Goal: Task Accomplishment & Management: Manage account settings

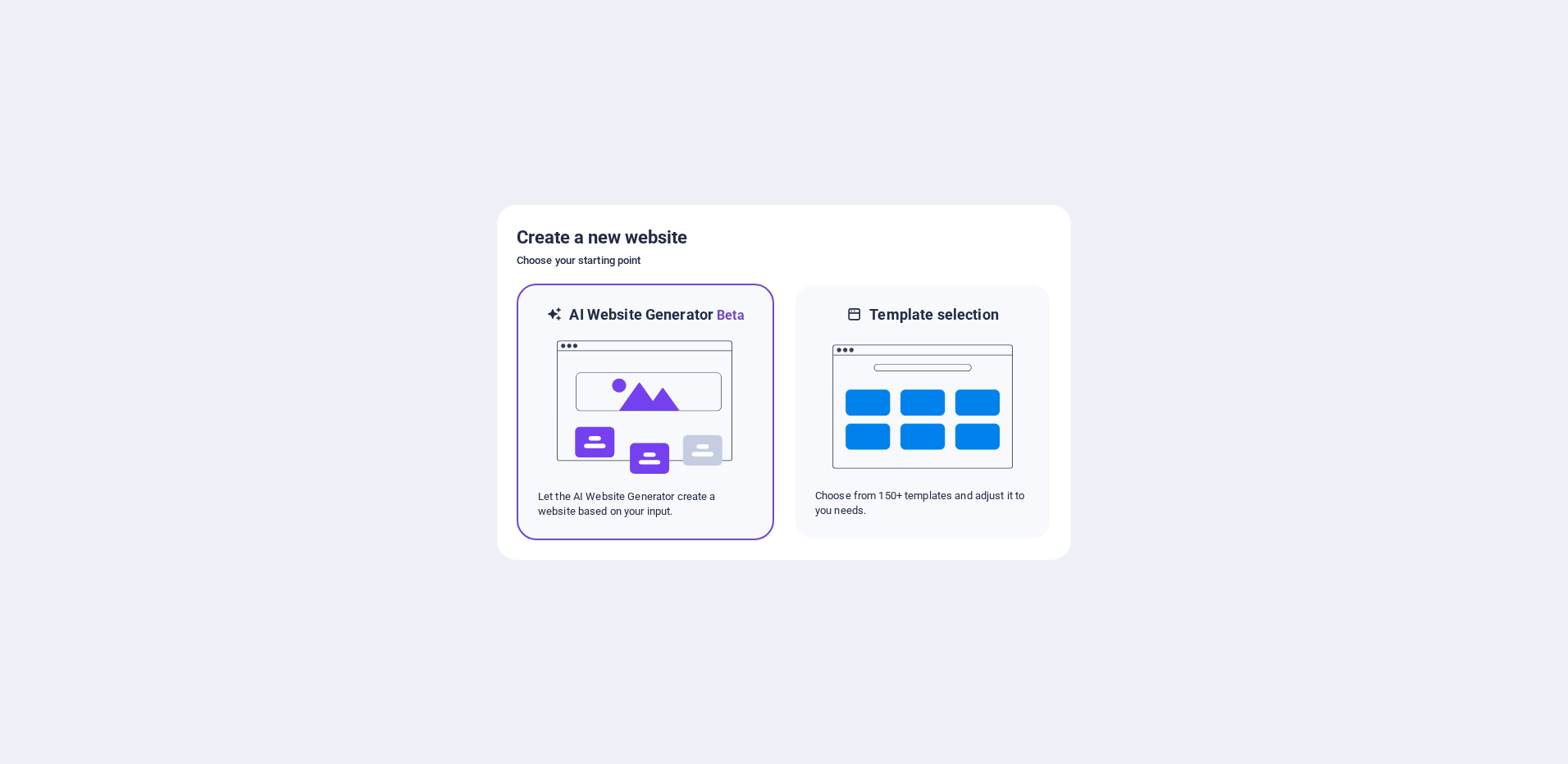
click at [626, 421] on img at bounding box center [645, 408] width 180 height 164
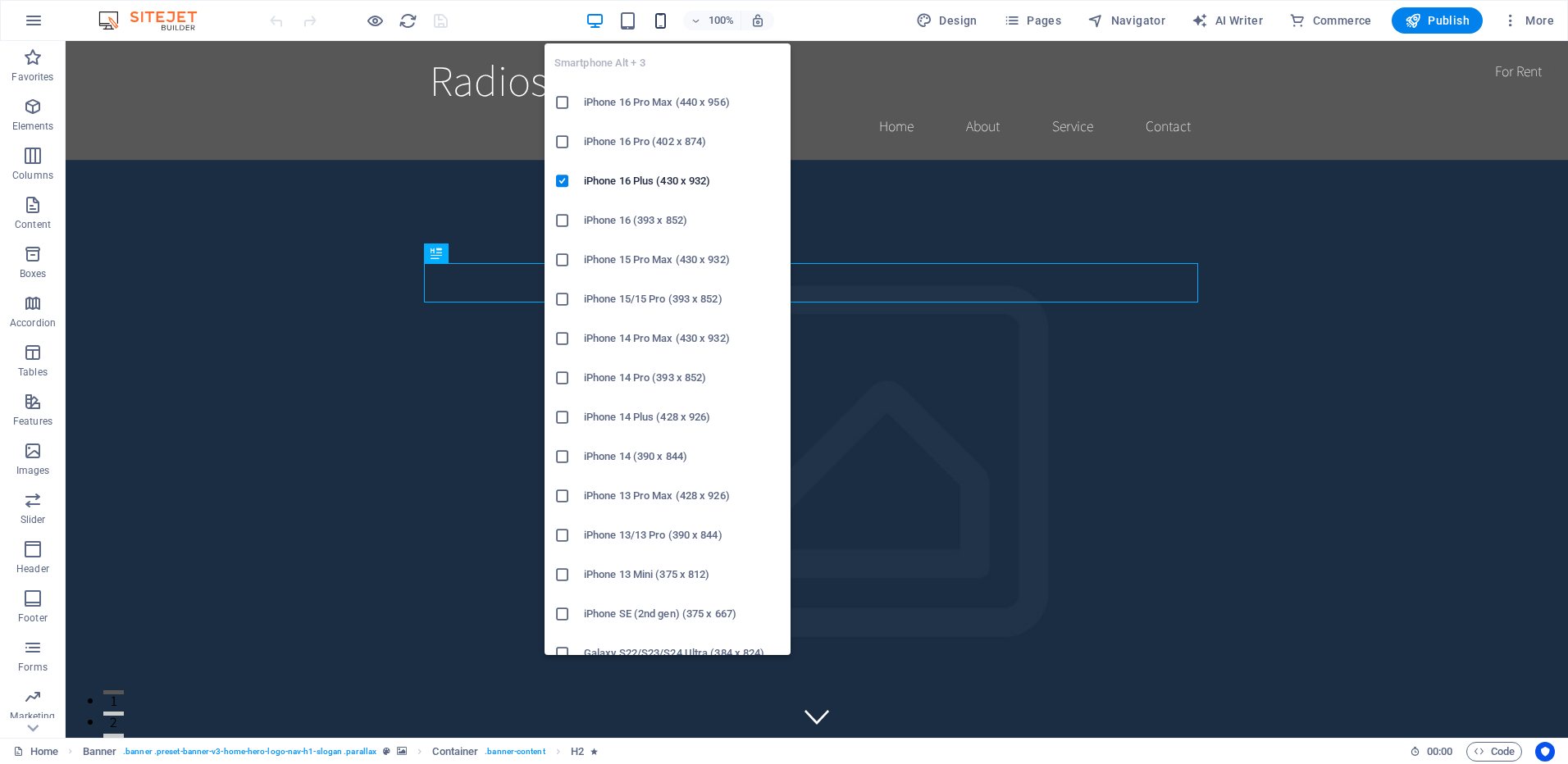
click at [662, 20] on icon "button" at bounding box center [660, 21] width 19 height 19
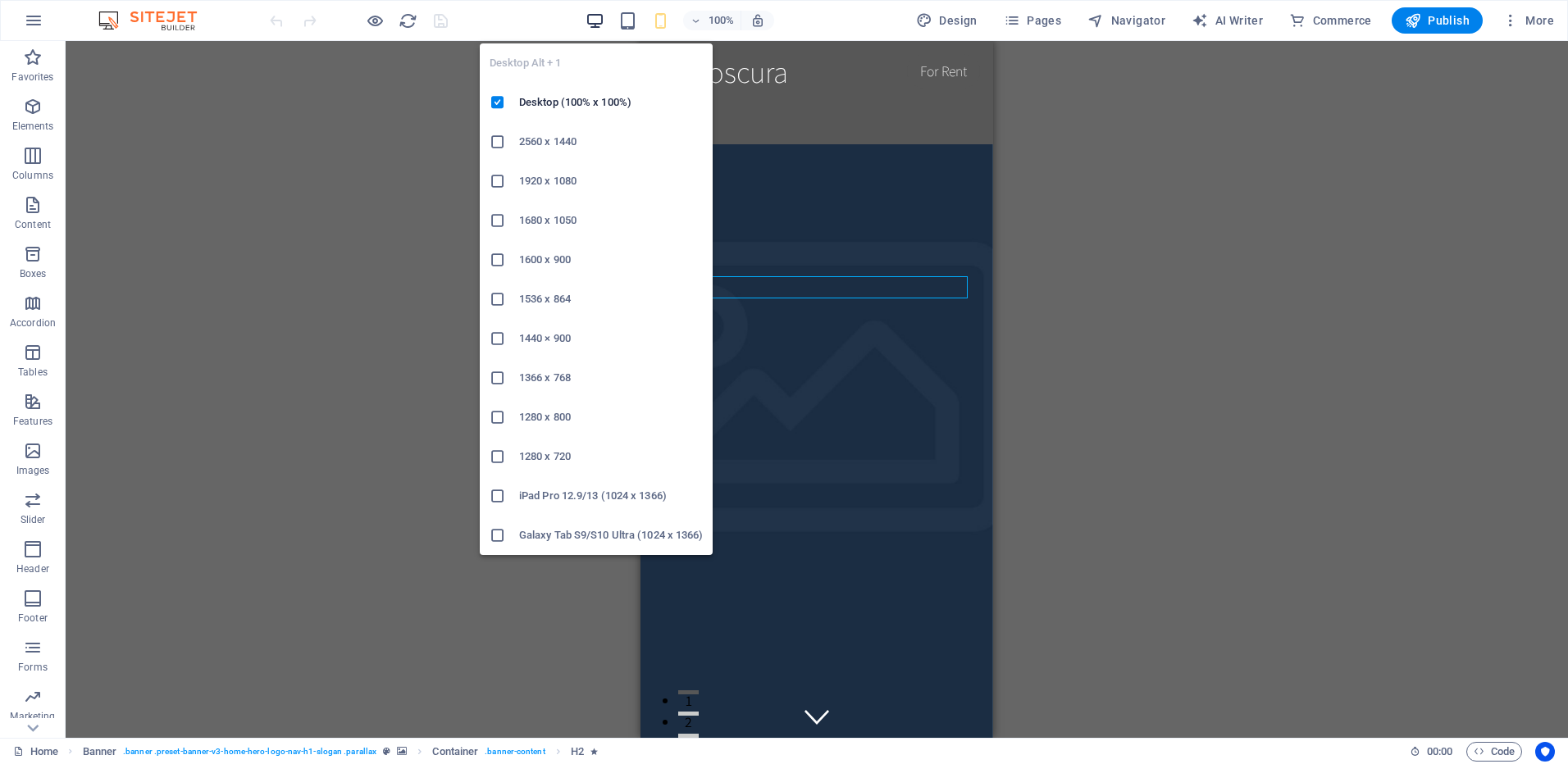
click at [595, 16] on icon "button" at bounding box center [595, 21] width 19 height 19
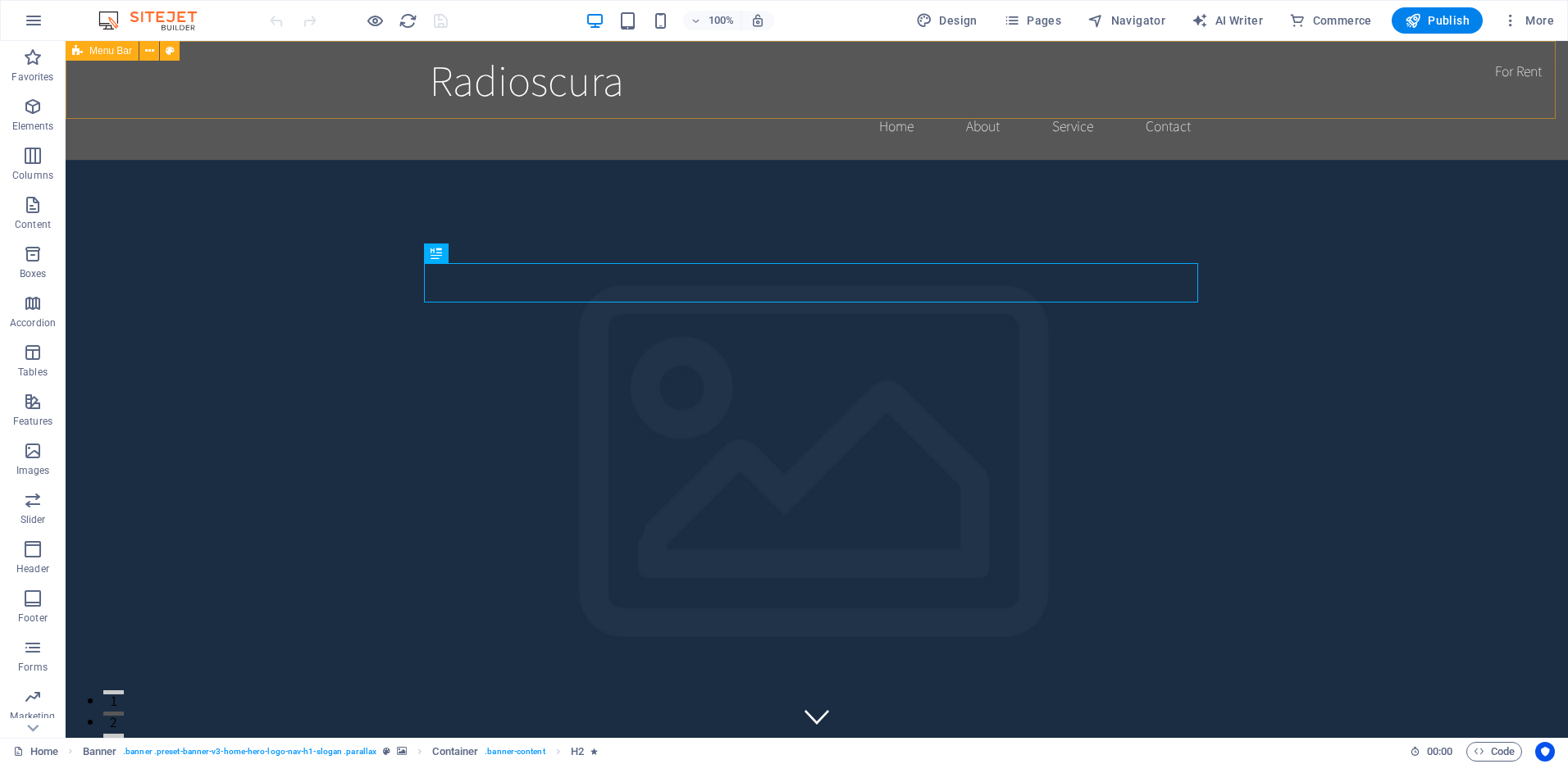
click at [111, 51] on span "Menu Bar" at bounding box center [111, 51] width 43 height 10
click at [316, 87] on div "Radioscura Home About Service Contact" at bounding box center [816, 101] width 1503 height 119
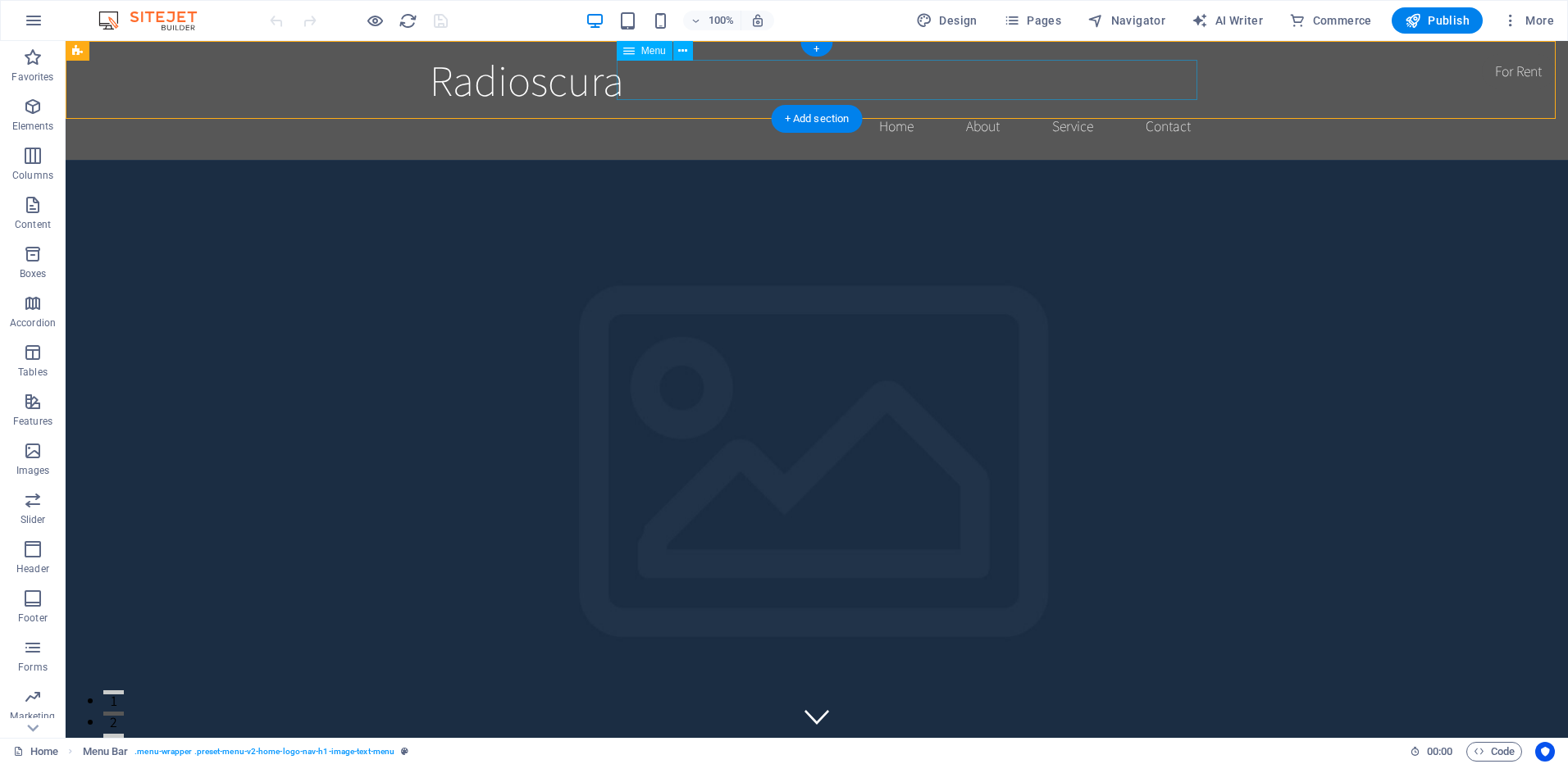
click at [699, 106] on nav "Home About Service Contact" at bounding box center [817, 127] width 774 height 41
click at [483, 79] on div "Radioscura" at bounding box center [817, 79] width 774 height 51
click at [457, 52] on span "Logo" at bounding box center [461, 51] width 22 height 10
click at [488, 50] on icon at bounding box center [489, 51] width 9 height 17
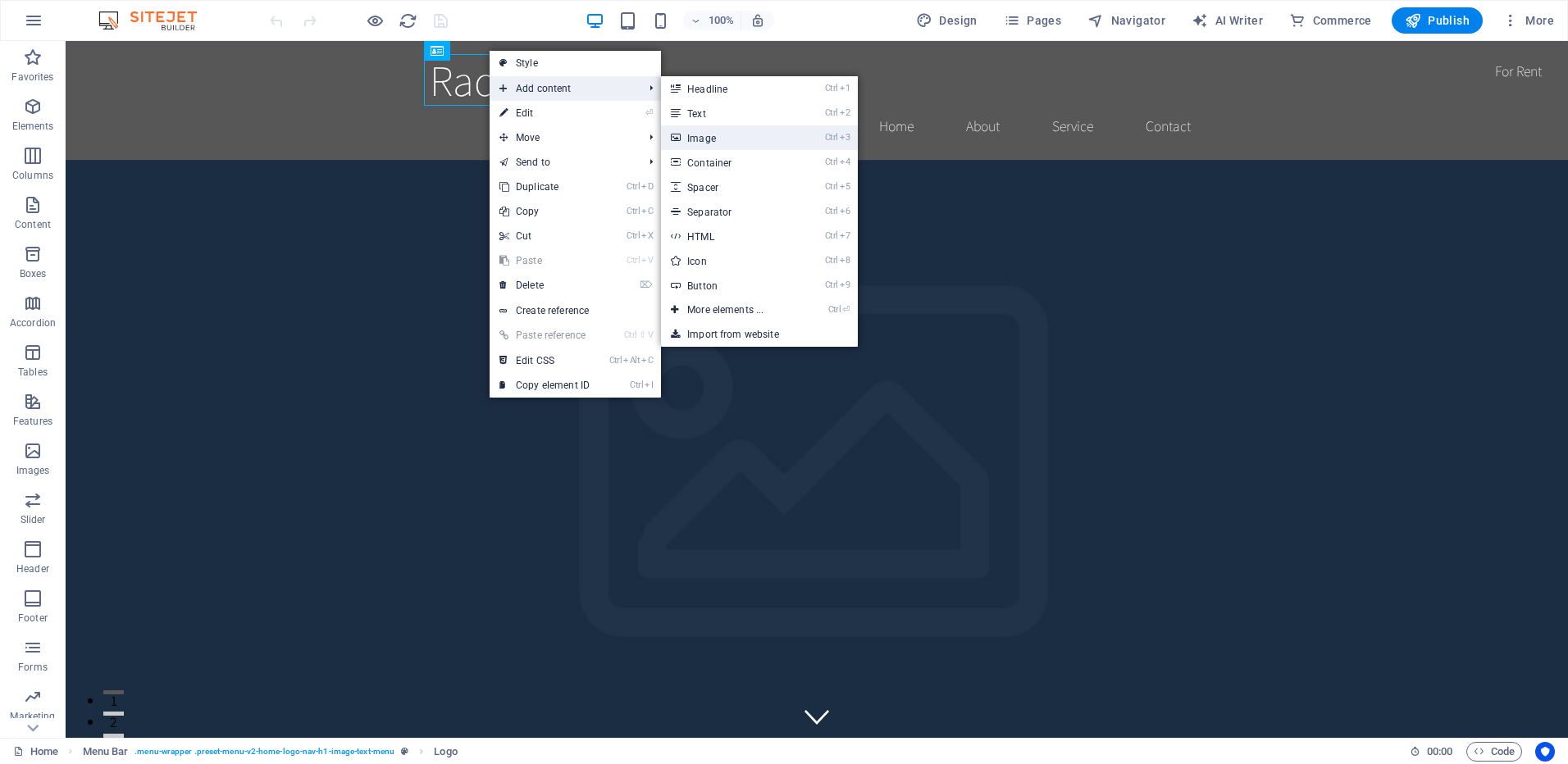
click at [741, 148] on link "Ctrl 3 Image" at bounding box center [729, 138] width 136 height 25
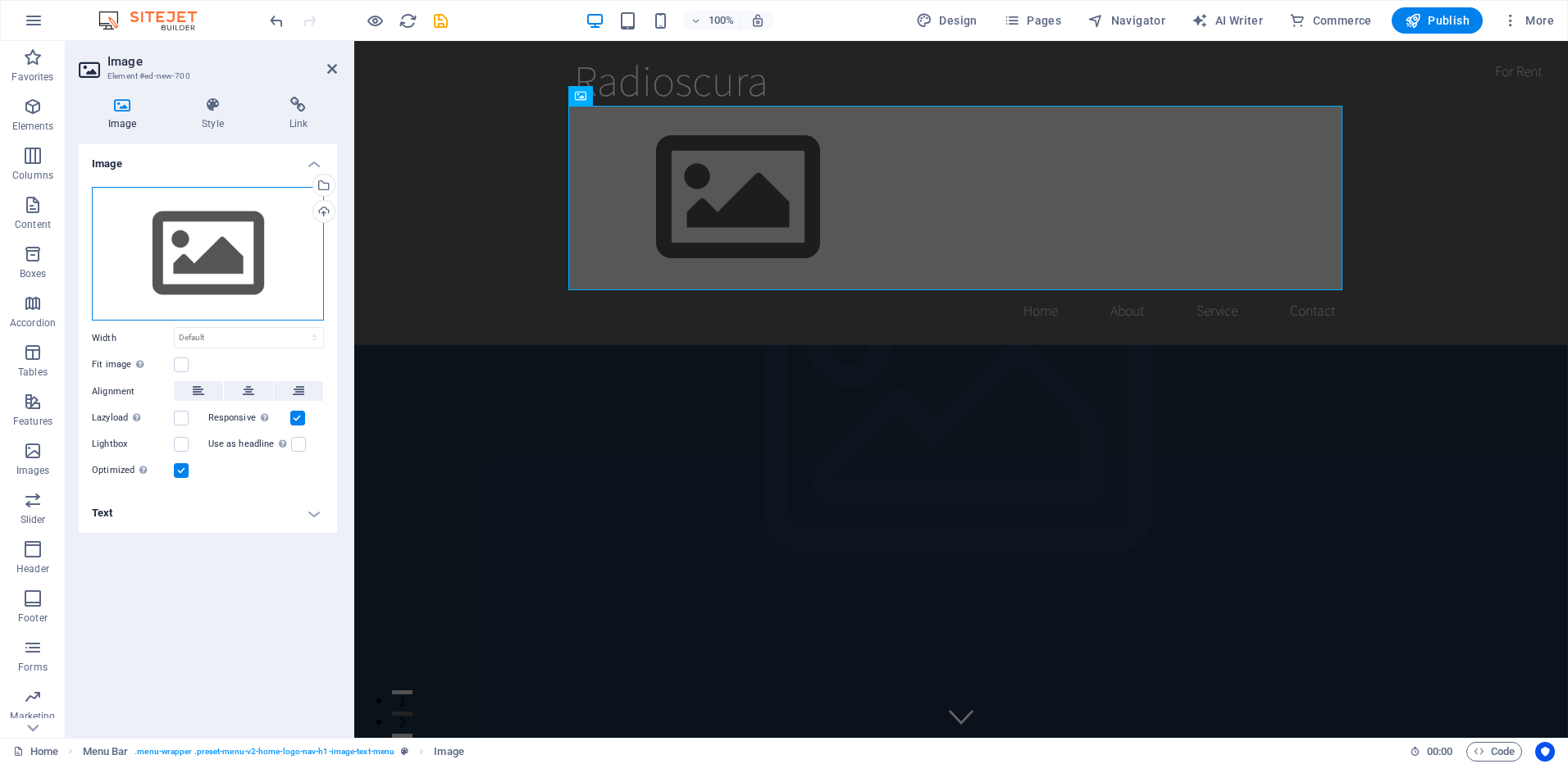
click at [231, 243] on div "Drag files here, click to choose files or select files from Files or our free s…" at bounding box center [208, 254] width 232 height 135
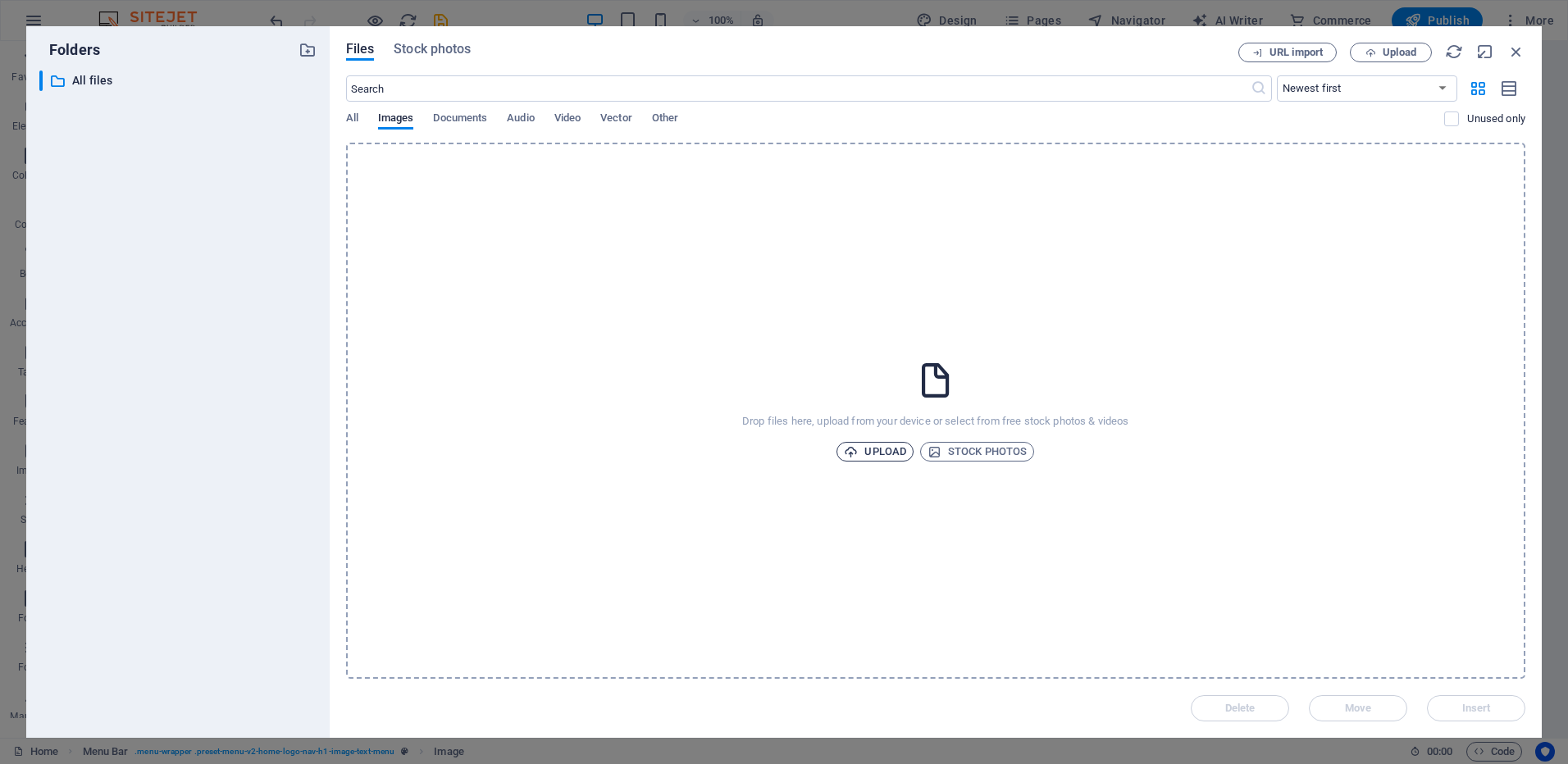
click at [875, 445] on span "Upload" at bounding box center [874, 452] width 62 height 20
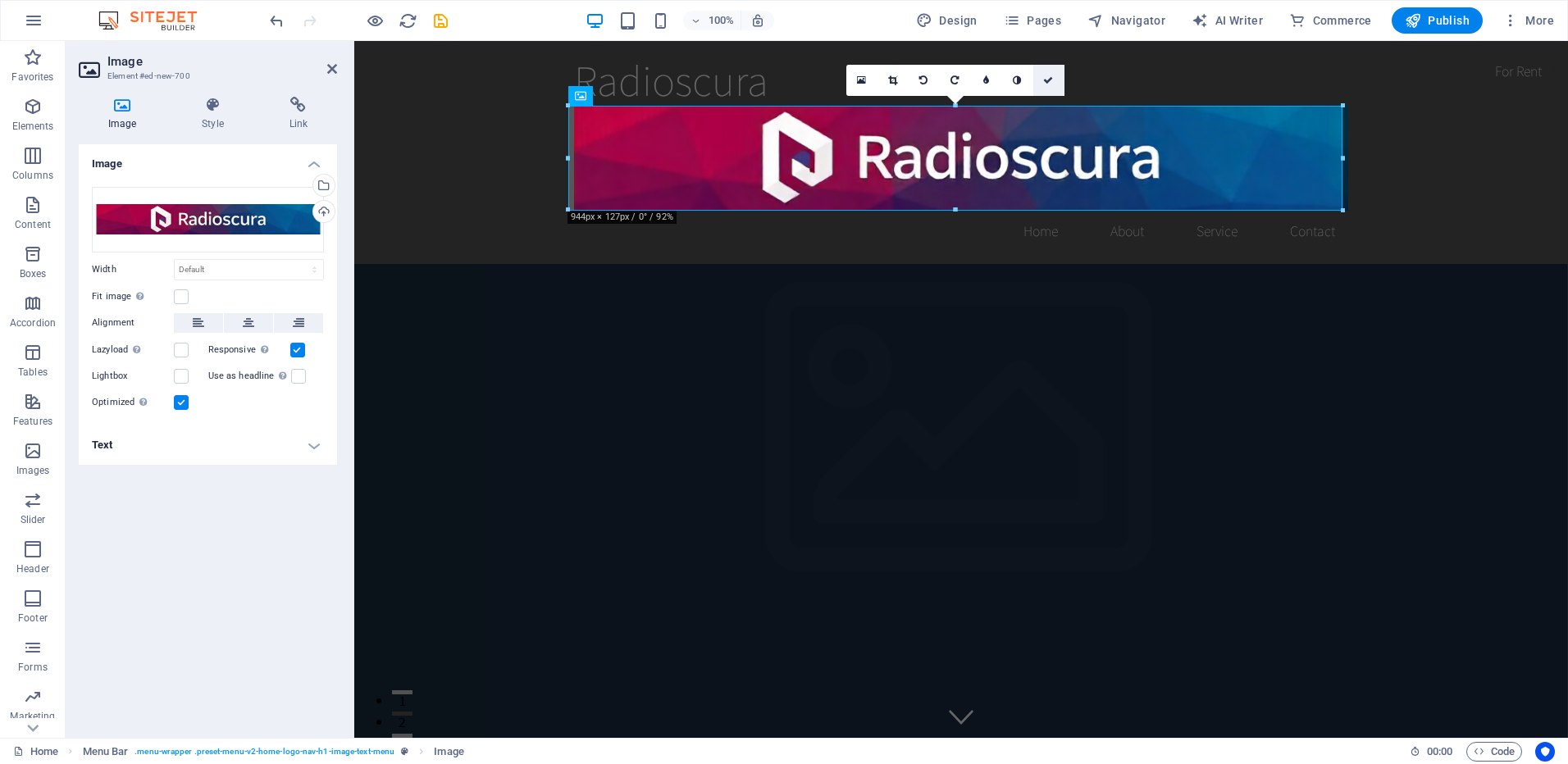
click at [1051, 78] on icon at bounding box center [1048, 80] width 10 height 10
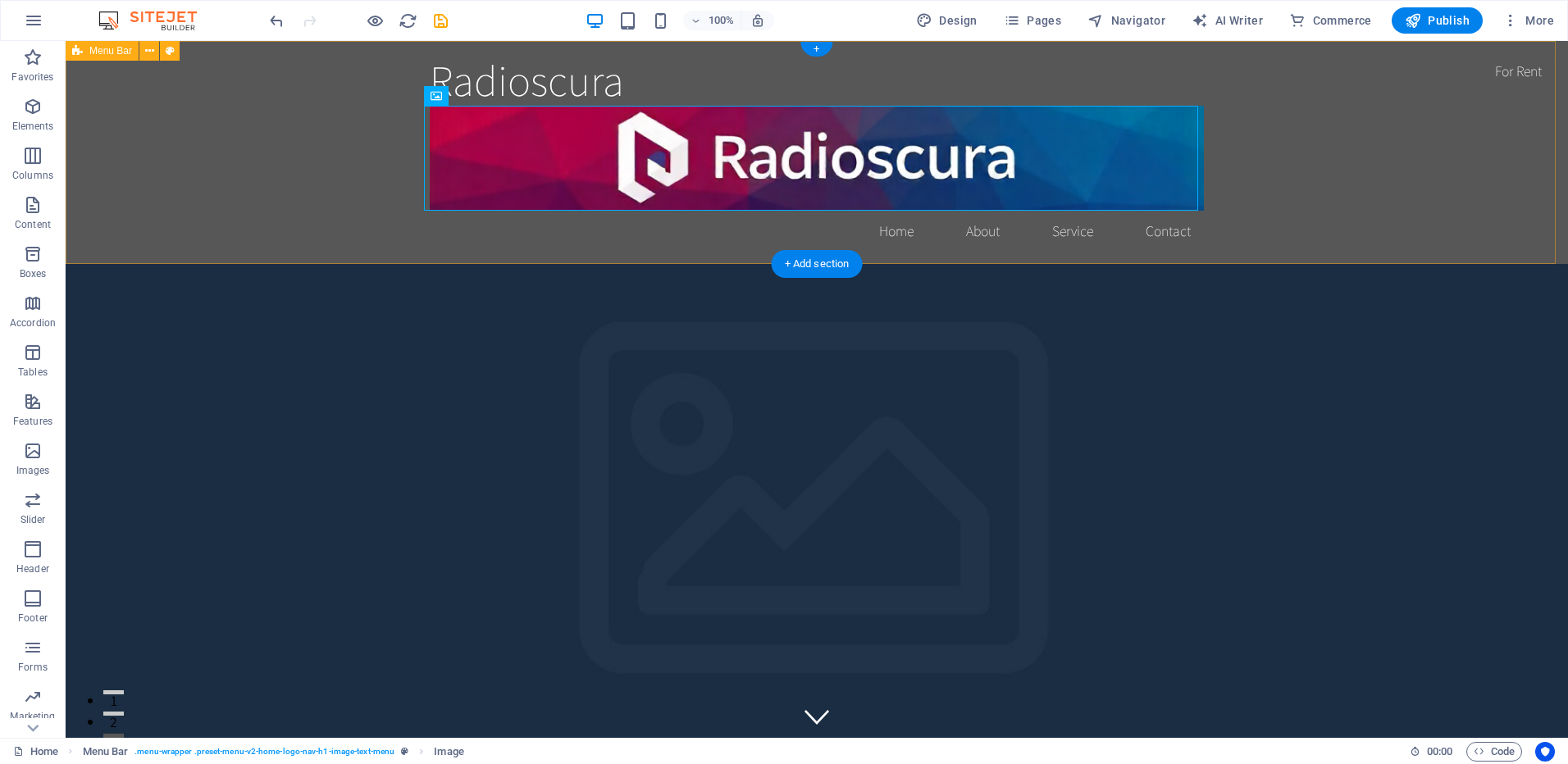
click at [1314, 187] on div "Radioscura Home About Service Contact" at bounding box center [816, 153] width 1503 height 223
click at [886, 228] on nav "Home About Service Contact" at bounding box center [817, 232] width 774 height 41
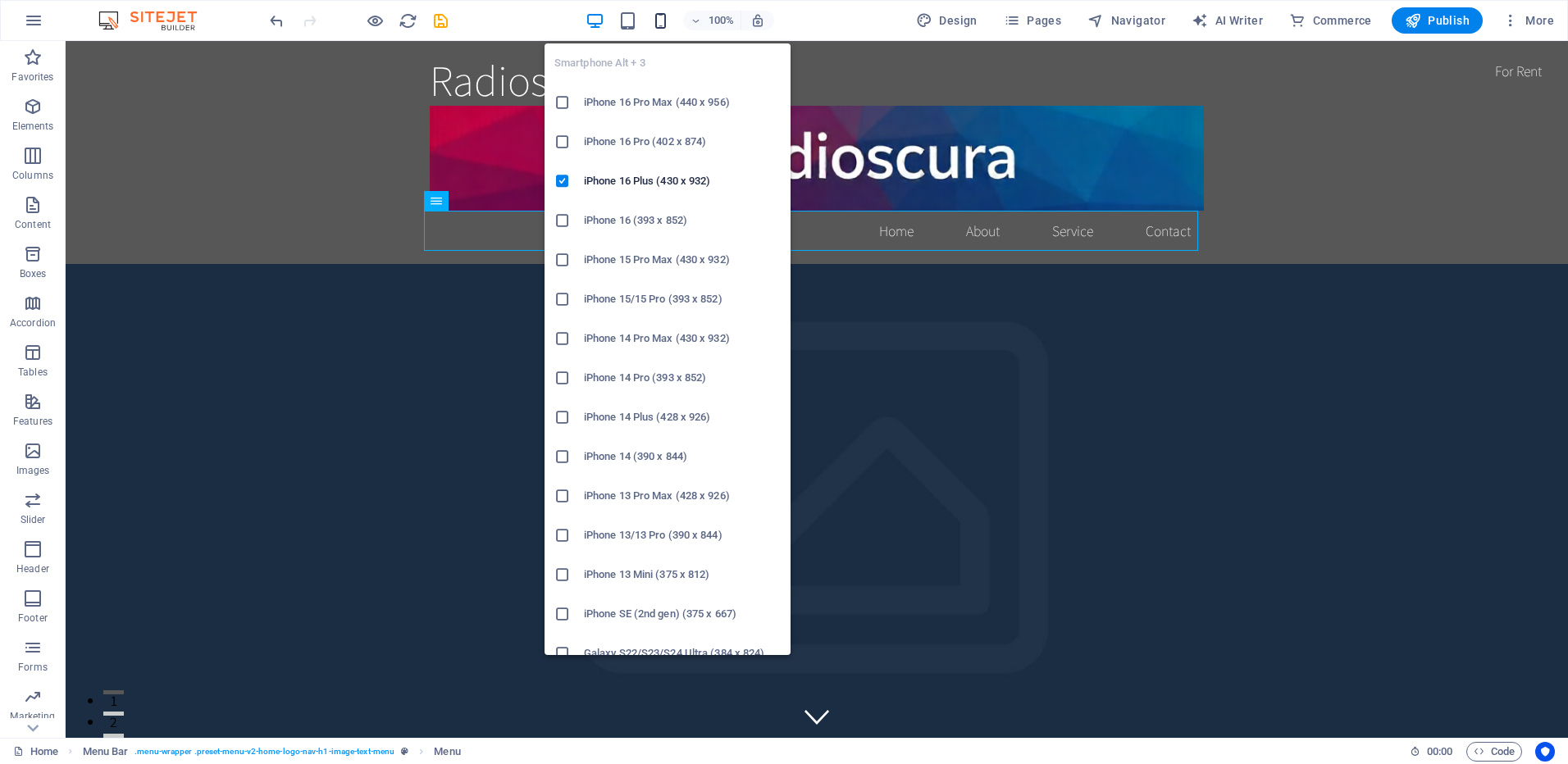
click at [667, 12] on icon "button" at bounding box center [660, 21] width 19 height 19
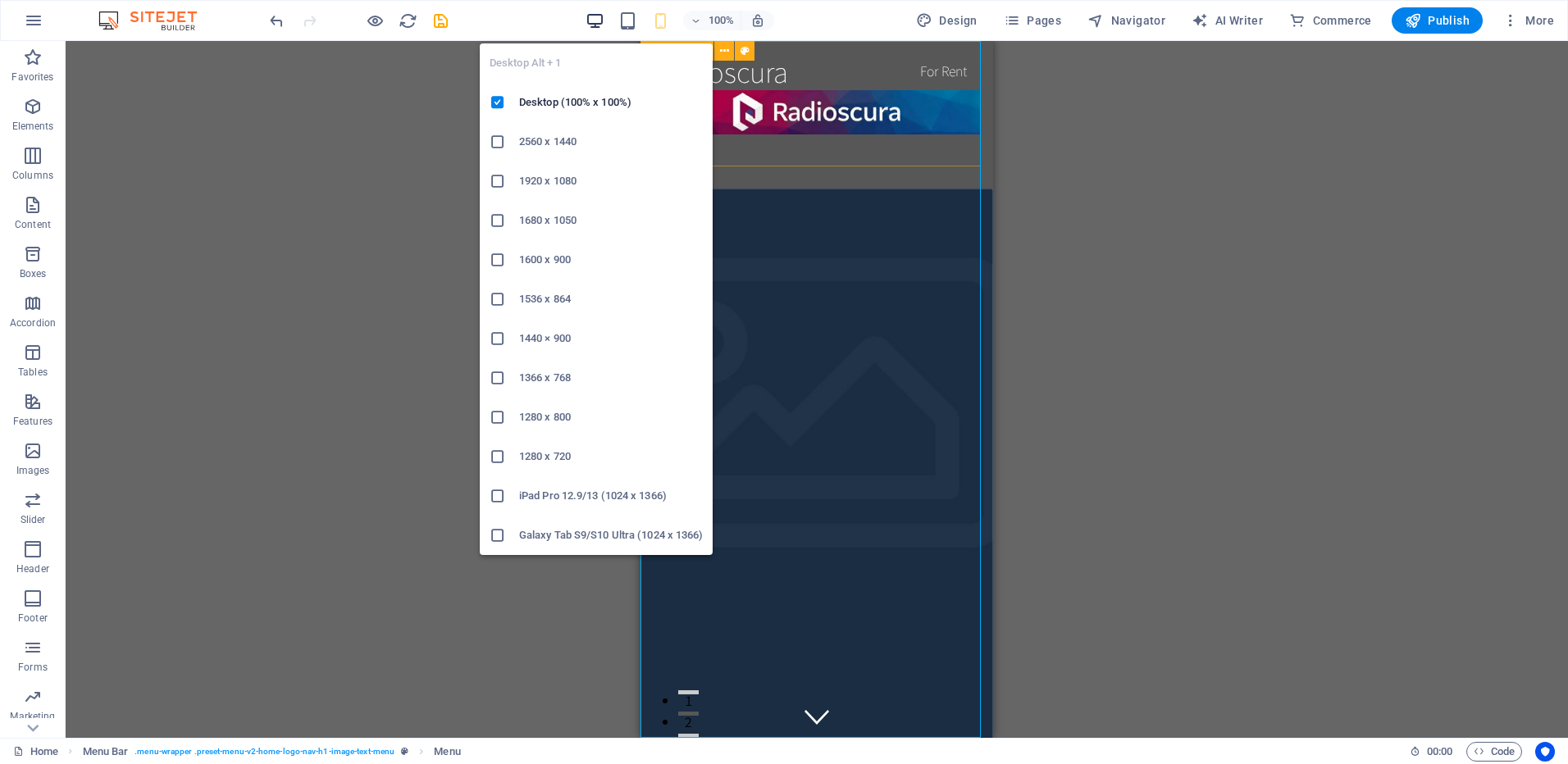
click at [593, 23] on icon "button" at bounding box center [595, 21] width 19 height 19
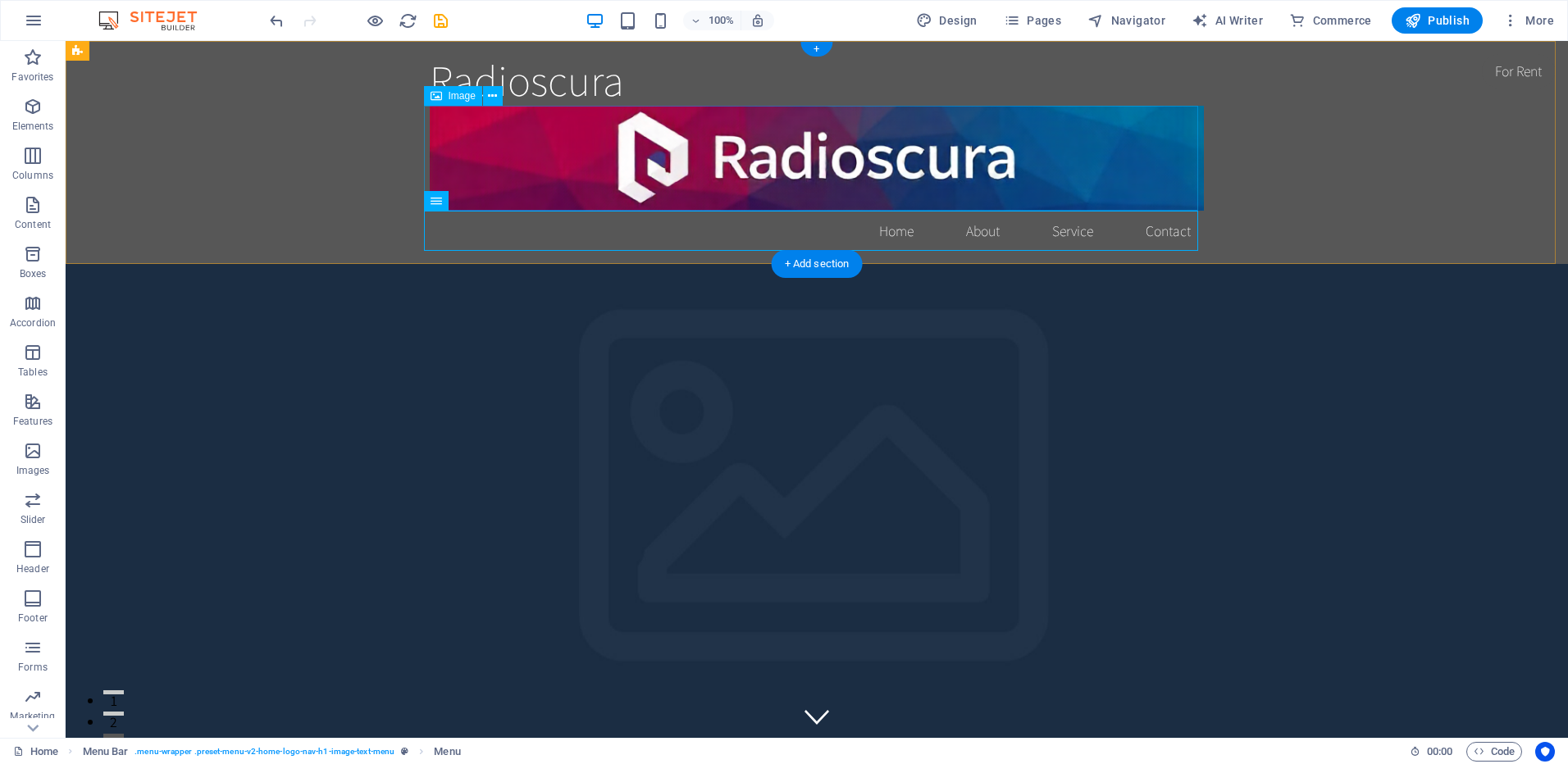
click at [590, 157] on figure at bounding box center [817, 158] width 774 height 104
click at [603, 156] on figure at bounding box center [817, 158] width 774 height 104
click at [660, 155] on figure at bounding box center [817, 158] width 774 height 104
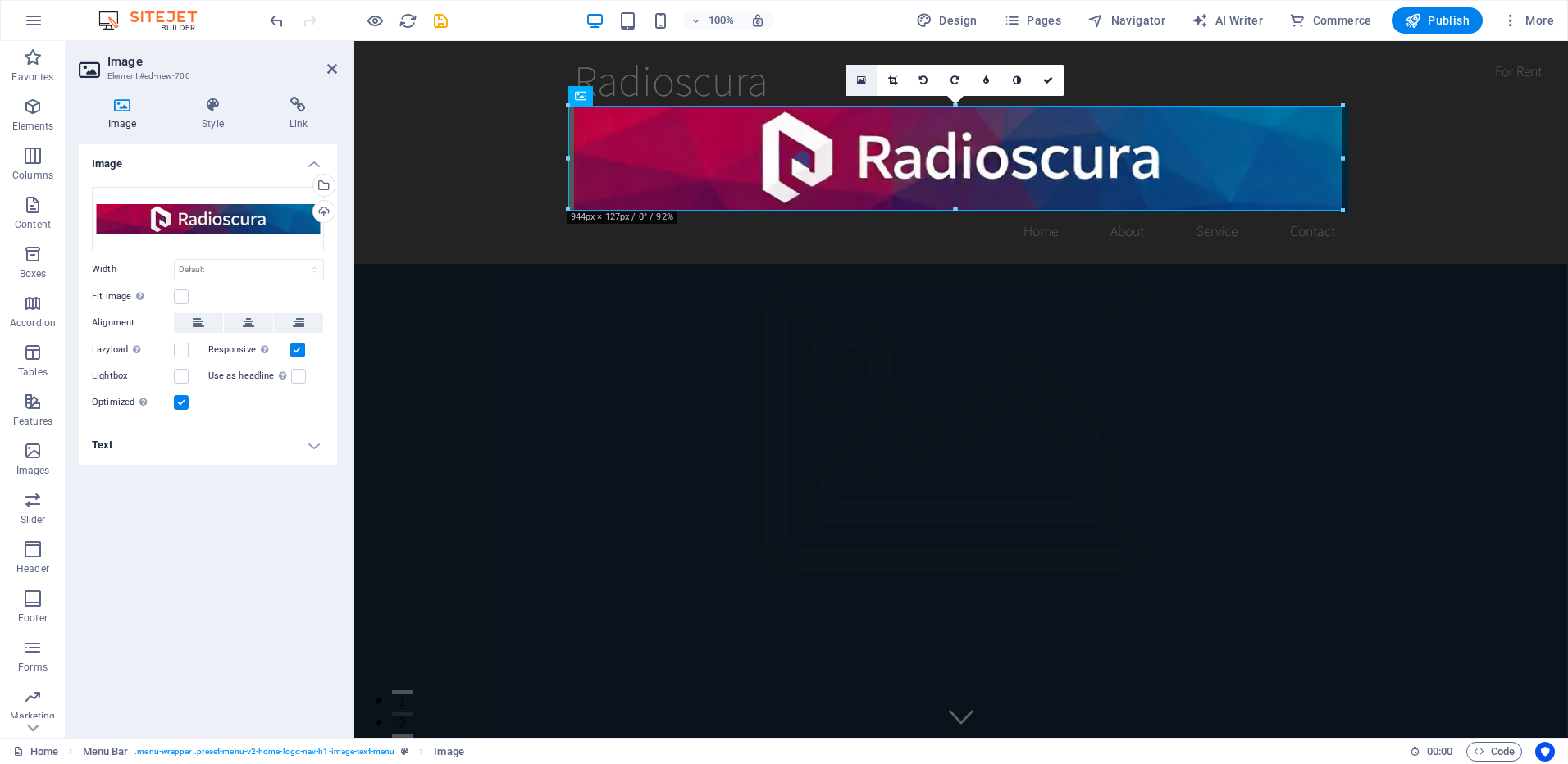
click at [864, 84] on icon at bounding box center [861, 80] width 9 height 12
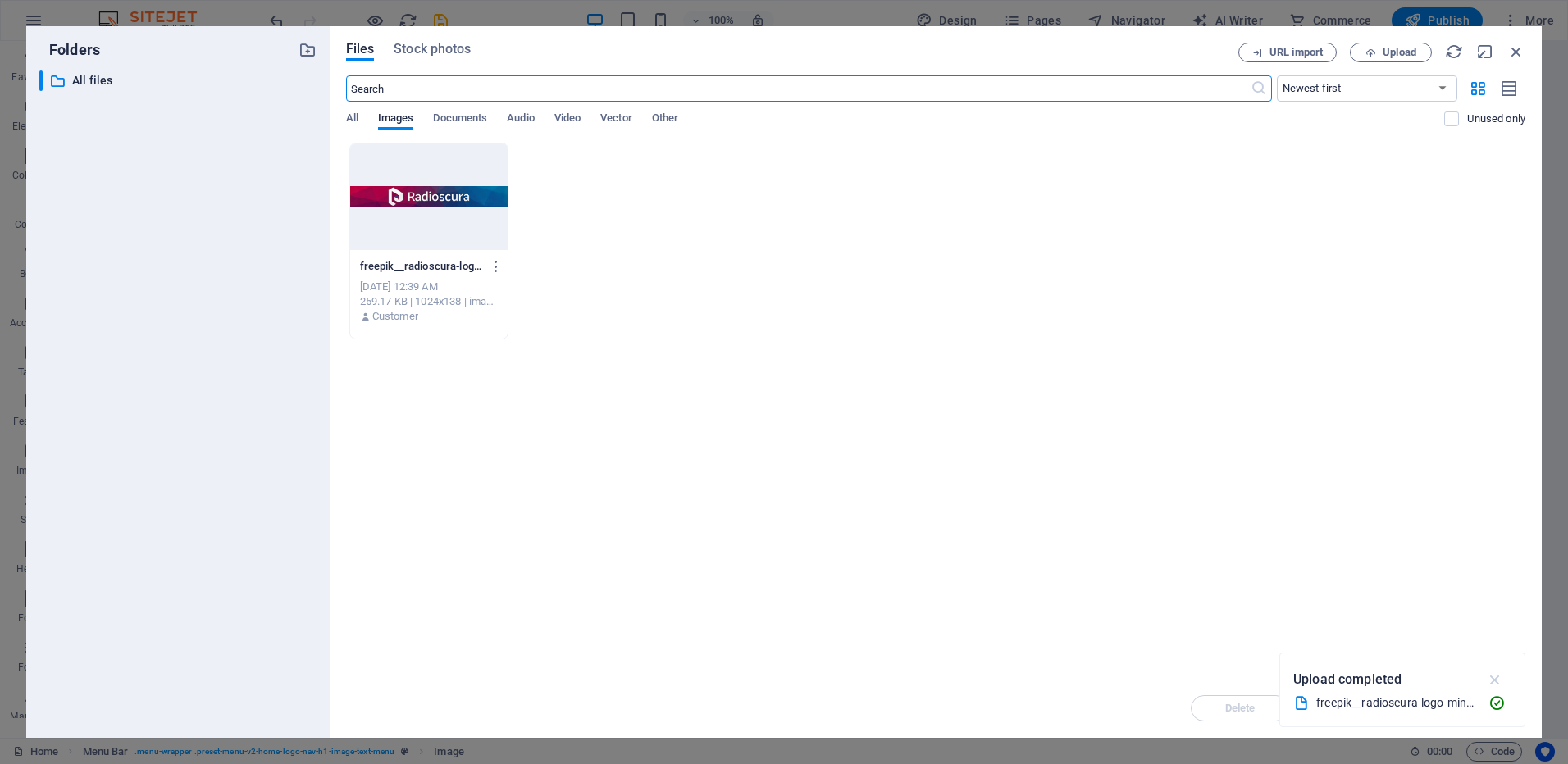
click at [1496, 680] on icon "button" at bounding box center [1495, 680] width 19 height 18
click at [424, 195] on div at bounding box center [428, 197] width 157 height 107
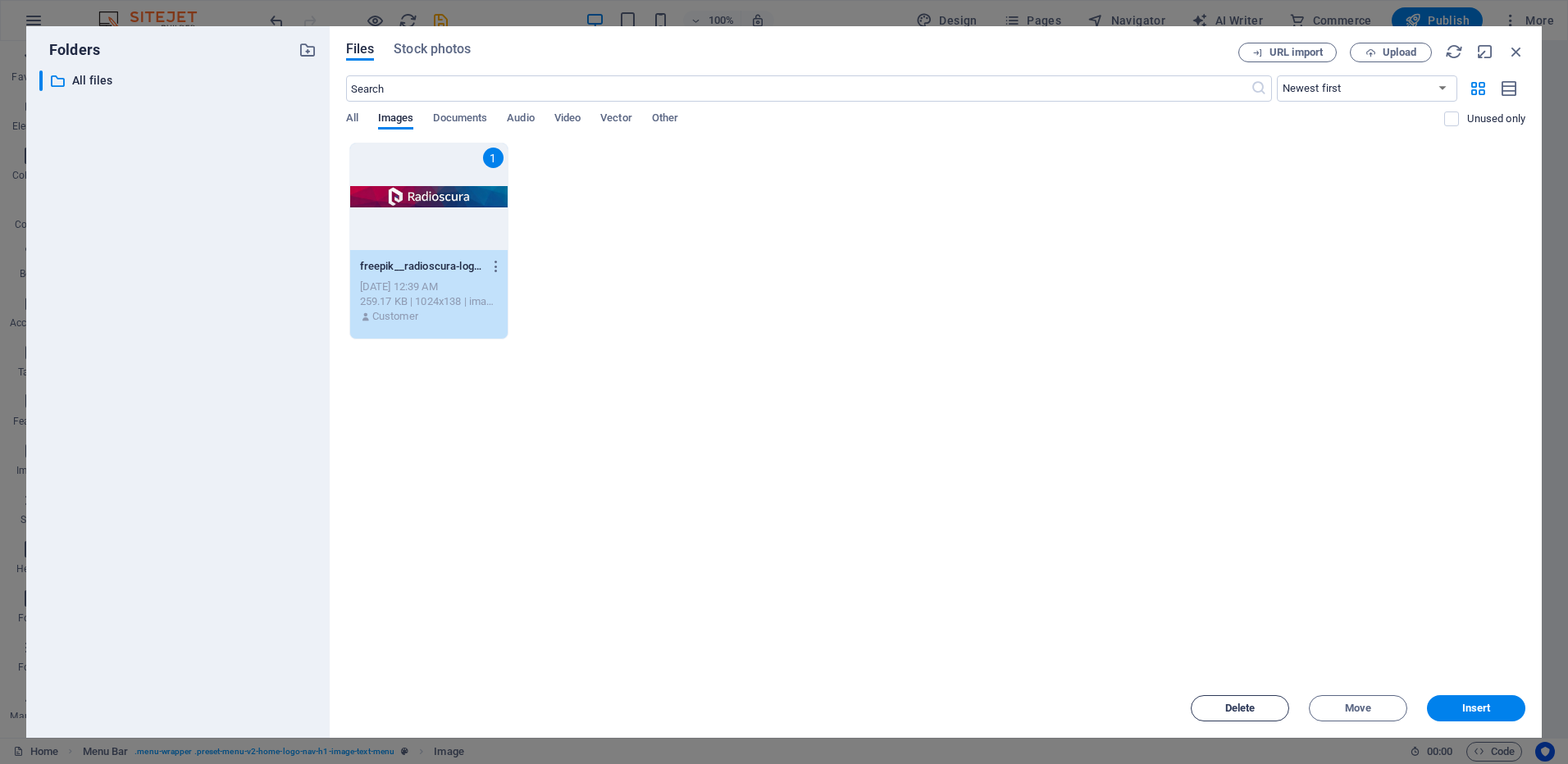
click at [1254, 709] on span "Delete" at bounding box center [1241, 709] width 31 height 10
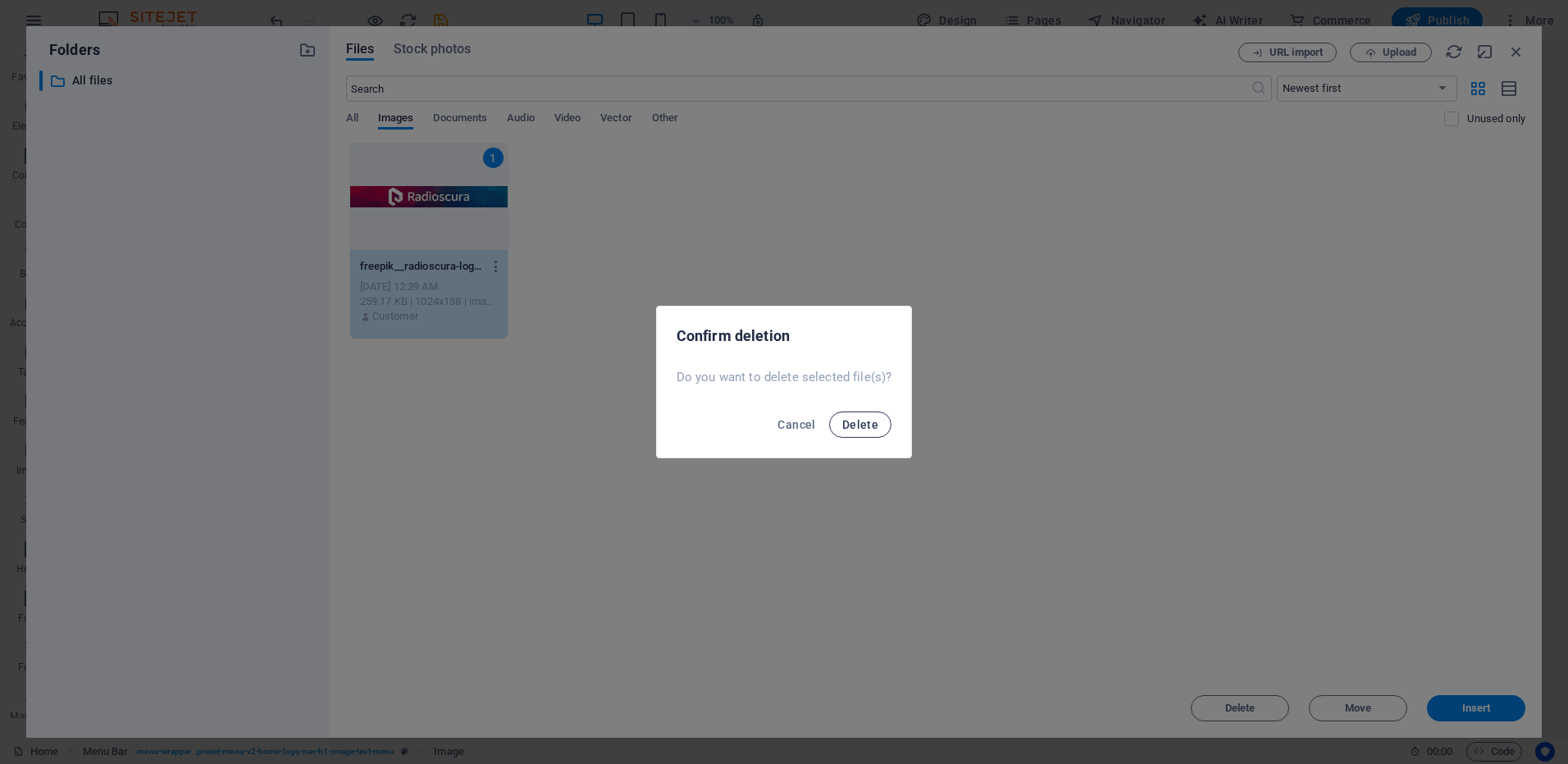
click at [850, 426] on span "Delete" at bounding box center [860, 425] width 36 height 13
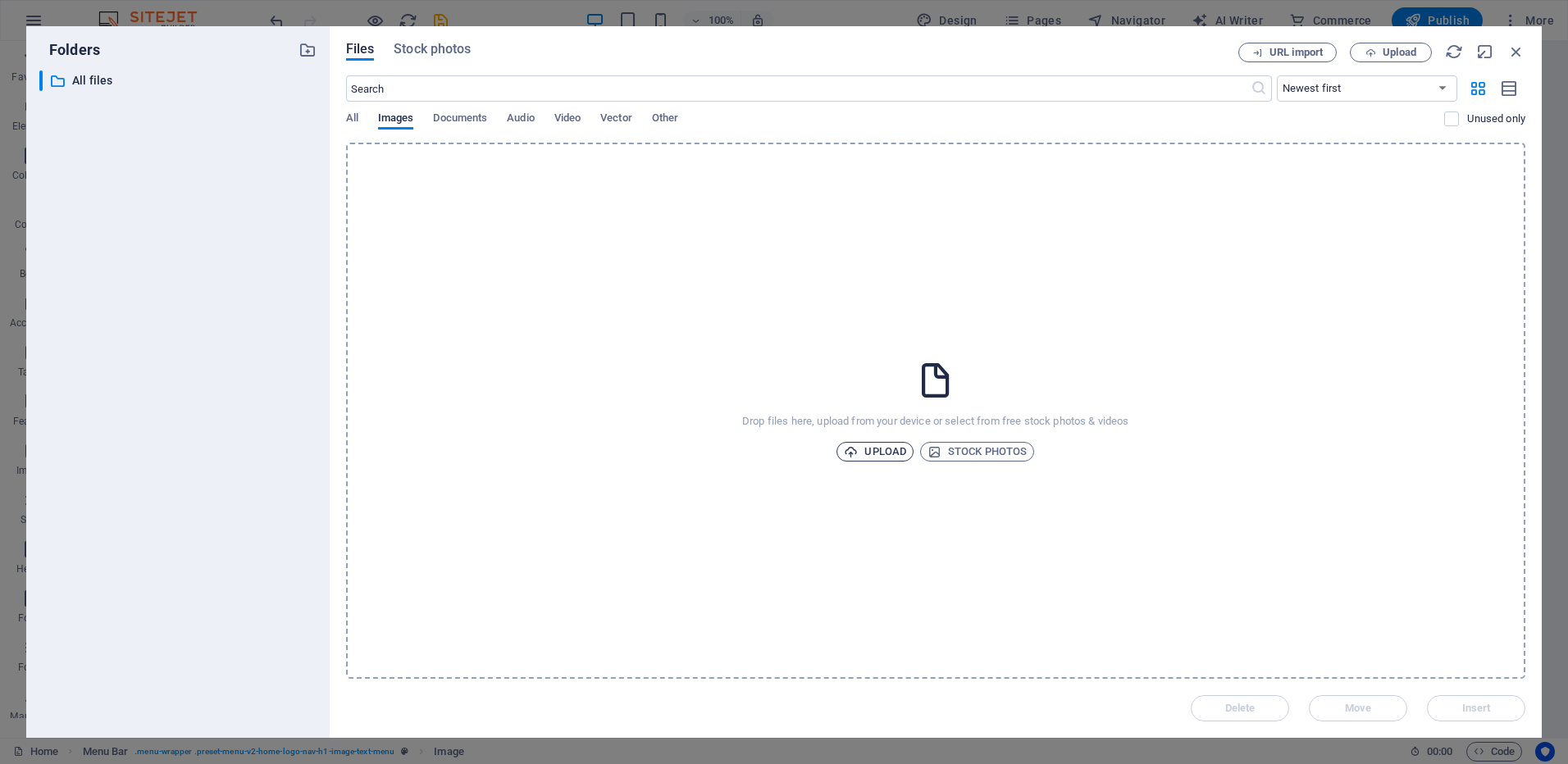
click at [892, 451] on span "Upload" at bounding box center [874, 452] width 62 height 20
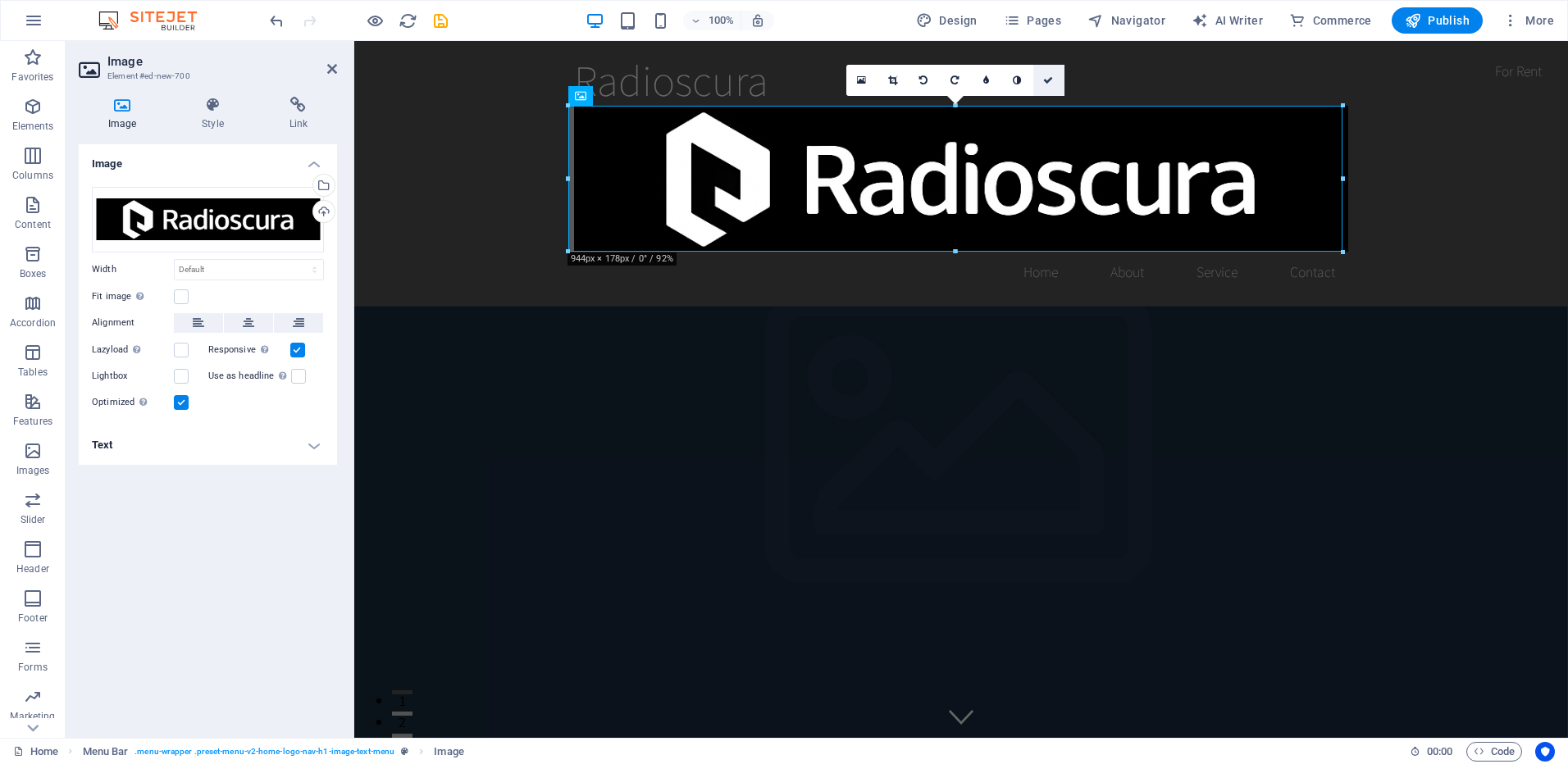
click at [1052, 81] on icon at bounding box center [1048, 80] width 10 height 10
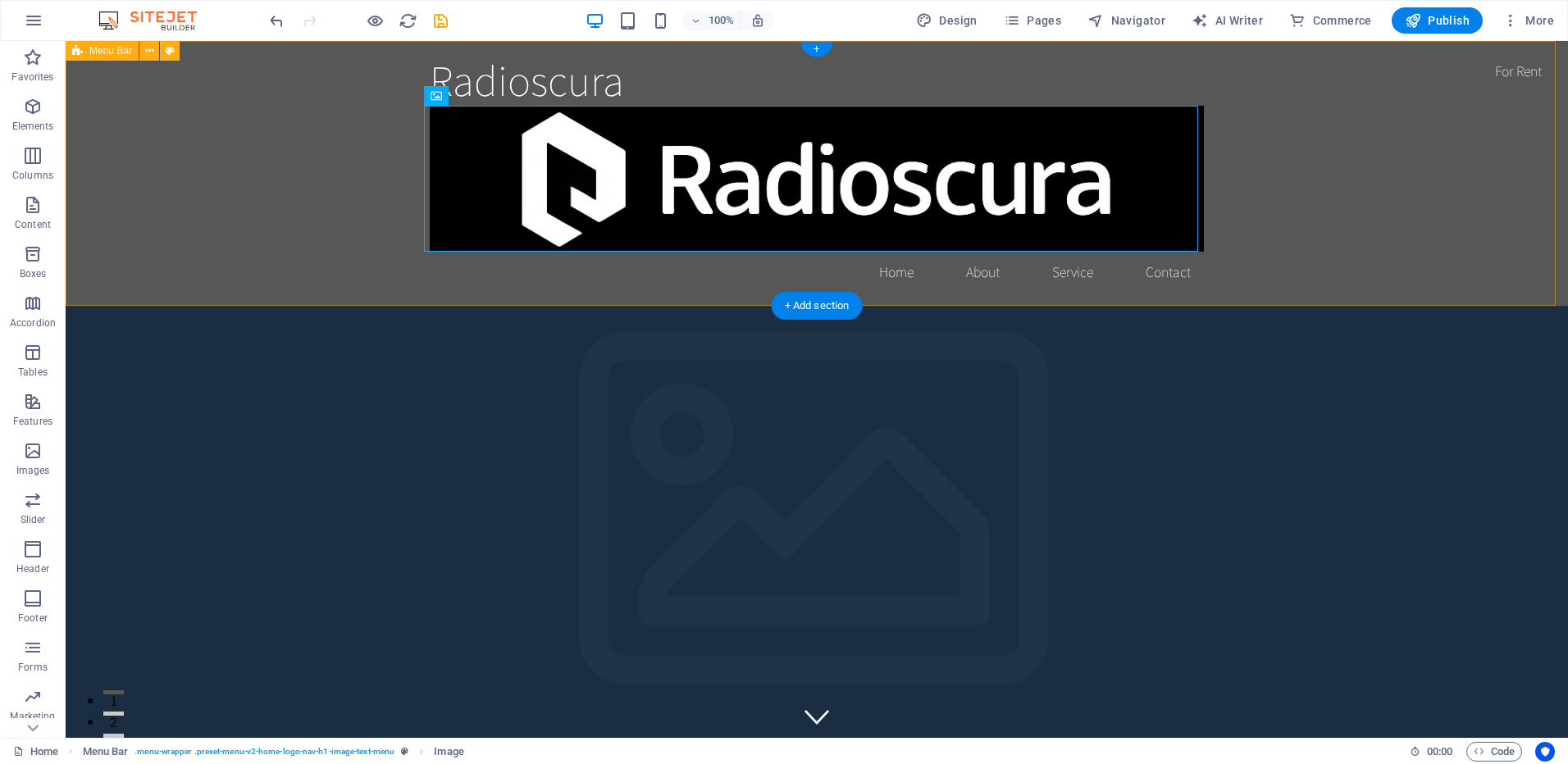
click at [1363, 171] on div "Radioscura Home About Service Contact" at bounding box center [816, 174] width 1503 height 265
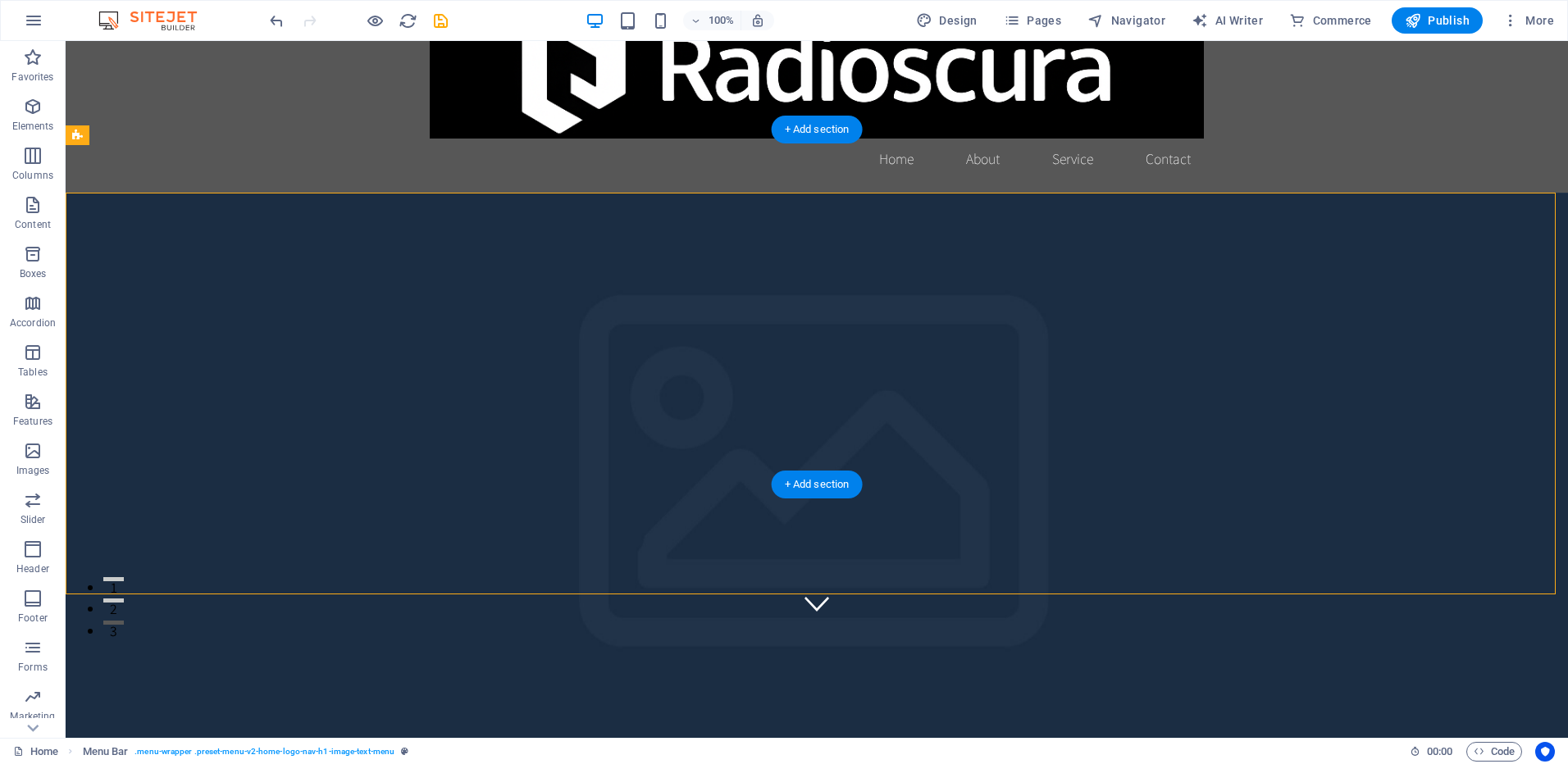
scroll to position [82, 0]
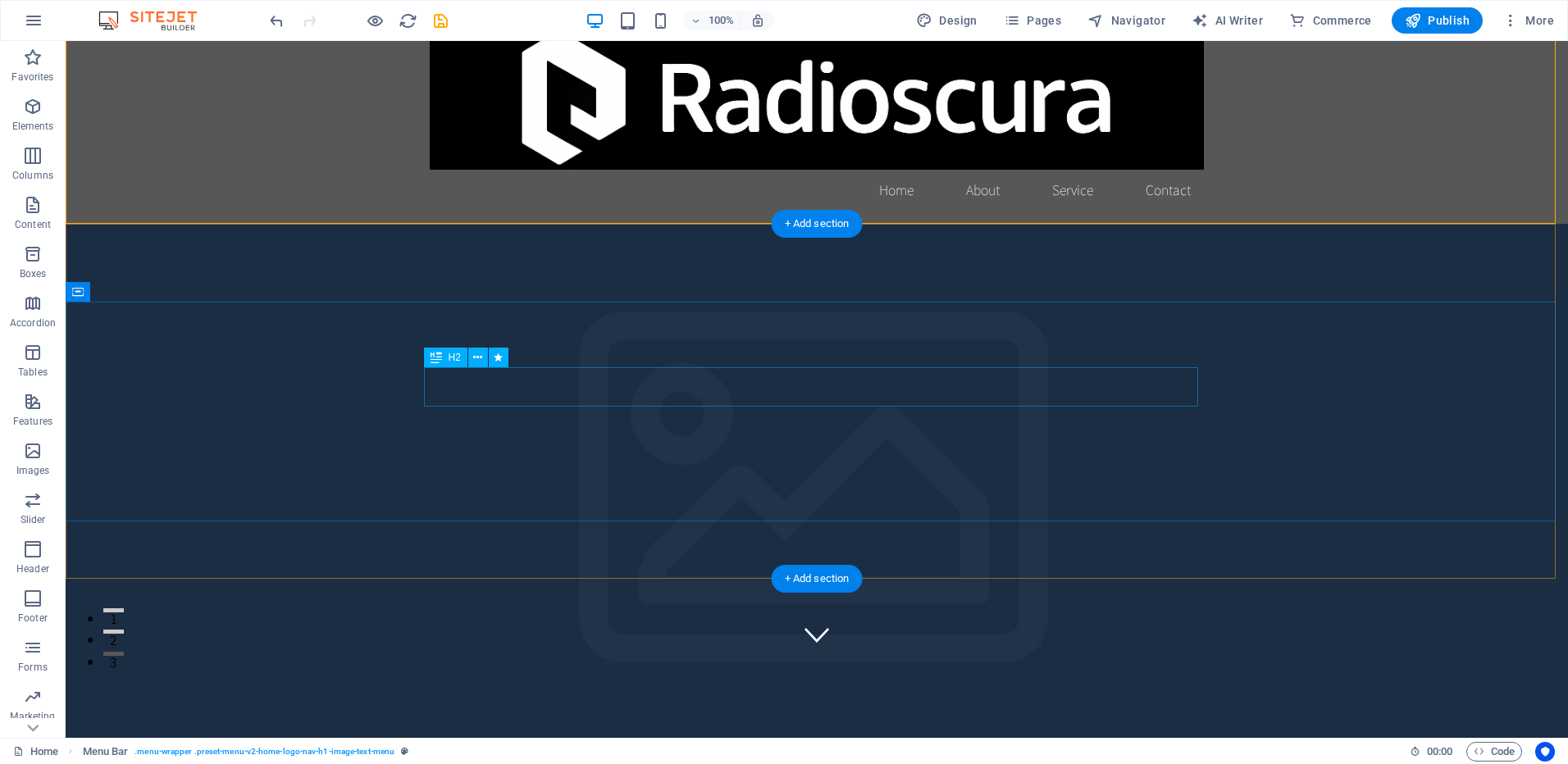
click at [472, 354] on button at bounding box center [478, 357] width 20 height 20
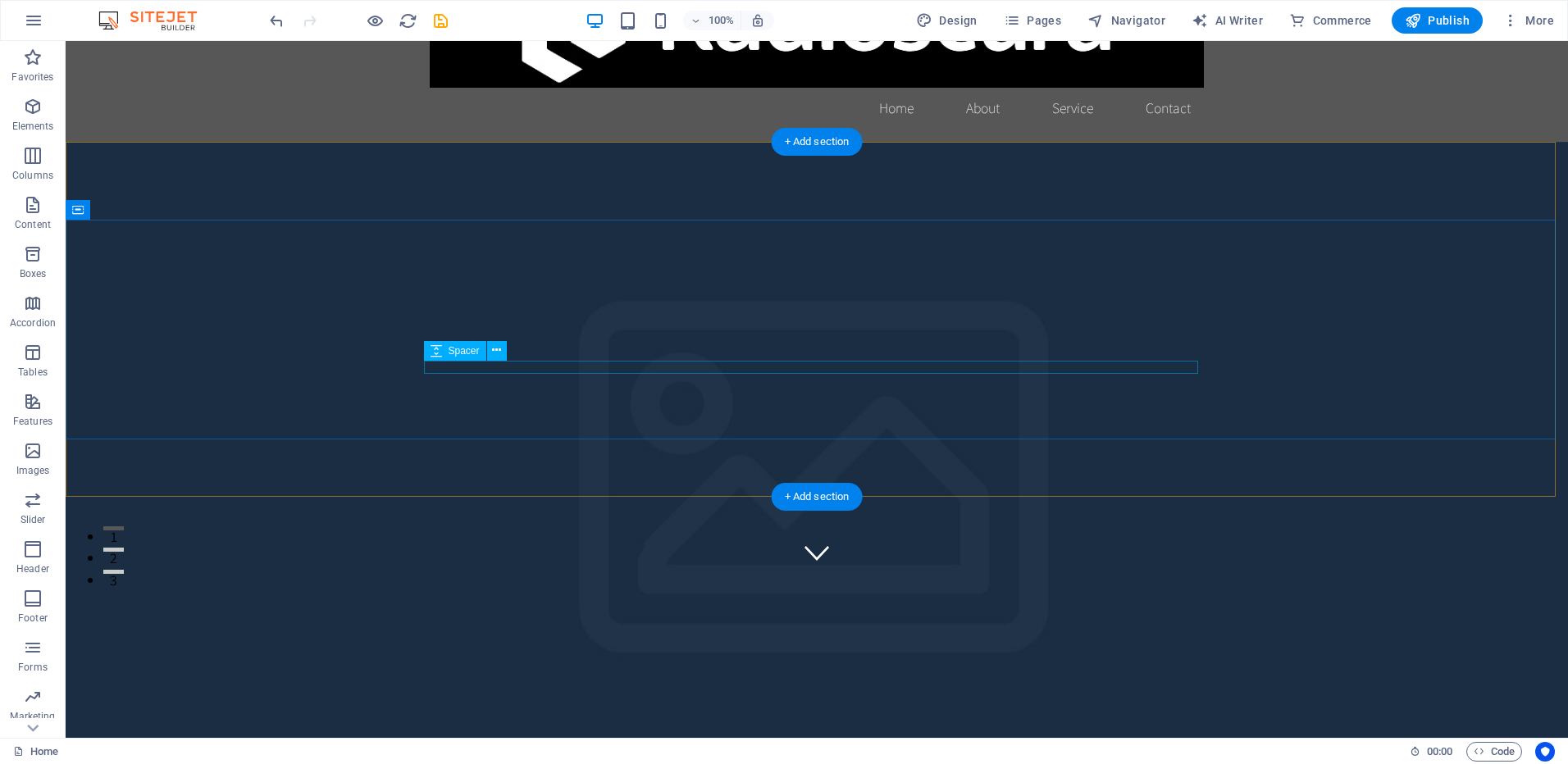
scroll to position [0, 0]
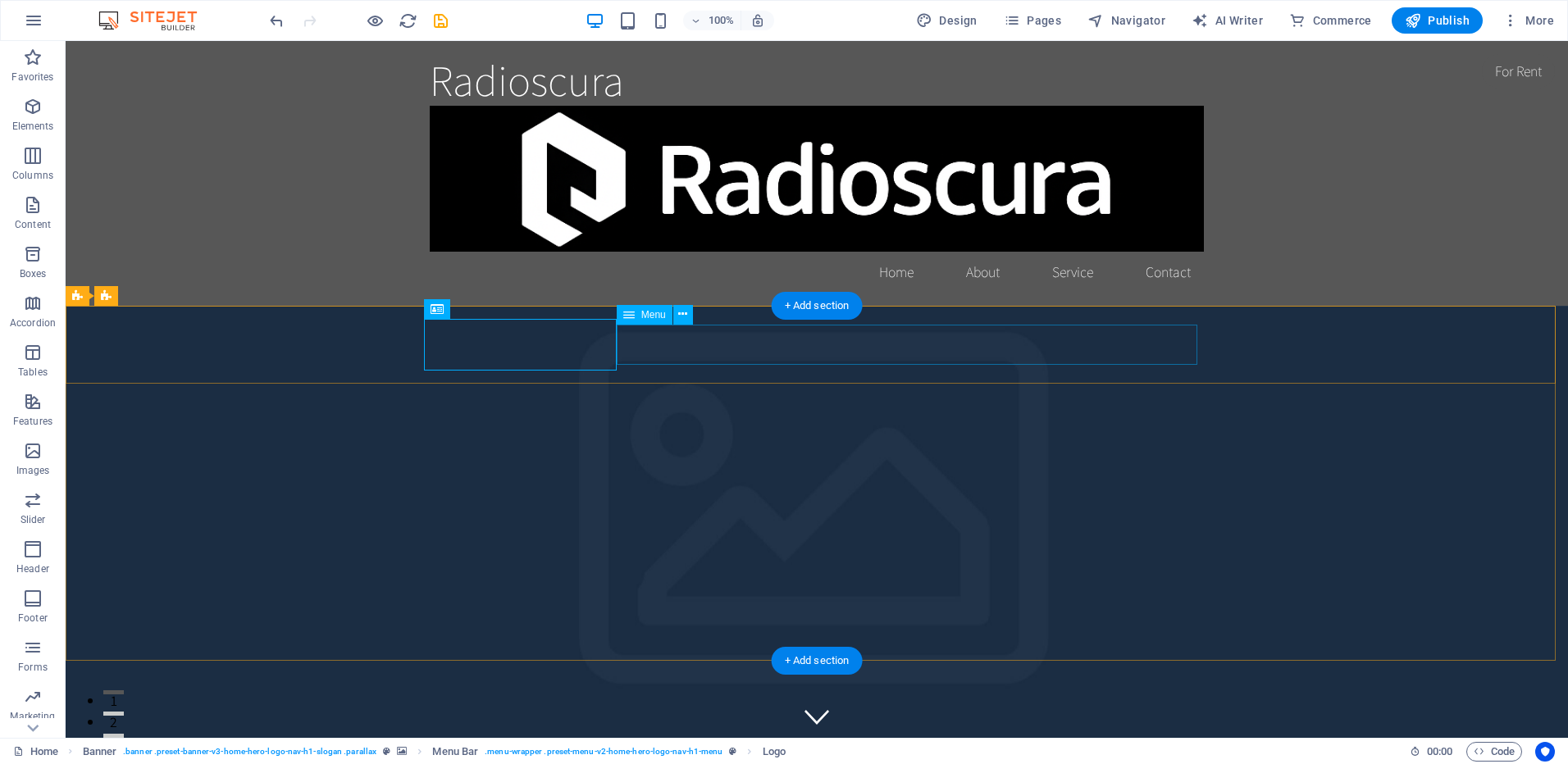
click at [680, 313] on icon at bounding box center [682, 314] width 9 height 17
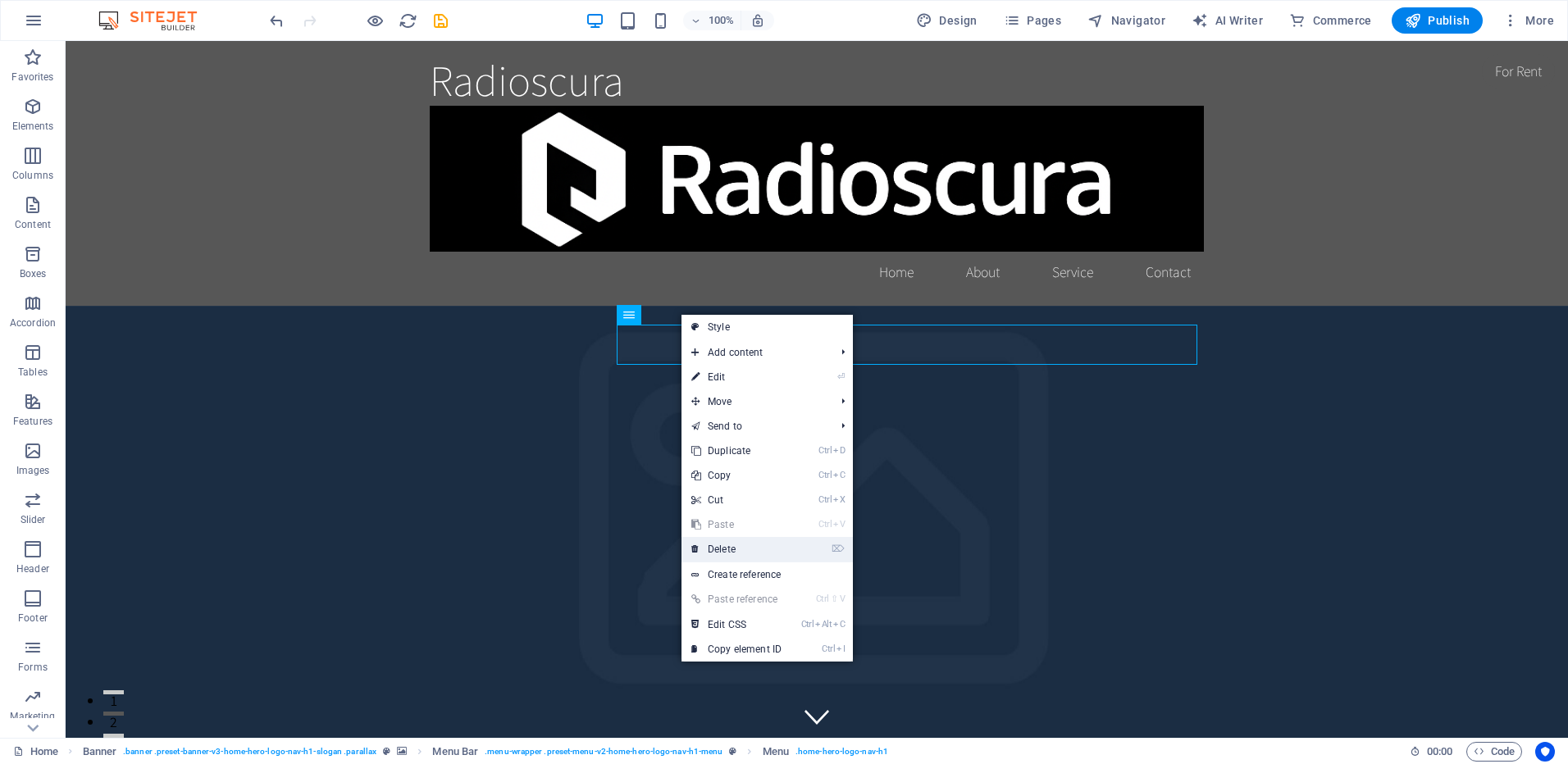
drag, startPoint x: 753, startPoint y: 546, endPoint x: 688, endPoint y: 504, distance: 77.4
click at [753, 546] on link "⌦ Delete" at bounding box center [736, 550] width 110 height 25
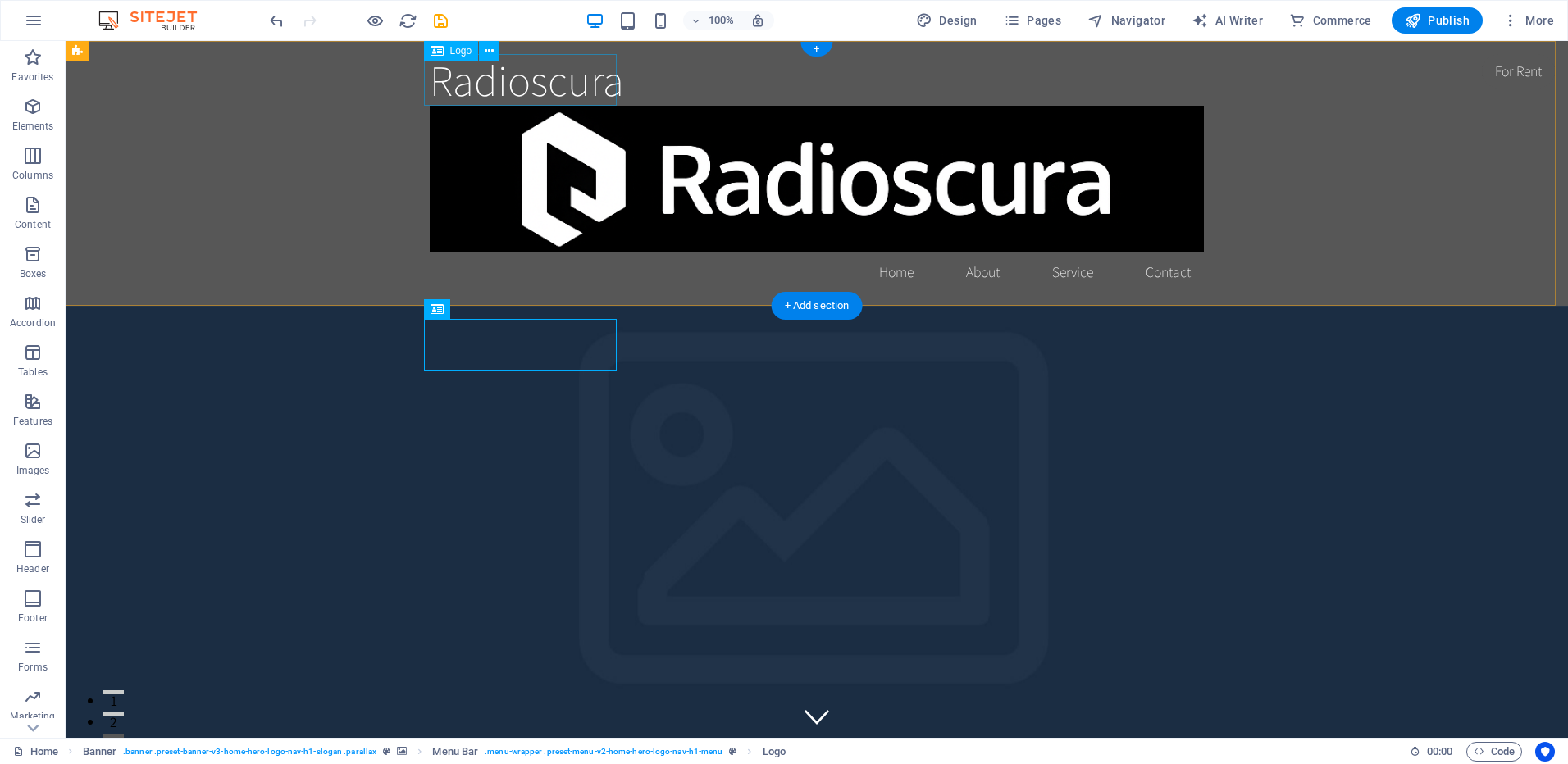
click at [543, 73] on div "Radioscura" at bounding box center [817, 79] width 774 height 51
click at [489, 48] on icon at bounding box center [489, 51] width 9 height 17
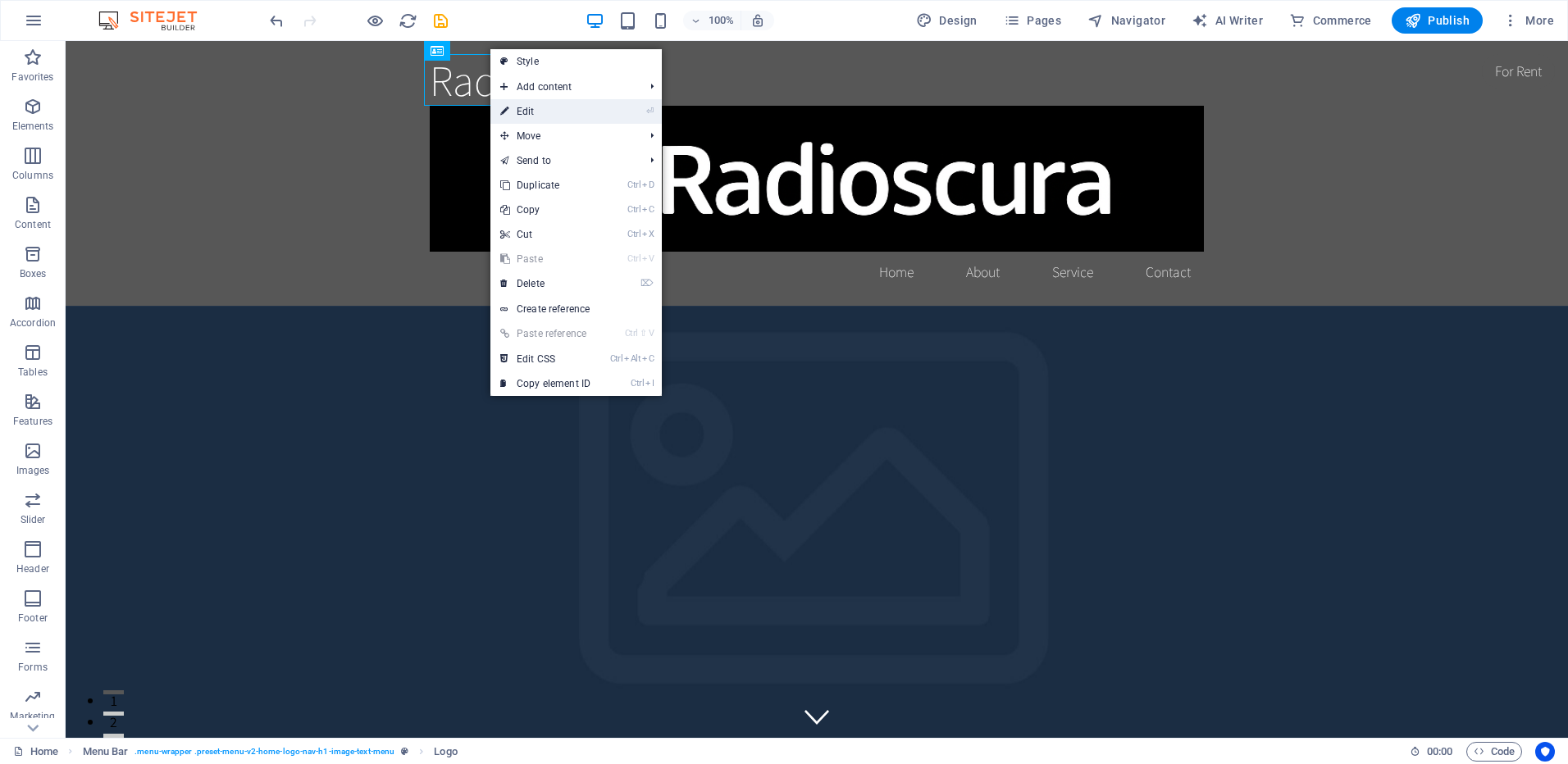
click at [552, 112] on link "⏎ Edit" at bounding box center [545, 112] width 110 height 25
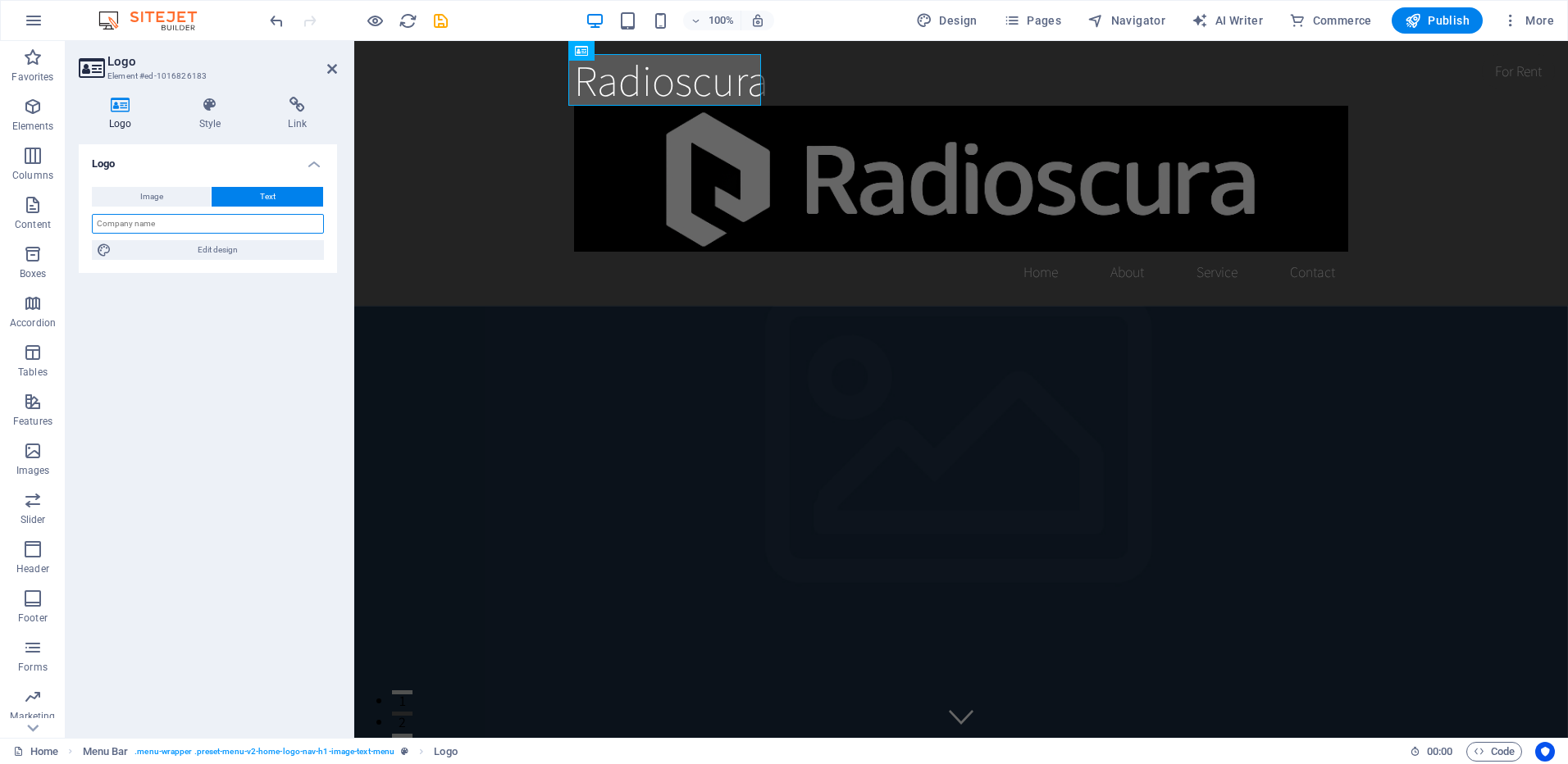
click at [213, 227] on input "text" at bounding box center [208, 224] width 232 height 20
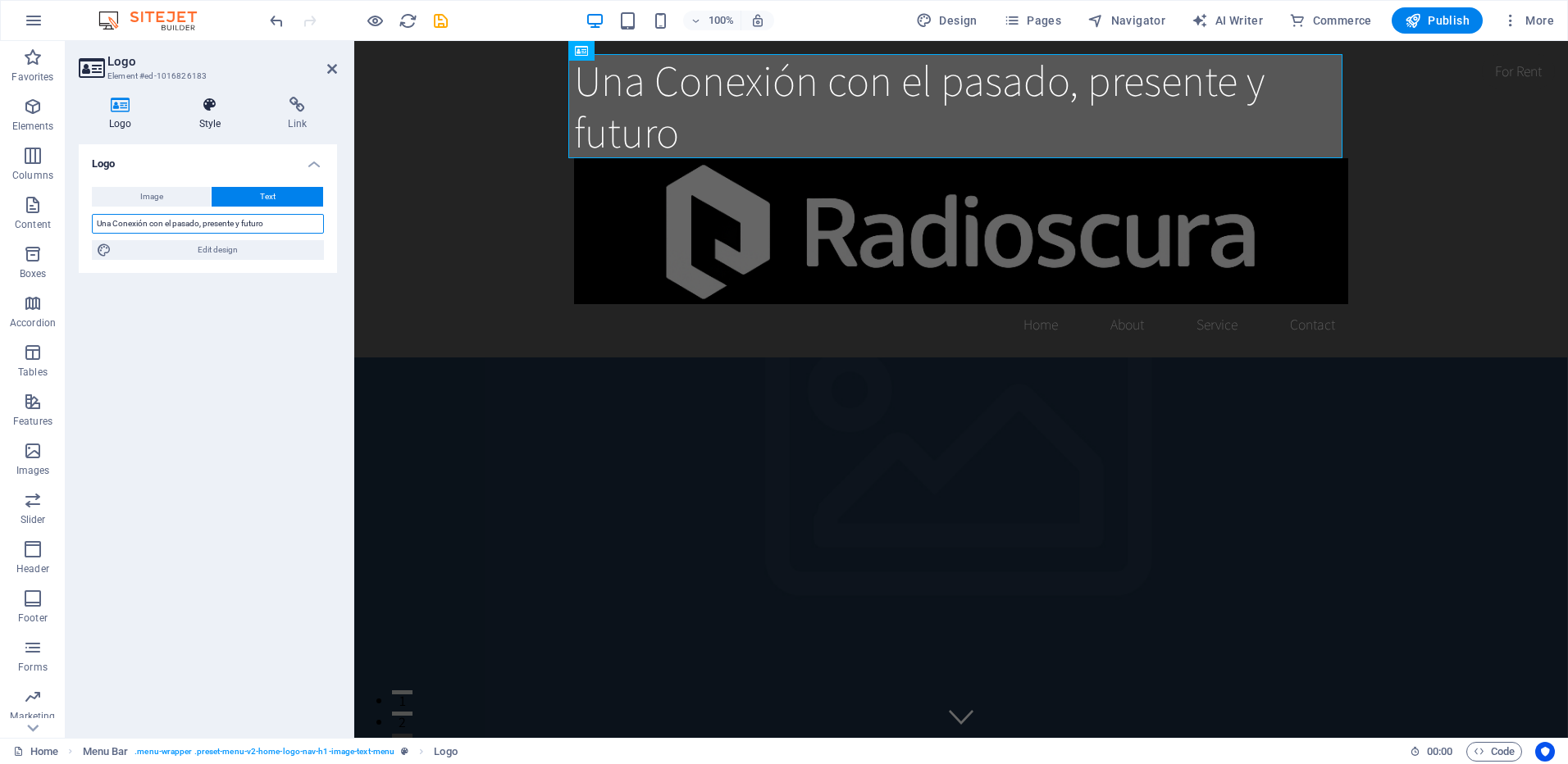
type input "Una Conexión con el pasado, presente y futuro"
click at [203, 117] on h4 "Style" at bounding box center [213, 114] width 89 height 35
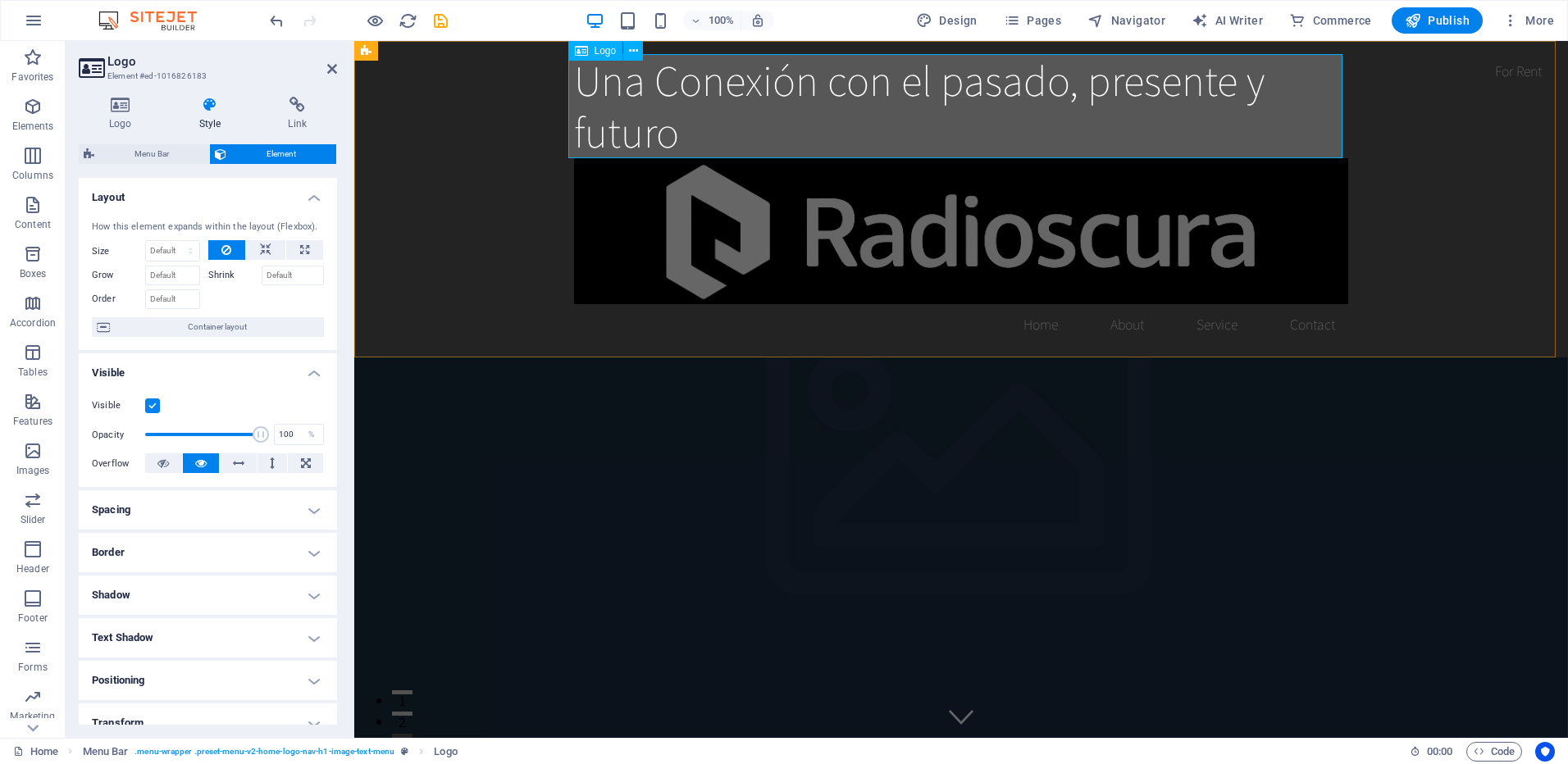
click at [679, 134] on div "Una Conexión con el pasado, presente y futuro" at bounding box center [961, 106] width 774 height 104
click at [129, 110] on icon at bounding box center [120, 105] width 84 height 17
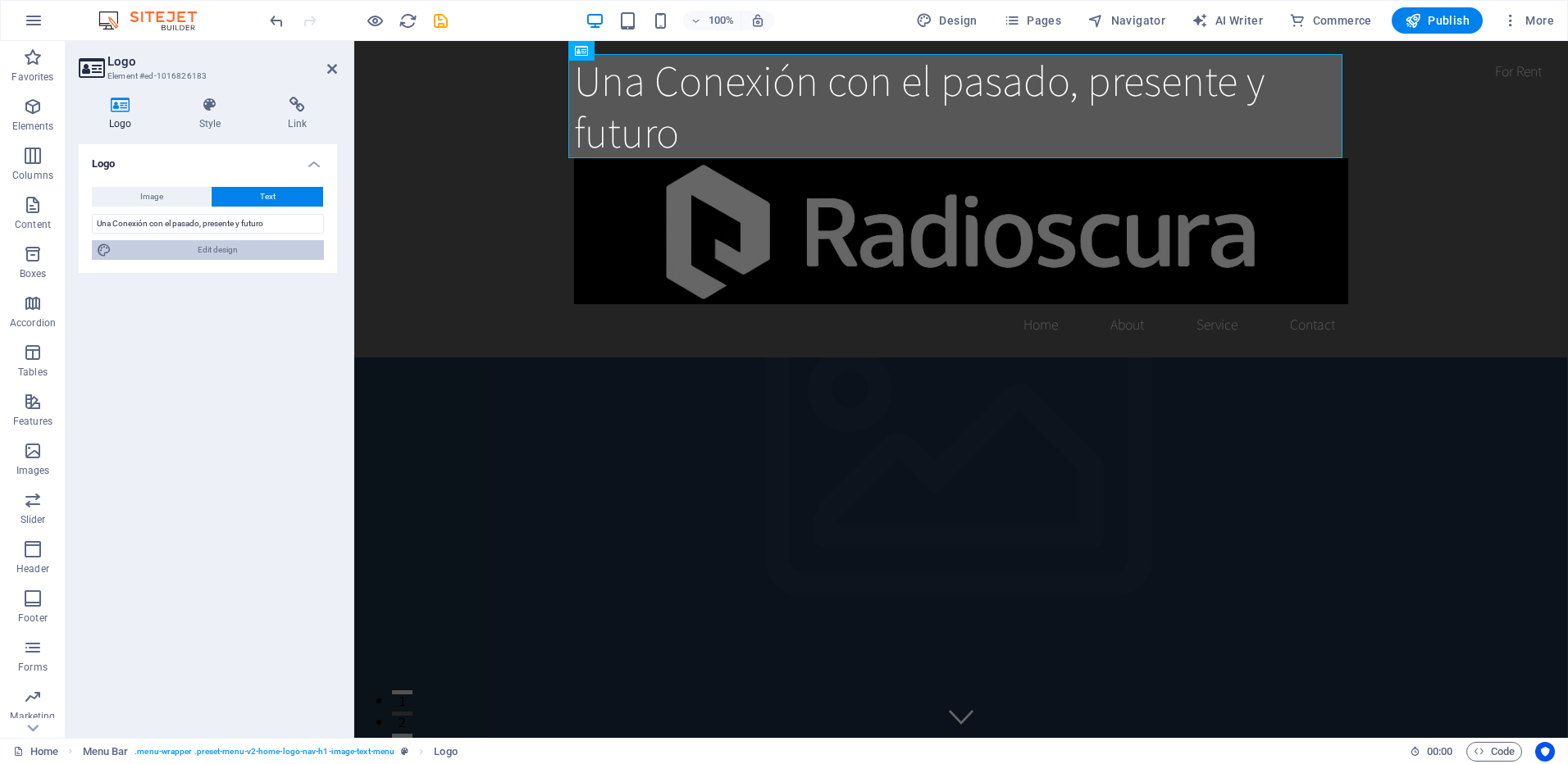
click at [211, 251] on span "Edit design" at bounding box center [218, 251] width 203 height 20
select select "rem"
select select "200"
select select "px"
select select "rem"
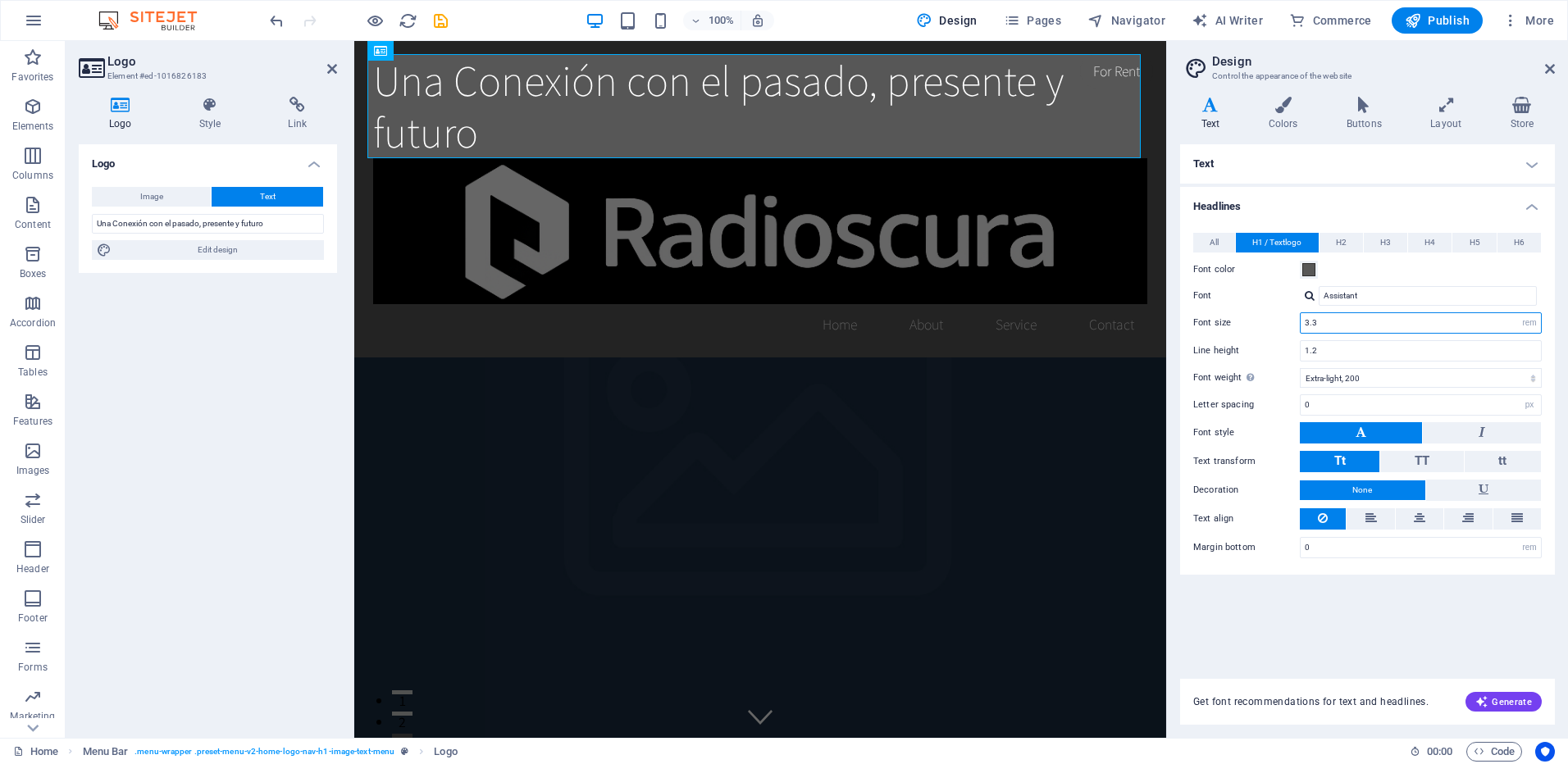
drag, startPoint x: 1373, startPoint y: 325, endPoint x: 1255, endPoint y: 310, distance: 118.9
click at [1255, 310] on div "All H1 / Textlogo H2 H3 H4 H5 H6 Font color Font Assistant Line height 1.2 Font…" at bounding box center [1367, 395] width 381 height 358
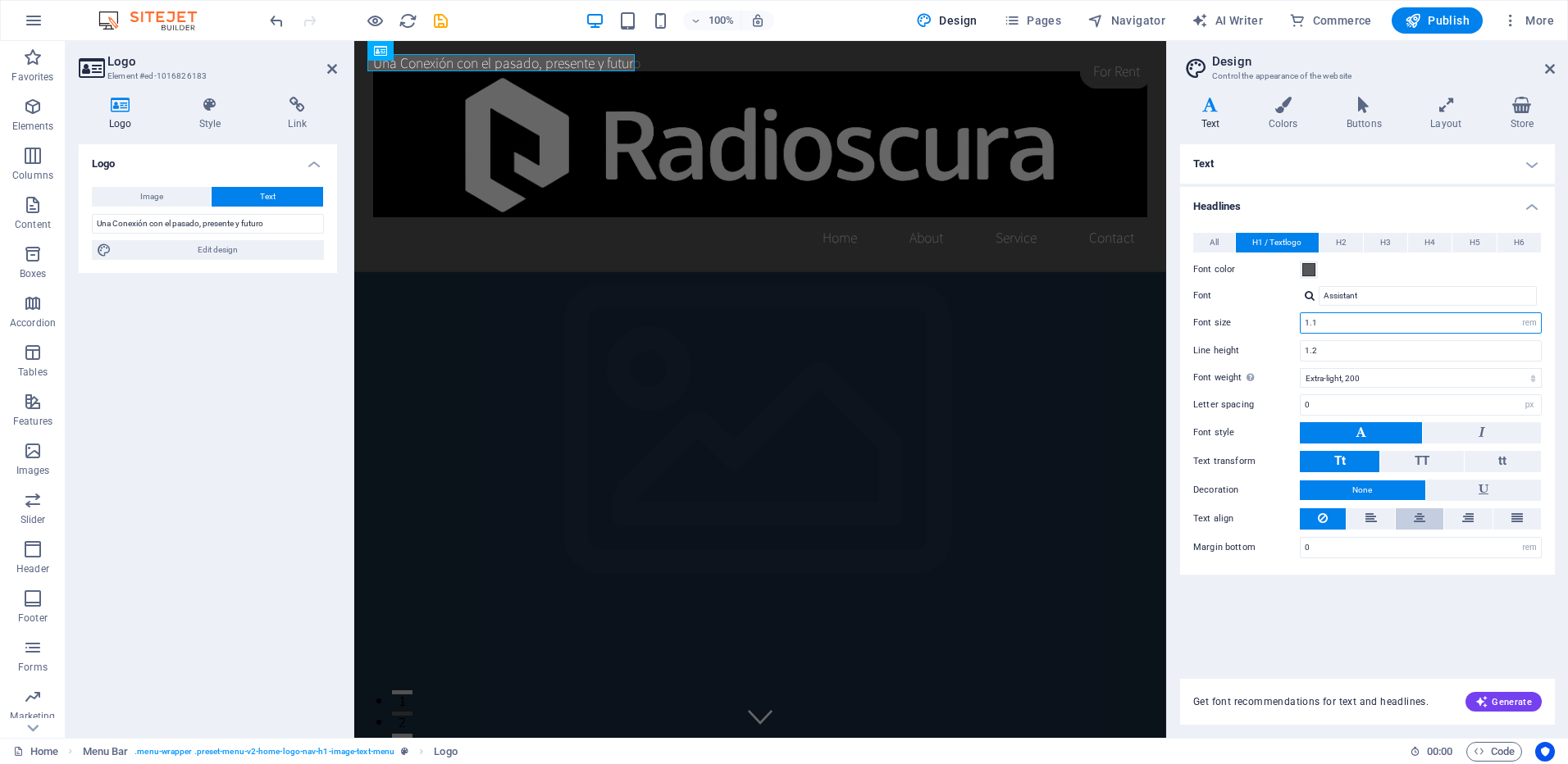
type input "1.1"
click at [1418, 518] on icon at bounding box center [1420, 518] width 12 height 20
click at [1365, 515] on icon at bounding box center [1371, 518] width 12 height 20
click at [1517, 523] on icon at bounding box center [1518, 518] width 12 height 20
click at [1371, 518] on icon at bounding box center [1371, 518] width 12 height 20
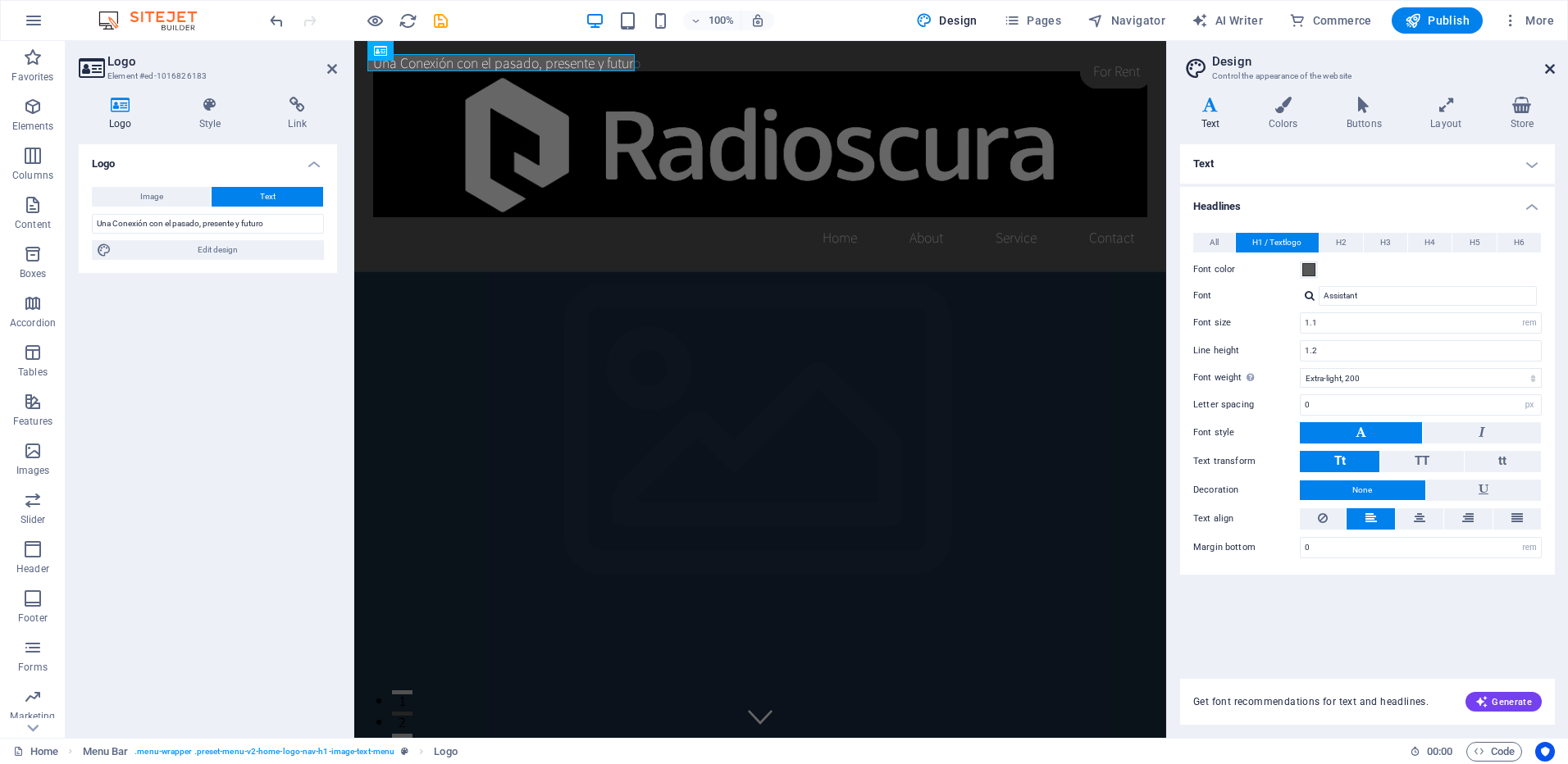
click at [1551, 67] on icon at bounding box center [1550, 69] width 10 height 13
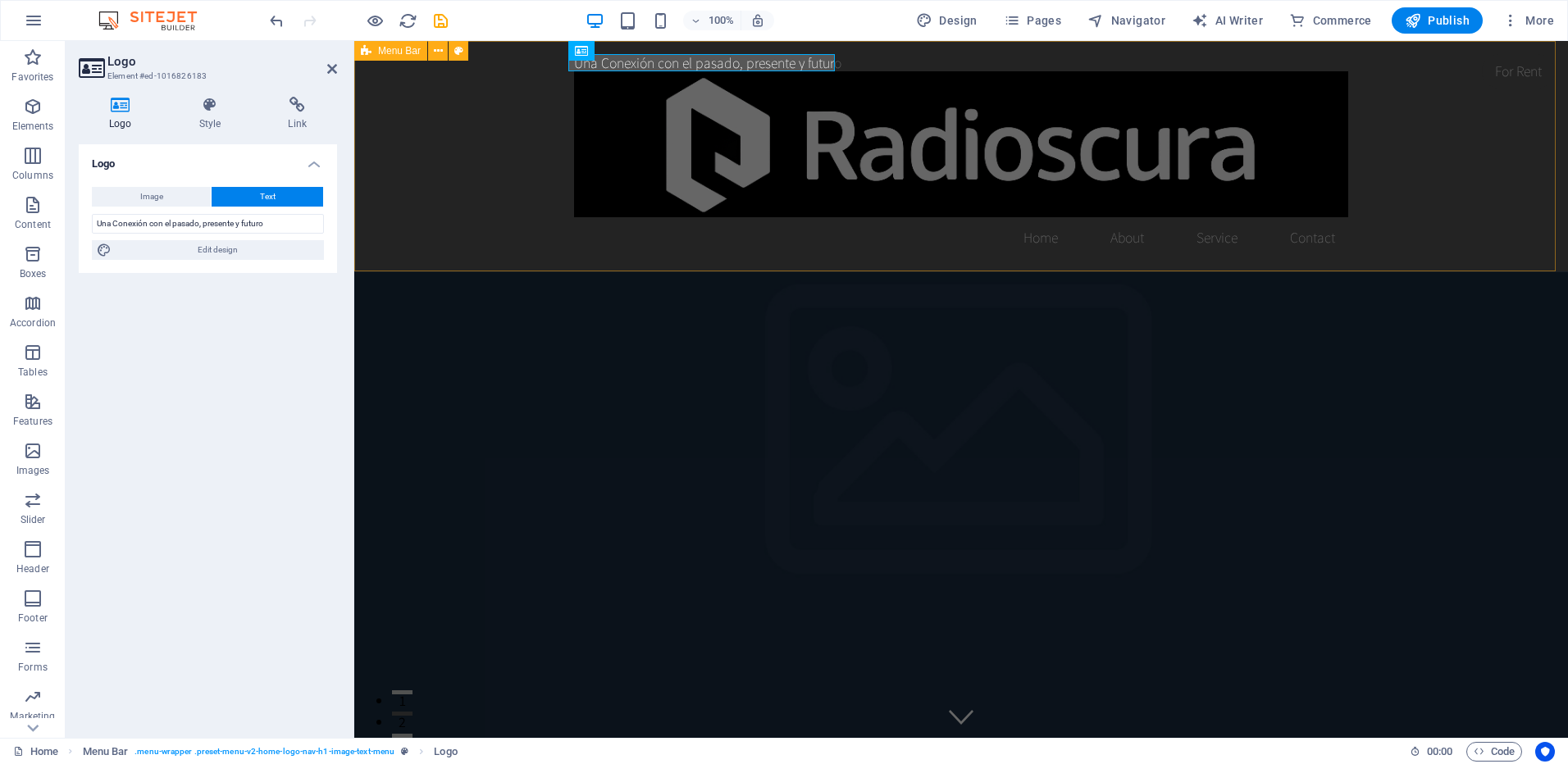
click at [445, 190] on div "Una Conexión con el pasado, presente y futuro Home About Service Contact" at bounding box center [961, 156] width 1214 height 231
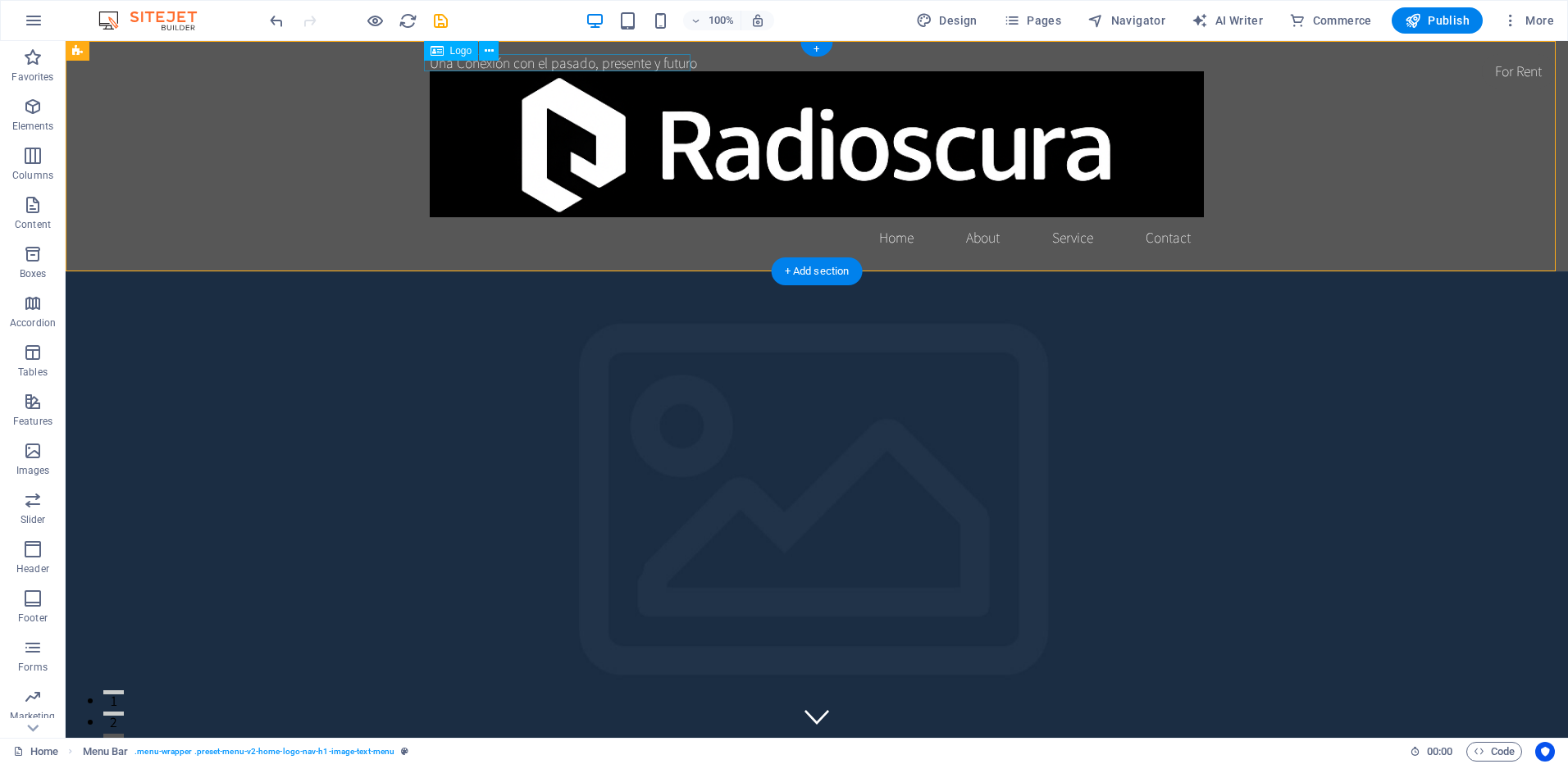
click at [543, 59] on div "Una Conexión con el pasado, presente y futuro" at bounding box center [817, 62] width 774 height 17
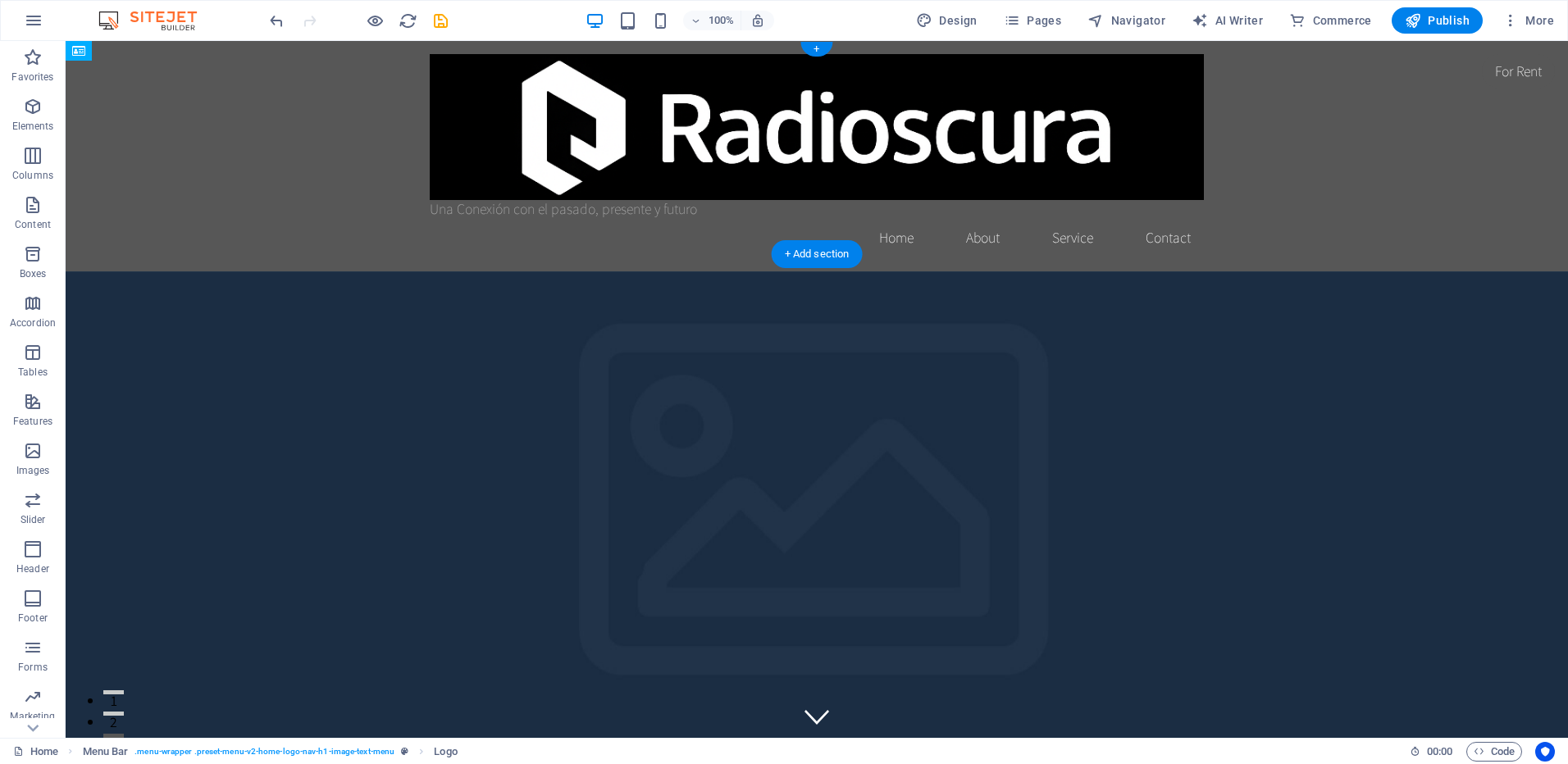
drag, startPoint x: 543, startPoint y: 59, endPoint x: 539, endPoint y: 221, distance: 162.0
click at [724, 230] on nav "Home About Service Contact" at bounding box center [817, 238] width 774 height 41
click at [545, 217] on div "Una Conexión con el pasado, presente y futuro" at bounding box center [817, 208] width 774 height 17
click at [490, 201] on icon at bounding box center [489, 202] width 9 height 17
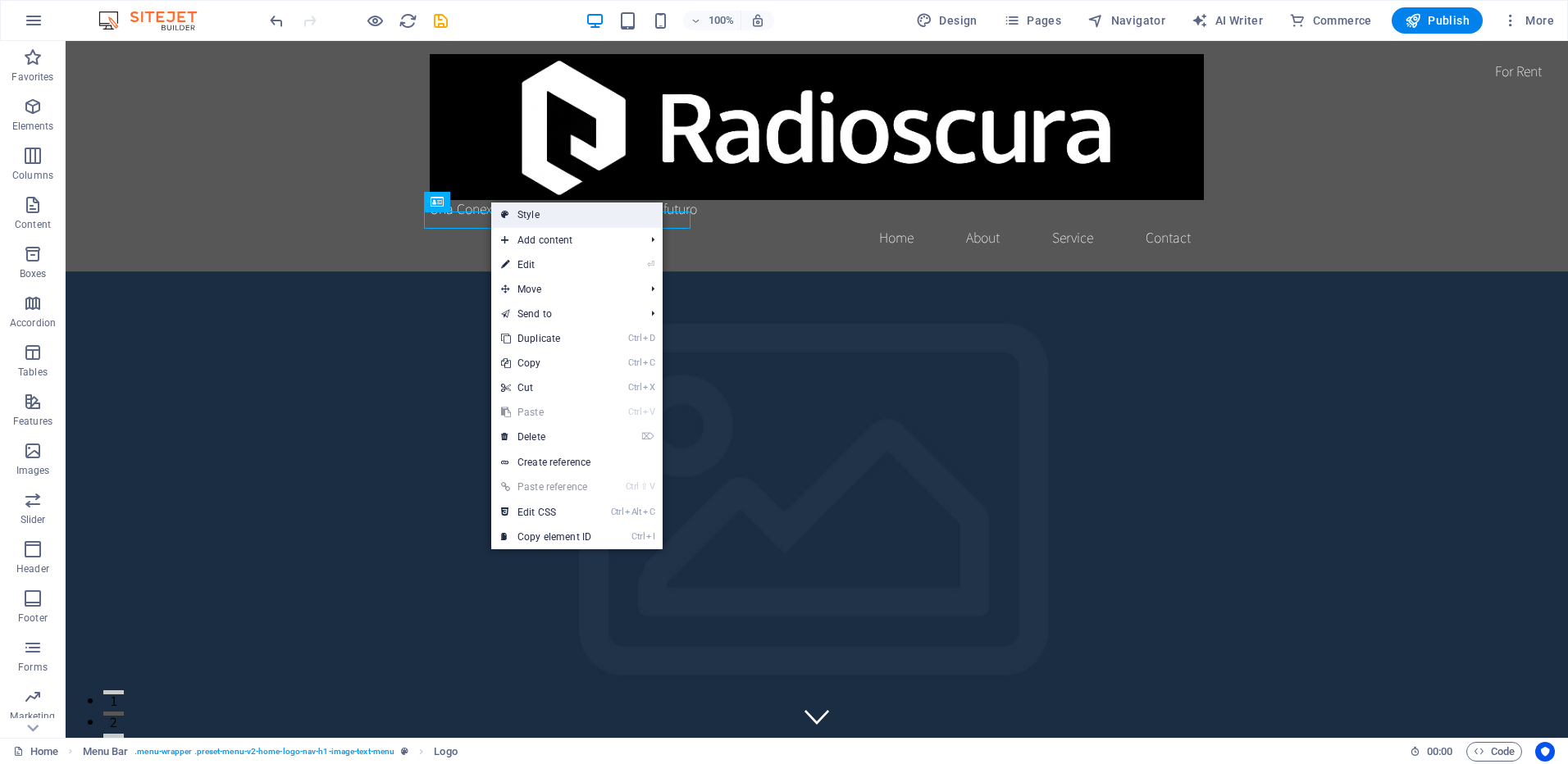
click at [571, 217] on link "Style" at bounding box center [576, 215] width 171 height 25
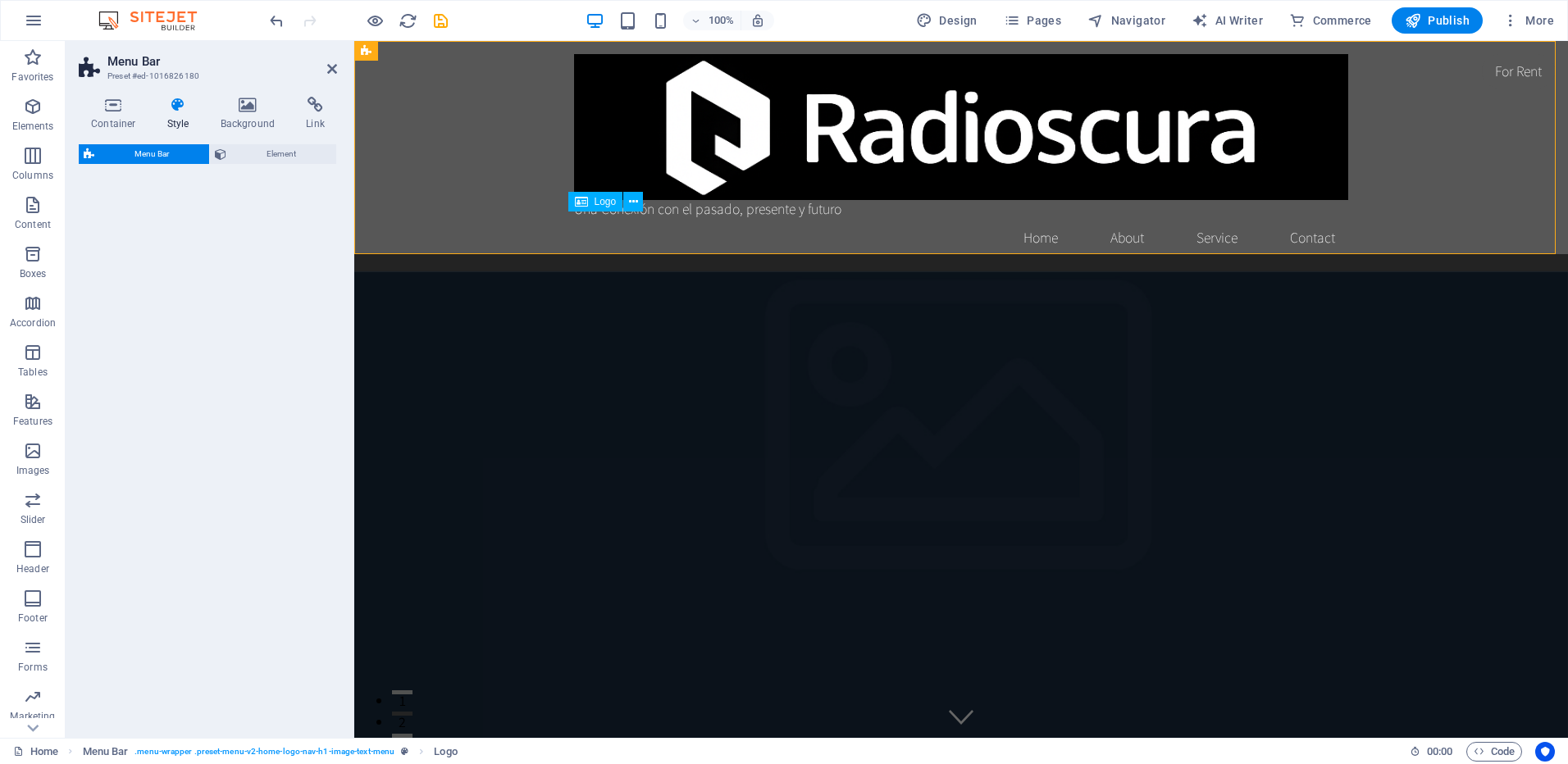
select select "rem"
select select "preset-menu-v2-home-logo-nav-h1-image-text-menu"
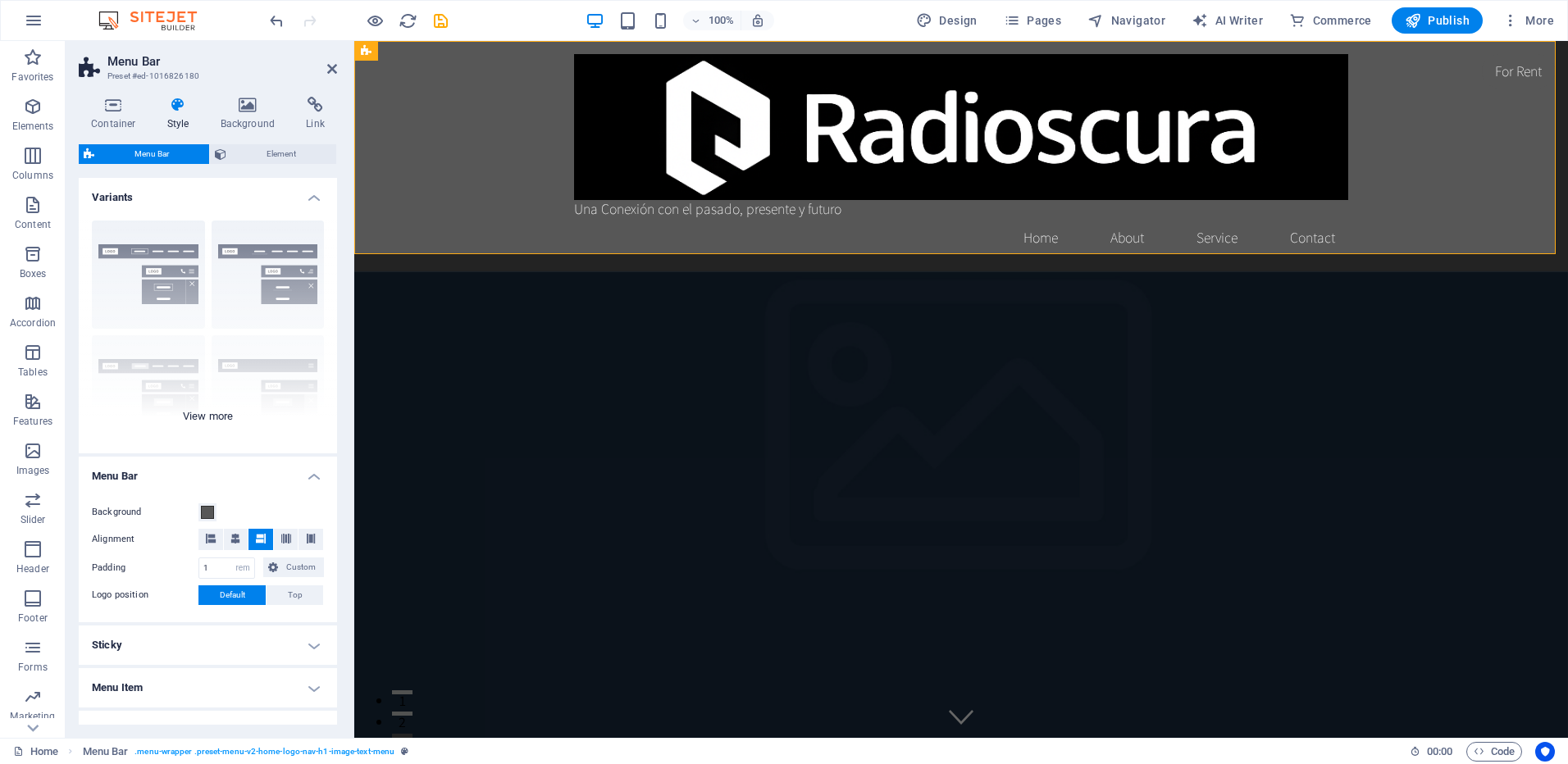
click at [218, 408] on div "Border Centered Default Fixed Loki Trigger Wide XXL" at bounding box center [208, 331] width 258 height 246
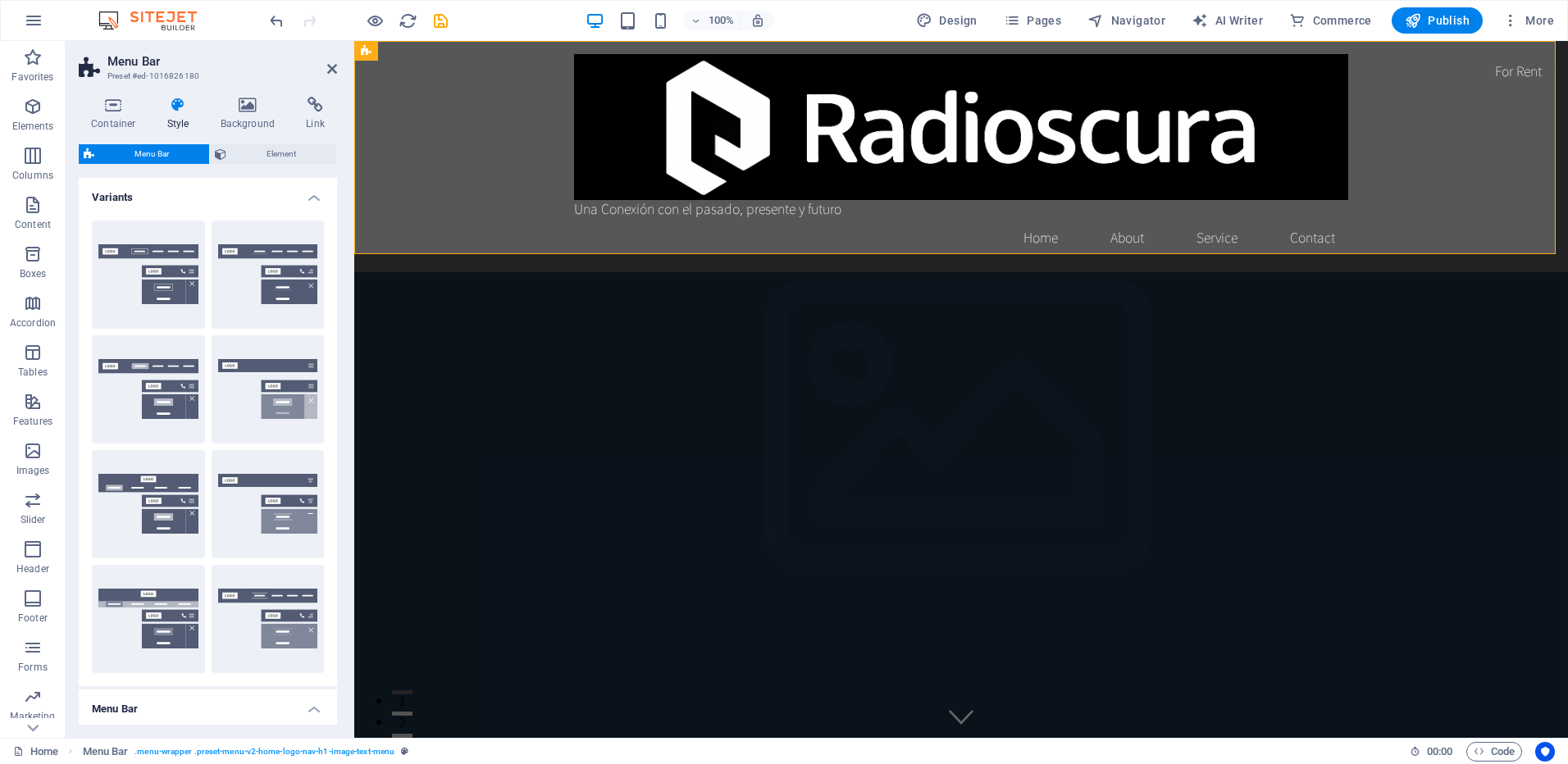
click at [319, 198] on h4 "Variants" at bounding box center [208, 193] width 258 height 30
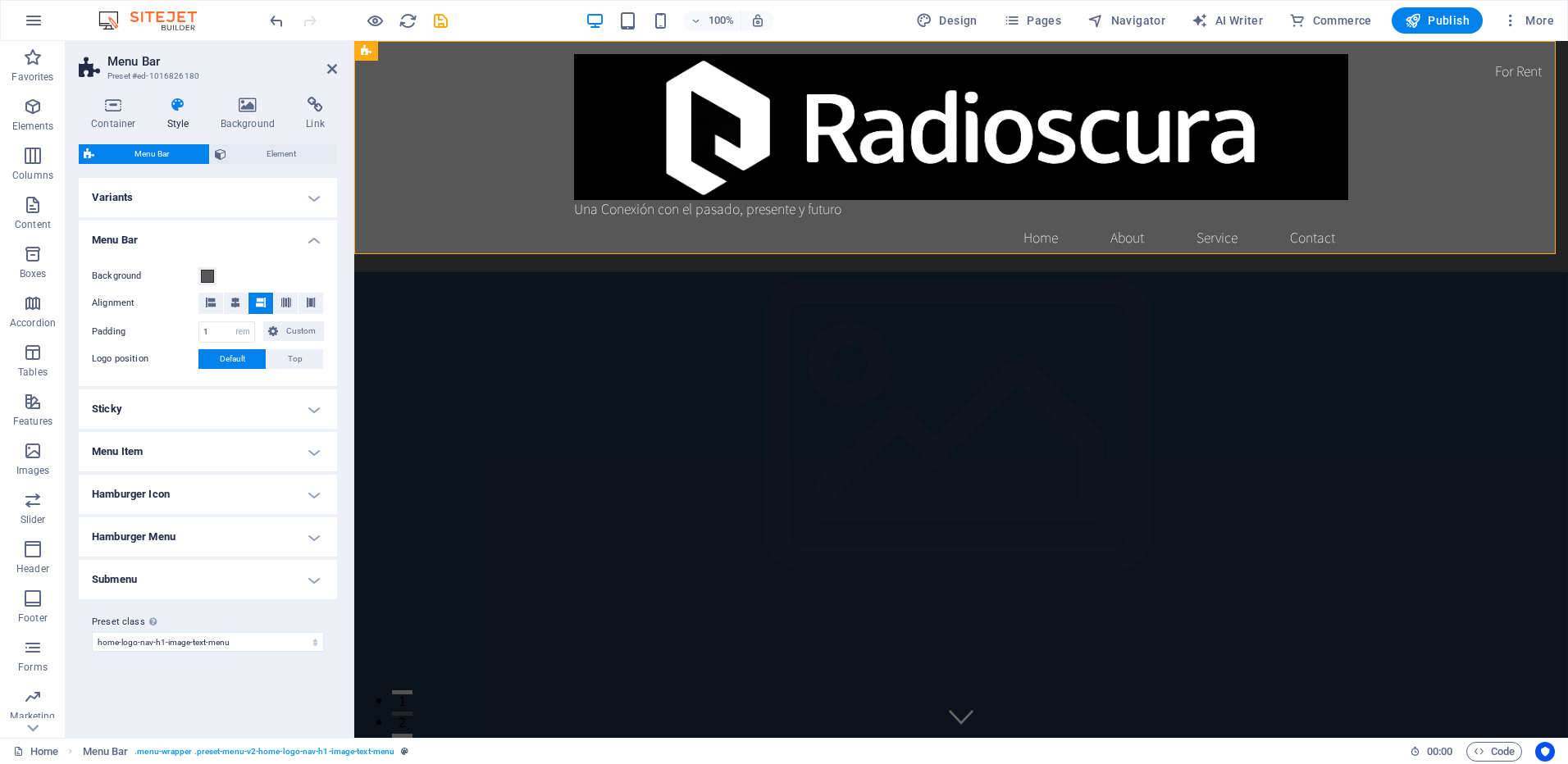
click at [250, 198] on h4 "Variants" at bounding box center [208, 198] width 258 height 40
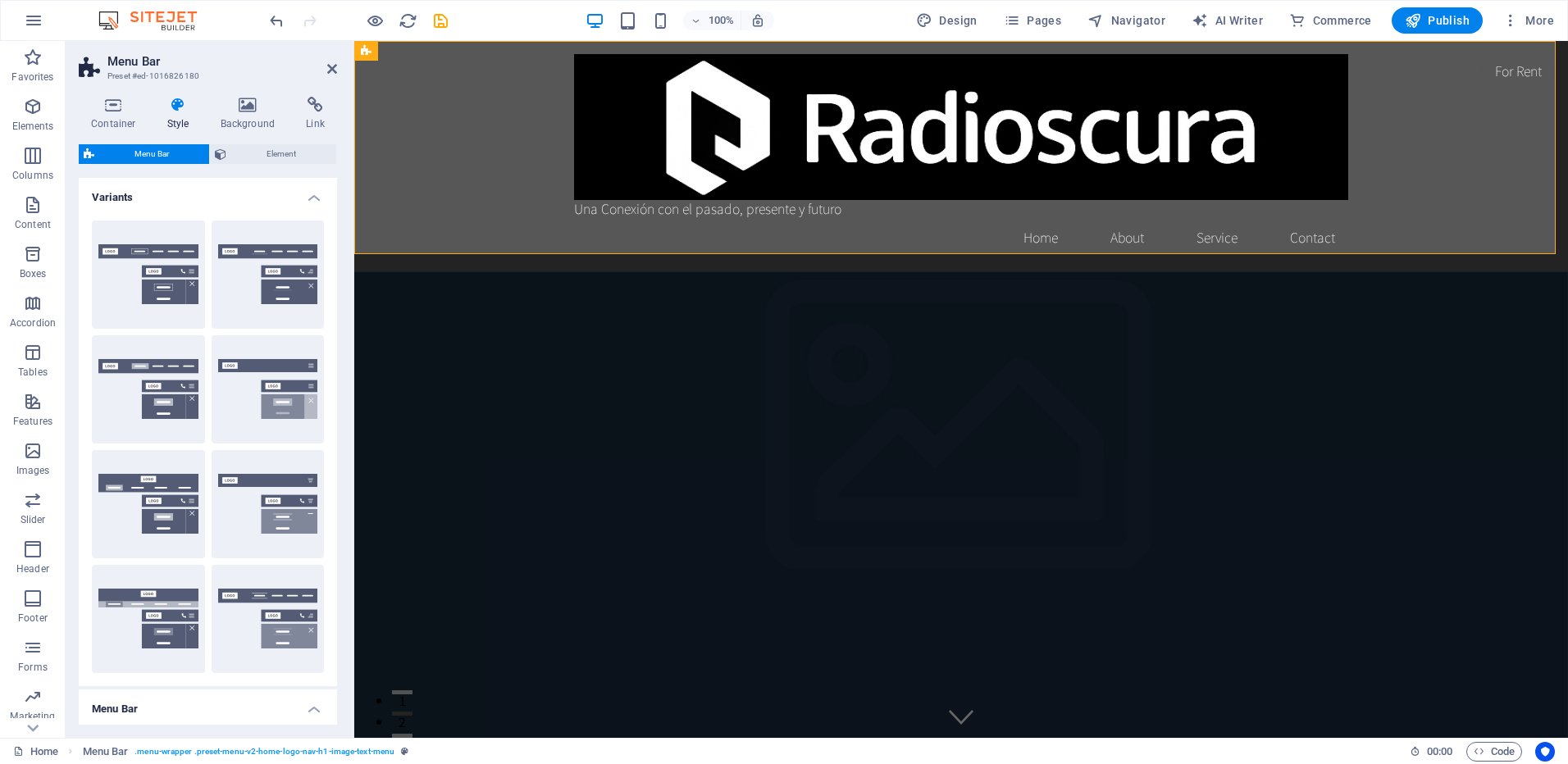
click at [250, 198] on h4 "Variants" at bounding box center [208, 193] width 258 height 30
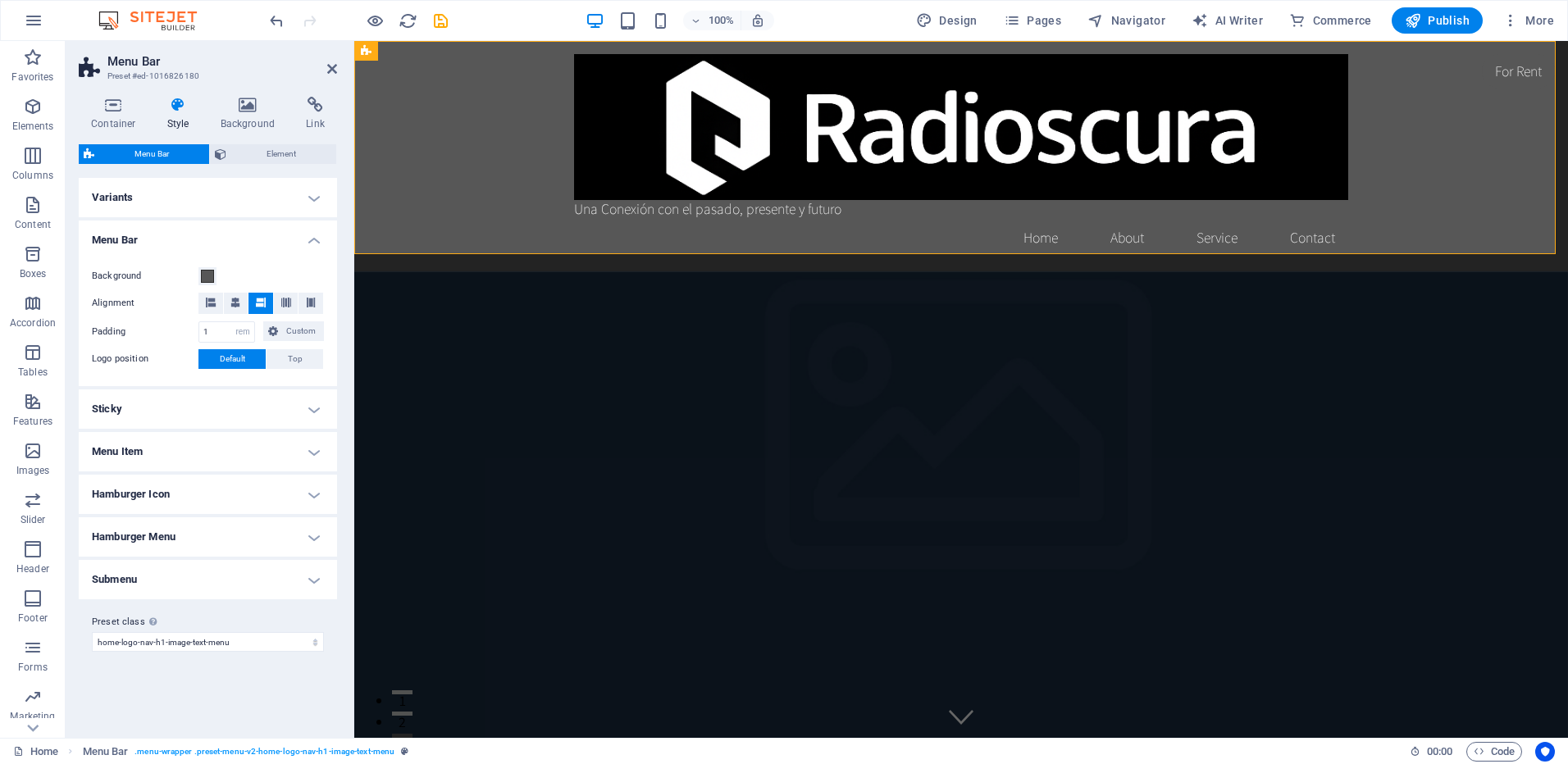
click at [294, 198] on h4 "Variants" at bounding box center [208, 198] width 258 height 40
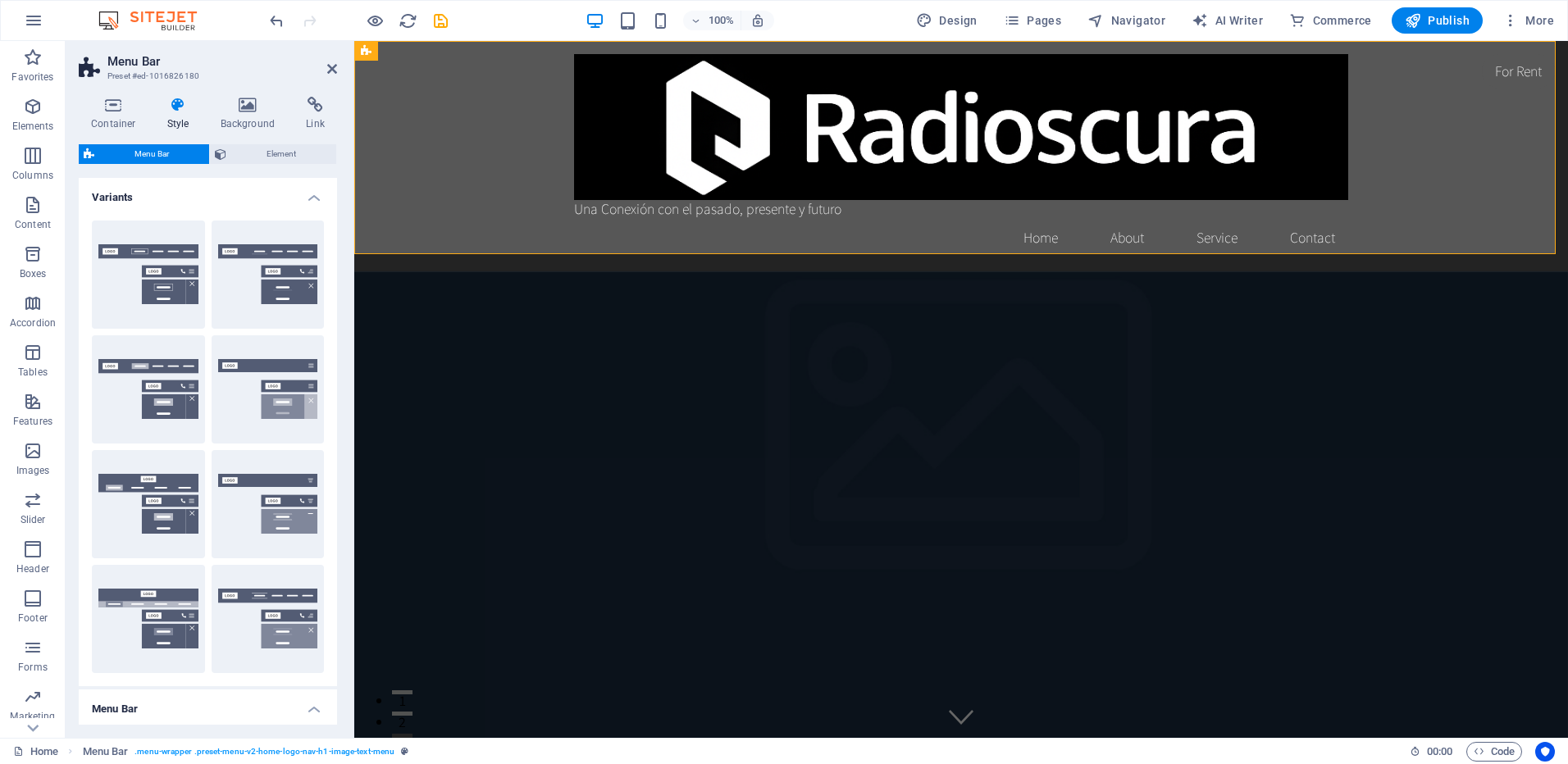
click at [294, 198] on h4 "Variants" at bounding box center [208, 193] width 258 height 30
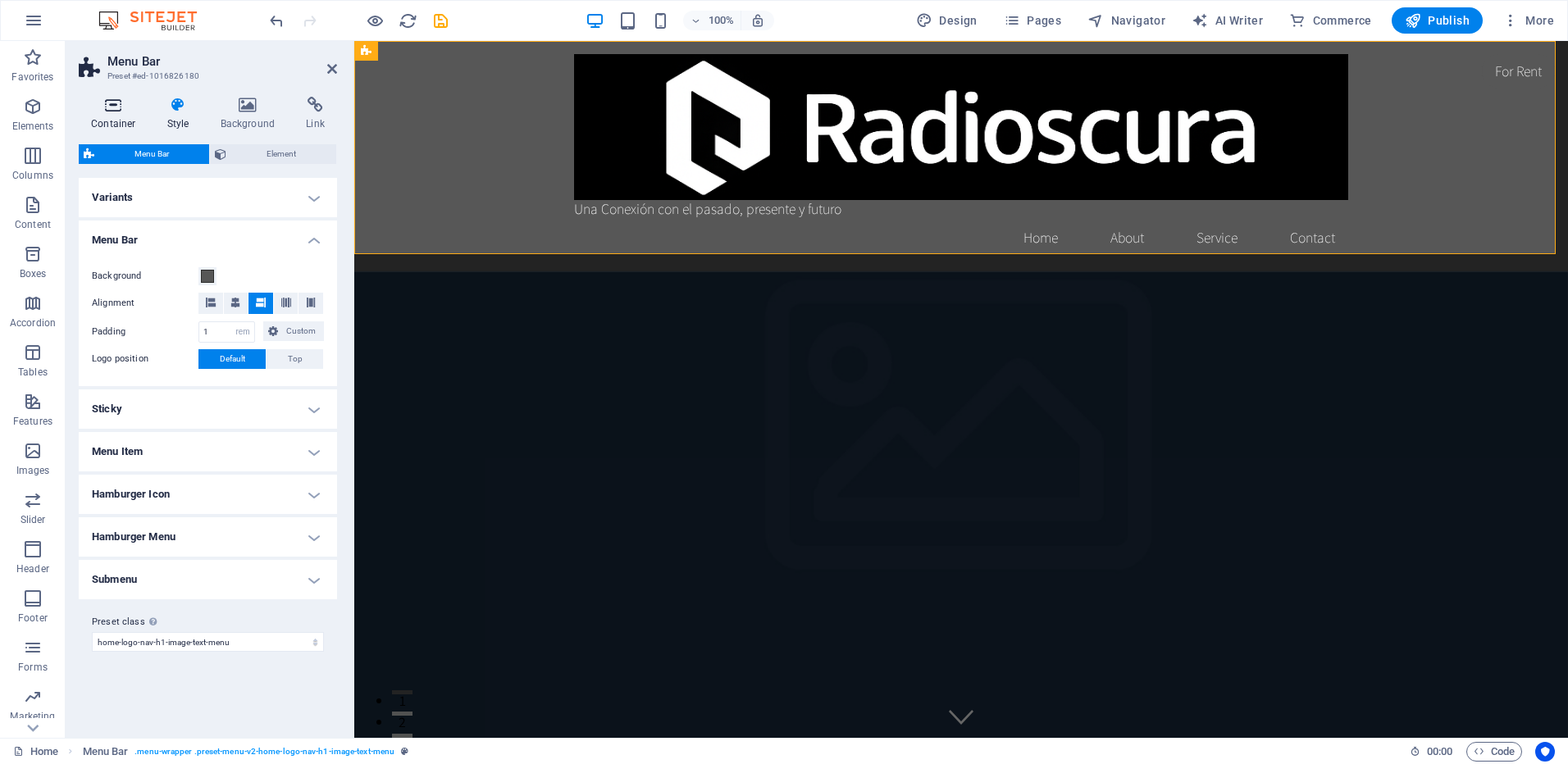
click at [121, 107] on icon at bounding box center [113, 105] width 69 height 17
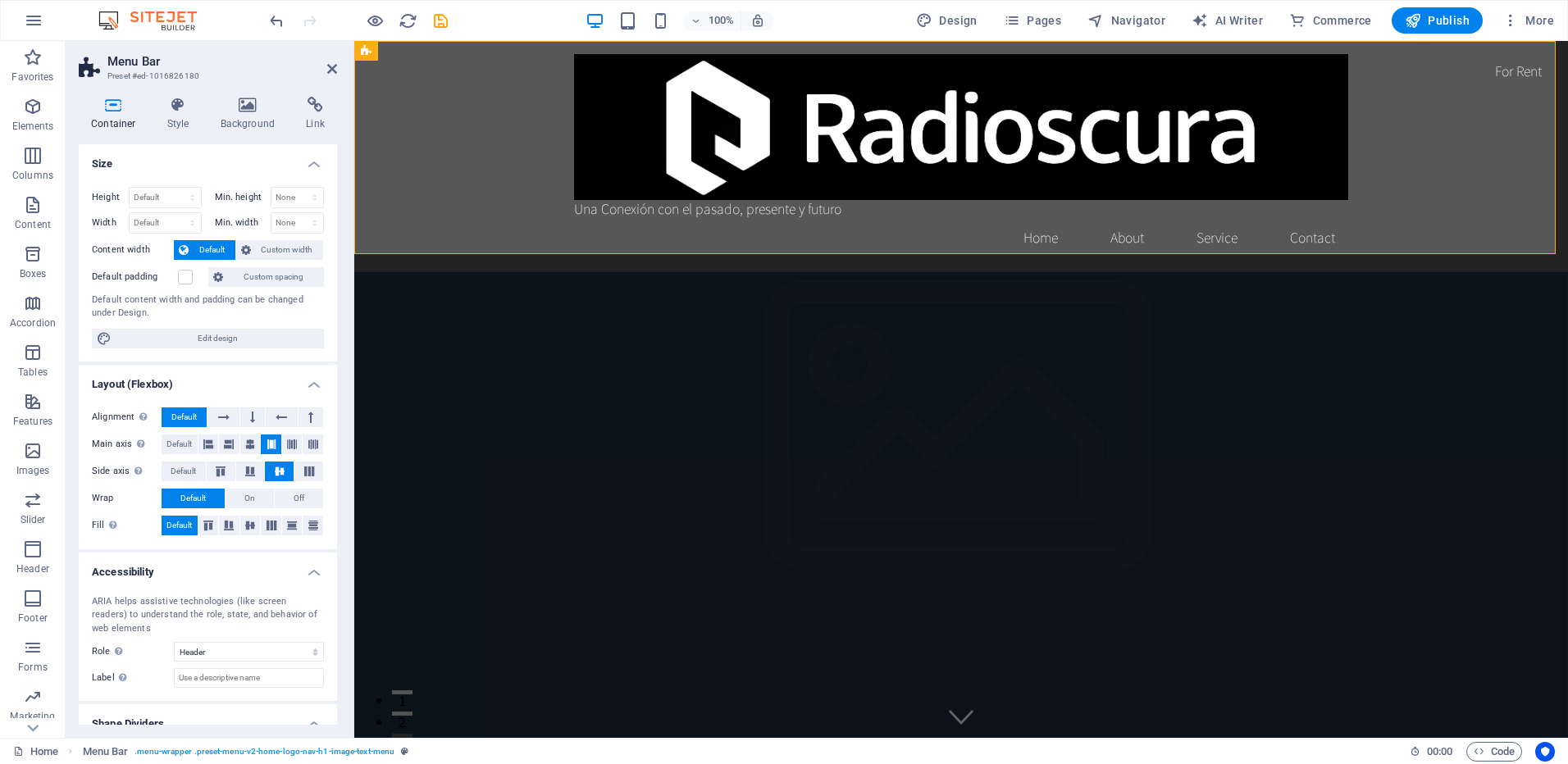
click at [123, 105] on icon at bounding box center [113, 105] width 69 height 17
click at [332, 65] on icon at bounding box center [332, 69] width 10 height 13
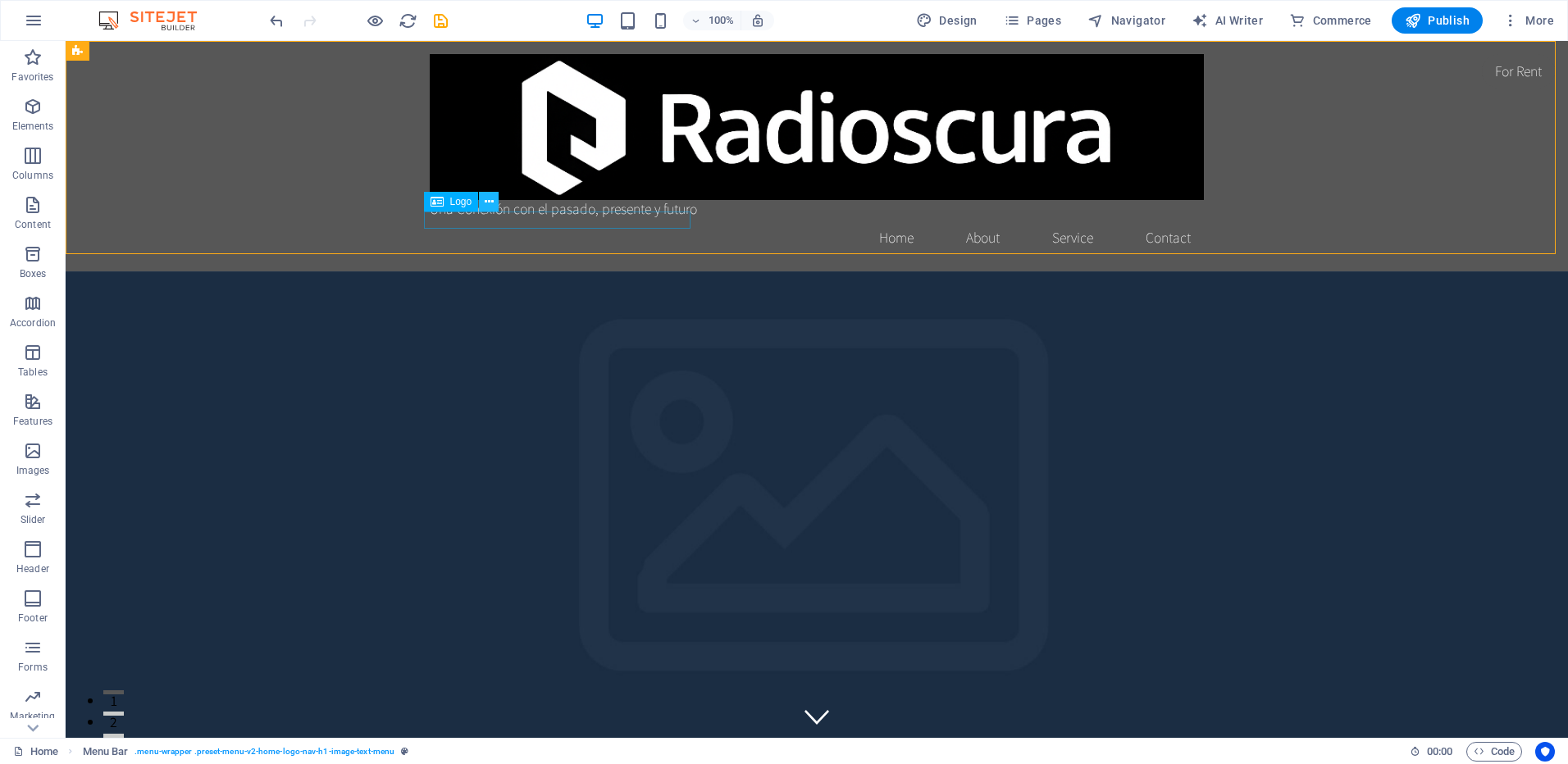
click at [486, 200] on icon at bounding box center [489, 202] width 9 height 17
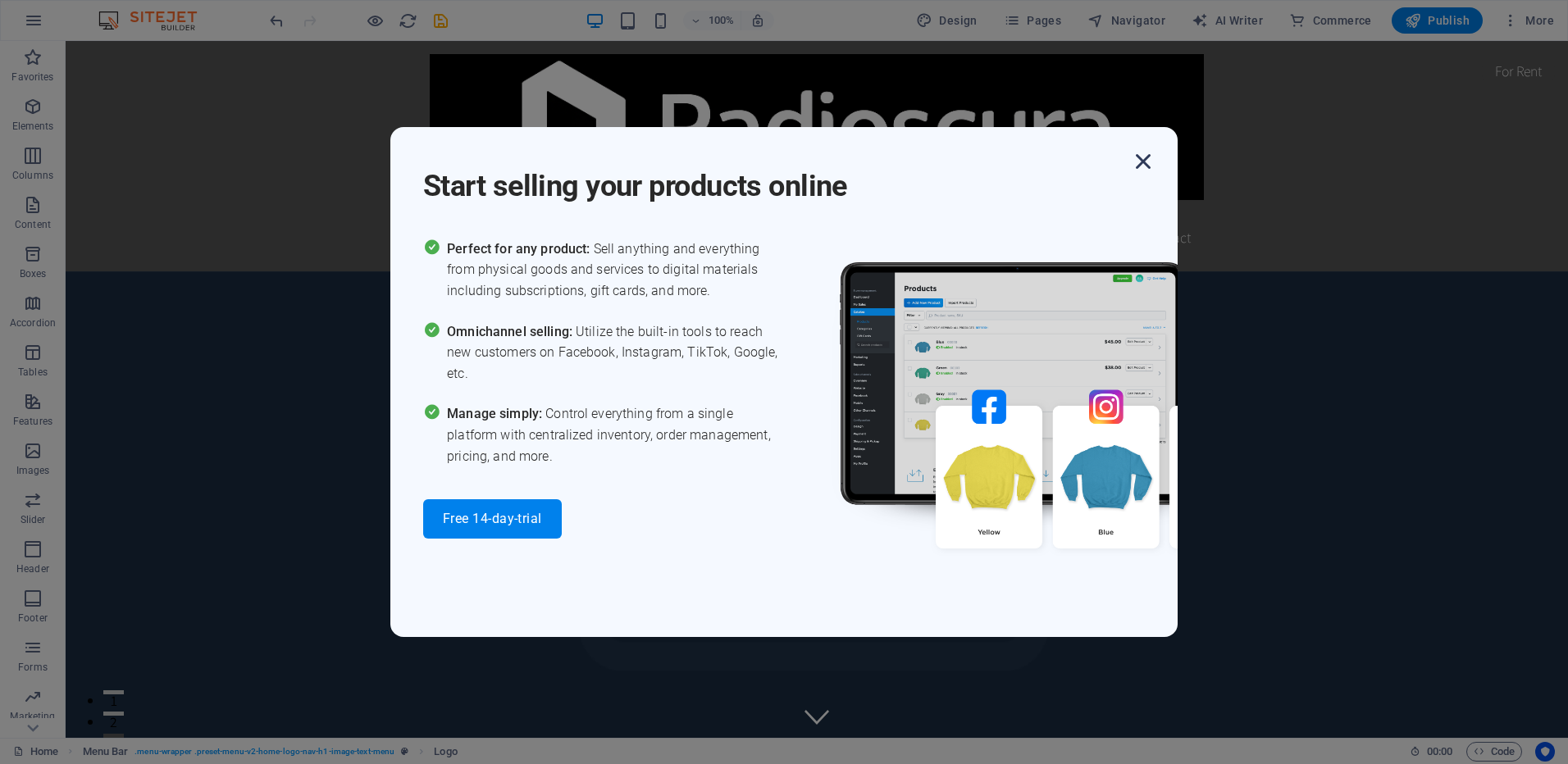
click at [1137, 157] on icon "button" at bounding box center [1144, 162] width 30 height 30
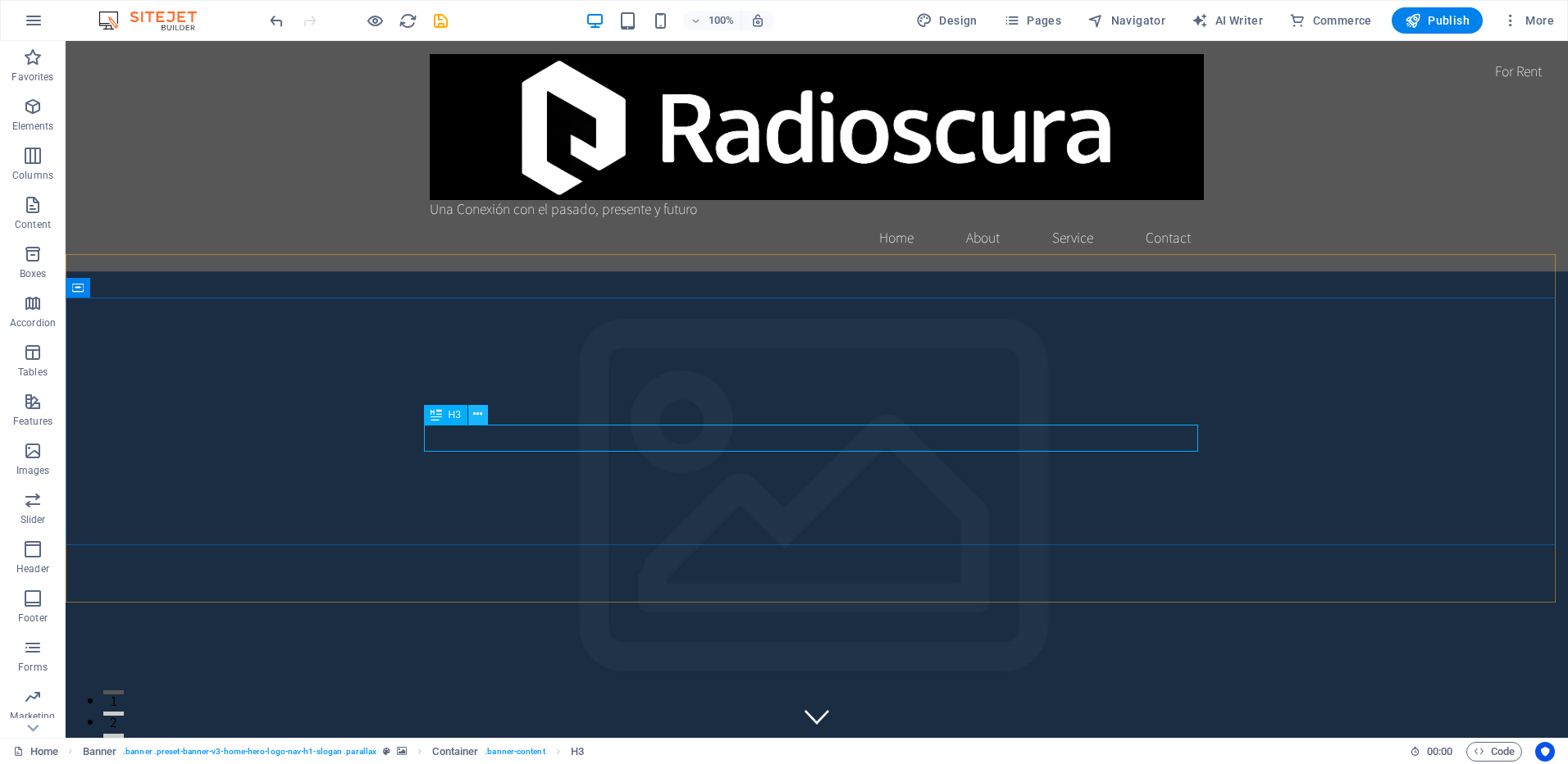
click at [478, 410] on icon at bounding box center [477, 414] width 9 height 17
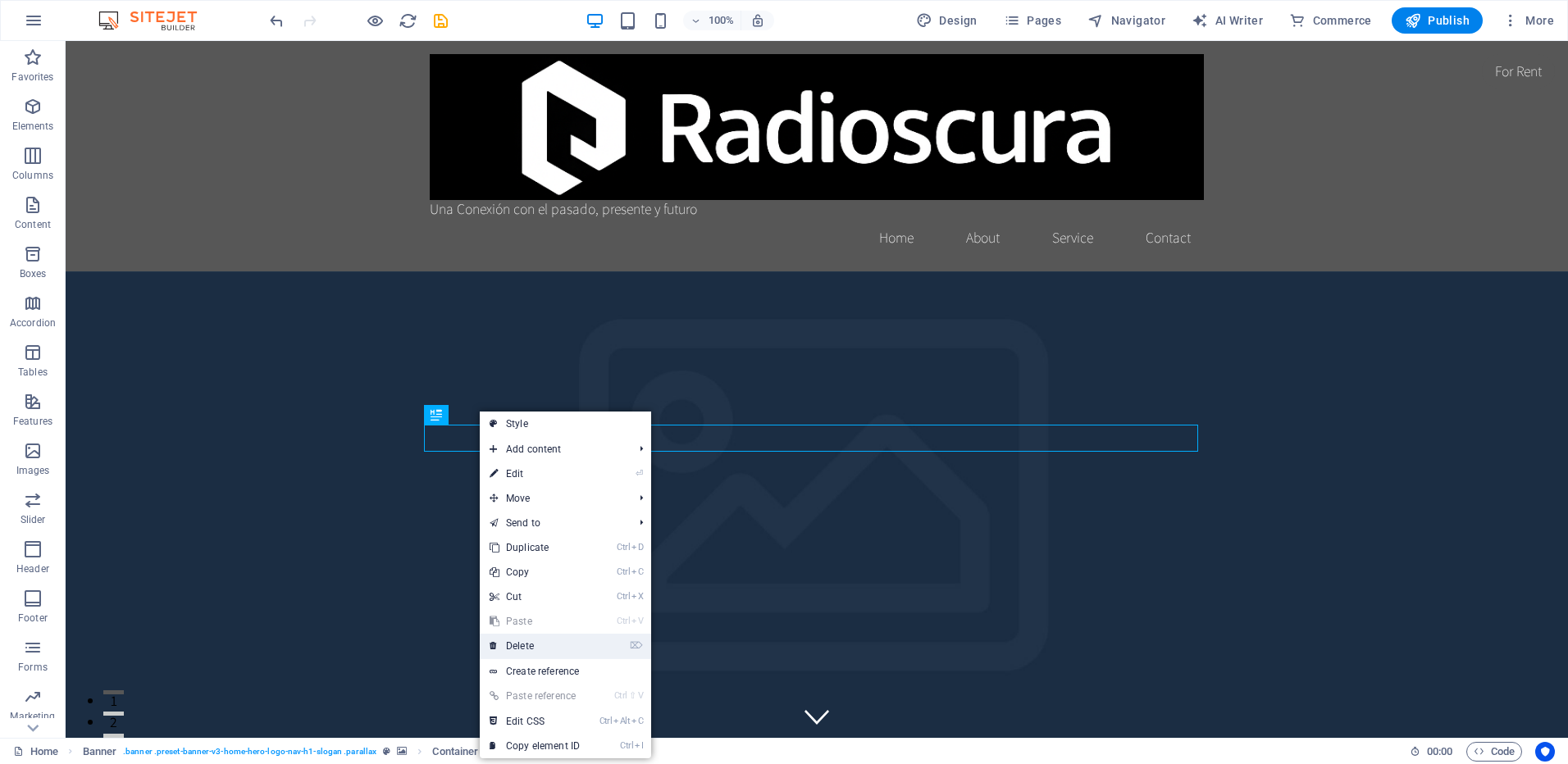
click at [536, 644] on link "⌦ Delete" at bounding box center [534, 647] width 110 height 25
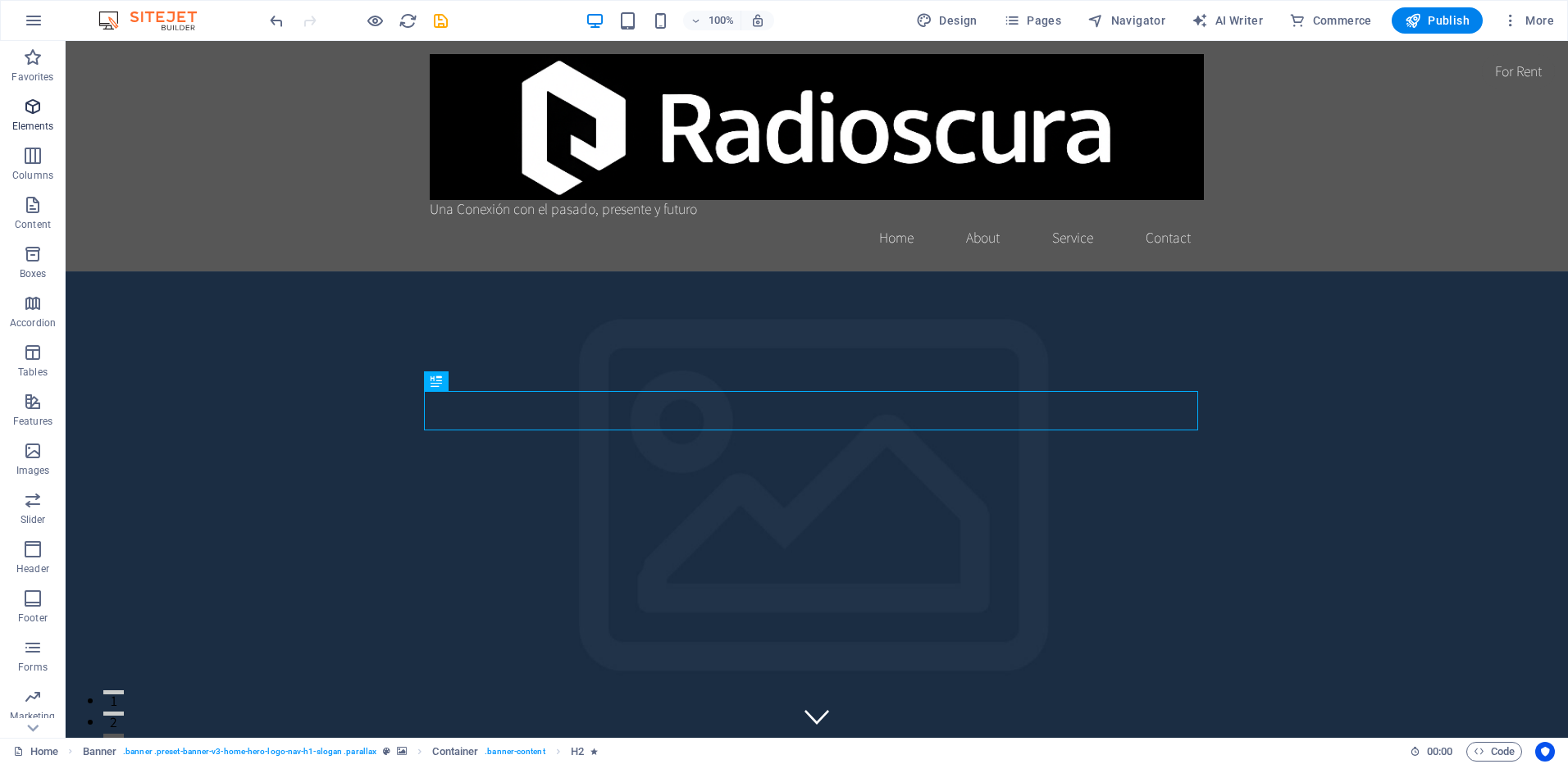
click at [37, 115] on icon "button" at bounding box center [33, 107] width 20 height 20
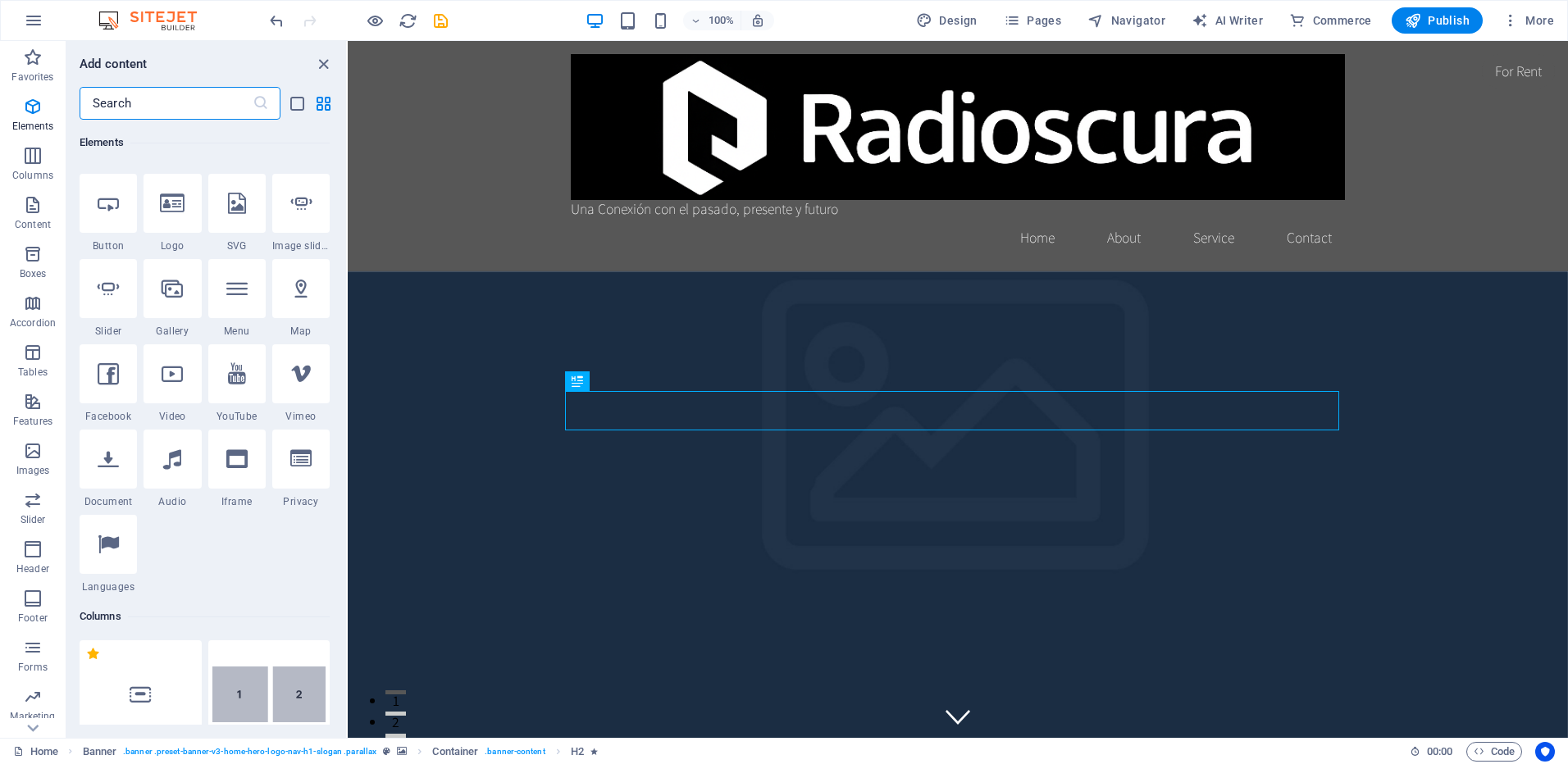
scroll to position [339, 0]
click at [171, 463] on icon at bounding box center [172, 458] width 18 height 21
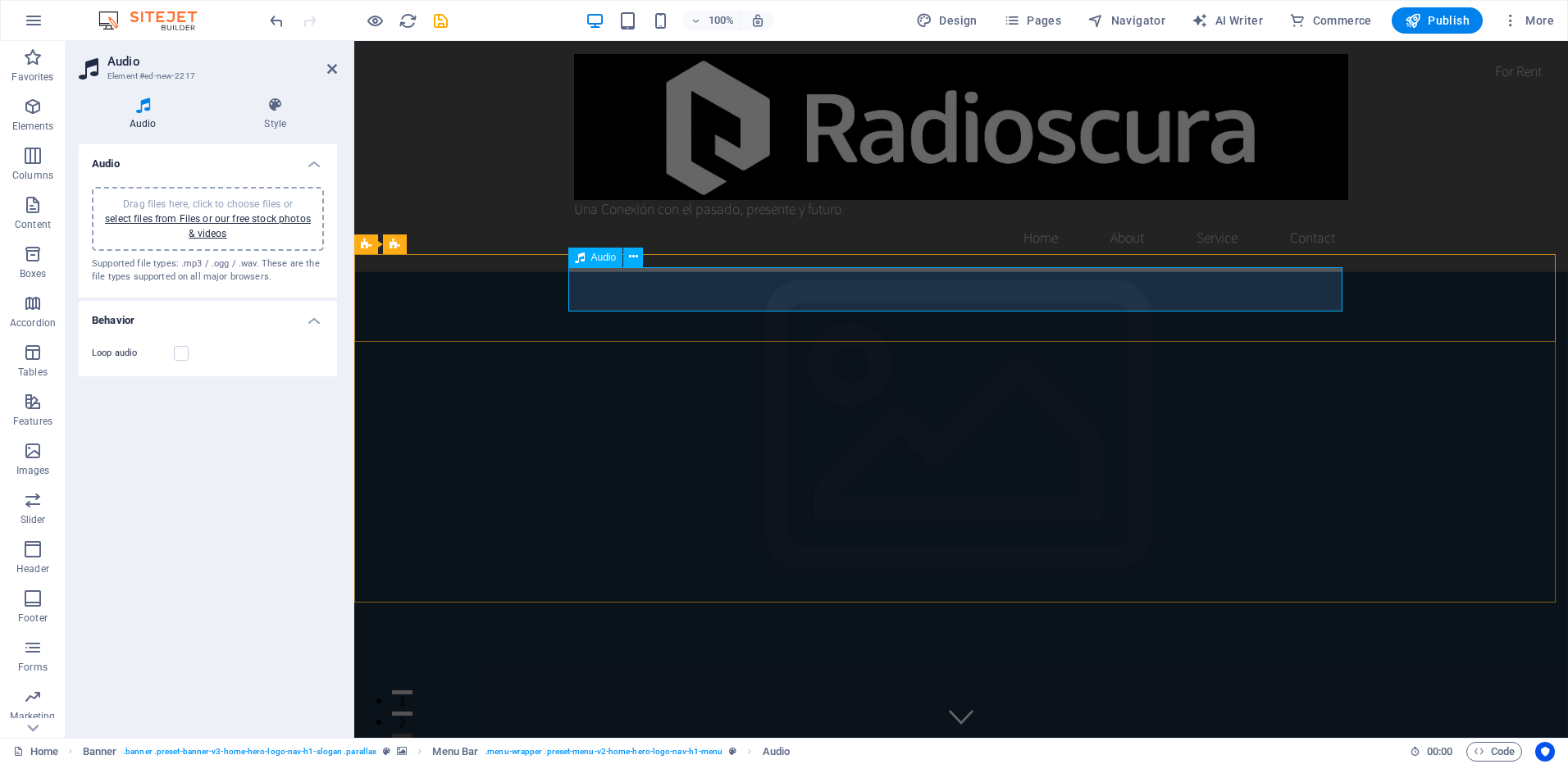
click at [629, 257] on icon at bounding box center [633, 256] width 9 height 17
click at [581, 256] on icon at bounding box center [580, 257] width 10 height 20
click at [233, 227] on div "Drag files here, click to choose files or select files from Files or our free s…" at bounding box center [208, 219] width 213 height 45
click at [329, 67] on icon at bounding box center [332, 69] width 10 height 13
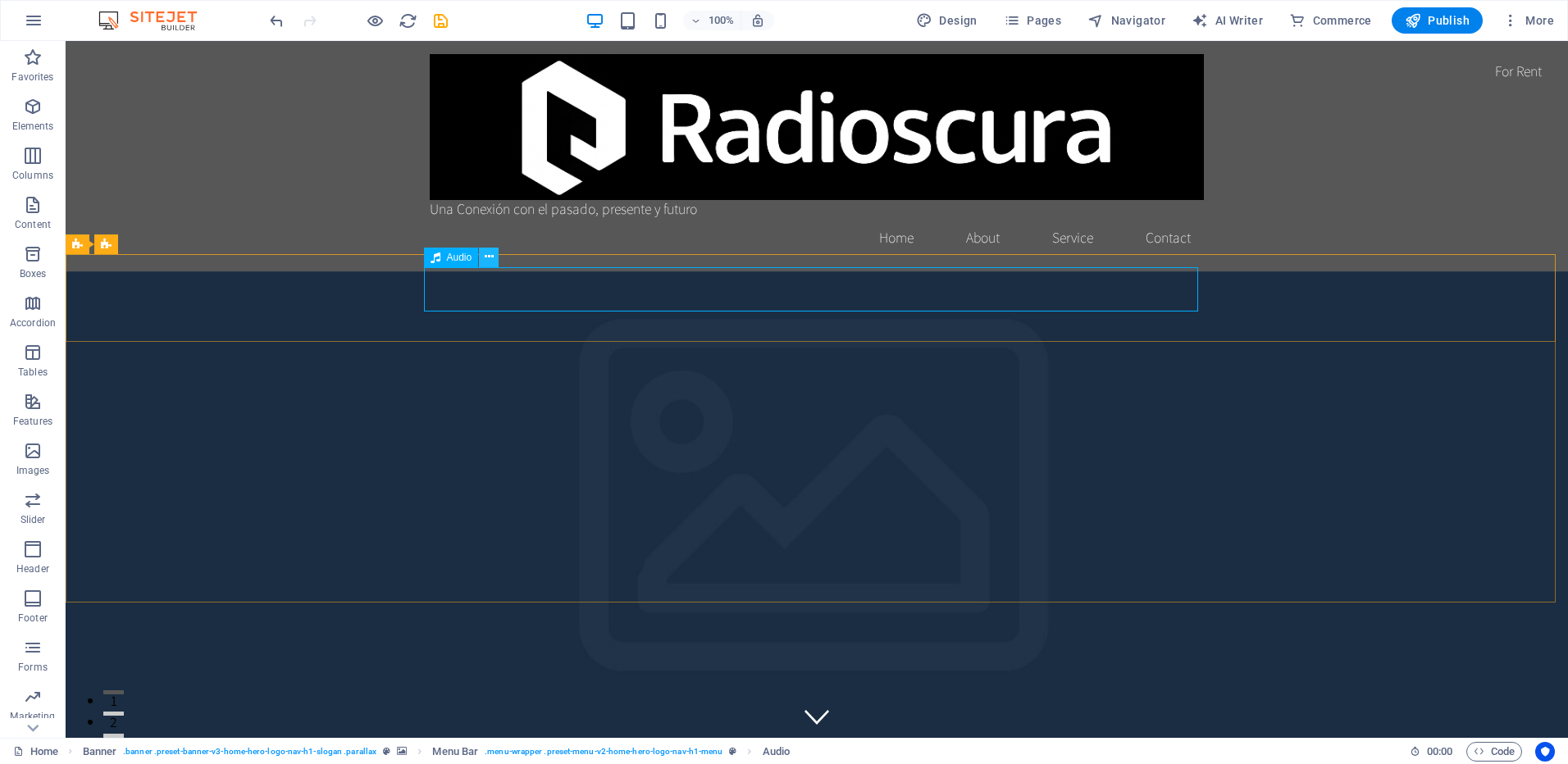
click at [489, 254] on icon at bounding box center [489, 256] width 9 height 17
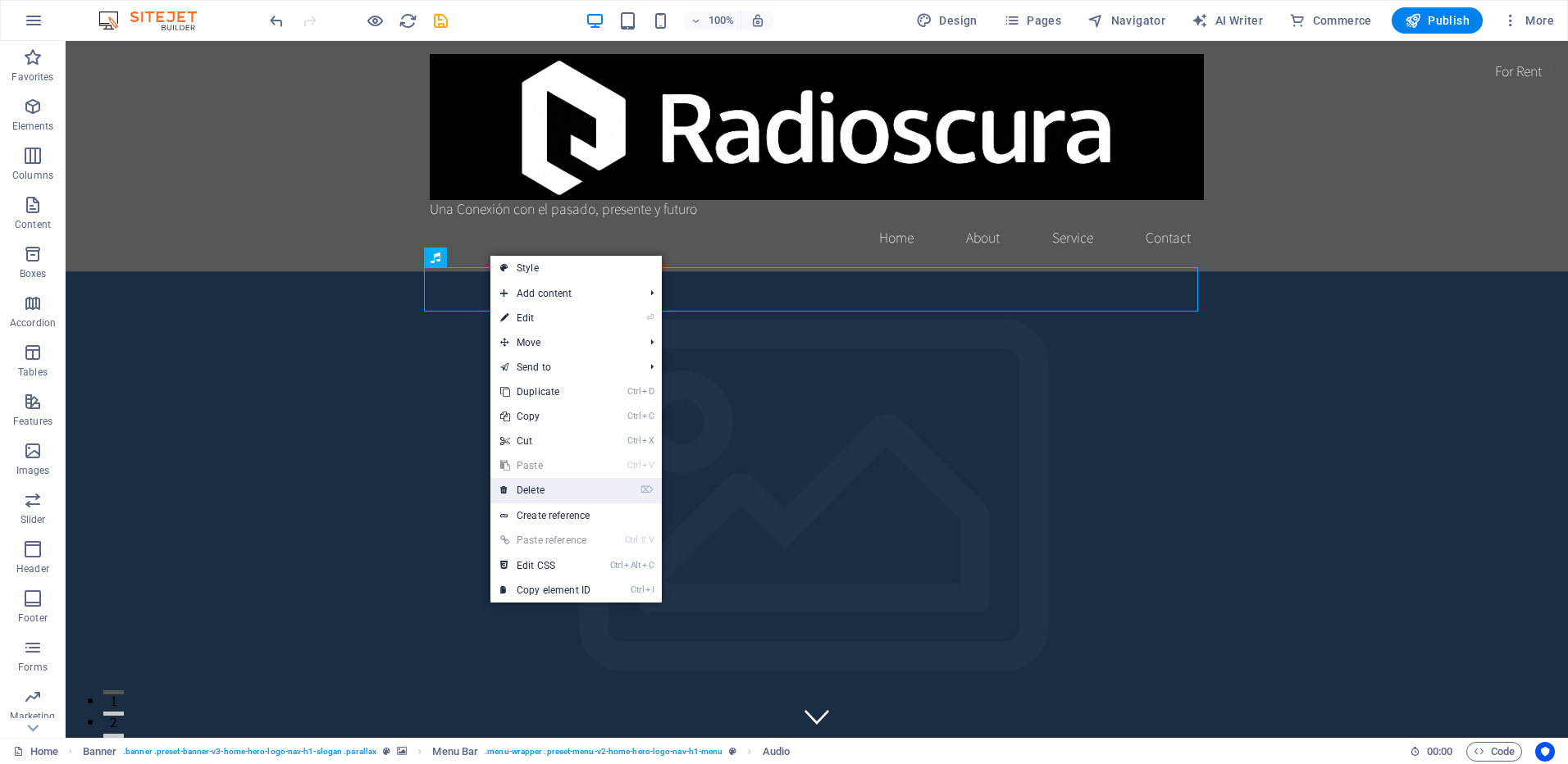
drag, startPoint x: 551, startPoint y: 489, endPoint x: 485, endPoint y: 446, distance: 78.8
click at [551, 489] on link "⌦ Delete" at bounding box center [545, 490] width 110 height 25
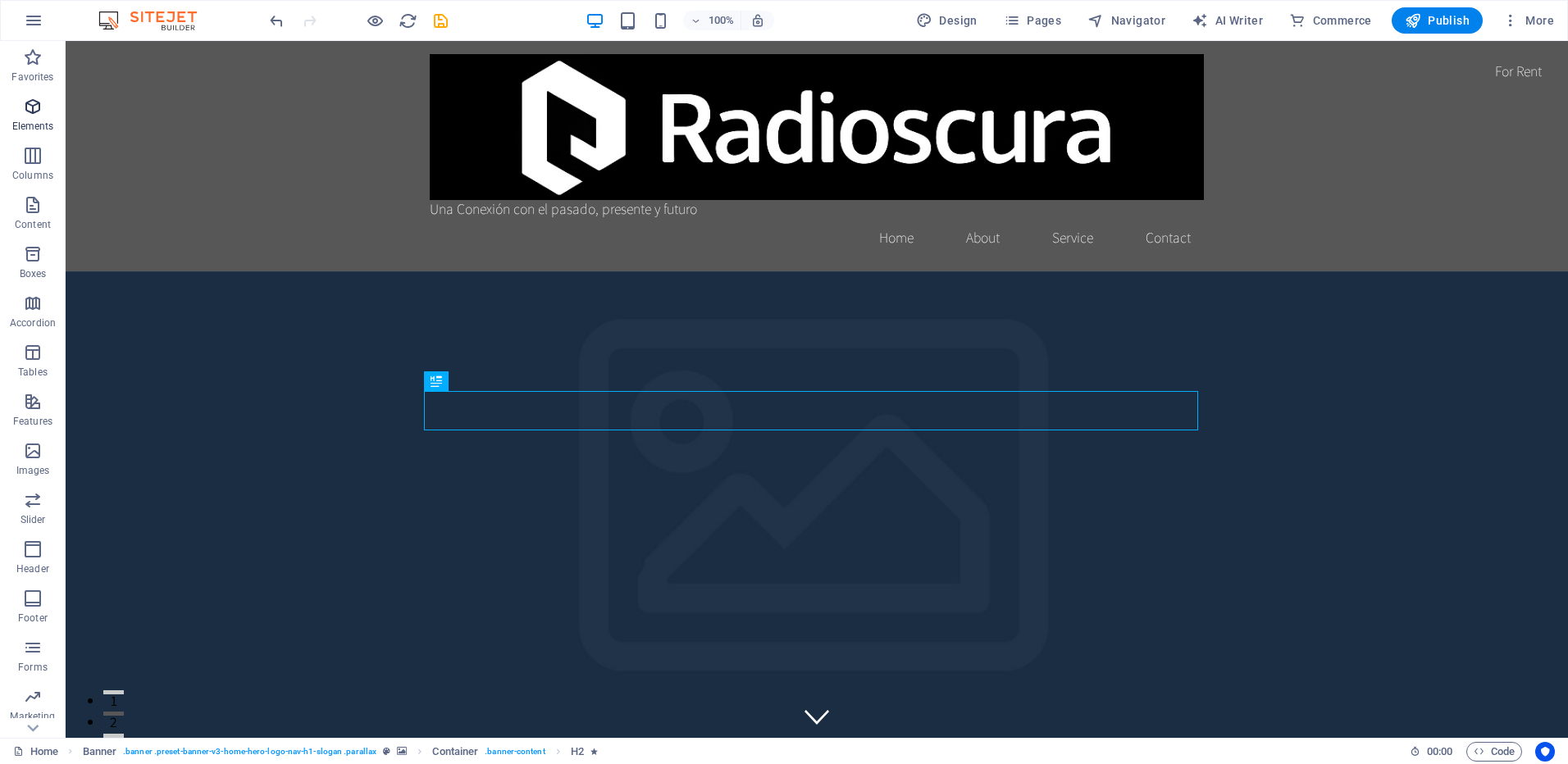
click at [36, 107] on icon "button" at bounding box center [33, 107] width 20 height 20
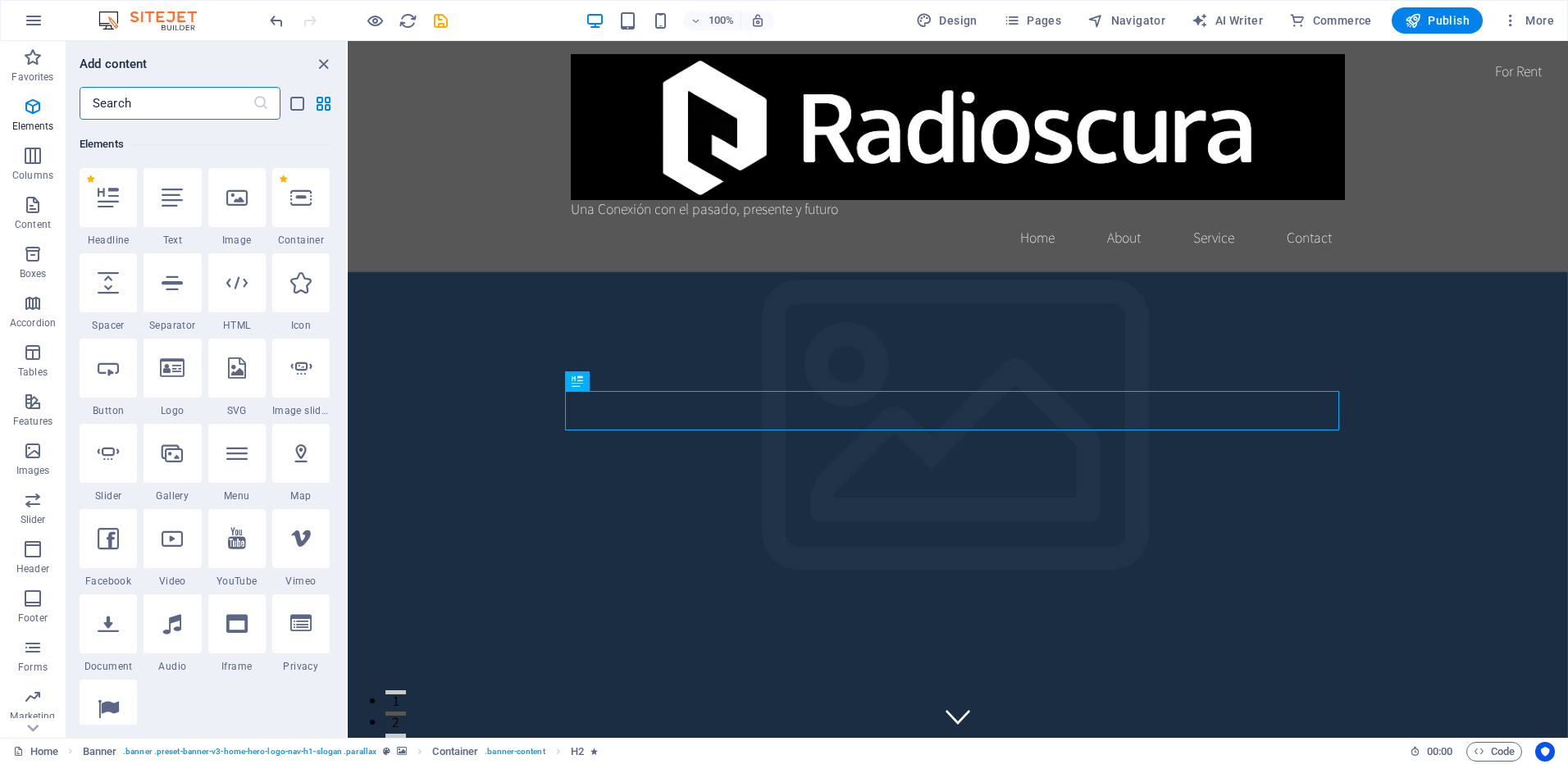
scroll to position [174, 0]
click at [234, 279] on icon at bounding box center [237, 281] width 22 height 21
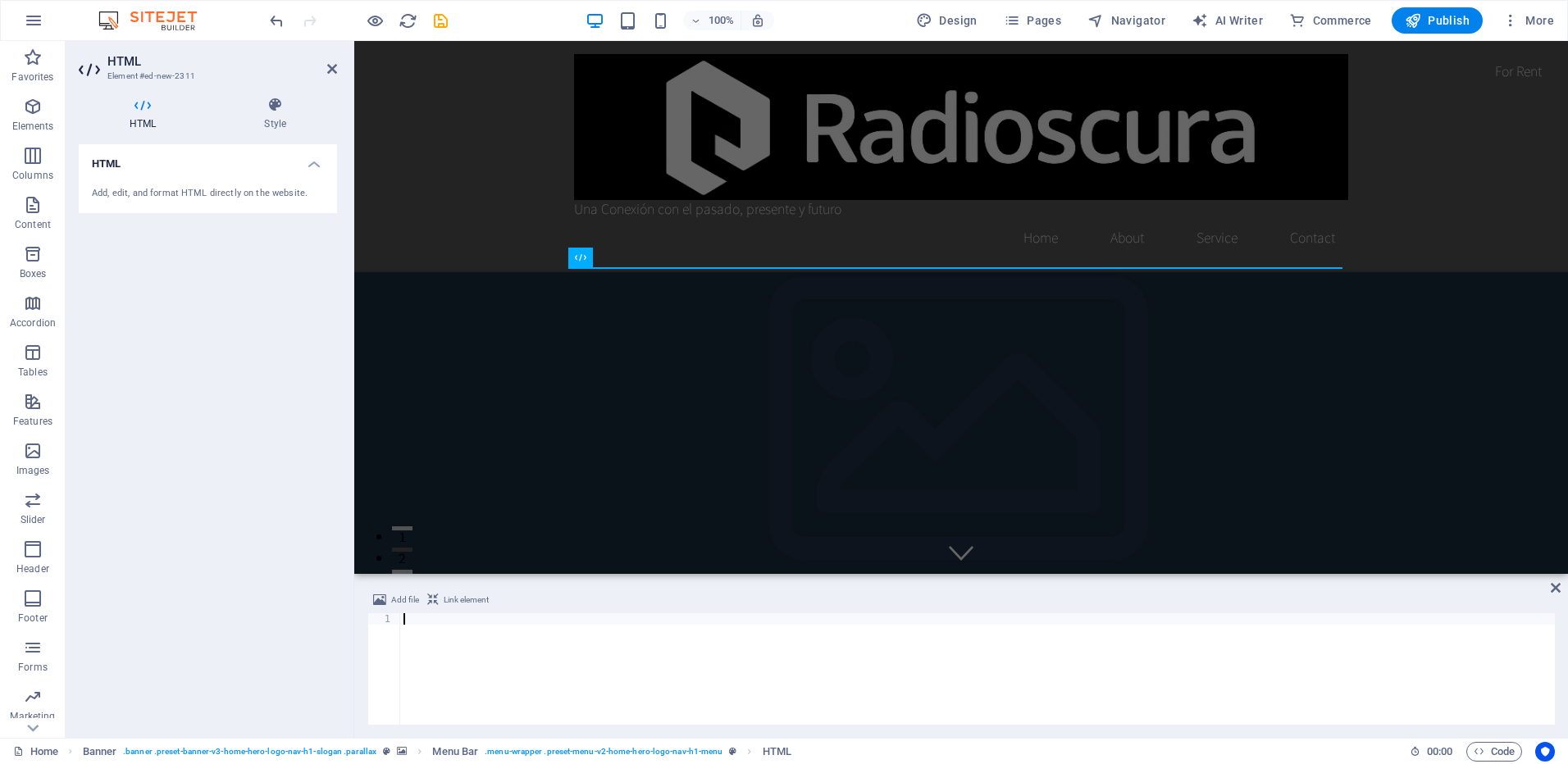
click at [460, 619] on div at bounding box center [978, 680] width 1154 height 135
click at [447, 640] on div at bounding box center [978, 680] width 1154 height 135
paste textarea "</audio>"
type textarea "</audio>"
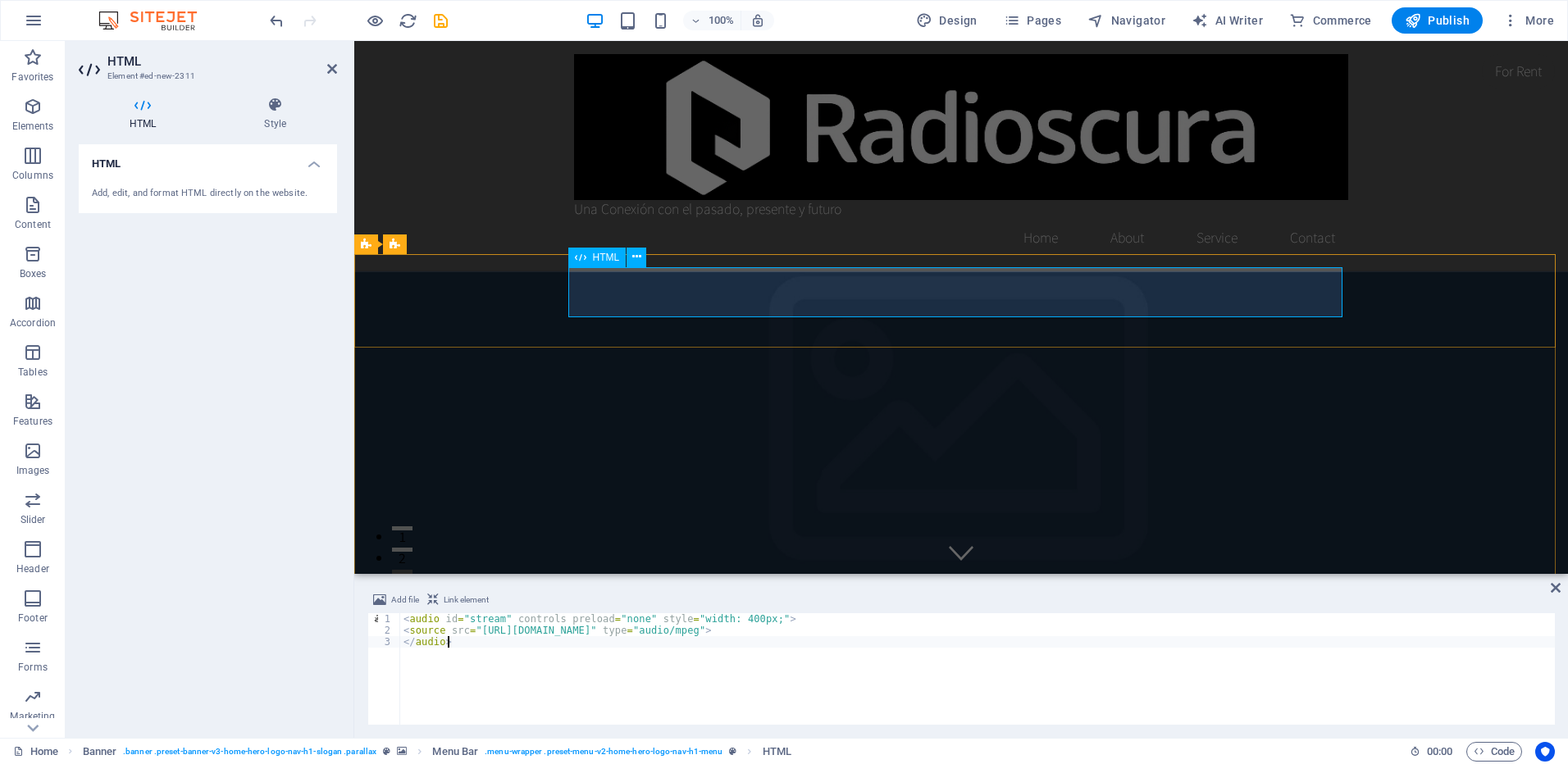
click at [337, 67] on icon at bounding box center [332, 69] width 10 height 13
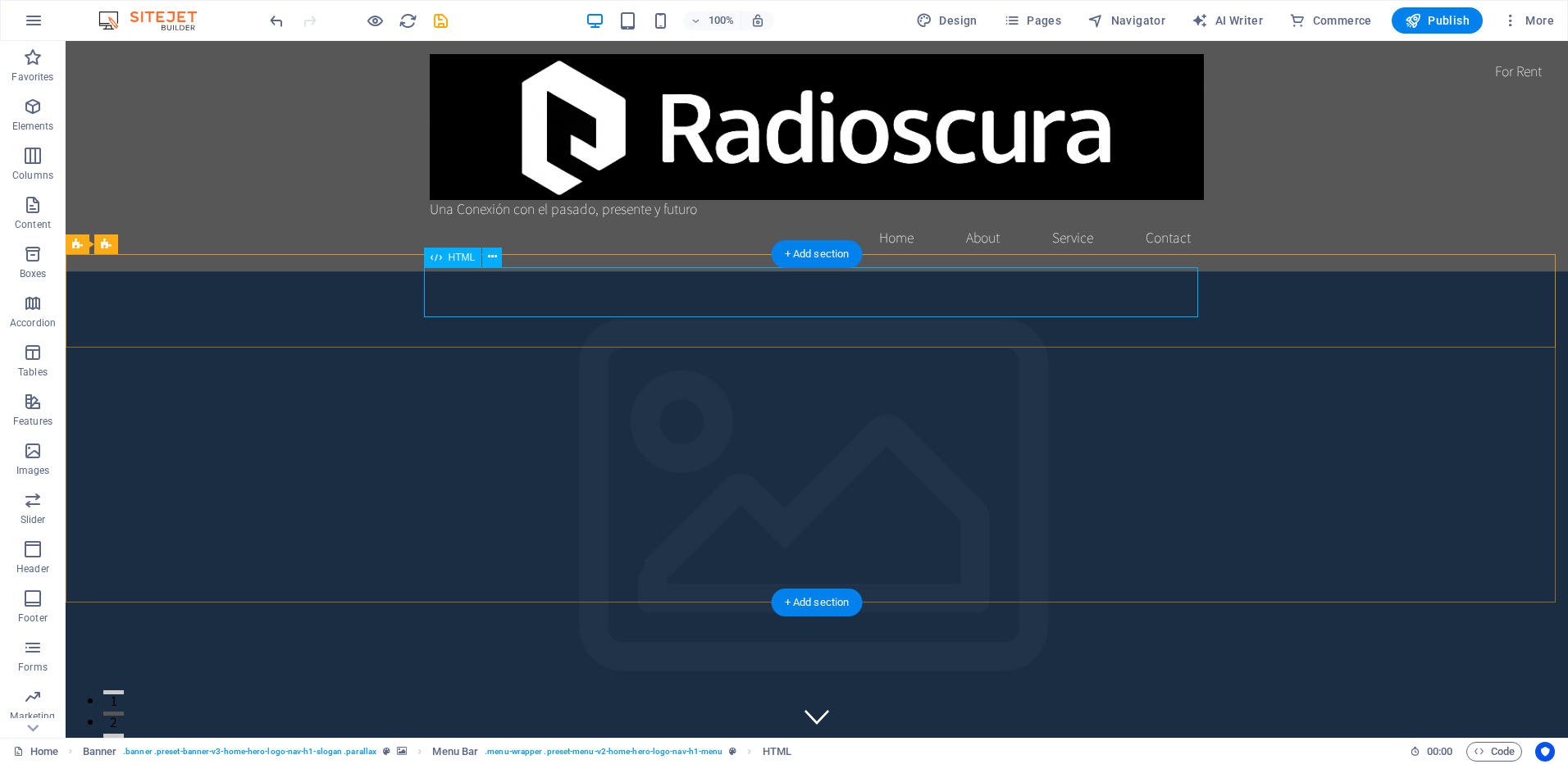
click at [491, 254] on icon at bounding box center [492, 256] width 9 height 17
click at [459, 255] on span "HTML" at bounding box center [461, 257] width 27 height 10
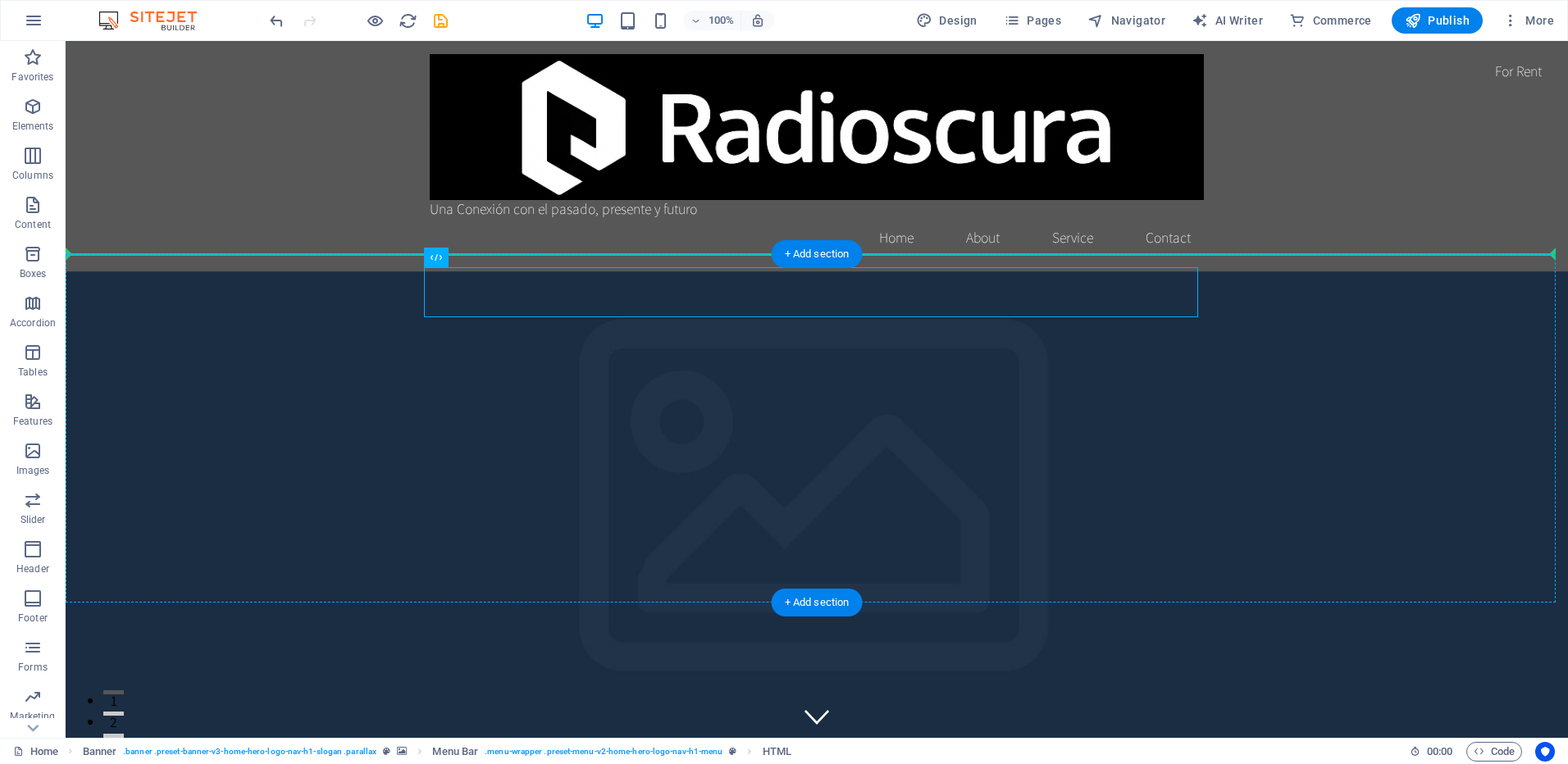
drag, startPoint x: 526, startPoint y: 299, endPoint x: 541, endPoint y: 262, distance: 39.9
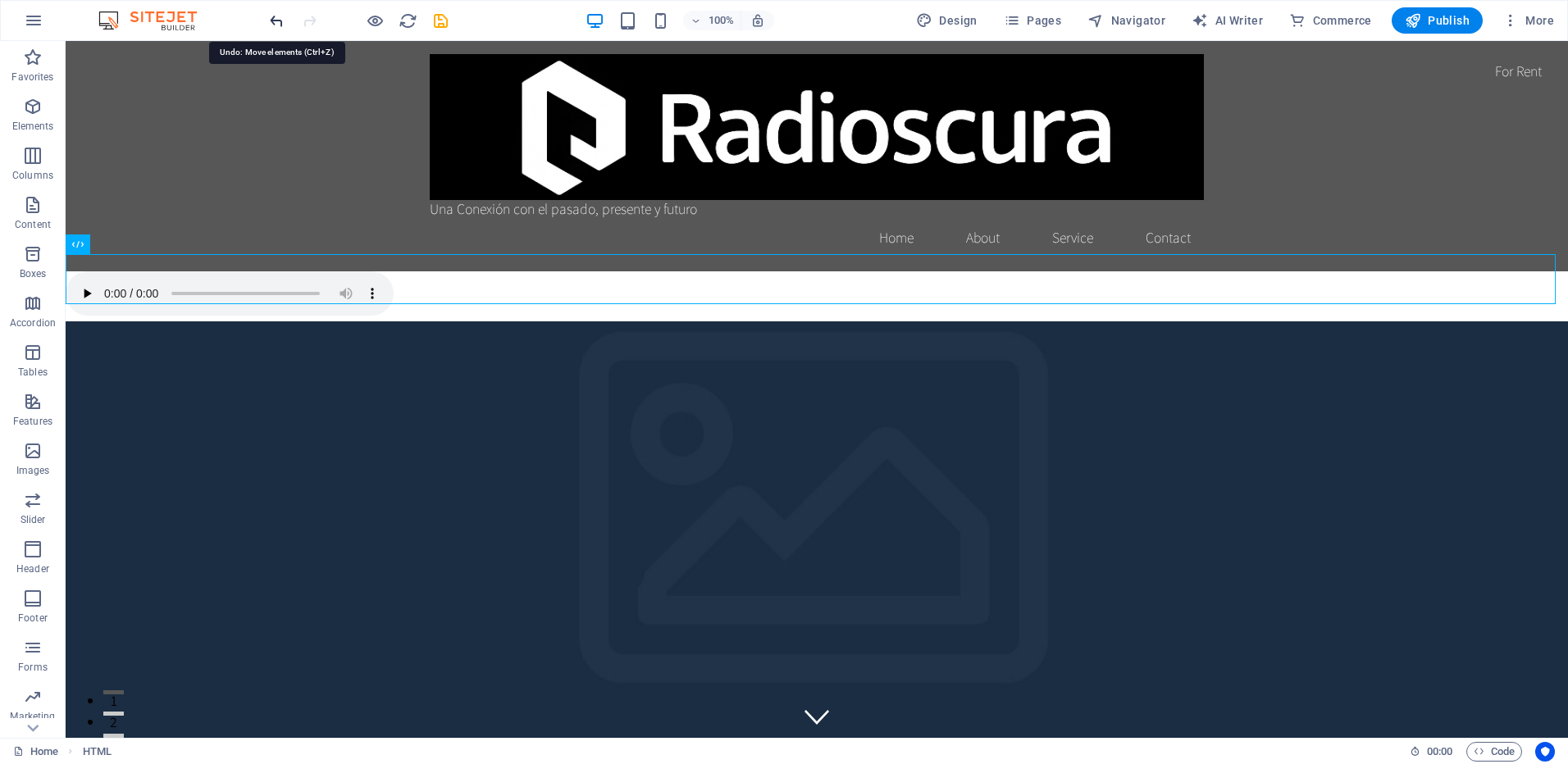
click at [276, 20] on icon "undo" at bounding box center [276, 21] width 19 height 19
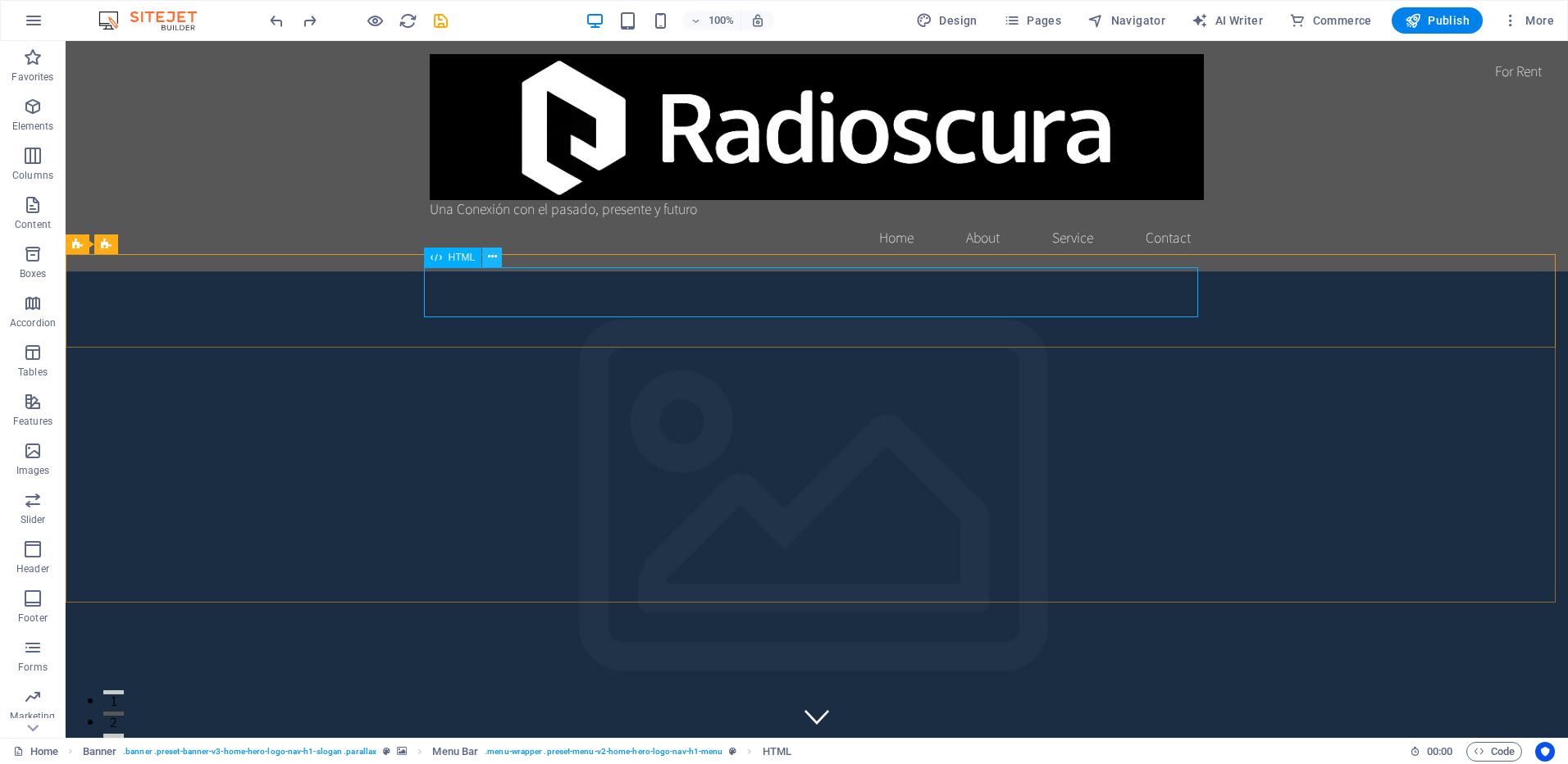
click at [488, 255] on icon at bounding box center [492, 256] width 9 height 17
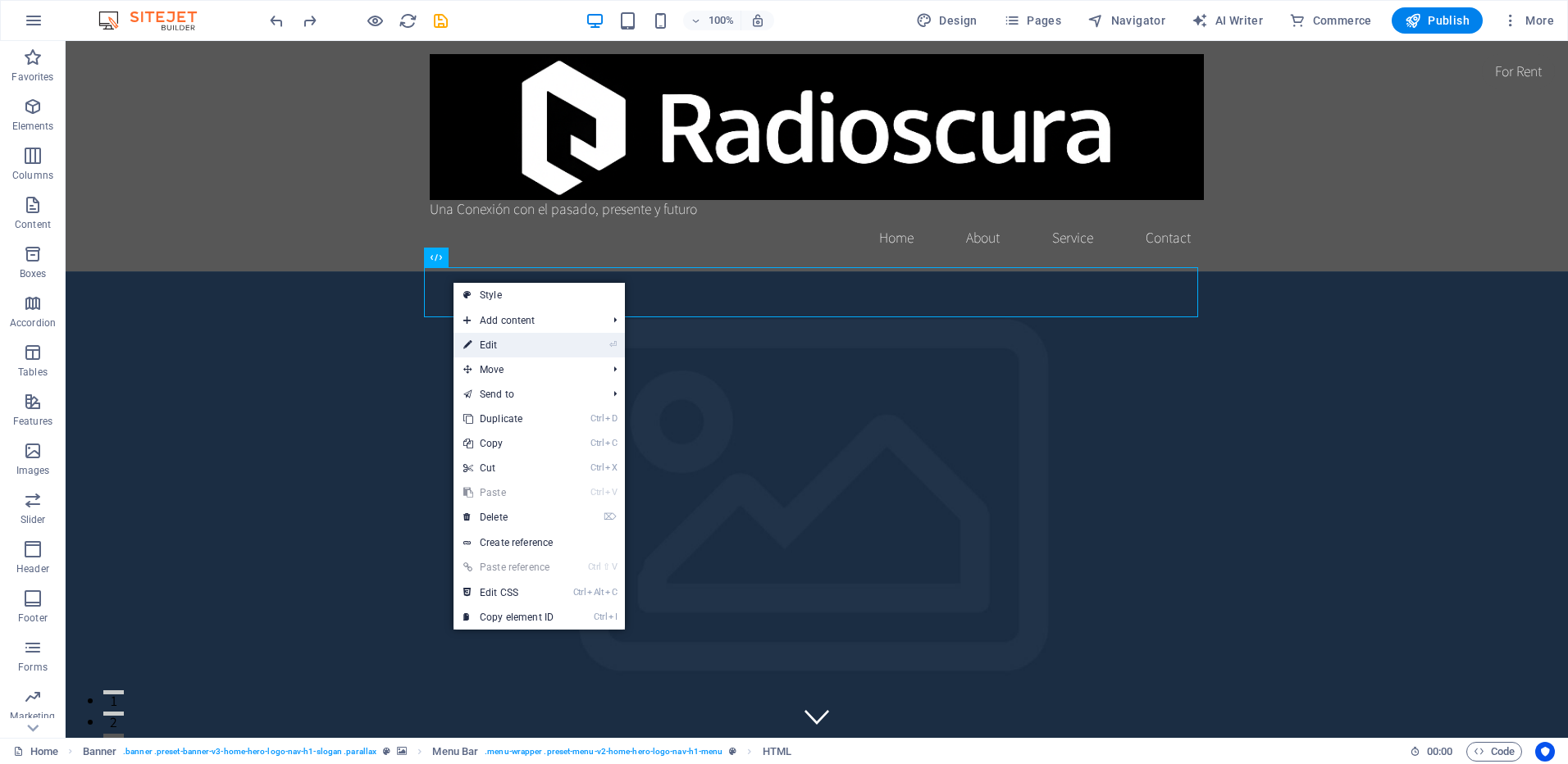
click at [581, 344] on li "⏎ Edit" at bounding box center [538, 346] width 171 height 25
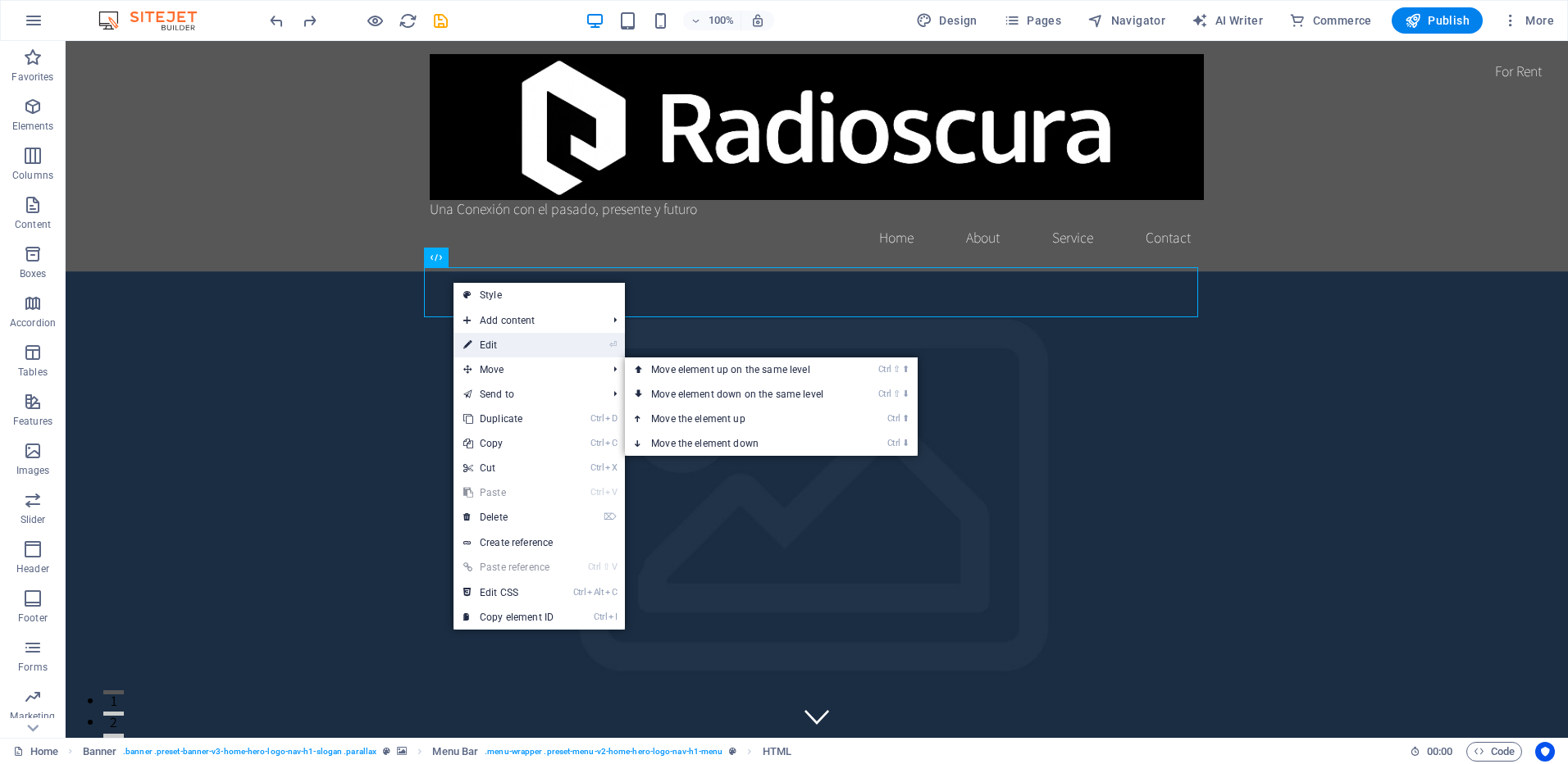
click at [575, 345] on li "⏎ Edit" at bounding box center [538, 346] width 171 height 25
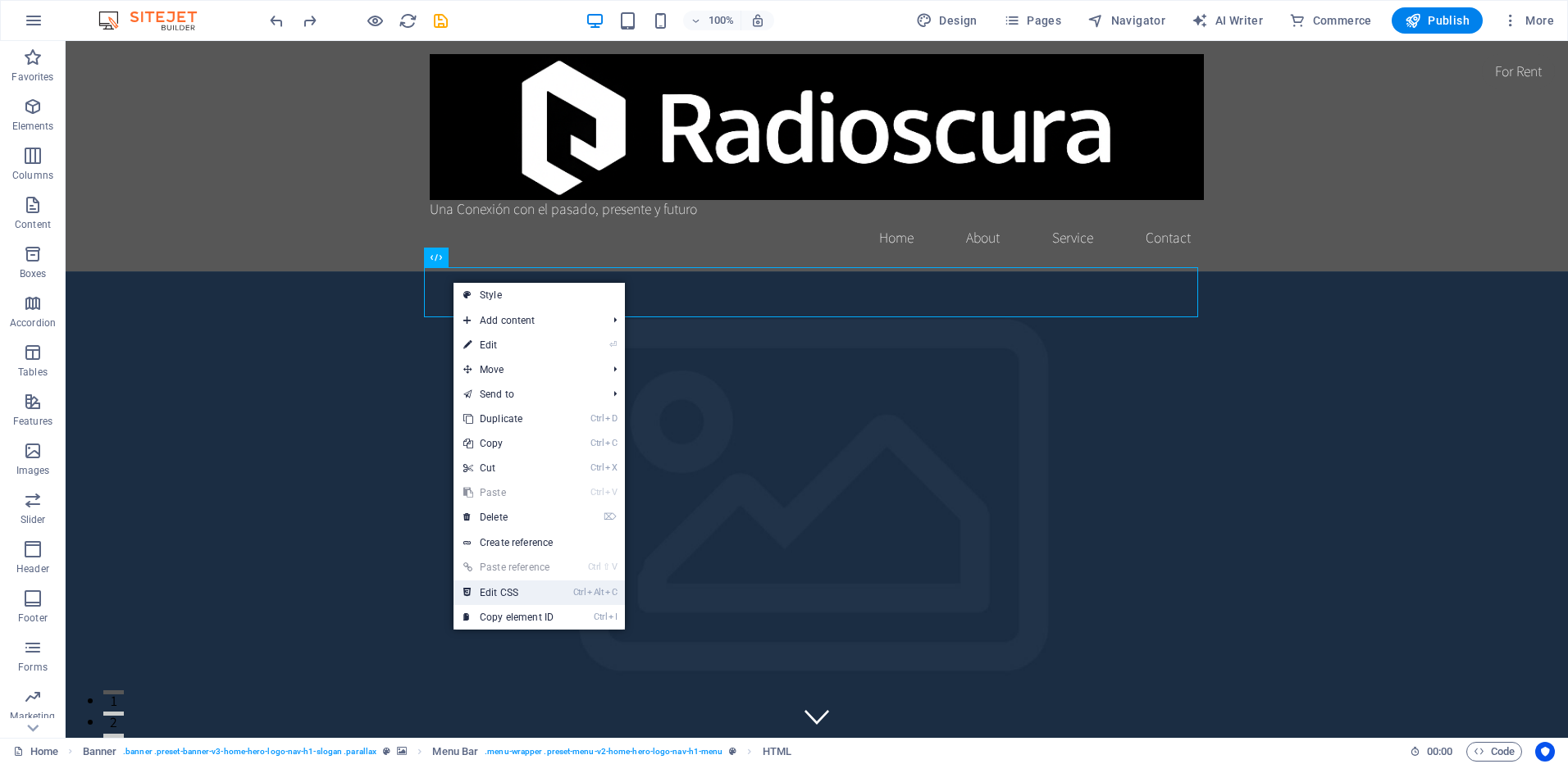
click at [541, 586] on link "Ctrl Alt C Edit CSS" at bounding box center [508, 593] width 110 height 25
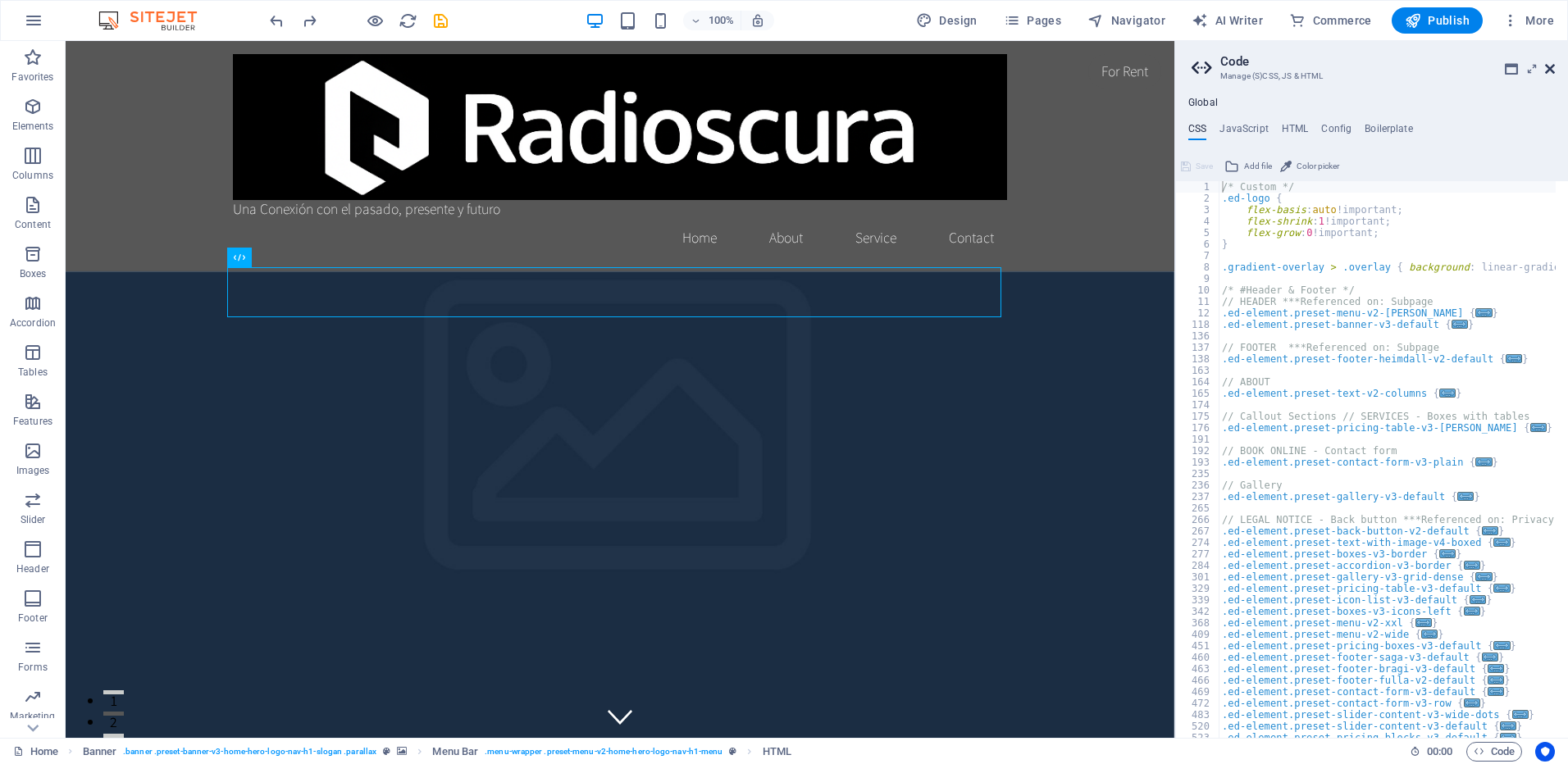
click at [1551, 66] on icon at bounding box center [1550, 69] width 10 height 13
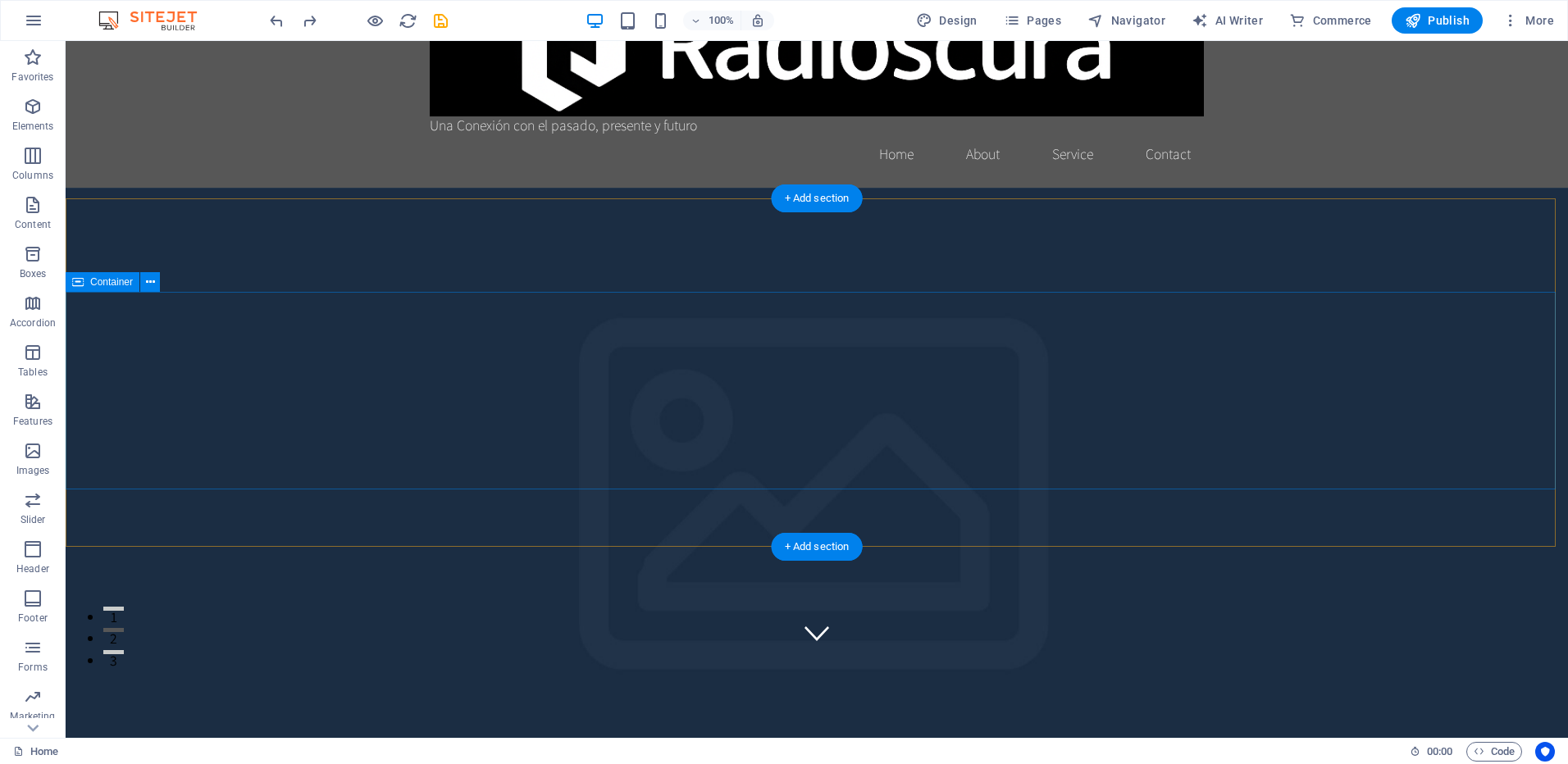
scroll to position [0, 0]
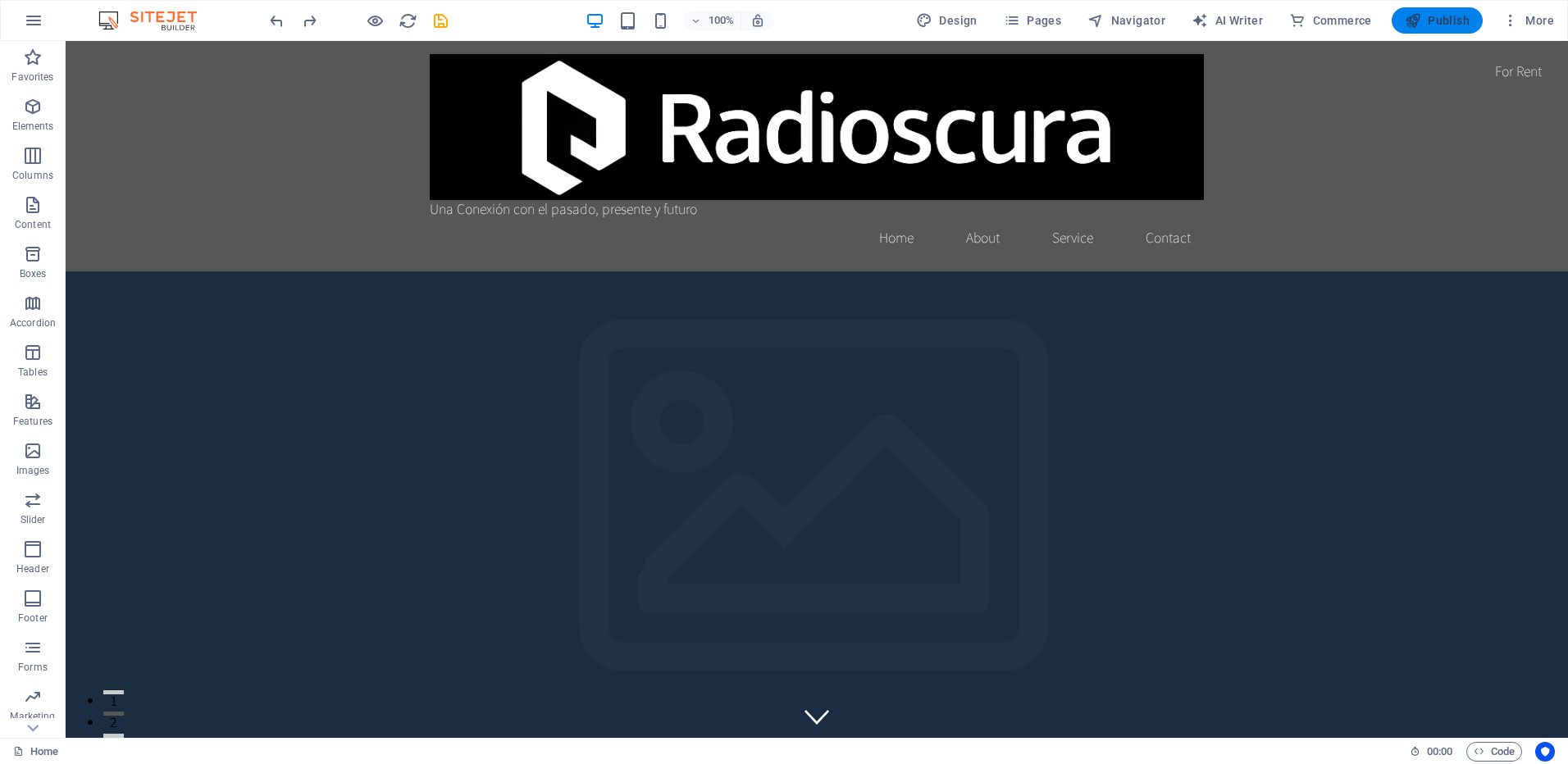
click at [1429, 24] on span "Publish" at bounding box center [1437, 21] width 65 height 17
checkbox input "false"
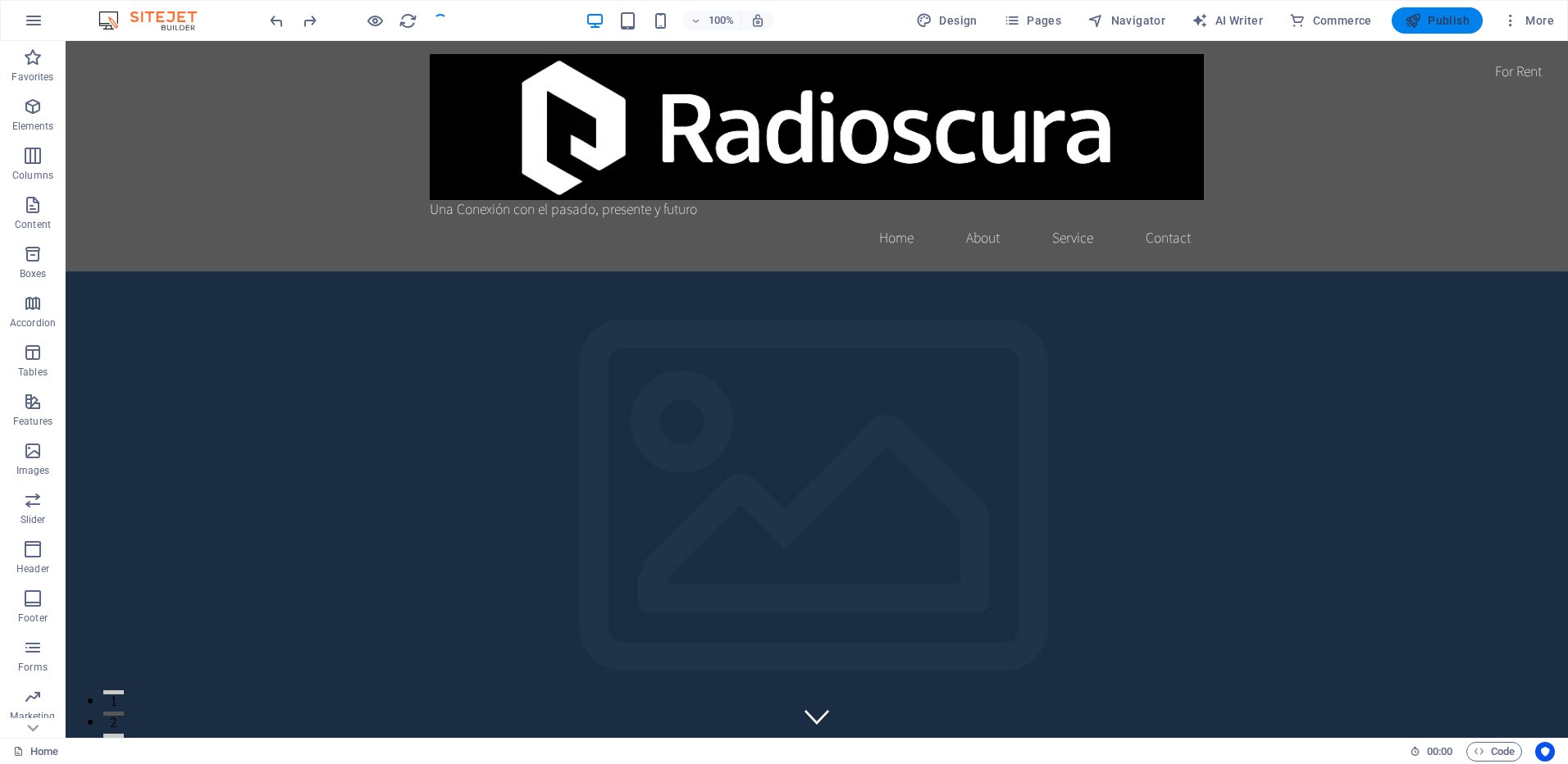
checkbox input "false"
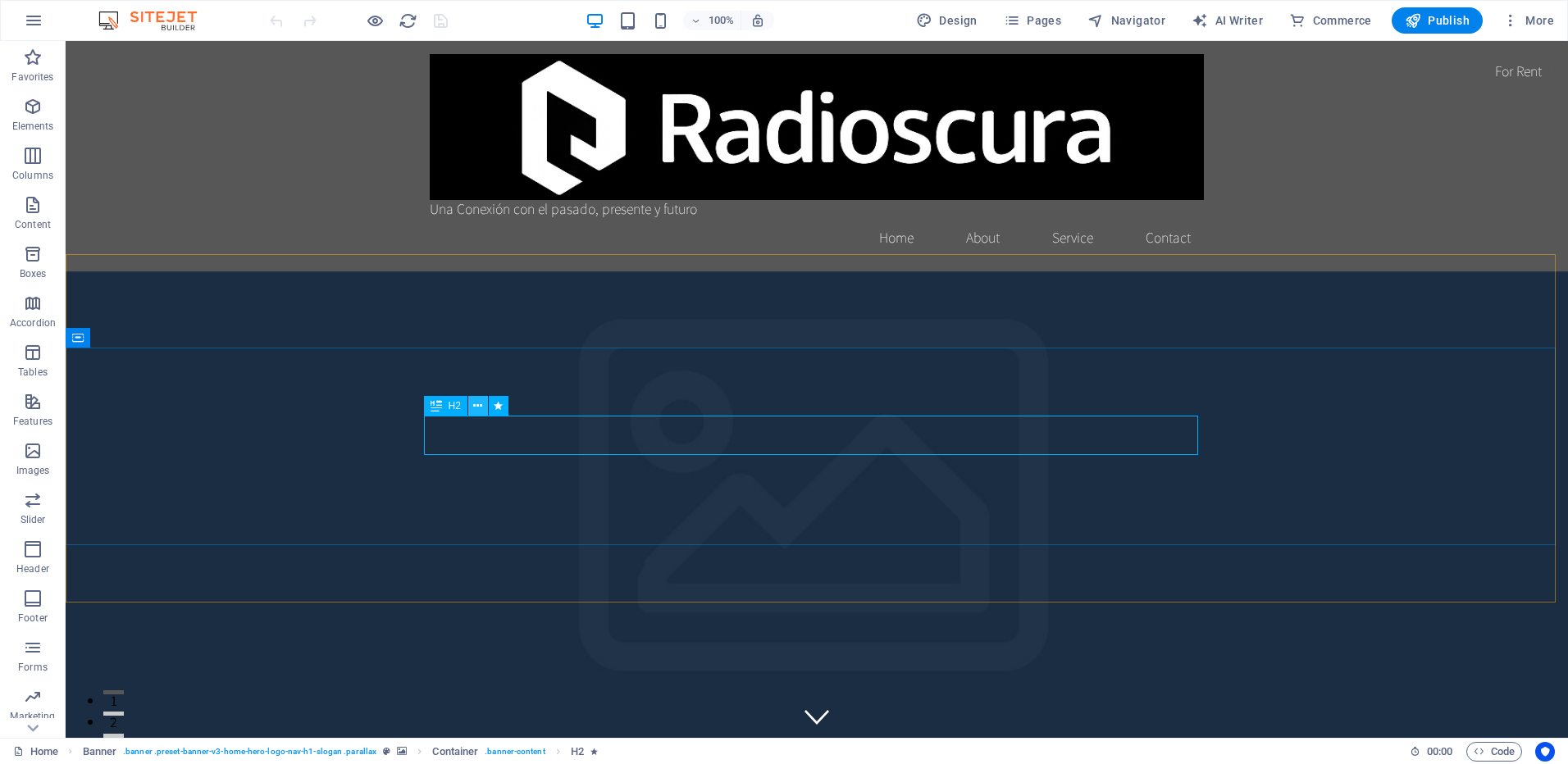
click at [476, 406] on icon at bounding box center [477, 406] width 9 height 17
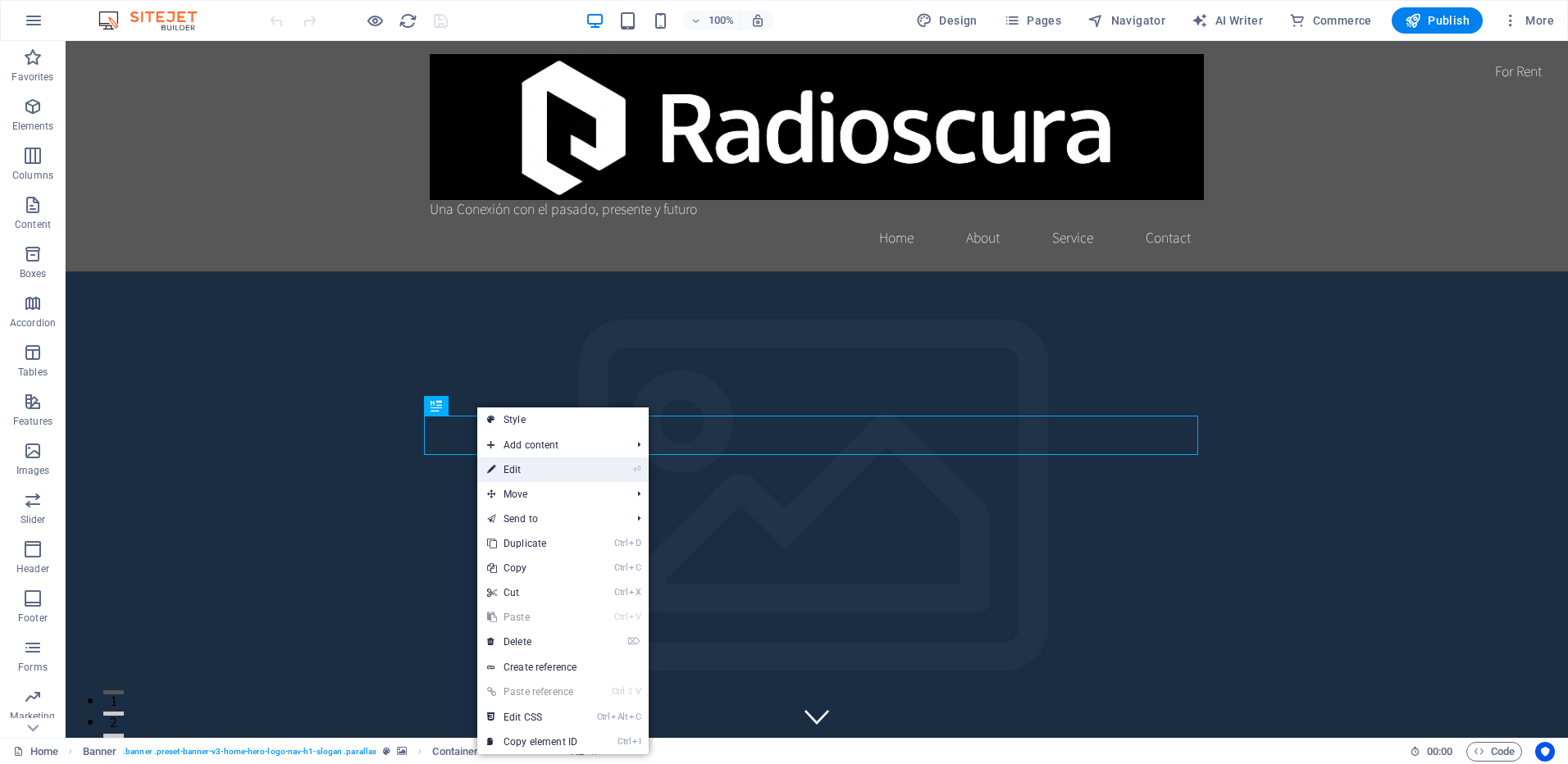
click at [523, 468] on link "⏎ Edit" at bounding box center [532, 470] width 110 height 25
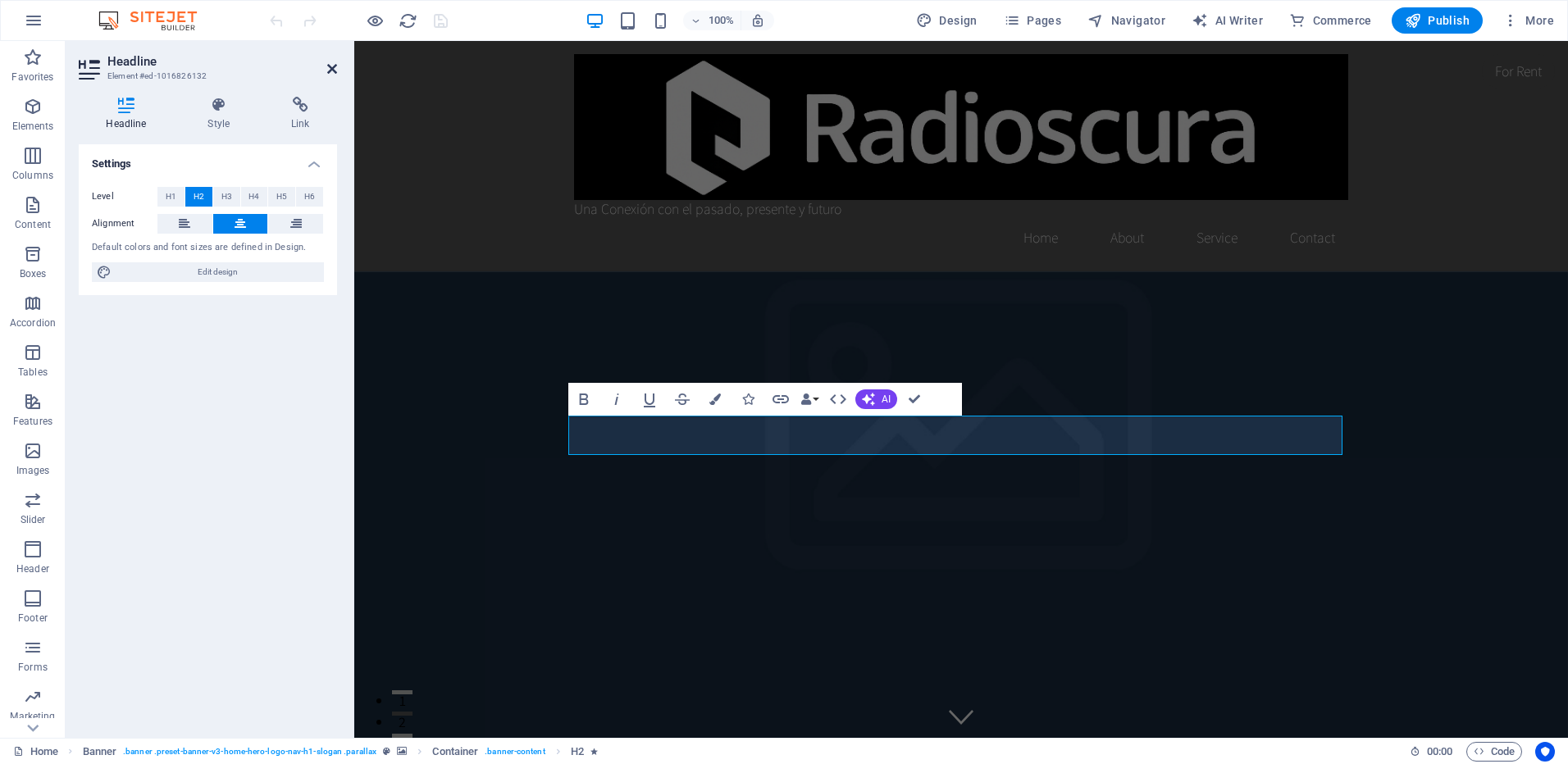
click at [327, 70] on icon at bounding box center [332, 69] width 10 height 13
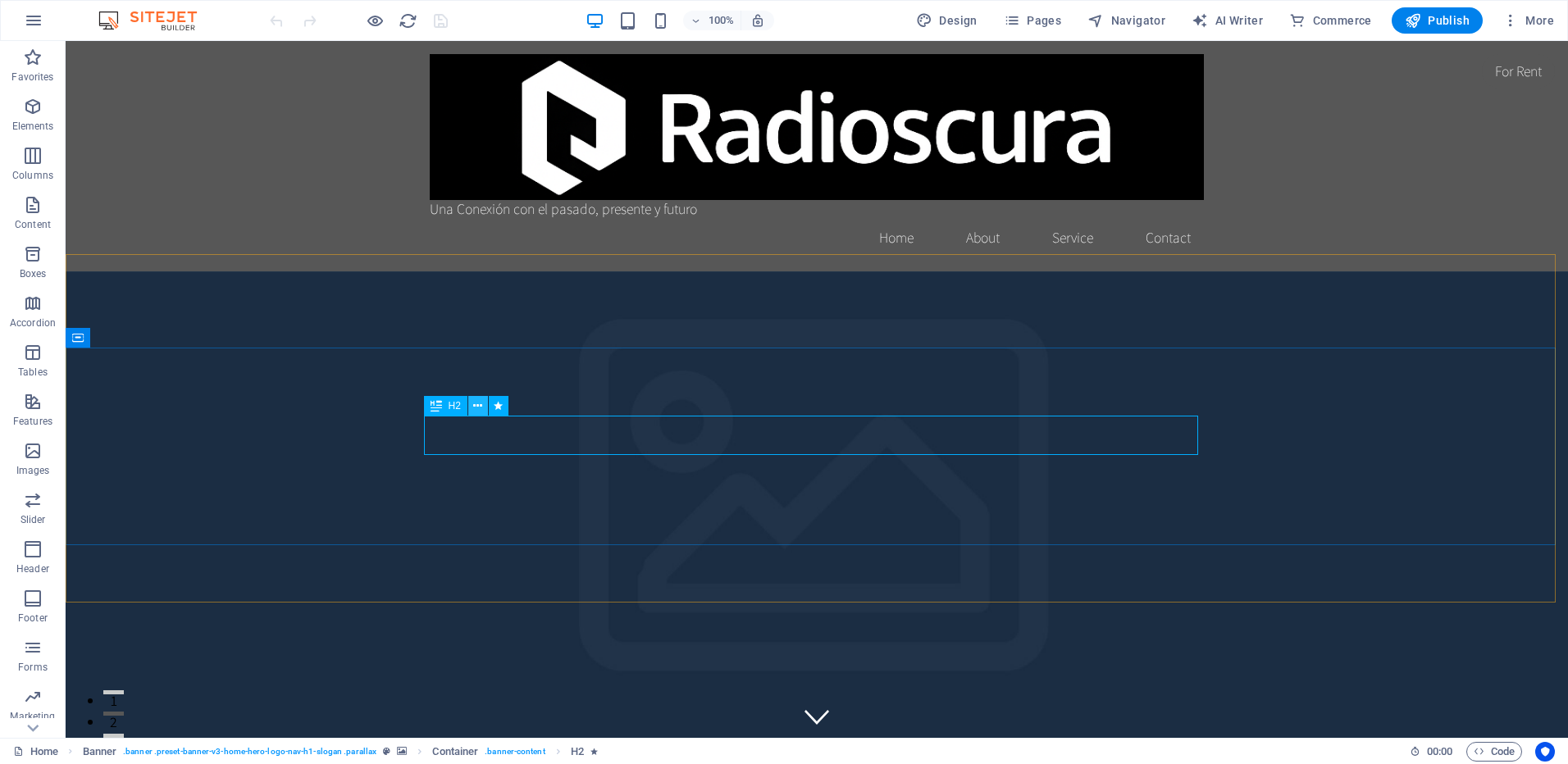
click at [475, 408] on icon at bounding box center [477, 406] width 9 height 17
click at [480, 404] on icon at bounding box center [477, 406] width 9 height 17
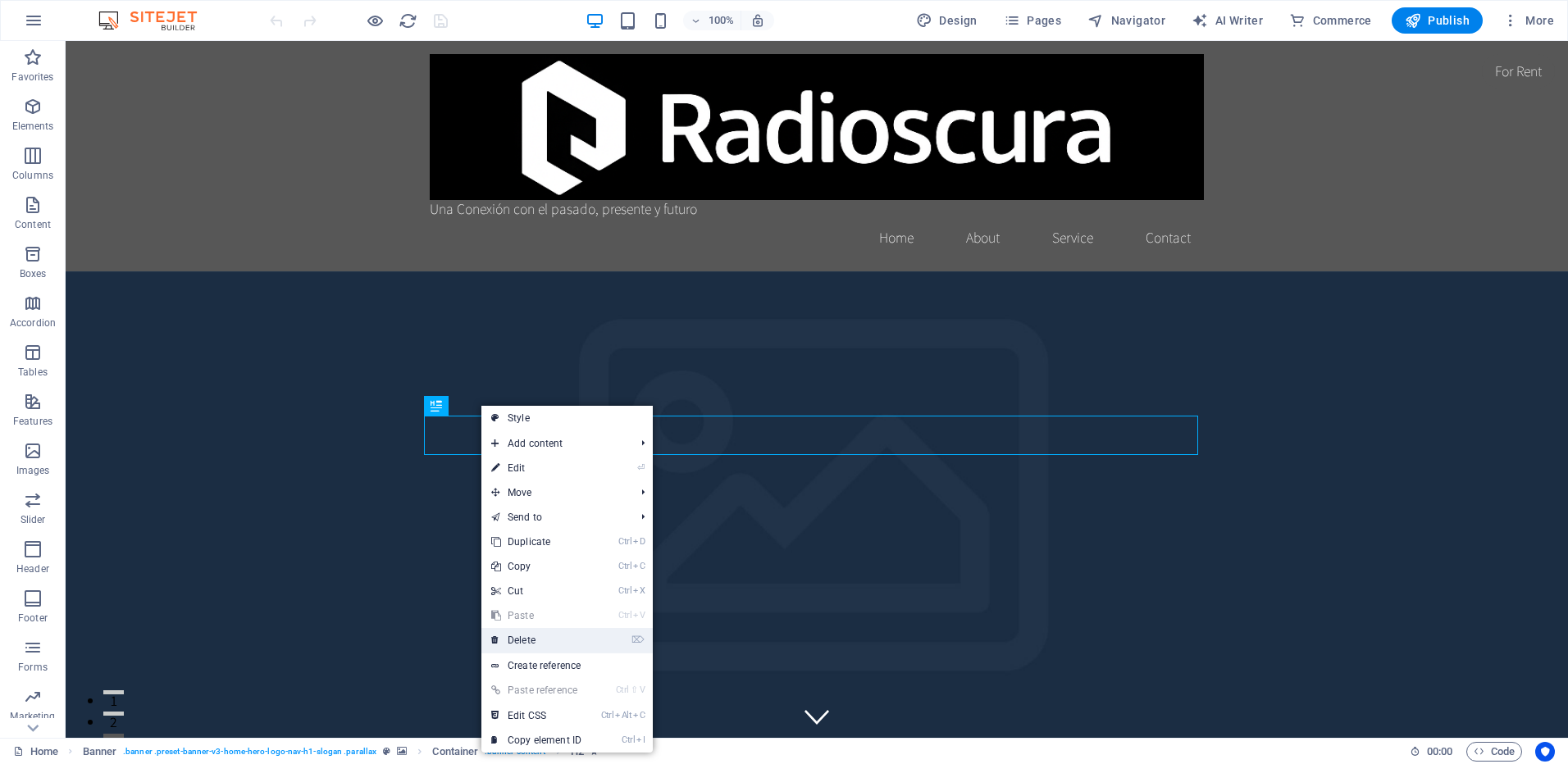
click at [538, 641] on link "⌦ Delete" at bounding box center [536, 641] width 110 height 25
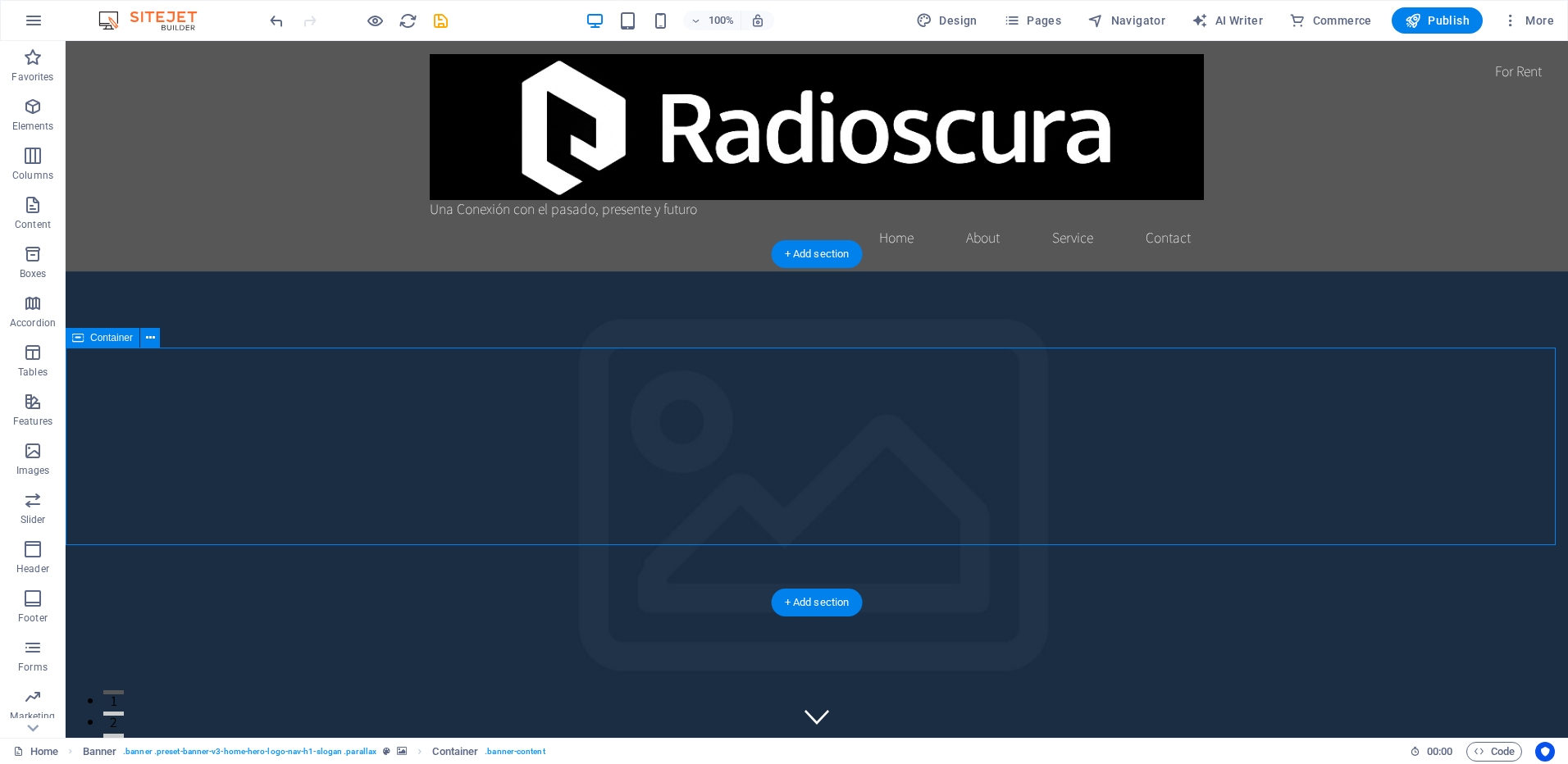
click at [44, 112] on span "Elements" at bounding box center [32, 117] width 65 height 40
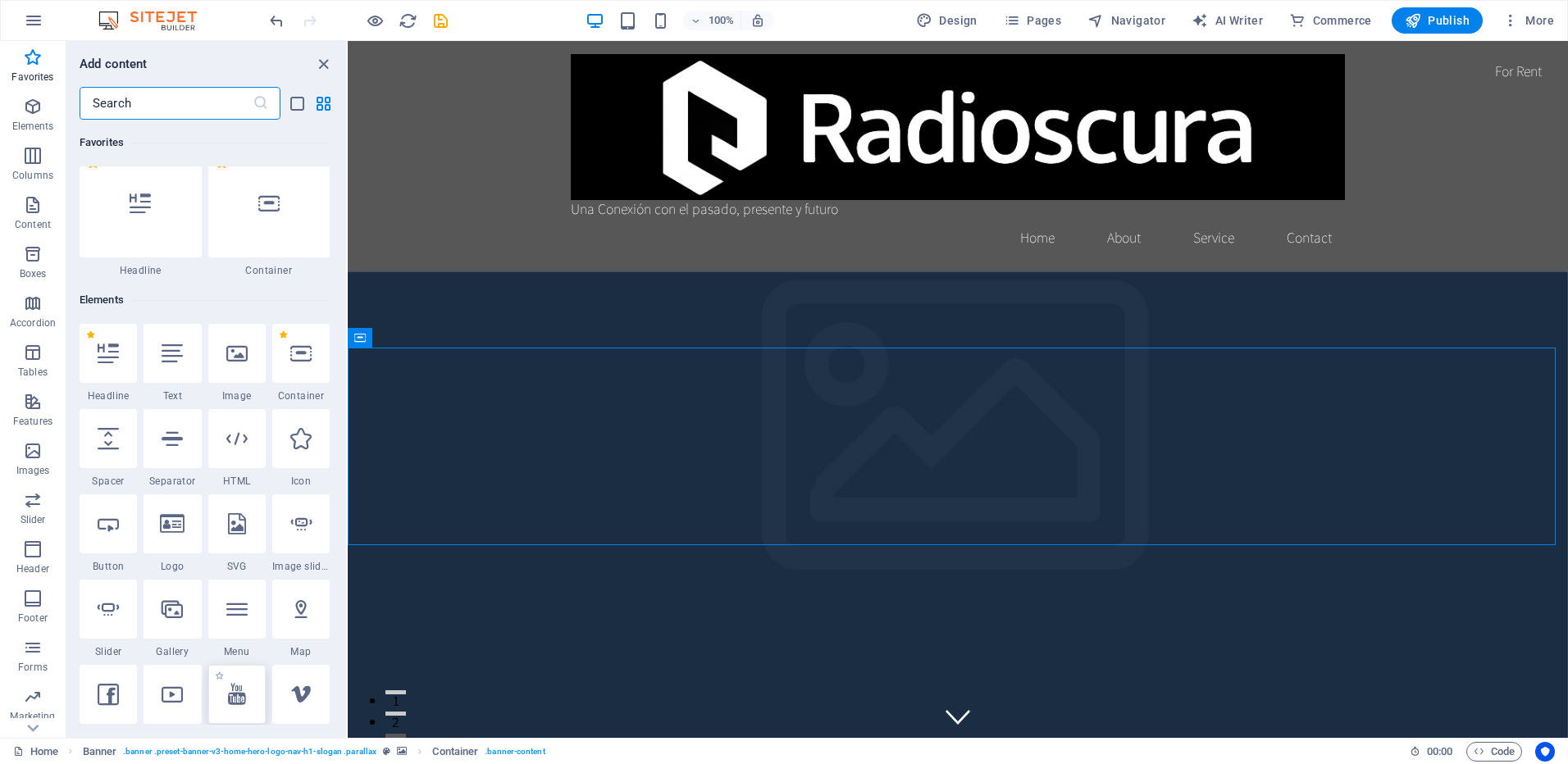
scroll to position [11, 0]
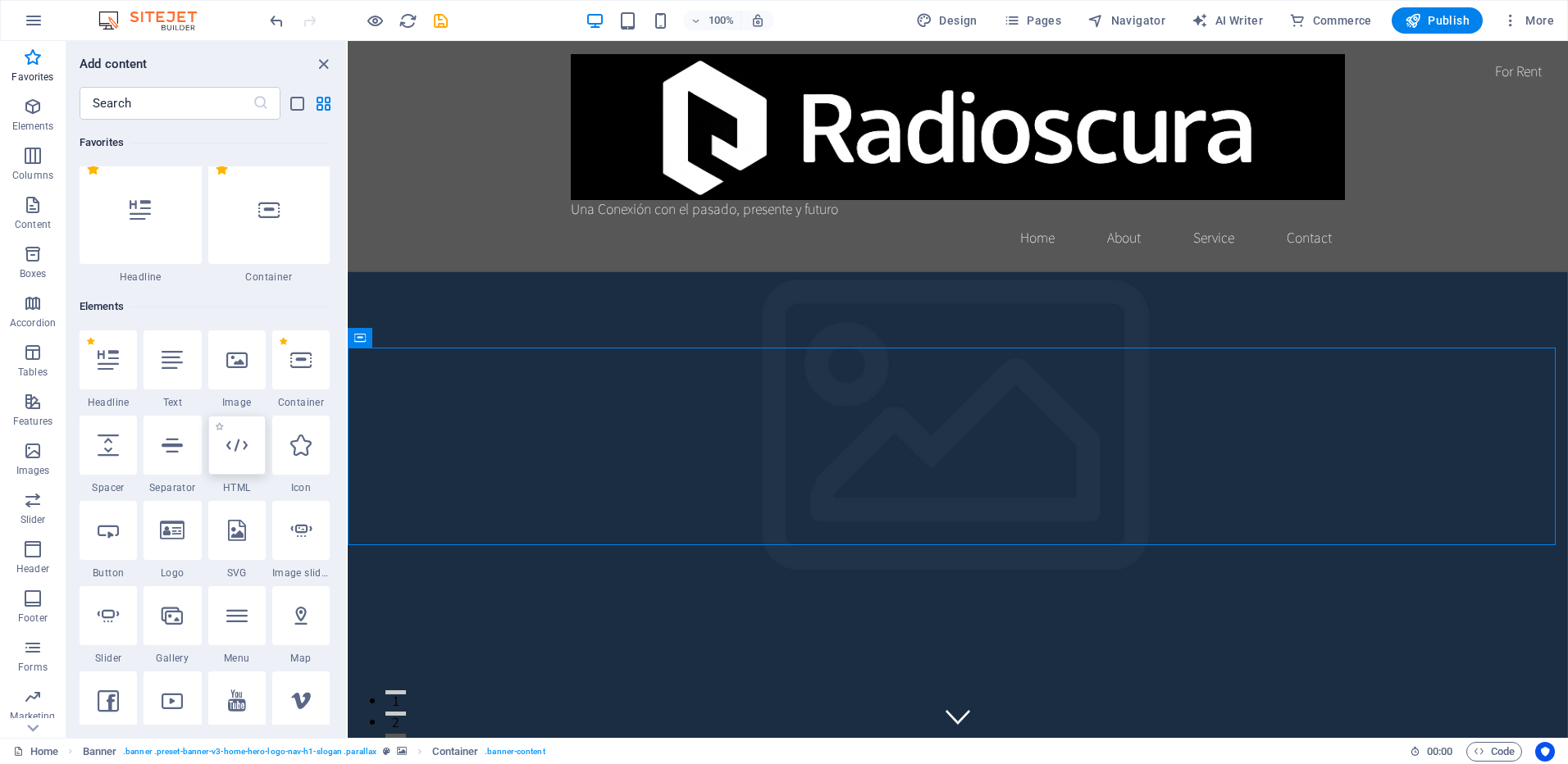
click at [238, 453] on icon at bounding box center [237, 446] width 22 height 21
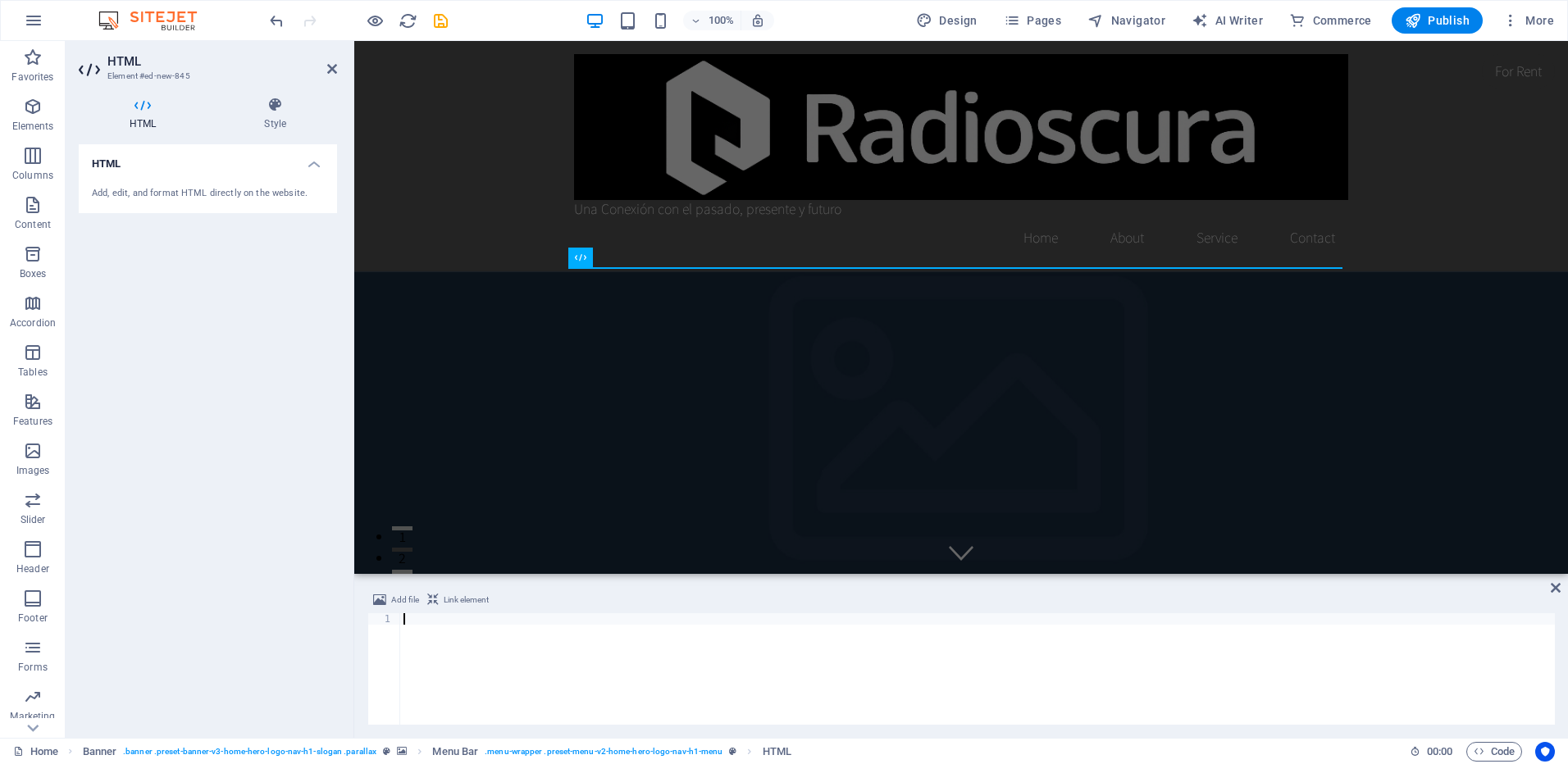
paste textarea "<a href="https://twitter.com/intent/tweet?screen_name=radioscura&ref_src=twsrc%…"
type textarea "<a href="https://twitter.com/intent/tweet?screen_name=radioscura&ref_src=twsrc%…"
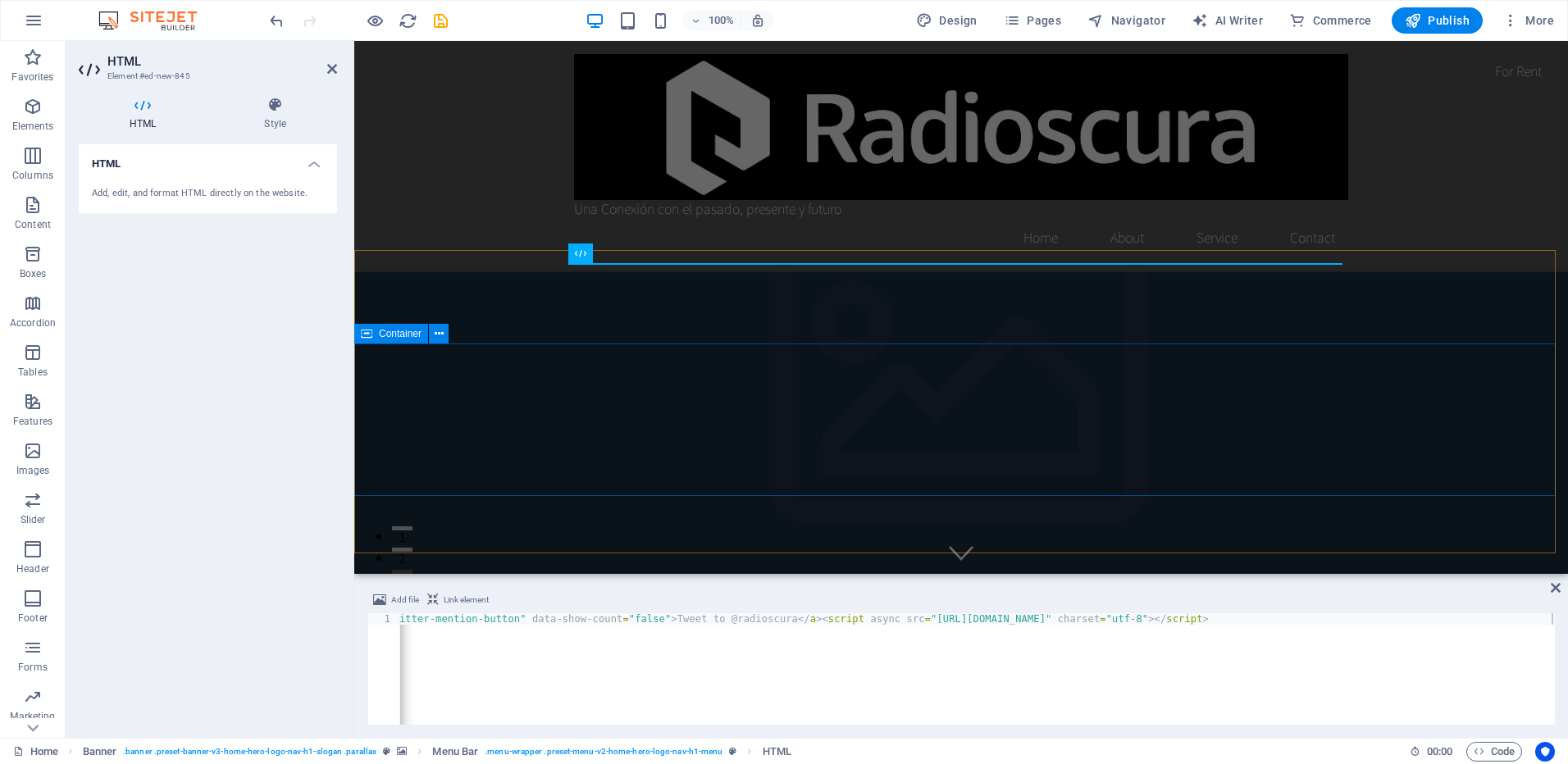
scroll to position [164, 0]
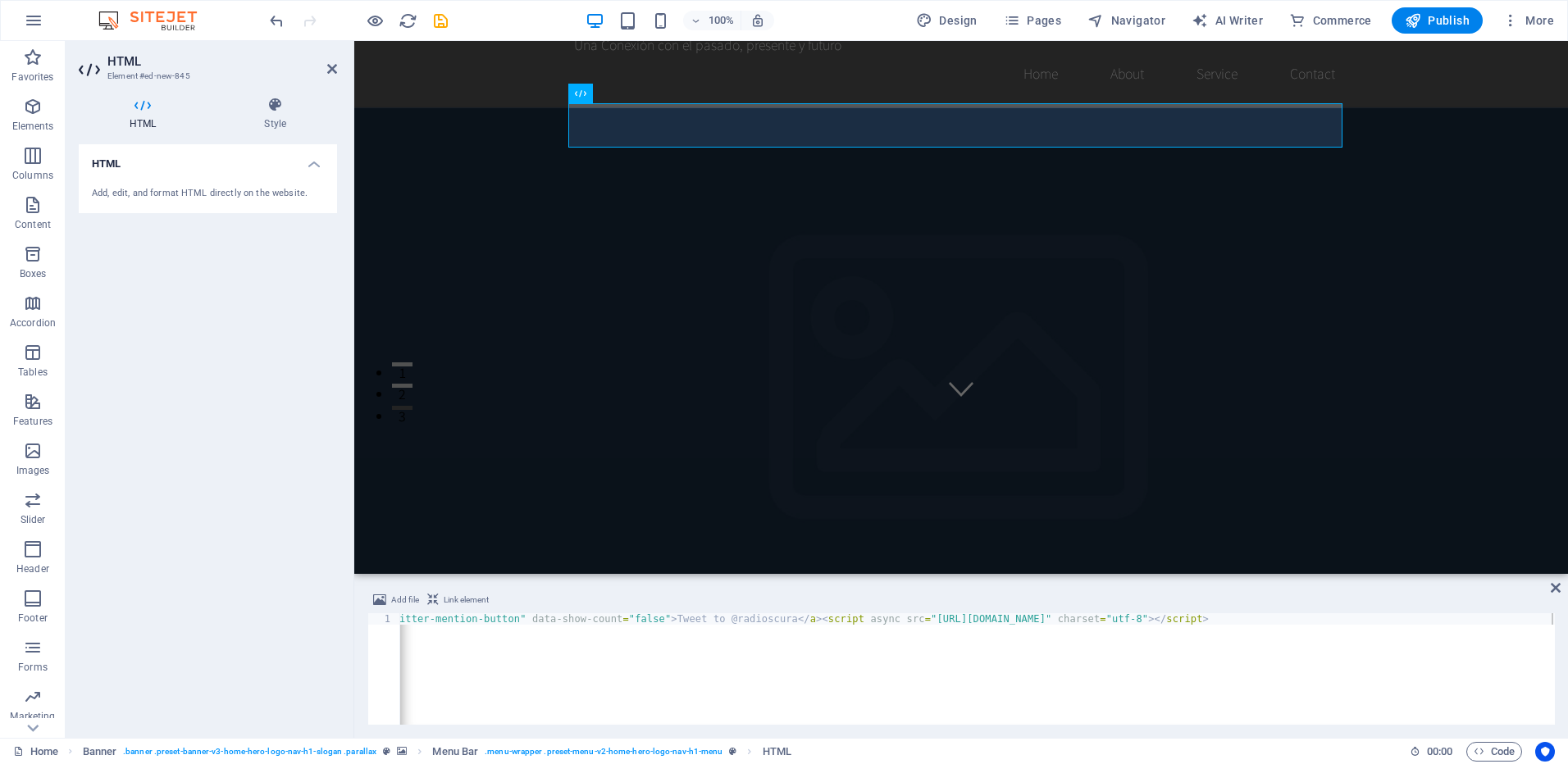
click at [666, 422] on figure at bounding box center [961, 374] width 1214 height 533
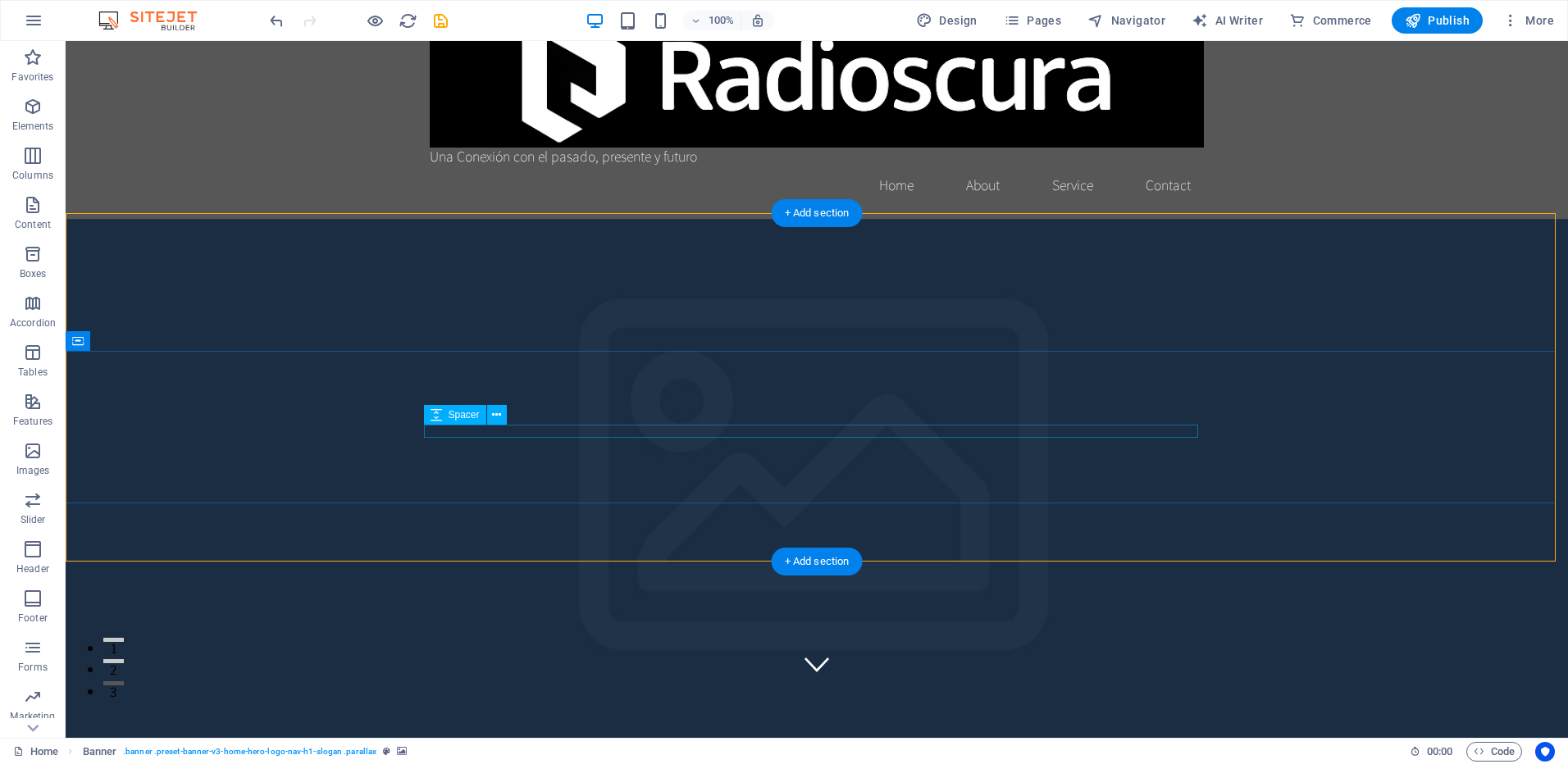
scroll to position [82, 0]
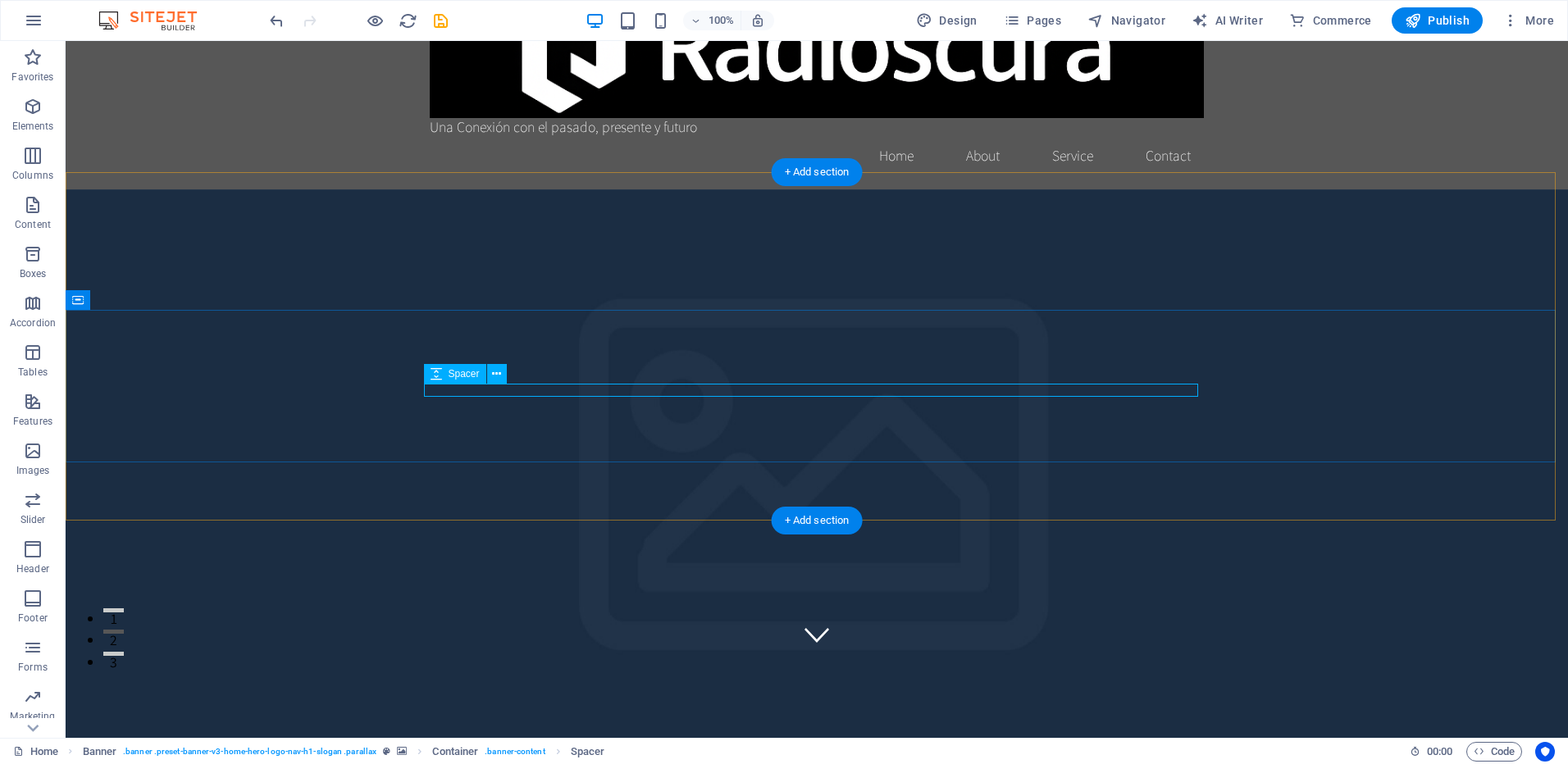
click at [499, 372] on icon at bounding box center [496, 374] width 9 height 17
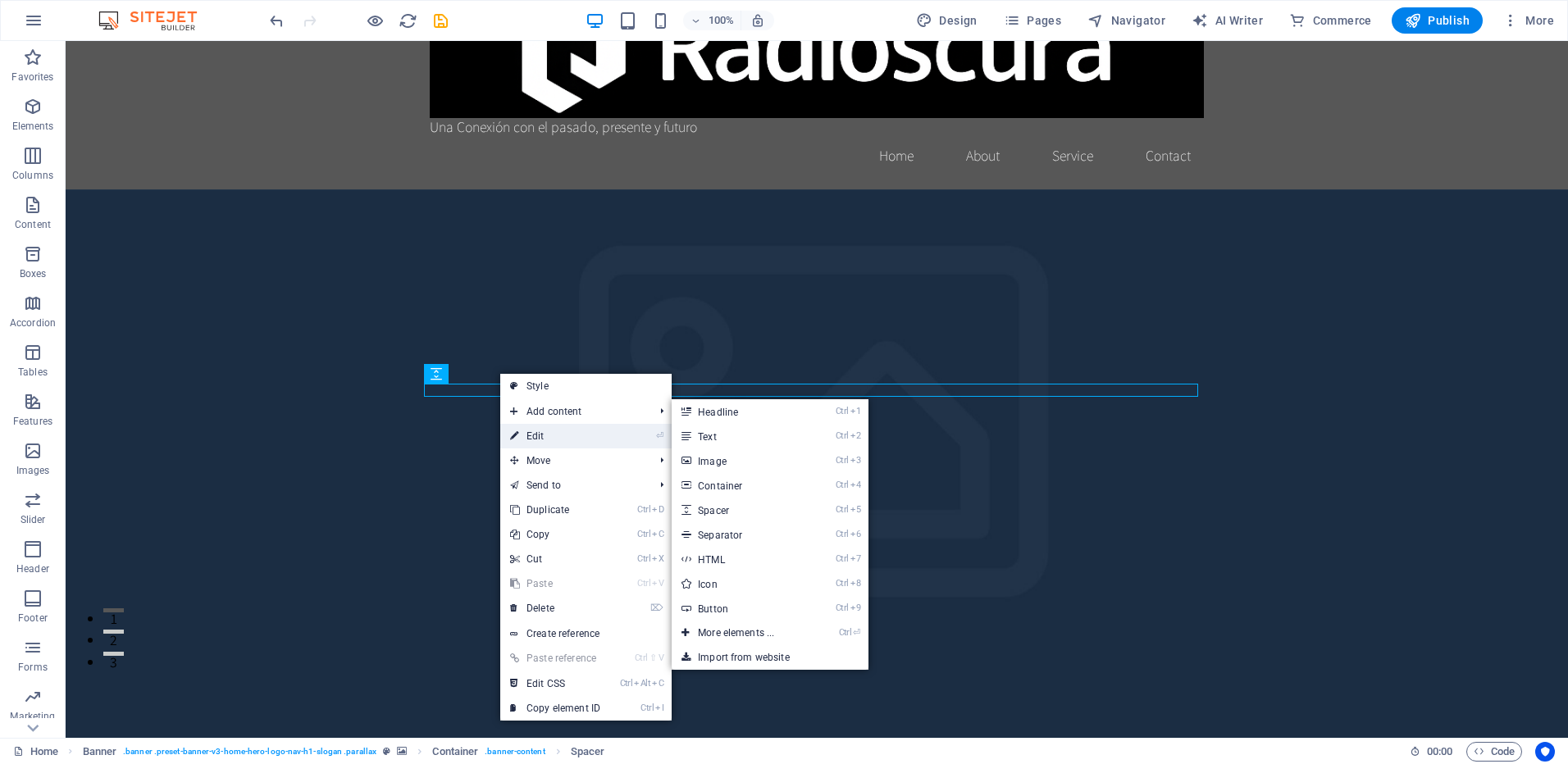
drag, startPoint x: 190, startPoint y: 391, endPoint x: 543, endPoint y: 432, distance: 355.4
click at [543, 432] on link "⏎ Edit" at bounding box center [555, 437] width 110 height 25
select select "px"
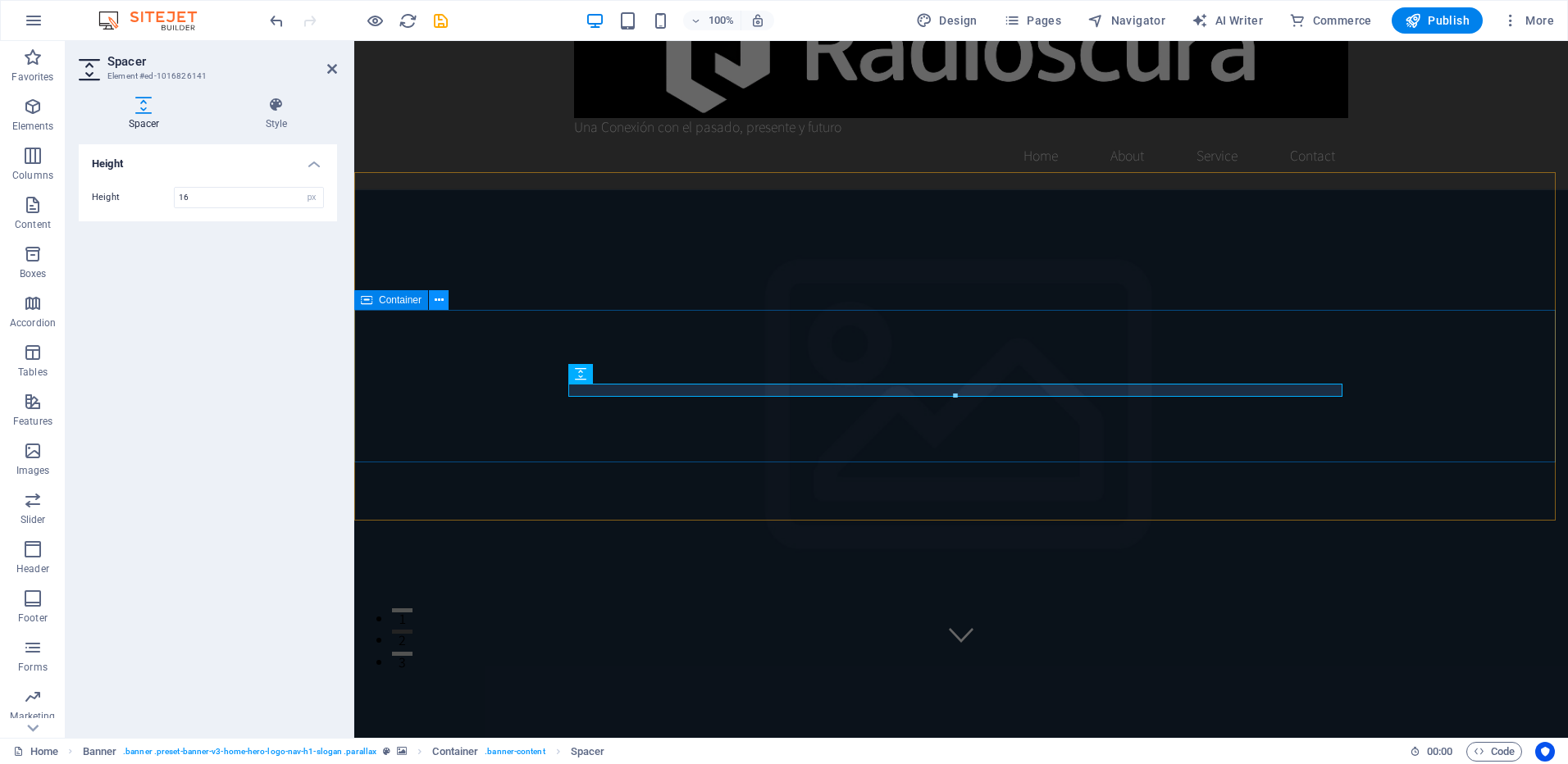
click at [439, 301] on icon at bounding box center [439, 300] width 9 height 17
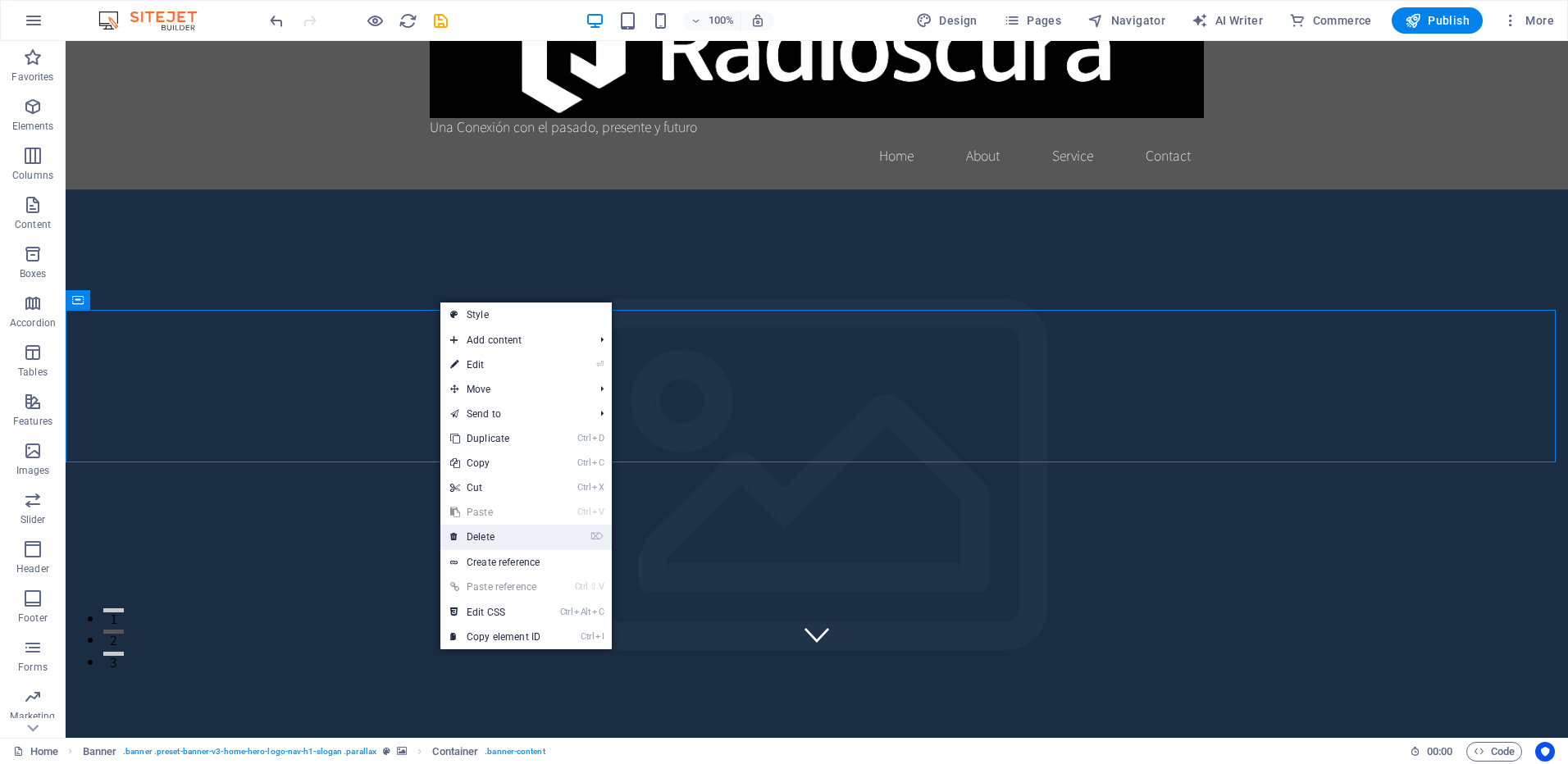
click at [505, 543] on link "⌦ Delete" at bounding box center [495, 537] width 110 height 25
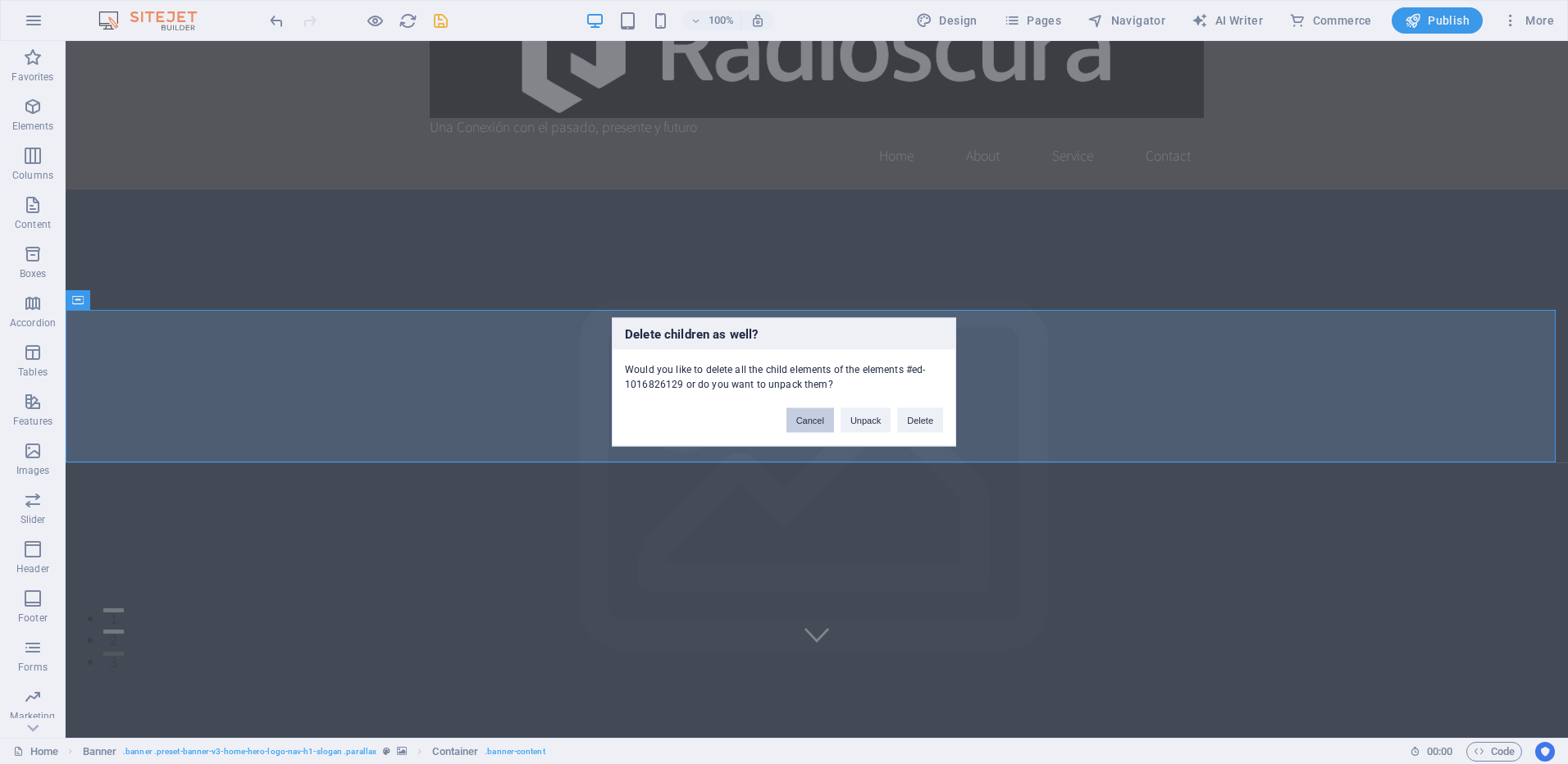
click at [815, 424] on button "Cancel" at bounding box center [810, 421] width 48 height 25
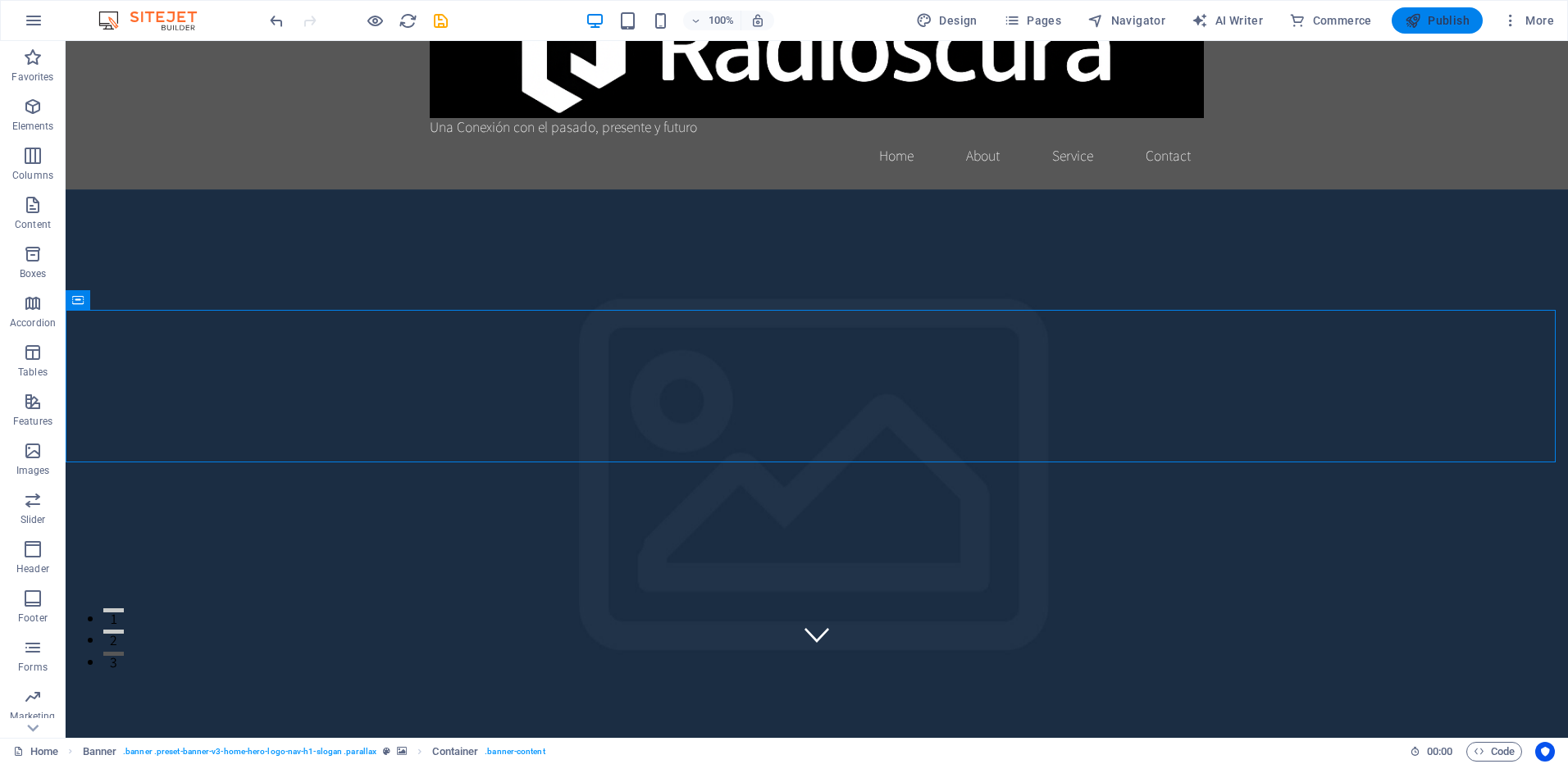
click at [1434, 23] on span "Publish" at bounding box center [1437, 21] width 65 height 17
checkbox input "false"
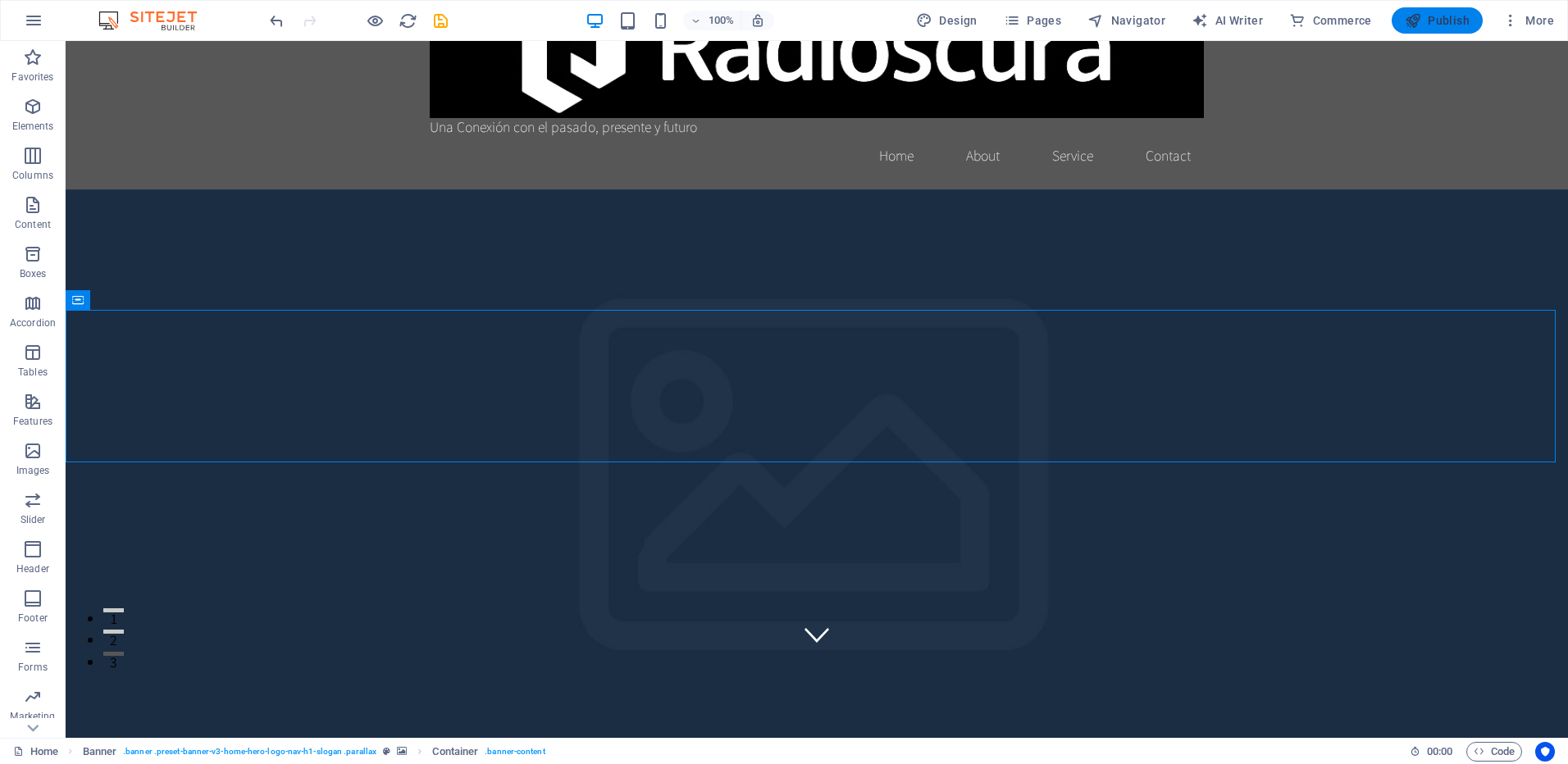
checkbox input "false"
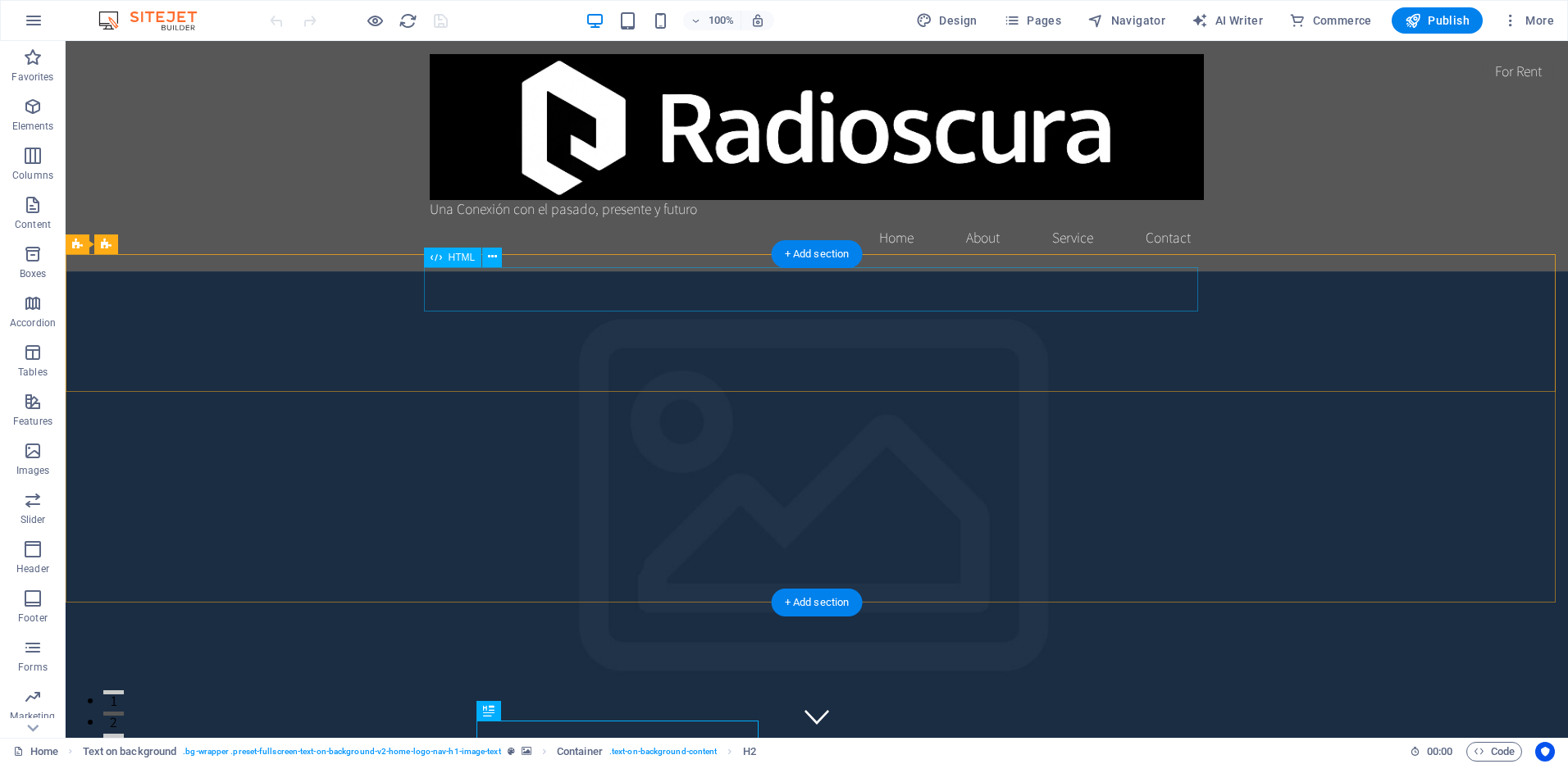
click at [495, 261] on icon at bounding box center [492, 256] width 9 height 17
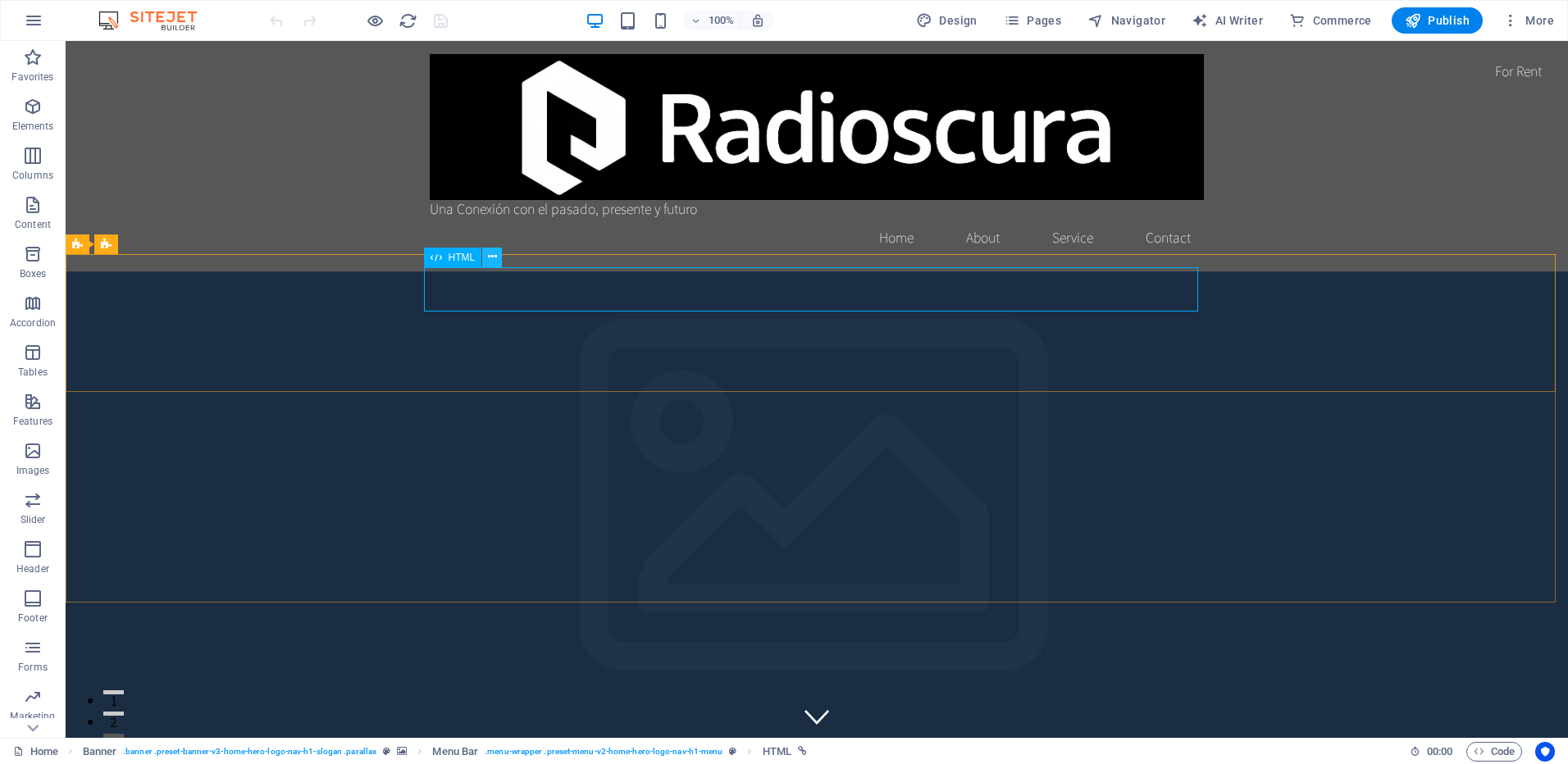
click at [489, 259] on icon at bounding box center [492, 256] width 9 height 17
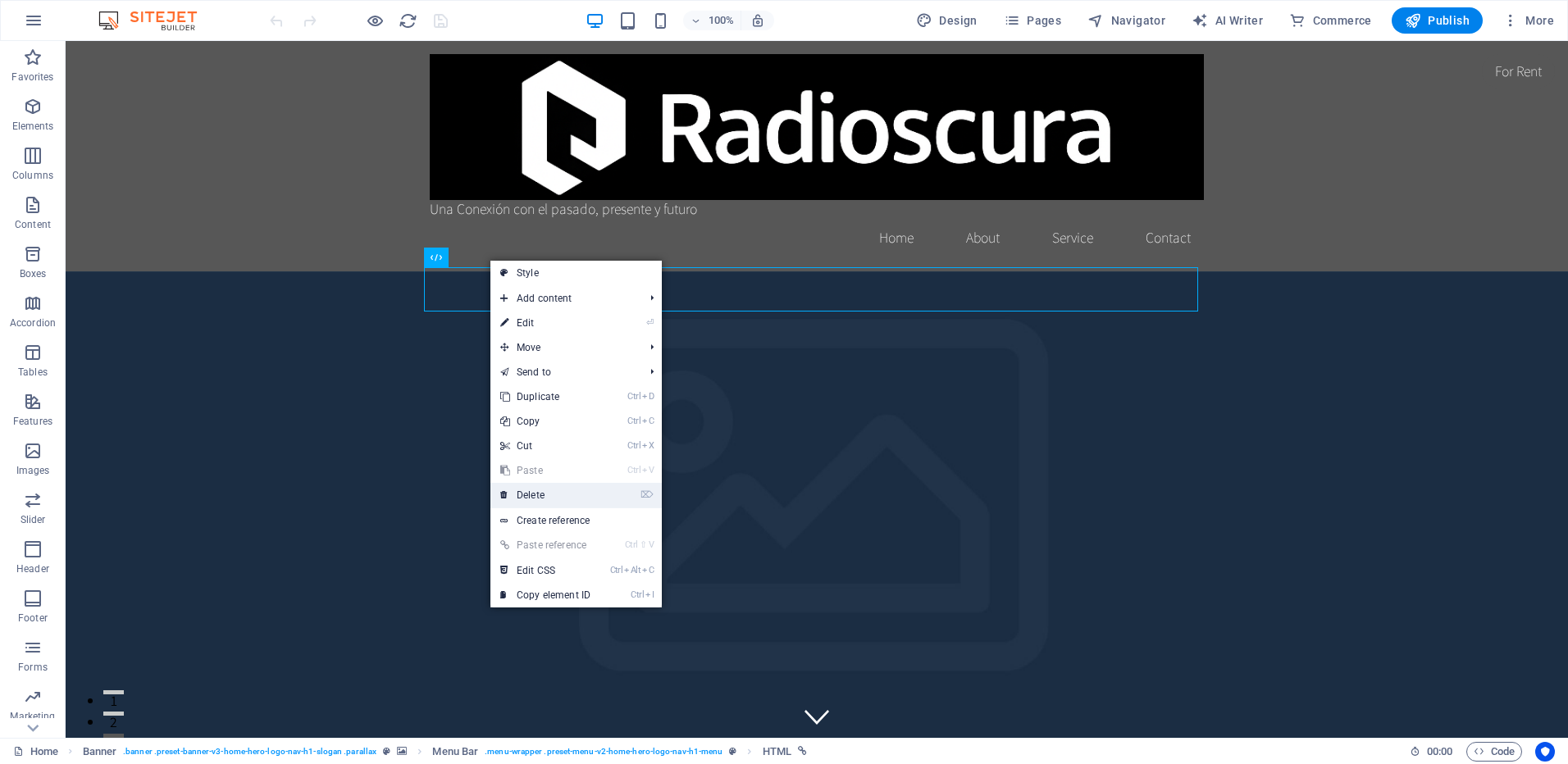
click at [552, 495] on link "⌦ Delete" at bounding box center [545, 495] width 110 height 25
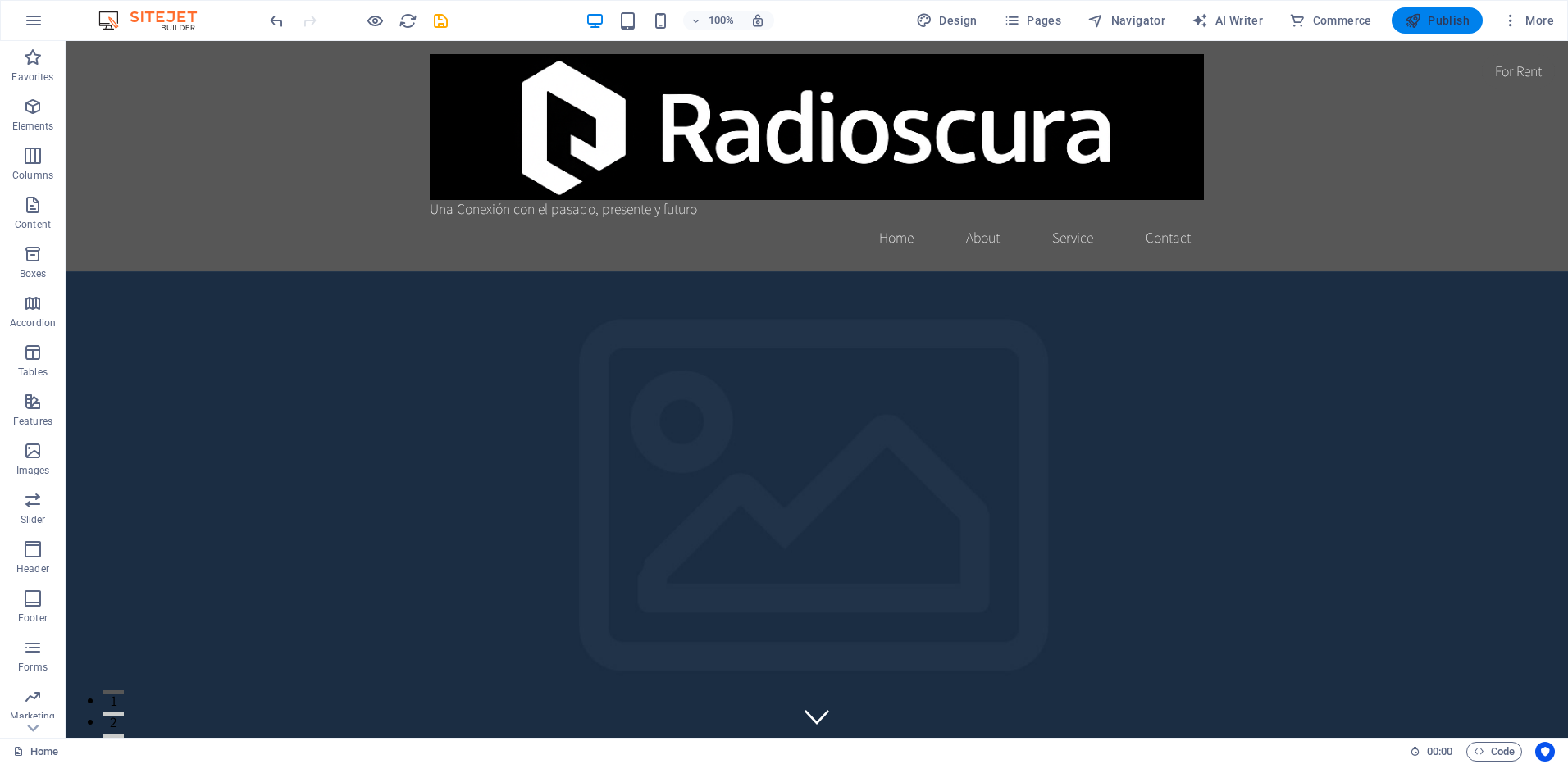
click at [1424, 26] on span "Publish" at bounding box center [1437, 21] width 65 height 17
checkbox input "false"
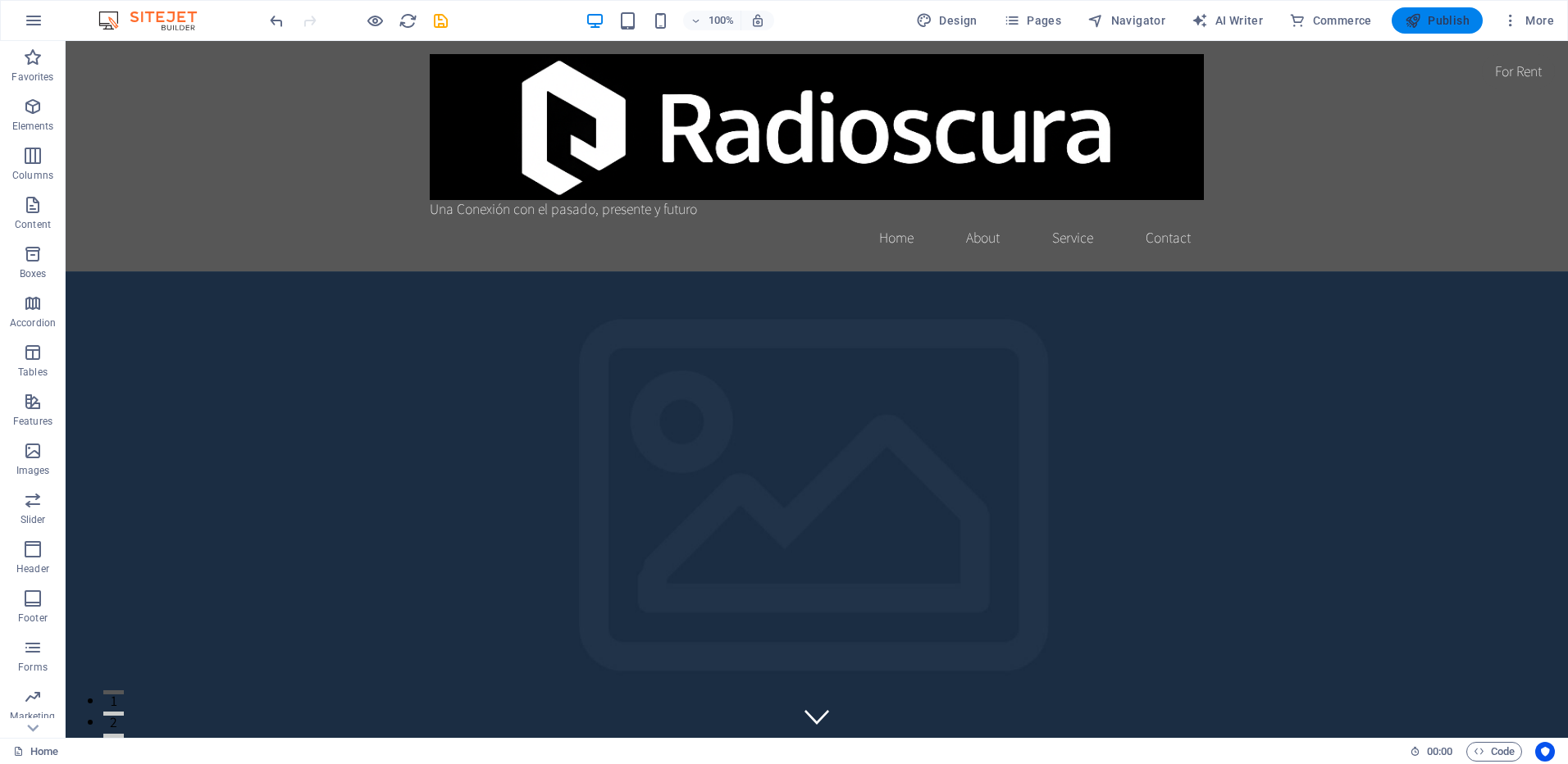
checkbox input "false"
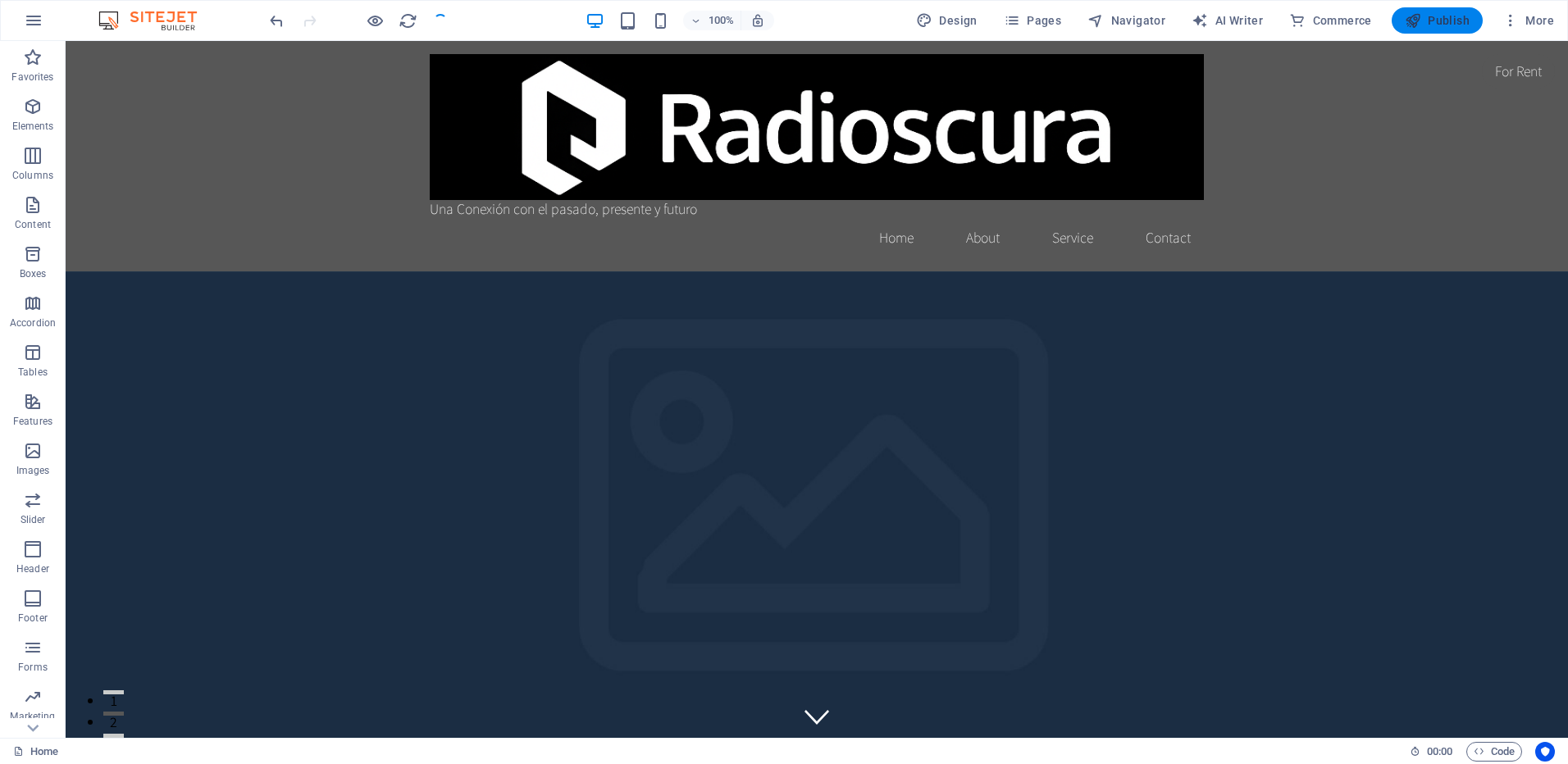
click at [1427, 23] on span "Publish" at bounding box center [1437, 21] width 65 height 17
checkbox input "false"
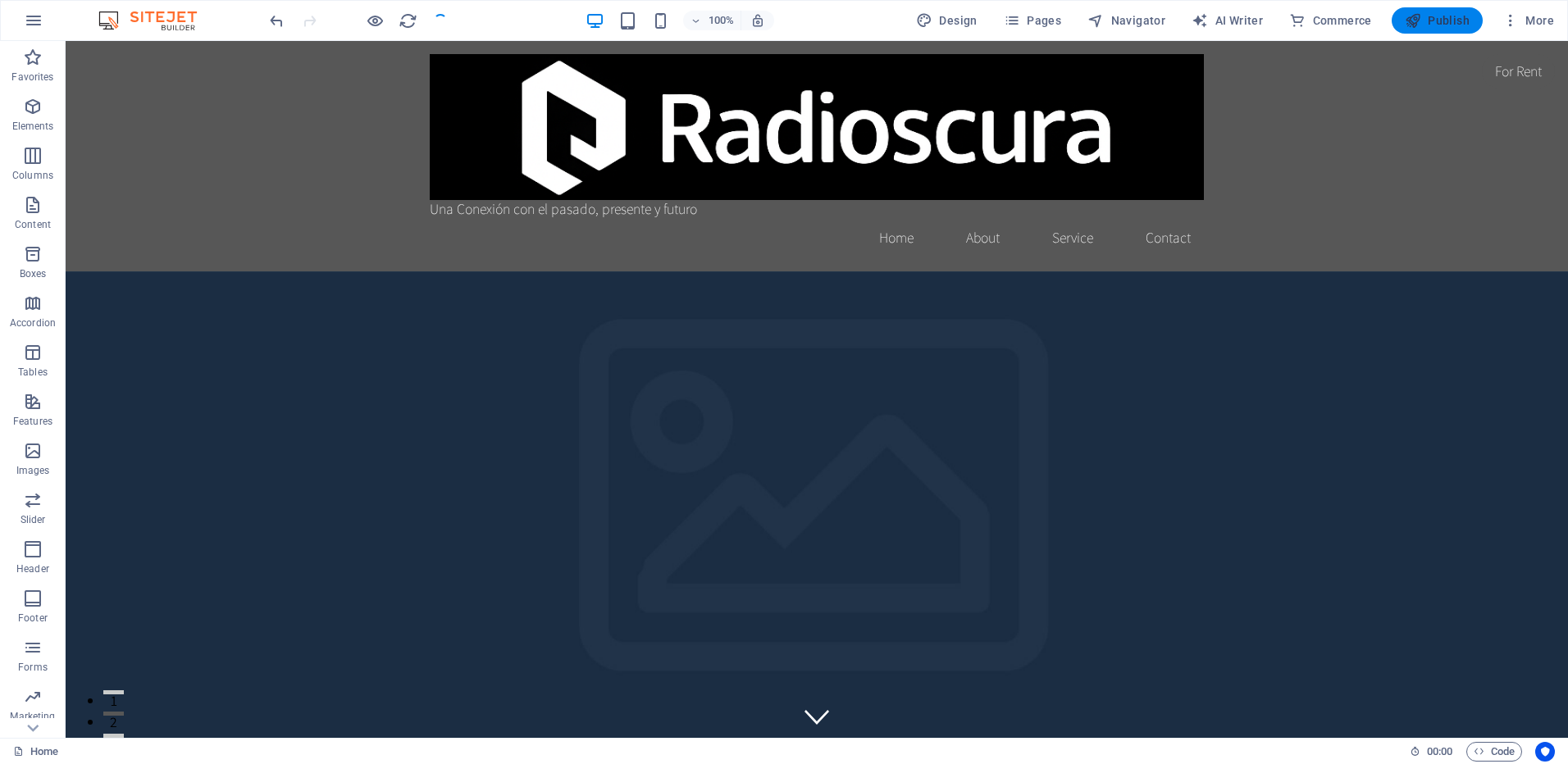
checkbox input "false"
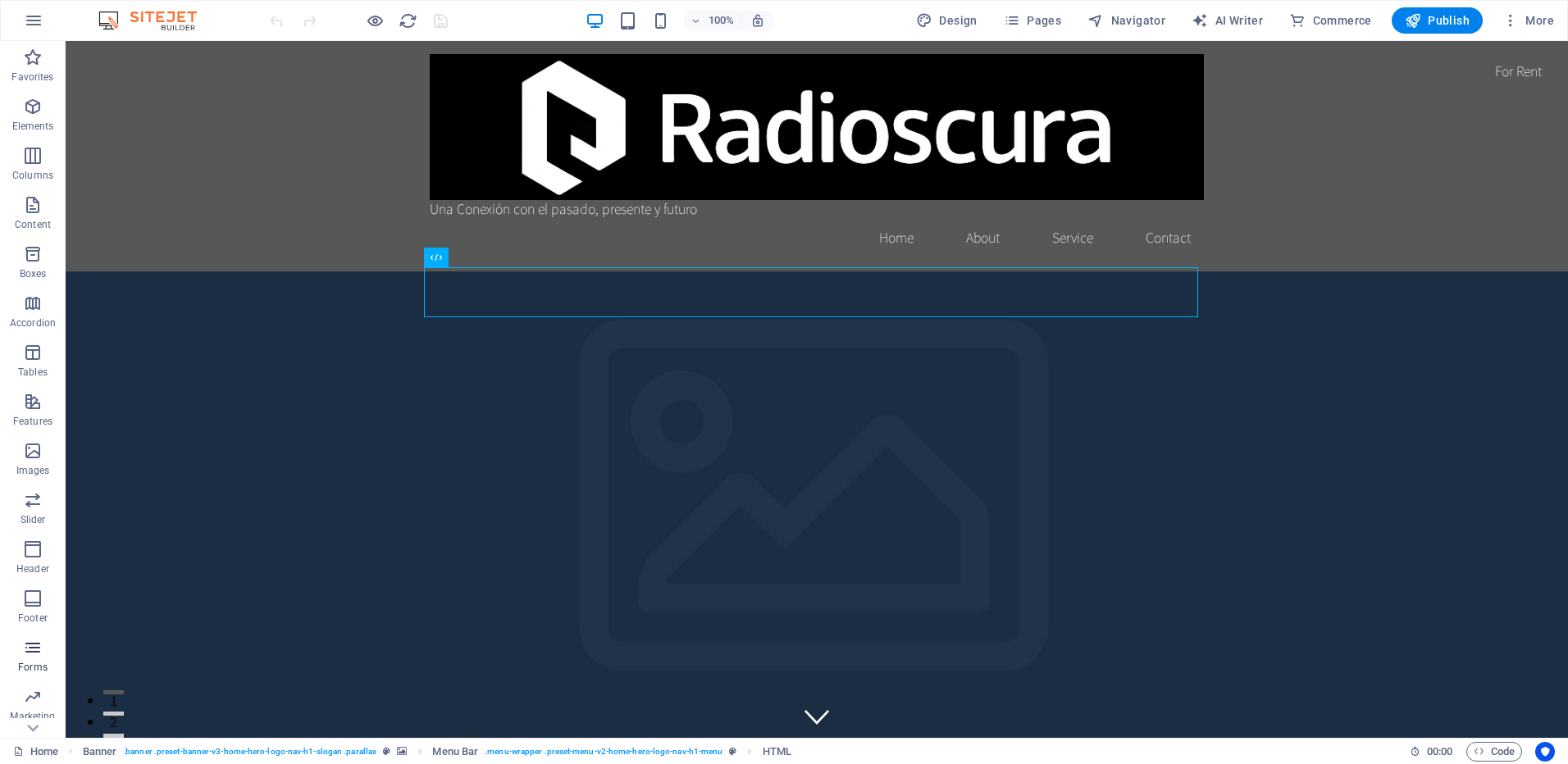
click at [38, 653] on icon "button" at bounding box center [33, 648] width 20 height 20
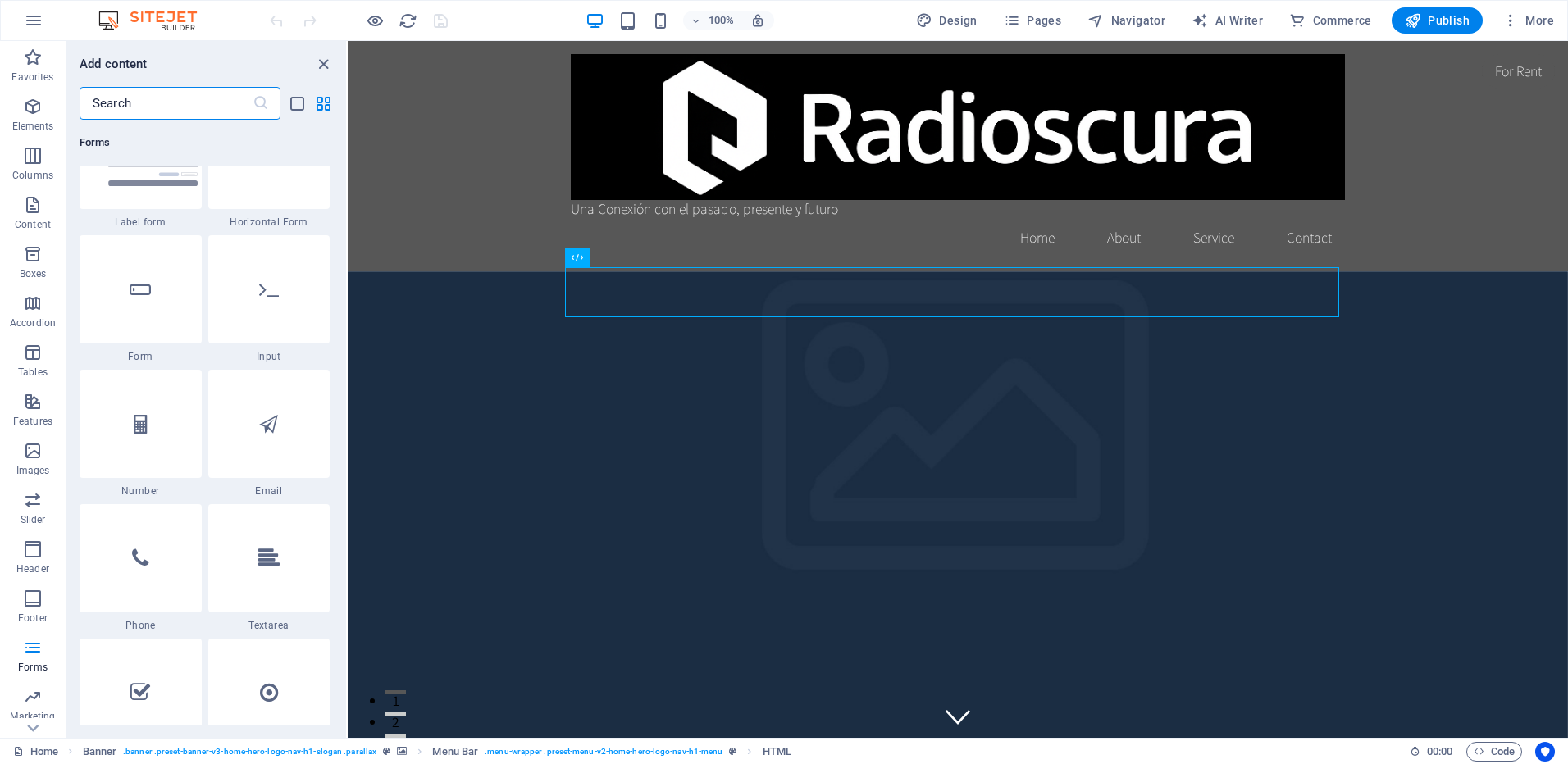
scroll to position [12054, 0]
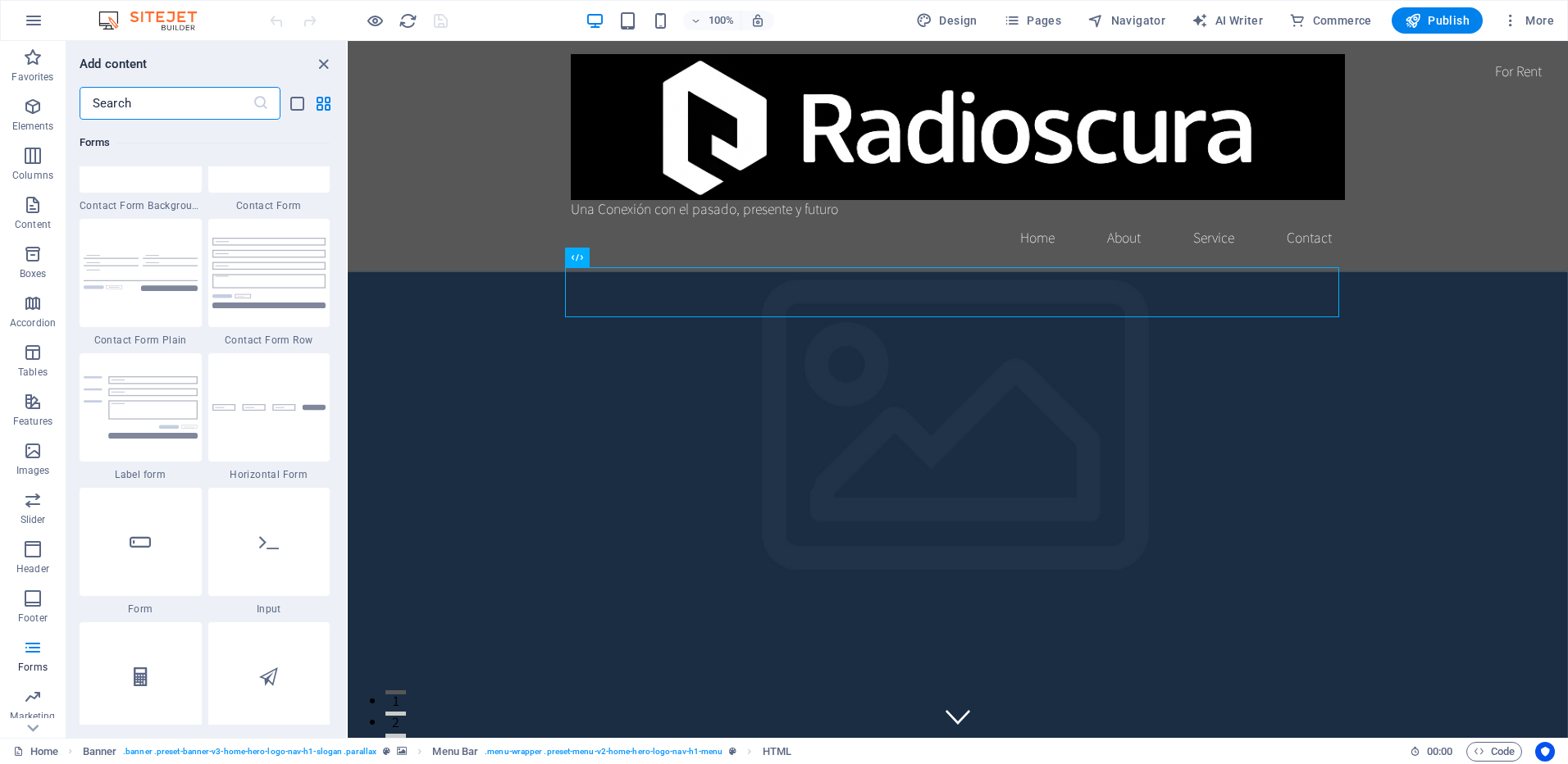
click at [325, 52] on div "Add content ​ Favorites 1 Star Headline 1 Star Container Elements 1 Star Headli…" at bounding box center [206, 389] width 280 height 697
click at [318, 64] on icon "close panel" at bounding box center [323, 64] width 19 height 19
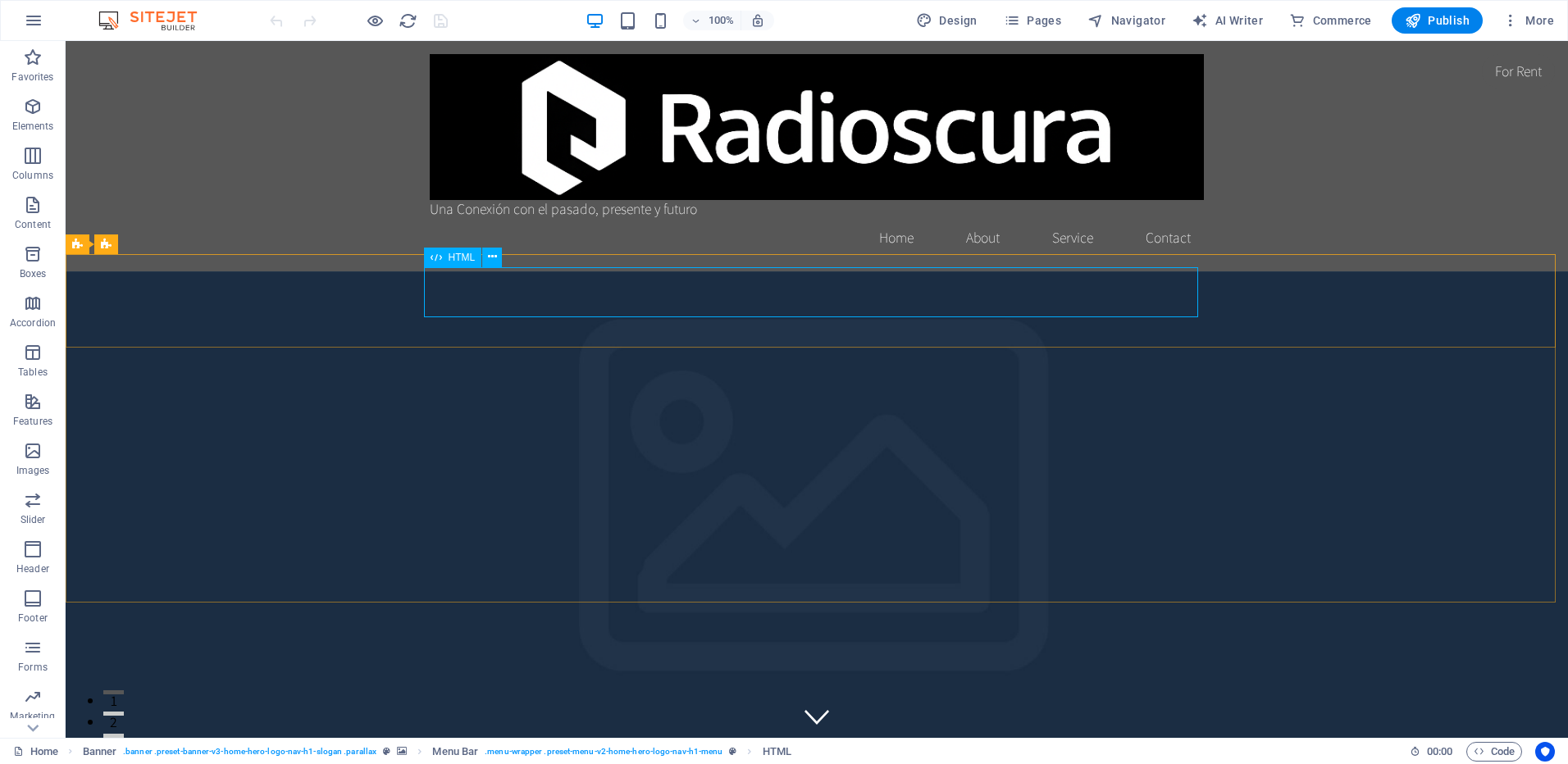
click at [452, 259] on span "HTML" at bounding box center [461, 257] width 27 height 10
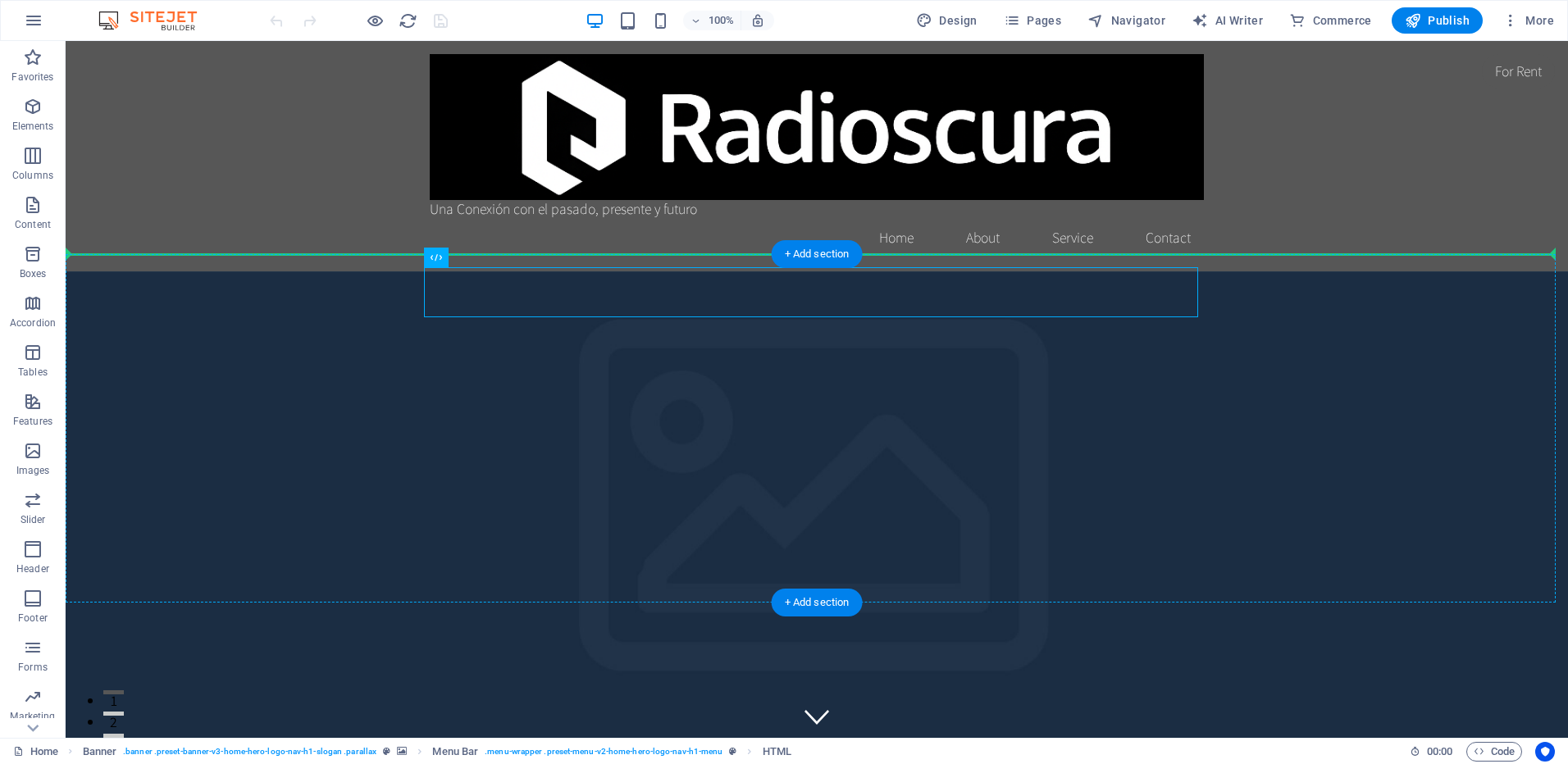
drag, startPoint x: 518, startPoint y: 300, endPoint x: 587, endPoint y: 336, distance: 77.8
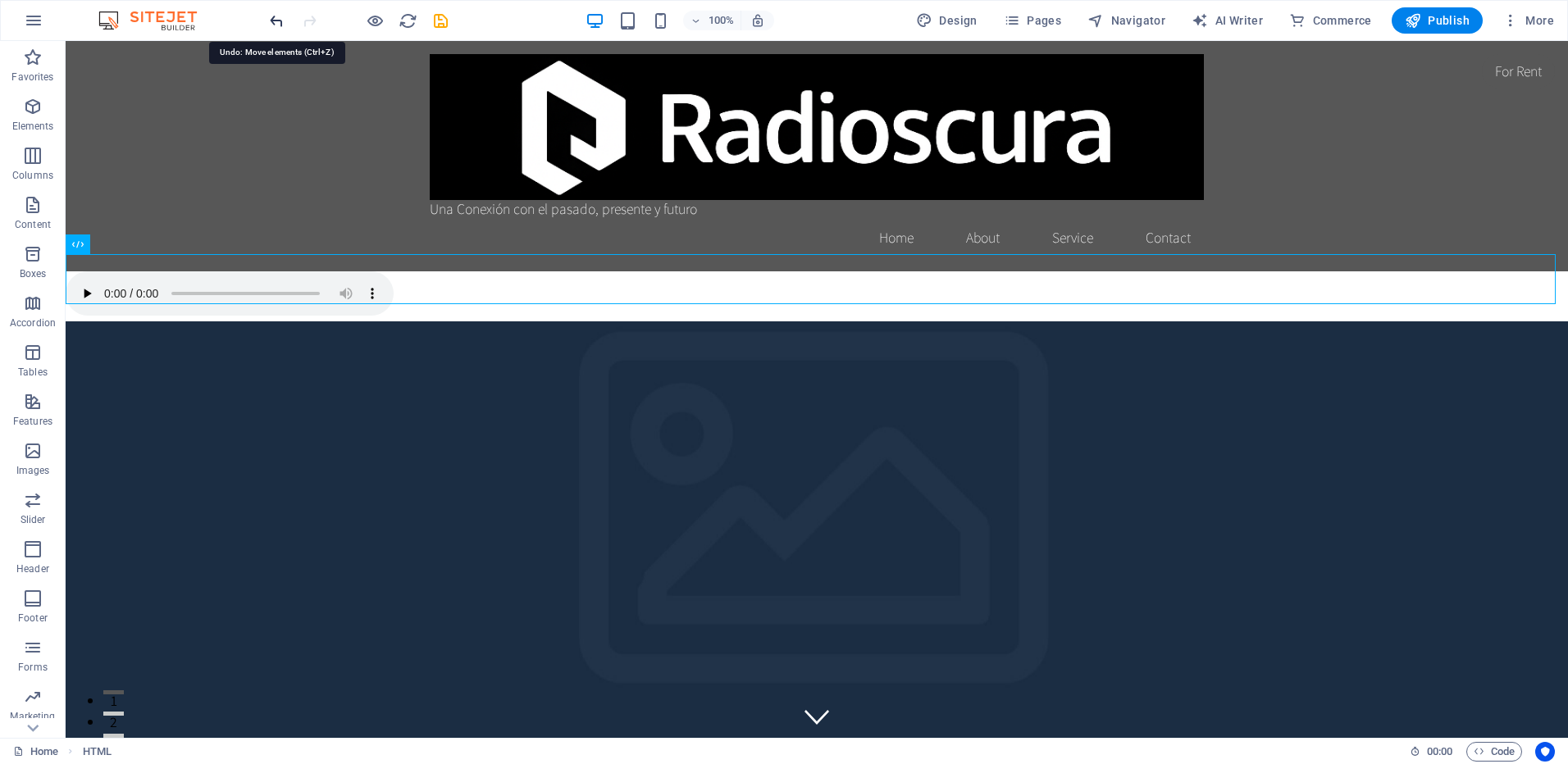
click at [277, 16] on icon "undo" at bounding box center [276, 21] width 19 height 19
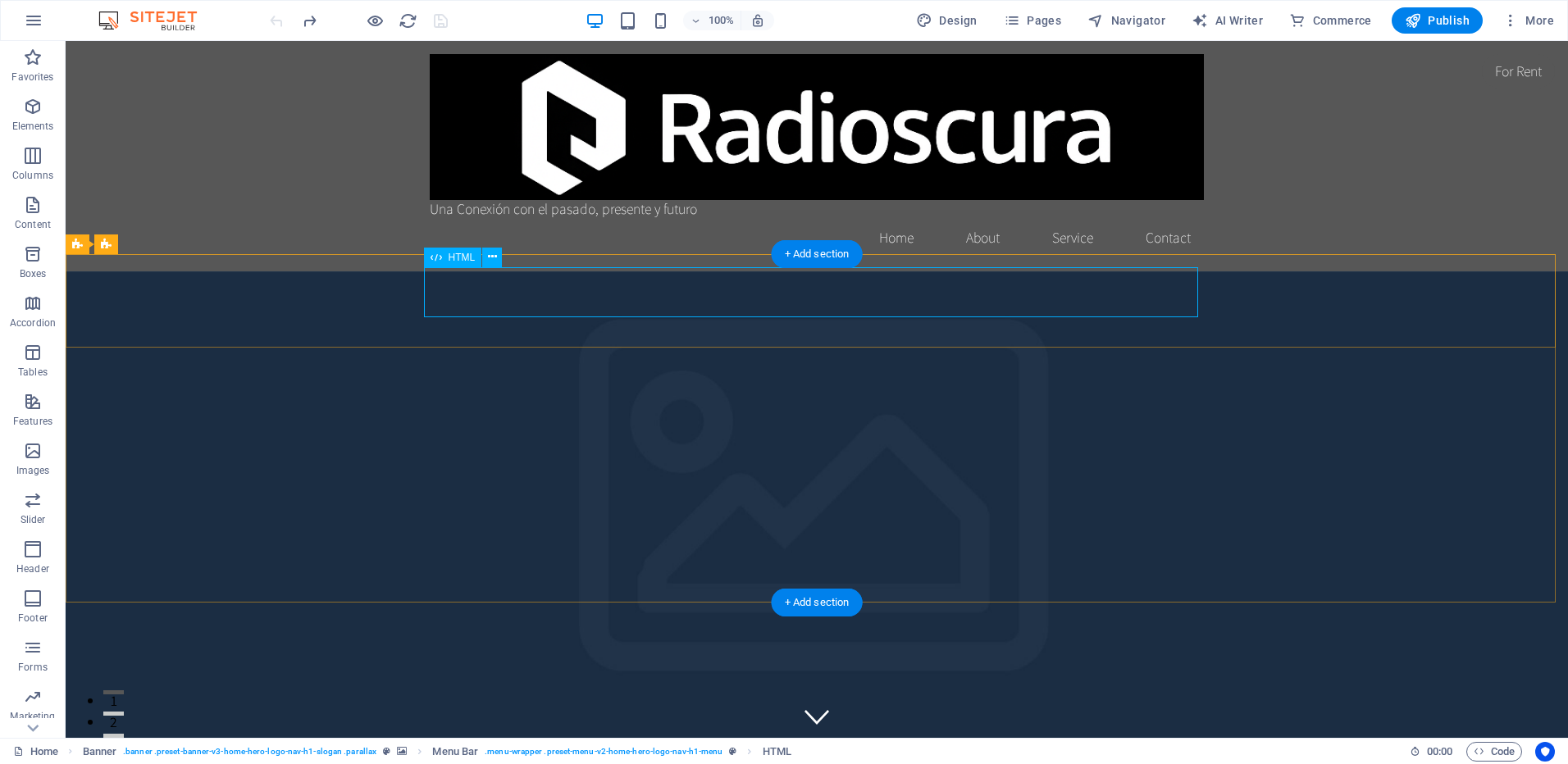
click at [496, 254] on icon at bounding box center [492, 256] width 9 height 17
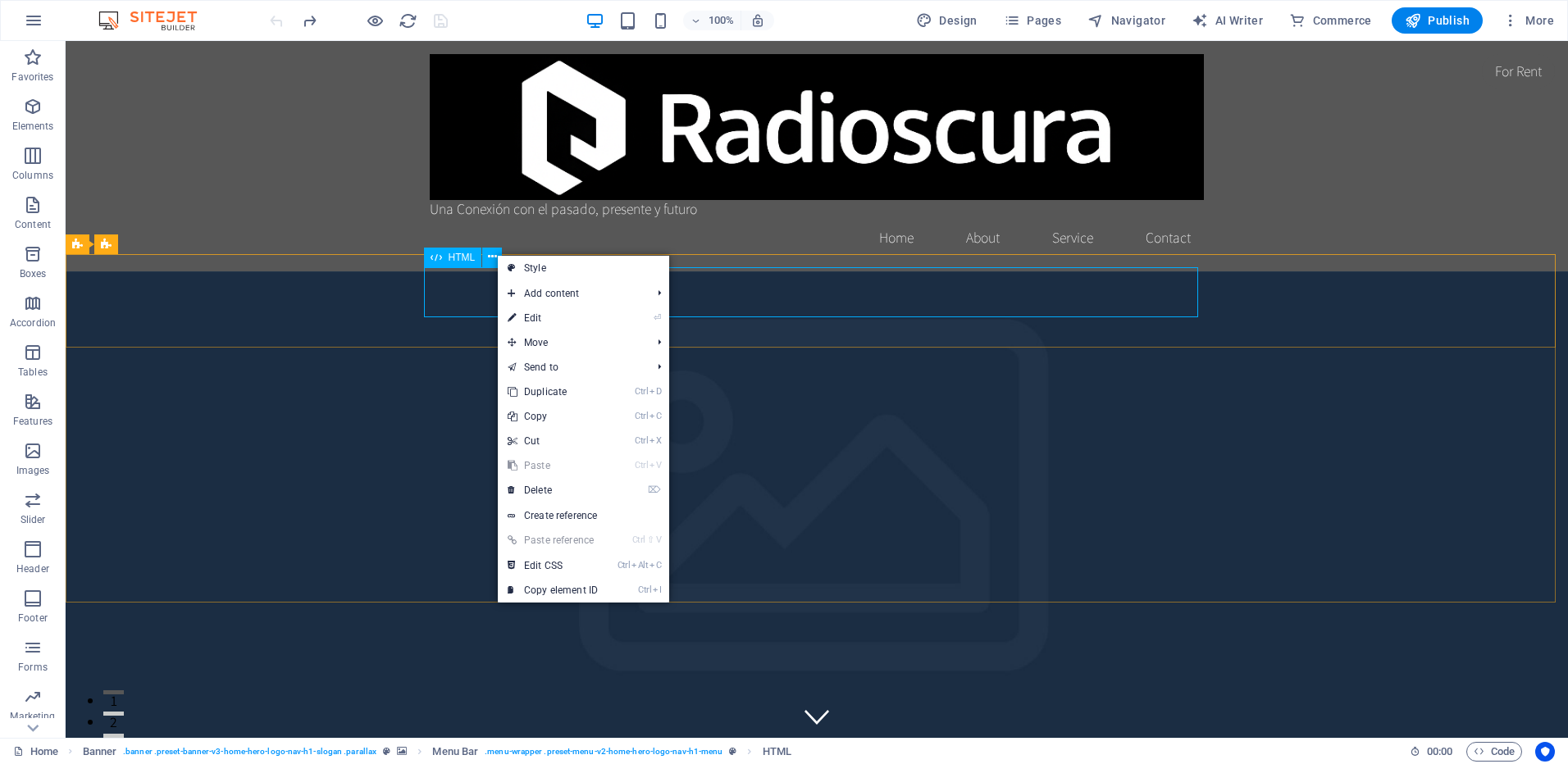
click at [447, 258] on div "HTML" at bounding box center [453, 257] width 58 height 20
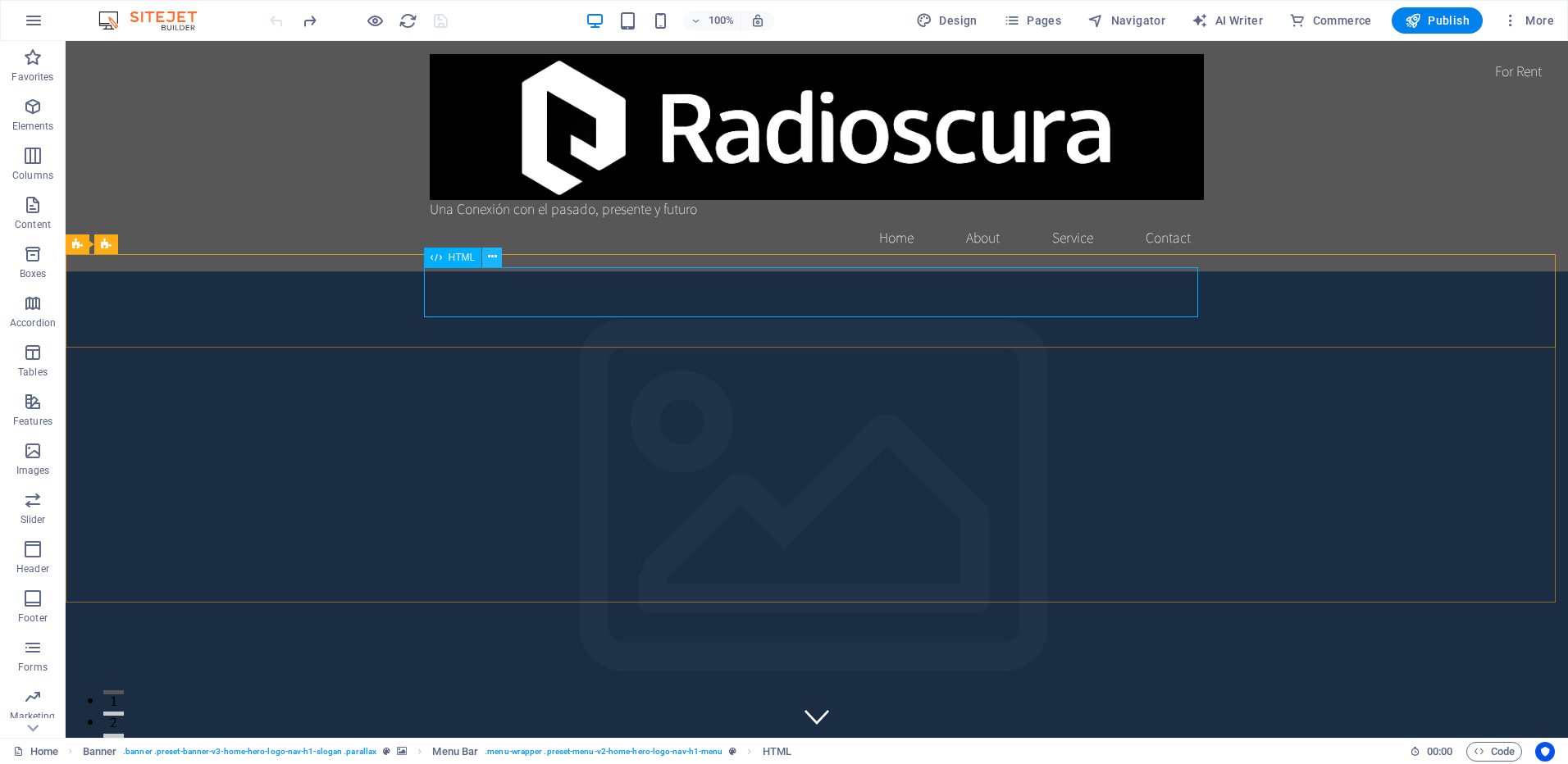
click at [492, 256] on icon at bounding box center [492, 256] width 9 height 17
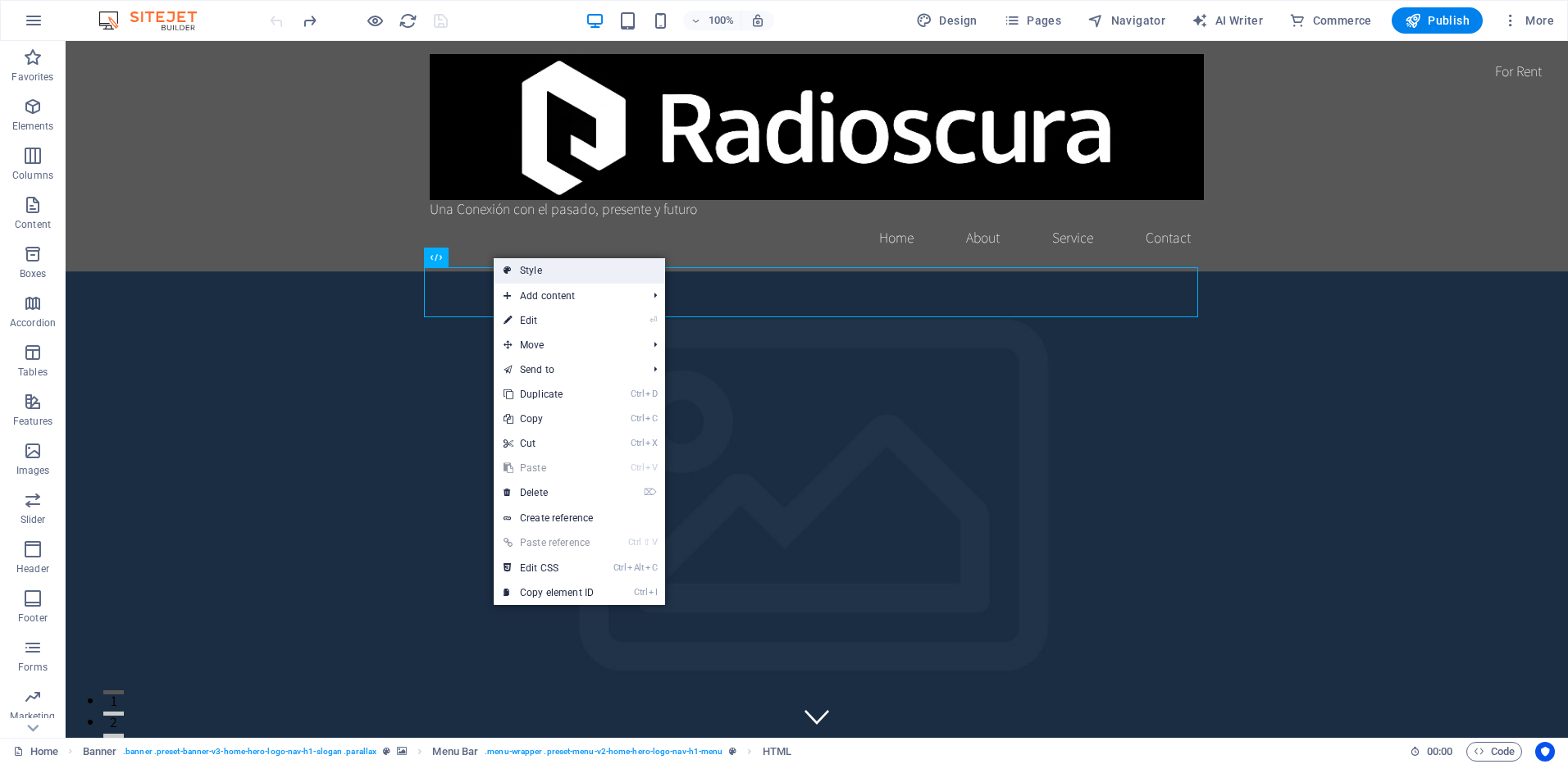
click at [581, 272] on link "Style" at bounding box center [579, 270] width 171 height 25
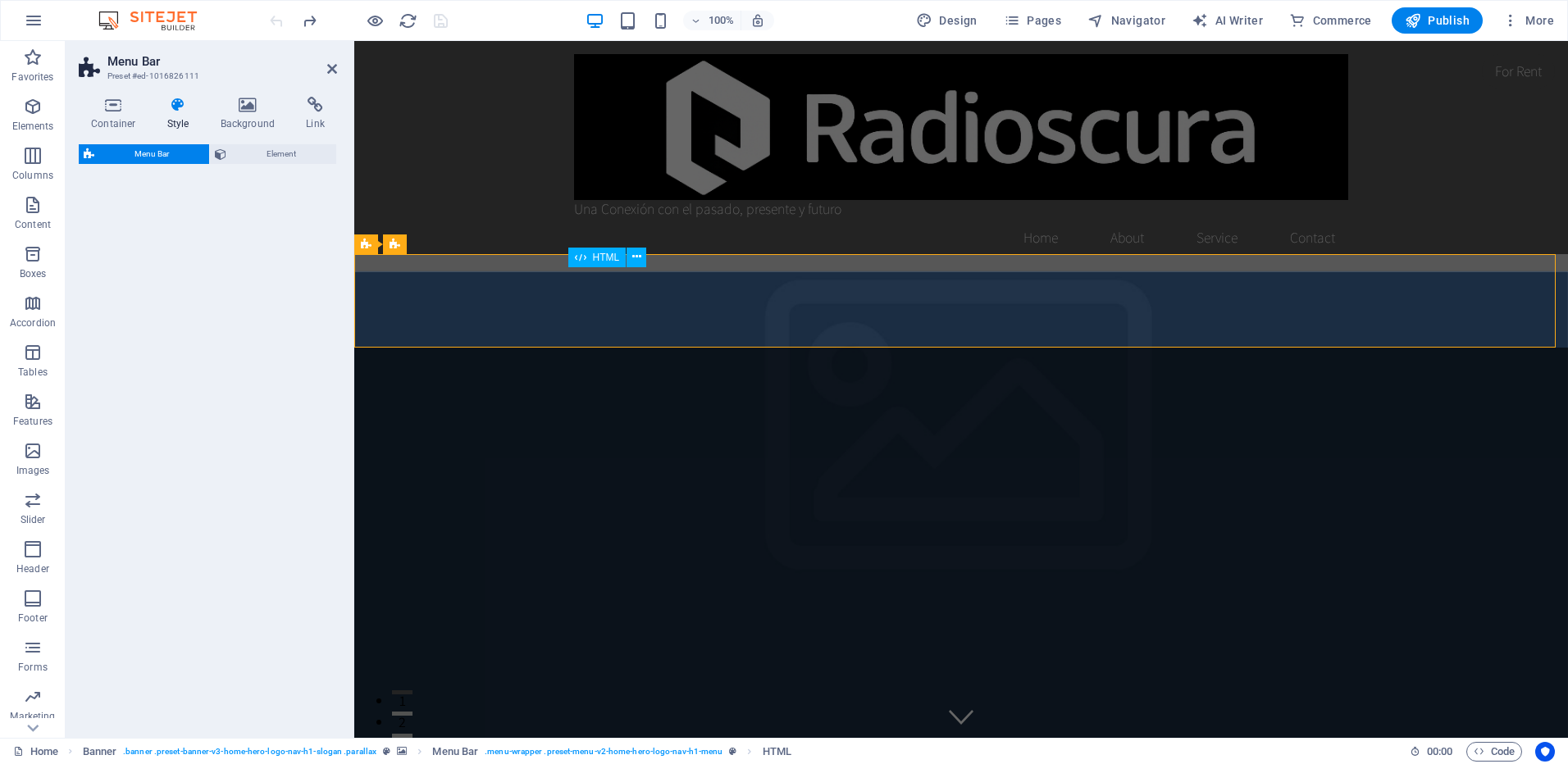
select select "rem"
select select "preset-menu-v2-home-hero-logo-nav-h1-menu"
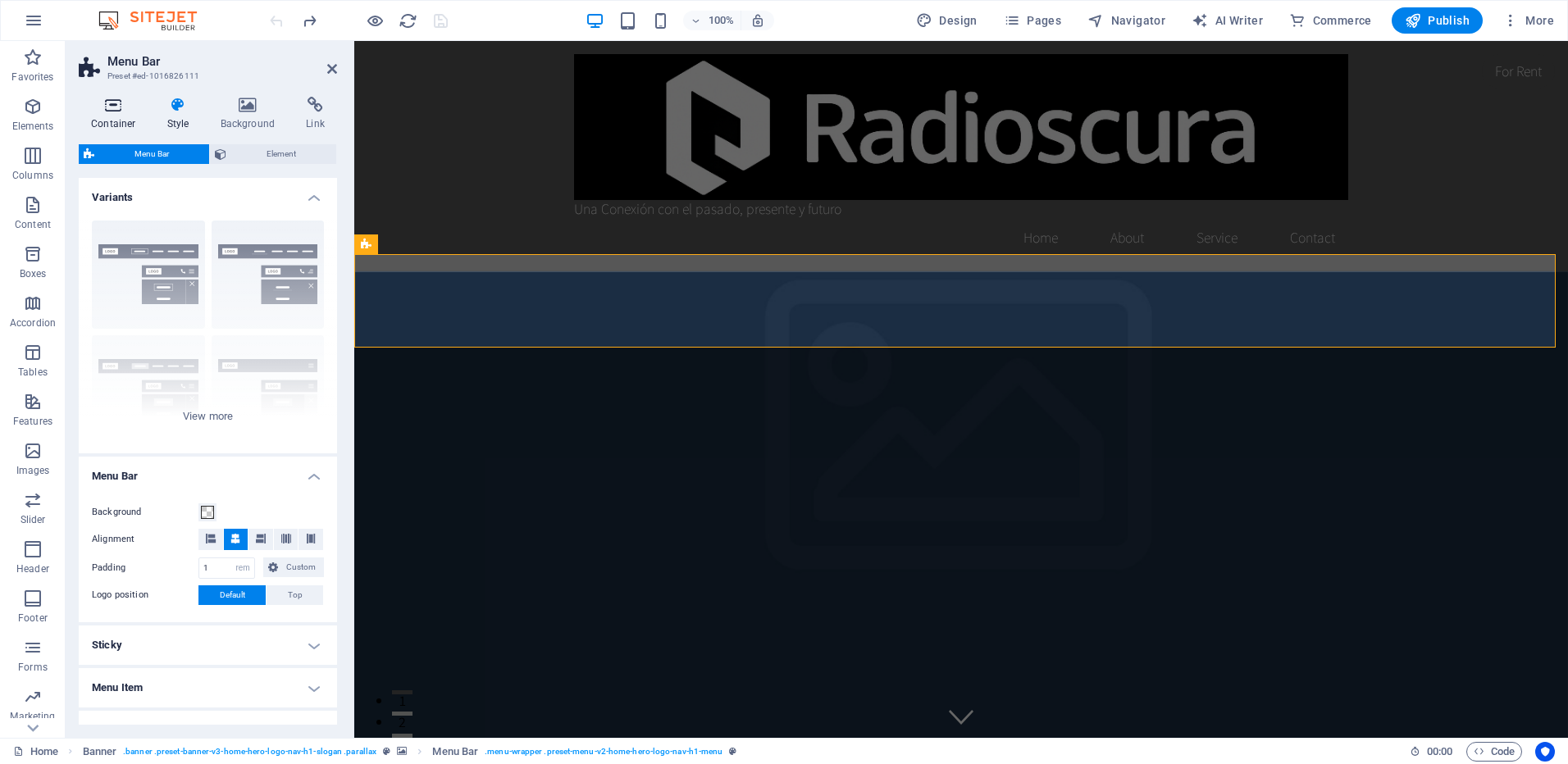
click at [124, 106] on icon at bounding box center [113, 105] width 69 height 17
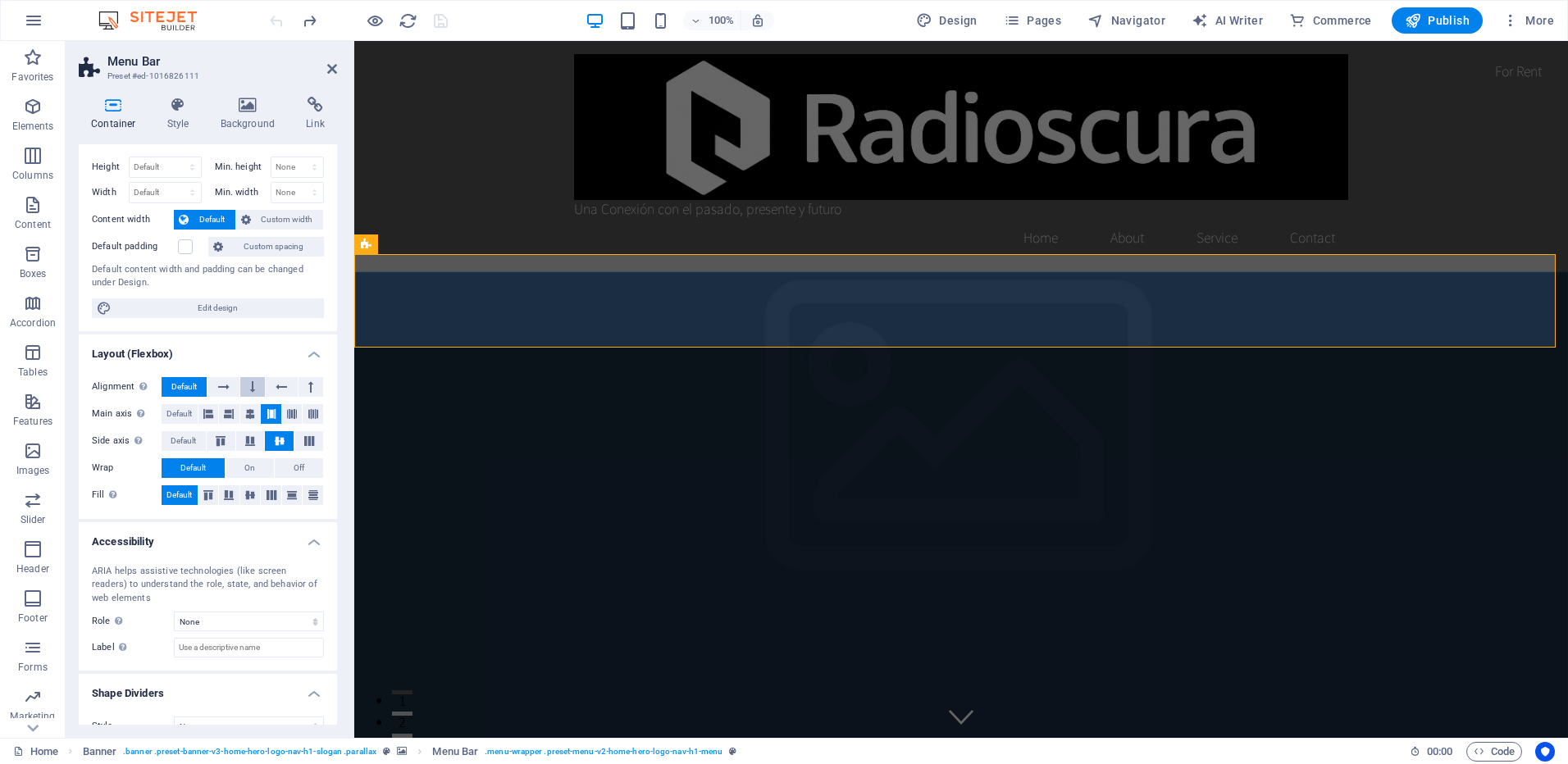
scroll to position [55, 0]
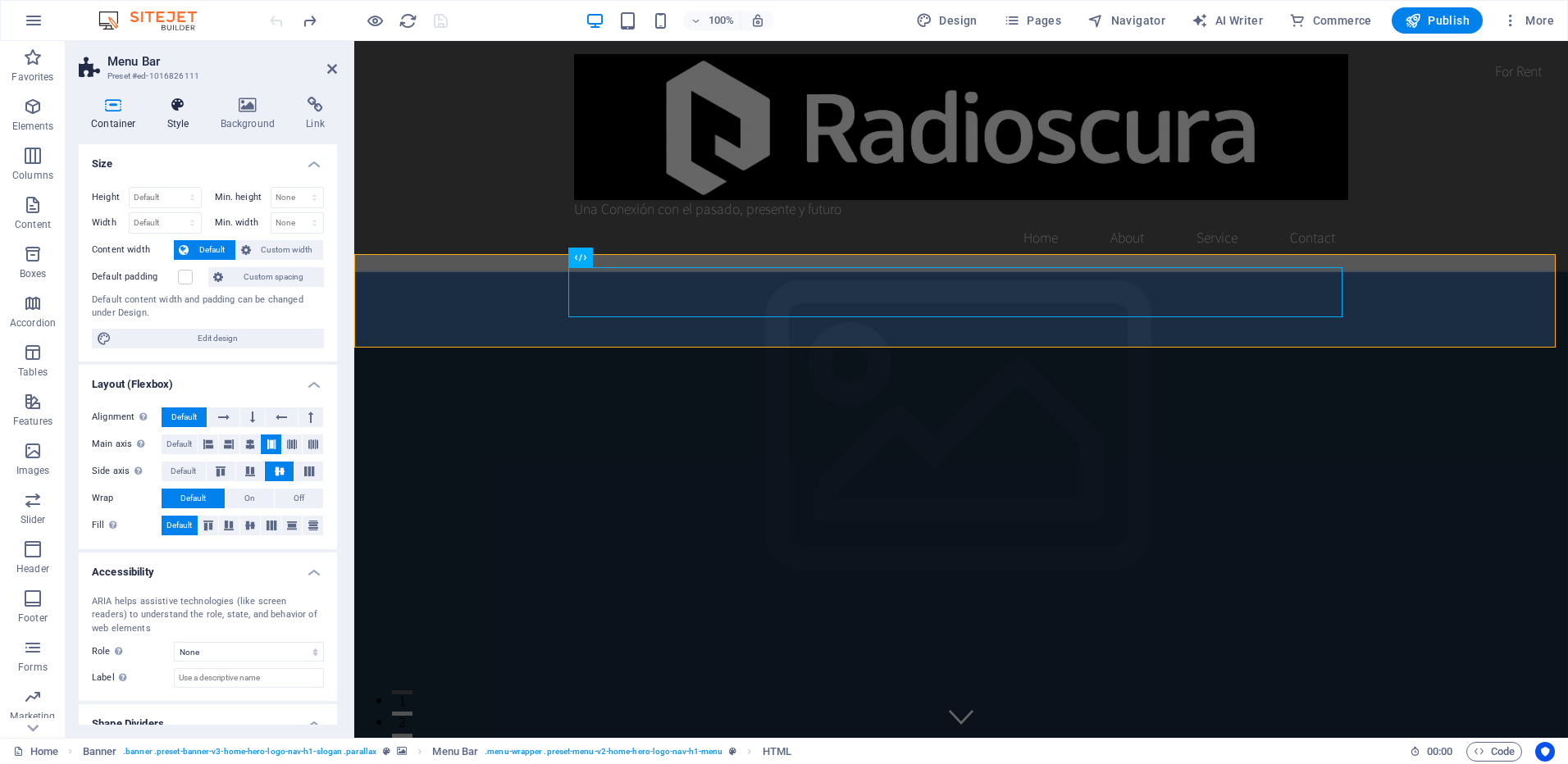
click at [174, 110] on icon at bounding box center [178, 105] width 47 height 17
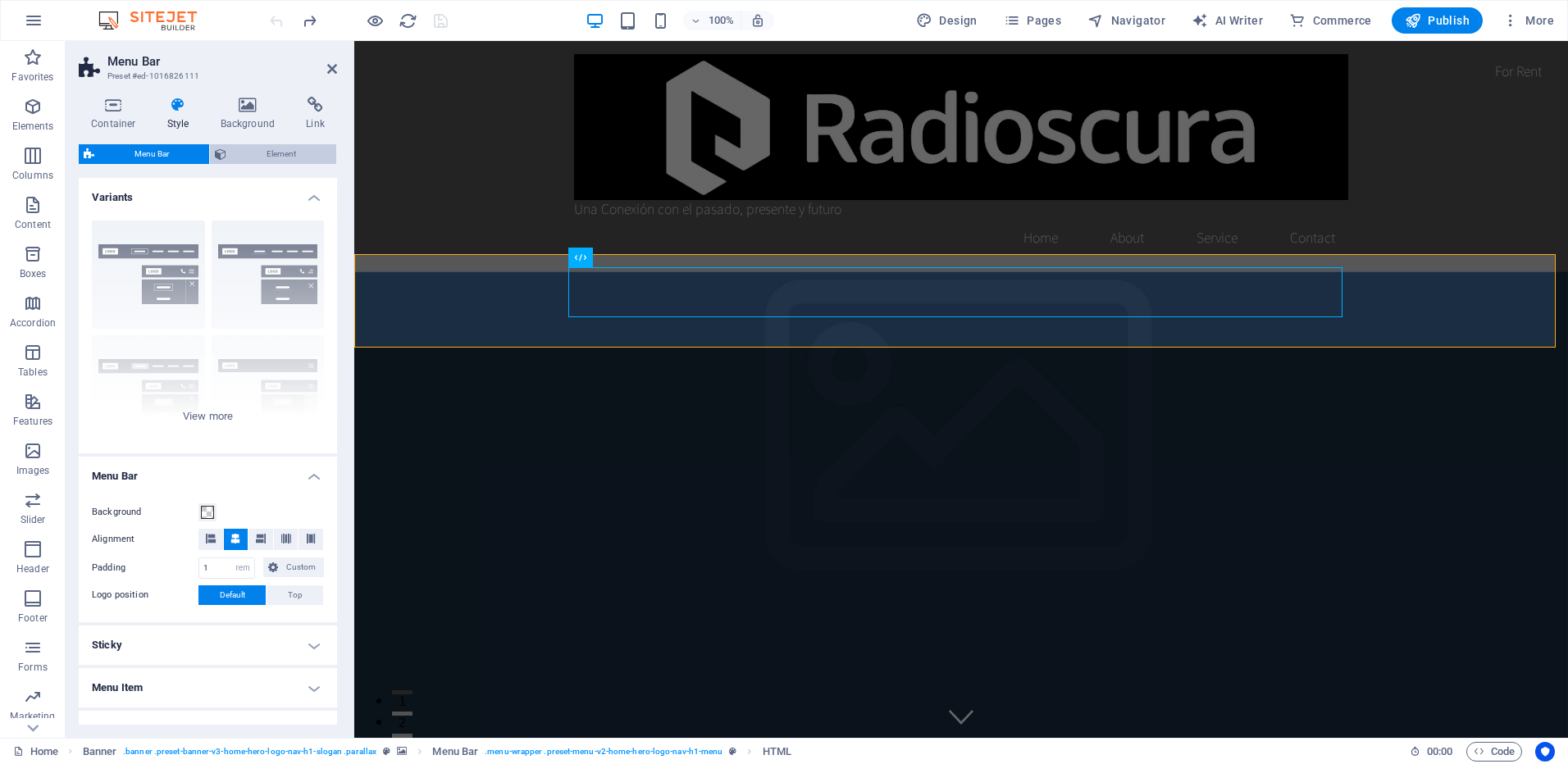
click at [246, 151] on span "Element" at bounding box center [281, 155] width 100 height 20
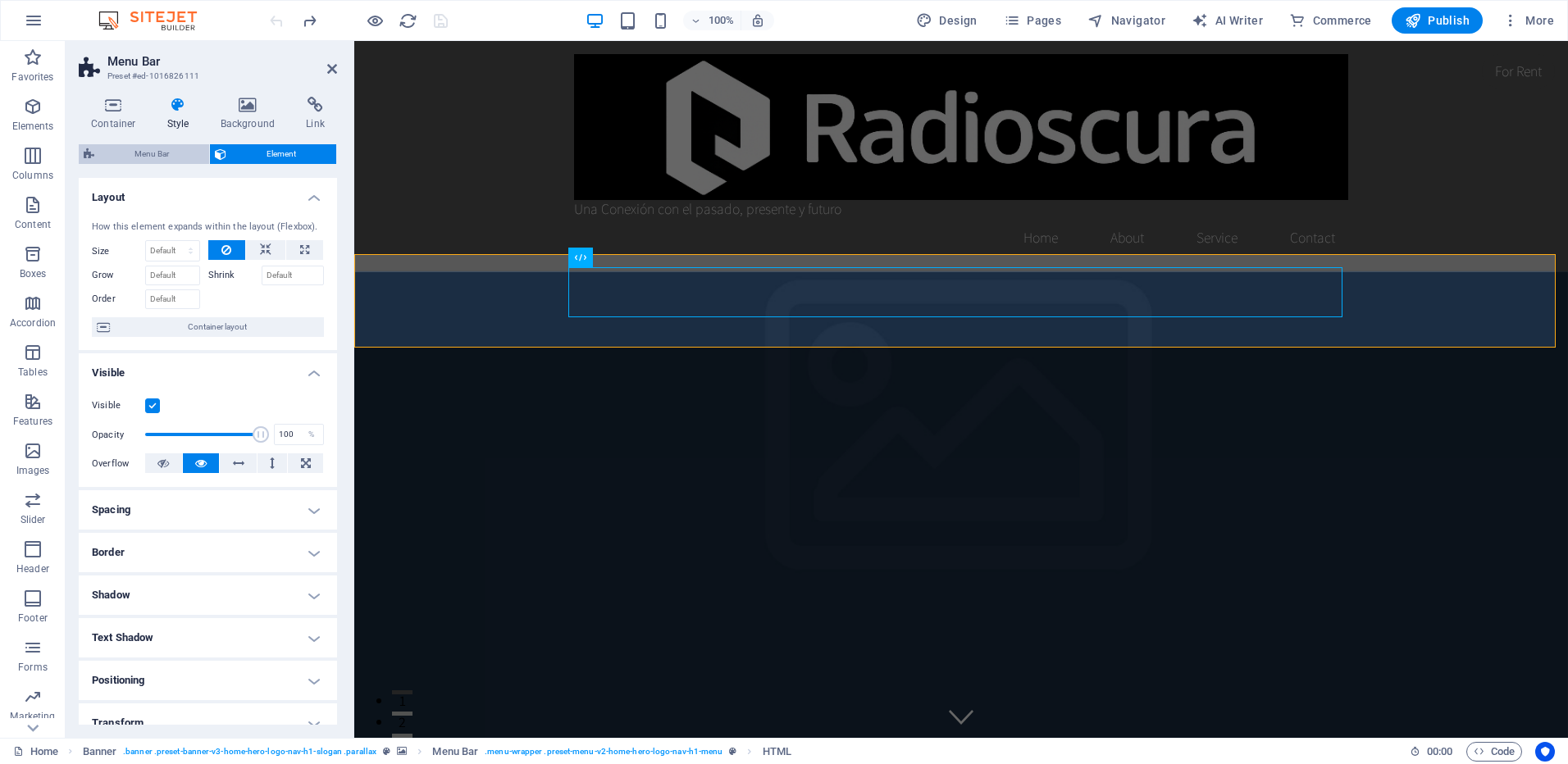
click at [174, 150] on span "Menu Bar" at bounding box center [151, 155] width 105 height 20
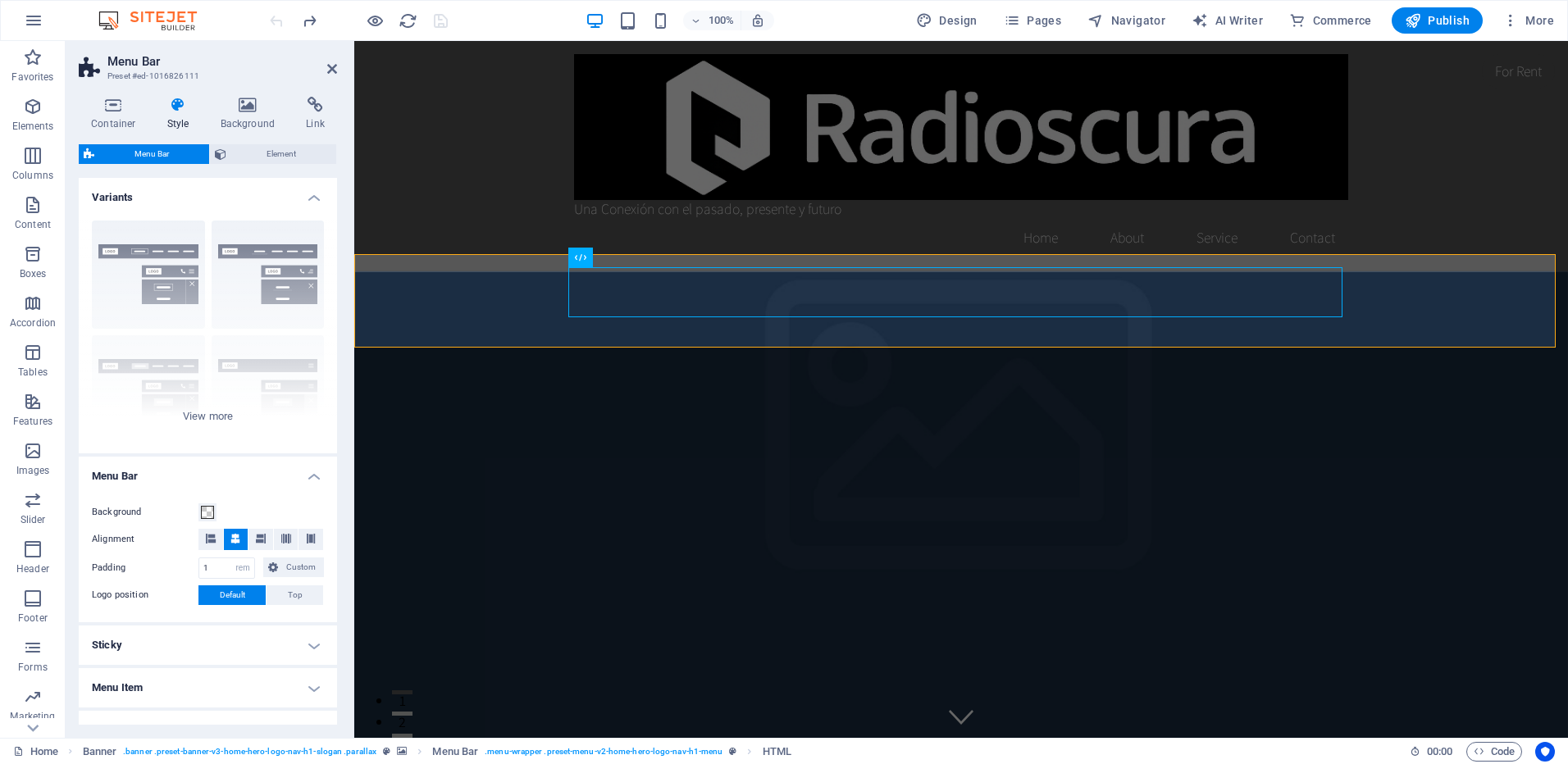
click at [313, 200] on h4 "Variants" at bounding box center [208, 193] width 258 height 30
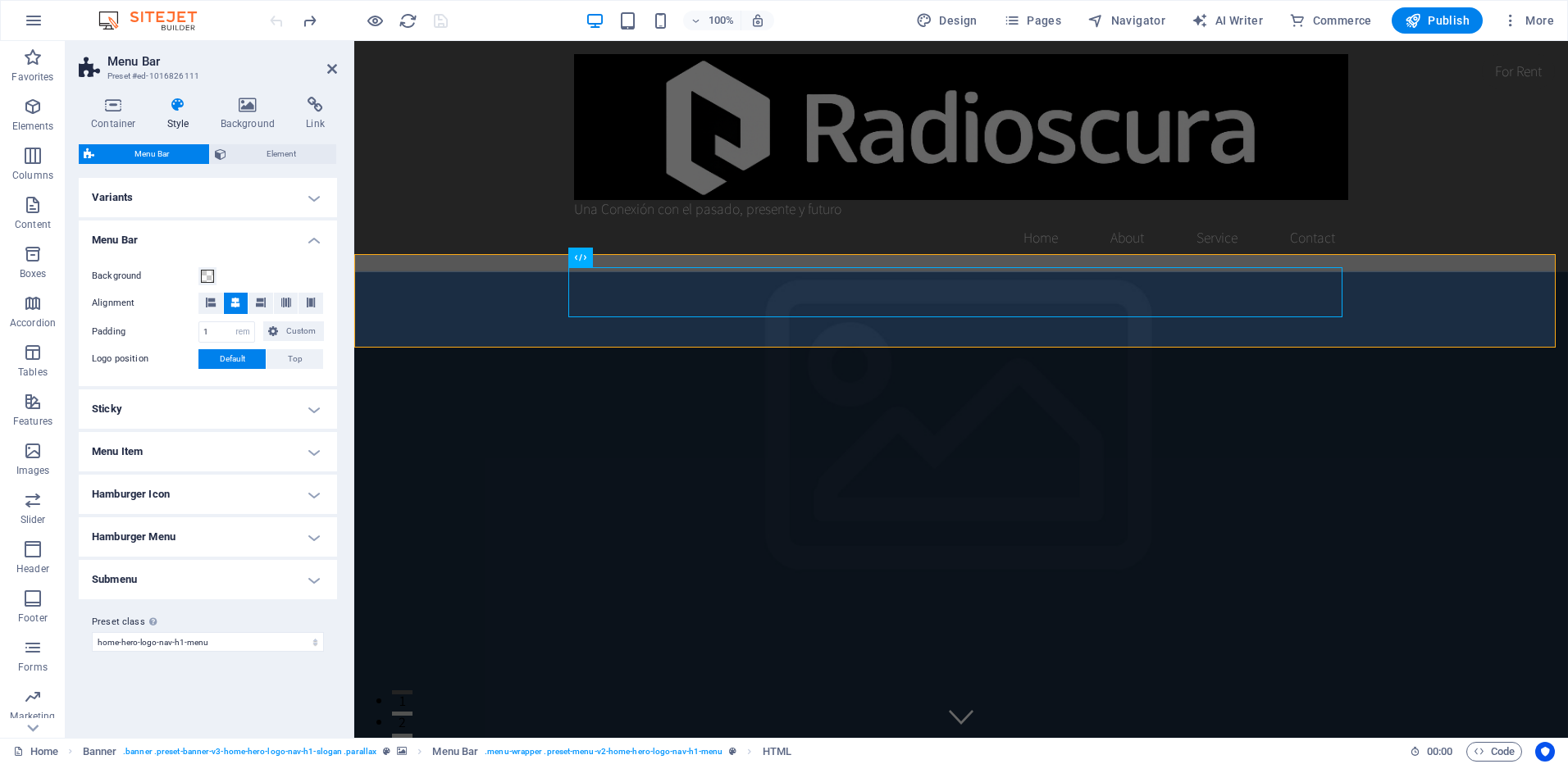
click at [202, 399] on h4 "Sticky" at bounding box center [208, 409] width 258 height 40
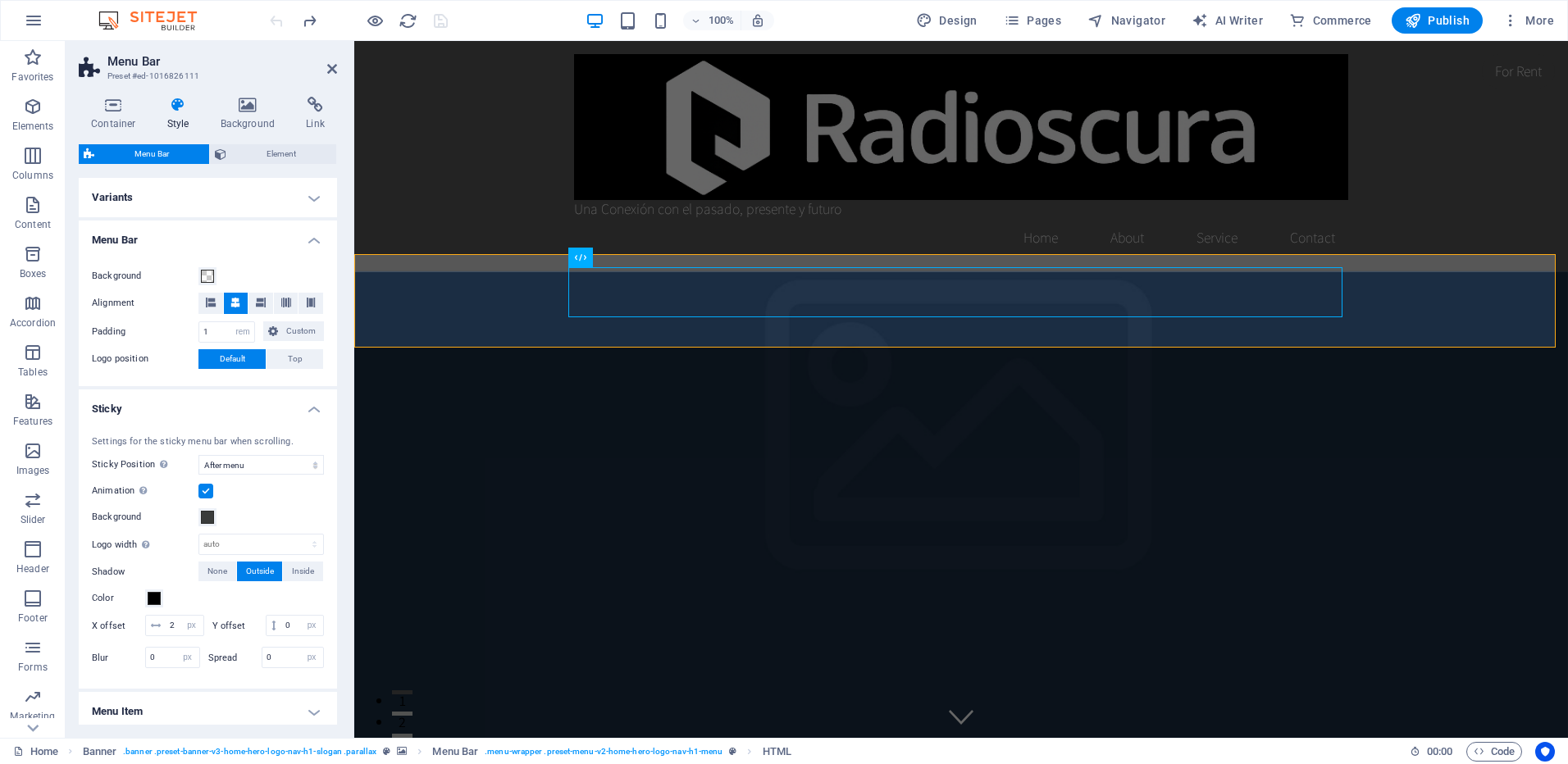
click at [202, 399] on h4 "Sticky" at bounding box center [208, 404] width 258 height 30
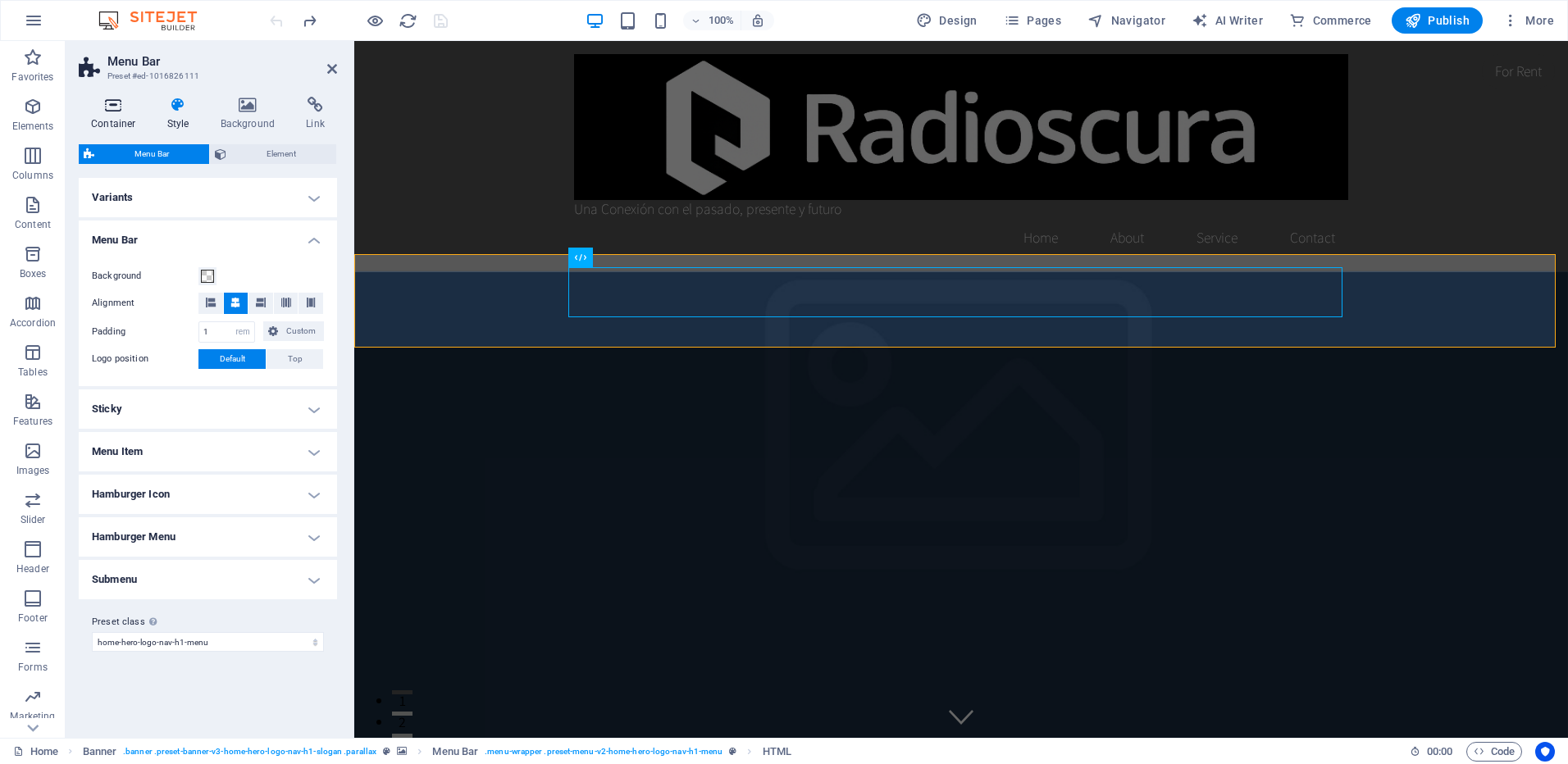
click at [103, 107] on icon at bounding box center [113, 105] width 69 height 17
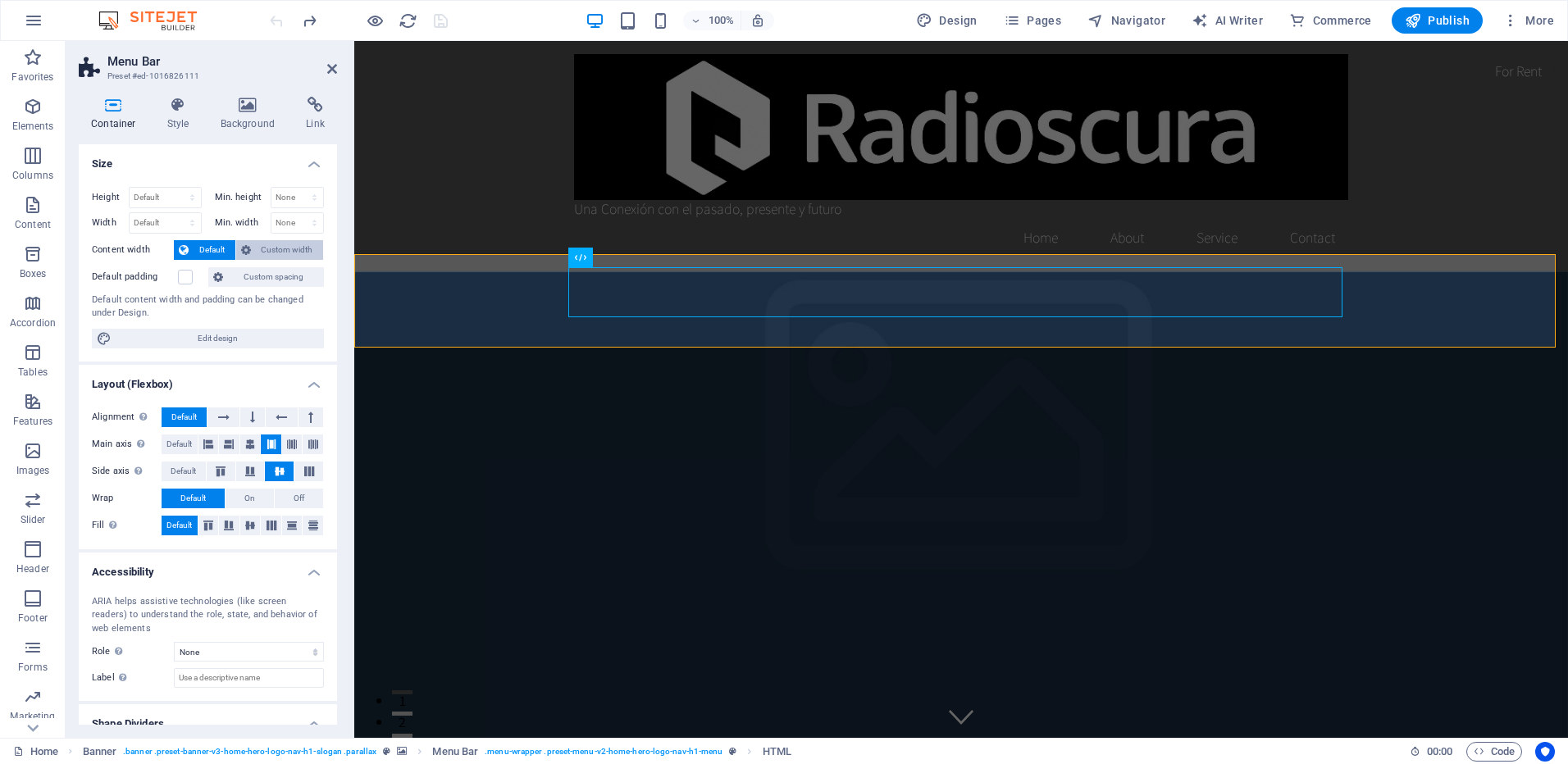
click at [247, 246] on icon at bounding box center [246, 251] width 10 height 20
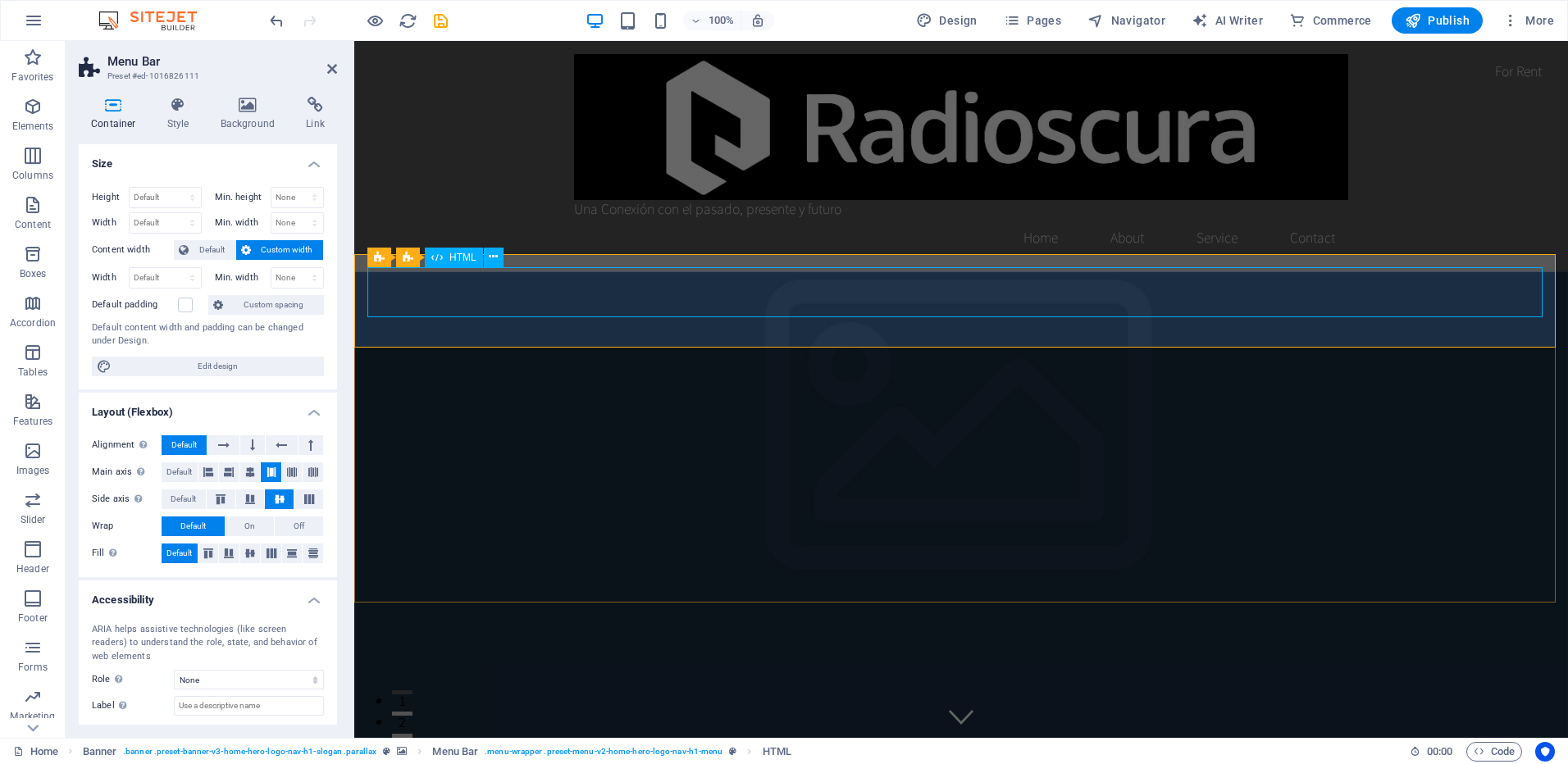
click at [208, 248] on span "Default" at bounding box center [212, 251] width 37 height 20
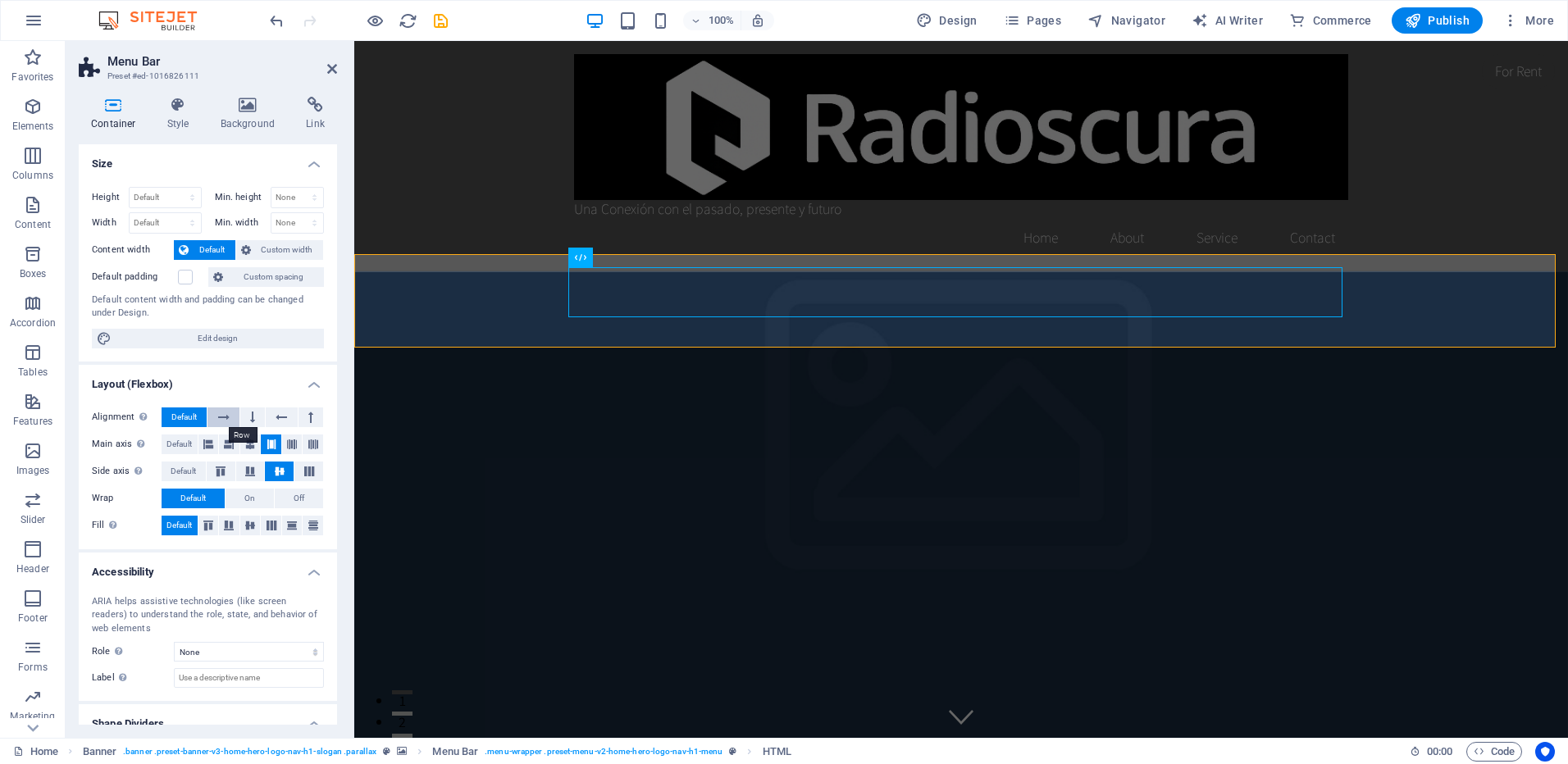
click at [228, 416] on icon at bounding box center [224, 418] width 12 height 20
click at [228, 415] on icon at bounding box center [224, 418] width 12 height 20
click at [258, 413] on button at bounding box center [253, 418] width 25 height 20
click at [292, 438] on button at bounding box center [292, 445] width 21 height 20
click at [293, 443] on icon at bounding box center [292, 445] width 20 height 10
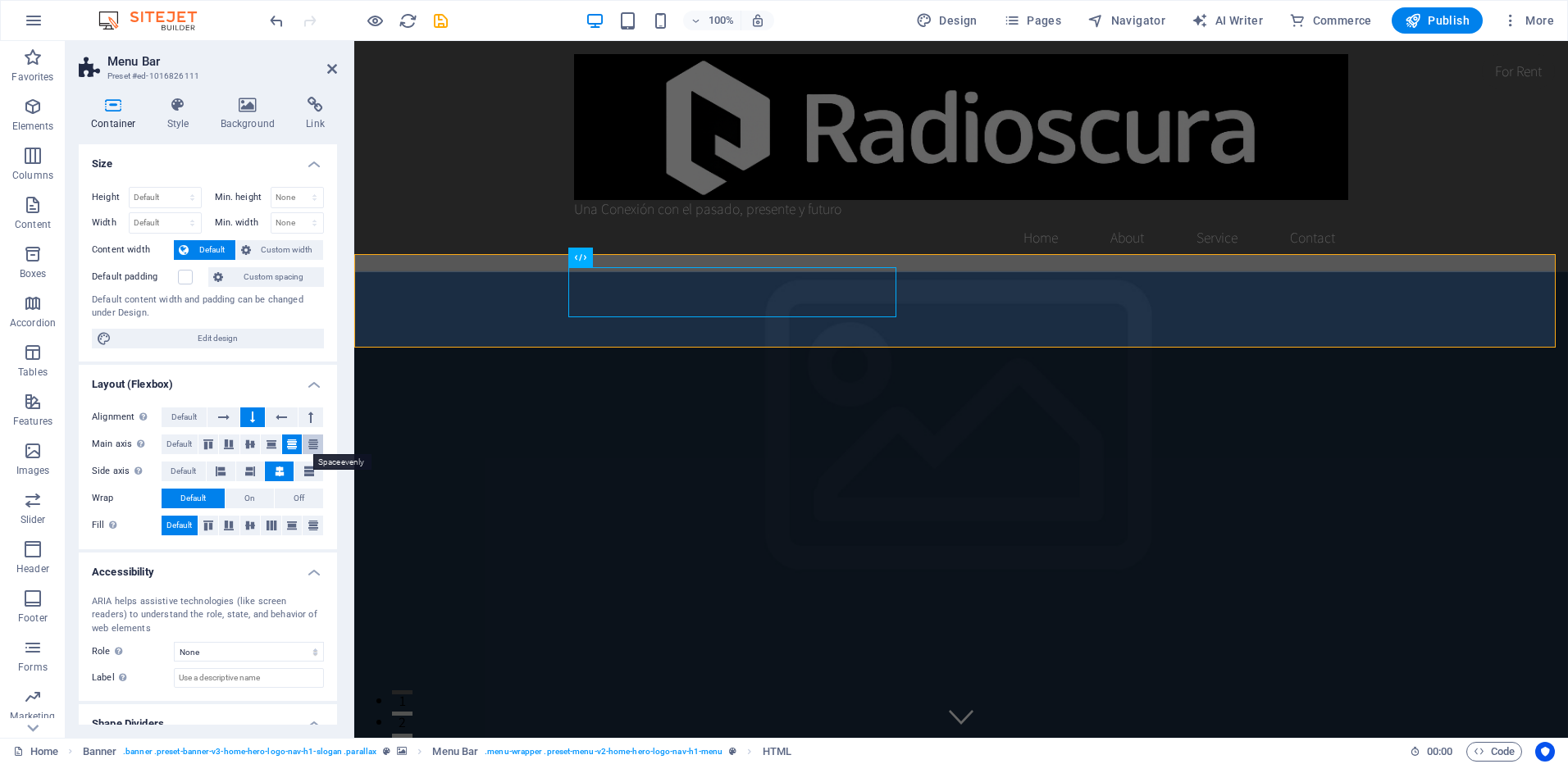
click at [308, 443] on icon at bounding box center [313, 445] width 20 height 10
click at [274, 443] on icon at bounding box center [271, 445] width 20 height 10
click at [247, 444] on icon at bounding box center [251, 445] width 20 height 10
click at [235, 444] on icon at bounding box center [229, 445] width 20 height 10
click at [208, 442] on icon at bounding box center [208, 445] width 20 height 10
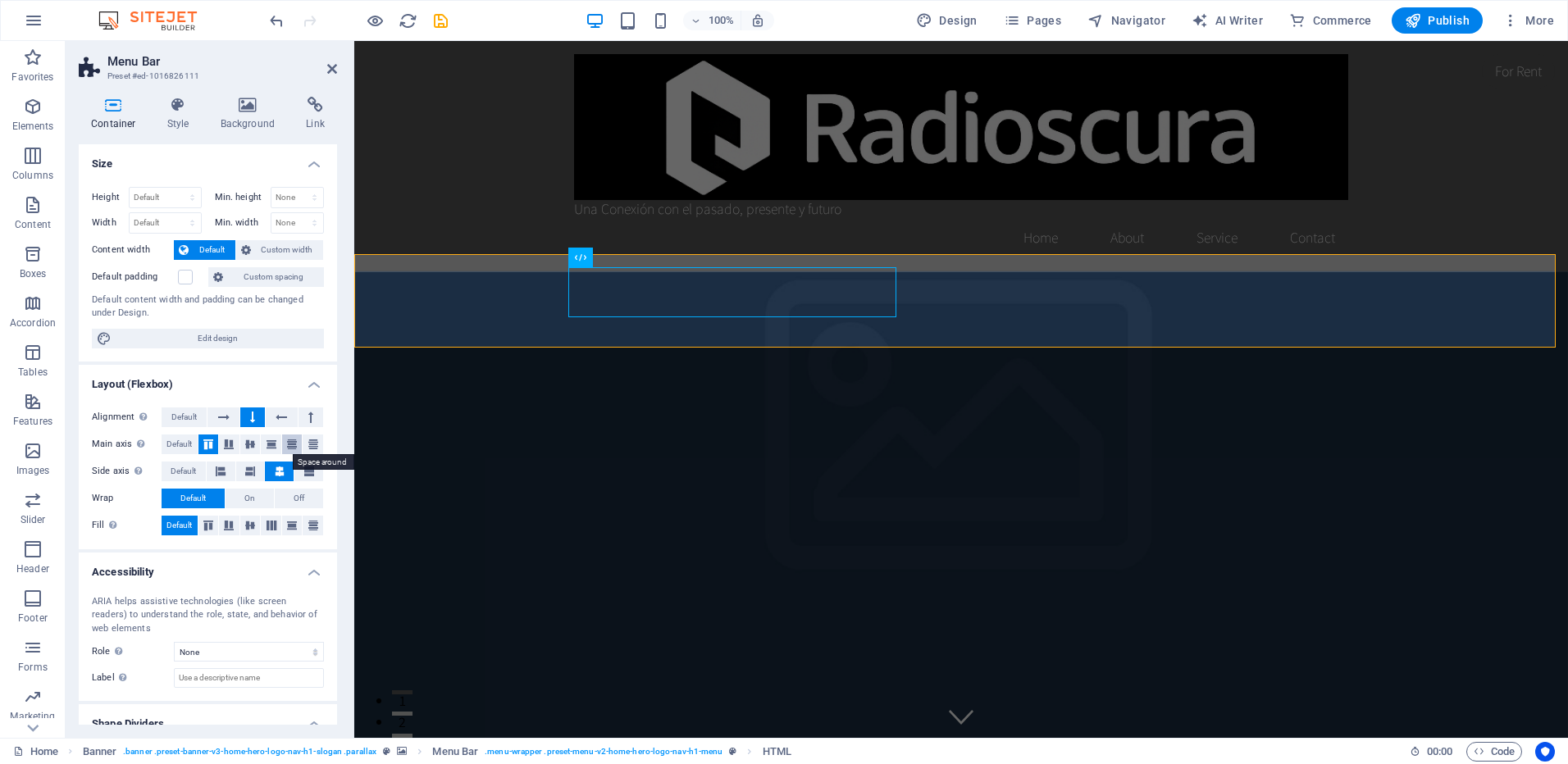
click at [293, 442] on icon at bounding box center [292, 445] width 20 height 10
click at [254, 494] on button "On" at bounding box center [250, 499] width 49 height 20
click at [206, 493] on span "Default" at bounding box center [193, 499] width 26 height 20
click at [304, 466] on icon at bounding box center [309, 471] width 10 height 20
click at [275, 468] on icon at bounding box center [280, 471] width 10 height 20
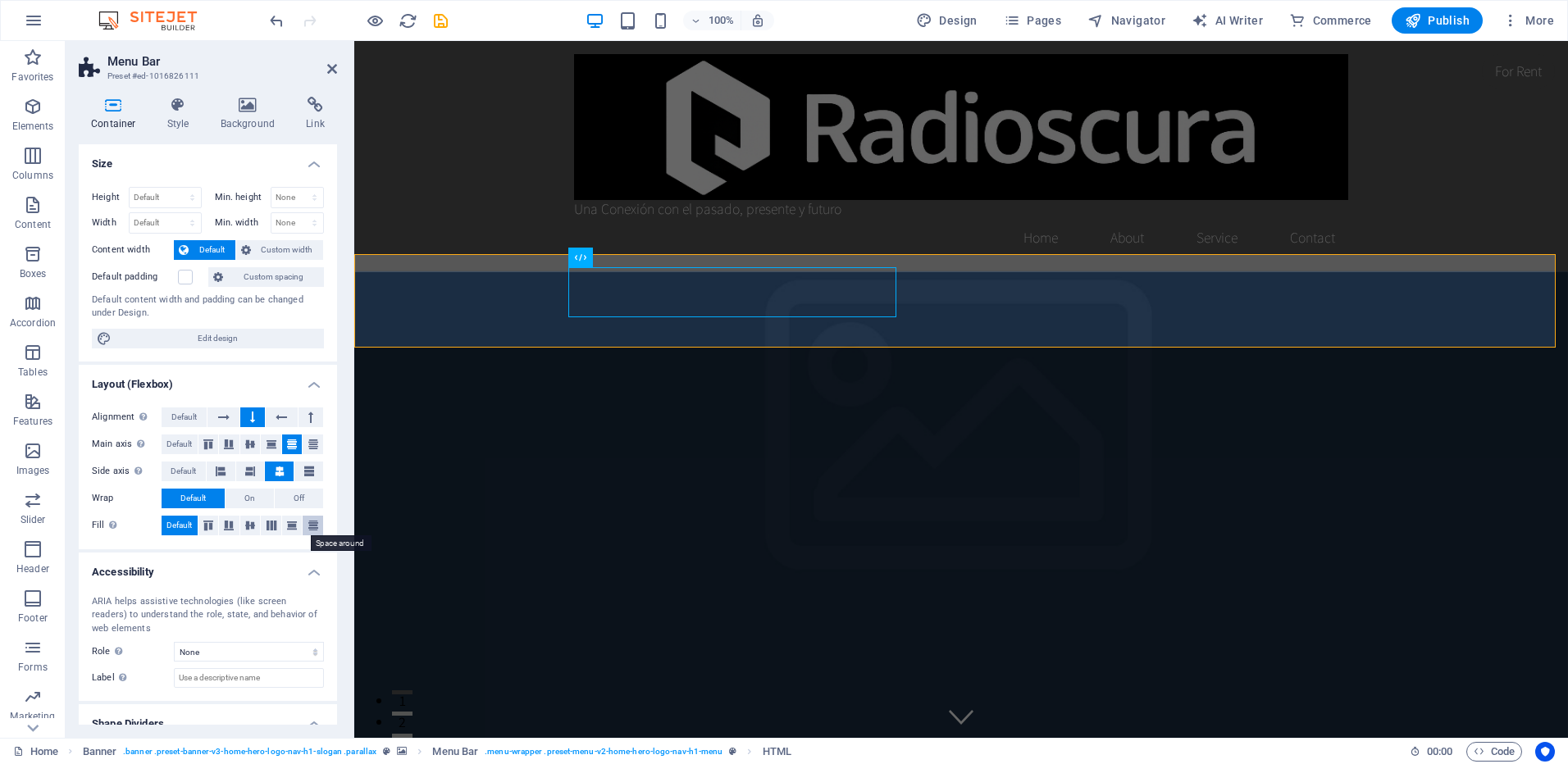
click at [314, 521] on icon at bounding box center [313, 526] width 20 height 10
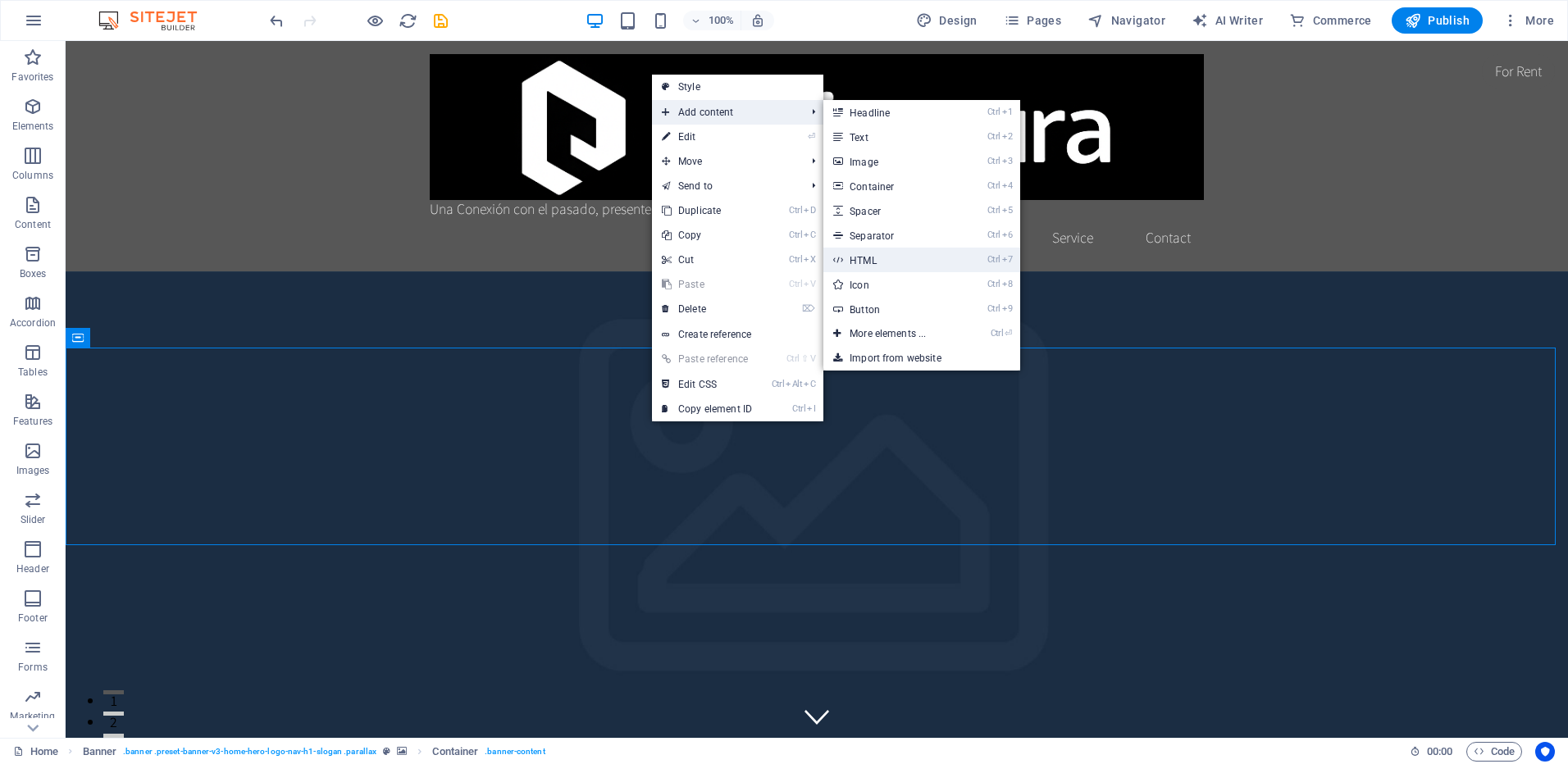
click at [885, 261] on link "Ctrl 7 HTML" at bounding box center [892, 260] width 136 height 25
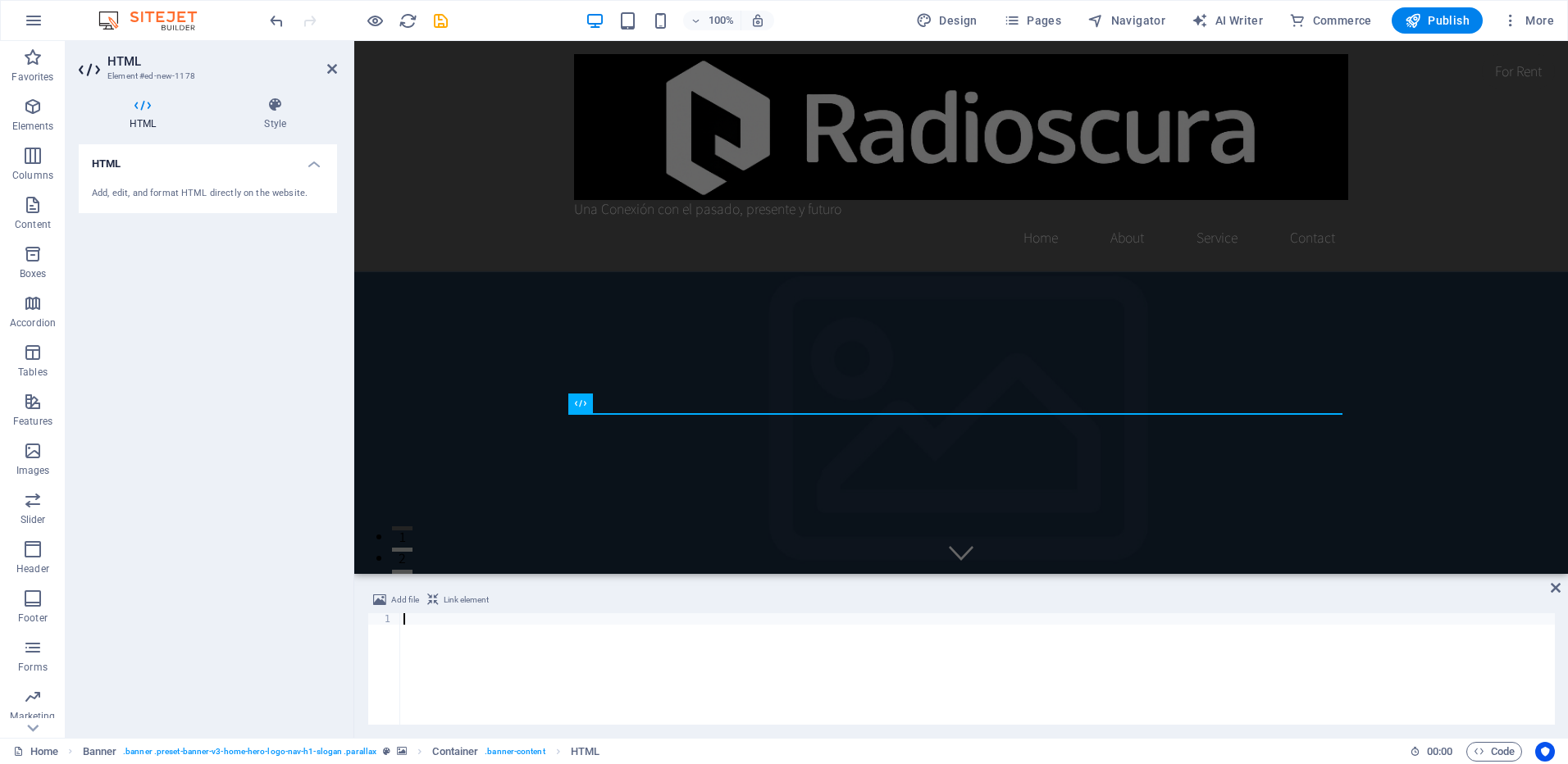
paste textarea "<a class="twitter-timeline" href="https://twitter.com/radioscura?ref_src=twsrc%…"
type textarea "<a class="twitter-timeline" href="https://twitter.com/radioscura?ref_src=twsrc%…"
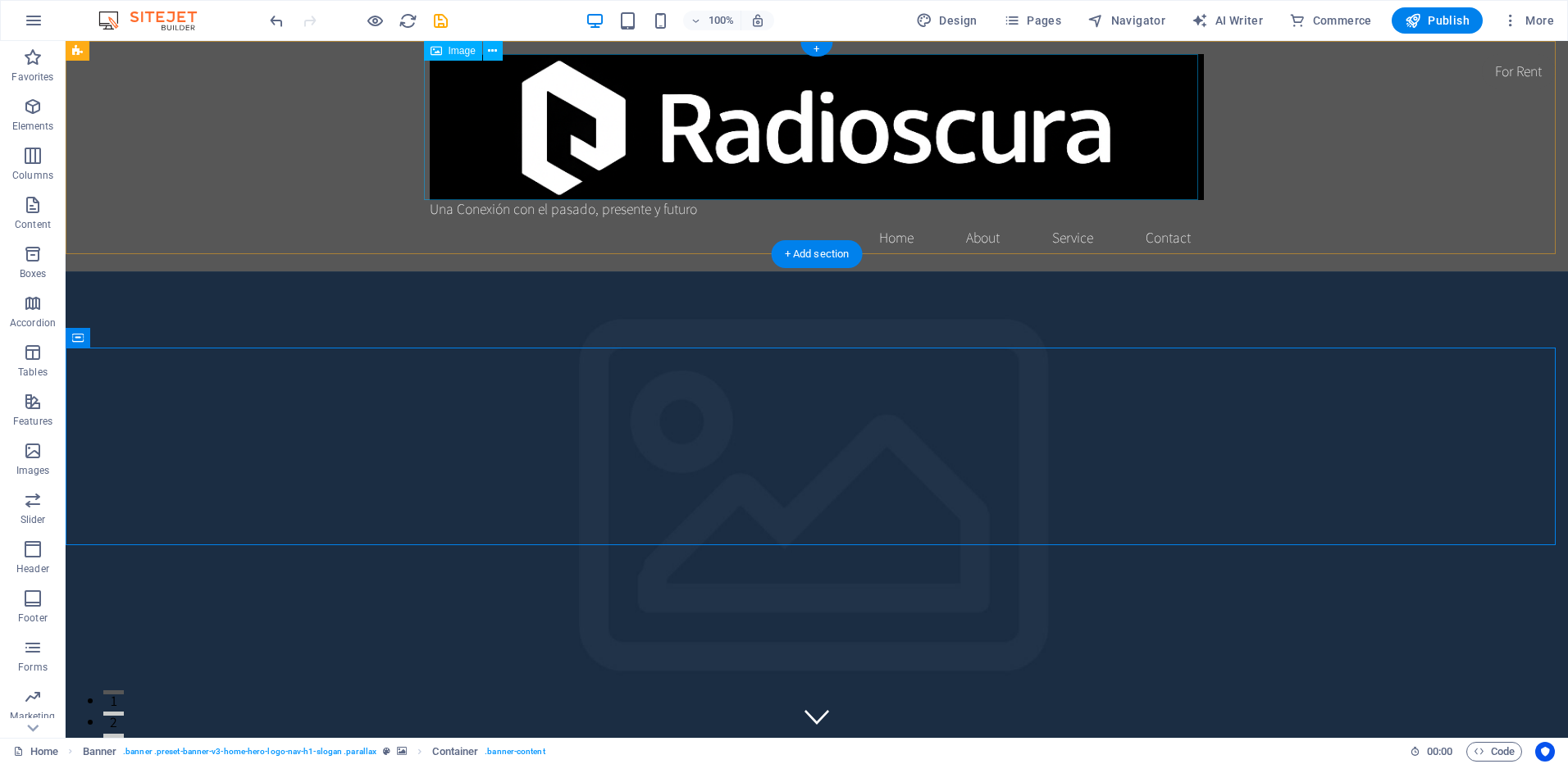
click at [728, 124] on figure at bounding box center [817, 127] width 774 height 146
click at [466, 50] on span "Image" at bounding box center [461, 51] width 27 height 10
click at [492, 50] on icon at bounding box center [492, 51] width 9 height 17
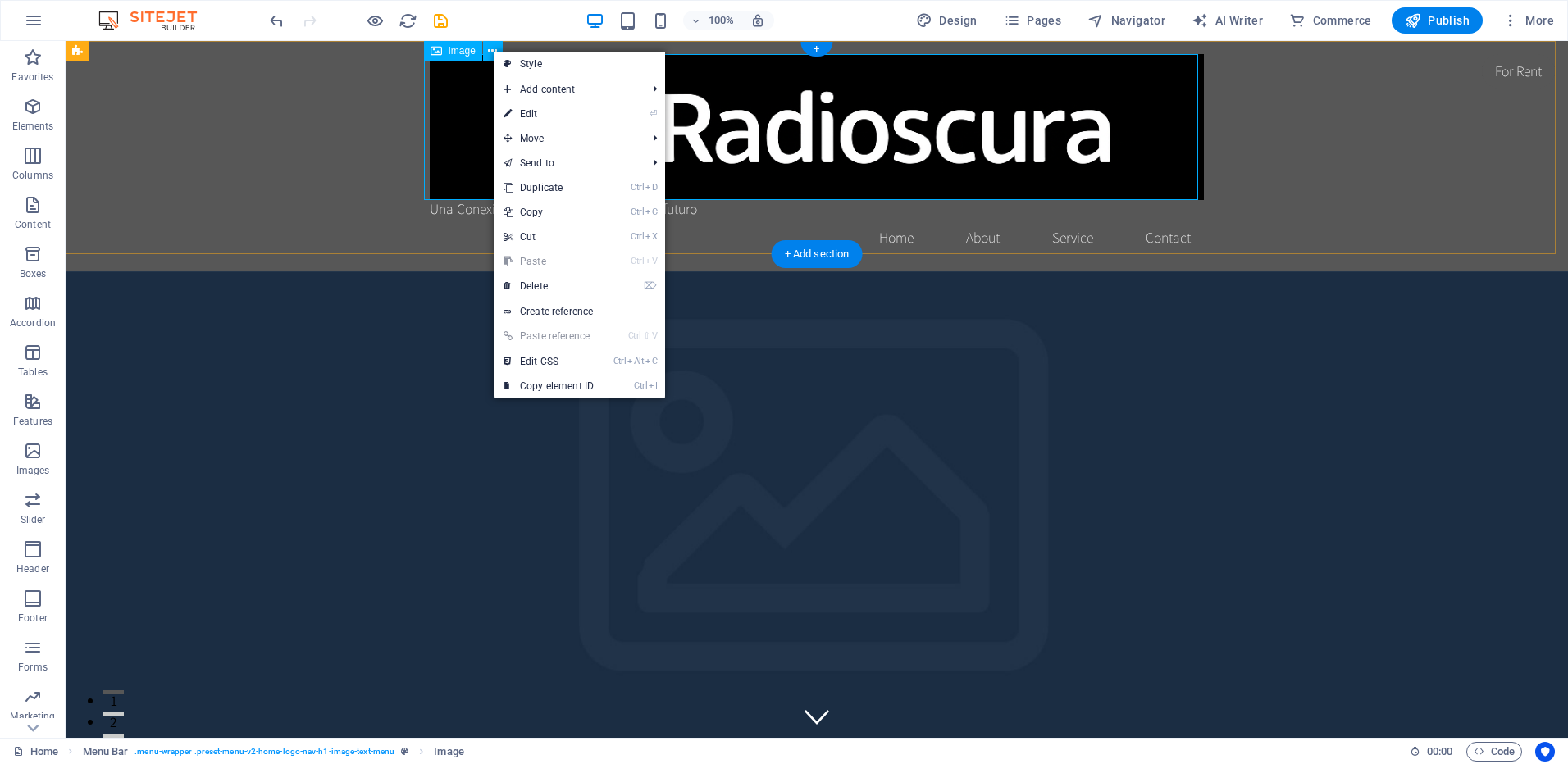
click at [789, 135] on figure at bounding box center [817, 127] width 774 height 146
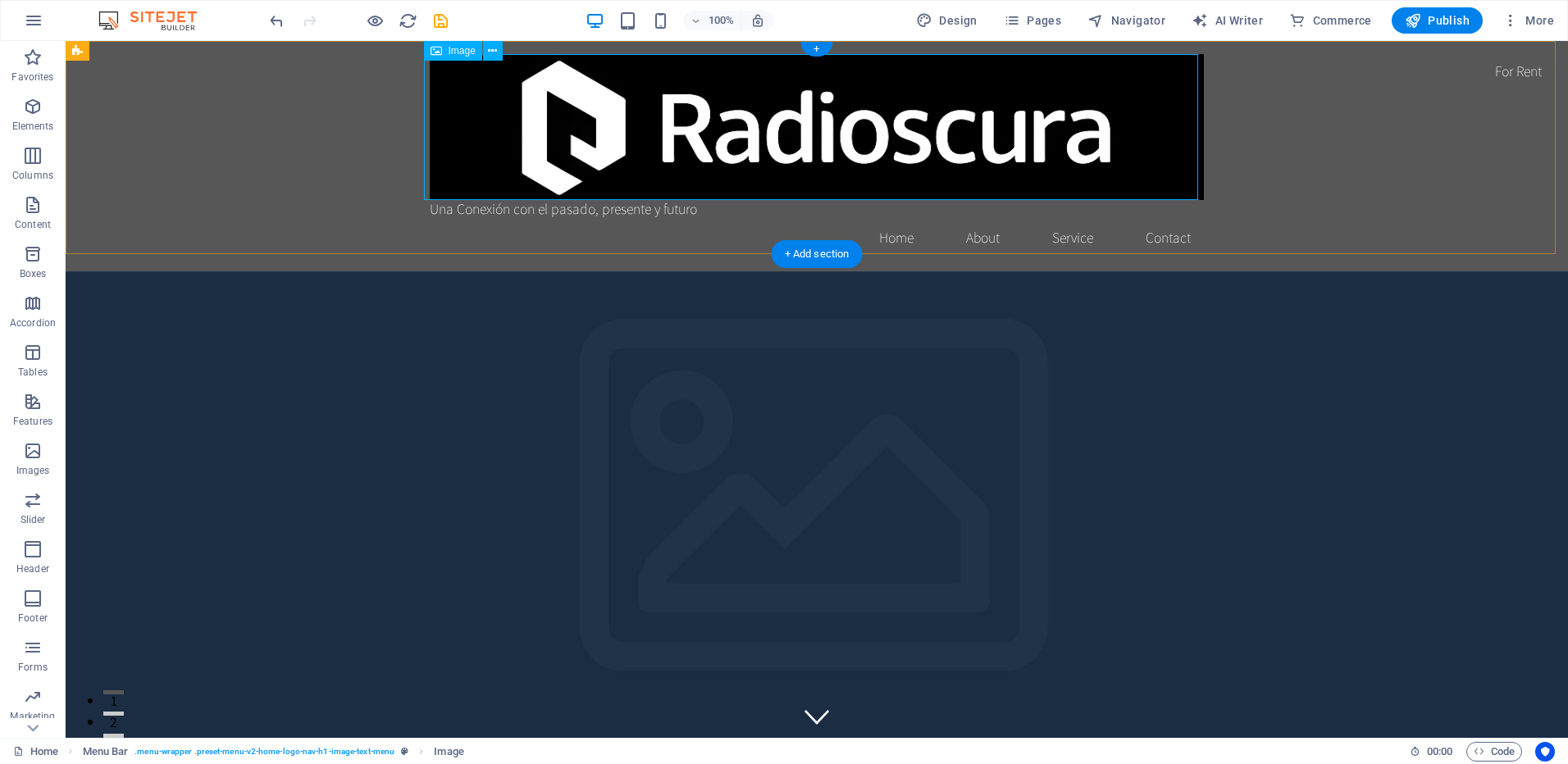
click at [789, 135] on figure at bounding box center [817, 127] width 774 height 146
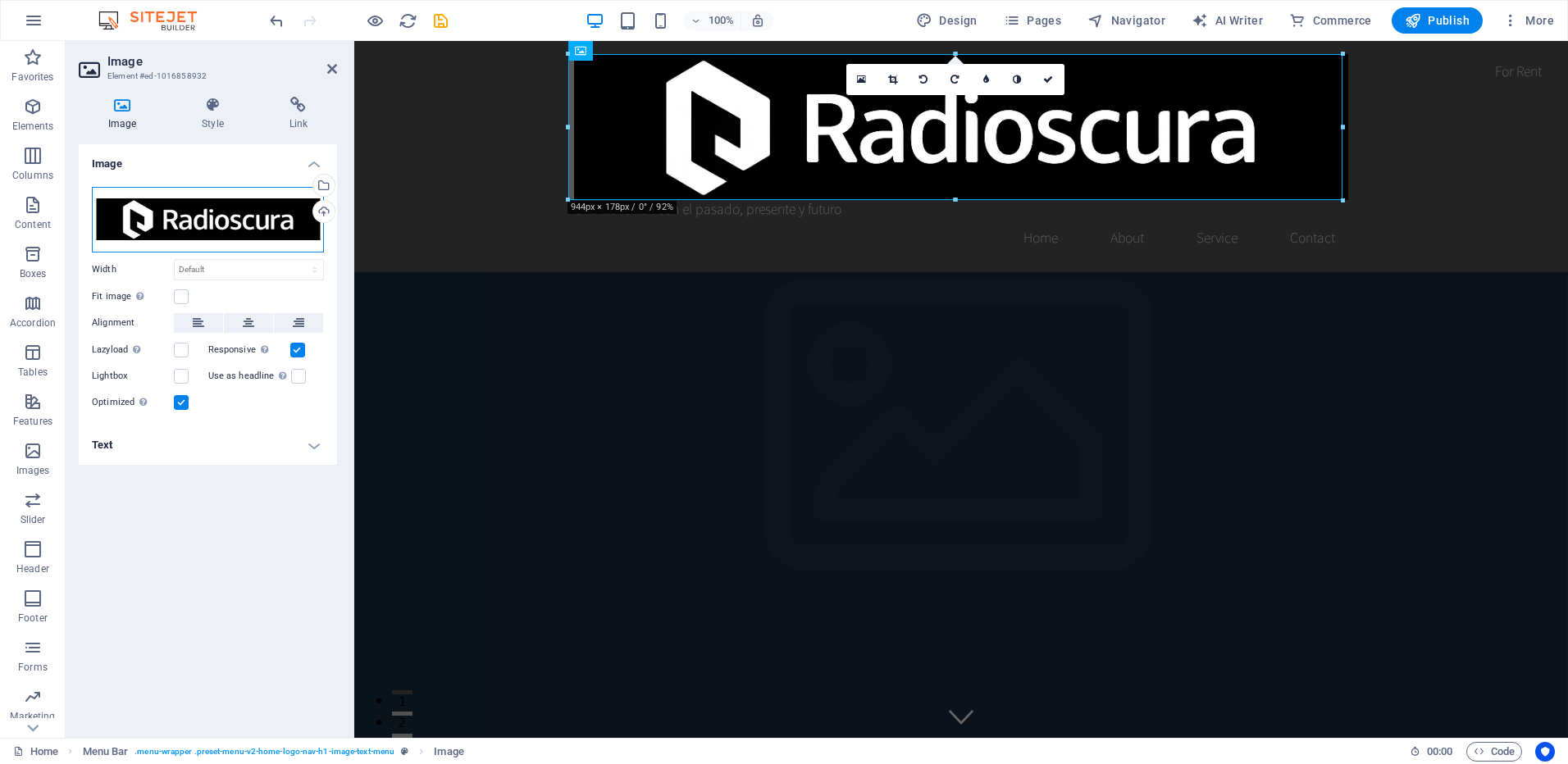
click at [247, 217] on div "Drag files here, click to choose files or select files from Files or our free s…" at bounding box center [208, 219] width 232 height 65
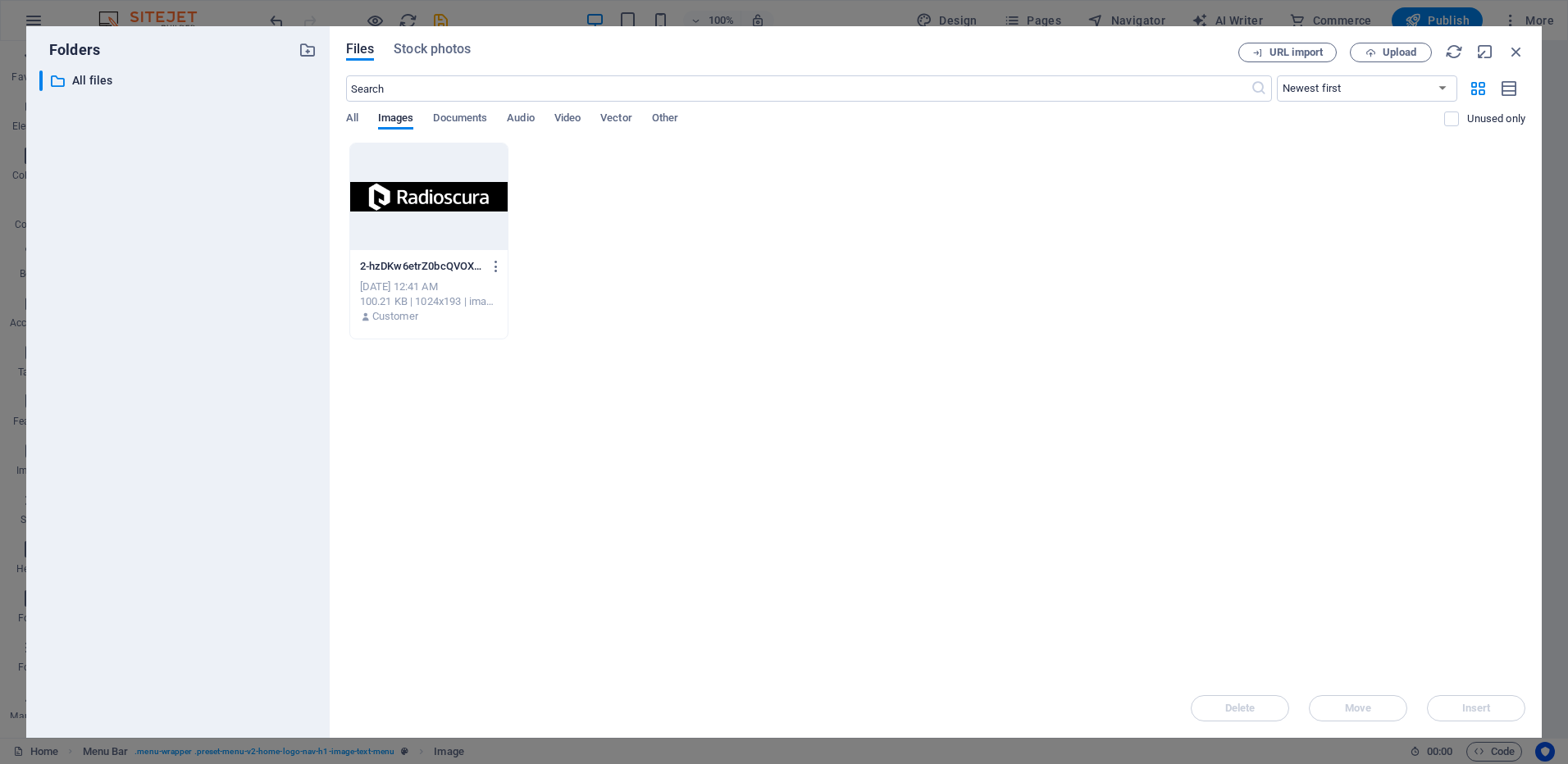
click at [441, 189] on div at bounding box center [428, 197] width 157 height 107
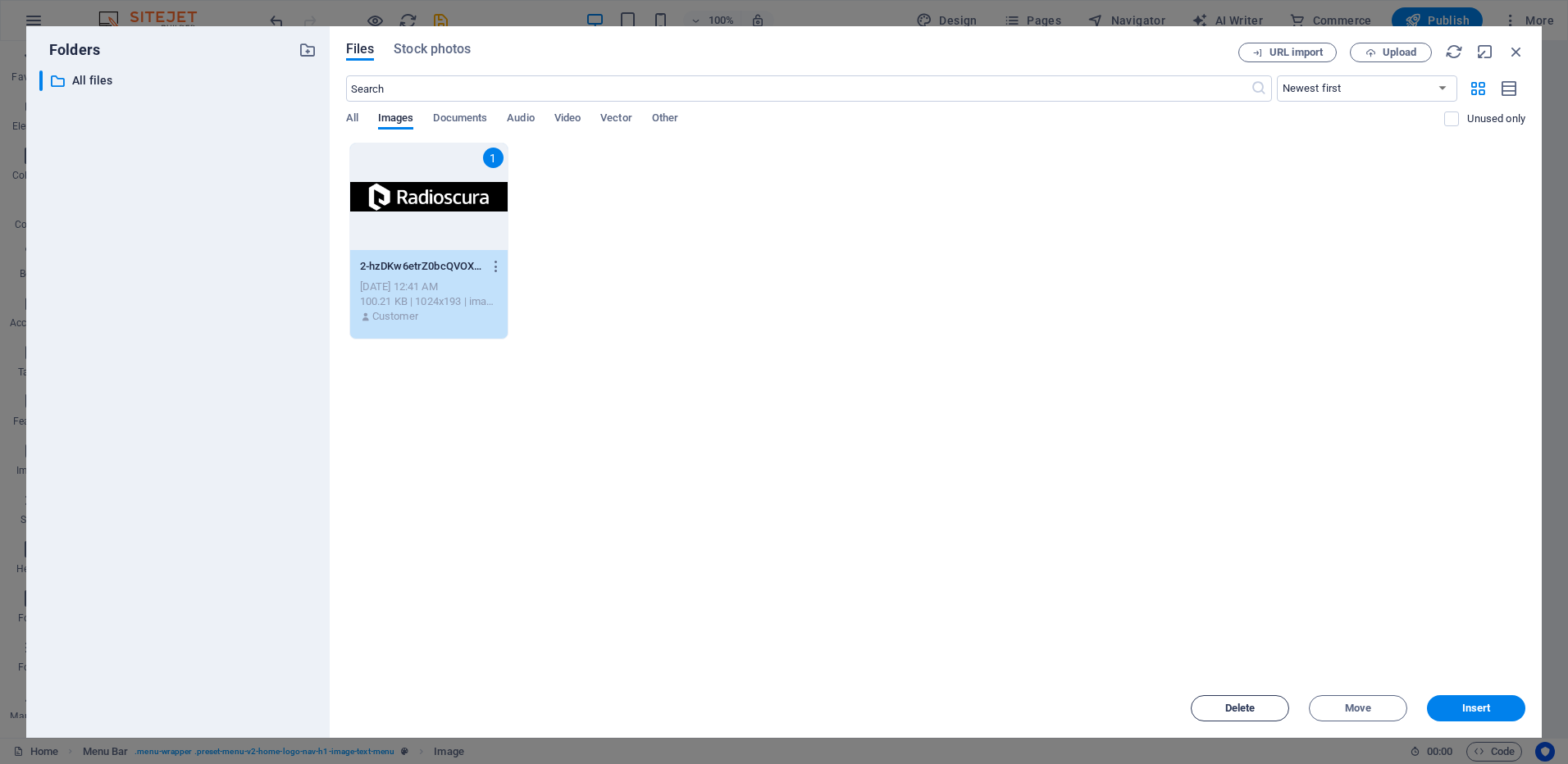
click at [1251, 709] on span "Delete" at bounding box center [1241, 709] width 31 height 10
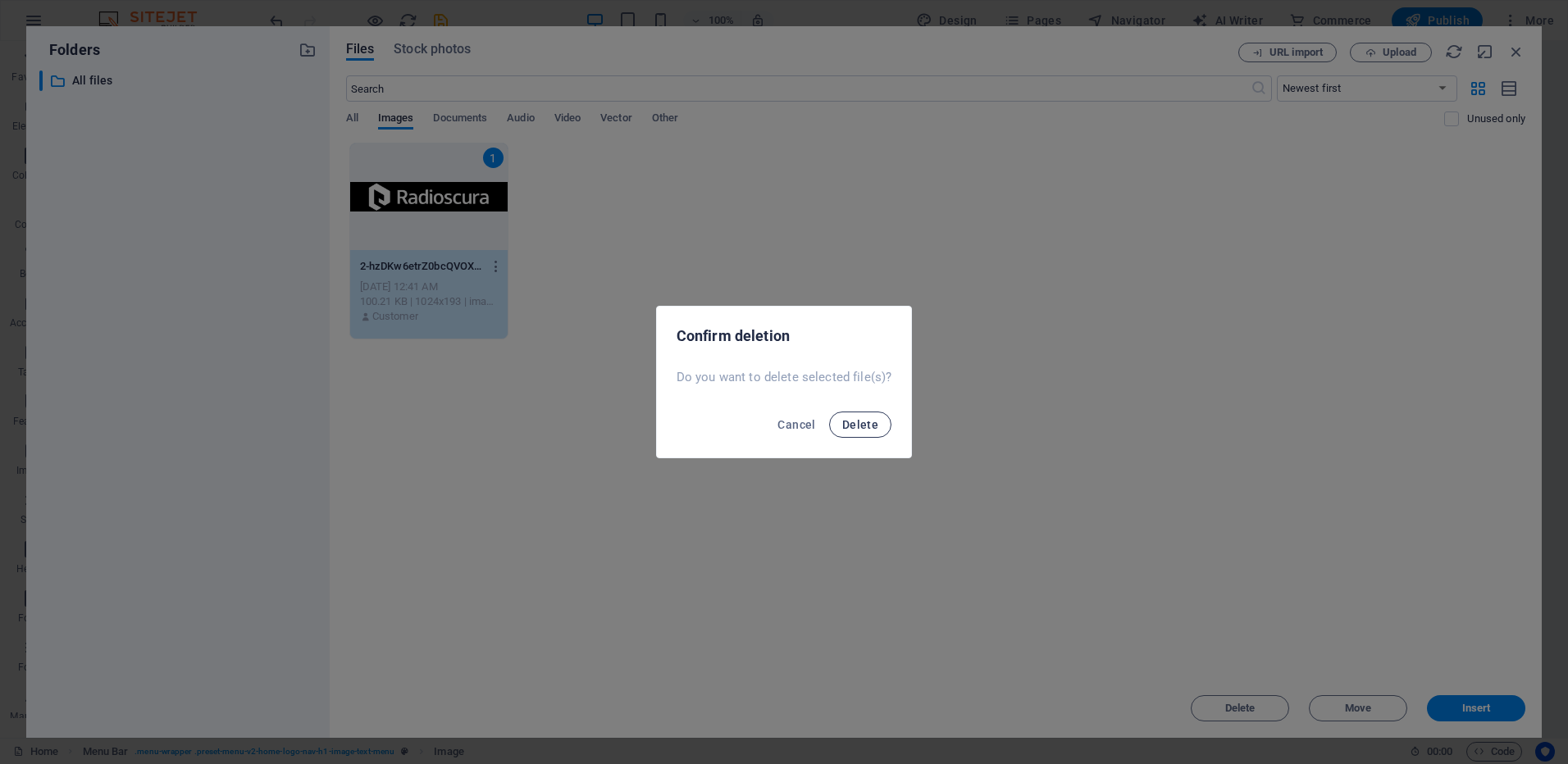
click at [851, 418] on span "Delete" at bounding box center [860, 425] width 36 height 13
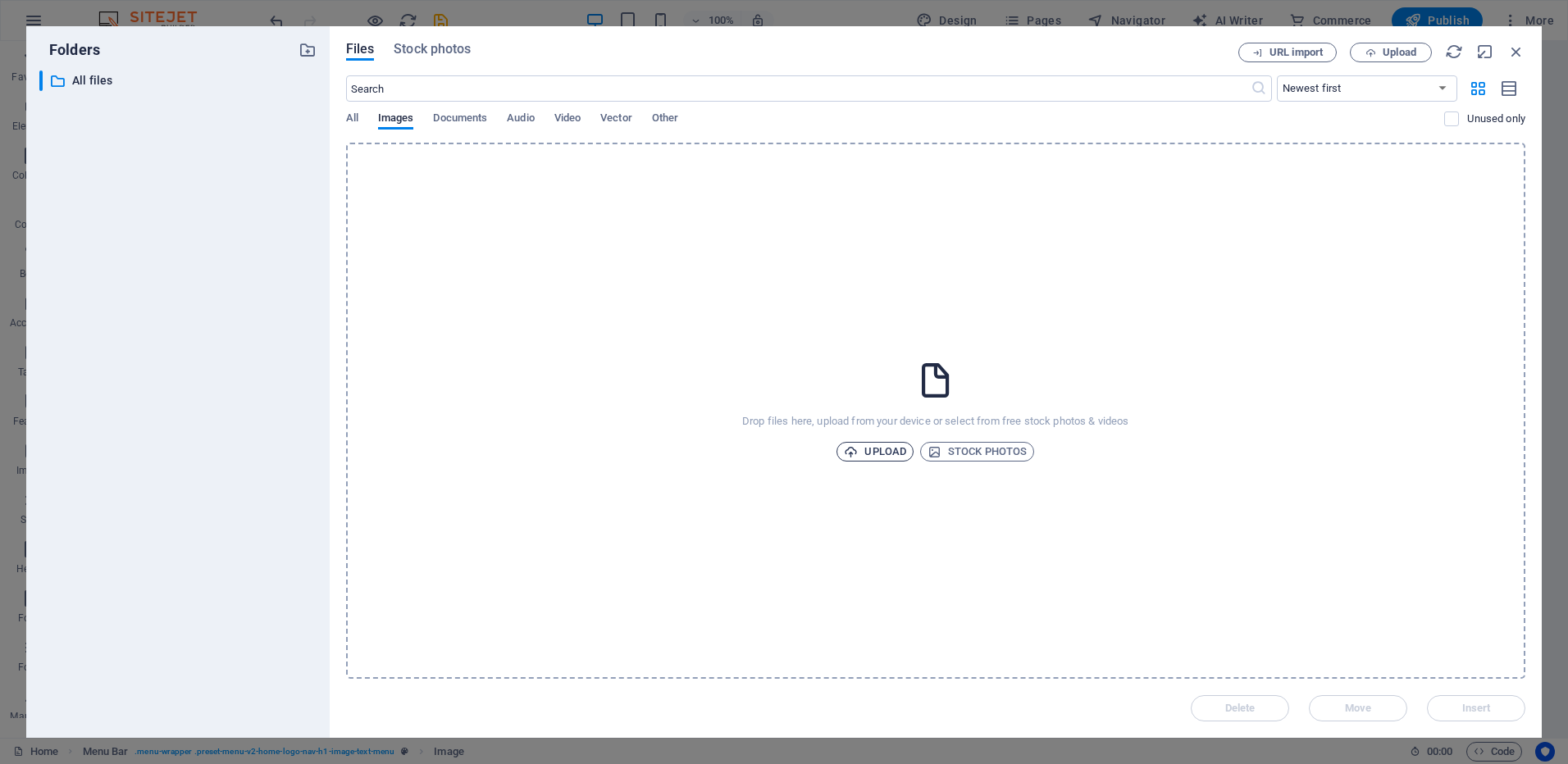
click at [892, 450] on span "Upload" at bounding box center [874, 452] width 62 height 20
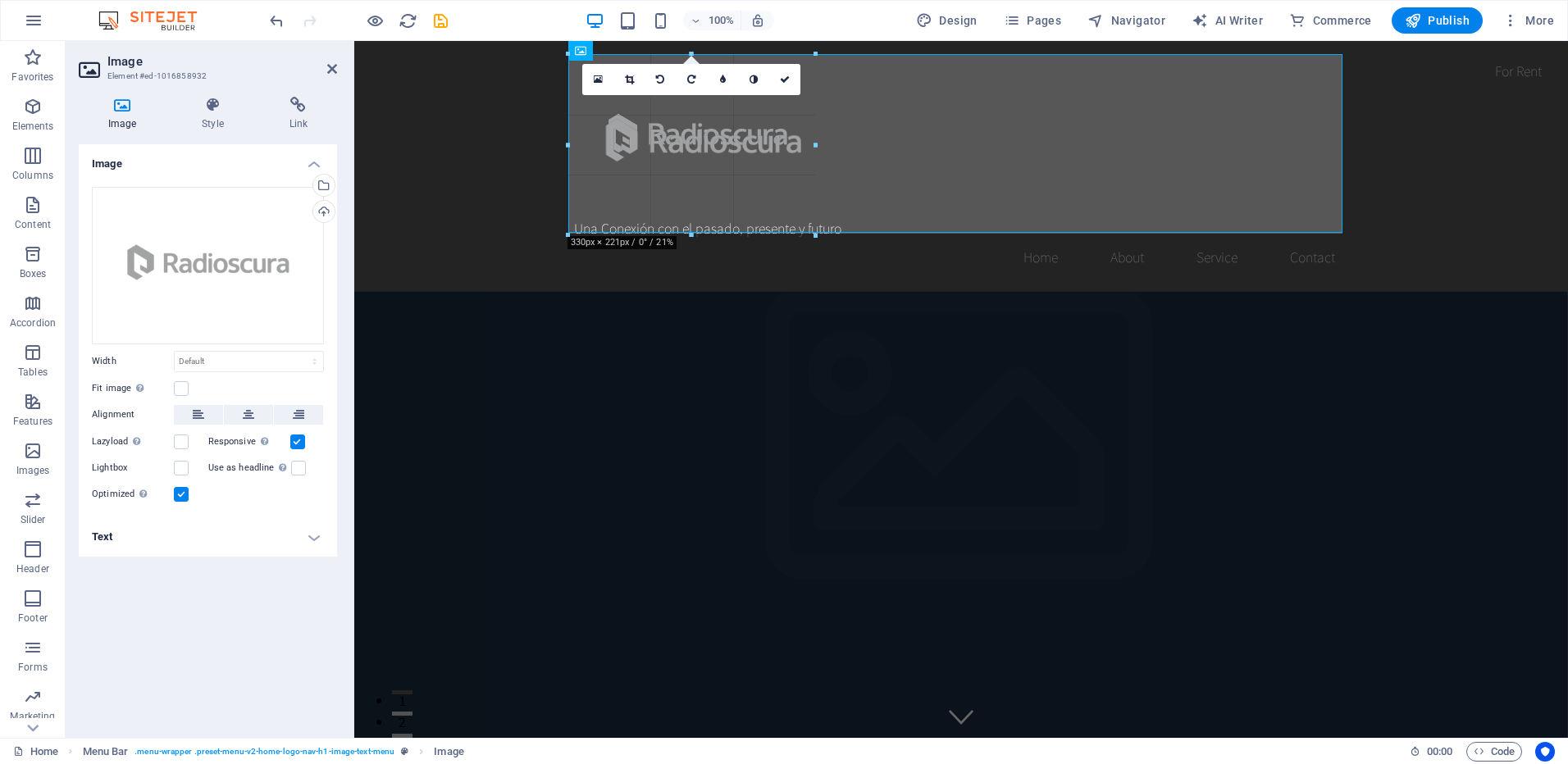
drag, startPoint x: 952, startPoint y: 53, endPoint x: 949, endPoint y: 404, distance: 351.0
type input "302"
select select "px"
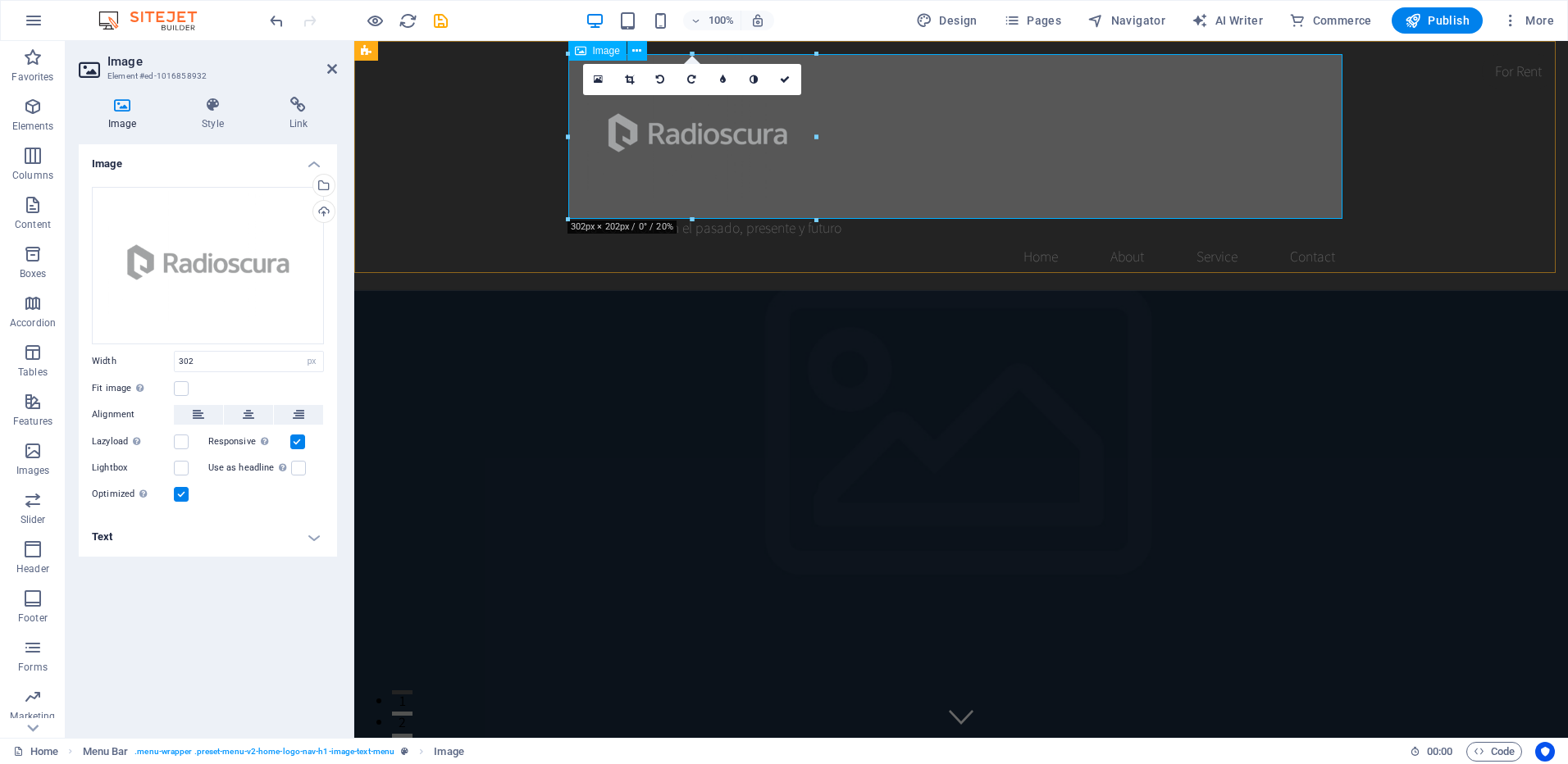
click at [1324, 211] on figure at bounding box center [961, 136] width 774 height 165
click at [632, 77] on icon at bounding box center [629, 79] width 9 height 10
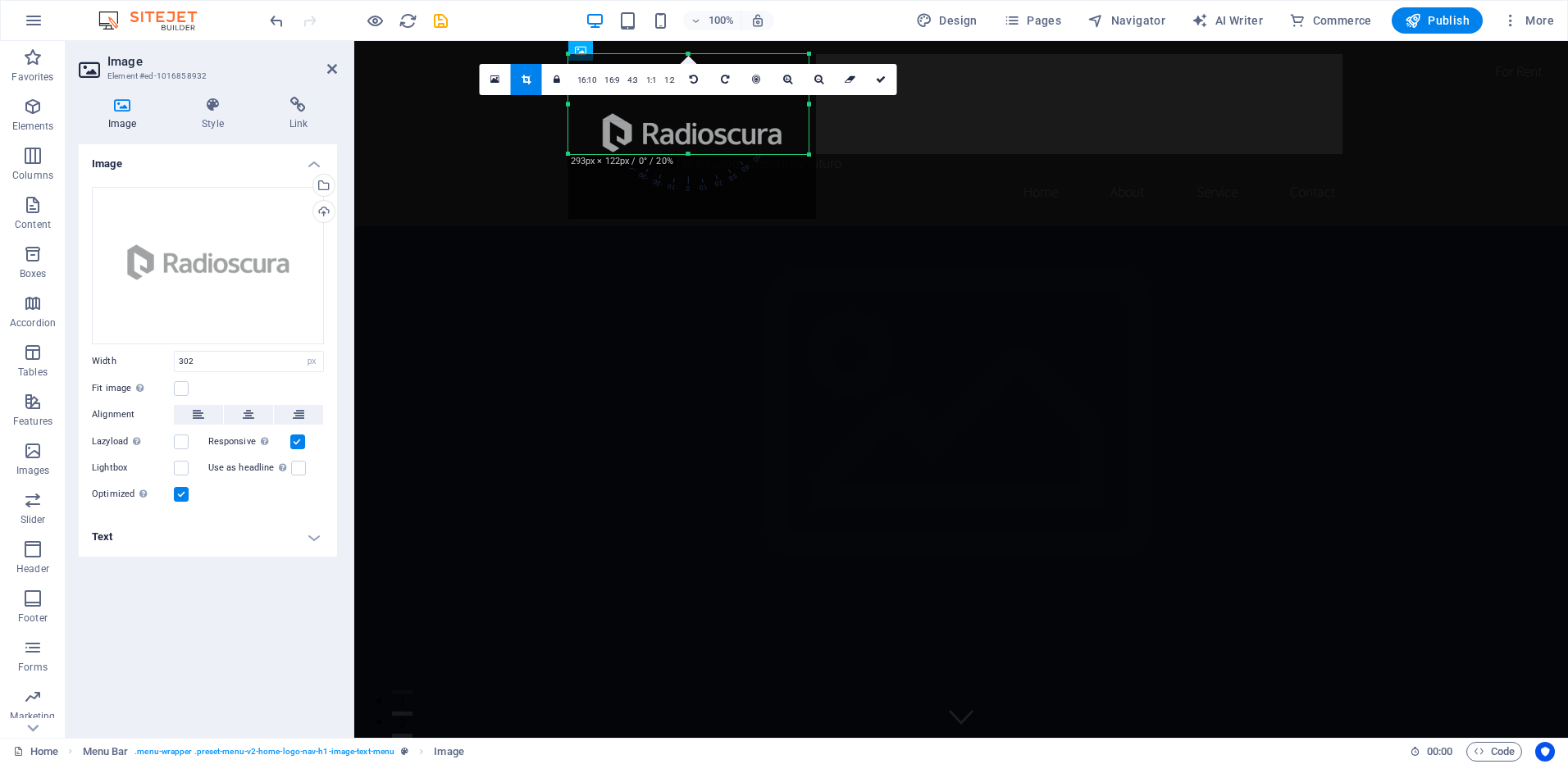
drag, startPoint x: 812, startPoint y: 222, endPoint x: 805, endPoint y: 156, distance: 66.4
click at [805, 156] on div at bounding box center [810, 155] width 10 height 10
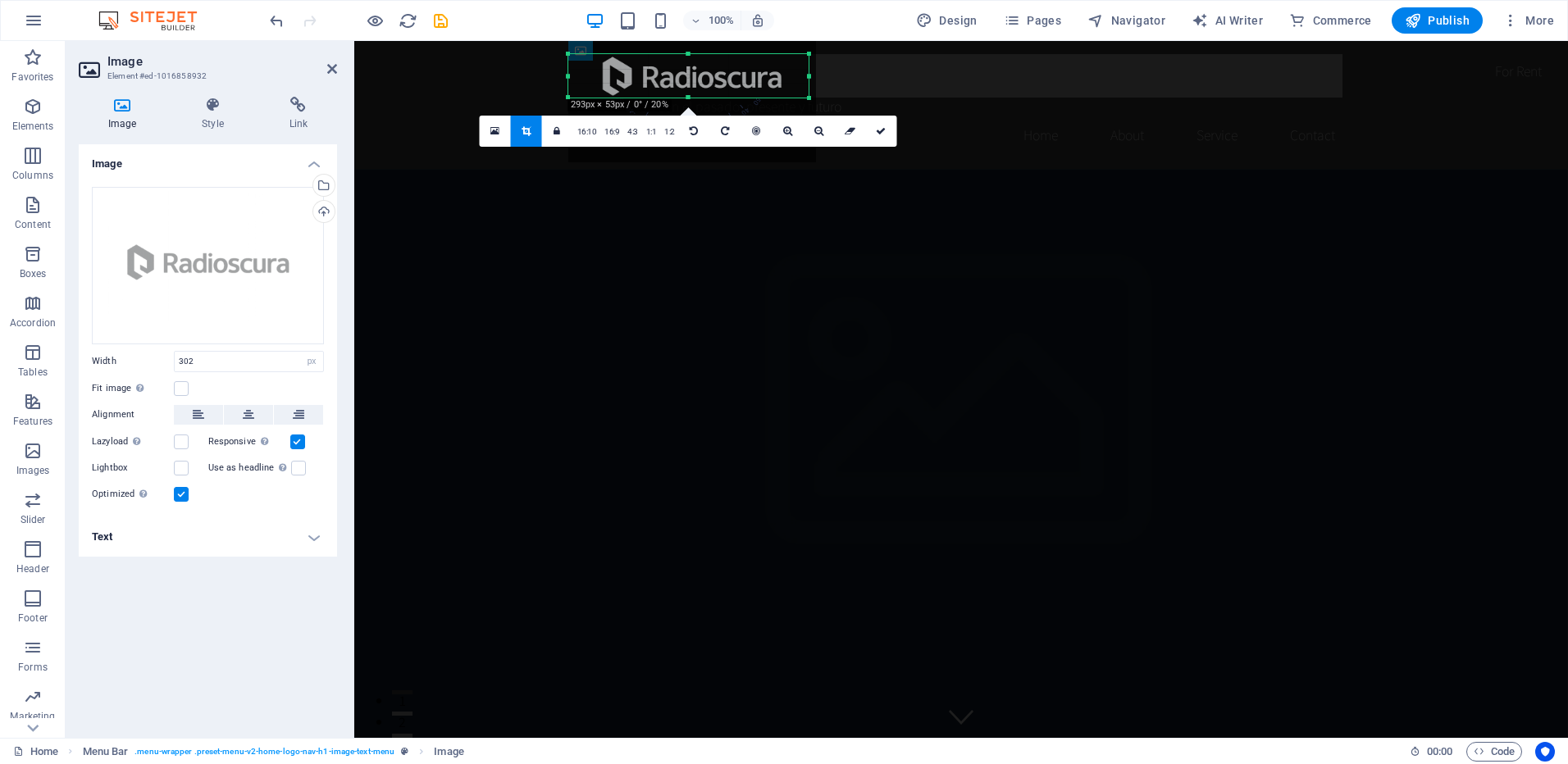
drag, startPoint x: 685, startPoint y: 54, endPoint x: 678, endPoint y: 111, distance: 57.4
click at [678, 98] on div "180 170 160 150 140 130 120 110 100 90 80 70 60 50 40 30 20 10 0 -10 -20 -30 -4…" at bounding box center [688, 75] width 241 height 44
click at [880, 127] on icon at bounding box center [881, 131] width 10 height 10
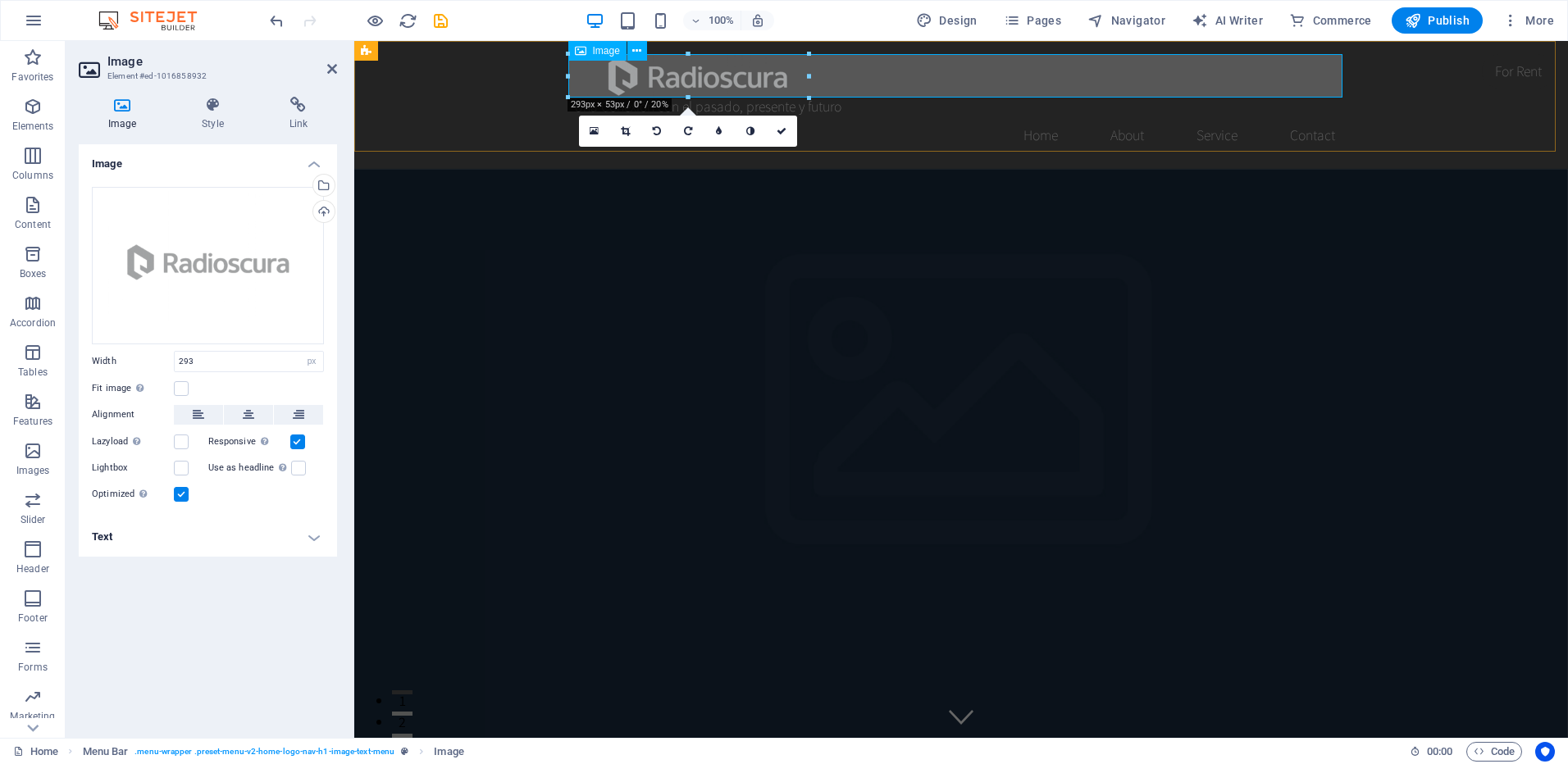
click at [1341, 74] on figure at bounding box center [961, 75] width 774 height 44
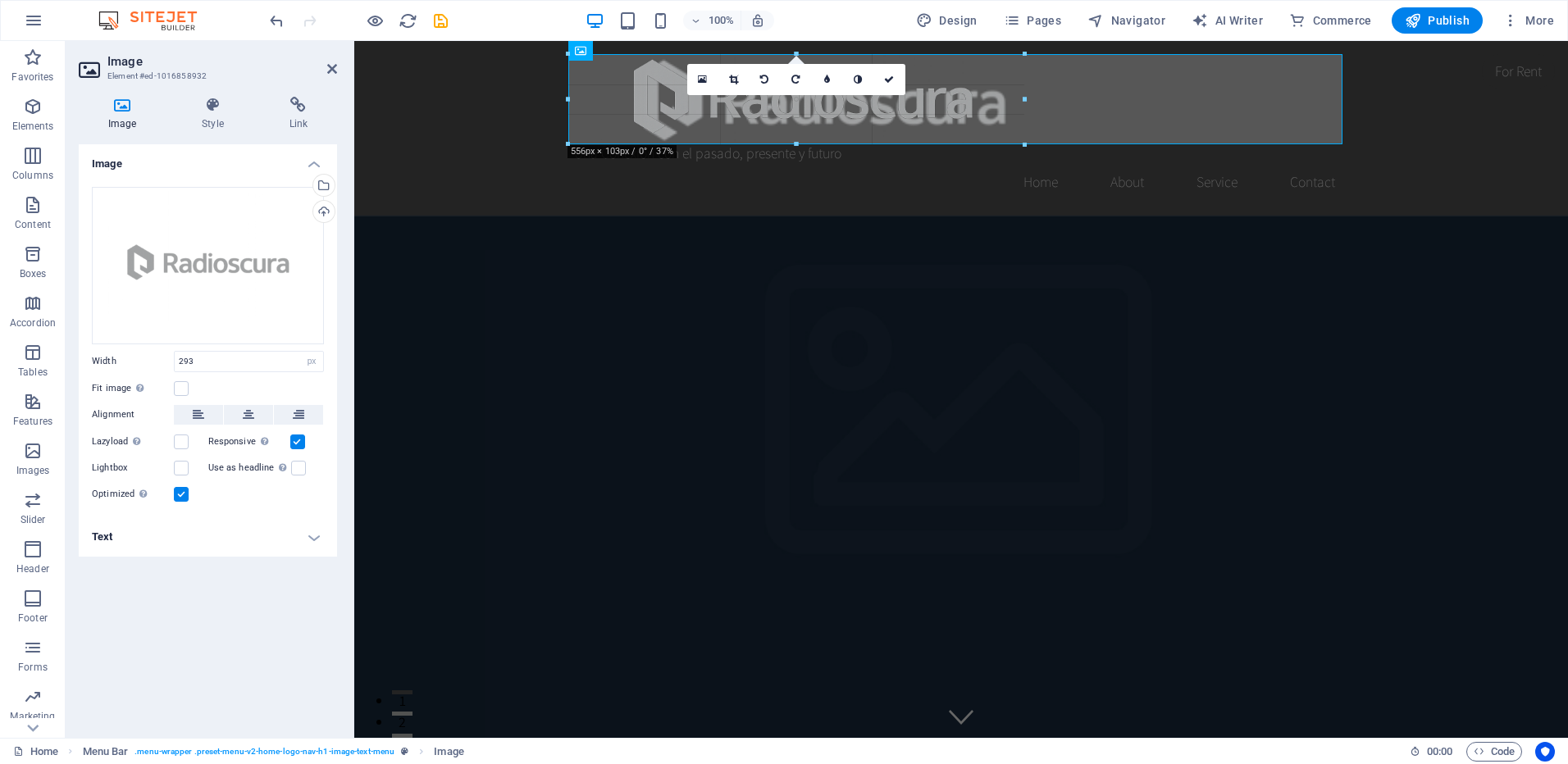
drag, startPoint x: 810, startPoint y: 80, endPoint x: 1055, endPoint y: 103, distance: 246.1
type input "593"
click at [904, 78] on icon at bounding box center [905, 79] width 10 height 10
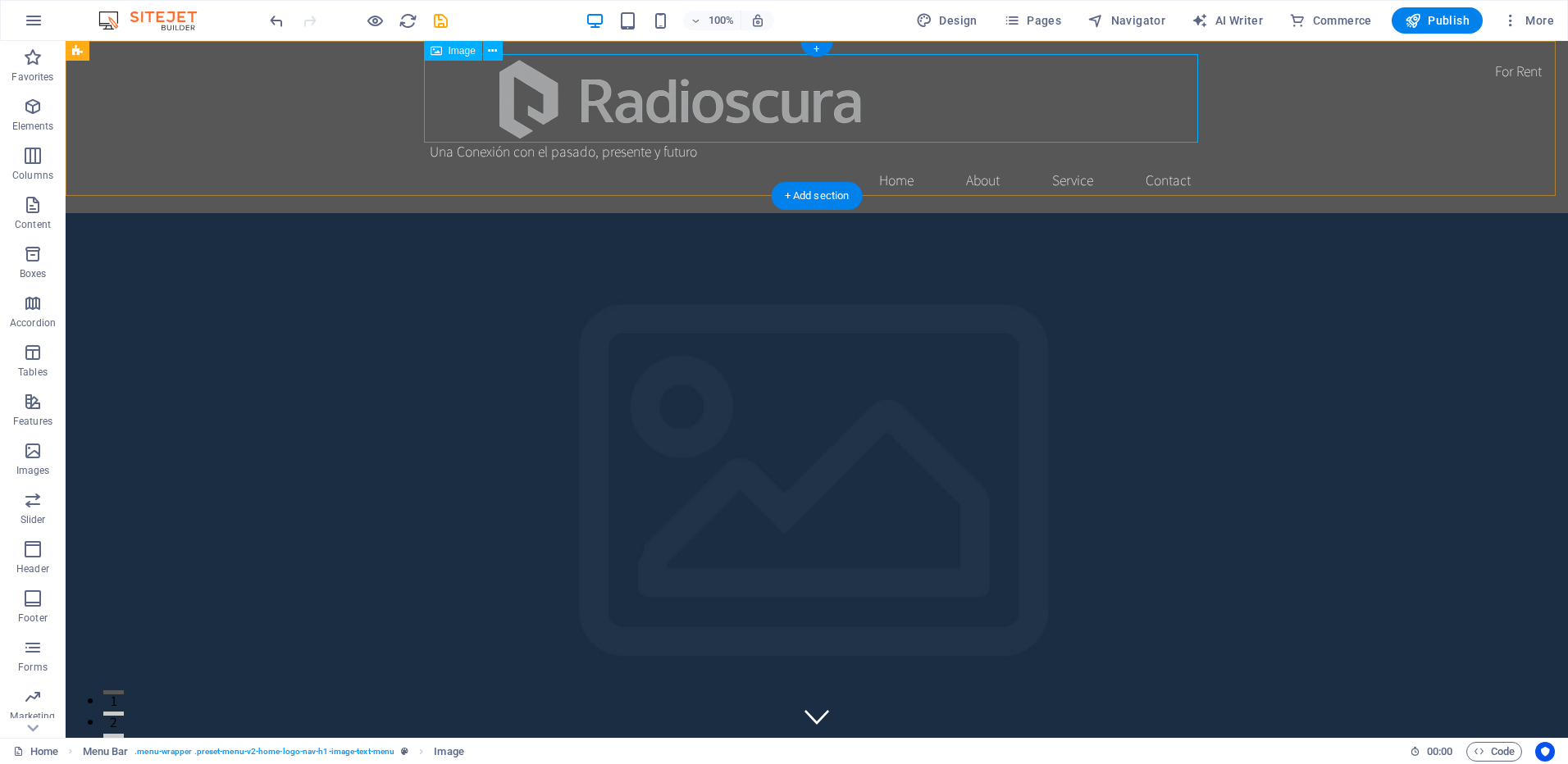
click at [709, 94] on figure at bounding box center [817, 98] width 774 height 88
click at [568, 85] on figure at bounding box center [817, 98] width 774 height 88
select select "px"
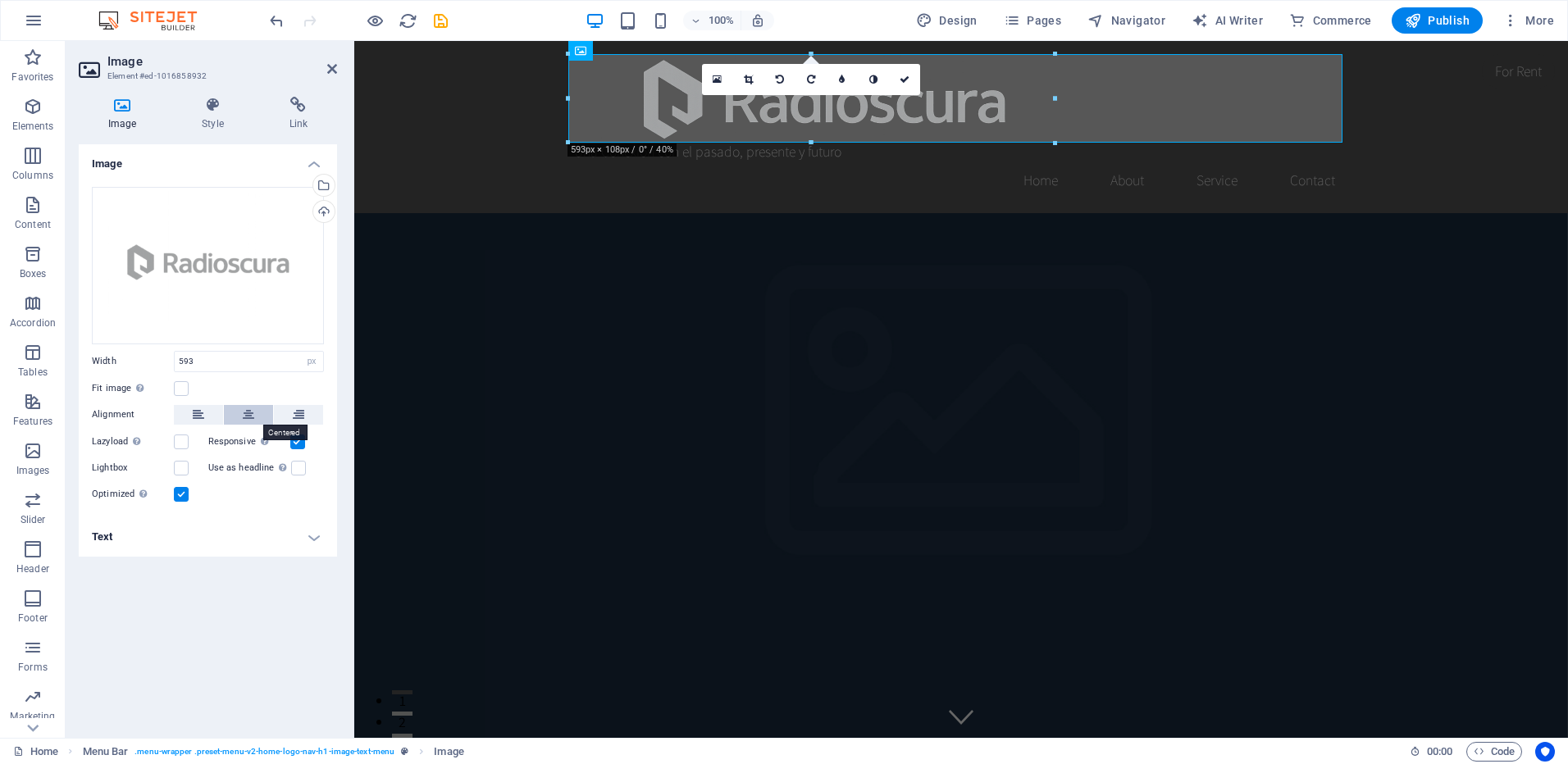
click at [246, 417] on icon at bounding box center [249, 415] width 12 height 20
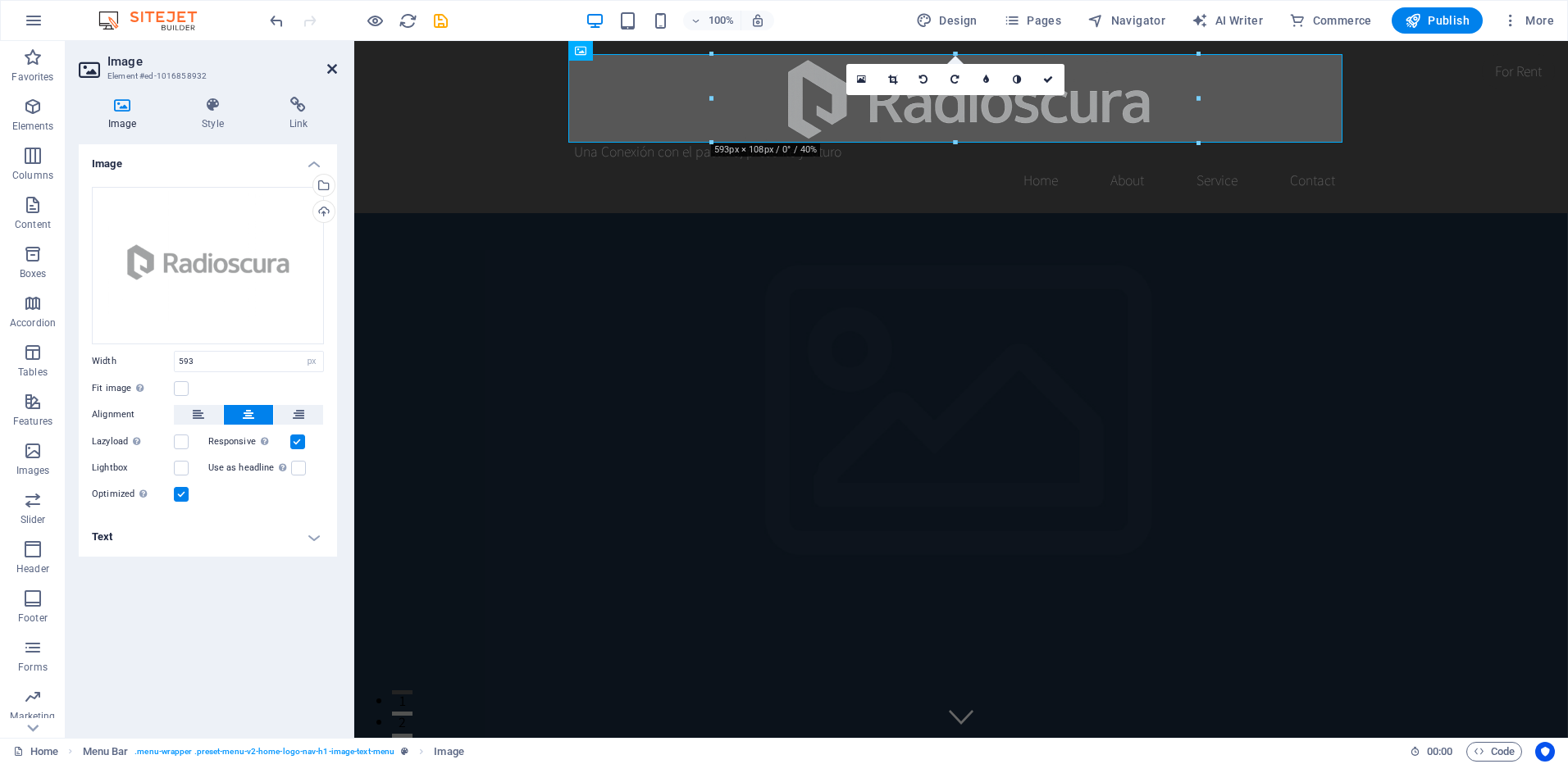
click at [335, 65] on icon at bounding box center [332, 69] width 10 height 13
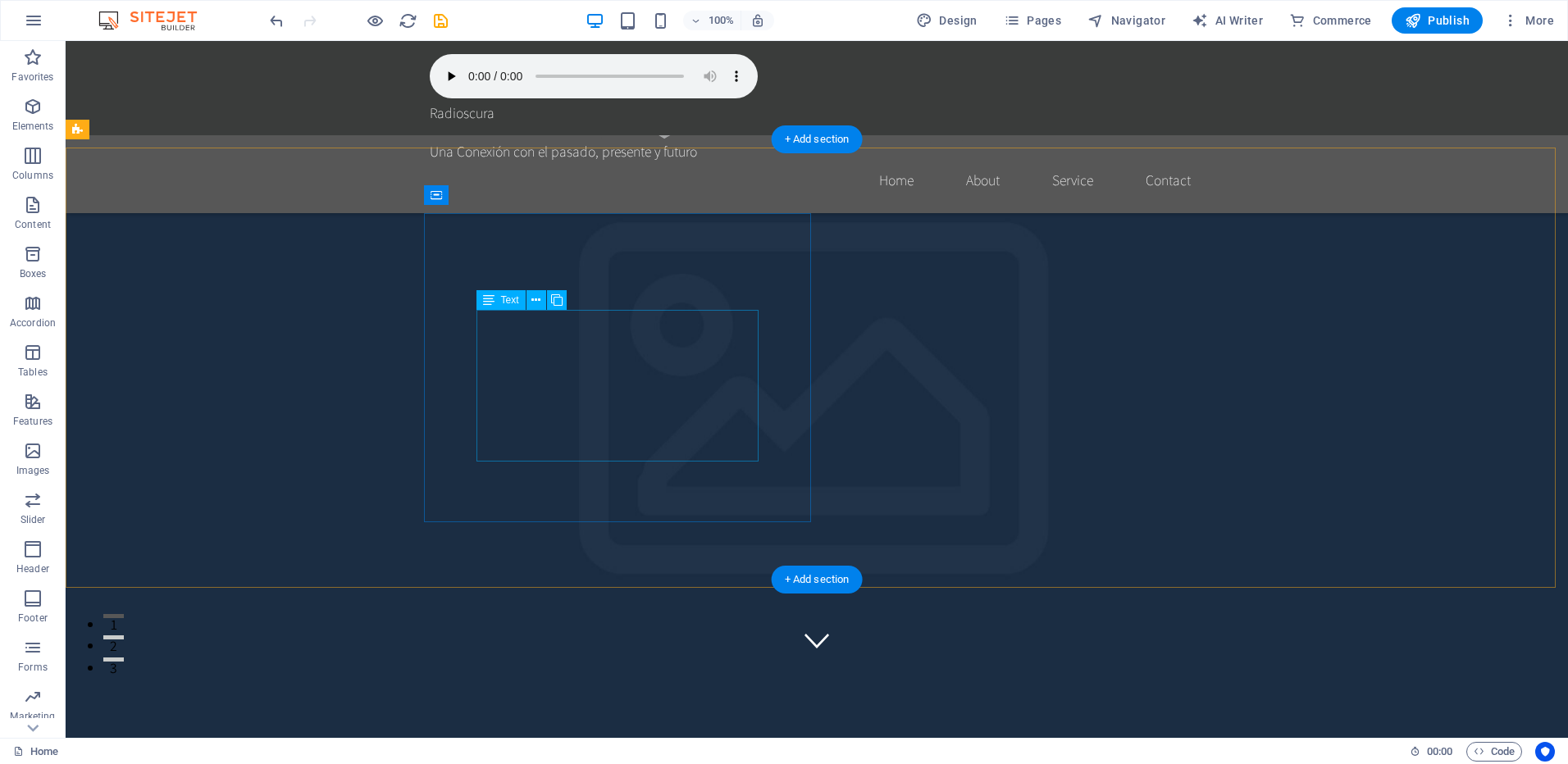
scroll to position [328, 0]
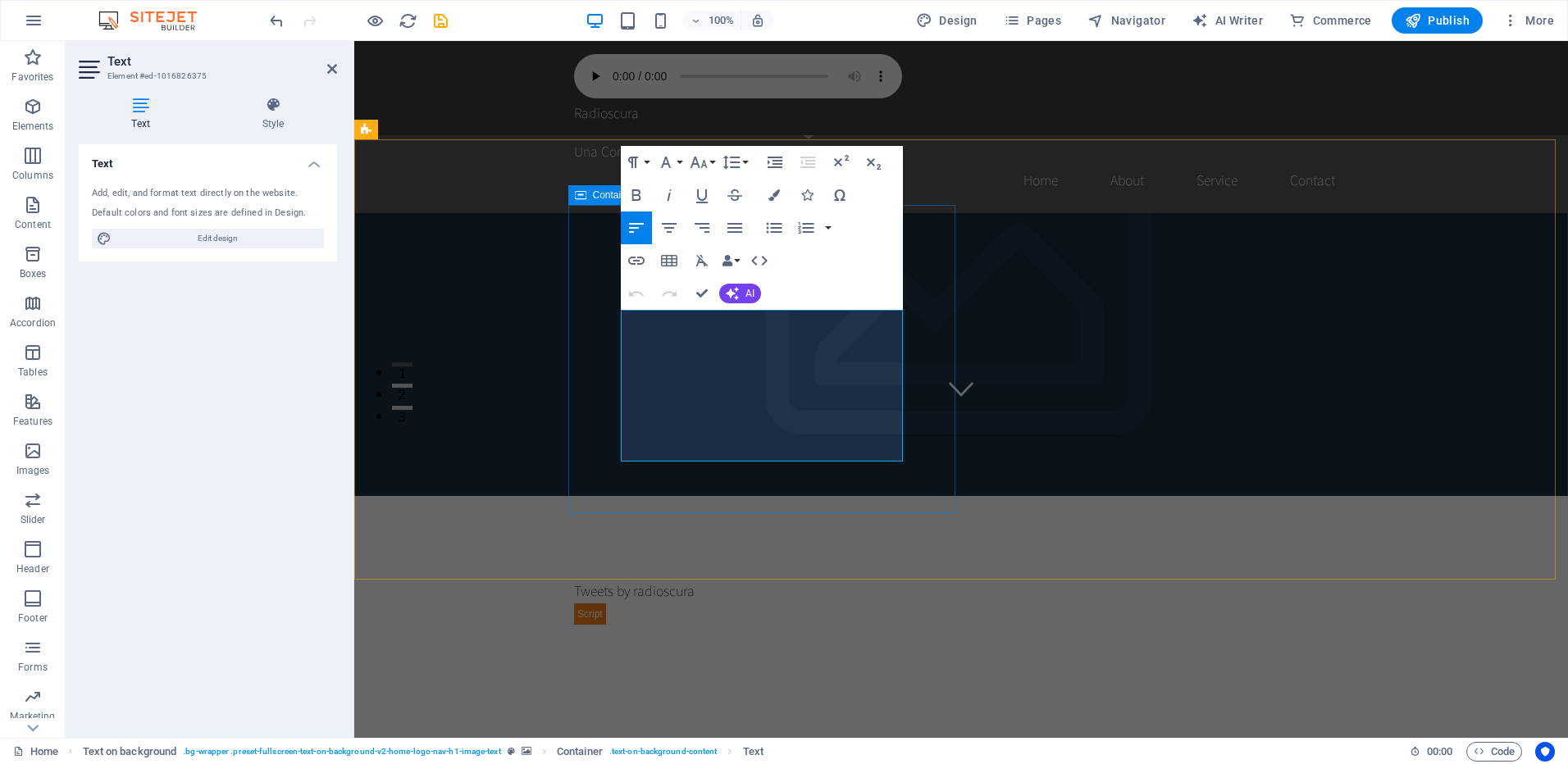
drag, startPoint x: 869, startPoint y: 450, endPoint x: 615, endPoint y: 322, distance: 284.4
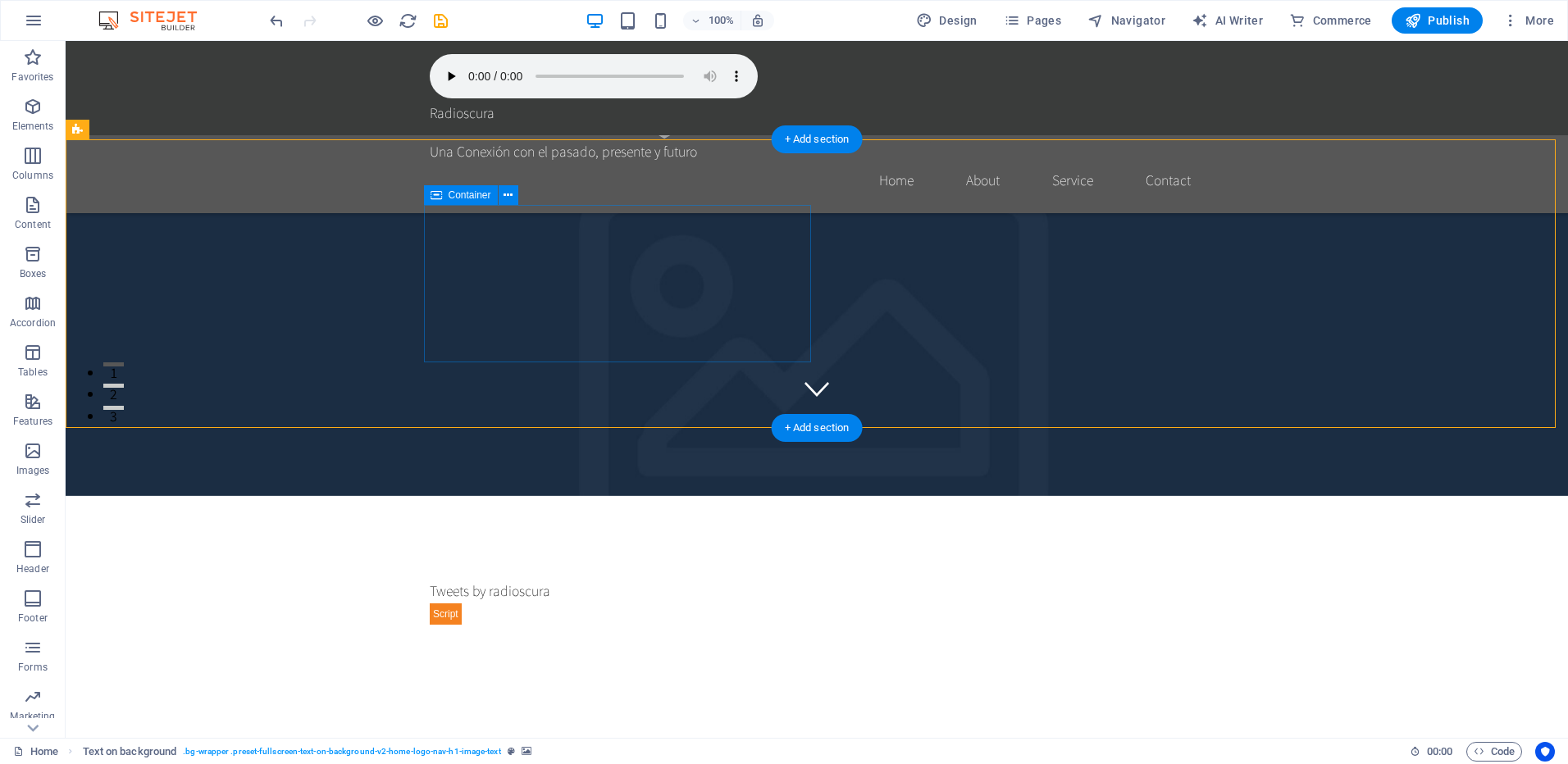
select select "px"
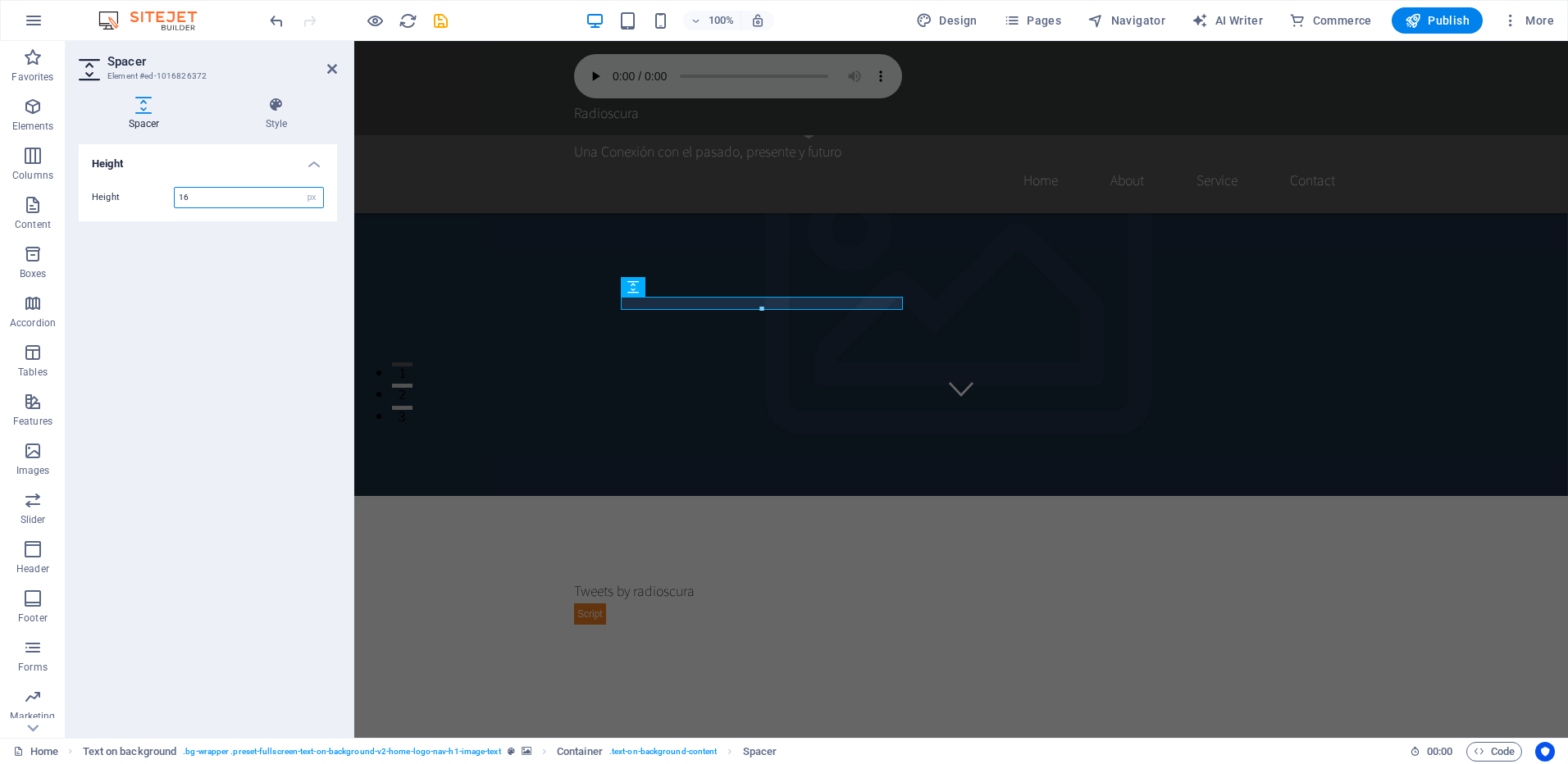
click at [757, 307] on div at bounding box center [762, 309] width 280 height 6
click at [690, 288] on icon at bounding box center [693, 287] width 9 height 17
click at [662, 279] on div "Spacer" at bounding box center [652, 287] width 62 height 20
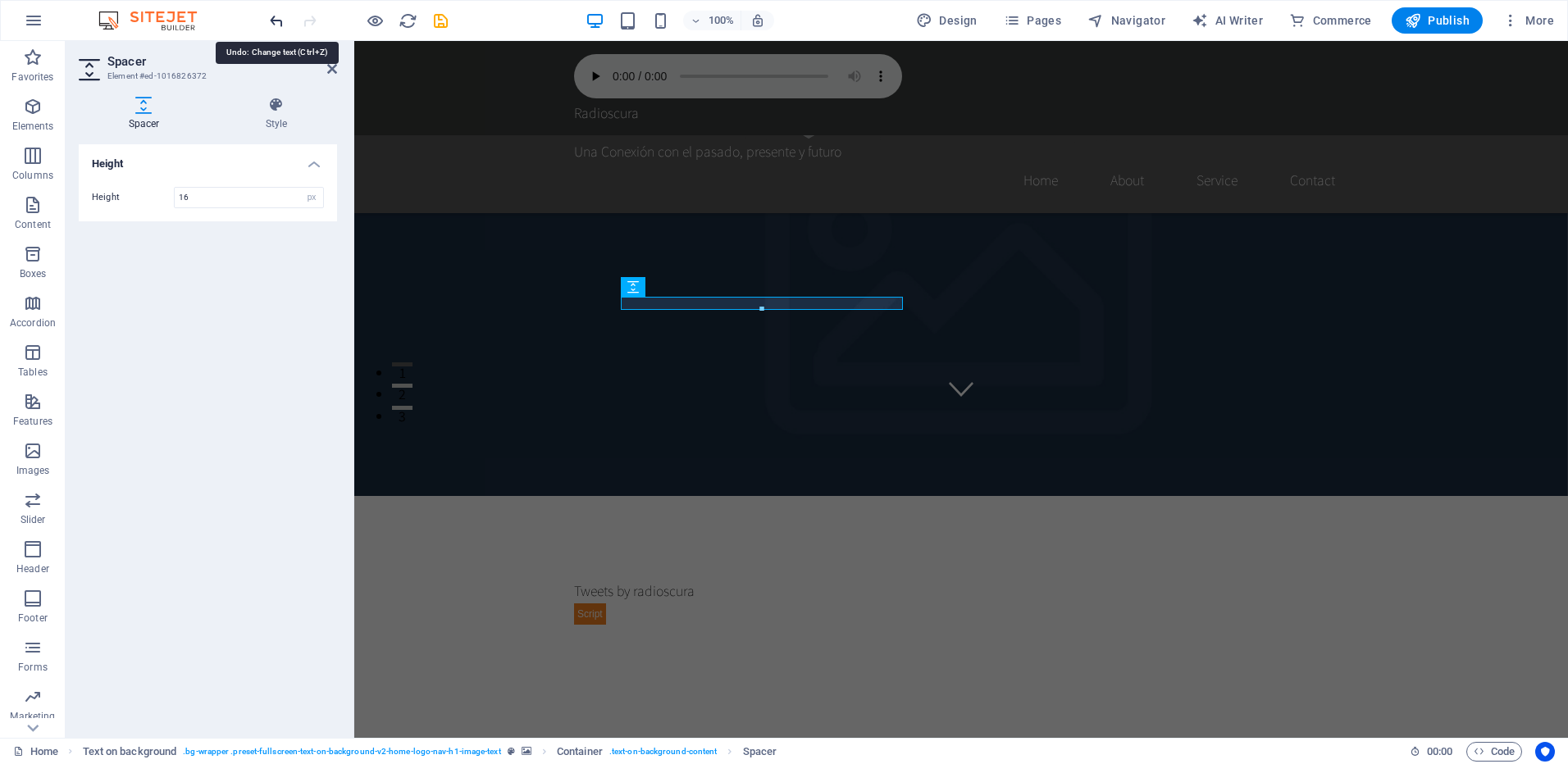
click at [274, 18] on icon "undo" at bounding box center [276, 21] width 19 height 19
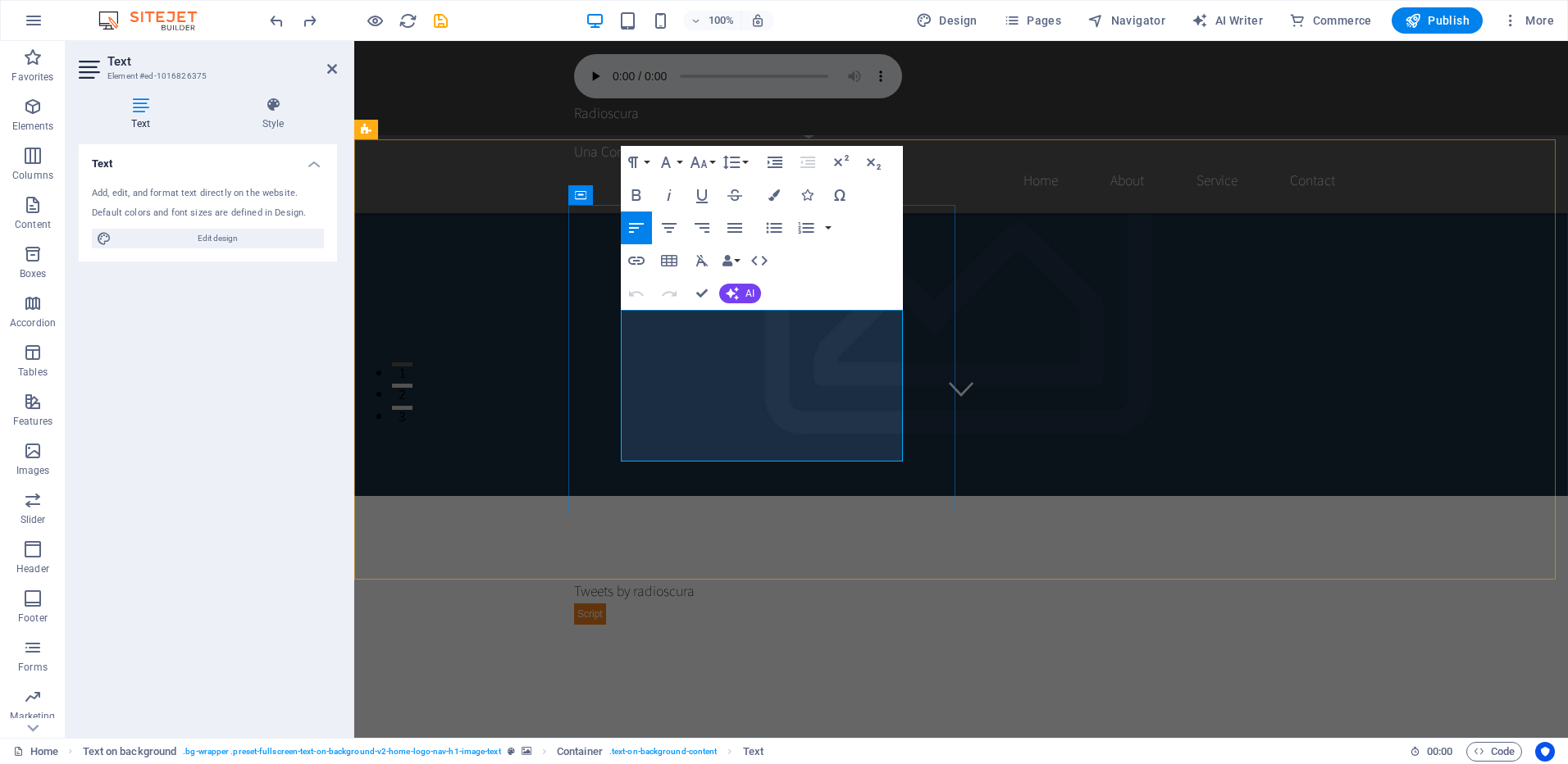
drag, startPoint x: 875, startPoint y: 451, endPoint x: 626, endPoint y: 328, distance: 277.7
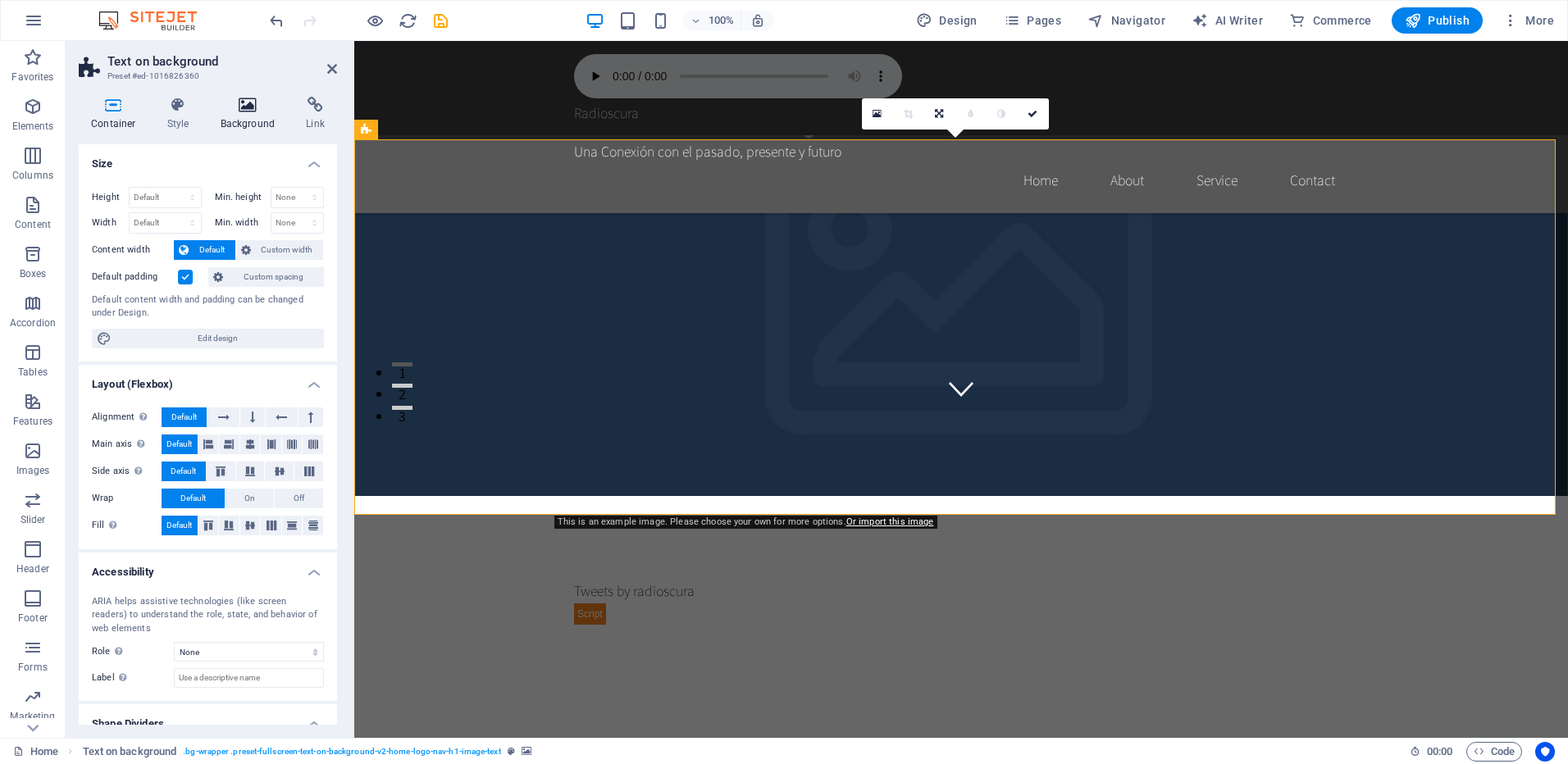
click at [238, 103] on icon at bounding box center [248, 105] width 79 height 17
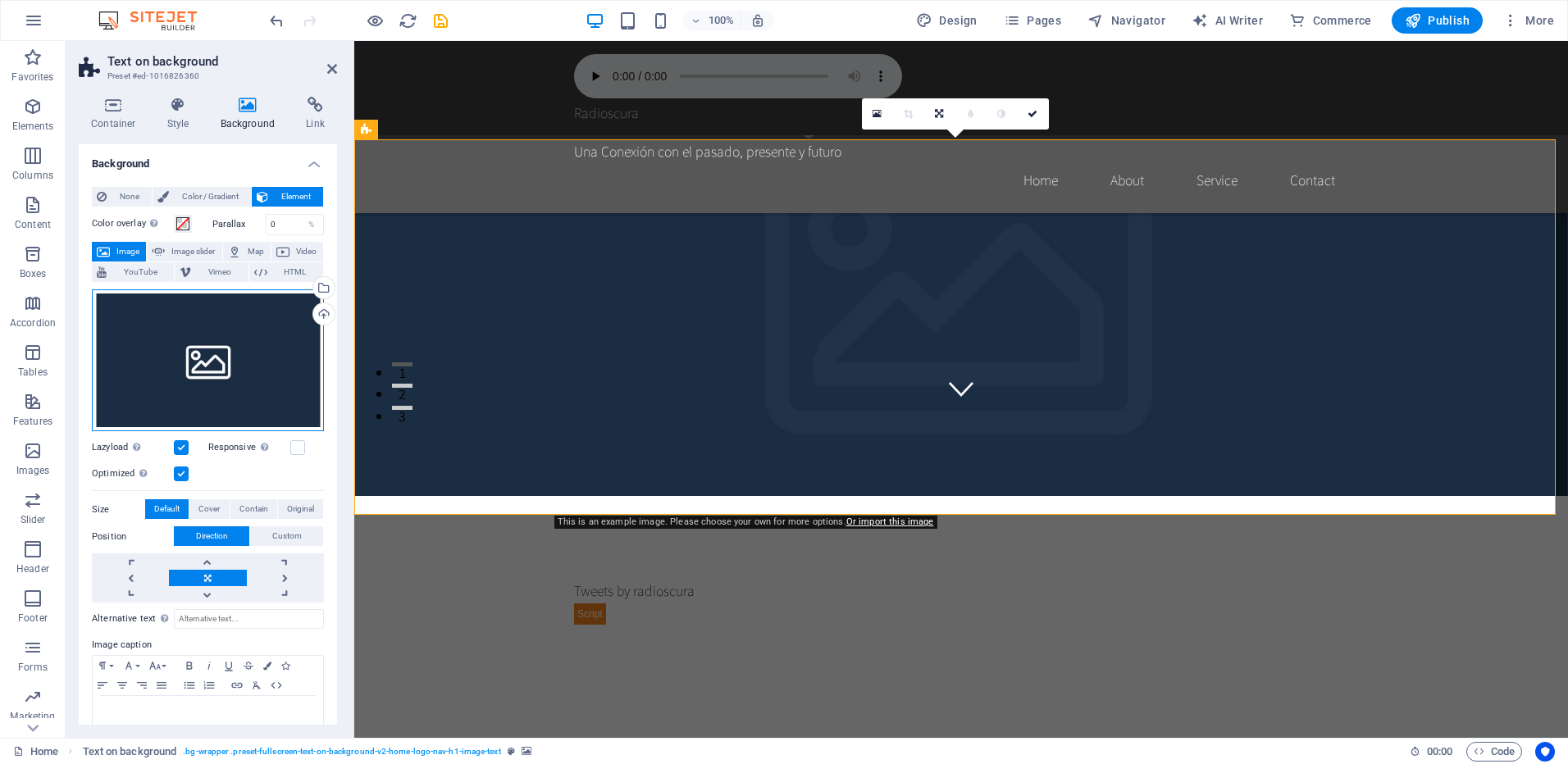
click at [180, 341] on div "Drag files here, click to choose files or select files from Files or our free s…" at bounding box center [208, 361] width 232 height 143
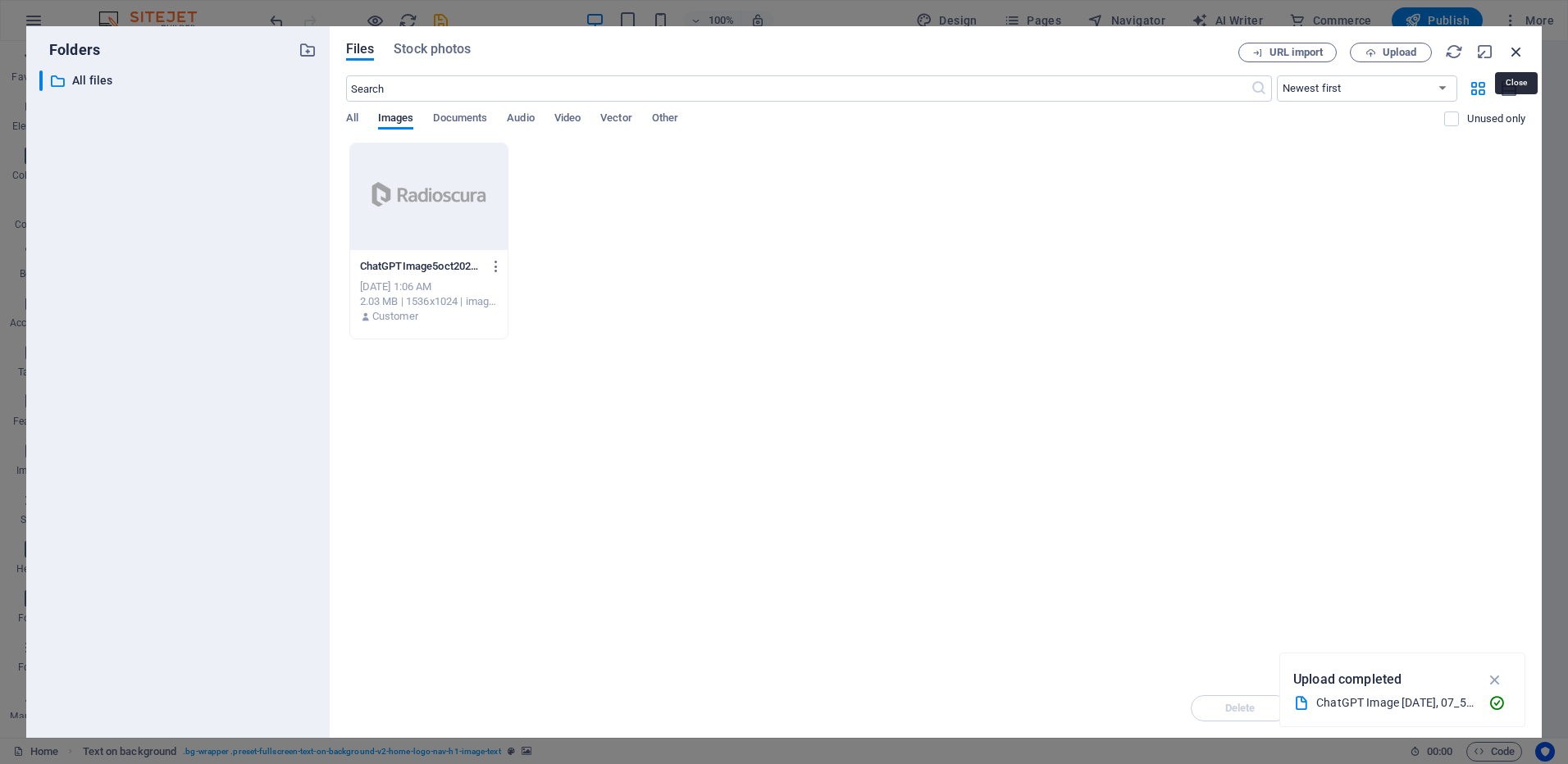
click at [1523, 47] on icon "button" at bounding box center [1517, 52] width 18 height 18
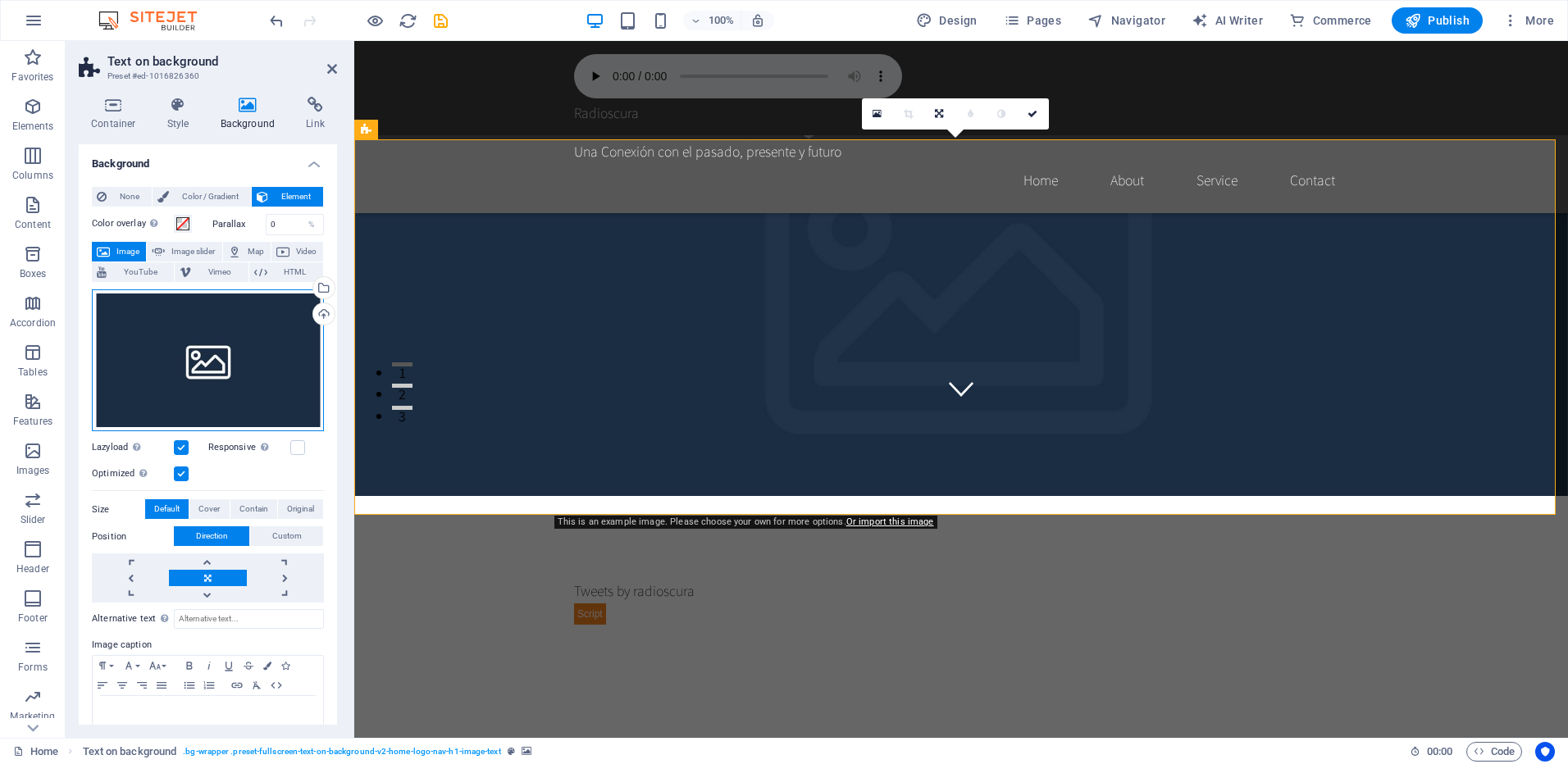
click at [171, 366] on div "Drag files here, click to choose files or select files from Files or our free s…" at bounding box center [208, 361] width 232 height 143
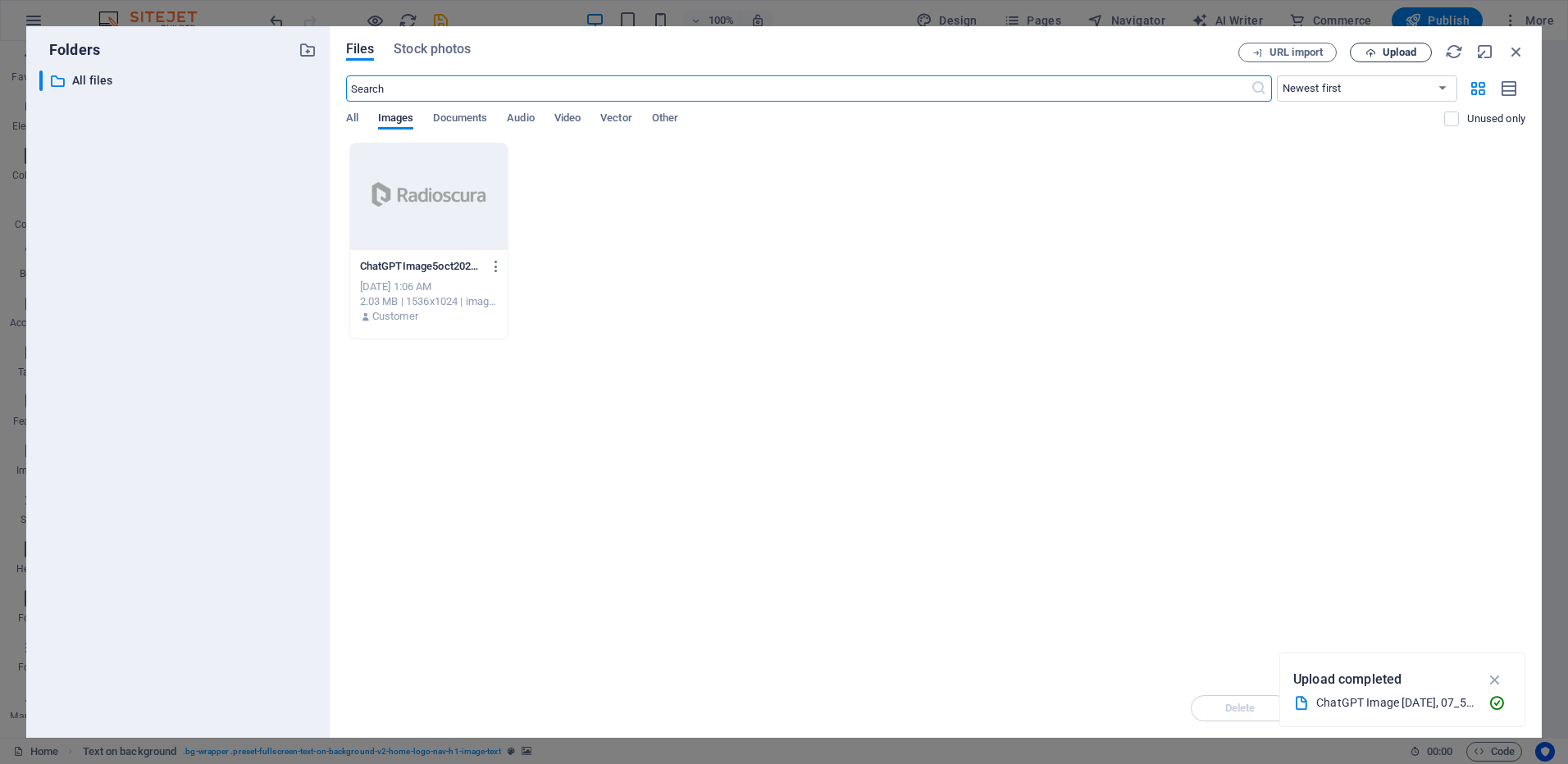
click at [1395, 55] on span "Upload" at bounding box center [1399, 53] width 34 height 10
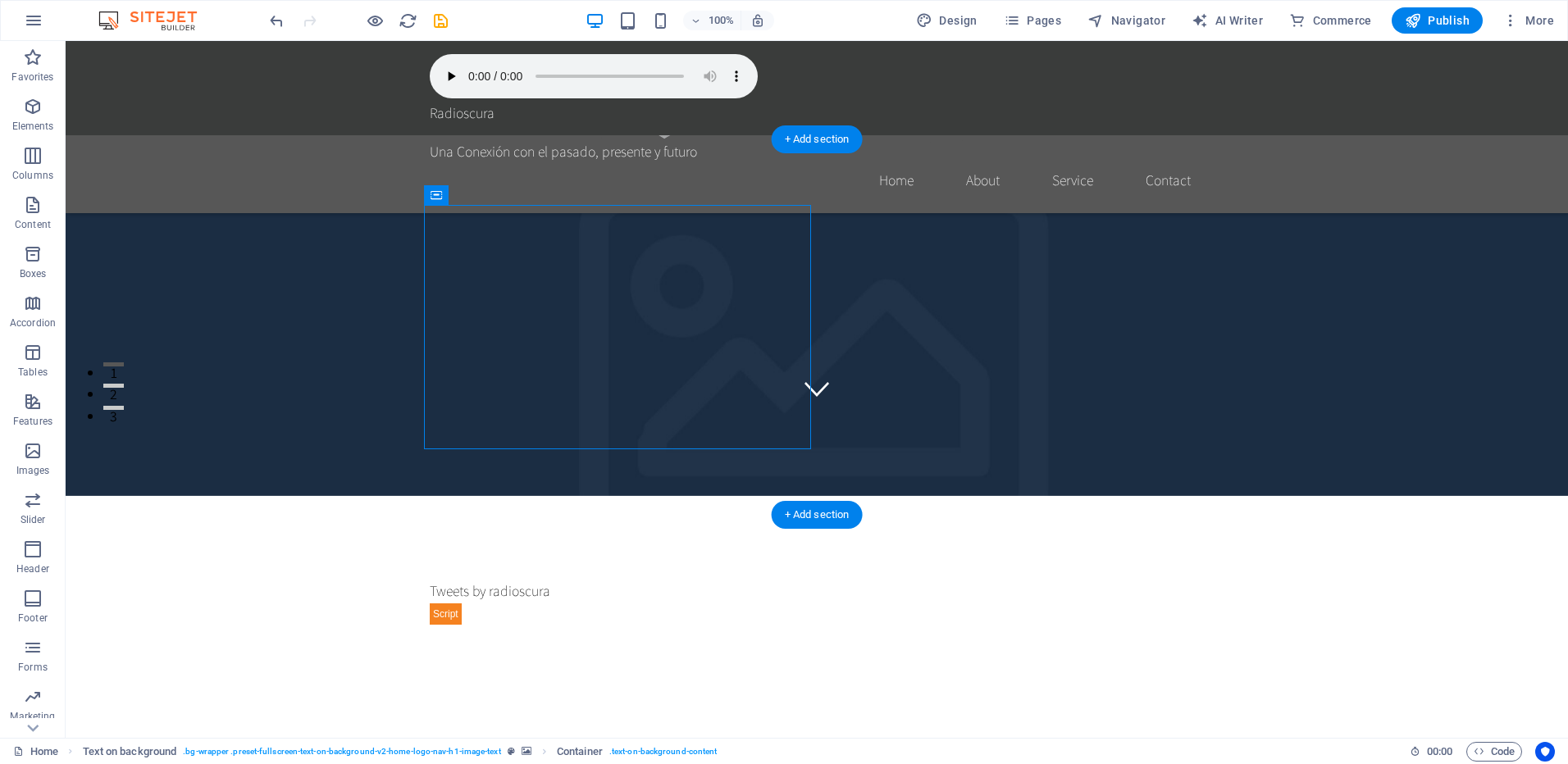
drag, startPoint x: 458, startPoint y: 236, endPoint x: 1250, endPoint y: 313, distance: 795.7
drag, startPoint x: 538, startPoint y: 241, endPoint x: 1225, endPoint y: 323, distance: 691.9
click at [467, 197] on span "Container" at bounding box center [470, 195] width 43 height 10
click at [511, 195] on icon at bounding box center [508, 195] width 9 height 17
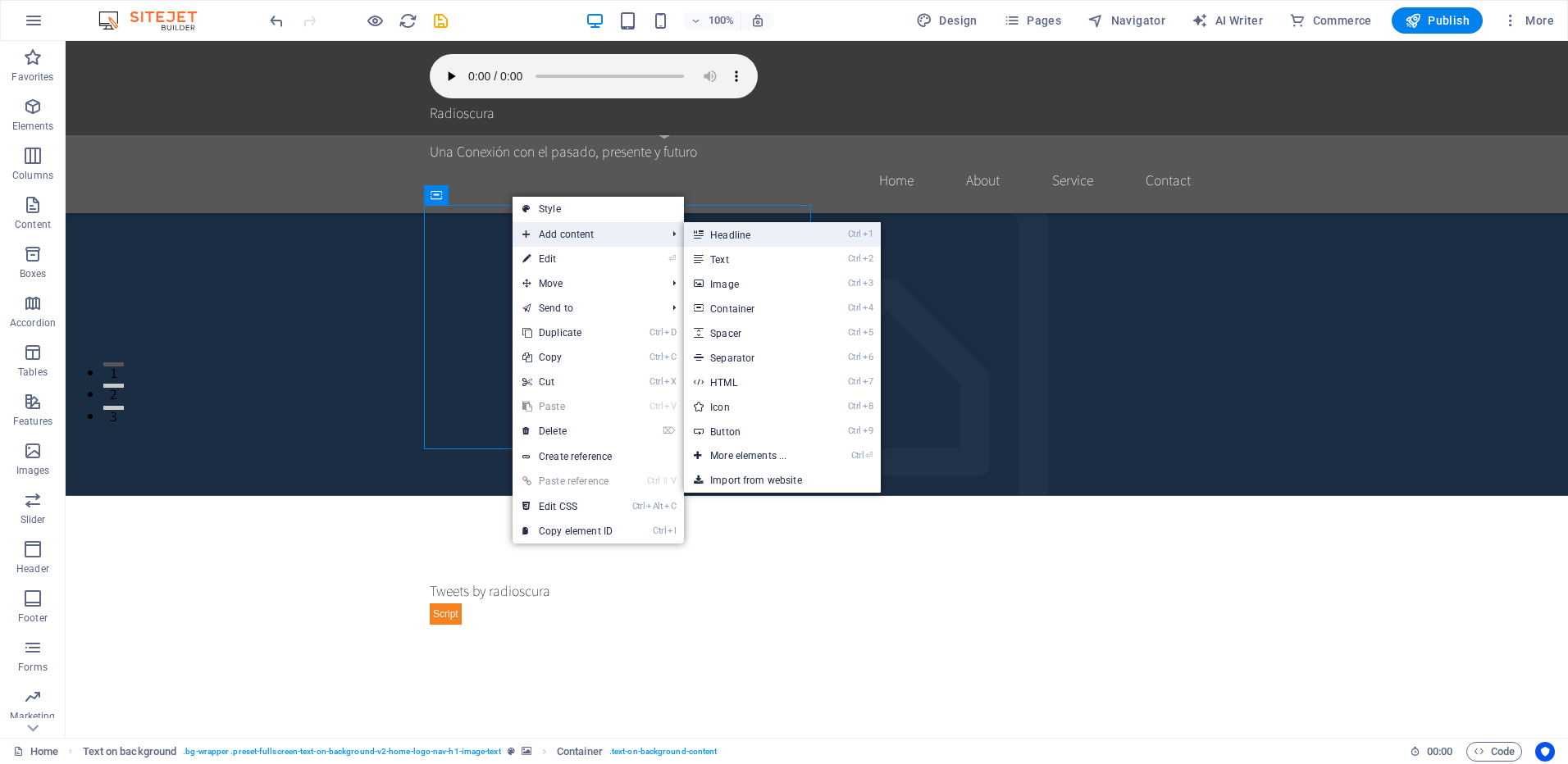
click at [744, 235] on link "Ctrl 1 Headline" at bounding box center [752, 235] width 136 height 25
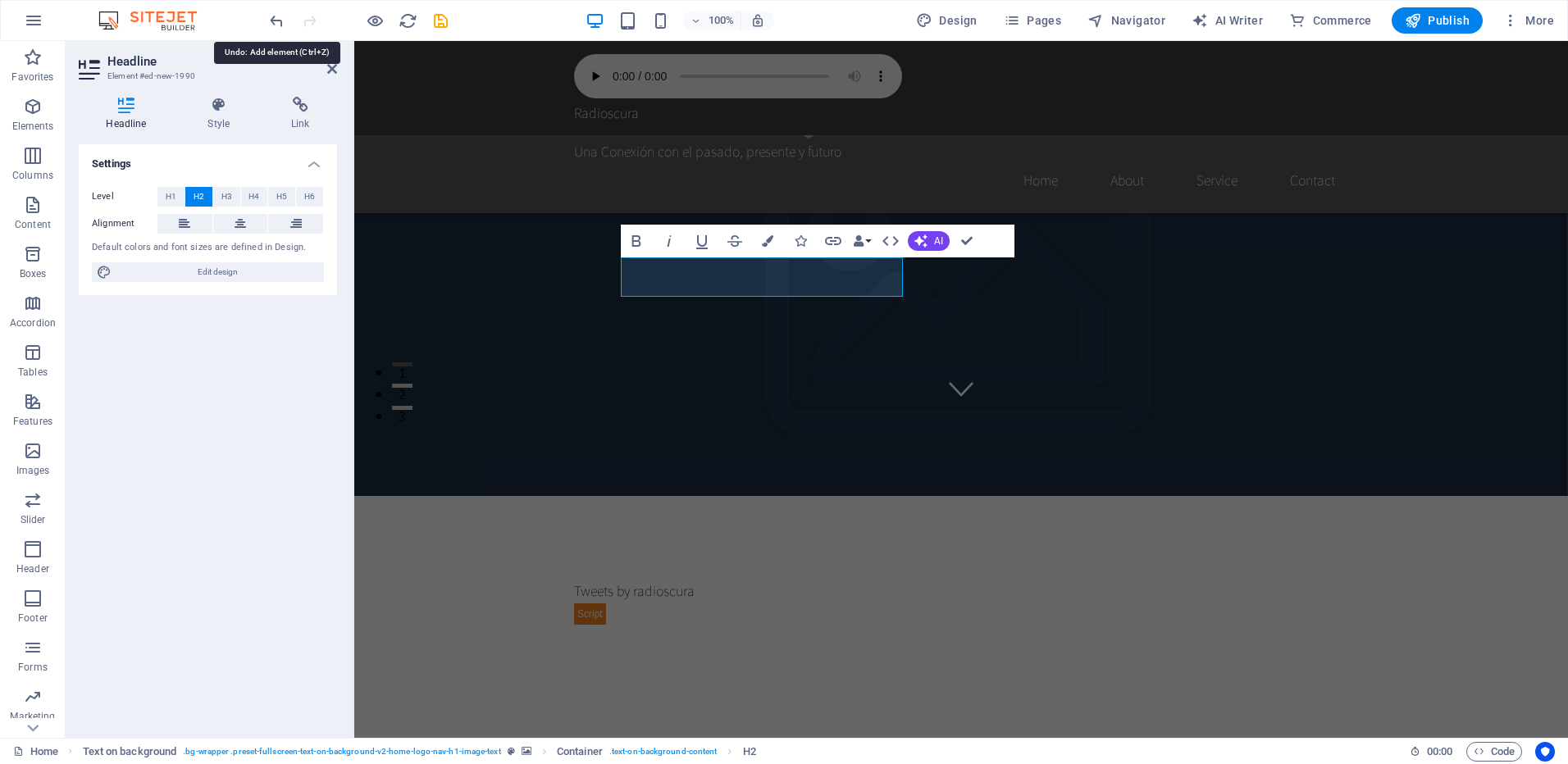
click at [265, 15] on div "100% Design Pages Navigator AI Writer Commerce Publish More" at bounding box center [784, 21] width 1566 height 40
click at [273, 17] on icon "undo" at bounding box center [276, 21] width 19 height 19
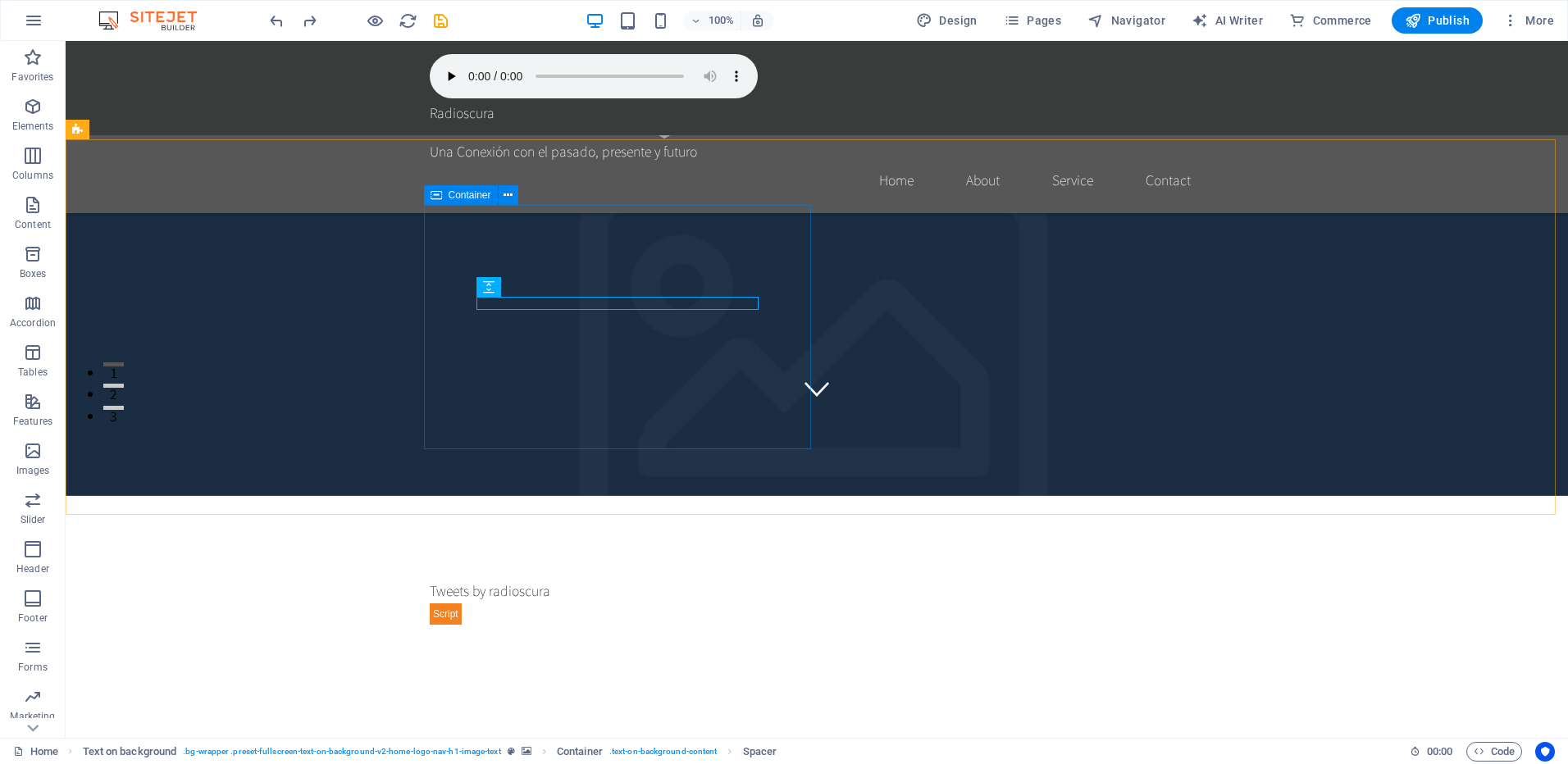
click at [437, 196] on icon at bounding box center [437, 195] width 12 height 20
click at [442, 192] on div "Container" at bounding box center [461, 195] width 74 height 20
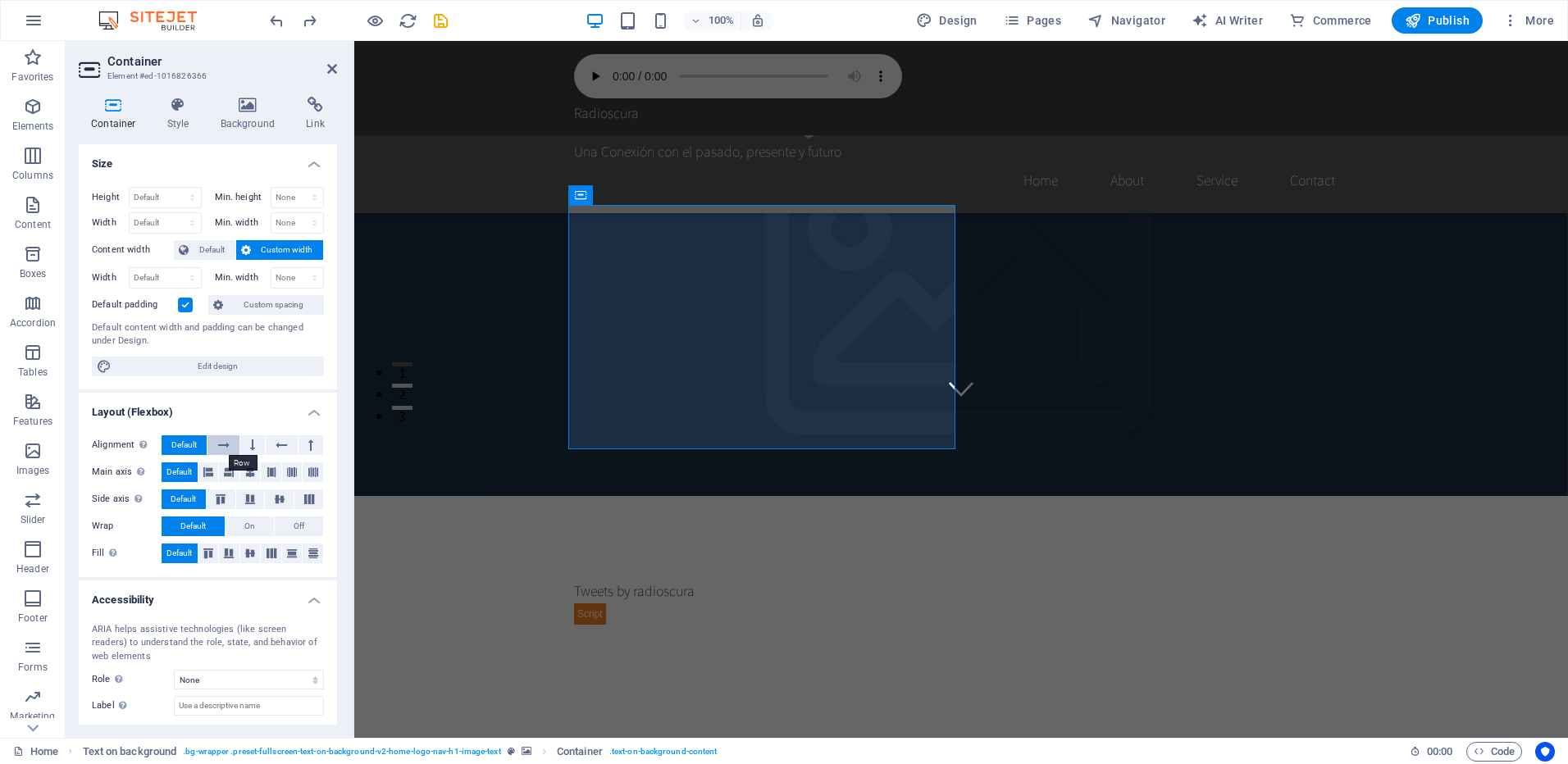
click at [222, 443] on icon at bounding box center [224, 446] width 12 height 20
click at [229, 443] on icon at bounding box center [224, 446] width 12 height 20
click at [231, 440] on button at bounding box center [223, 446] width 31 height 20
click at [308, 443] on icon at bounding box center [311, 446] width 5 height 20
click at [304, 442] on button at bounding box center [311, 446] width 25 height 20
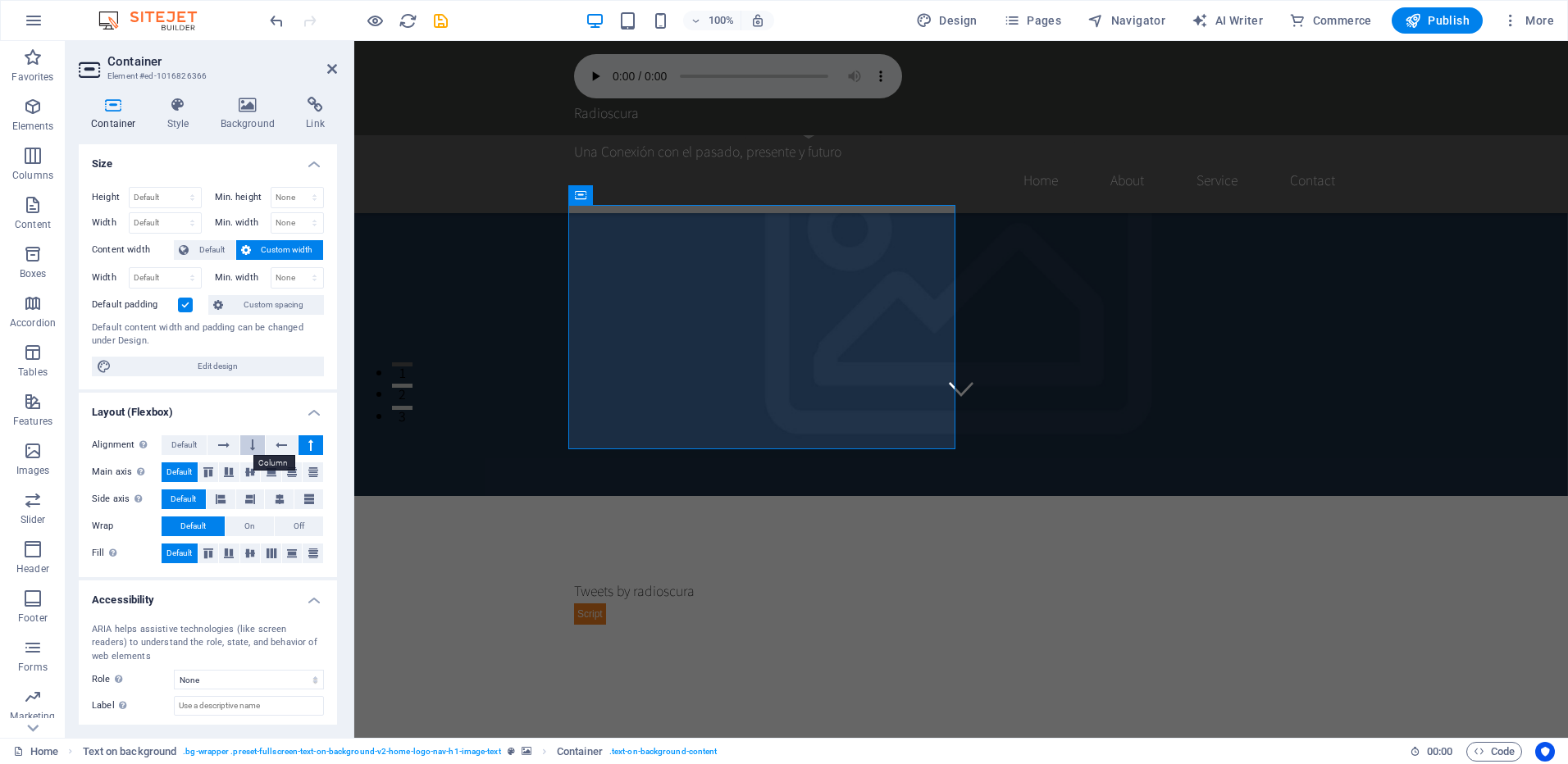
click at [250, 442] on icon at bounding box center [252, 446] width 5 height 20
click at [213, 470] on icon at bounding box center [208, 472] width 20 height 10
click at [238, 472] on icon at bounding box center [229, 472] width 20 height 10
click at [253, 474] on icon at bounding box center [251, 472] width 20 height 10
click at [270, 475] on icon at bounding box center [271, 472] width 20 height 10
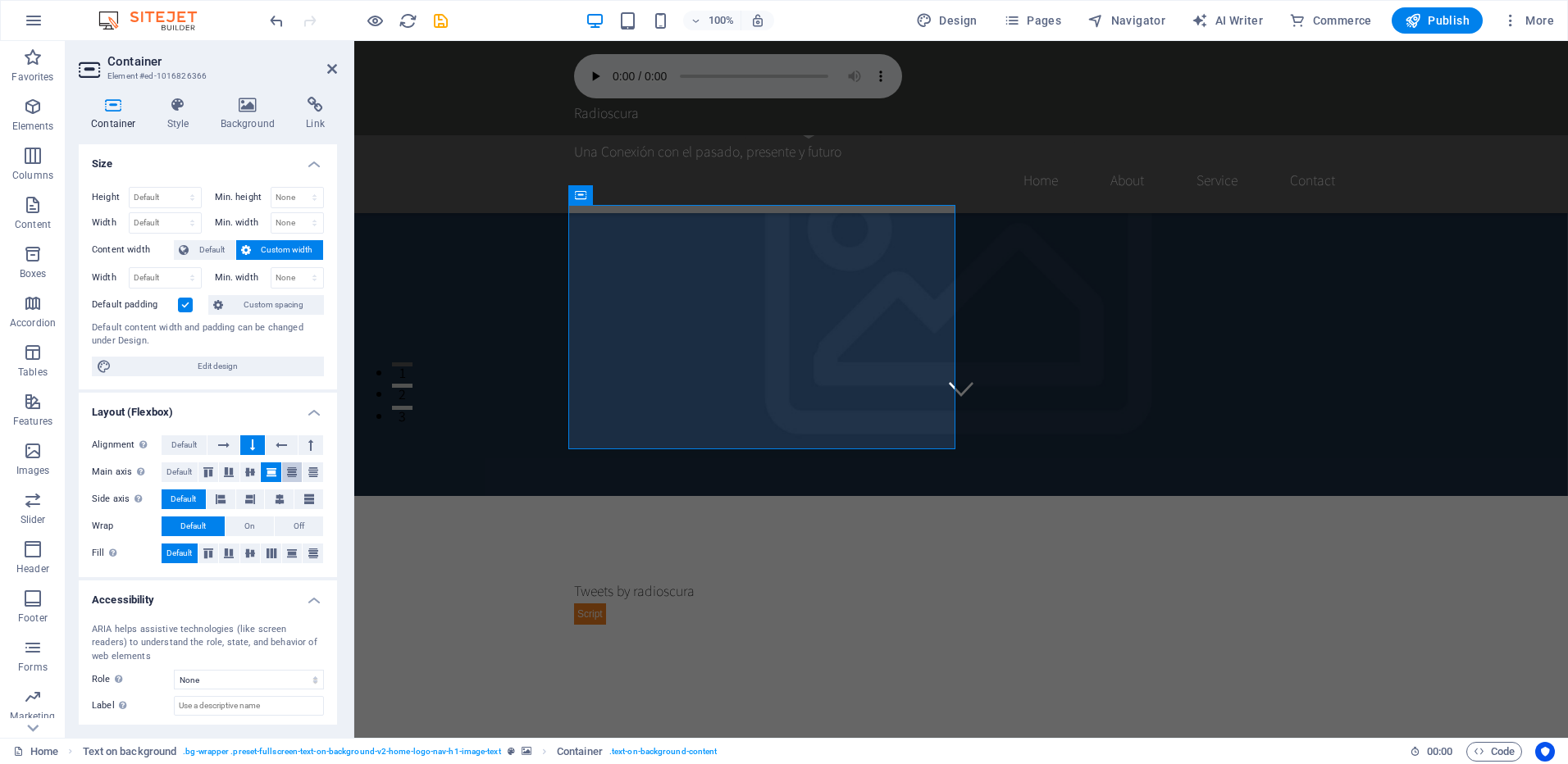
click at [288, 474] on icon at bounding box center [292, 472] width 20 height 10
click at [308, 470] on icon at bounding box center [313, 472] width 20 height 10
click at [204, 470] on icon at bounding box center [208, 472] width 20 height 10
click at [224, 494] on icon at bounding box center [221, 499] width 10 height 20
click at [247, 496] on icon at bounding box center [251, 499] width 10 height 20
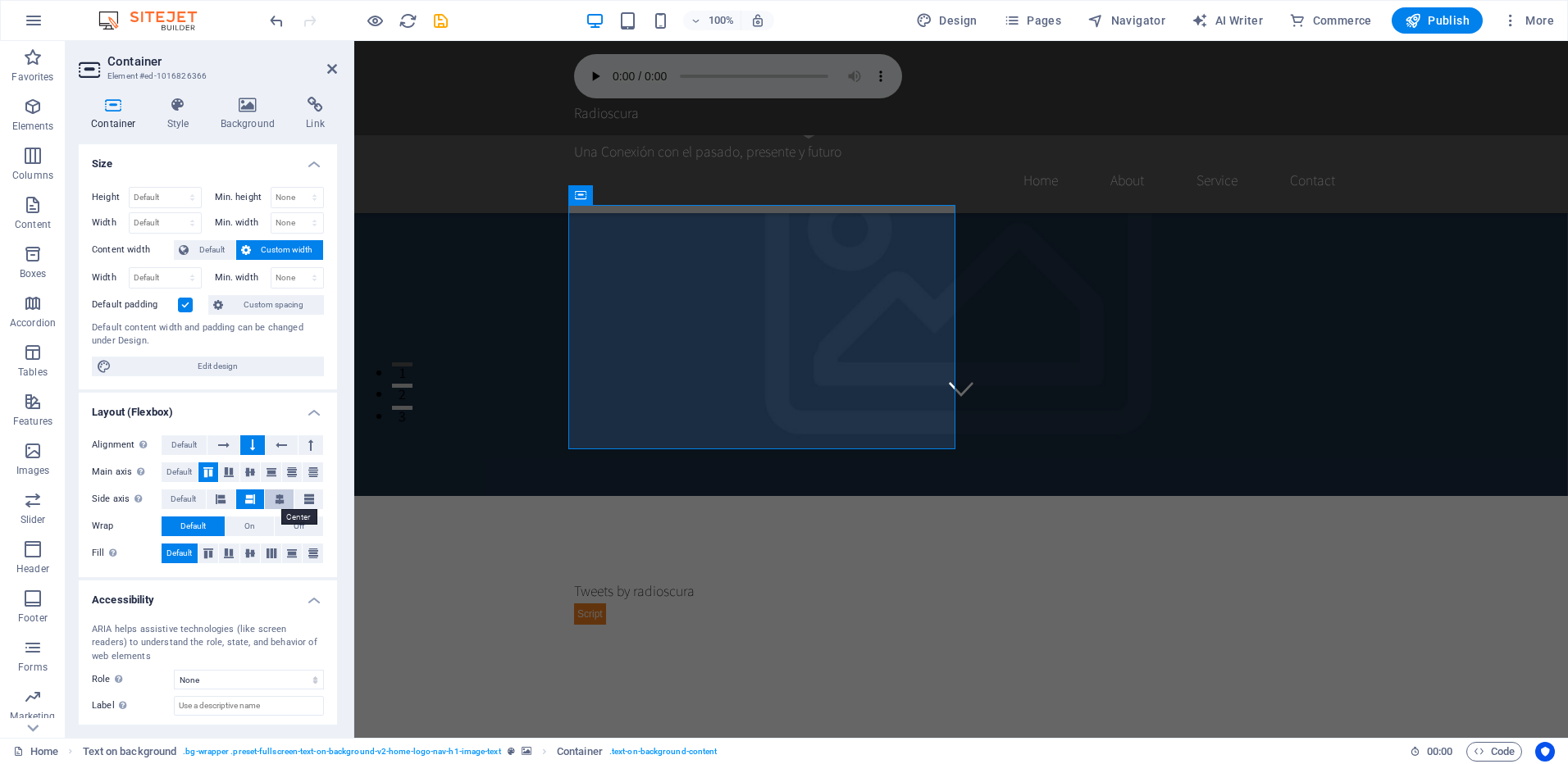
click at [278, 498] on icon at bounding box center [280, 499] width 10 height 20
click at [304, 498] on icon at bounding box center [309, 499] width 10 height 20
click at [210, 553] on icon at bounding box center [208, 553] width 20 height 10
click at [241, 556] on button at bounding box center [251, 553] width 21 height 20
click at [265, 558] on button at bounding box center [270, 553] width 21 height 20
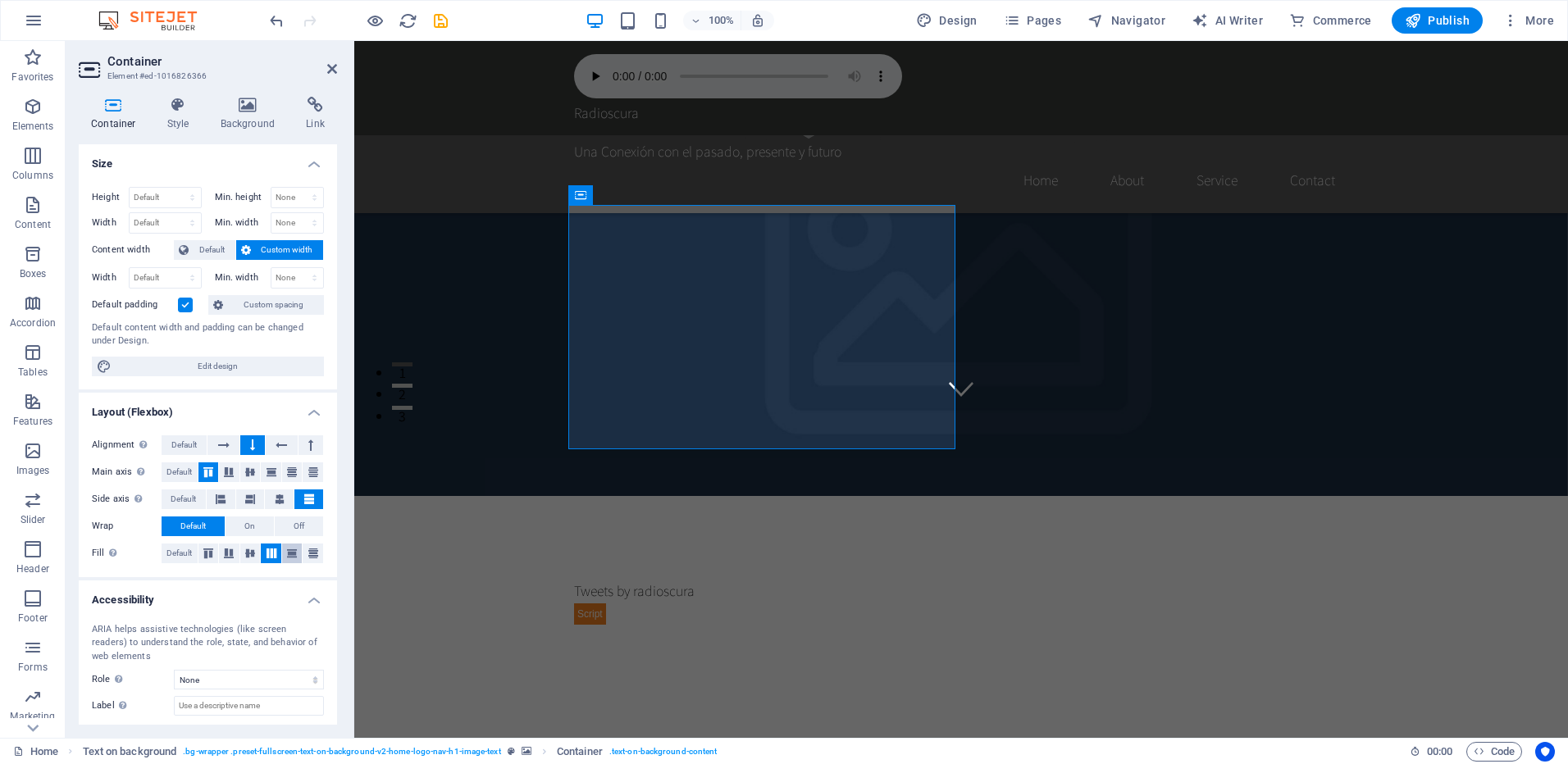
click at [286, 562] on button at bounding box center [292, 553] width 21 height 20
click at [304, 554] on icon at bounding box center [313, 553] width 20 height 10
click at [206, 547] on button at bounding box center [208, 553] width 21 height 20
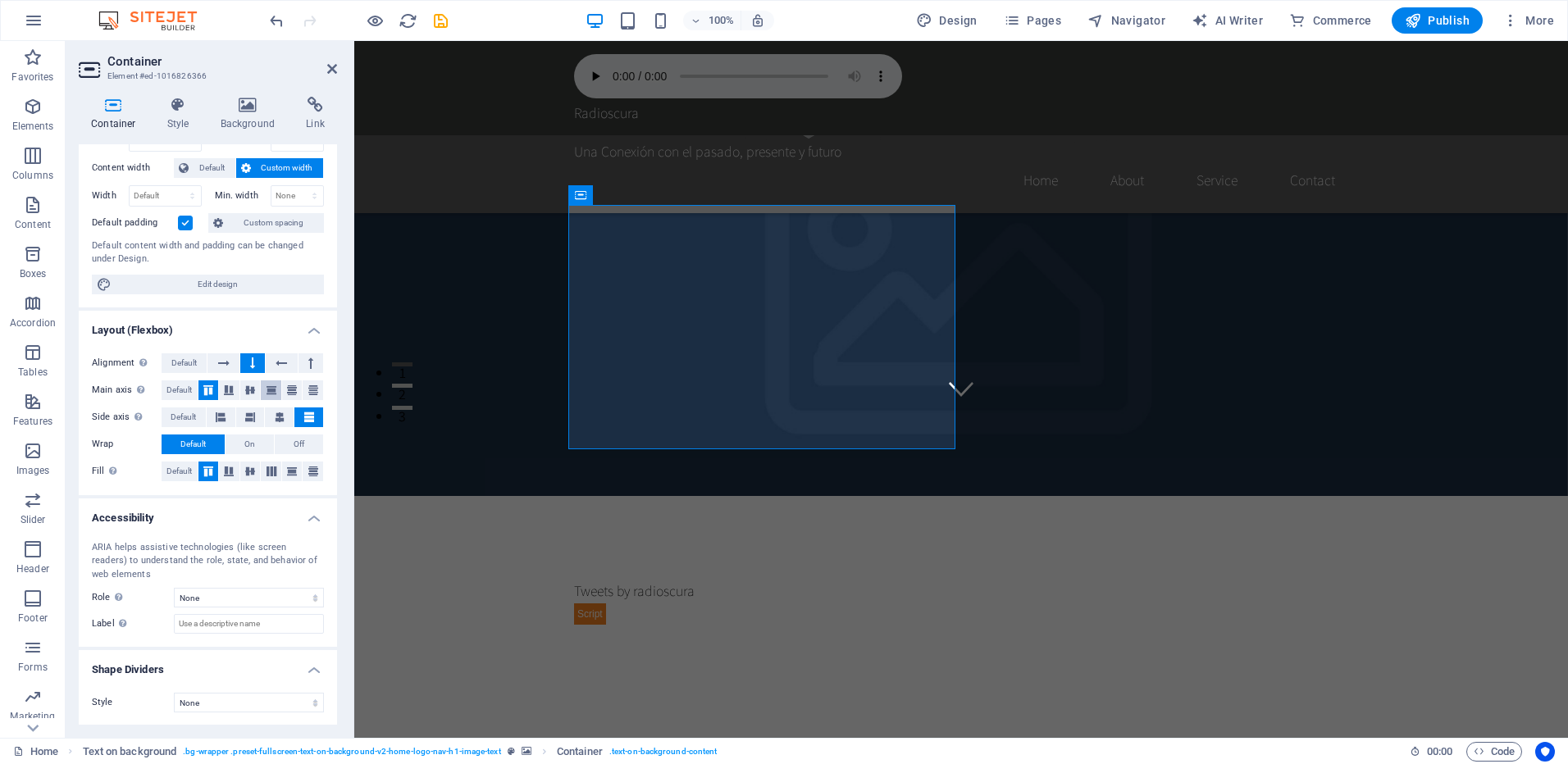
scroll to position [83, 0]
click at [245, 442] on span "On" at bounding box center [250, 444] width 11 height 20
click at [194, 437] on span "Default" at bounding box center [193, 444] width 26 height 20
click at [297, 445] on span "Off" at bounding box center [299, 444] width 11 height 20
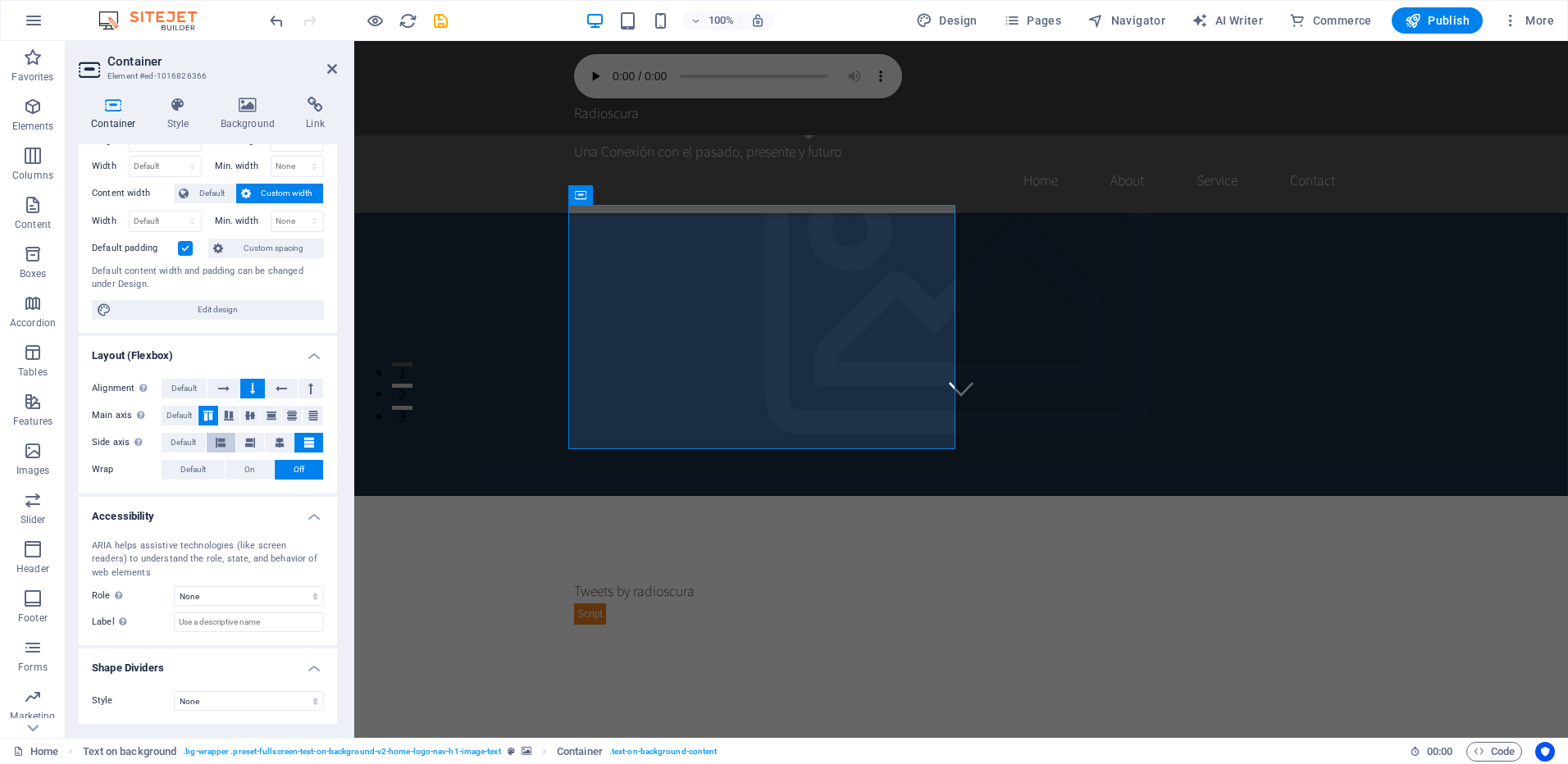
scroll to position [56, 0]
click at [200, 467] on span "Default" at bounding box center [193, 470] width 26 height 20
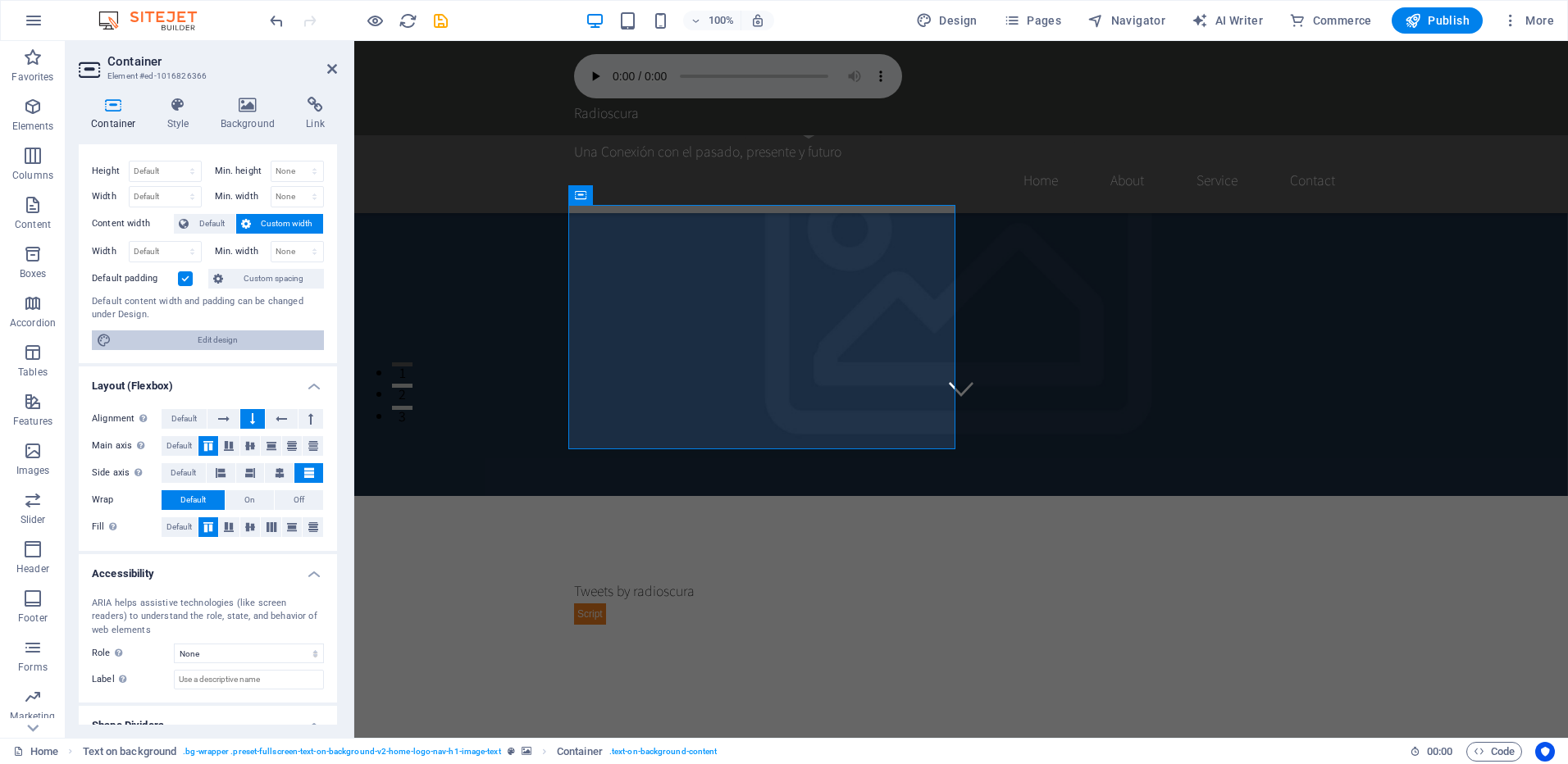
scroll to position [0, 0]
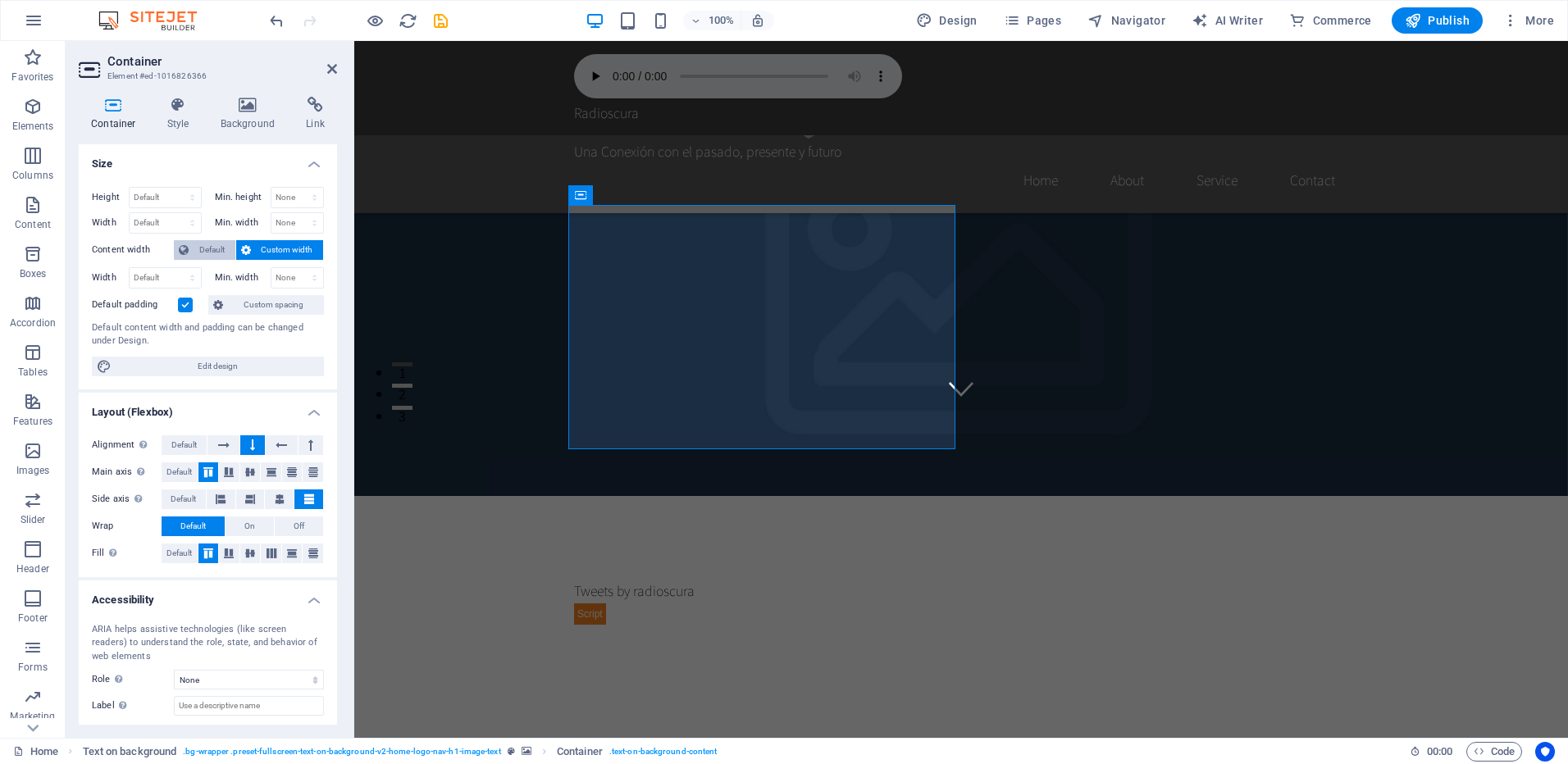
click at [230, 245] on button "Default" at bounding box center [204, 251] width 61 height 20
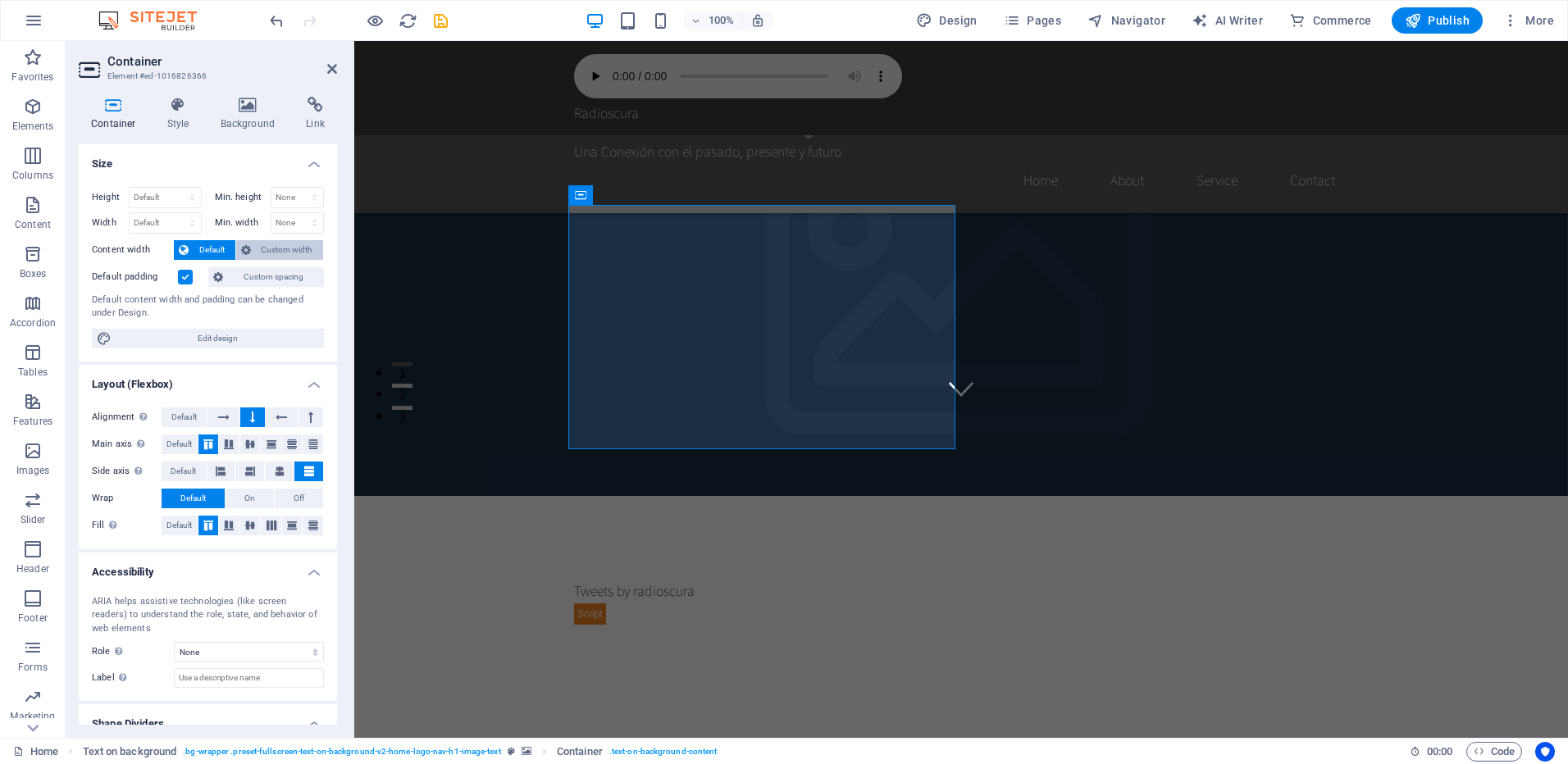
click at [256, 247] on span "Custom width" at bounding box center [287, 251] width 63 height 20
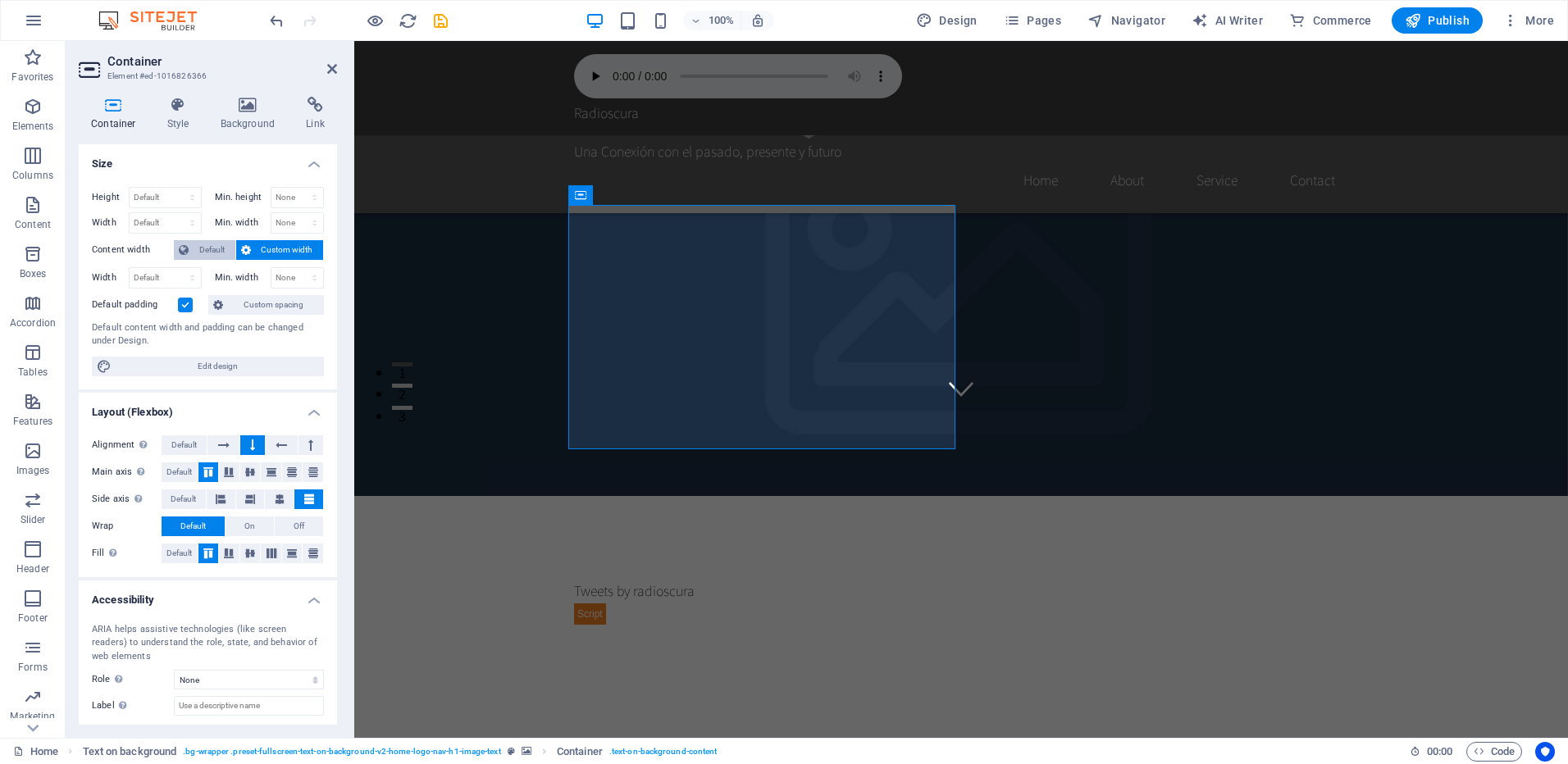
click at [199, 244] on span "Default" at bounding box center [212, 251] width 37 height 20
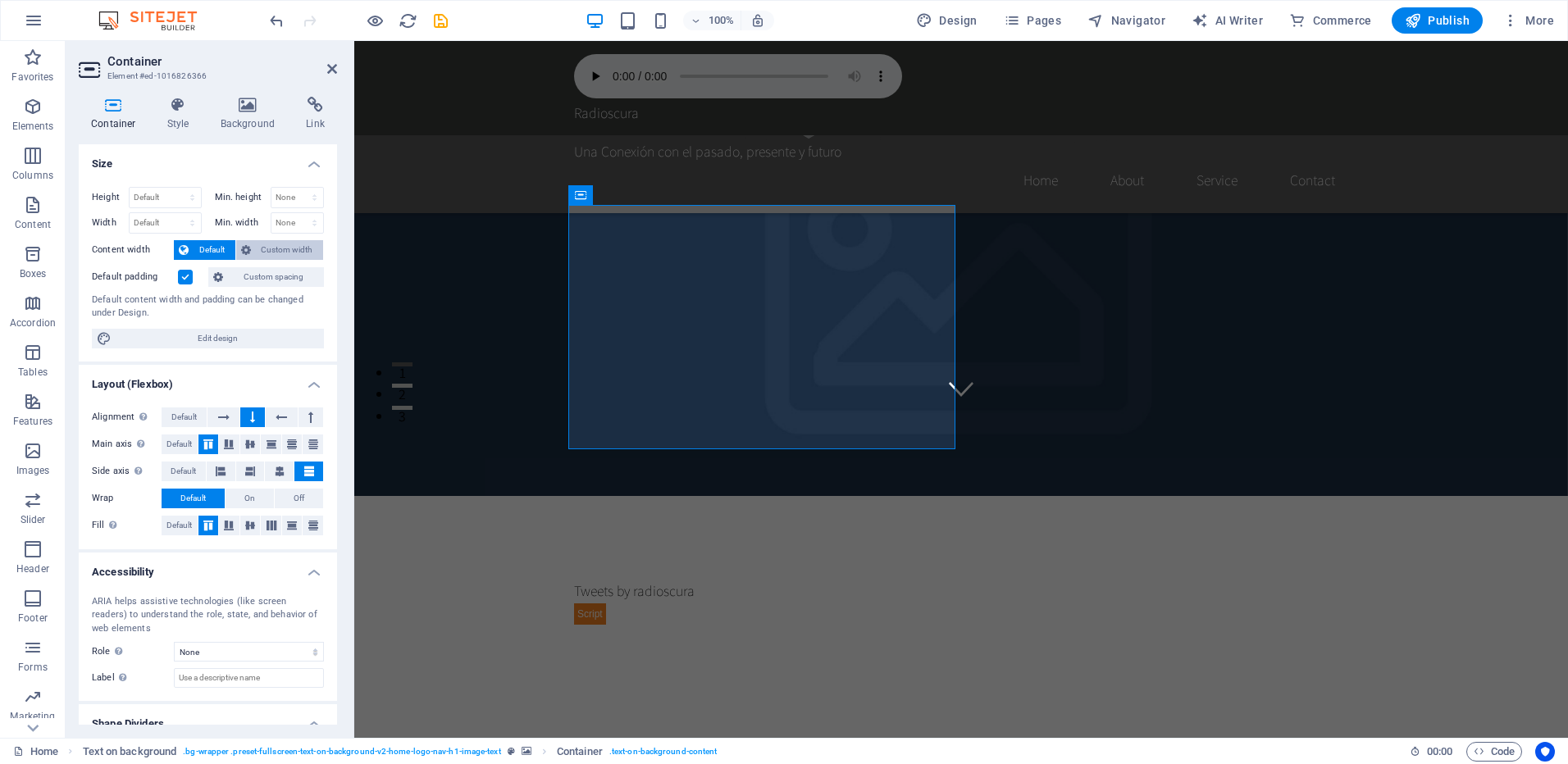
click at [298, 242] on span "Custom width" at bounding box center [287, 251] width 63 height 20
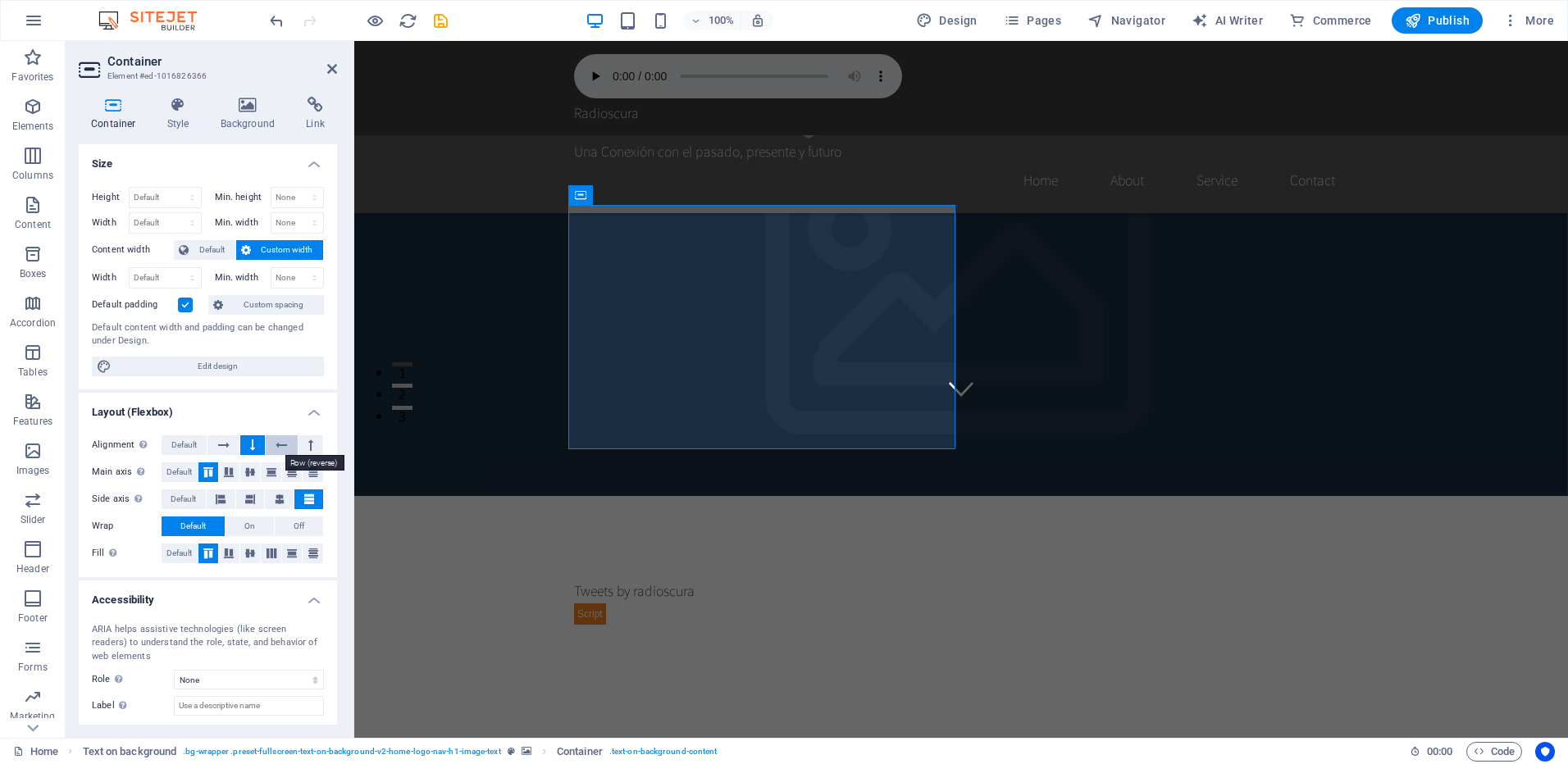
click at [279, 442] on icon at bounding box center [281, 446] width 12 height 20
click at [251, 442] on icon at bounding box center [252, 446] width 5 height 20
click at [594, 200] on span "Container" at bounding box center [614, 195] width 43 height 10
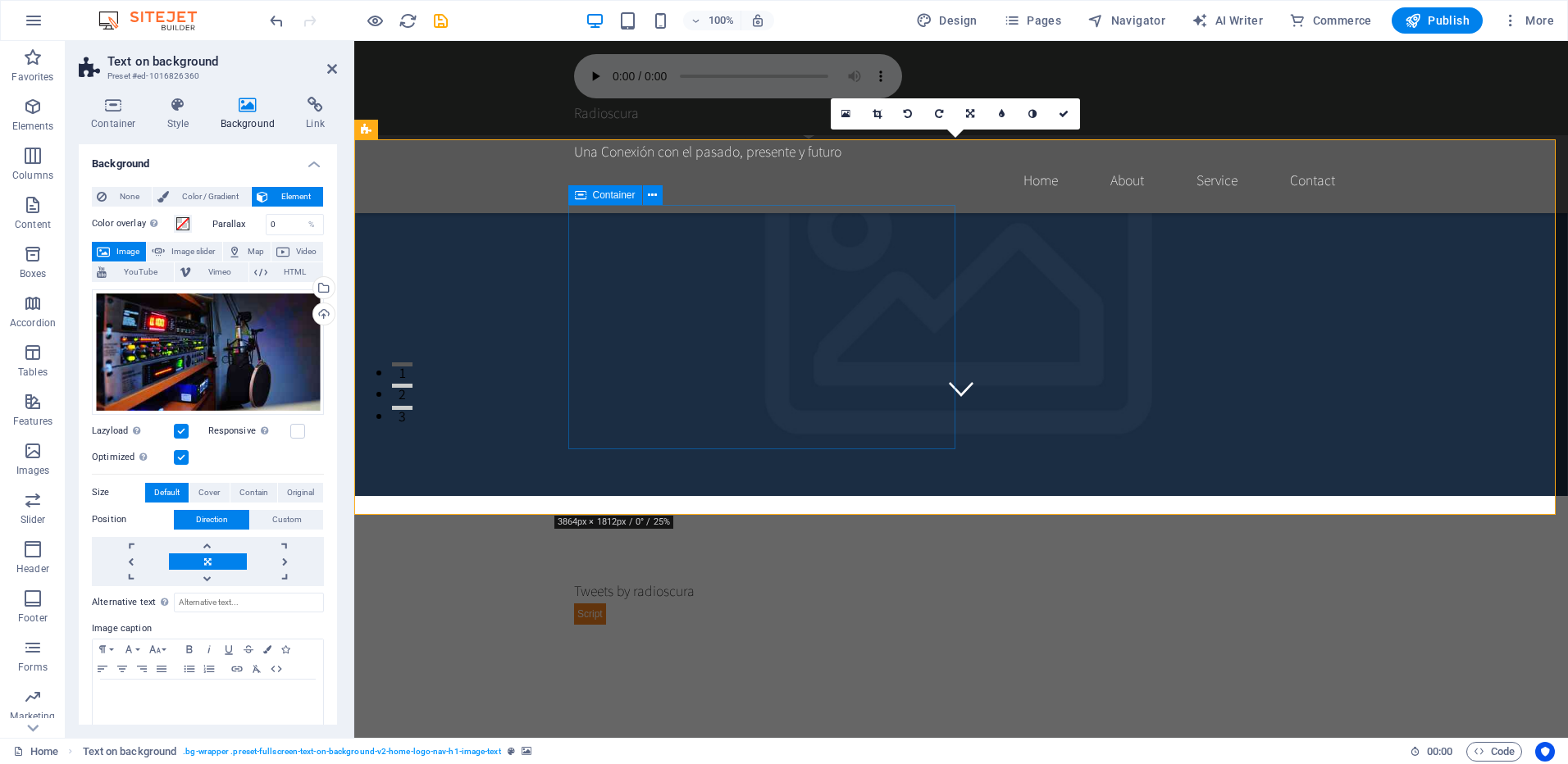
click at [320, 69] on header "Text on background Preset #ed-1016826360" at bounding box center [208, 63] width 258 height 43
drag, startPoint x: 333, startPoint y: 68, endPoint x: 480, endPoint y: 155, distance: 170.8
click at [333, 68] on icon at bounding box center [332, 69] width 10 height 13
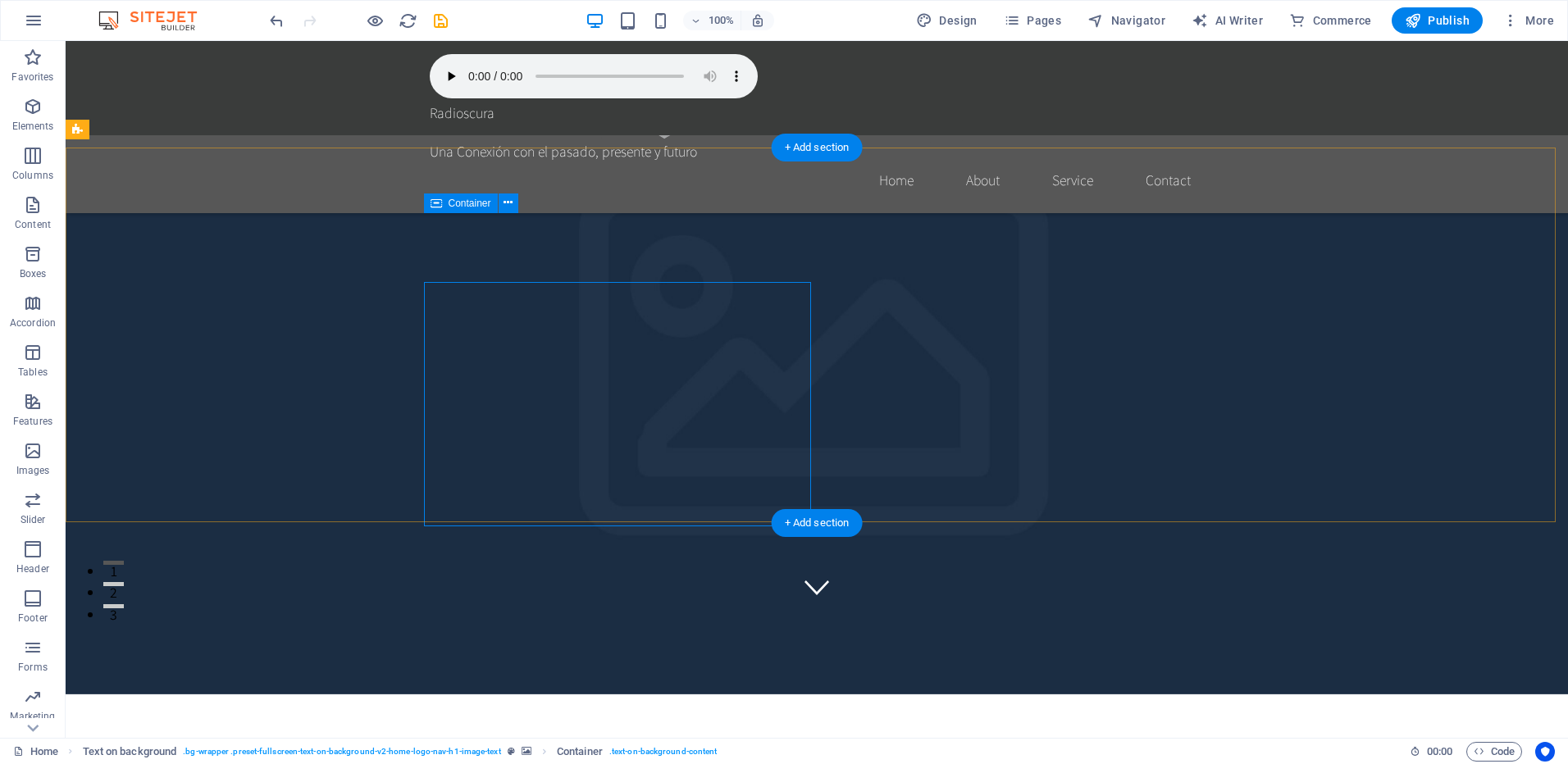
scroll to position [328, 0]
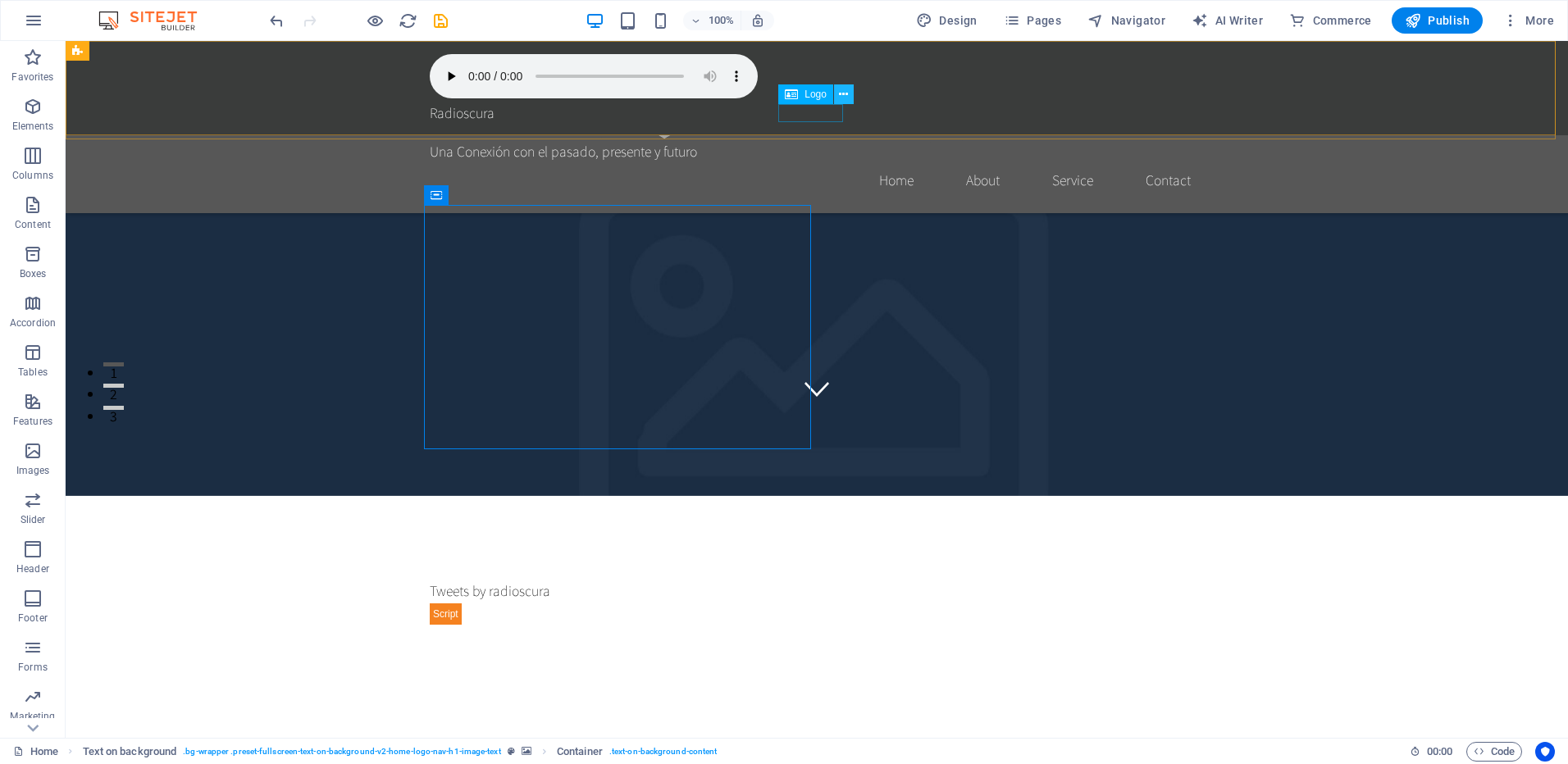
click at [844, 96] on icon at bounding box center [844, 94] width 9 height 17
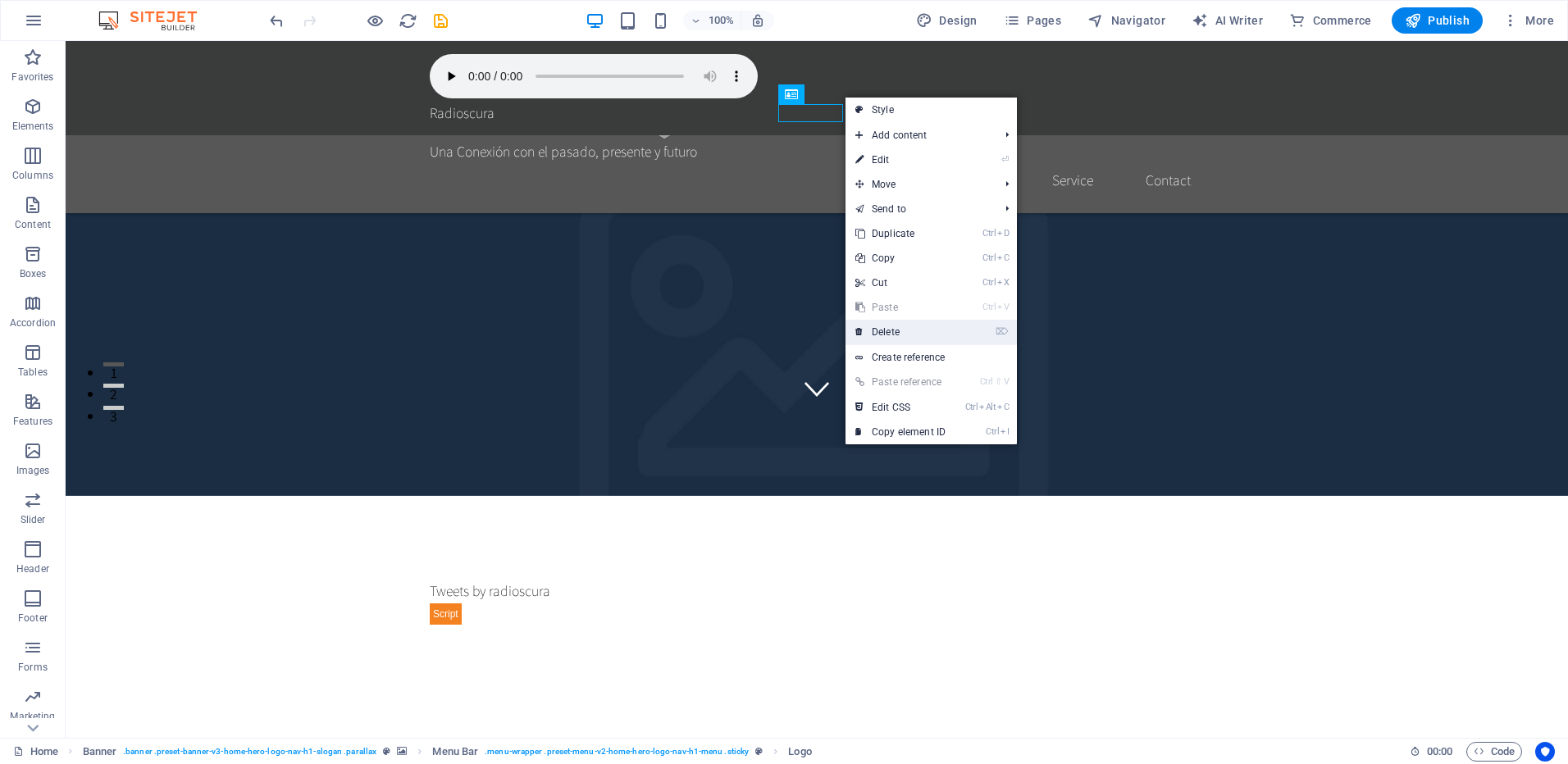
click at [901, 333] on link "⌦ Delete" at bounding box center [900, 332] width 110 height 25
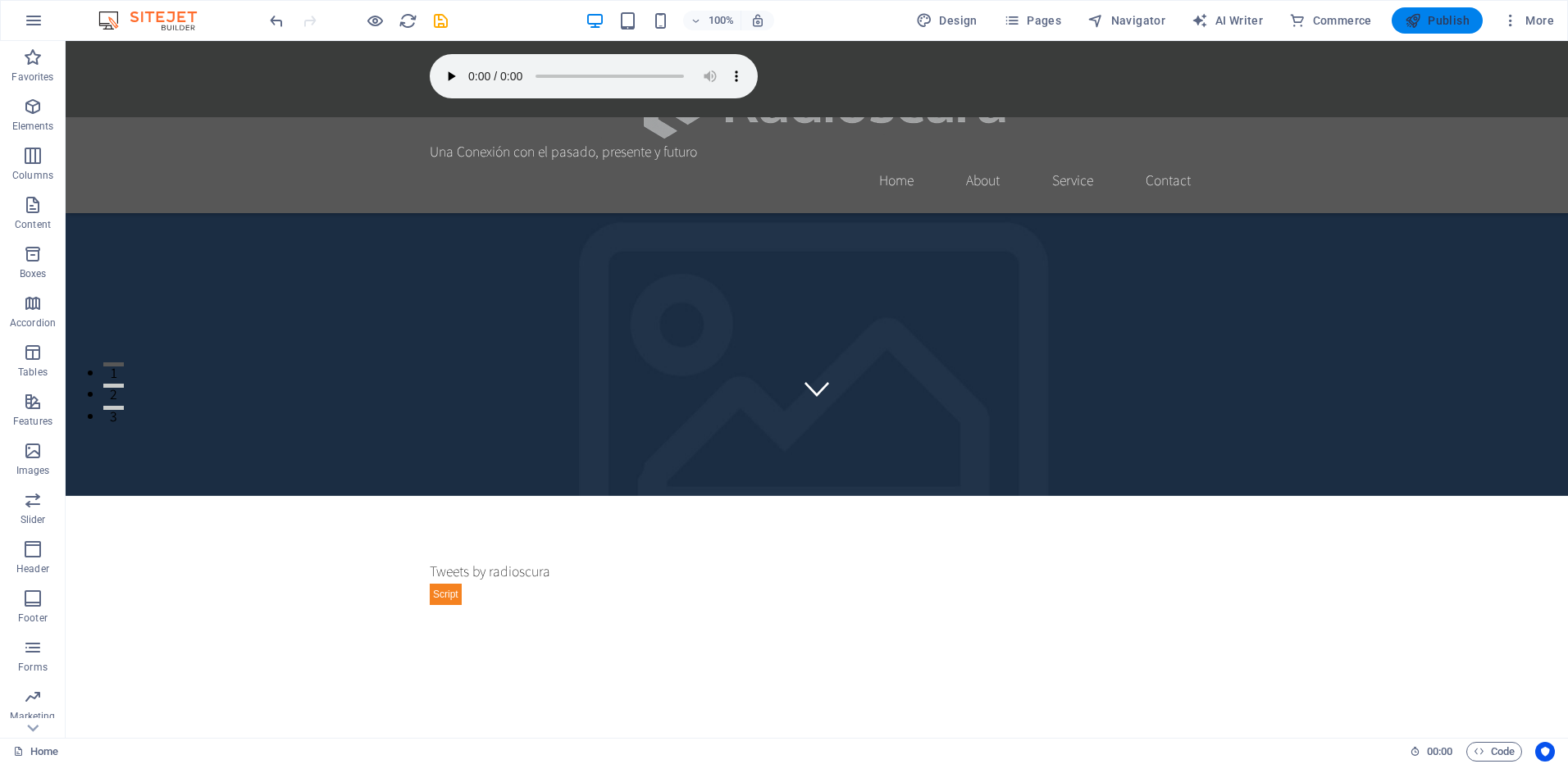
click at [1432, 24] on span "Publish" at bounding box center [1437, 21] width 65 height 17
checkbox input "false"
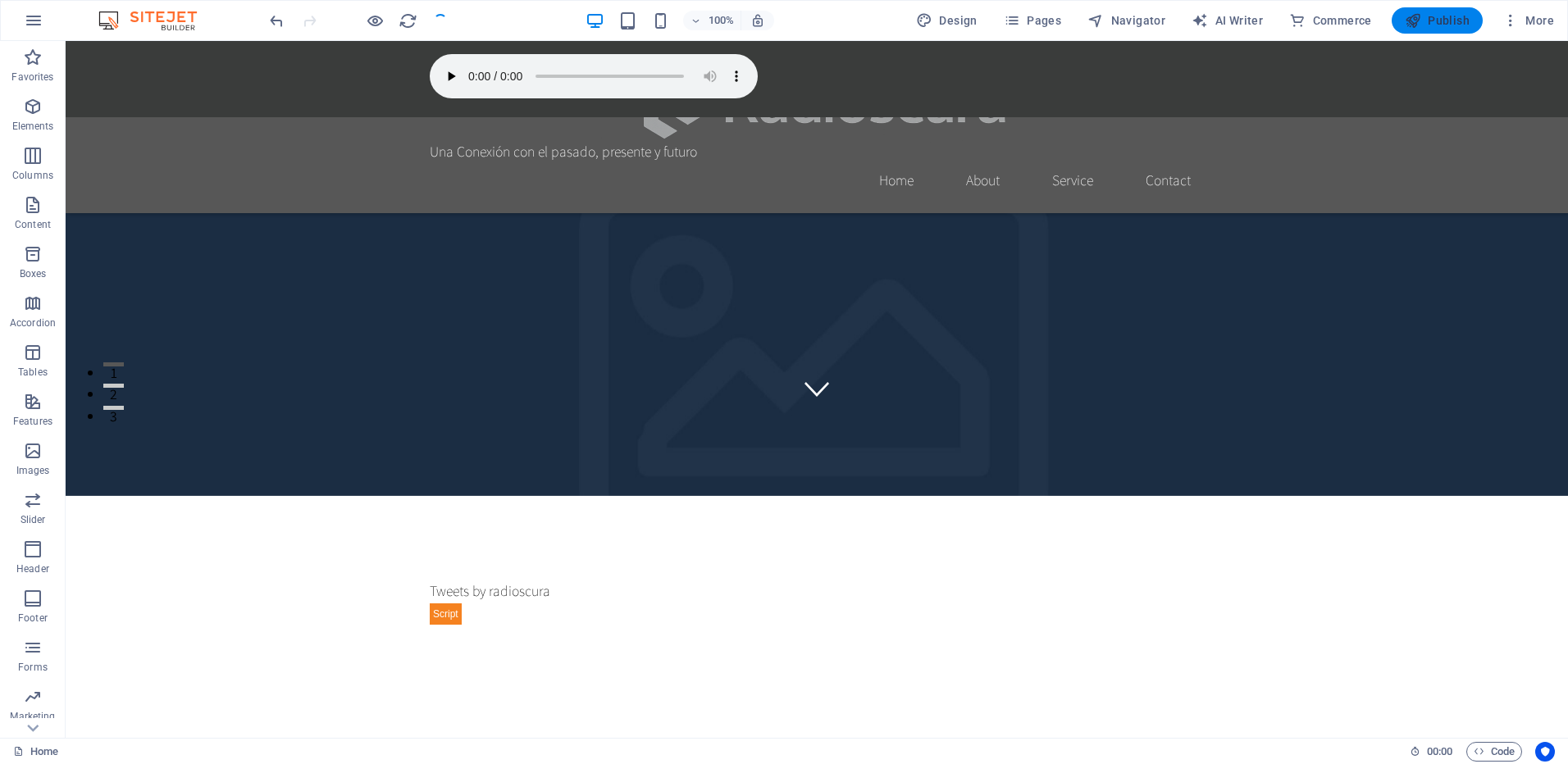
checkbox input "false"
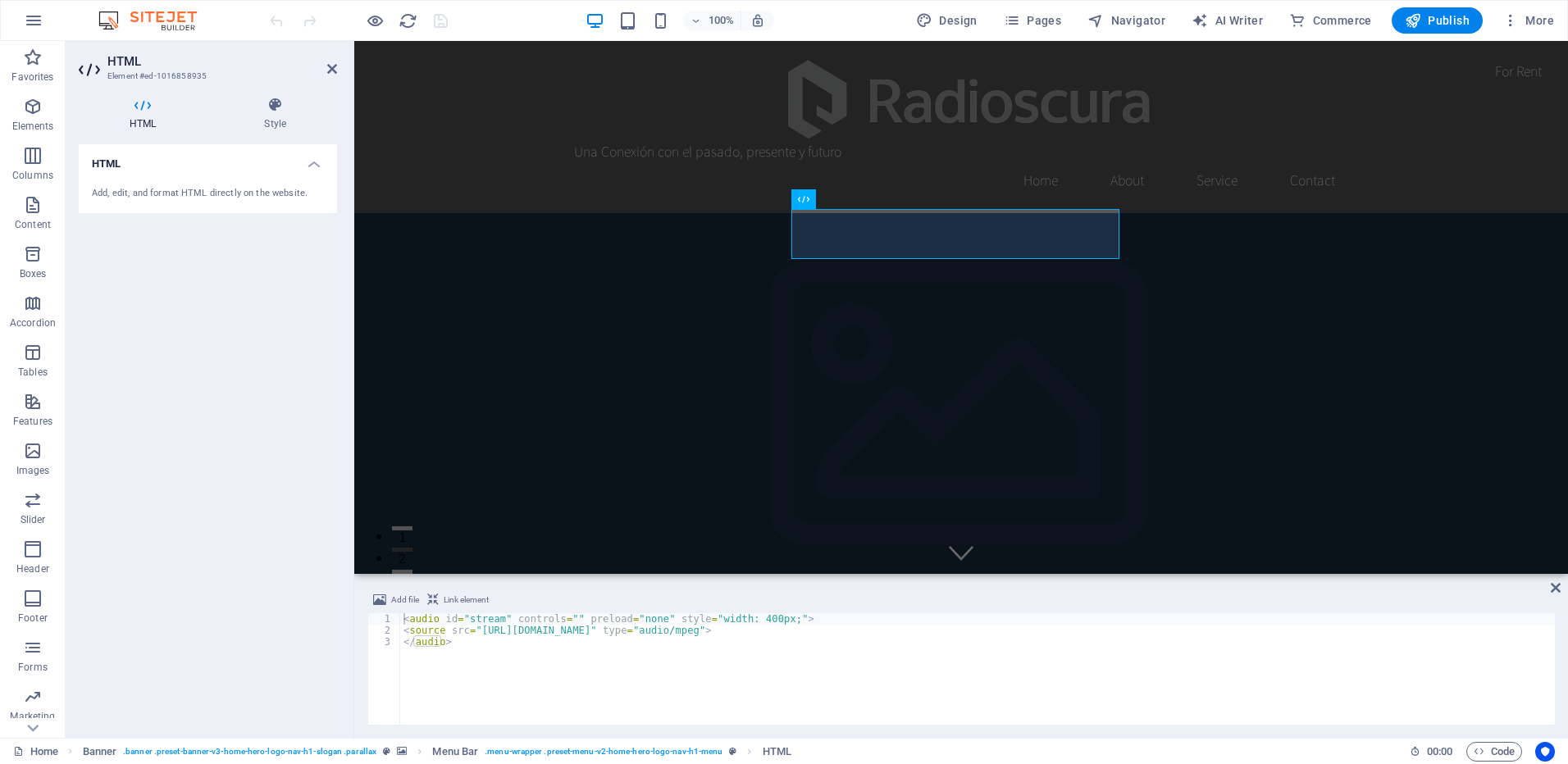
click at [189, 196] on div "Add, edit, and format HTML directly on the website." at bounding box center [208, 193] width 232 height 14
click at [314, 167] on h4 "HTML" at bounding box center [208, 160] width 258 height 30
click at [314, 167] on h4 "HTML" at bounding box center [208, 165] width 258 height 40
drag, startPoint x: 751, startPoint y: 618, endPoint x: 737, endPoint y: 618, distance: 14.0
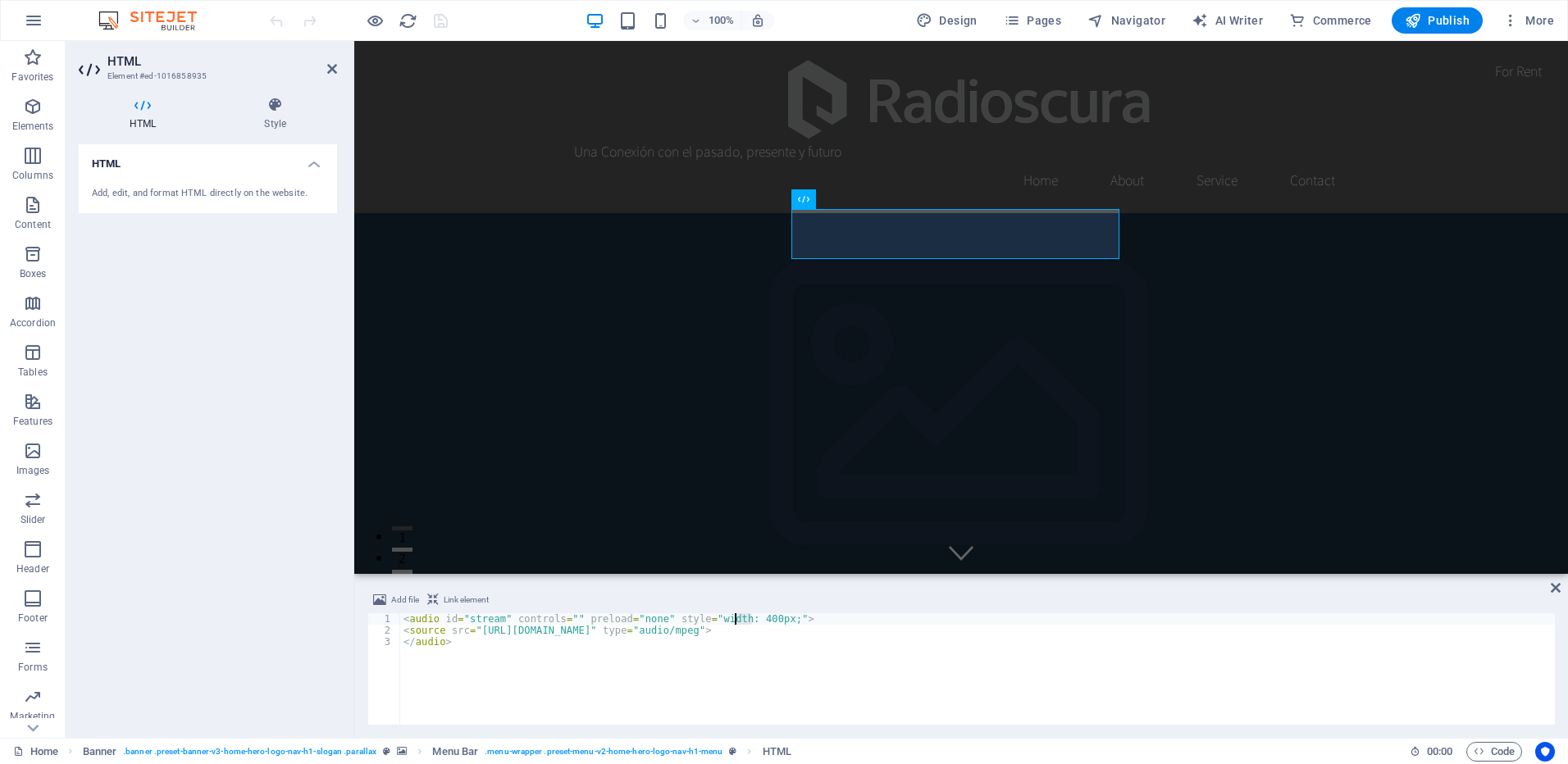
click at [737, 618] on div "< audio id = "stream" controls = "" preload = "none" style = "width: 400px;" > …" at bounding box center [978, 680] width 1154 height 135
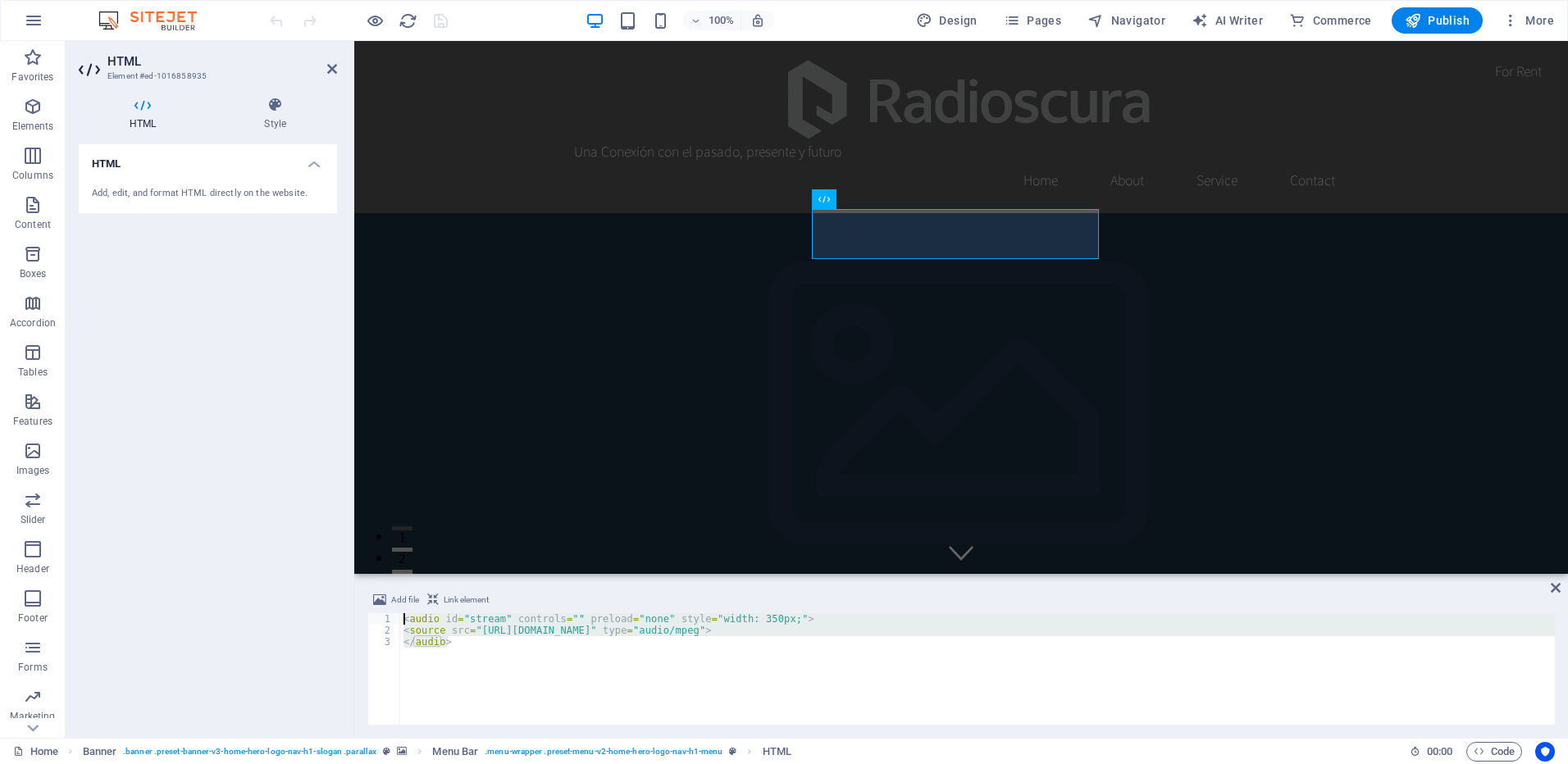
drag, startPoint x: 456, startPoint y: 640, endPoint x: 401, endPoint y: 614, distance: 60.8
click at [401, 614] on div "< audio id = "stream" controls = "" preload = "none" style = "width: 350px;" > …" at bounding box center [978, 680] width 1154 height 135
type textarea "<audio id="stream" controls="" preload="none" style="width: 350px;"> <source sr…"
click at [331, 66] on icon at bounding box center [332, 69] width 10 height 13
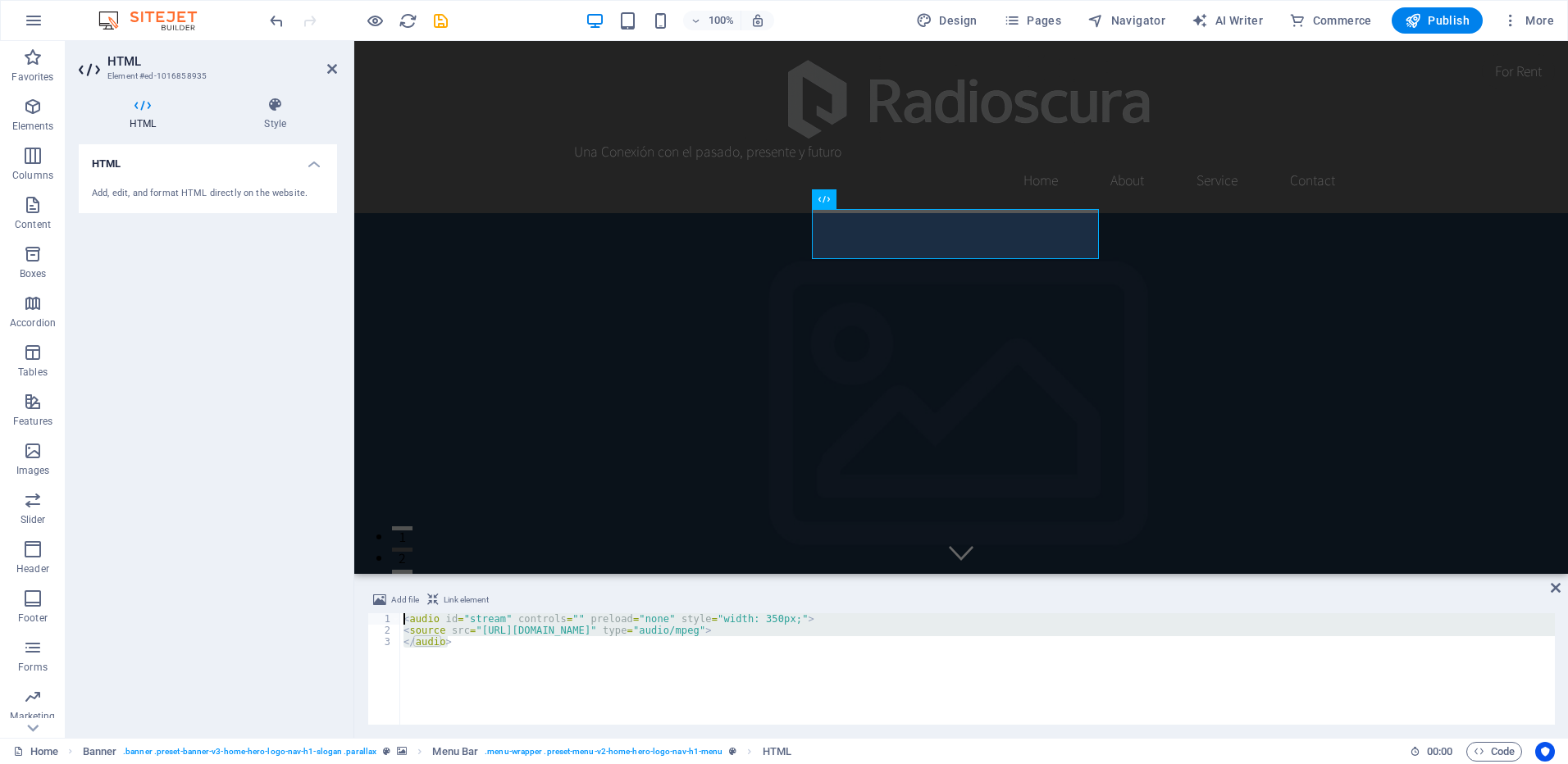
click at [337, 61] on aside "HTML Element #ed-1016858935 HTML Style HTML Add, edit, and format HTML directly…" at bounding box center [209, 389] width 289 height 697
click at [334, 67] on icon at bounding box center [332, 69] width 10 height 13
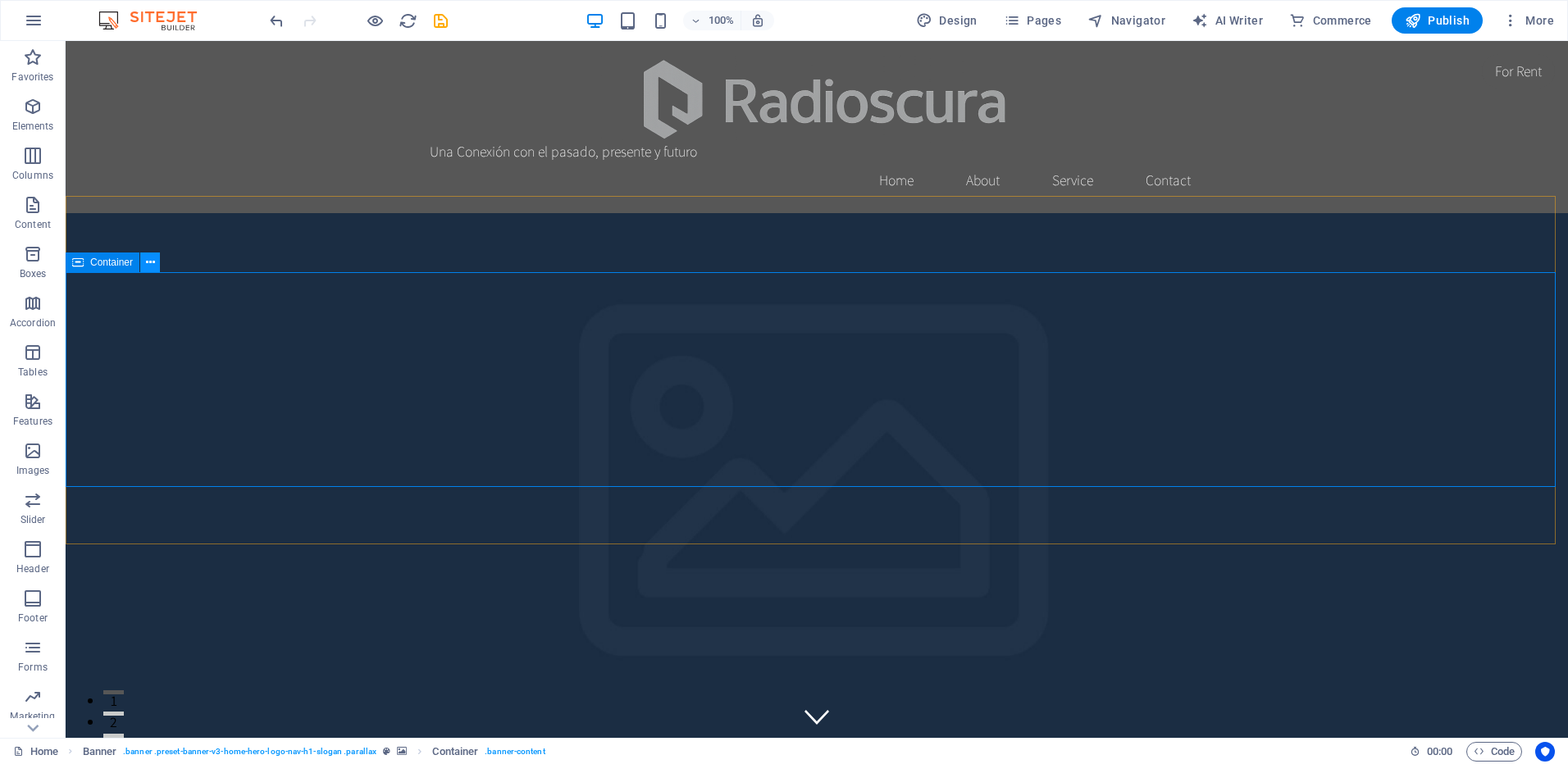
click at [155, 259] on button at bounding box center [151, 262] width 20 height 20
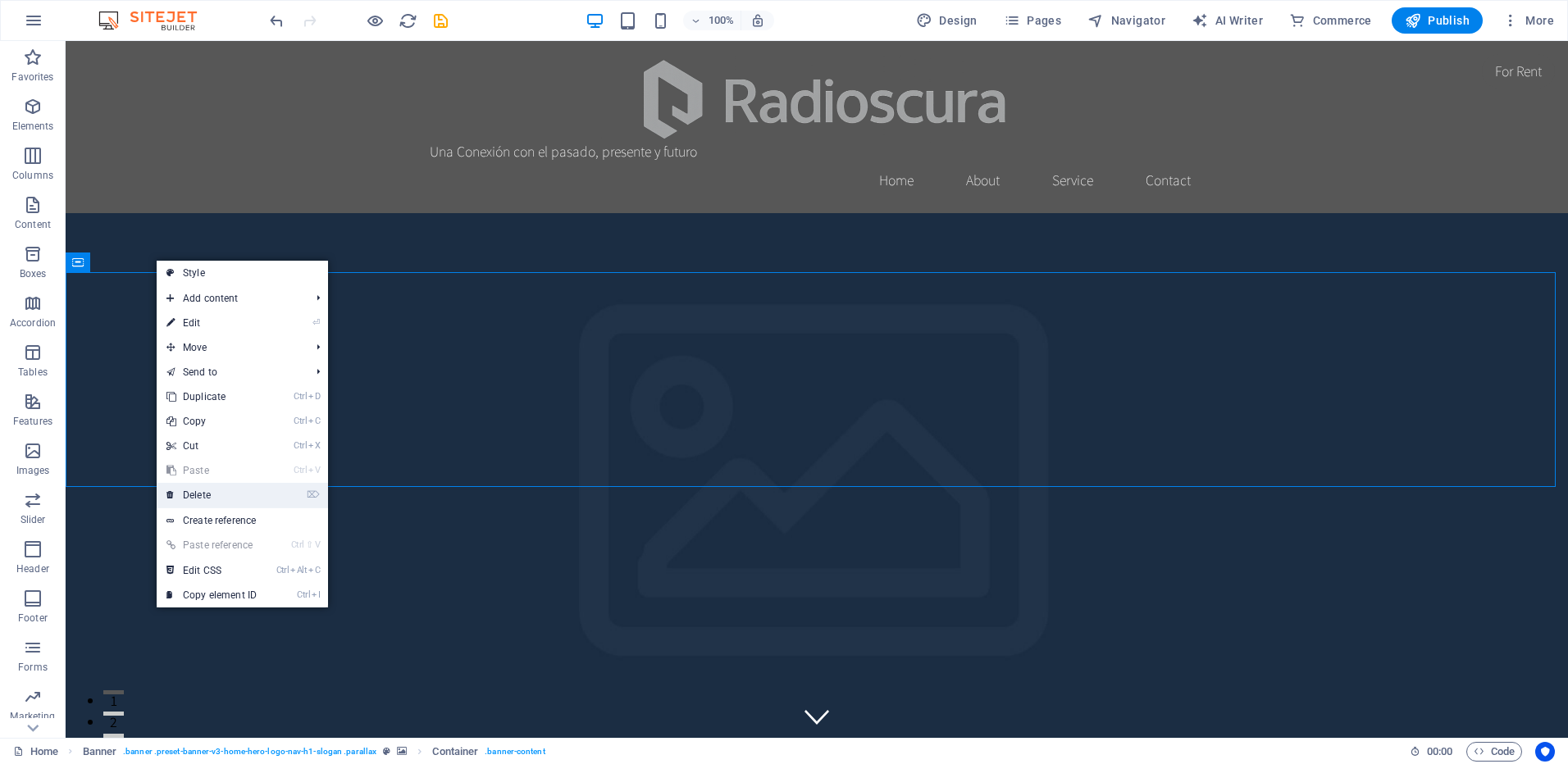
click at [207, 485] on link "⌦ Delete" at bounding box center [211, 495] width 110 height 25
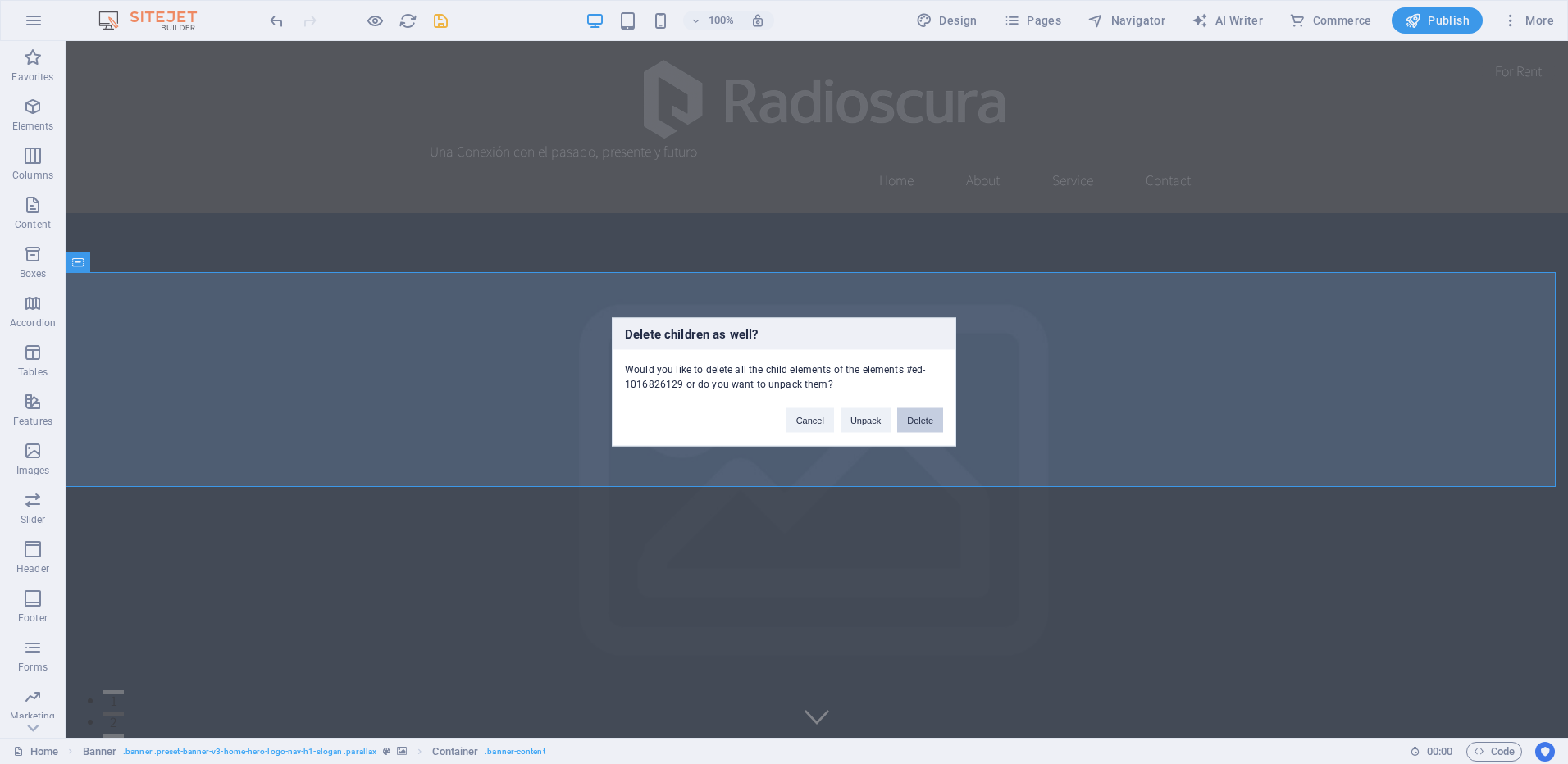
click at [925, 425] on button "Delete" at bounding box center [920, 421] width 46 height 25
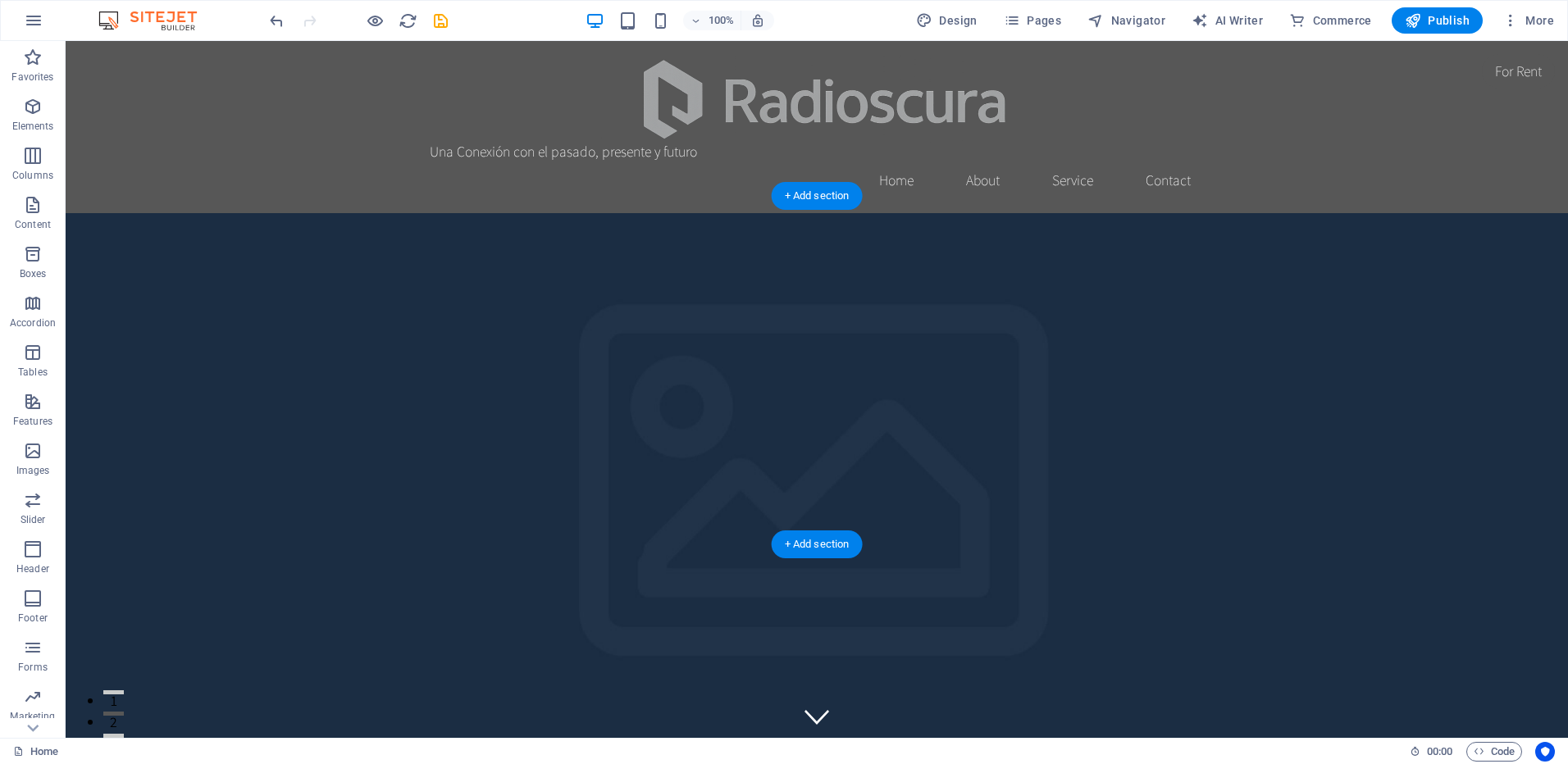
click at [637, 344] on figure at bounding box center [816, 561] width 1503 height 697
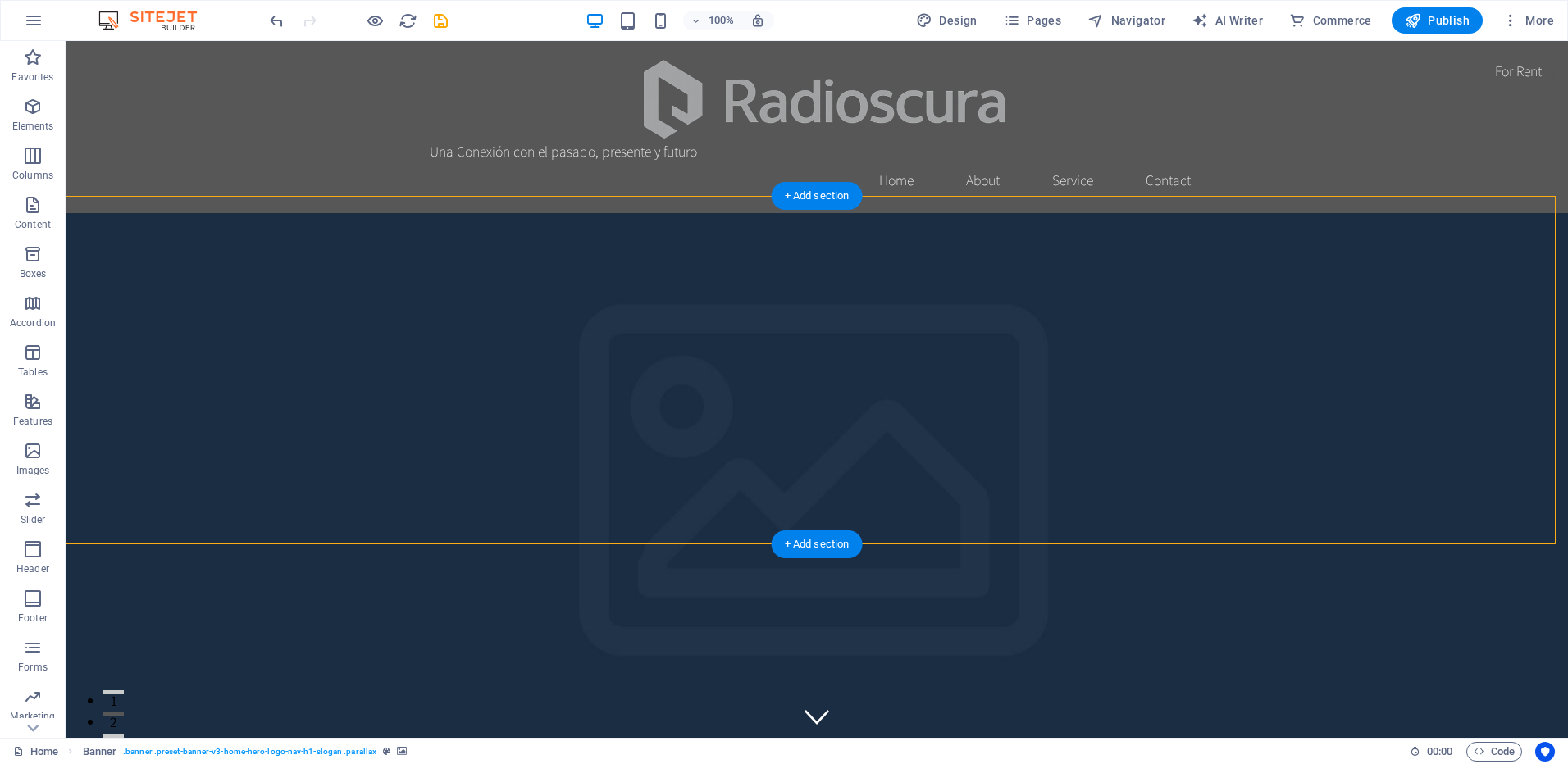
click at [788, 458] on figure at bounding box center [816, 561] width 1503 height 697
click at [774, 380] on figure at bounding box center [816, 561] width 1503 height 697
drag, startPoint x: 1035, startPoint y: 549, endPoint x: 1035, endPoint y: 528, distance: 21.0
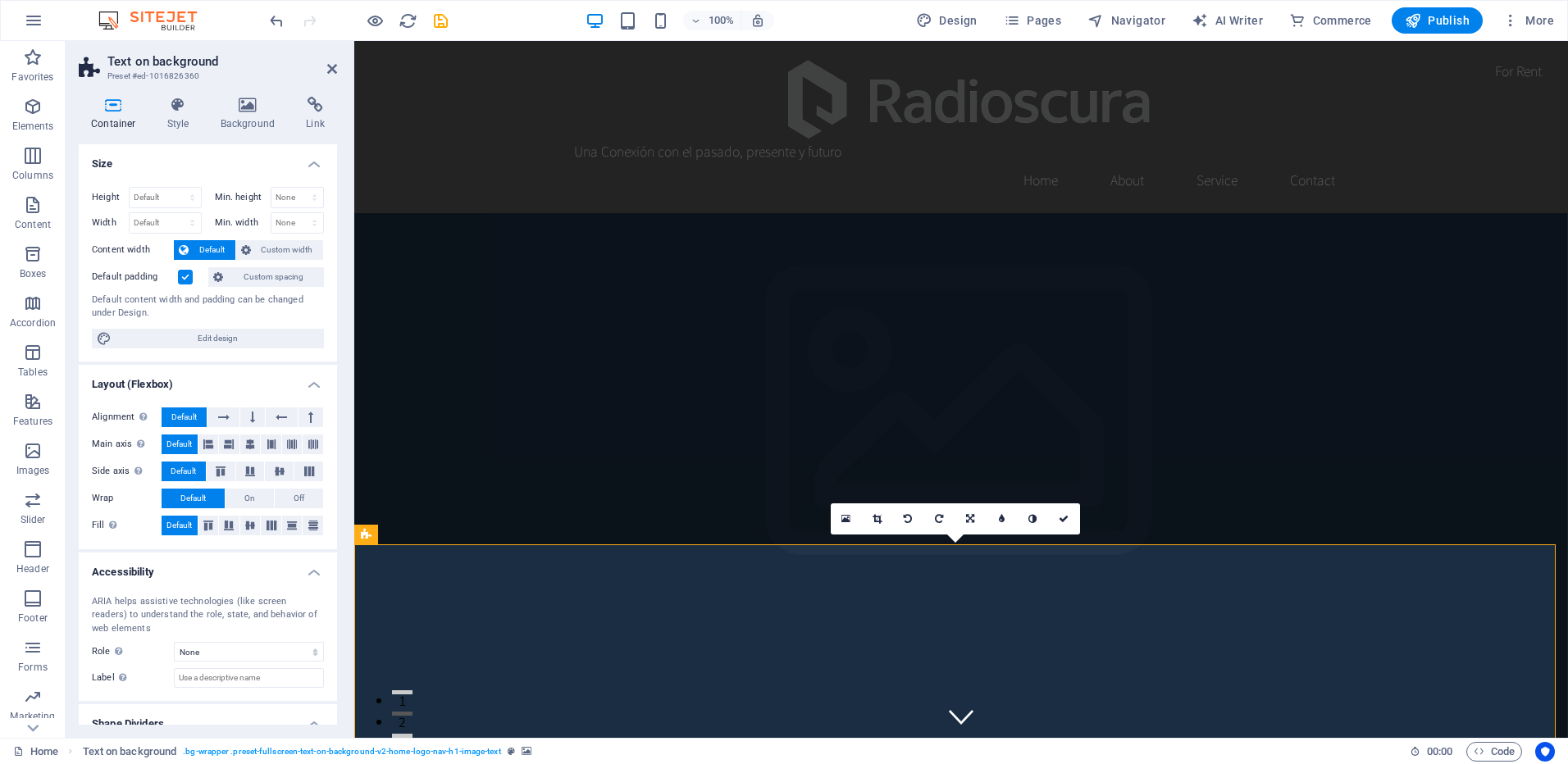
click at [811, 311] on figure at bounding box center [961, 561] width 1214 height 697
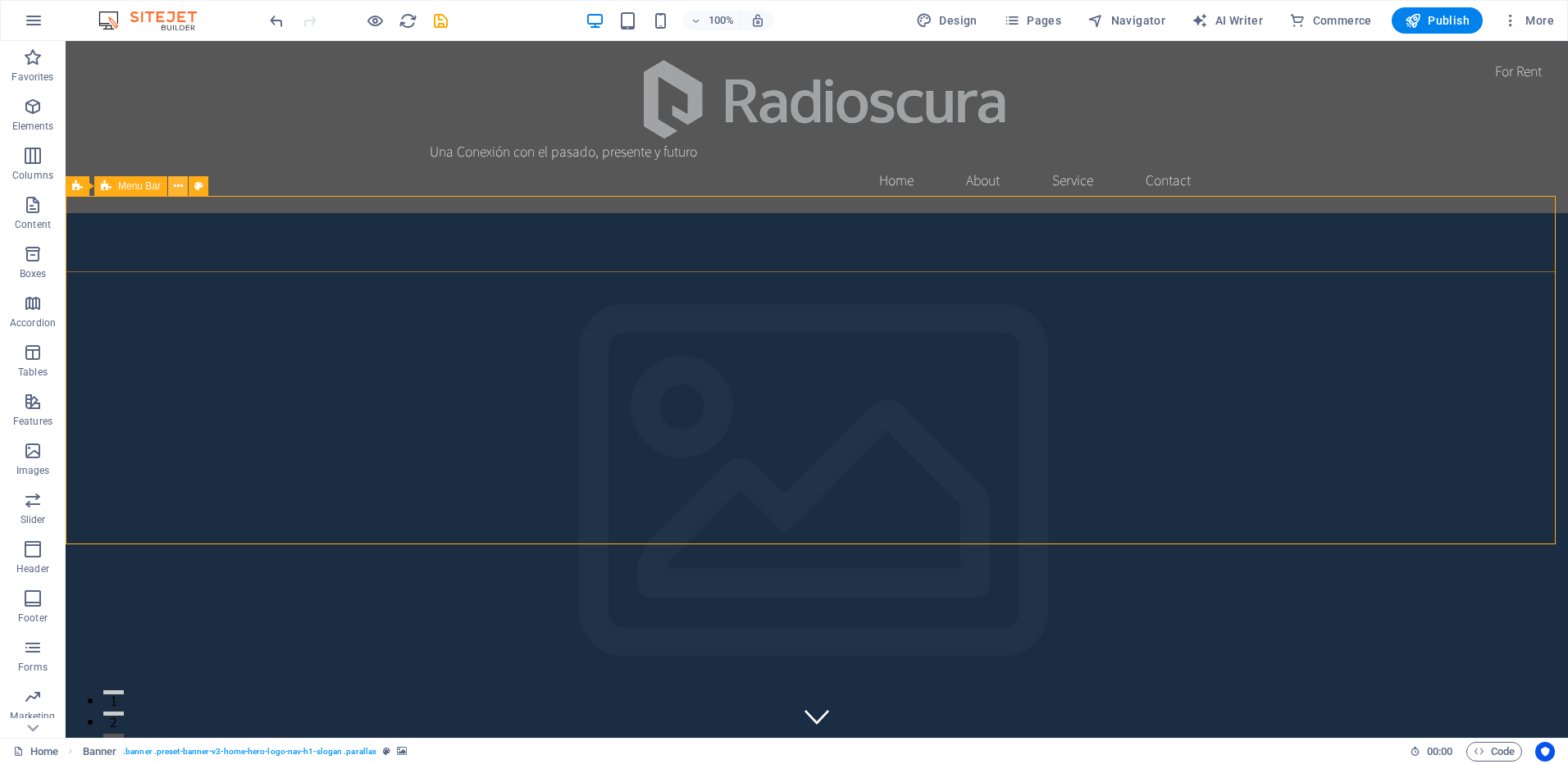
click at [180, 186] on icon at bounding box center [178, 186] width 9 height 17
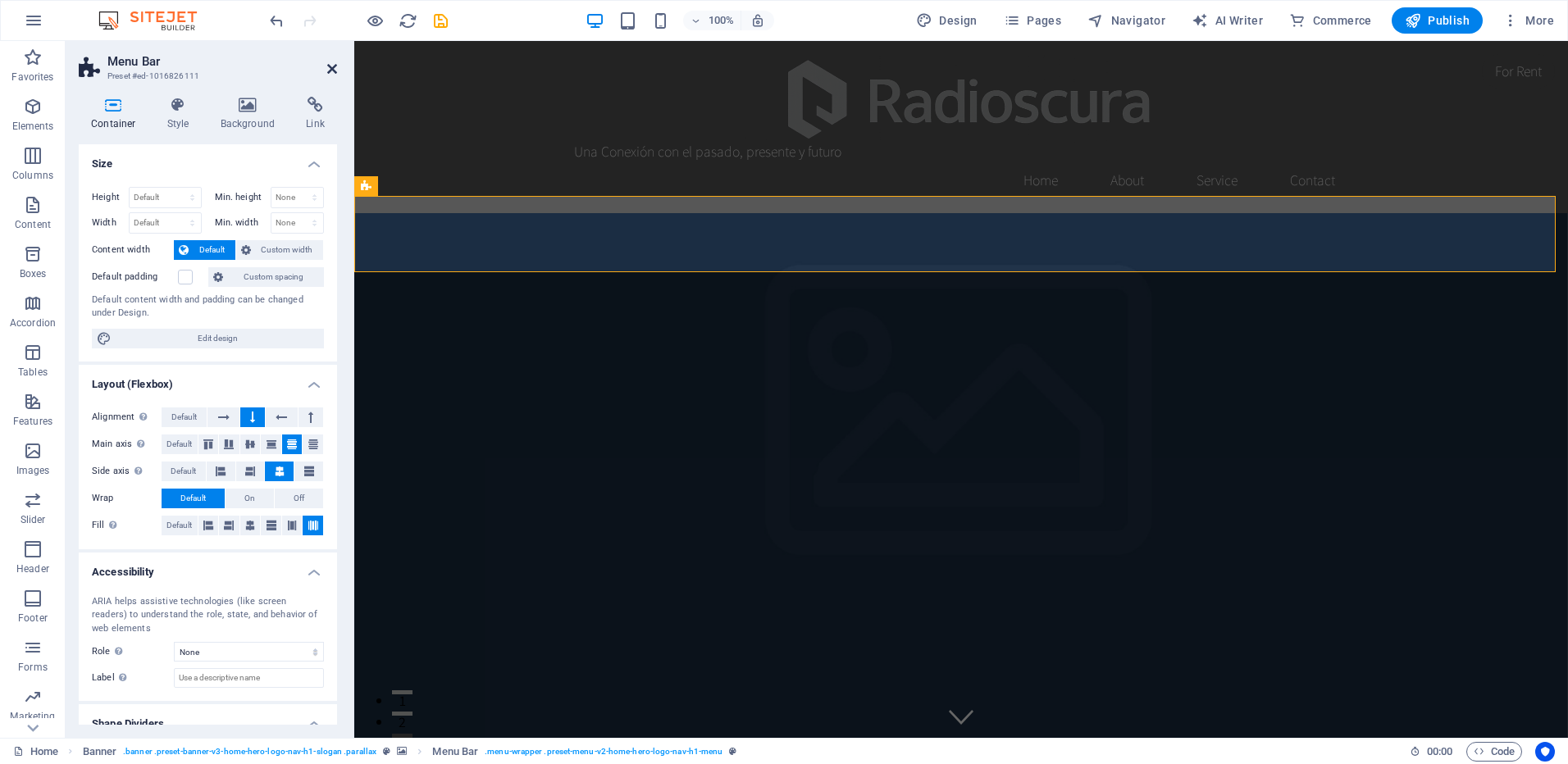
click at [332, 64] on icon at bounding box center [332, 69] width 10 height 13
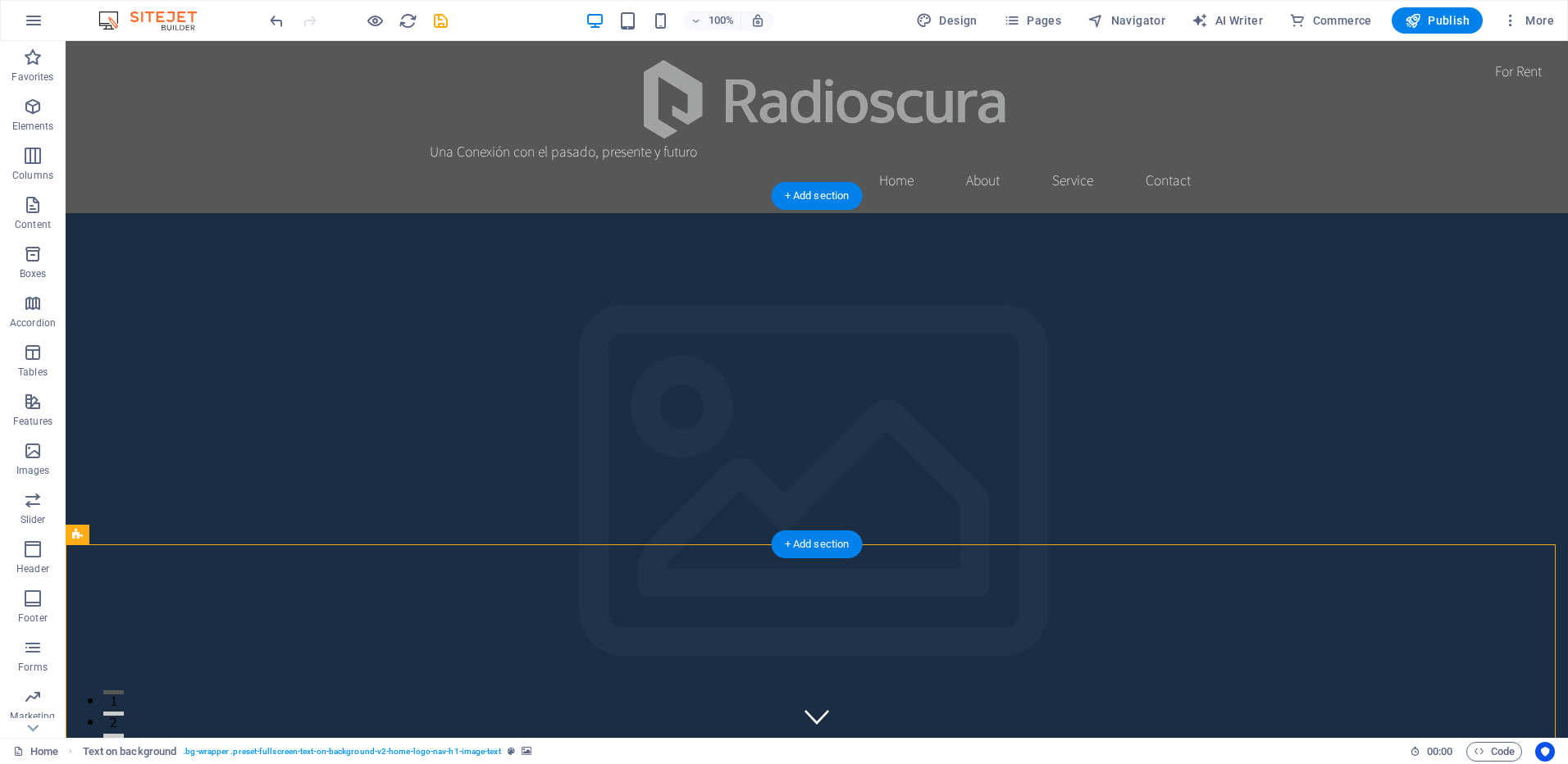
drag, startPoint x: 704, startPoint y: 590, endPoint x: 706, endPoint y: 412, distance: 178.0
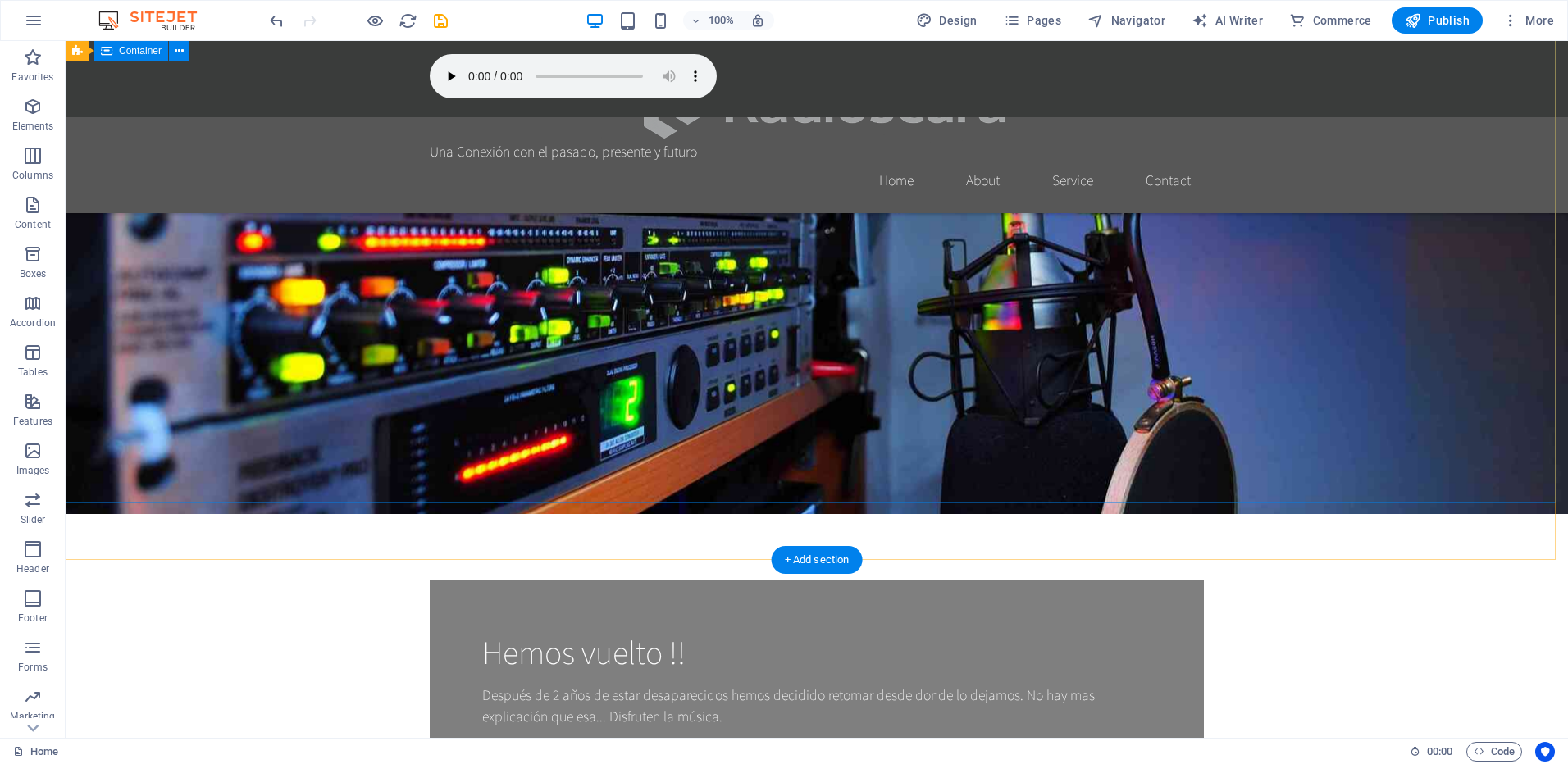
scroll to position [902, 0]
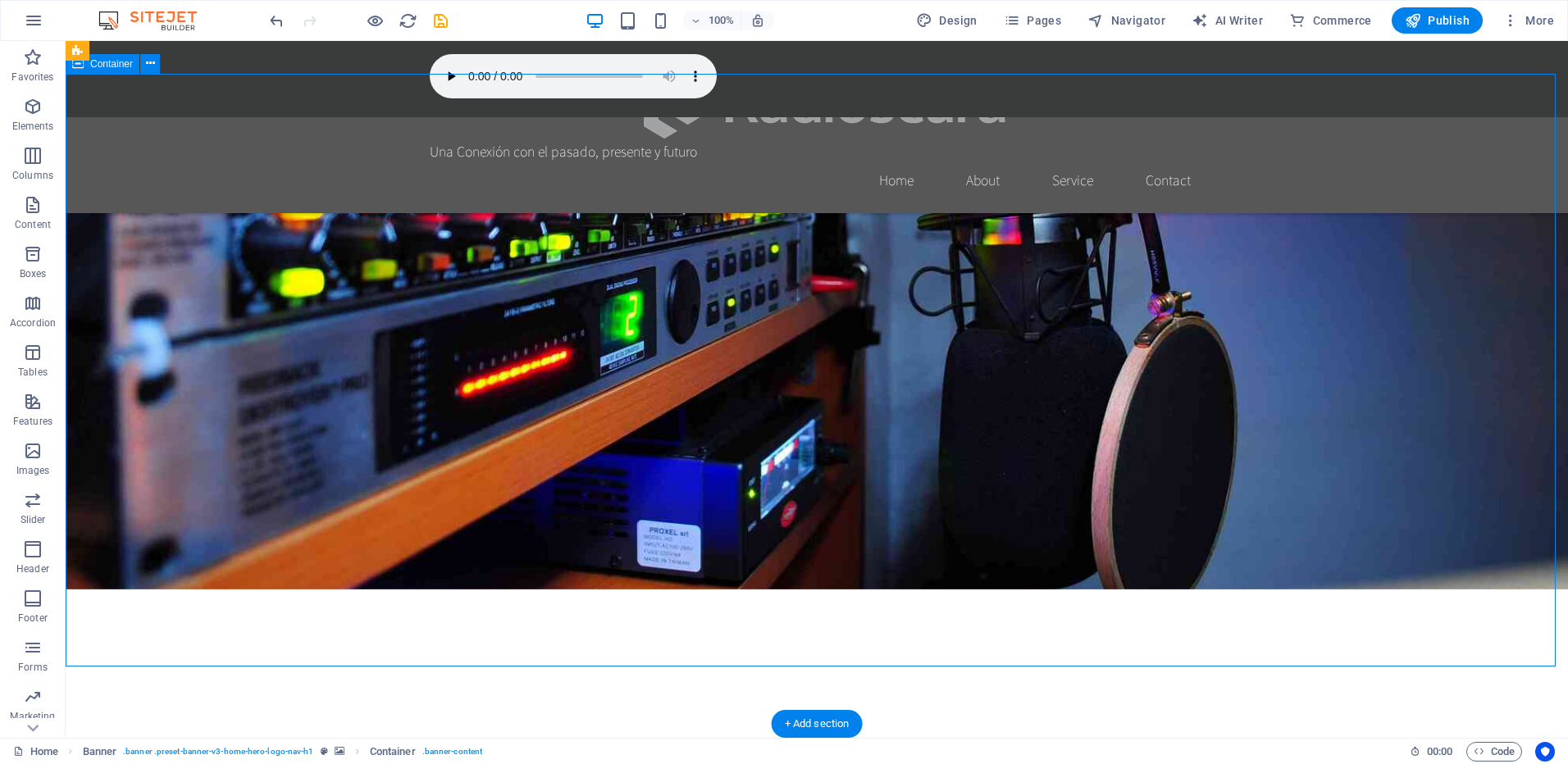
scroll to position [738, 0]
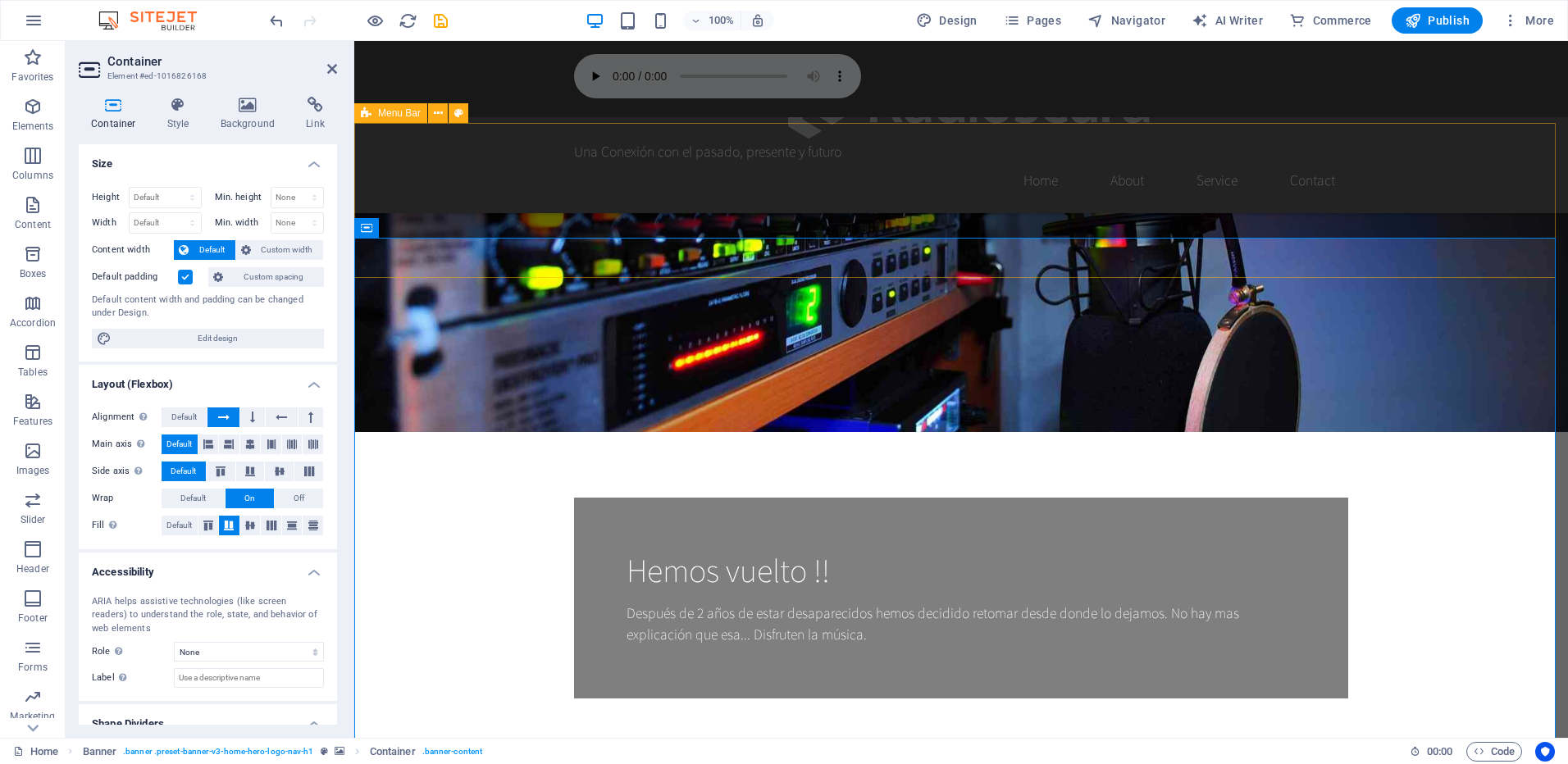
scroll to position [574, 0]
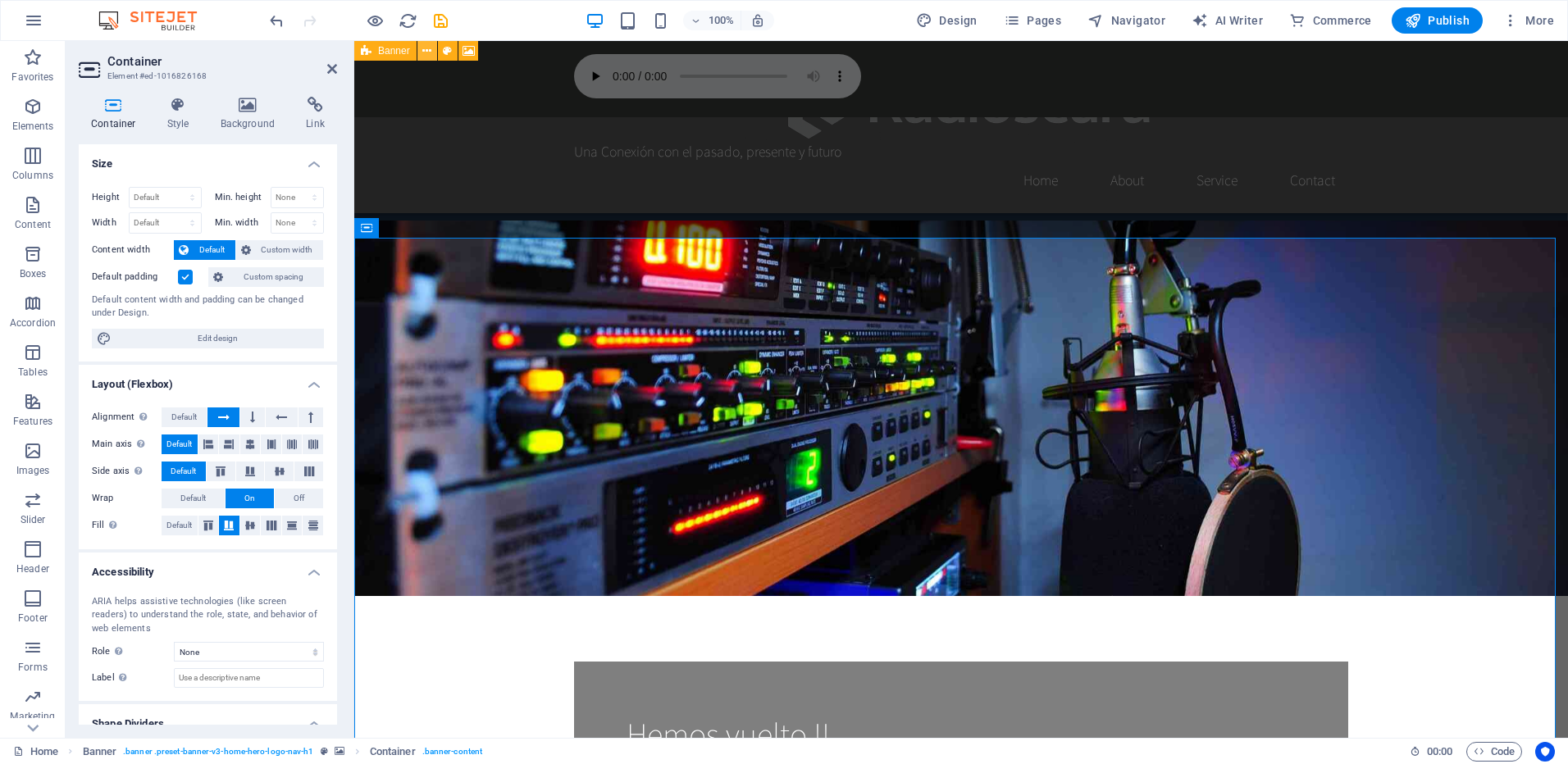
click at [430, 50] on icon at bounding box center [427, 51] width 9 height 17
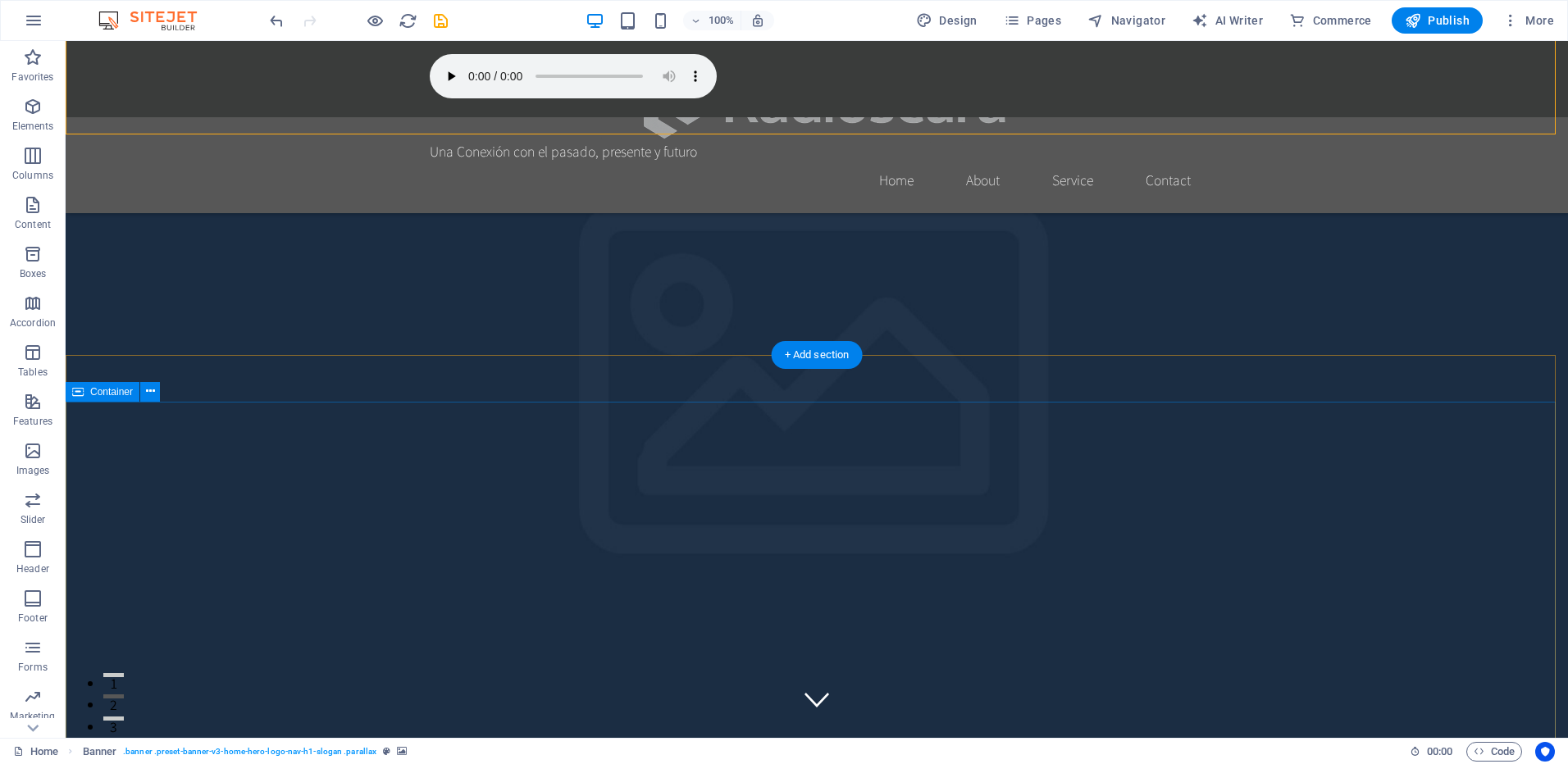
scroll to position [410, 0]
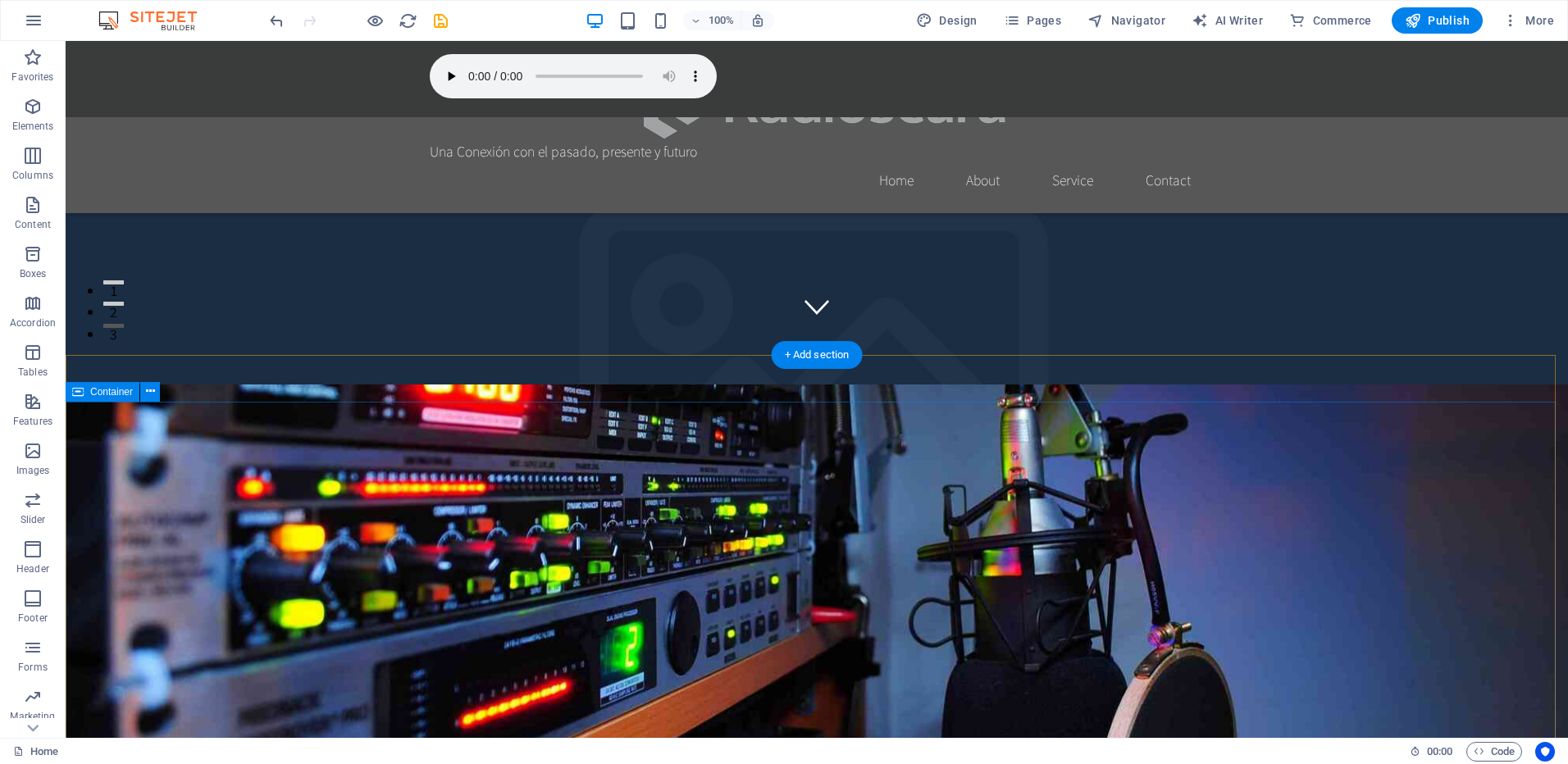
click at [151, 394] on icon at bounding box center [151, 391] width 9 height 17
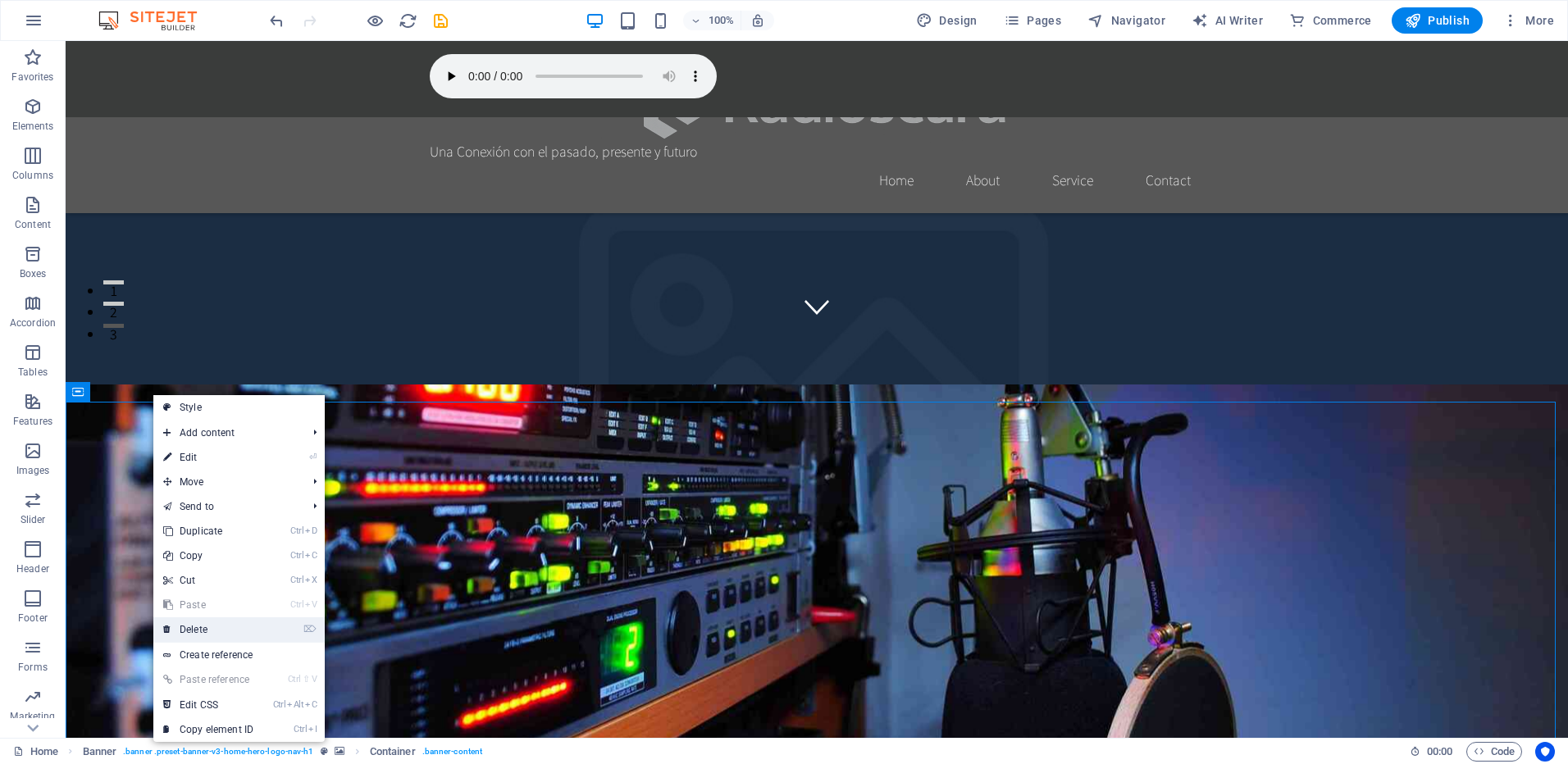
click at [220, 628] on link "⌦ Delete" at bounding box center [208, 630] width 110 height 25
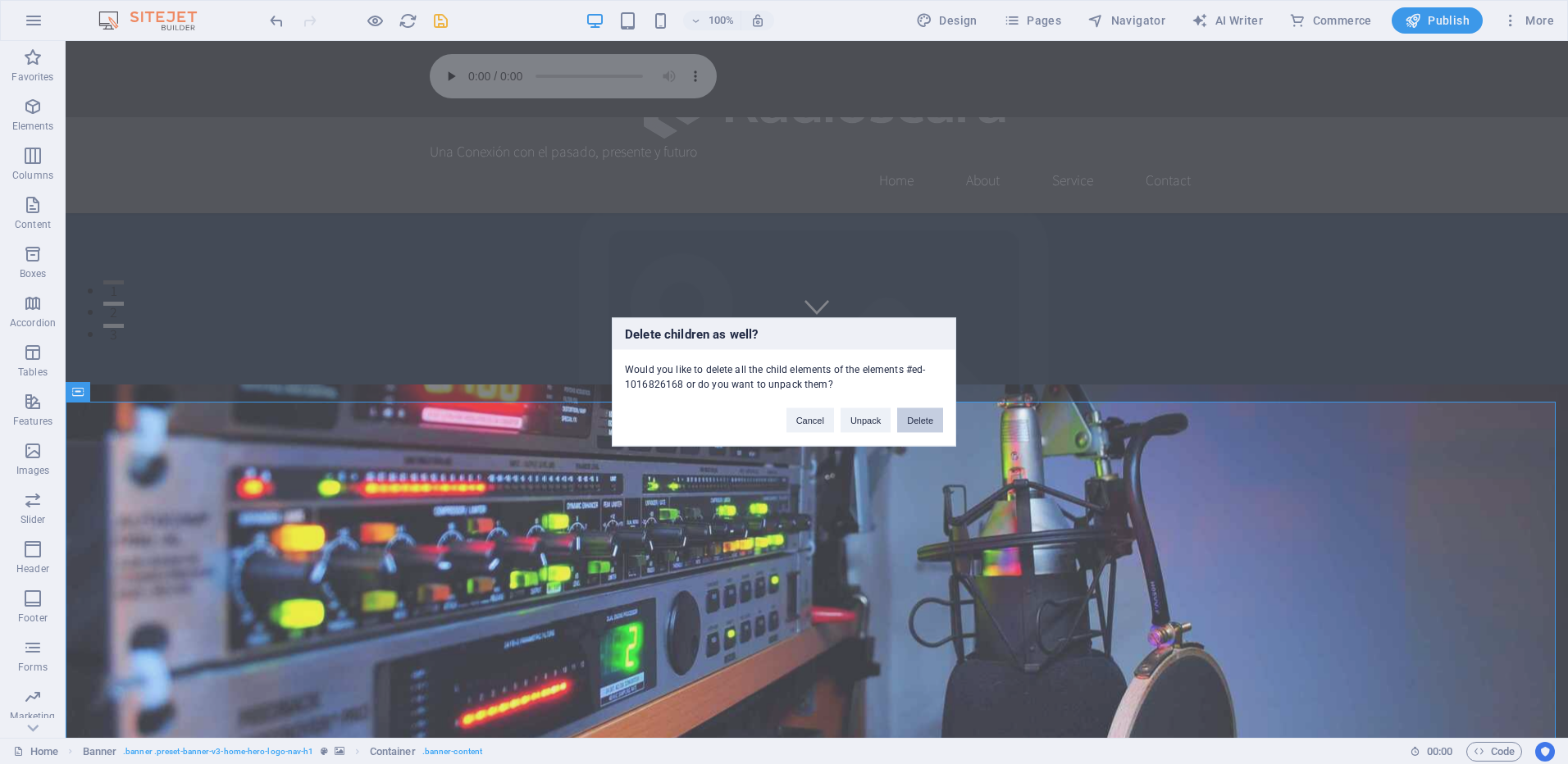
click at [917, 419] on button "Delete" at bounding box center [920, 421] width 46 height 25
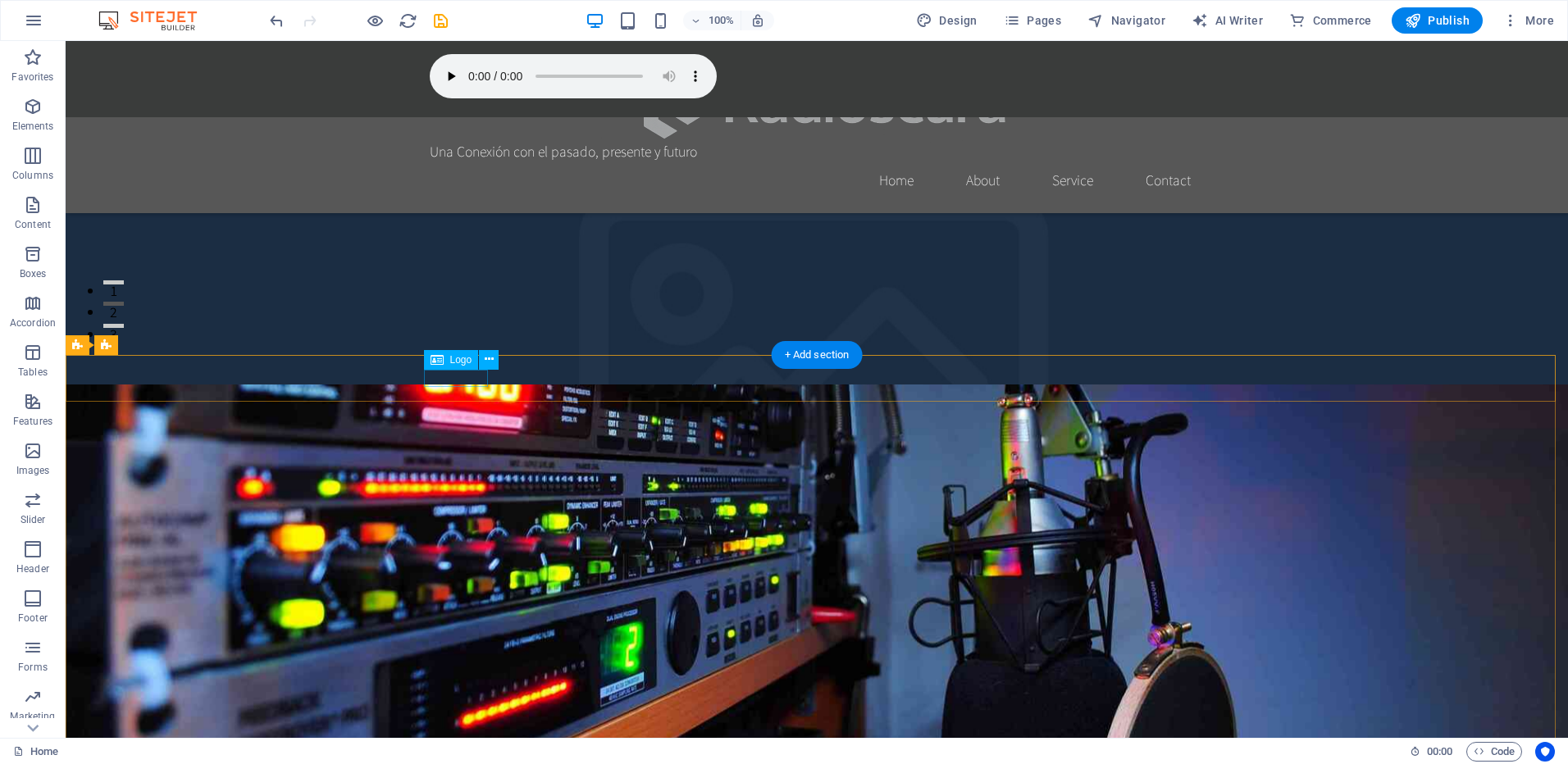
click at [489, 362] on icon at bounding box center [489, 359] width 9 height 17
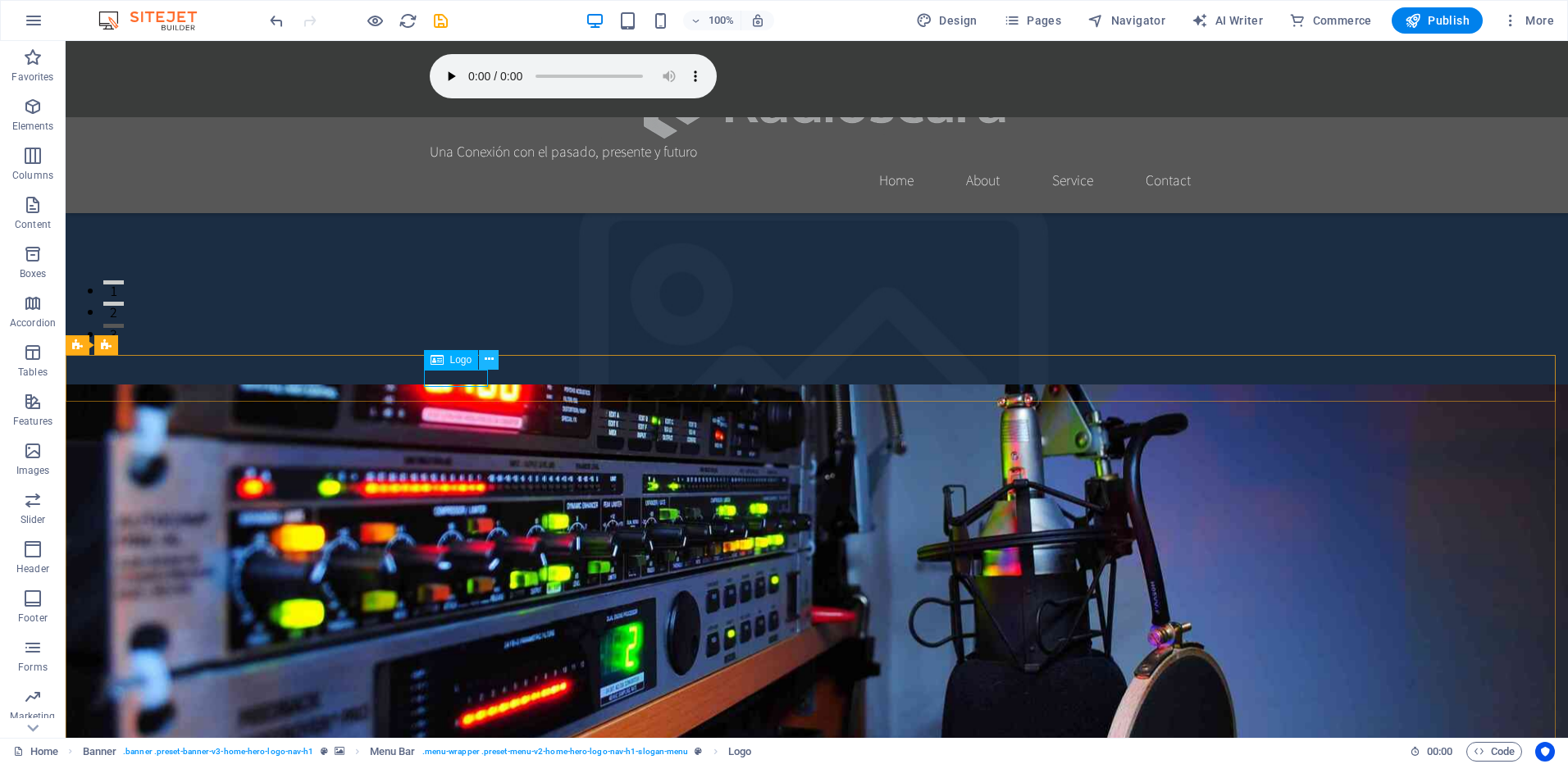
click at [485, 358] on icon at bounding box center [489, 359] width 9 height 17
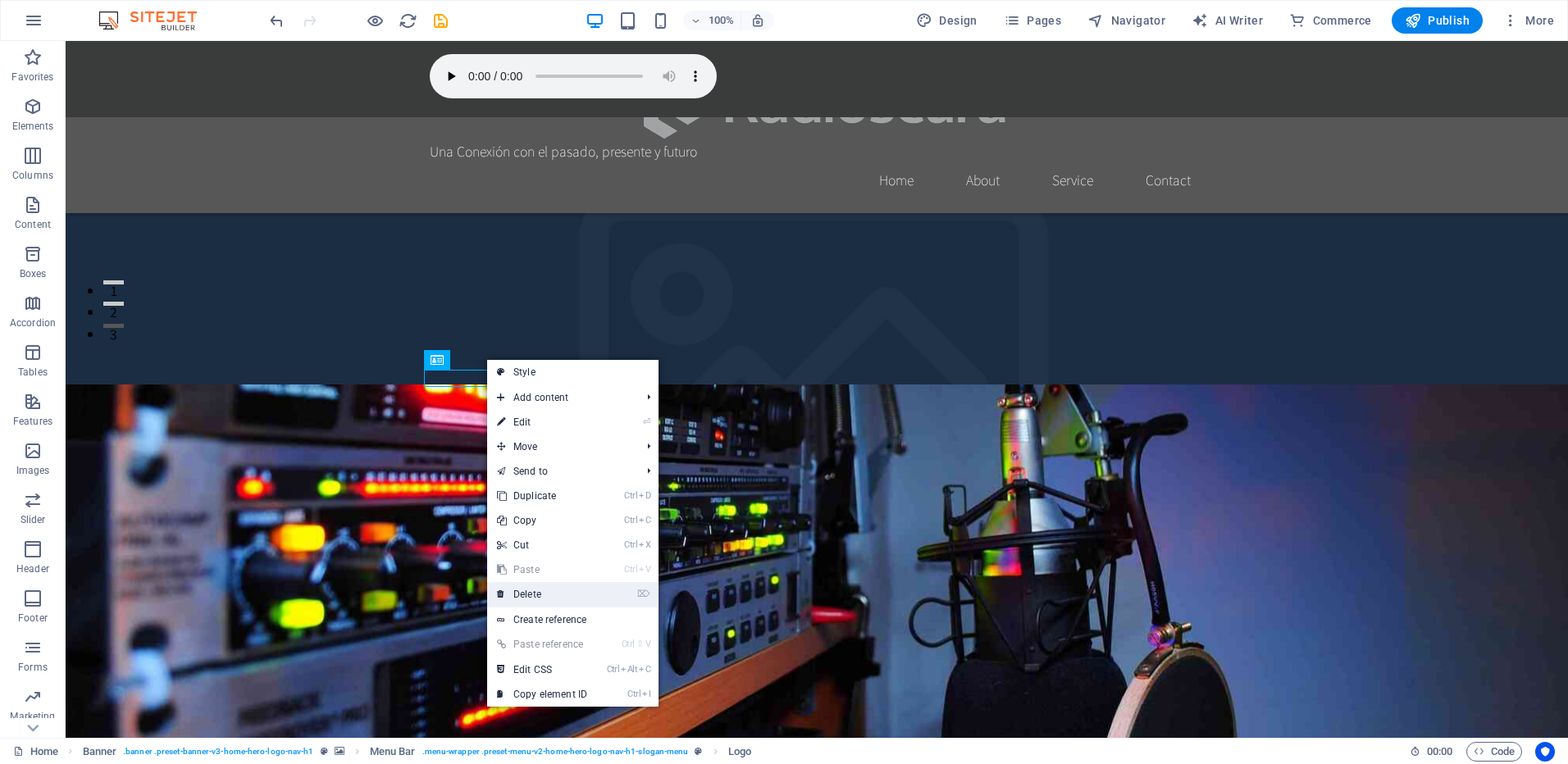
click at [545, 582] on link "⌦ Delete" at bounding box center [542, 594] width 110 height 25
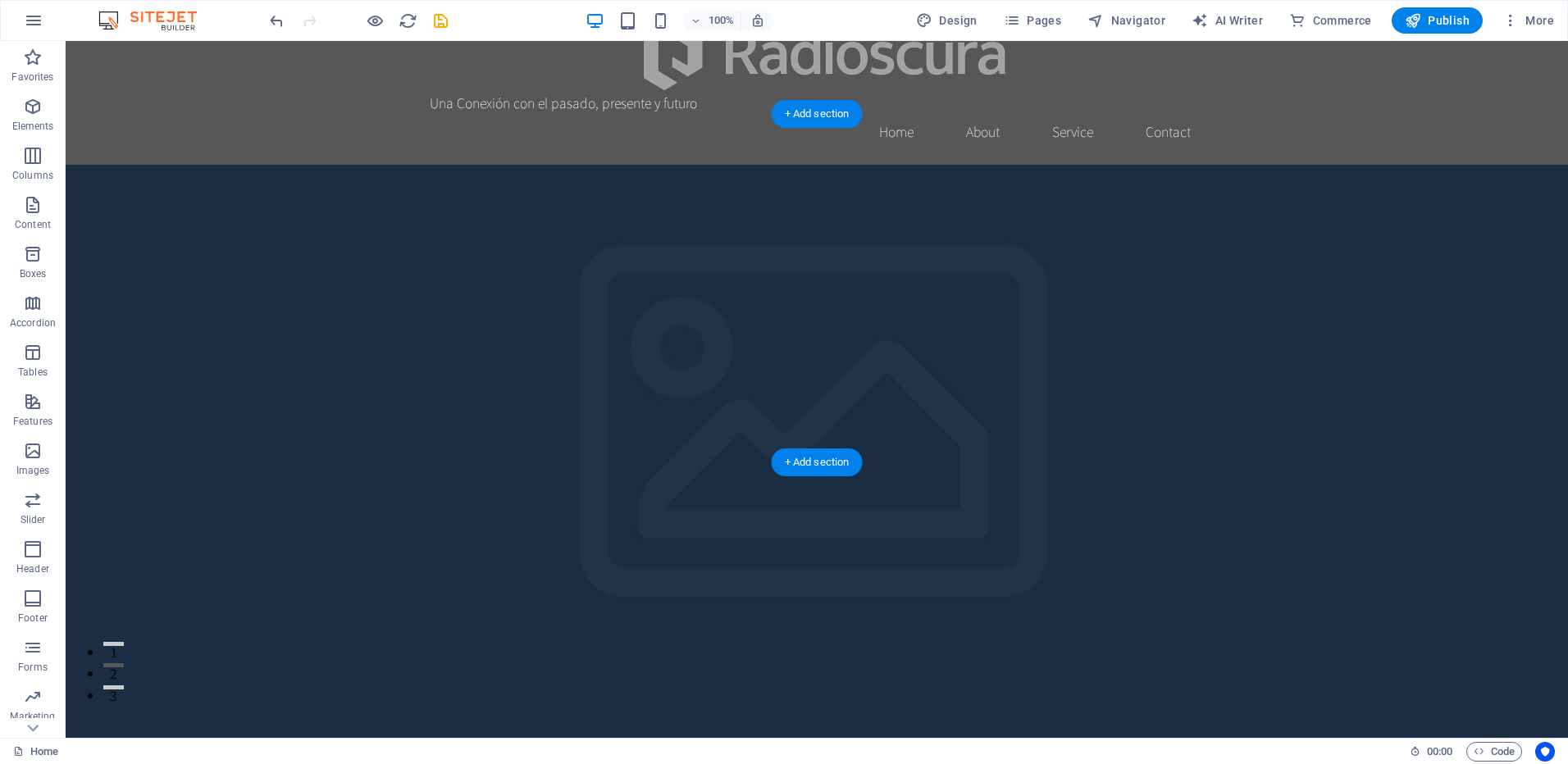
scroll to position [82, 0]
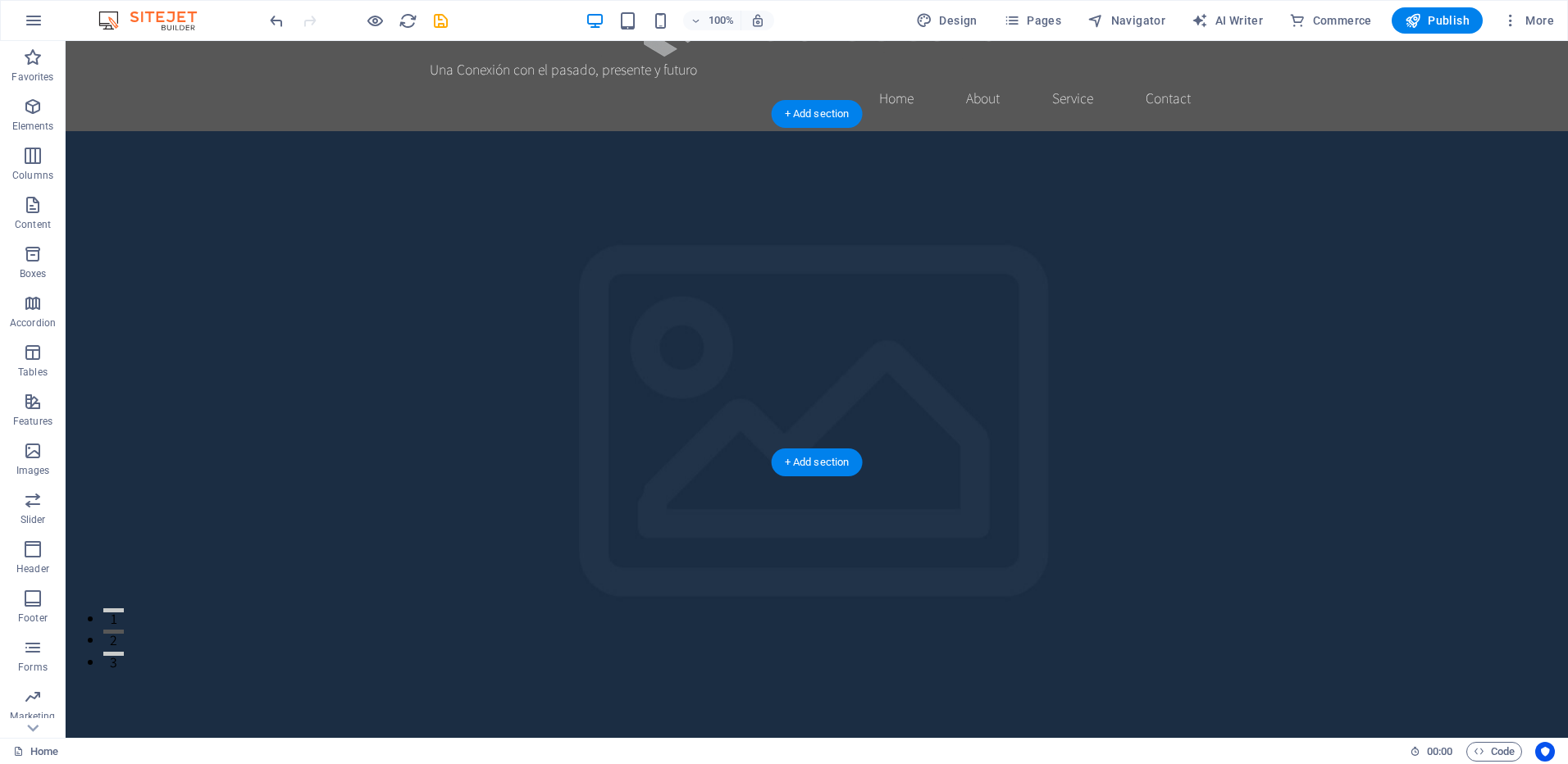
click at [758, 297] on figure at bounding box center [816, 480] width 1503 height 697
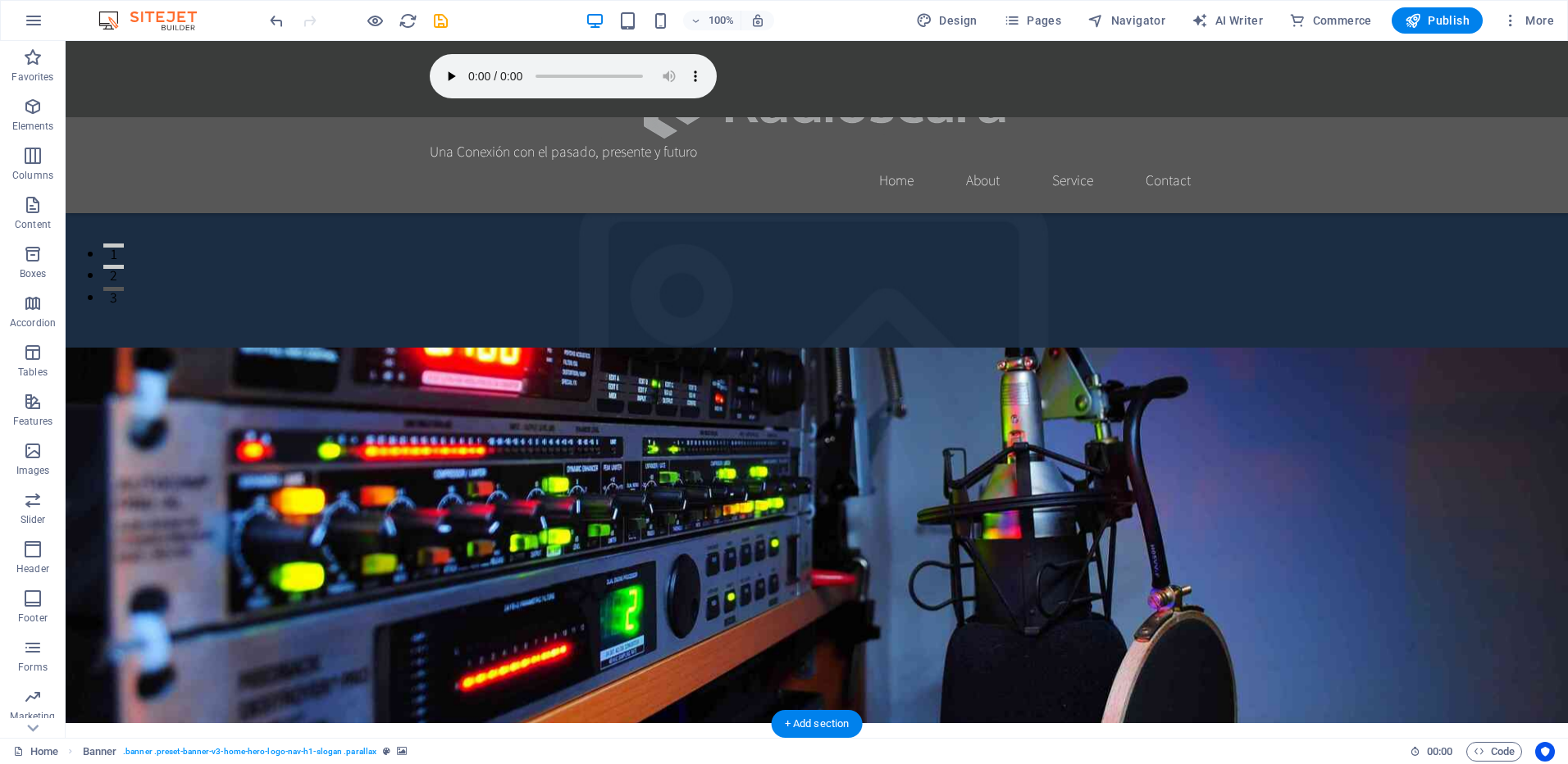
scroll to position [738, 0]
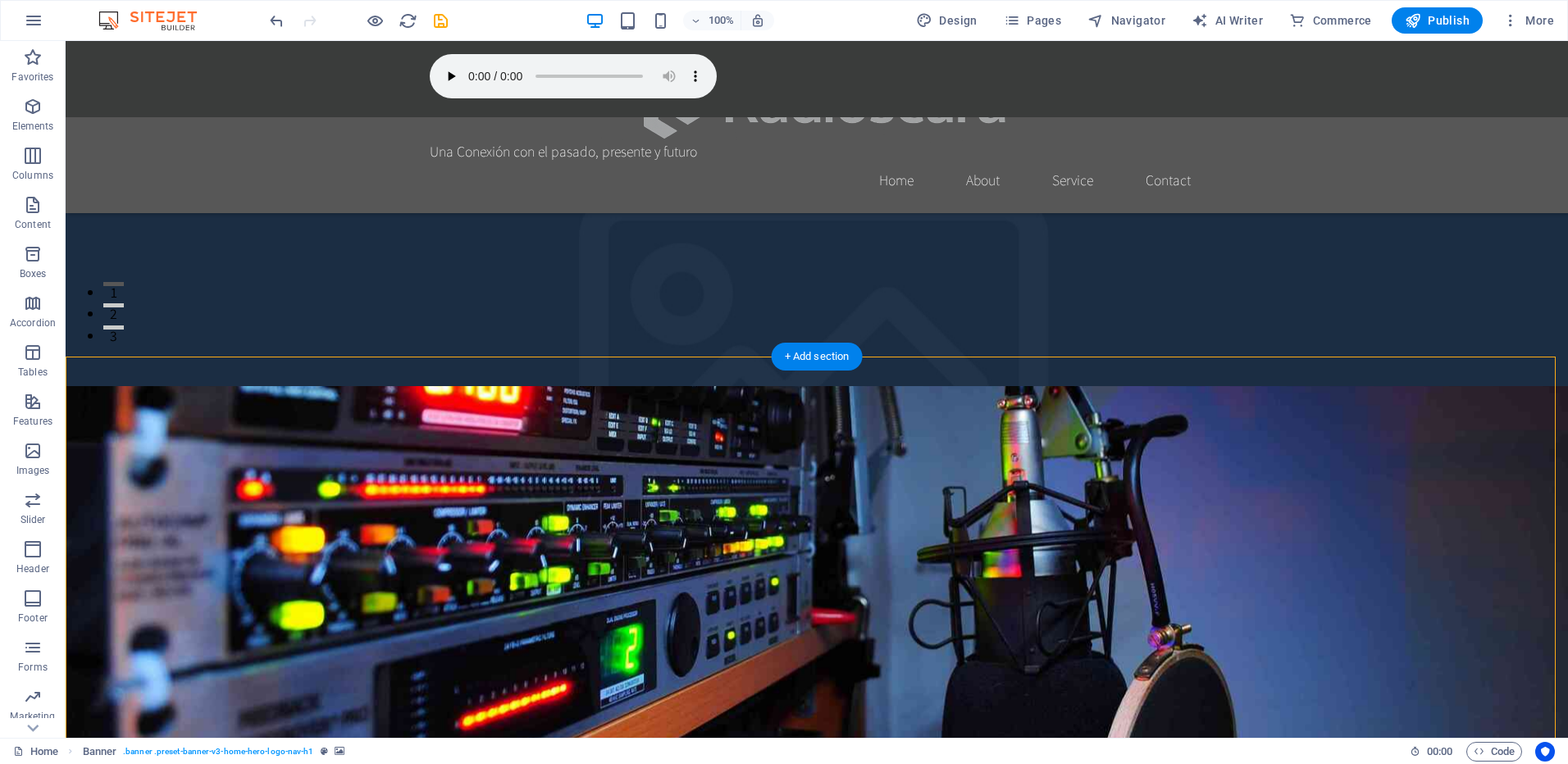
scroll to position [0, 0]
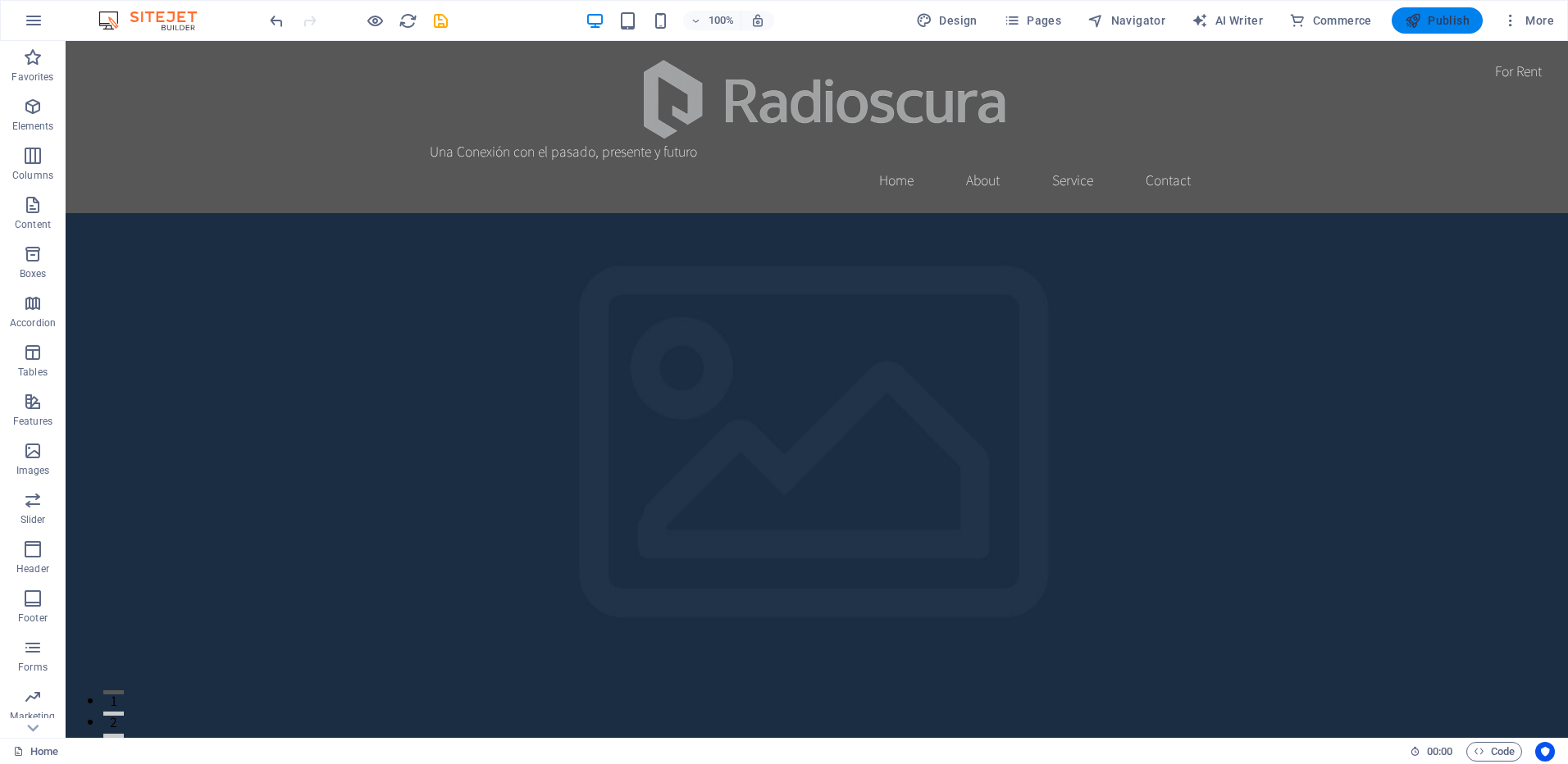
click at [1425, 24] on span "Publish" at bounding box center [1437, 21] width 65 height 17
checkbox input "false"
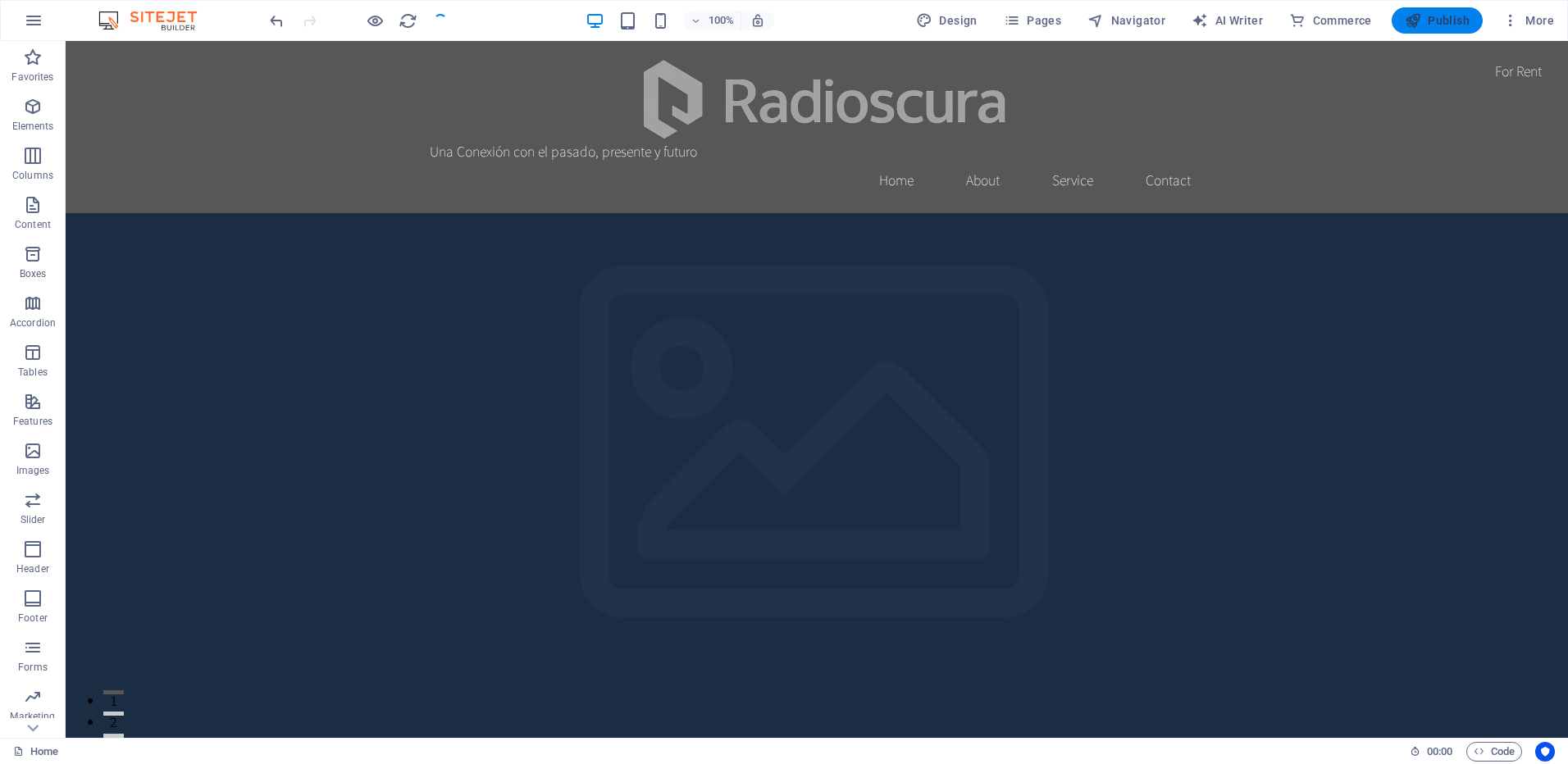
checkbox input "false"
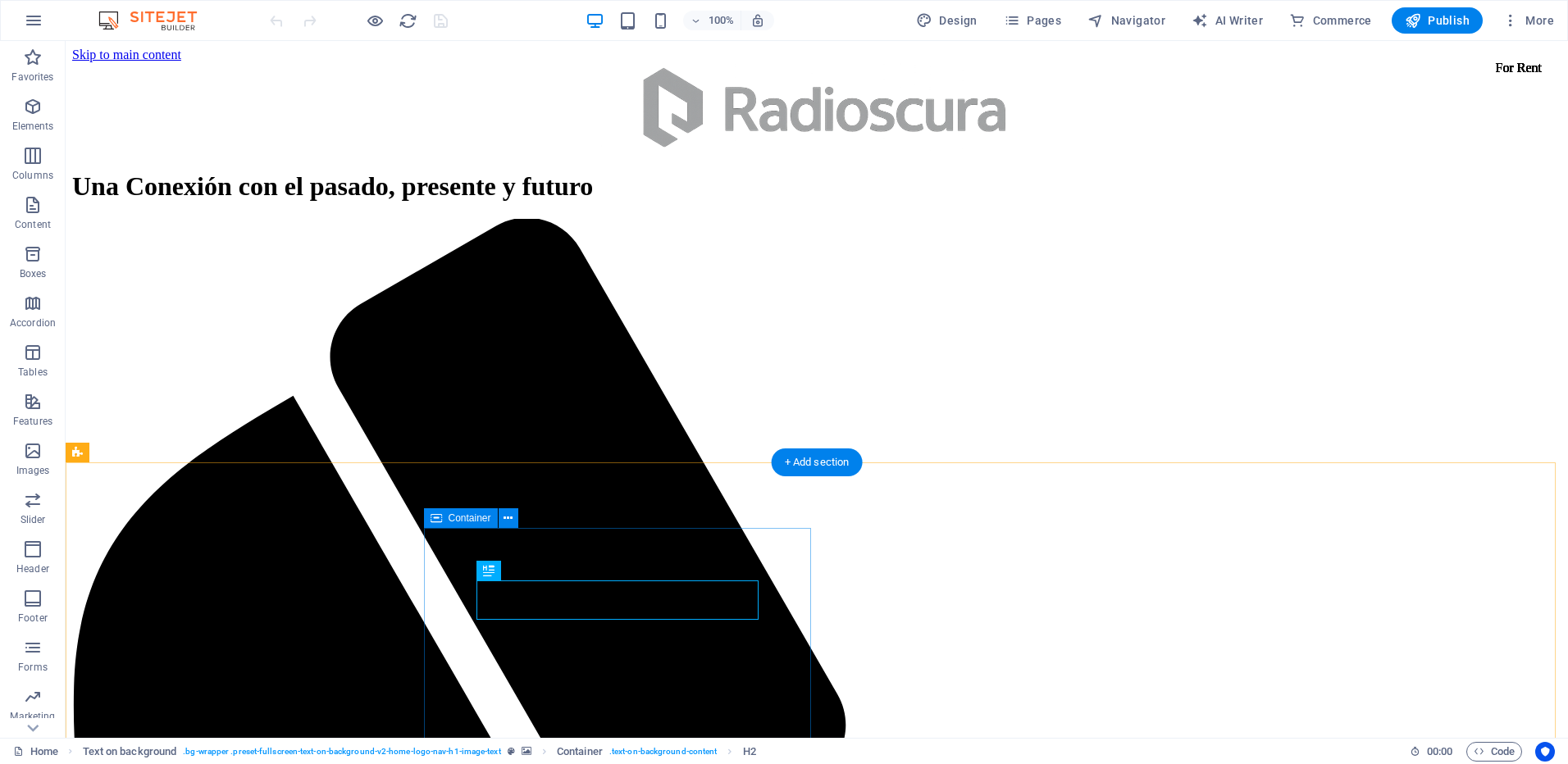
scroll to position [82, 0]
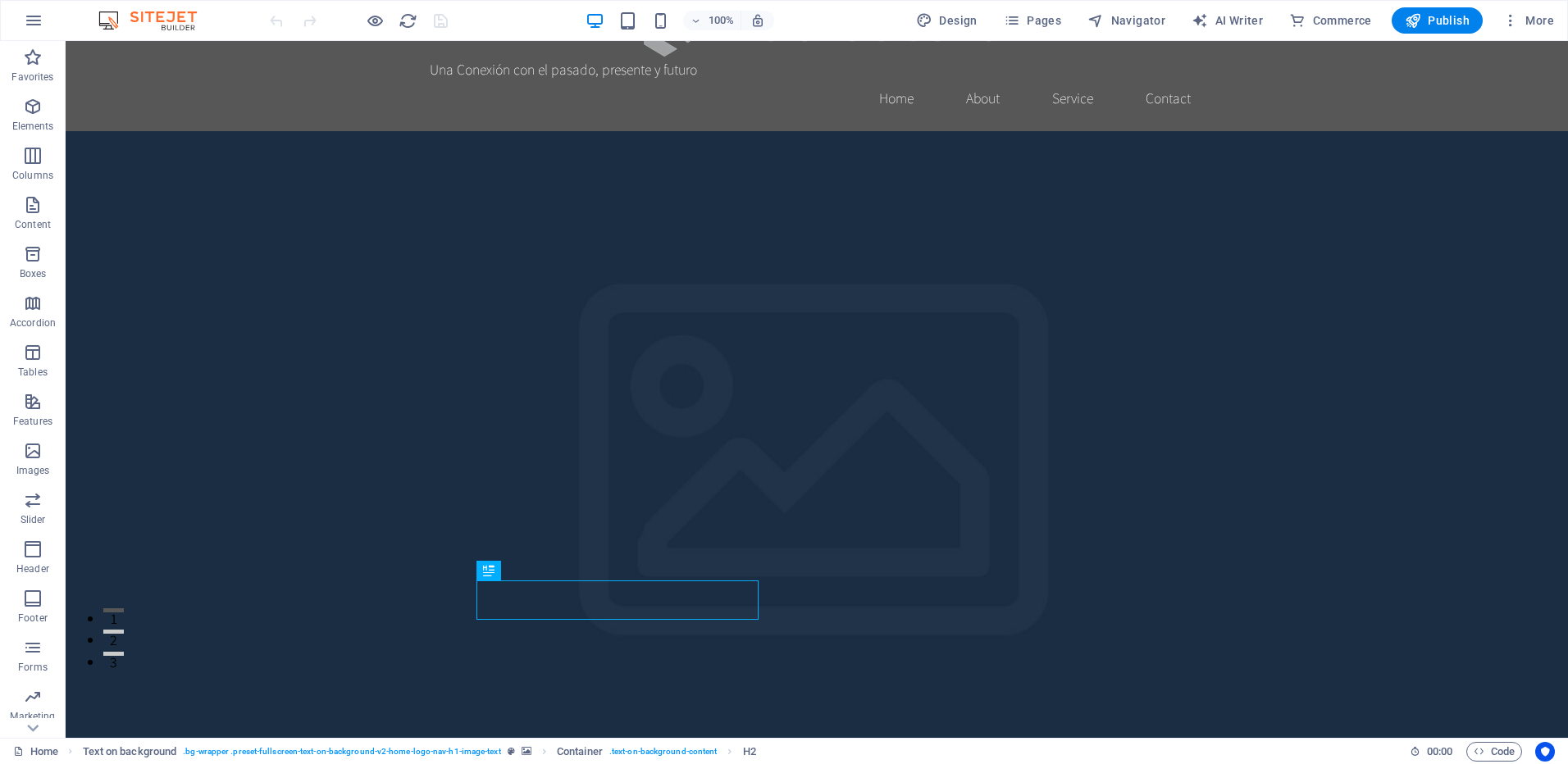
click at [617, 322] on figure at bounding box center [816, 480] width 1503 height 697
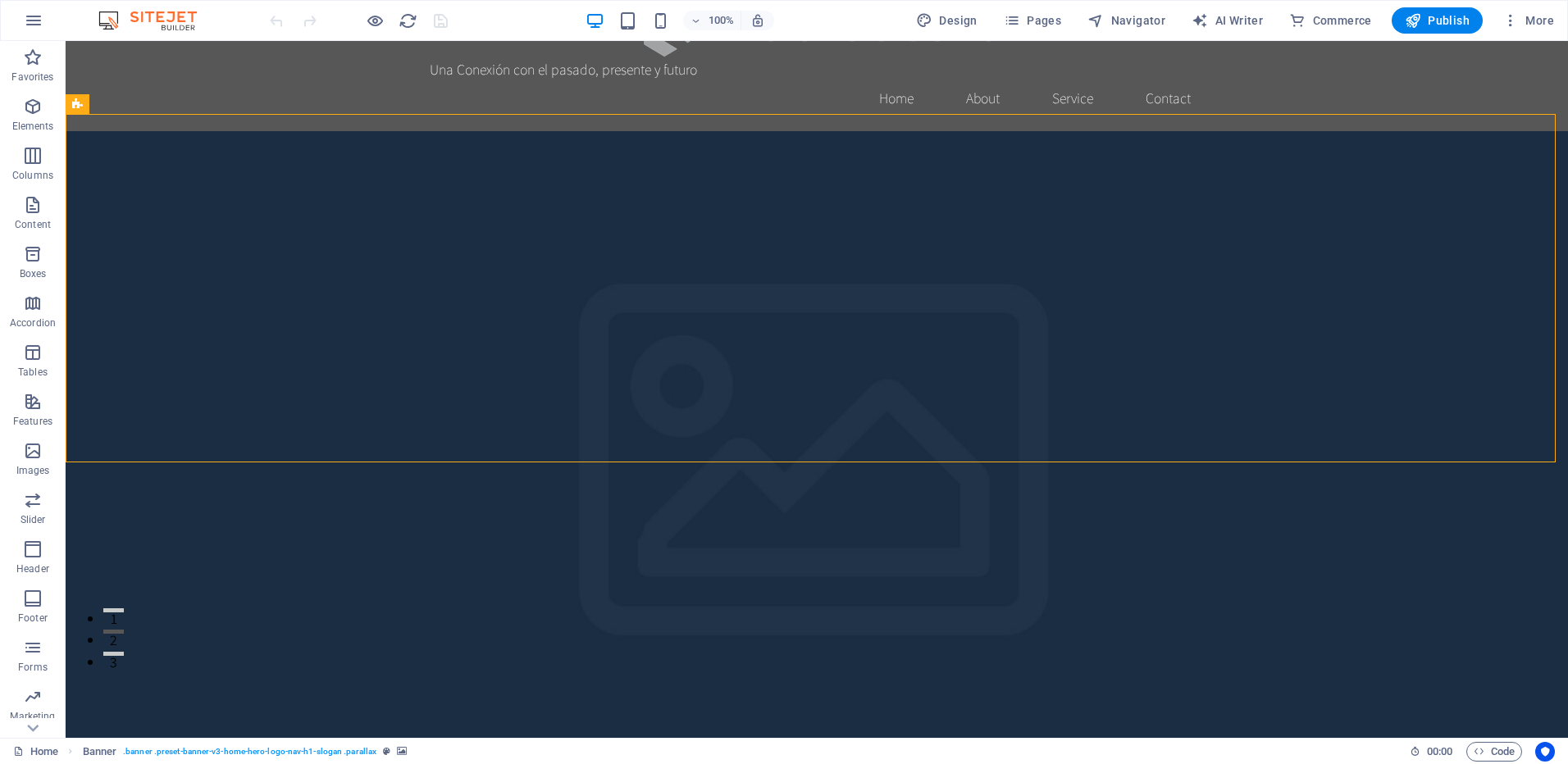
click at [406, 218] on figure at bounding box center [816, 480] width 1503 height 697
click at [309, 217] on figure at bounding box center [816, 480] width 1503 height 697
click at [275, 254] on figure at bounding box center [816, 480] width 1503 height 697
select select "vh"
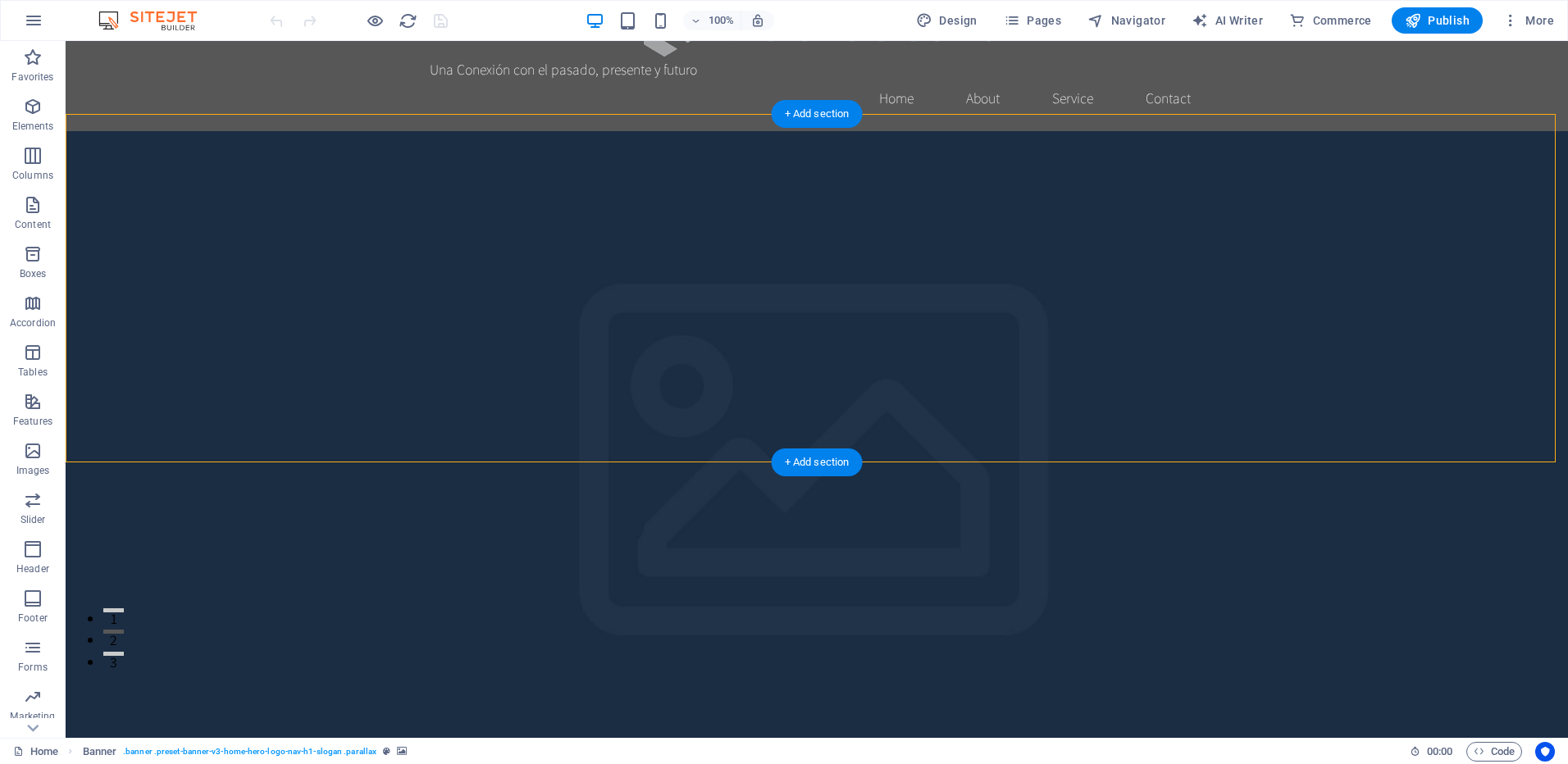
select select "header"
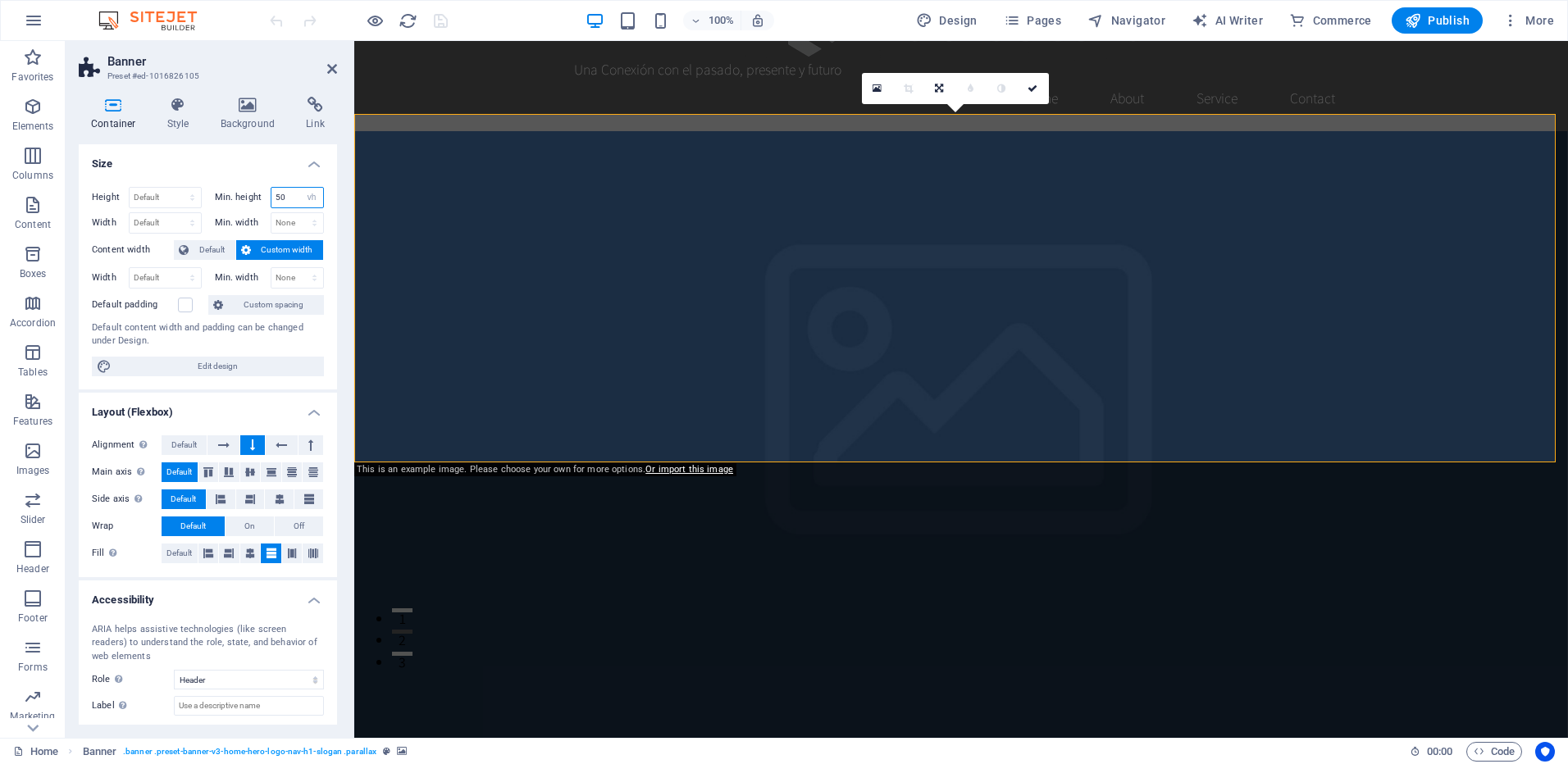
click at [294, 198] on input "50" at bounding box center [297, 198] width 52 height 20
click at [307, 199] on select "None px rem % vh vw" at bounding box center [312, 198] width 23 height 20
select select "0bpukigm06"
click at [300, 188] on select "None px rem % vh vw" at bounding box center [312, 198] width 23 height 20
select select "DISABLED_OPTION_VALUE"
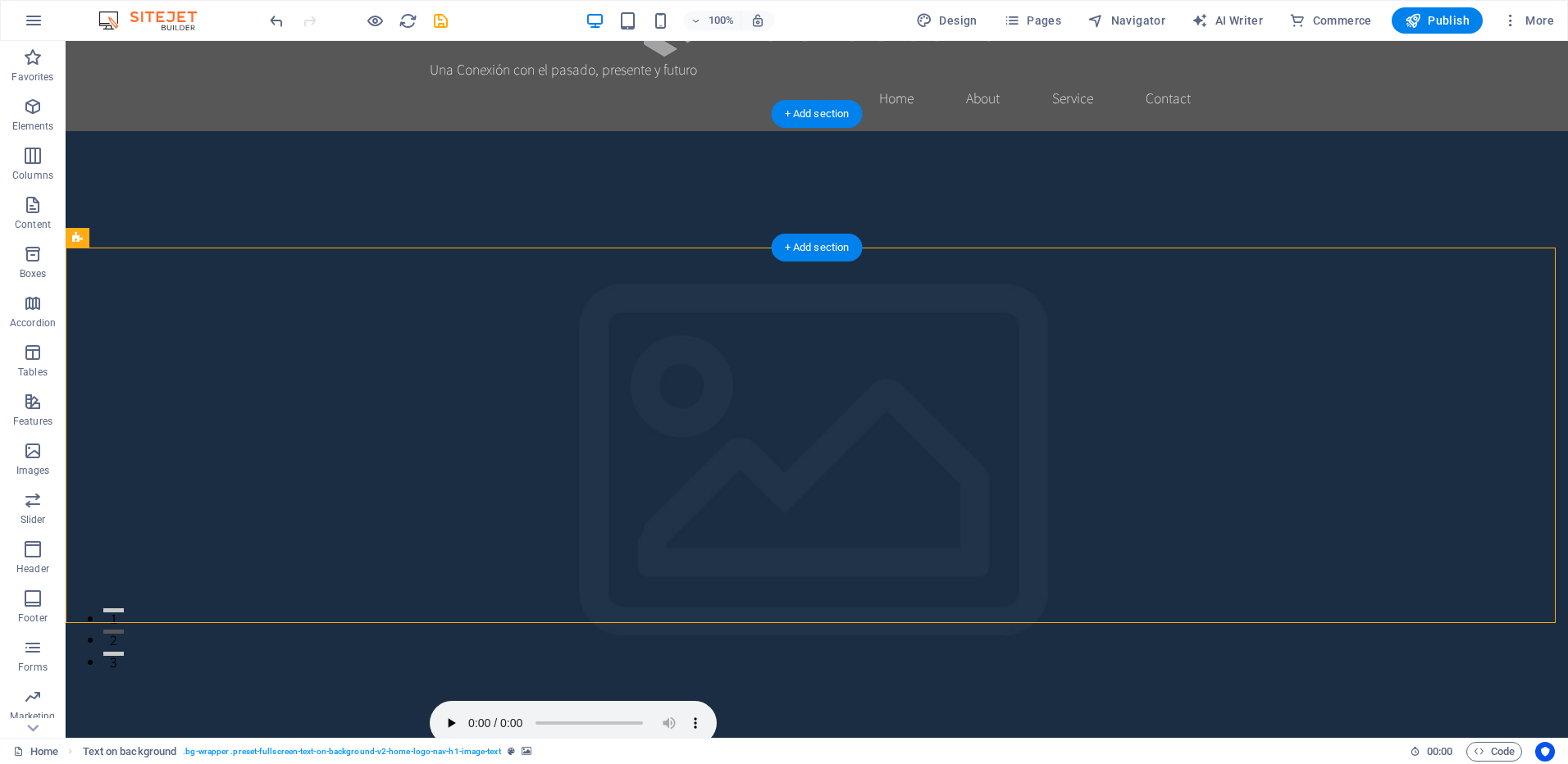
click at [540, 212] on figure at bounding box center [816, 480] width 1503 height 697
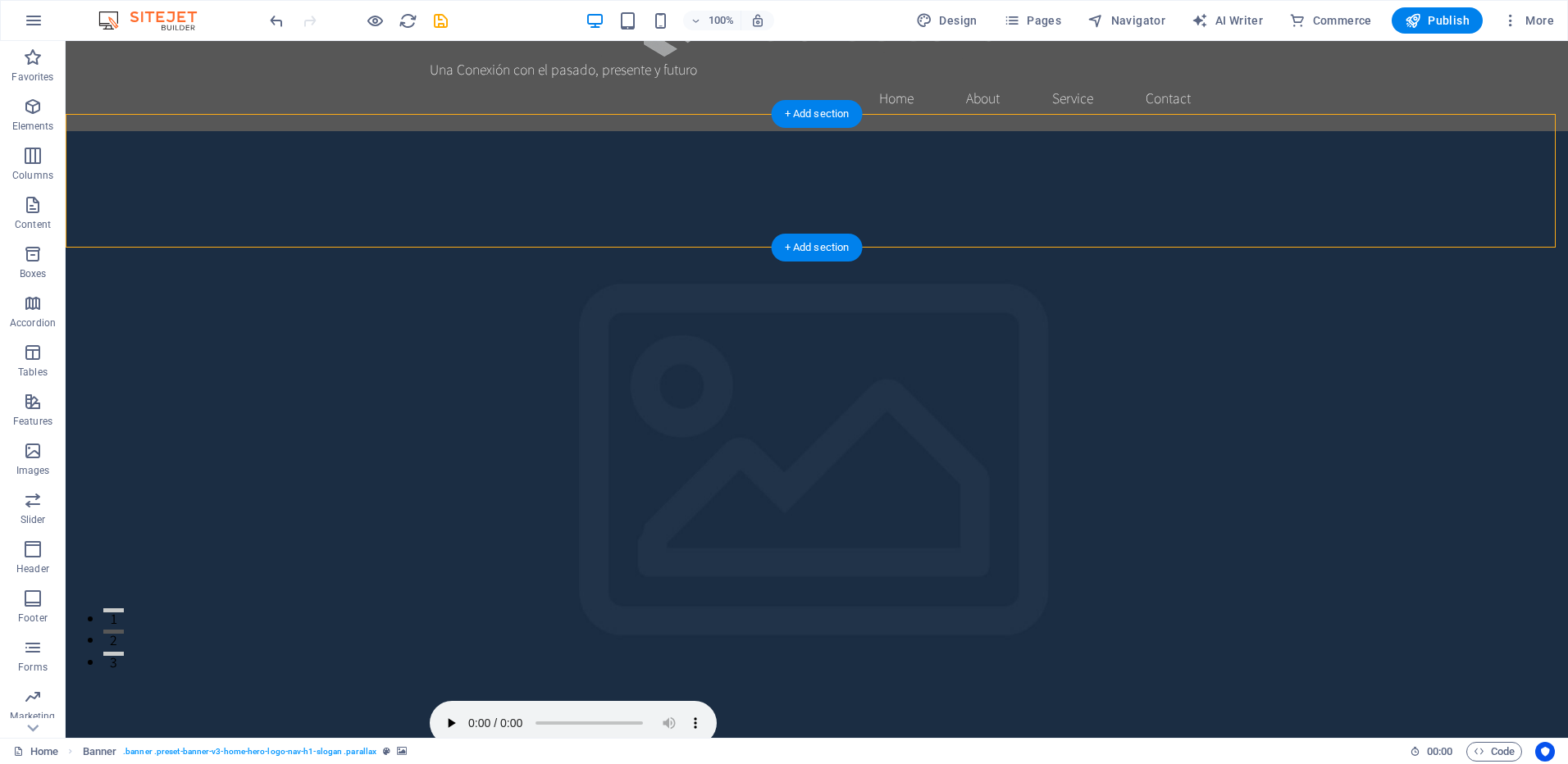
click at [541, 207] on figure at bounding box center [816, 480] width 1503 height 697
select select "header"
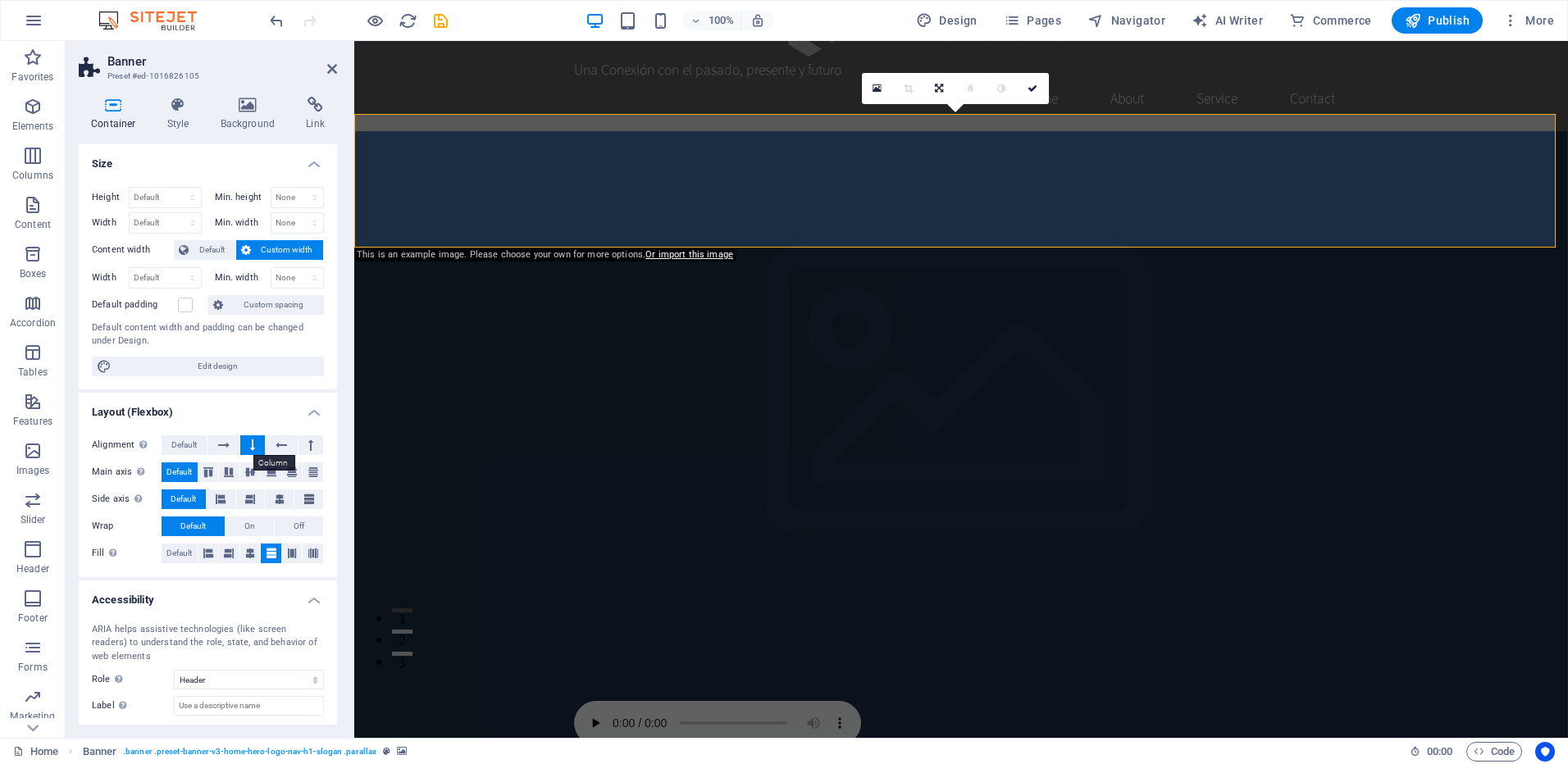
click at [253, 445] on icon at bounding box center [252, 446] width 5 height 20
click at [235, 442] on button at bounding box center [223, 446] width 31 height 20
click at [250, 441] on icon at bounding box center [252, 446] width 5 height 20
click at [232, 468] on icon at bounding box center [229, 472] width 20 height 10
click at [214, 469] on icon at bounding box center [208, 472] width 20 height 10
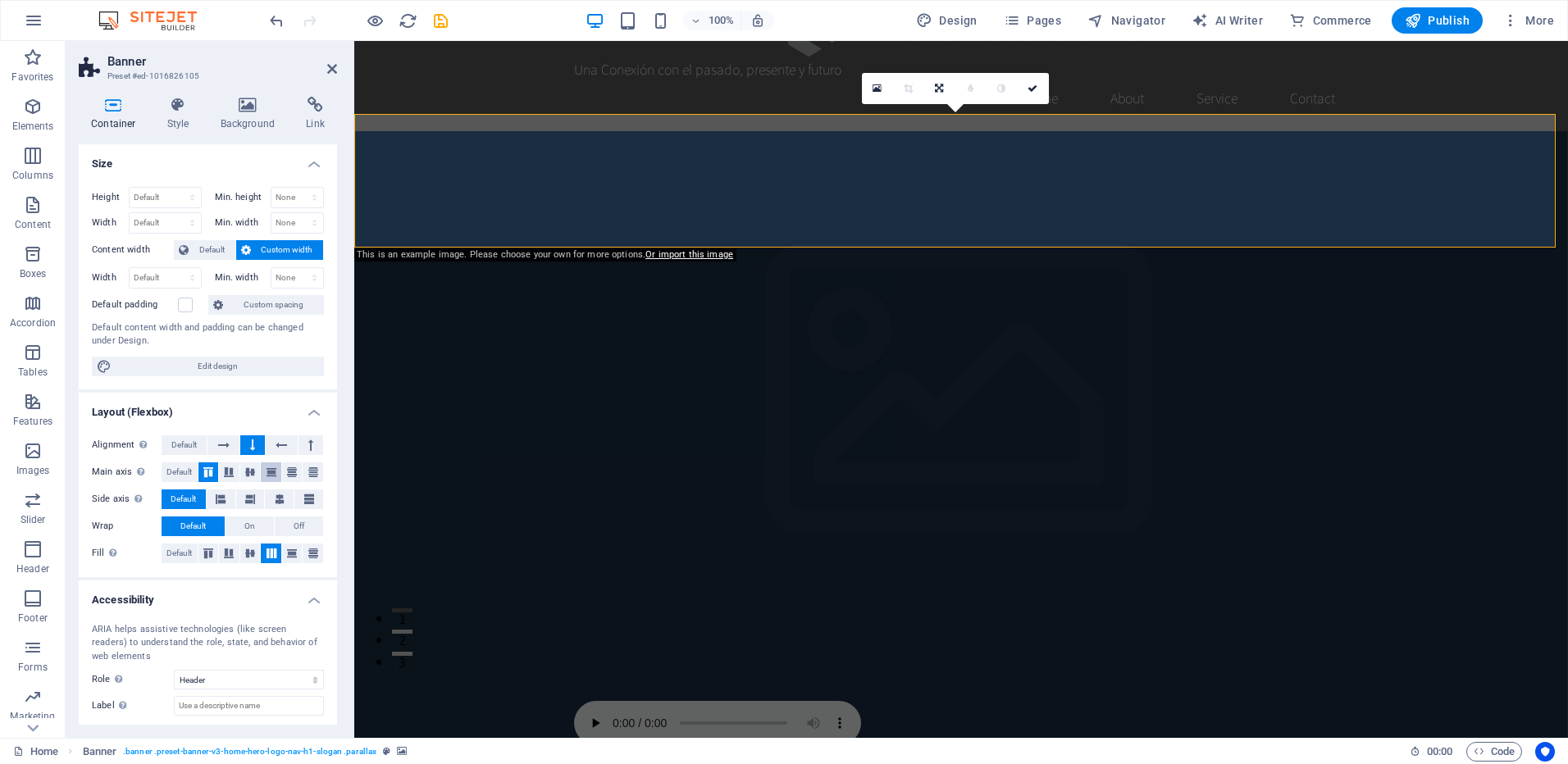
click at [265, 466] on button at bounding box center [270, 472] width 21 height 20
click at [289, 470] on icon at bounding box center [292, 472] width 20 height 10
click at [314, 470] on icon at bounding box center [313, 472] width 20 height 10
click at [190, 467] on span "Default" at bounding box center [179, 472] width 26 height 20
click at [206, 467] on icon at bounding box center [208, 472] width 20 height 10
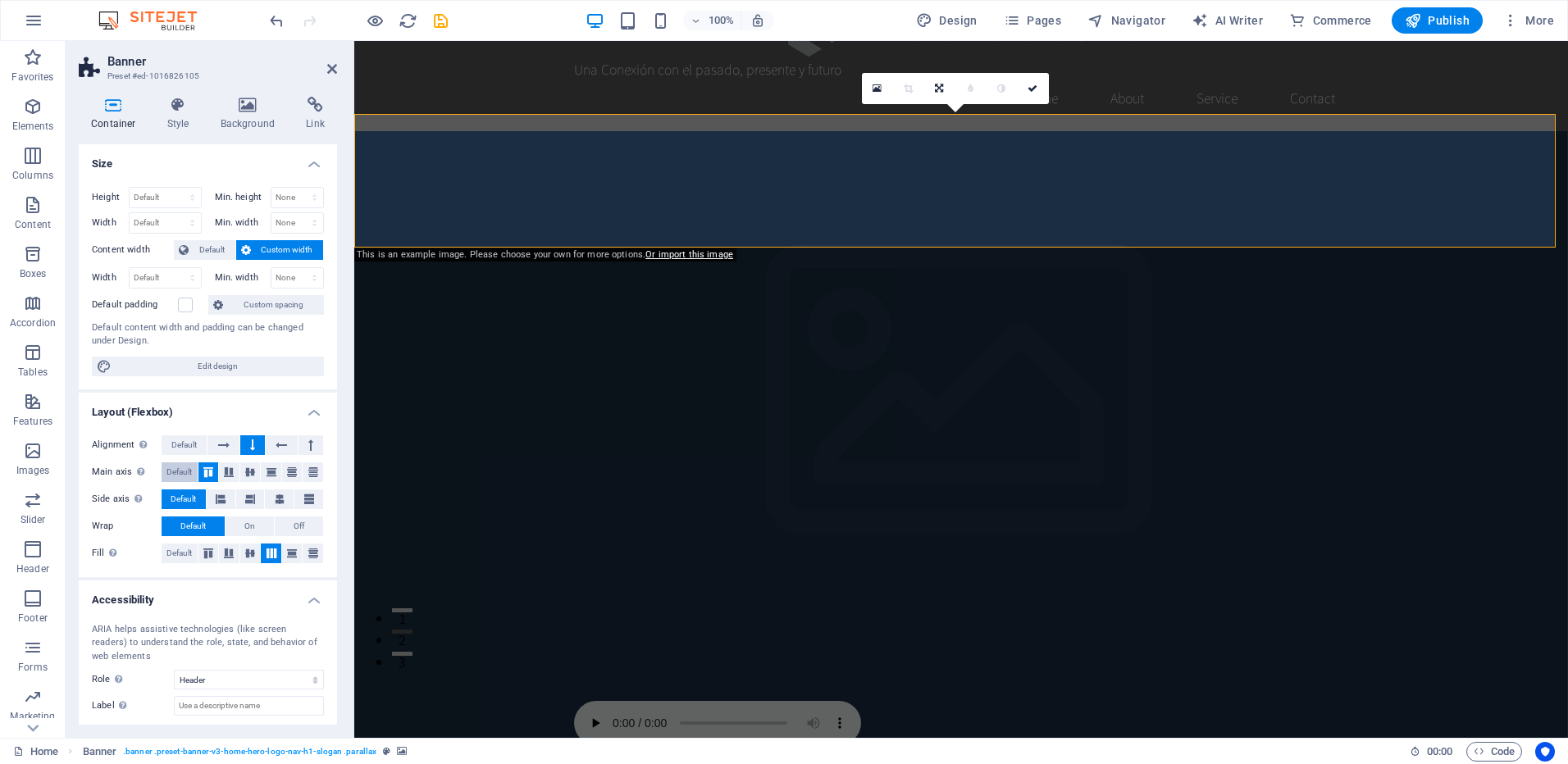
click at [177, 469] on span "Default" at bounding box center [179, 472] width 26 height 20
click at [233, 498] on button at bounding box center [221, 499] width 29 height 20
click at [255, 498] on button at bounding box center [251, 499] width 29 height 20
click at [294, 496] on button at bounding box center [308, 499] width 29 height 20
click at [275, 497] on icon at bounding box center [280, 499] width 10 height 20
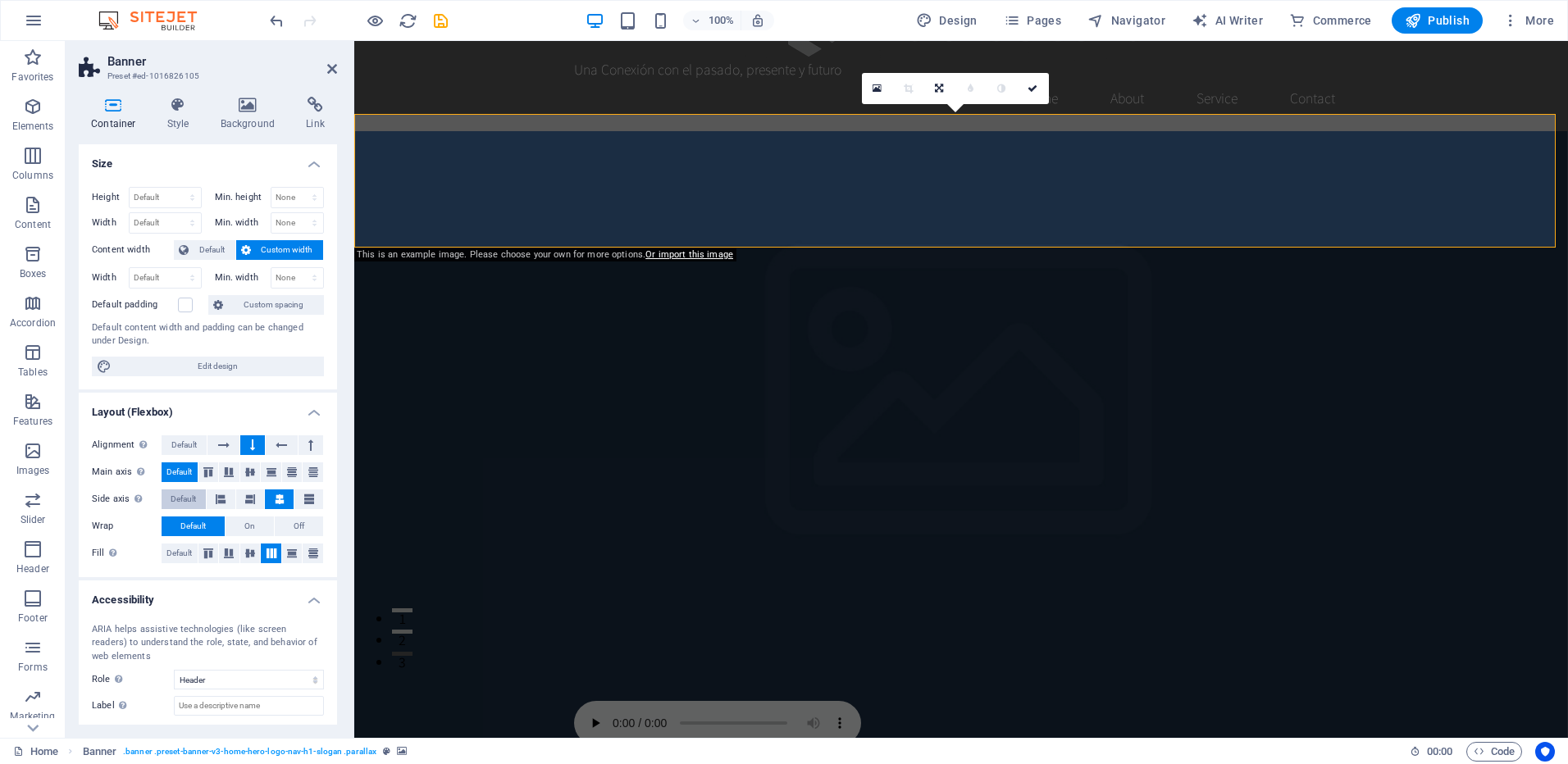
click at [189, 497] on span "Default" at bounding box center [183, 499] width 26 height 20
click at [237, 520] on button "On" at bounding box center [250, 527] width 49 height 20
click at [208, 520] on button "Default" at bounding box center [193, 527] width 63 height 20
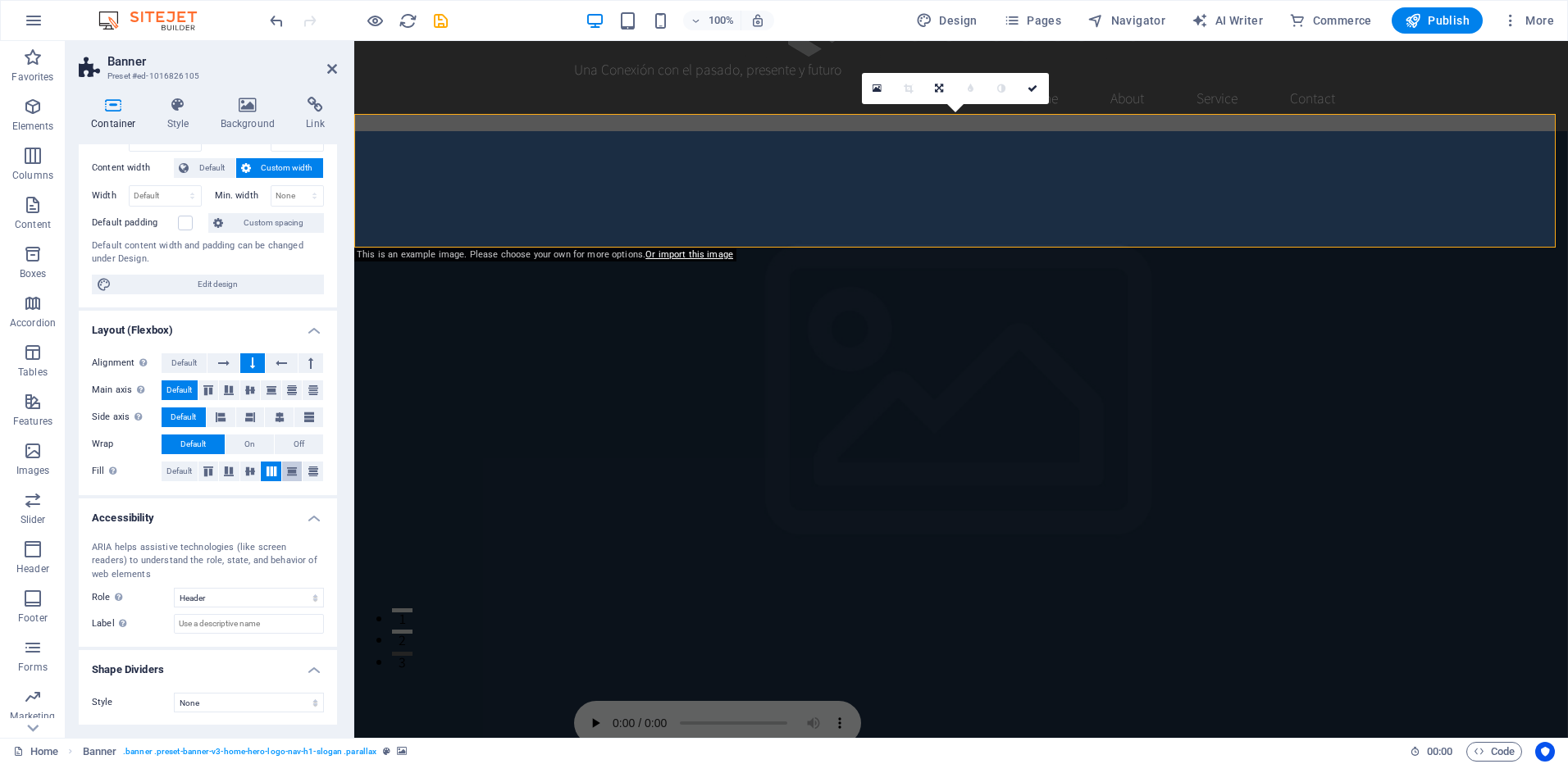
click at [295, 477] on button at bounding box center [292, 471] width 21 height 20
click at [267, 476] on button at bounding box center [270, 471] width 21 height 20
click at [335, 68] on icon at bounding box center [332, 69] width 10 height 13
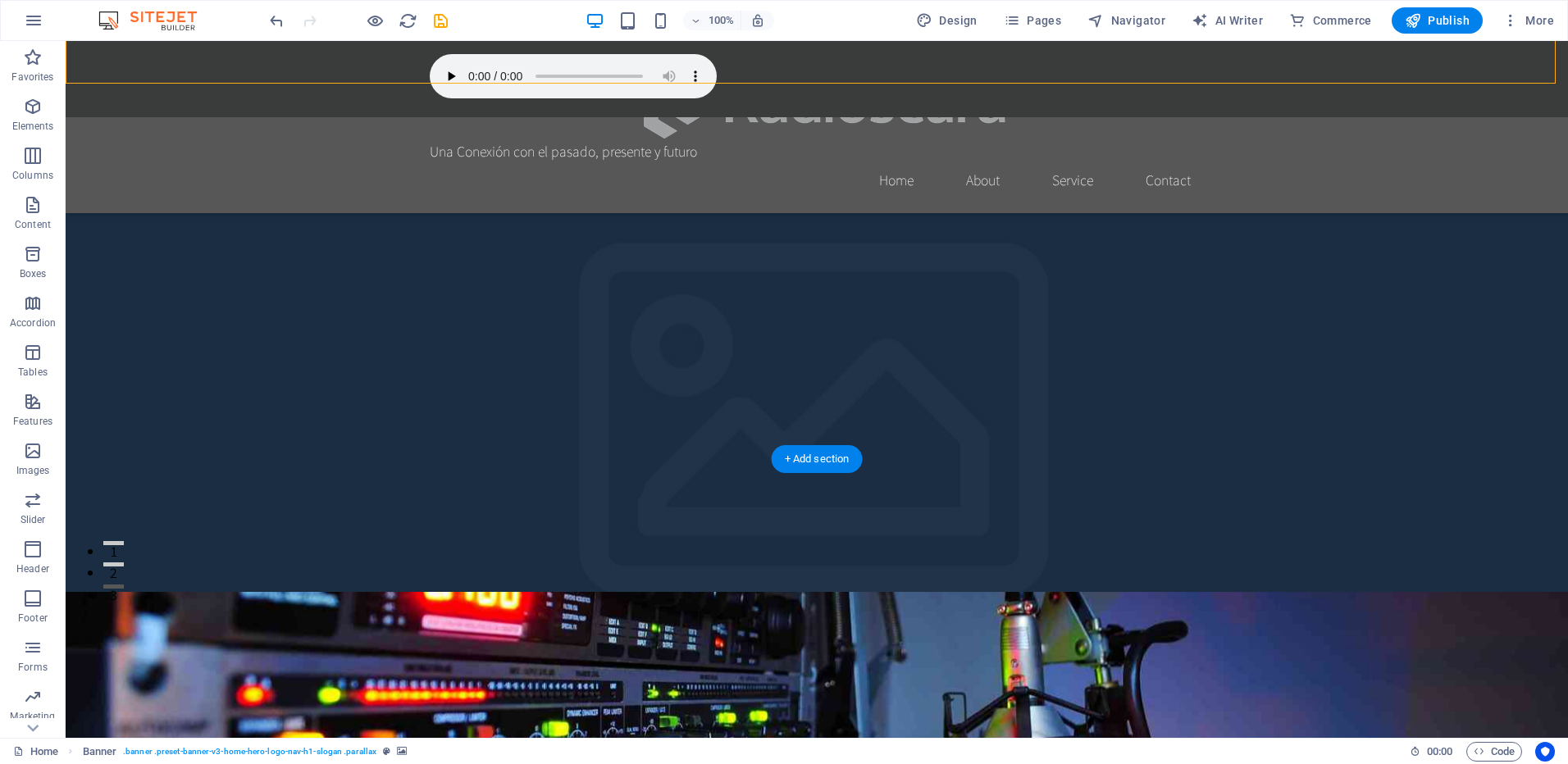
scroll to position [246, 0]
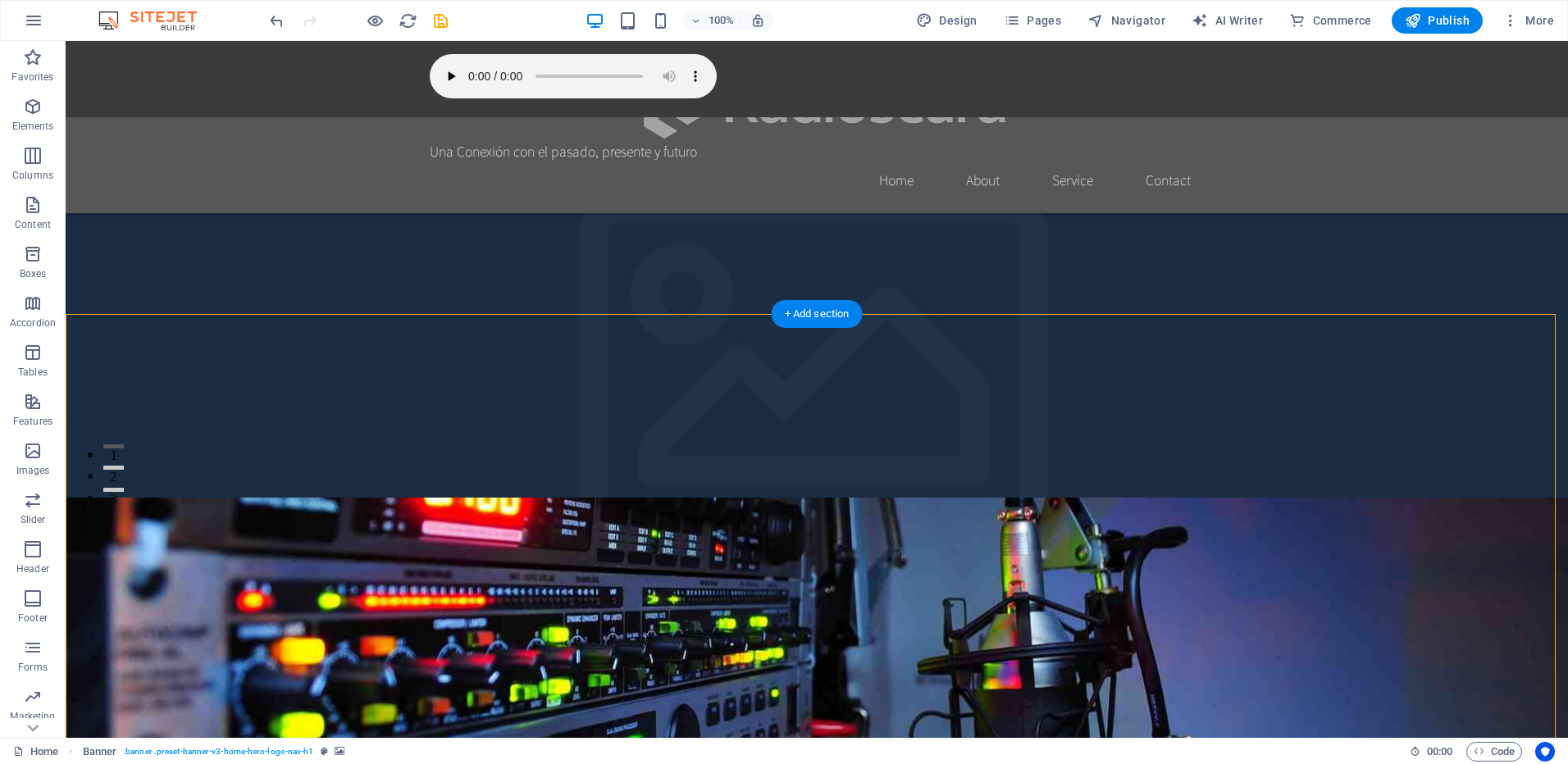
select select "vh"
select select "header"
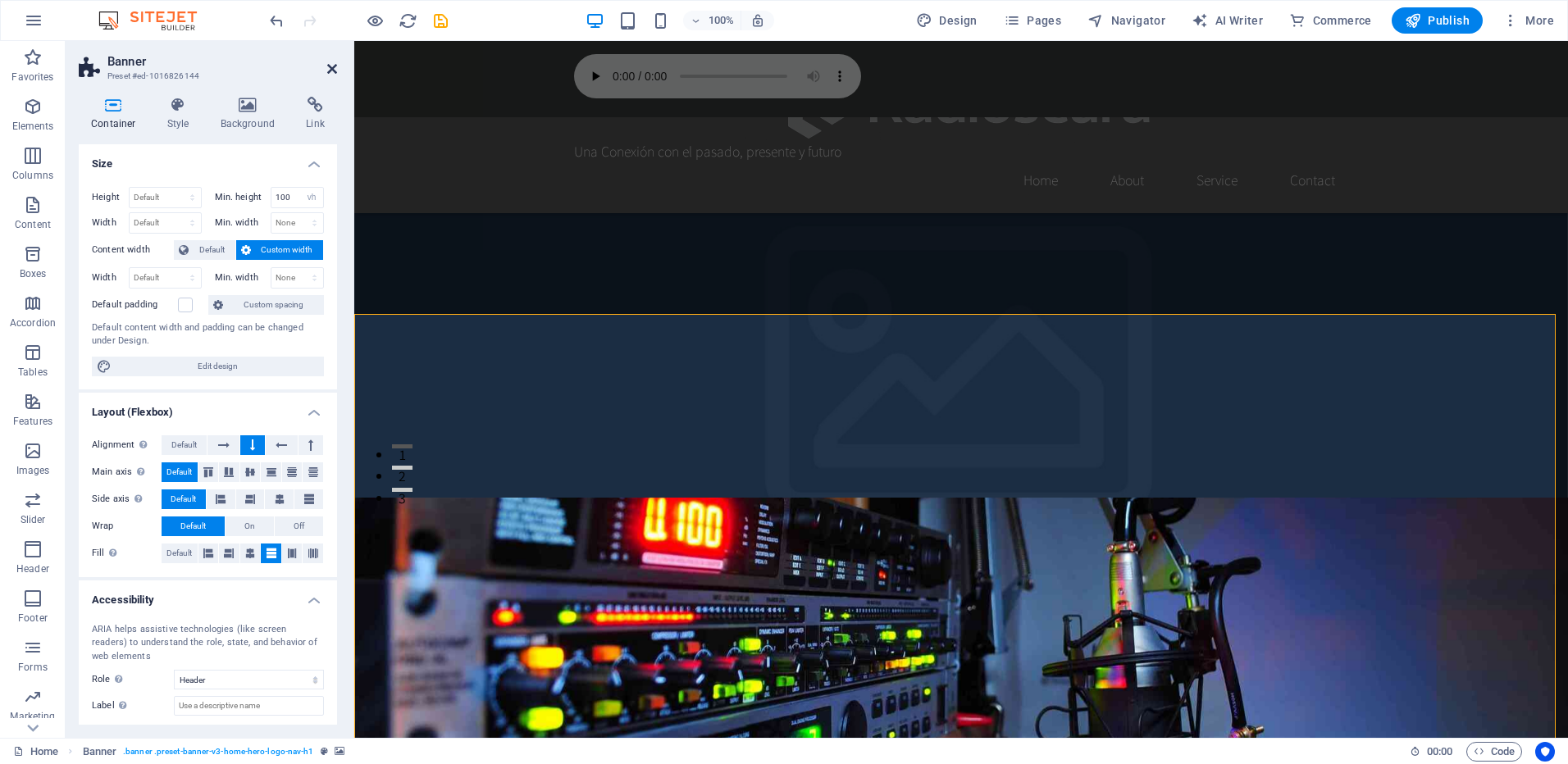
drag, startPoint x: 353, startPoint y: 314, endPoint x: 333, endPoint y: 71, distance: 243.8
click at [333, 71] on icon at bounding box center [332, 69] width 10 height 13
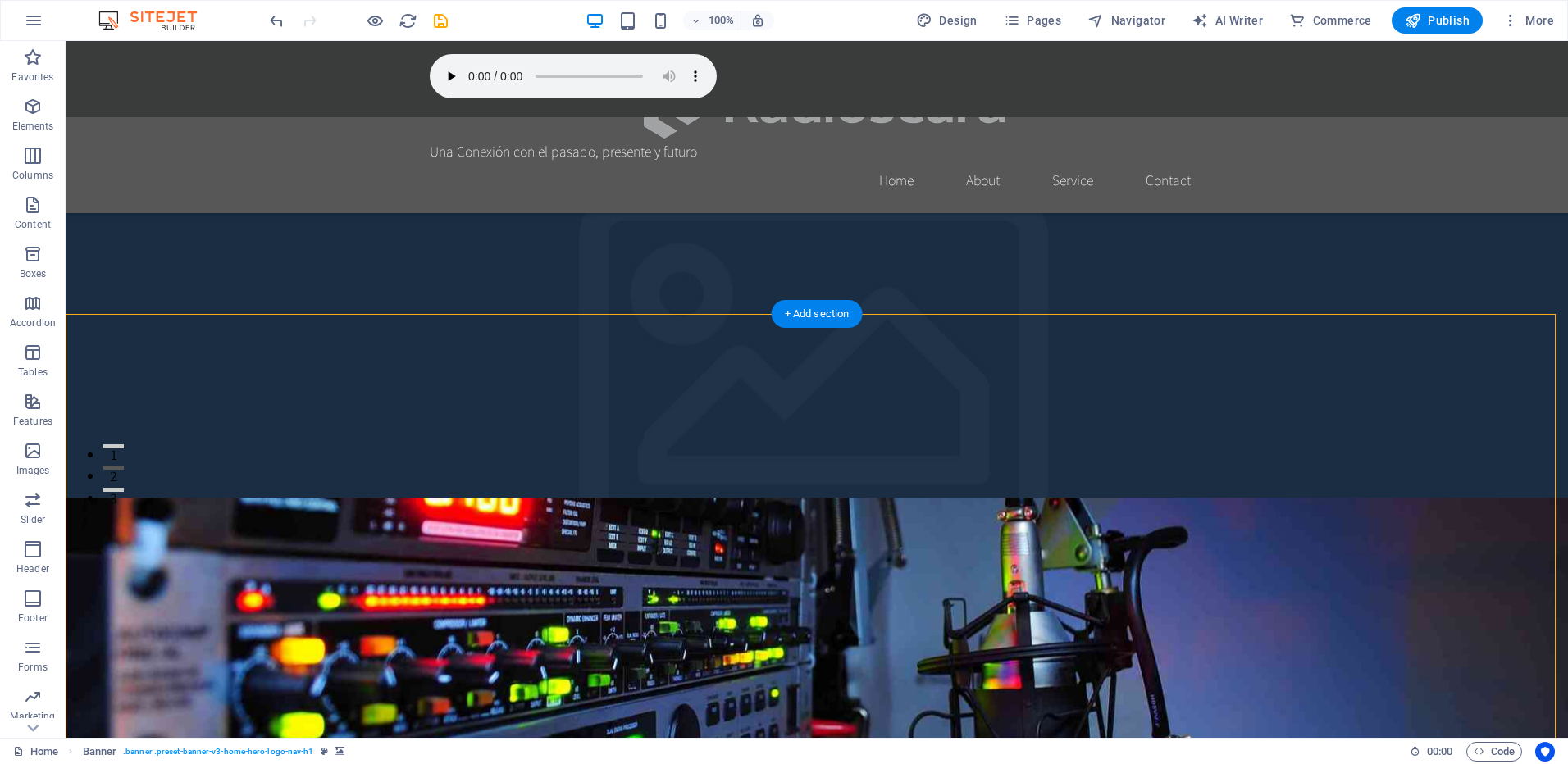
click at [368, 498] on figure at bounding box center [816, 685] width 1503 height 375
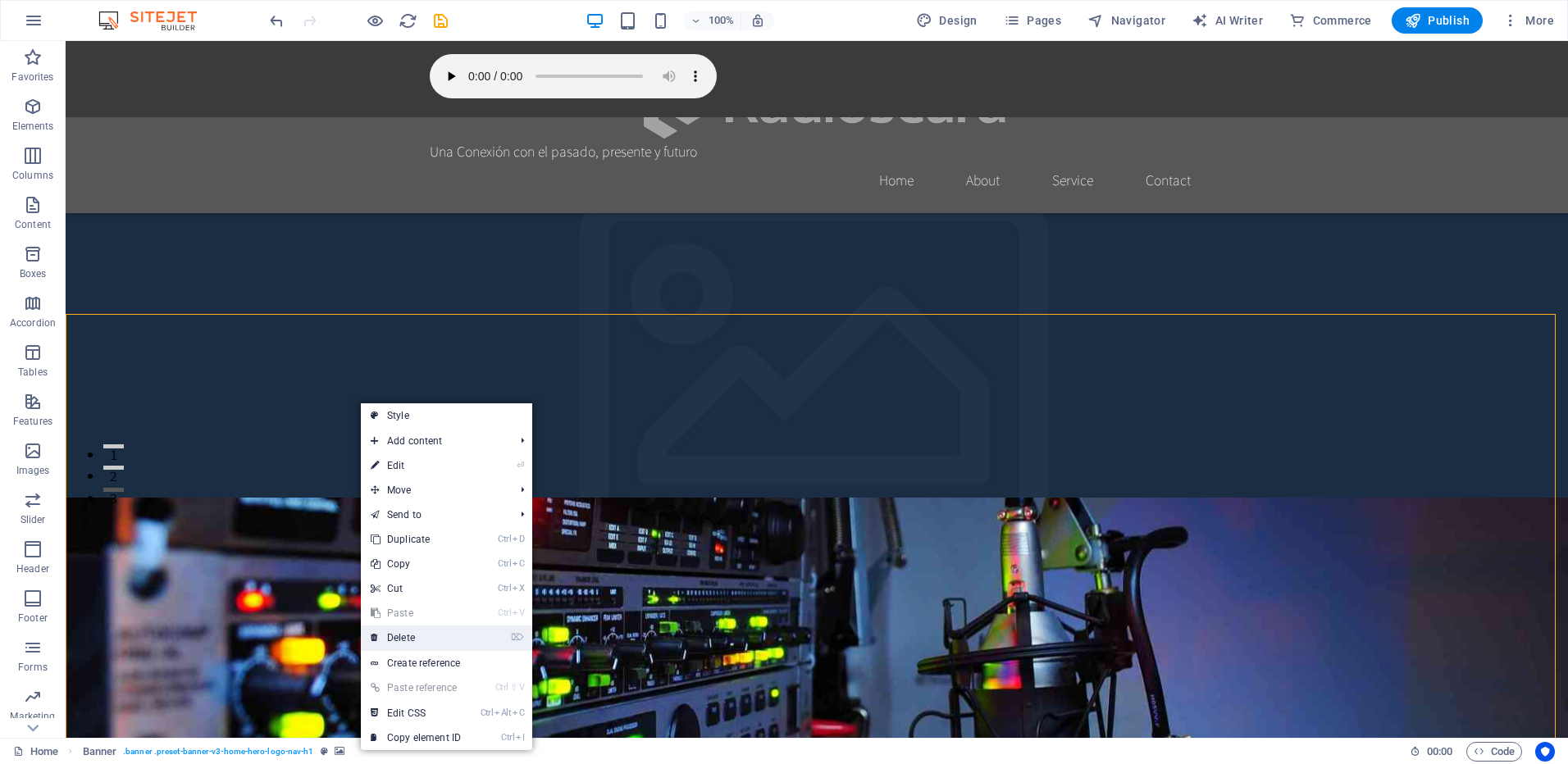
click at [454, 638] on link "⌦ Delete" at bounding box center [415, 638] width 110 height 25
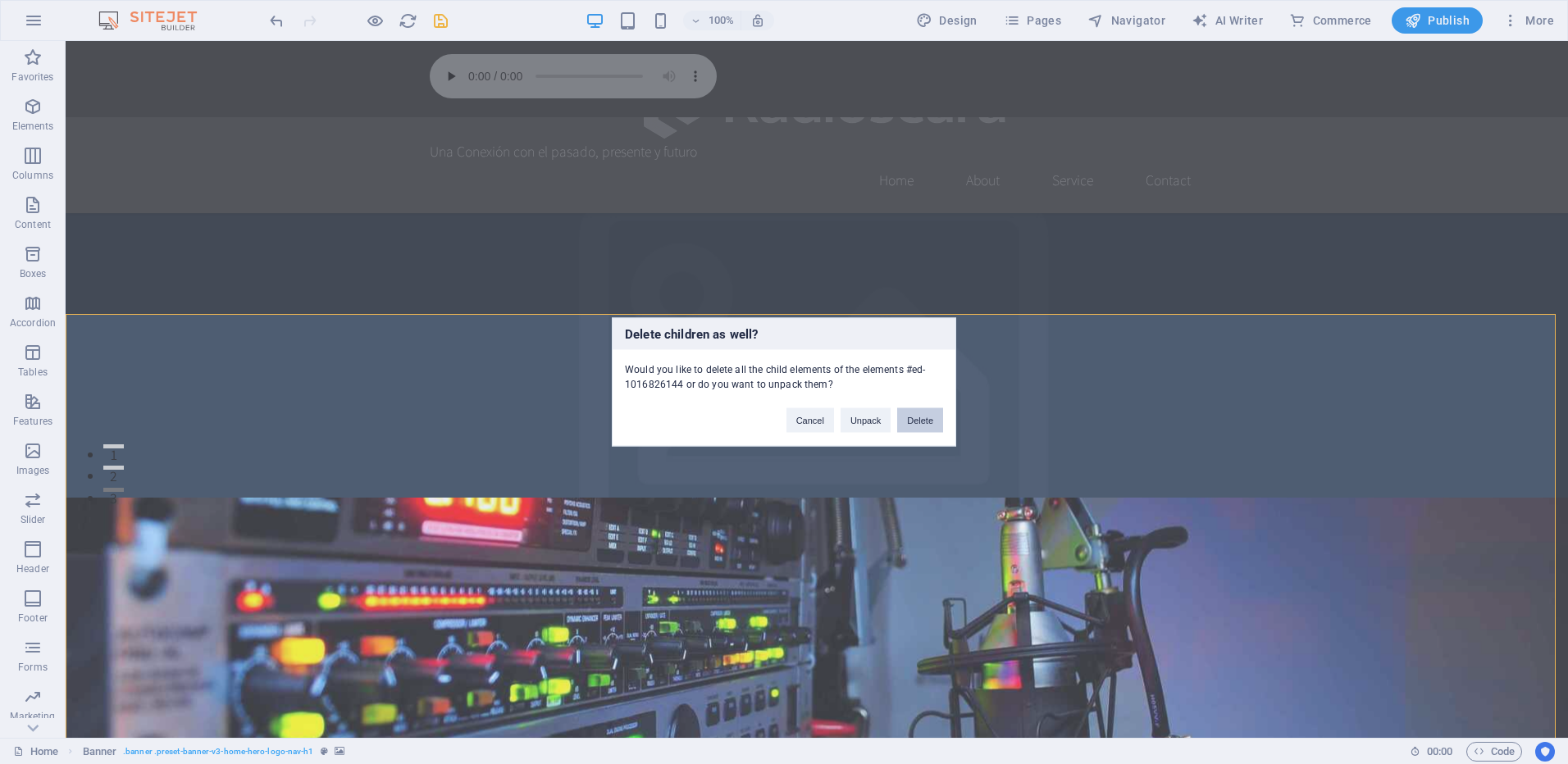
click at [916, 417] on button "Delete" at bounding box center [920, 421] width 46 height 25
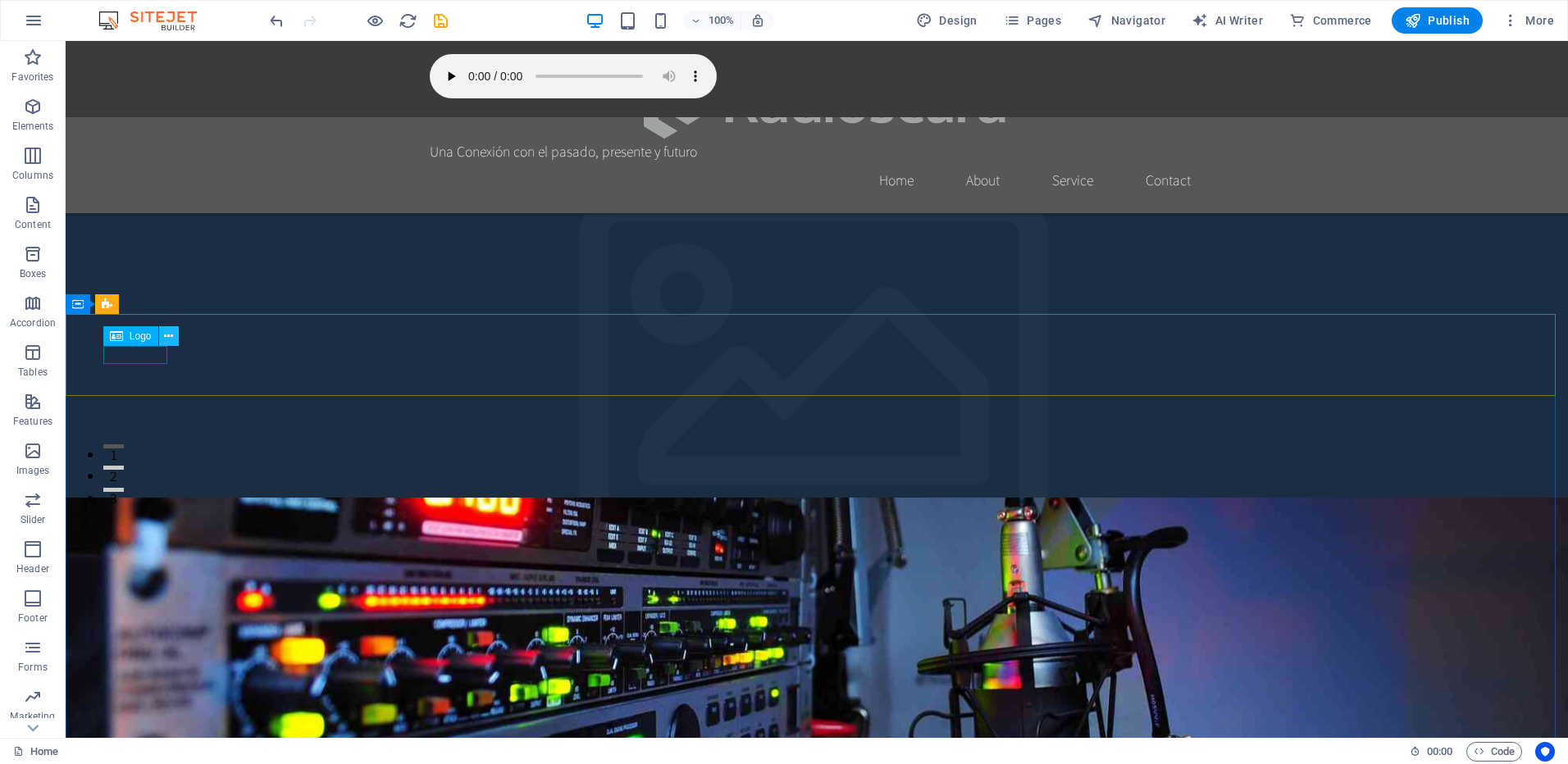
click at [170, 336] on icon at bounding box center [168, 337] width 9 height 17
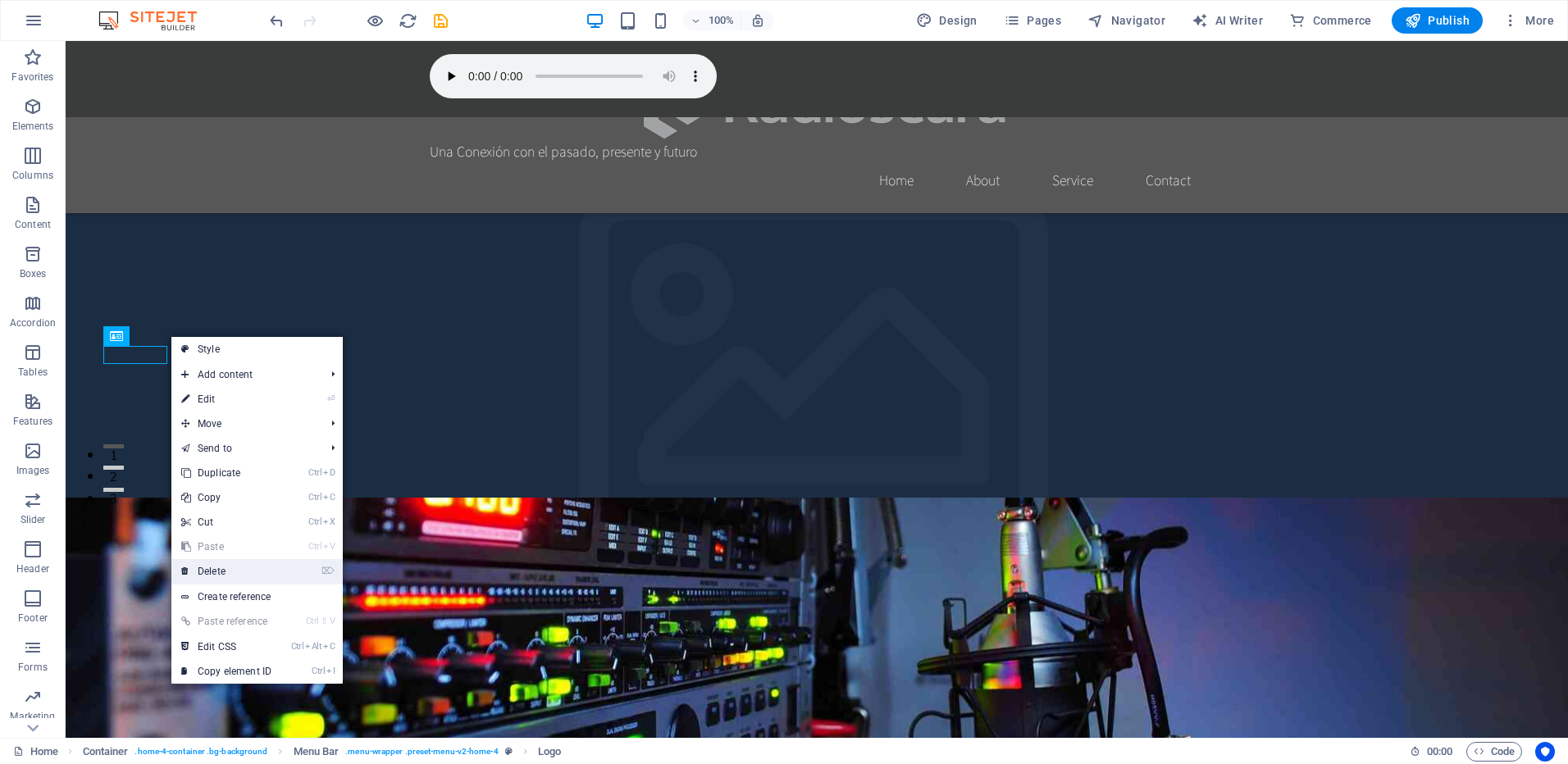
click at [228, 561] on link "⌦ Delete" at bounding box center [226, 571] width 110 height 25
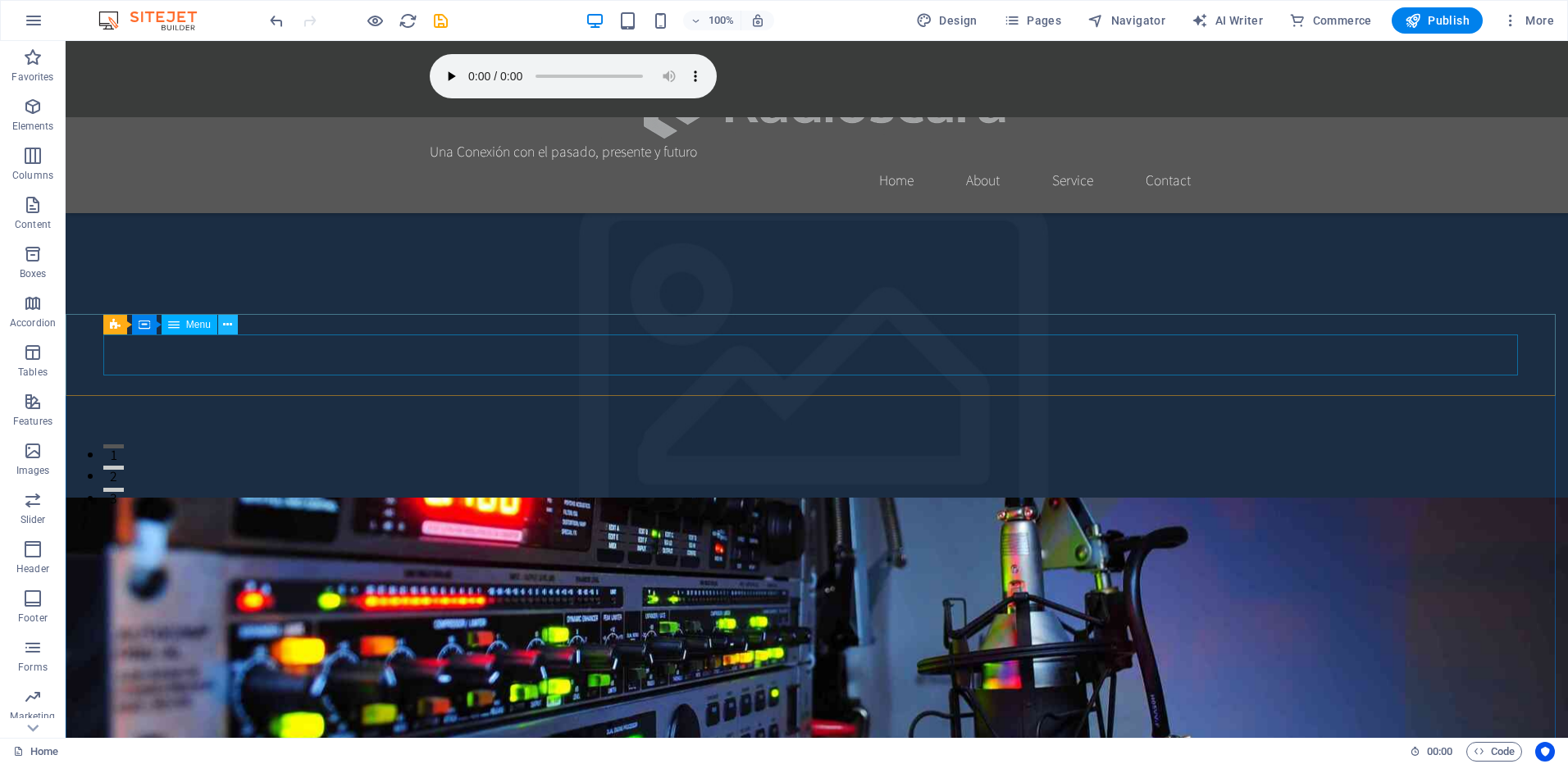
click at [232, 325] on icon at bounding box center [227, 325] width 9 height 17
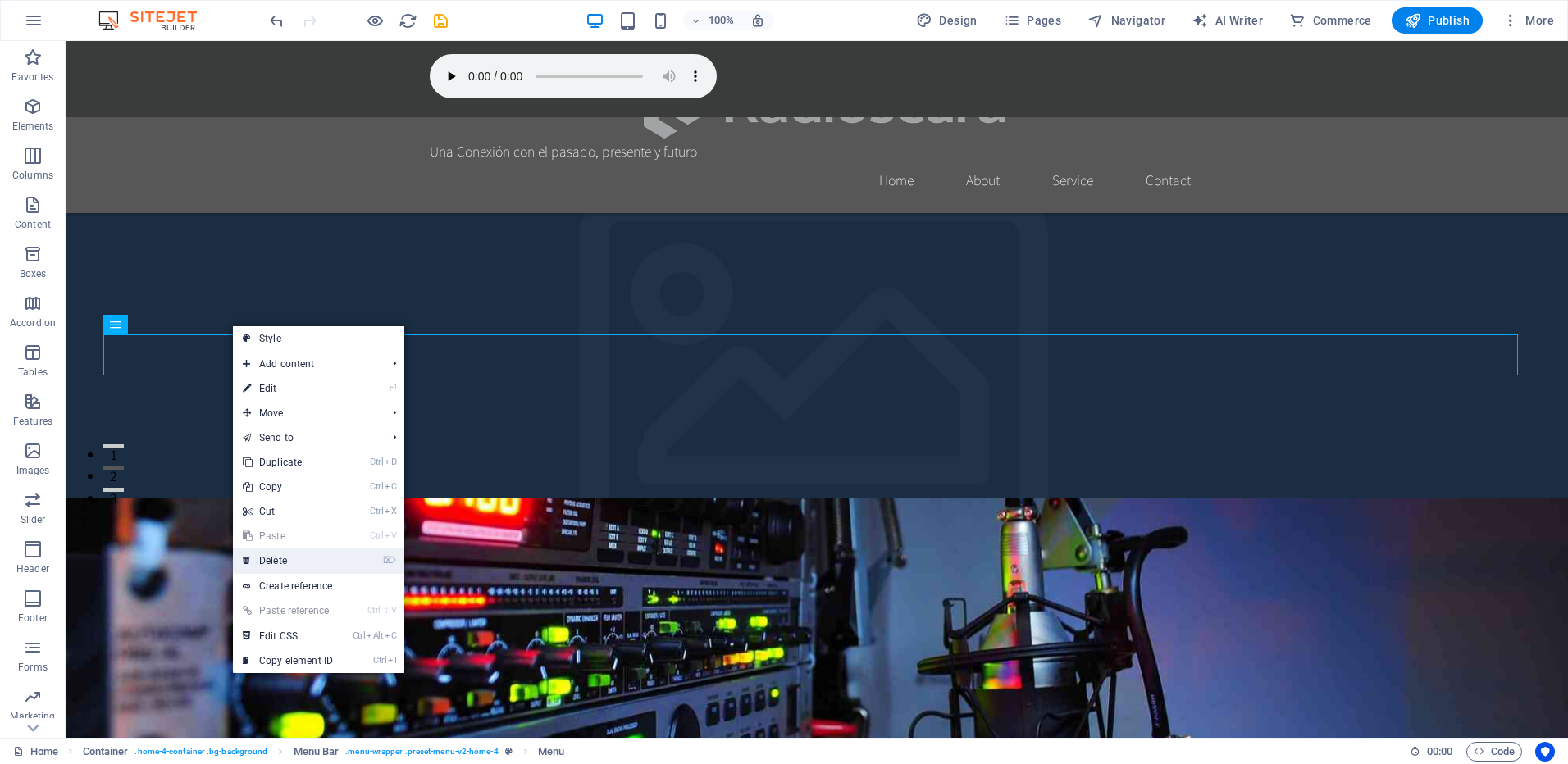
drag, startPoint x: 286, startPoint y: 556, endPoint x: 247, endPoint y: 495, distance: 72.4
click at [286, 556] on link "⌦ Delete" at bounding box center [288, 561] width 110 height 25
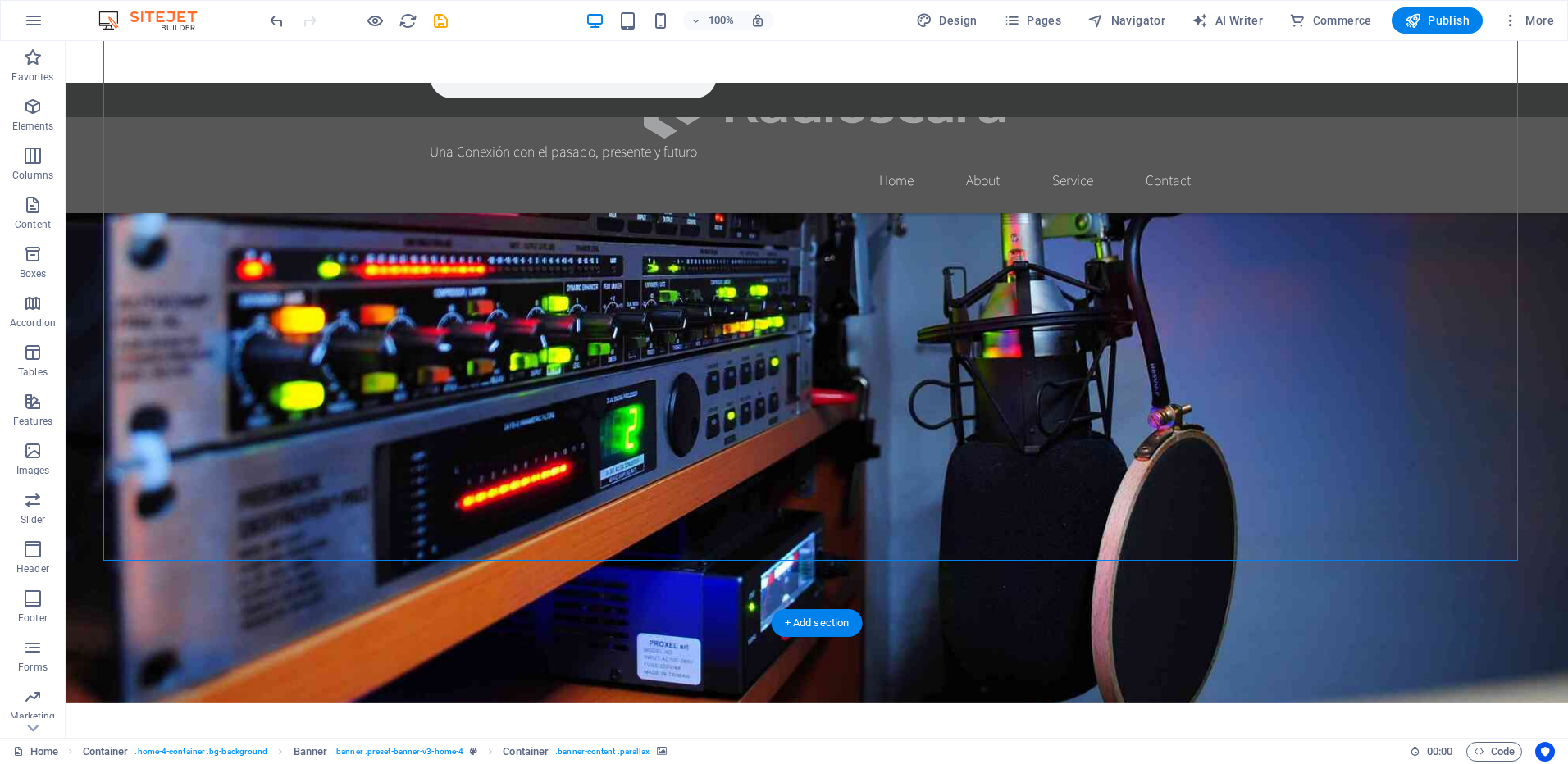
scroll to position [633, 0]
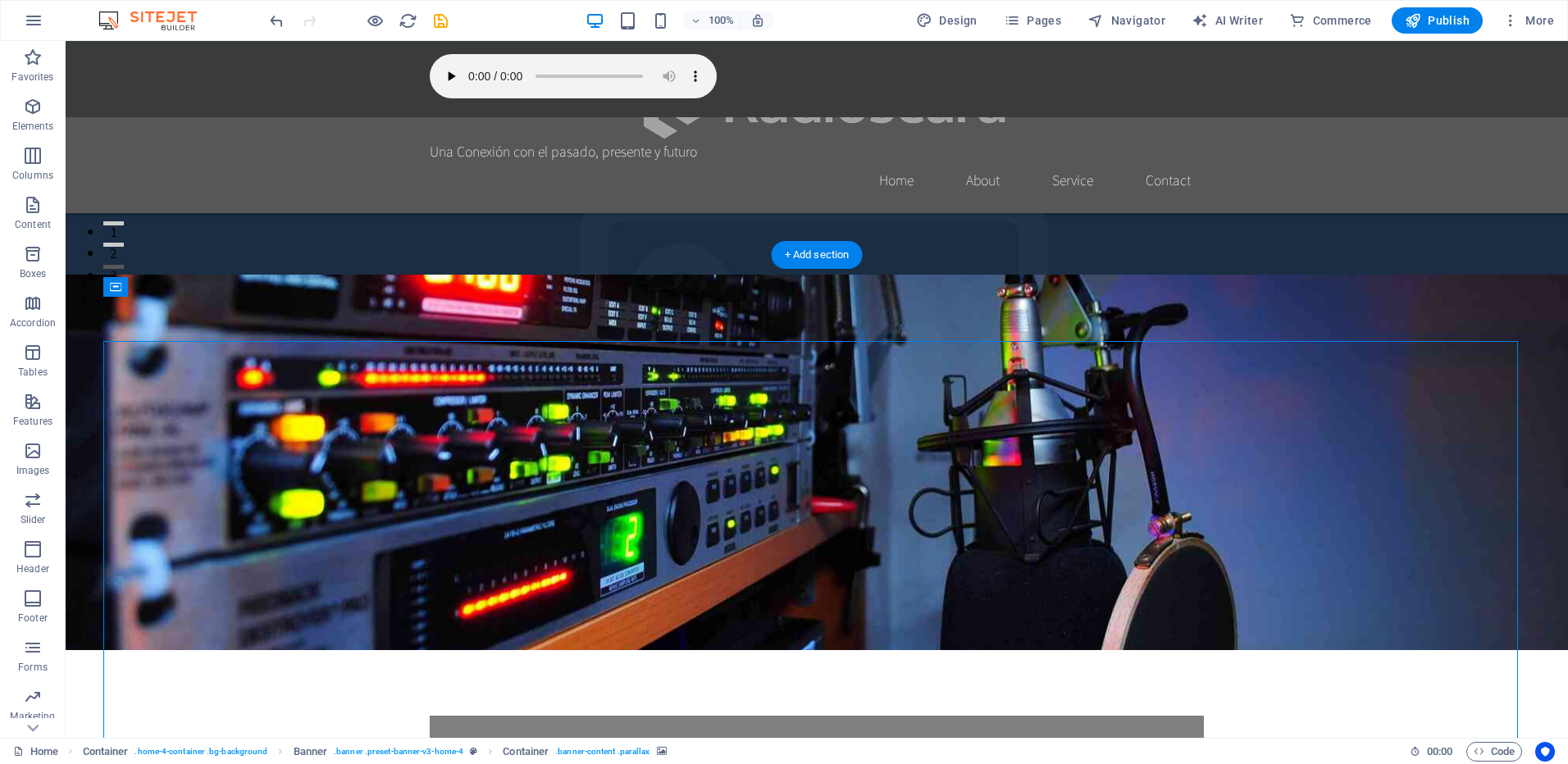
scroll to position [305, 0]
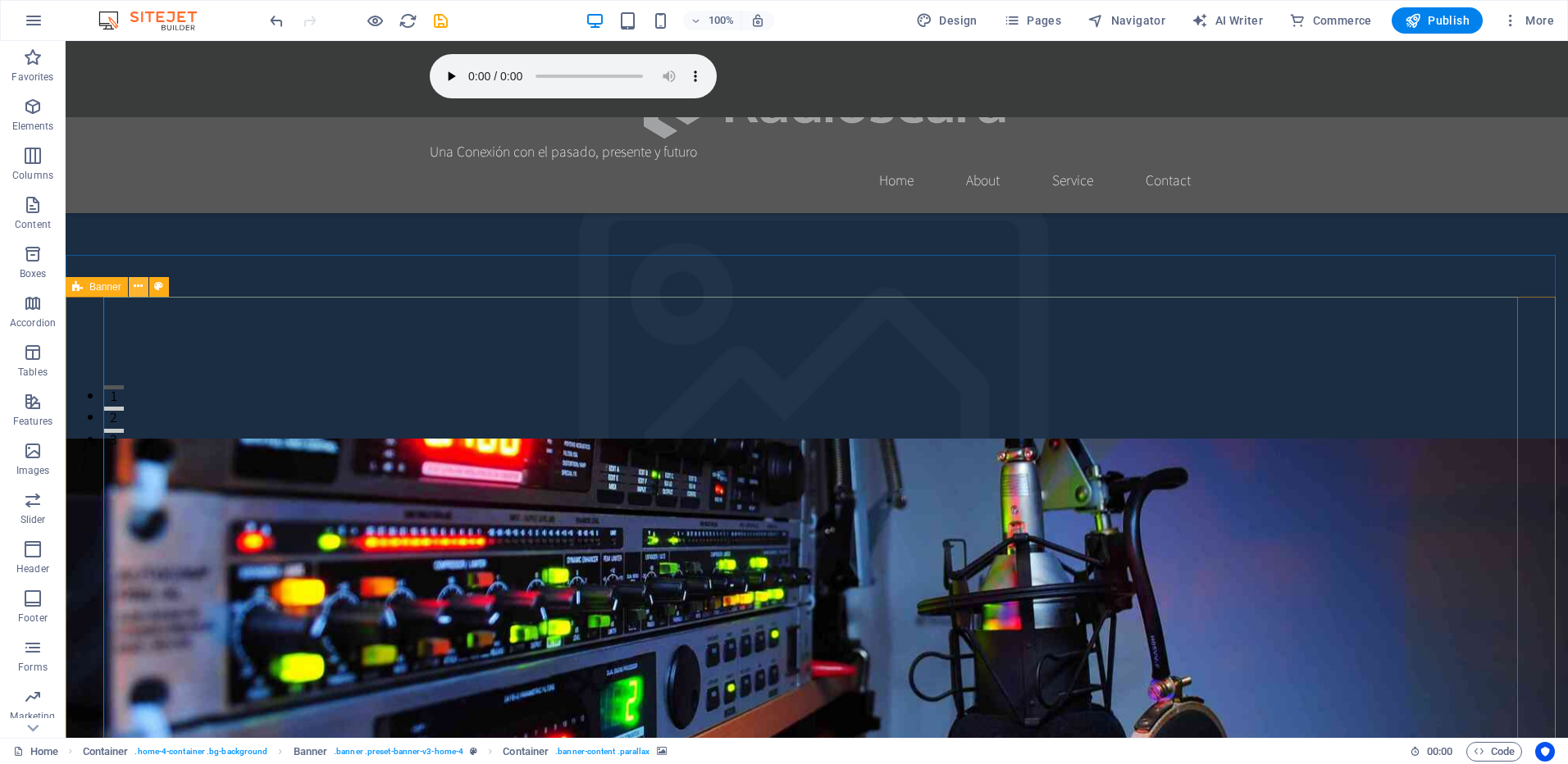
click at [143, 288] on icon at bounding box center [138, 286] width 9 height 17
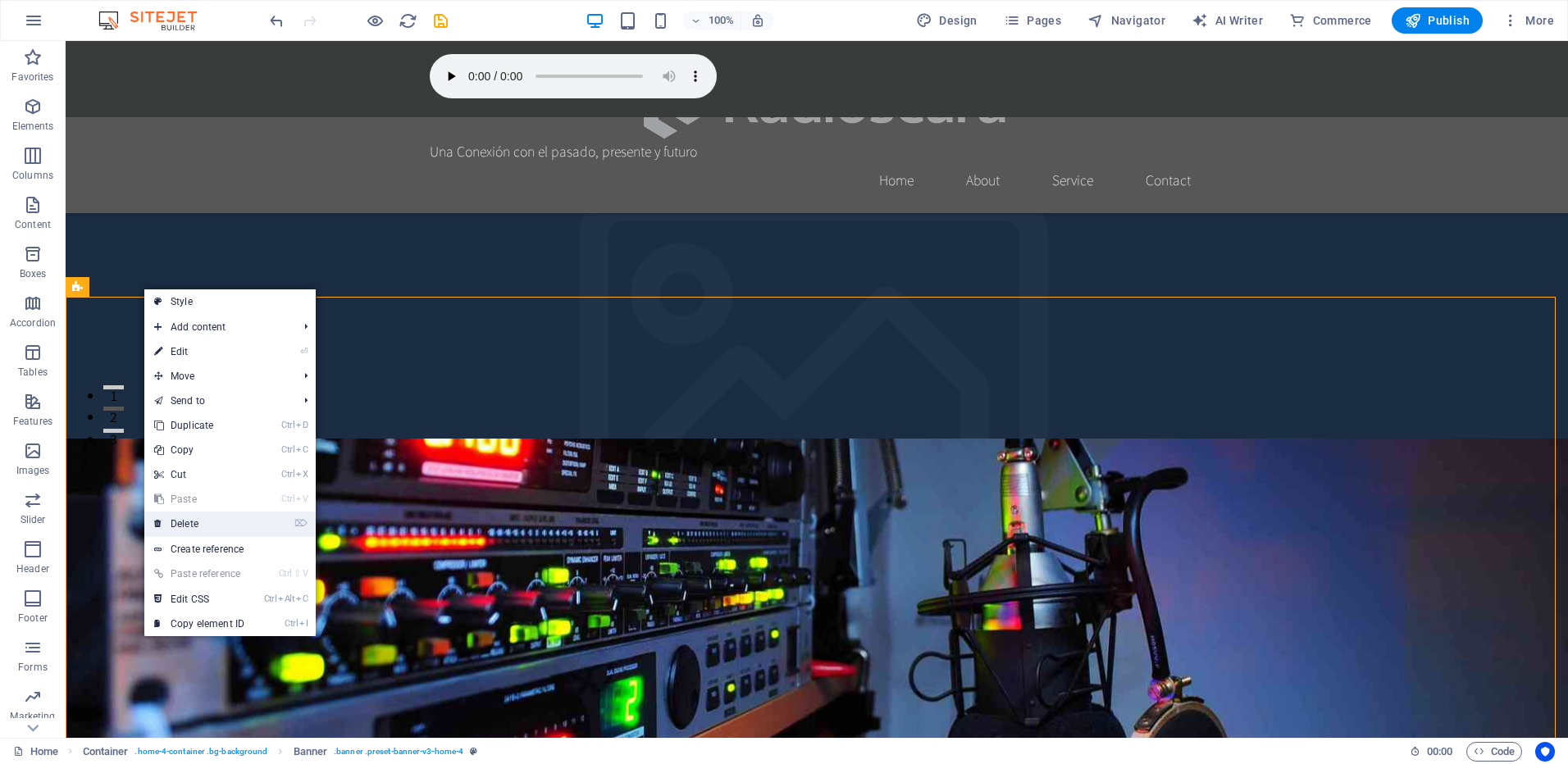
click at [208, 519] on link "⌦ Delete" at bounding box center [199, 524] width 110 height 25
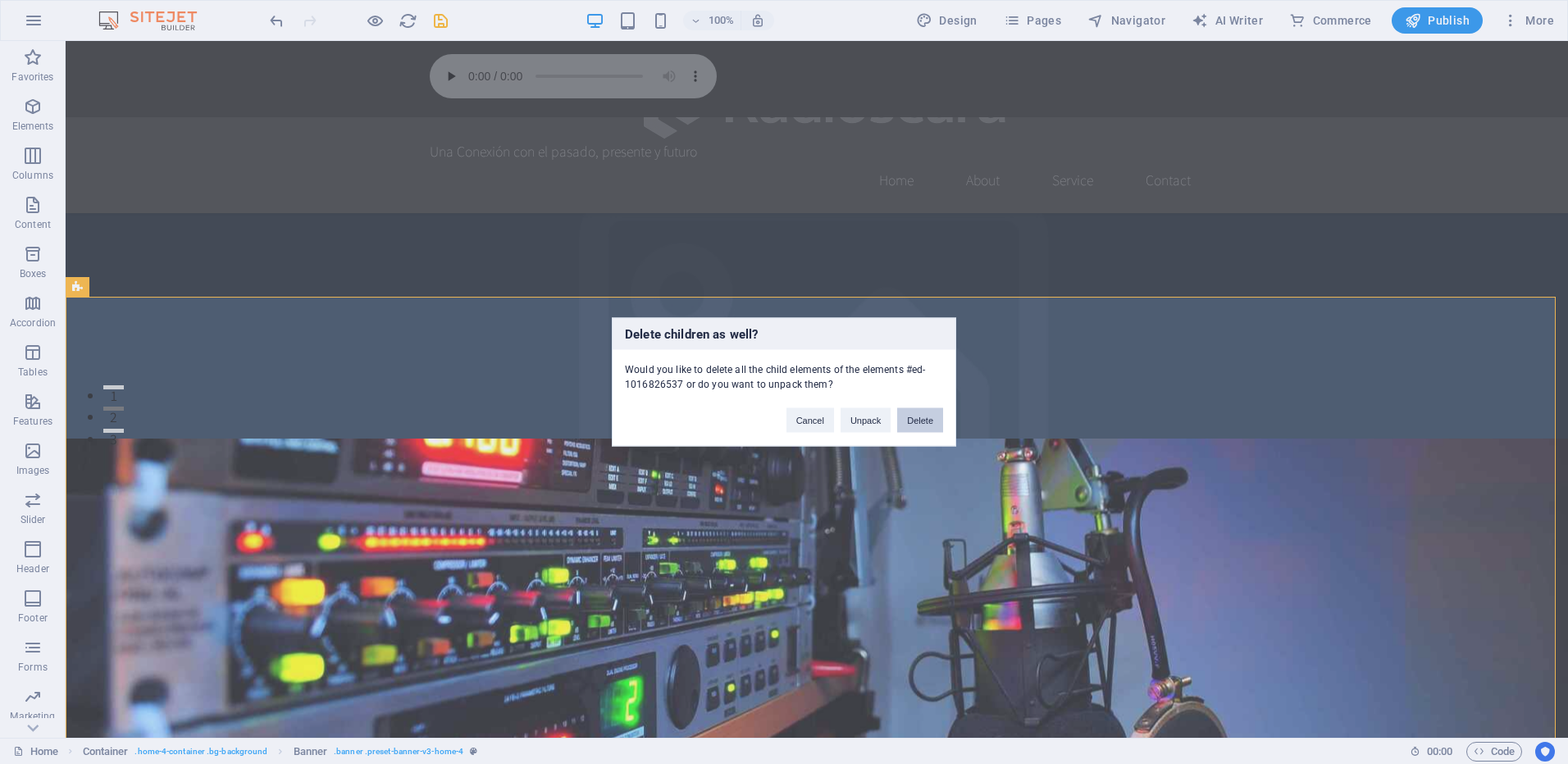
click at [908, 419] on button "Delete" at bounding box center [920, 421] width 46 height 25
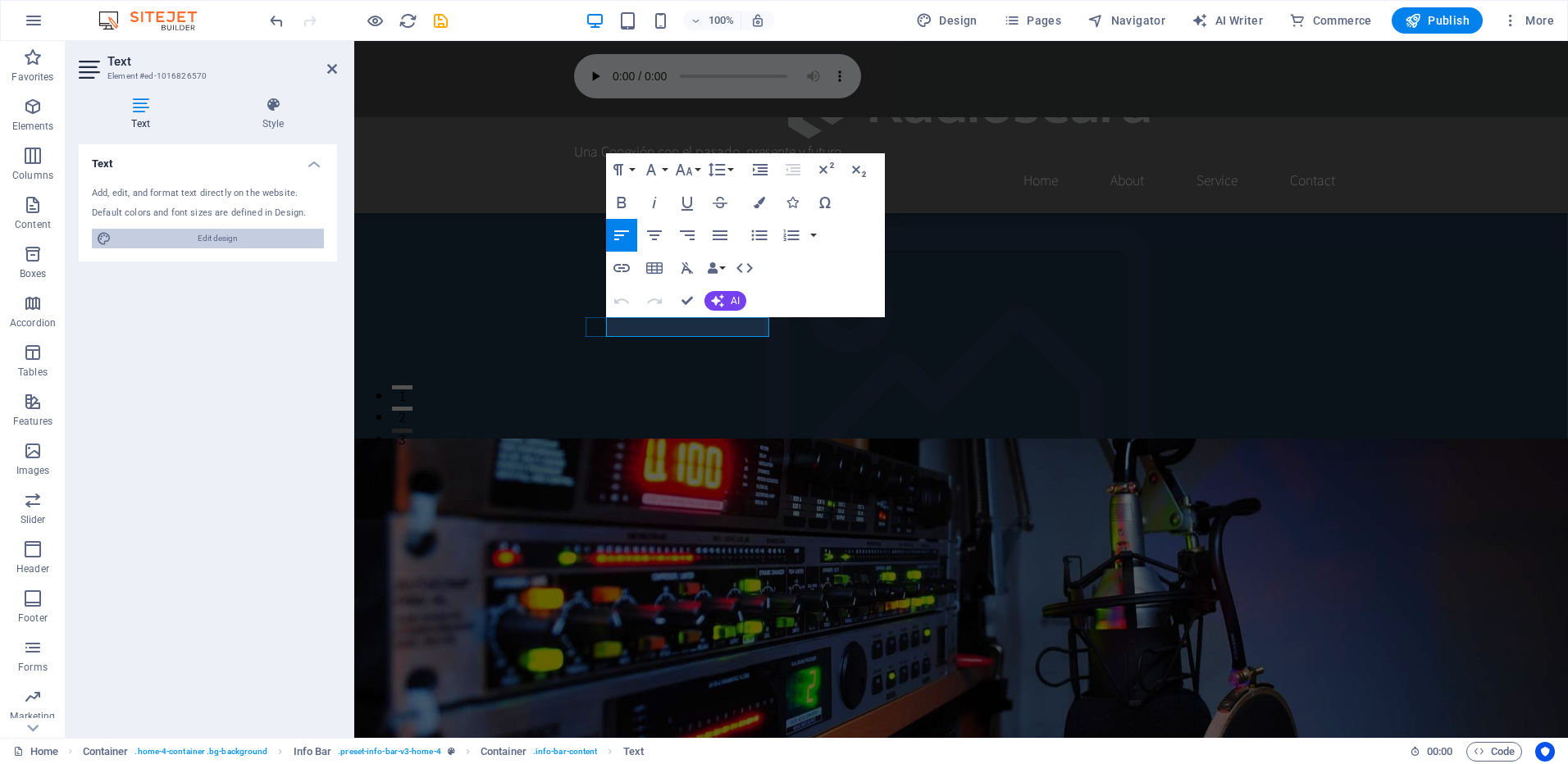
click at [197, 233] on span "Edit design" at bounding box center [218, 239] width 203 height 20
select select "rem"
select select "200"
select select "px"
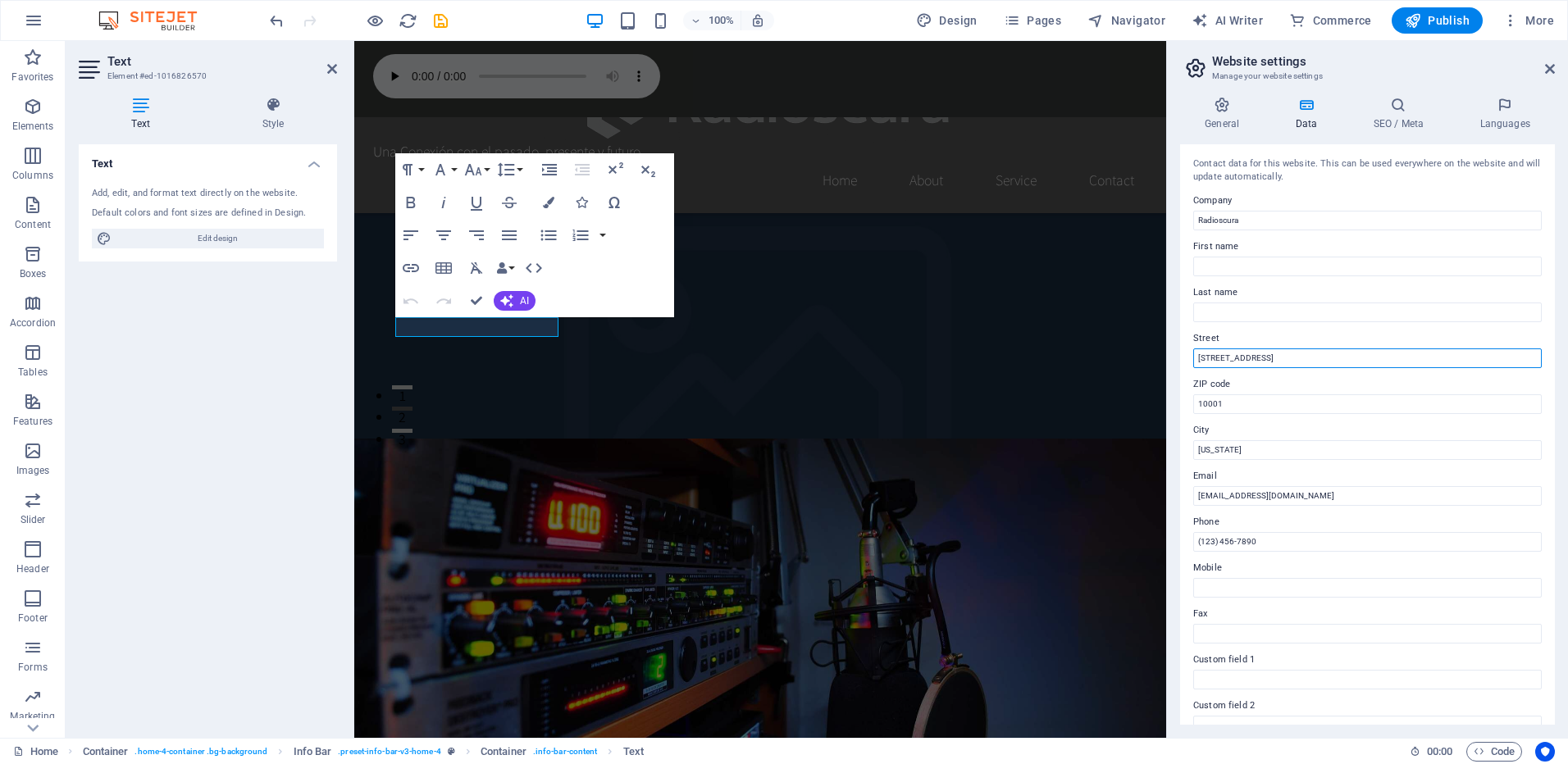
drag, startPoint x: 1619, startPoint y: 397, endPoint x: 1149, endPoint y: 356, distance: 471.8
click at [1254, 353] on input "123 Sound Ave" at bounding box center [1367, 358] width 348 height 20
drag, startPoint x: 1255, startPoint y: 356, endPoint x: 1182, endPoint y: 356, distance: 73.0
click at [1182, 356] on div "Contact data for this website. This can be used everywhere on the website and w…" at bounding box center [1367, 435] width 375 height 580
type input "Villa alemana"
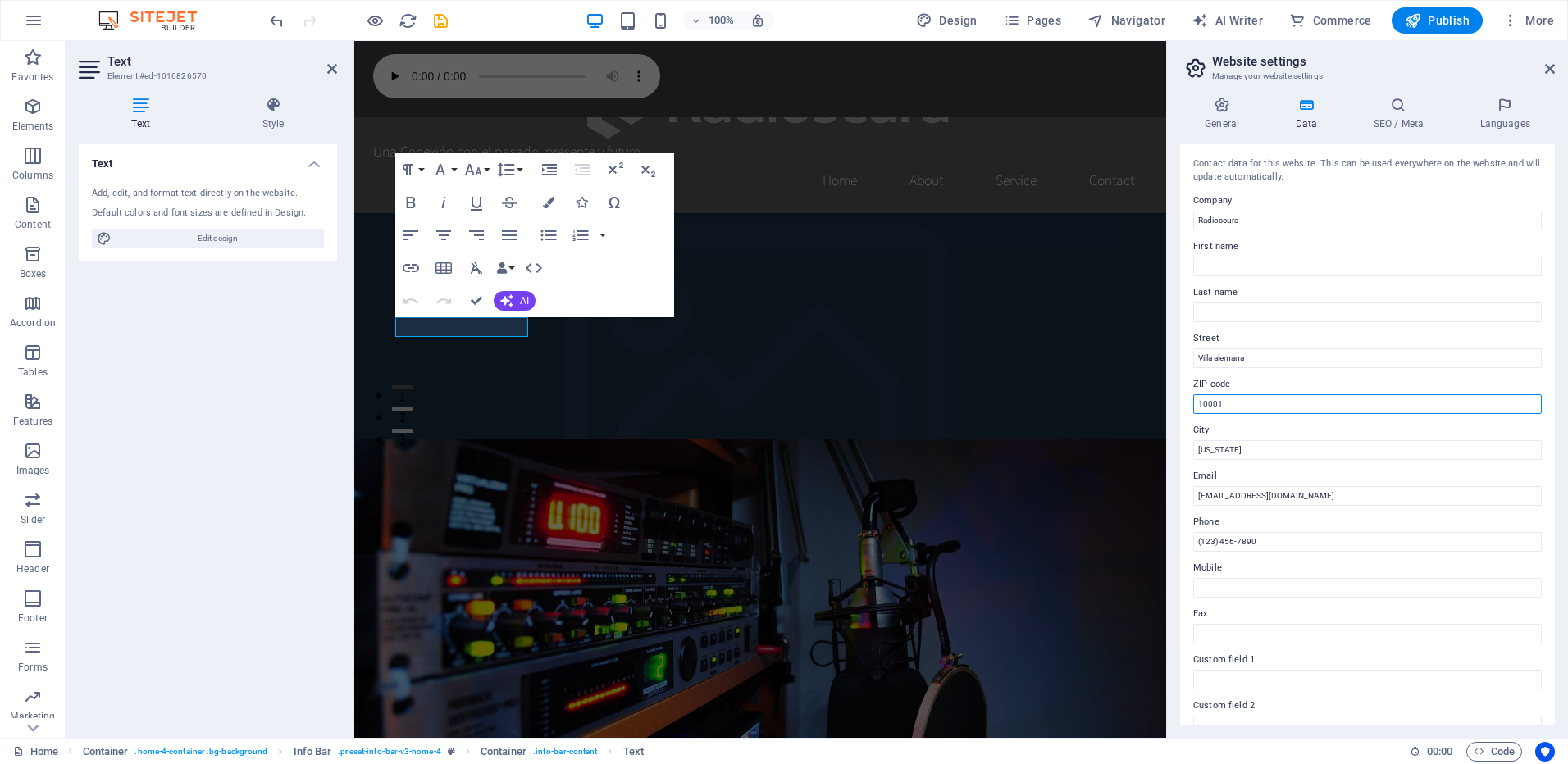
drag, startPoint x: 1588, startPoint y: 446, endPoint x: 1157, endPoint y: 406, distance: 432.9
paste input "2420018"
type input "2420018"
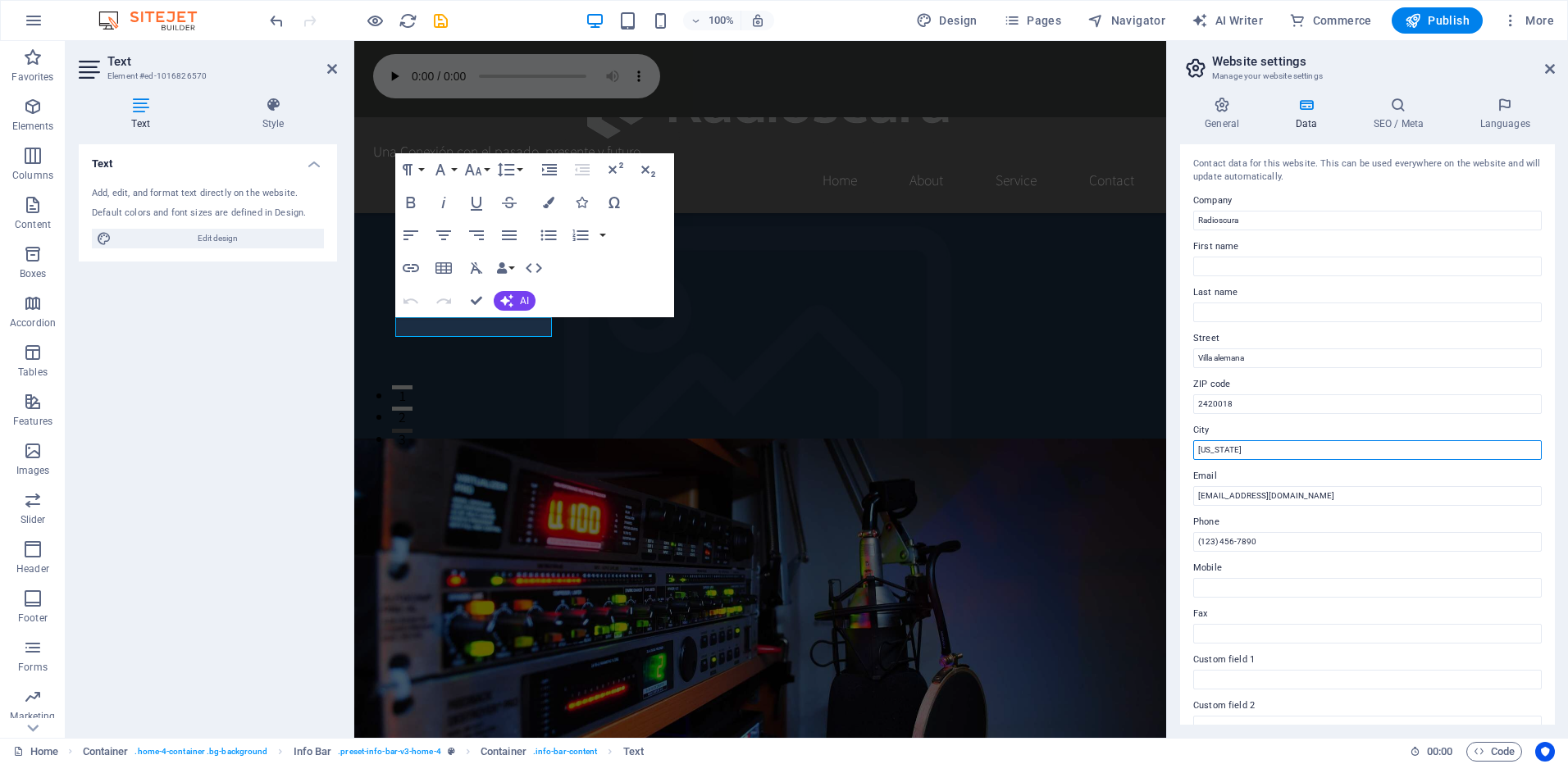
click at [1250, 446] on input "[US_STATE]" at bounding box center [1367, 451] width 348 height 20
drag, startPoint x: 1274, startPoint y: 446, endPoint x: 1176, endPoint y: 438, distance: 98.3
click at [1176, 438] on div "General Data SEO / Meta Languages Website name oscura.cl Logo Drag files here, …" at bounding box center [1367, 410] width 401 height 654
type input "[GEOGRAPHIC_DATA]"
drag, startPoint x: 1279, startPoint y: 496, endPoint x: 1264, endPoint y: 494, distance: 15.1
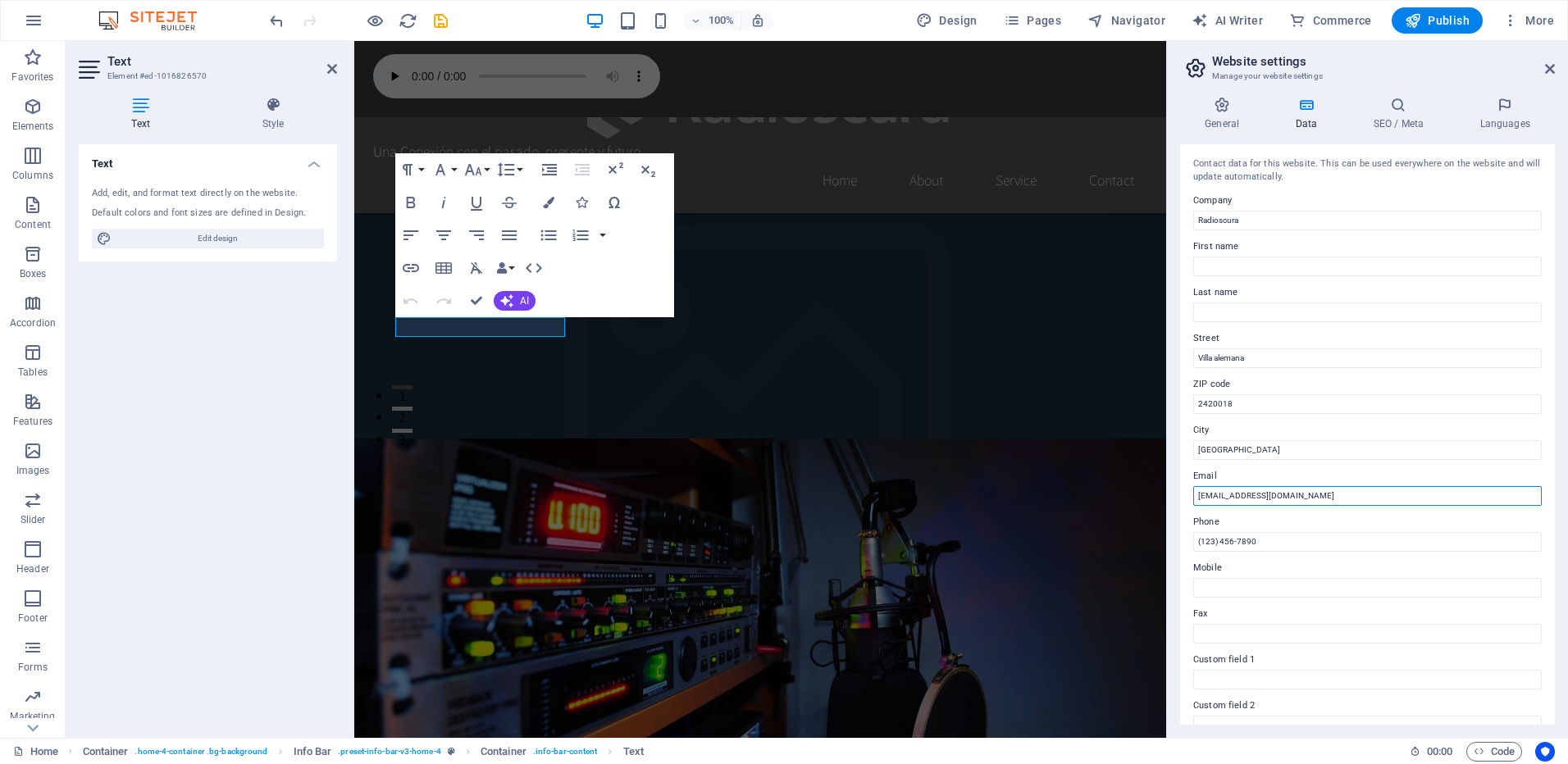
click at [1264, 494] on input "info@radioscura.com" at bounding box center [1367, 496] width 348 height 20
type input "info@radioscura.cl"
click at [1287, 544] on input "(123) 456-7890" at bounding box center [1367, 542] width 348 height 20
drag, startPoint x: 1642, startPoint y: 584, endPoint x: 1081, endPoint y: 555, distance: 561.7
type input "[PHONE_NUMBER]"
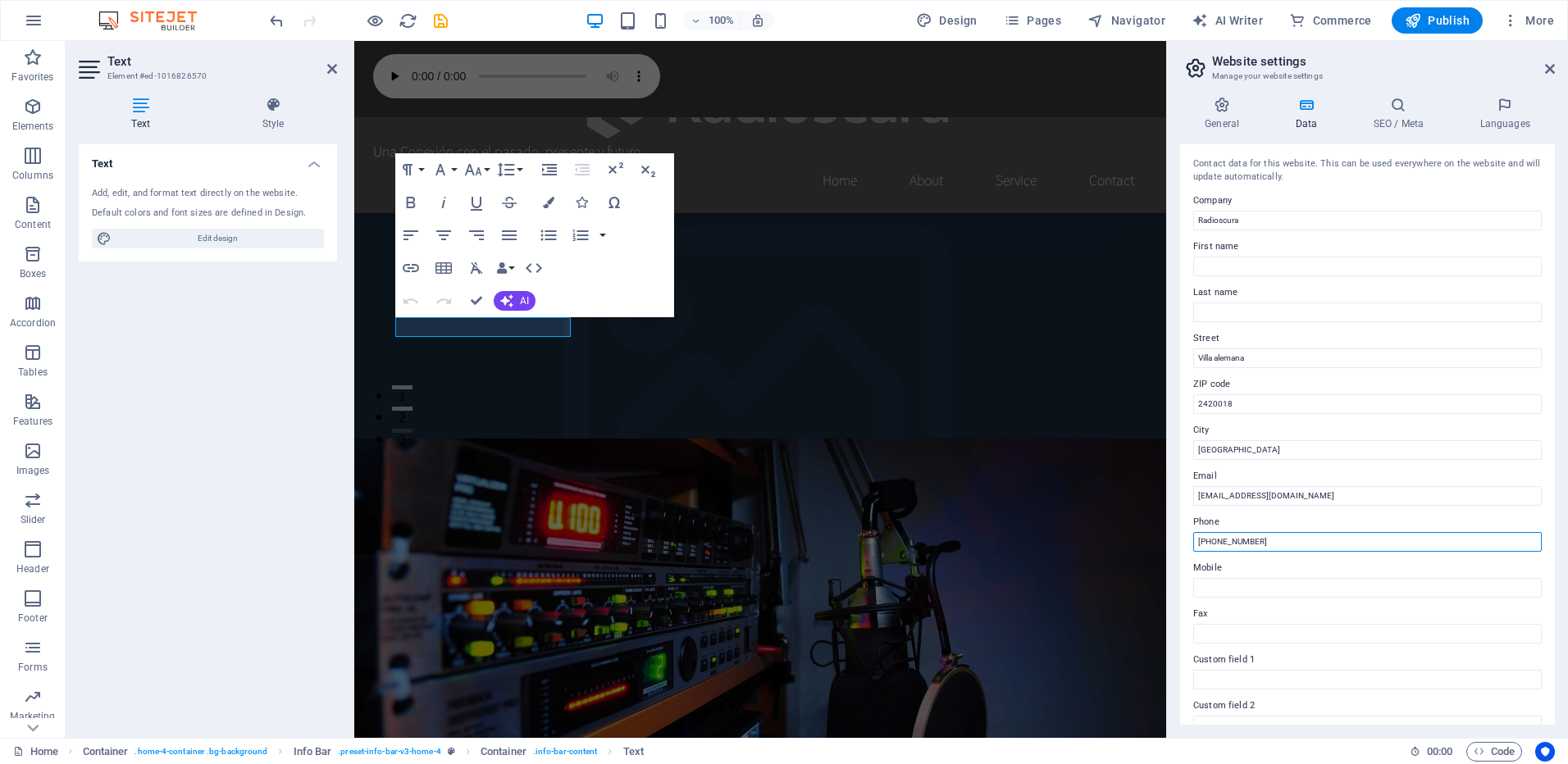
drag, startPoint x: 1623, startPoint y: 583, endPoint x: 1131, endPoint y: 544, distance: 493.5
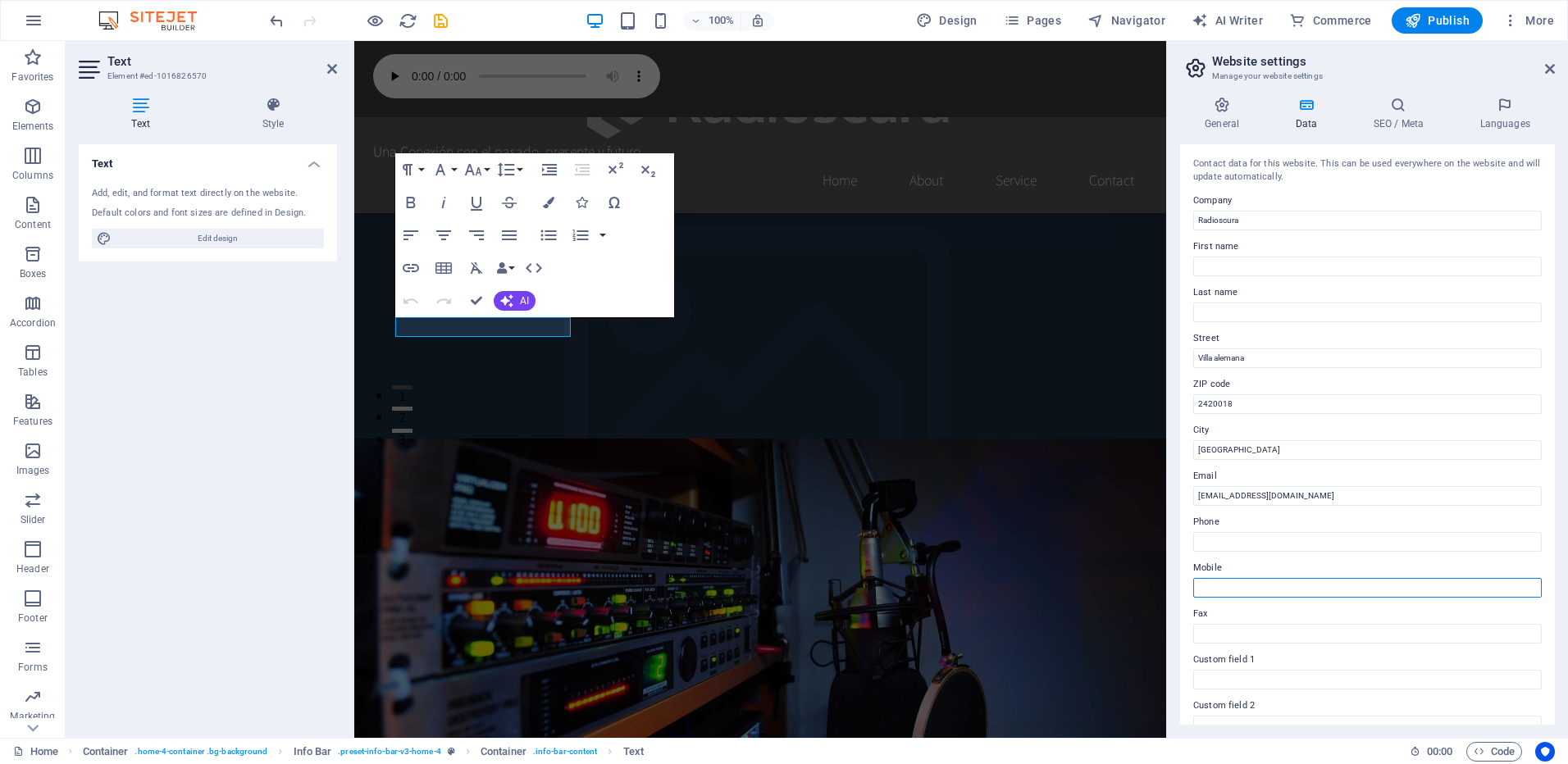
click at [1239, 581] on input "Mobile" at bounding box center [1367, 588] width 348 height 20
paste input "[PHONE_NUMBER]"
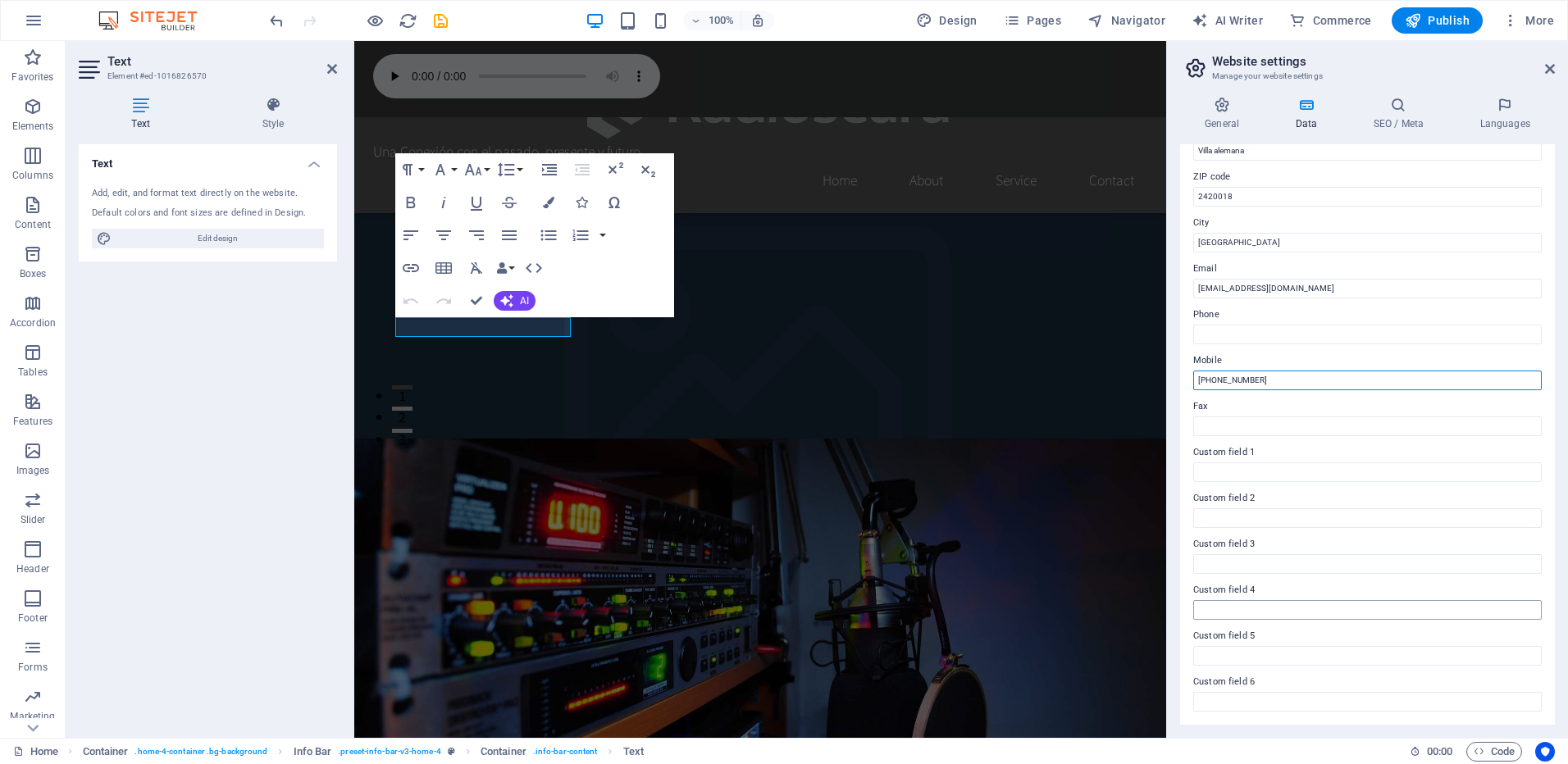
scroll to position [0, 0]
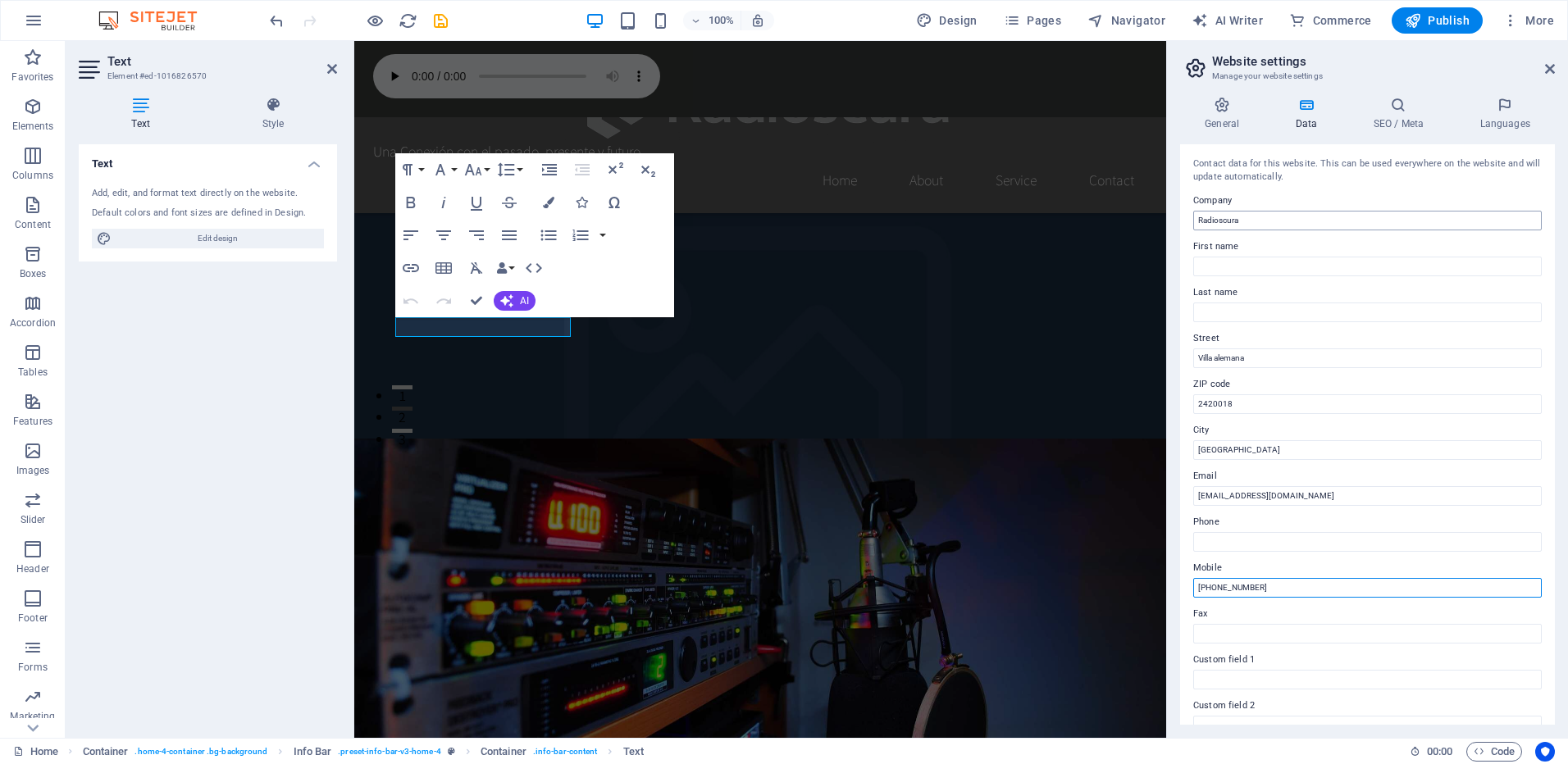
type input "[PHONE_NUMBER]"
drag, startPoint x: 1607, startPoint y: 258, endPoint x: 1101, endPoint y: 227, distance: 506.9
type input "O"
type input "OSCURA NETWORK"
drag, startPoint x: 1546, startPoint y: 70, endPoint x: 842, endPoint y: 84, distance: 704.1
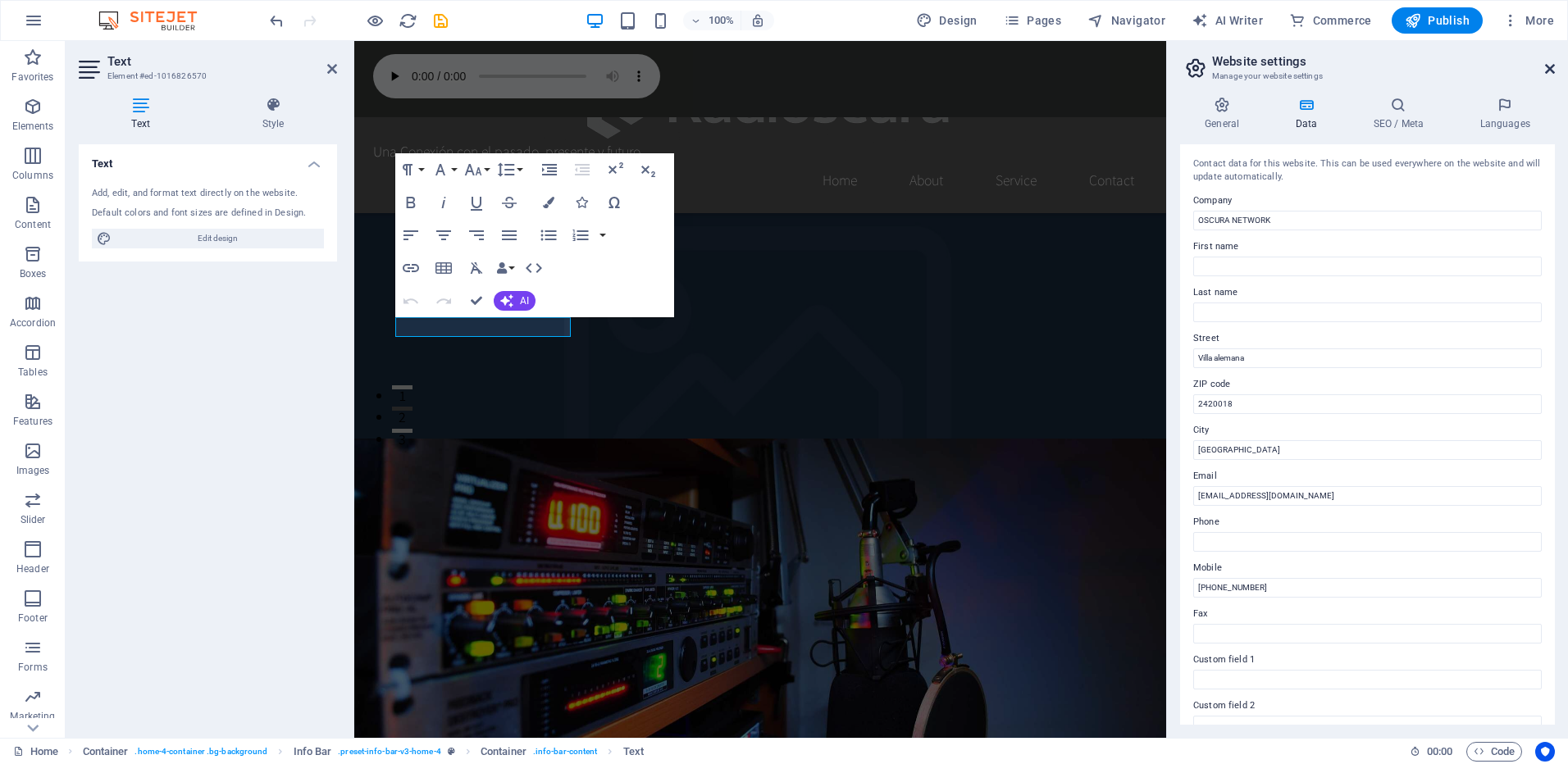
click at [1546, 70] on icon at bounding box center [1550, 69] width 10 height 13
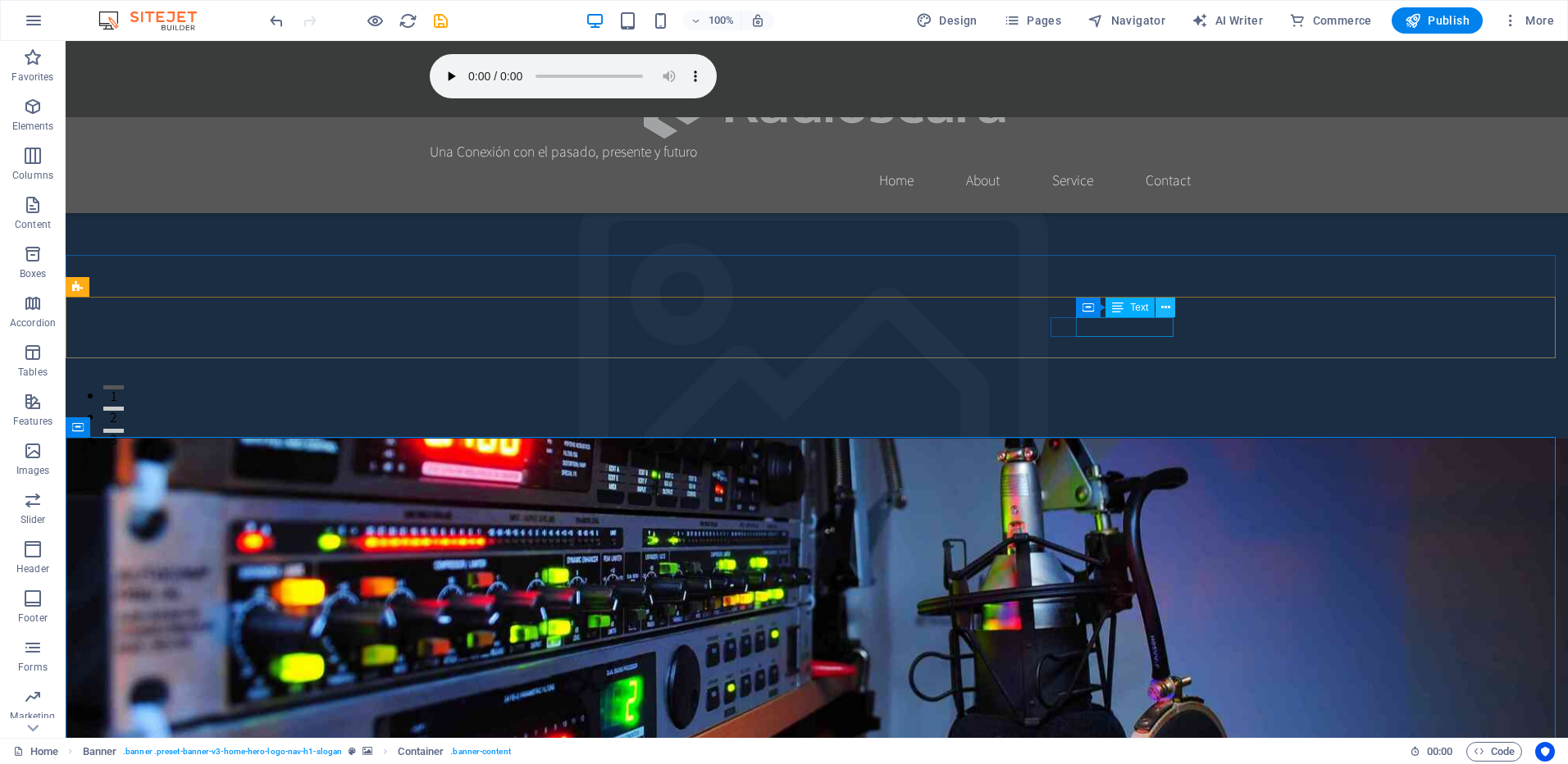
click at [1167, 308] on icon at bounding box center [1165, 308] width 9 height 17
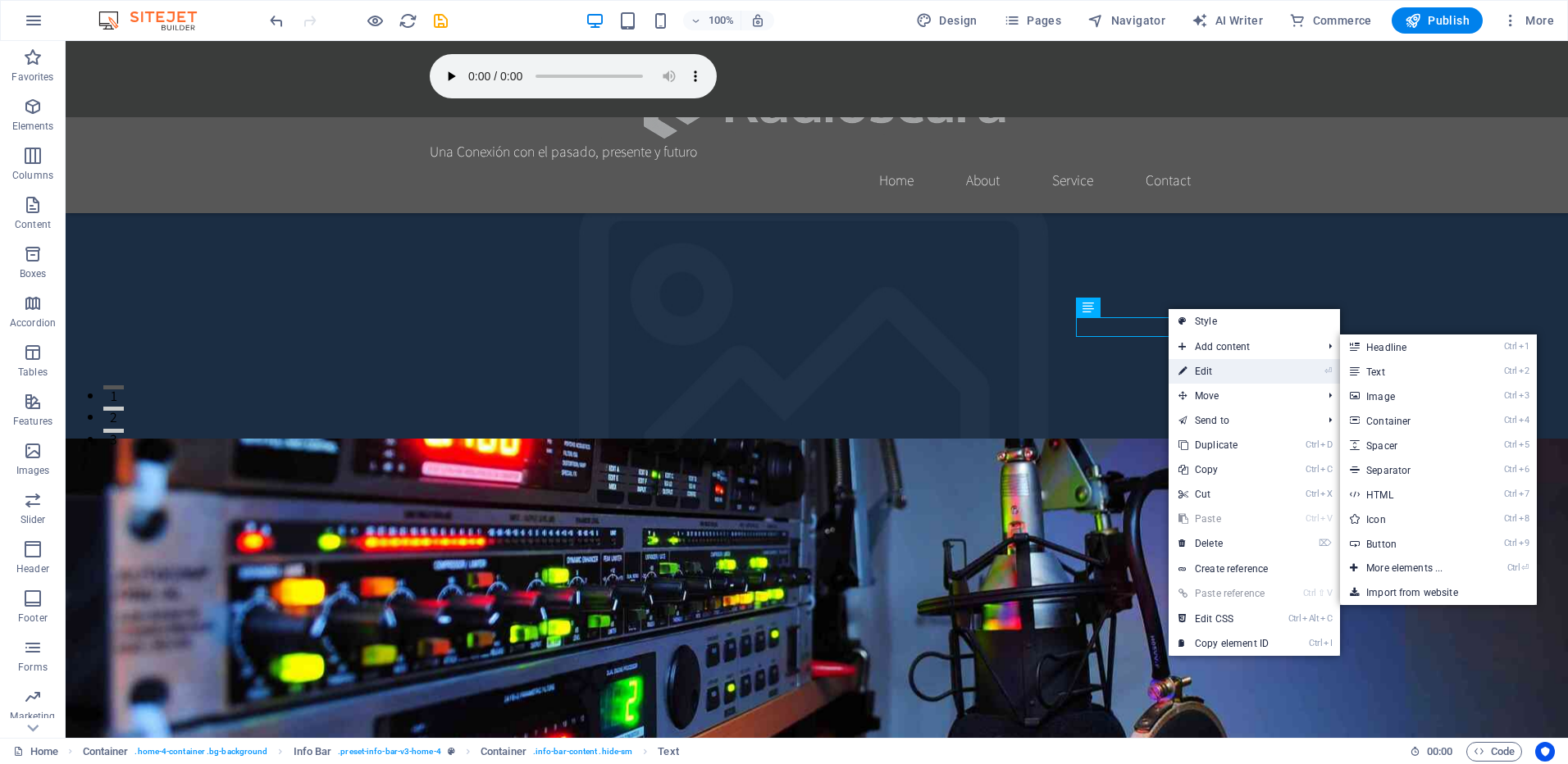
click at [1201, 366] on link "⏎ Edit" at bounding box center [1223, 371] width 110 height 25
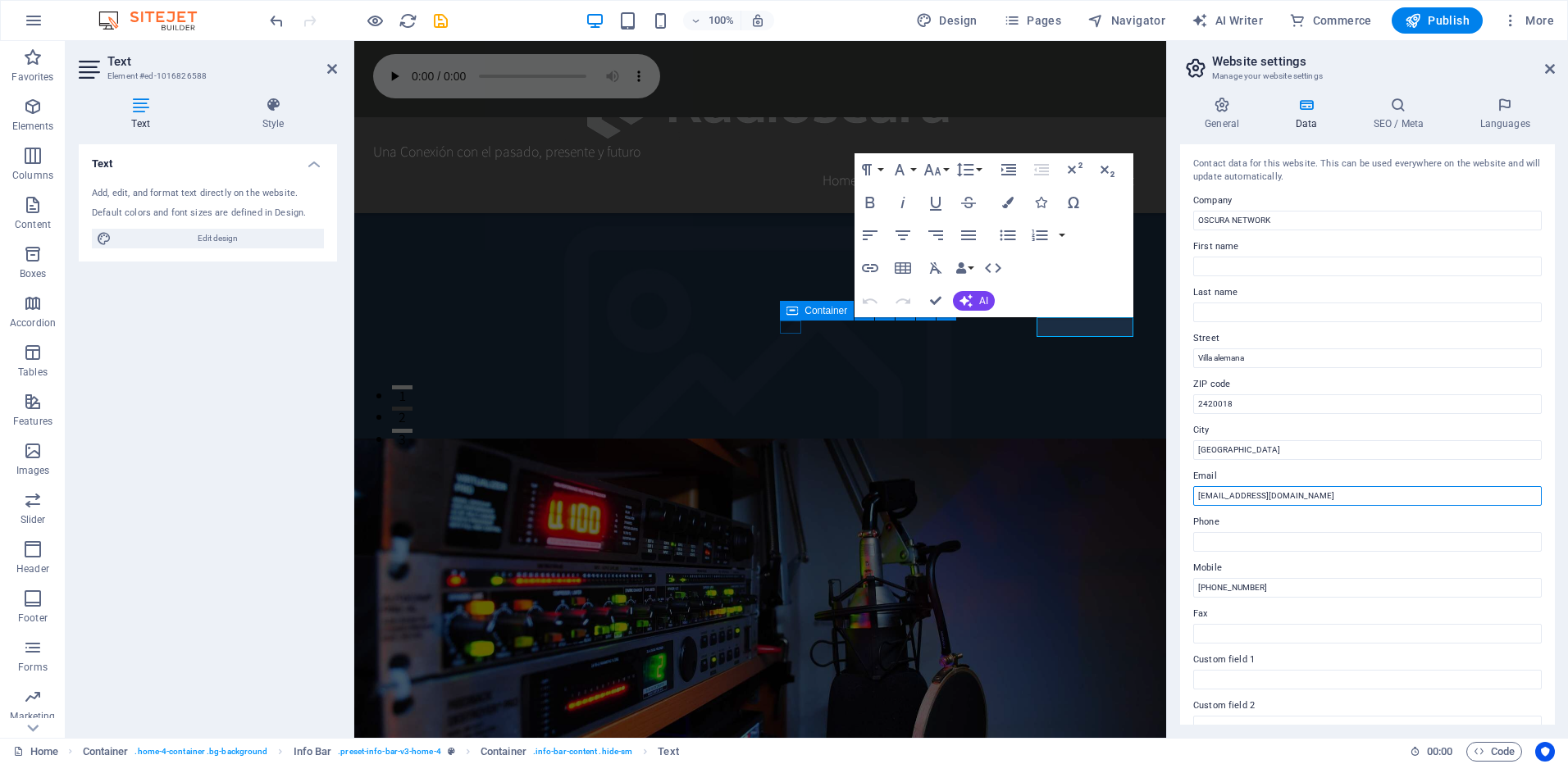
drag, startPoint x: 1630, startPoint y: 535, endPoint x: 1156, endPoint y: 494, distance: 475.8
type input "[EMAIL_ADDRESS][DOMAIN_NAME]"
click at [1556, 67] on aside "Website settings Manage your website settings General Data SEO / Meta Languages…" at bounding box center [1367, 389] width 402 height 697
click at [1550, 66] on icon at bounding box center [1550, 69] width 10 height 13
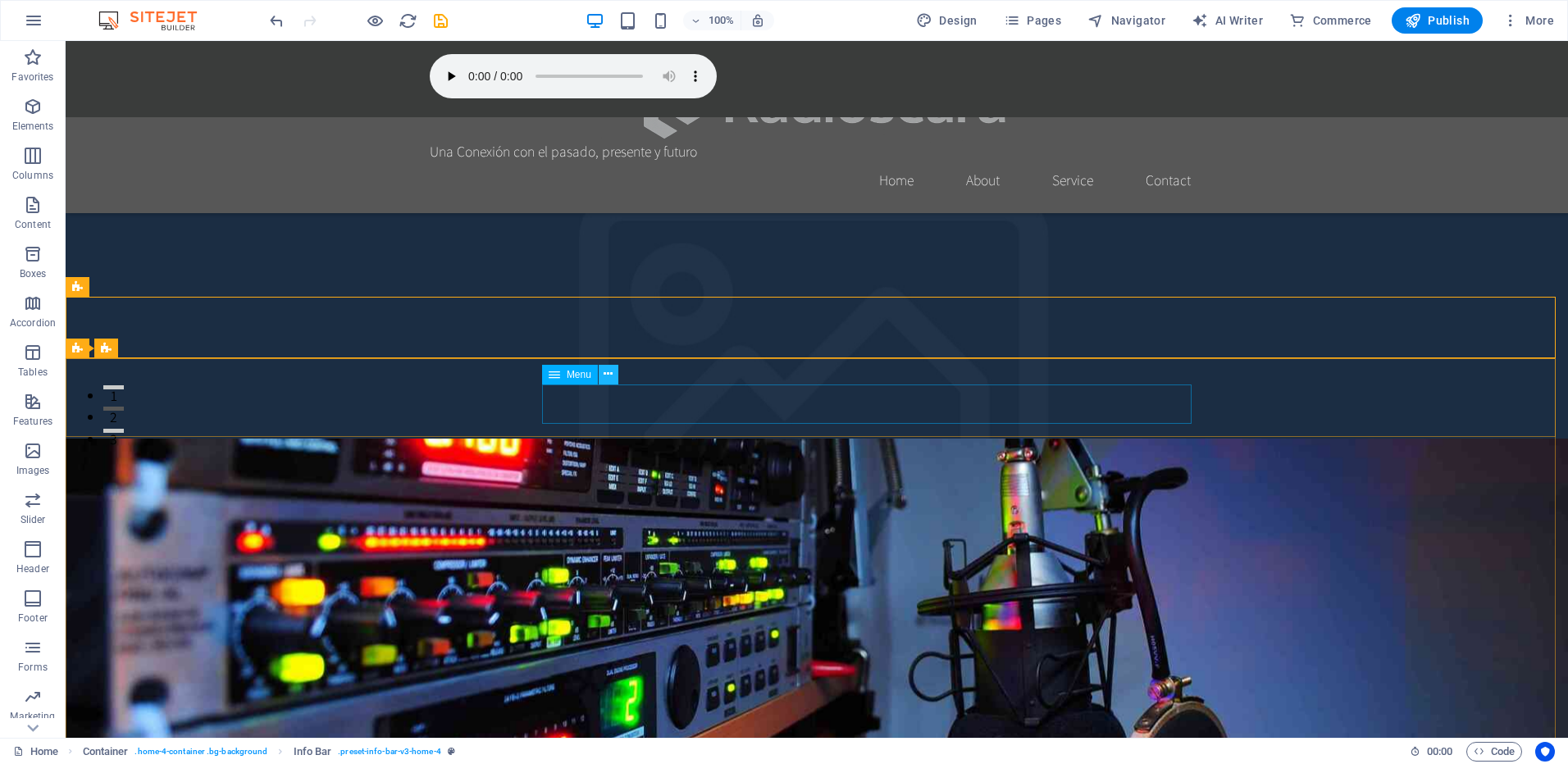
click at [610, 376] on icon at bounding box center [608, 374] width 9 height 17
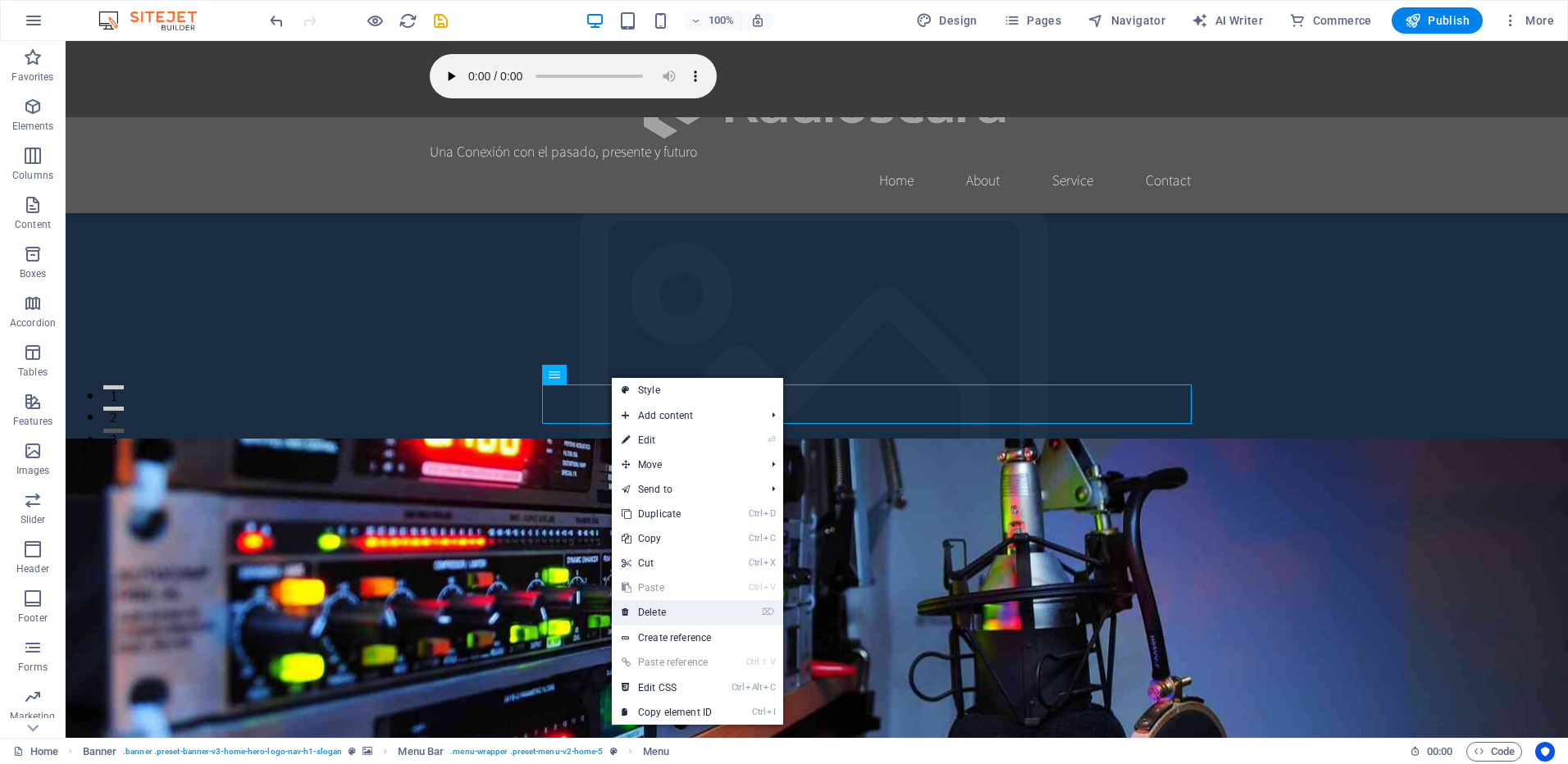
click at [659, 603] on link "⌦ Delete" at bounding box center [667, 613] width 110 height 25
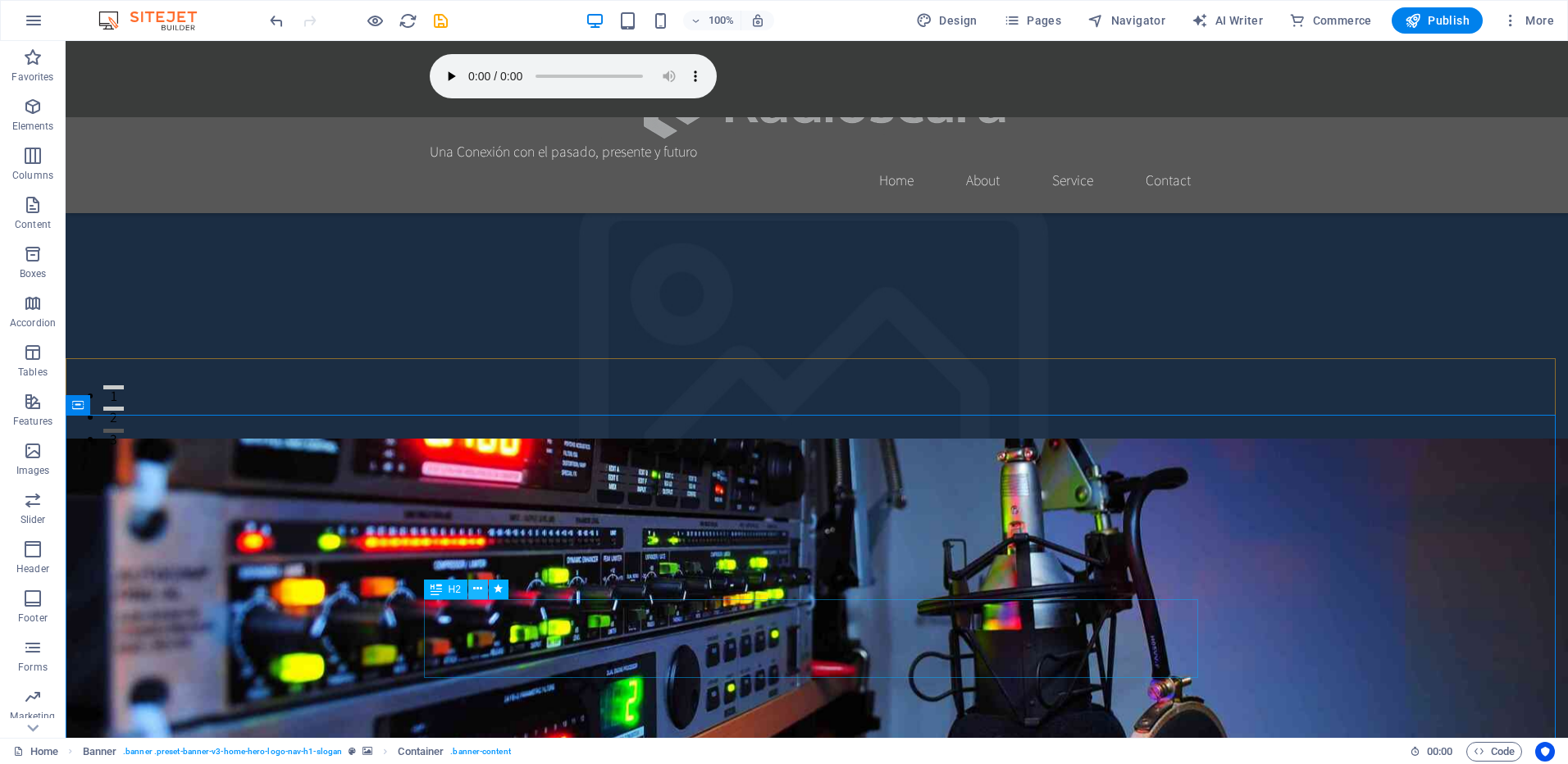
click at [480, 589] on icon at bounding box center [477, 589] width 9 height 17
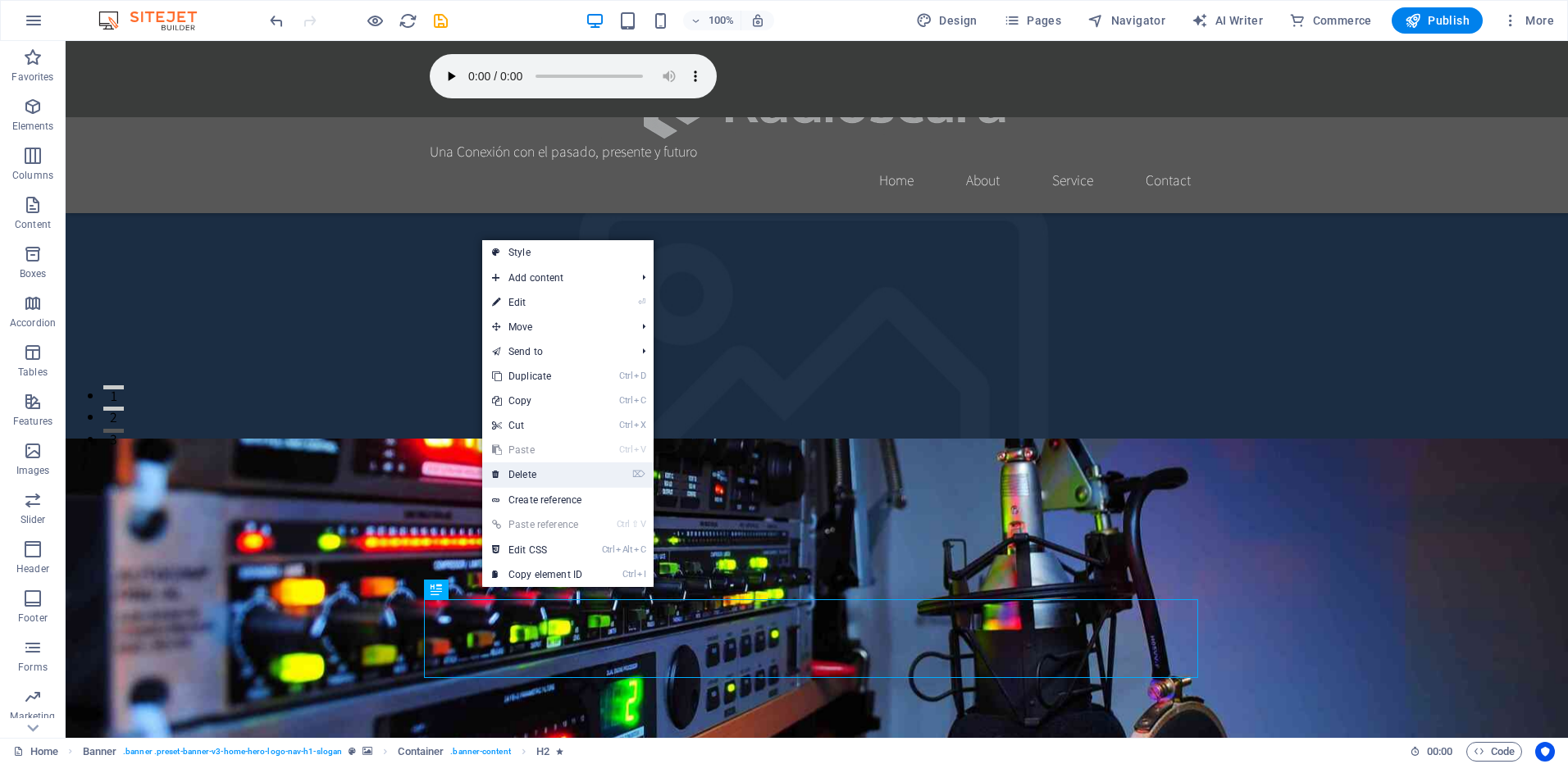
click at [535, 469] on link "⌦ Delete" at bounding box center [537, 475] width 110 height 25
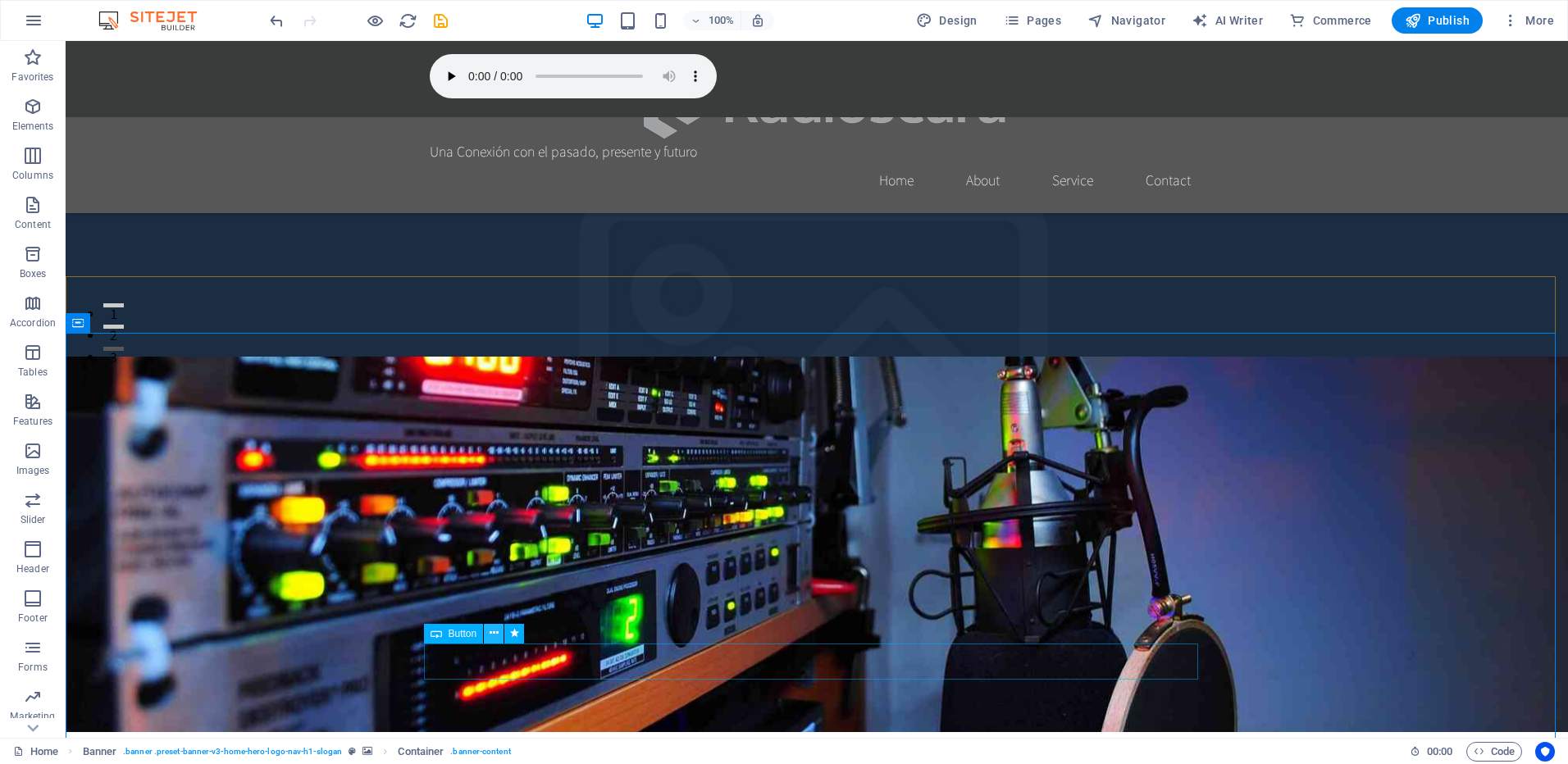
click at [497, 633] on icon at bounding box center [494, 633] width 9 height 17
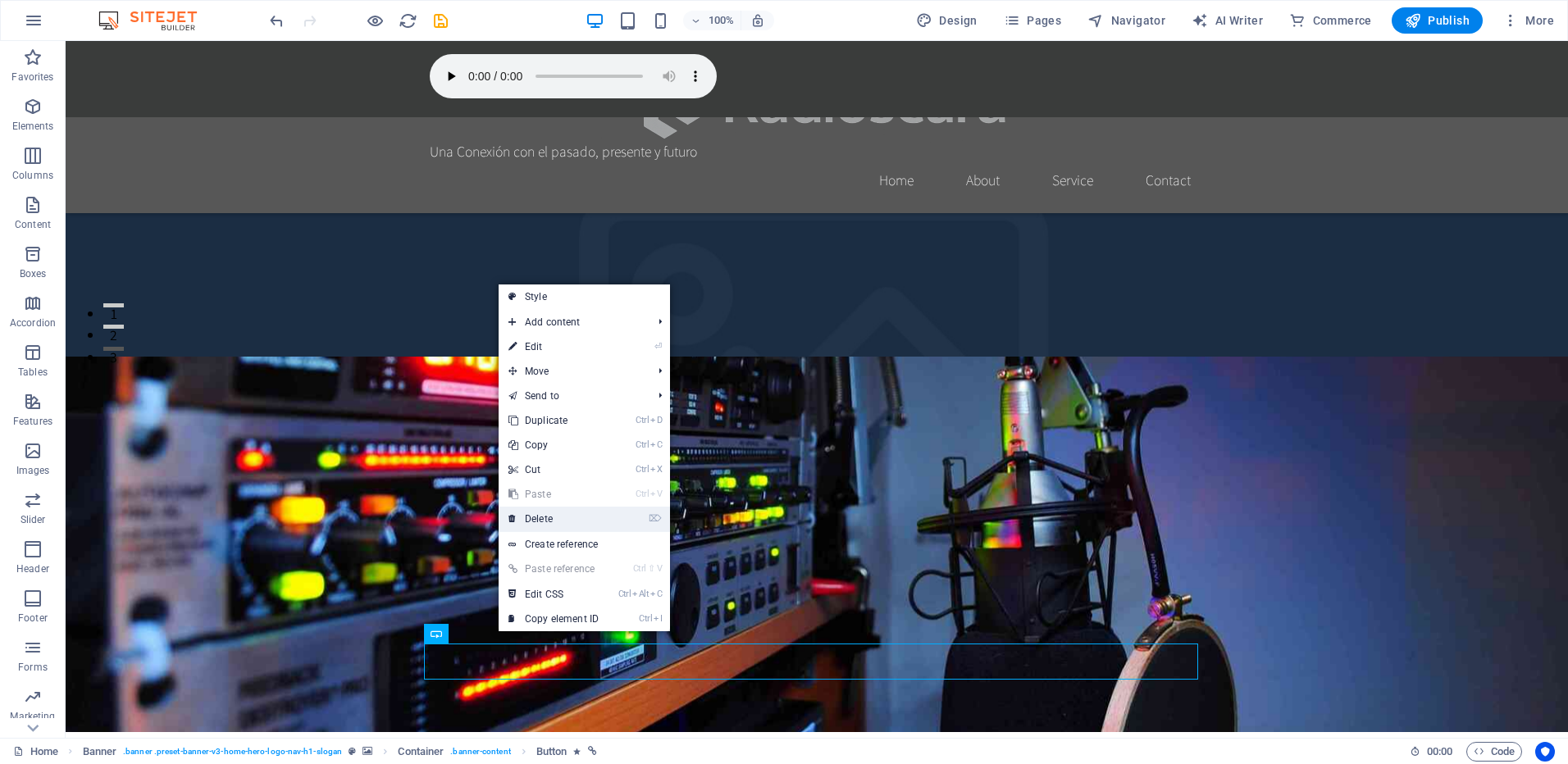
click at [553, 521] on link "⌦ Delete" at bounding box center [553, 519] width 110 height 25
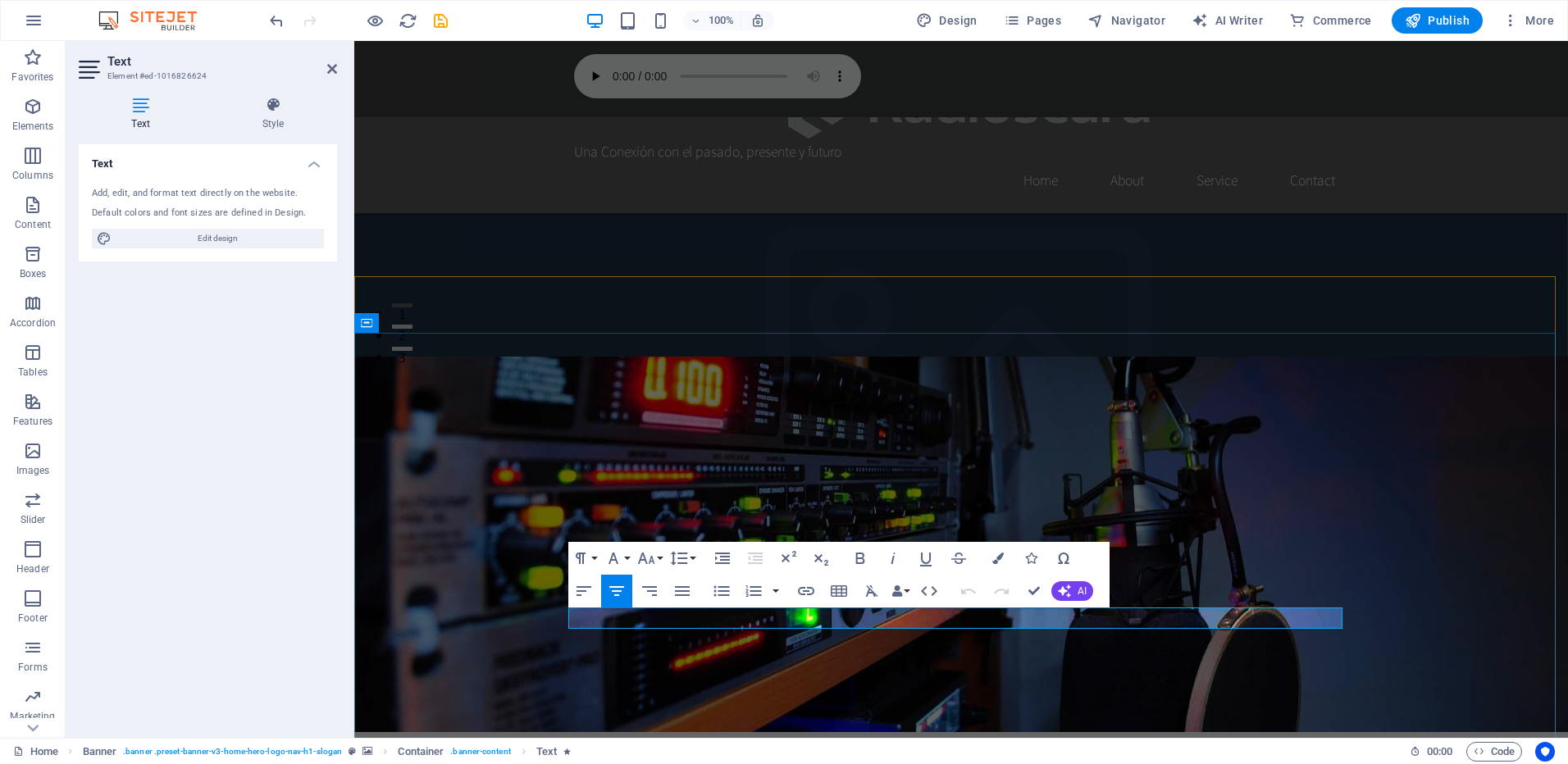
drag, startPoint x: 1240, startPoint y: 616, endPoint x: 690, endPoint y: 624, distance: 550.1
click at [683, 590] on icon "button" at bounding box center [682, 591] width 15 height 10
click at [617, 591] on icon "button" at bounding box center [617, 591] width 15 height 10
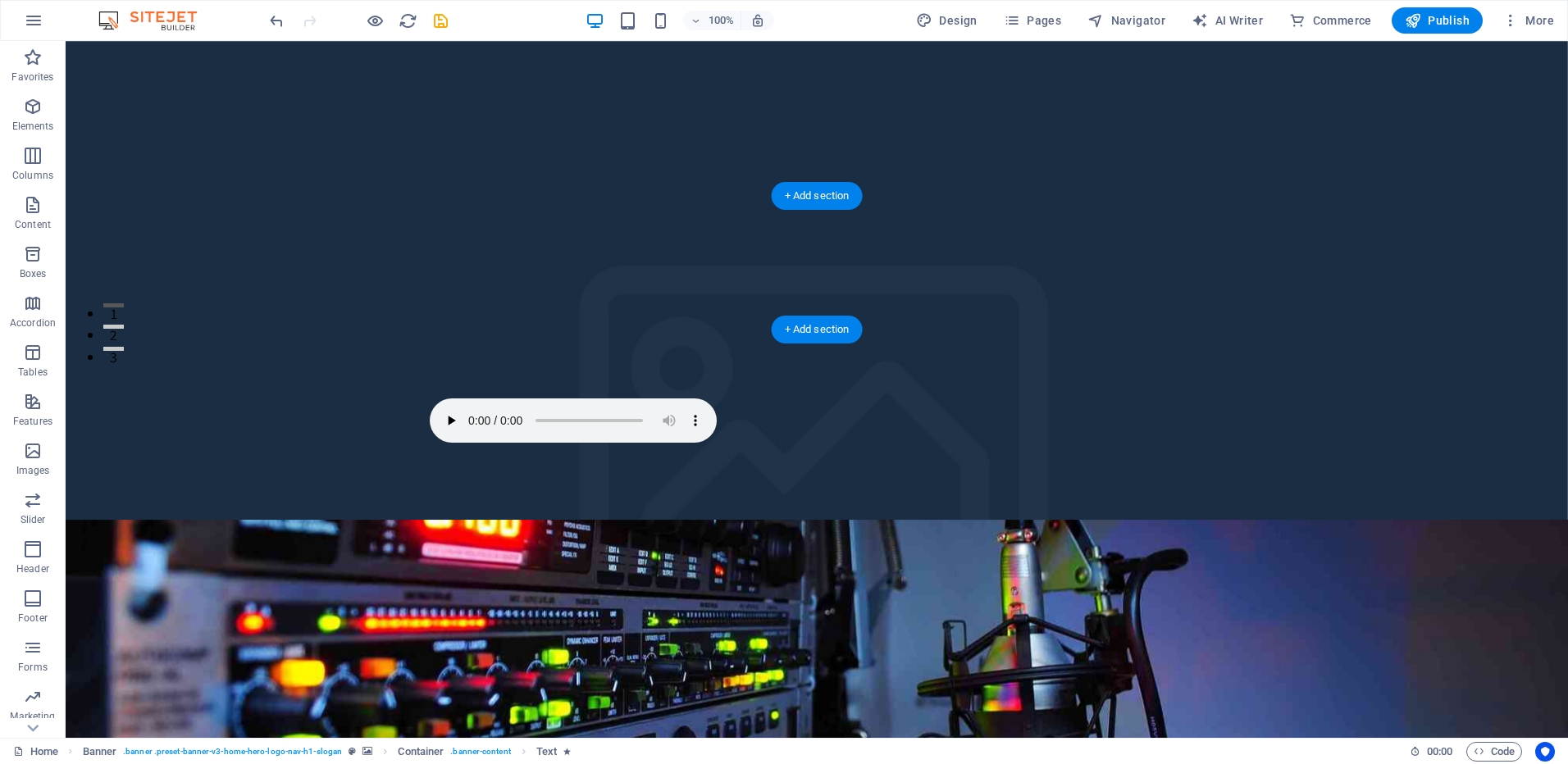
scroll to position [0, 0]
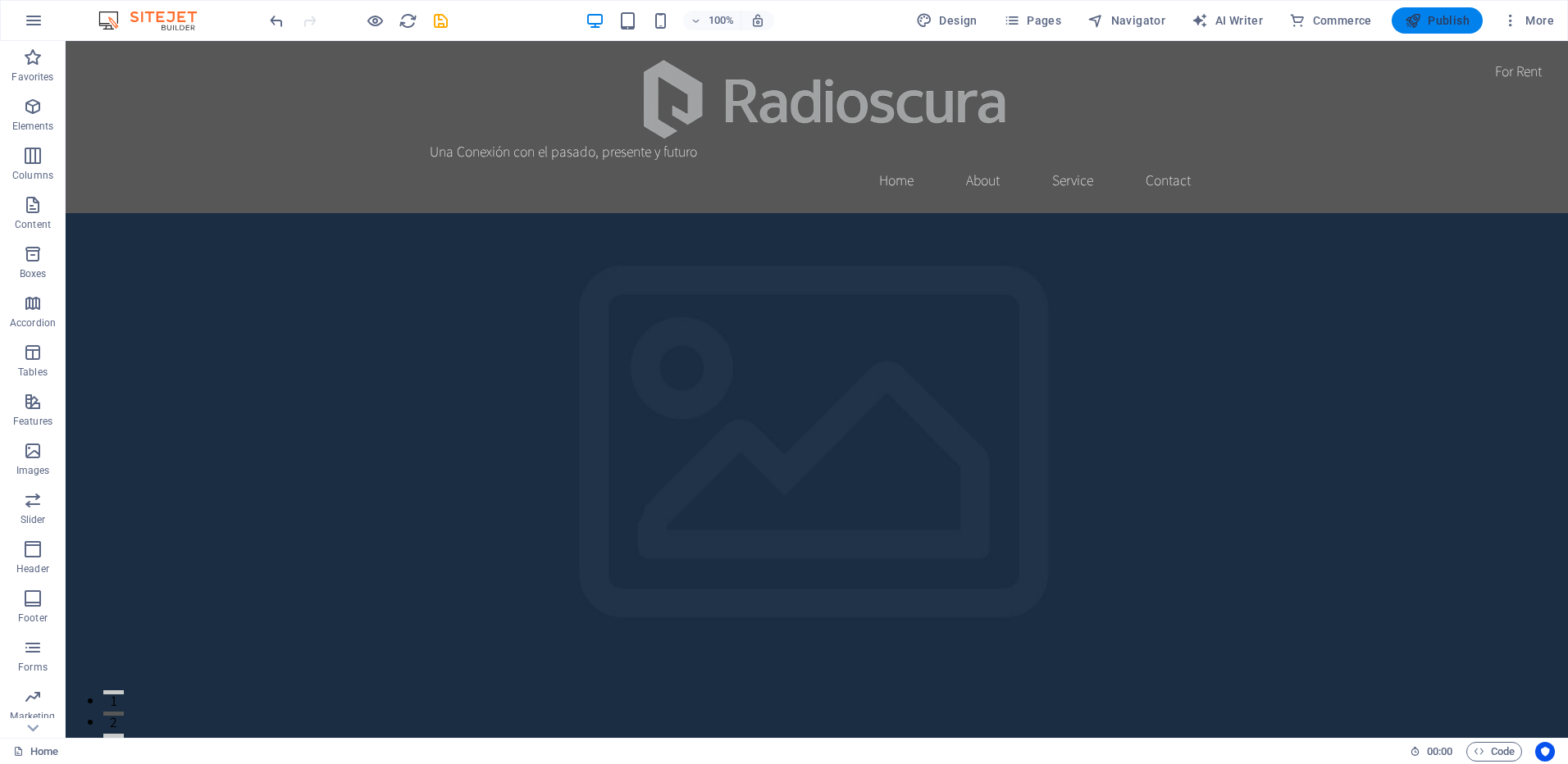
click at [1441, 17] on span "Publish" at bounding box center [1437, 21] width 65 height 17
checkbox input "false"
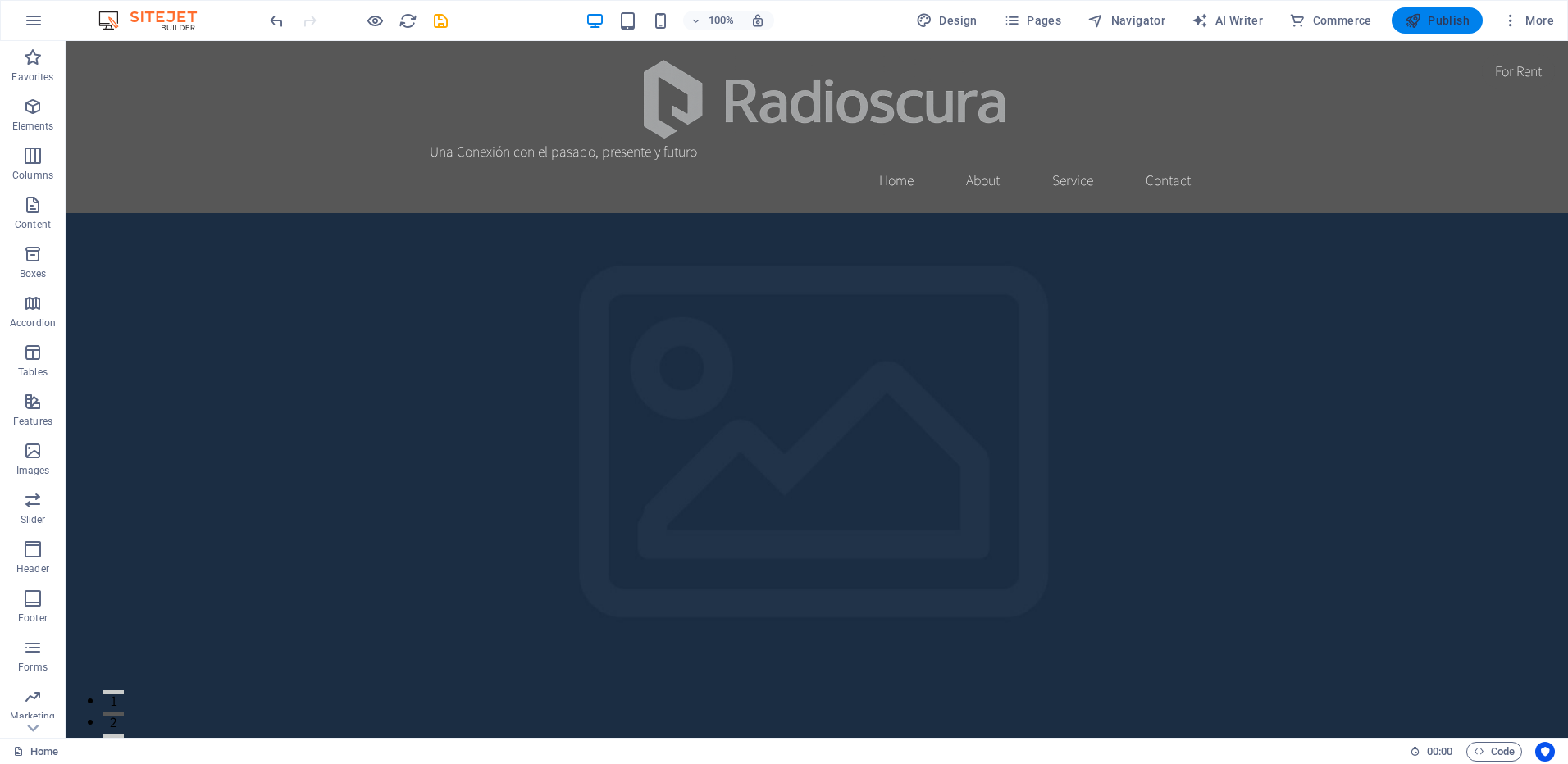
checkbox input "false"
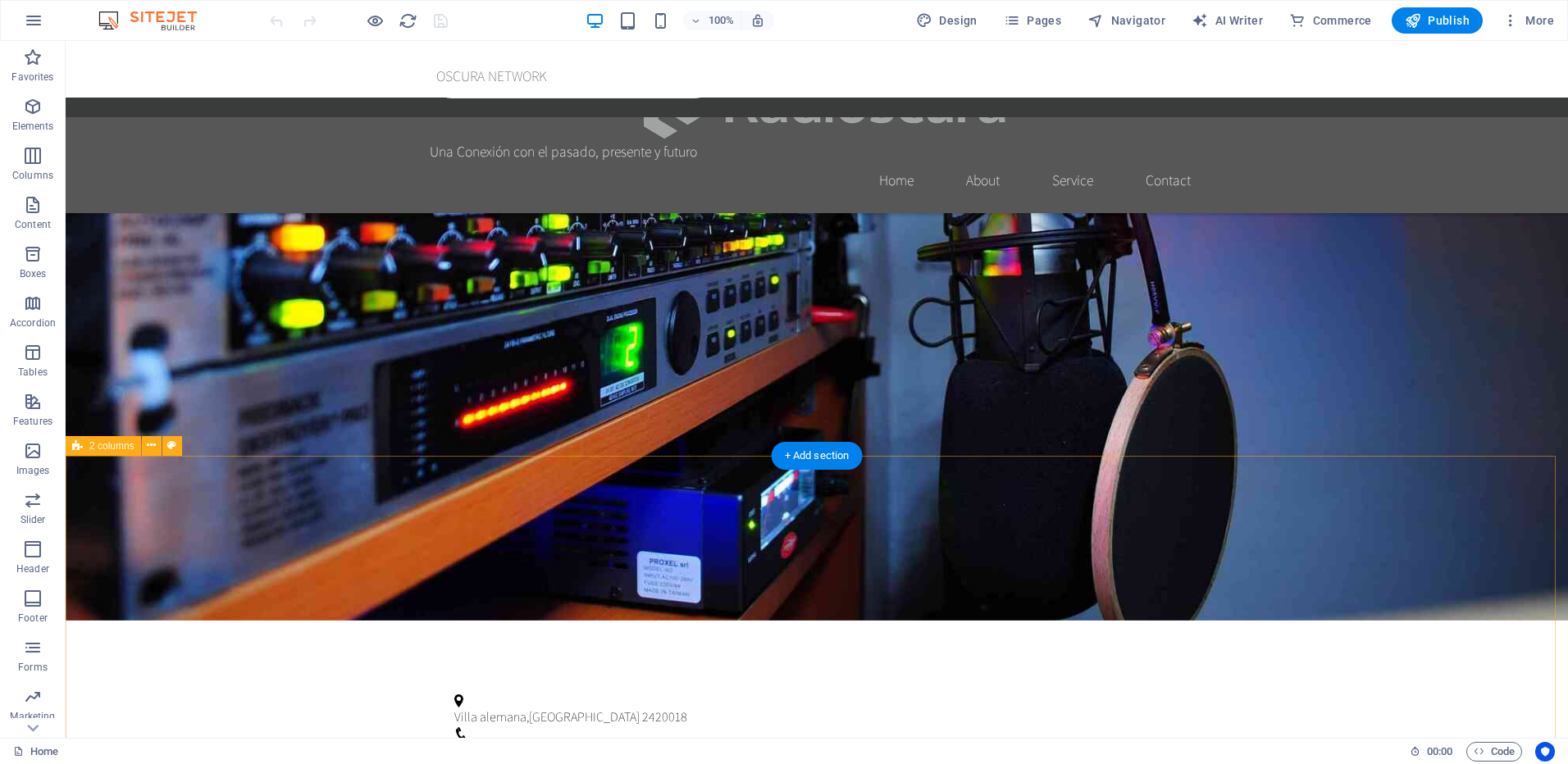
scroll to position [902, 0]
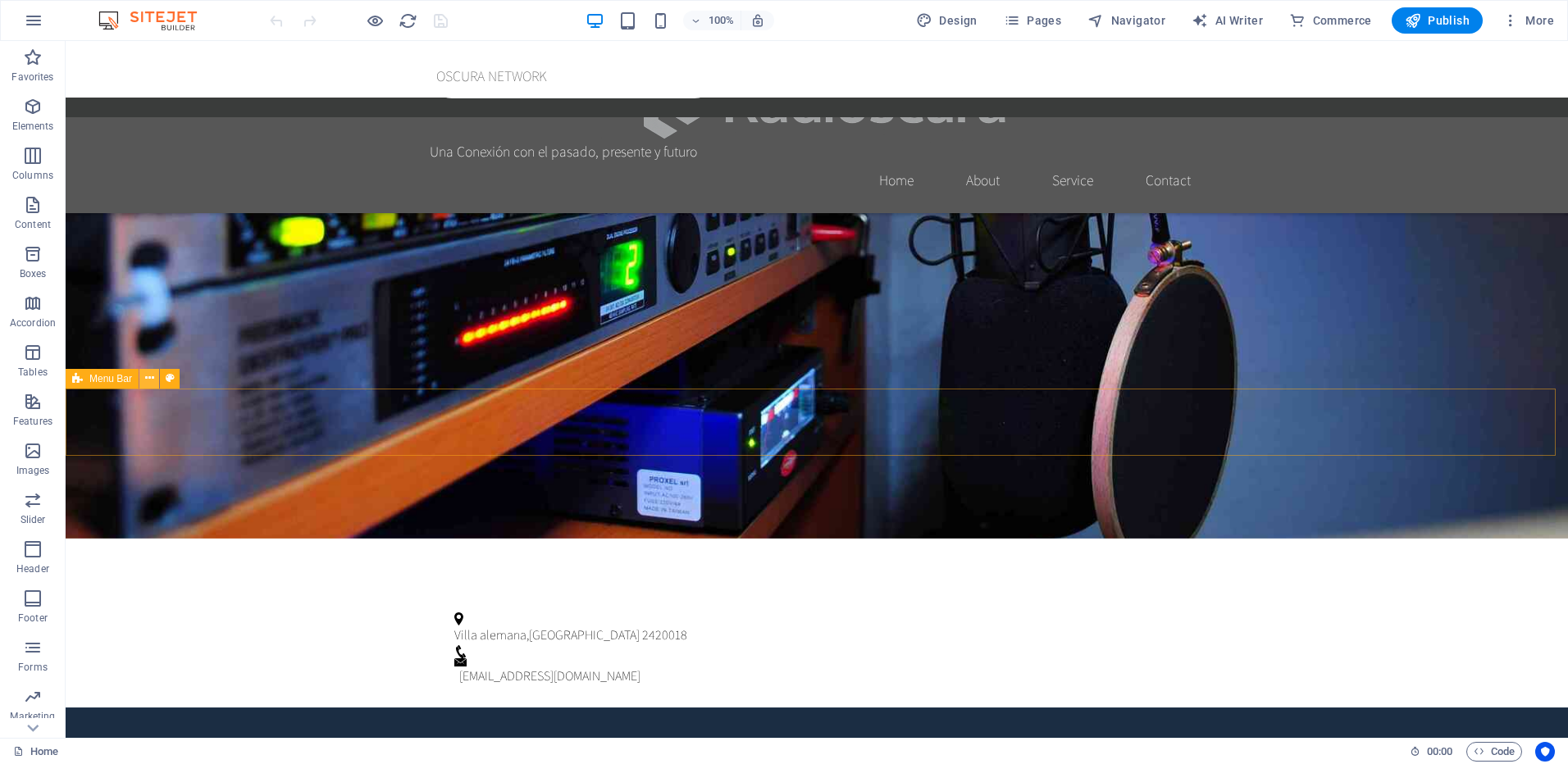
click at [151, 380] on icon at bounding box center [150, 378] width 9 height 17
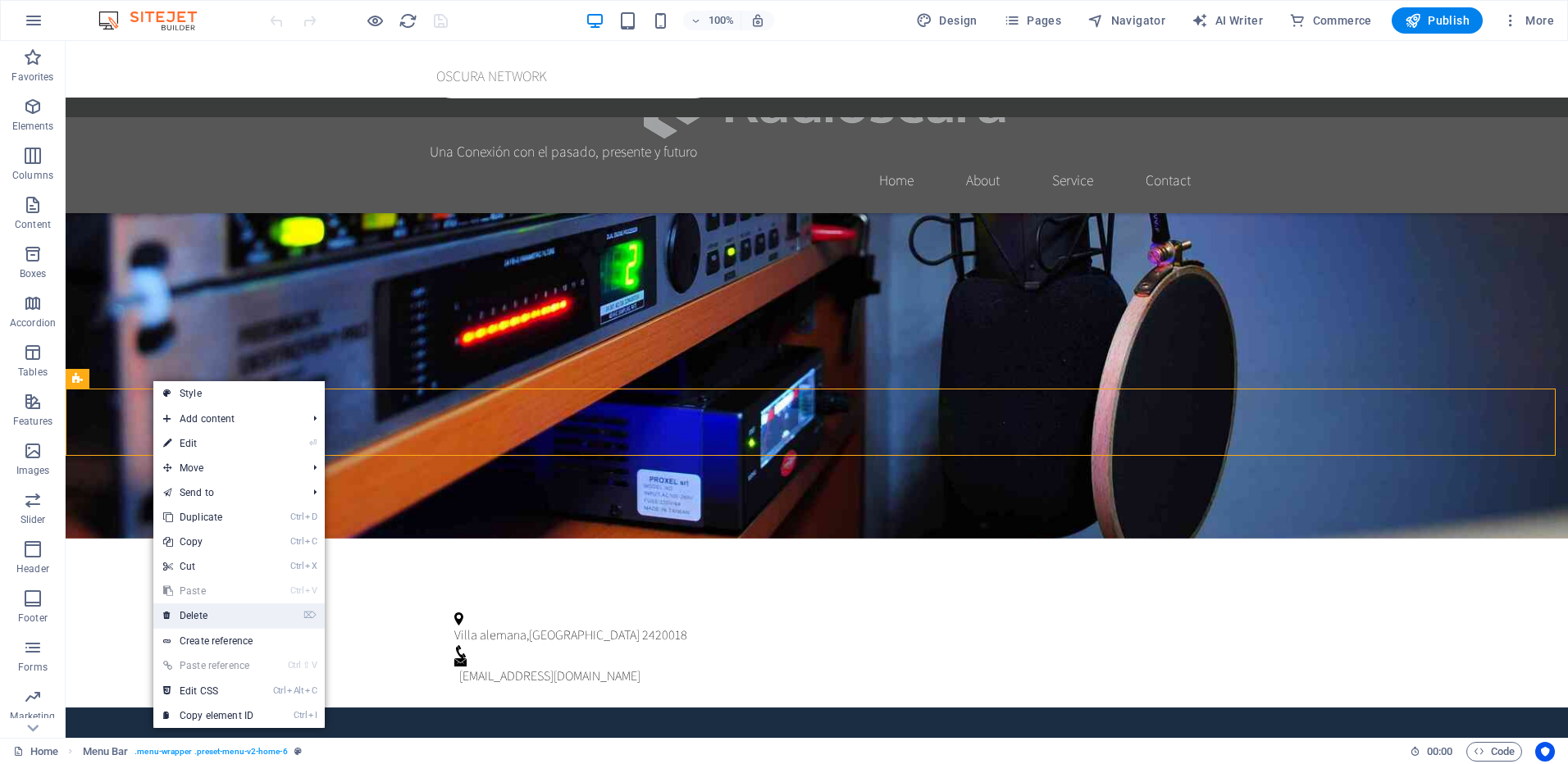
click at [213, 613] on link "⌦ Delete" at bounding box center [208, 616] width 110 height 25
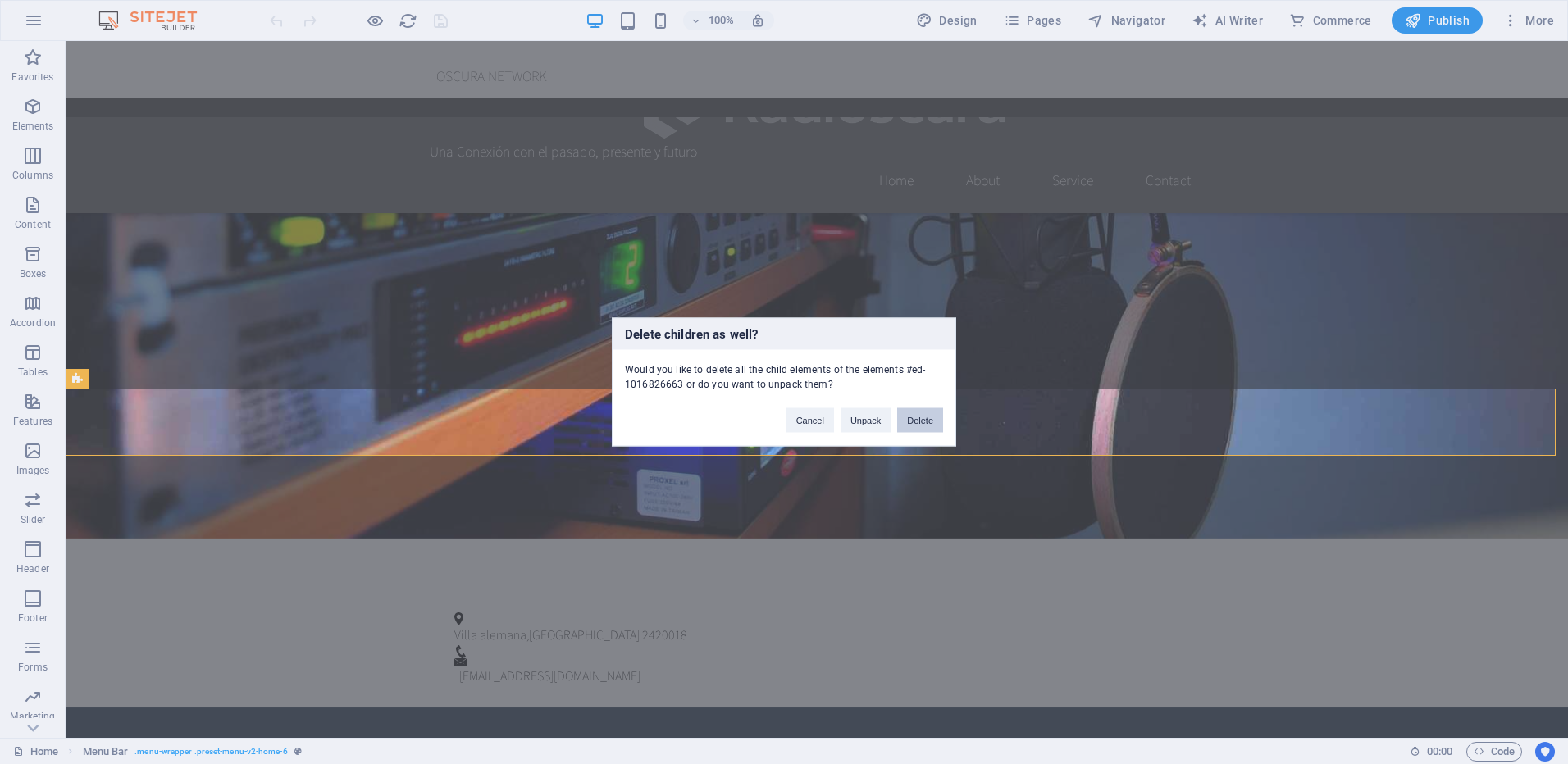
click at [912, 422] on button "Delete" at bounding box center [920, 421] width 46 height 25
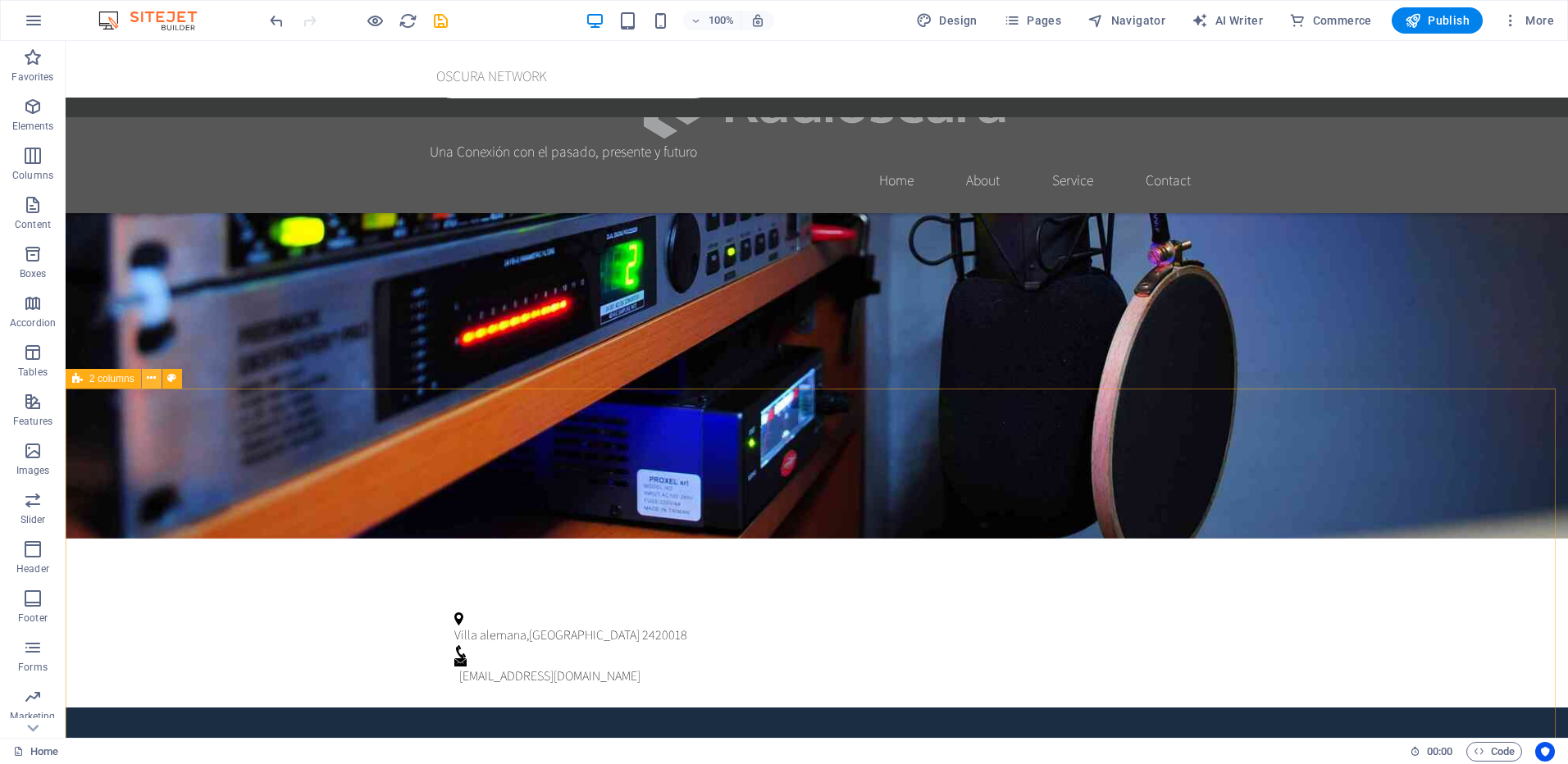
click at [155, 378] on icon at bounding box center [151, 378] width 9 height 17
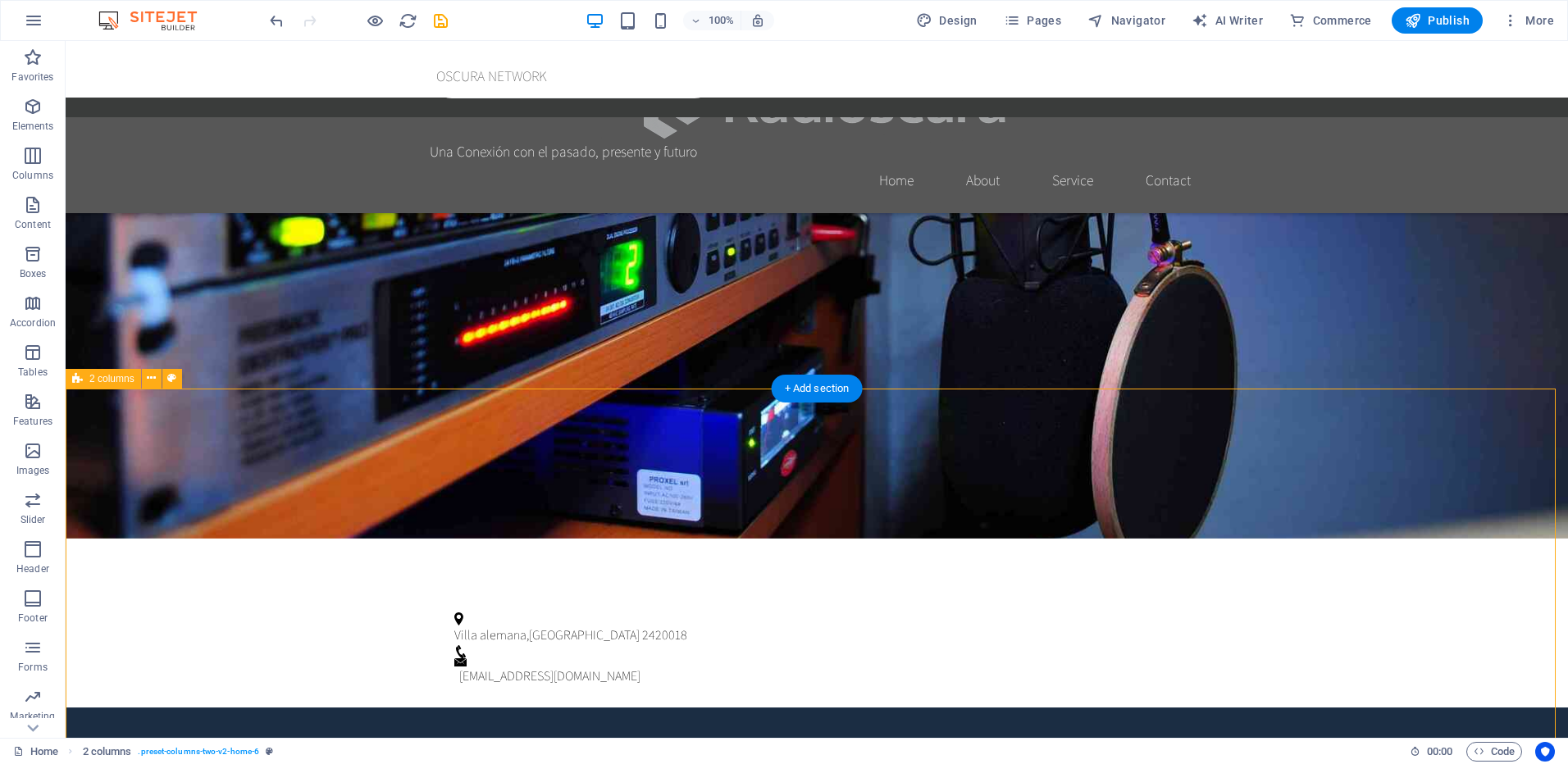
click at [151, 376] on icon at bounding box center [151, 378] width 9 height 17
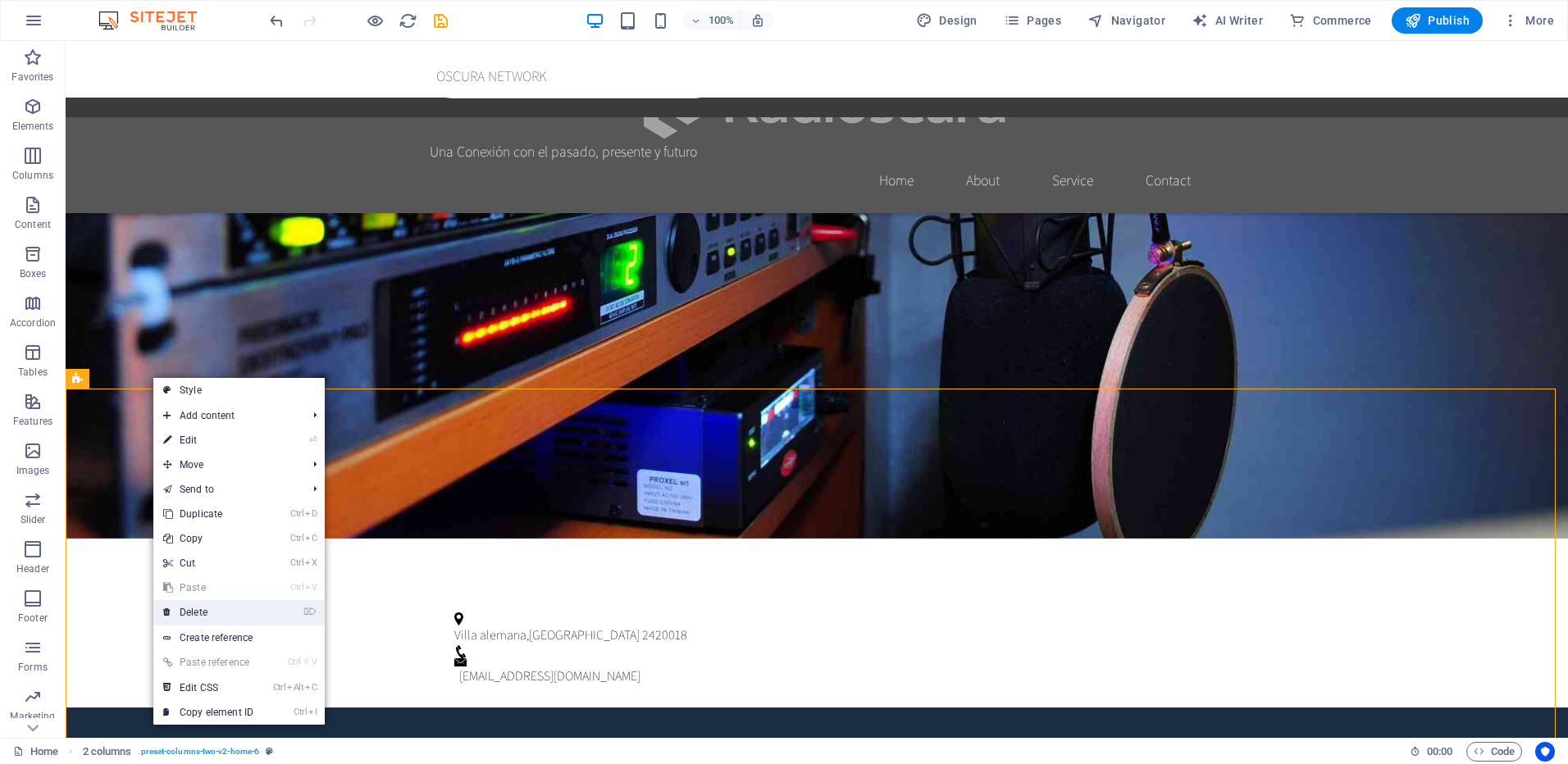
click at [227, 609] on link "⌦ Delete" at bounding box center [208, 613] width 110 height 25
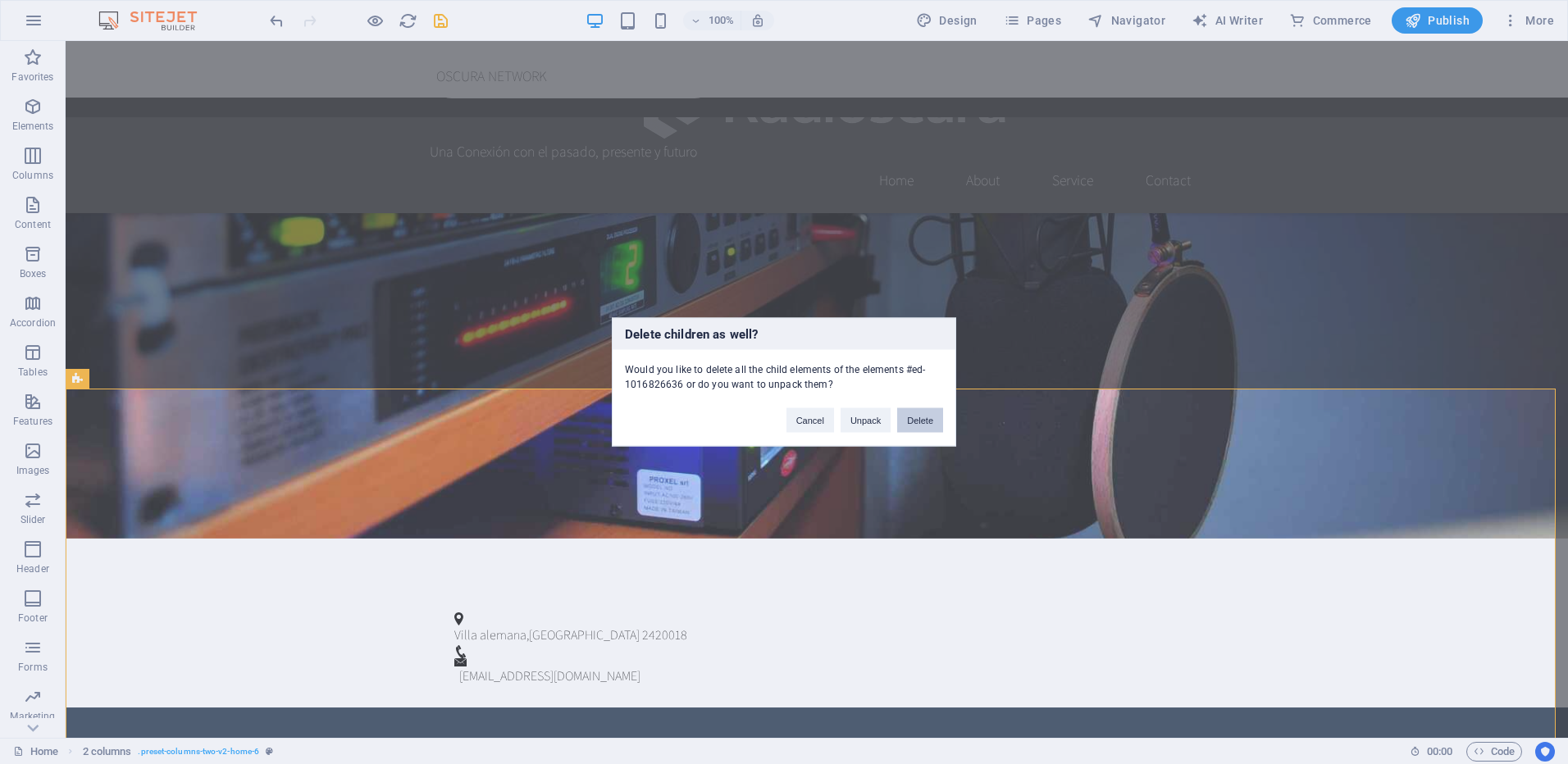
click at [921, 418] on button "Delete" at bounding box center [920, 421] width 46 height 25
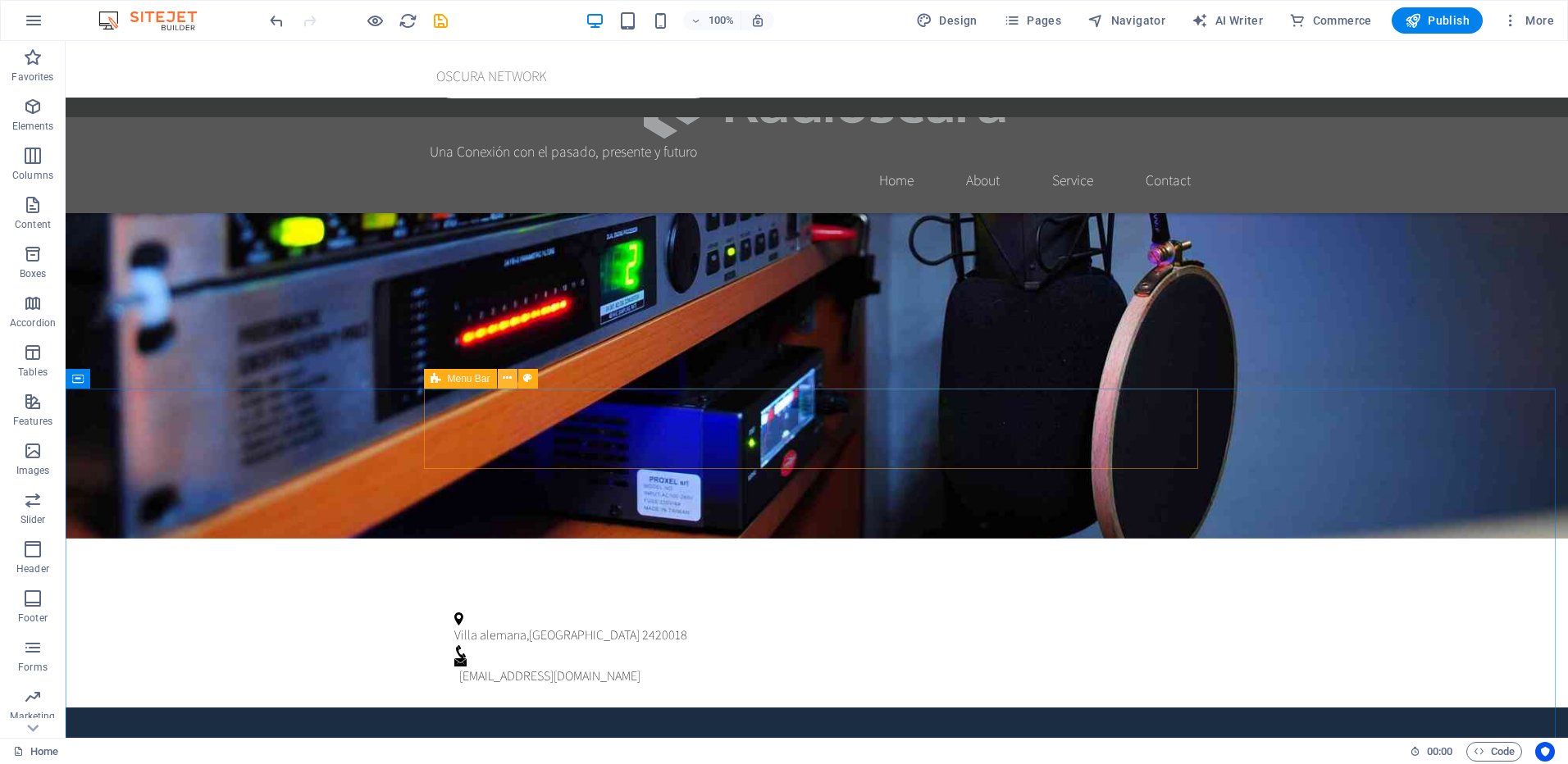
click at [506, 377] on icon at bounding box center [507, 378] width 9 height 17
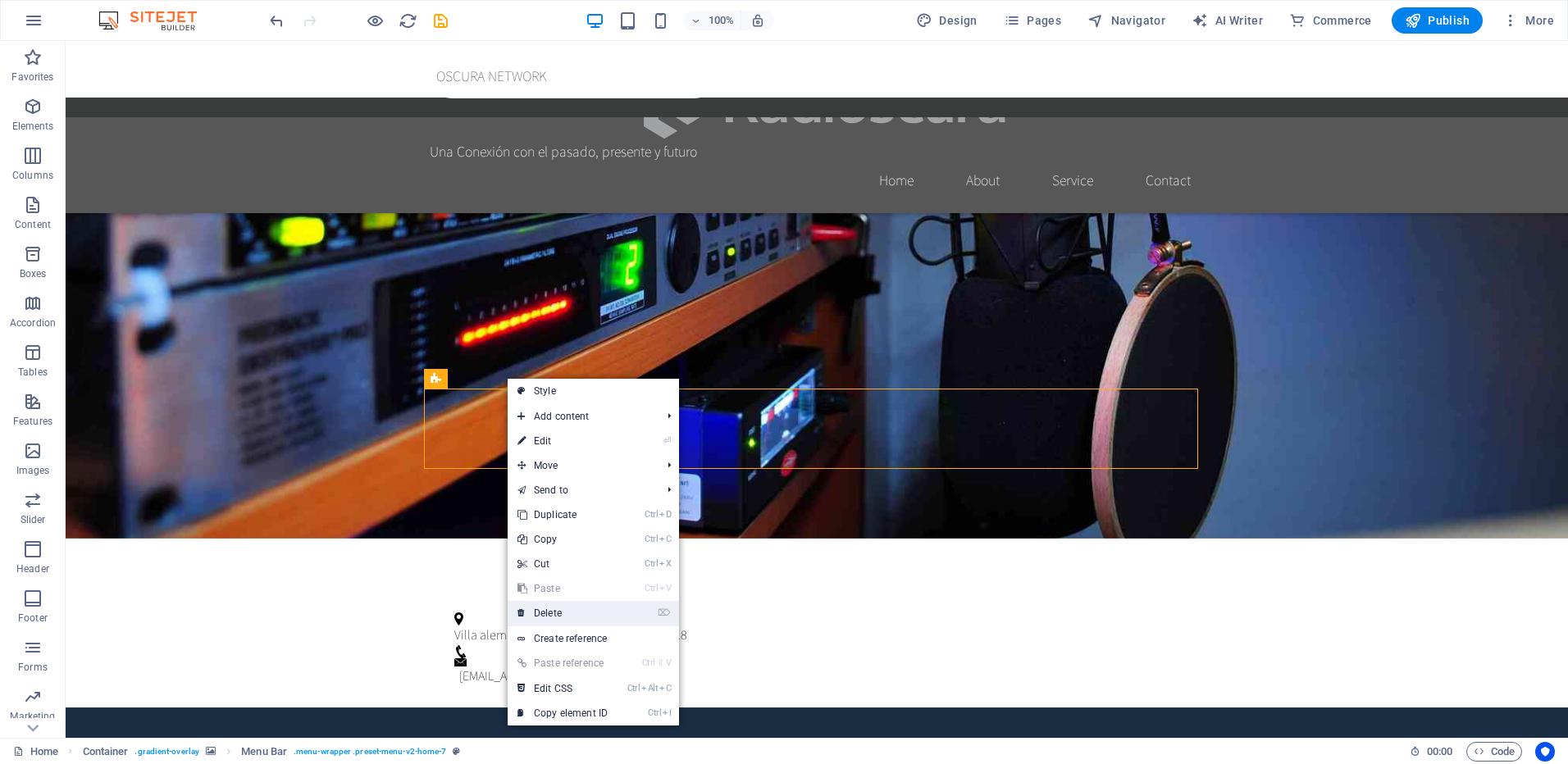
click at [563, 618] on link "⌦ Delete" at bounding box center [562, 614] width 110 height 25
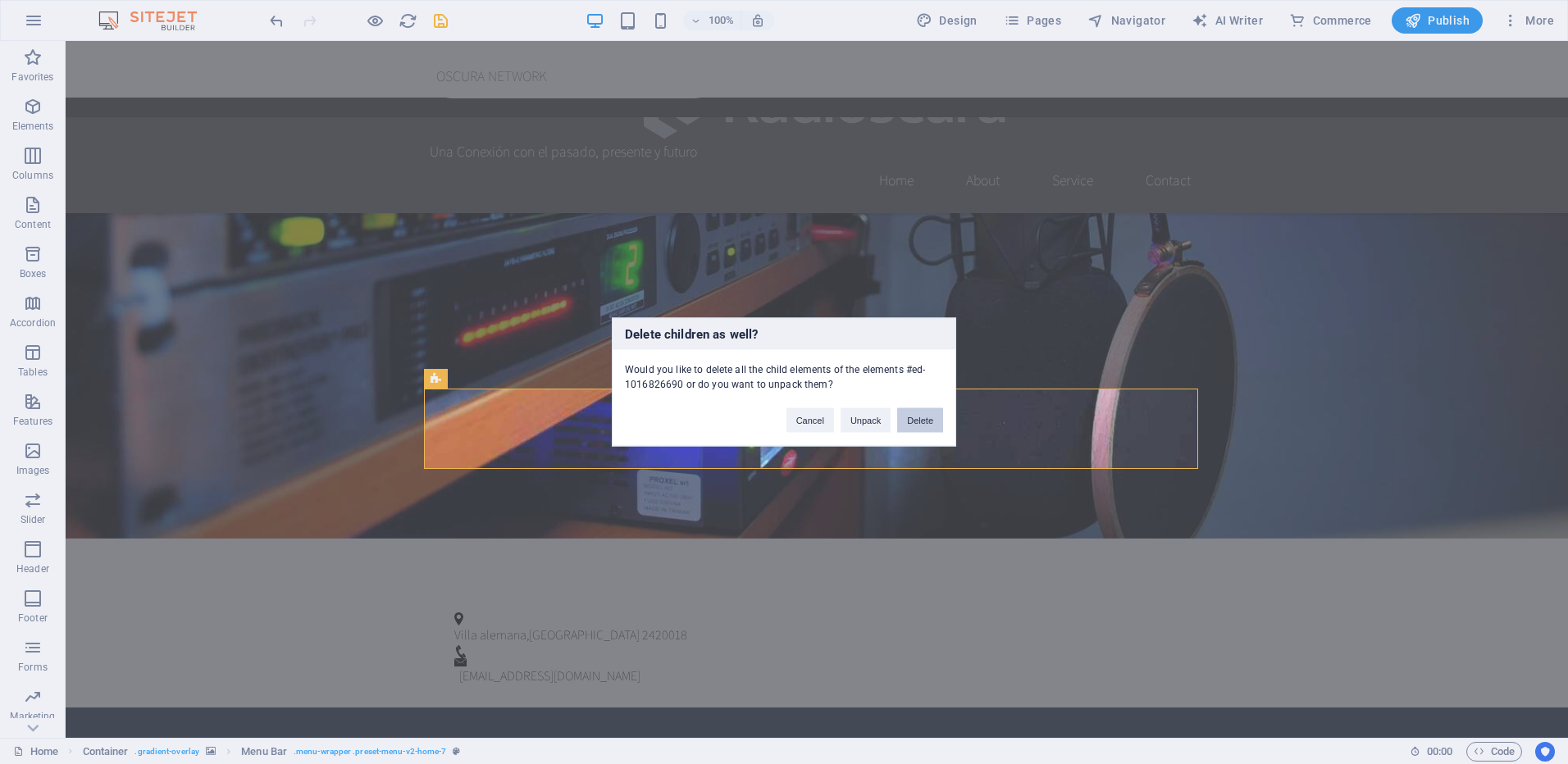
click at [911, 416] on button "Delete" at bounding box center [920, 421] width 46 height 25
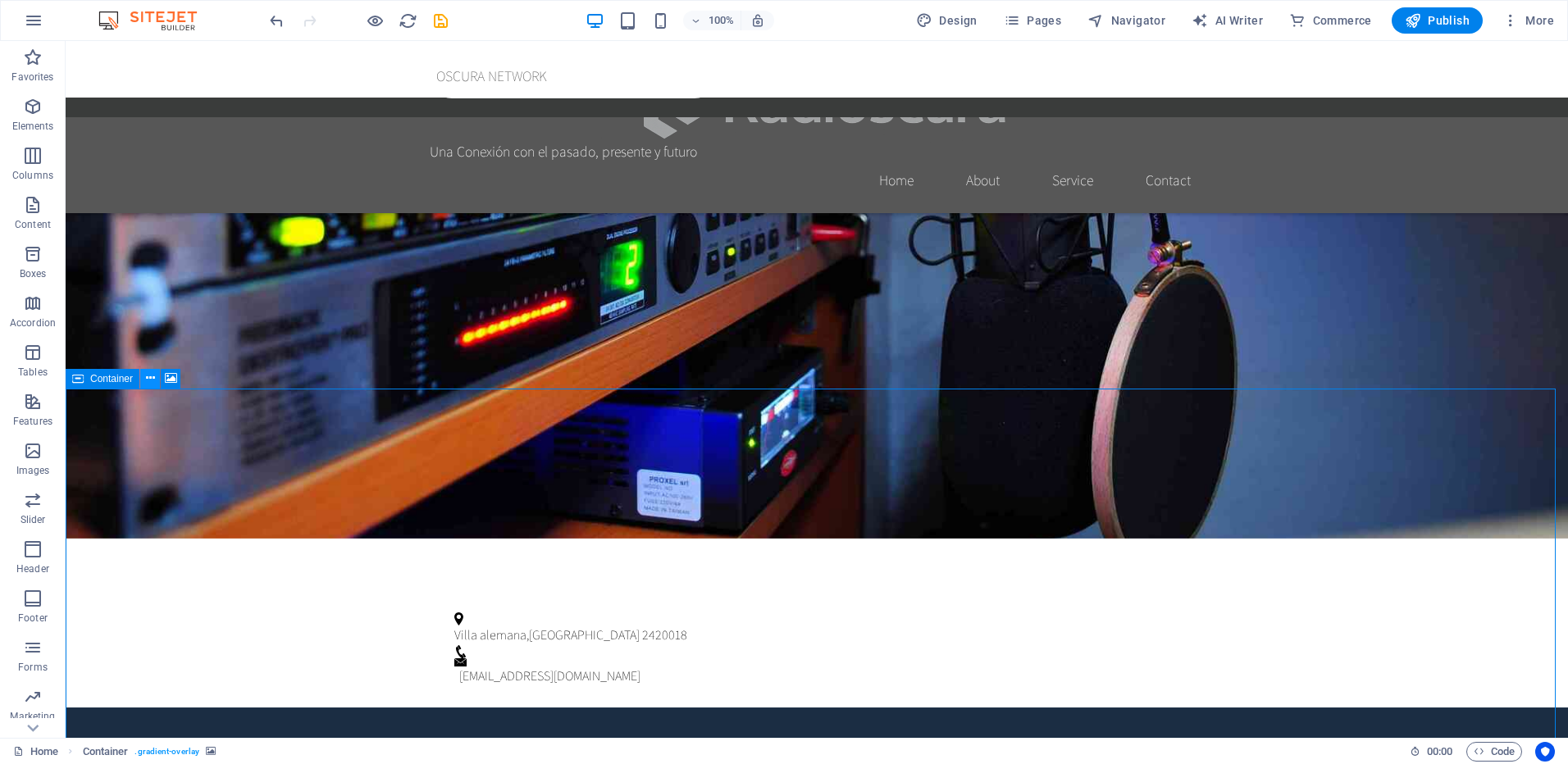
click at [149, 374] on icon at bounding box center [151, 378] width 9 height 17
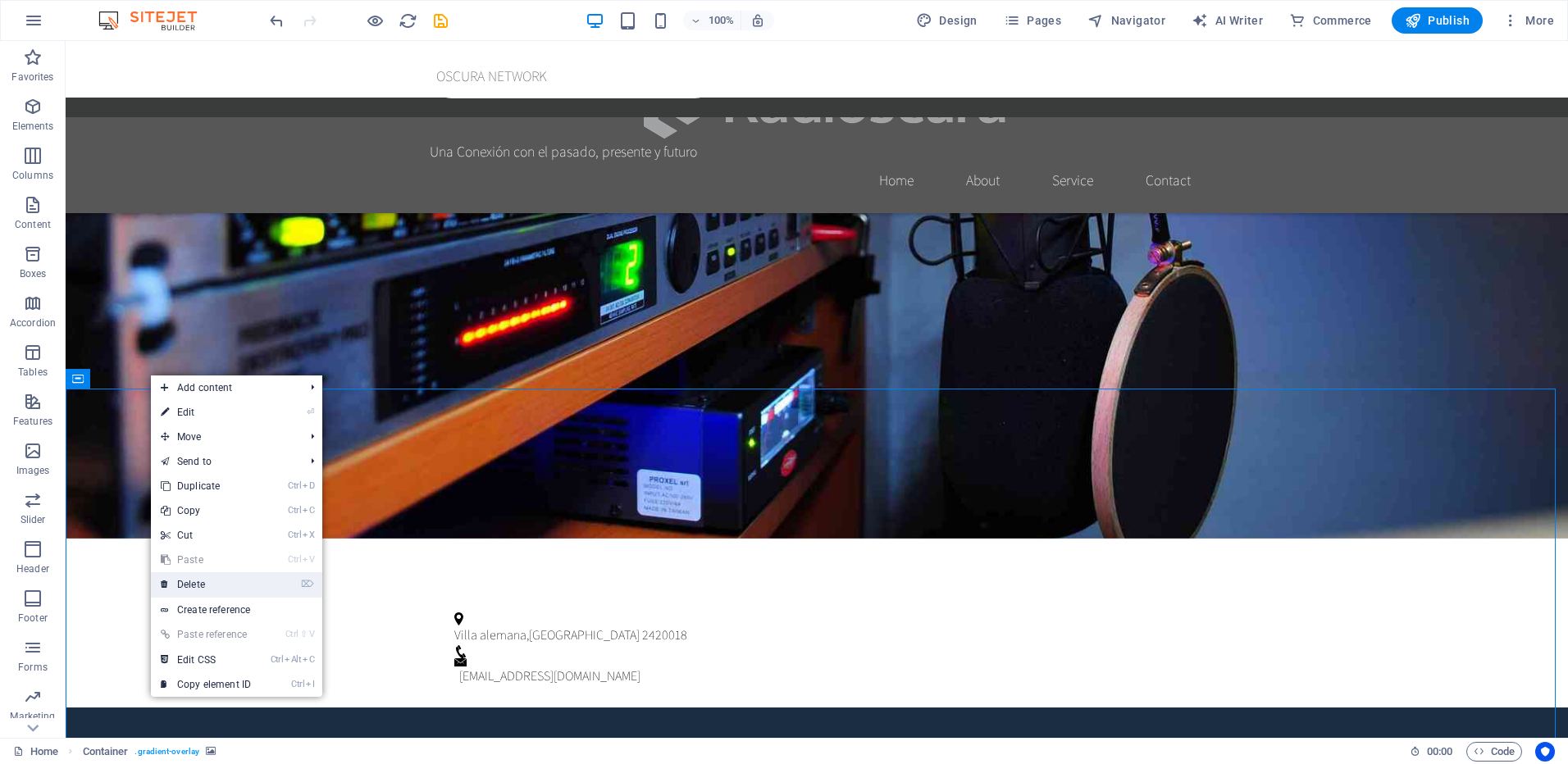
click at [222, 584] on link "⌦ Delete" at bounding box center [205, 585] width 110 height 25
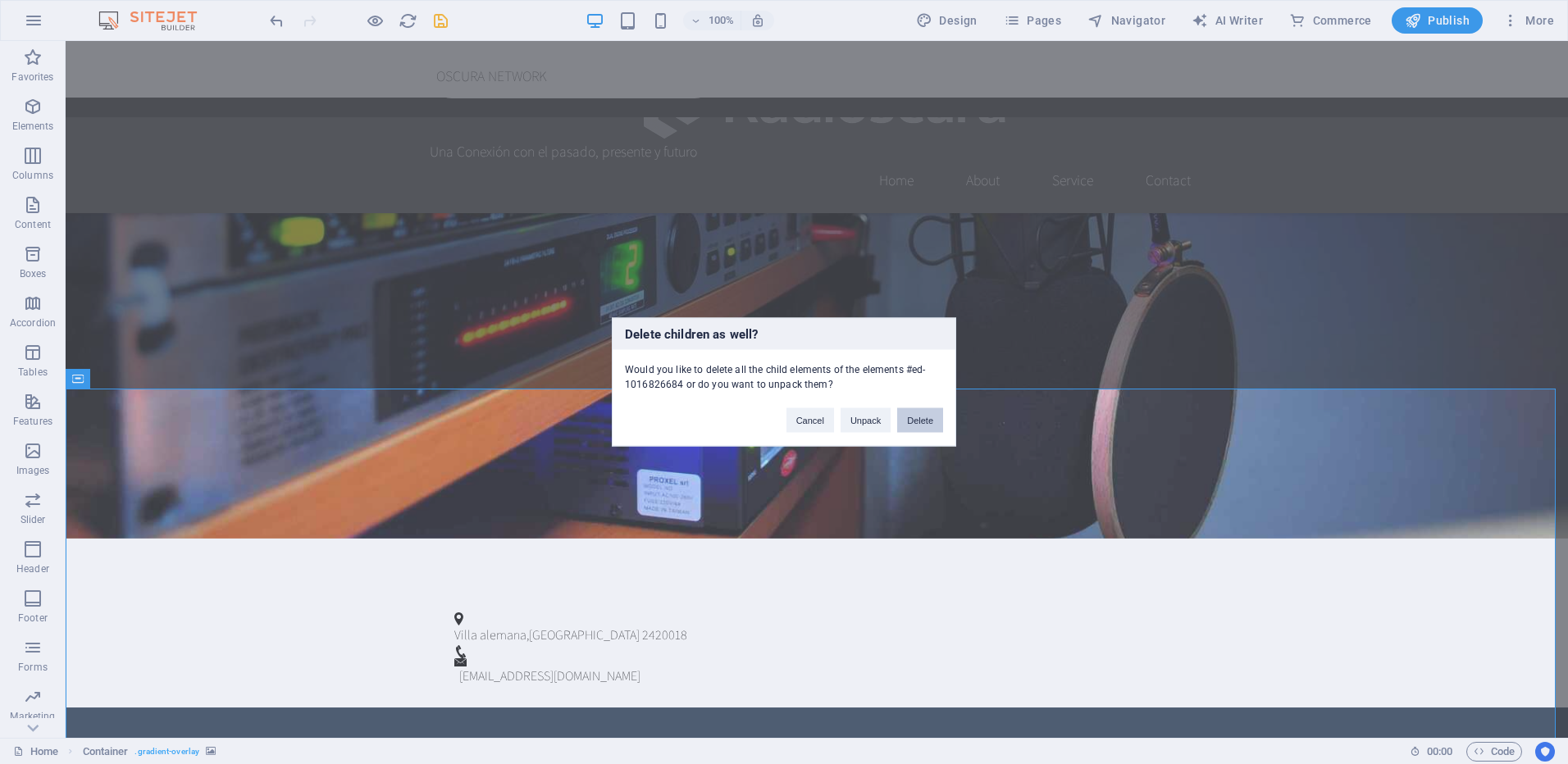
click at [917, 421] on button "Delete" at bounding box center [920, 421] width 46 height 25
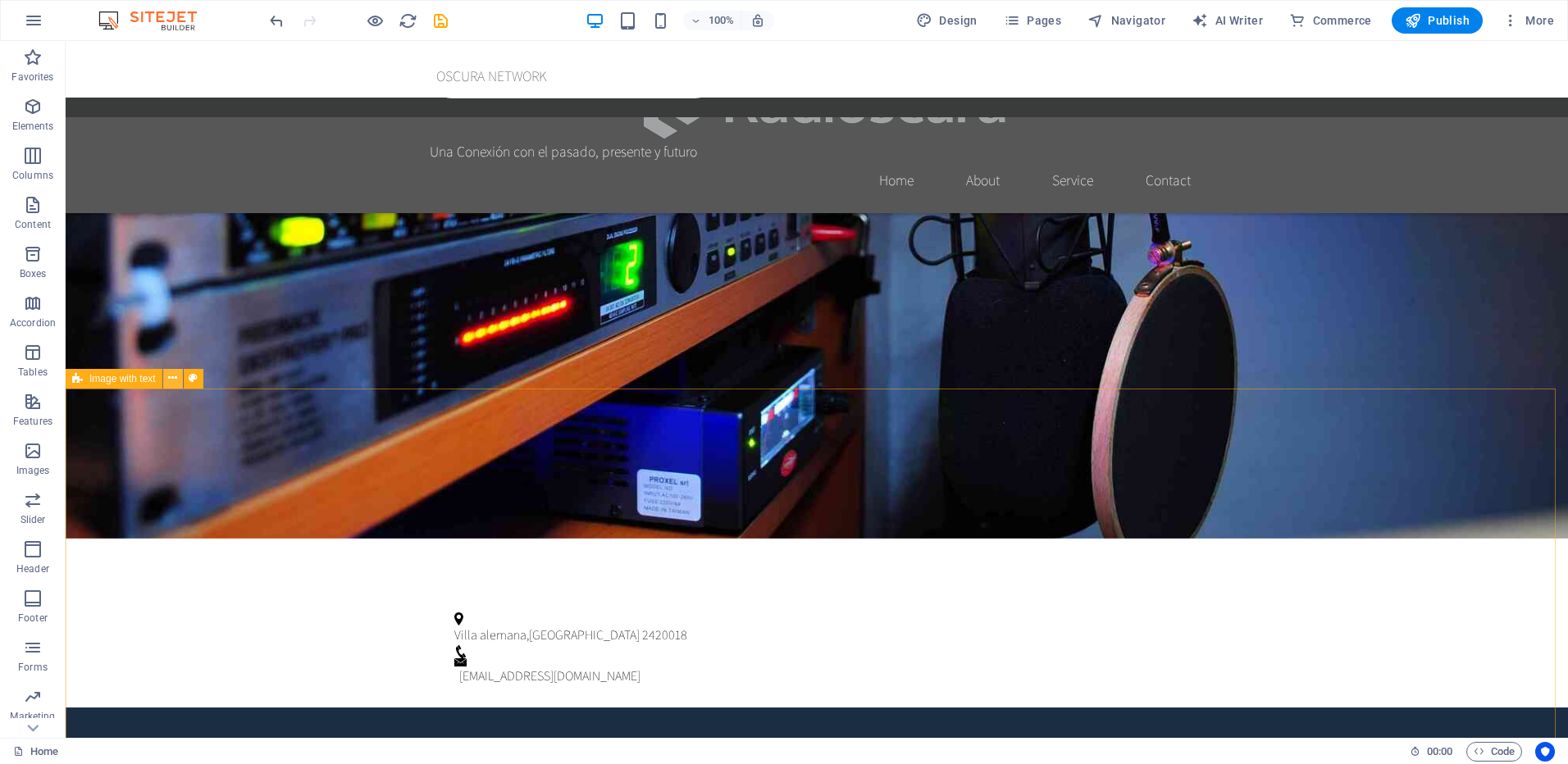
click at [175, 373] on icon at bounding box center [172, 378] width 9 height 17
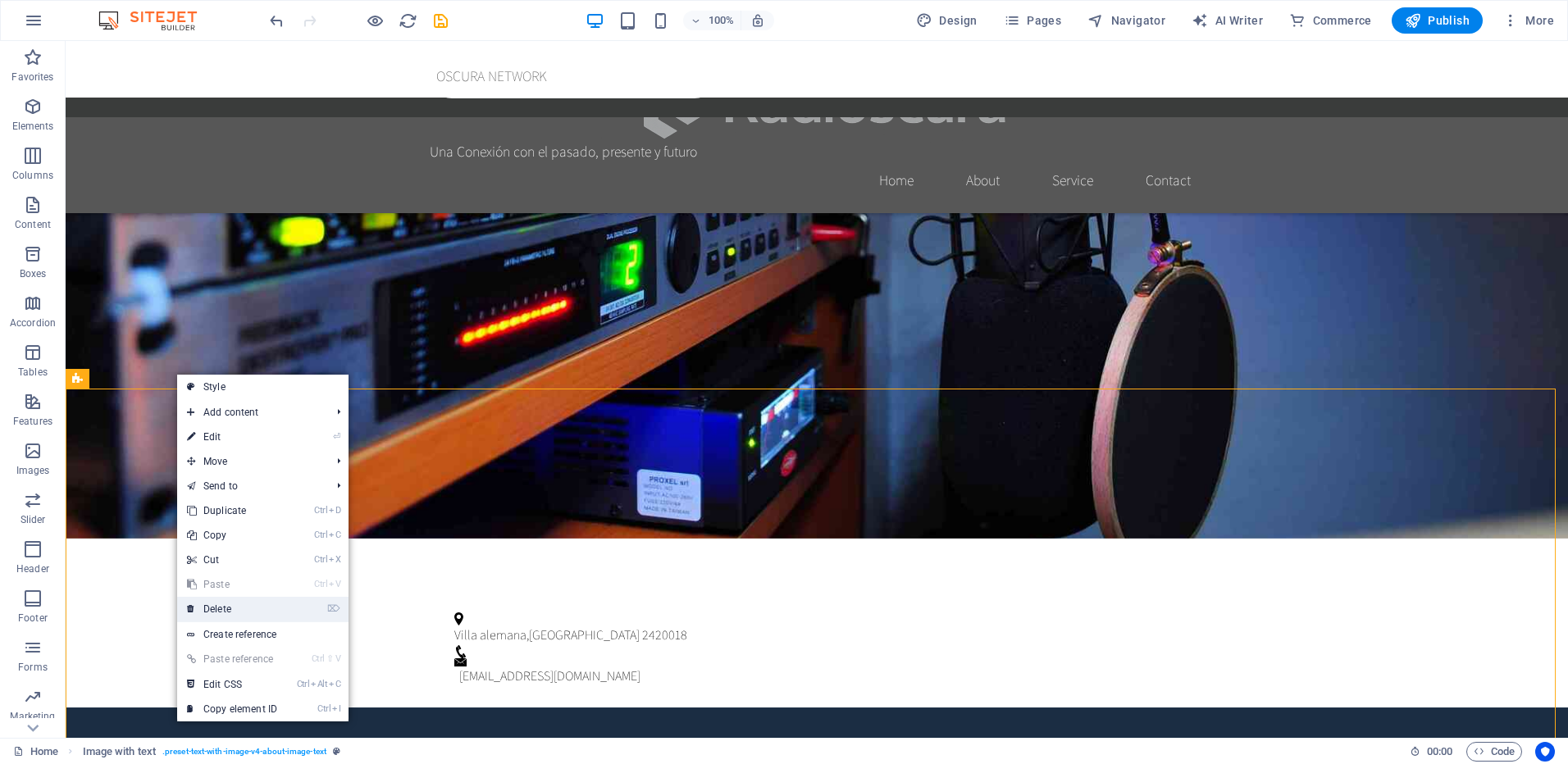
click at [256, 607] on link "⌦ Delete" at bounding box center [232, 609] width 110 height 25
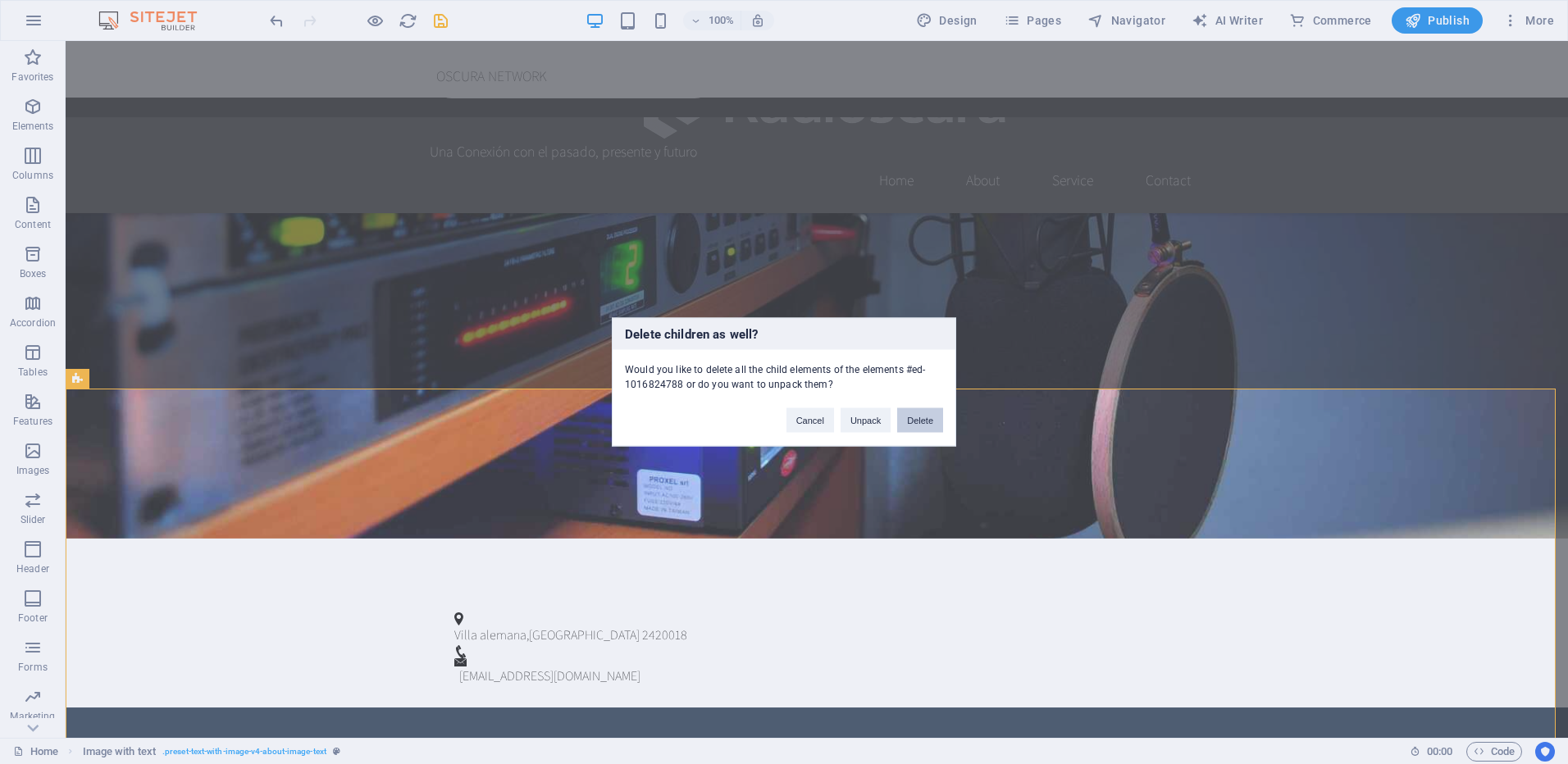
click at [924, 413] on button "Delete" at bounding box center [920, 421] width 46 height 25
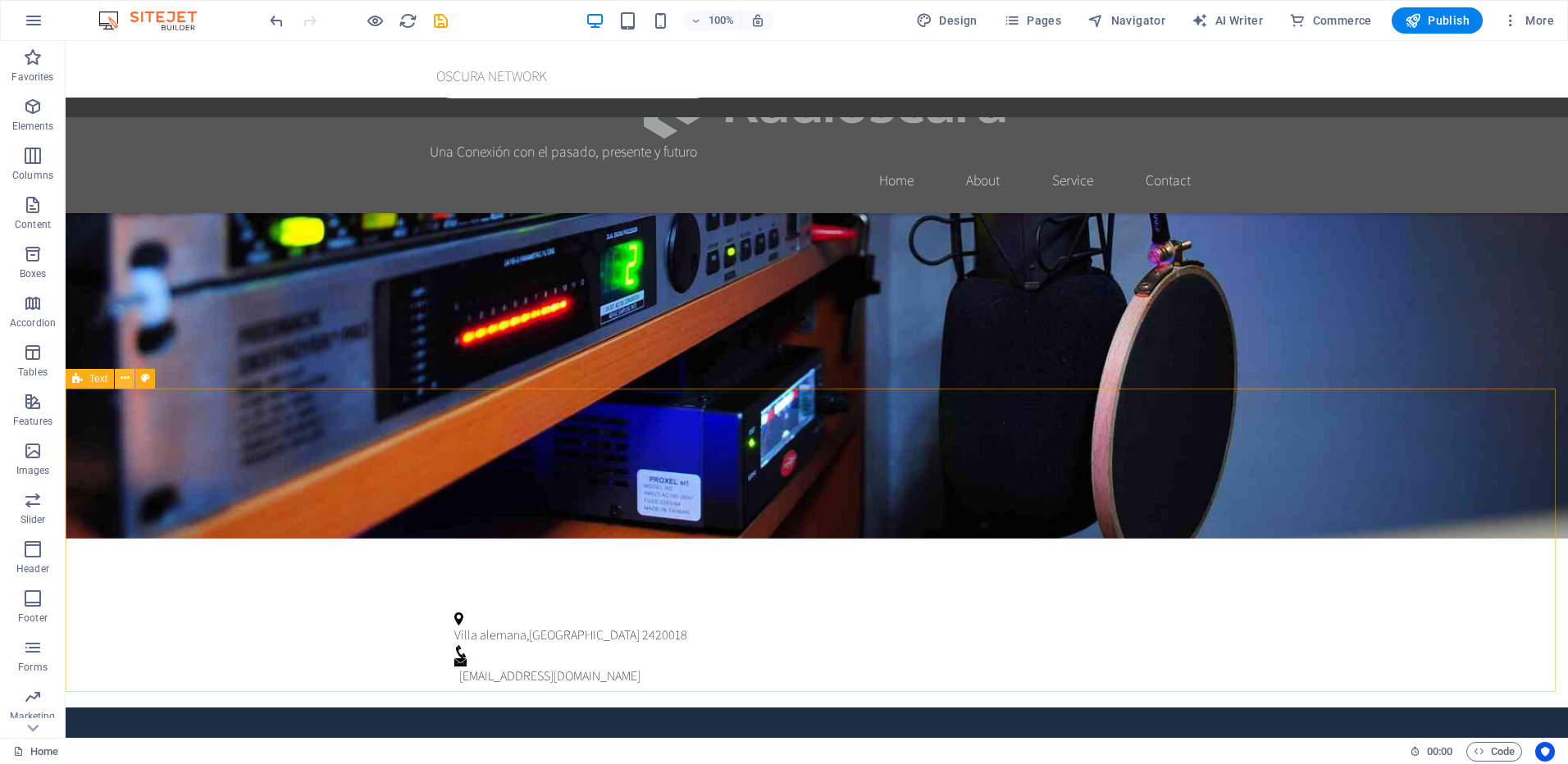
click at [127, 380] on icon at bounding box center [125, 378] width 9 height 17
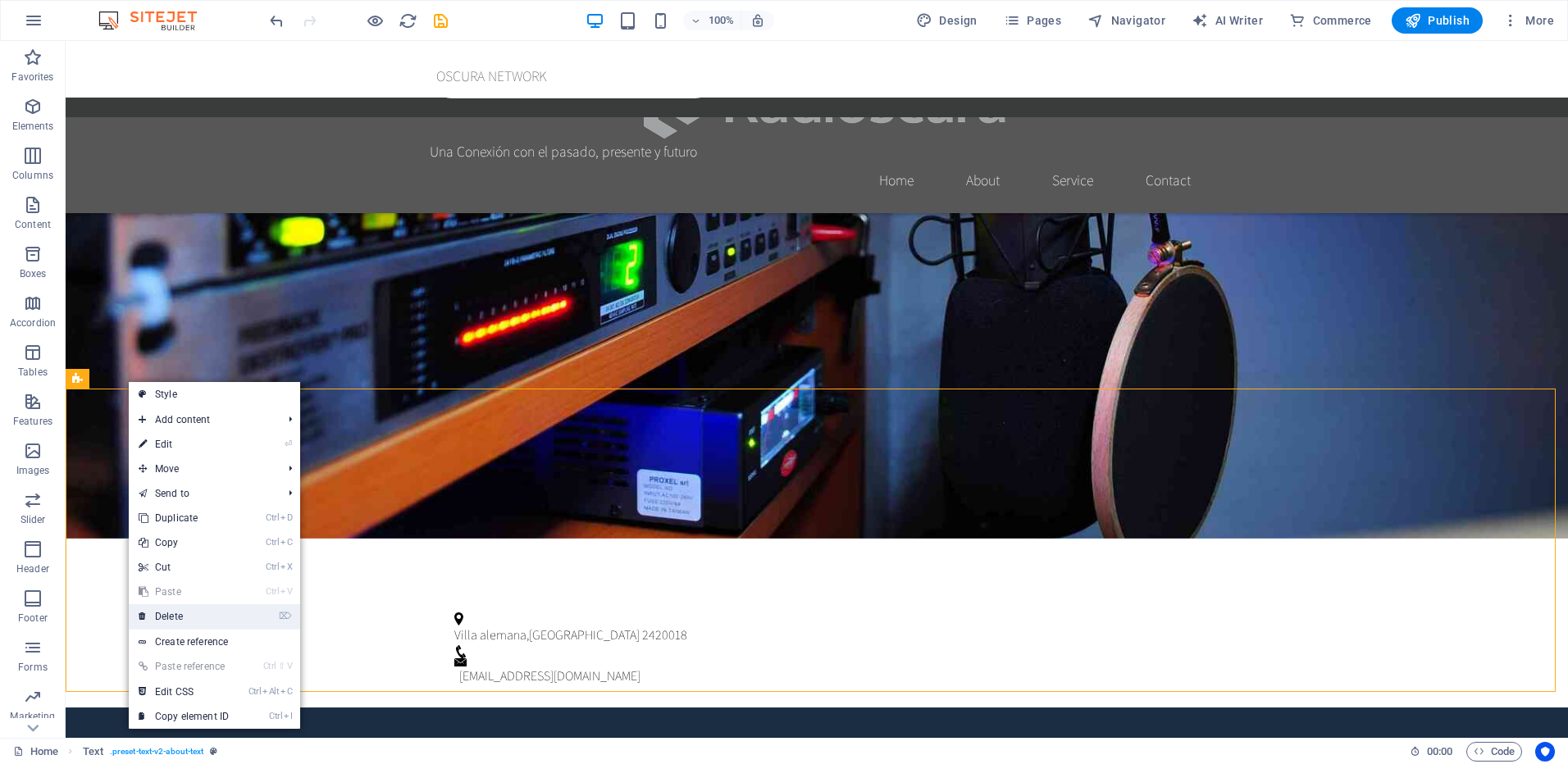
click at [202, 617] on link "⌦ Delete" at bounding box center [184, 617] width 110 height 25
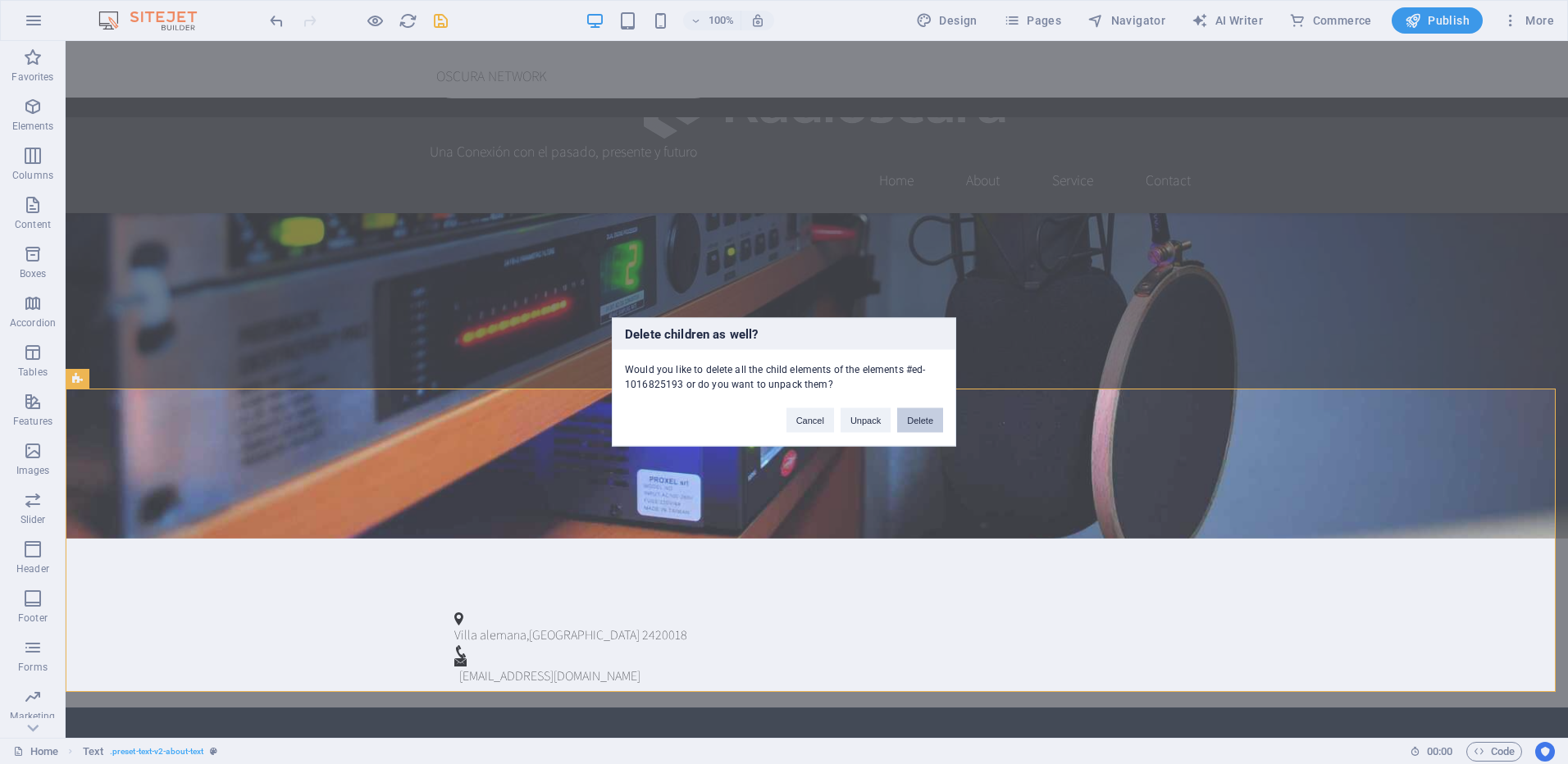
click at [919, 421] on button "Delete" at bounding box center [920, 421] width 46 height 25
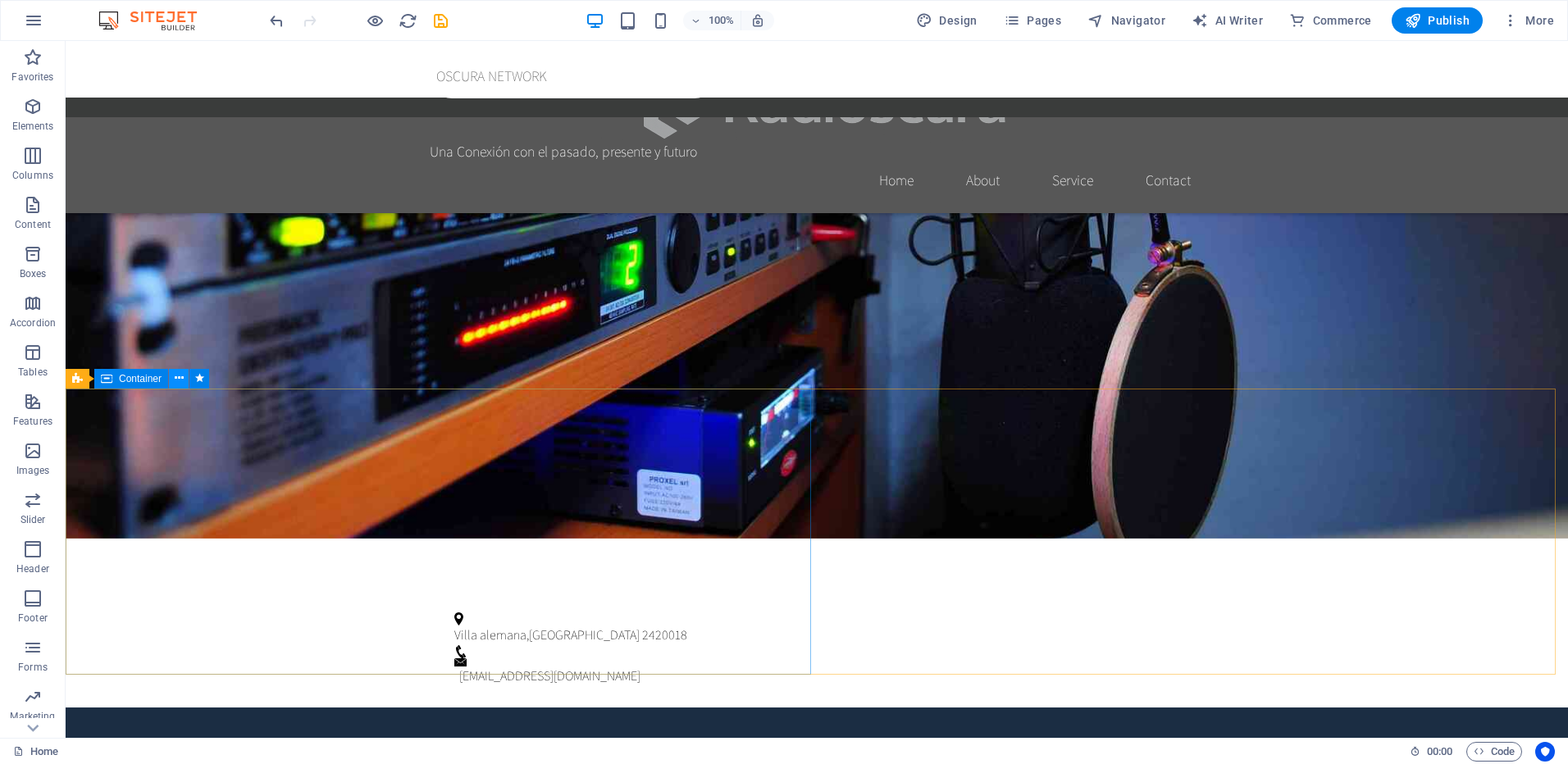
click at [179, 383] on icon at bounding box center [179, 378] width 9 height 17
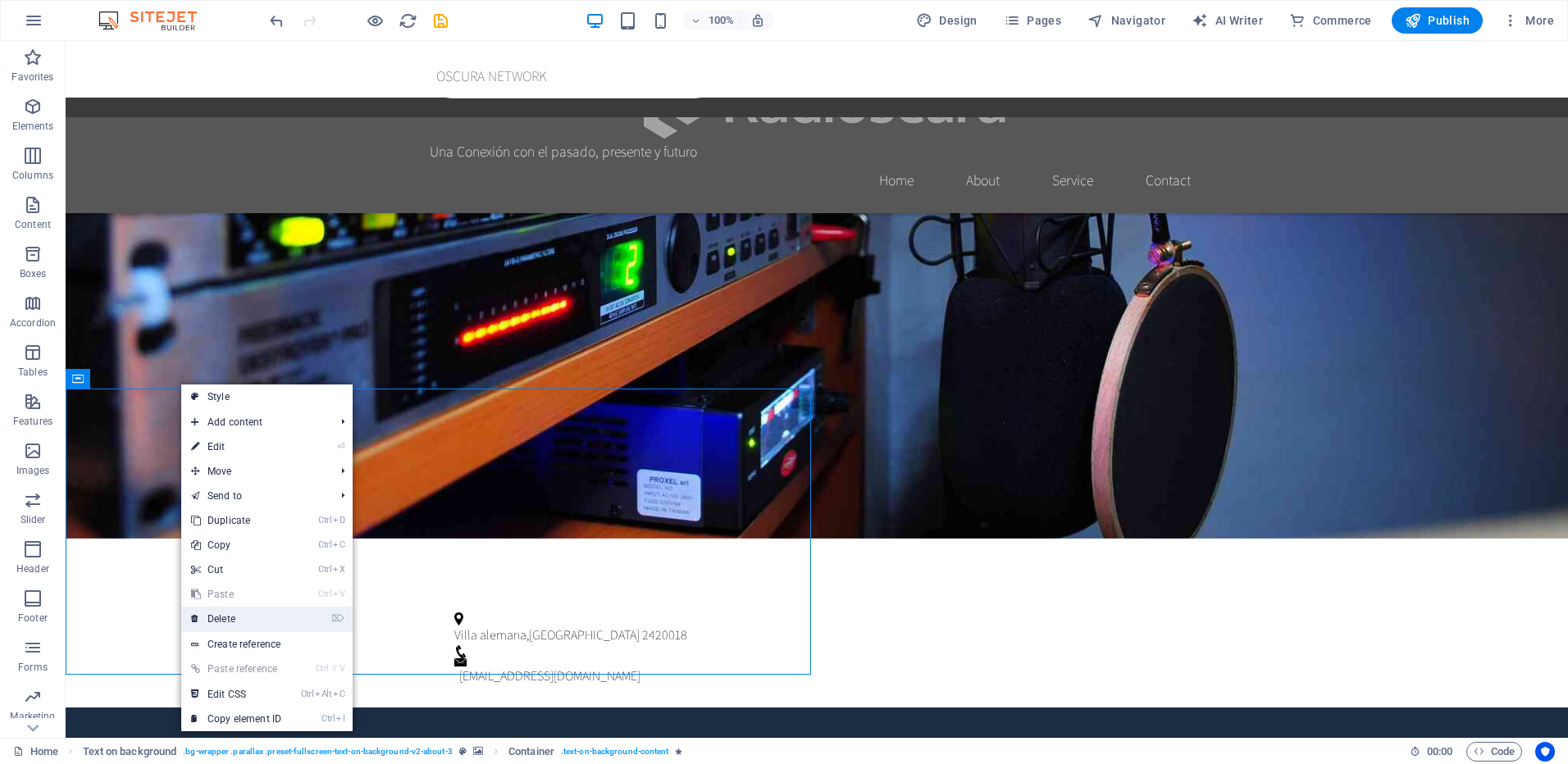
click at [263, 623] on link "⌦ Delete" at bounding box center [236, 619] width 110 height 25
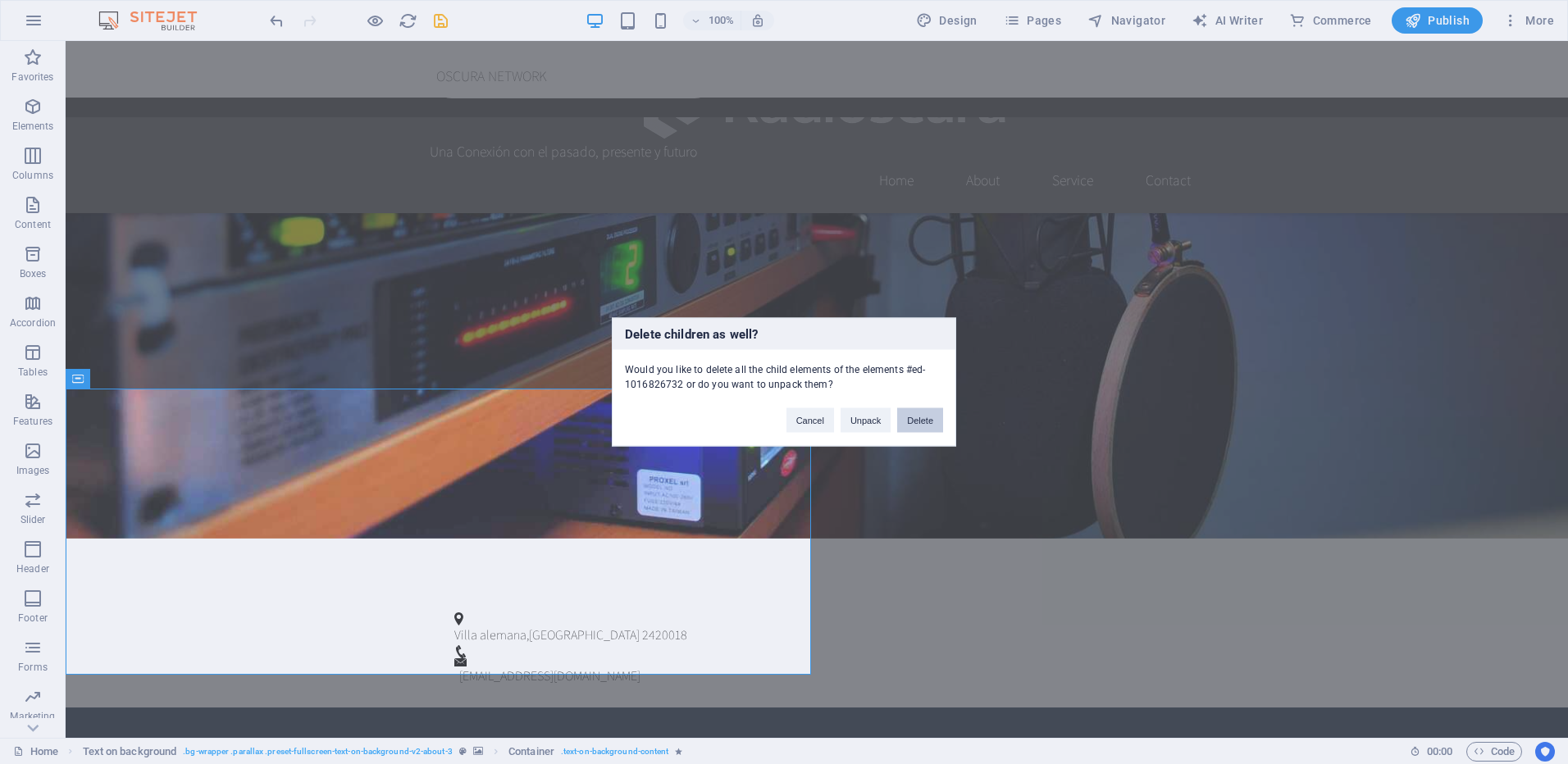
click at [930, 424] on button "Delete" at bounding box center [920, 421] width 46 height 25
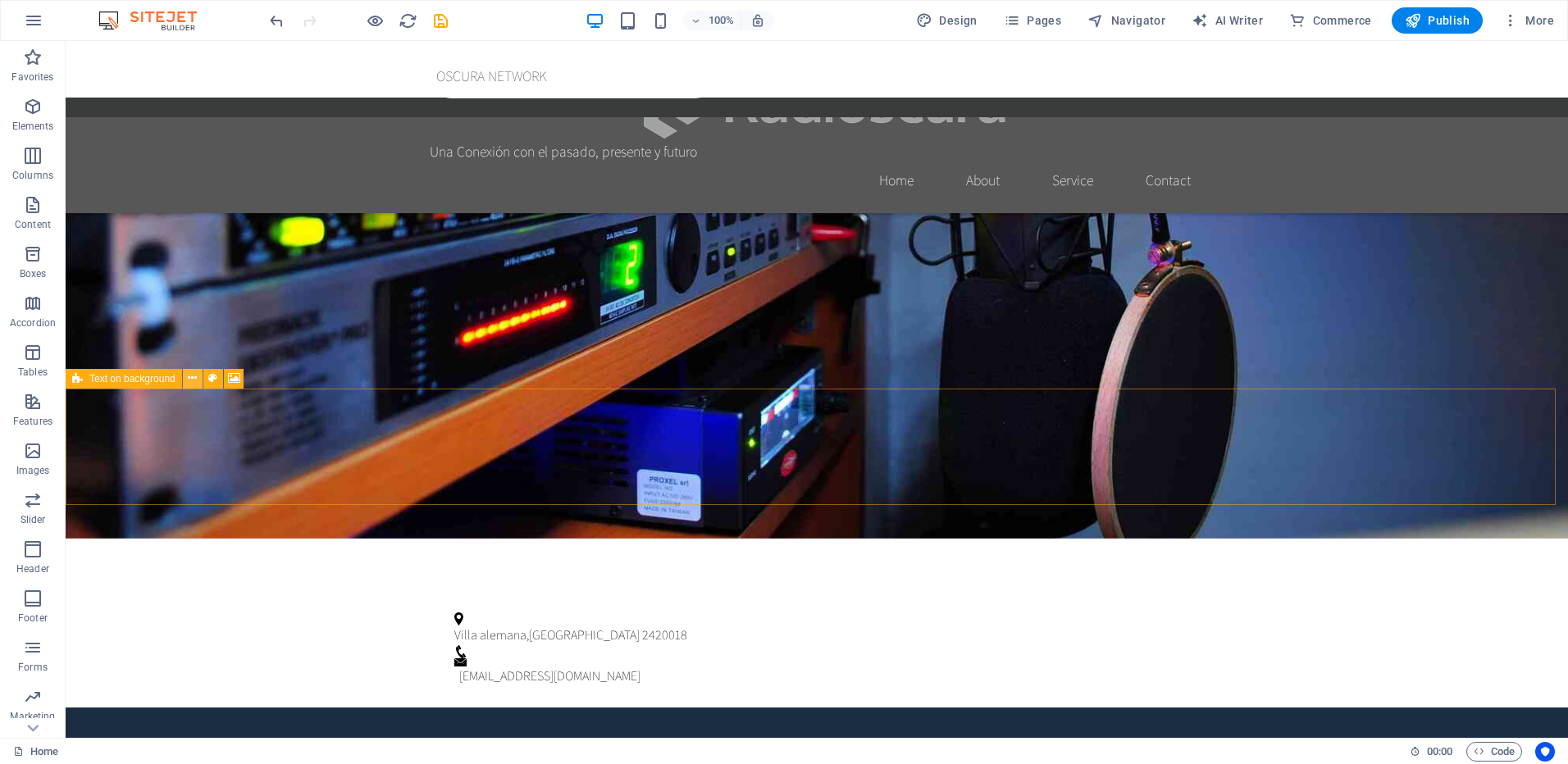
click at [193, 375] on icon at bounding box center [192, 378] width 9 height 17
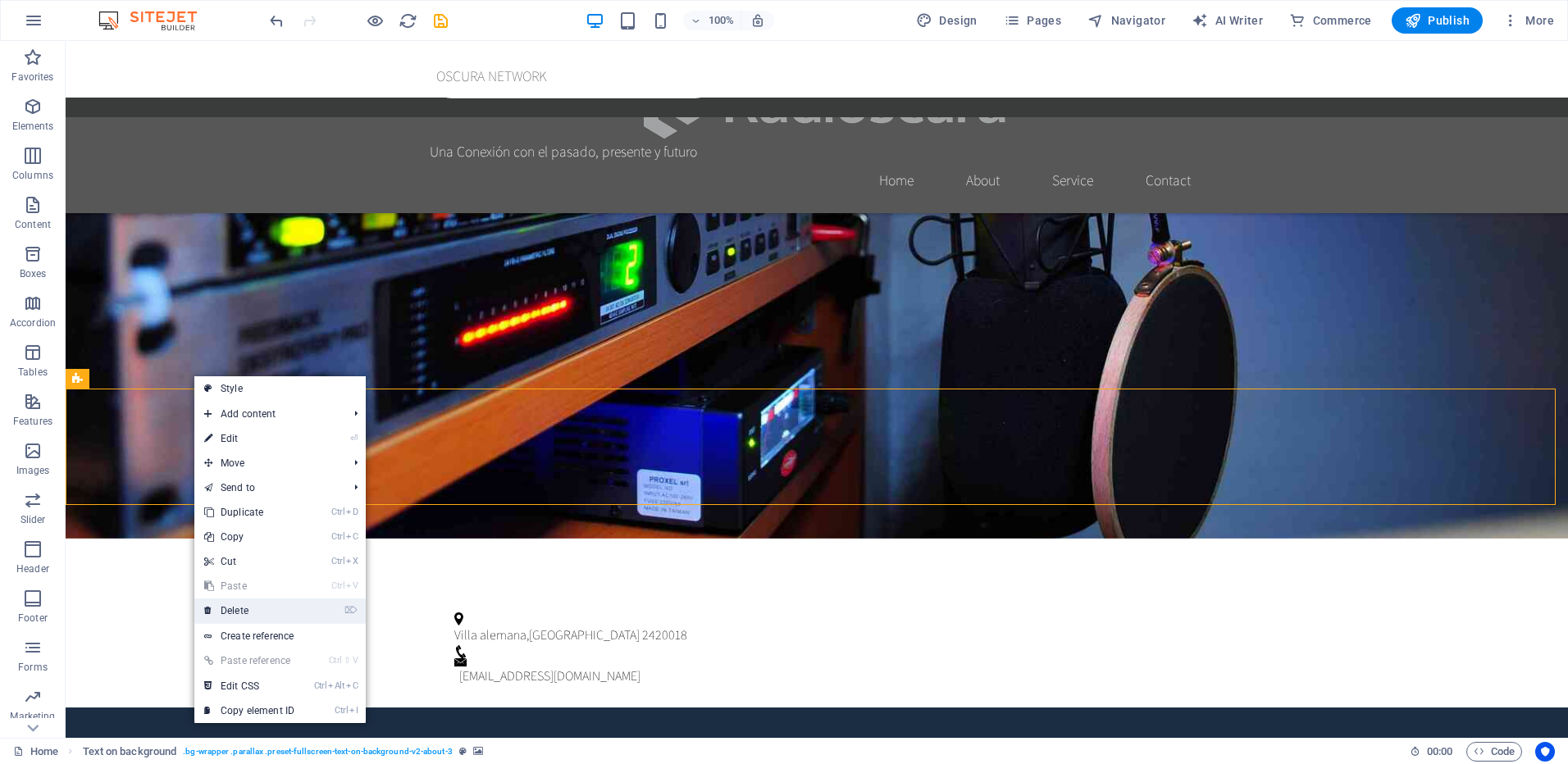
click at [261, 614] on link "⌦ Delete" at bounding box center [249, 611] width 110 height 25
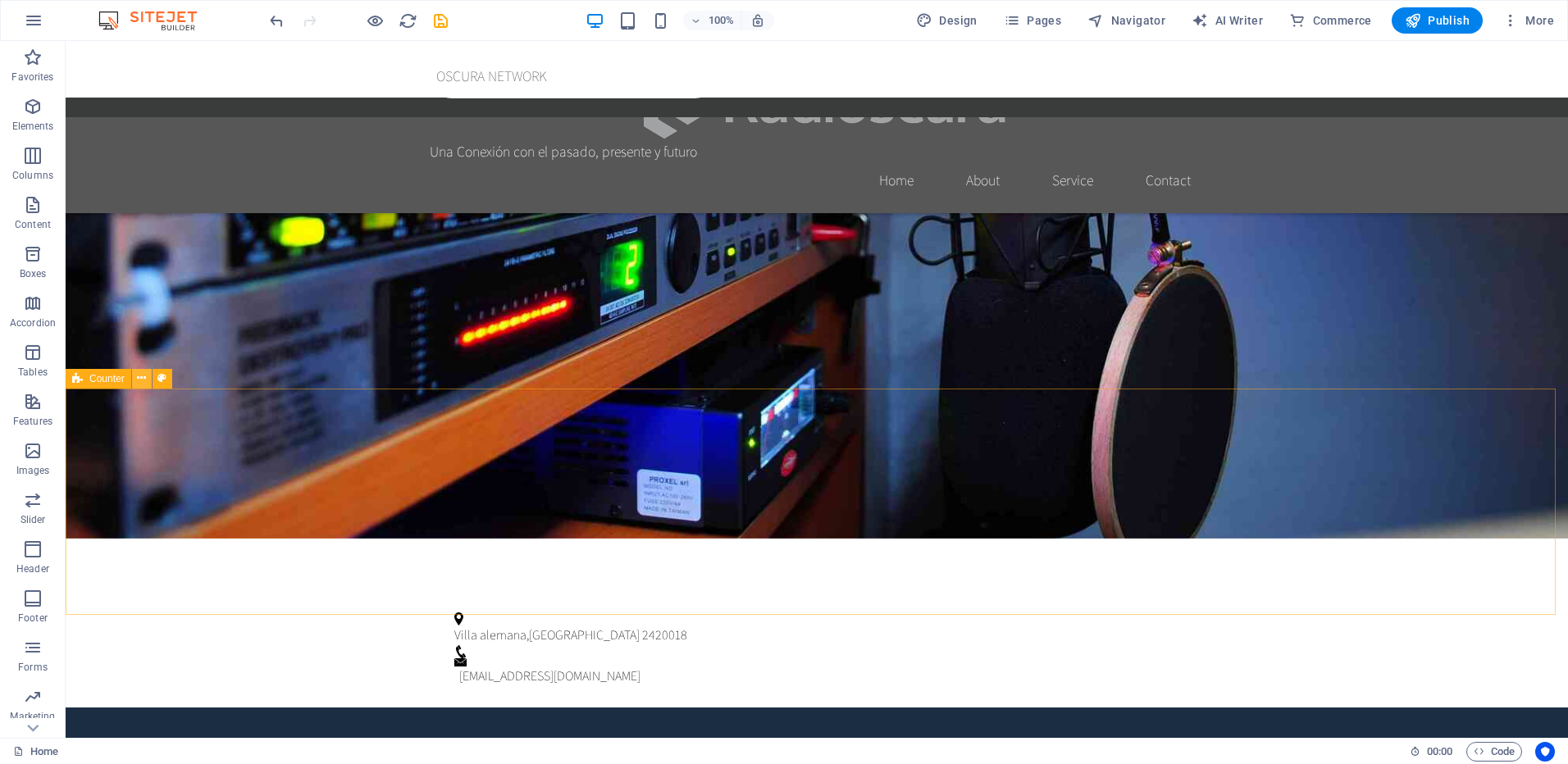
click at [144, 380] on icon at bounding box center [141, 378] width 9 height 17
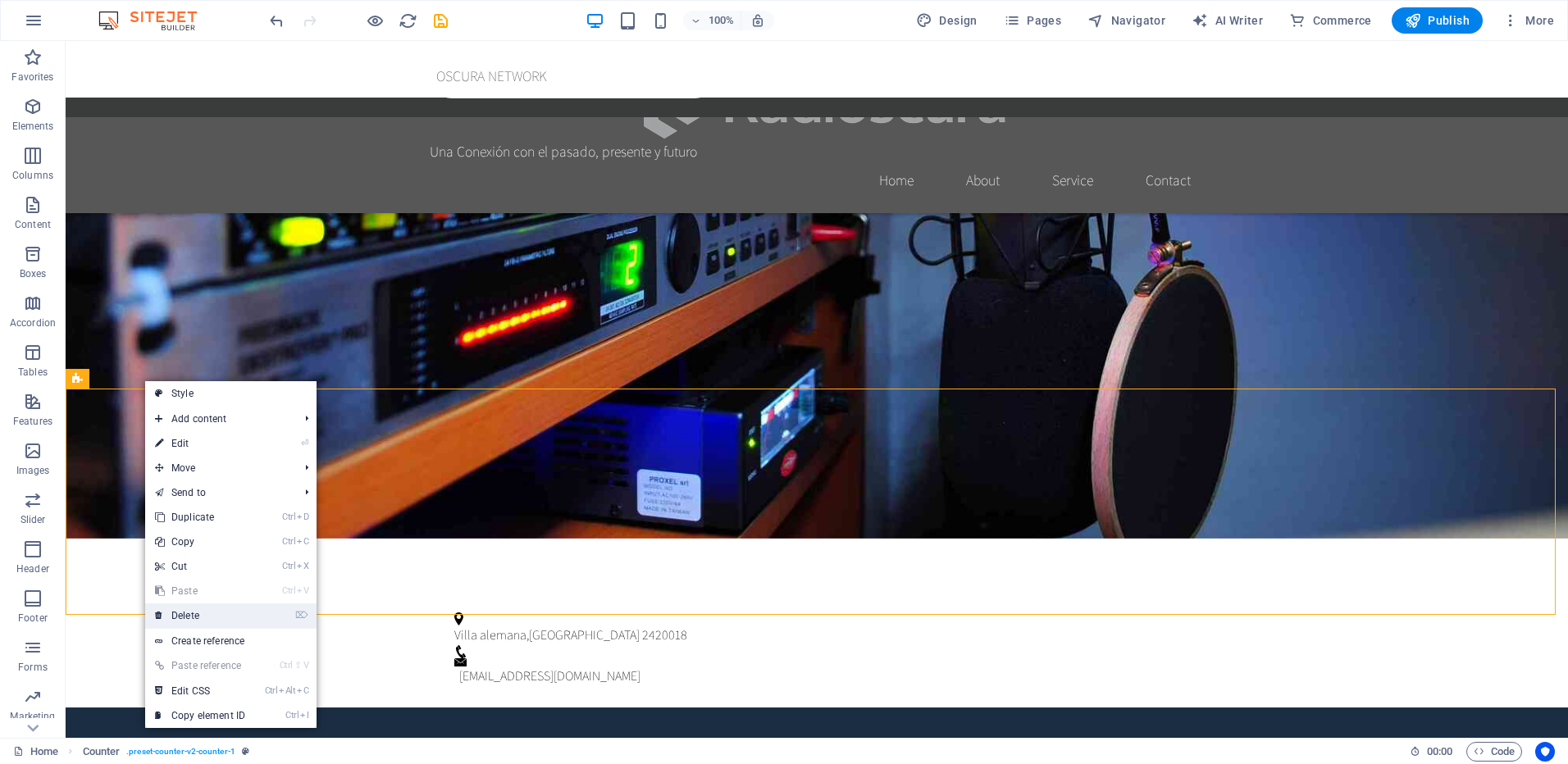
click at [213, 607] on link "⌦ Delete" at bounding box center [200, 616] width 110 height 25
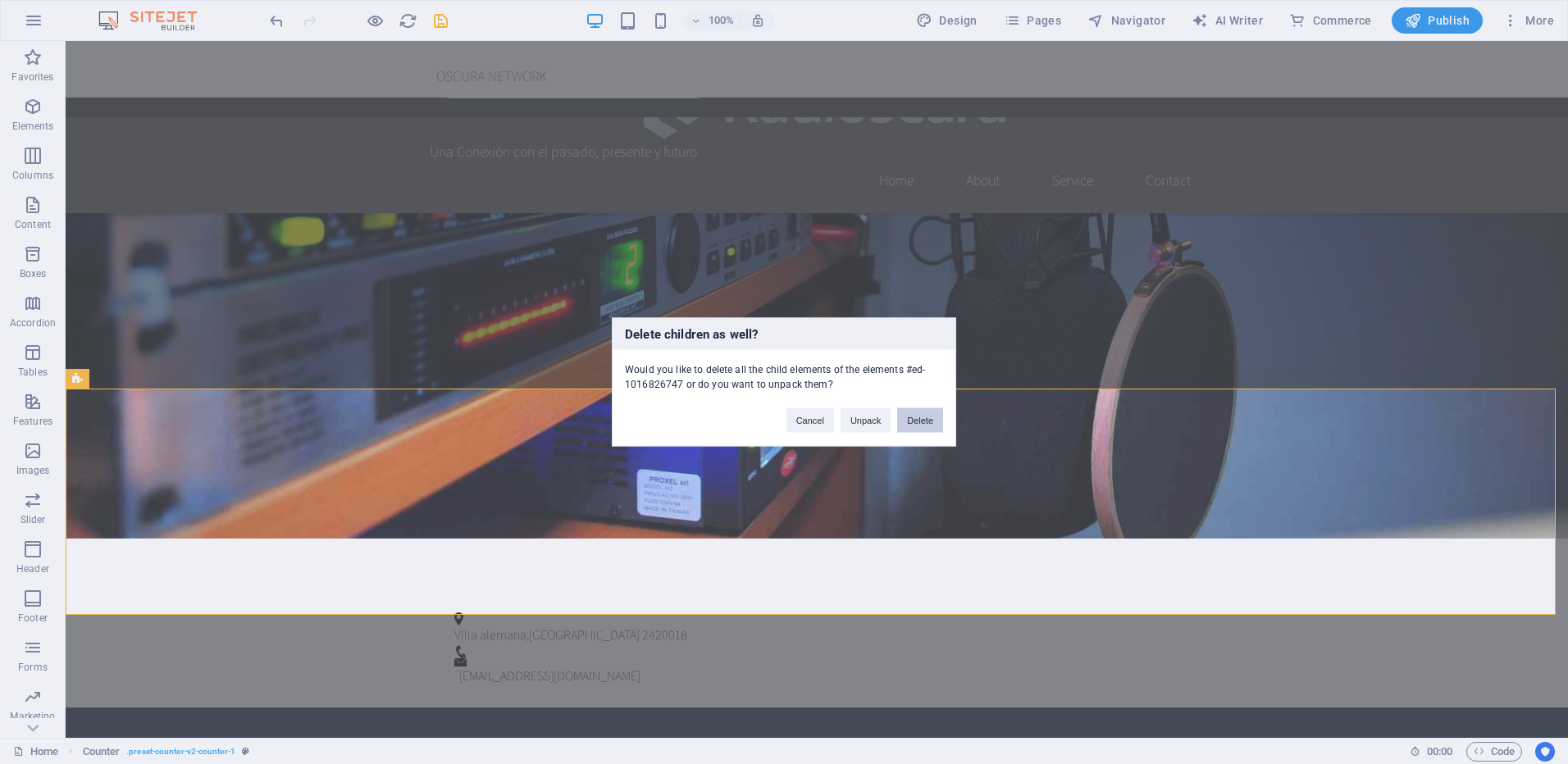
click at [915, 415] on button "Delete" at bounding box center [920, 421] width 46 height 25
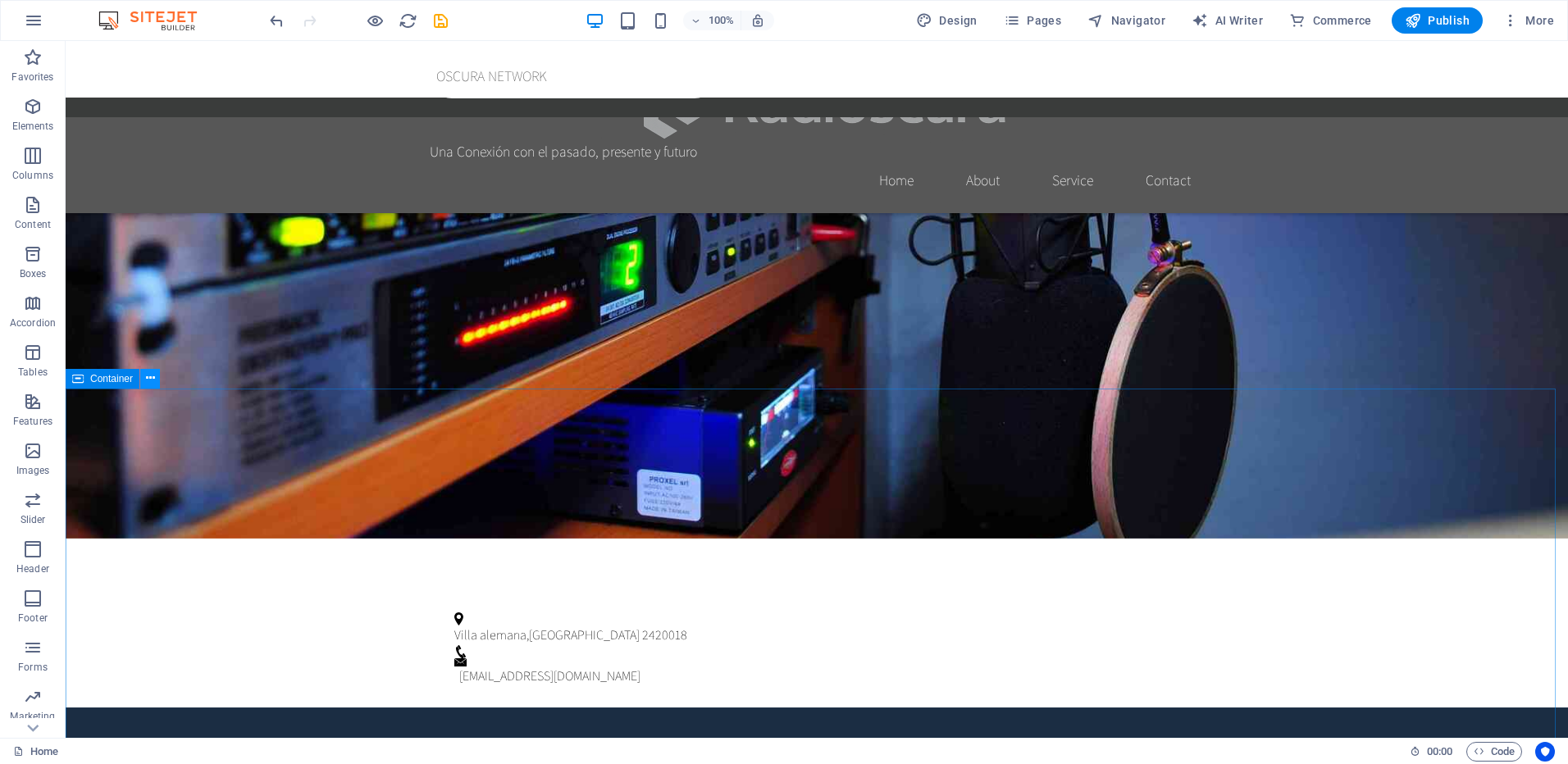
click at [149, 380] on icon at bounding box center [151, 378] width 9 height 17
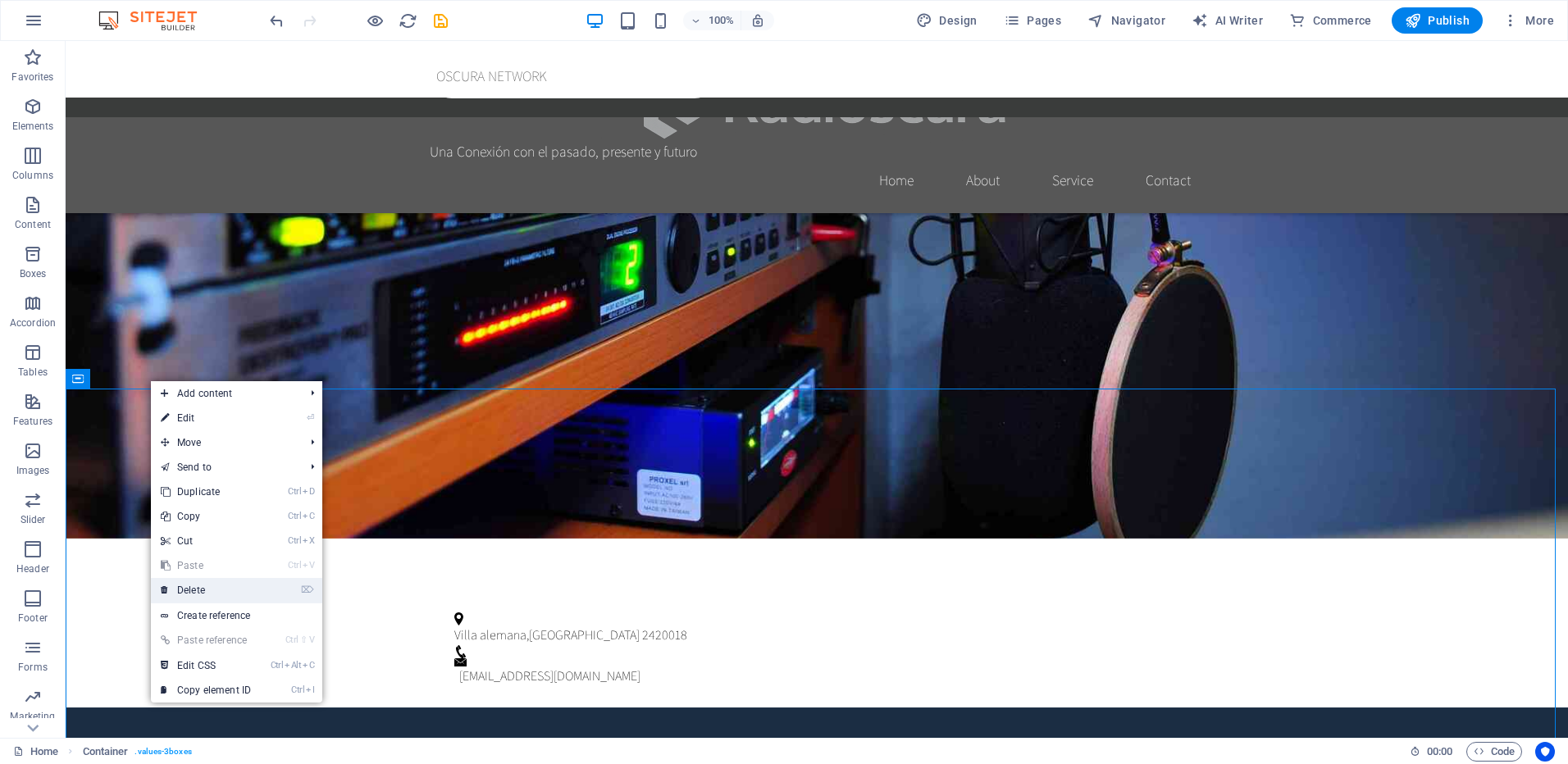
click at [215, 585] on link "⌦ Delete" at bounding box center [205, 590] width 110 height 25
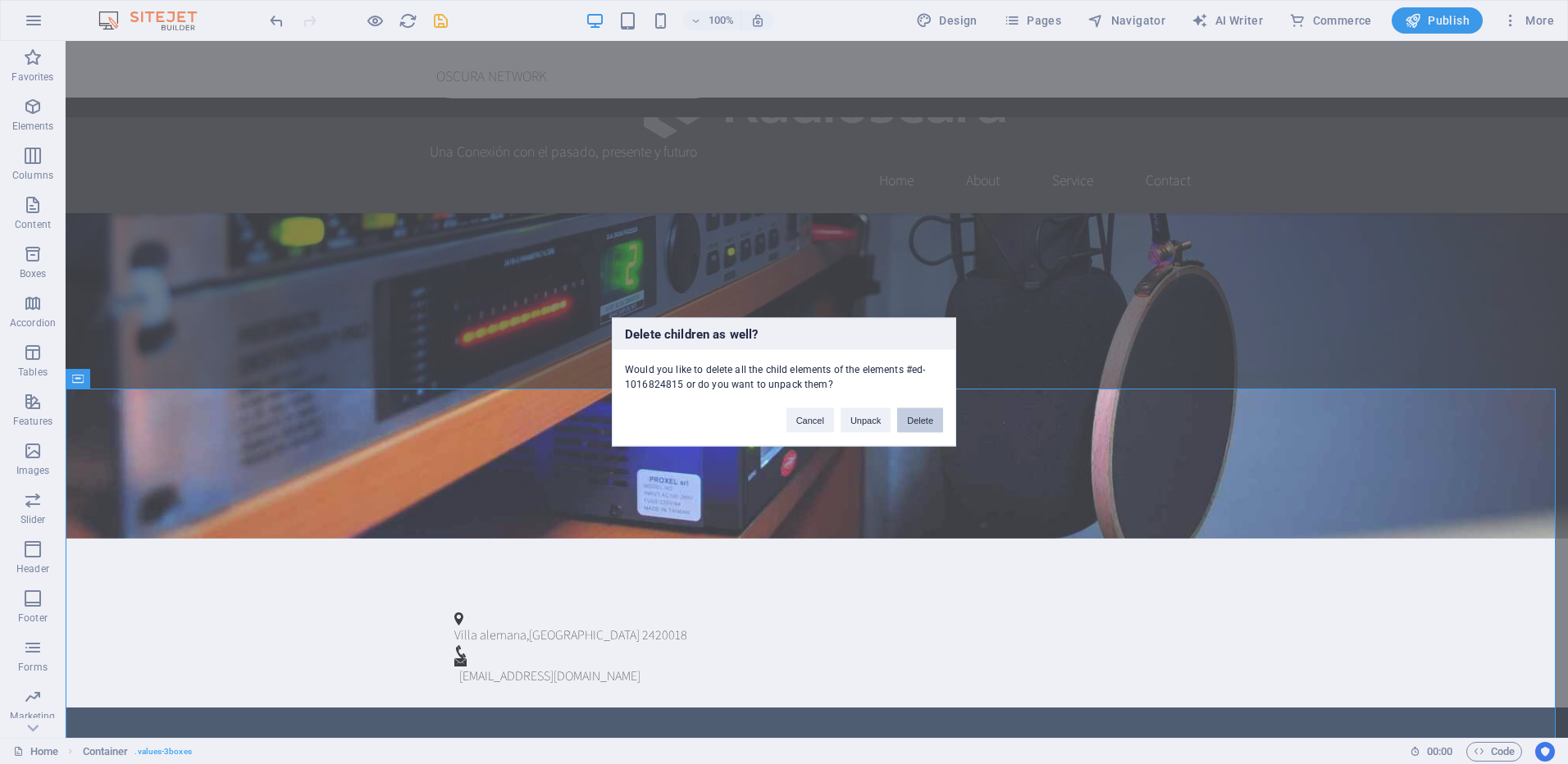
click at [922, 419] on button "Delete" at bounding box center [920, 421] width 46 height 25
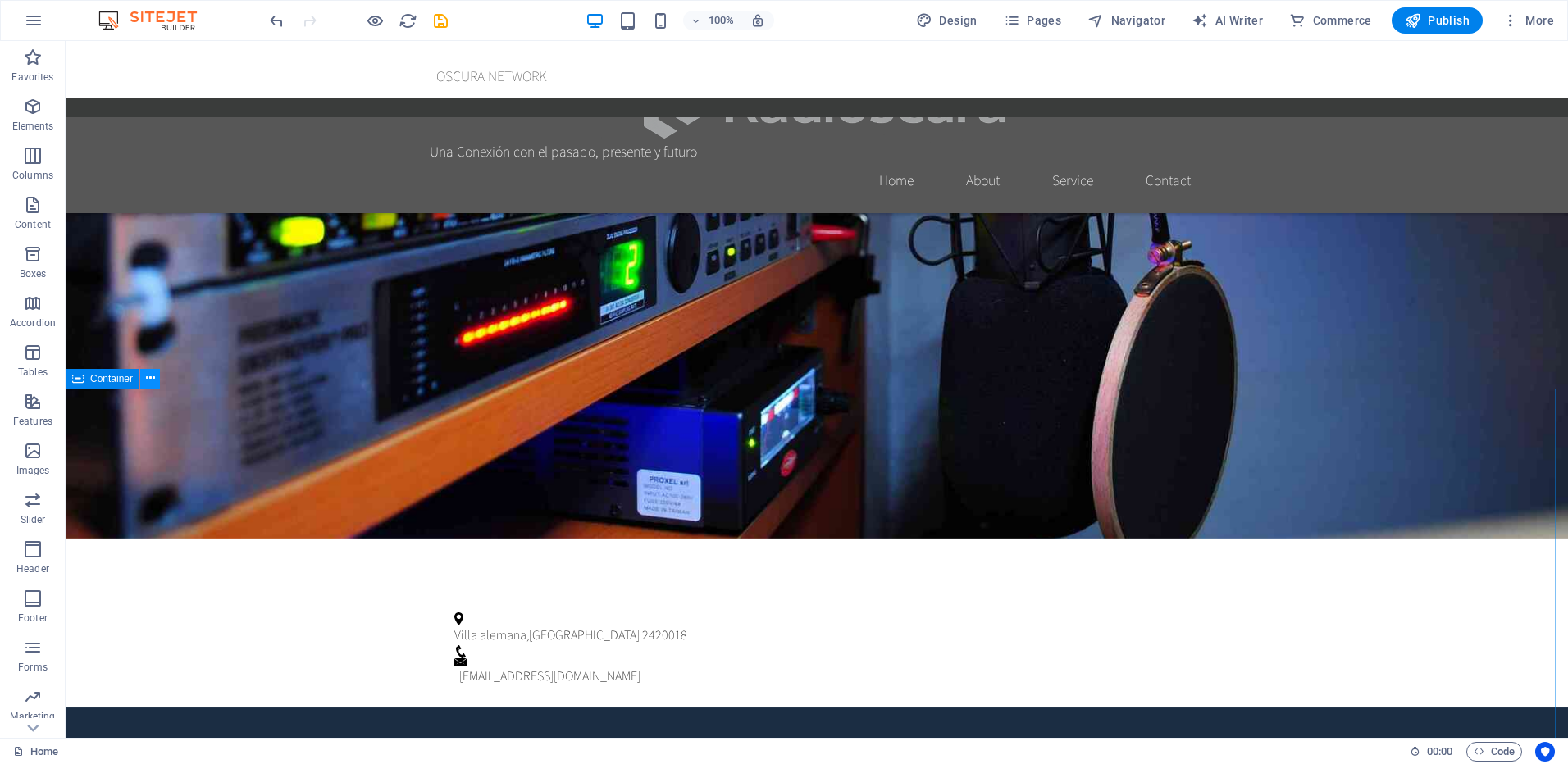
click at [148, 378] on icon at bounding box center [151, 378] width 9 height 17
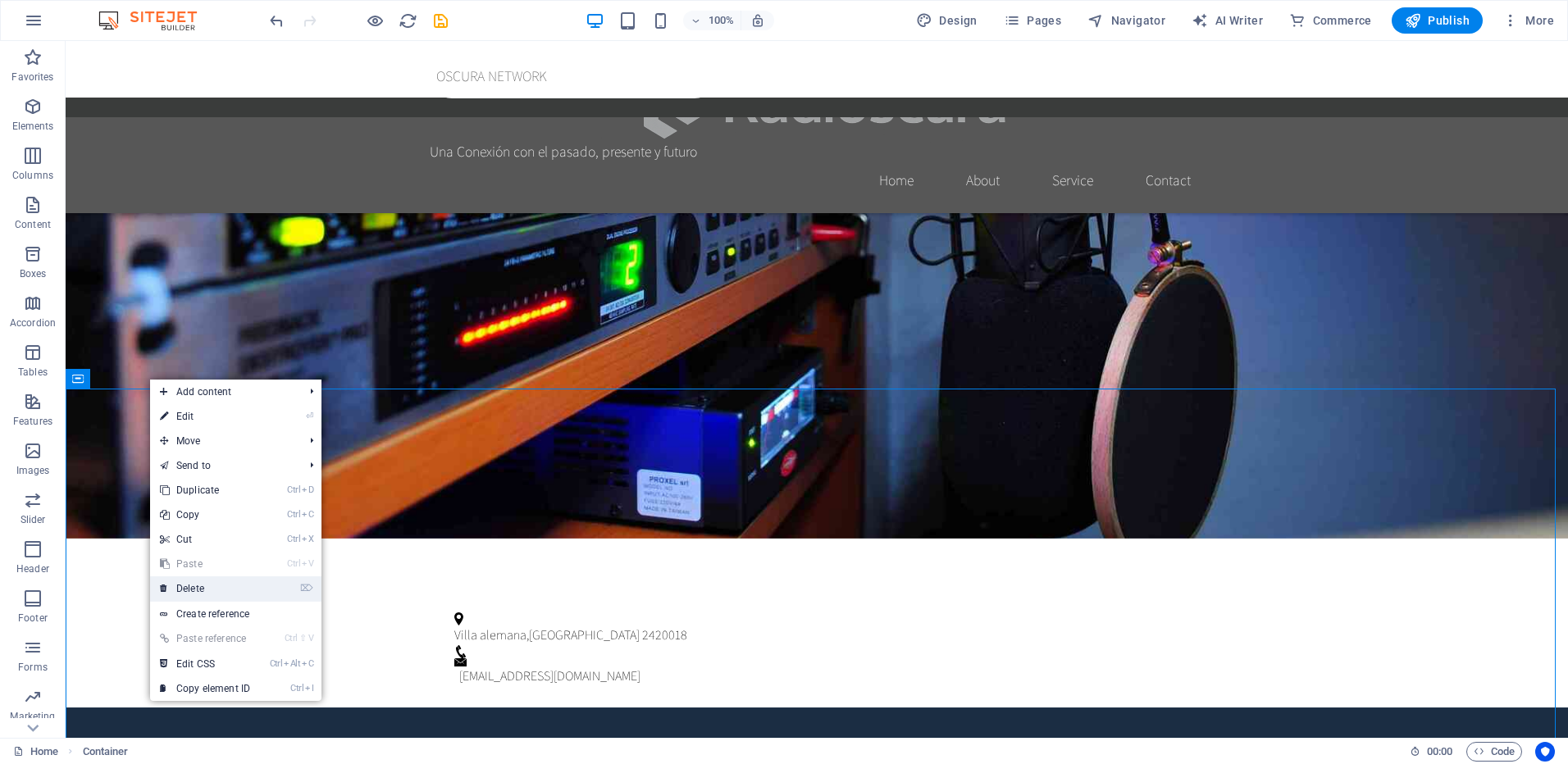
click at [222, 582] on link "⌦ Delete" at bounding box center [204, 589] width 110 height 25
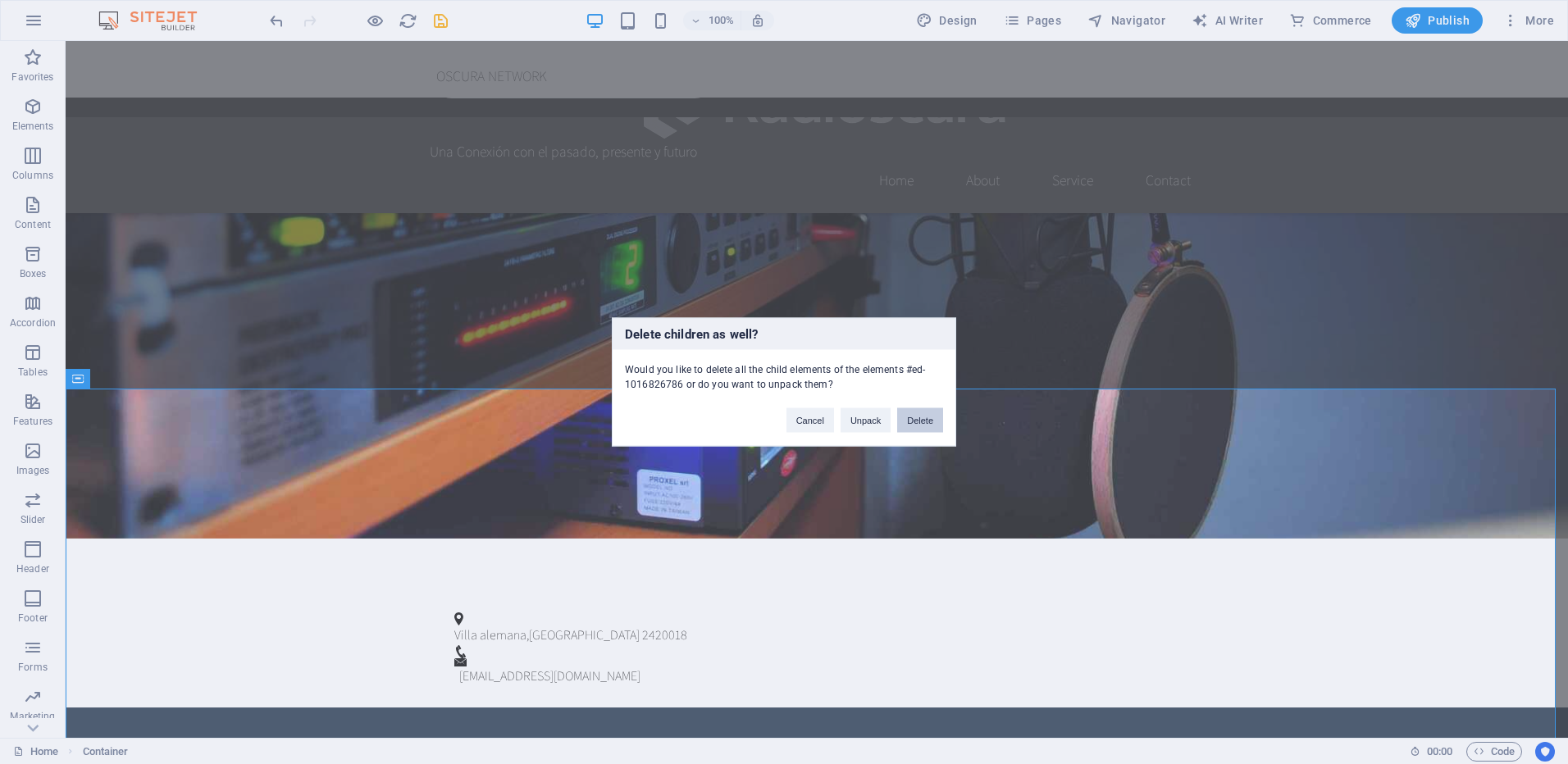
click at [920, 417] on button "Delete" at bounding box center [920, 421] width 46 height 25
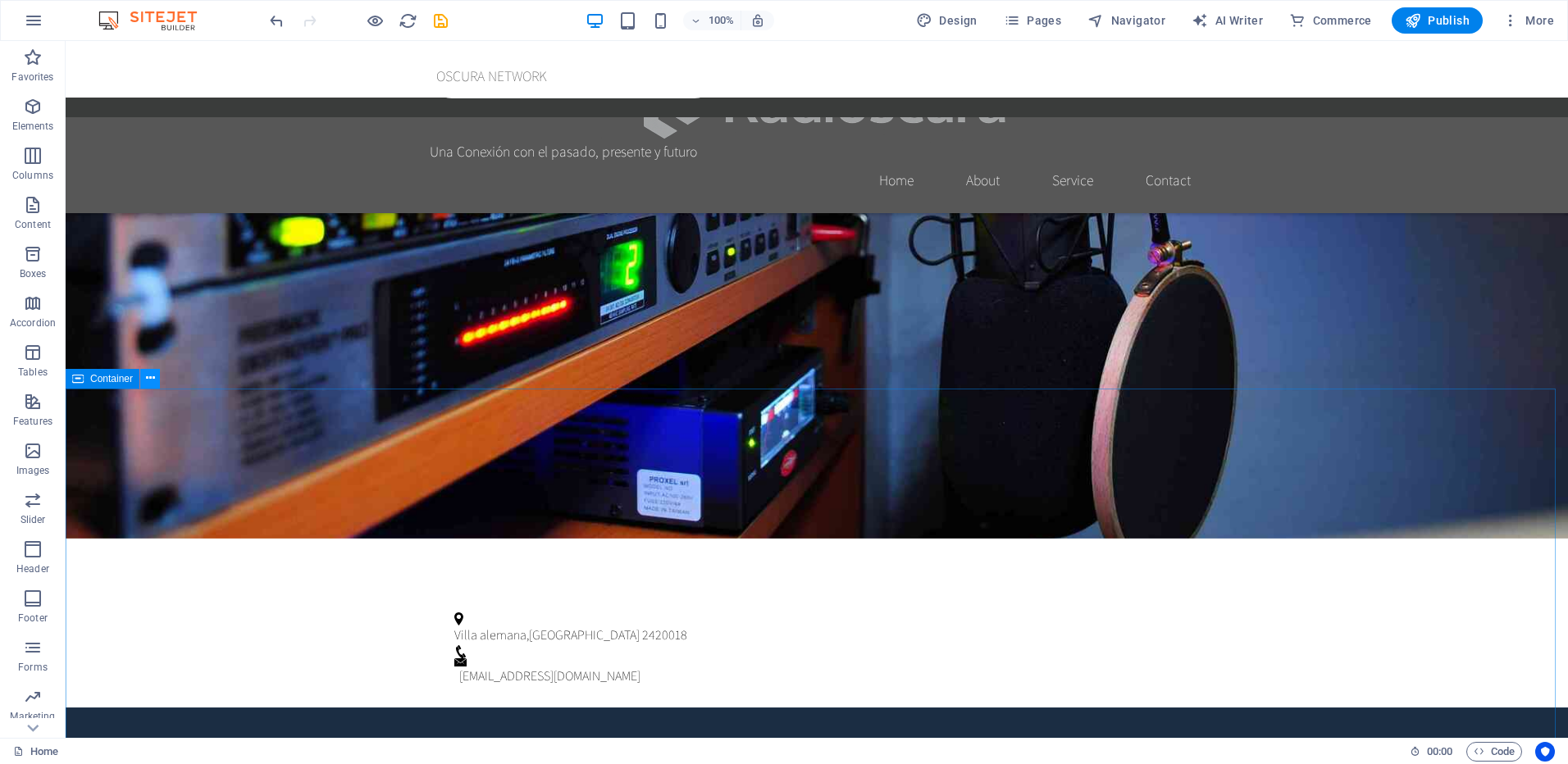
click at [149, 374] on icon at bounding box center [151, 378] width 9 height 17
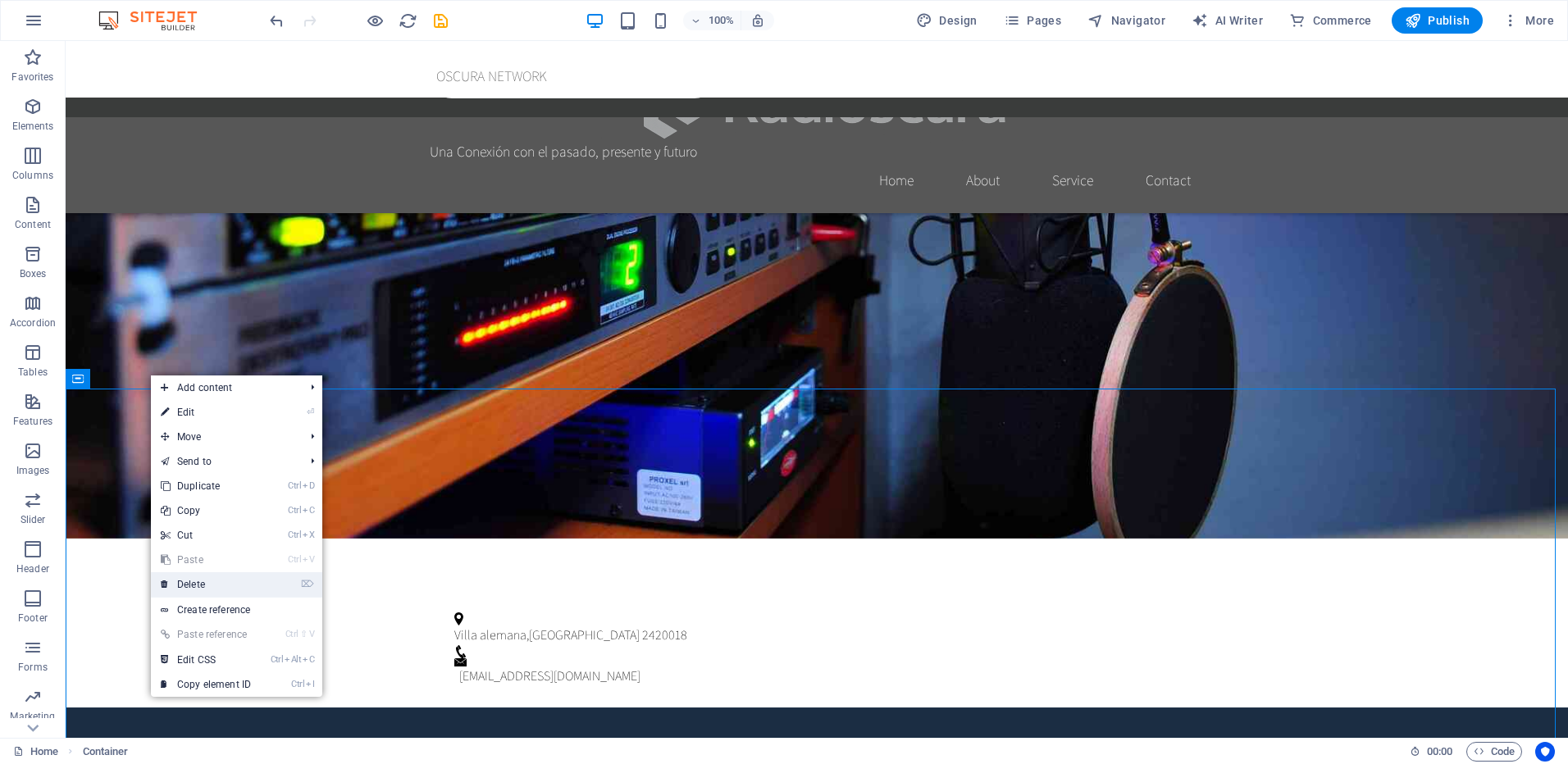
click at [221, 582] on link "⌦ Delete" at bounding box center [205, 585] width 110 height 25
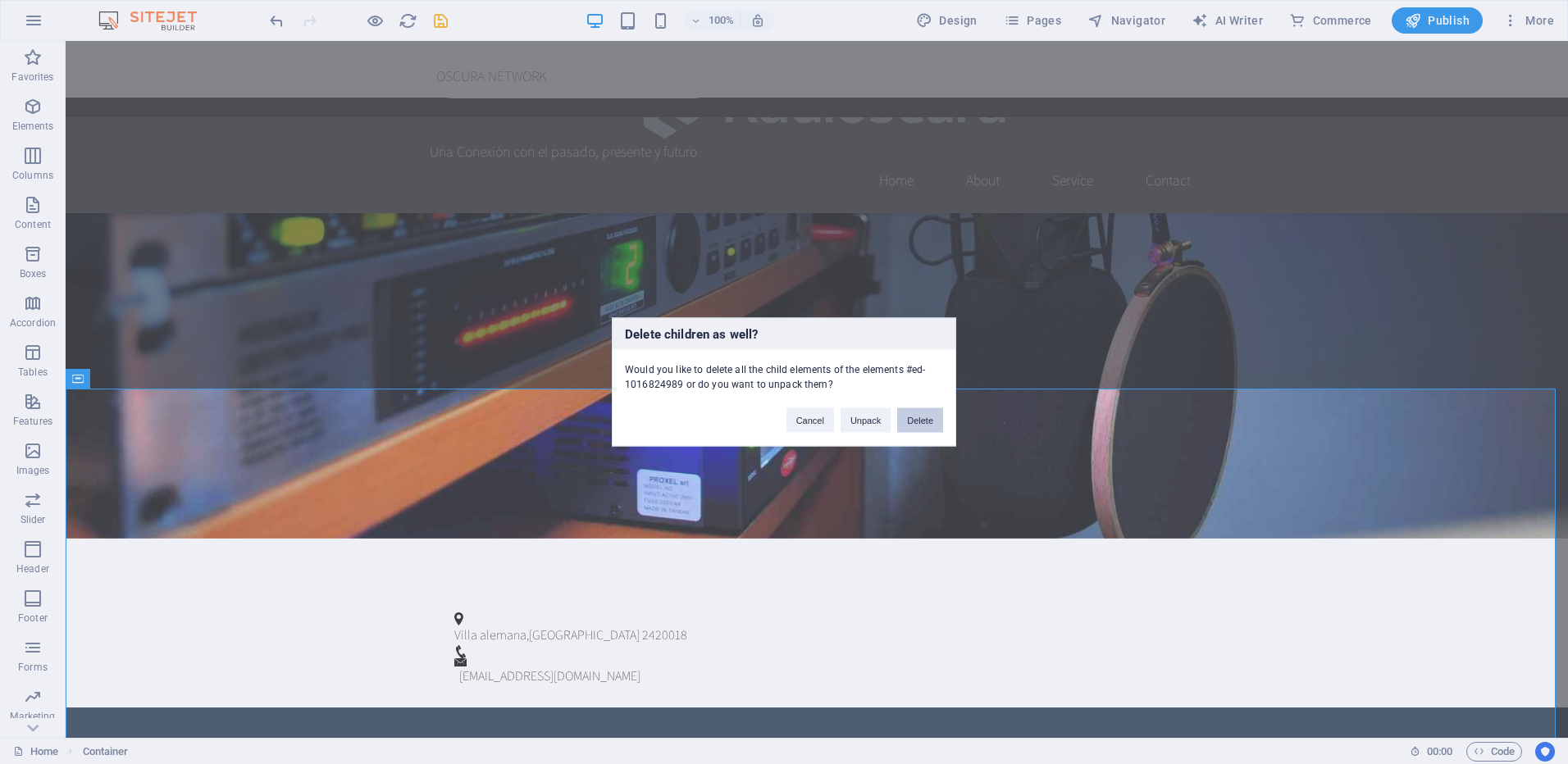
click at [924, 418] on button "Delete" at bounding box center [920, 421] width 46 height 25
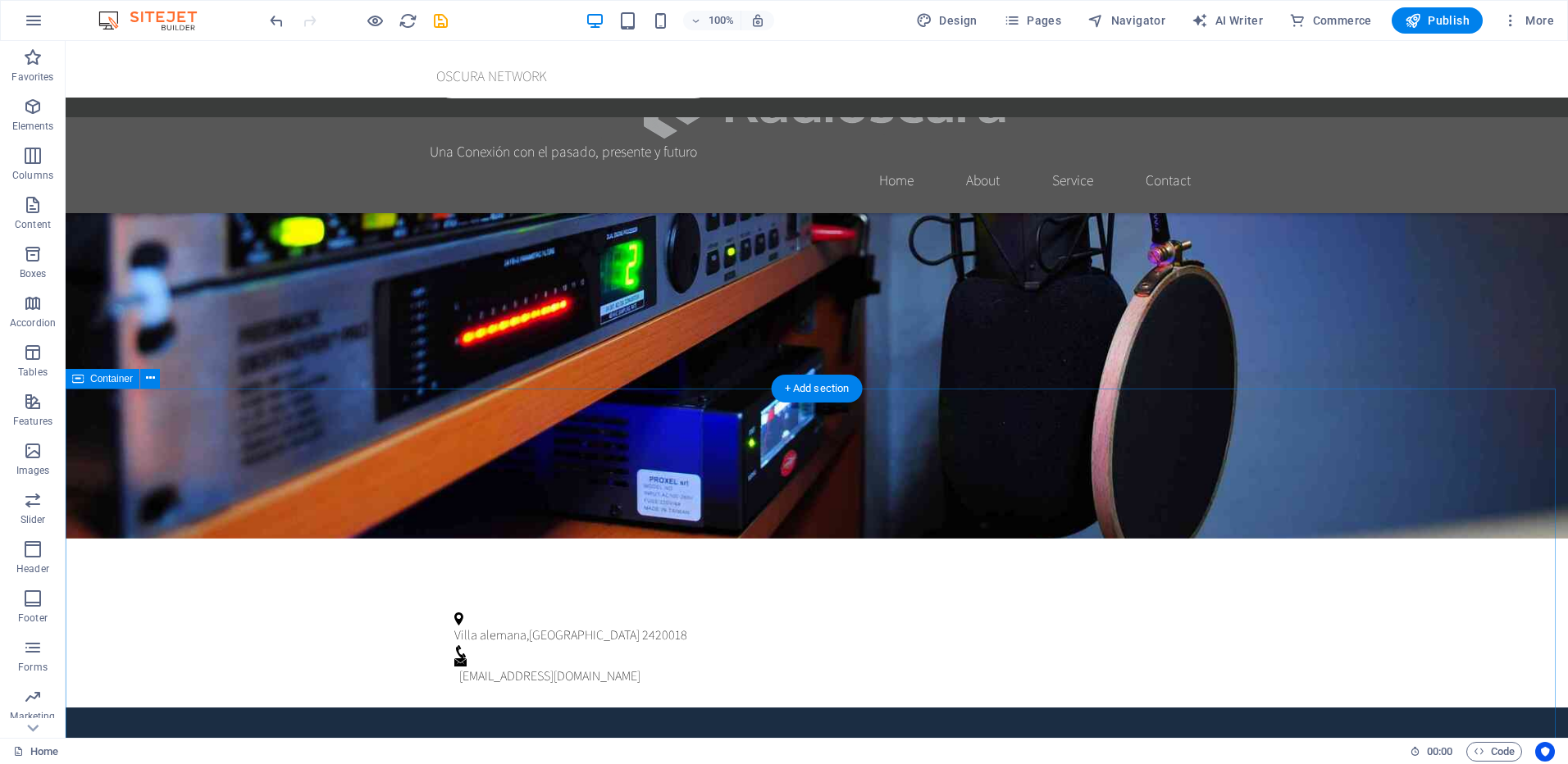
click at [150, 380] on icon at bounding box center [151, 378] width 9 height 17
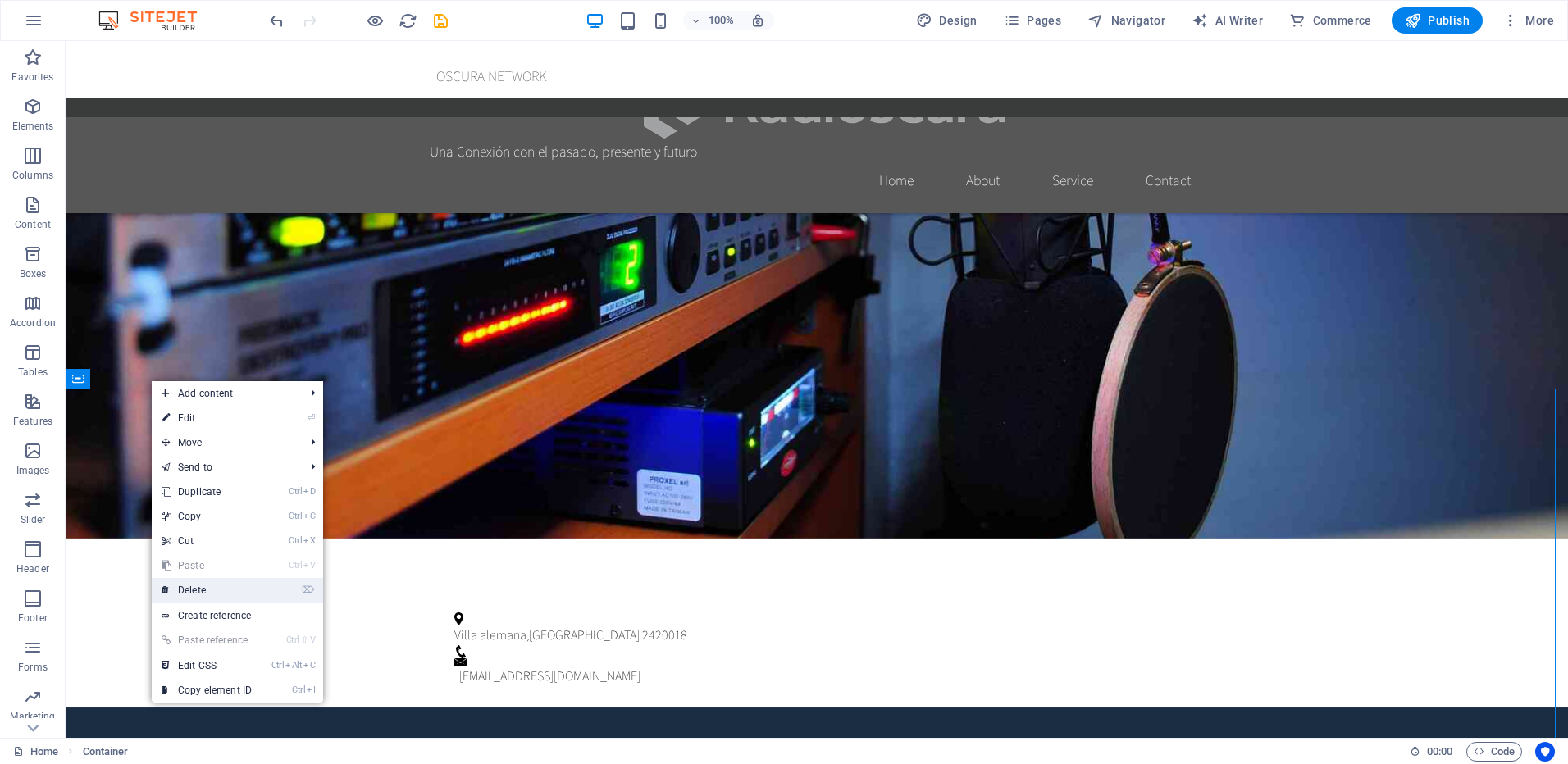
click at [206, 584] on link "⌦ Delete" at bounding box center [206, 590] width 110 height 25
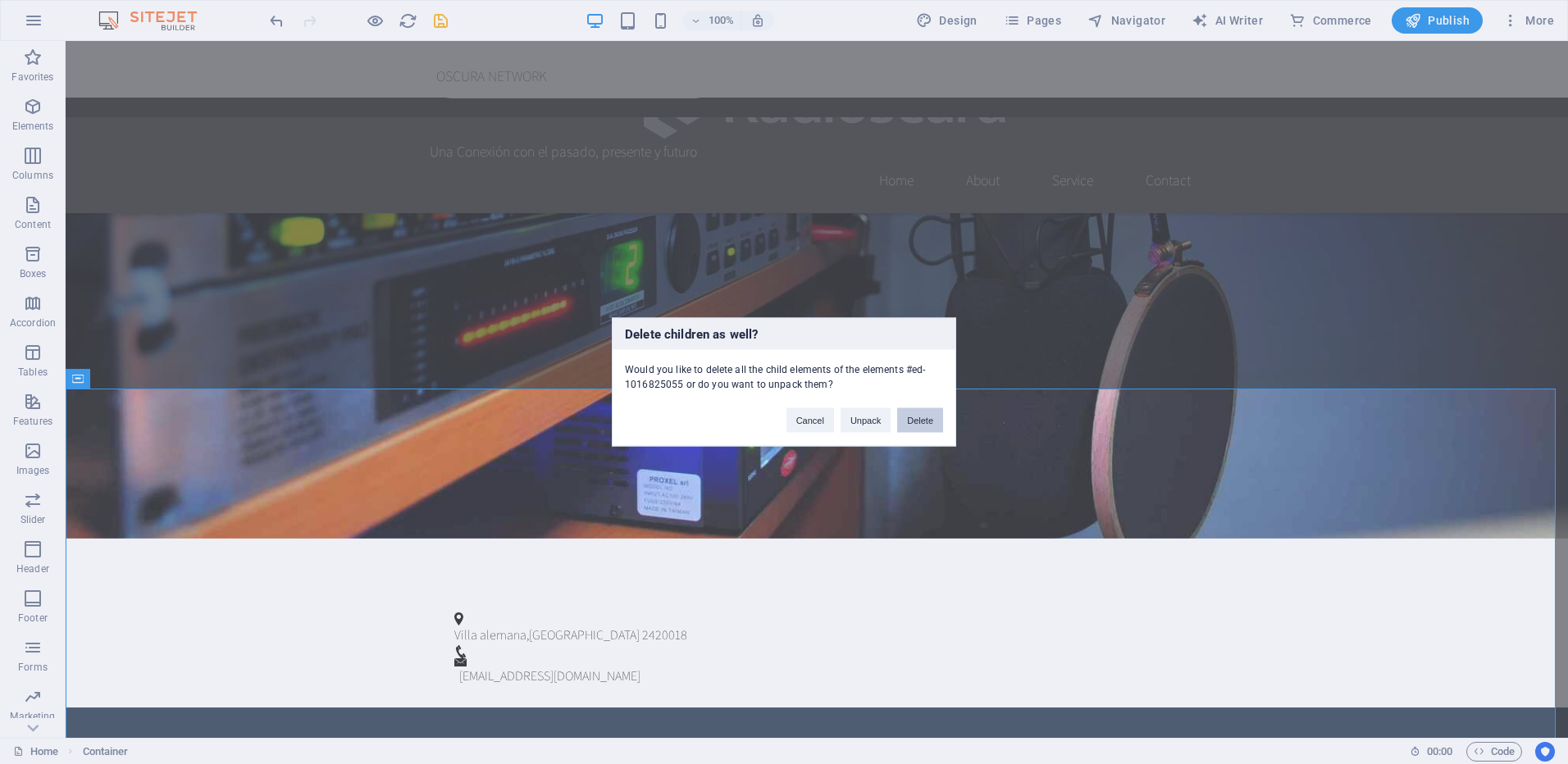
click at [920, 419] on button "Delete" at bounding box center [920, 421] width 46 height 25
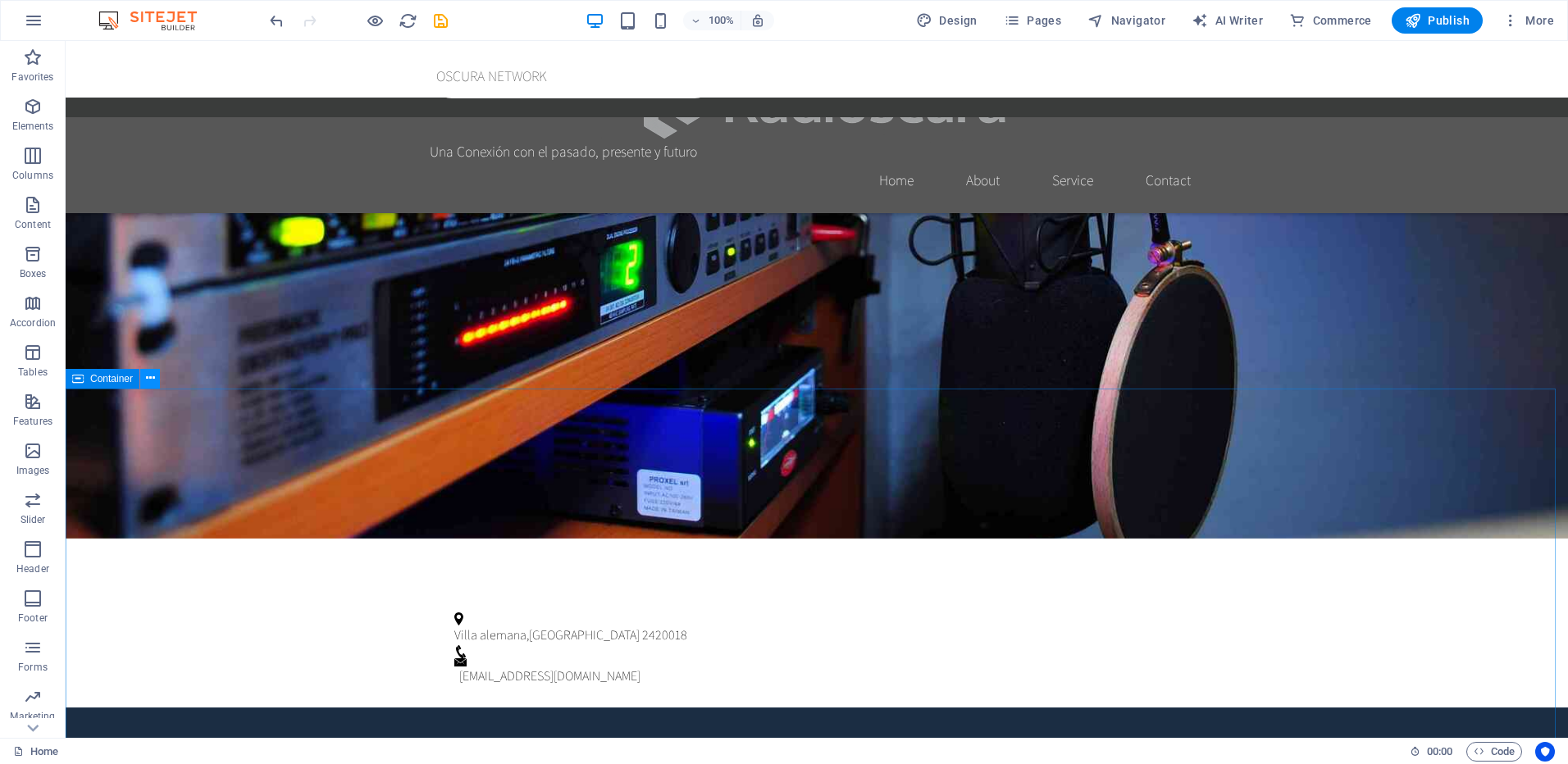
click at [149, 378] on icon at bounding box center [151, 378] width 9 height 17
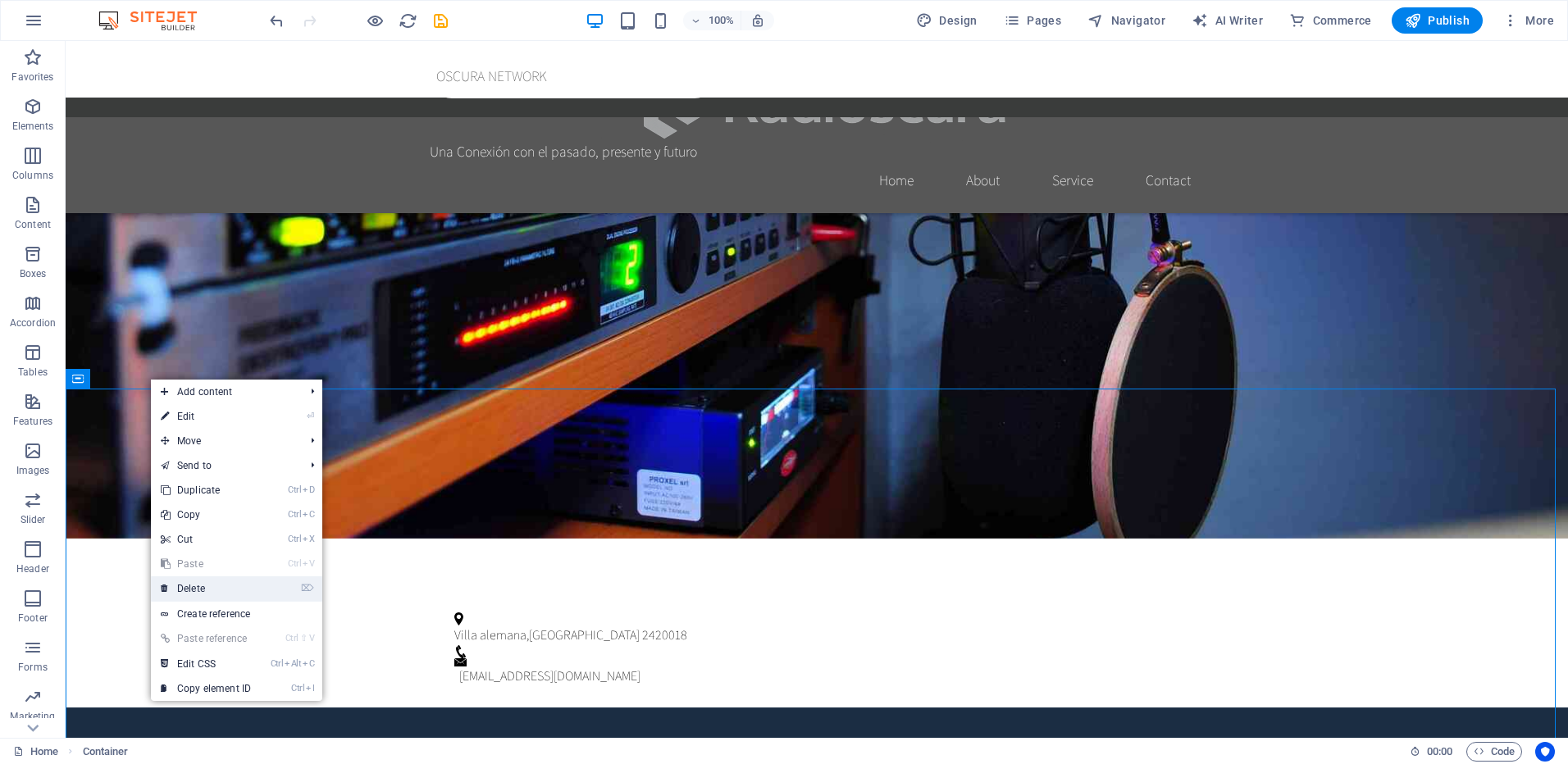
click at [202, 584] on link "⌦ Delete" at bounding box center [205, 589] width 110 height 25
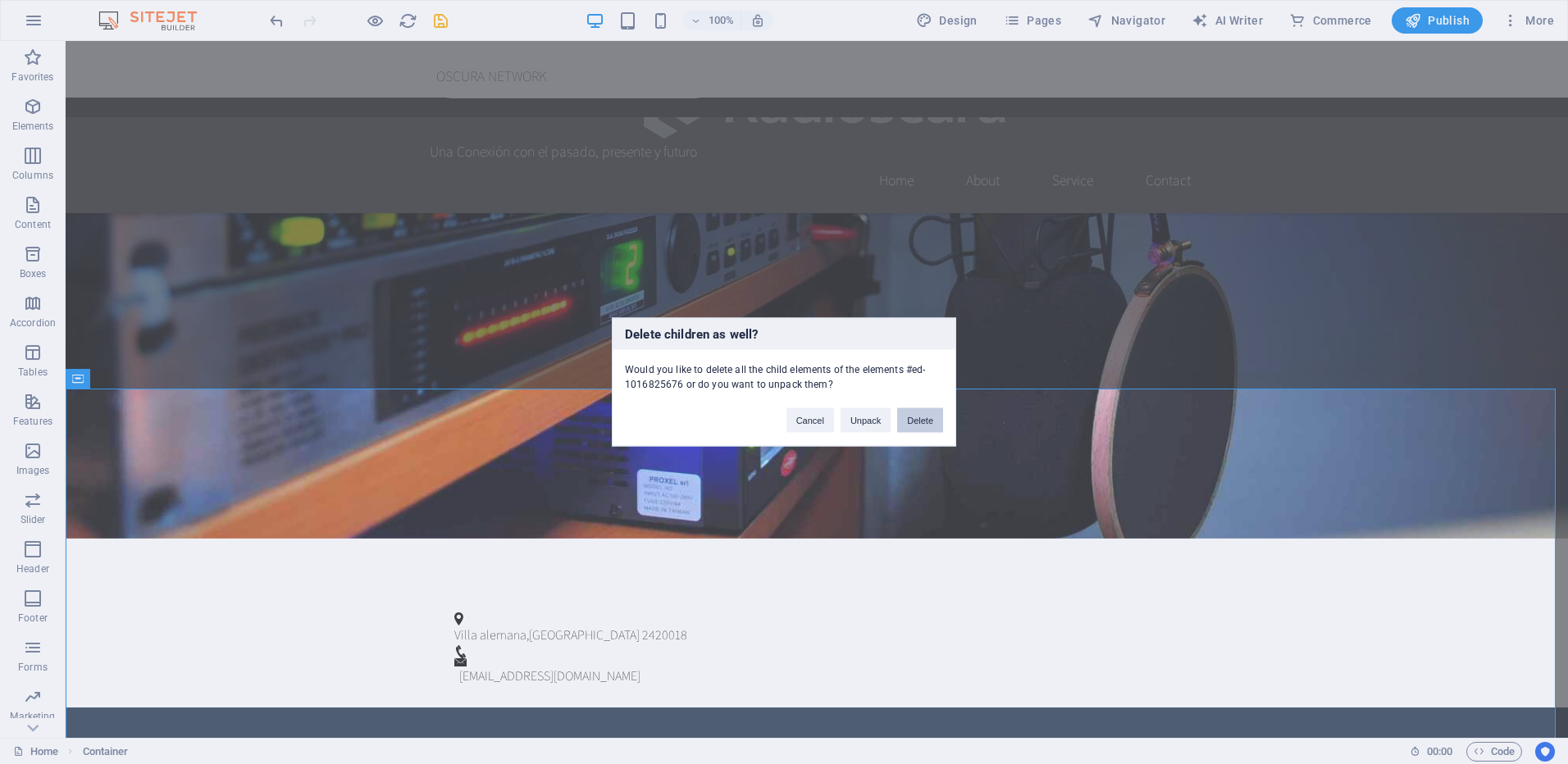
click at [916, 423] on button "Delete" at bounding box center [920, 421] width 46 height 25
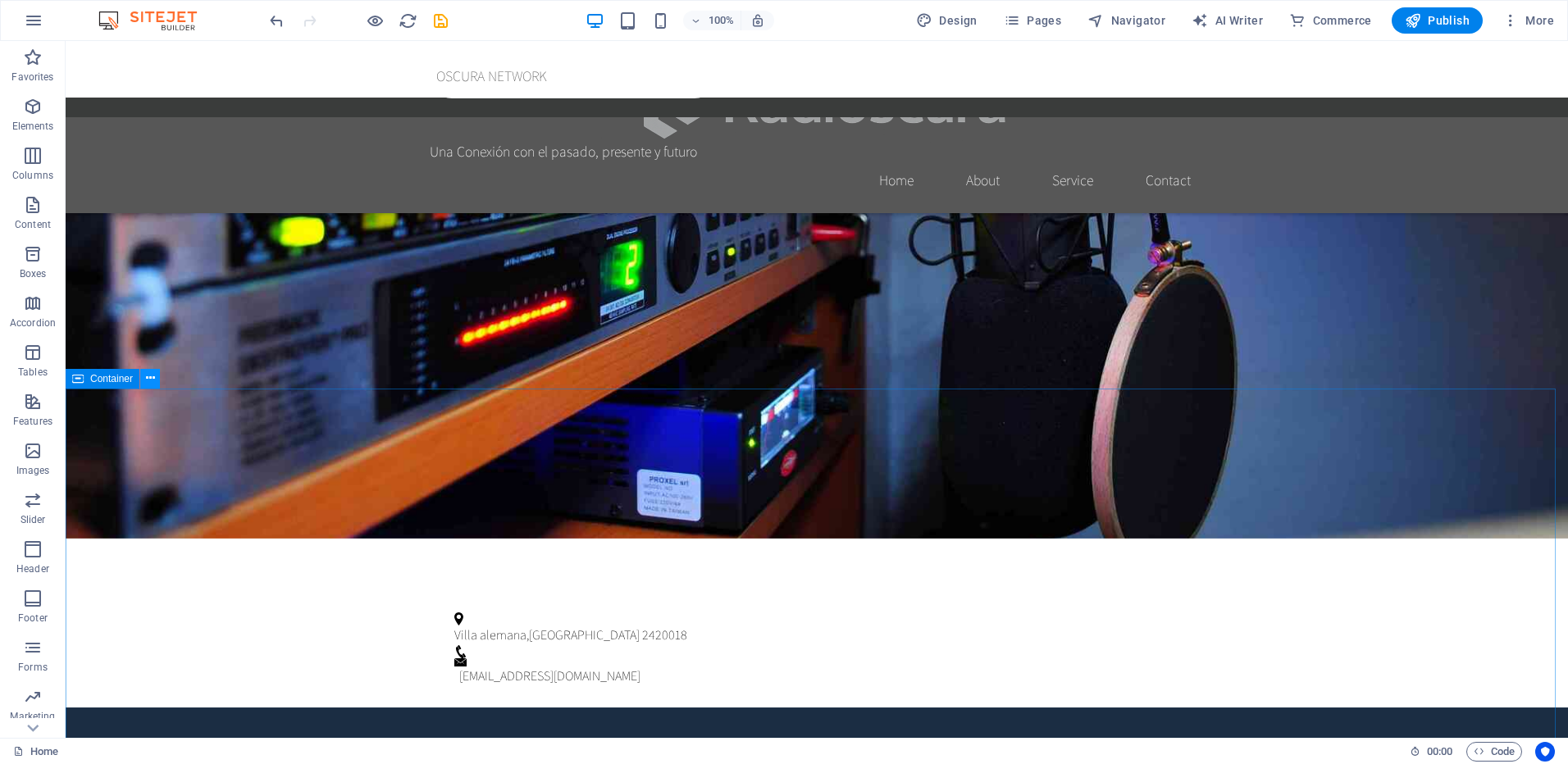
click at [154, 379] on icon at bounding box center [151, 378] width 9 height 17
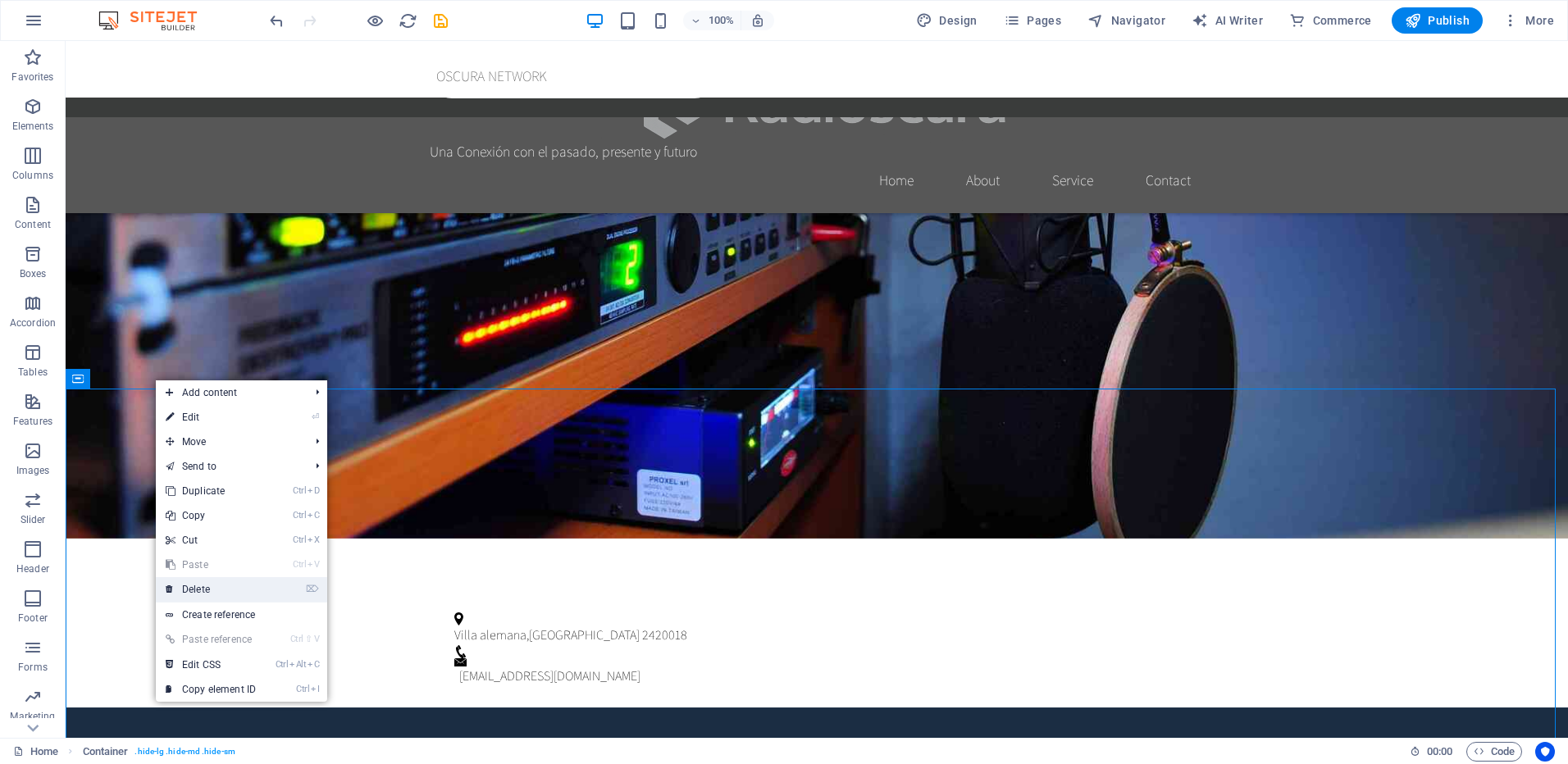
click at [240, 584] on link "⌦ Delete" at bounding box center [210, 590] width 110 height 25
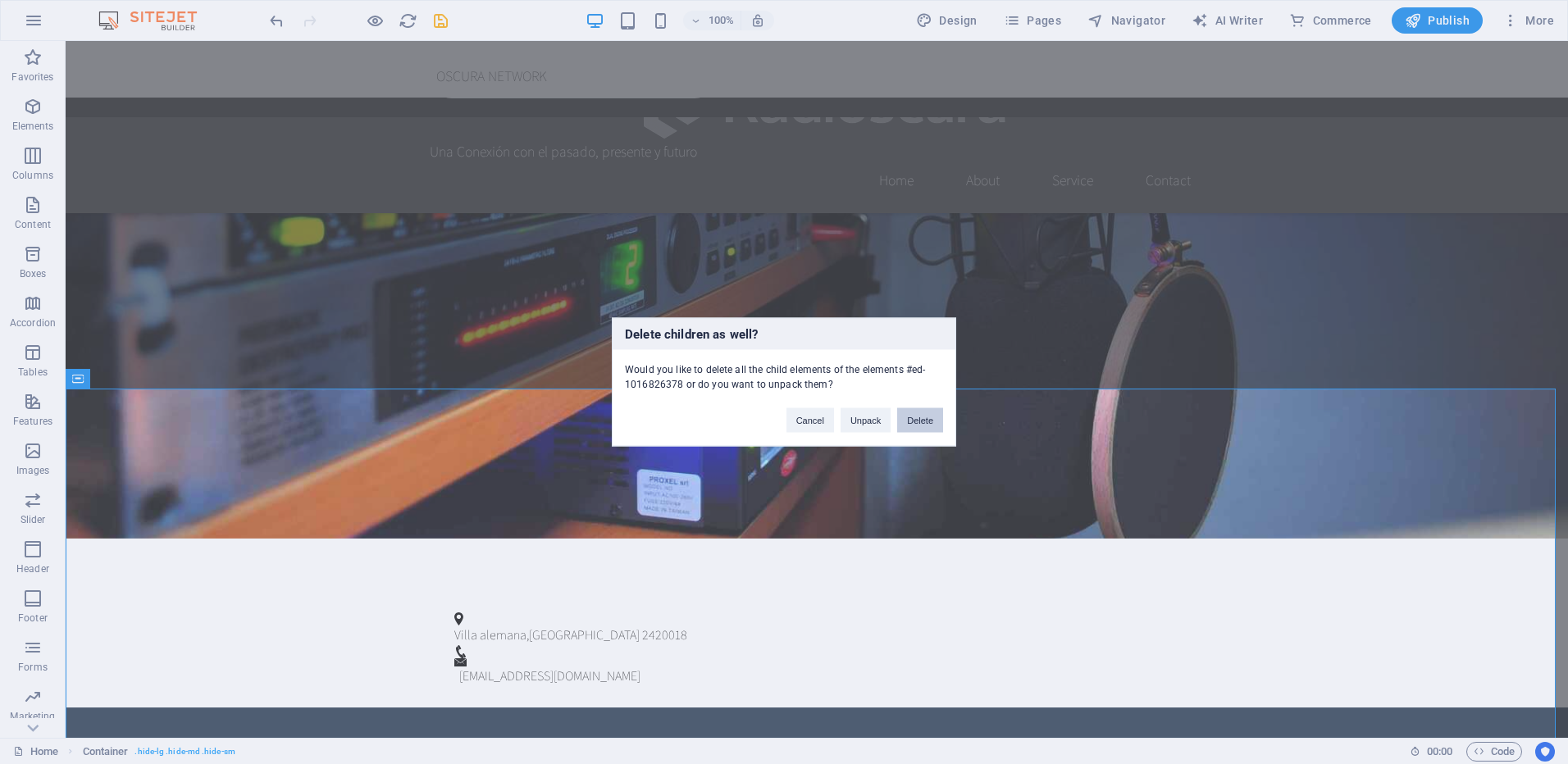
click at [922, 418] on button "Delete" at bounding box center [920, 421] width 46 height 25
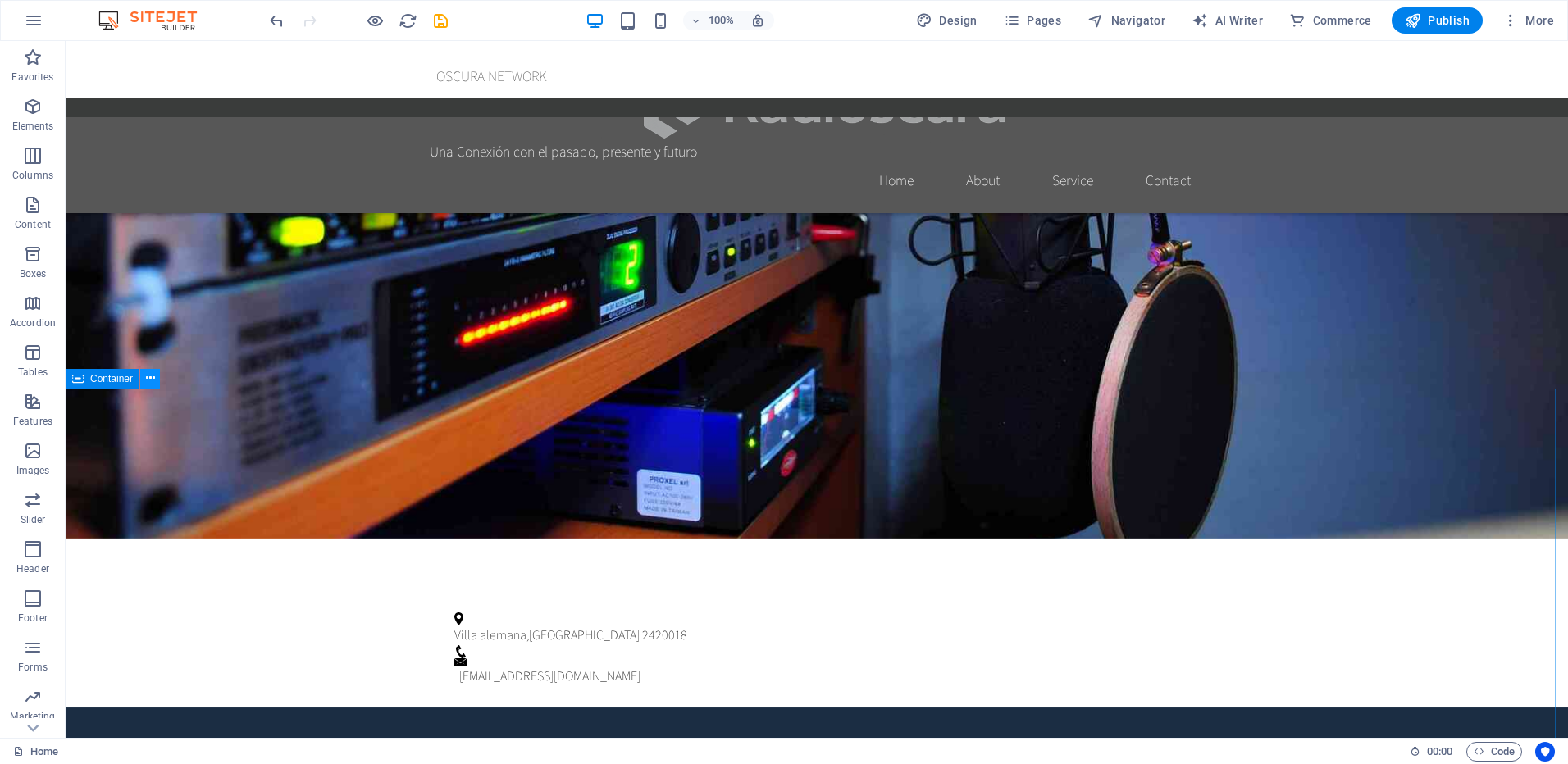
click at [154, 377] on icon at bounding box center [151, 378] width 9 height 17
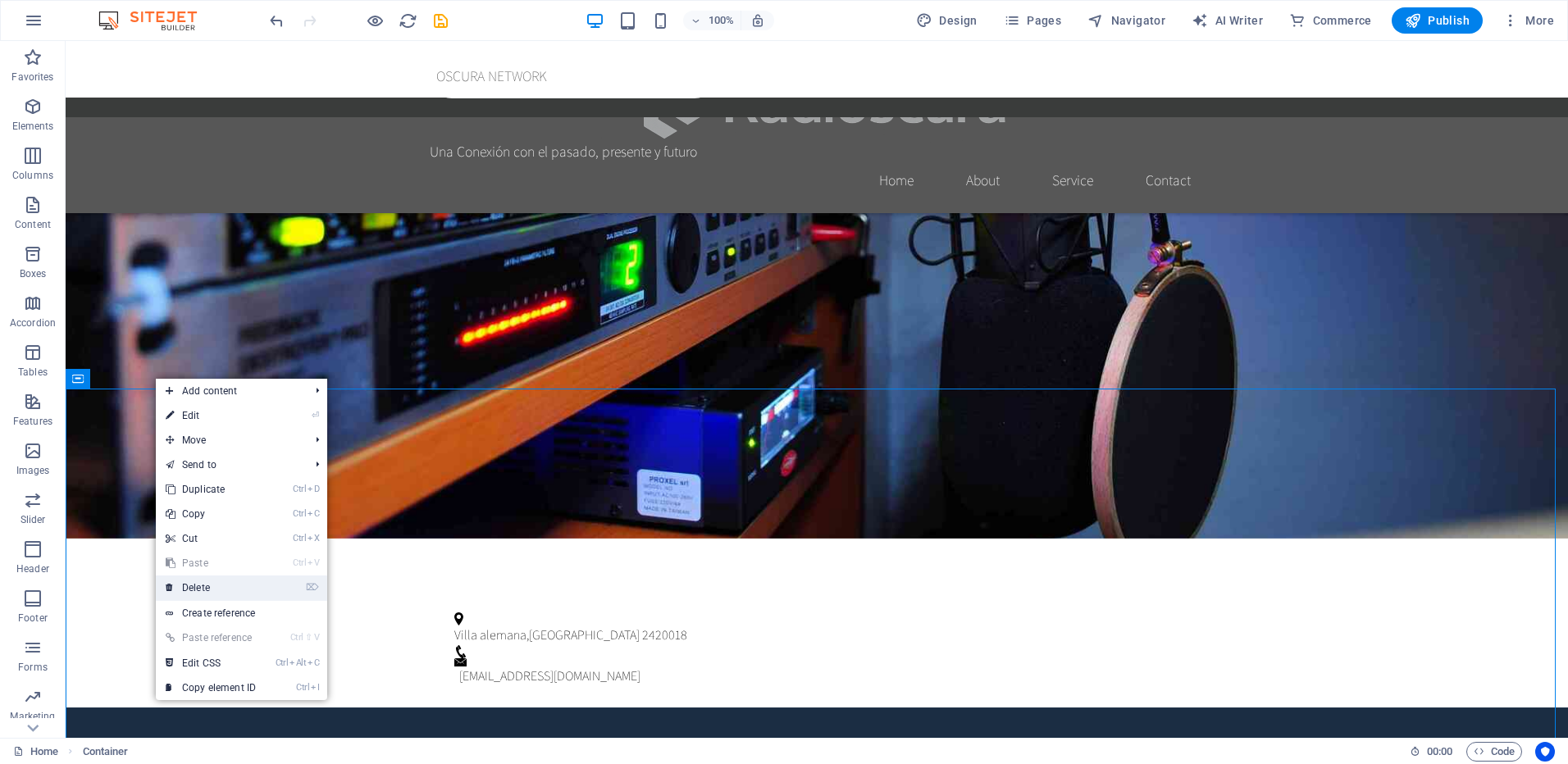
click at [222, 581] on link "⌦ Delete" at bounding box center [210, 588] width 110 height 25
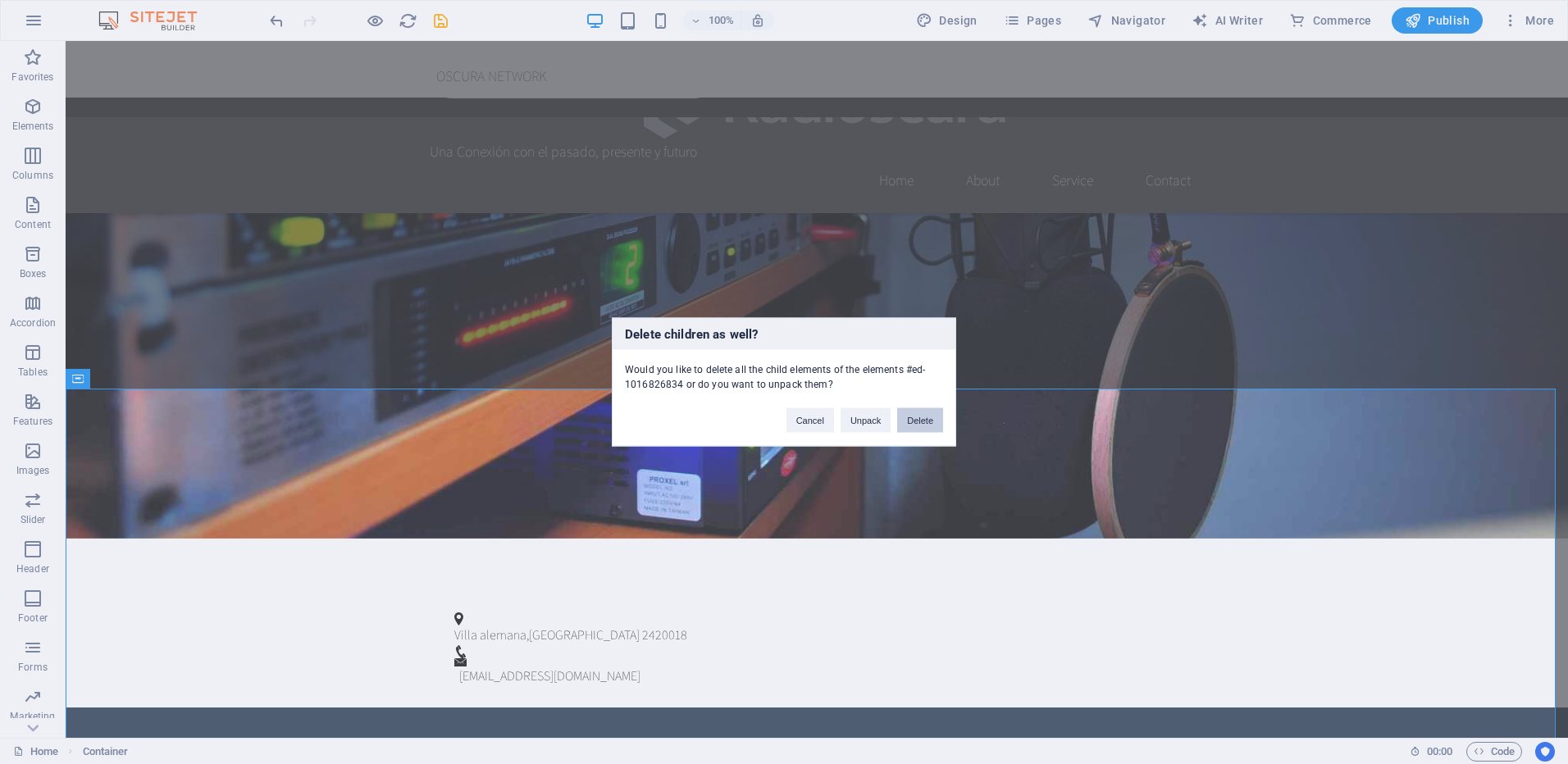
click at [923, 418] on button "Delete" at bounding box center [920, 421] width 46 height 25
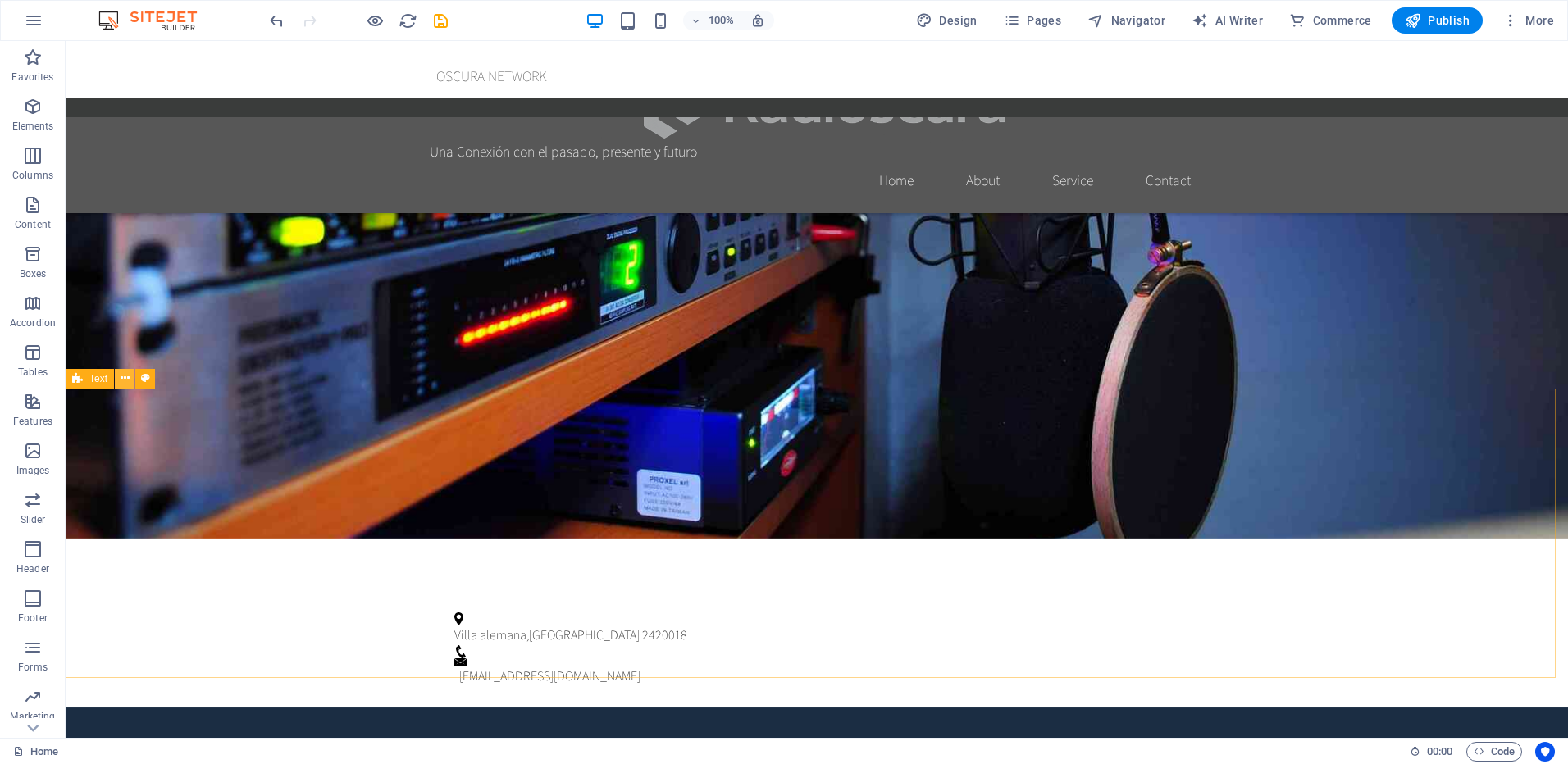
click at [130, 377] on button at bounding box center [125, 379] width 20 height 20
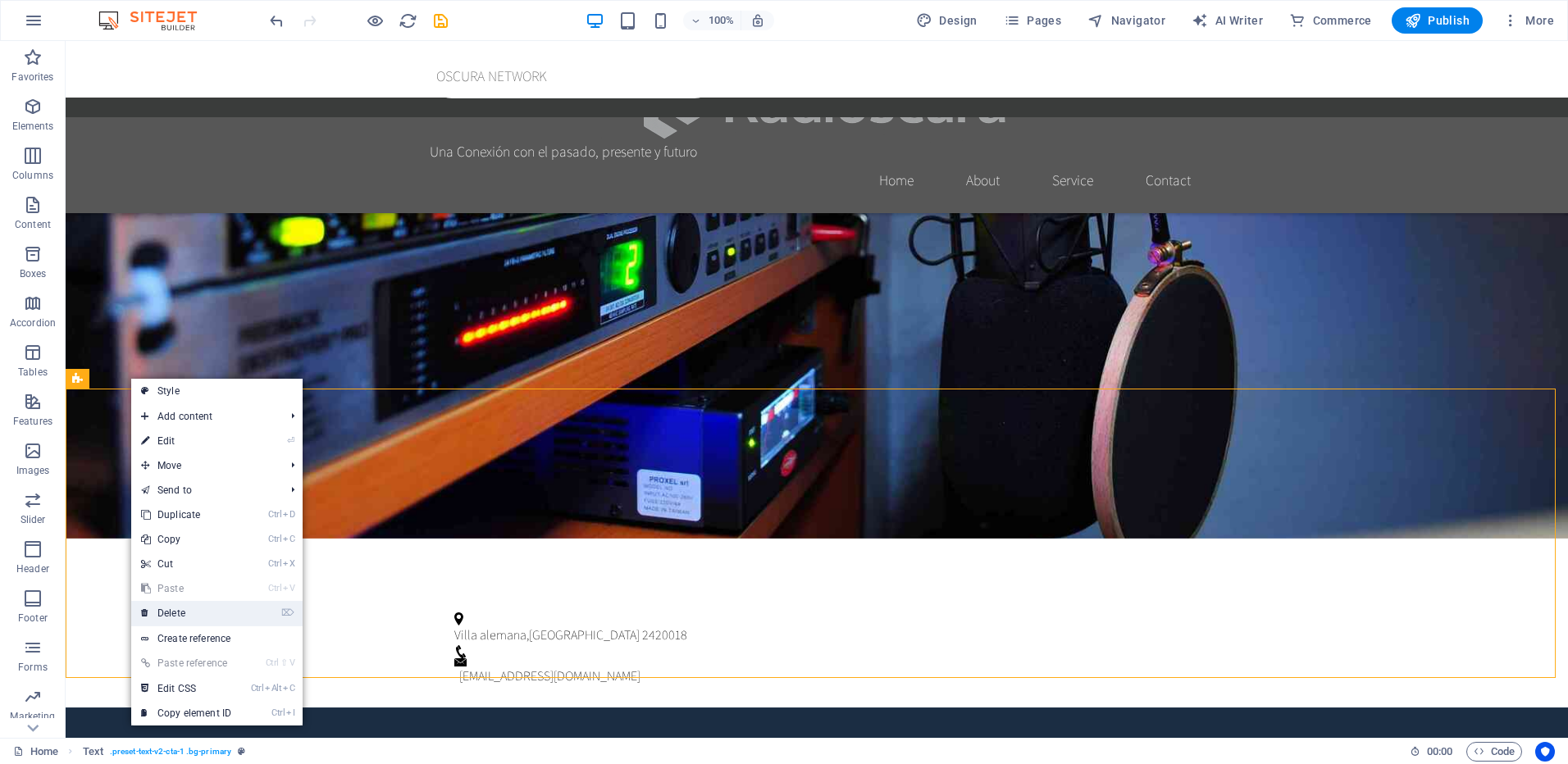
click at [194, 609] on link "⌦ Delete" at bounding box center [186, 614] width 110 height 25
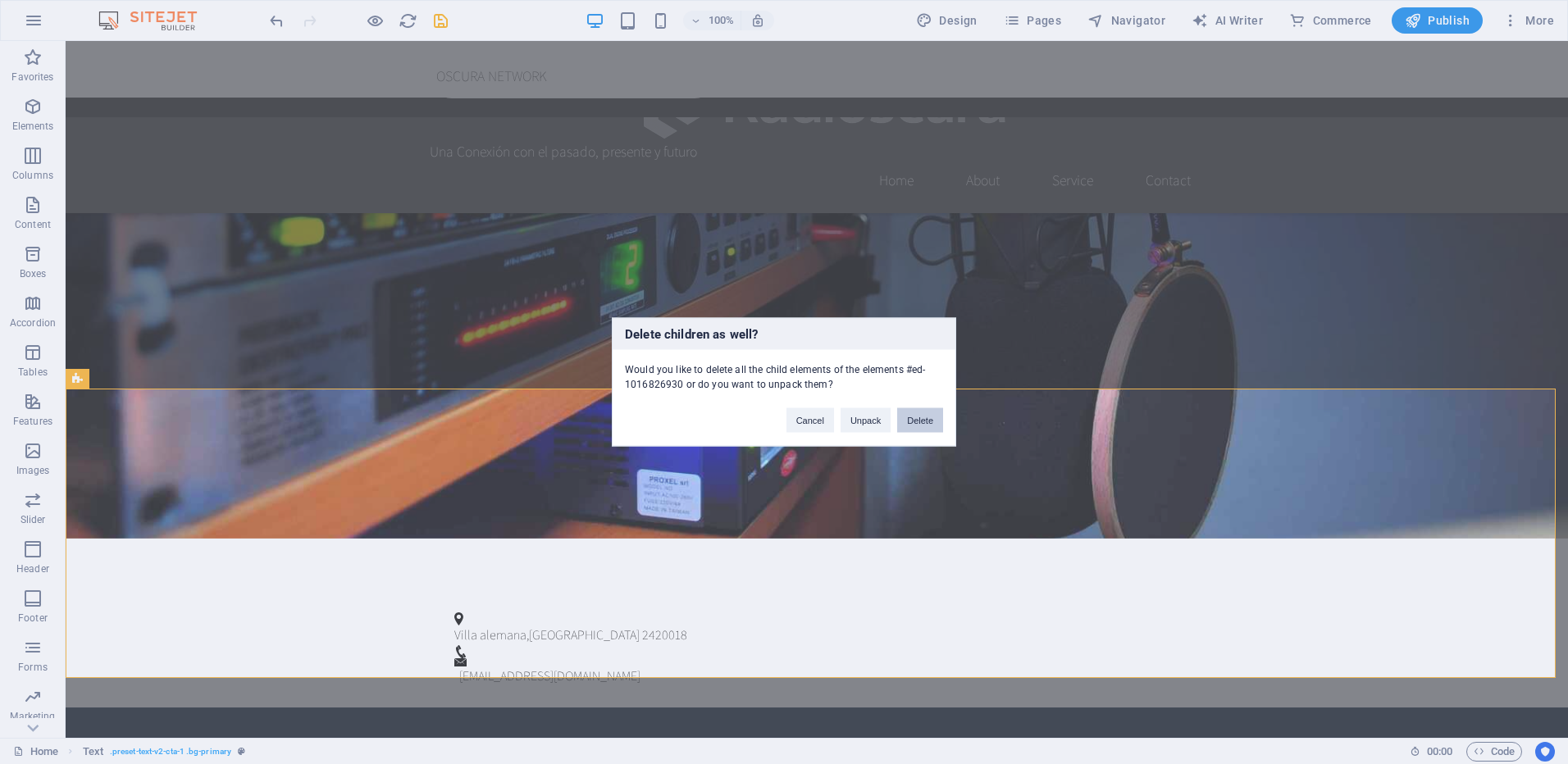
click at [921, 415] on button "Delete" at bounding box center [920, 421] width 46 height 25
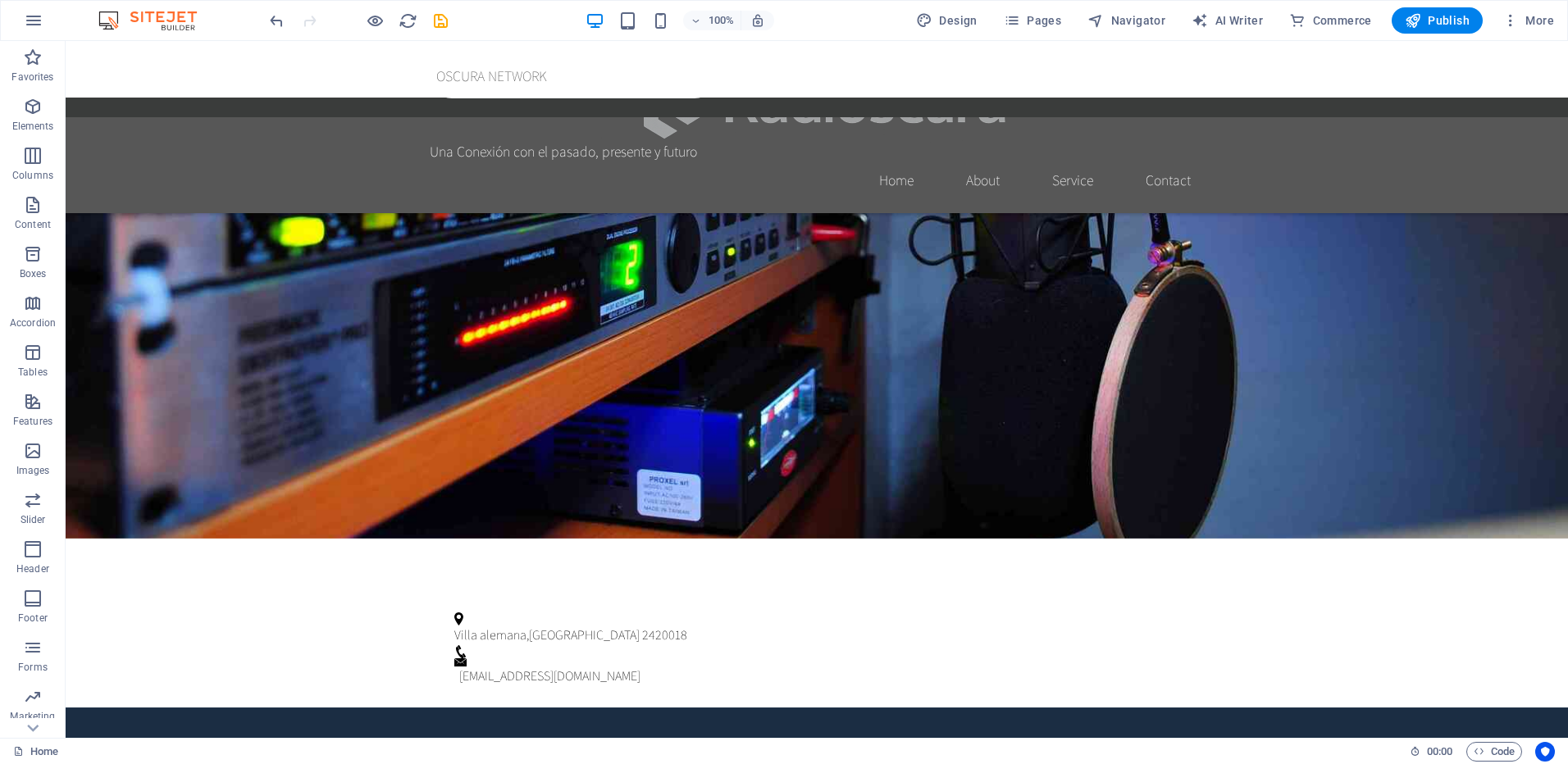
click at [128, 379] on icon at bounding box center [125, 378] width 9 height 17
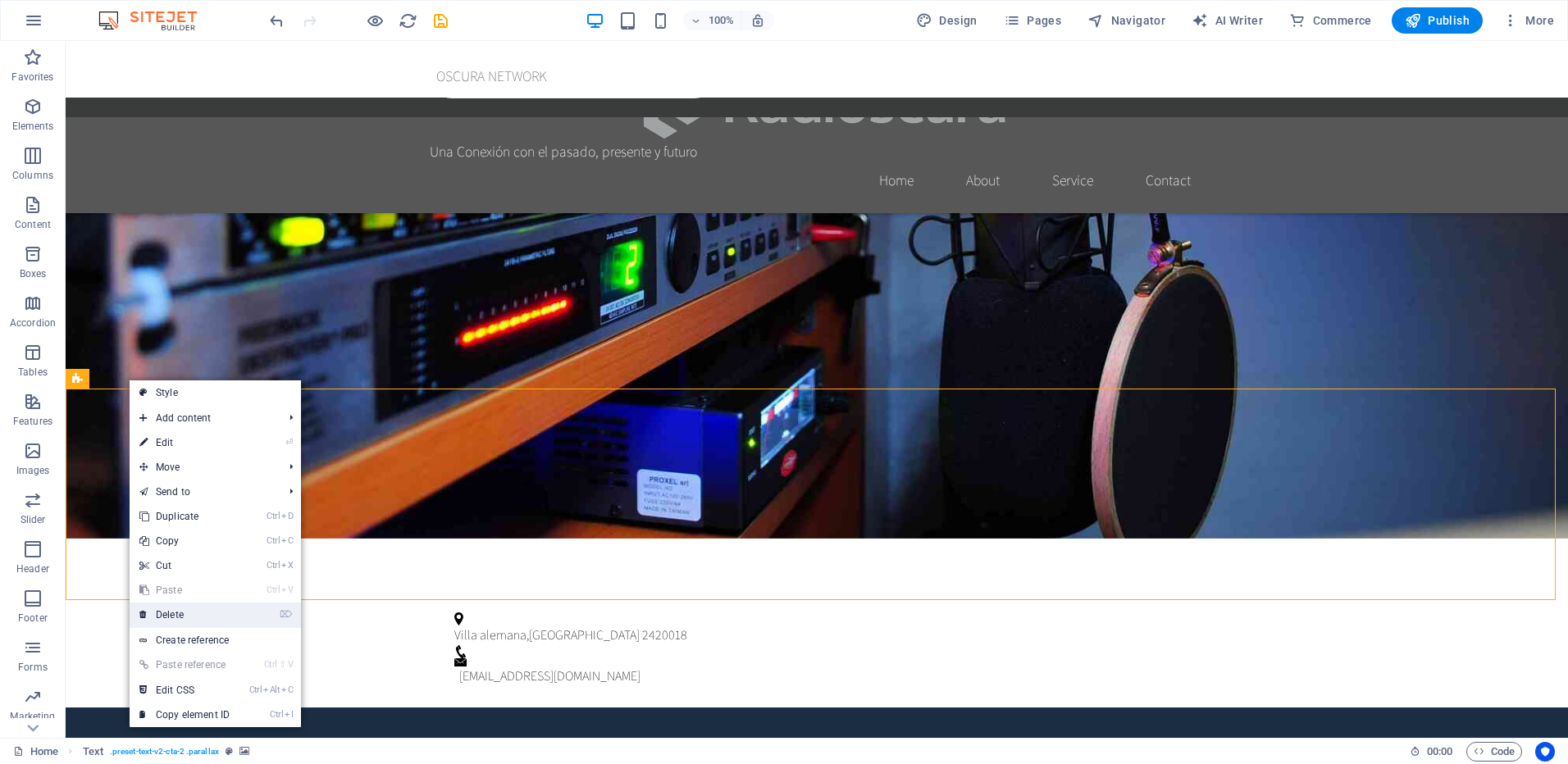
click at [192, 605] on link "⌦ Delete" at bounding box center [184, 615] width 110 height 25
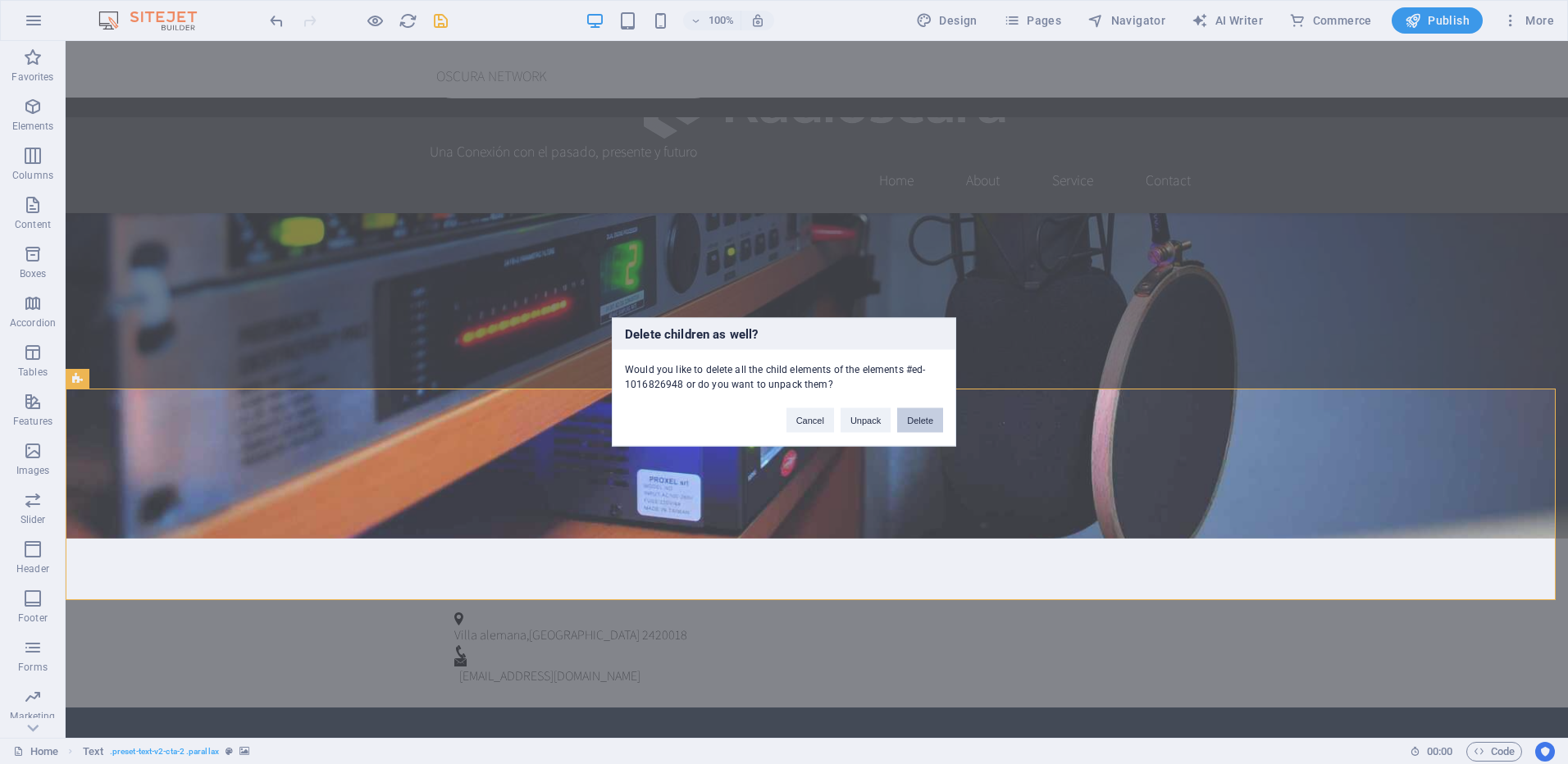
click at [915, 417] on button "Delete" at bounding box center [920, 421] width 46 height 25
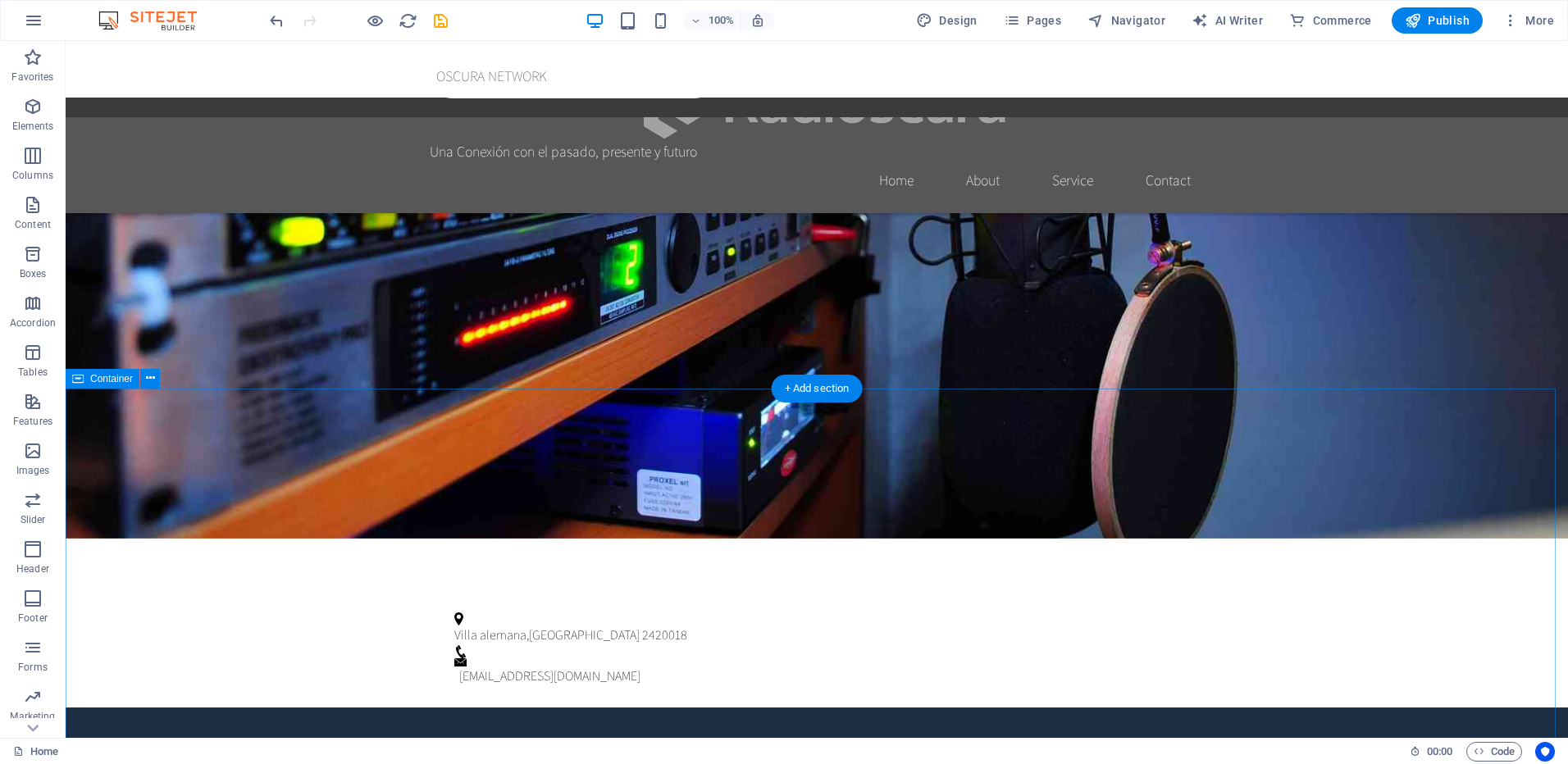
click at [150, 380] on icon at bounding box center [151, 378] width 9 height 17
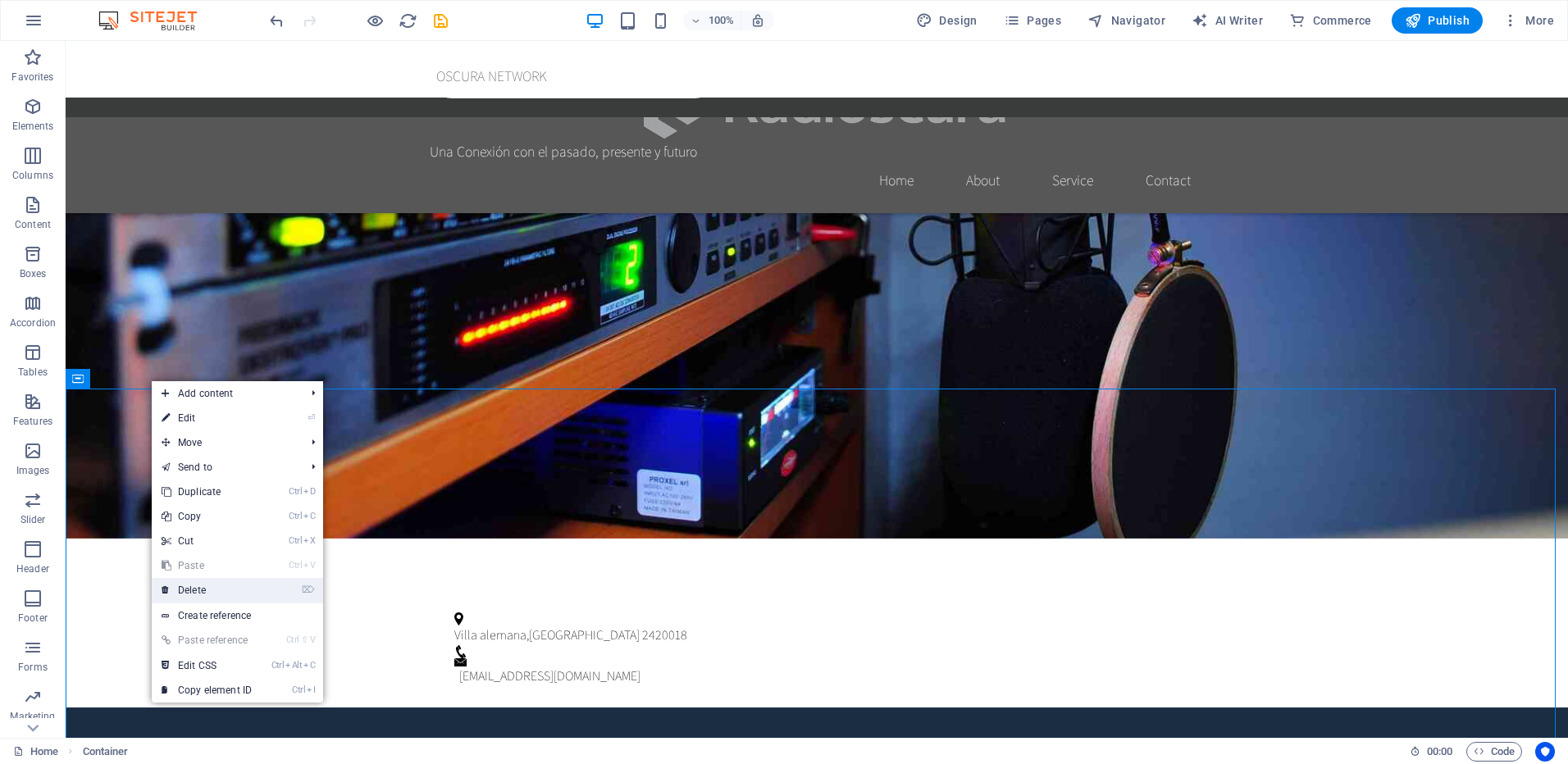
click at [213, 588] on link "⌦ Delete" at bounding box center [206, 590] width 110 height 25
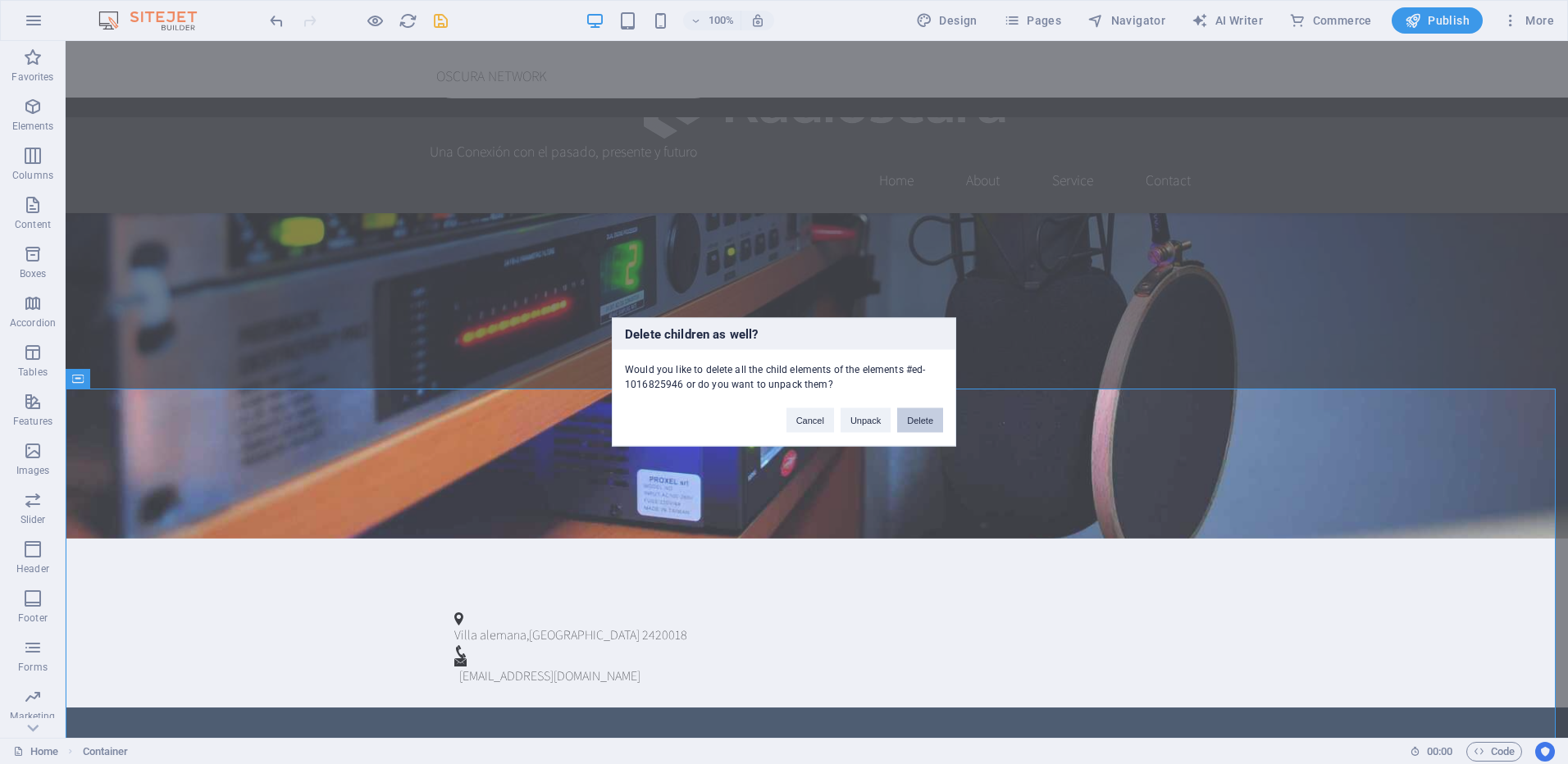
click at [920, 421] on button "Delete" at bounding box center [920, 421] width 46 height 25
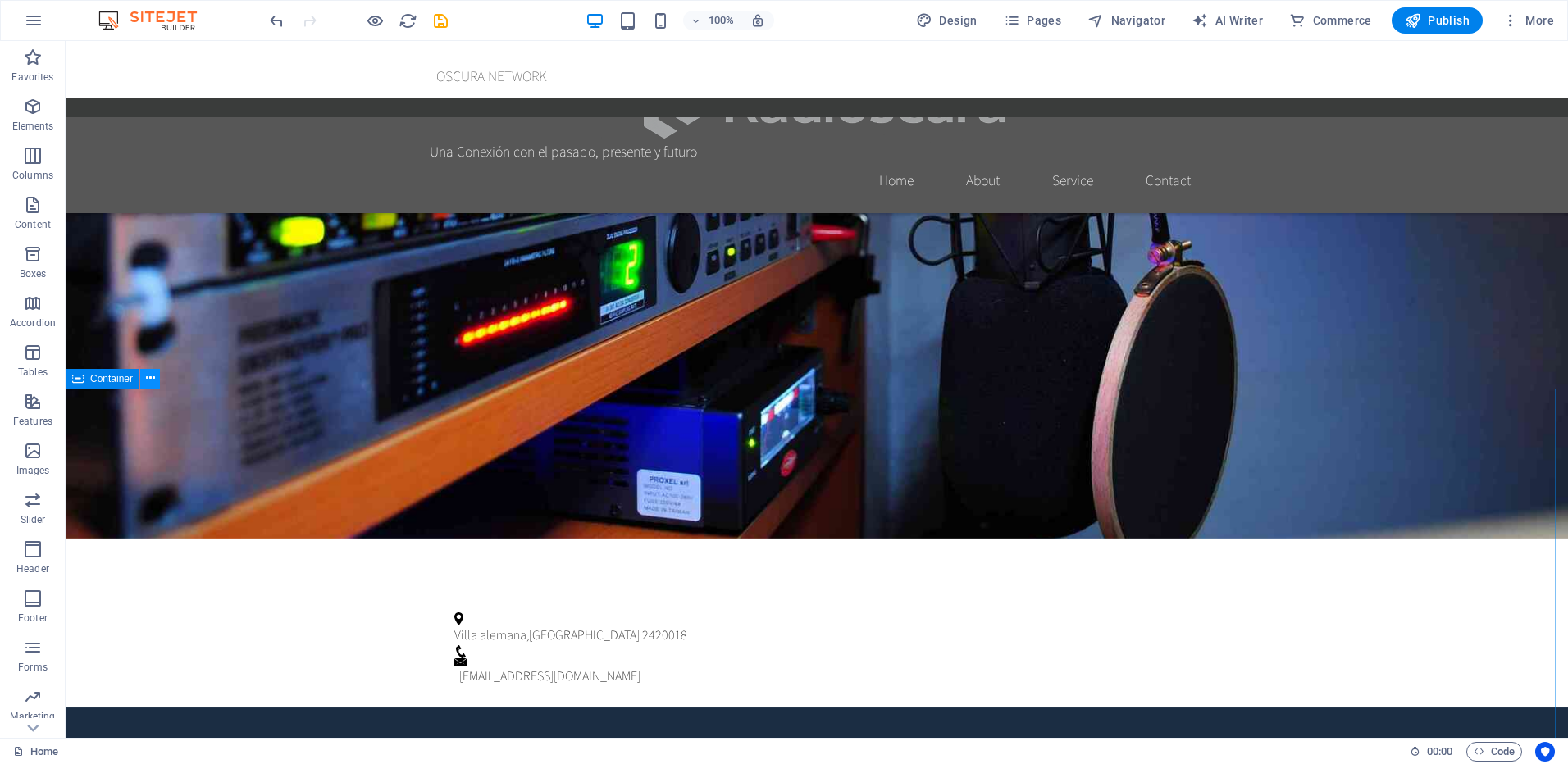
click at [147, 379] on icon at bounding box center [151, 378] width 9 height 17
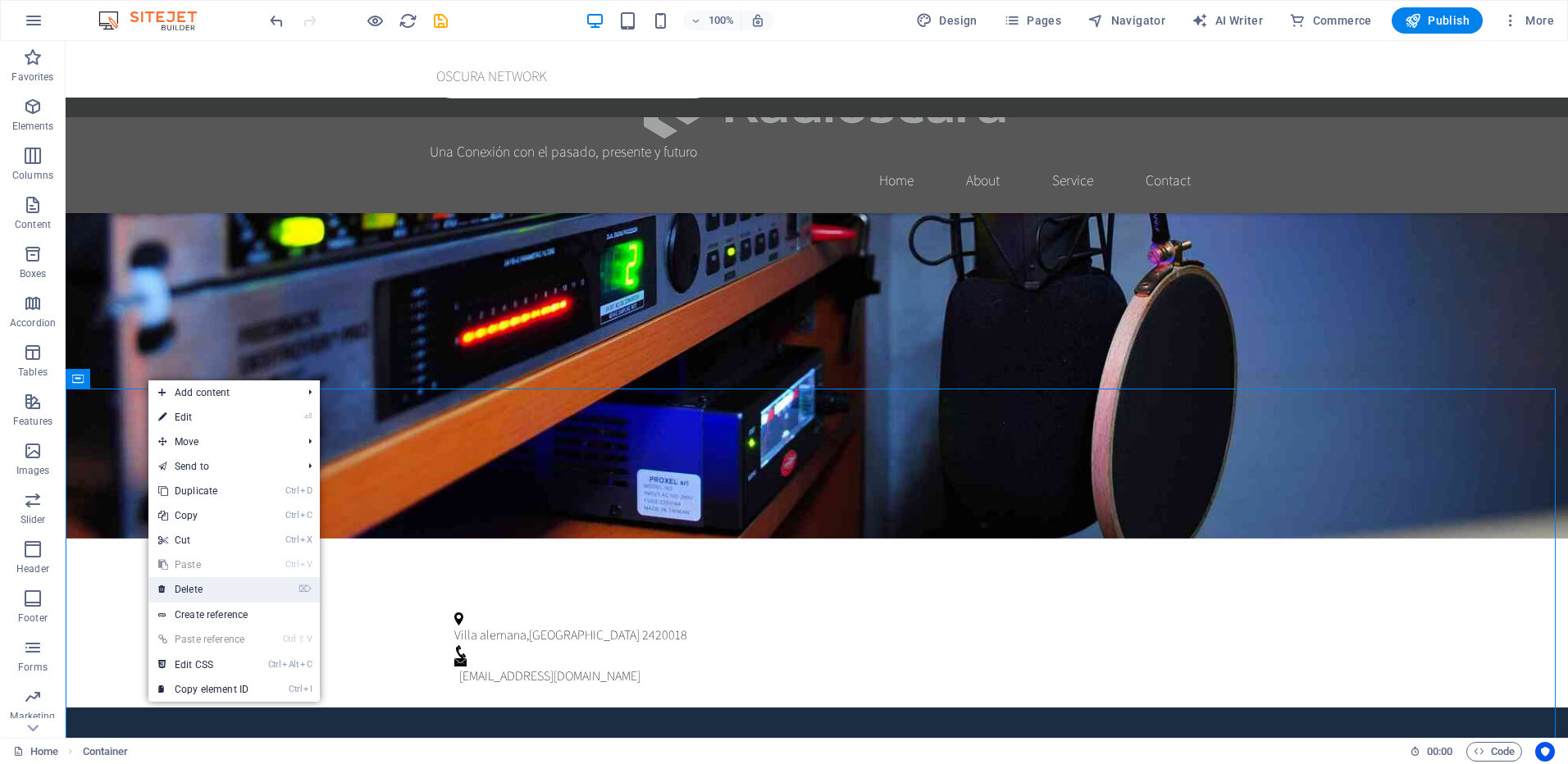
click at [237, 582] on link "⌦ Delete" at bounding box center [203, 590] width 110 height 25
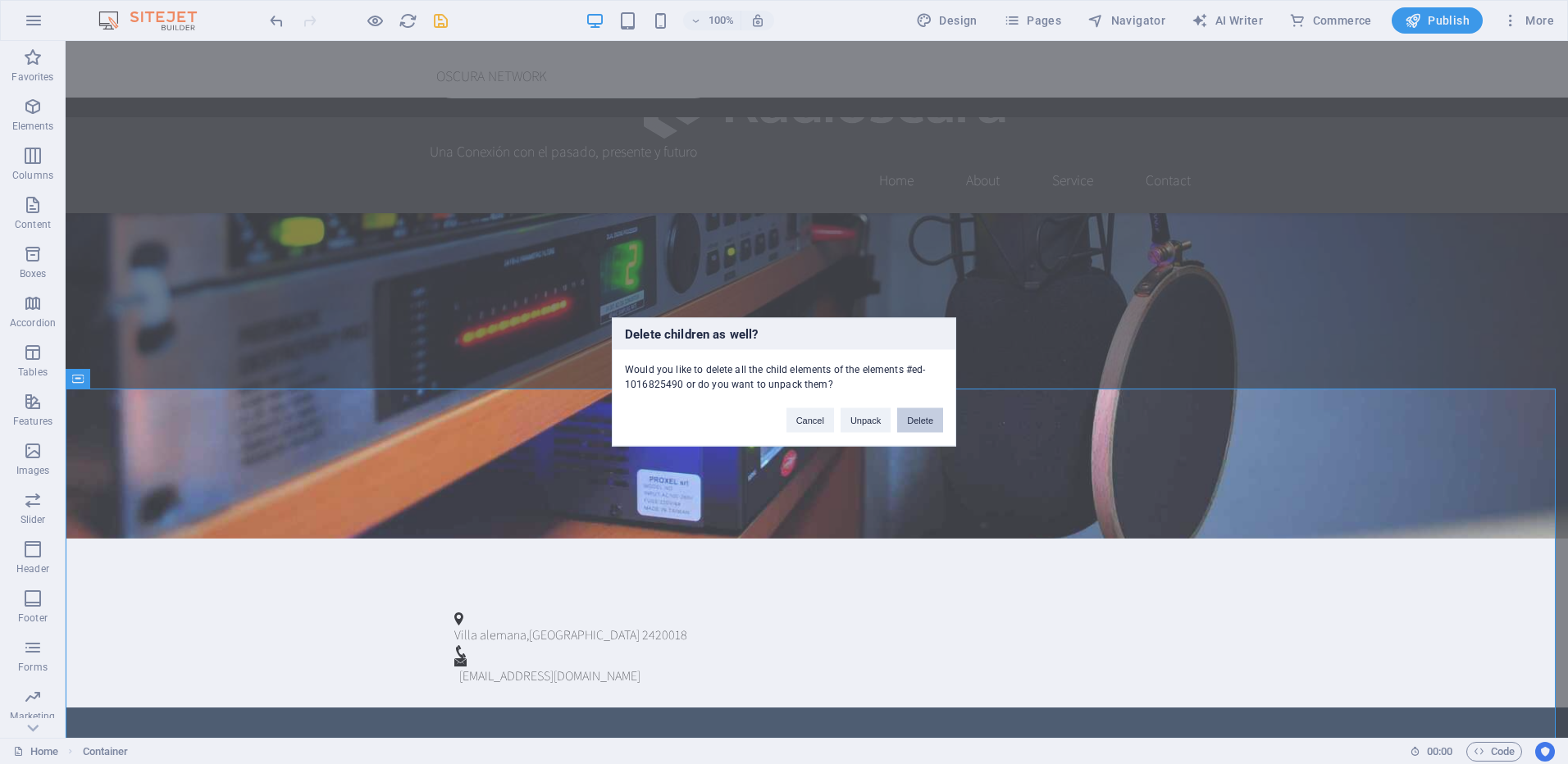
click at [927, 422] on button "Delete" at bounding box center [920, 421] width 46 height 25
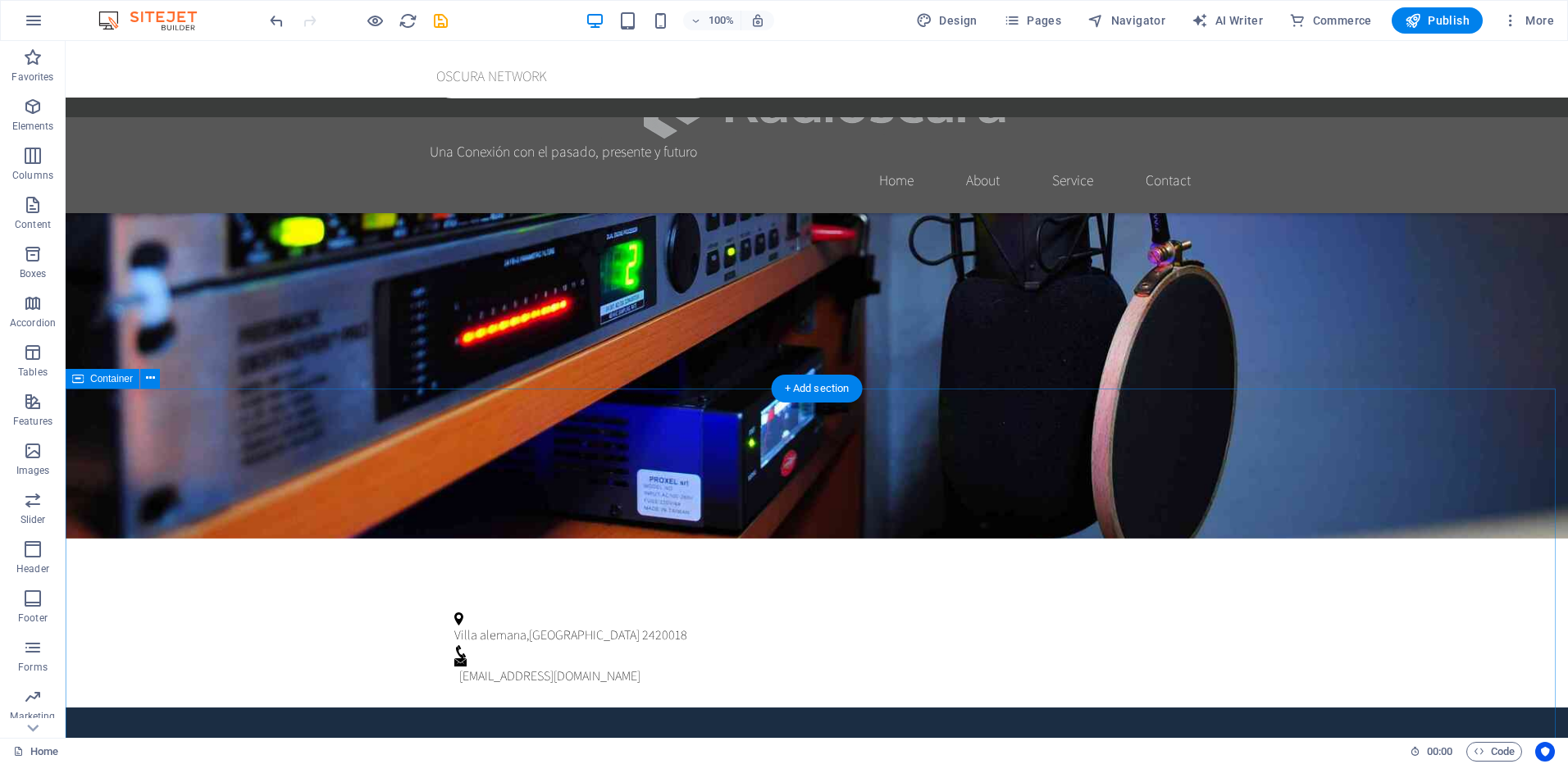
click at [148, 379] on icon at bounding box center [151, 378] width 9 height 17
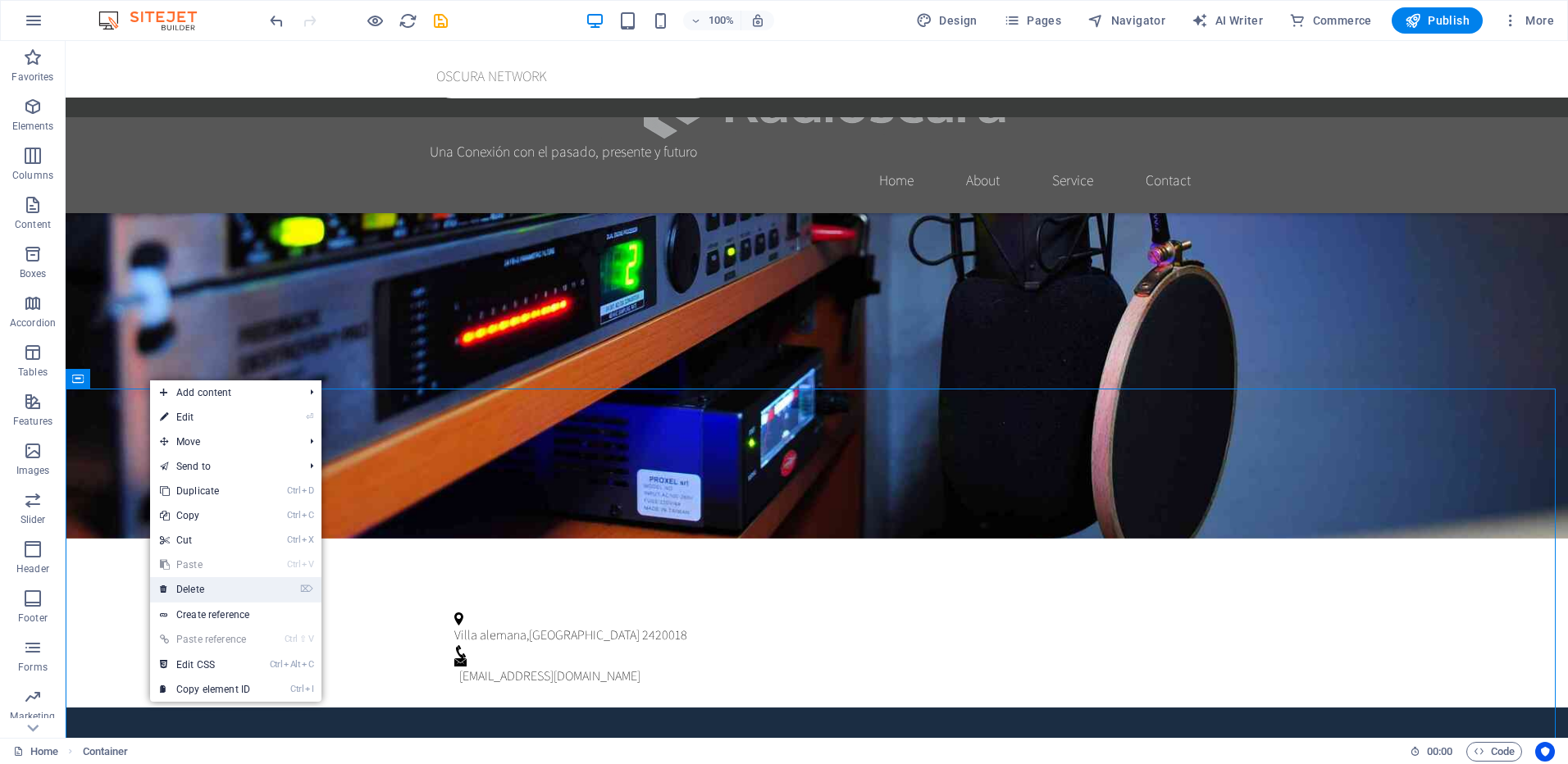
click at [207, 589] on link "⌦ Delete" at bounding box center [204, 590] width 110 height 25
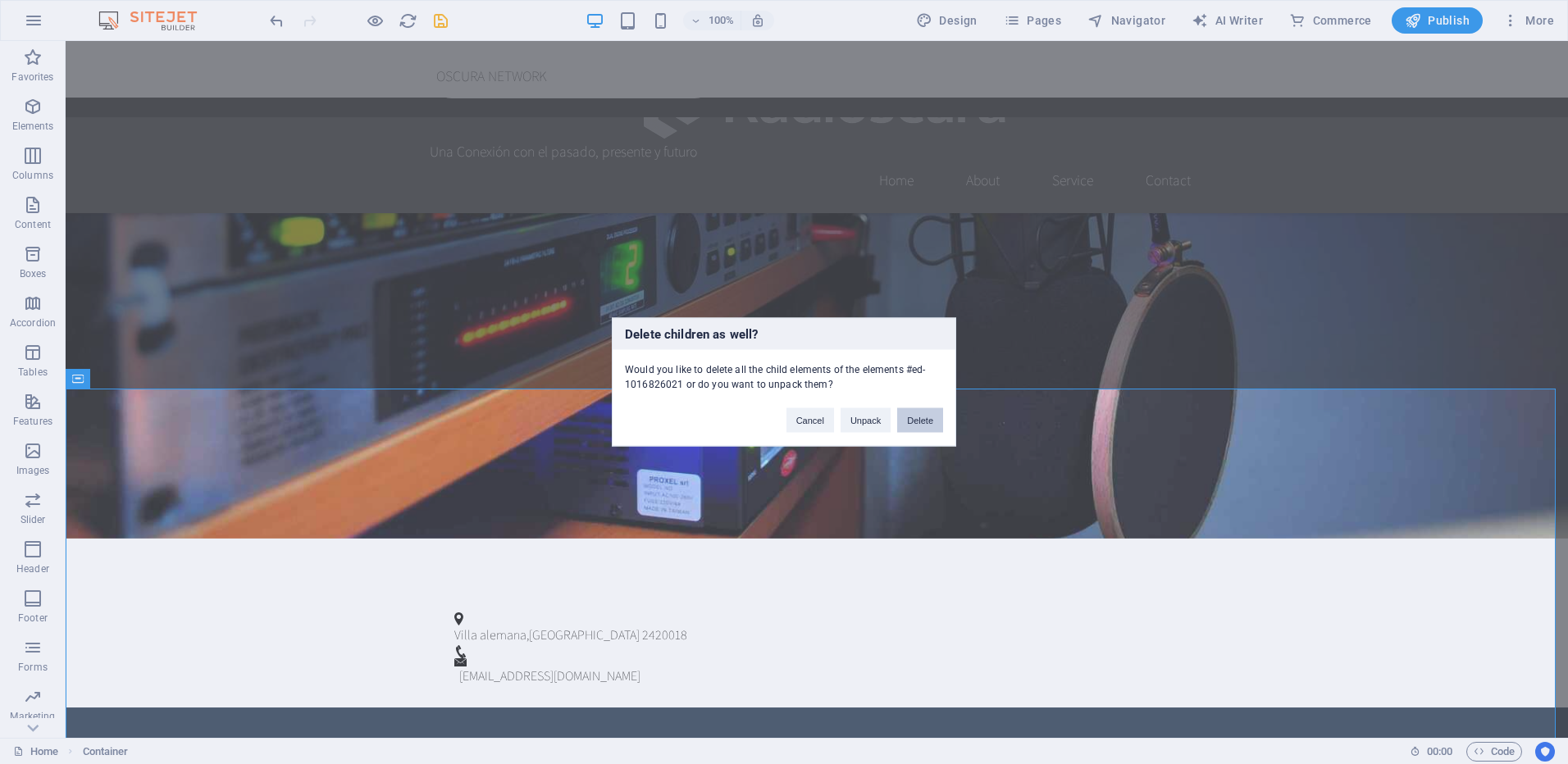
click at [918, 423] on button "Delete" at bounding box center [920, 421] width 46 height 25
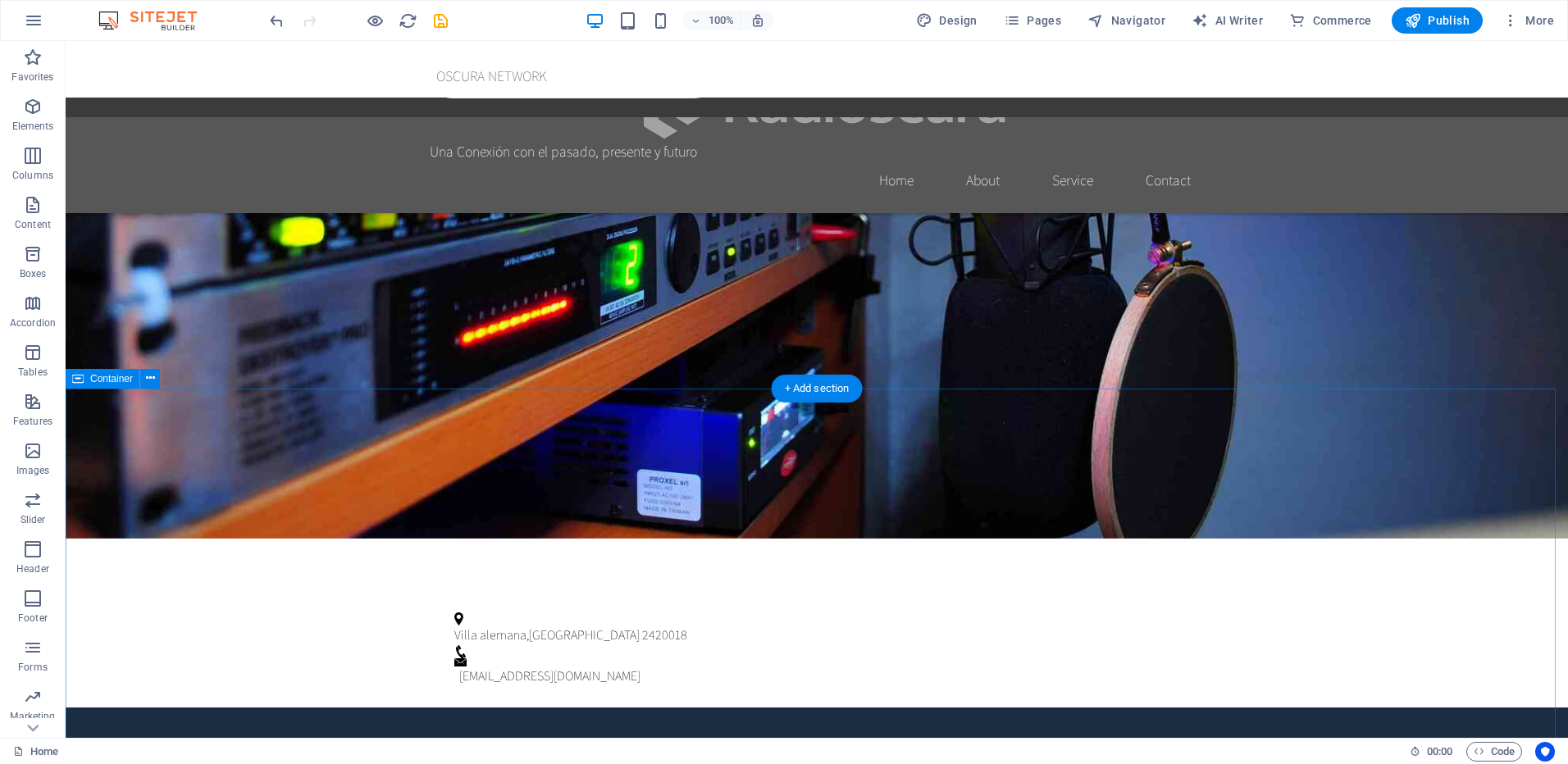
click at [150, 380] on icon at bounding box center [151, 378] width 9 height 17
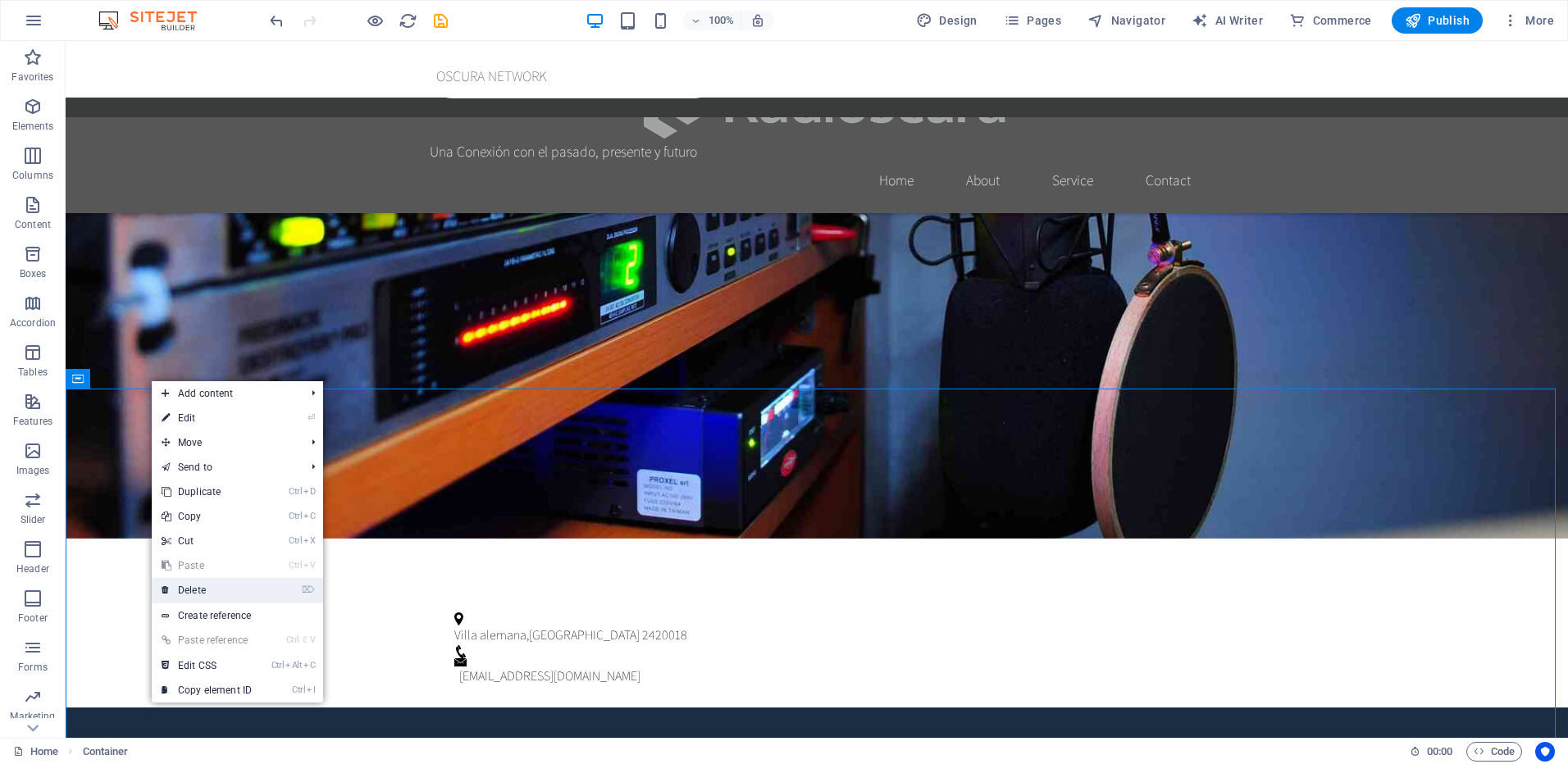
click at [203, 587] on link "⌦ Delete" at bounding box center [206, 590] width 110 height 25
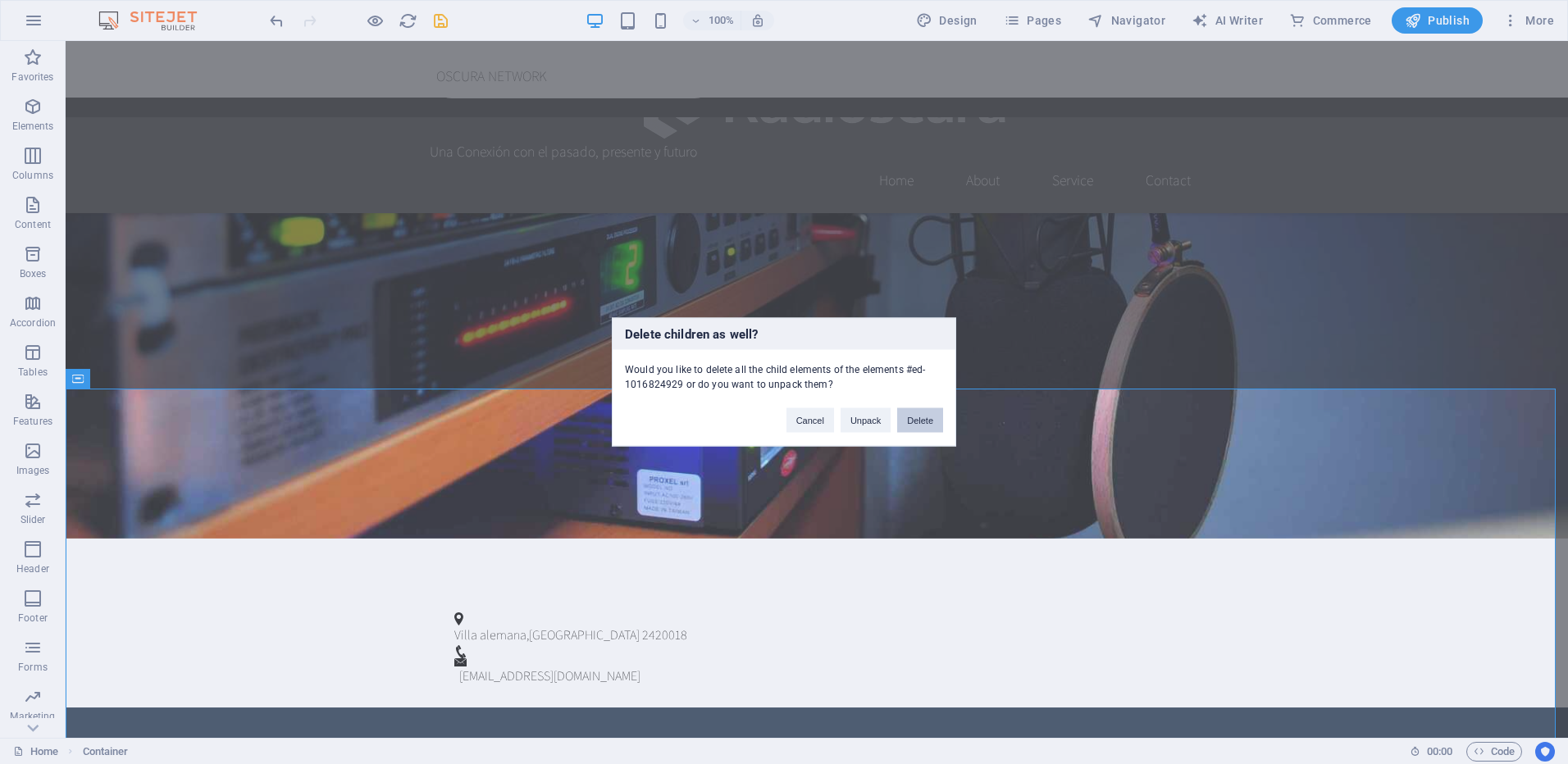
click at [911, 422] on button "Delete" at bounding box center [920, 421] width 46 height 25
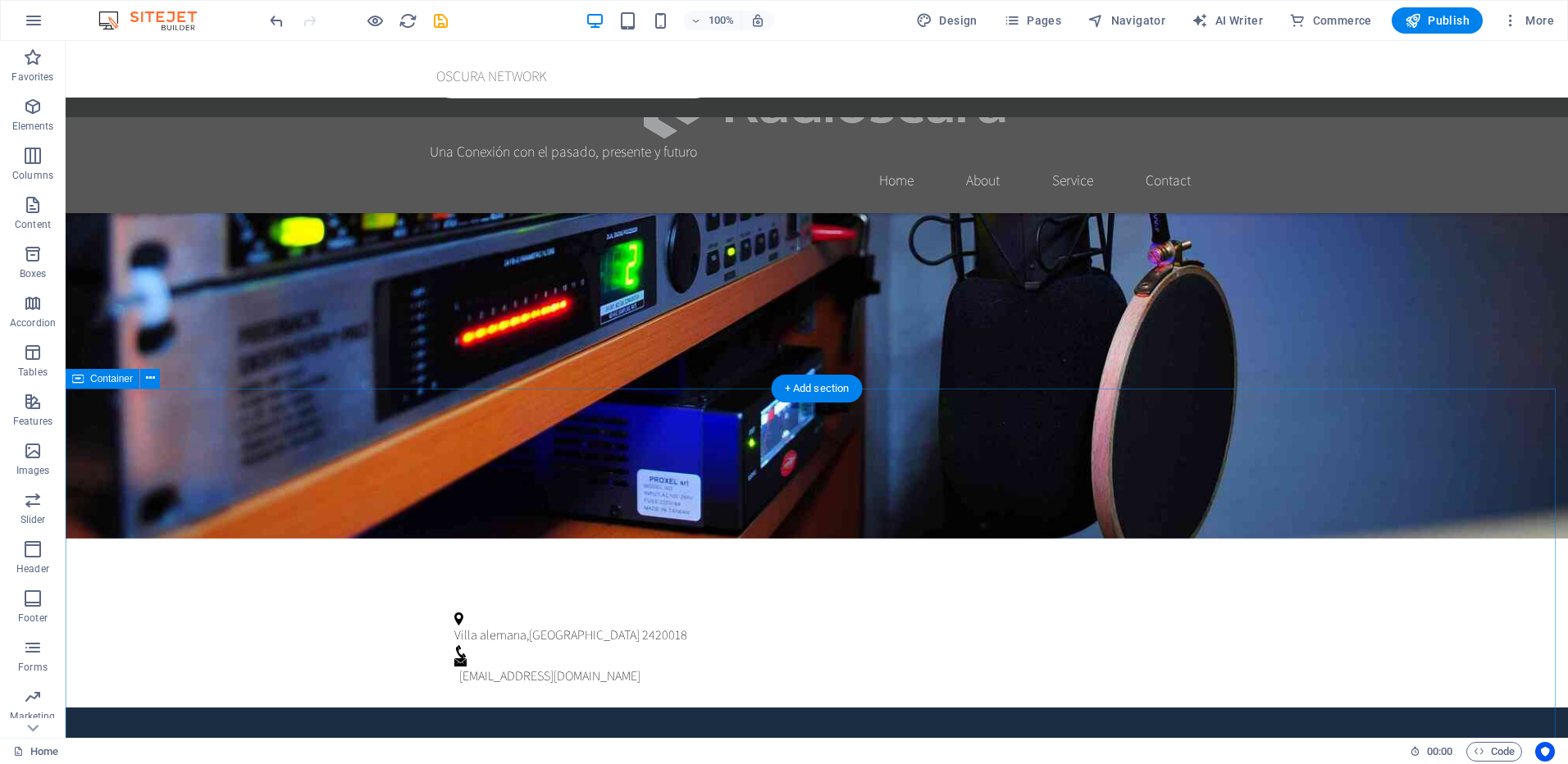
click at [149, 378] on icon at bounding box center [151, 378] width 9 height 17
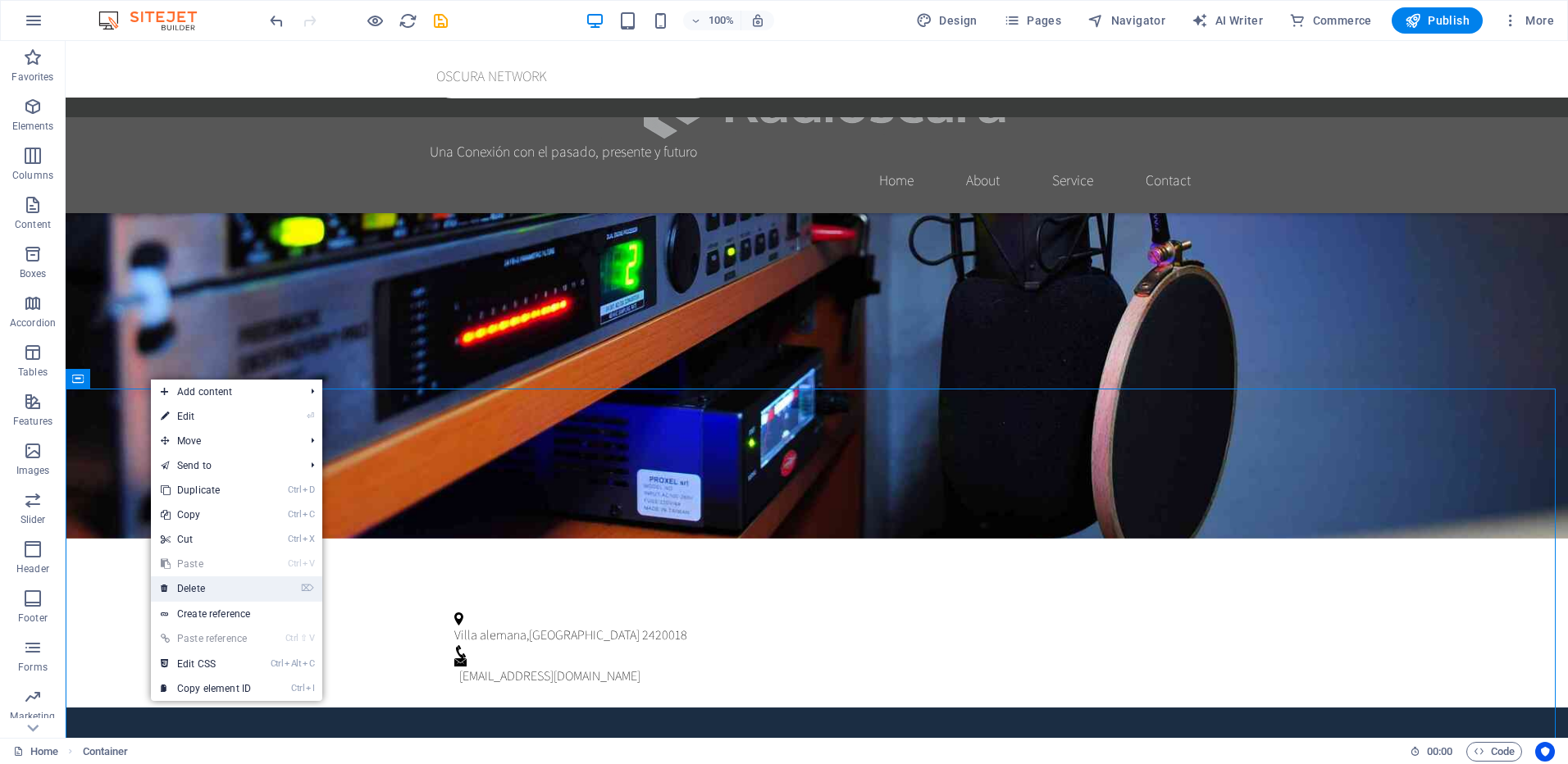
click at [202, 585] on link "⌦ Delete" at bounding box center [205, 589] width 110 height 25
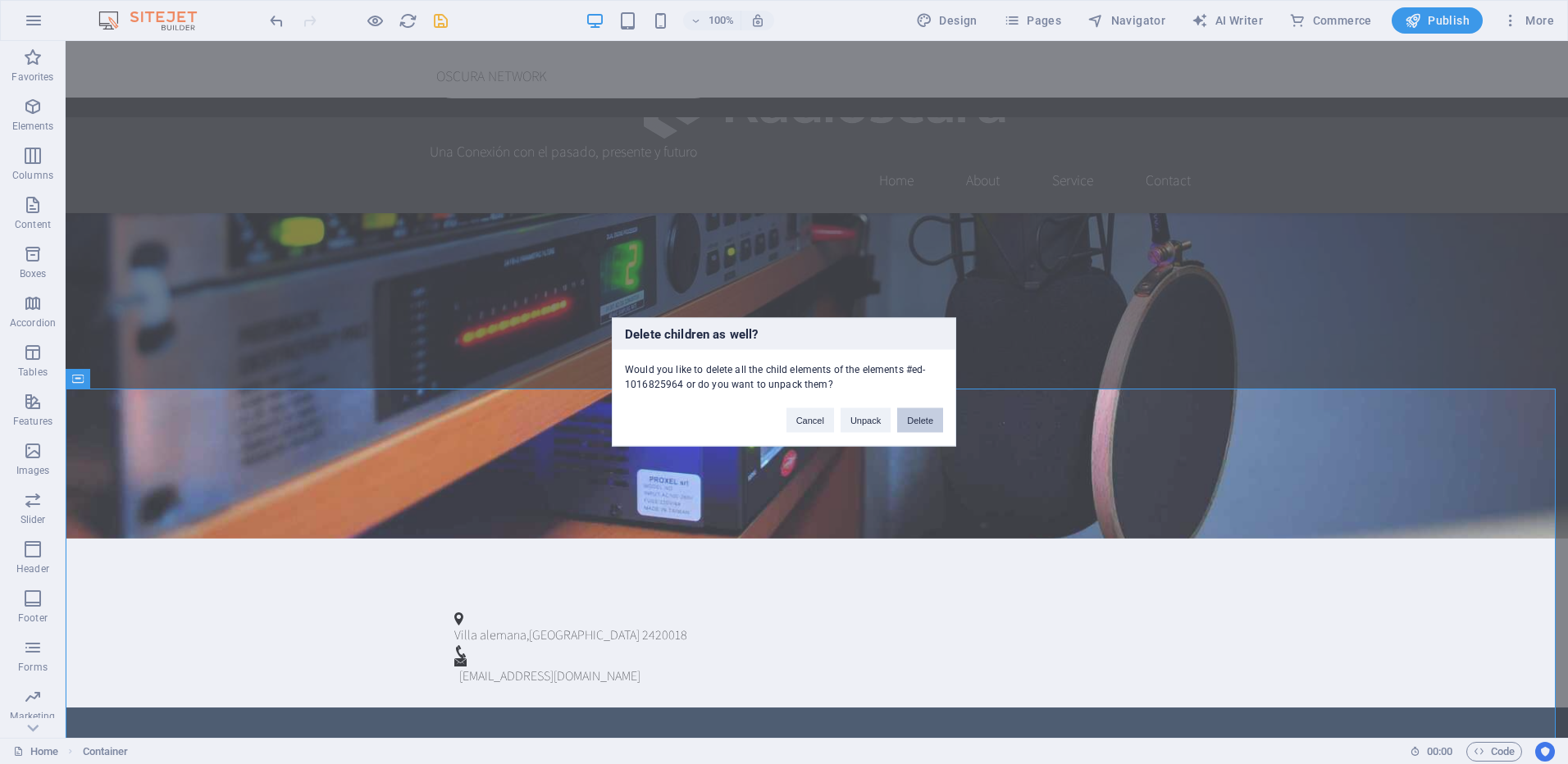
click at [906, 425] on button "Delete" at bounding box center [920, 421] width 46 height 25
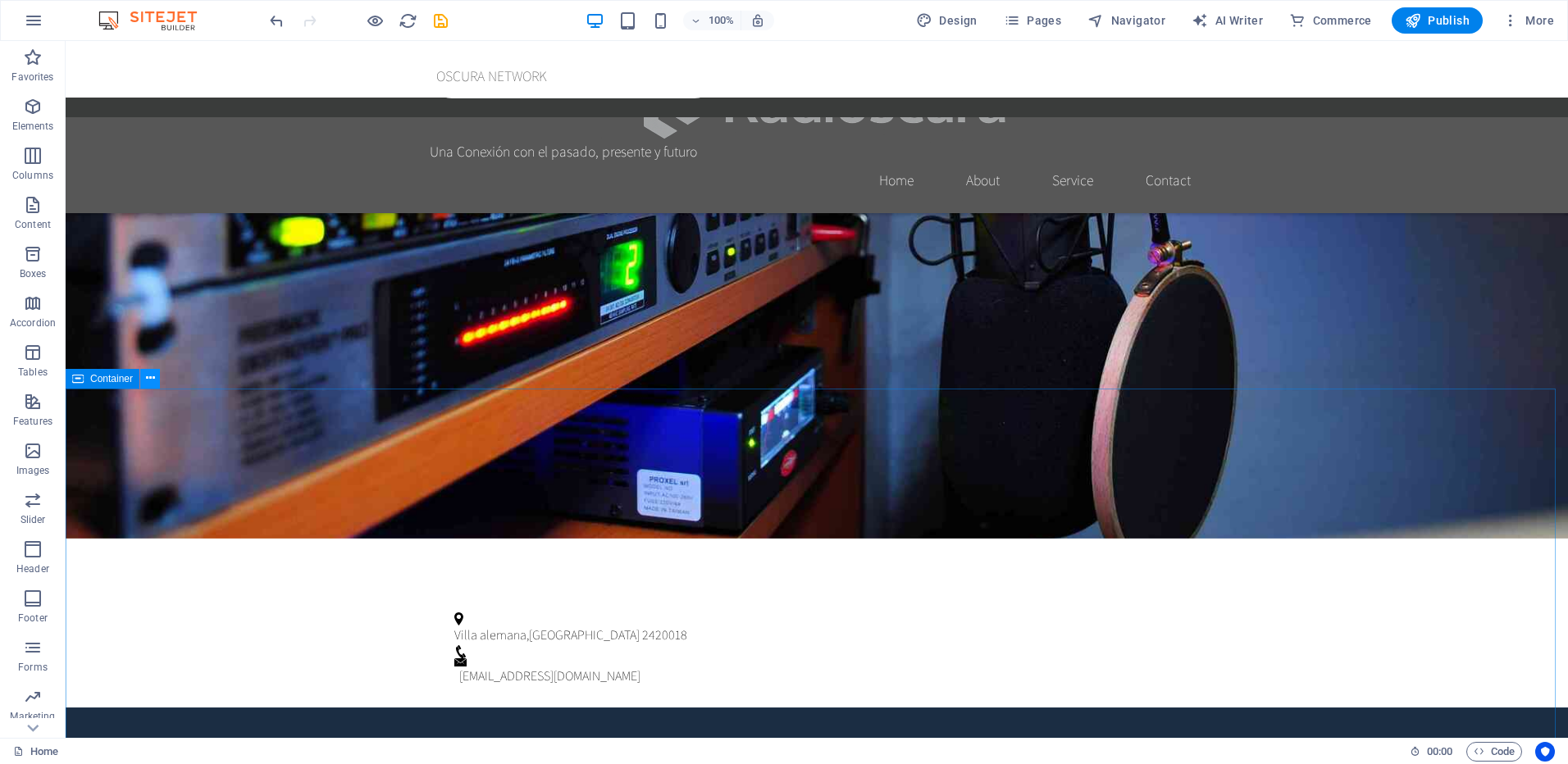
click at [150, 379] on icon at bounding box center [151, 378] width 9 height 17
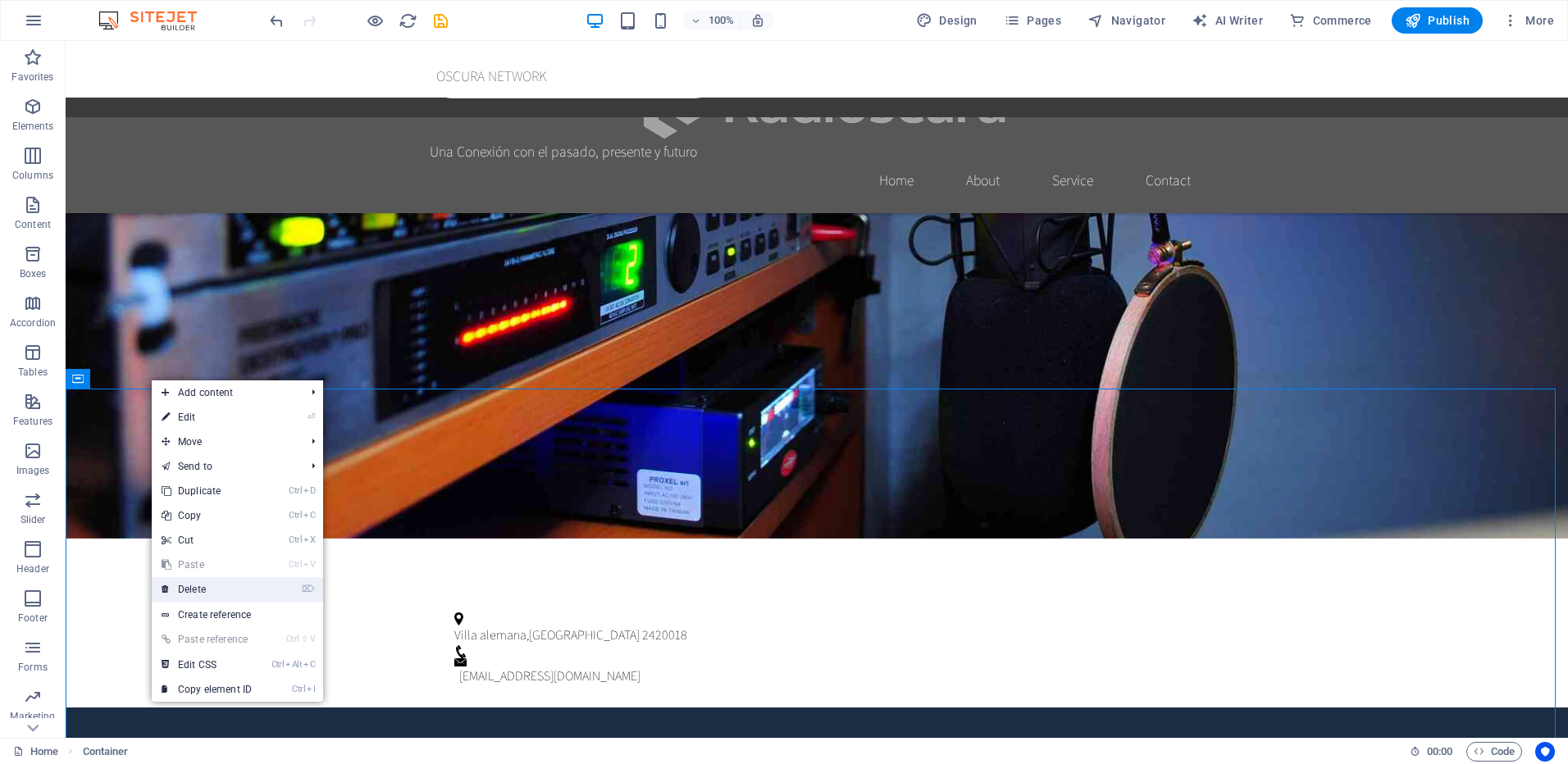
click at [203, 598] on link "⌦ Delete" at bounding box center [206, 590] width 110 height 25
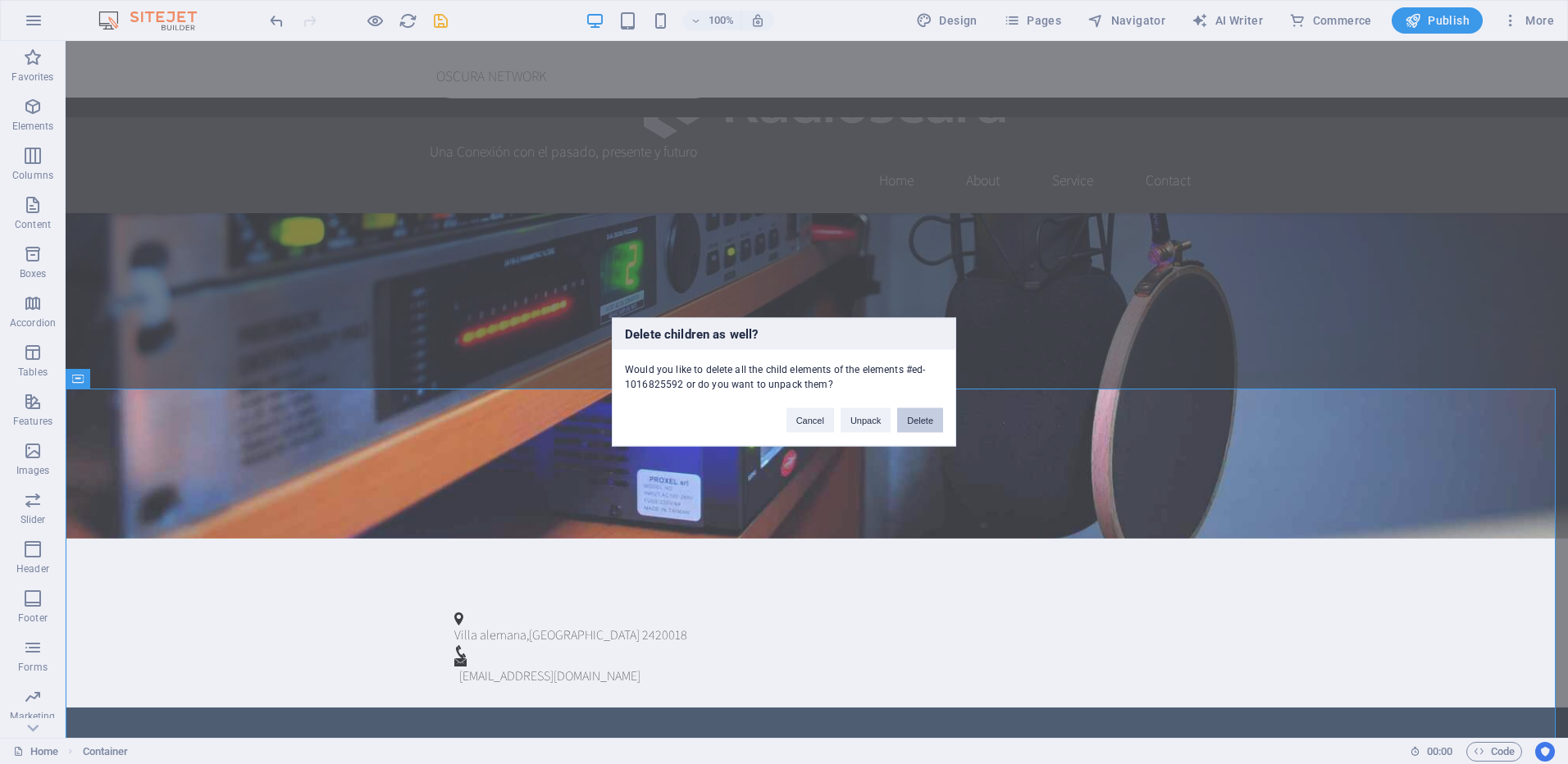
click at [923, 418] on button "Delete" at bounding box center [920, 421] width 46 height 25
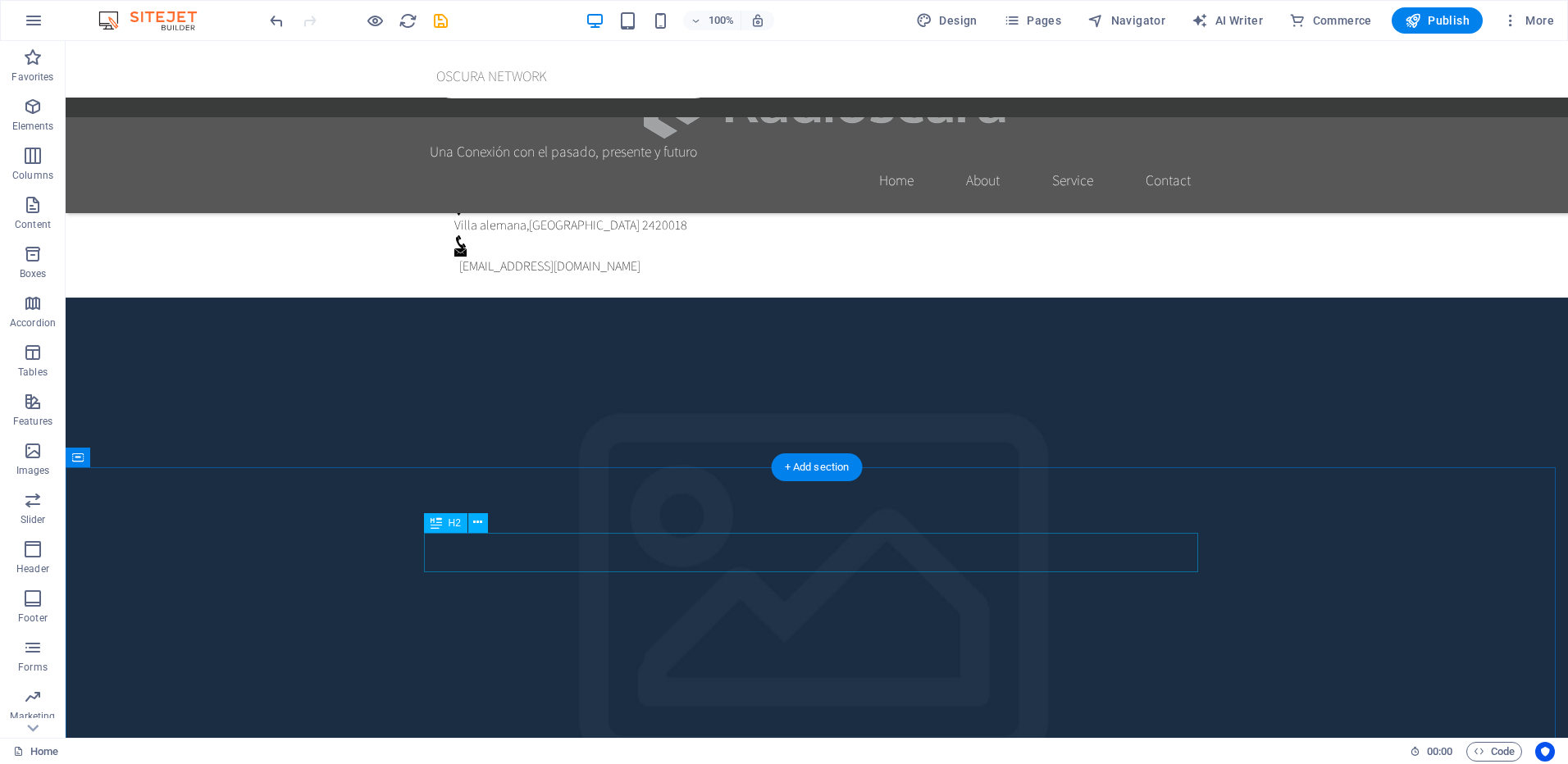
scroll to position [1529, 0]
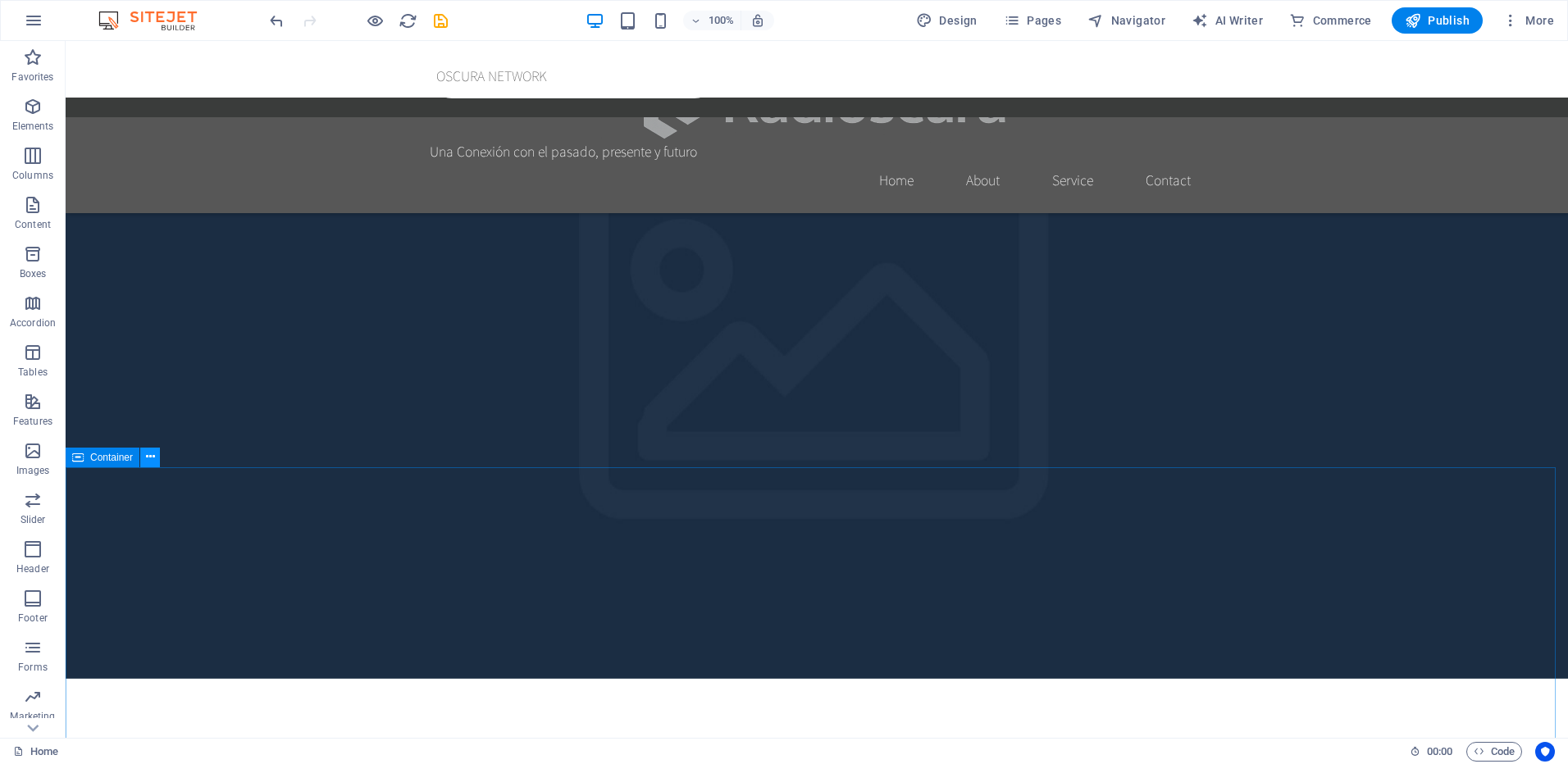
click at [152, 457] on icon at bounding box center [151, 456] width 9 height 17
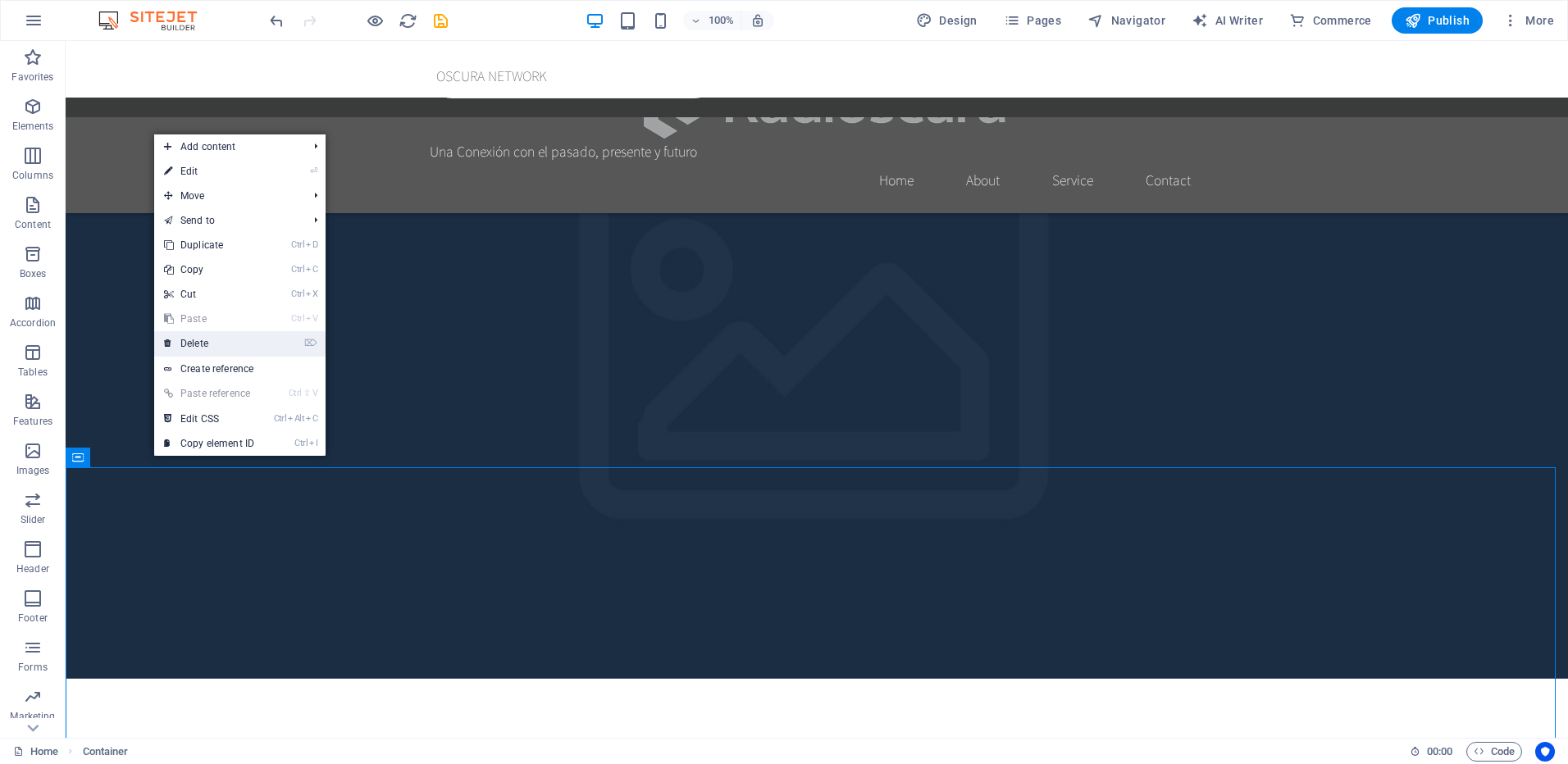
click at [222, 346] on link "⌦ Delete" at bounding box center [208, 344] width 110 height 25
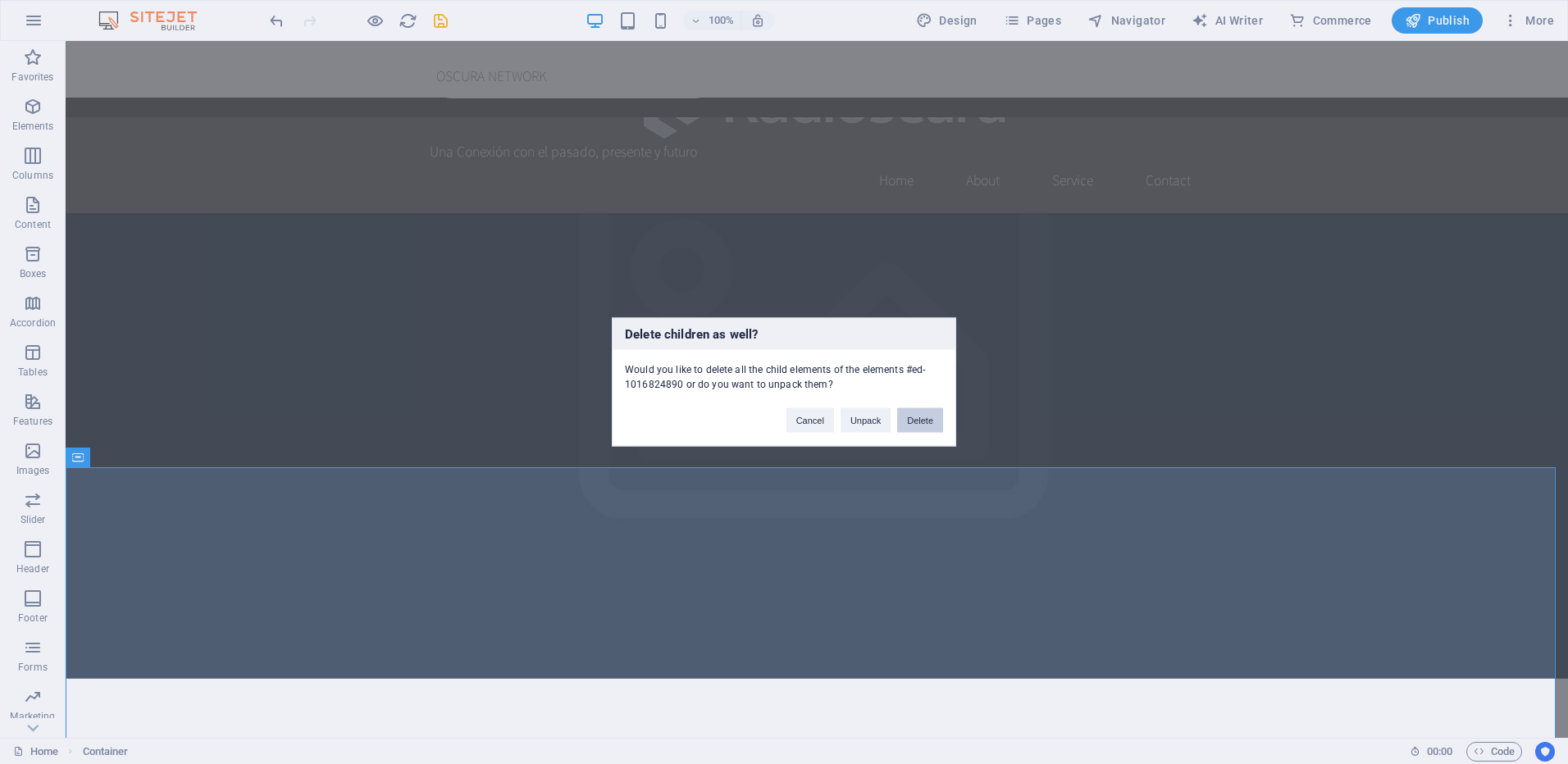
click at [927, 415] on button "Delete" at bounding box center [920, 421] width 46 height 25
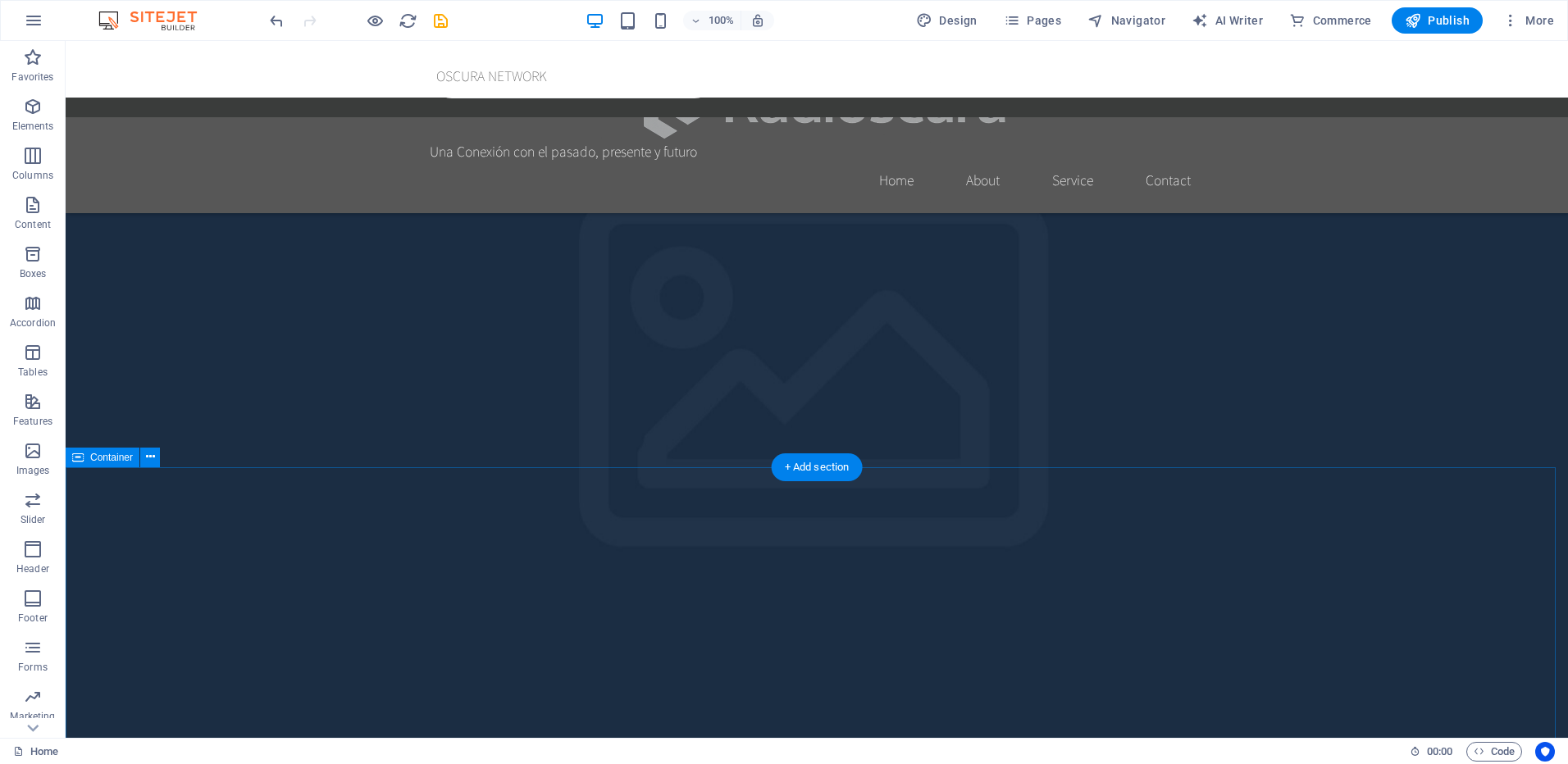
click at [150, 452] on icon at bounding box center [151, 456] width 9 height 17
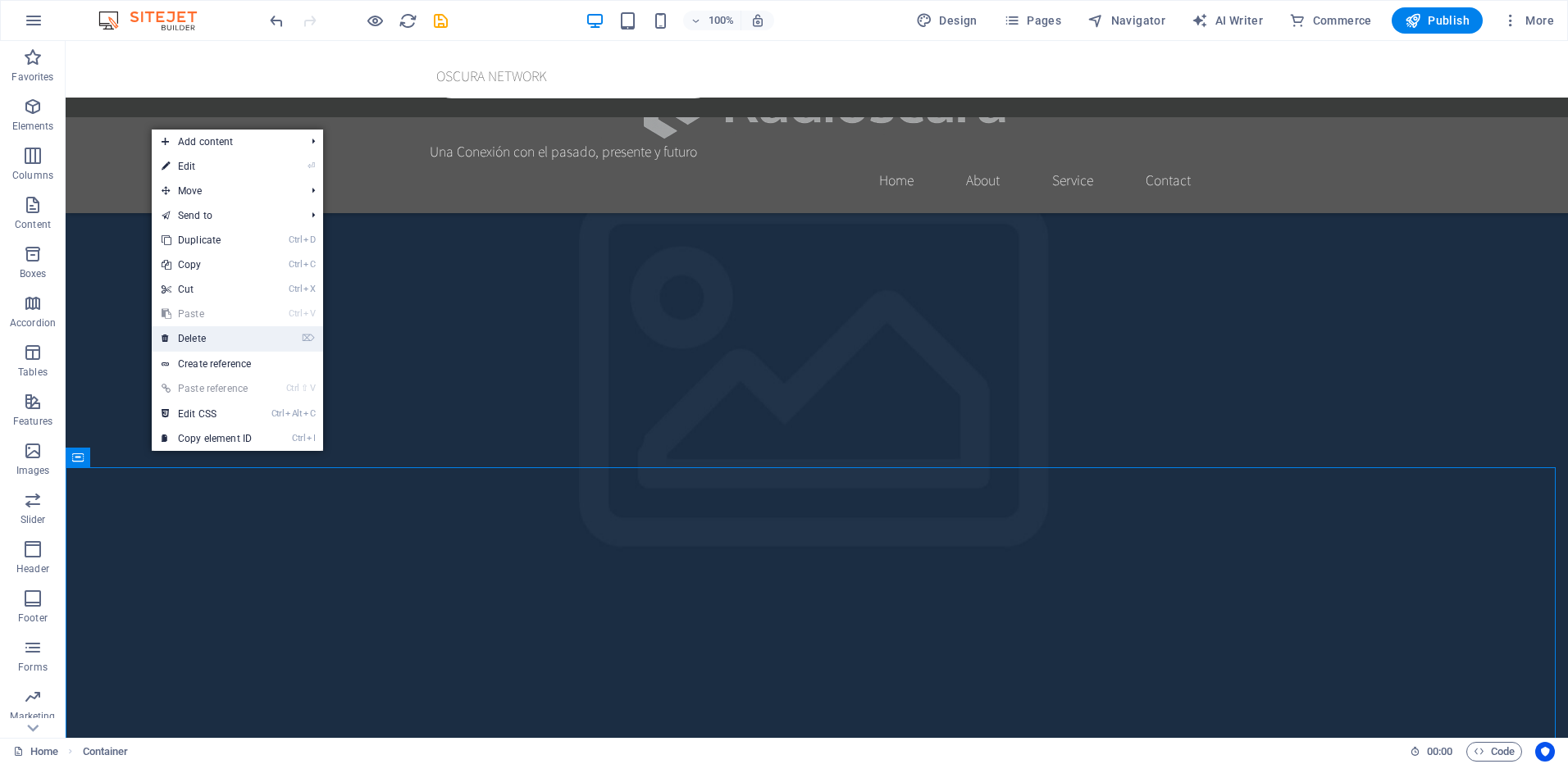
click at [221, 335] on link "⌦ Delete" at bounding box center [206, 339] width 110 height 25
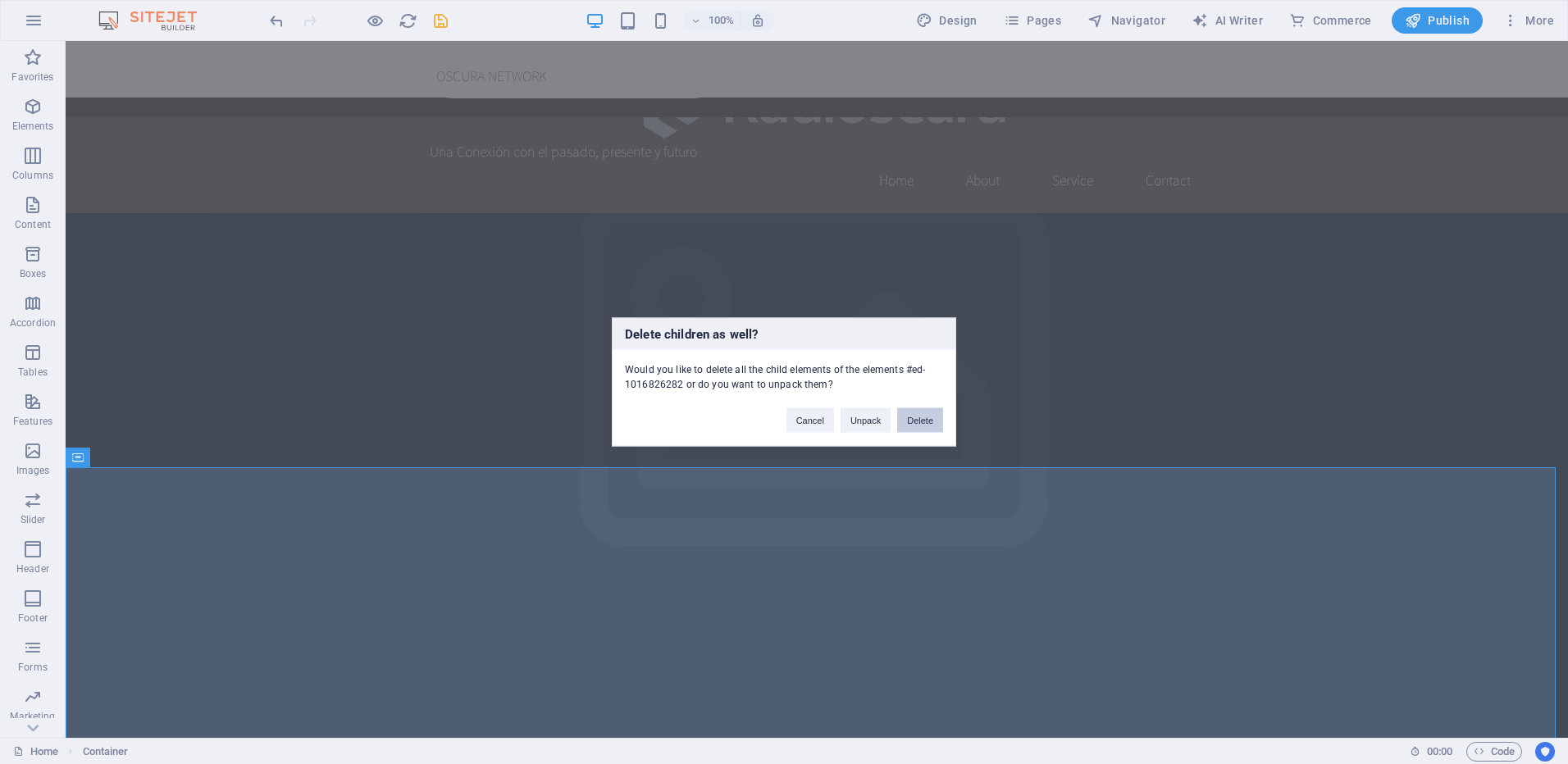
click at [926, 422] on button "Delete" at bounding box center [920, 421] width 46 height 25
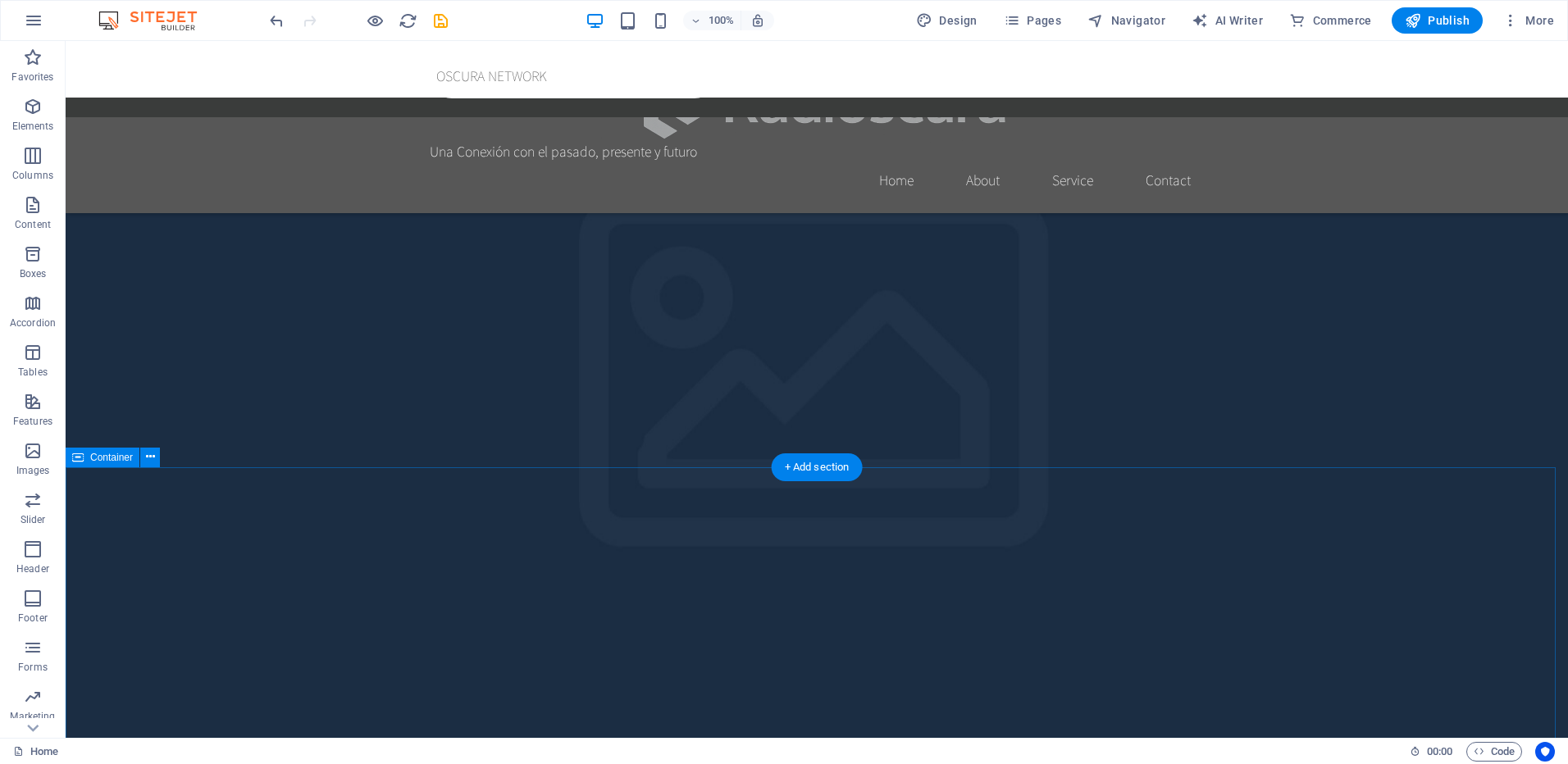
drag, startPoint x: 150, startPoint y: 453, endPoint x: 160, endPoint y: 456, distance: 10.4
click at [150, 454] on icon at bounding box center [151, 456] width 9 height 17
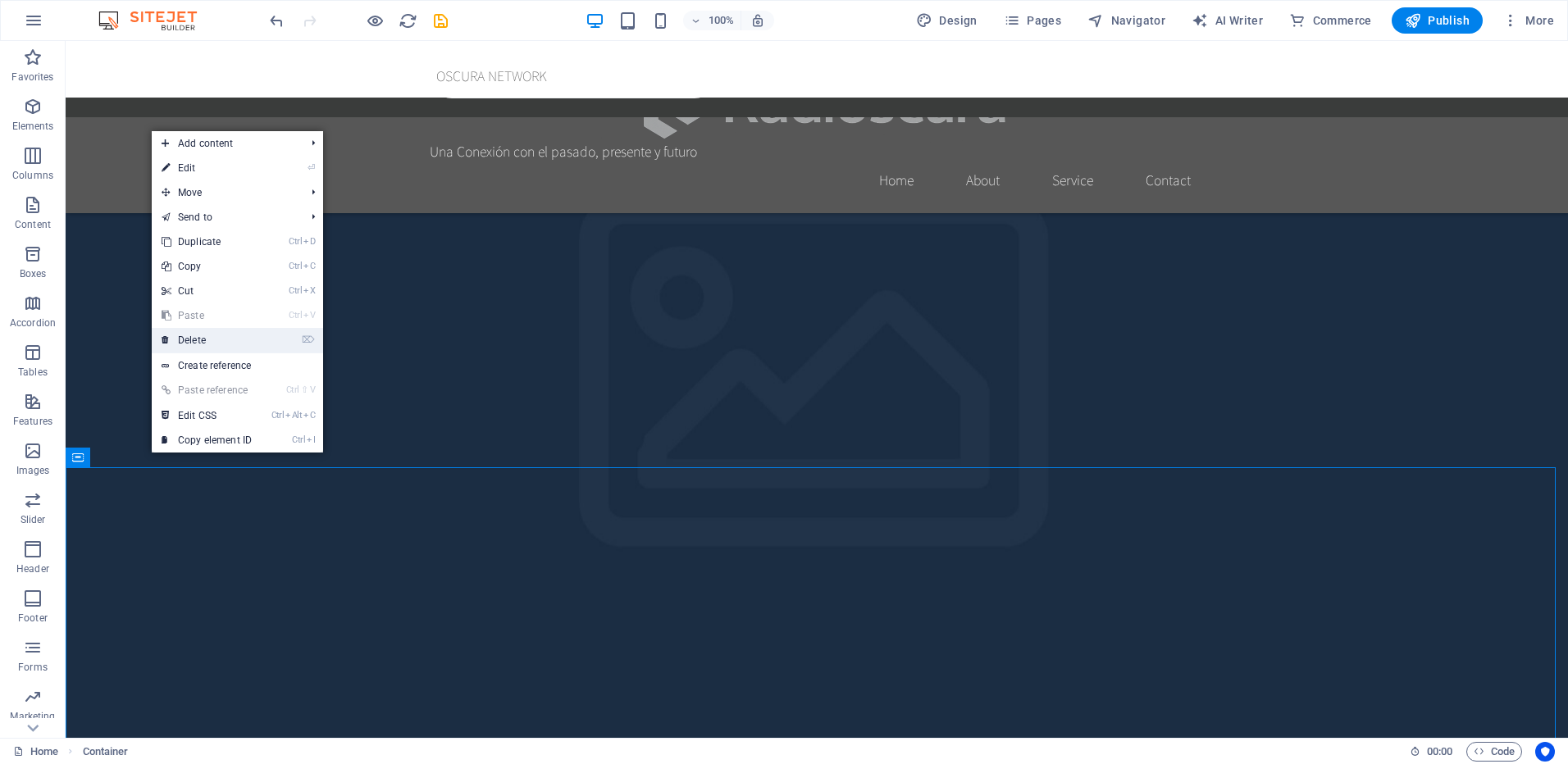
click at [218, 336] on link "⌦ Delete" at bounding box center [206, 341] width 110 height 25
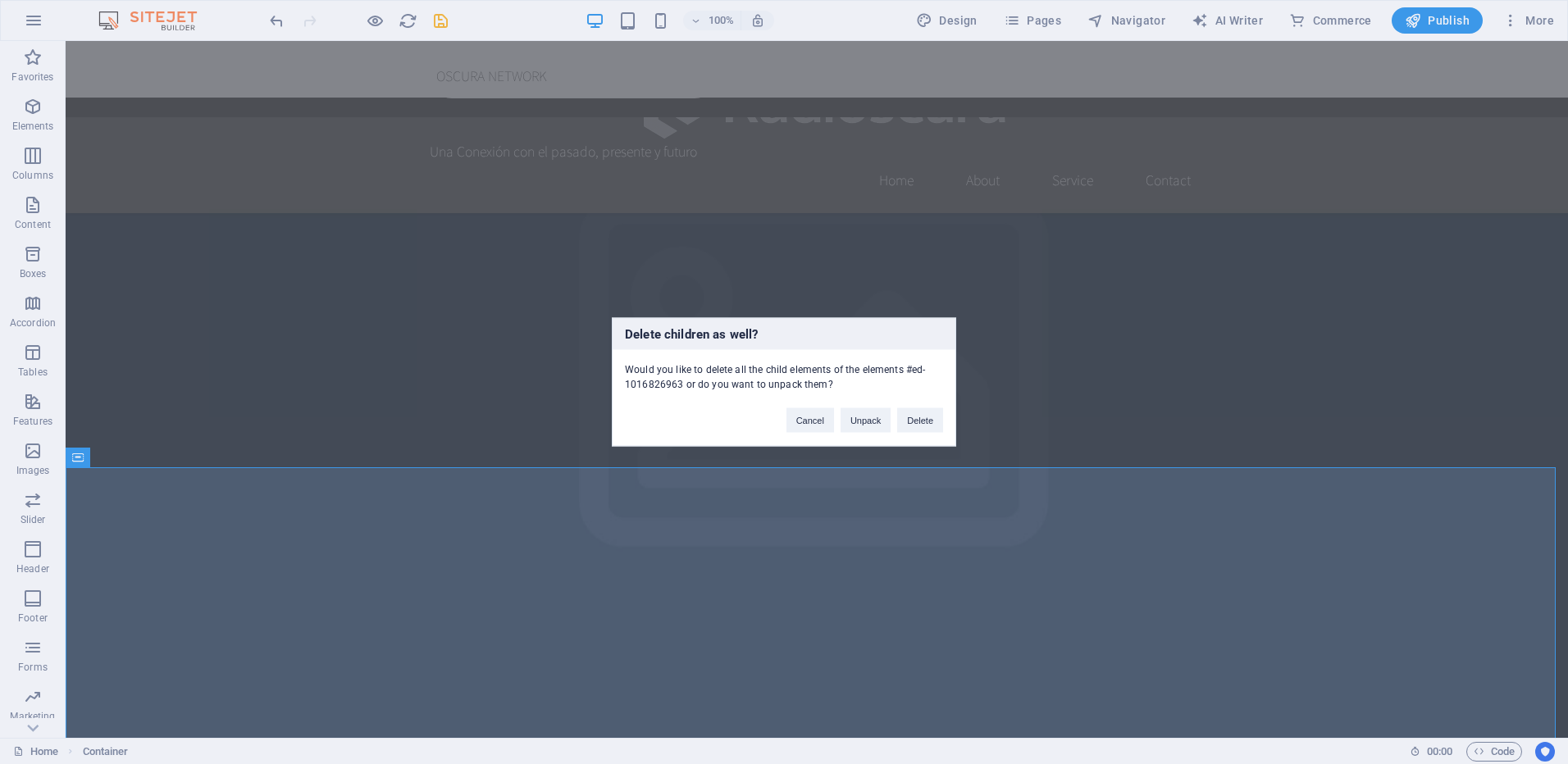
click at [896, 423] on div "Cancel Unpack Delete" at bounding box center [864, 413] width 181 height 42
click at [911, 420] on button "Delete" at bounding box center [920, 421] width 46 height 25
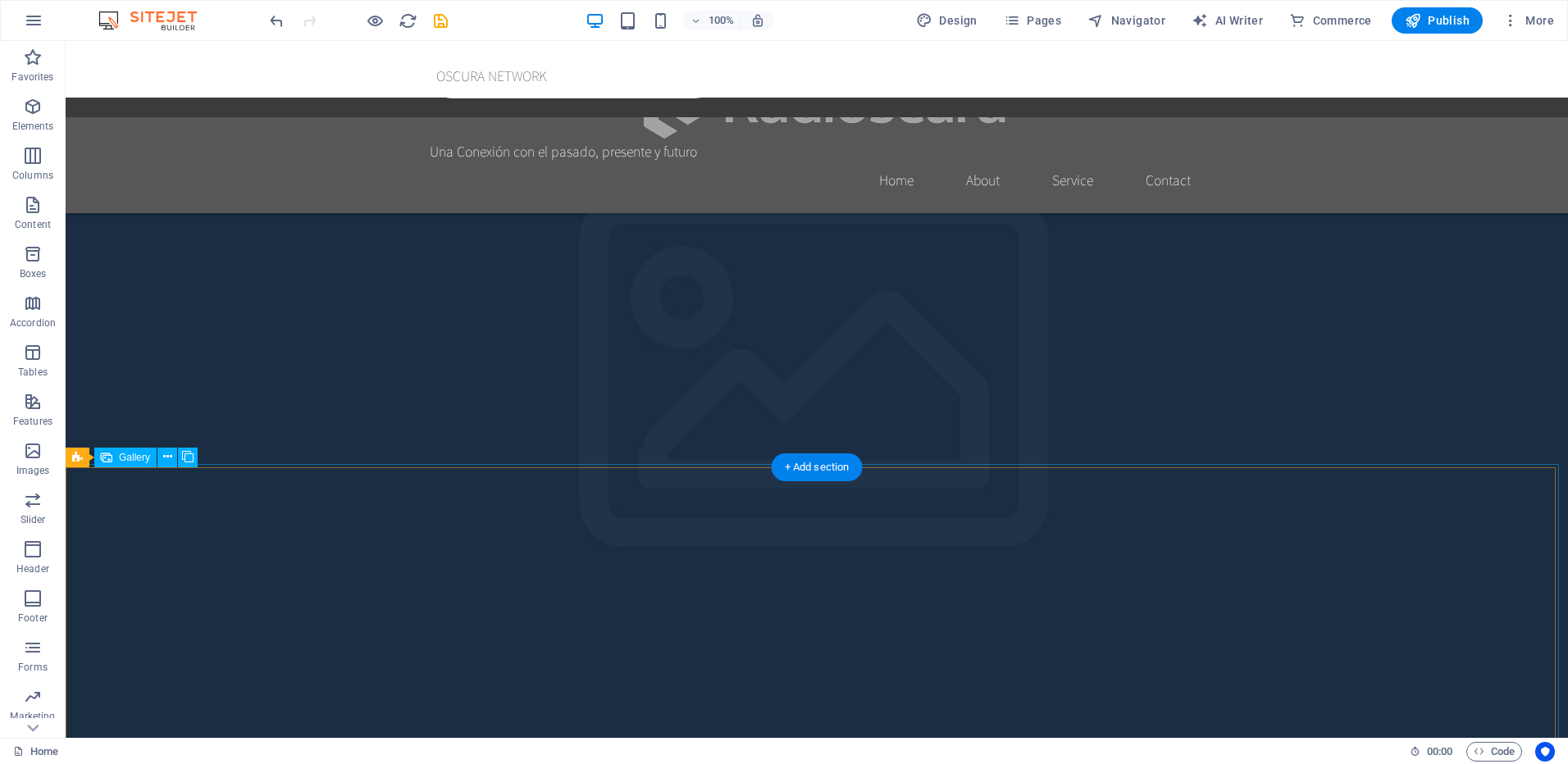
click at [169, 456] on icon at bounding box center [167, 456] width 9 height 17
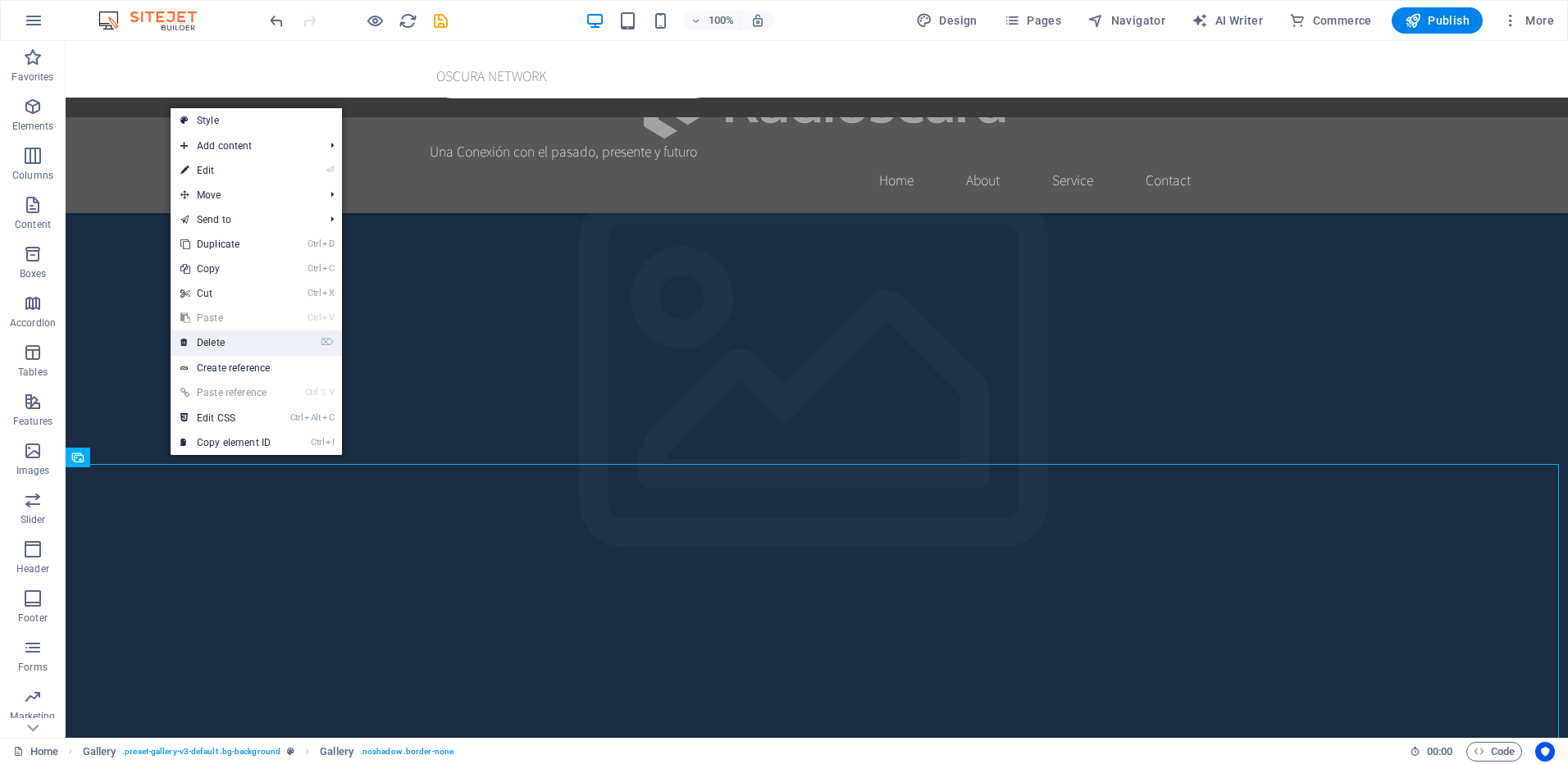
drag, startPoint x: 230, startPoint y: 344, endPoint x: 499, endPoint y: 413, distance: 277.7
click at [230, 344] on link "⌦ Delete" at bounding box center [225, 343] width 110 height 25
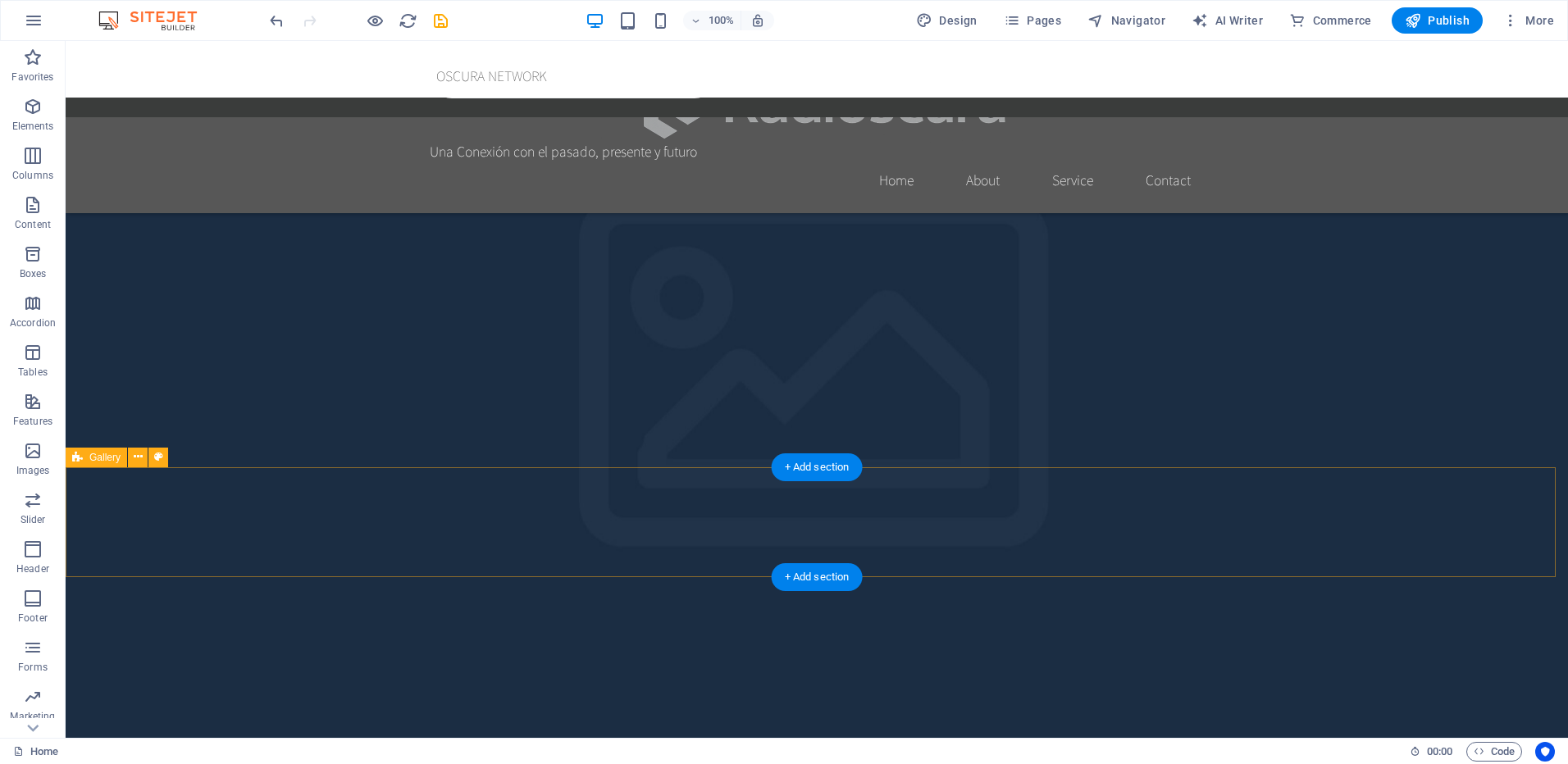
drag, startPoint x: 136, startPoint y: 487, endPoint x: 200, endPoint y: 506, distance: 66.8
click at [137, 457] on icon at bounding box center [138, 456] width 9 height 17
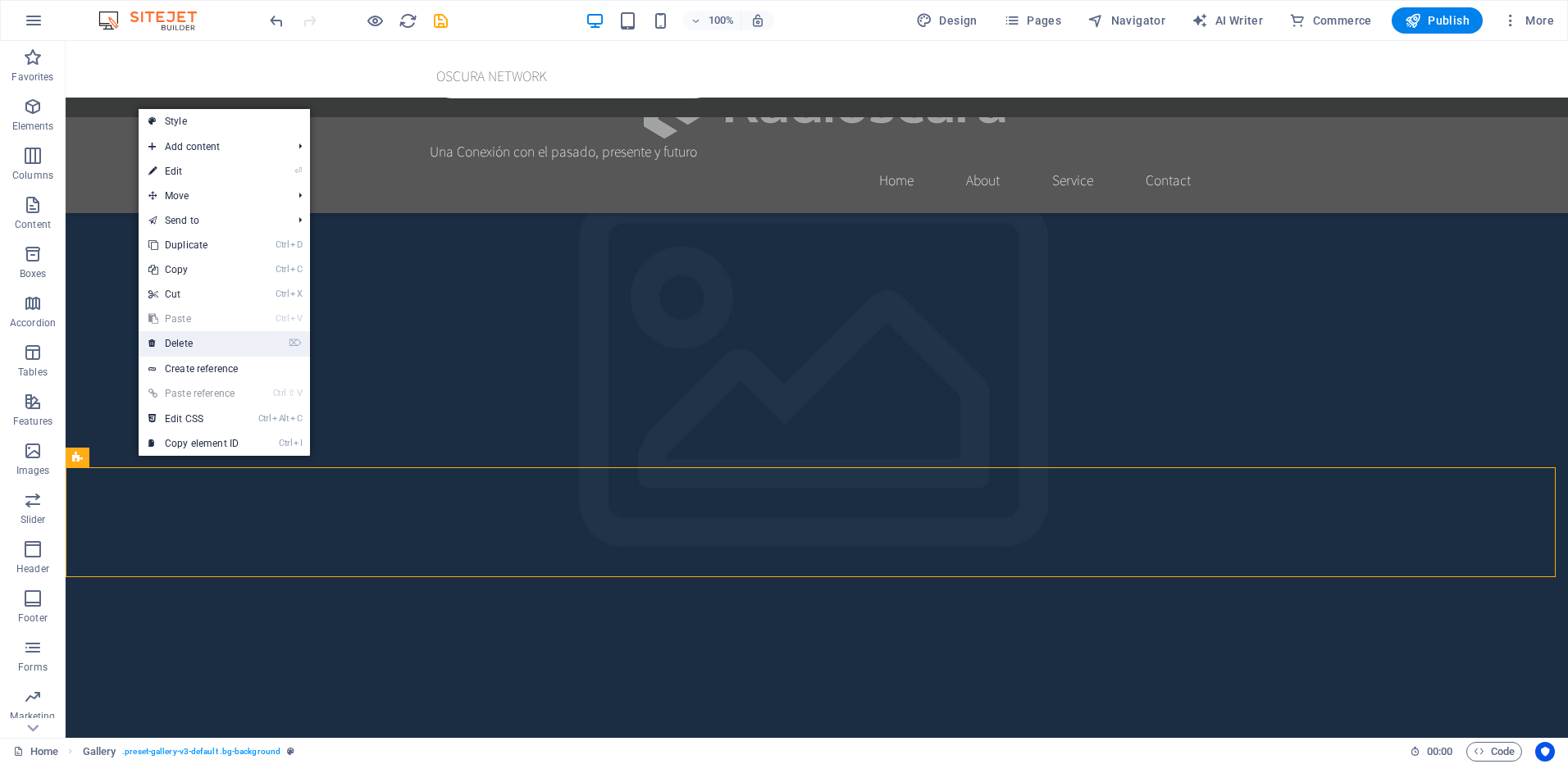
click at [198, 344] on link "⌦ Delete" at bounding box center [194, 344] width 110 height 25
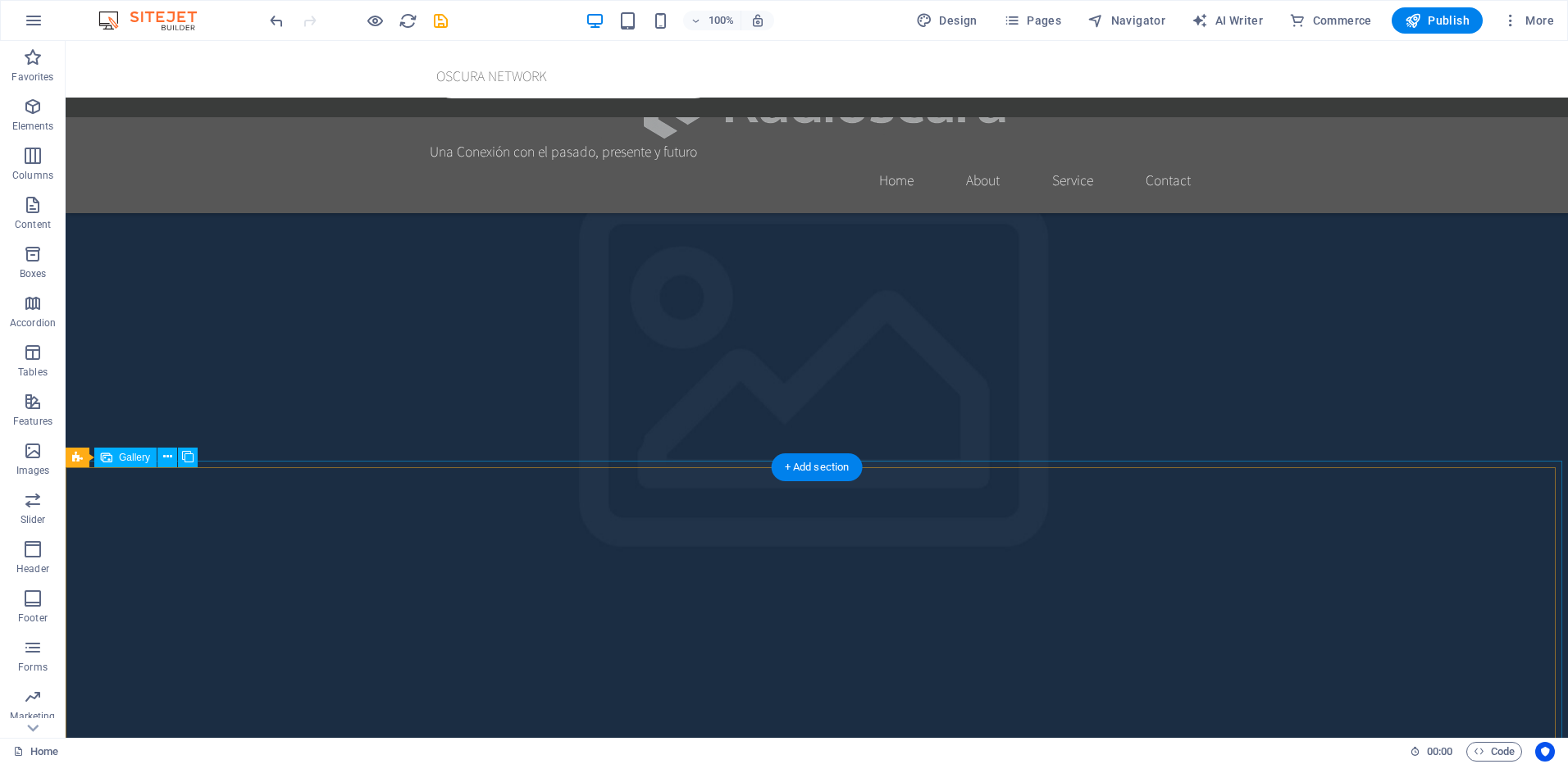
click at [165, 458] on icon at bounding box center [167, 456] width 9 height 17
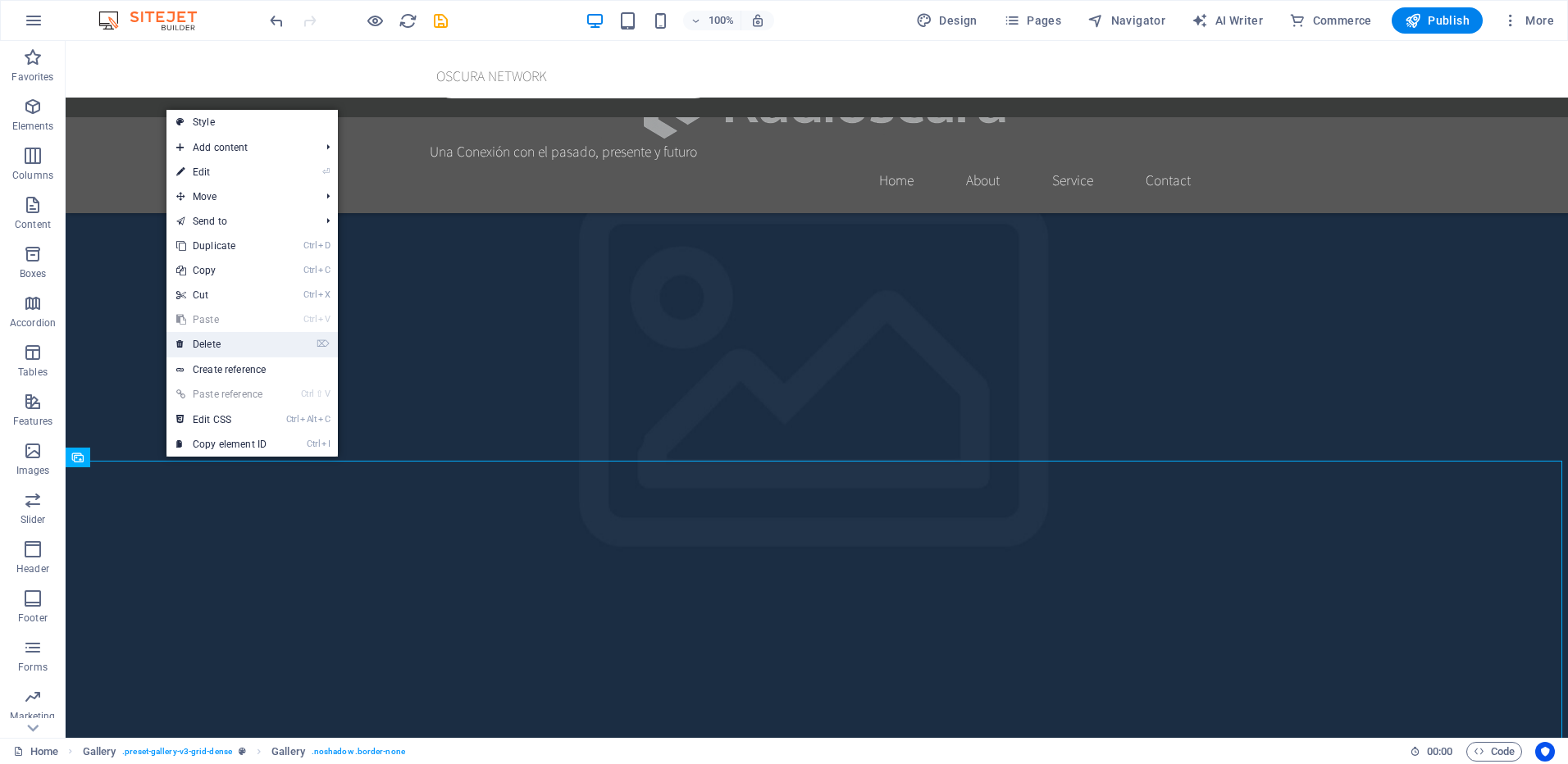
click at [222, 347] on link "⌦ Delete" at bounding box center [221, 345] width 110 height 25
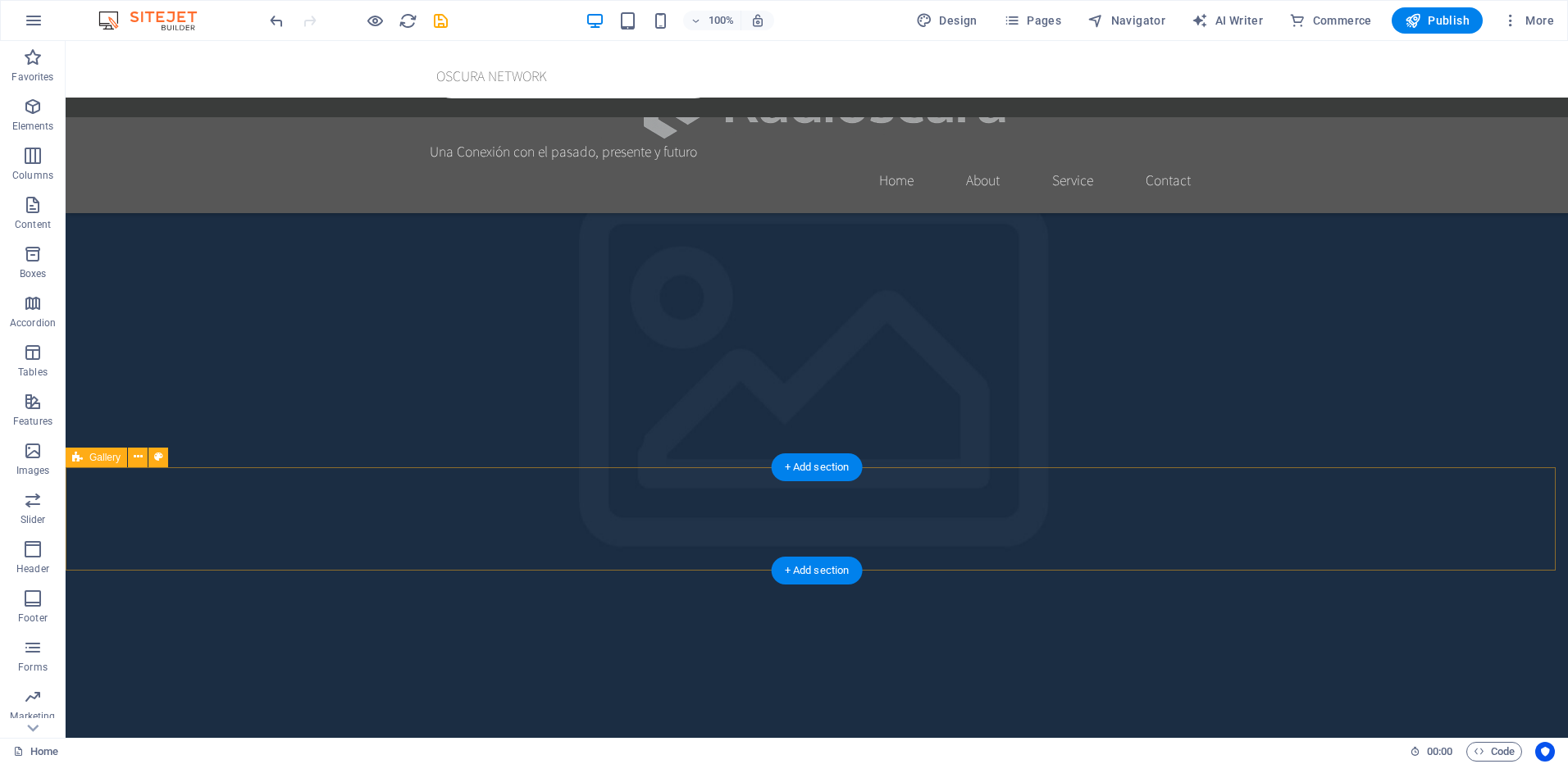
click at [136, 456] on icon at bounding box center [138, 456] width 9 height 17
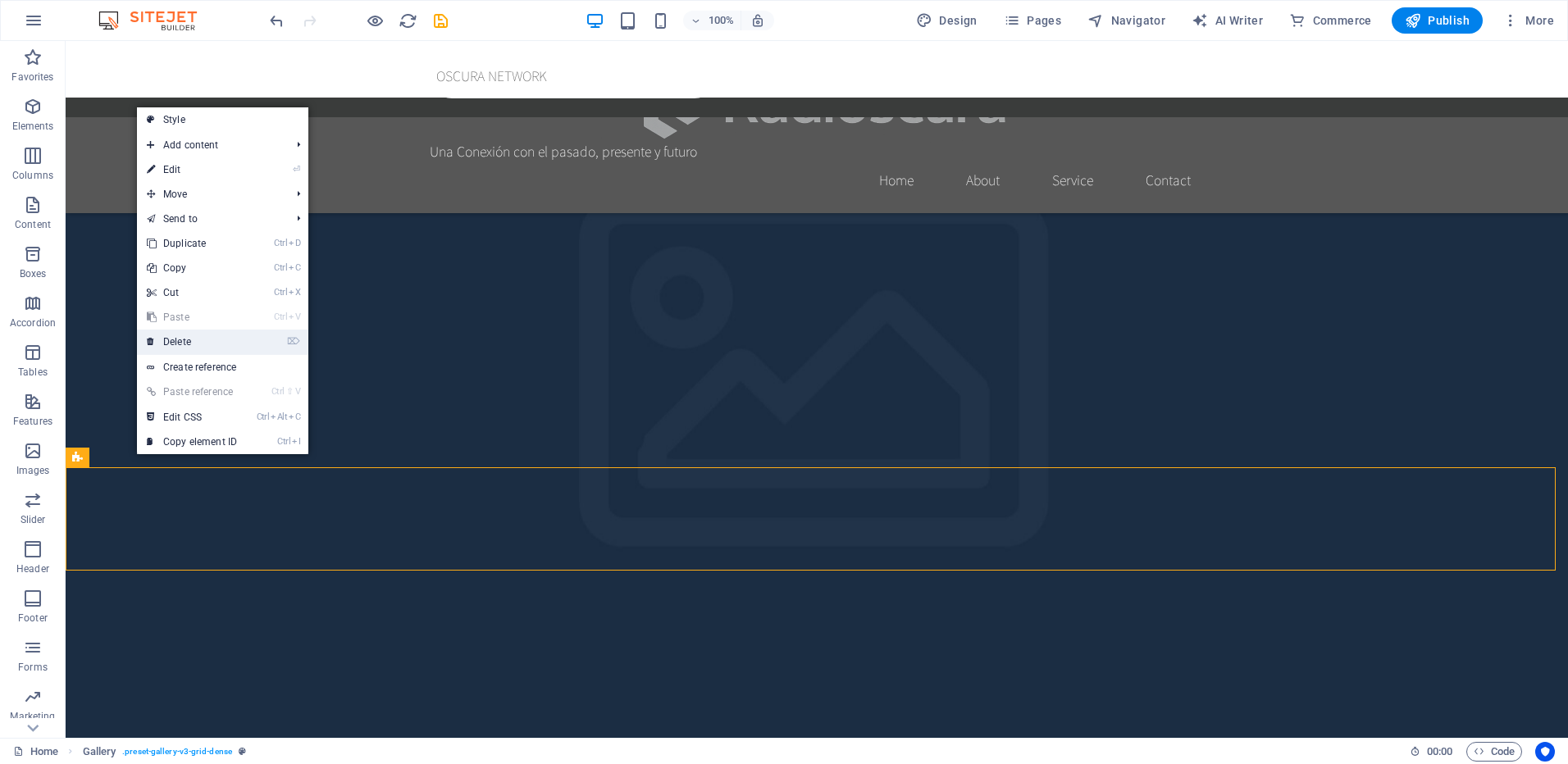
click at [208, 335] on link "⌦ Delete" at bounding box center [192, 342] width 110 height 25
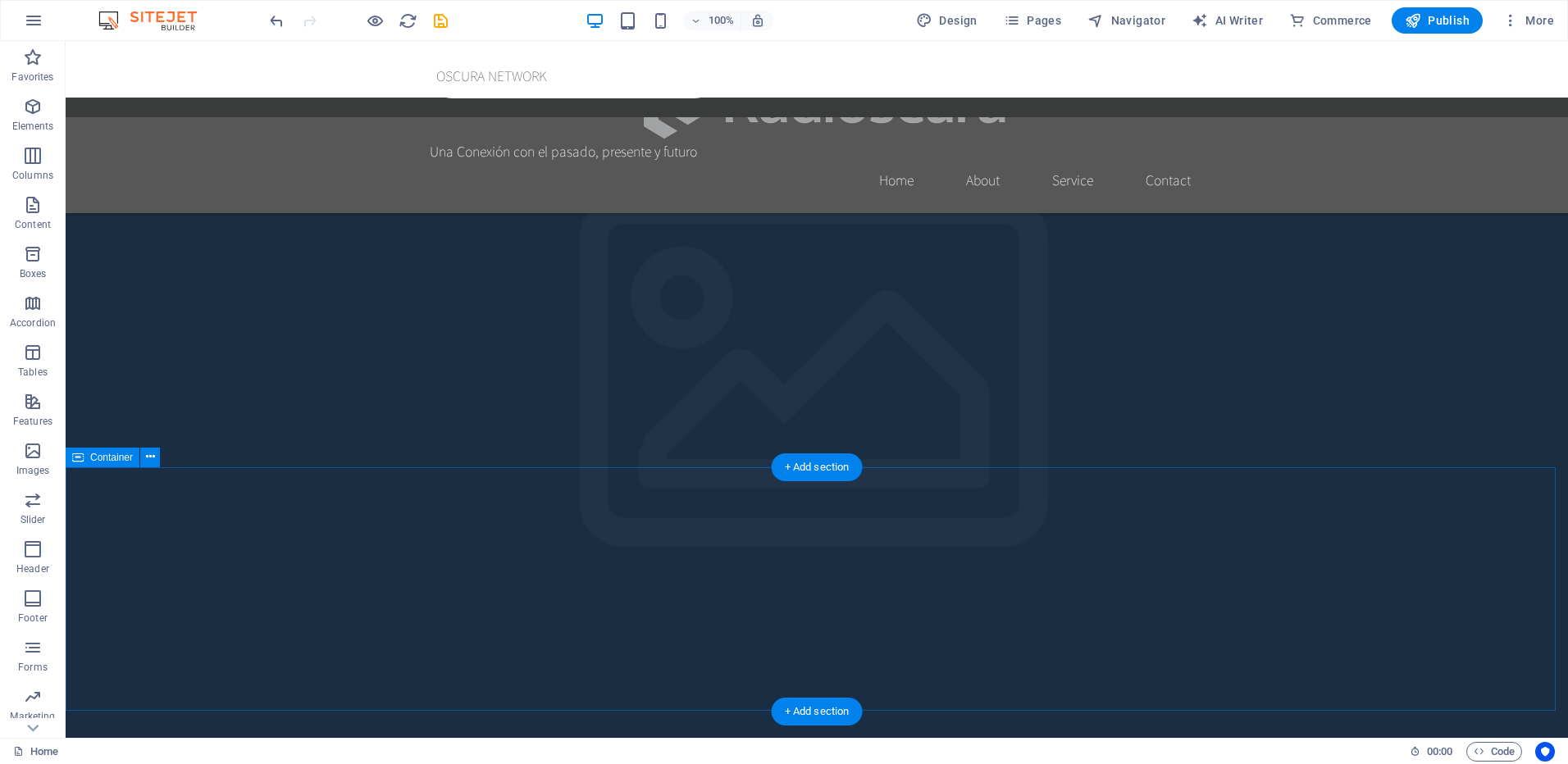
drag, startPoint x: 291, startPoint y: 511, endPoint x: 184, endPoint y: 505, distance: 107.2
click at [150, 459] on icon at bounding box center [151, 456] width 9 height 17
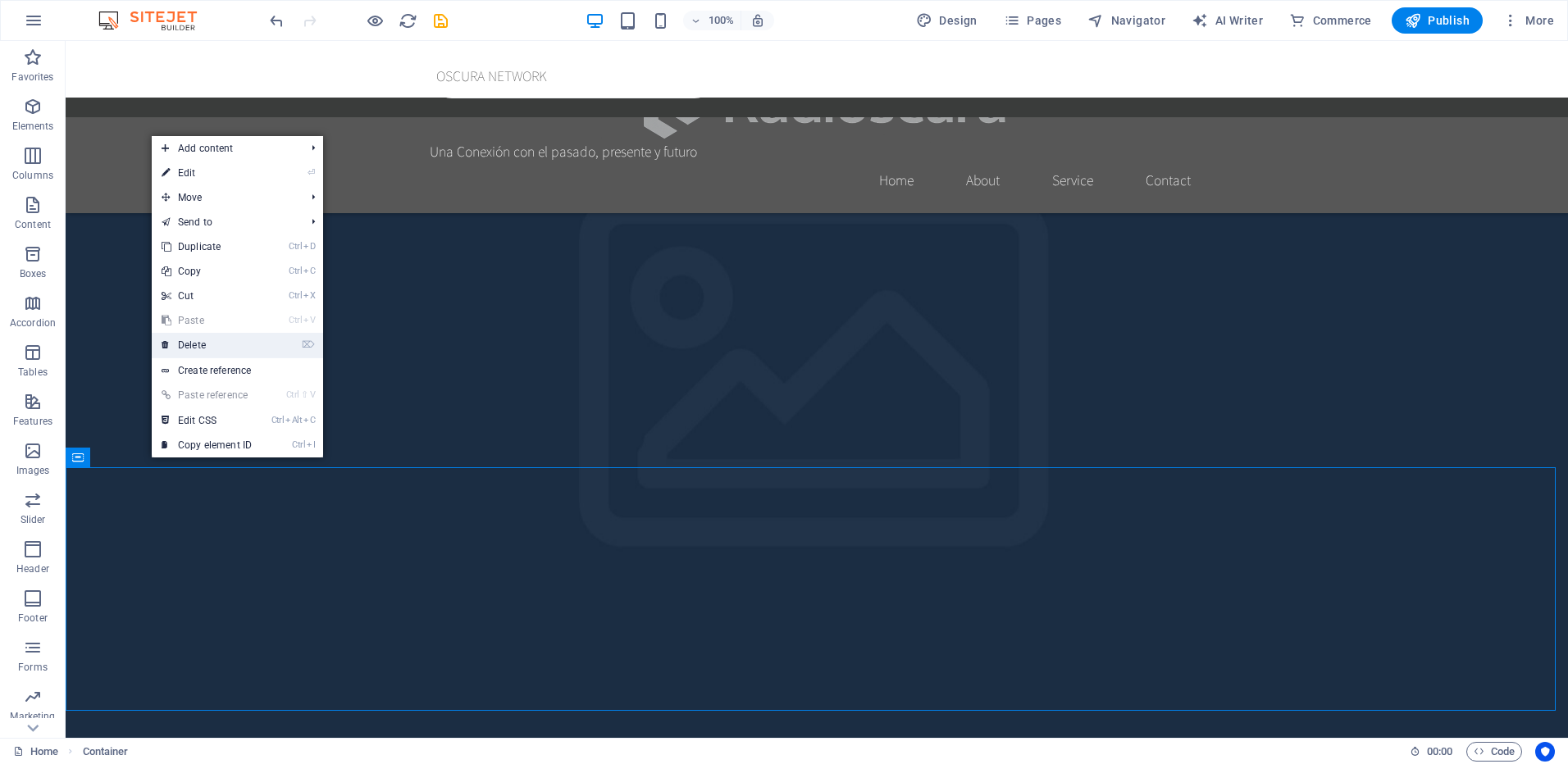
click at [213, 346] on link "⌦ Delete" at bounding box center [206, 346] width 110 height 25
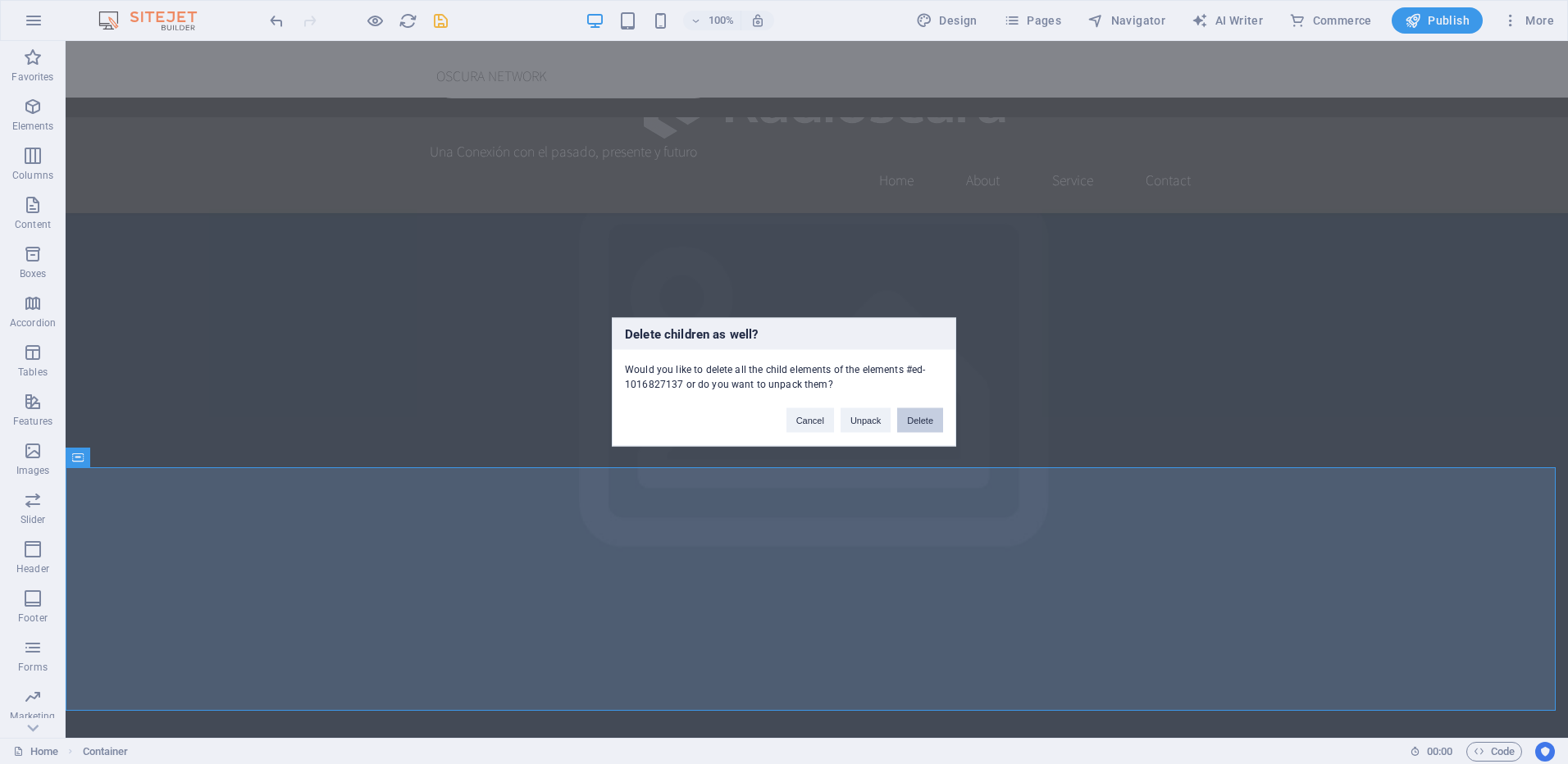
click at [907, 418] on button "Delete" at bounding box center [920, 421] width 46 height 25
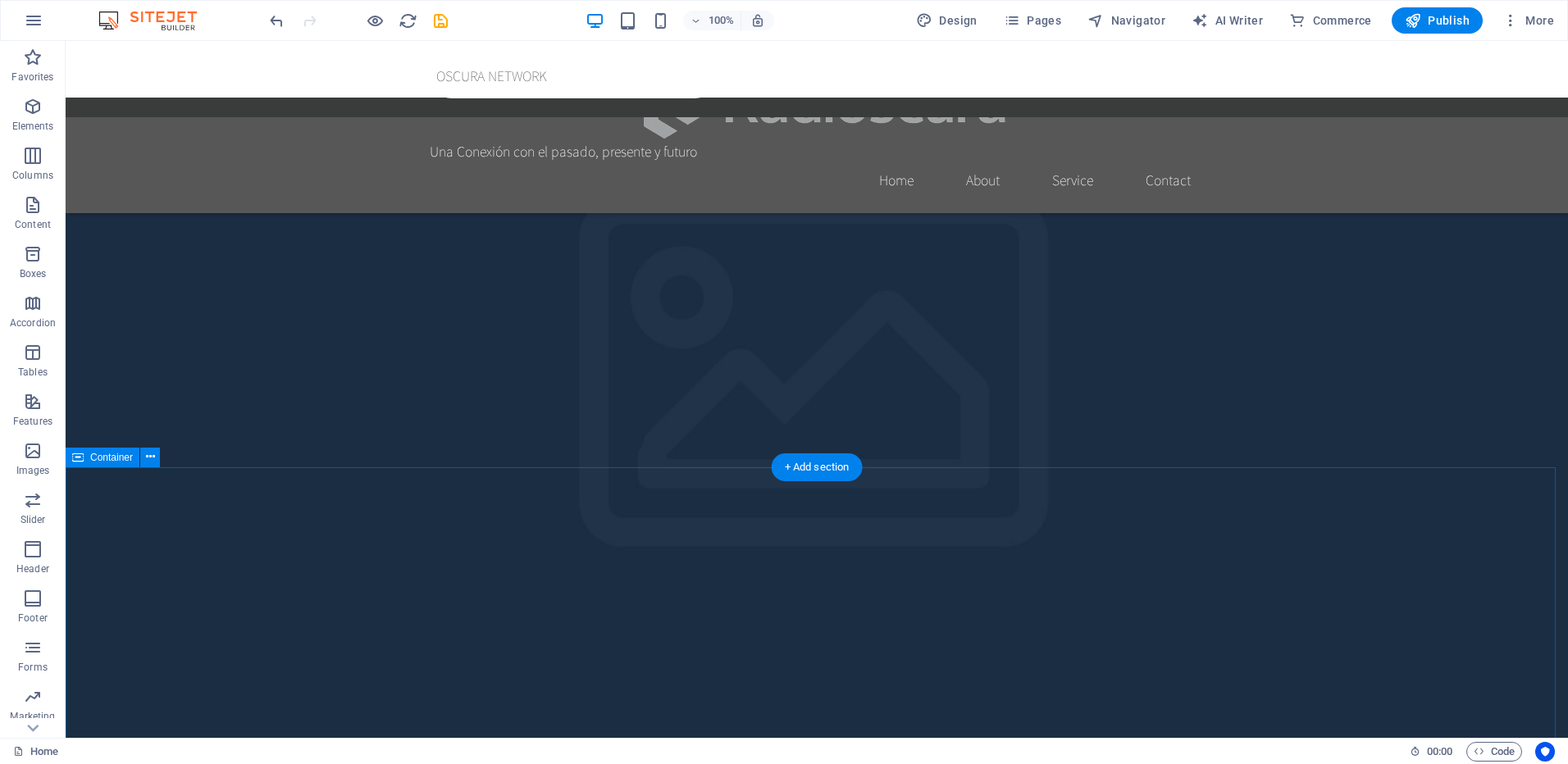
click at [149, 457] on icon at bounding box center [151, 456] width 9 height 17
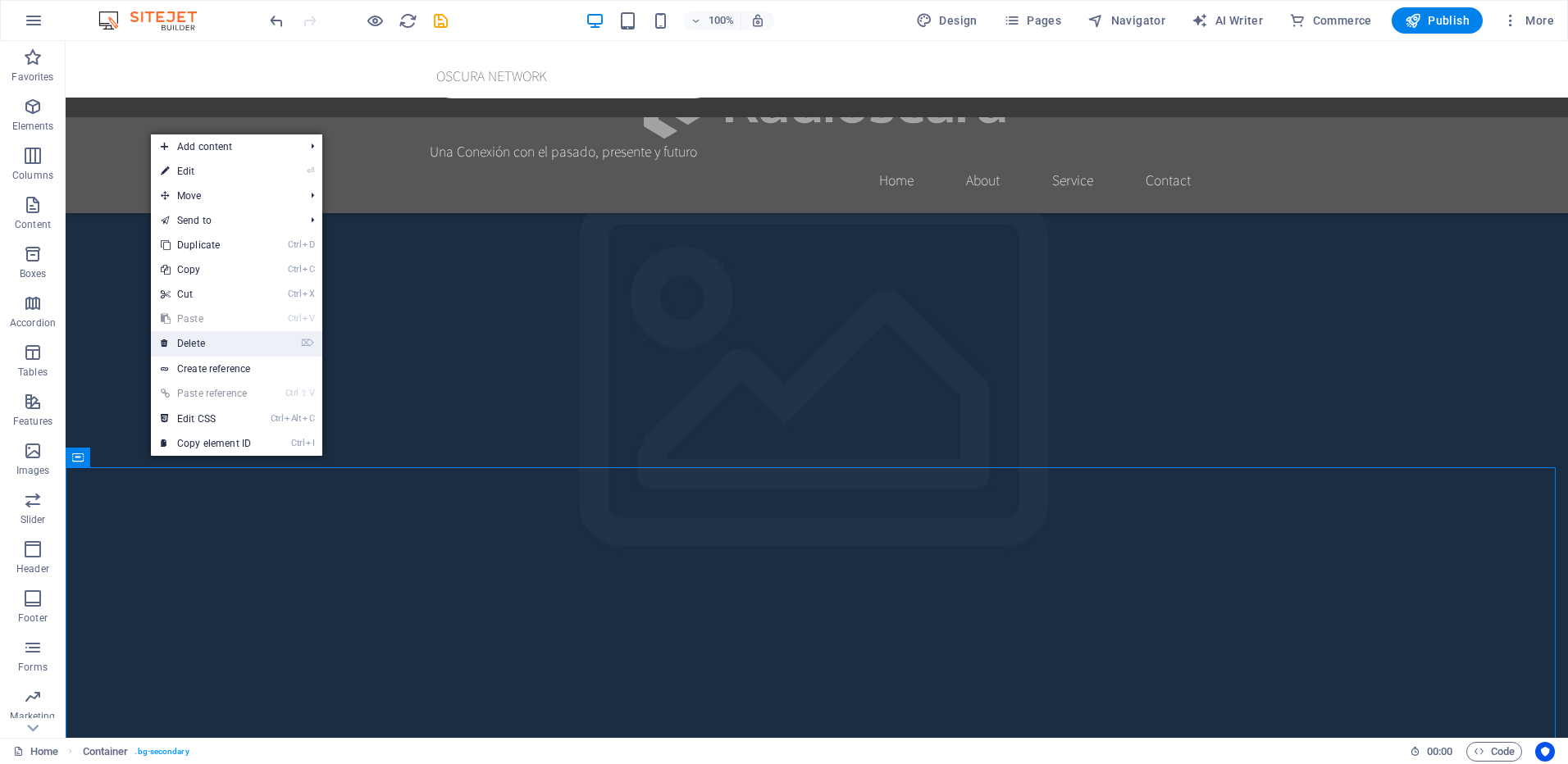
click at [213, 346] on link "⌦ Delete" at bounding box center [205, 344] width 110 height 25
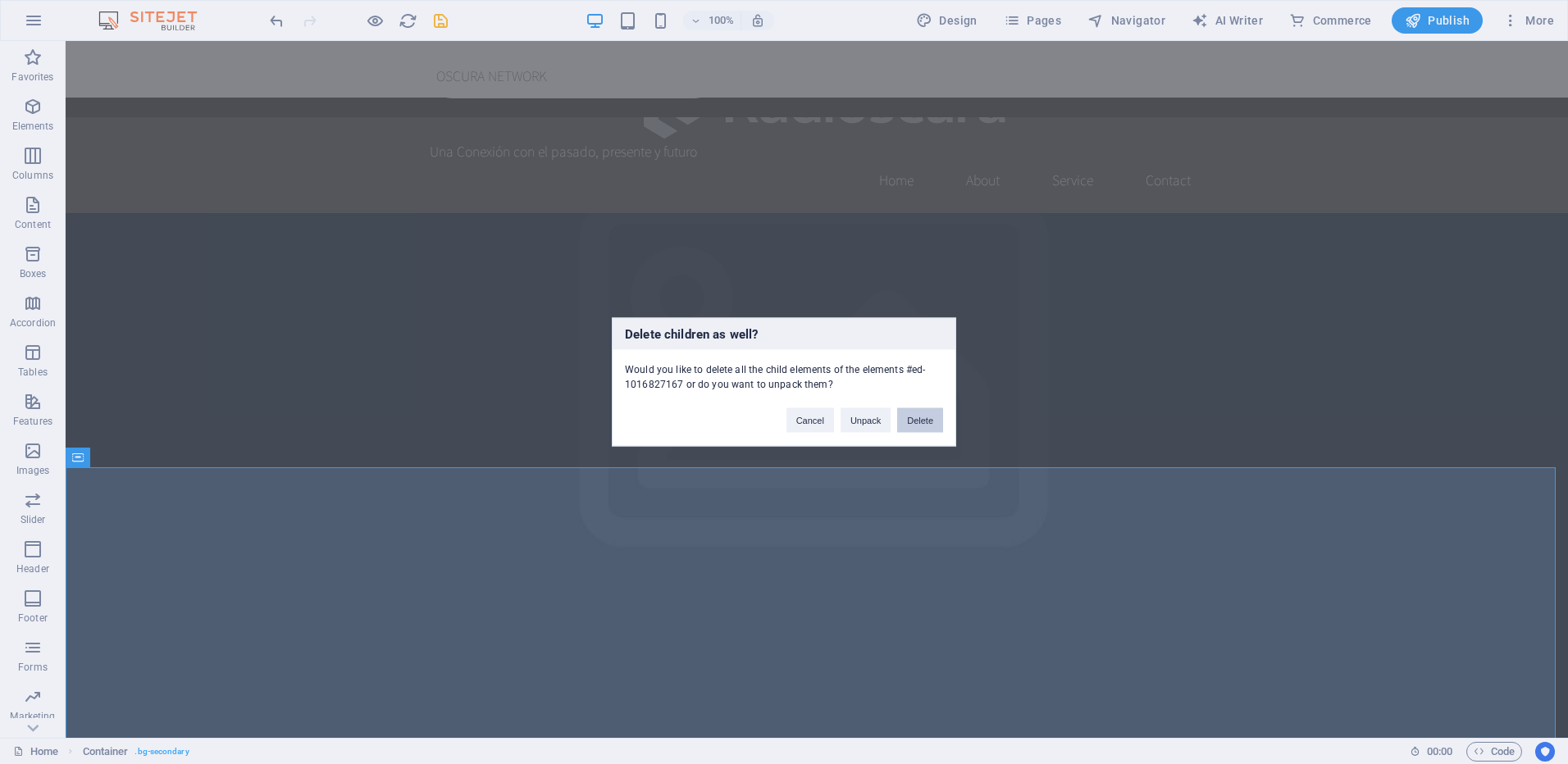
click at [934, 418] on button "Delete" at bounding box center [920, 421] width 46 height 25
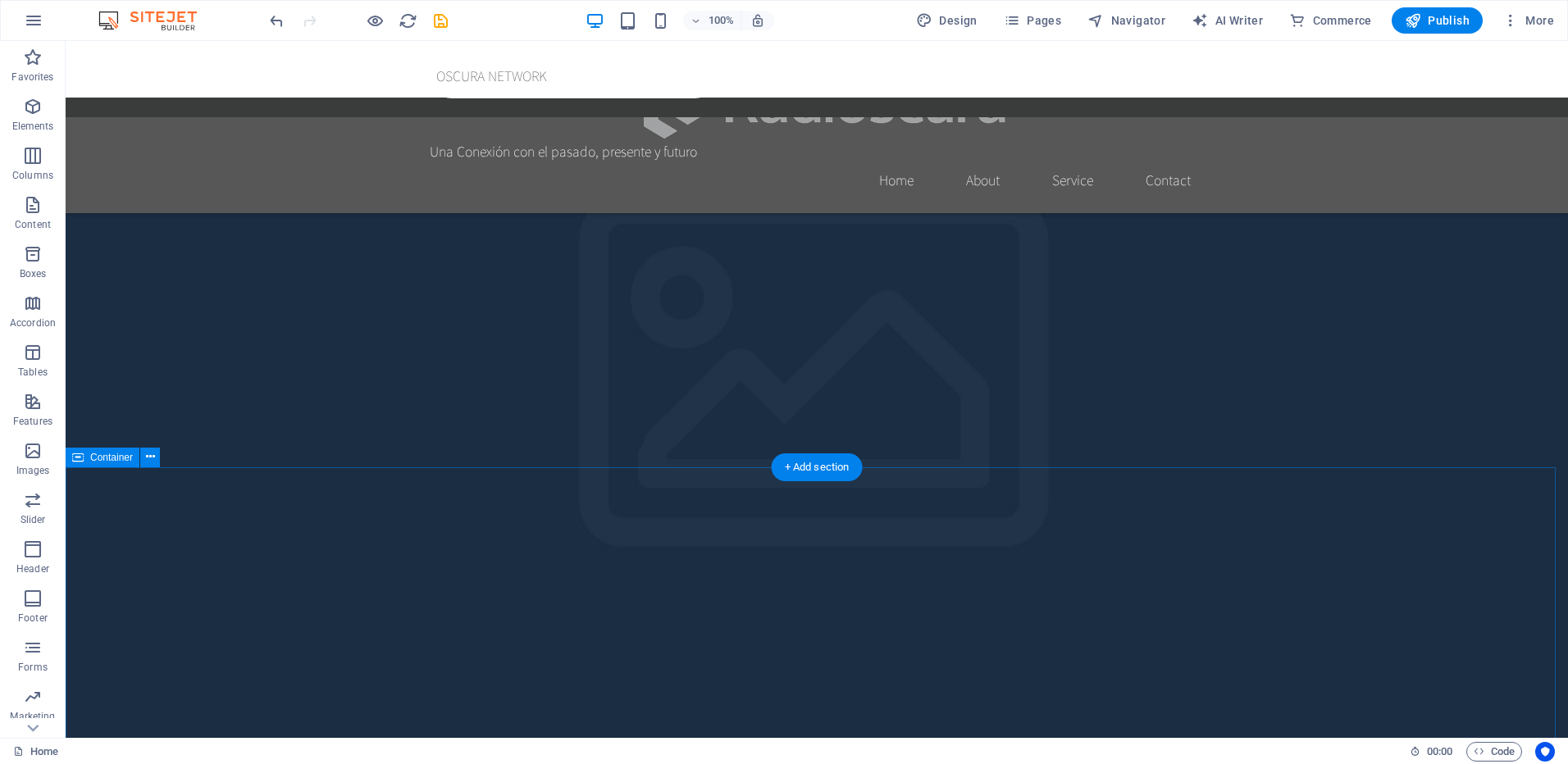
click at [156, 459] on button at bounding box center [151, 457] width 20 height 20
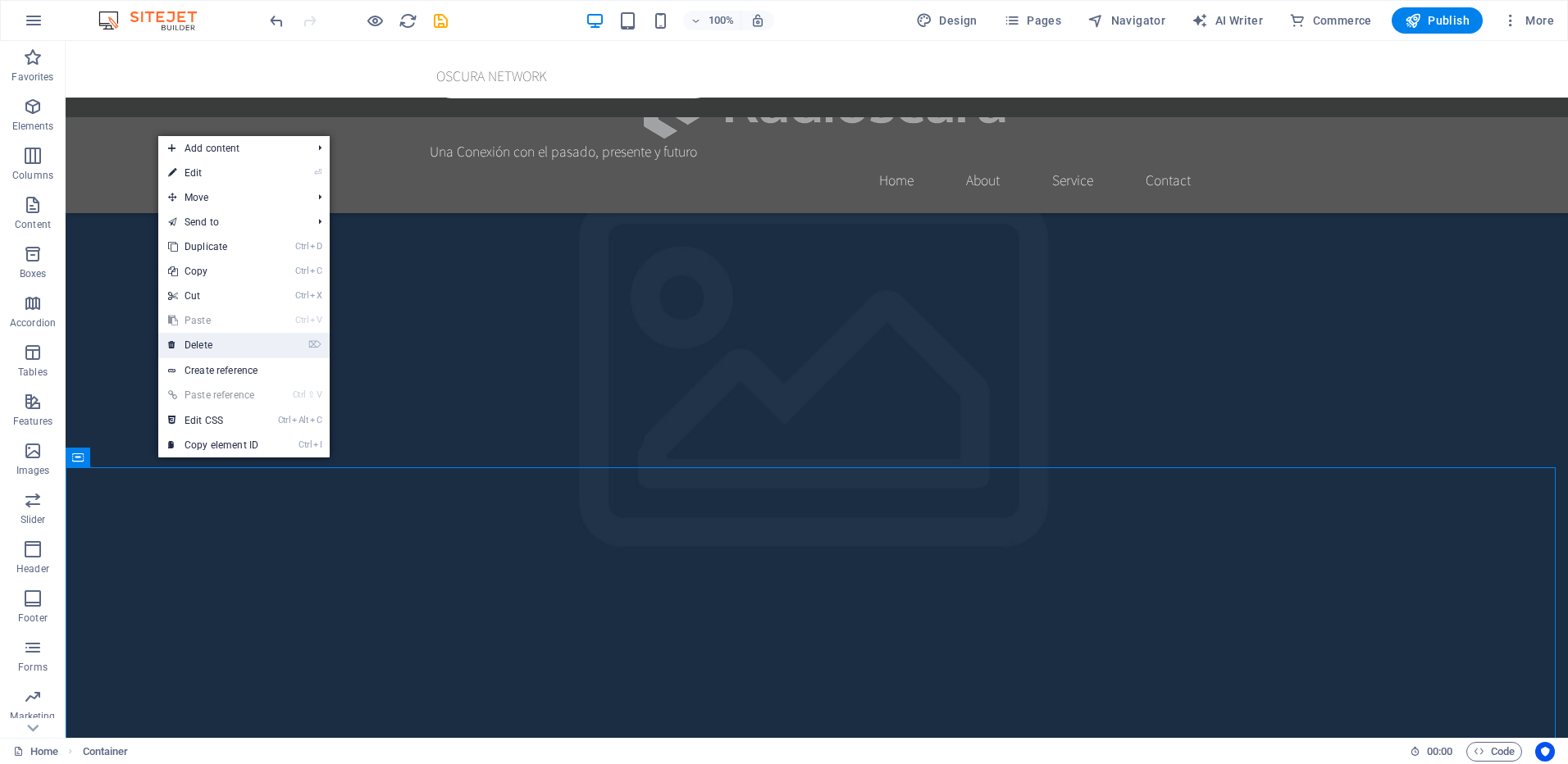
click at [235, 346] on link "⌦ Delete" at bounding box center [213, 346] width 110 height 25
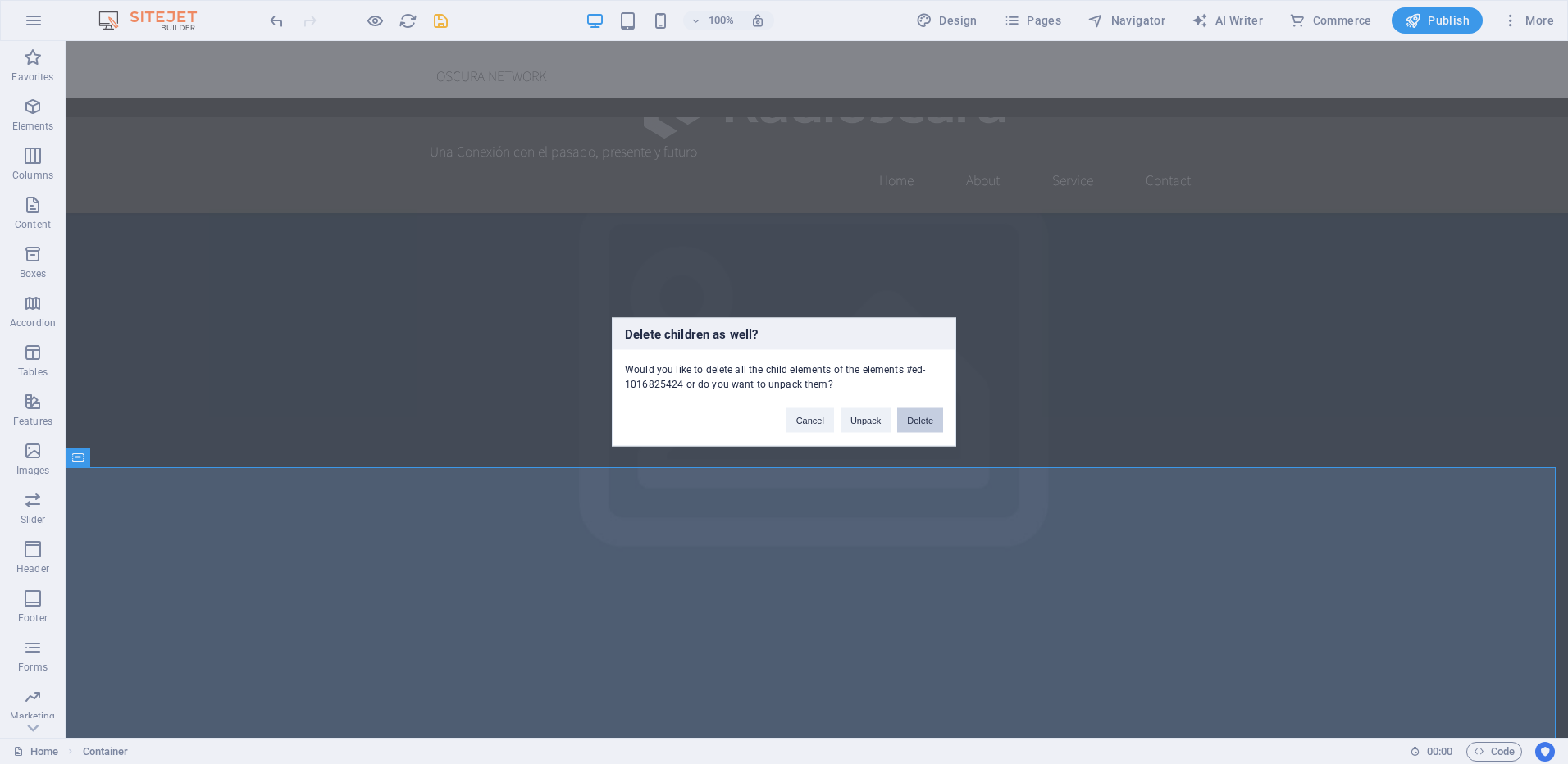
click at [917, 420] on button "Delete" at bounding box center [920, 421] width 46 height 25
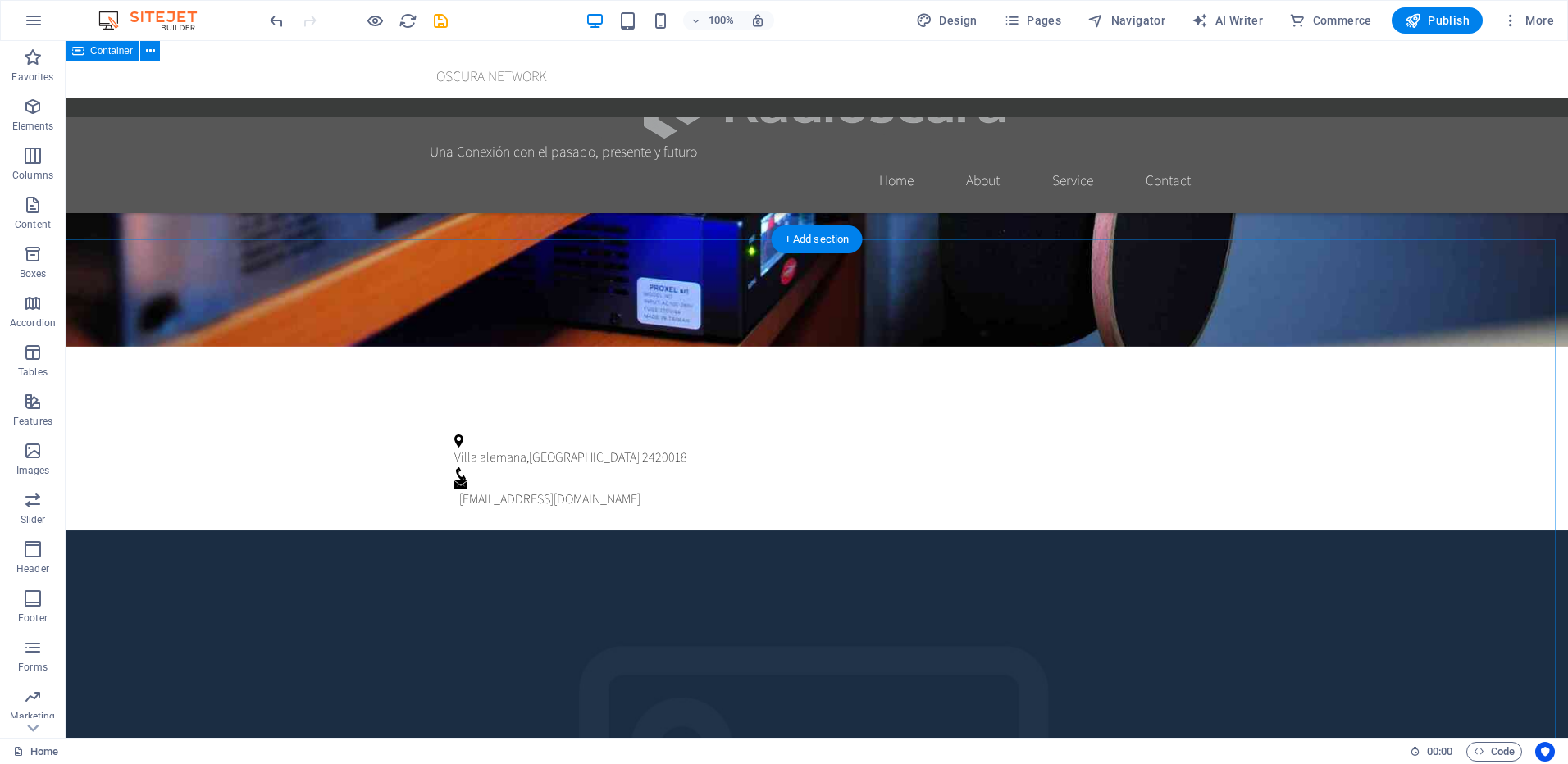
scroll to position [1037, 0]
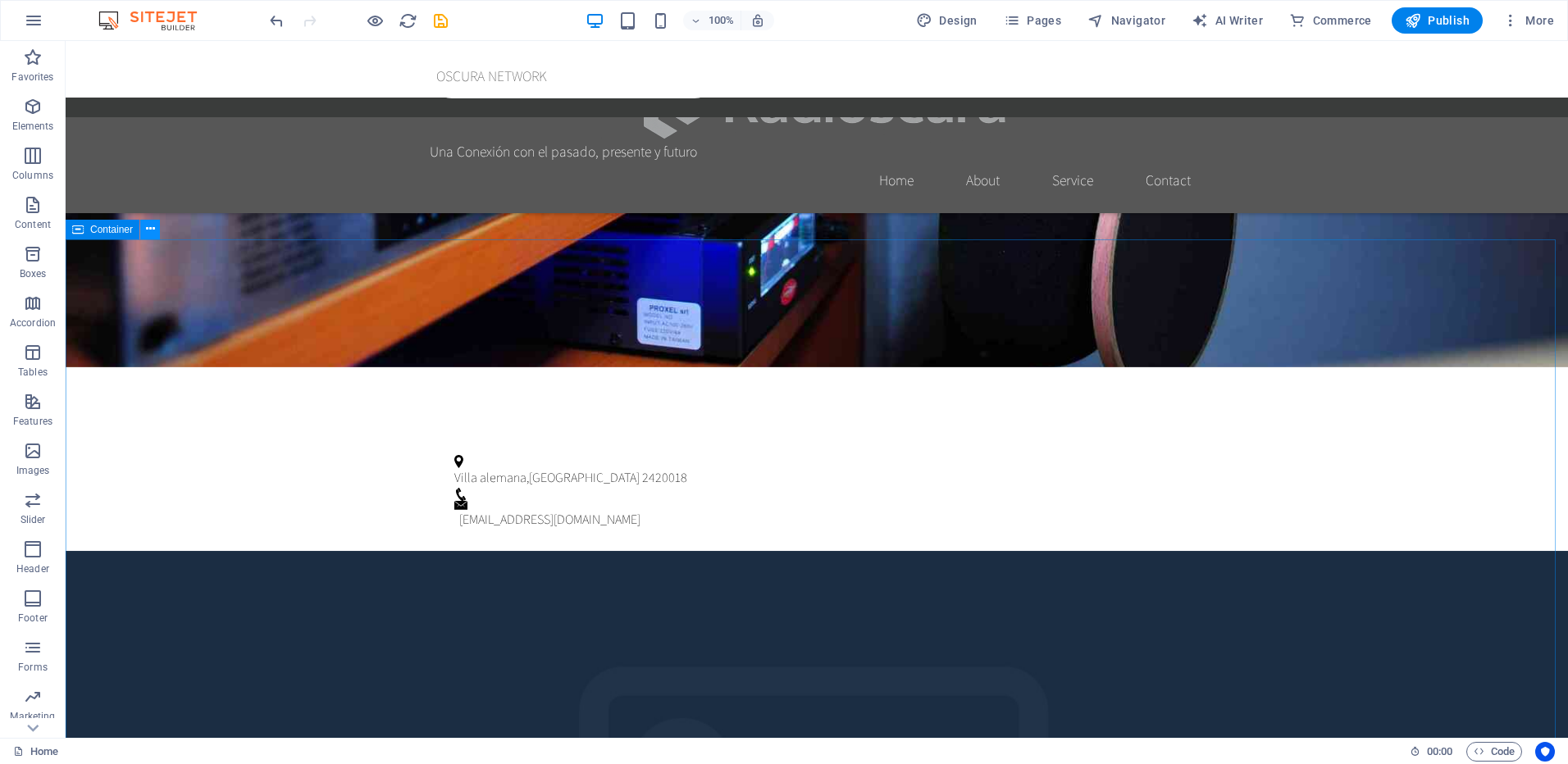
click at [155, 231] on button at bounding box center [151, 230] width 20 height 20
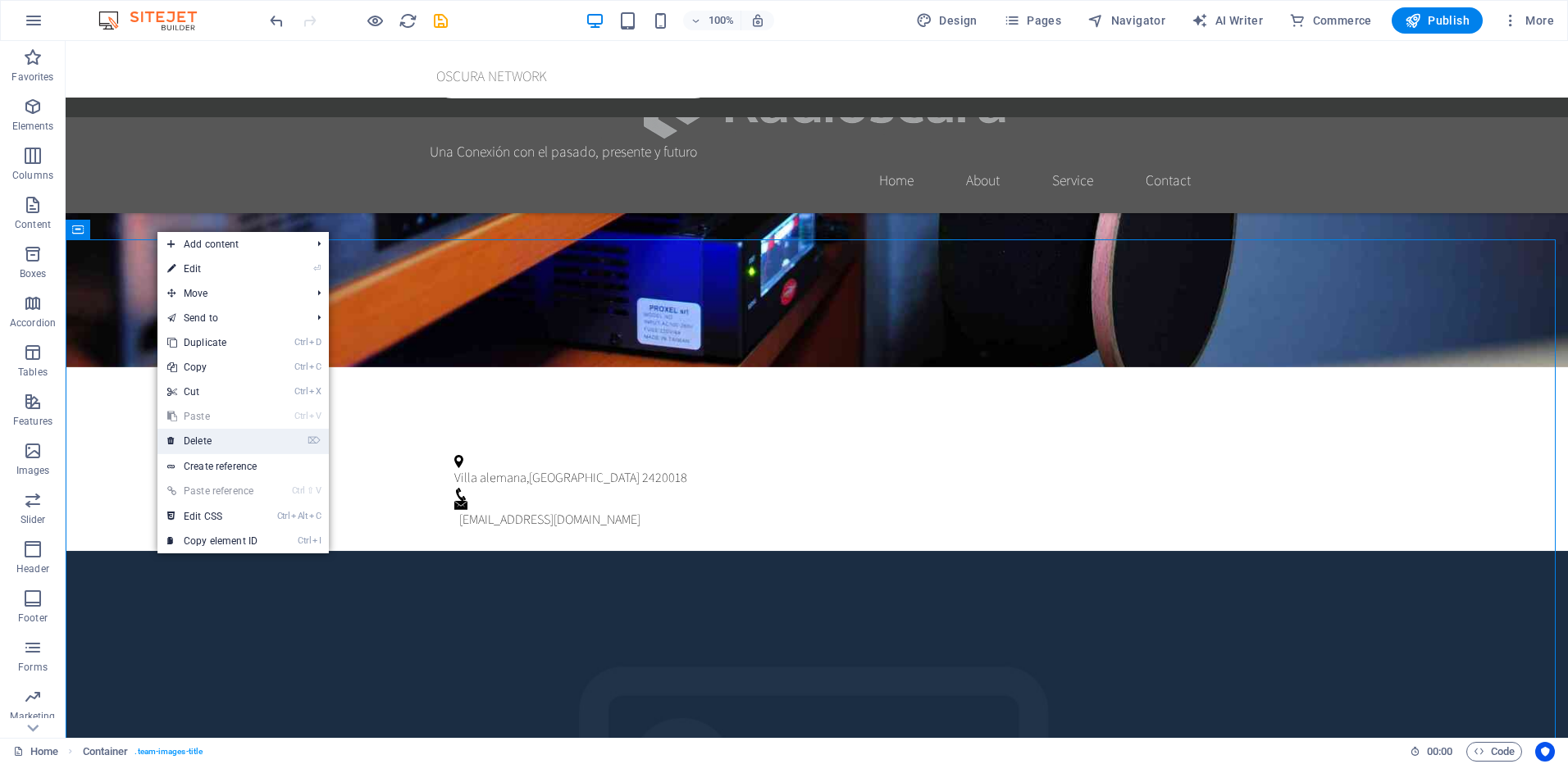
click at [208, 438] on link "⌦ Delete" at bounding box center [212, 442] width 110 height 25
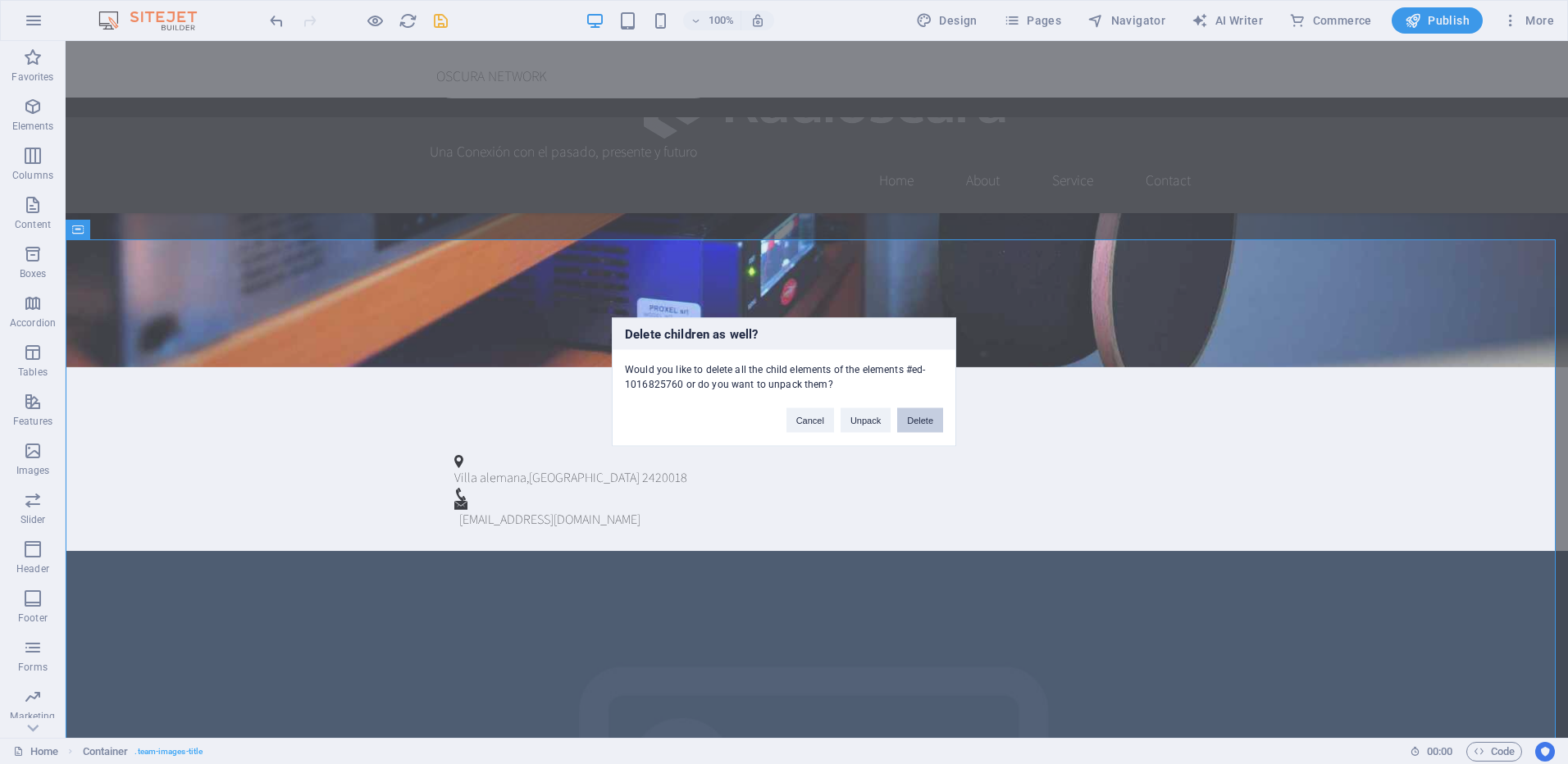
click at [923, 415] on button "Delete" at bounding box center [920, 421] width 46 height 25
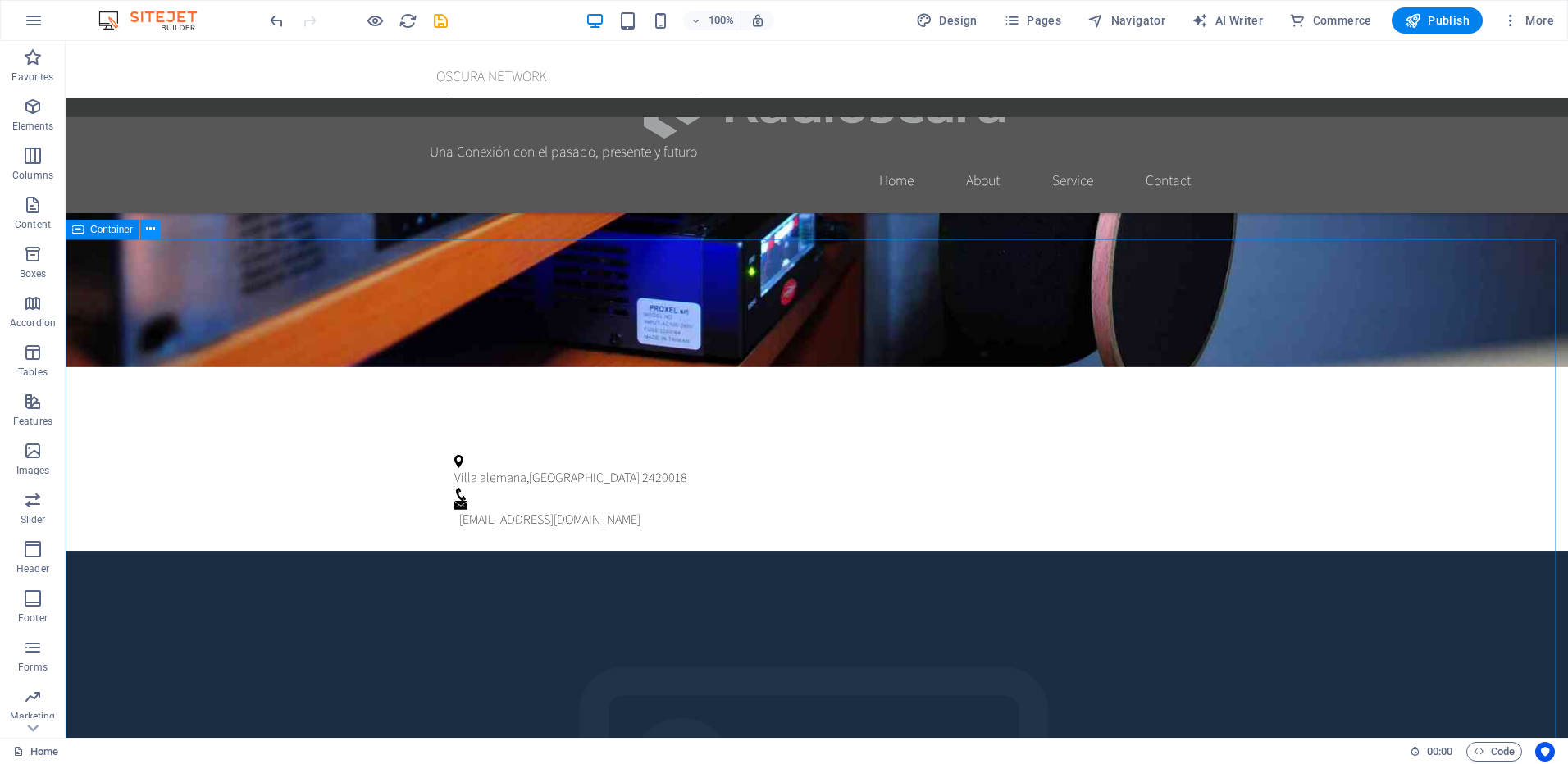
click at [156, 222] on button at bounding box center [151, 230] width 20 height 20
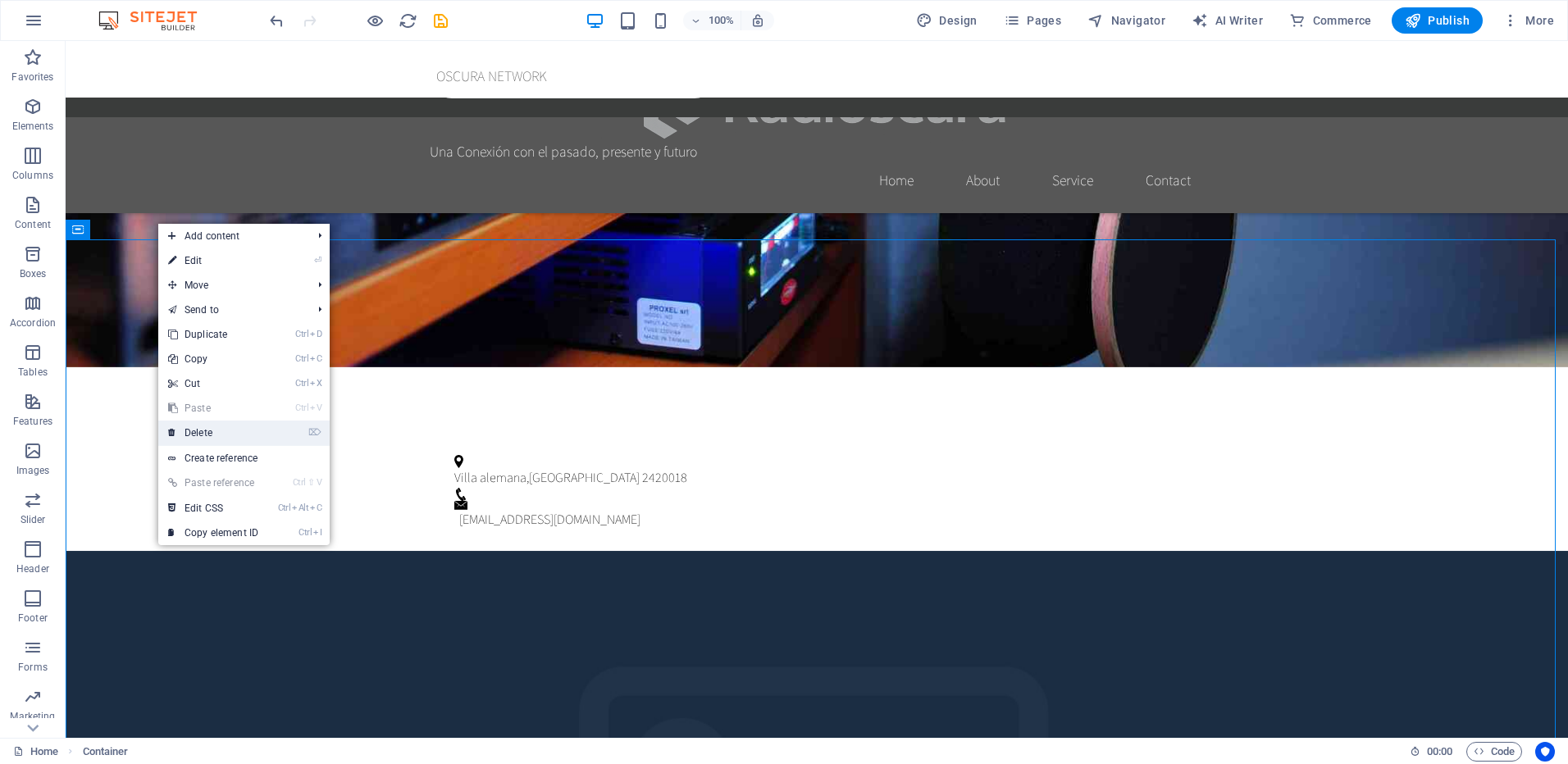
click at [217, 429] on link "⌦ Delete" at bounding box center [213, 433] width 110 height 25
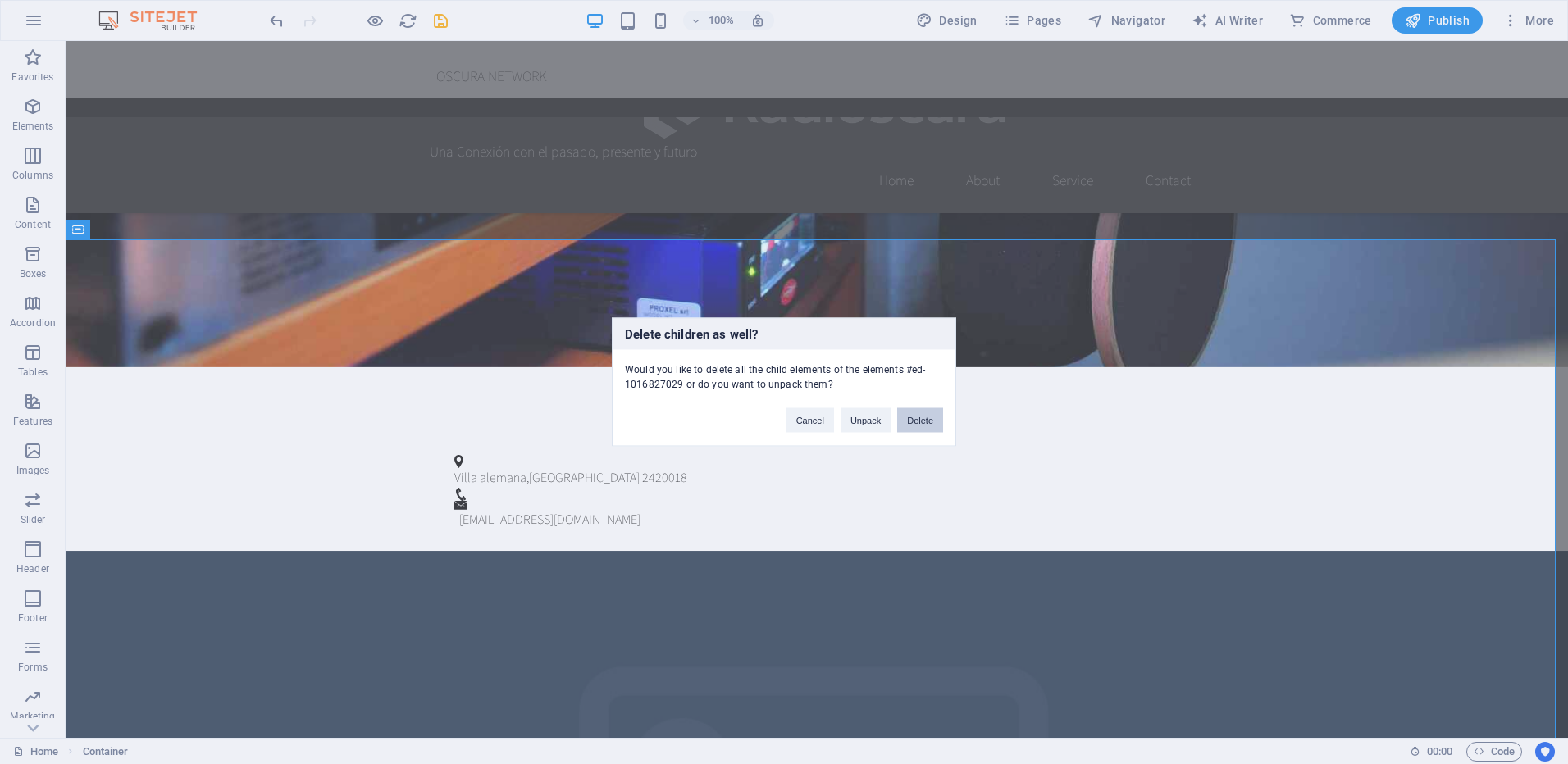
click at [918, 422] on button "Delete" at bounding box center [920, 421] width 46 height 25
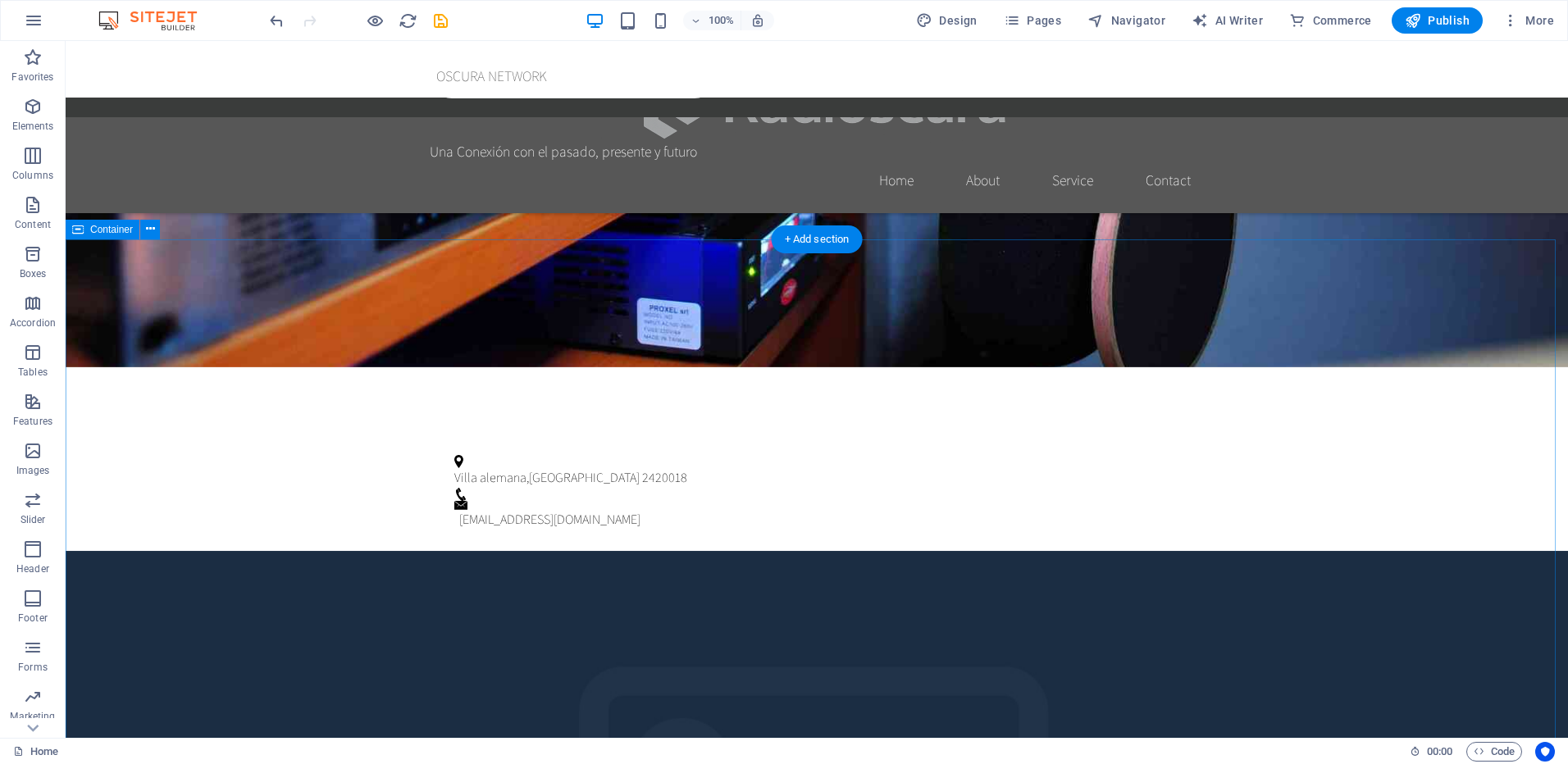
click at [146, 227] on icon at bounding box center [151, 229] width 9 height 17
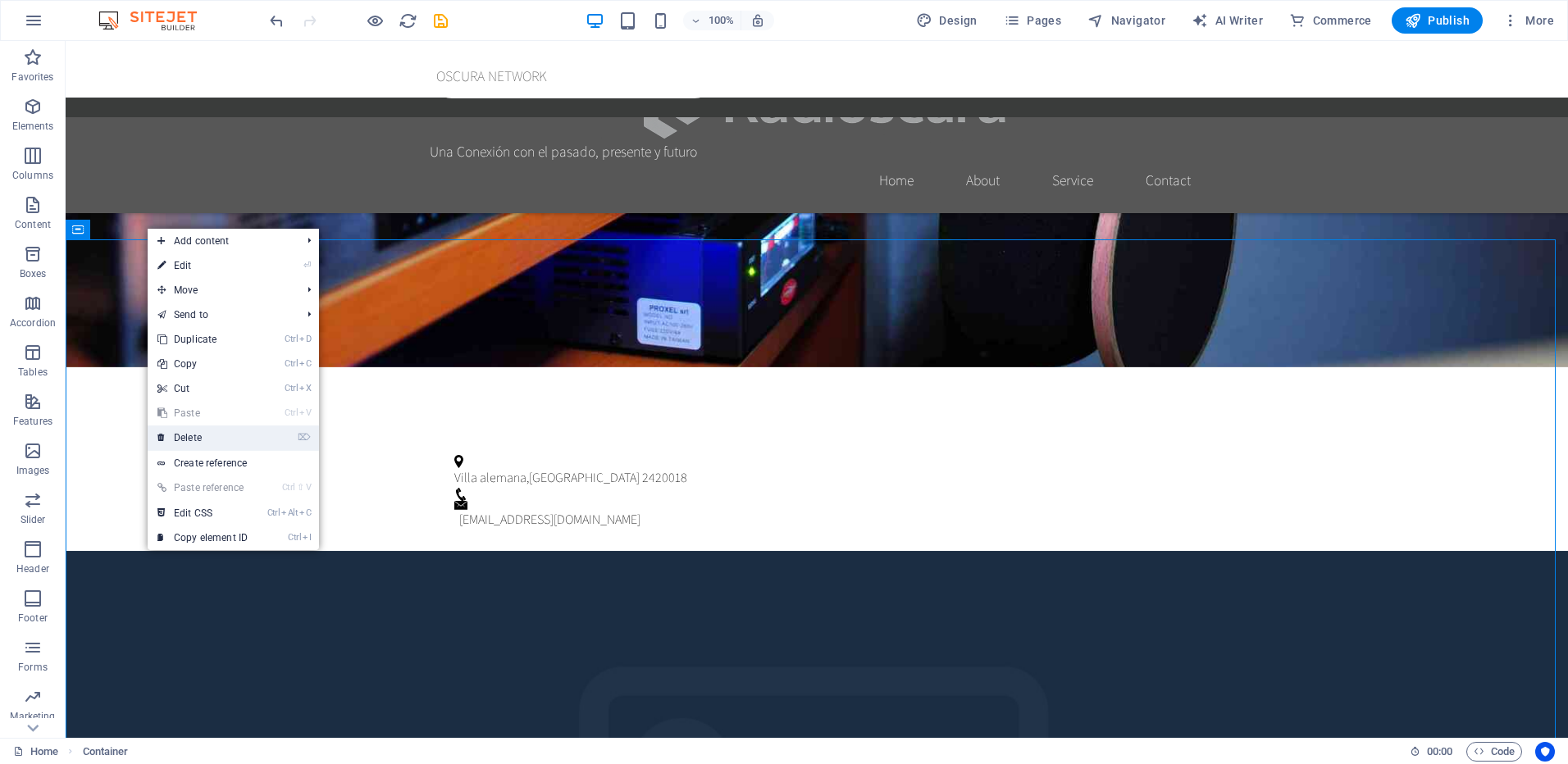
click at [204, 433] on link "⌦ Delete" at bounding box center [203, 438] width 110 height 25
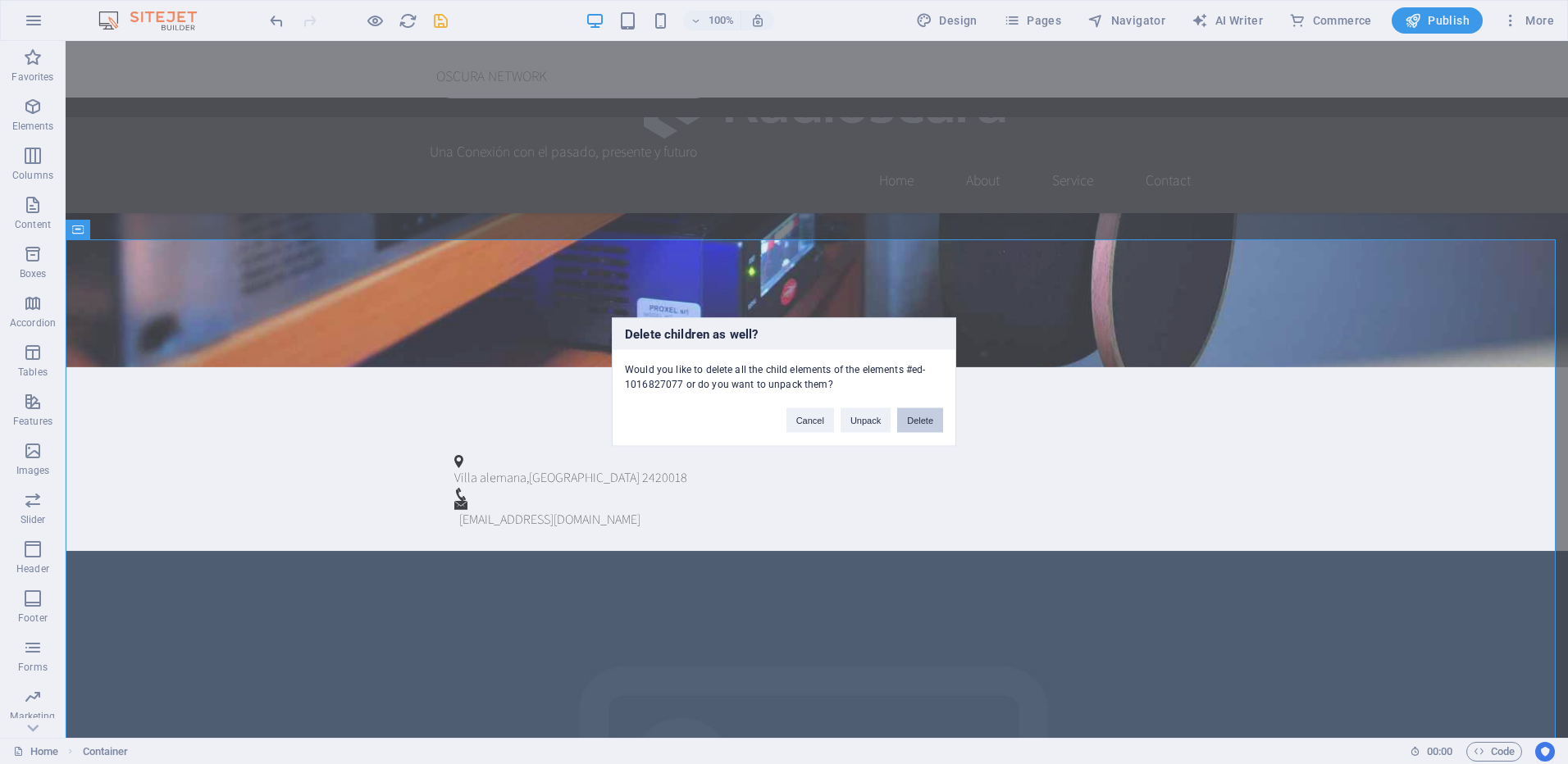
click at [927, 430] on button "Delete" at bounding box center [920, 421] width 46 height 25
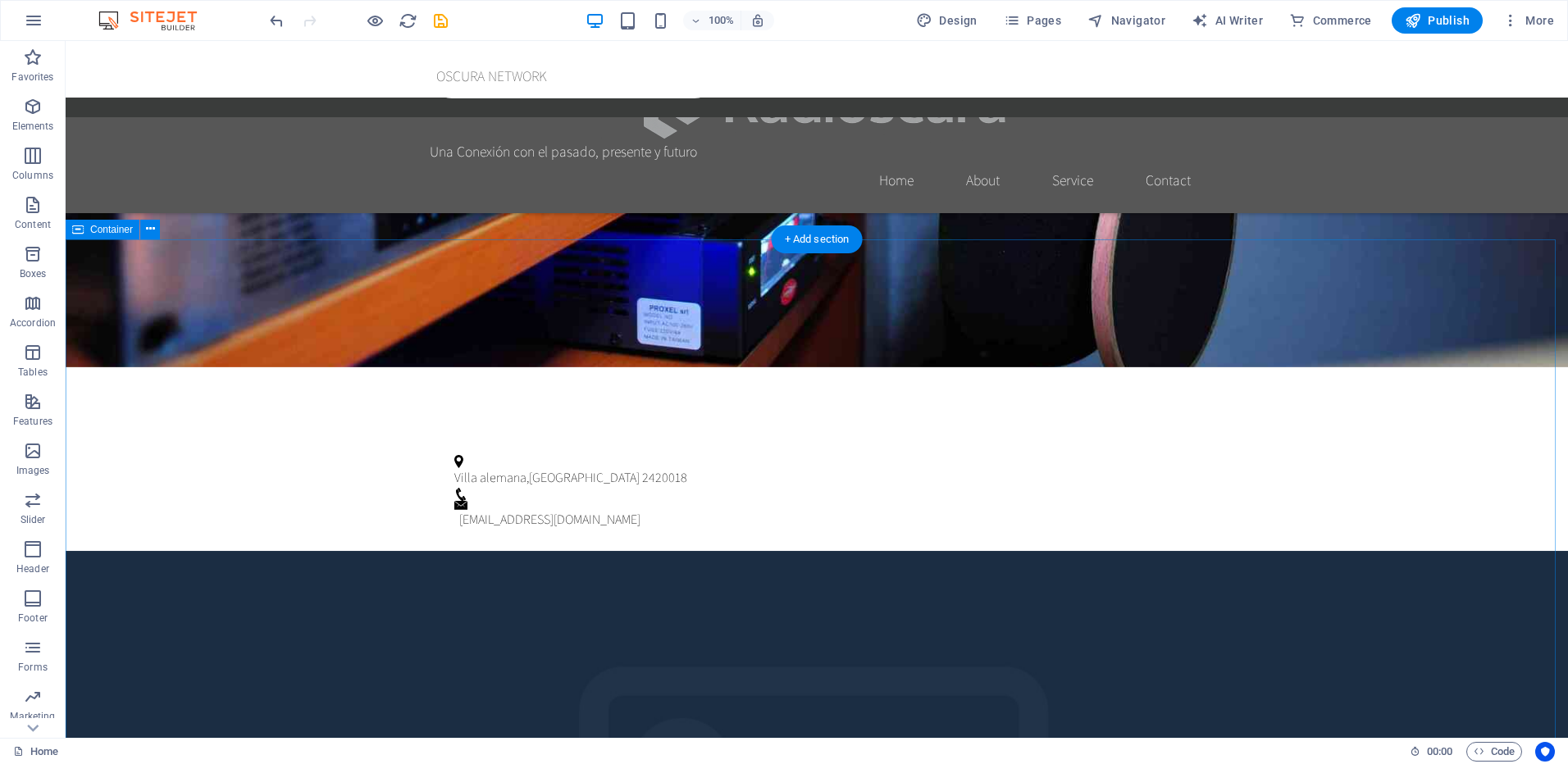
click at [151, 231] on icon at bounding box center [151, 229] width 9 height 17
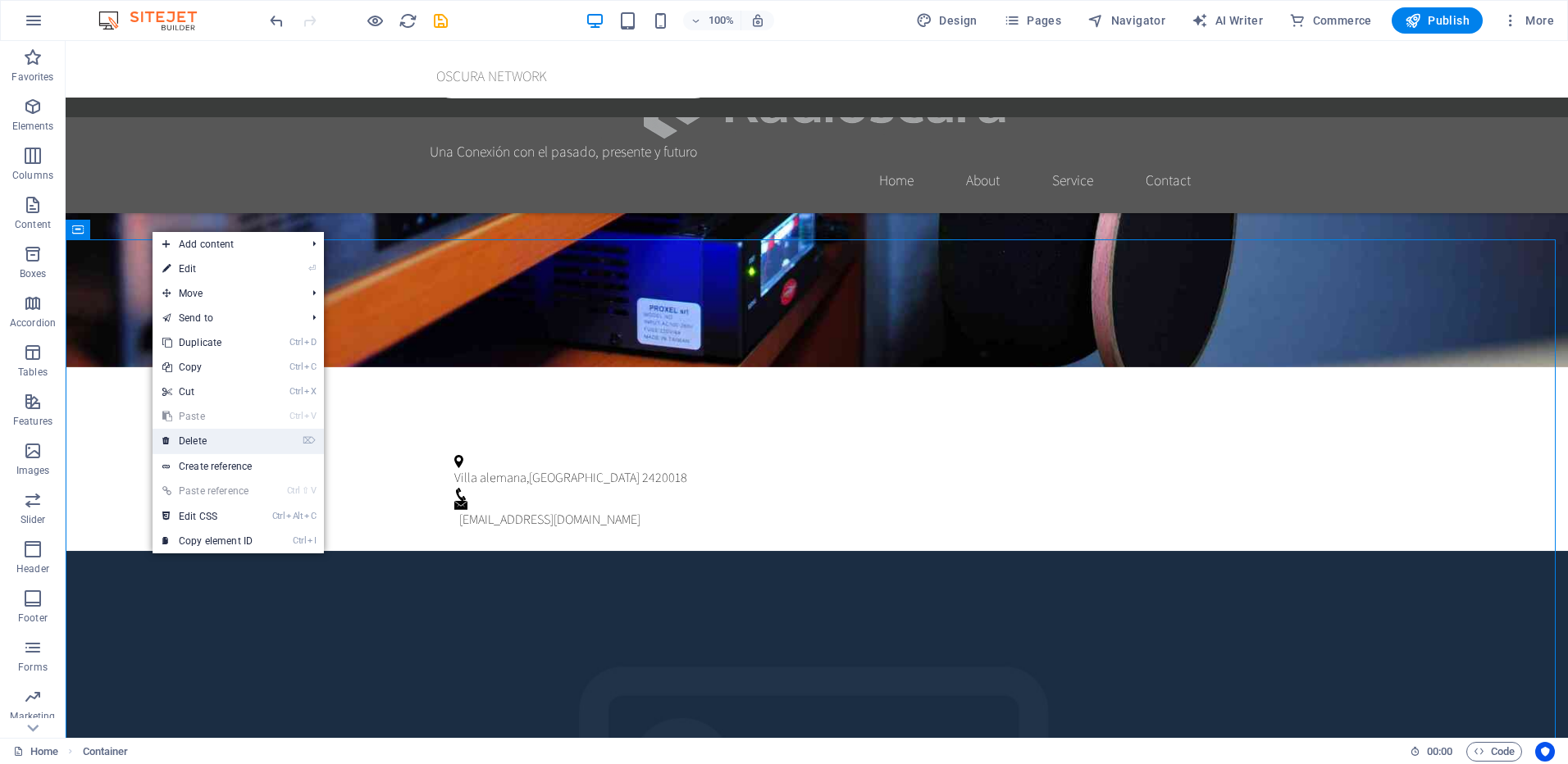
click at [231, 437] on link "⌦ Delete" at bounding box center [207, 442] width 110 height 25
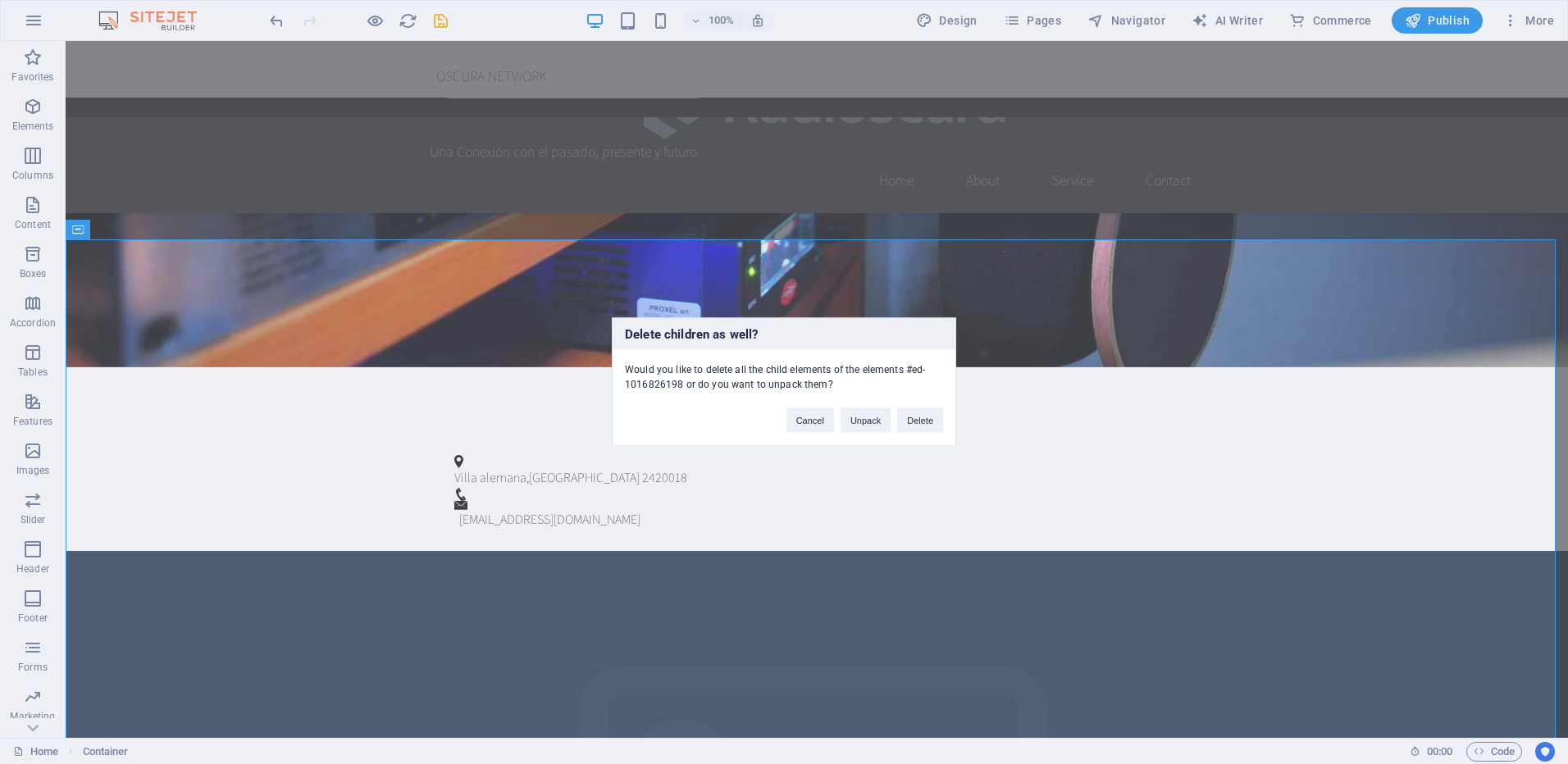
click at [231, 437] on div "Delete children as well? Would you like to delete all the child elements of the…" at bounding box center [784, 382] width 1568 height 764
click at [924, 422] on button "Delete" at bounding box center [920, 421] width 46 height 25
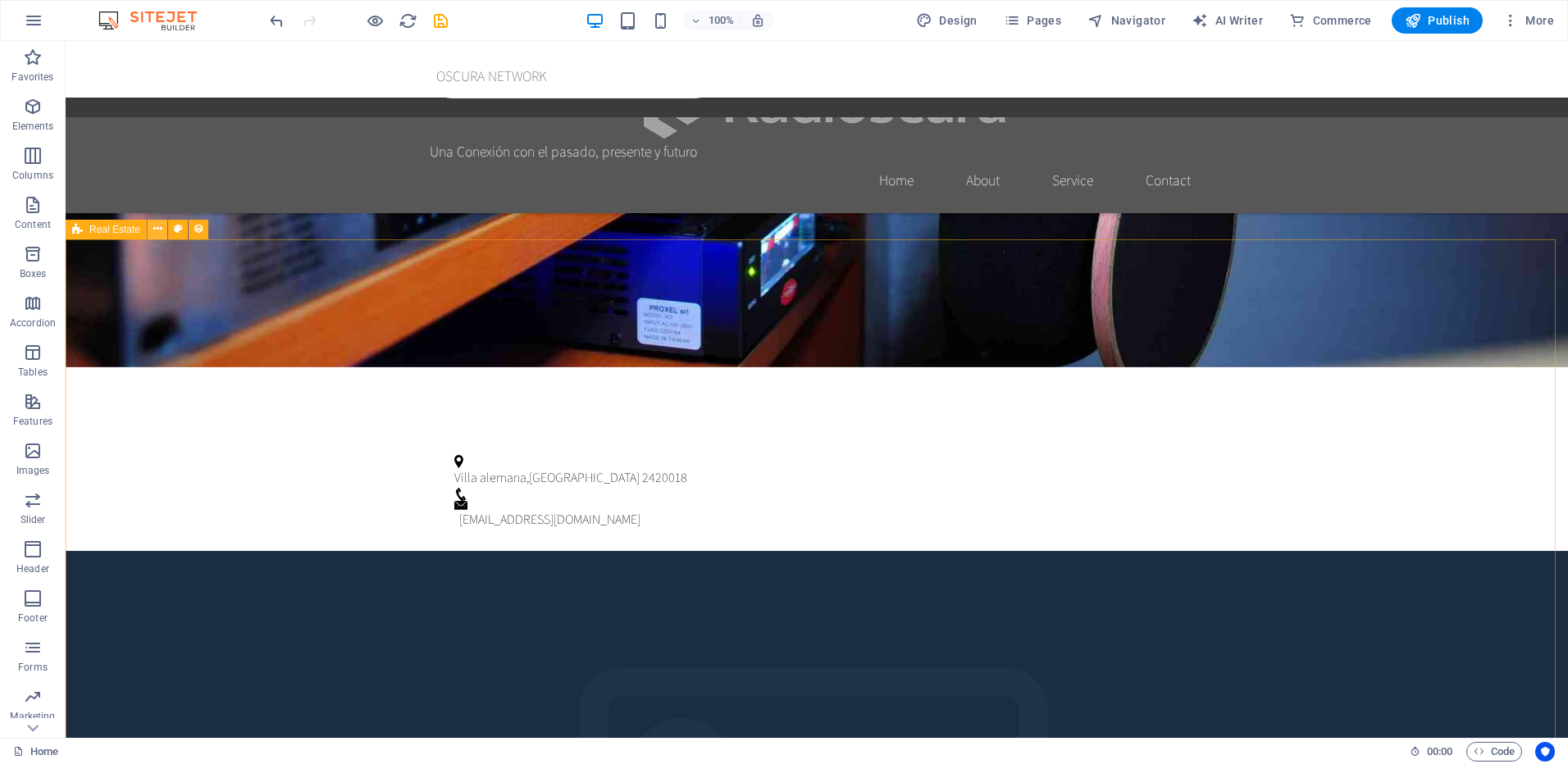
click at [163, 227] on button at bounding box center [158, 230] width 20 height 20
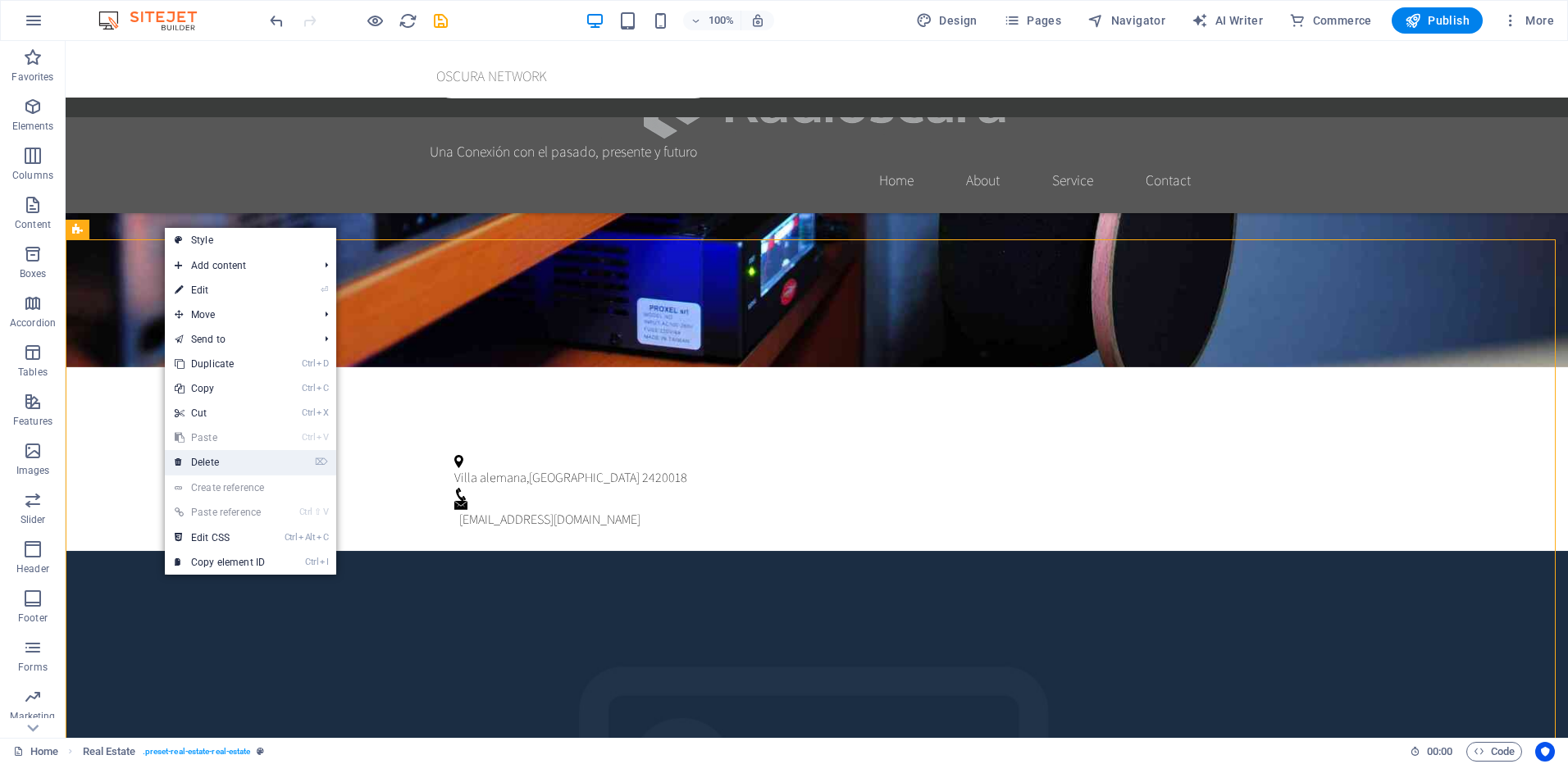
click at [235, 456] on link "⌦ Delete" at bounding box center [219, 462] width 110 height 25
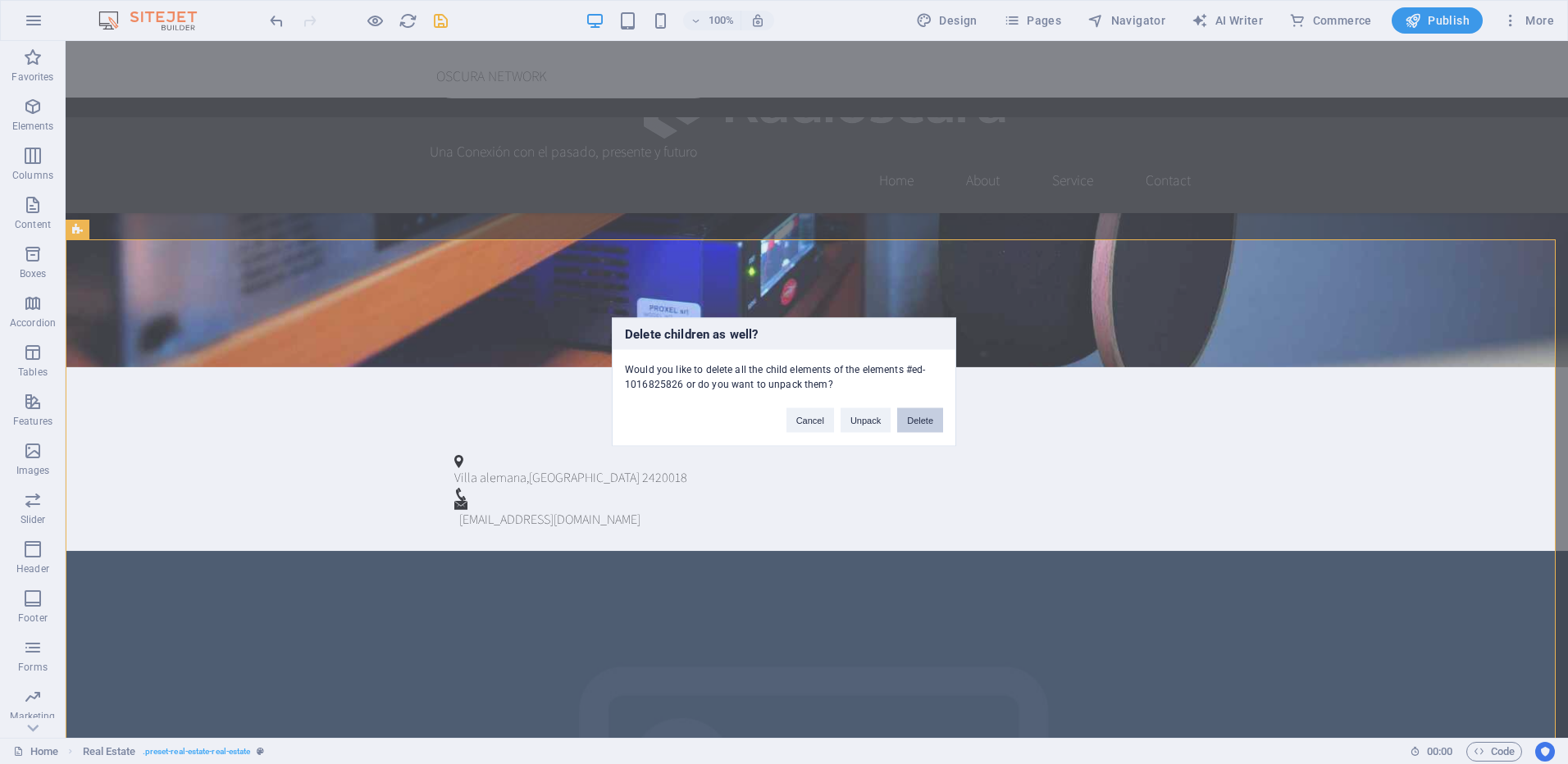
click at [920, 417] on button "Delete" at bounding box center [920, 421] width 46 height 25
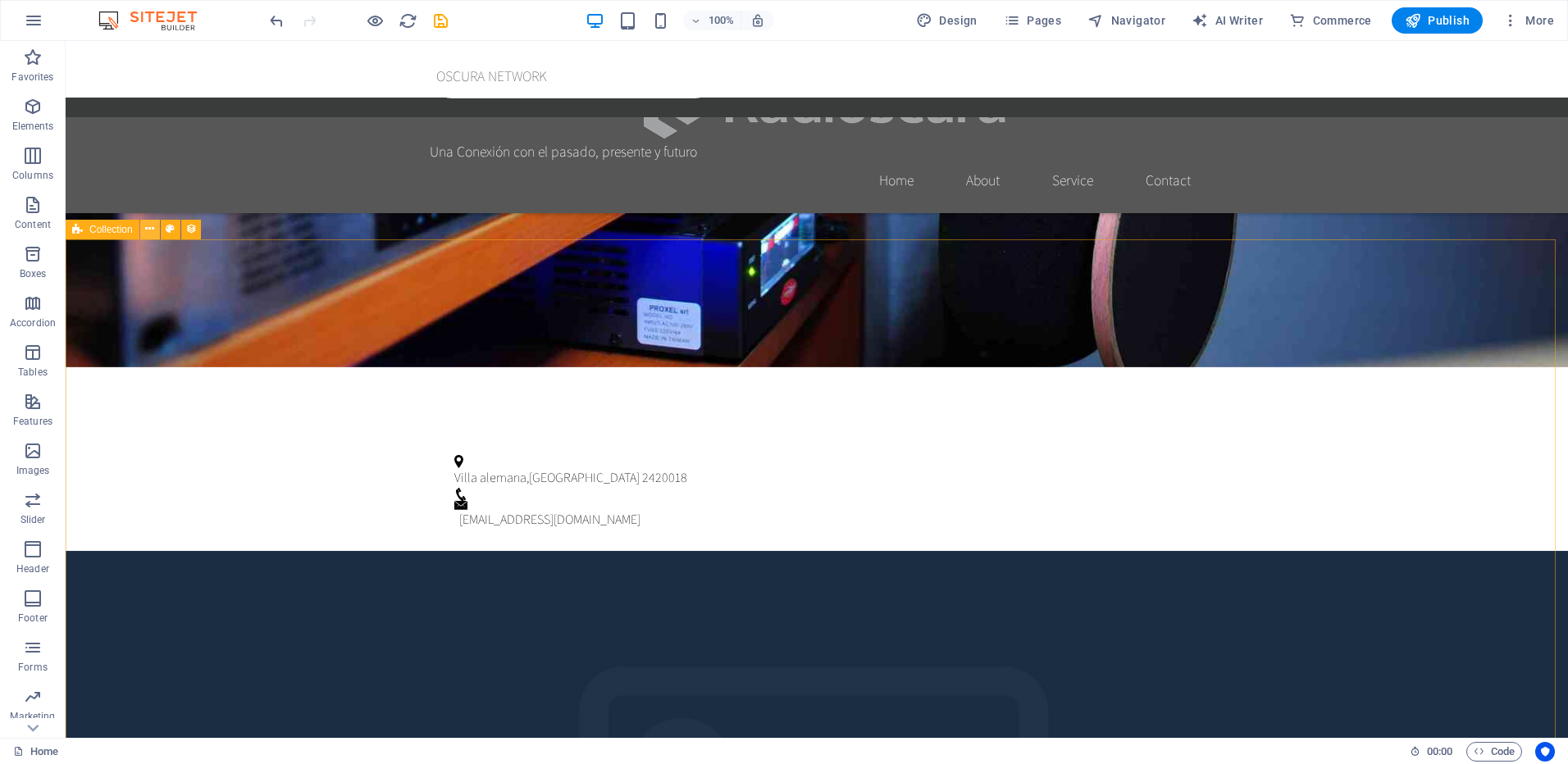
click at [148, 228] on icon at bounding box center [150, 229] width 9 height 17
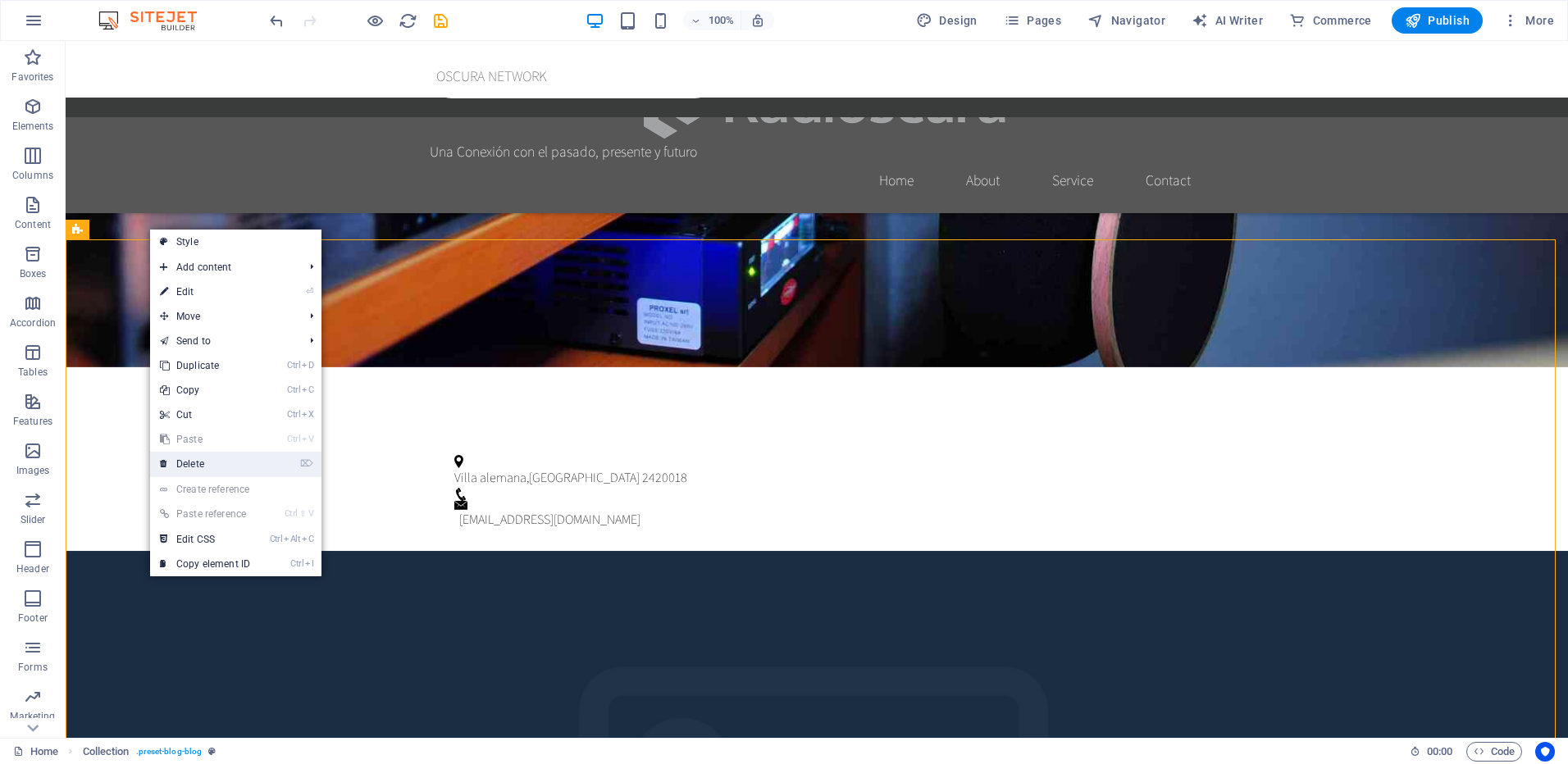
click at [221, 461] on link "⌦ Delete" at bounding box center [204, 464] width 110 height 25
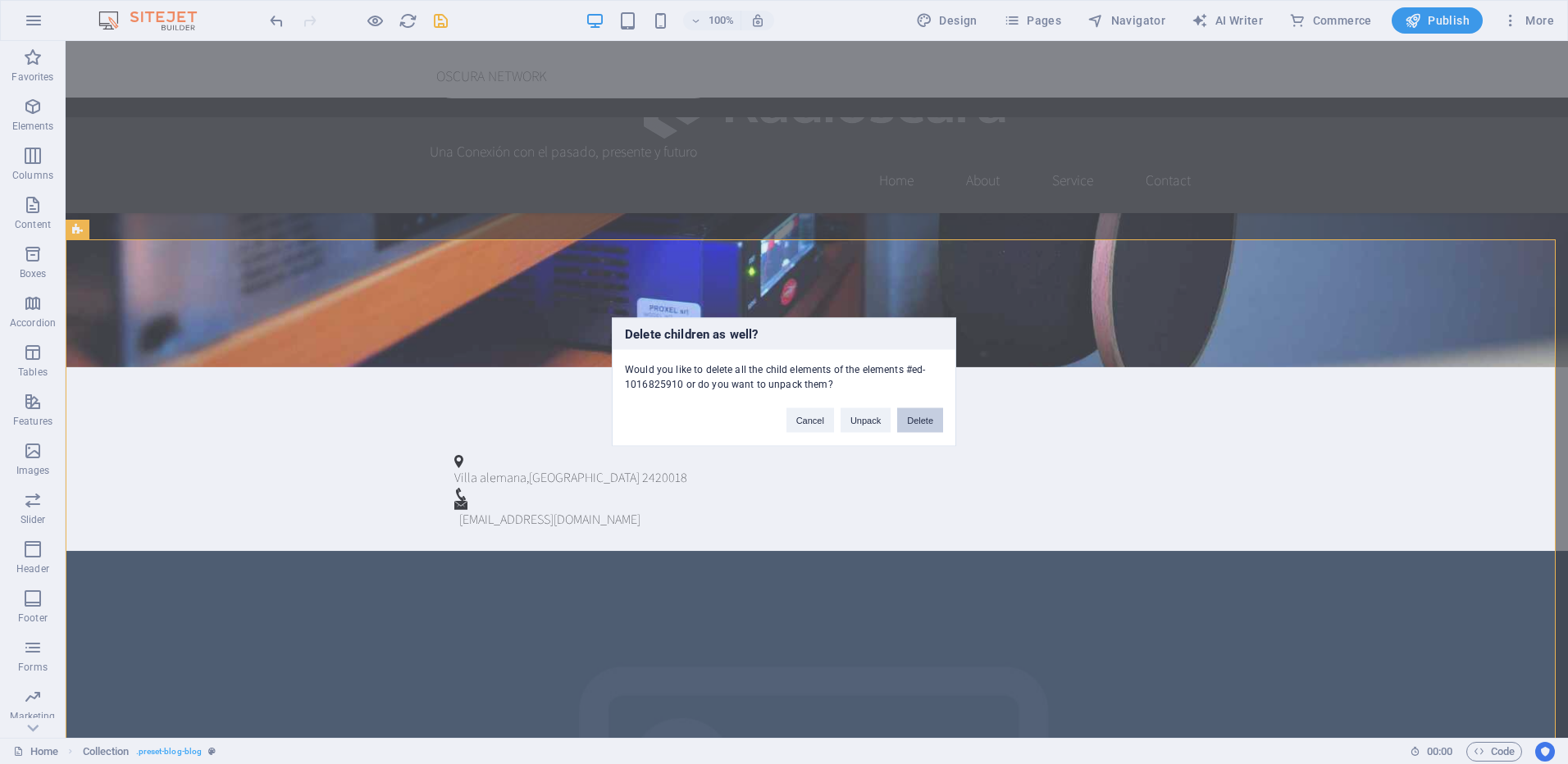
click at [916, 423] on button "Delete" at bounding box center [920, 421] width 46 height 25
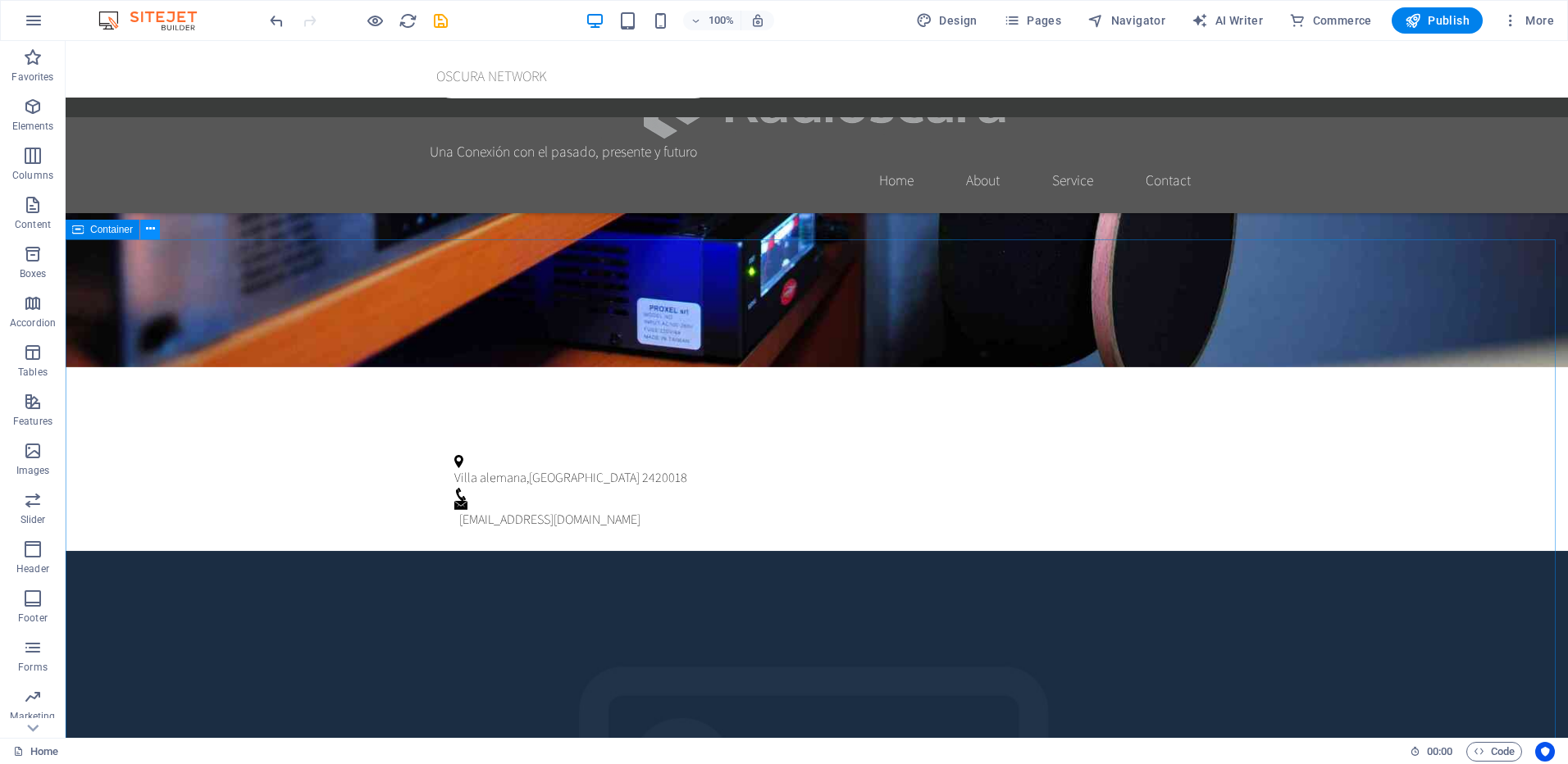
click at [156, 233] on button at bounding box center [151, 230] width 20 height 20
click at [149, 231] on icon at bounding box center [151, 229] width 9 height 17
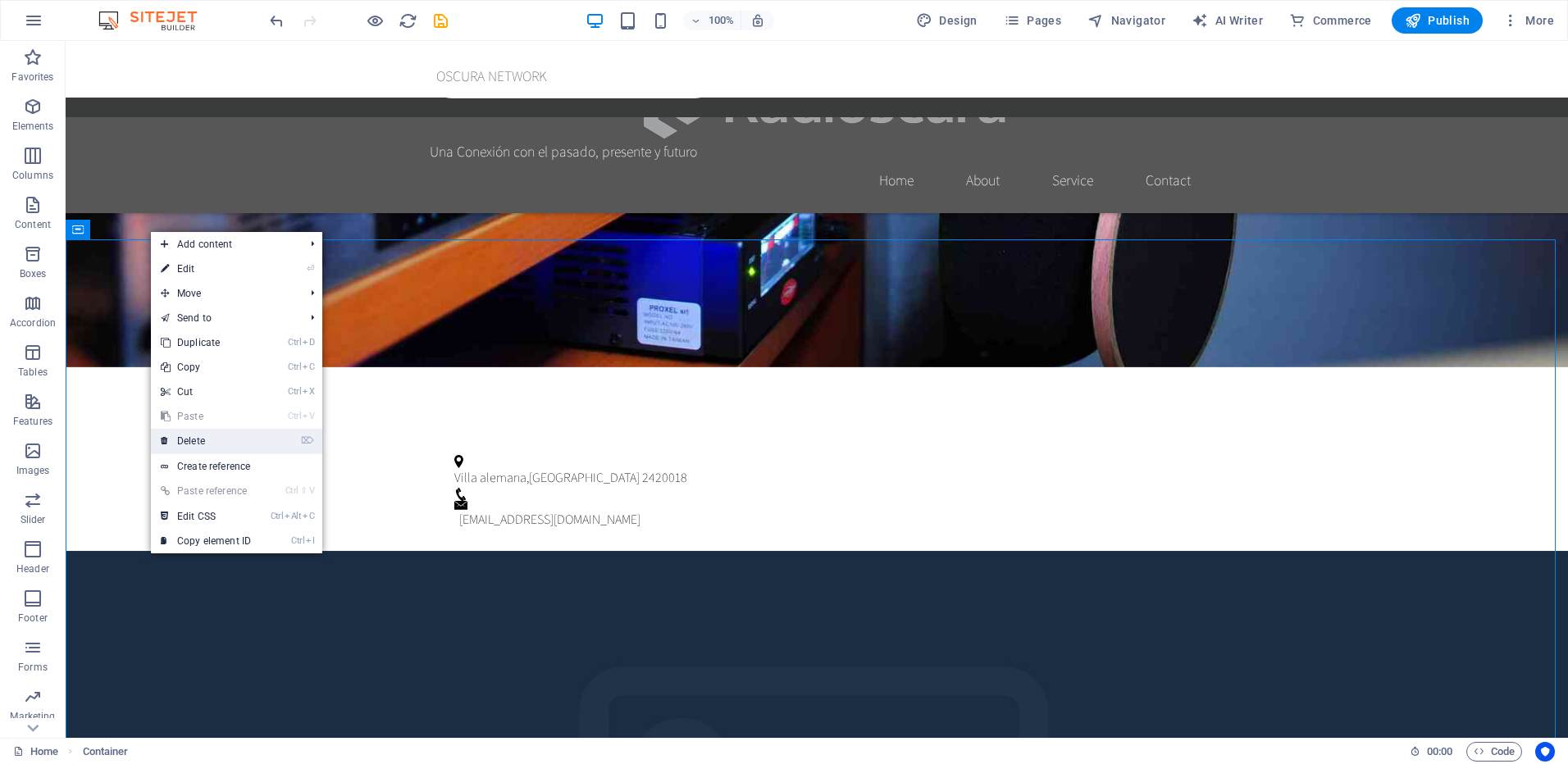
click at [207, 434] on link "⌦ Delete" at bounding box center [205, 442] width 110 height 25
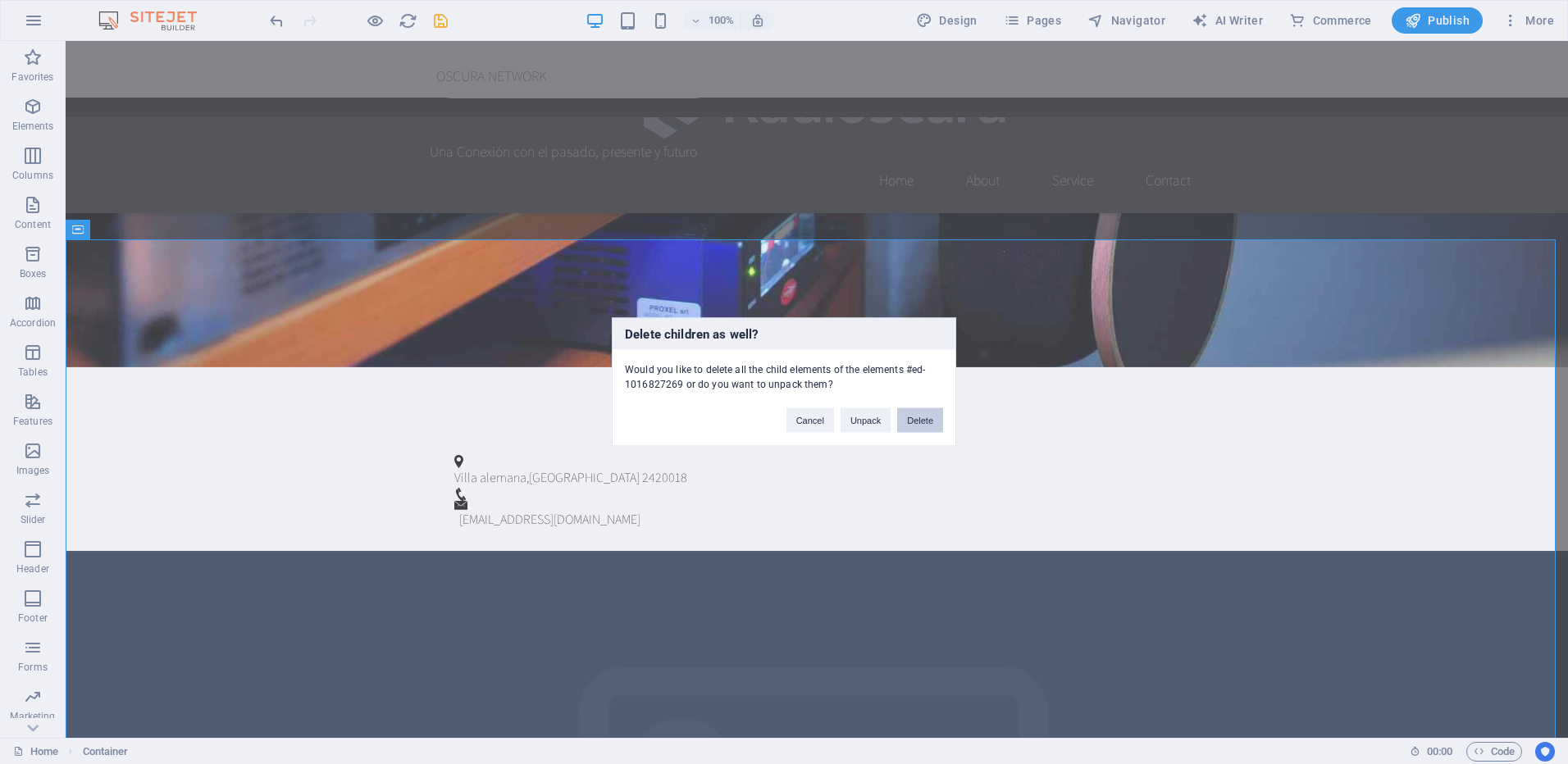
click at [908, 413] on button "Delete" at bounding box center [920, 421] width 46 height 25
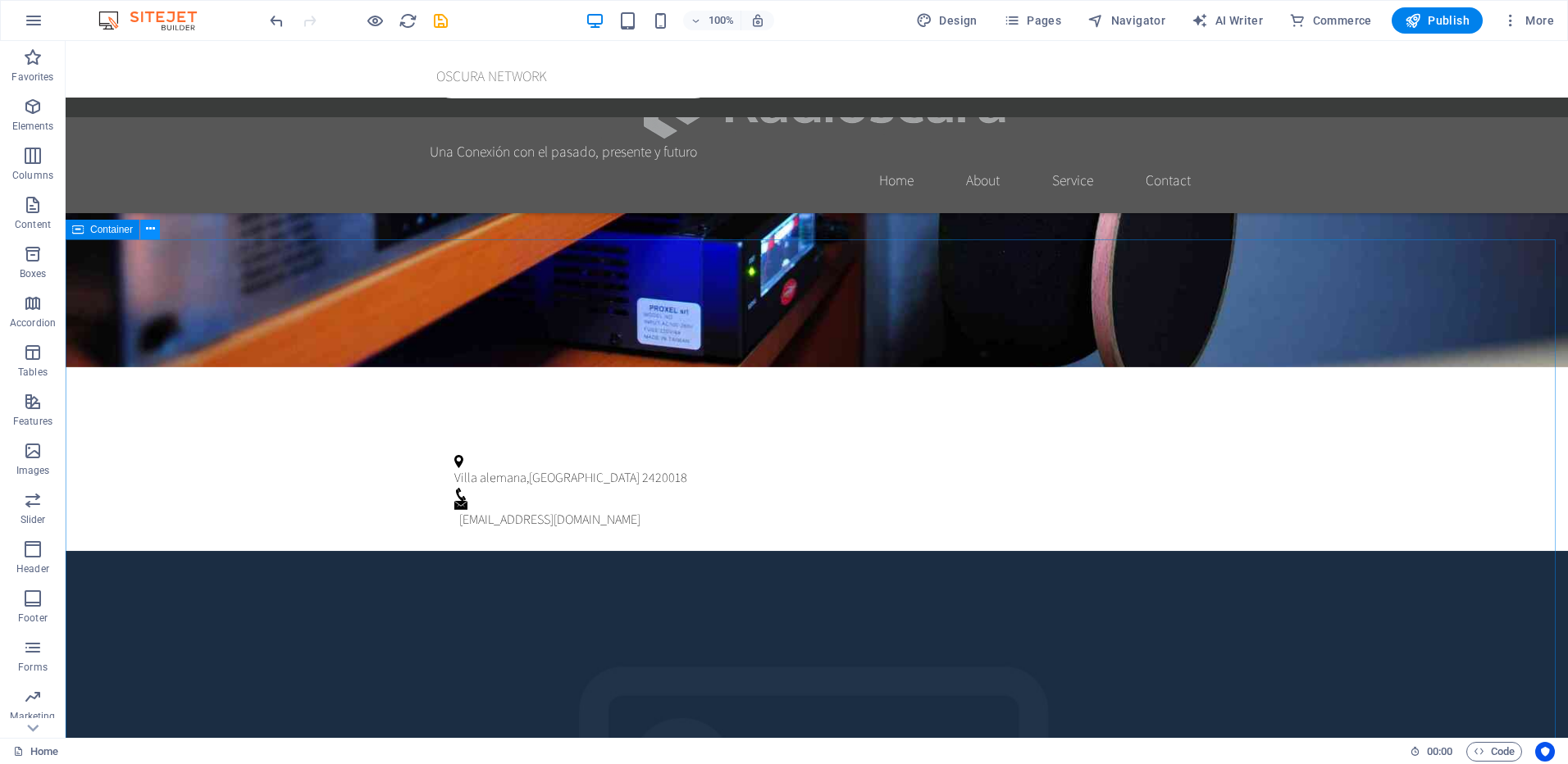
click at [156, 229] on button at bounding box center [151, 230] width 20 height 20
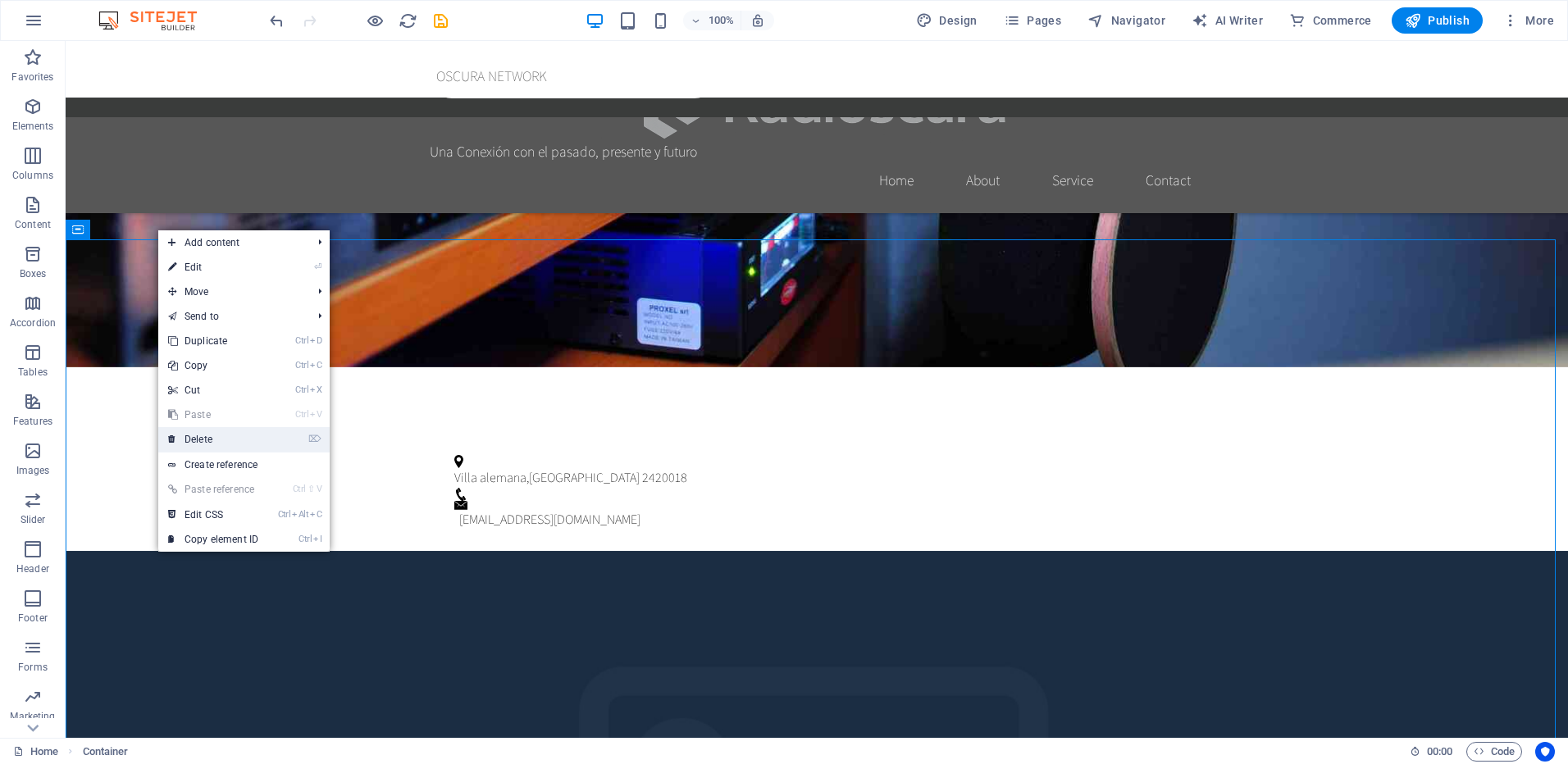
click at [267, 441] on link "⌦ Delete" at bounding box center [213, 440] width 110 height 25
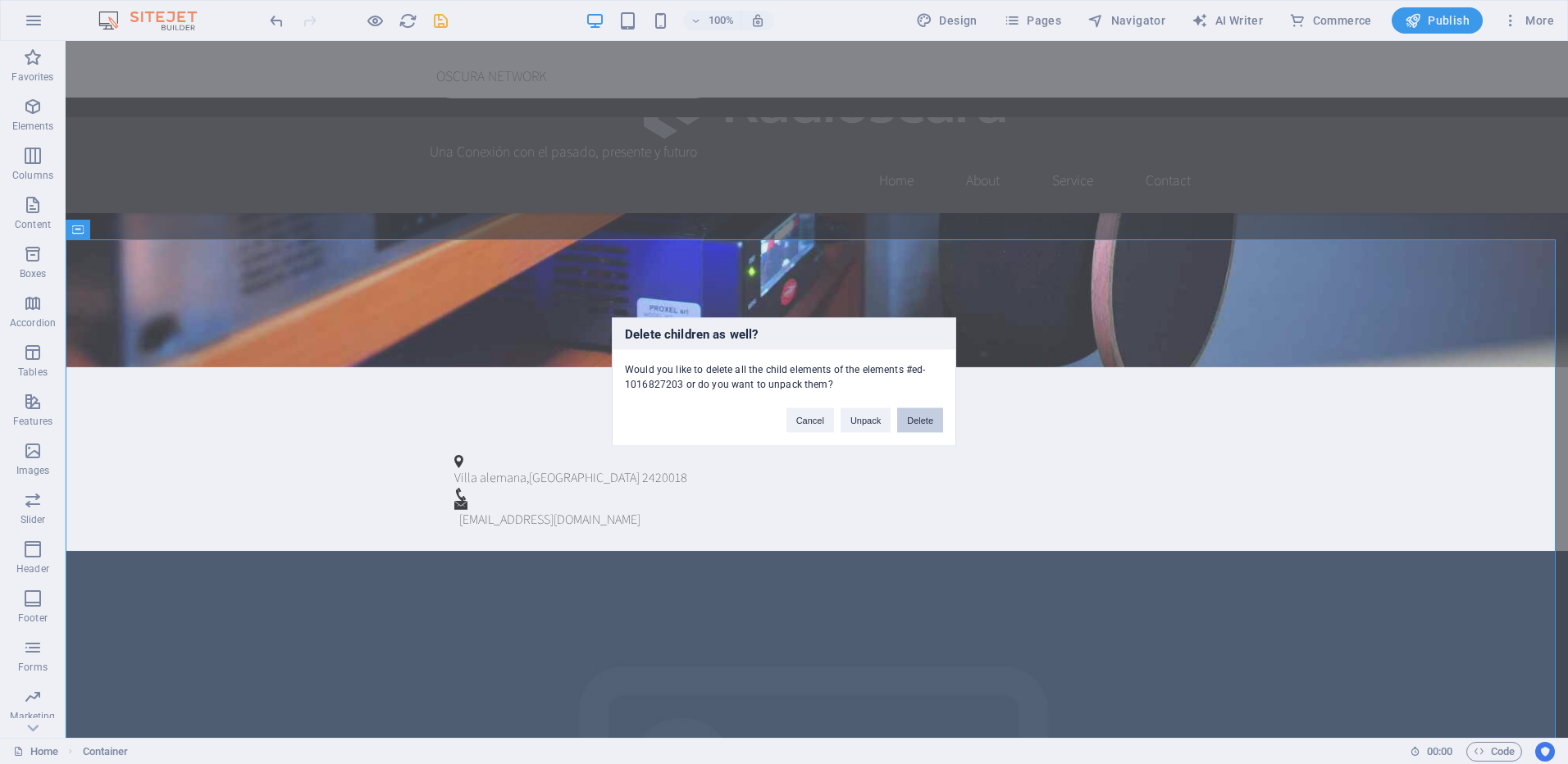
drag, startPoint x: 920, startPoint y: 418, endPoint x: 824, endPoint y: 361, distance: 111.6
click at [920, 418] on button "Delete" at bounding box center [920, 421] width 46 height 25
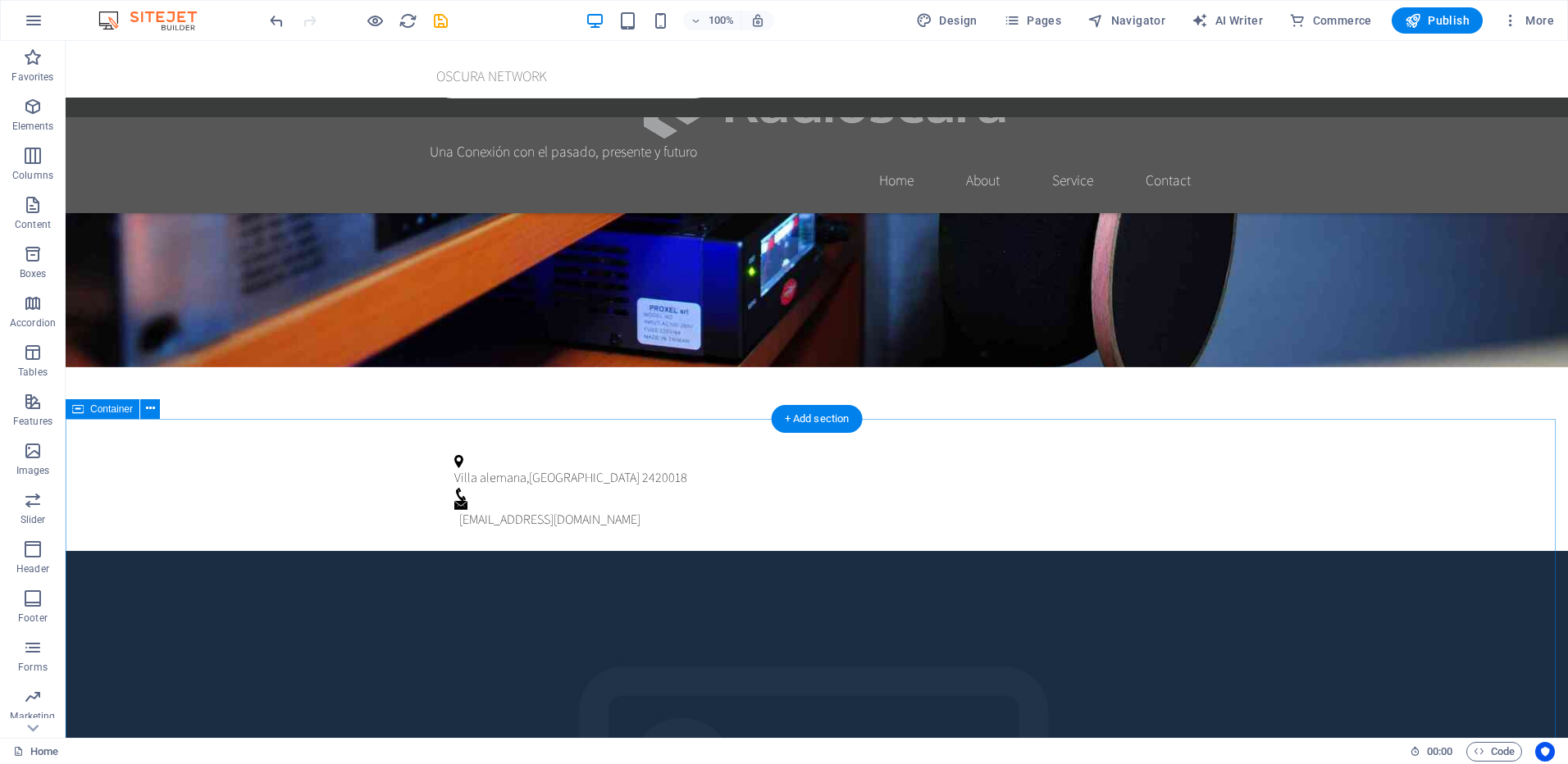
click at [149, 408] on icon at bounding box center [151, 408] width 9 height 17
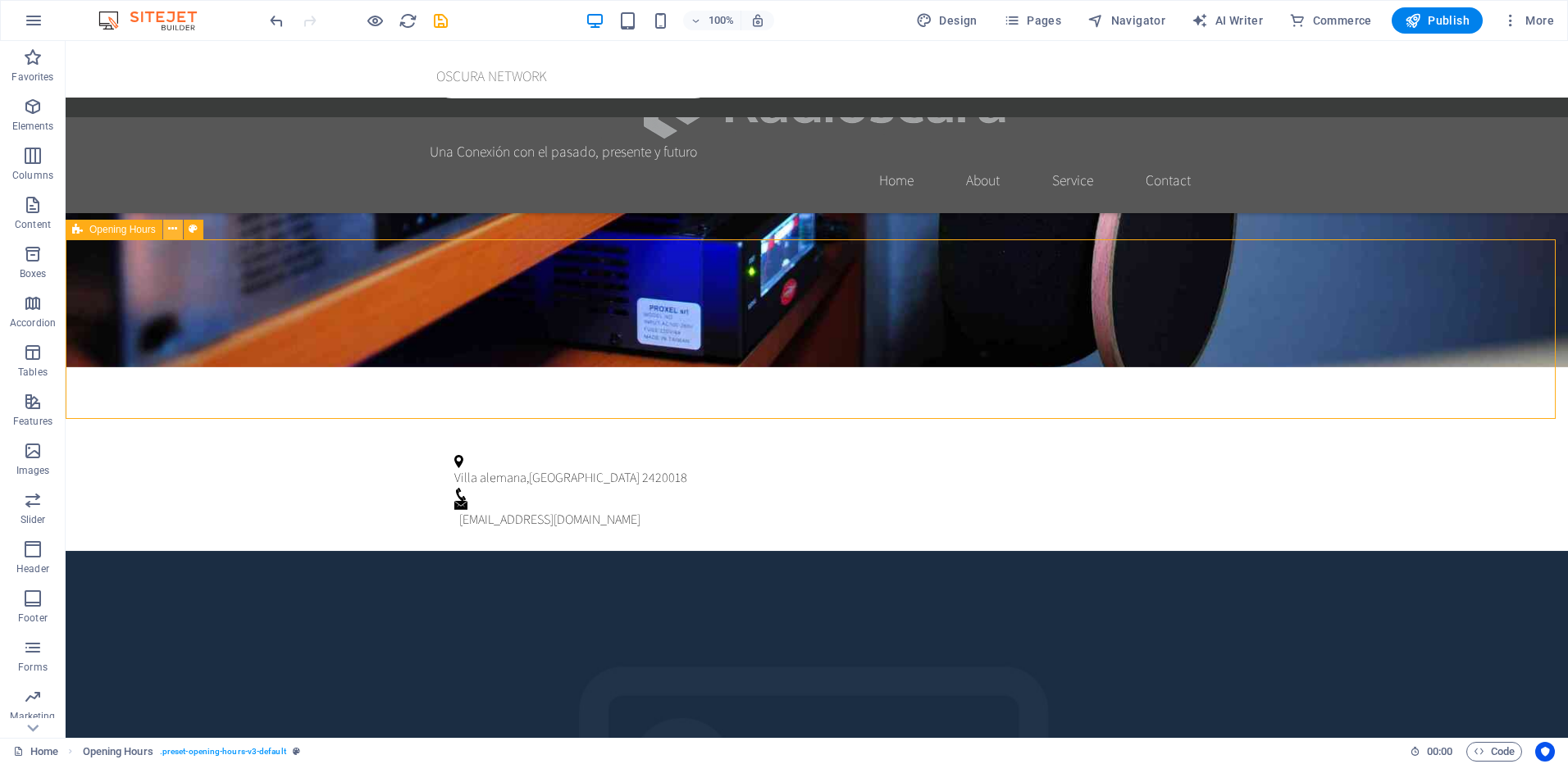
click at [175, 225] on icon at bounding box center [172, 229] width 9 height 17
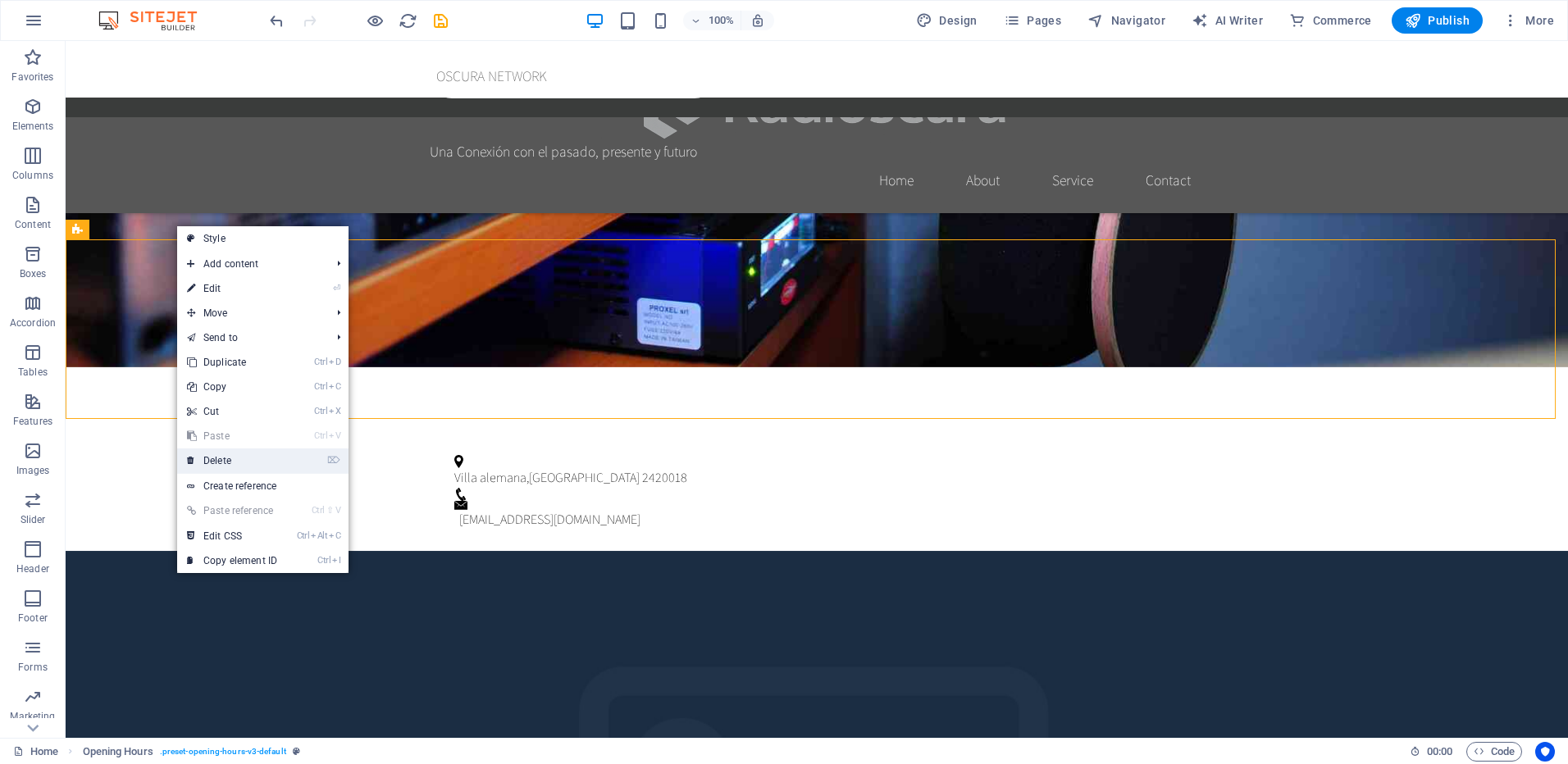
click at [224, 458] on link "⌦ Delete" at bounding box center [232, 461] width 110 height 25
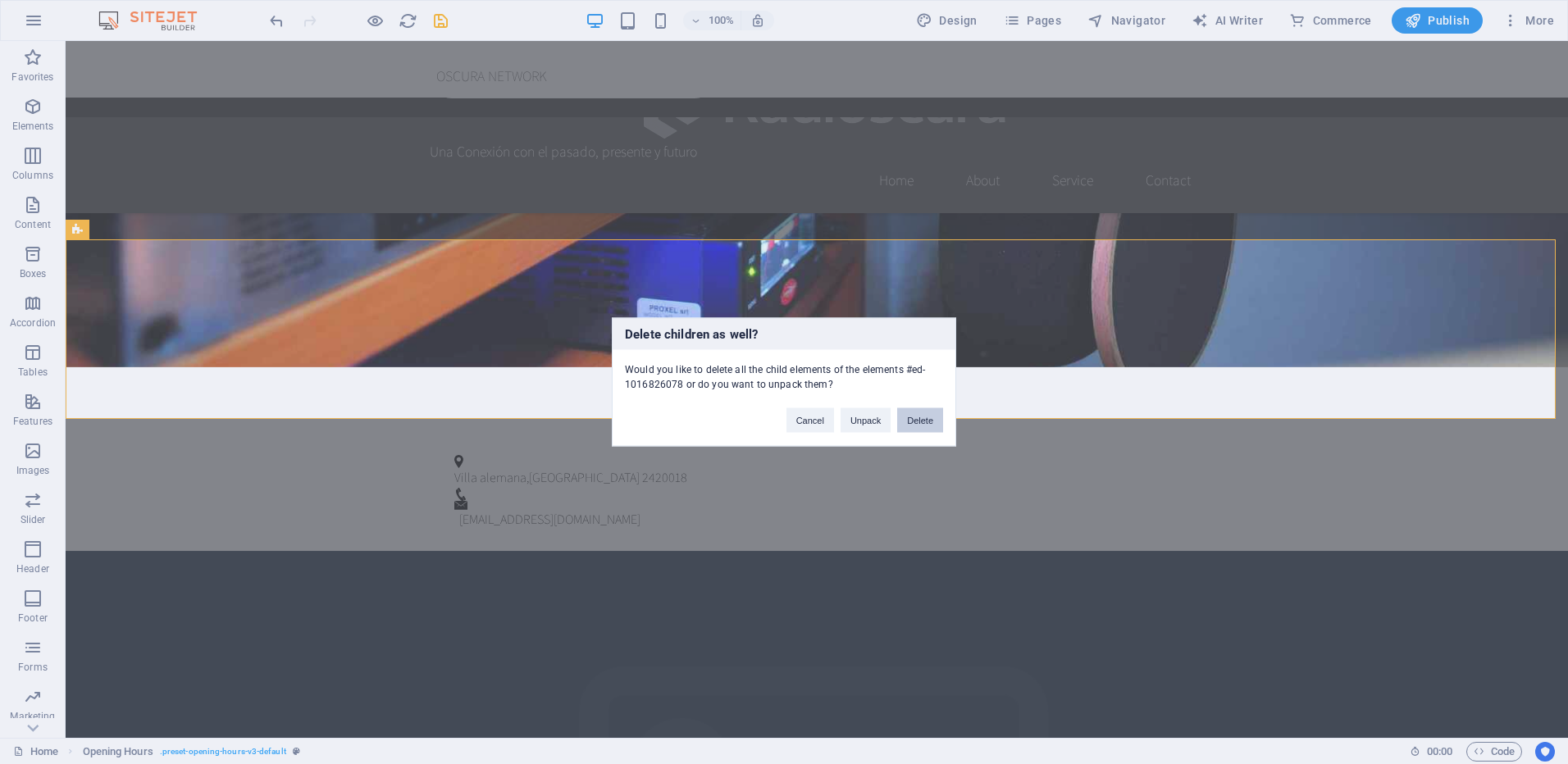
click at [908, 417] on button "Delete" at bounding box center [920, 421] width 46 height 25
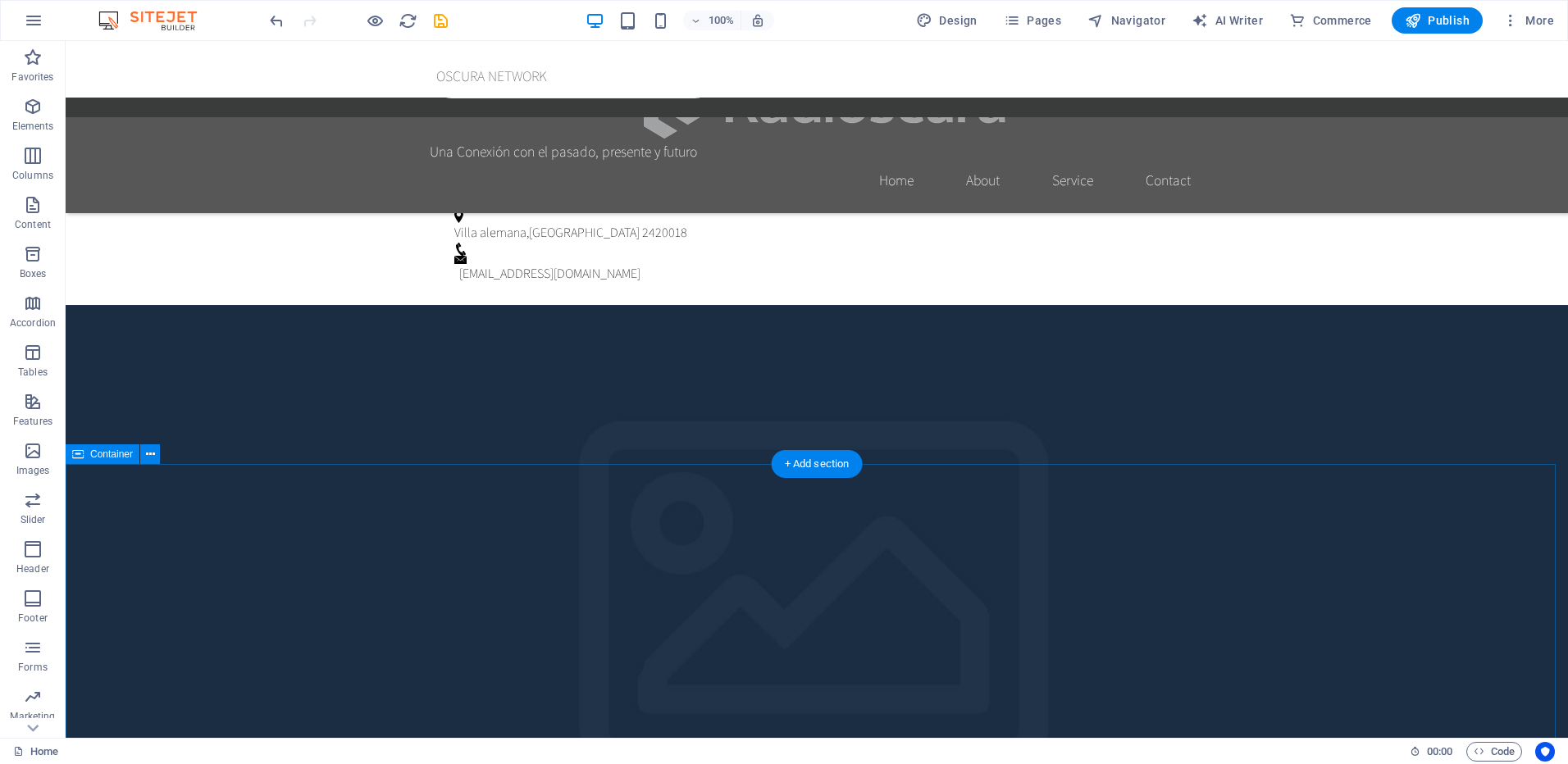
scroll to position [1432, 0]
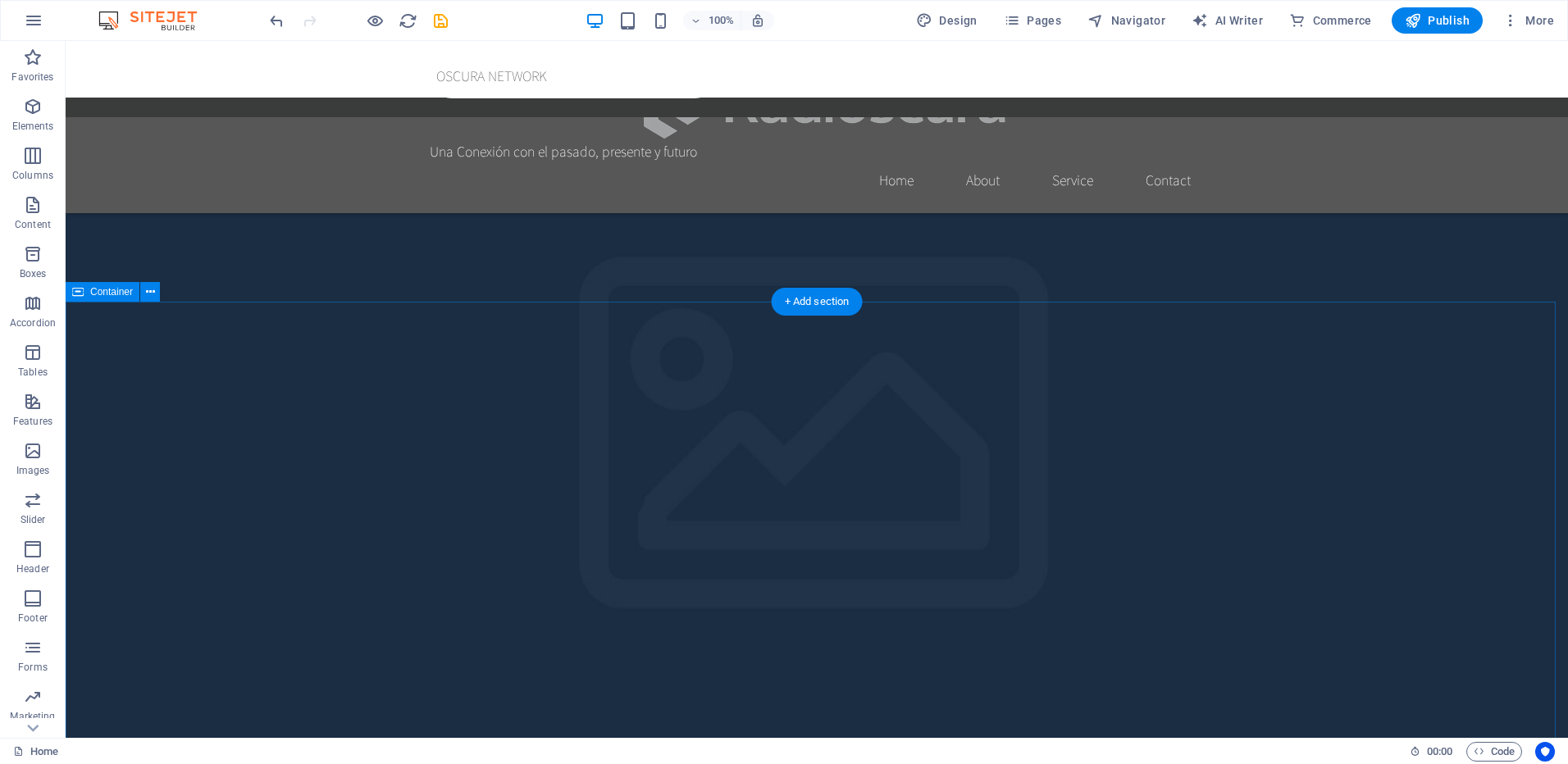
click at [155, 290] on button at bounding box center [151, 292] width 20 height 20
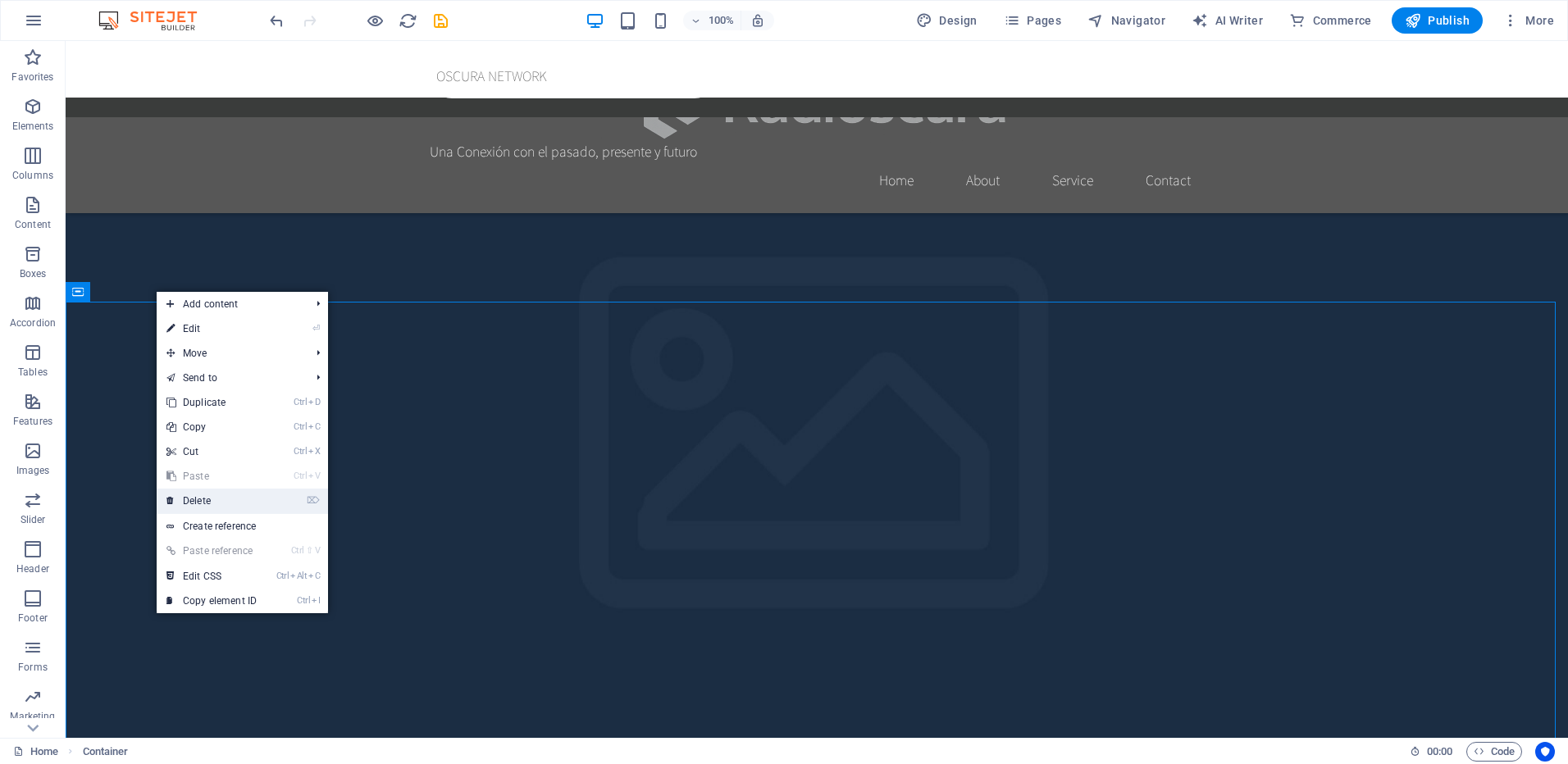
click at [210, 495] on link "⌦ Delete" at bounding box center [211, 501] width 110 height 25
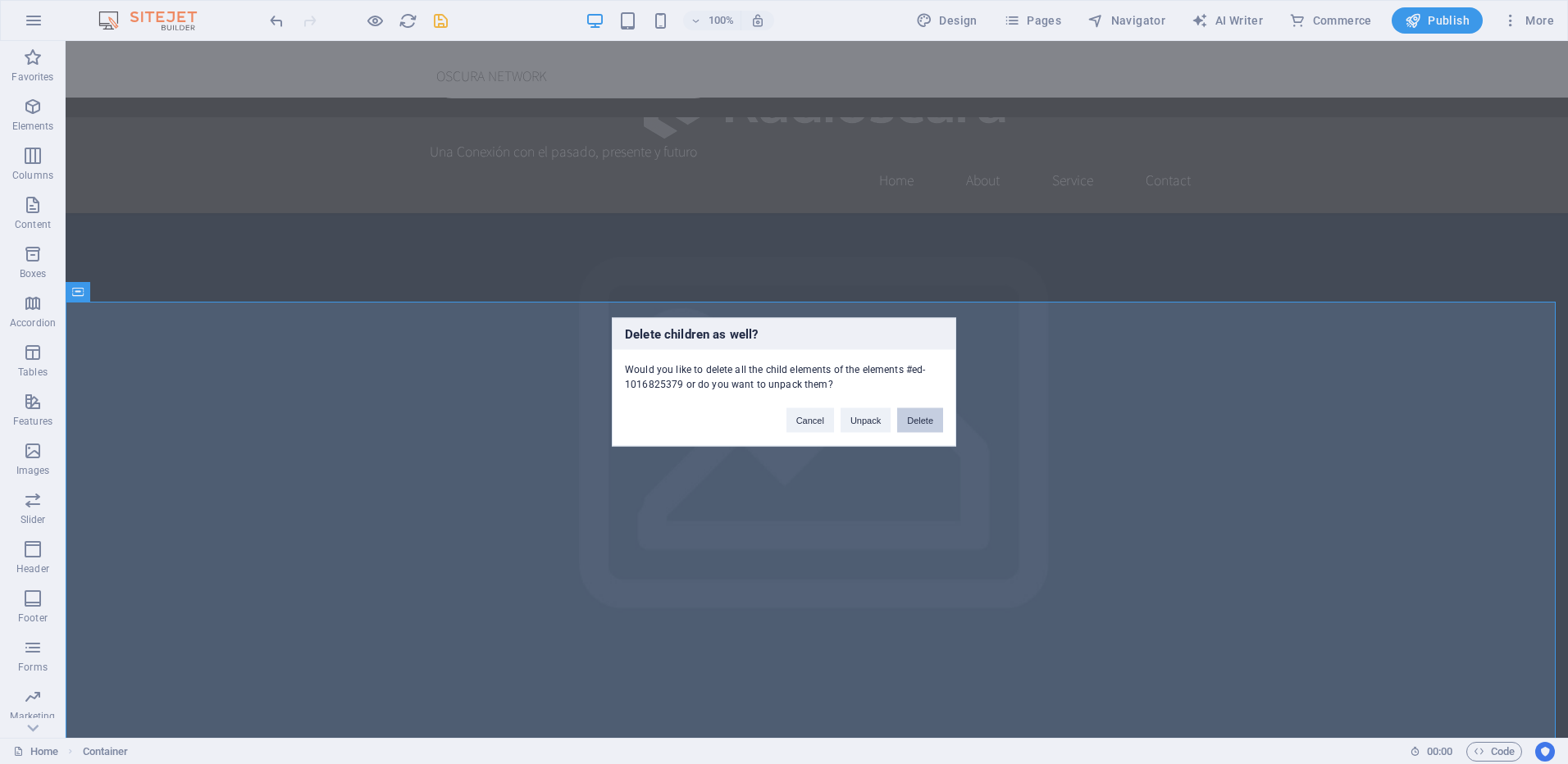
click at [923, 423] on button "Delete" at bounding box center [920, 421] width 46 height 25
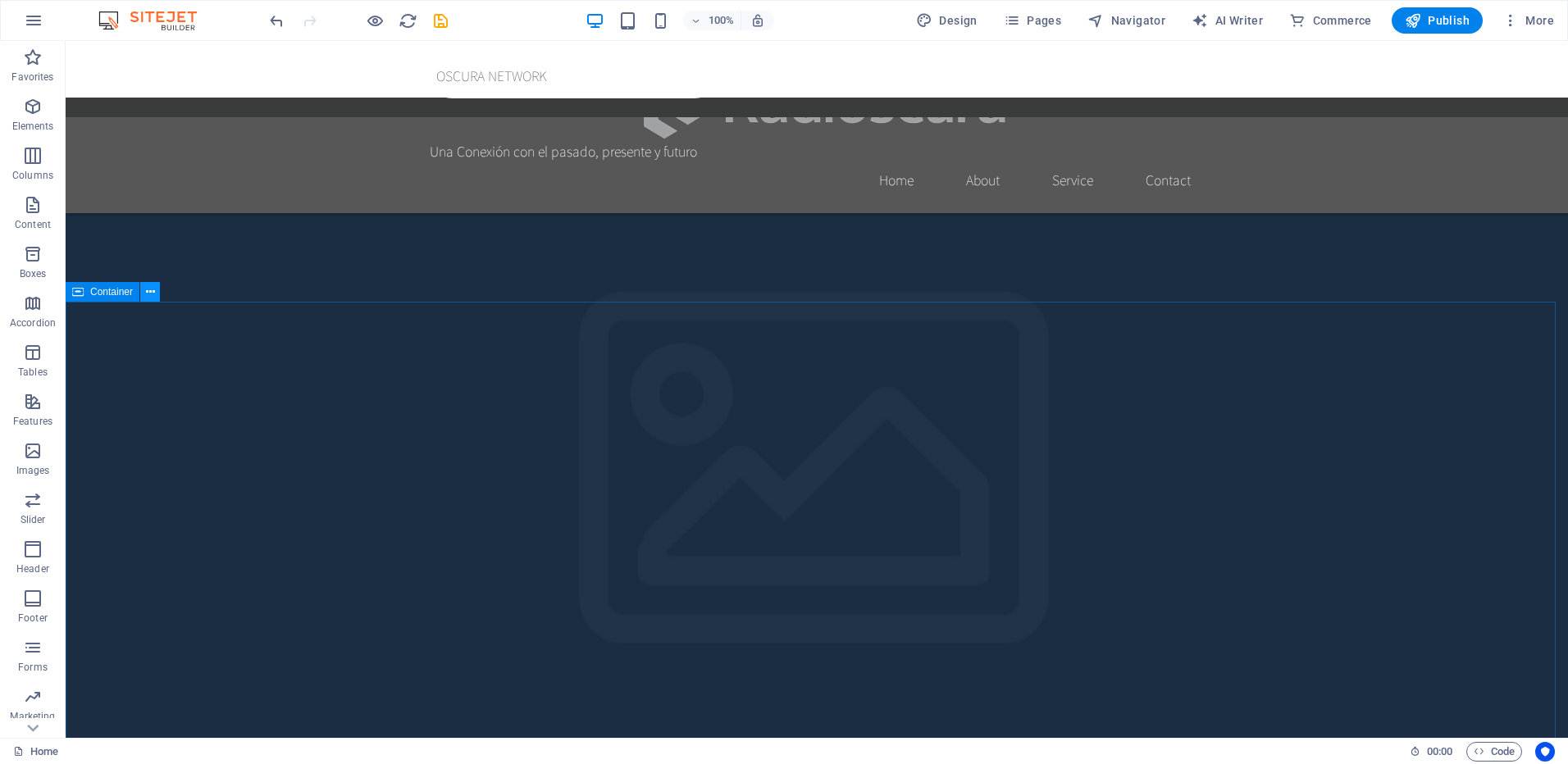
click at [148, 290] on icon at bounding box center [151, 292] width 9 height 17
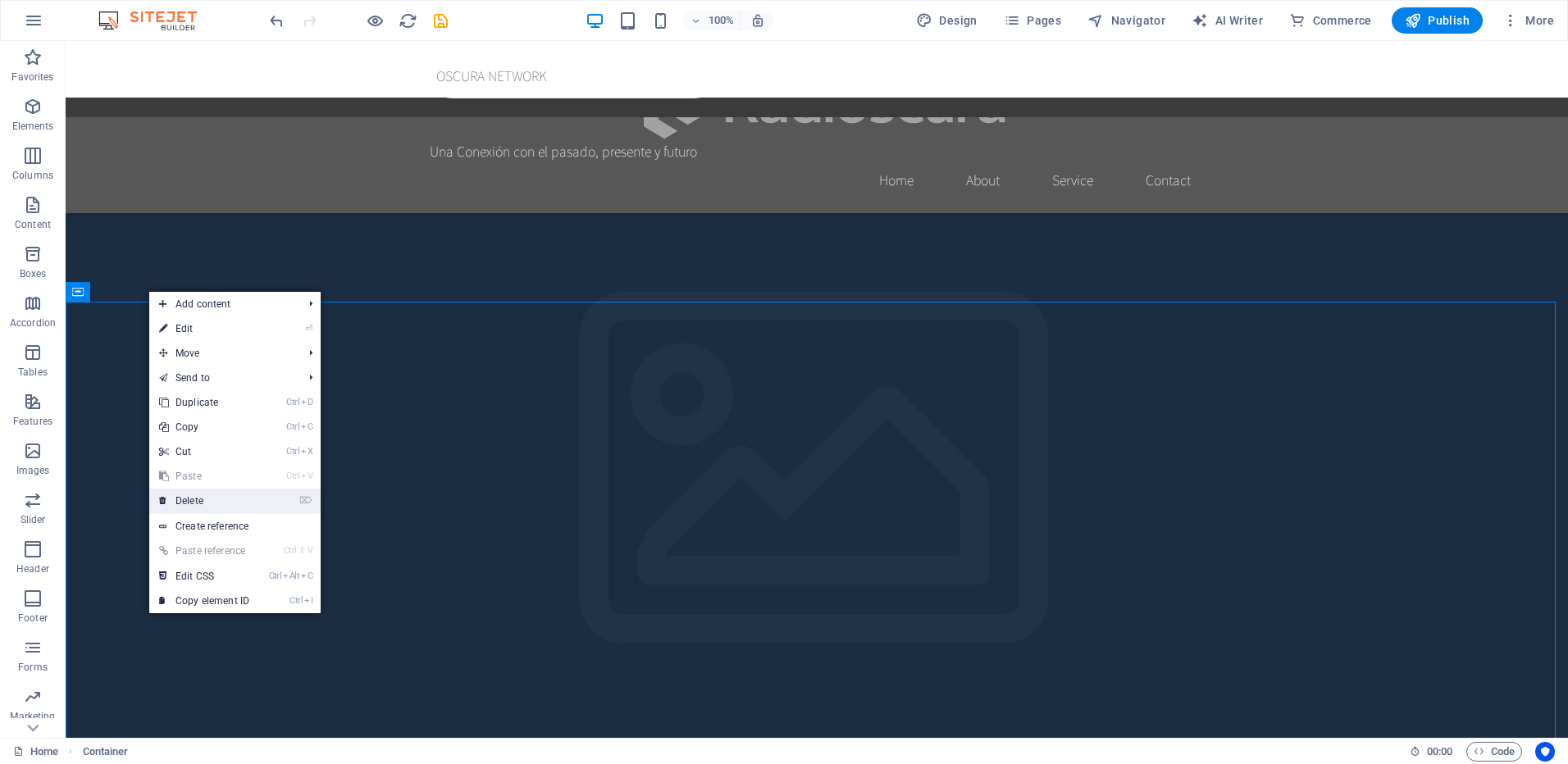
click at [206, 494] on link "⌦ Delete" at bounding box center [203, 501] width 110 height 25
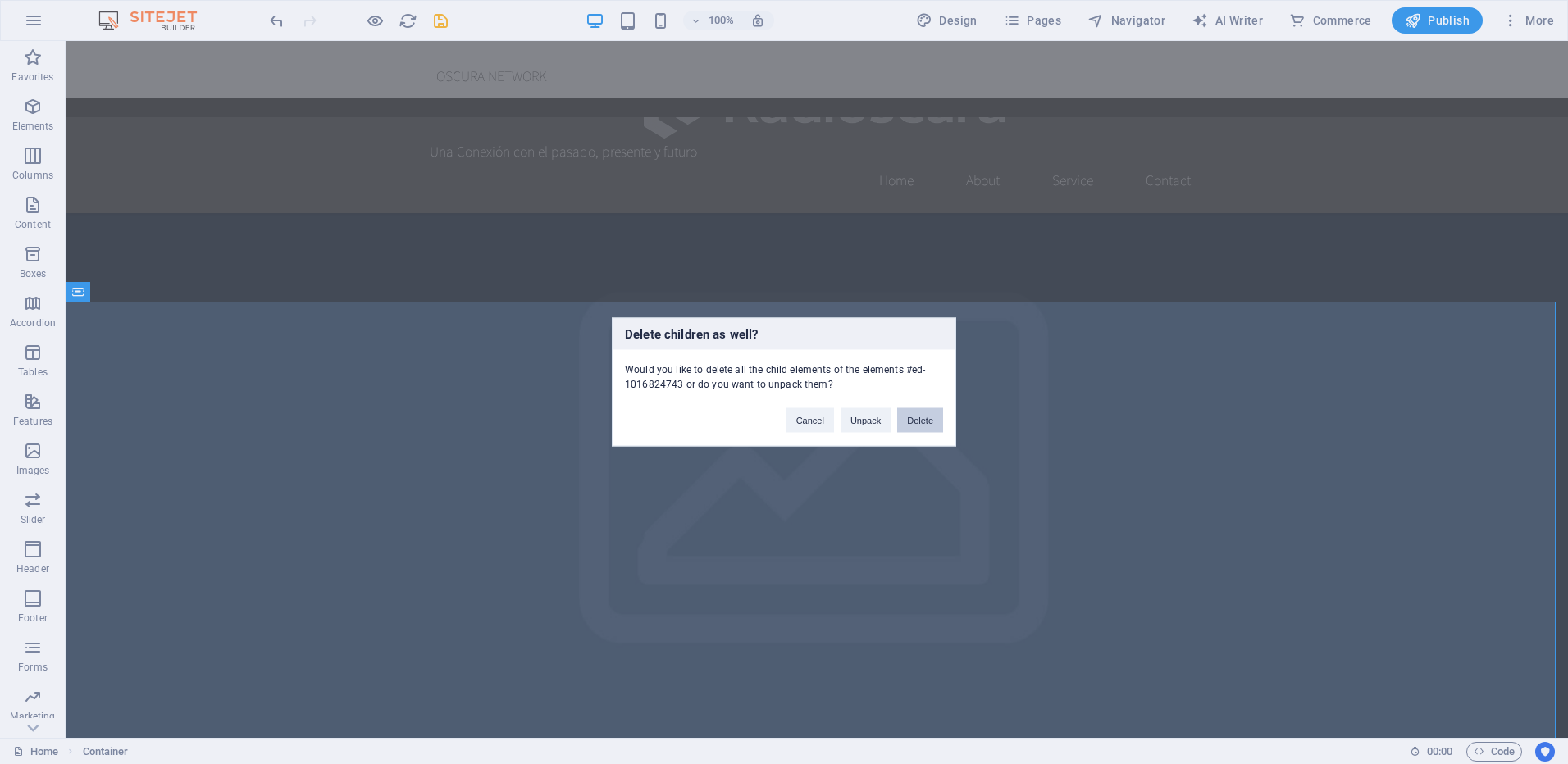
click at [922, 419] on button "Delete" at bounding box center [920, 421] width 46 height 25
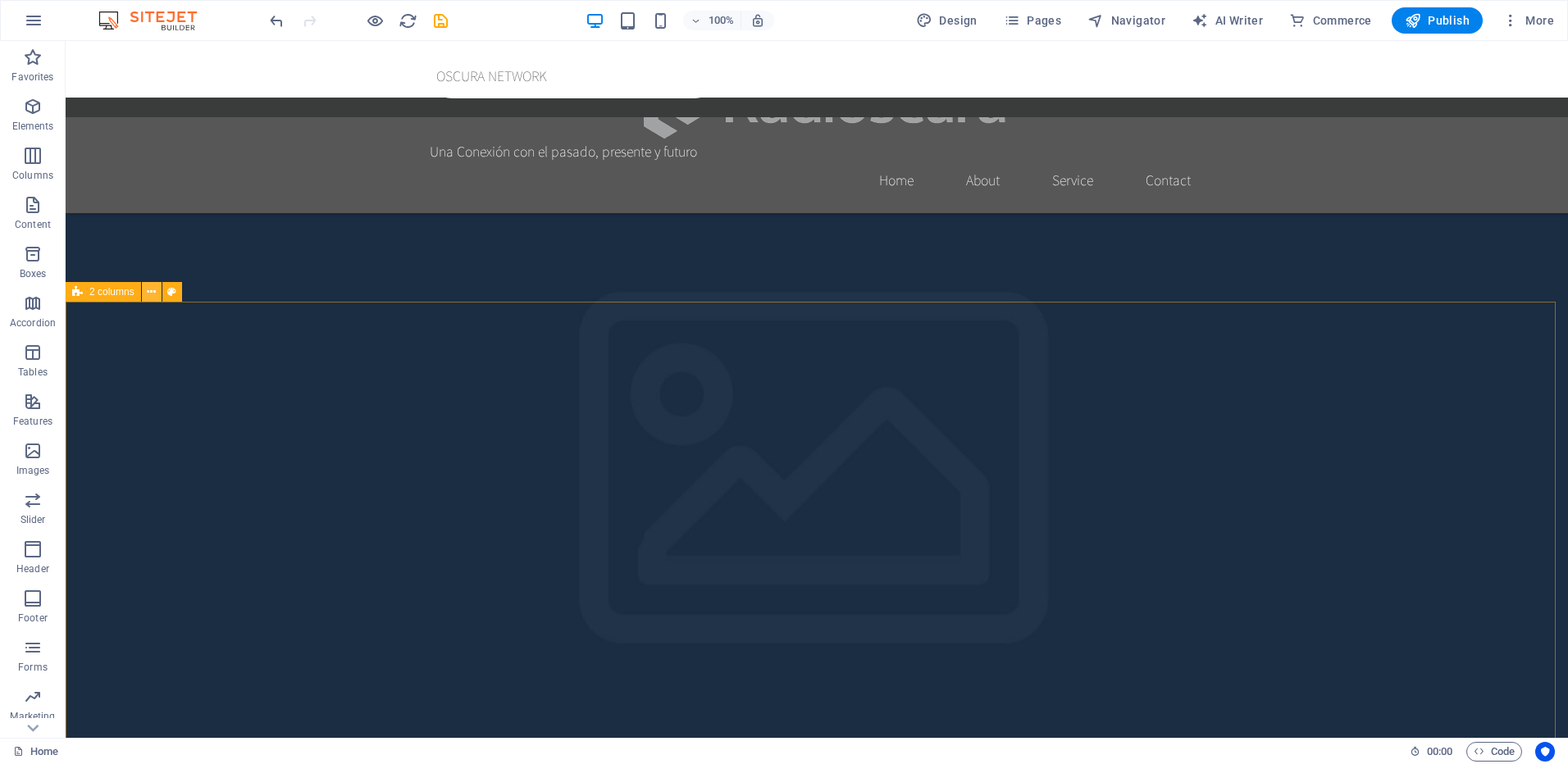
click at [149, 291] on icon at bounding box center [151, 292] width 9 height 17
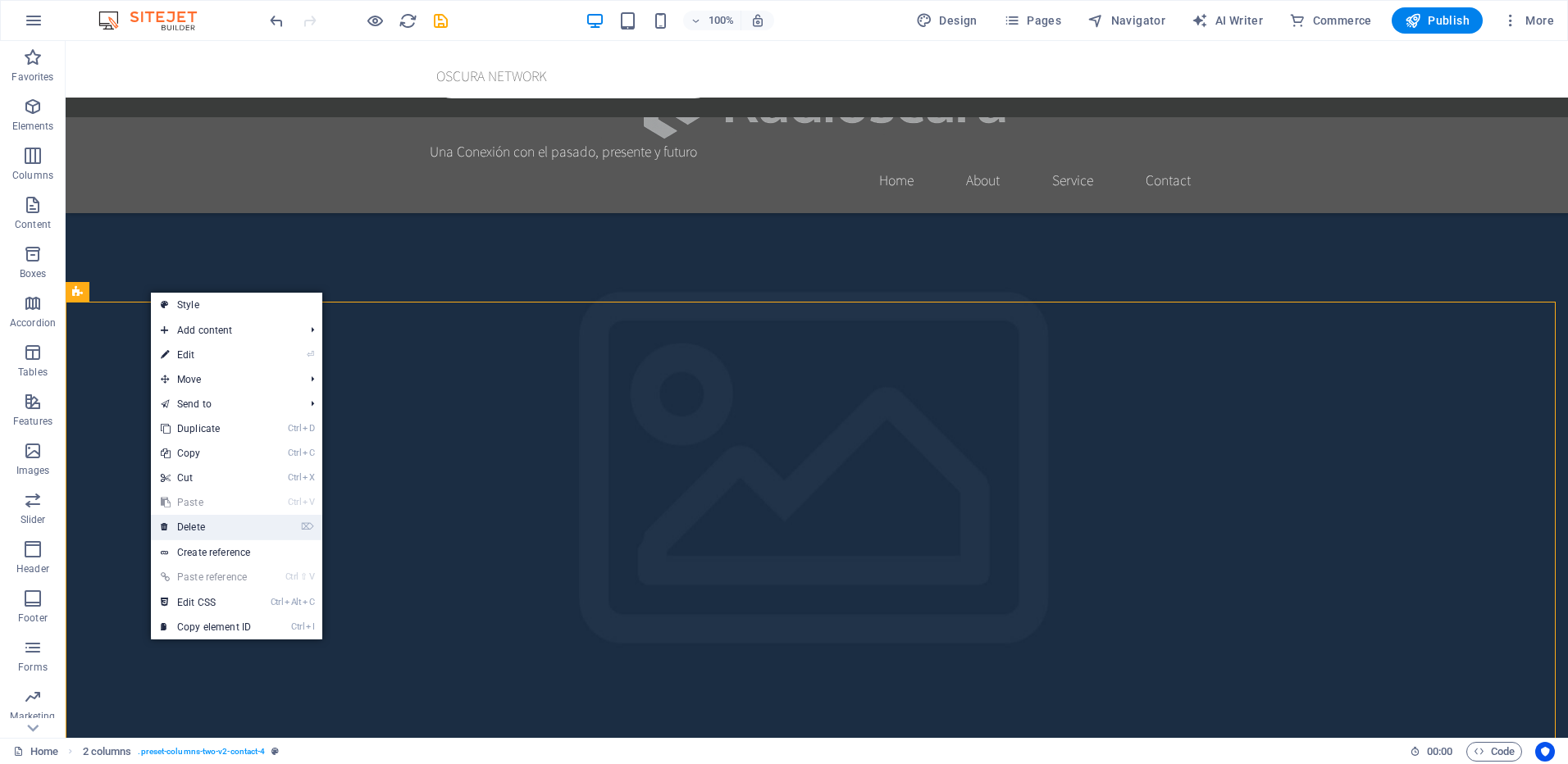
click at [230, 518] on link "⌦ Delete" at bounding box center [205, 528] width 110 height 25
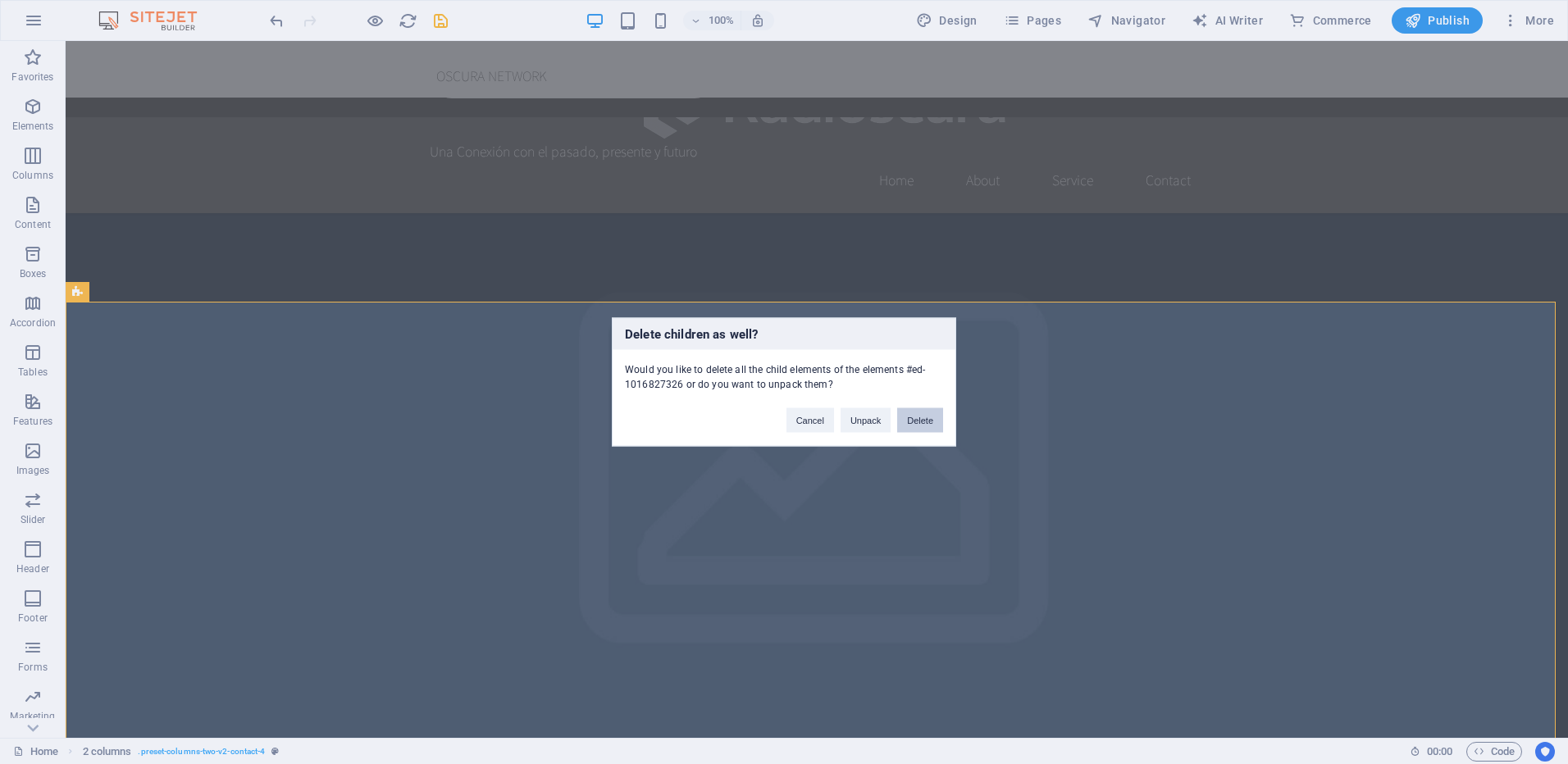
click at [926, 422] on button "Delete" at bounding box center [920, 421] width 46 height 25
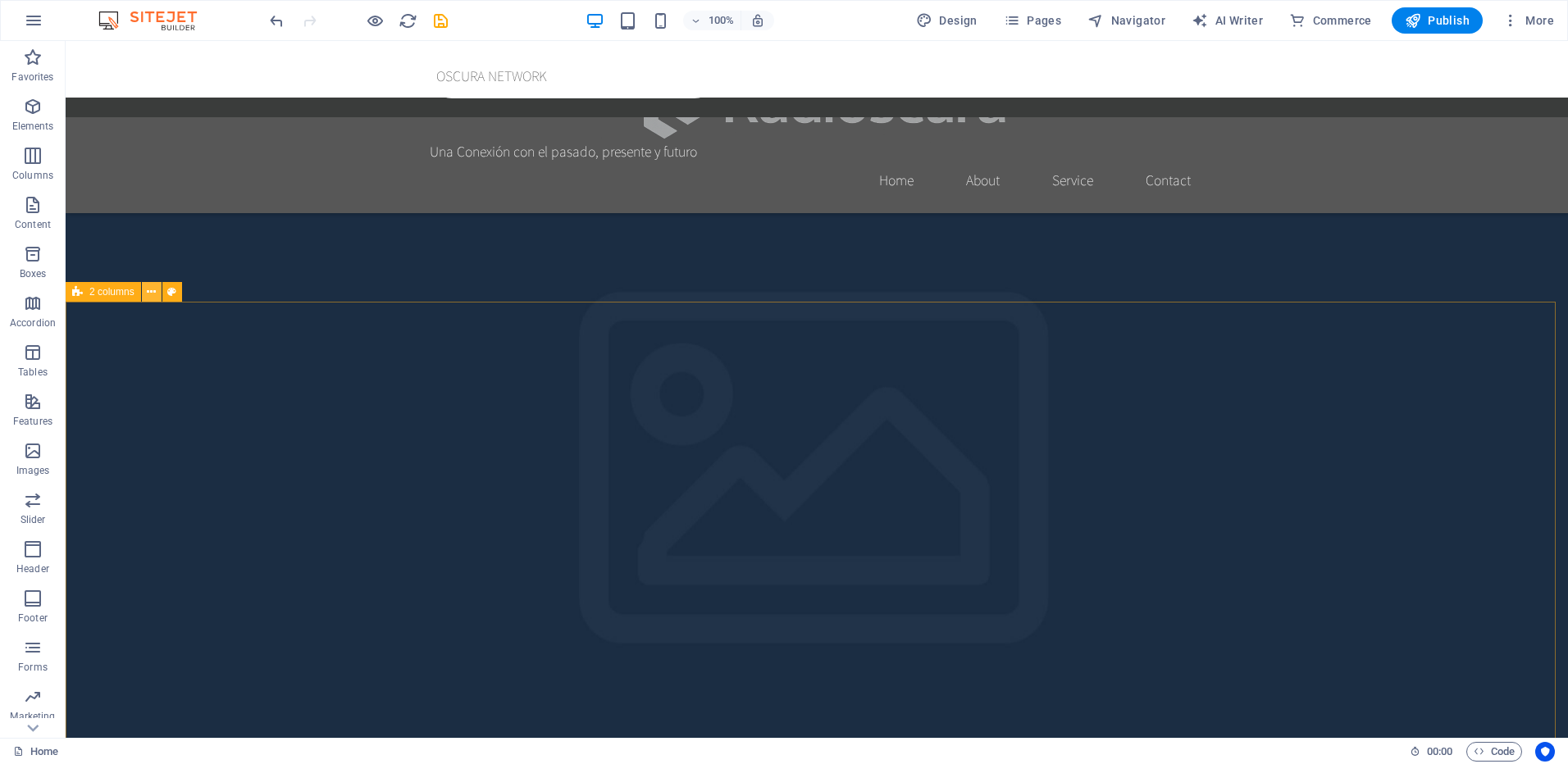
click at [157, 292] on button at bounding box center [152, 292] width 20 height 20
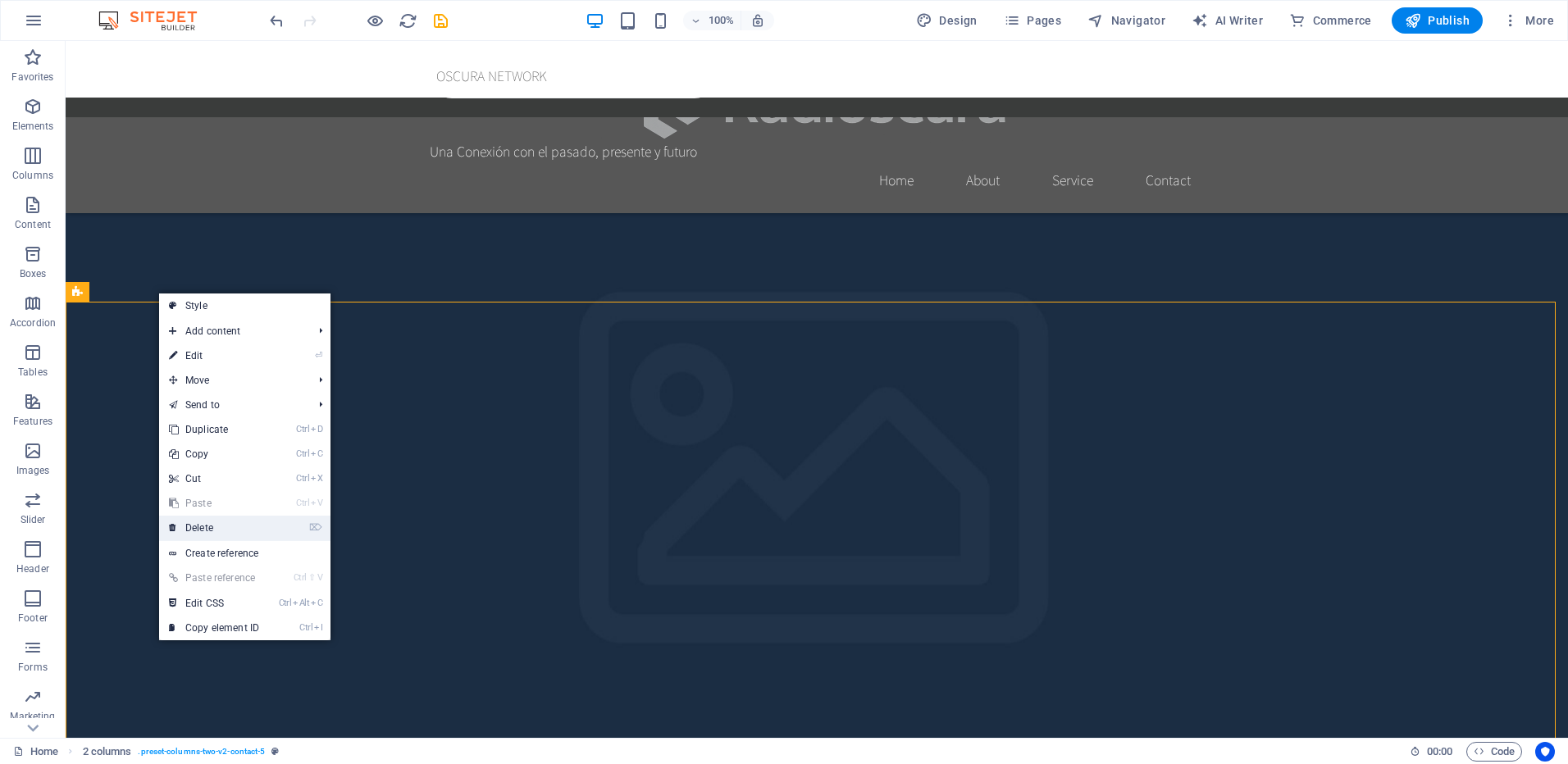
click at [228, 524] on link "⌦ Delete" at bounding box center [213, 528] width 110 height 25
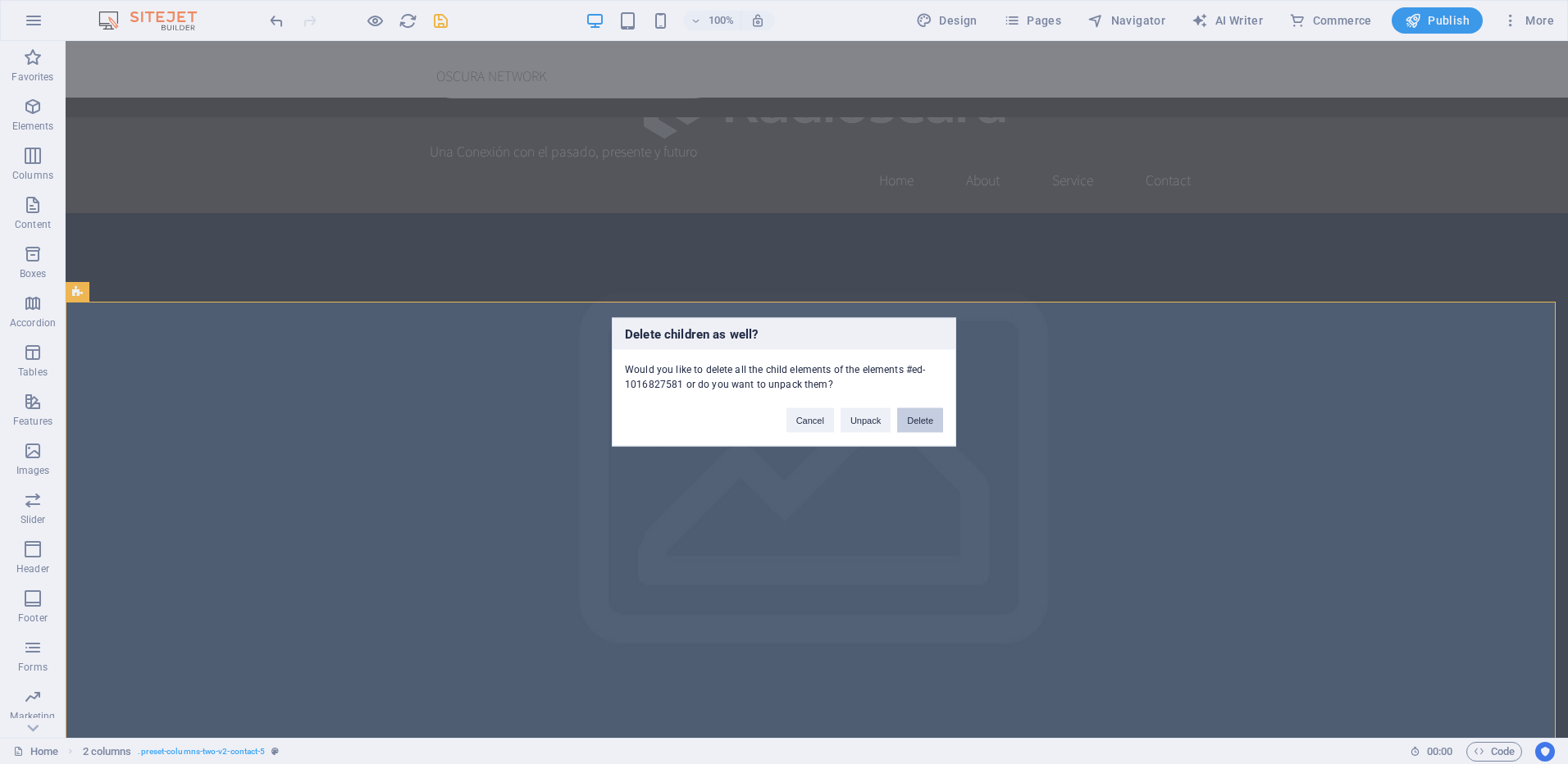
click at [917, 418] on button "Delete" at bounding box center [920, 421] width 46 height 25
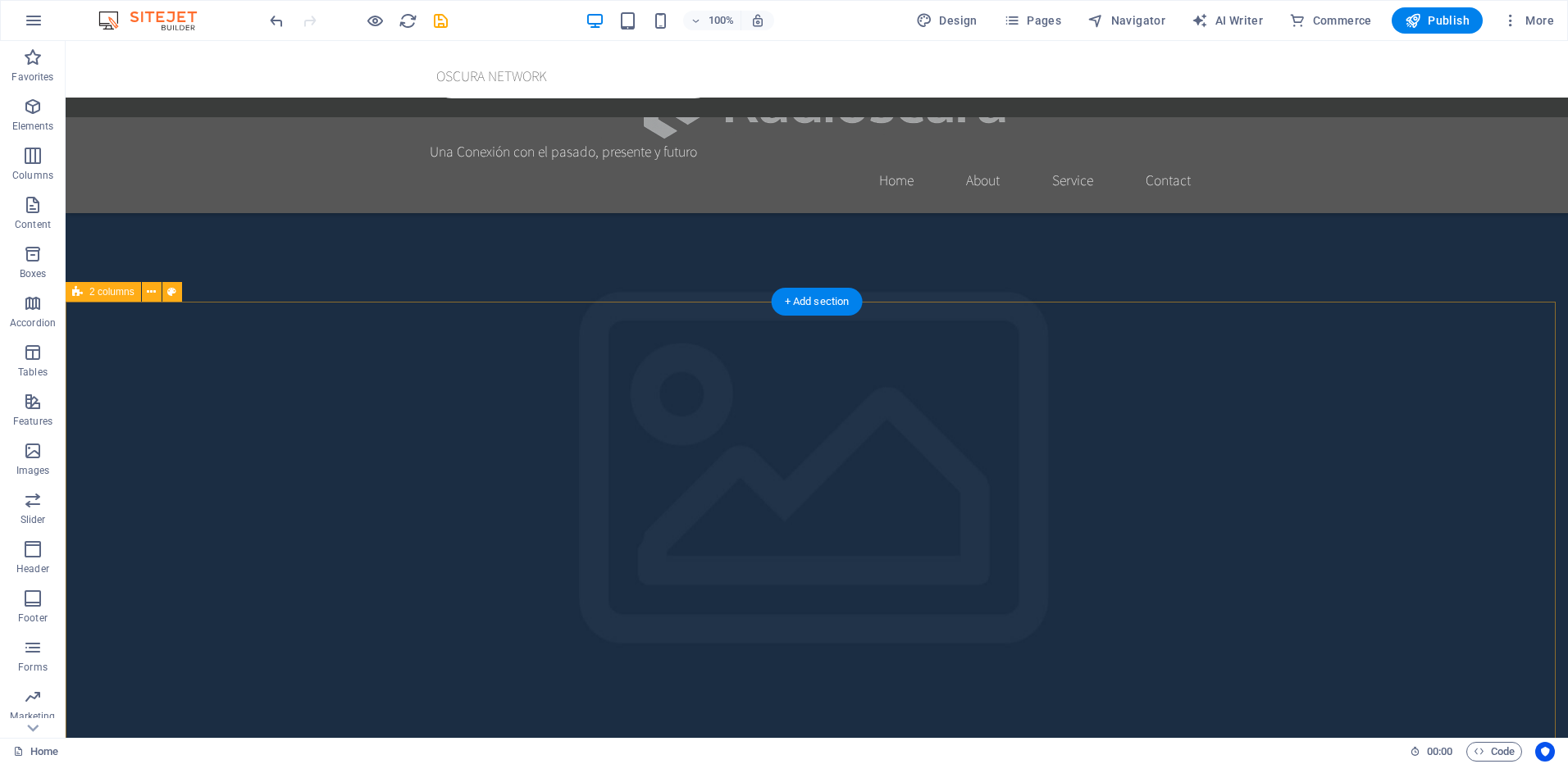
click at [151, 298] on icon at bounding box center [151, 292] width 9 height 17
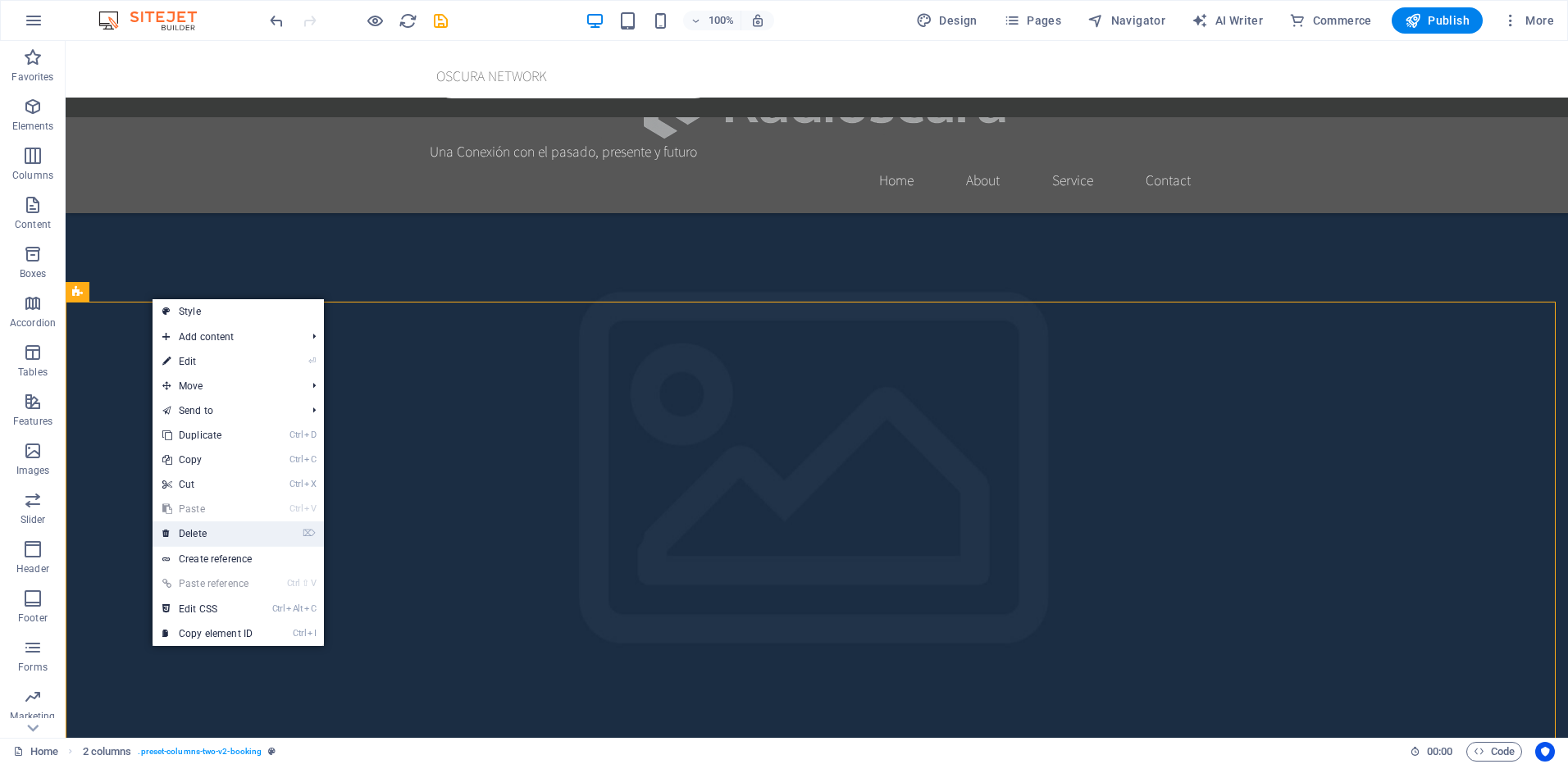
click at [196, 527] on link "⌦ Delete" at bounding box center [207, 534] width 110 height 25
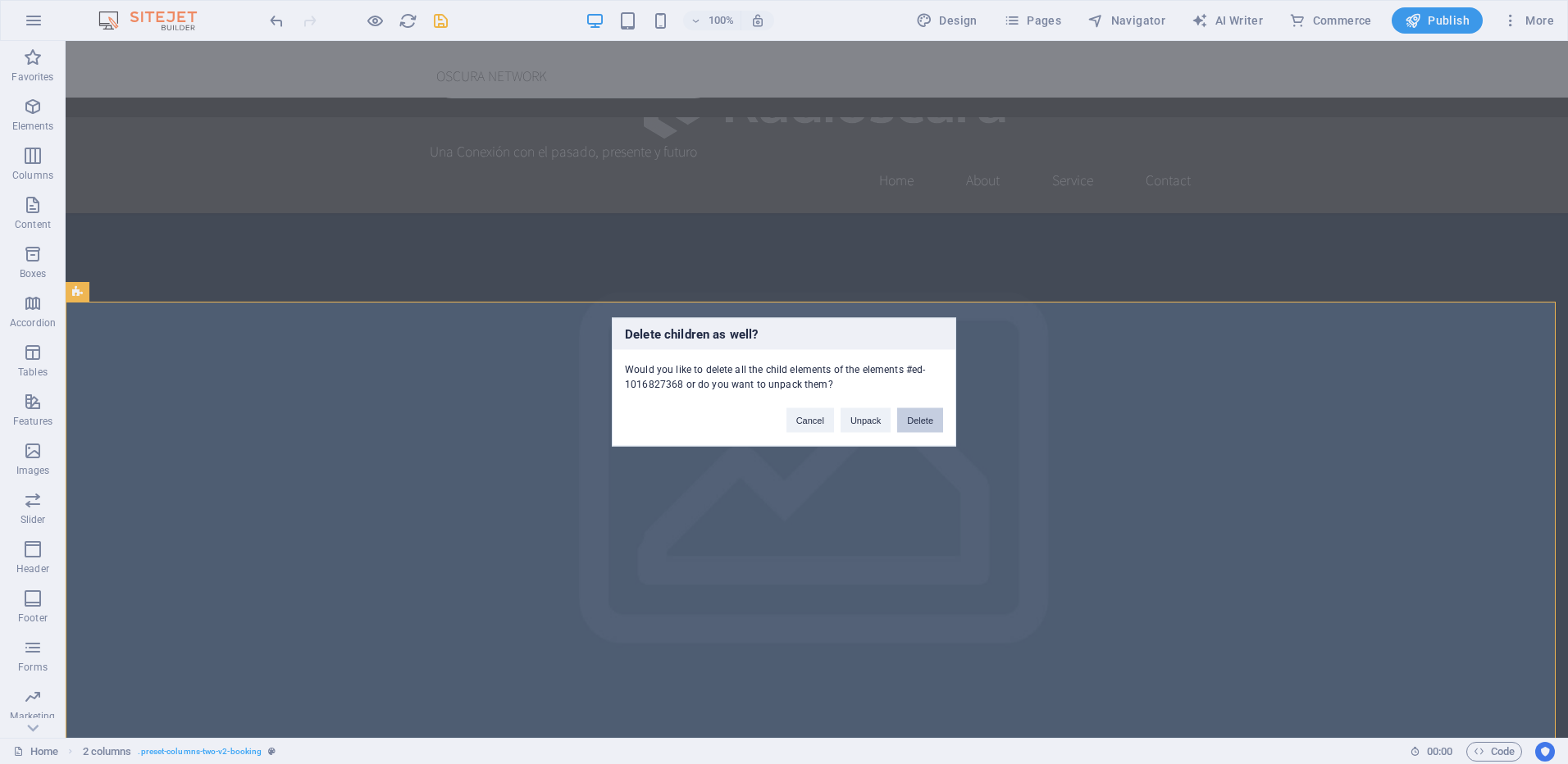
click at [923, 419] on button "Delete" at bounding box center [920, 421] width 46 height 25
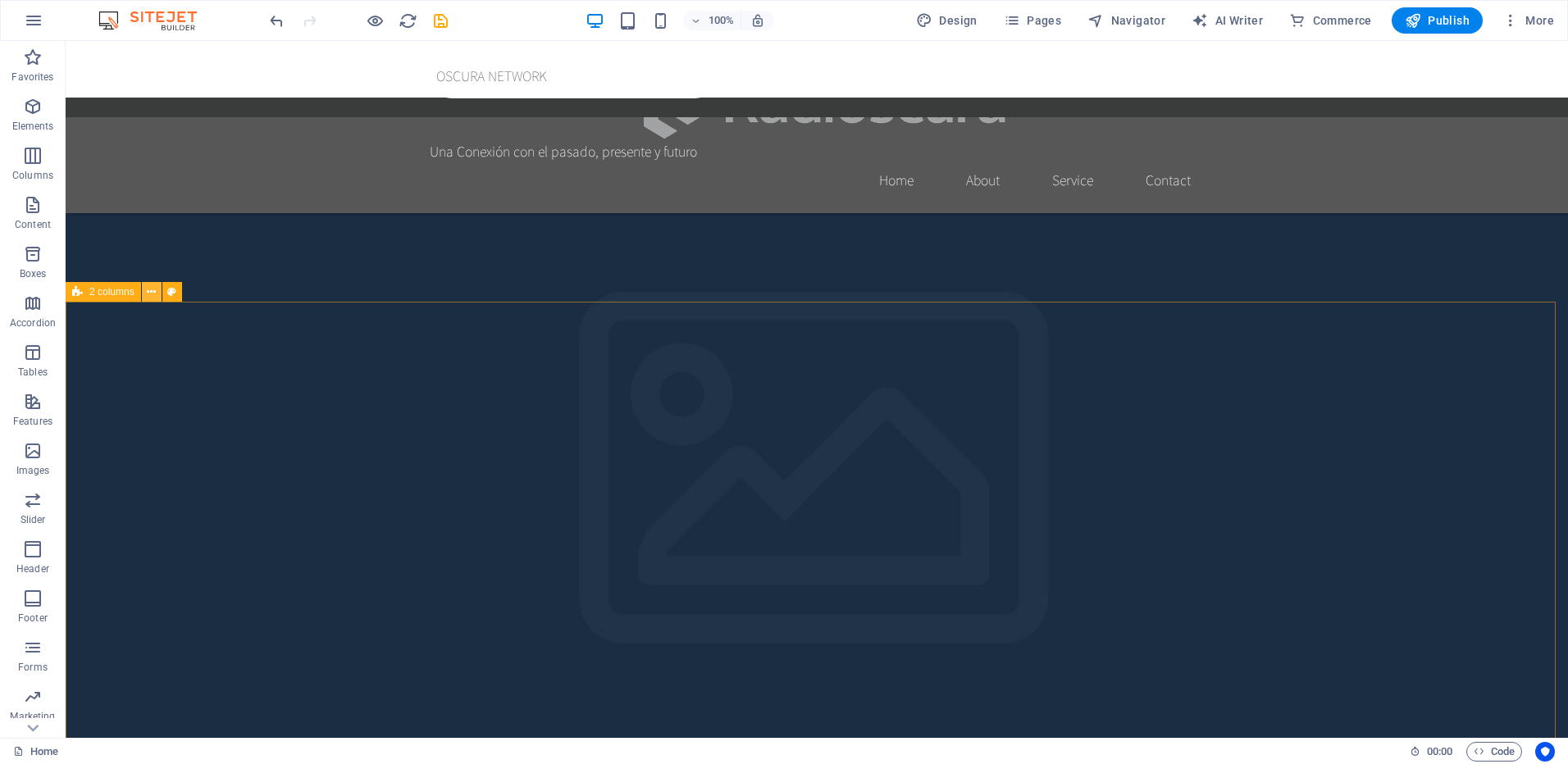
click at [150, 288] on icon at bounding box center [151, 292] width 9 height 17
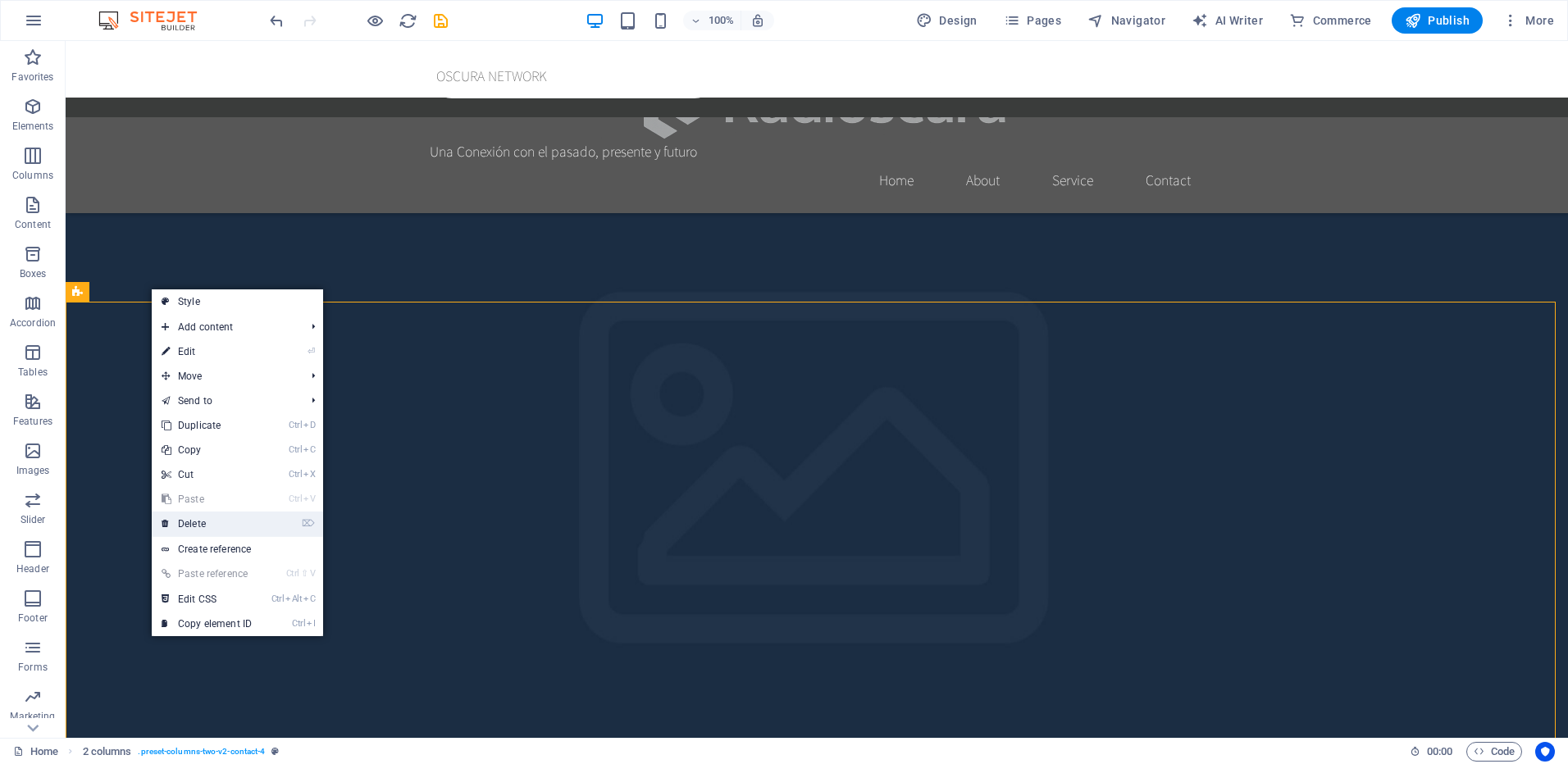
click at [197, 517] on link "⌦ Delete" at bounding box center [206, 524] width 110 height 25
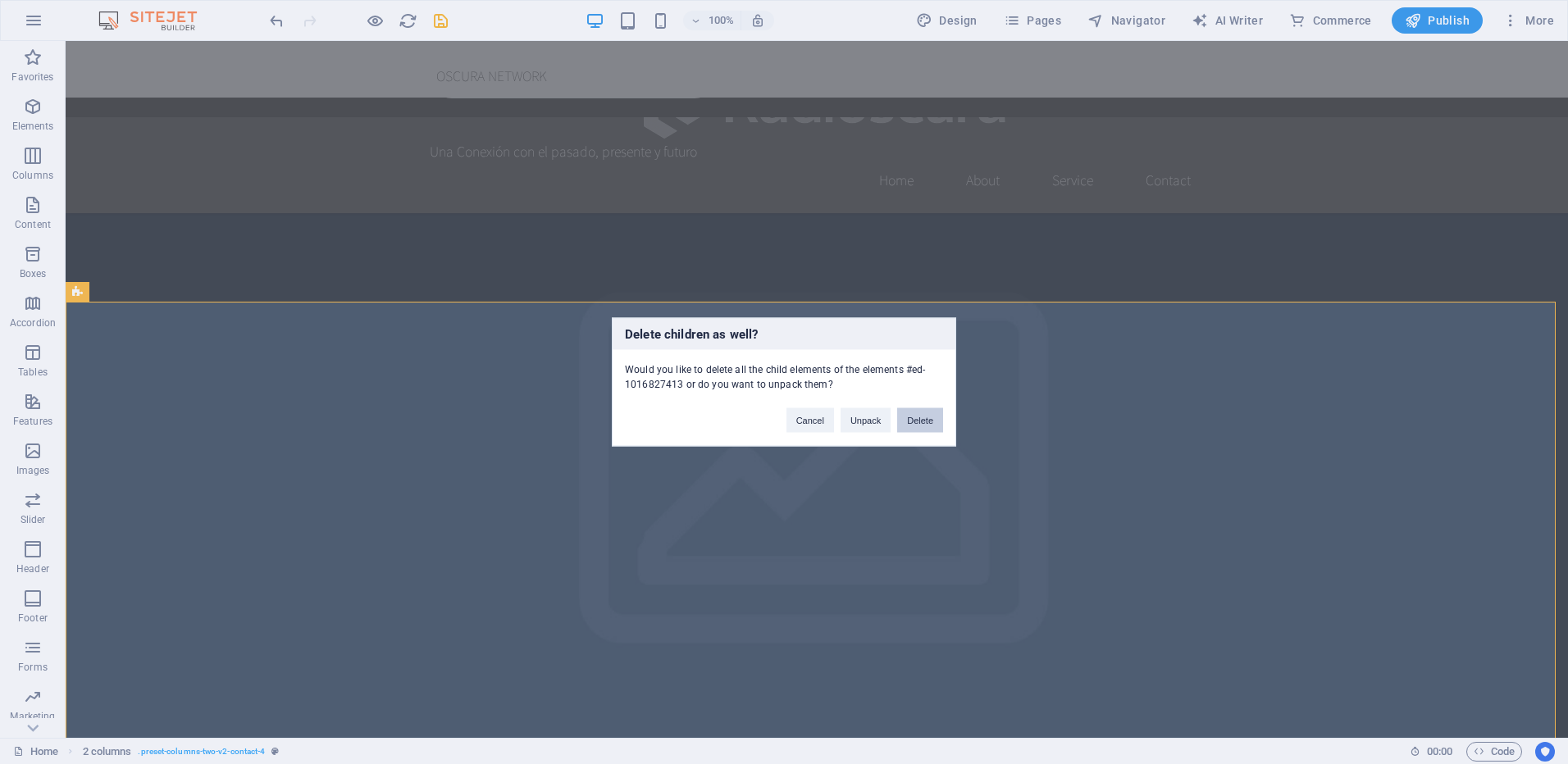
click at [919, 411] on button "Delete" at bounding box center [920, 421] width 46 height 25
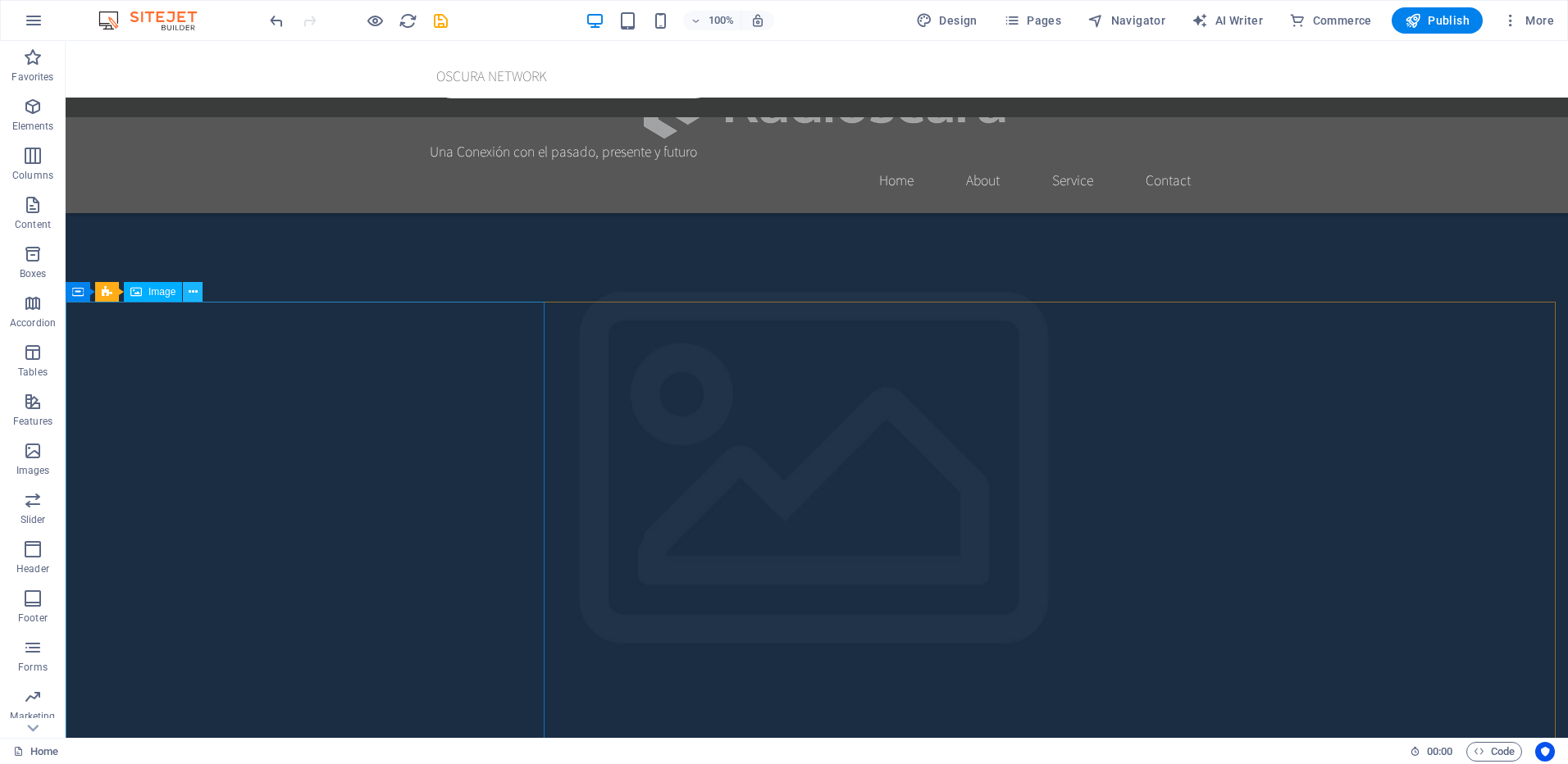
click at [198, 292] on button at bounding box center [193, 292] width 20 height 20
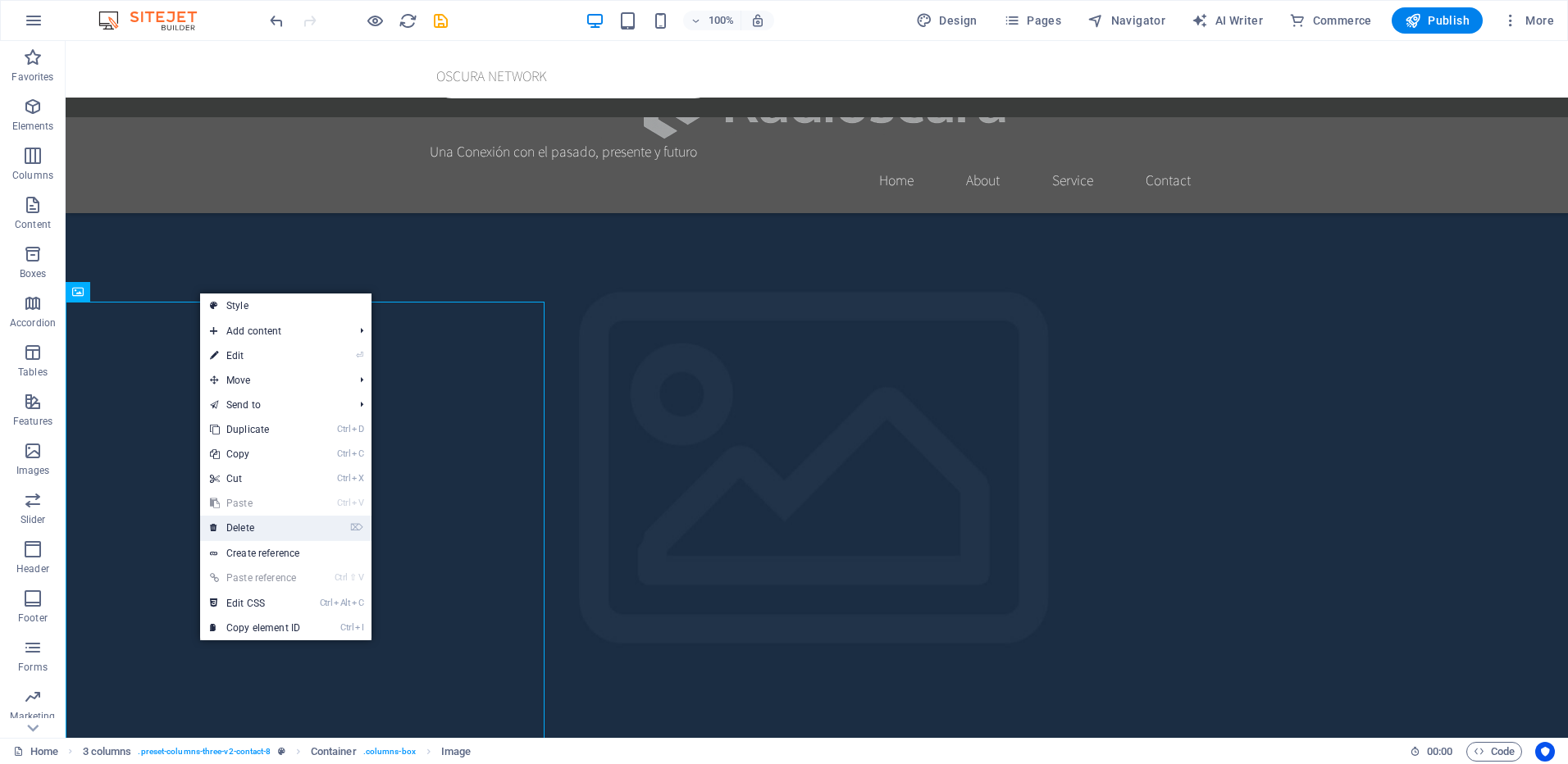
click at [267, 524] on link "⌦ Delete" at bounding box center [255, 528] width 110 height 25
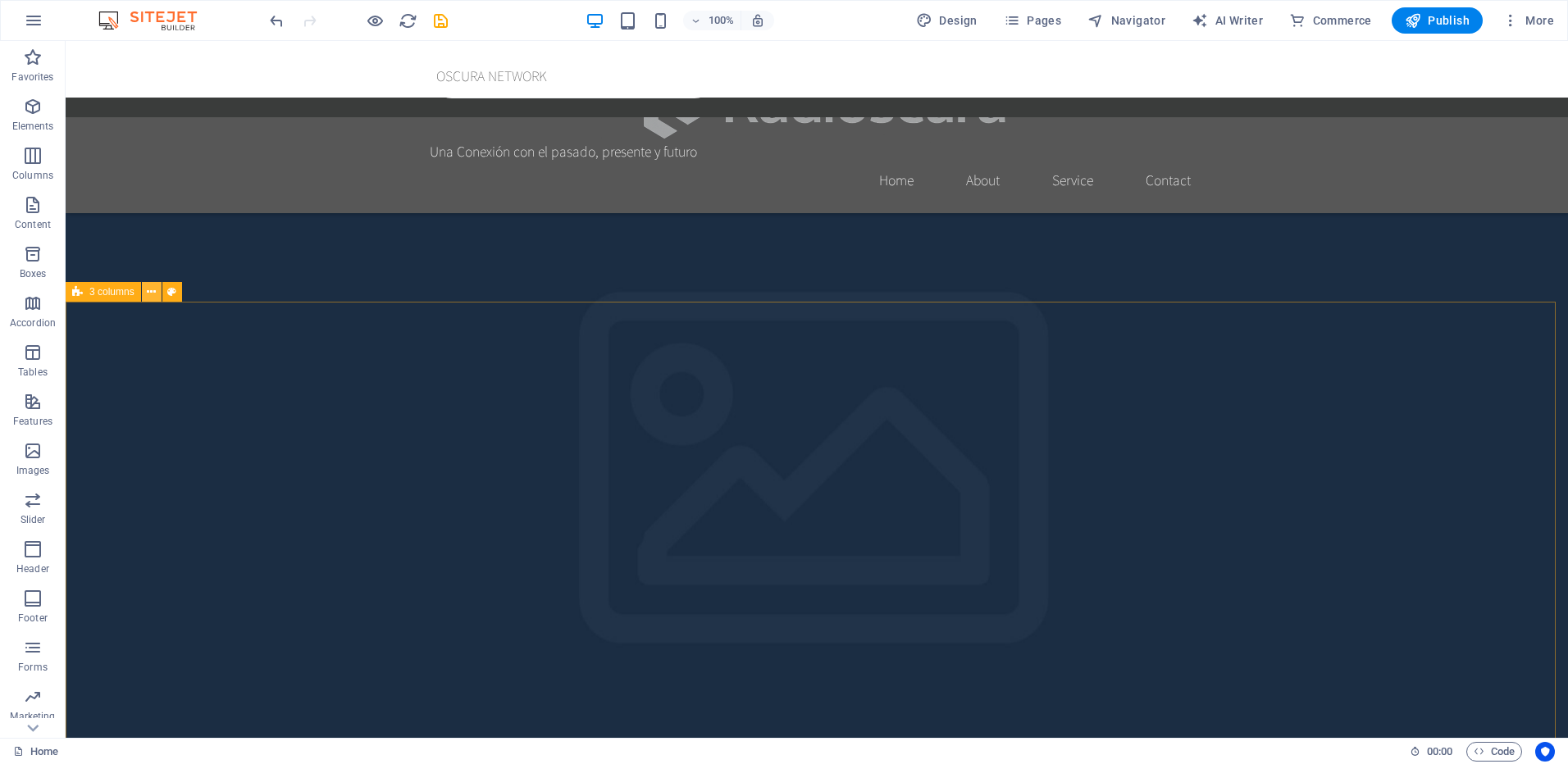
click at [152, 289] on icon at bounding box center [151, 292] width 9 height 17
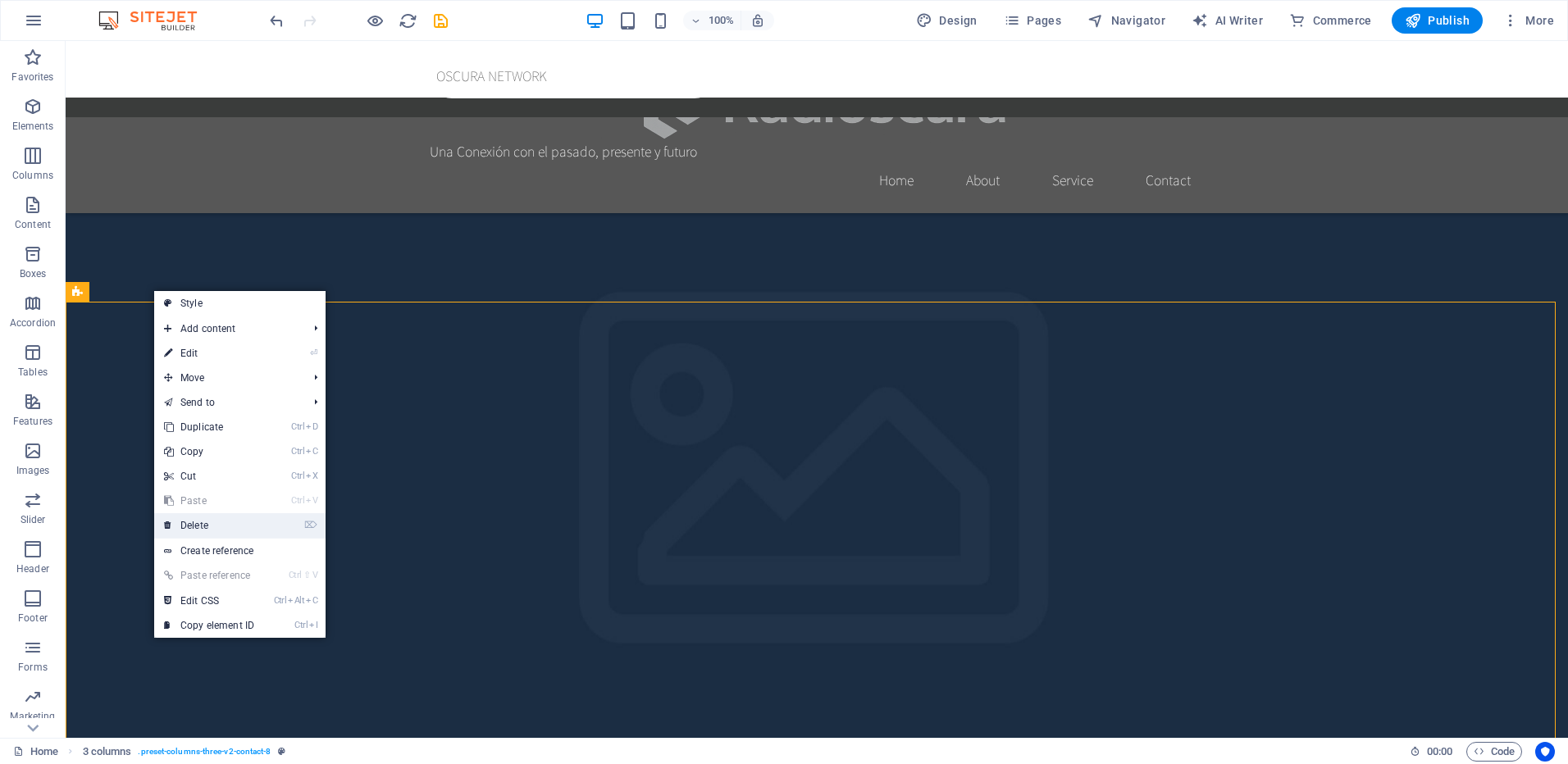
click at [219, 519] on link "⌦ Delete" at bounding box center [208, 526] width 110 height 25
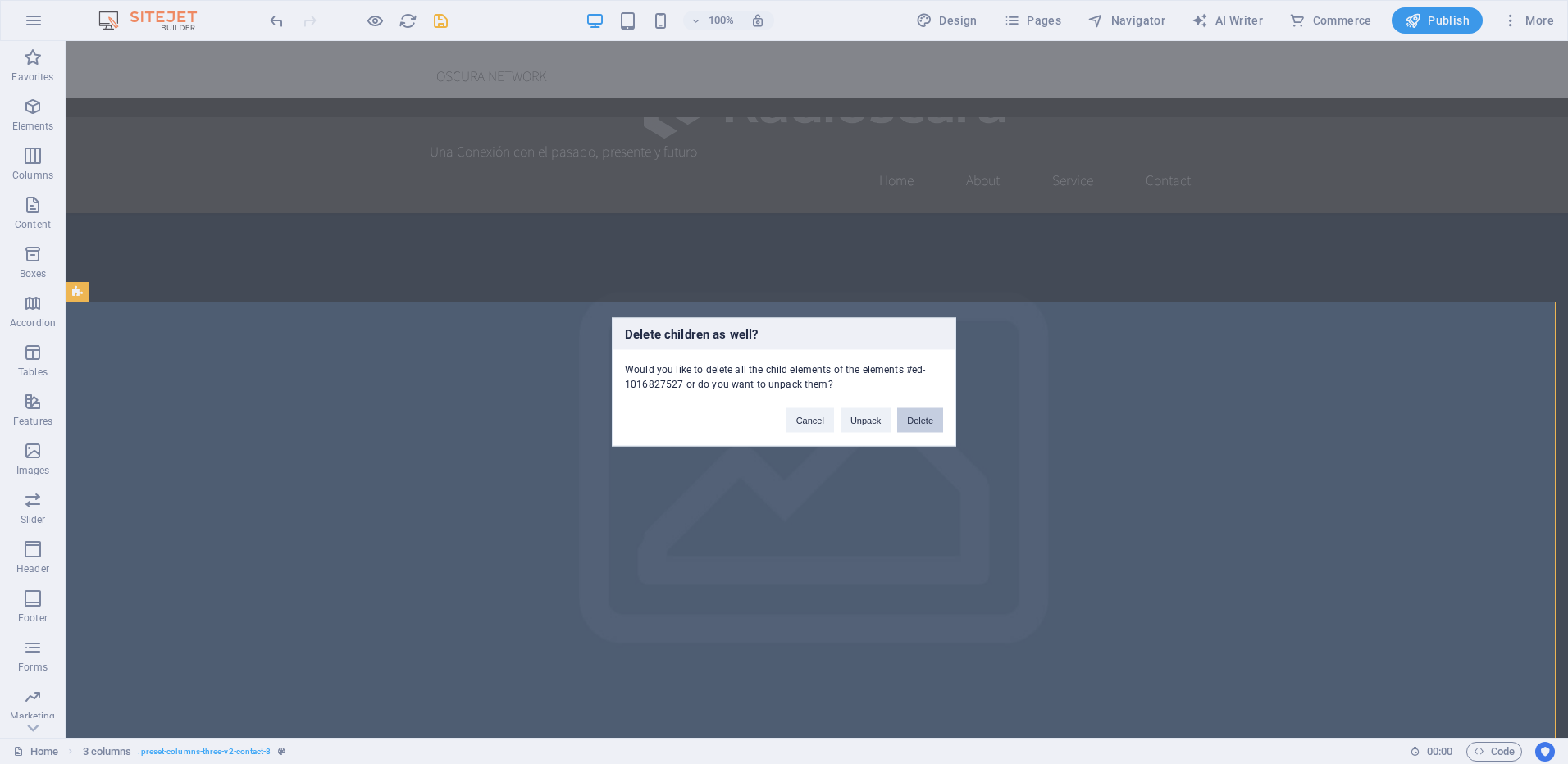
click at [939, 413] on button "Delete" at bounding box center [920, 421] width 46 height 25
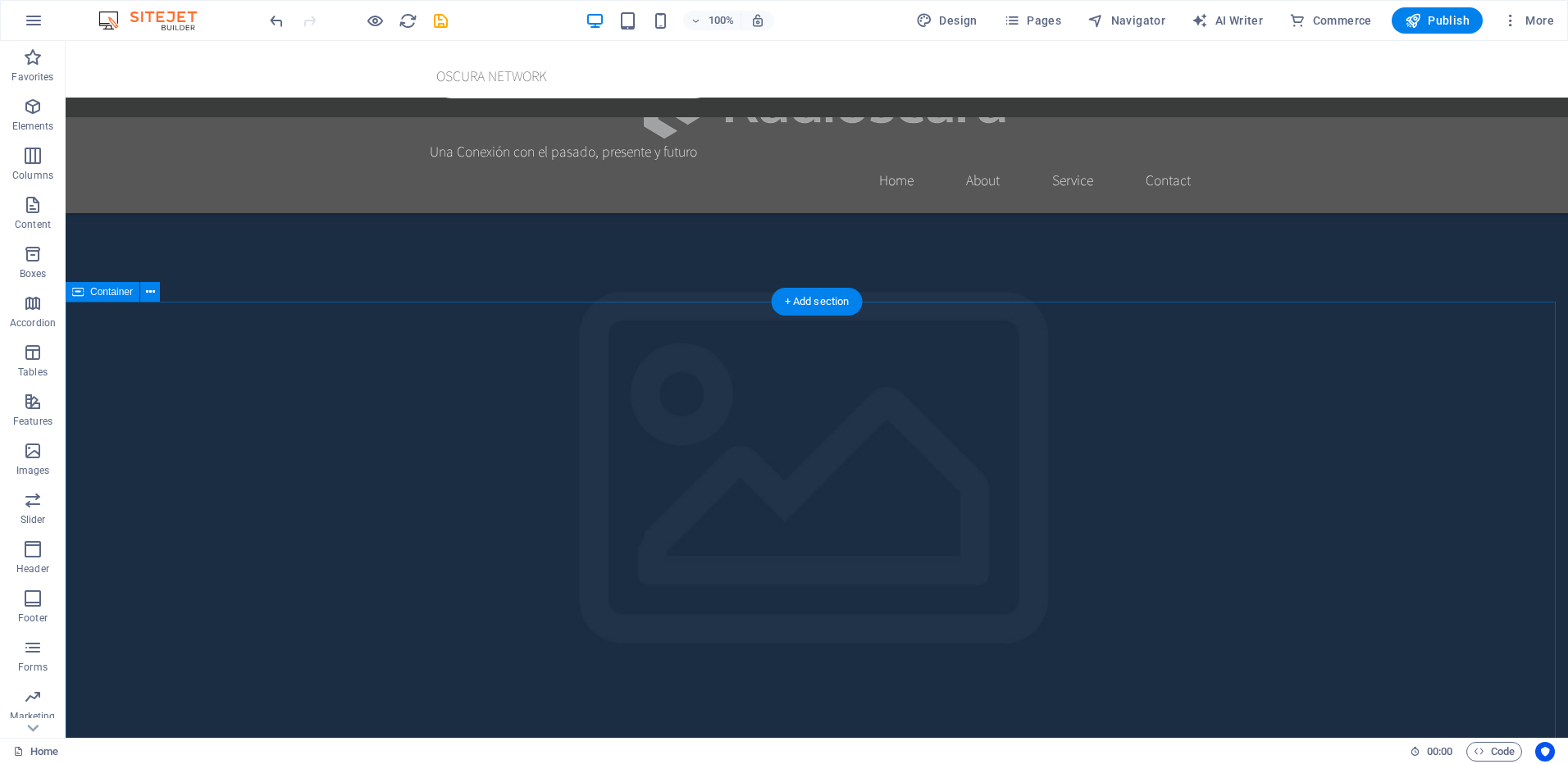
click at [155, 292] on button at bounding box center [151, 292] width 20 height 20
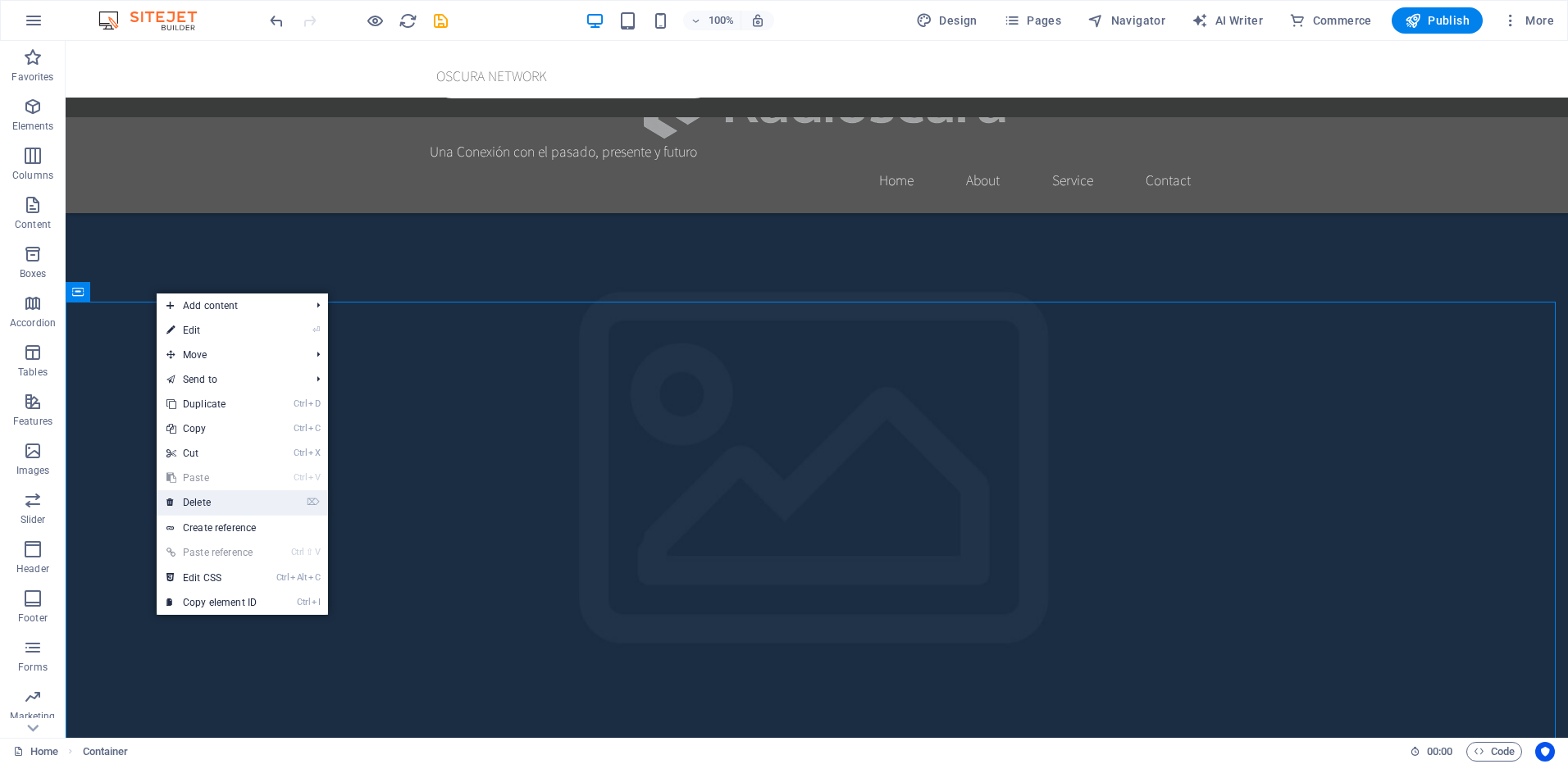
click at [205, 505] on link "⌦ Delete" at bounding box center [211, 503] width 110 height 25
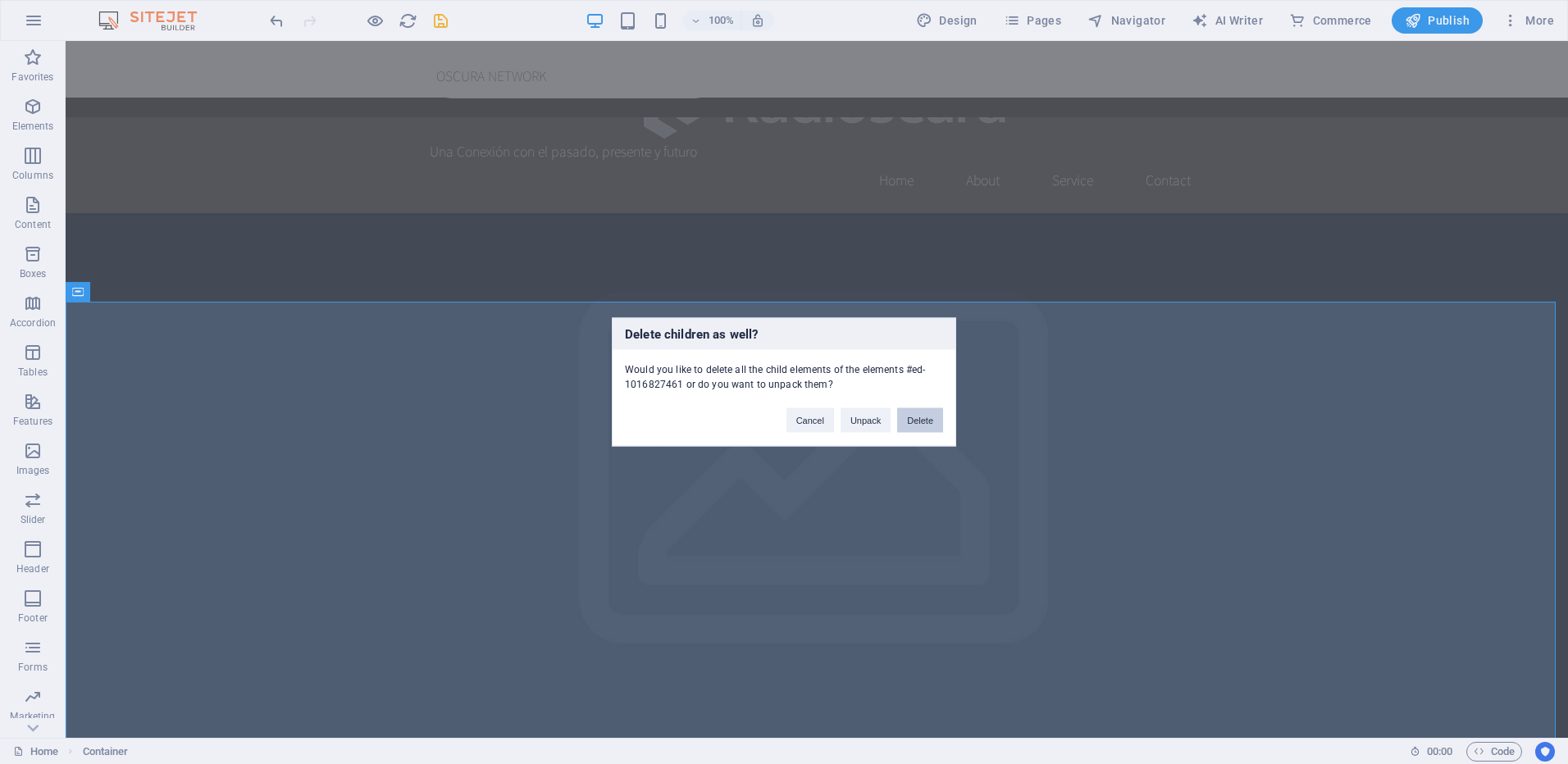
drag, startPoint x: 937, startPoint y: 418, endPoint x: 804, endPoint y: 369, distance: 141.7
click at [937, 418] on button "Delete" at bounding box center [920, 421] width 46 height 25
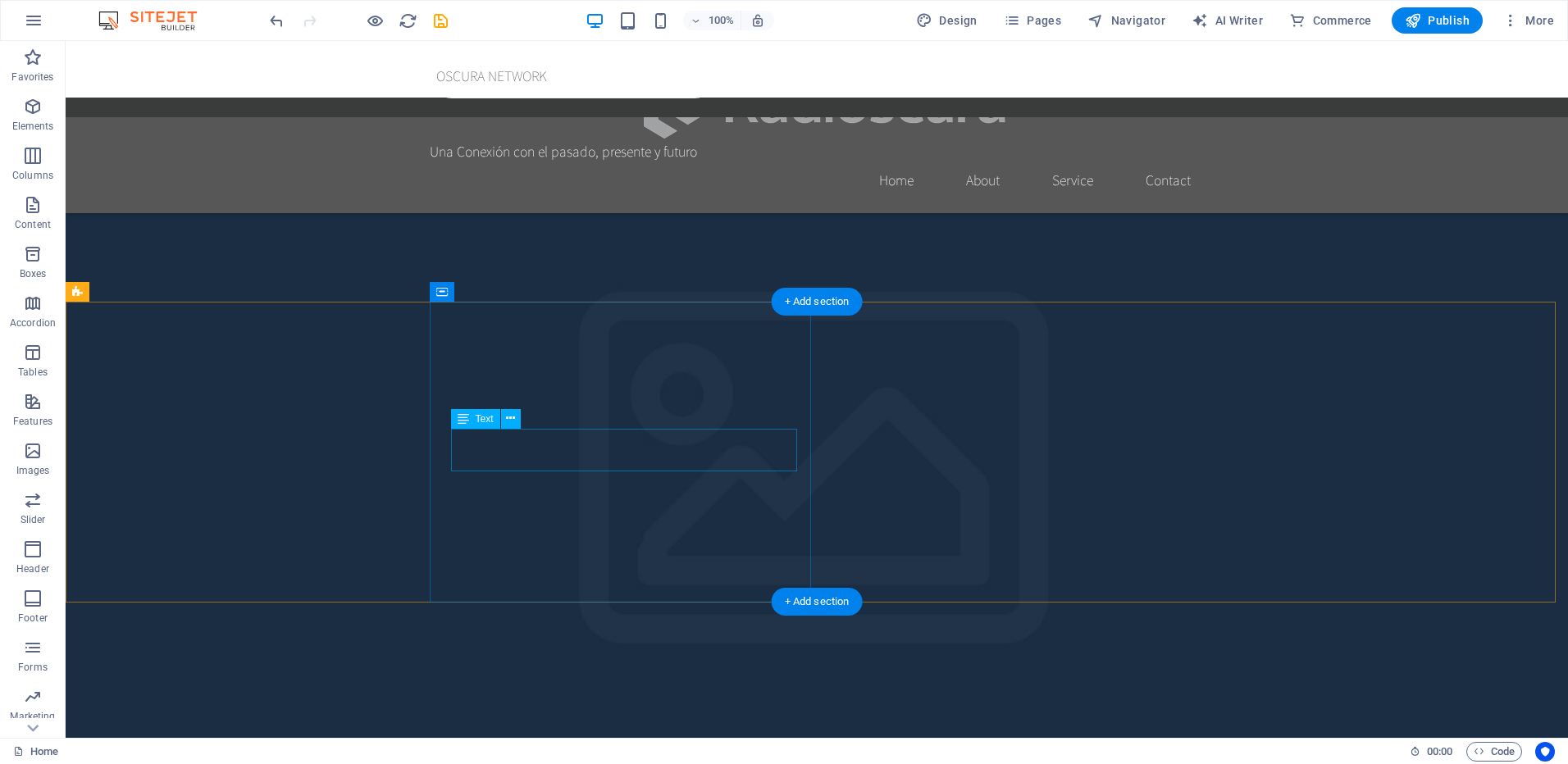
click at [513, 419] on icon at bounding box center [510, 418] width 9 height 17
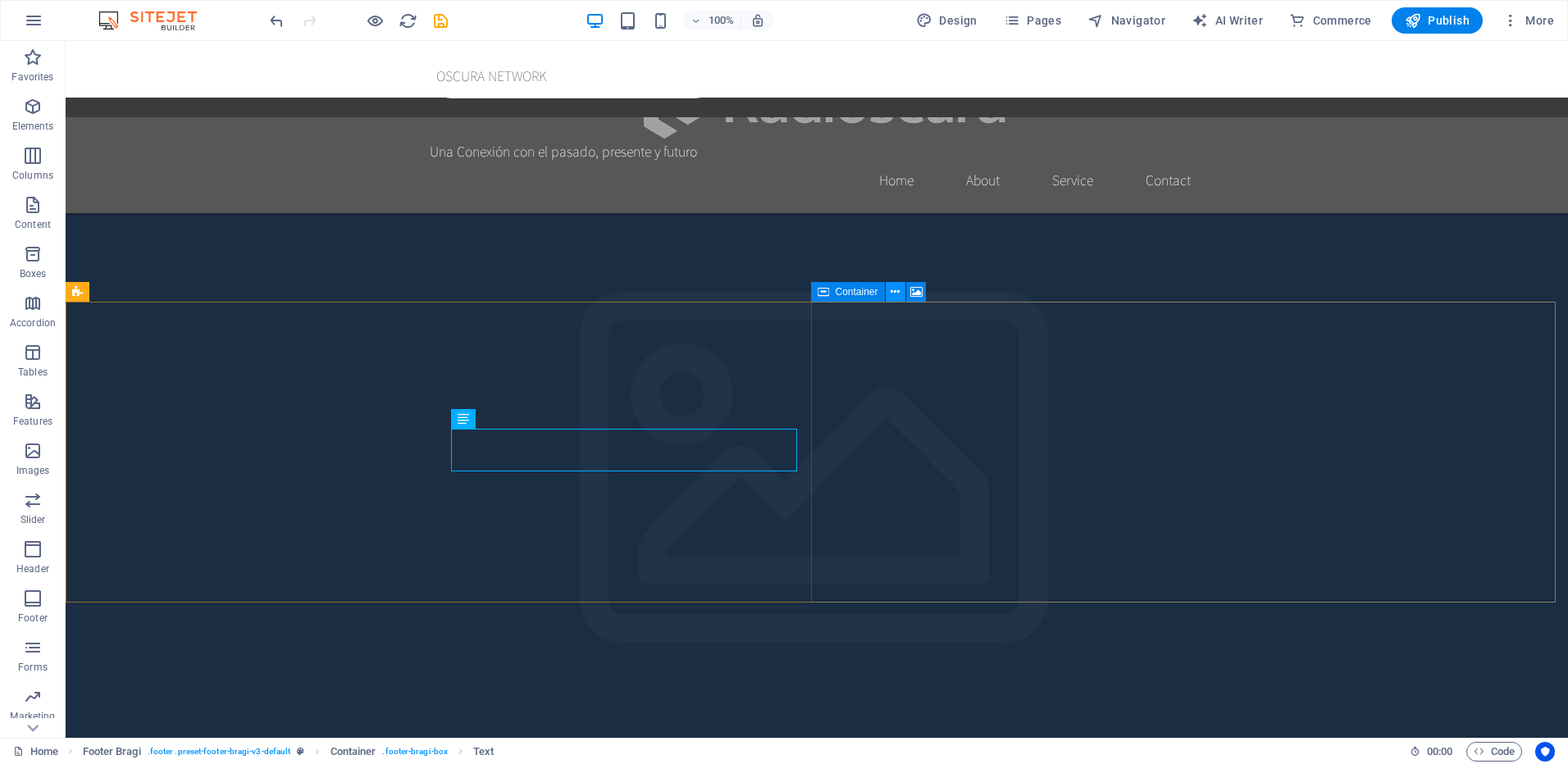
click at [895, 288] on icon at bounding box center [895, 292] width 9 height 17
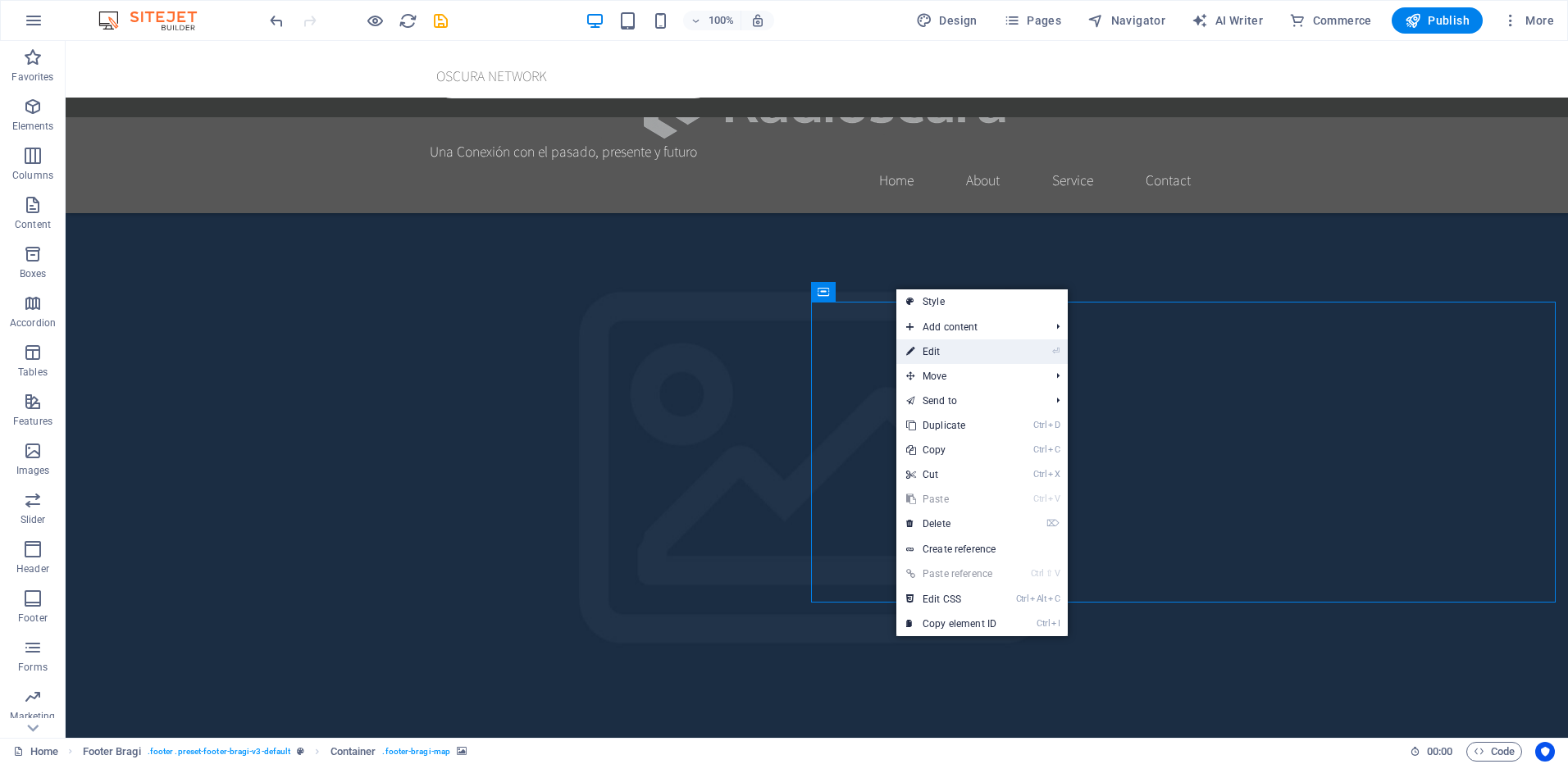
click at [929, 351] on link "⏎ Edit" at bounding box center [951, 352] width 110 height 25
select select "px"
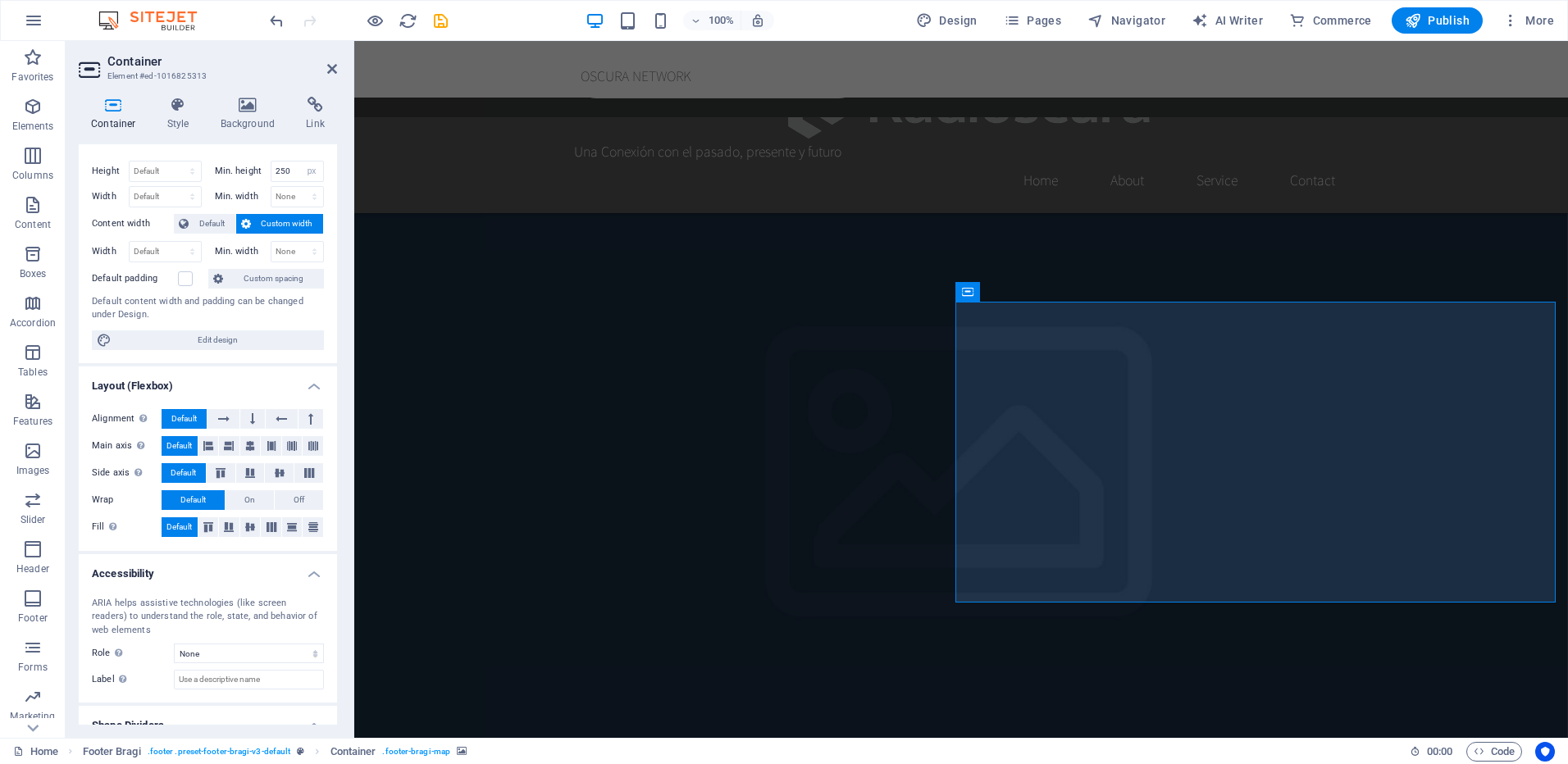
scroll to position [0, 0]
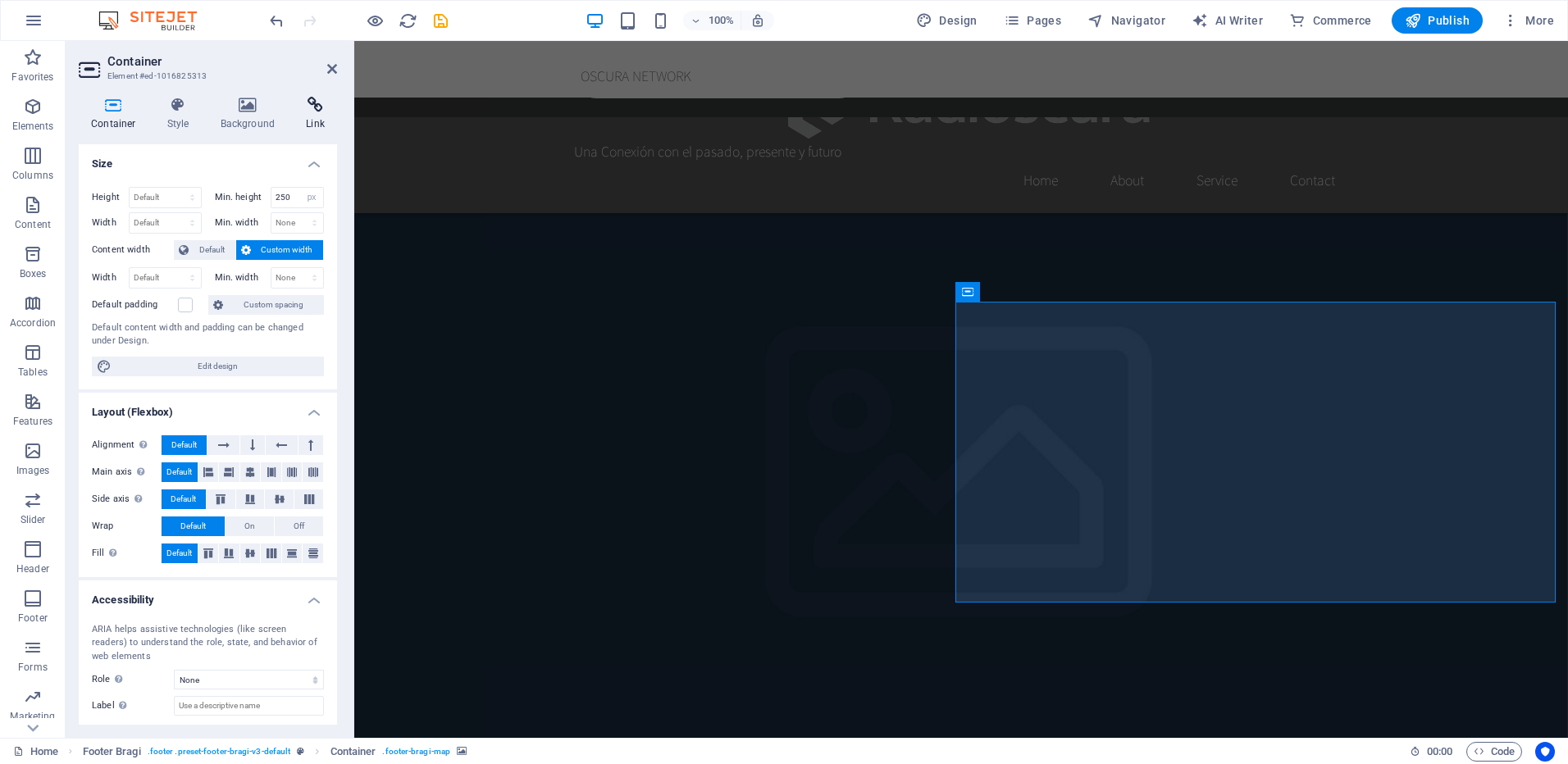
click at [310, 110] on icon at bounding box center [315, 105] width 44 height 17
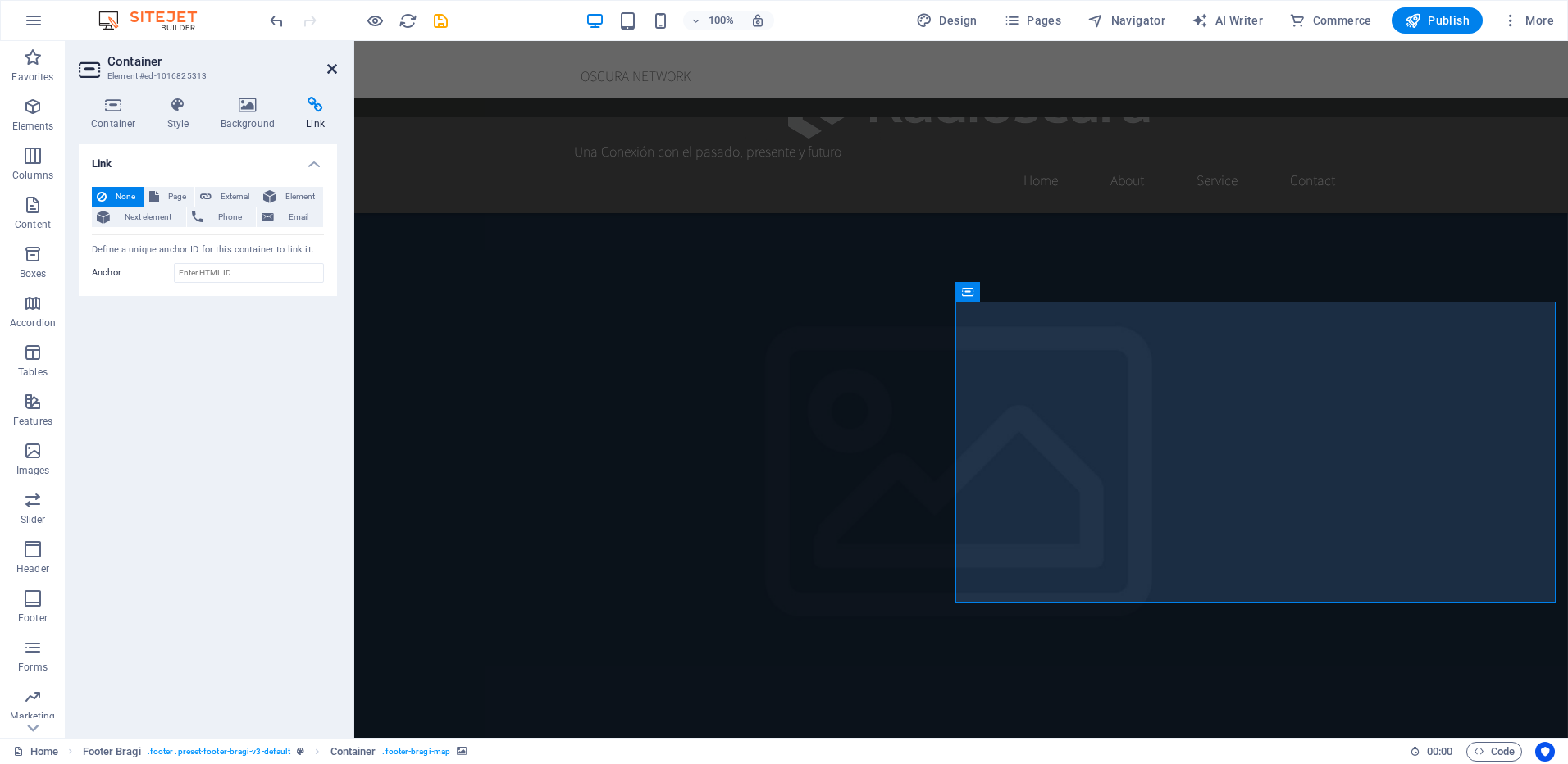
click at [336, 63] on icon at bounding box center [332, 69] width 10 height 13
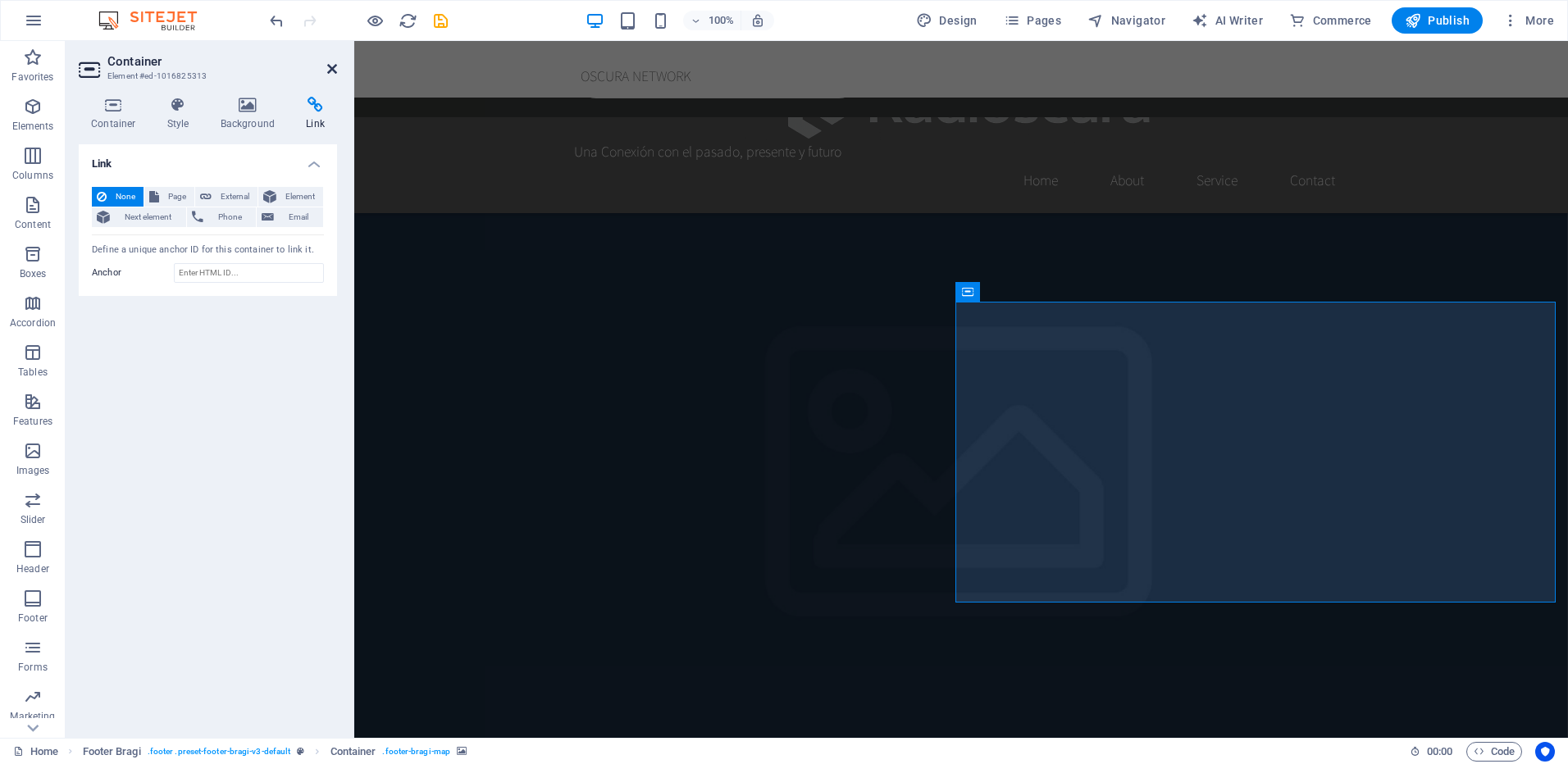
click at [327, 68] on icon at bounding box center [332, 69] width 10 height 13
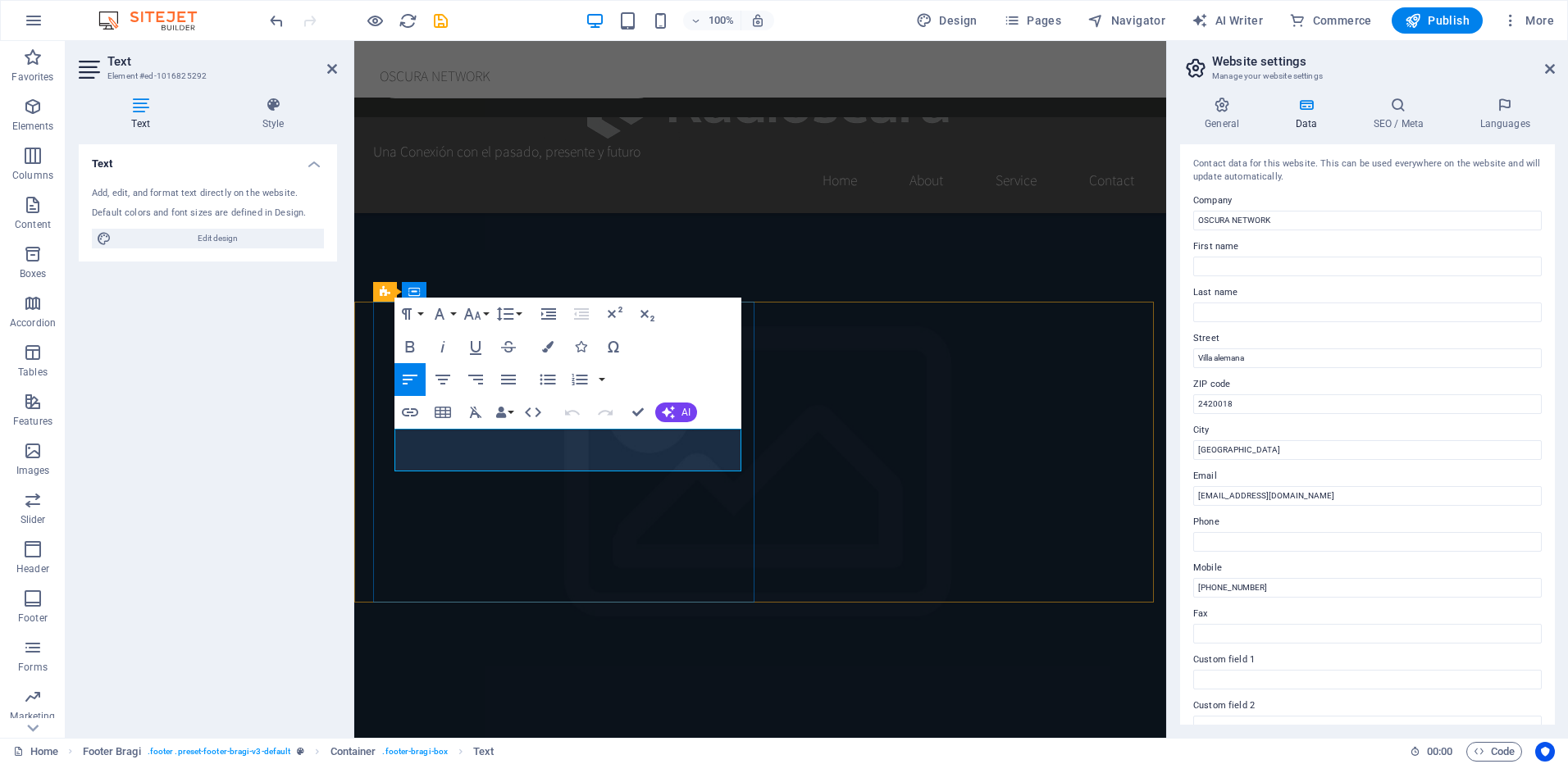
click at [495, 426] on button "Data Bindings" at bounding box center [504, 413] width 23 height 33
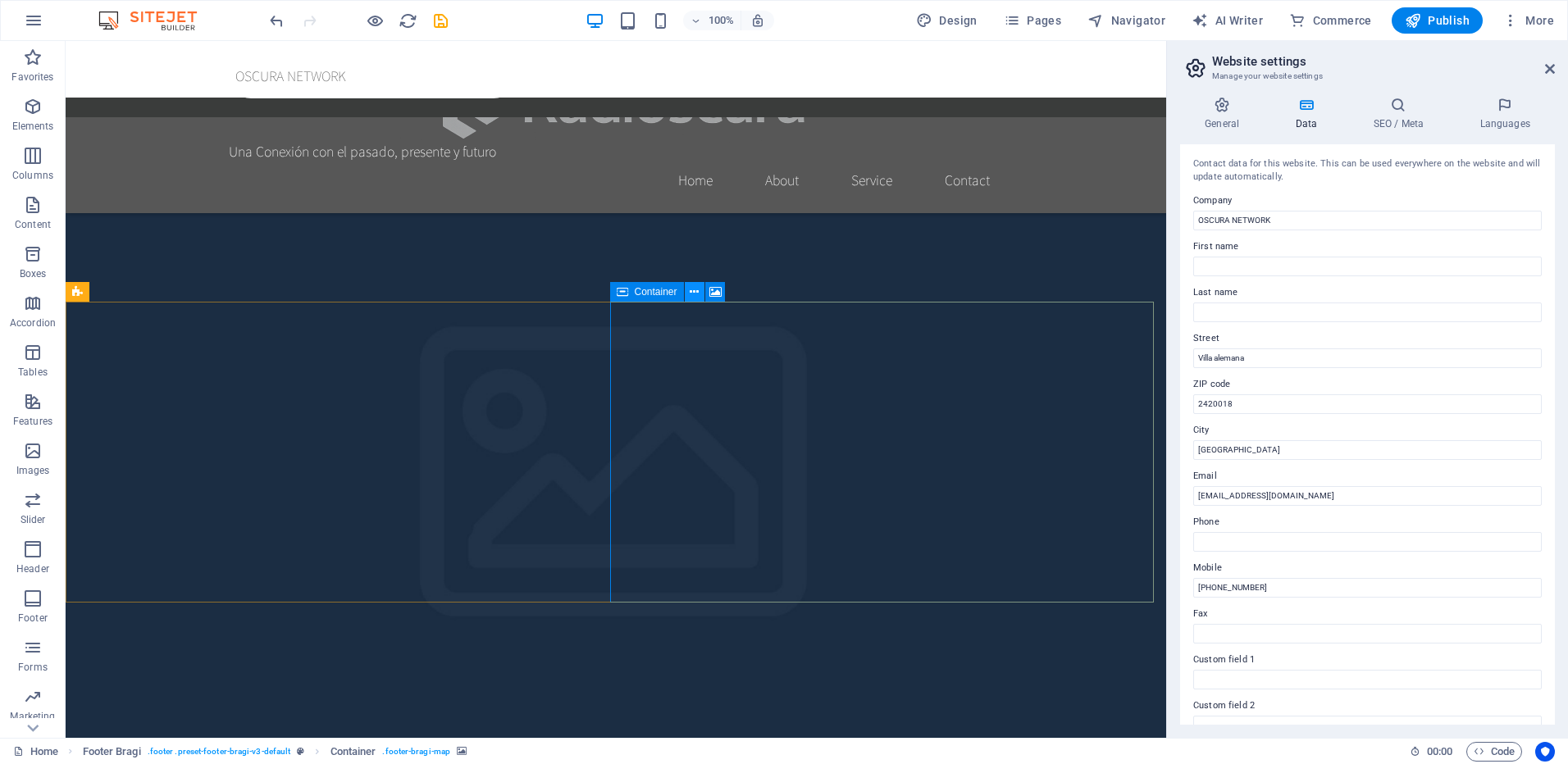
click at [696, 294] on icon at bounding box center [694, 292] width 9 height 17
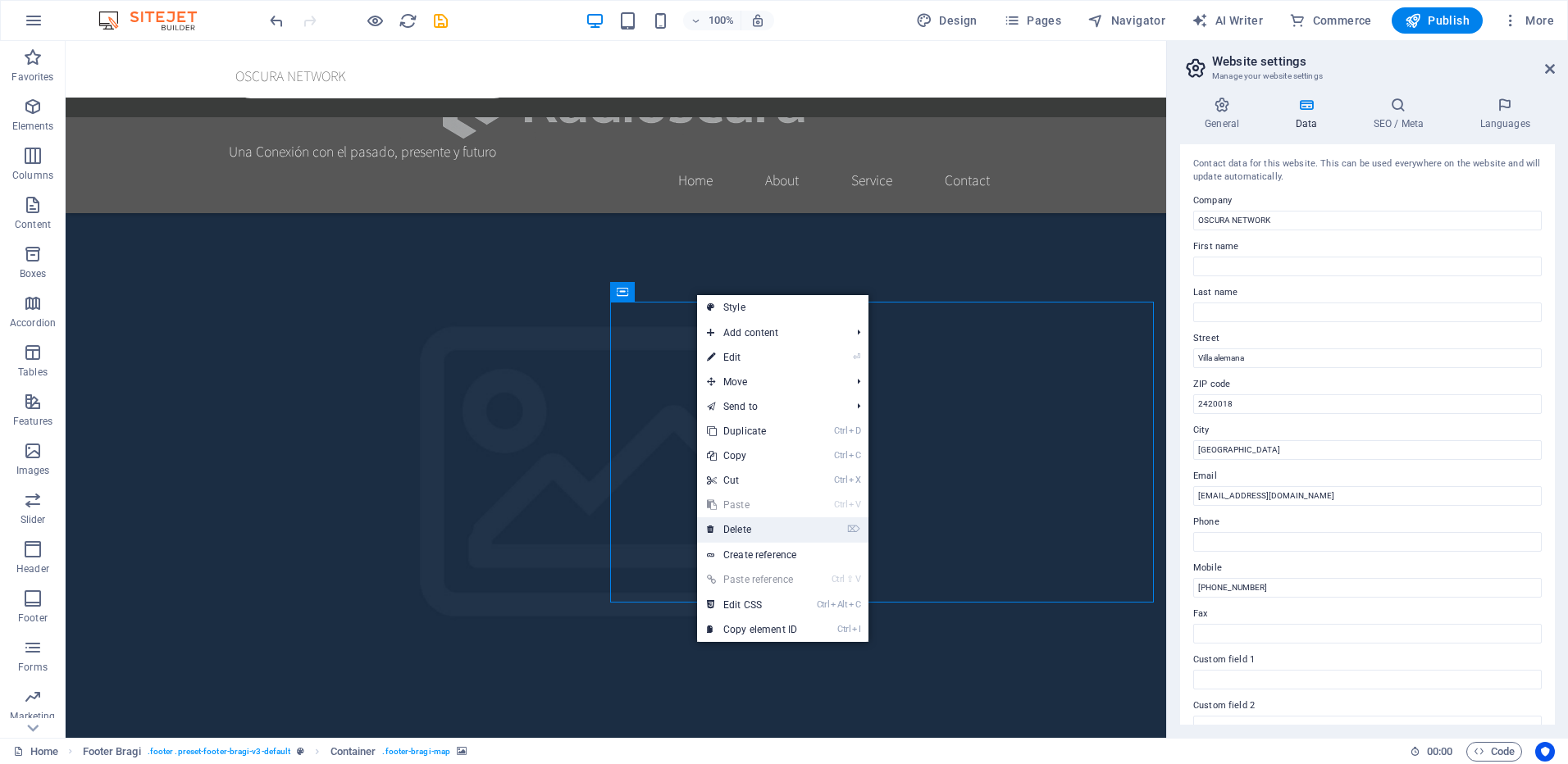
click at [753, 530] on link "⌦ Delete" at bounding box center [752, 530] width 110 height 25
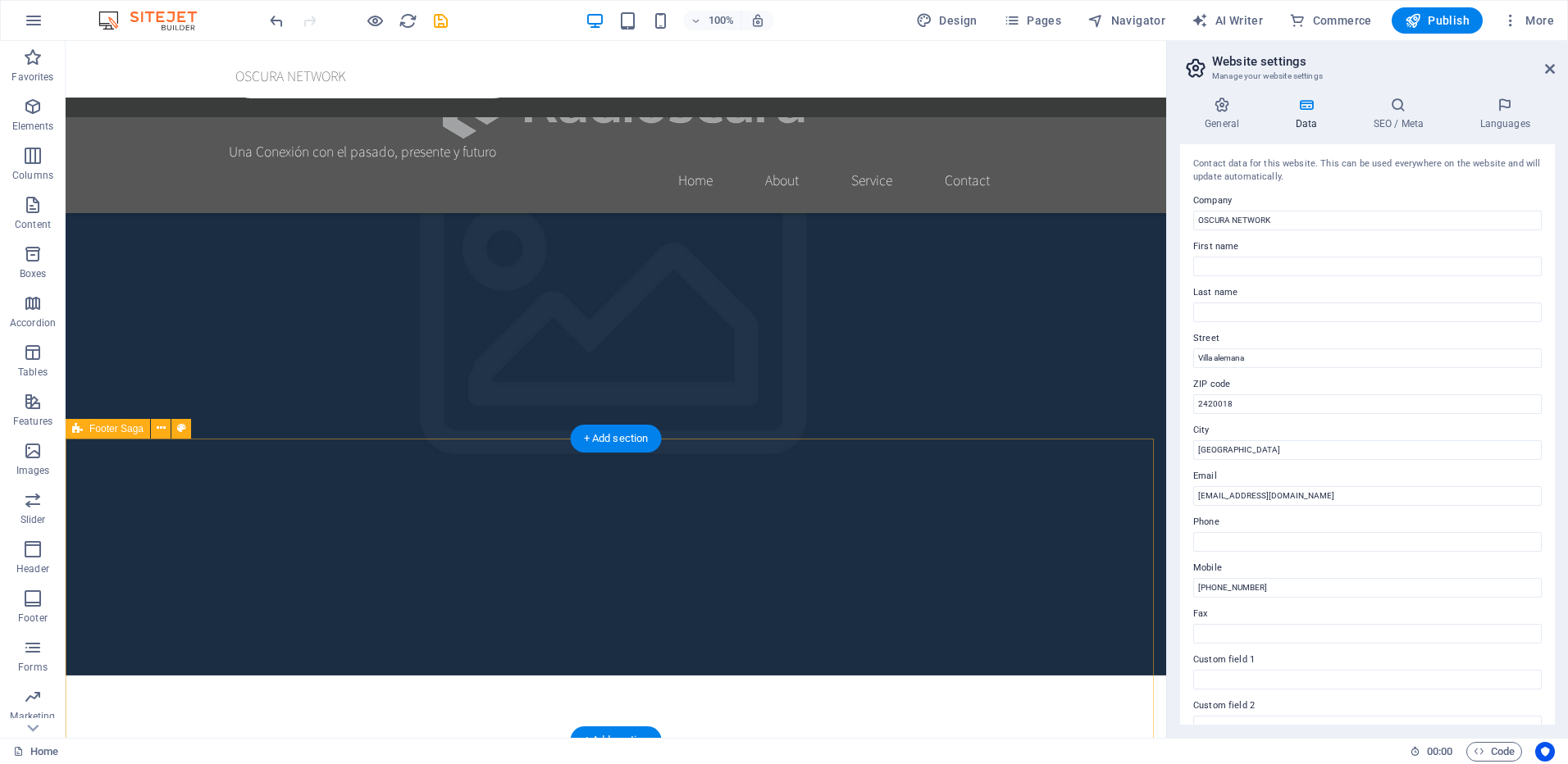
scroll to position [1596, 0]
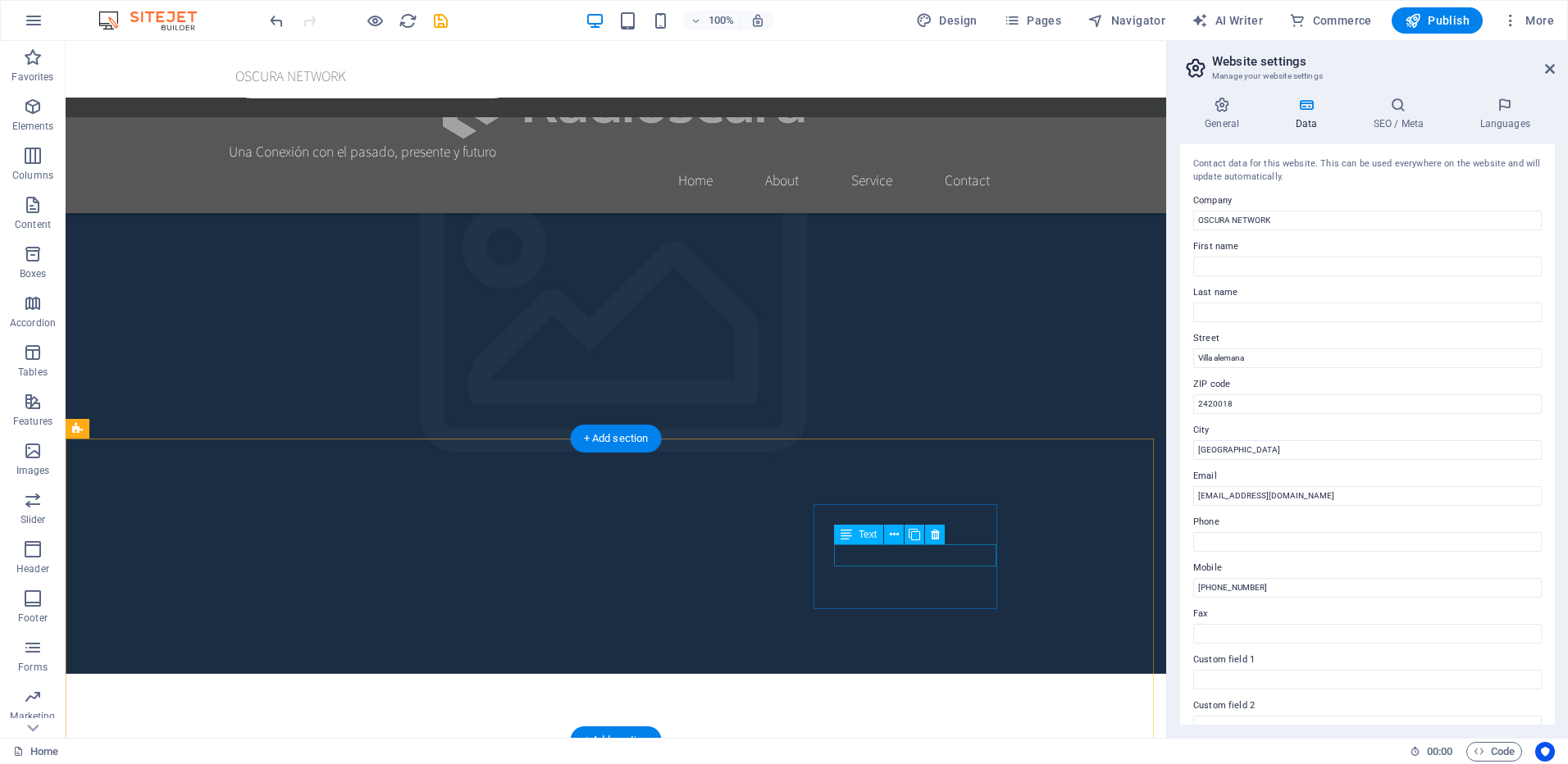
click at [900, 532] on button at bounding box center [894, 535] width 20 height 20
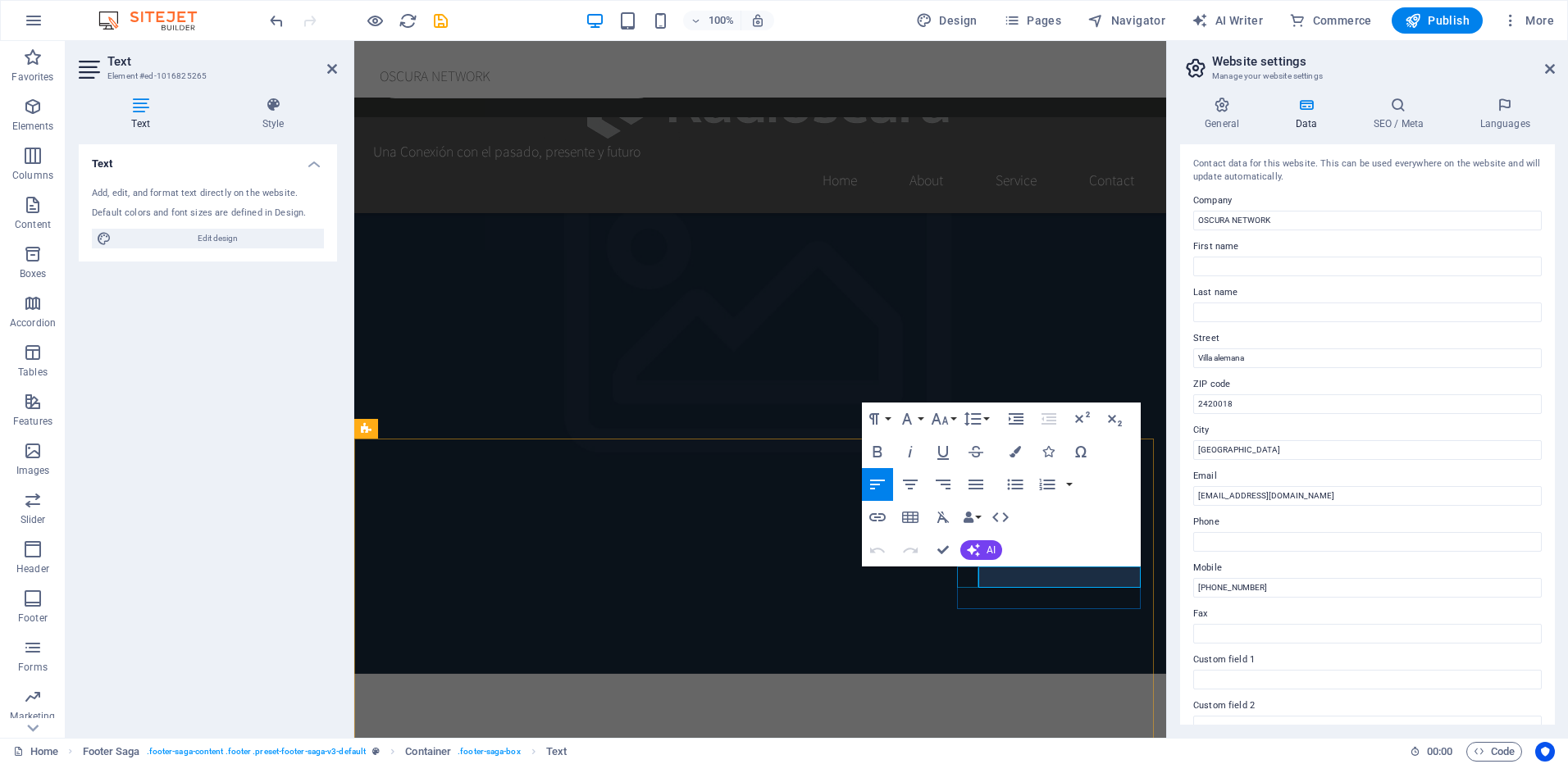
drag, startPoint x: 1014, startPoint y: 576, endPoint x: 957, endPoint y: 574, distance: 57.0
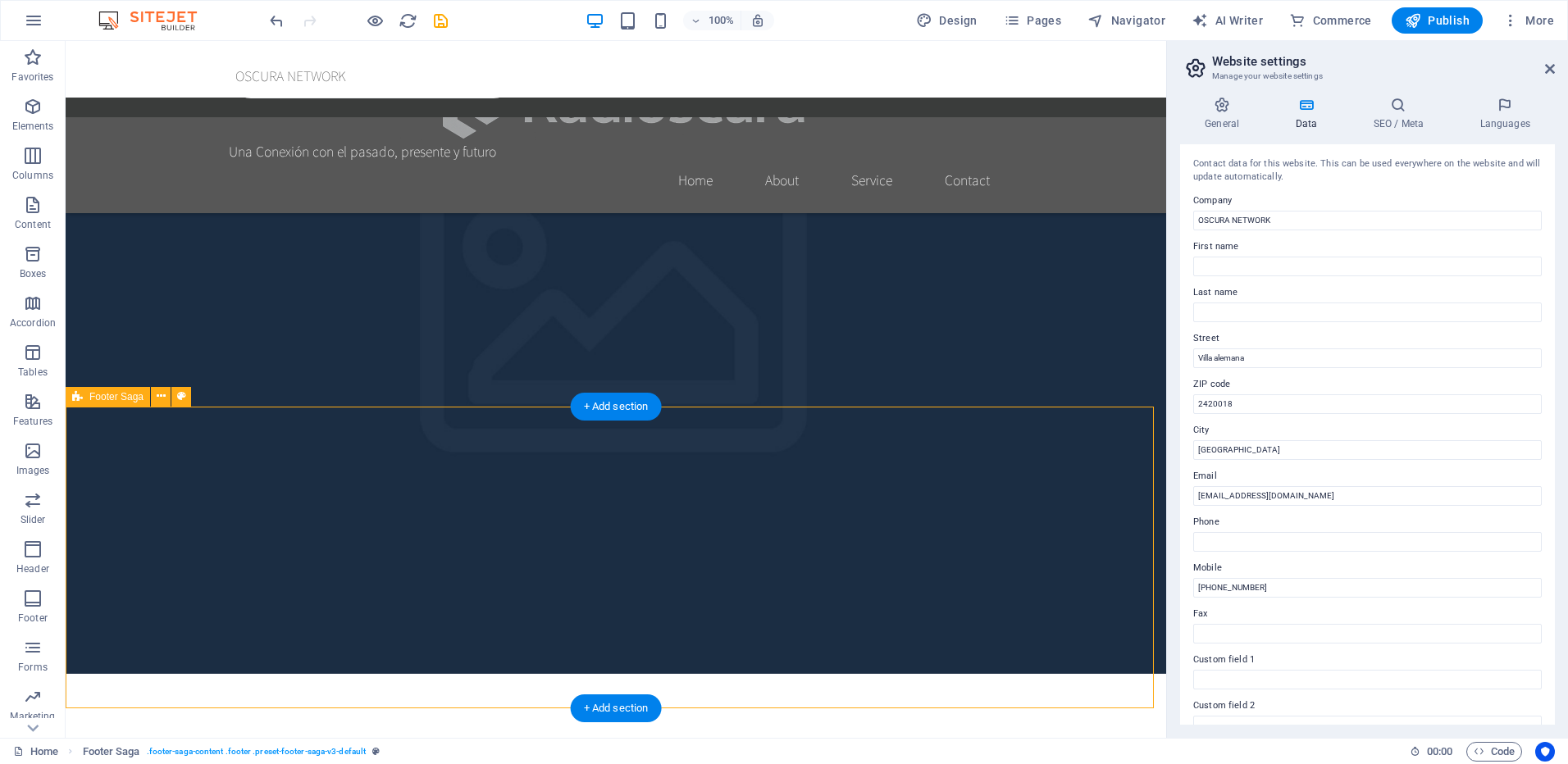
scroll to position [1685, 0]
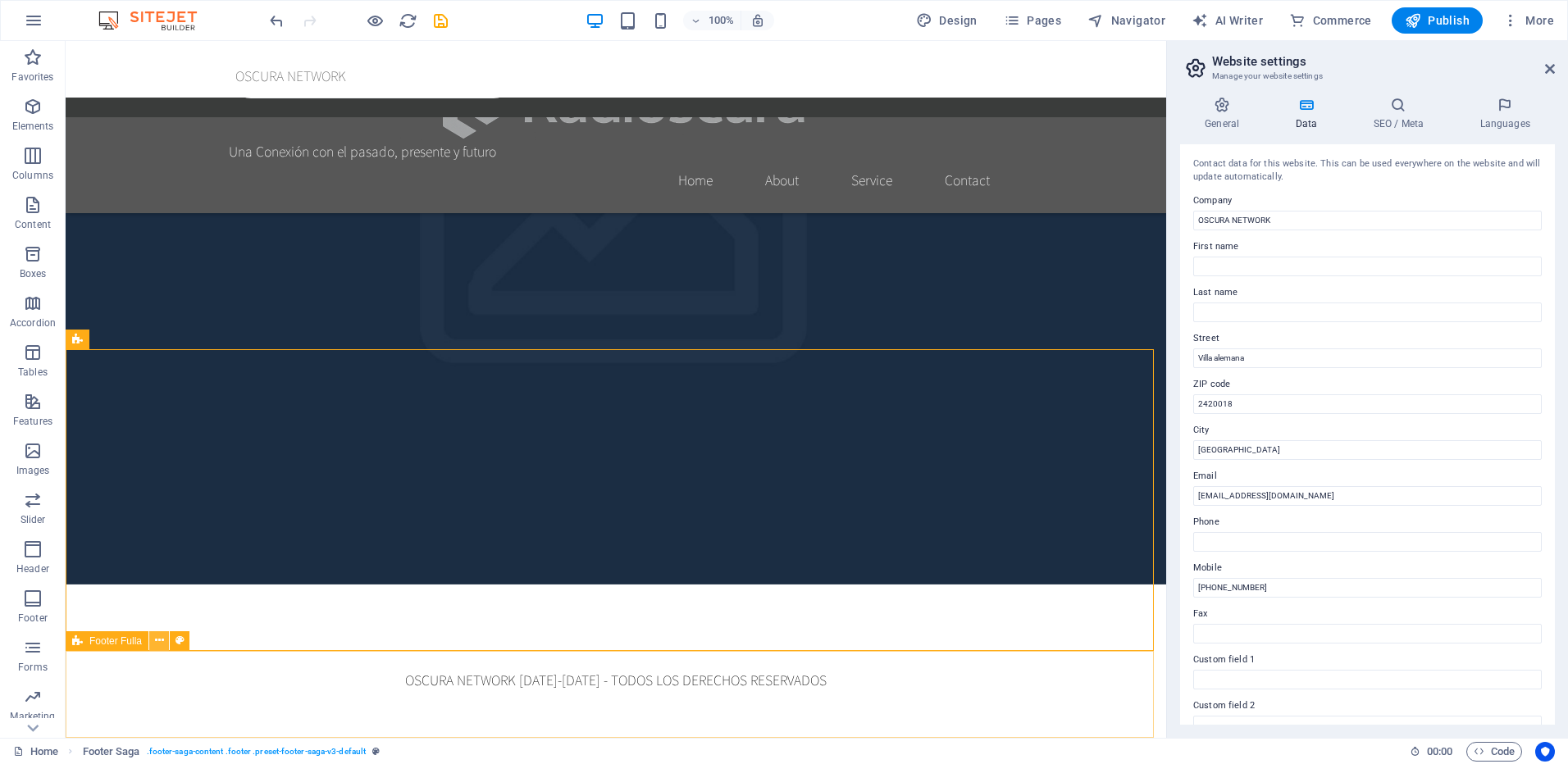
click at [156, 639] on icon at bounding box center [159, 641] width 9 height 17
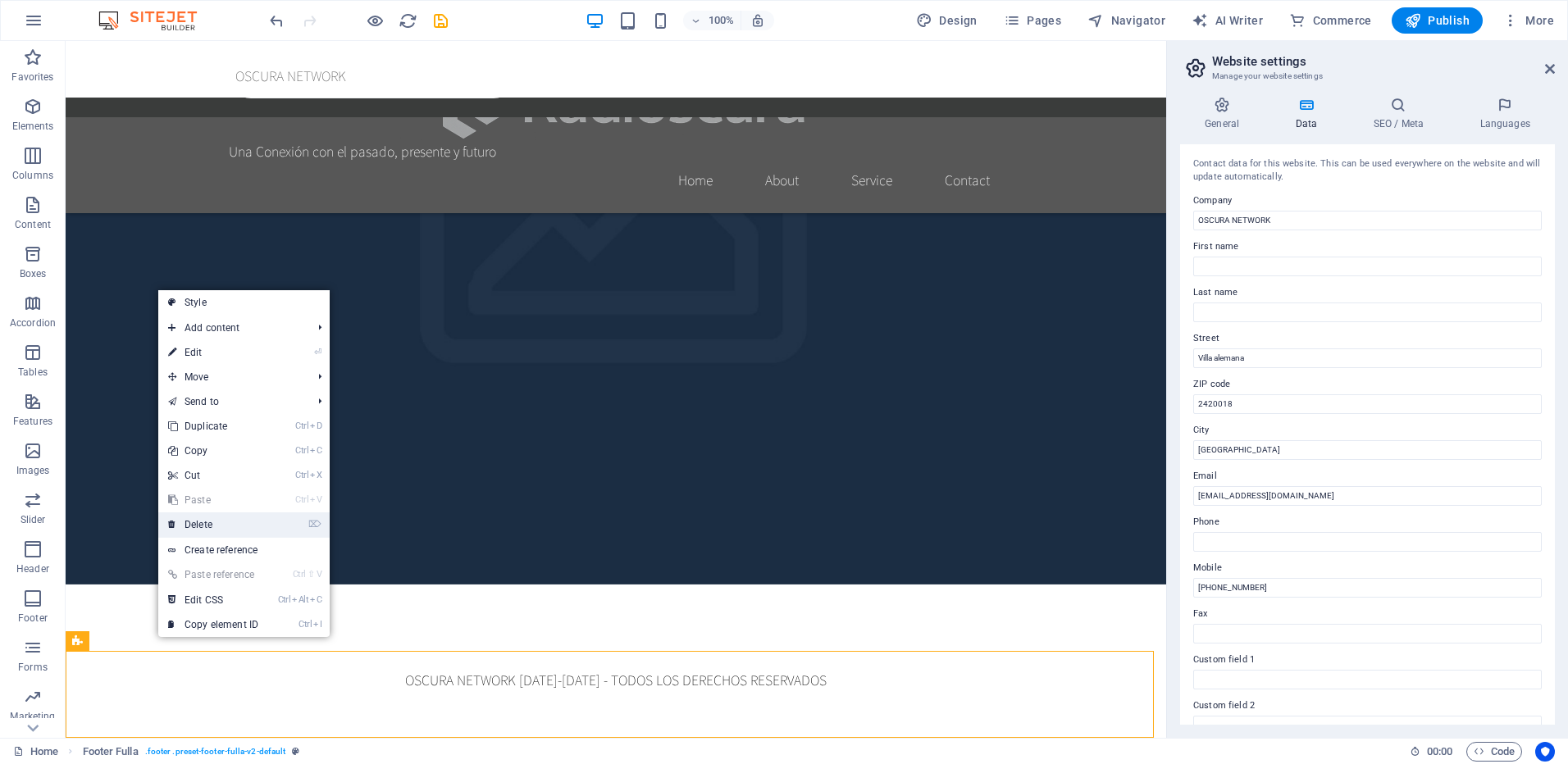
click at [208, 524] on link "⌦ Delete" at bounding box center [213, 525] width 110 height 25
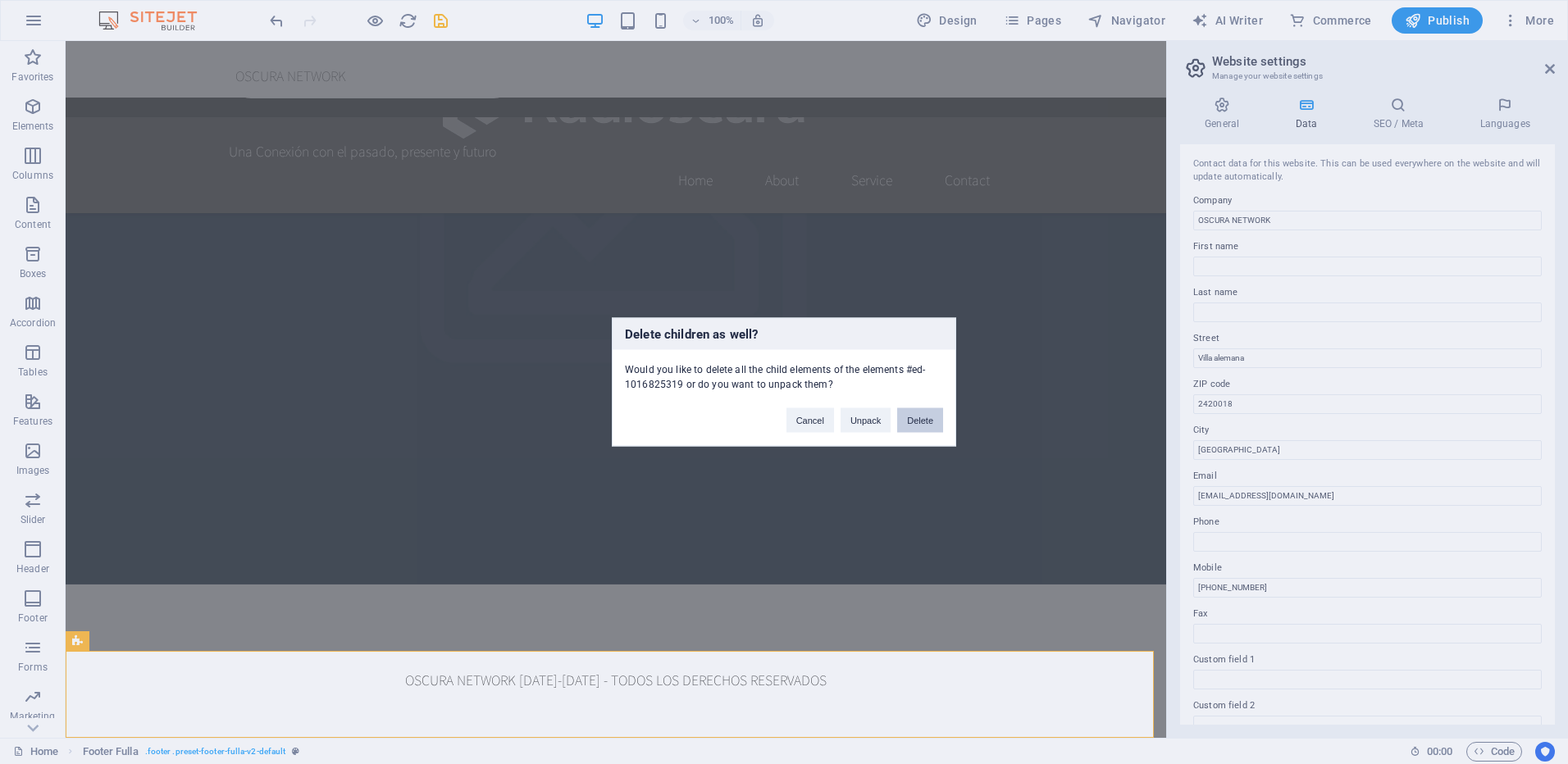
click at [918, 414] on button "Delete" at bounding box center [920, 421] width 46 height 25
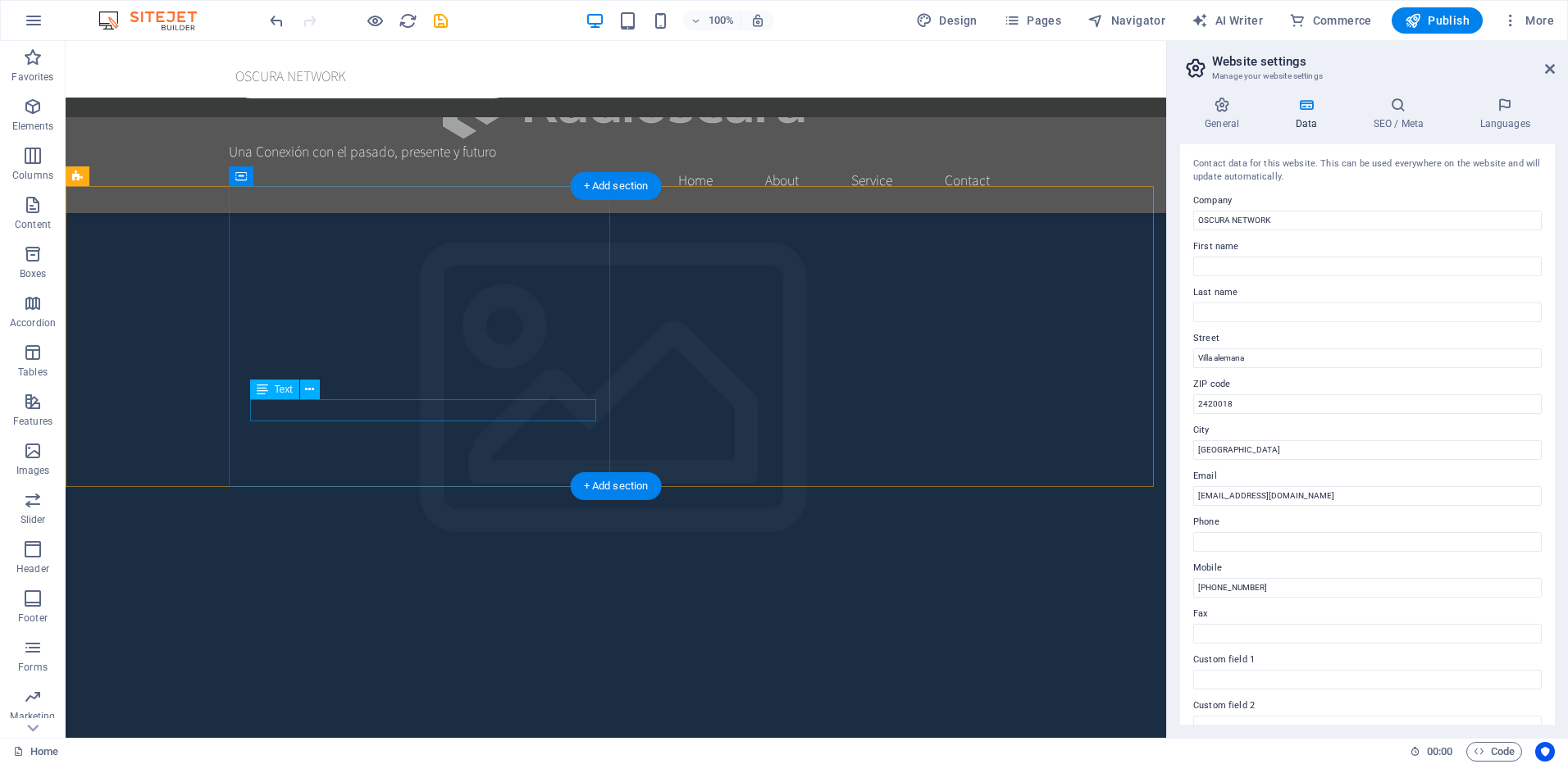
scroll to position [1598, 0]
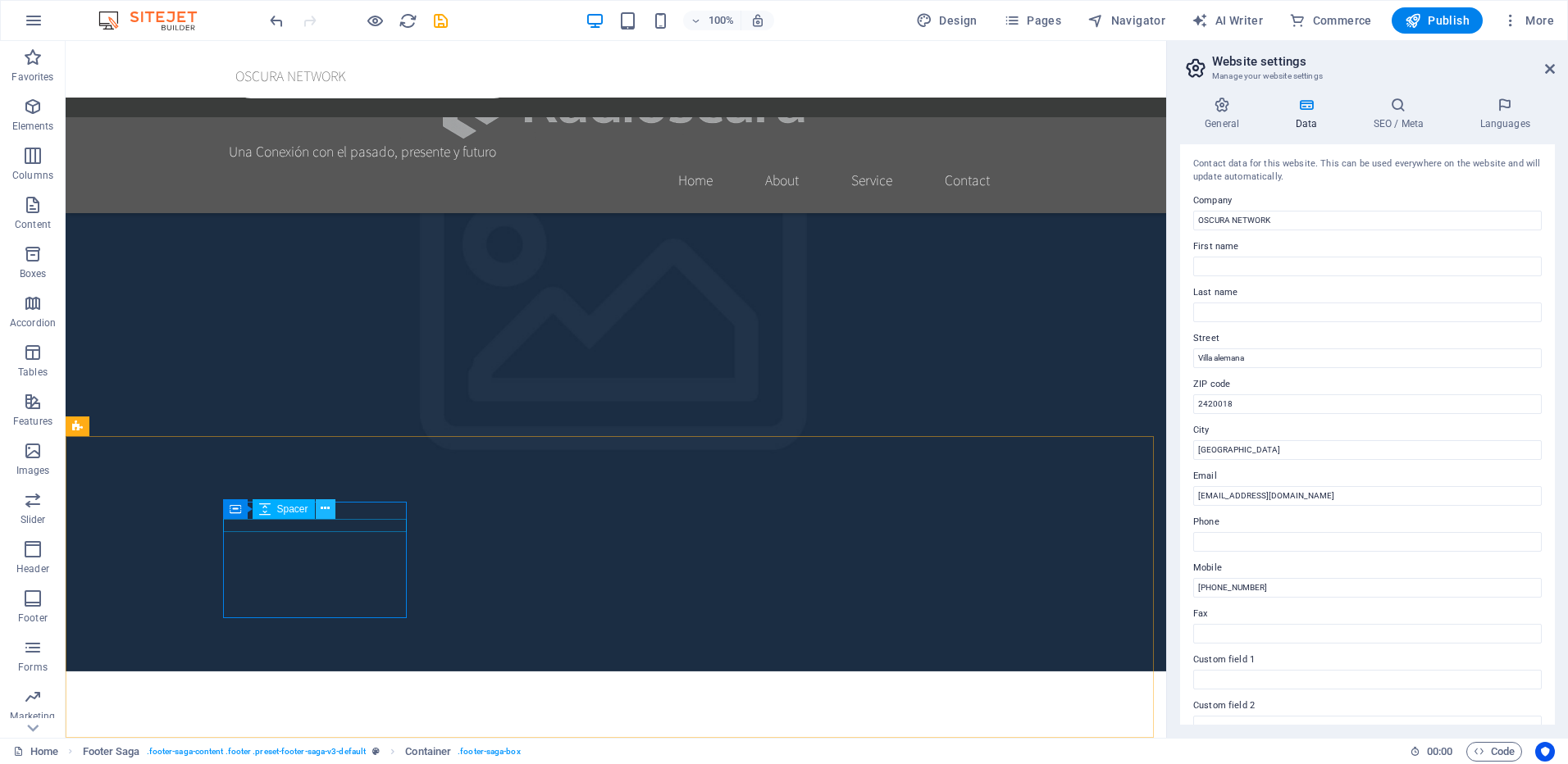
click at [324, 508] on icon at bounding box center [325, 509] width 9 height 17
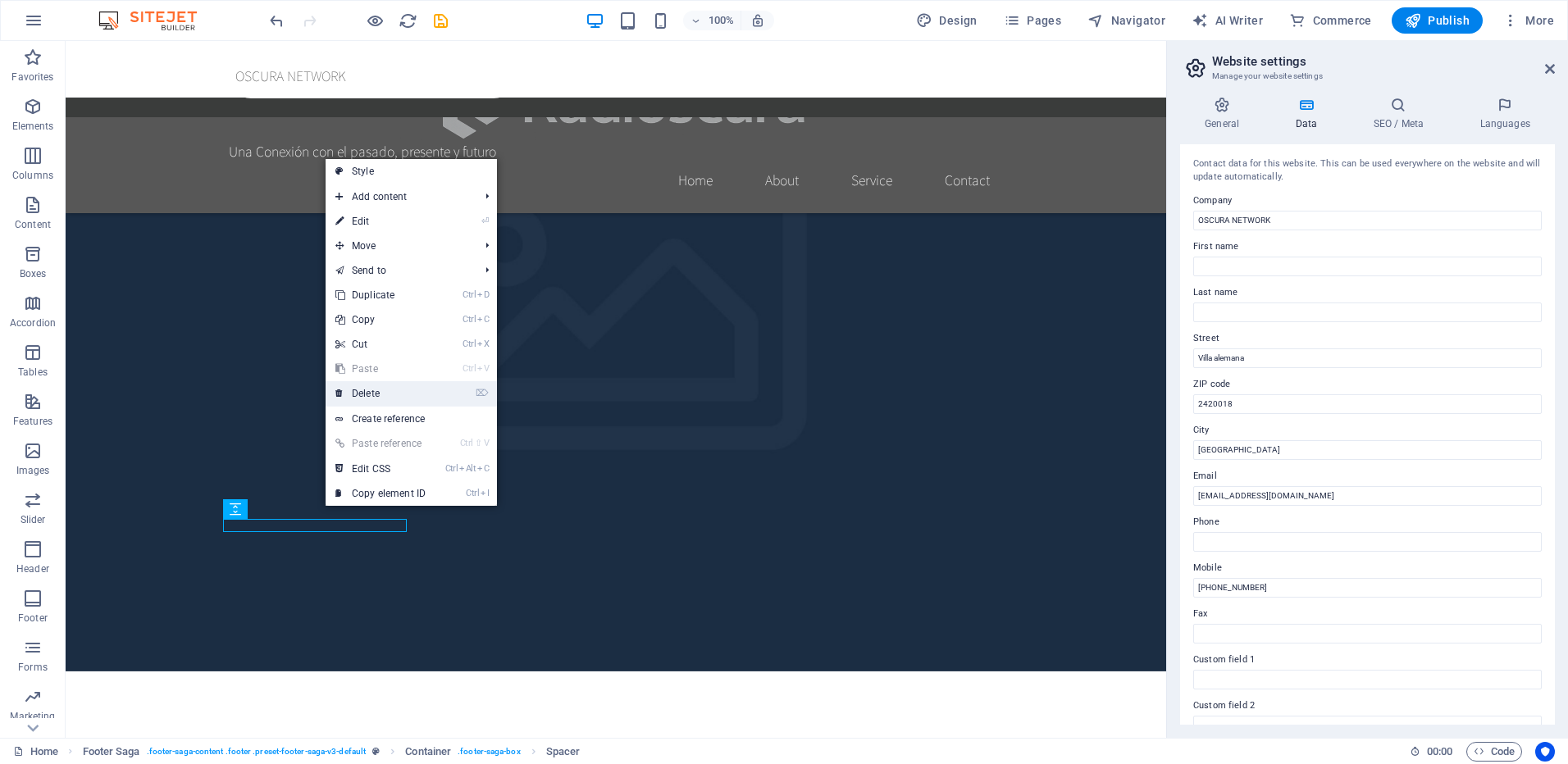
click at [389, 390] on link "⌦ Delete" at bounding box center [380, 394] width 110 height 25
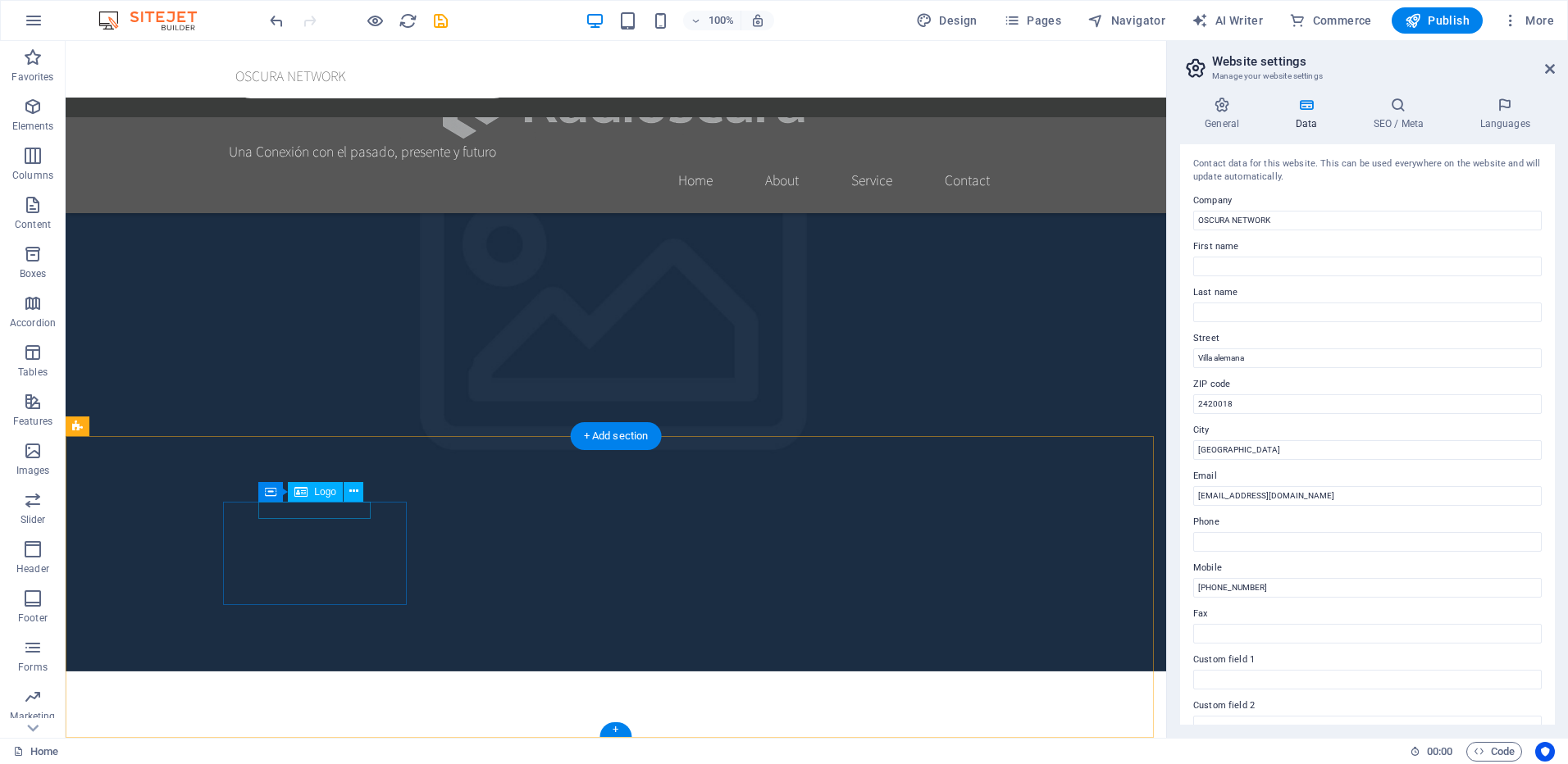
click at [352, 491] on icon at bounding box center [353, 491] width 9 height 17
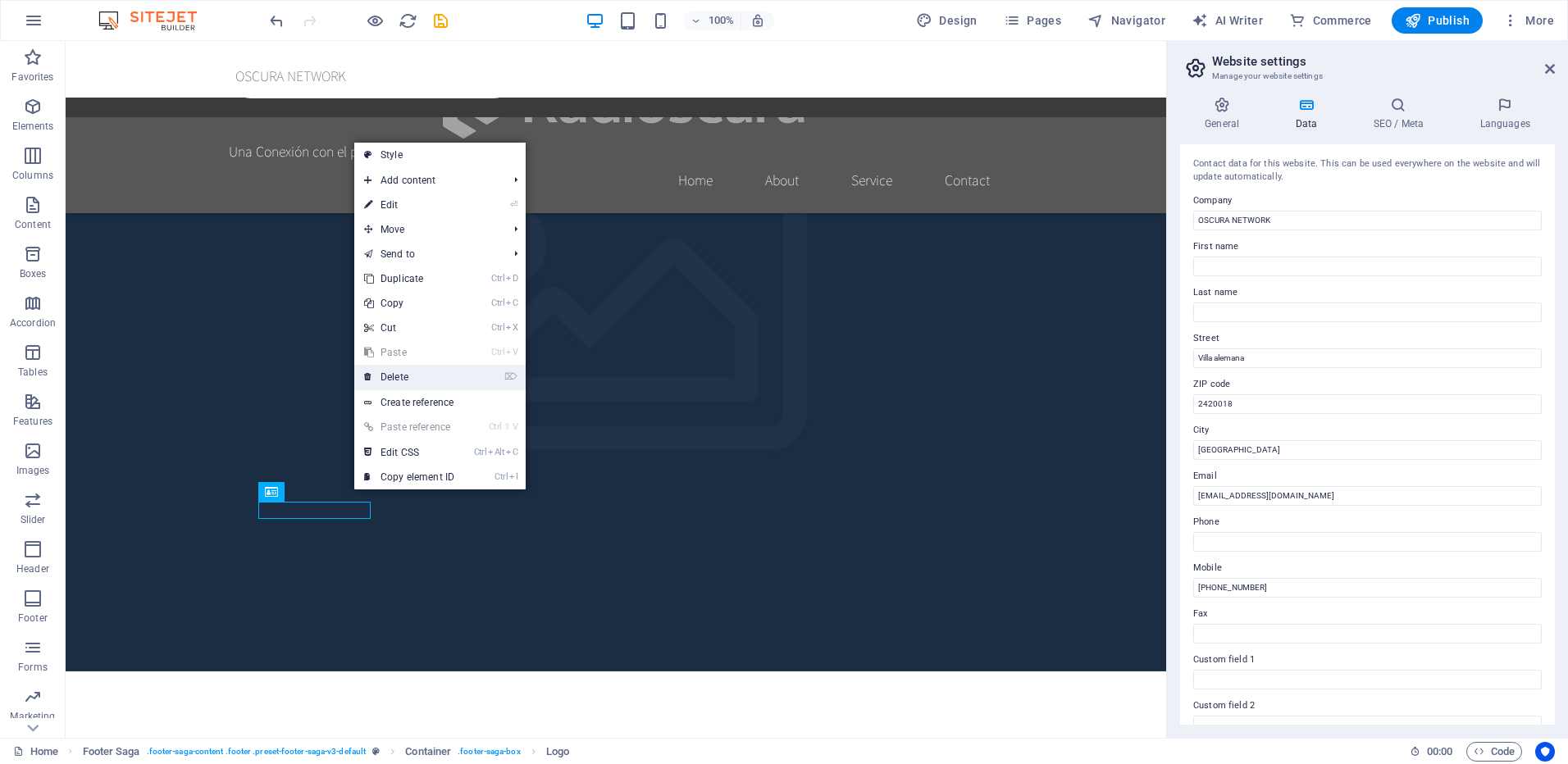
click at [416, 377] on link "⌦ Delete" at bounding box center [409, 377] width 110 height 25
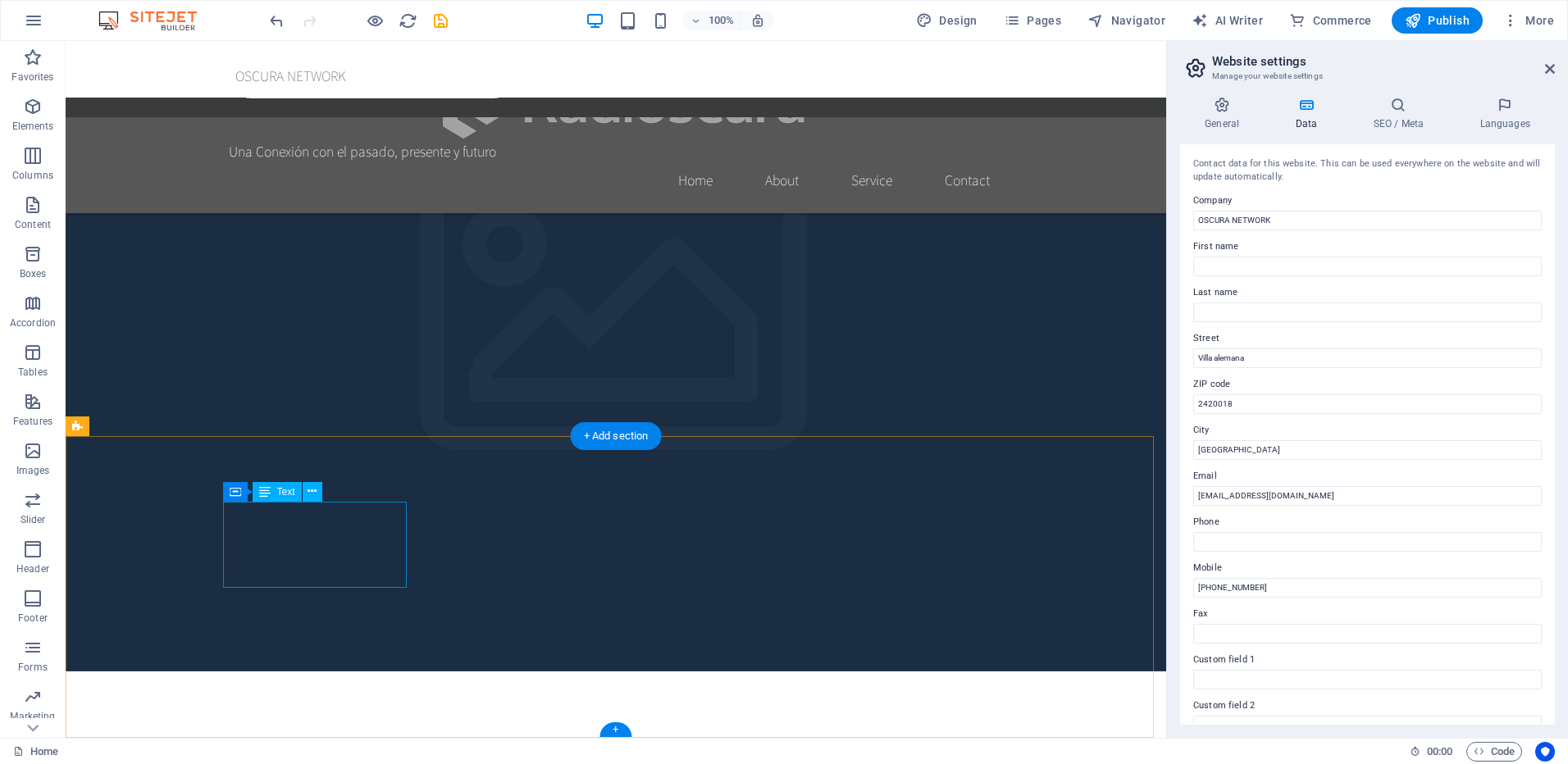
click at [314, 489] on icon at bounding box center [312, 491] width 9 height 17
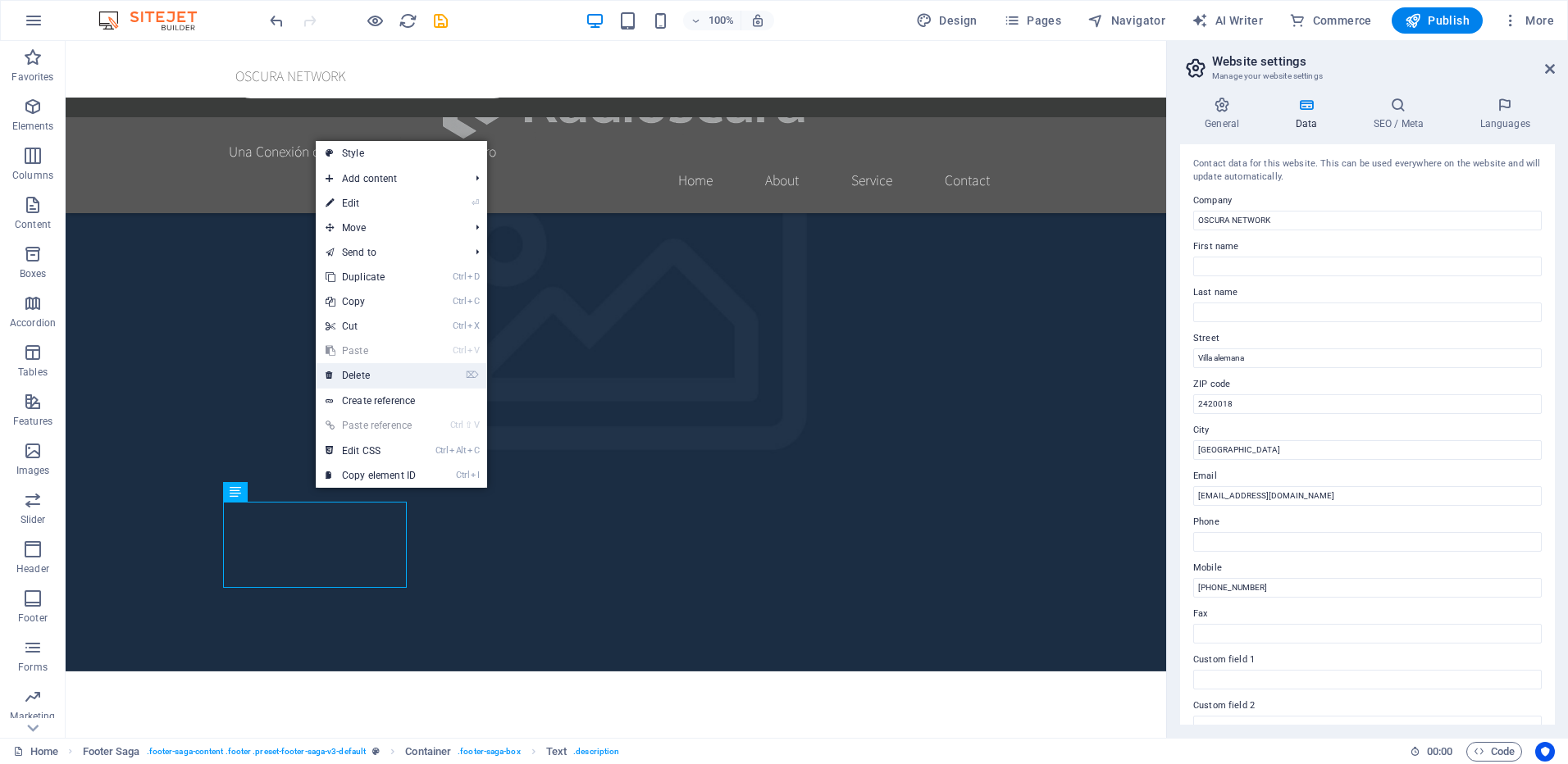
click at [382, 380] on link "⌦ Delete" at bounding box center [370, 375] width 110 height 25
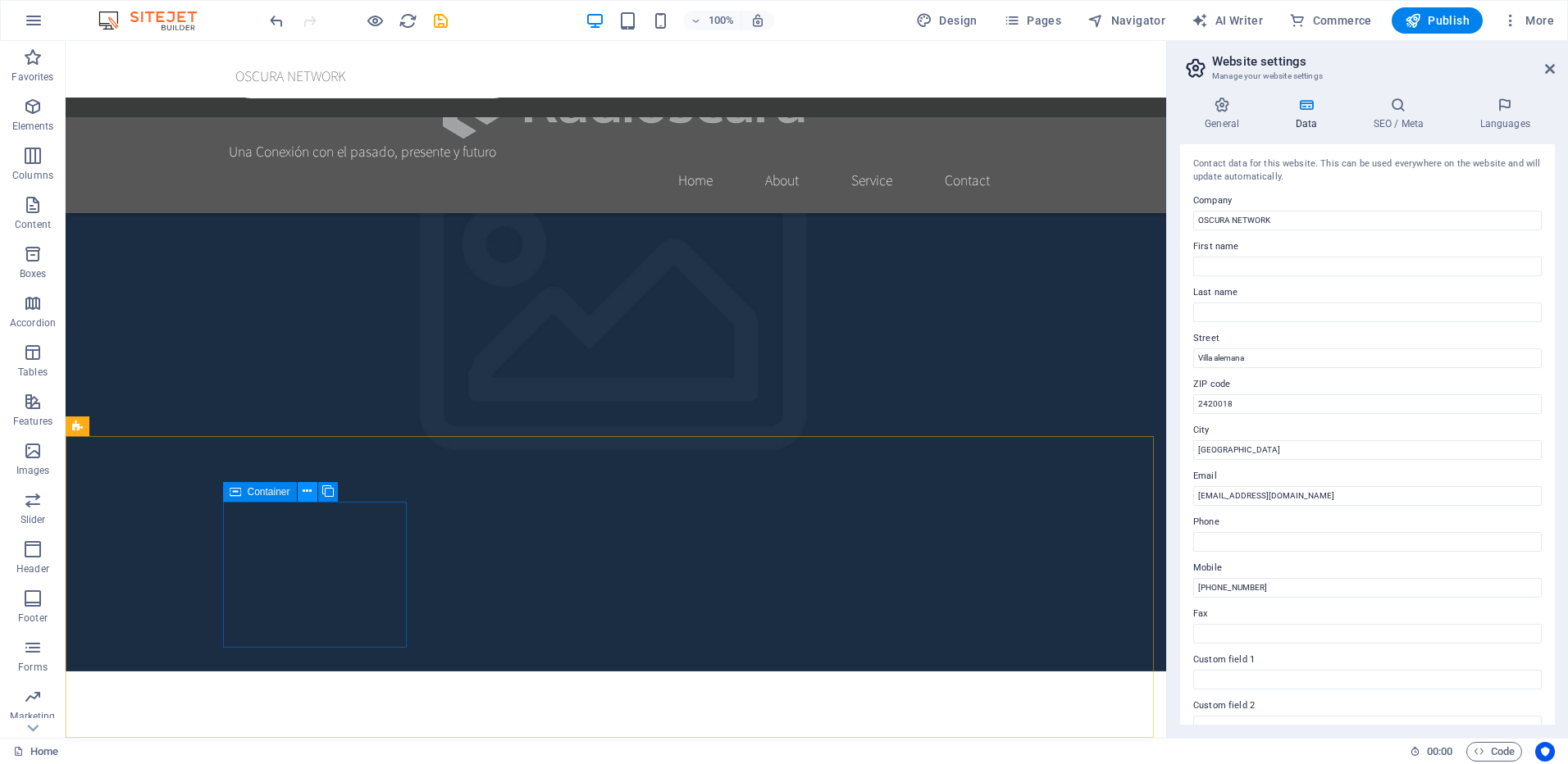
click at [306, 489] on icon at bounding box center [307, 491] width 9 height 17
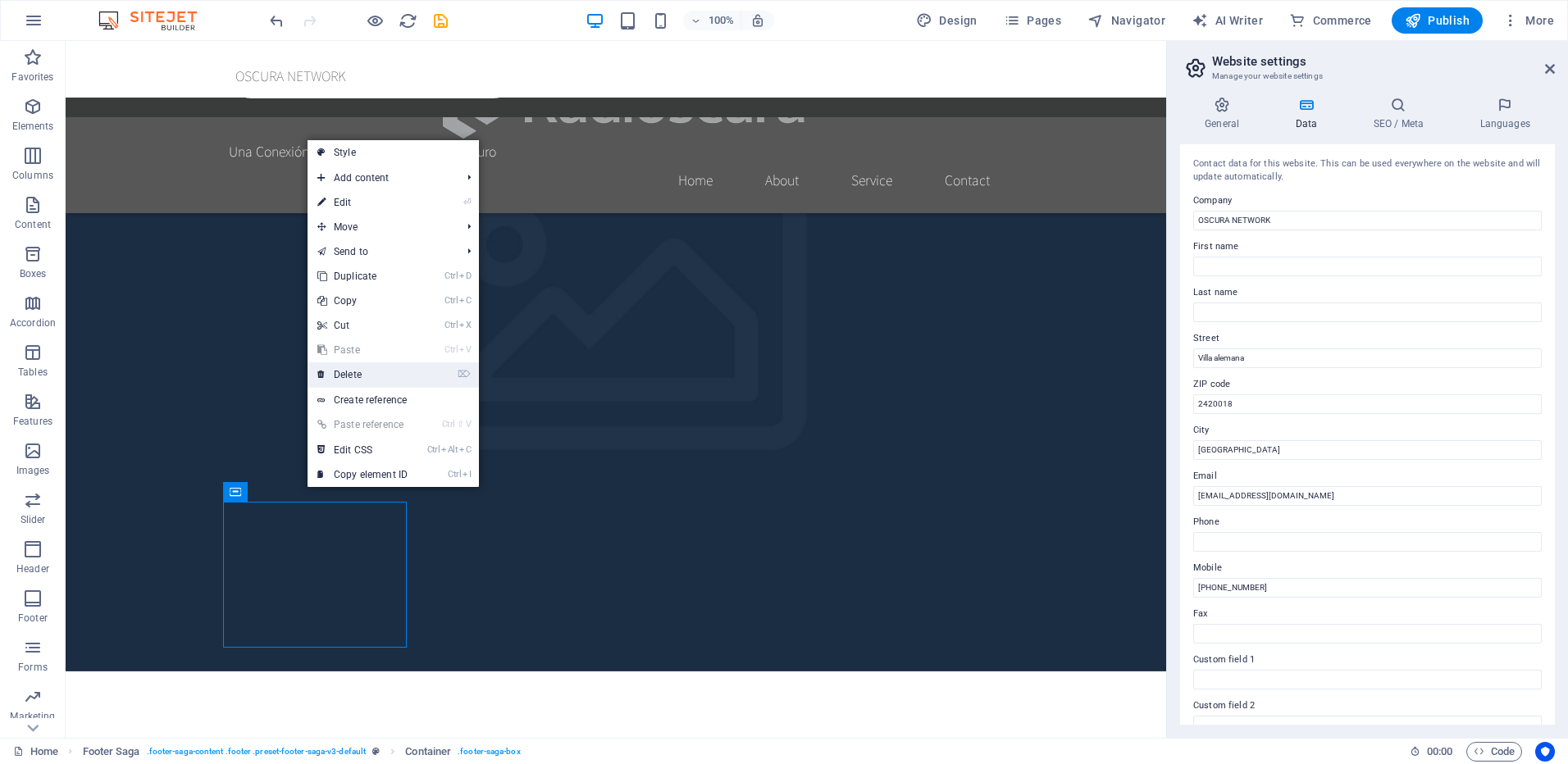
click at [369, 375] on link "⌦ Delete" at bounding box center [362, 375] width 110 height 25
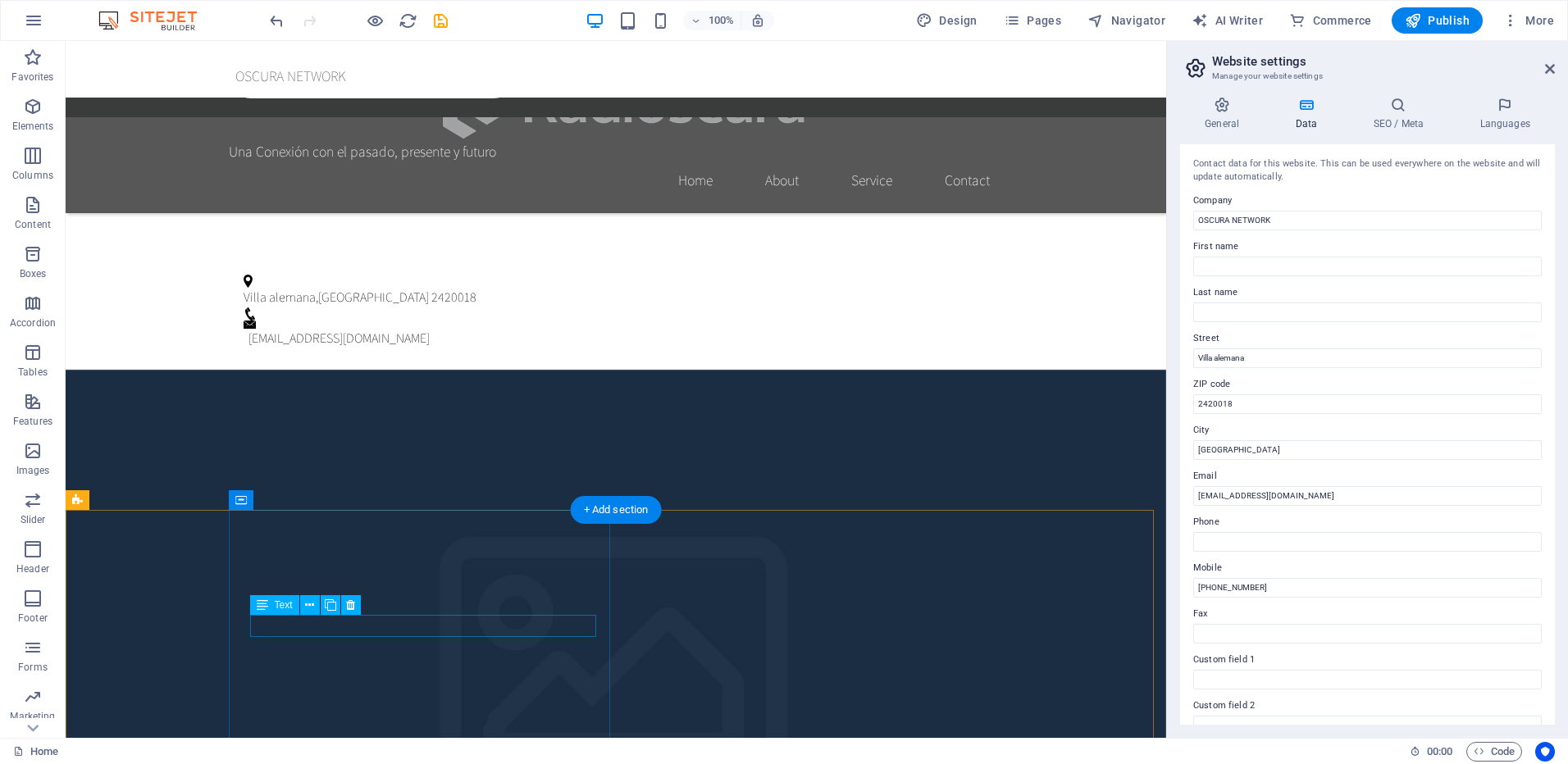
scroll to position [1352, 0]
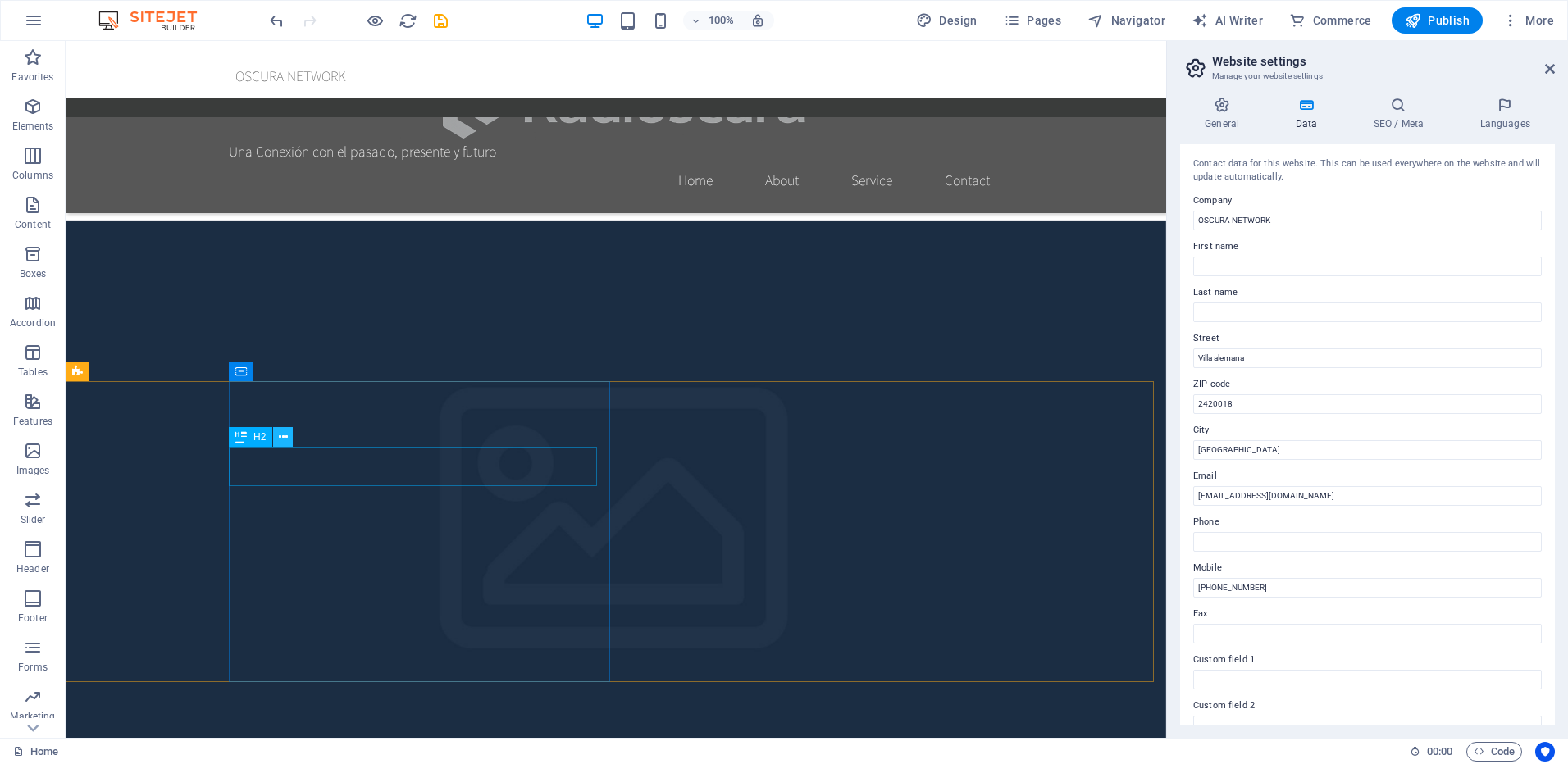
click at [287, 440] on icon at bounding box center [283, 437] width 9 height 17
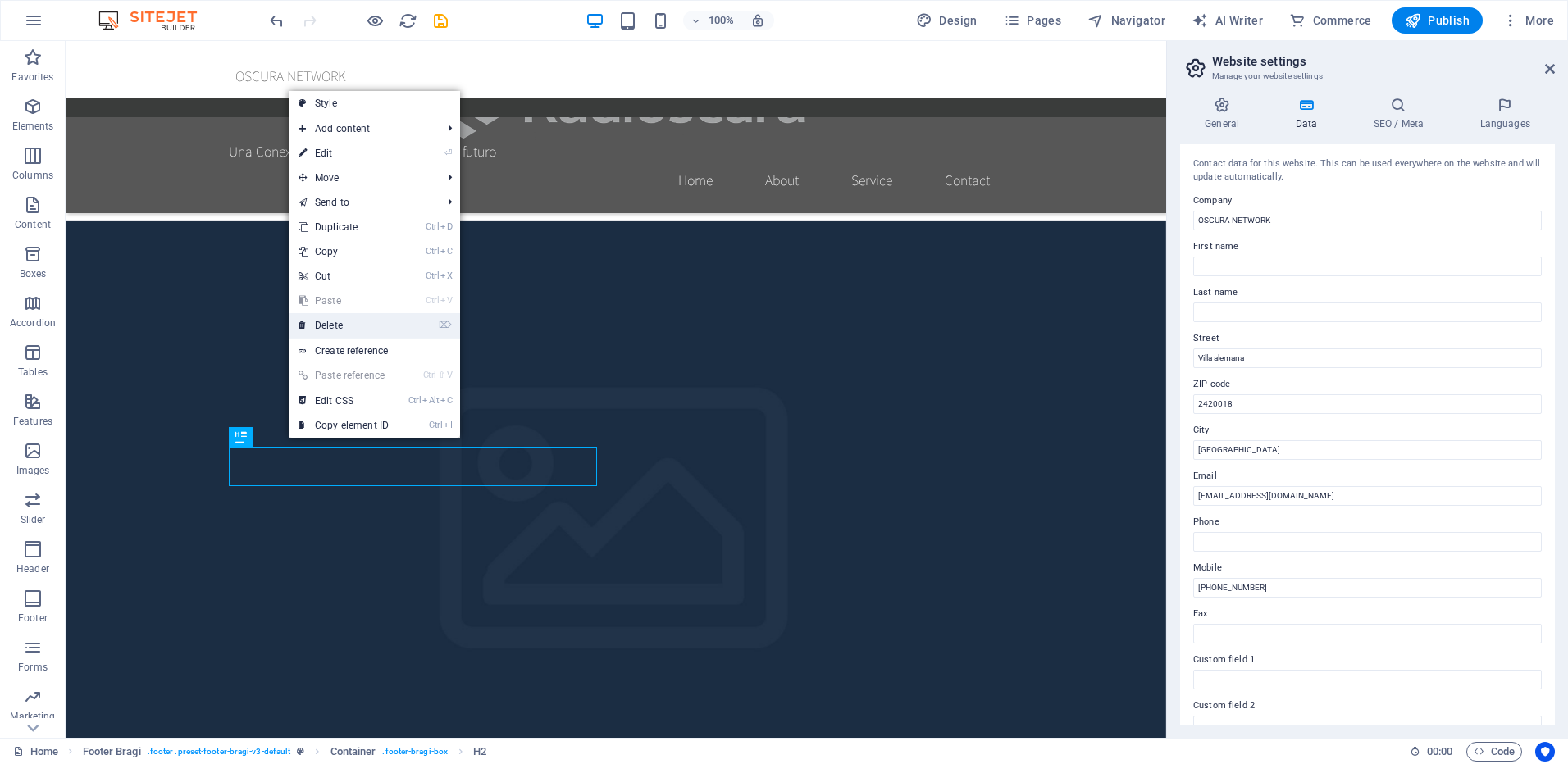
click at [347, 325] on link "⌦ Delete" at bounding box center [343, 326] width 110 height 25
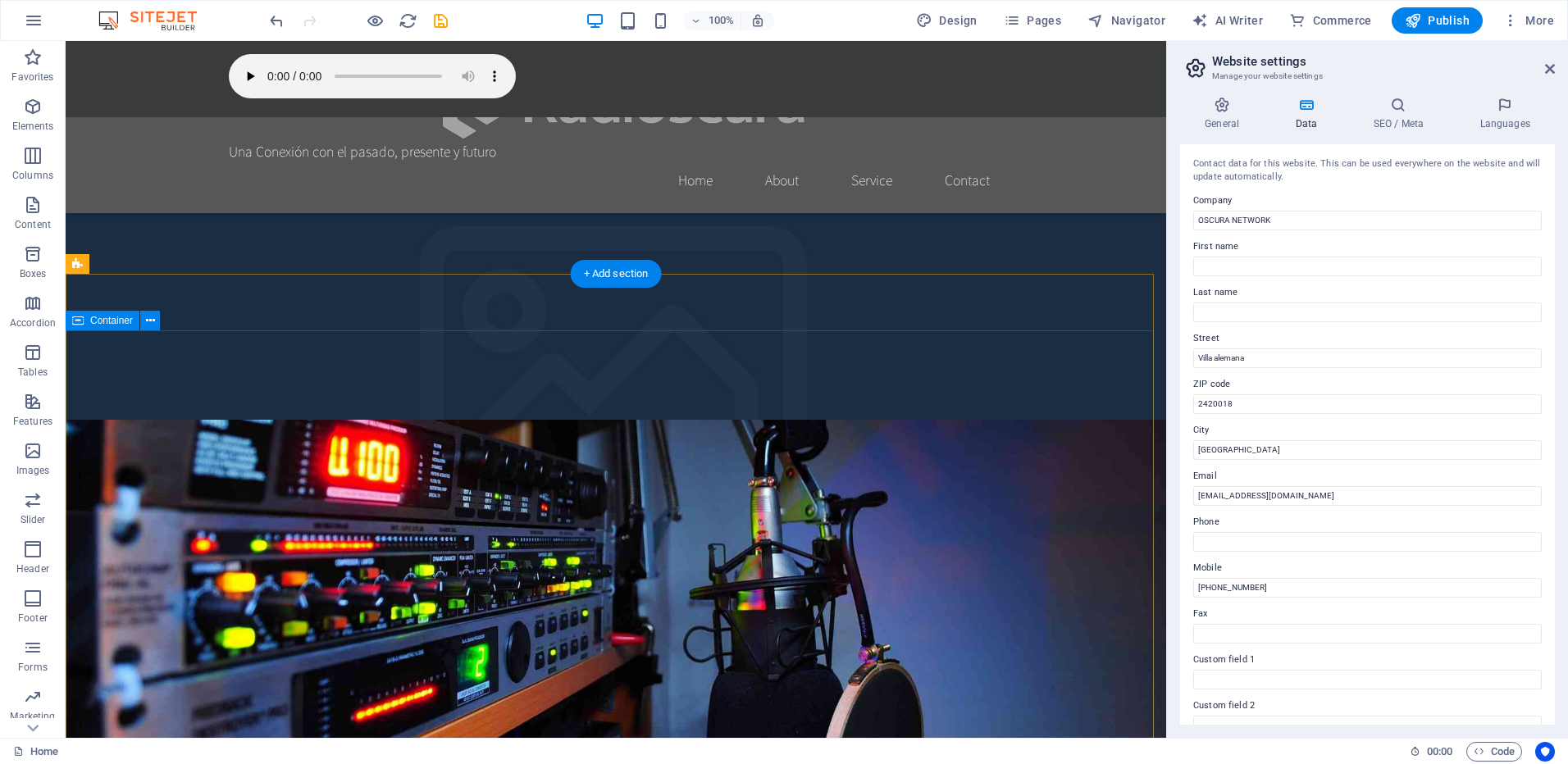
scroll to position [488, 0]
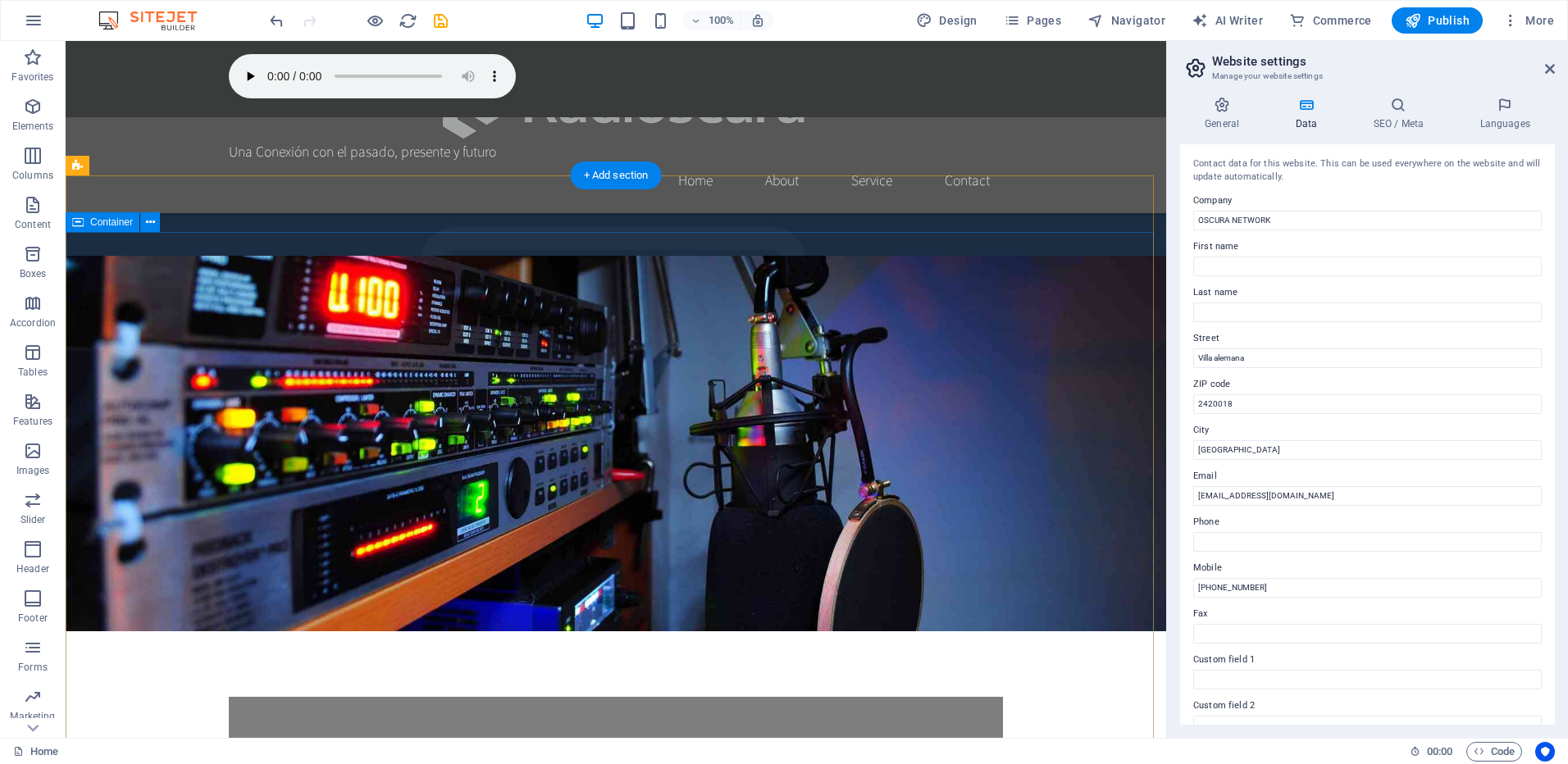
click at [151, 222] on icon at bounding box center [151, 222] width 9 height 17
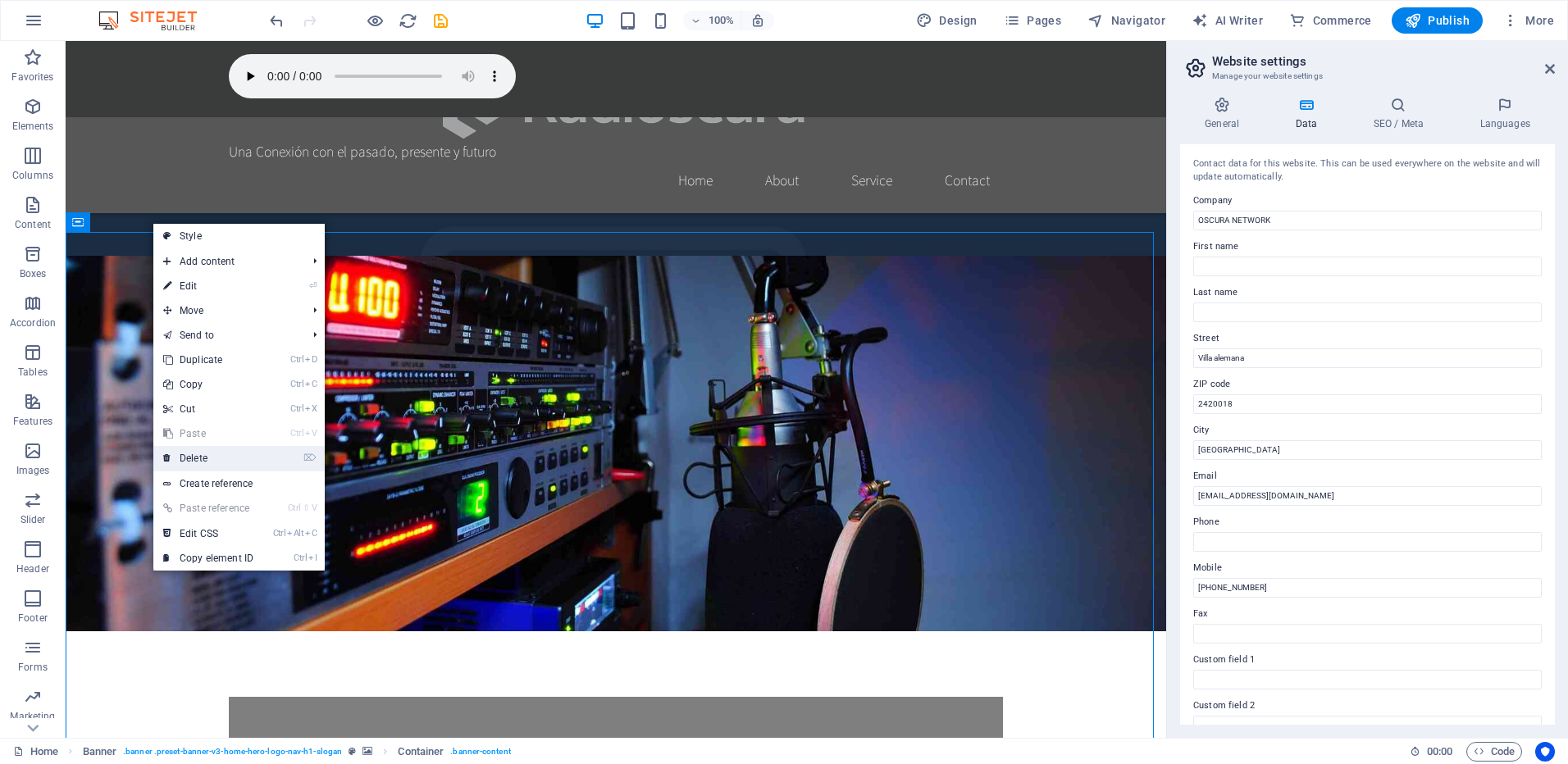
click at [221, 455] on link "⌦ Delete" at bounding box center [208, 458] width 110 height 25
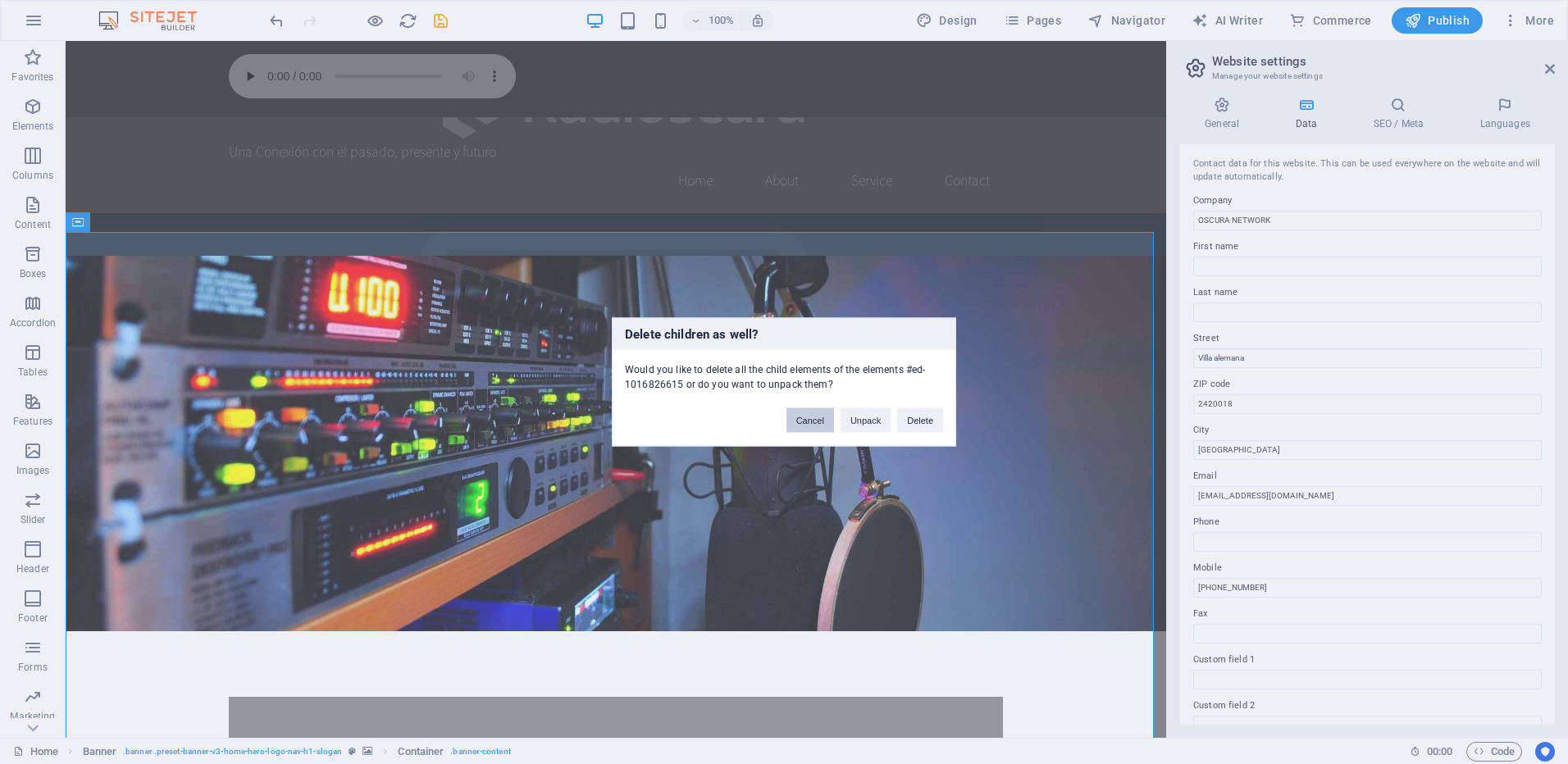
click at [815, 417] on button "Cancel" at bounding box center [810, 421] width 48 height 25
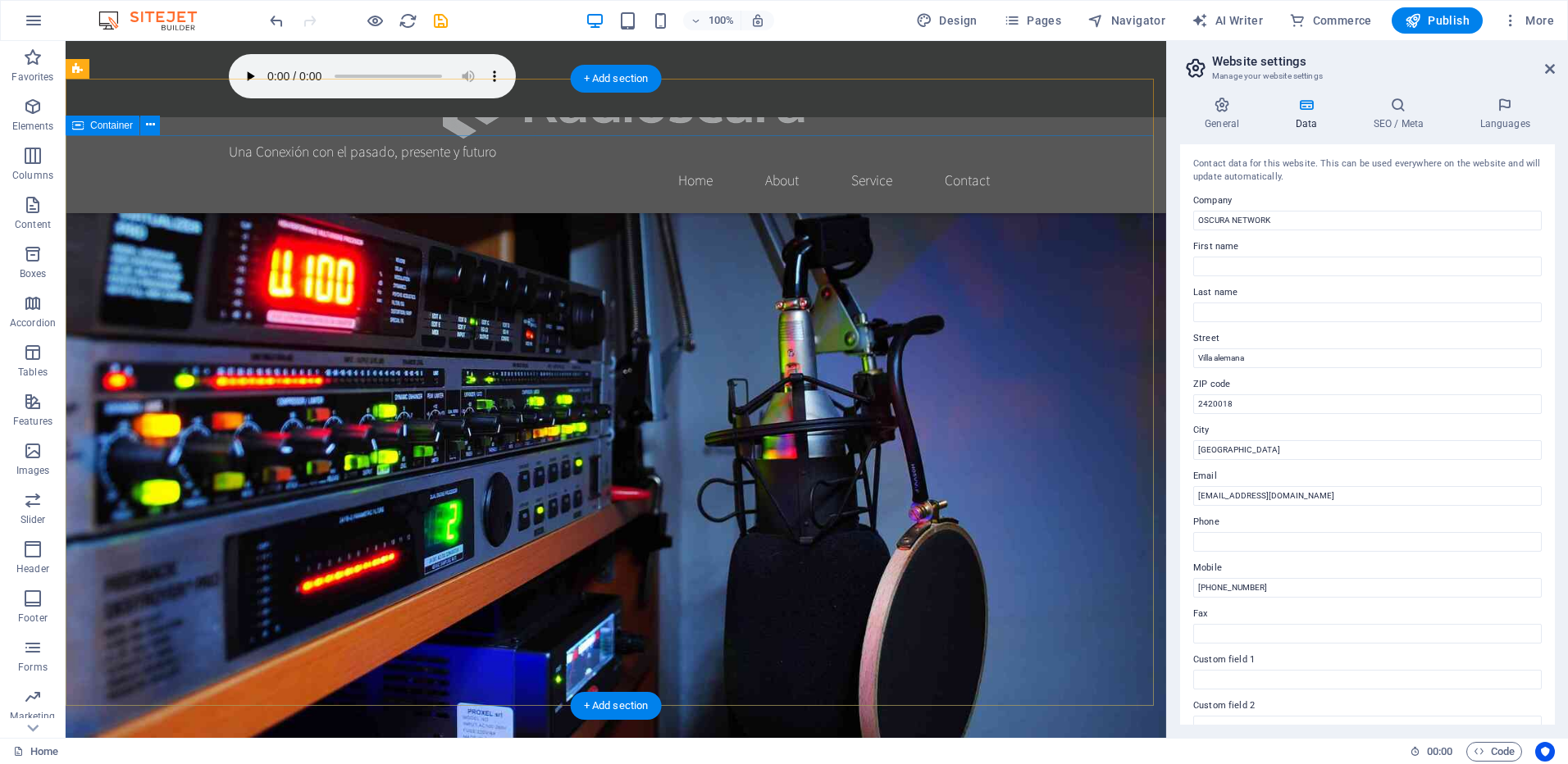
scroll to position [599, 0]
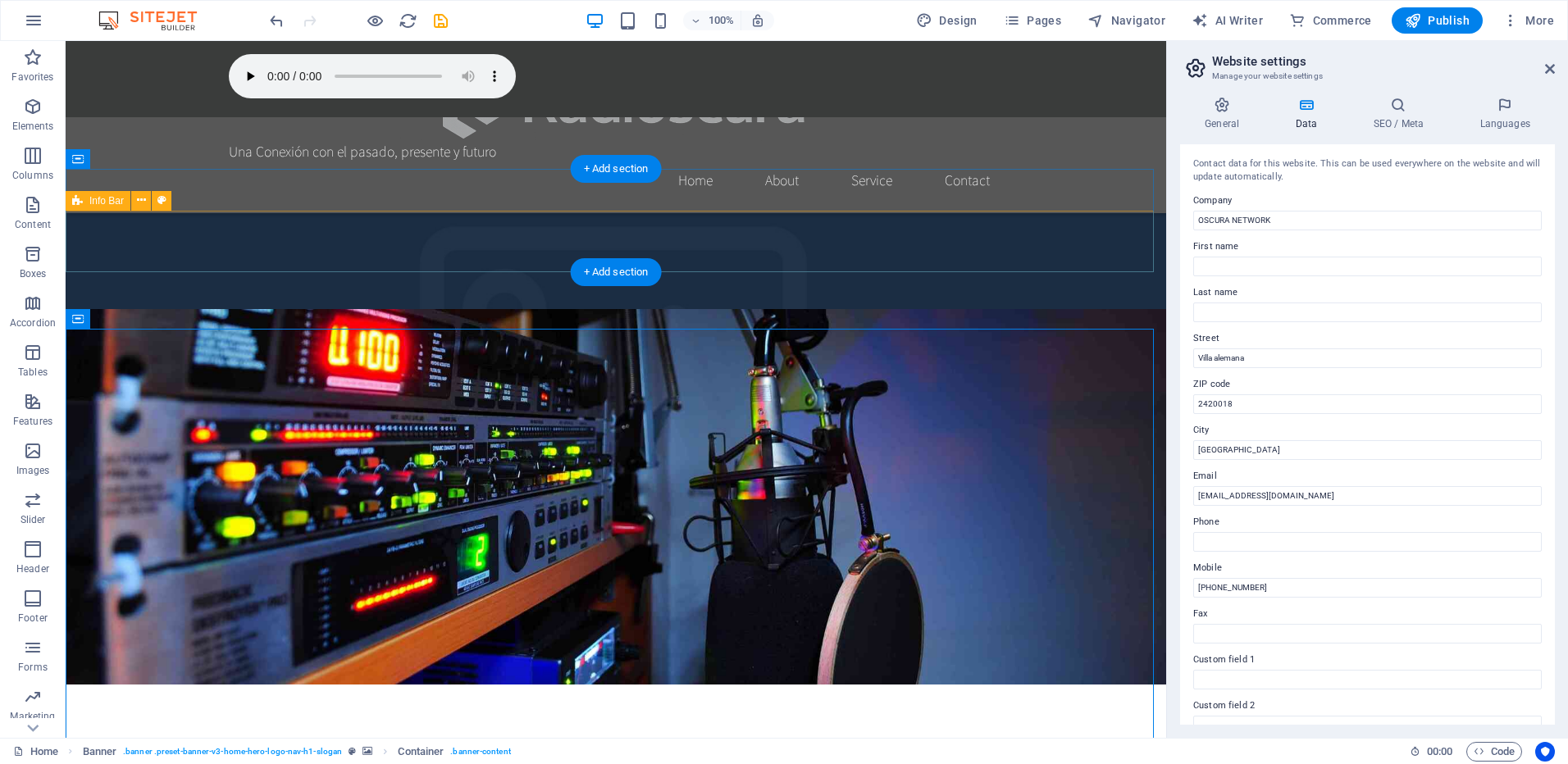
scroll to position [391, 0]
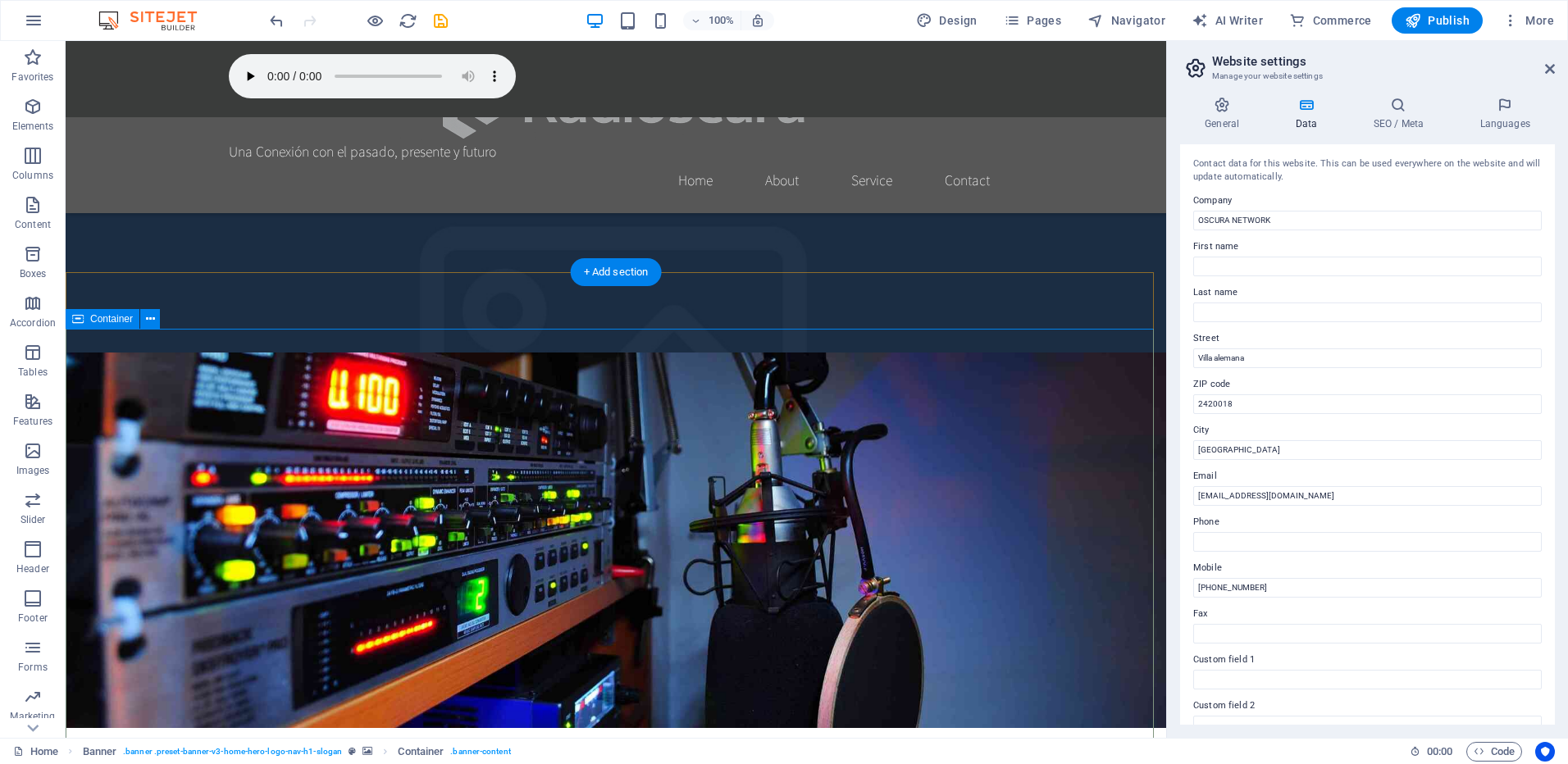
click at [150, 320] on icon at bounding box center [151, 319] width 9 height 17
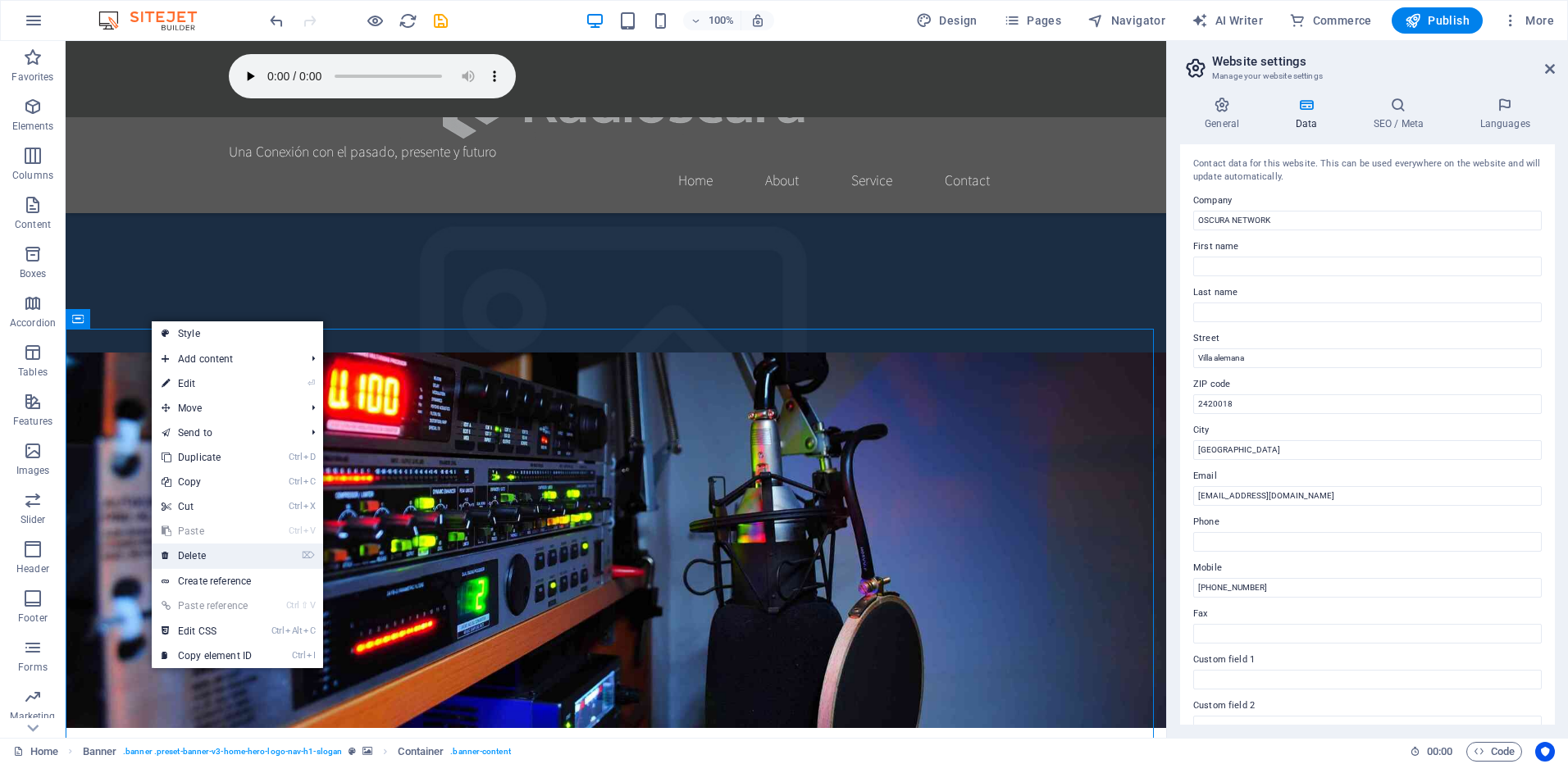
click at [206, 558] on link "⌦ Delete" at bounding box center [206, 556] width 110 height 25
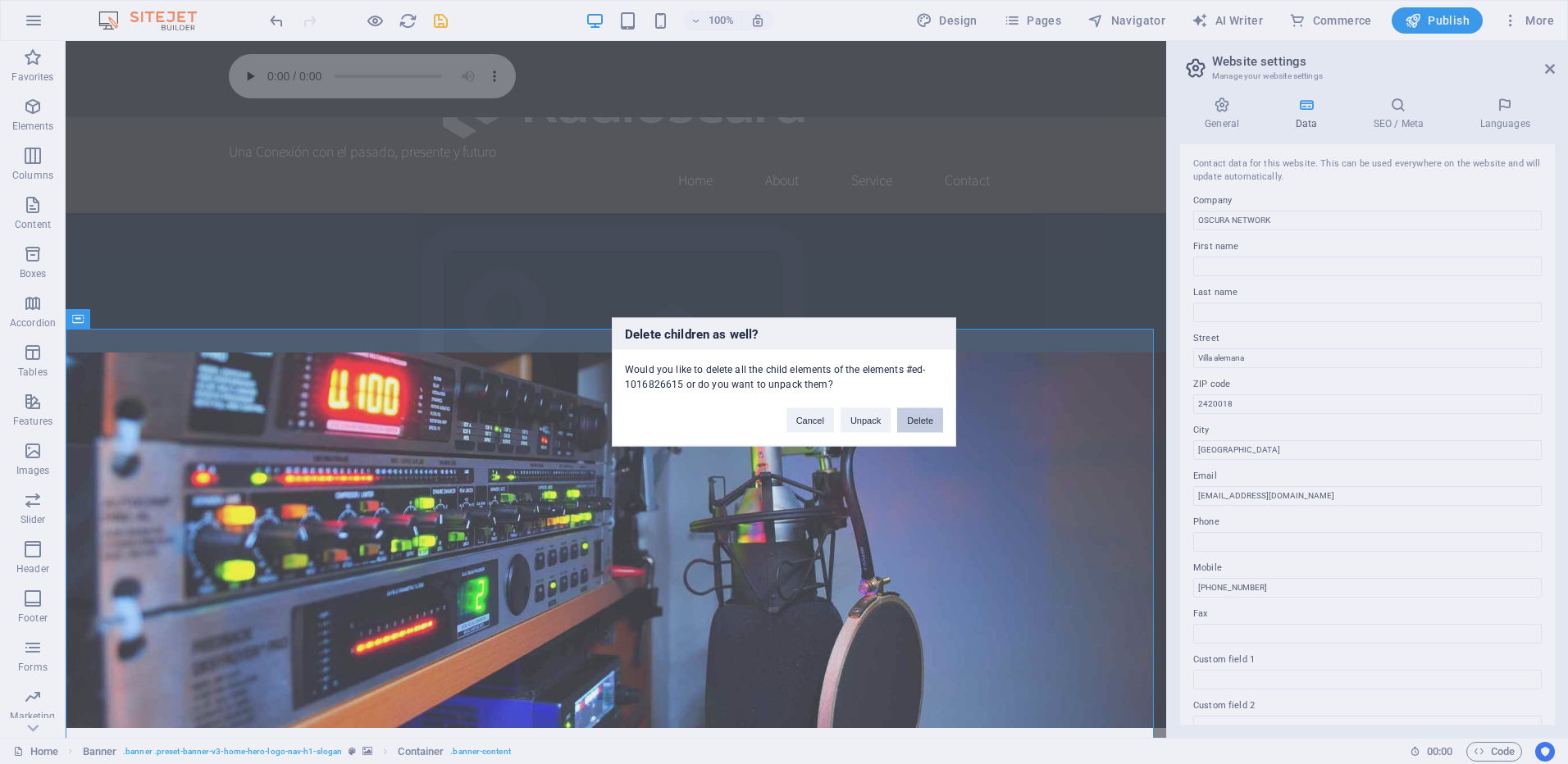
click at [919, 425] on button "Delete" at bounding box center [920, 421] width 46 height 25
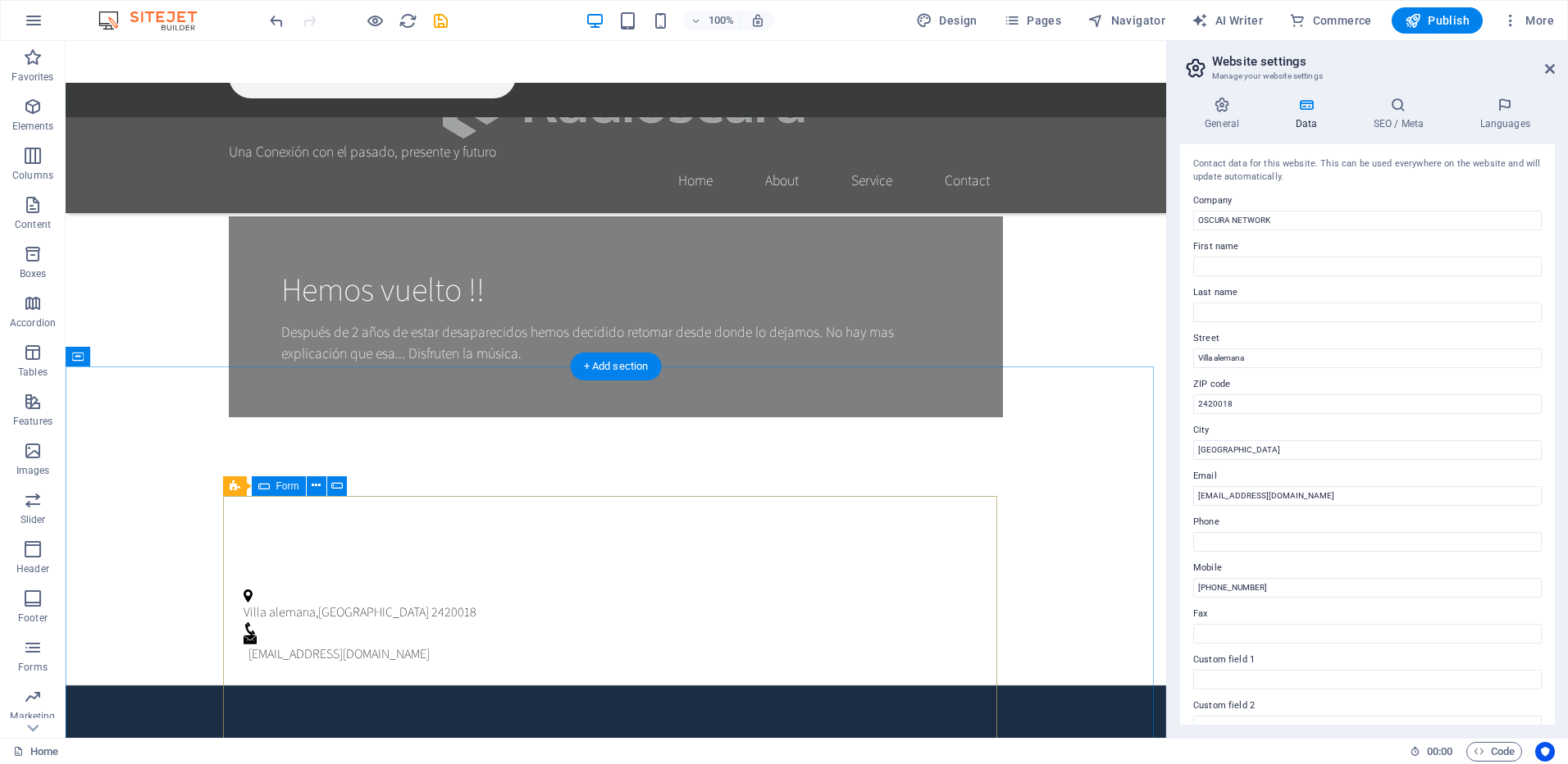
scroll to position [421, 0]
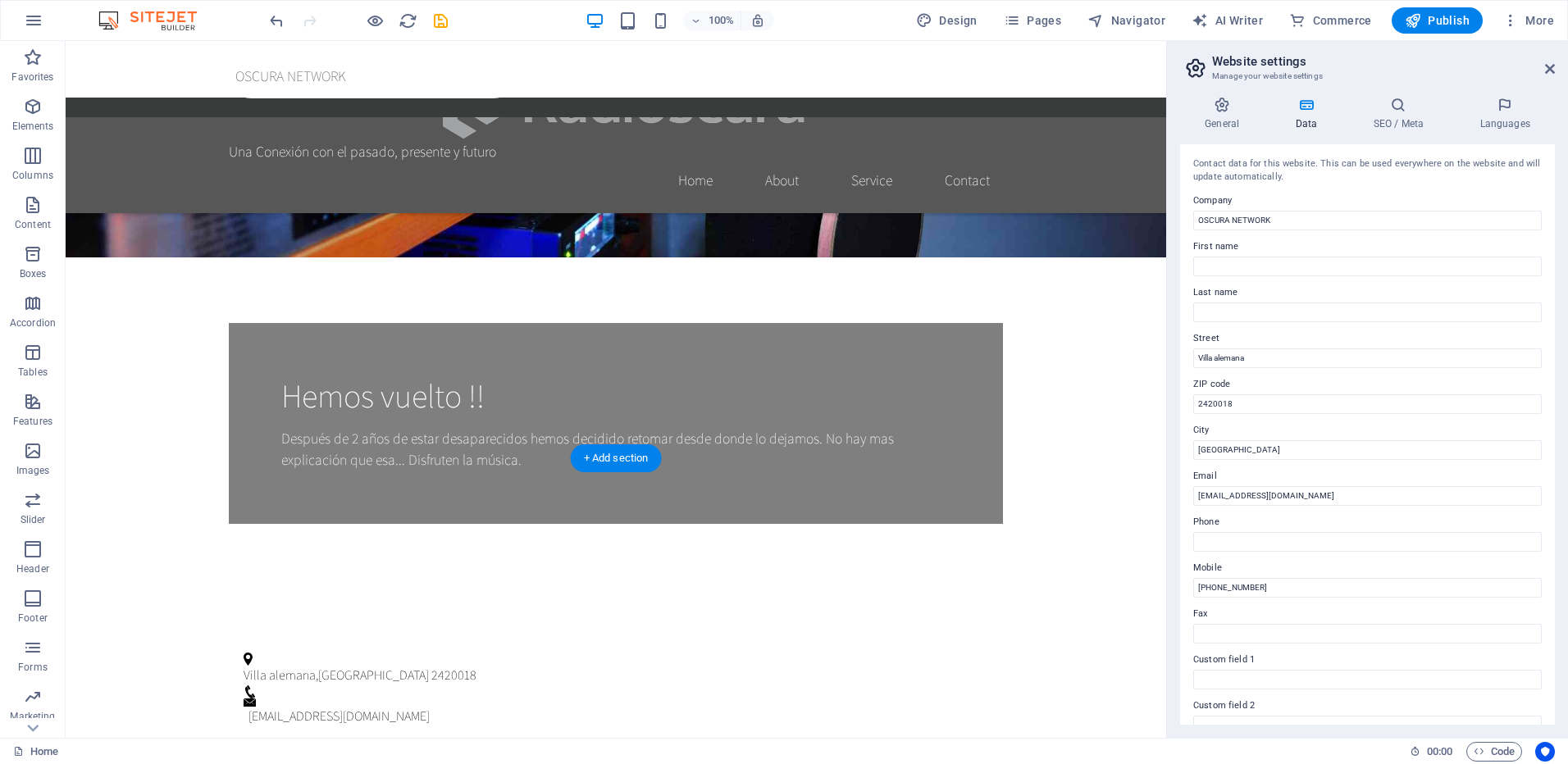
scroll to position [858, 0]
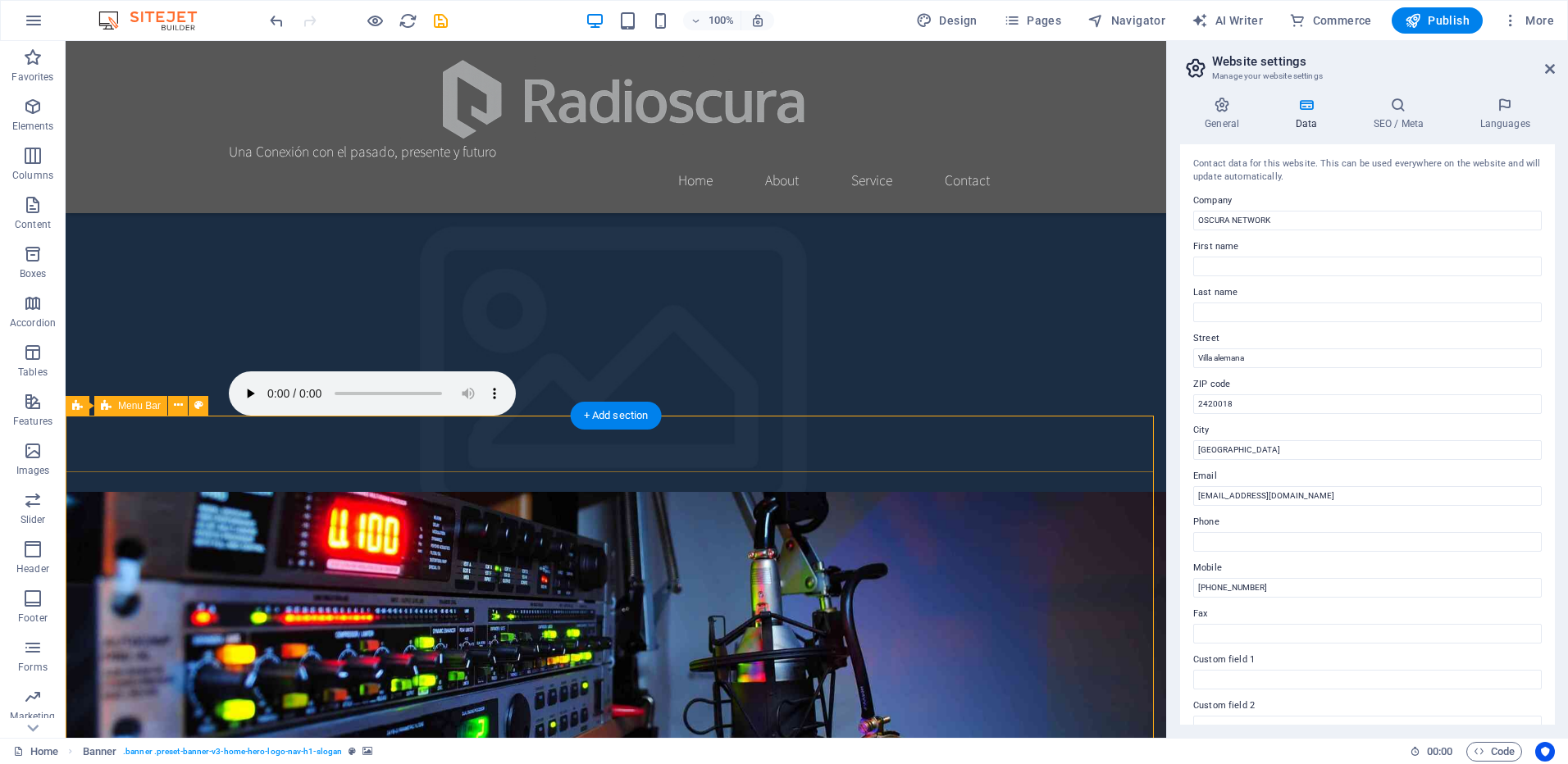
scroll to position [203, 0]
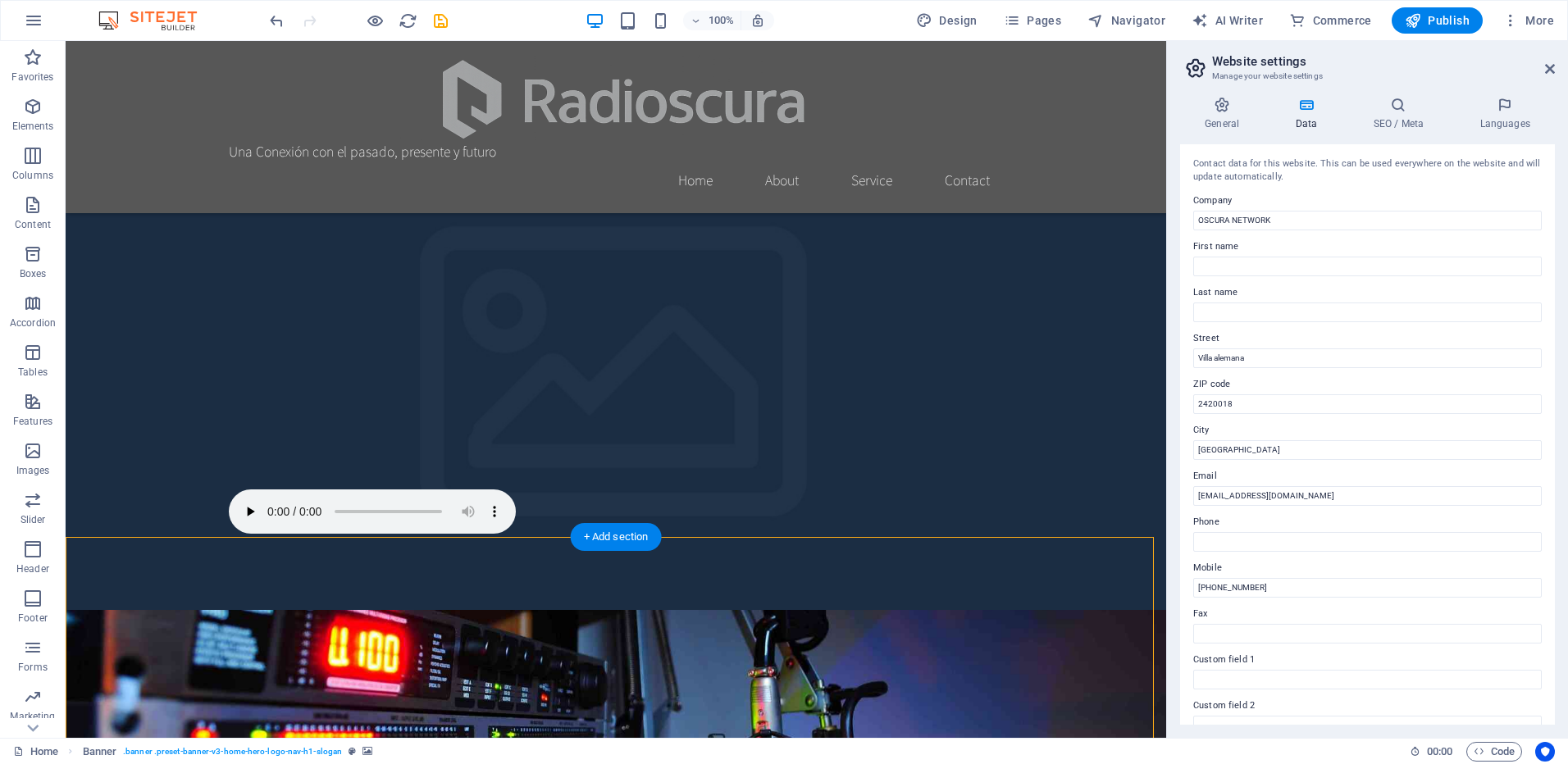
click at [181, 523] on icon at bounding box center [178, 528] width 9 height 17
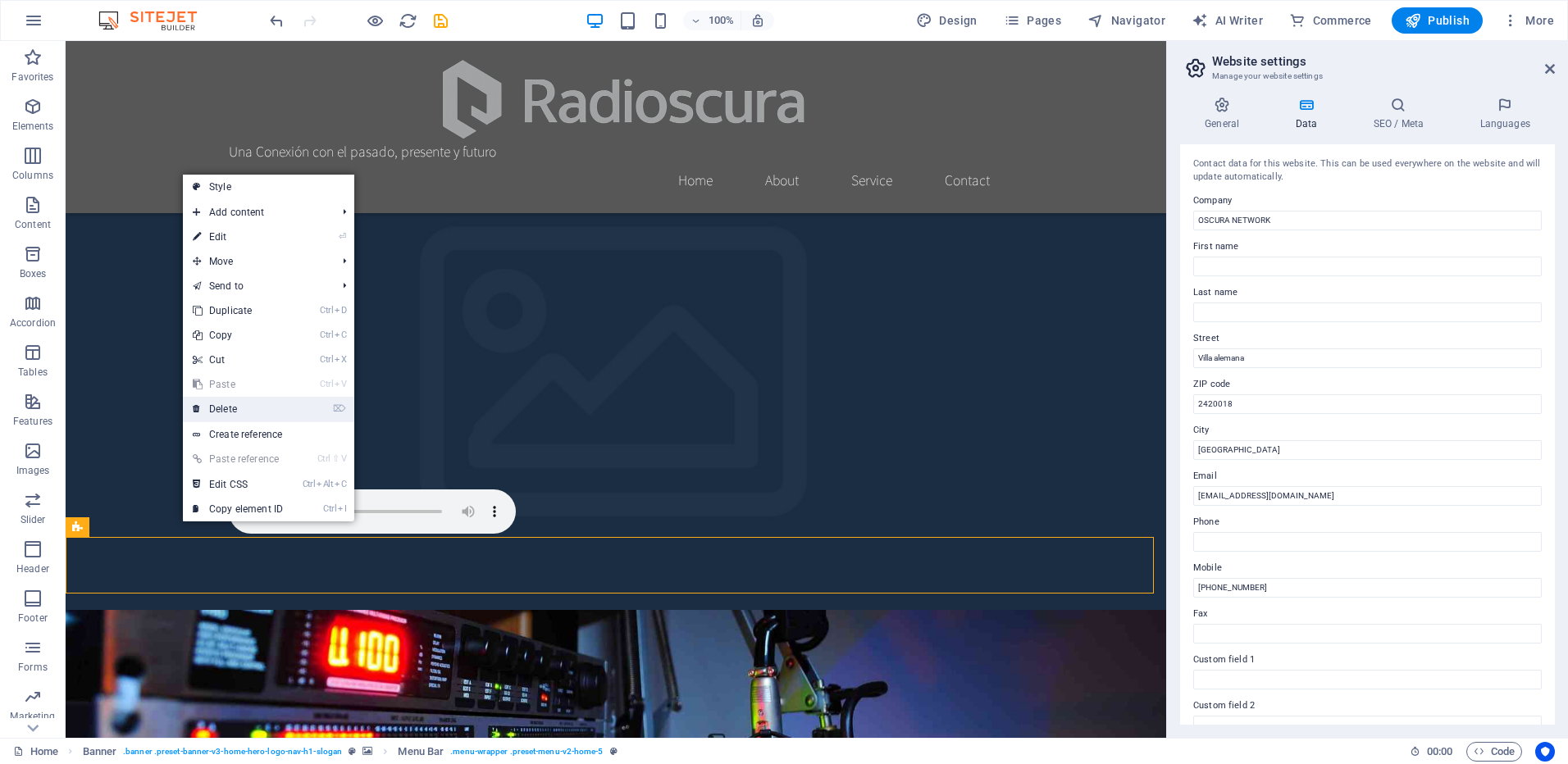
click at [241, 408] on link "⌦ Delete" at bounding box center [237, 409] width 110 height 25
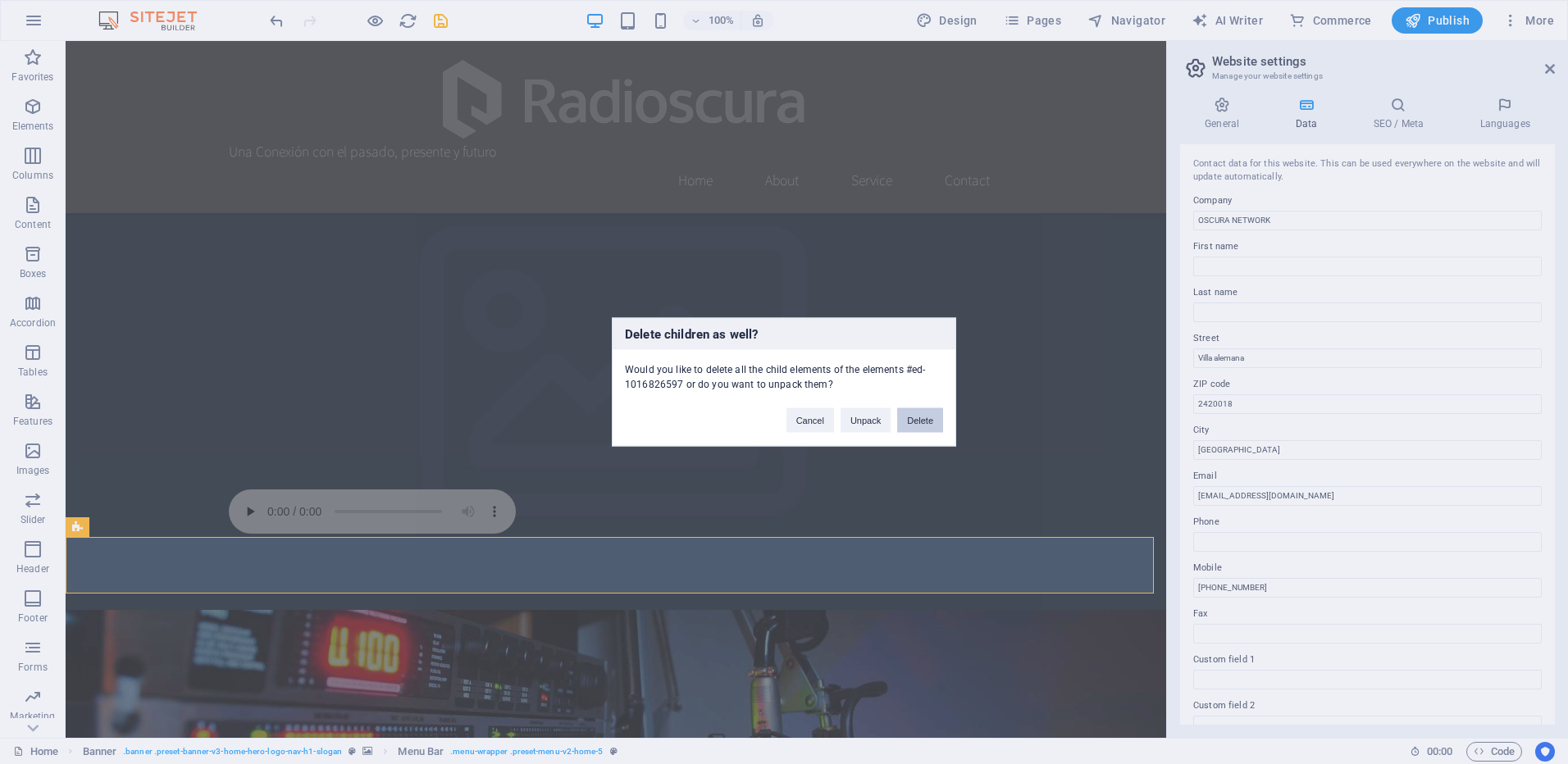
click at [918, 423] on button "Delete" at bounding box center [920, 421] width 46 height 25
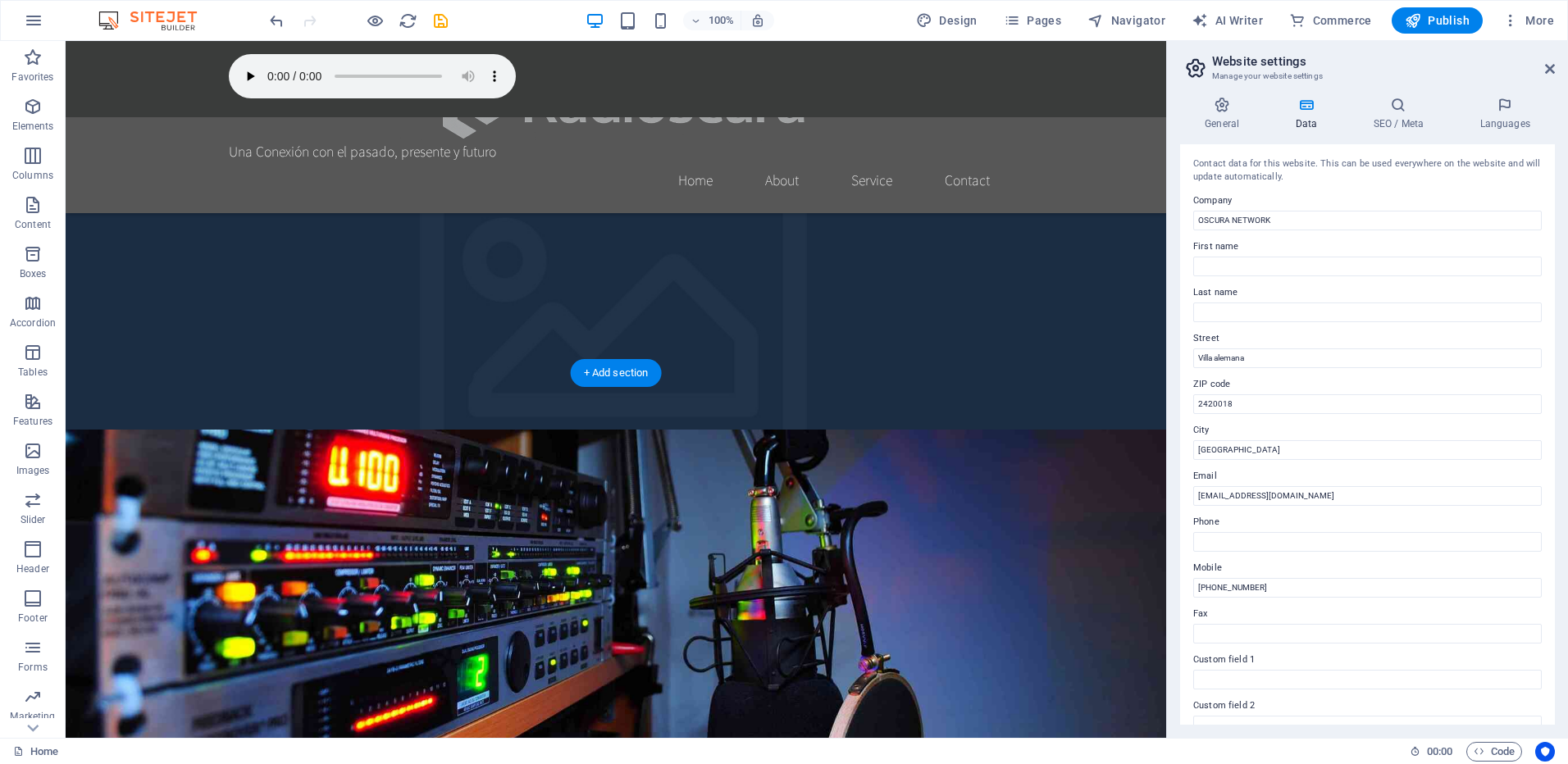
scroll to position [366, 0]
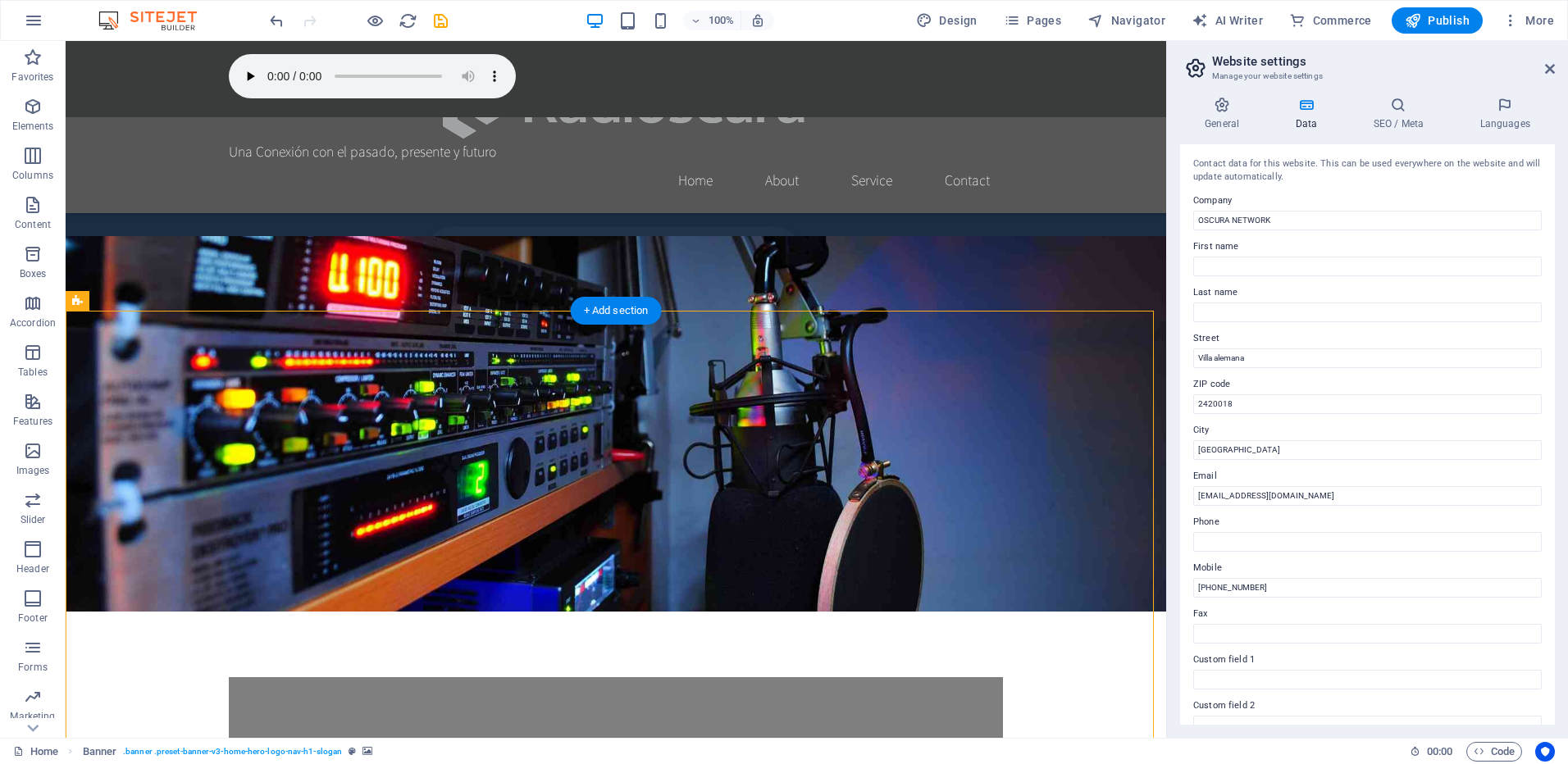
scroll to position [288, 0]
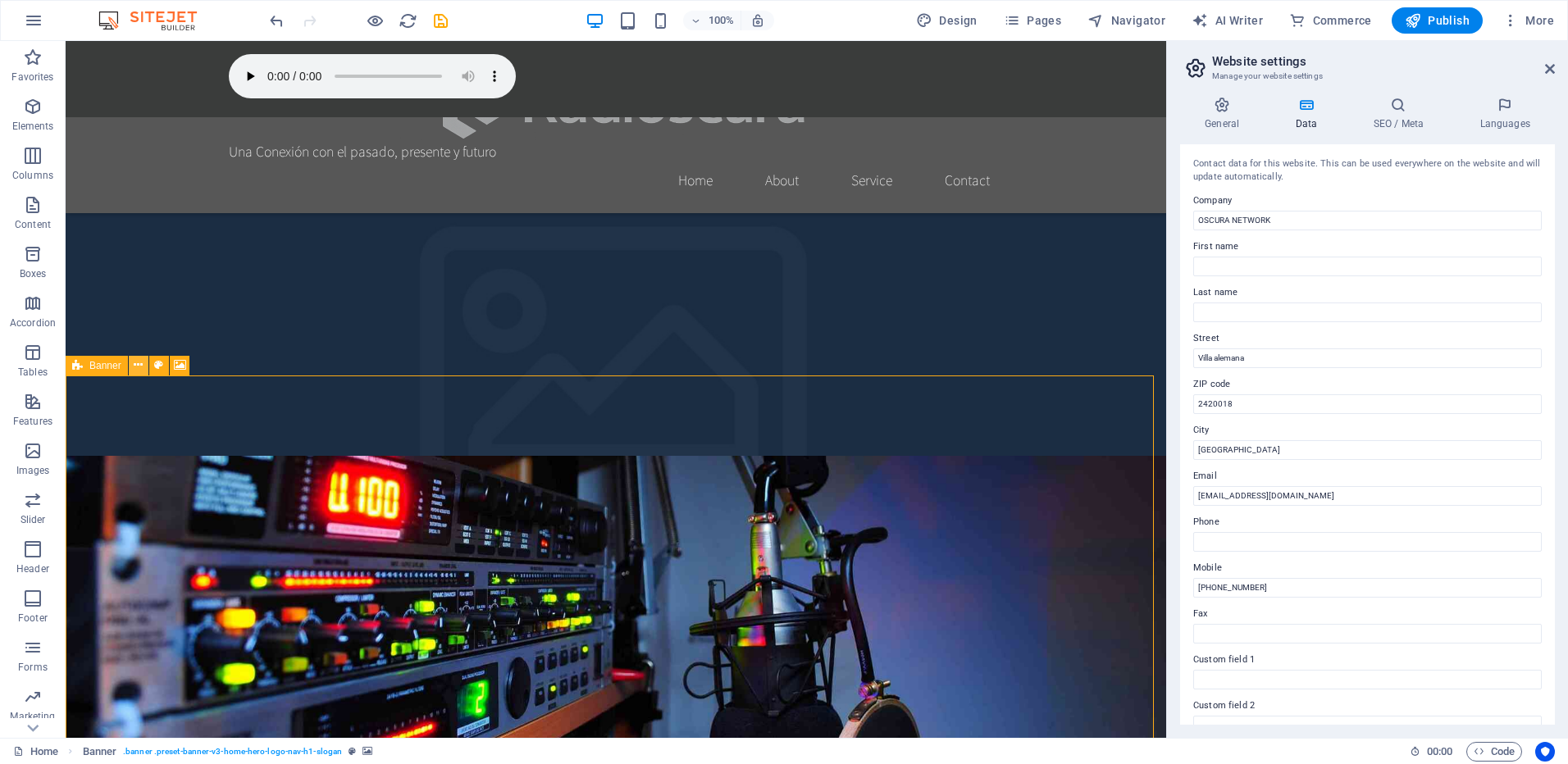
click at [142, 365] on icon at bounding box center [138, 365] width 9 height 17
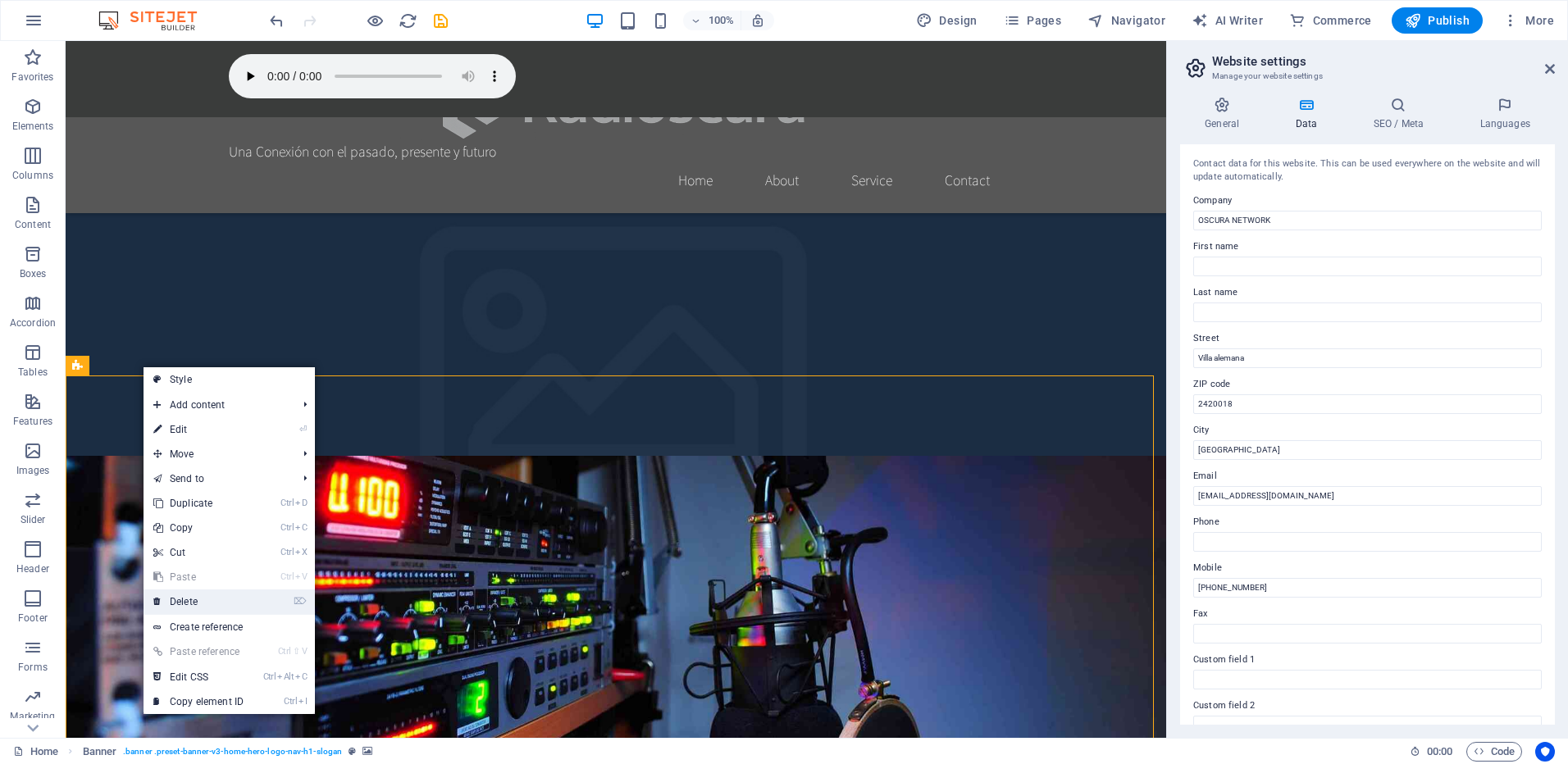
drag, startPoint x: 220, startPoint y: 609, endPoint x: 437, endPoint y: 506, distance: 240.2
click at [220, 609] on link "⌦ Delete" at bounding box center [198, 602] width 110 height 25
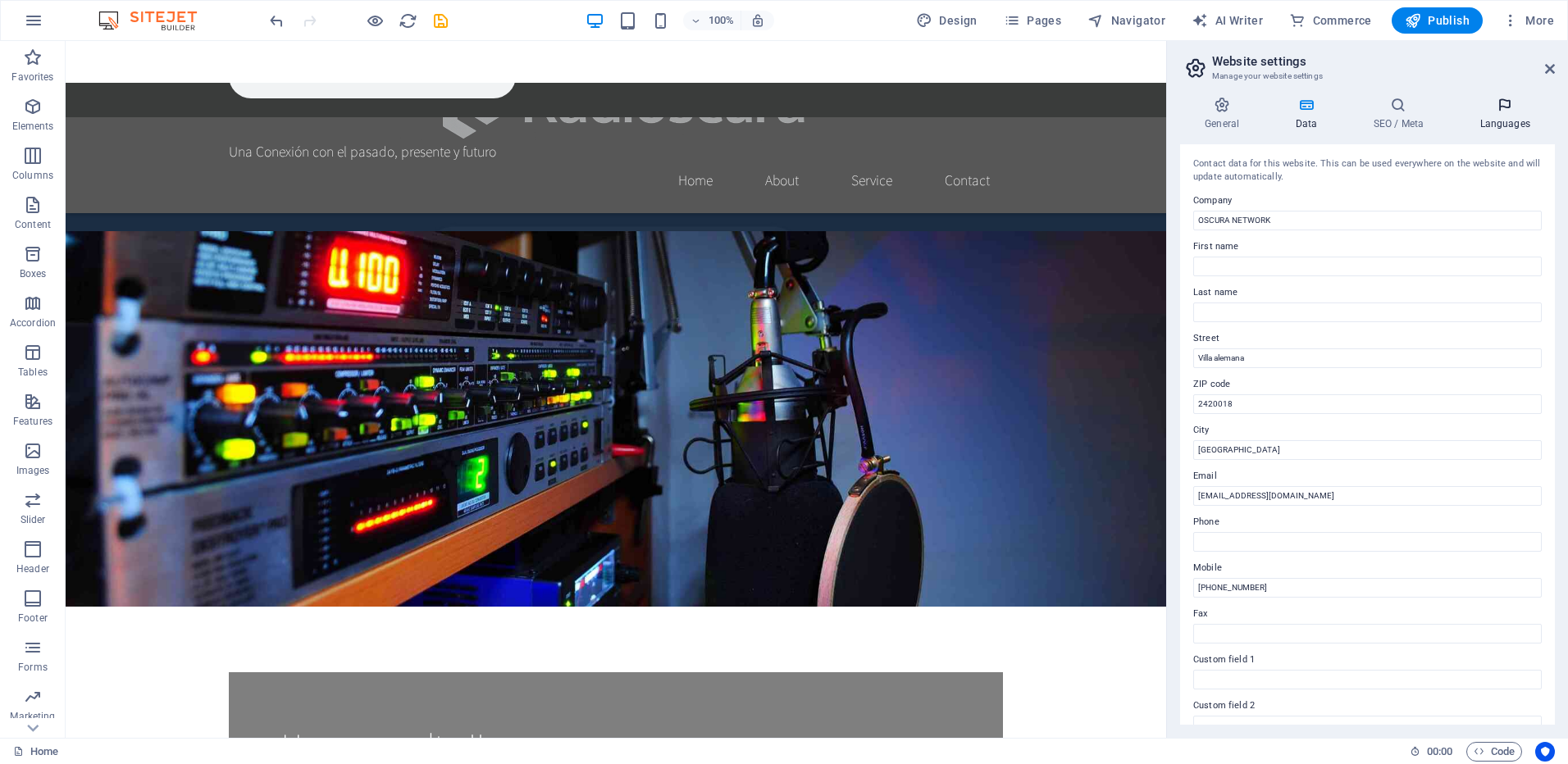
scroll to position [453, 0]
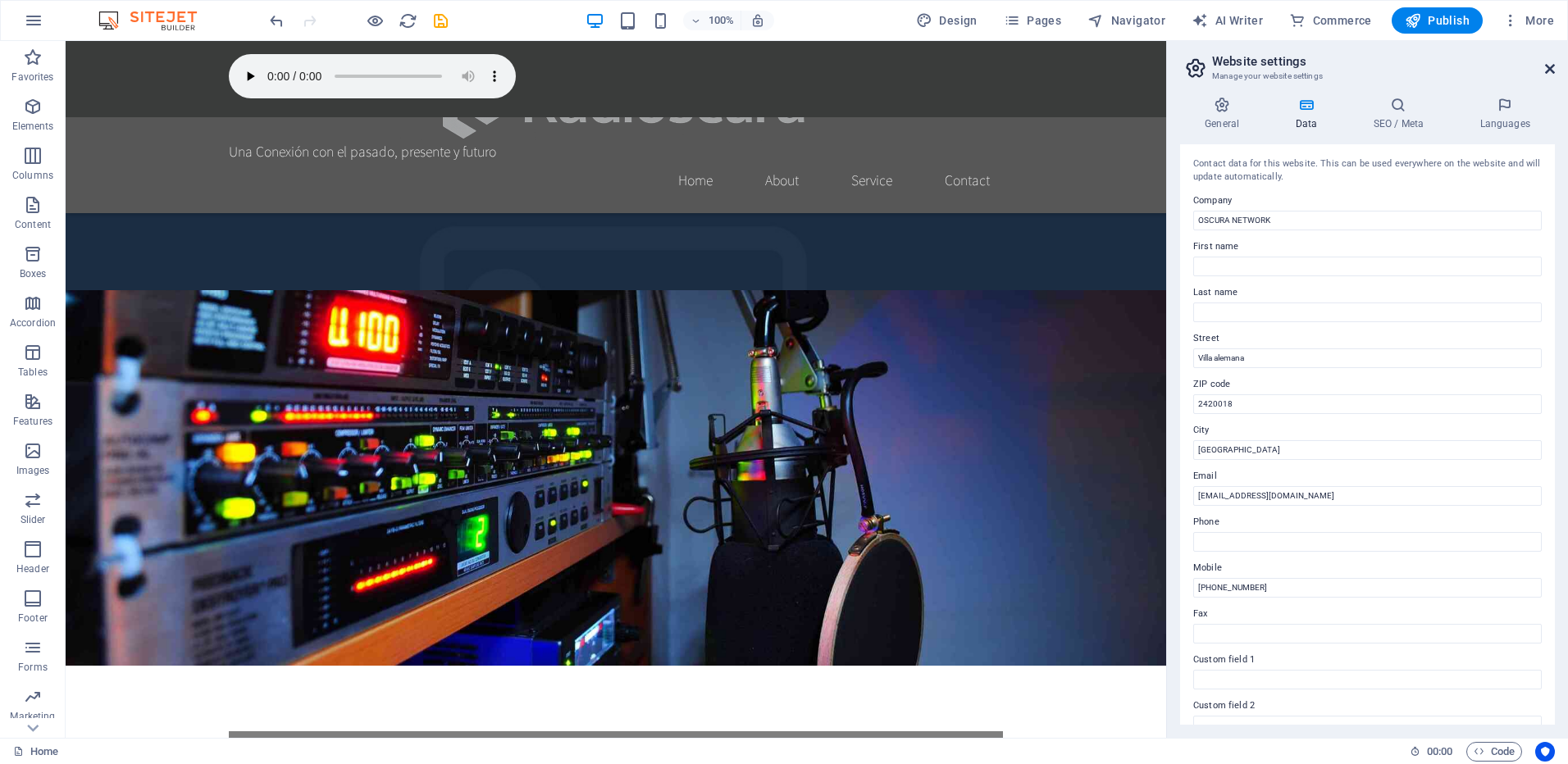
click at [1548, 67] on icon at bounding box center [1550, 69] width 10 height 13
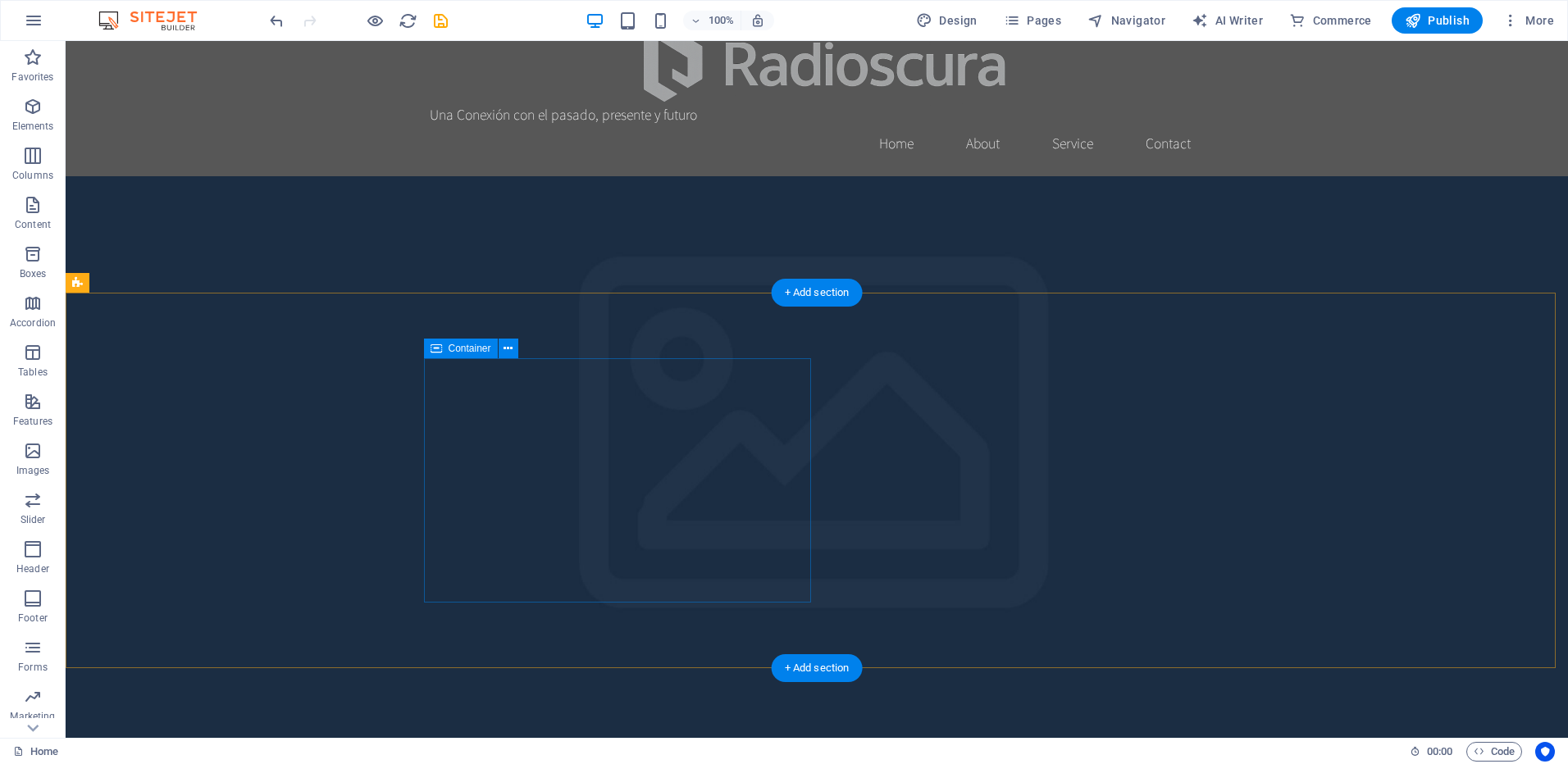
scroll to position [0, 0]
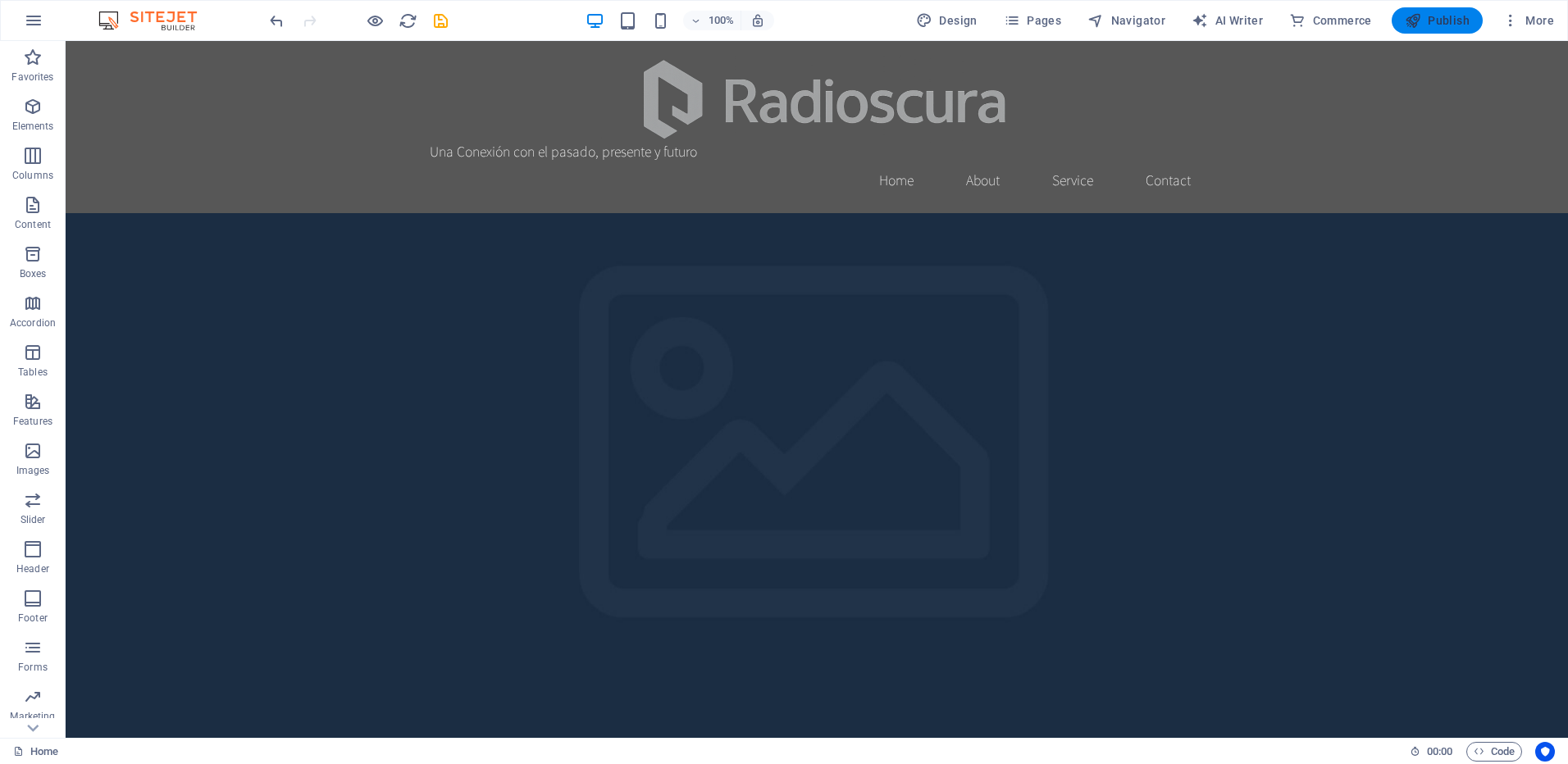
click at [1431, 14] on span "Publish" at bounding box center [1437, 21] width 65 height 17
checkbox input "false"
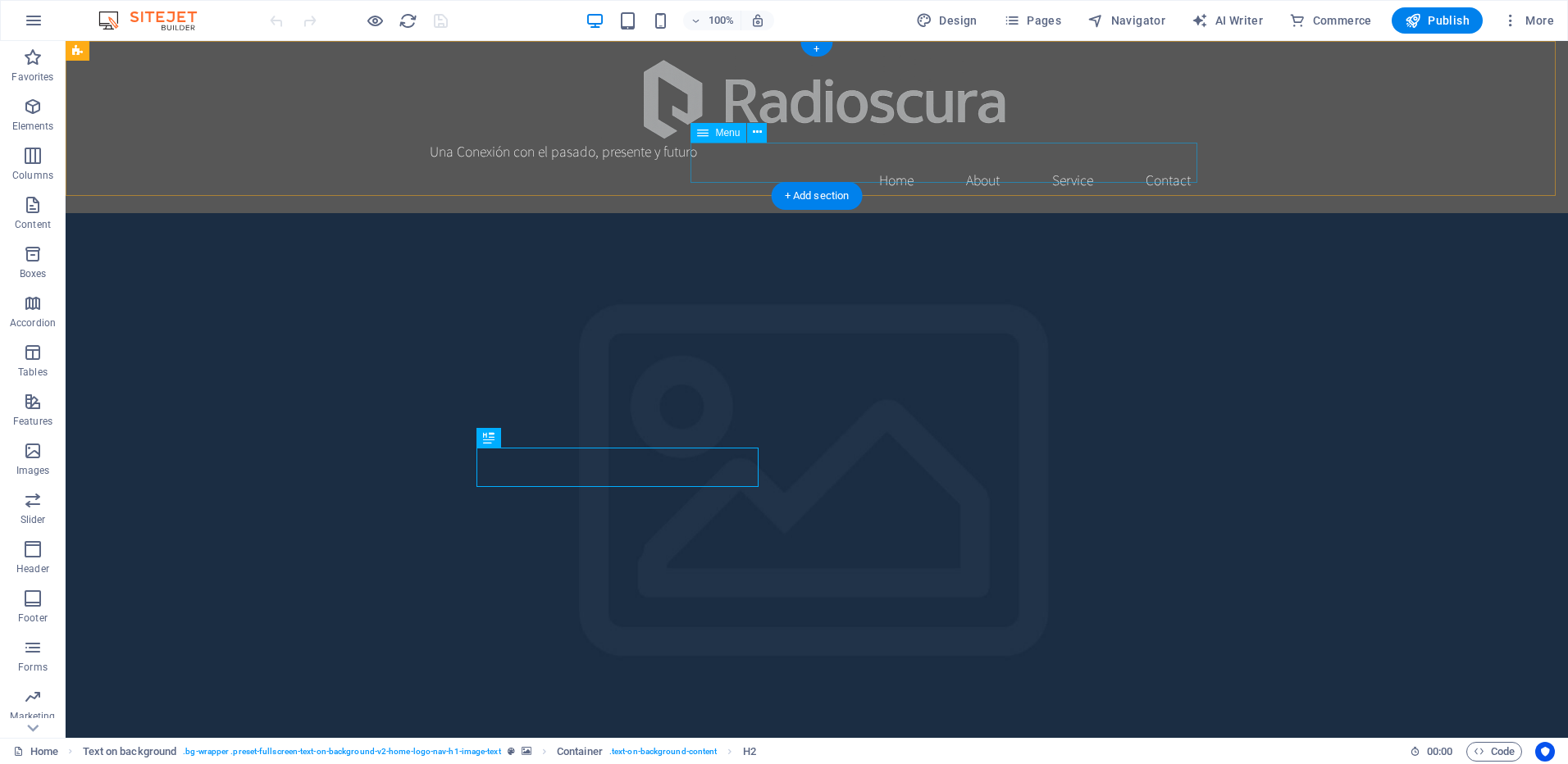
click at [899, 168] on nav "Home About Service Contact" at bounding box center [817, 180] width 774 height 41
click at [836, 160] on nav "Home About Service Contact" at bounding box center [817, 180] width 774 height 41
select select
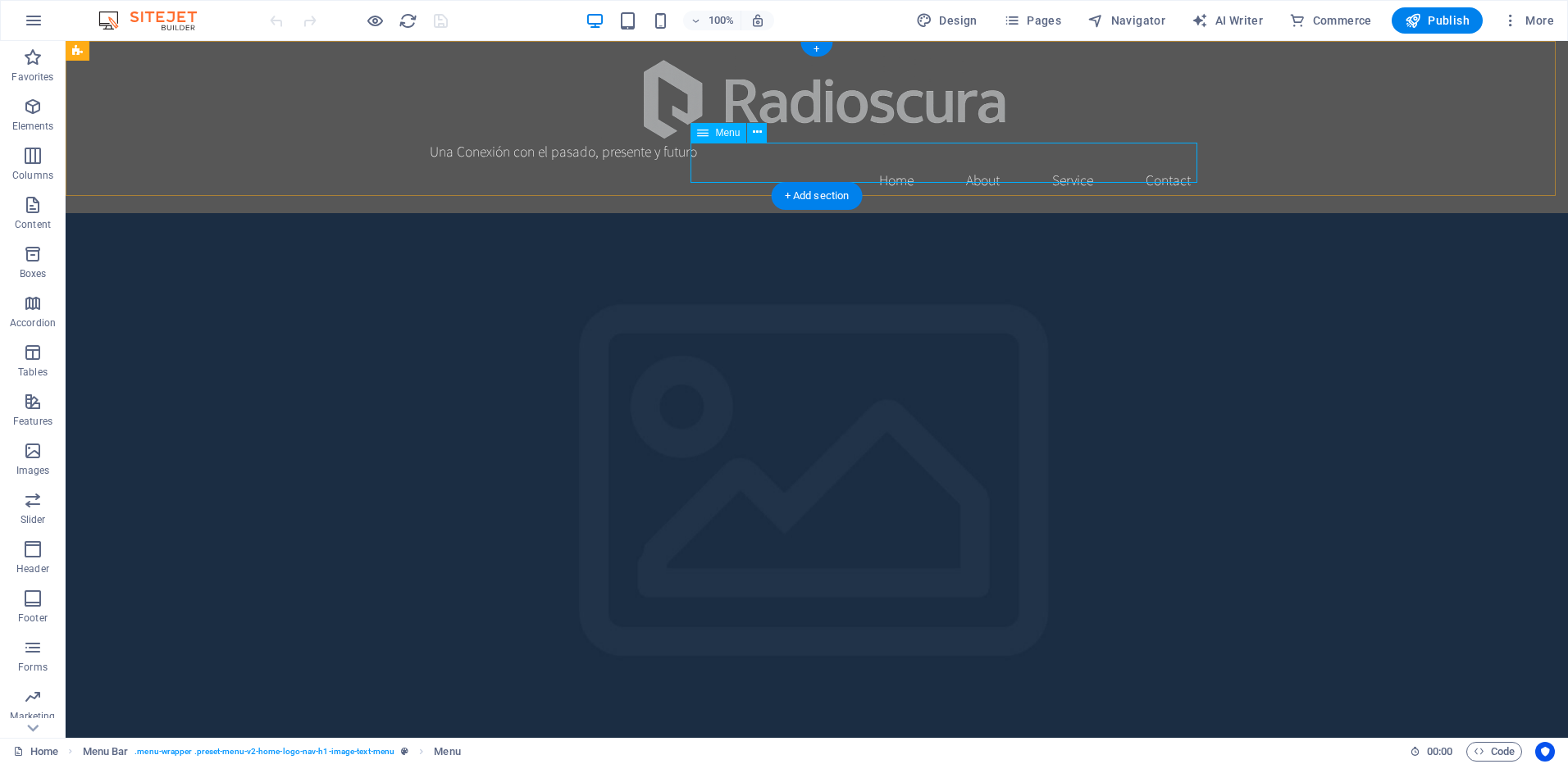
select select
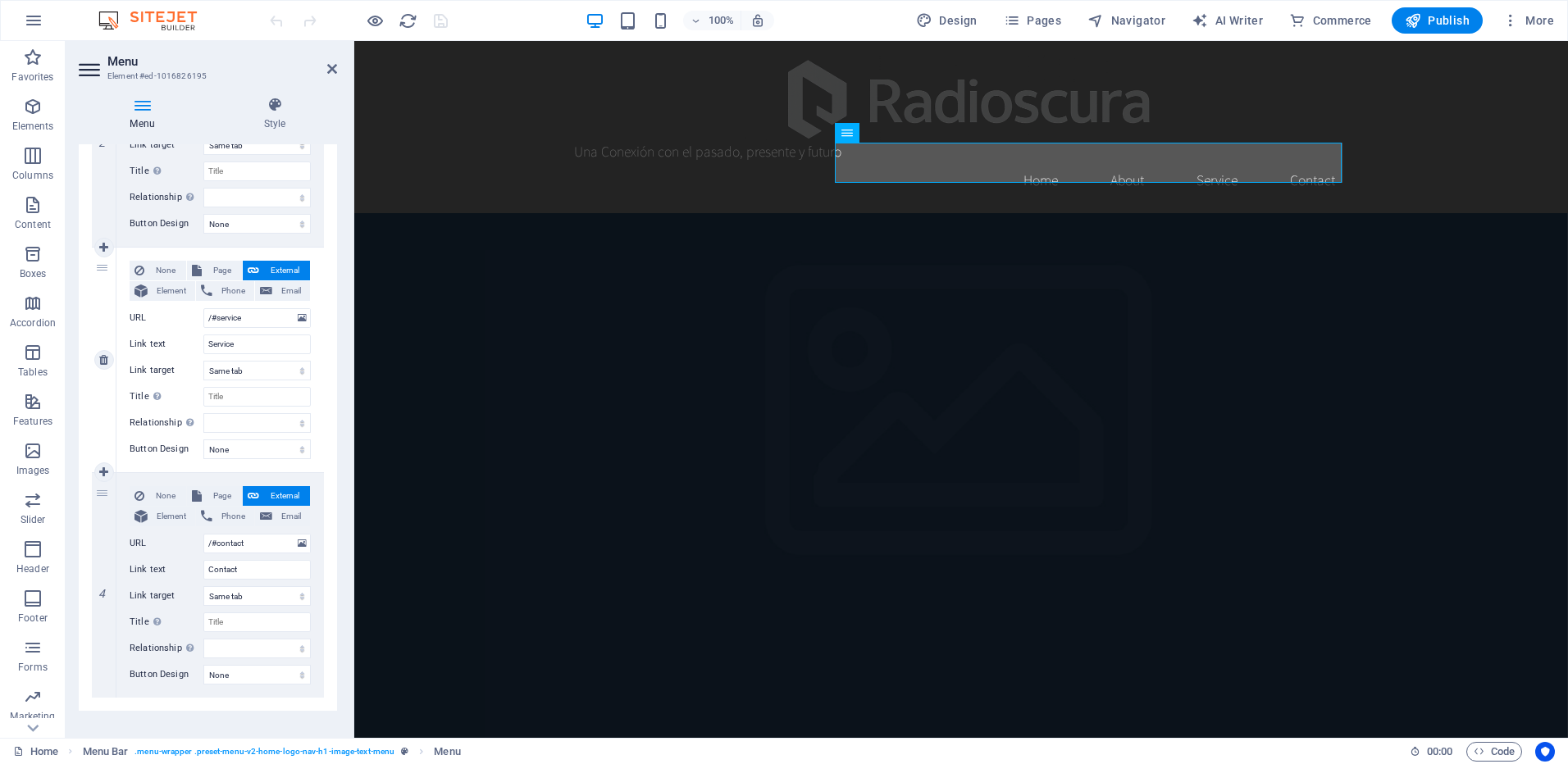
scroll to position [523, 0]
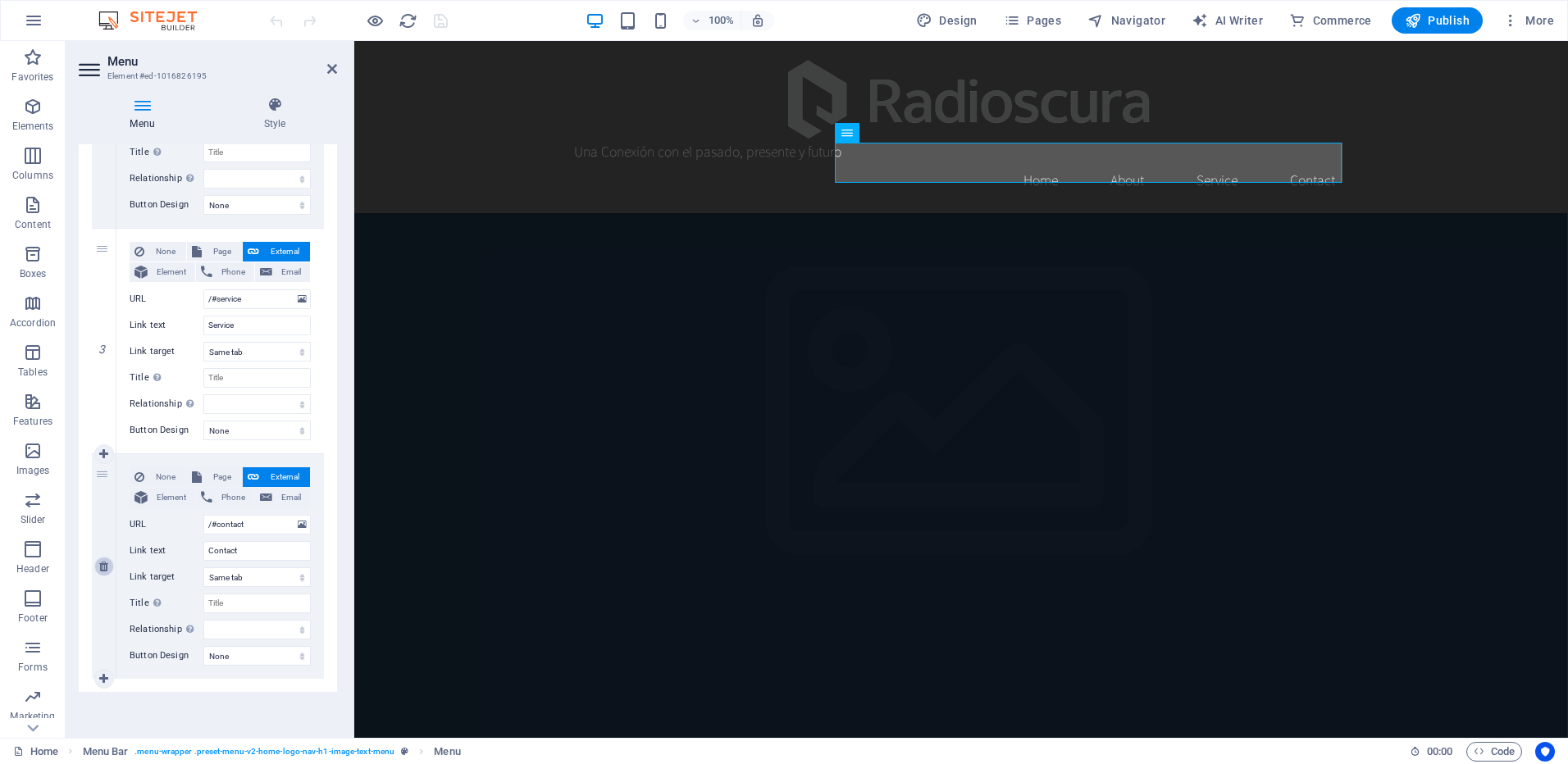
click at [103, 558] on link at bounding box center [104, 566] width 20 height 20
select select
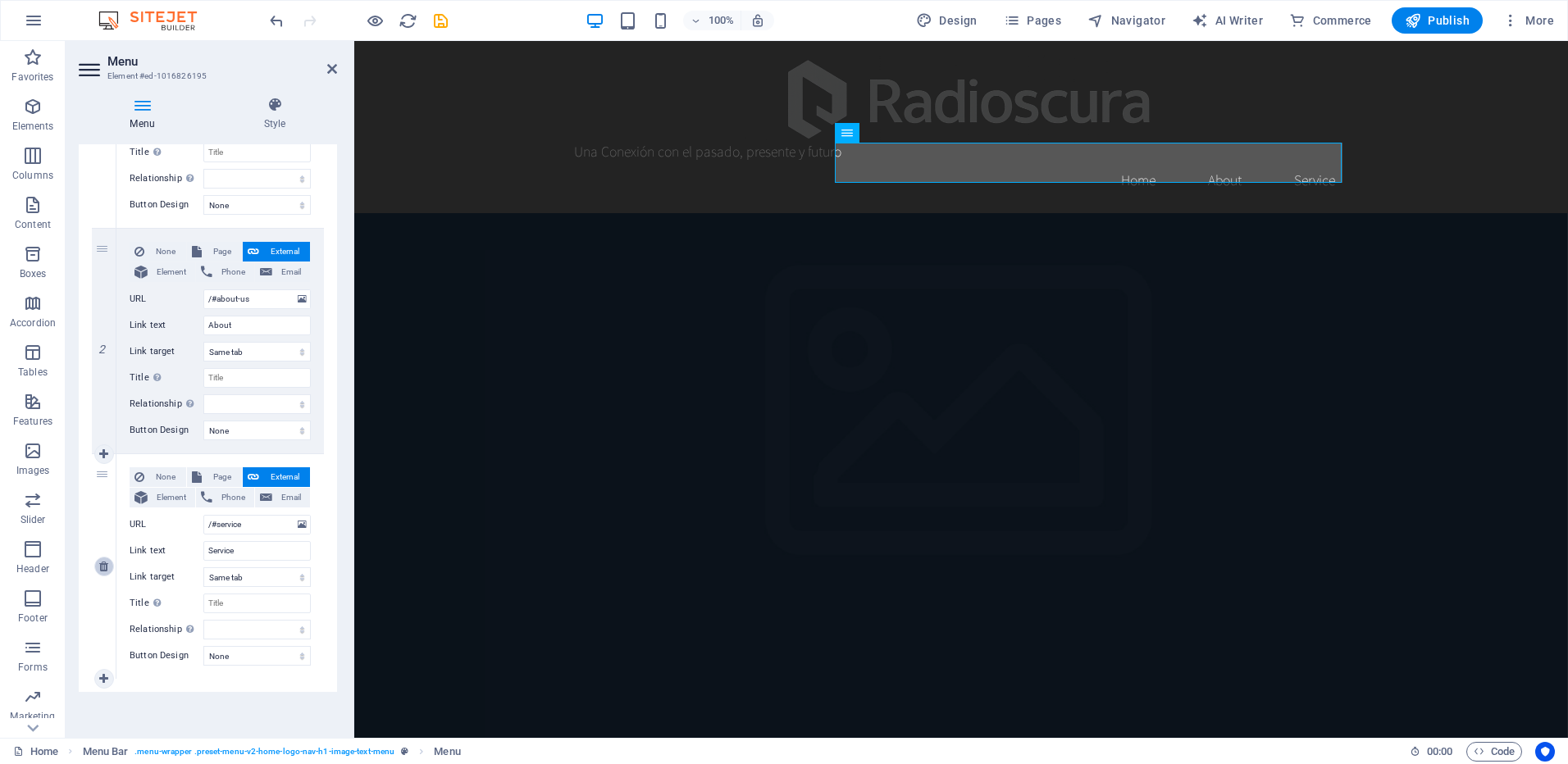
scroll to position [297, 0]
click at [105, 564] on icon at bounding box center [103, 566] width 9 height 12
select select
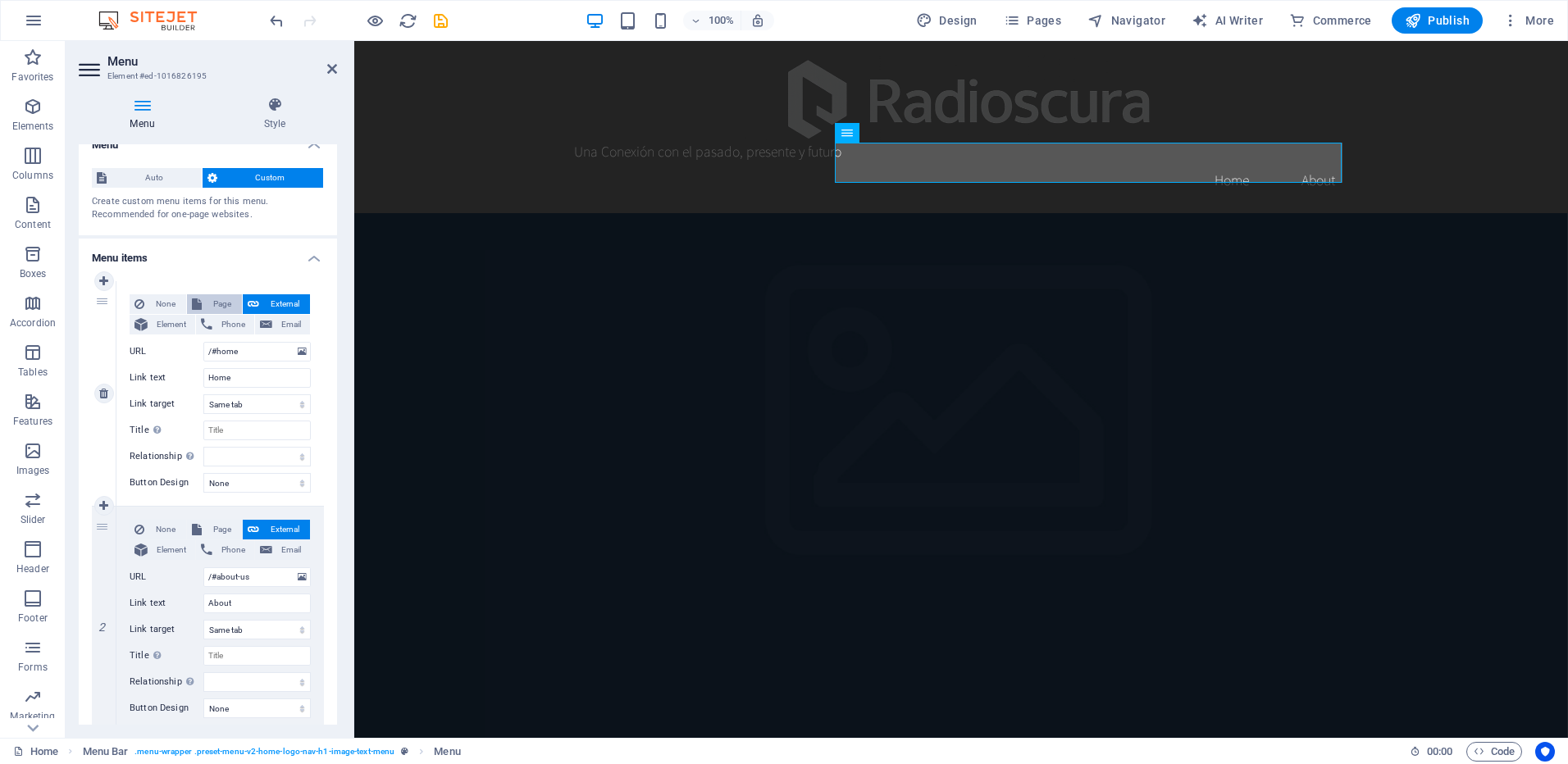
scroll to position [0, 0]
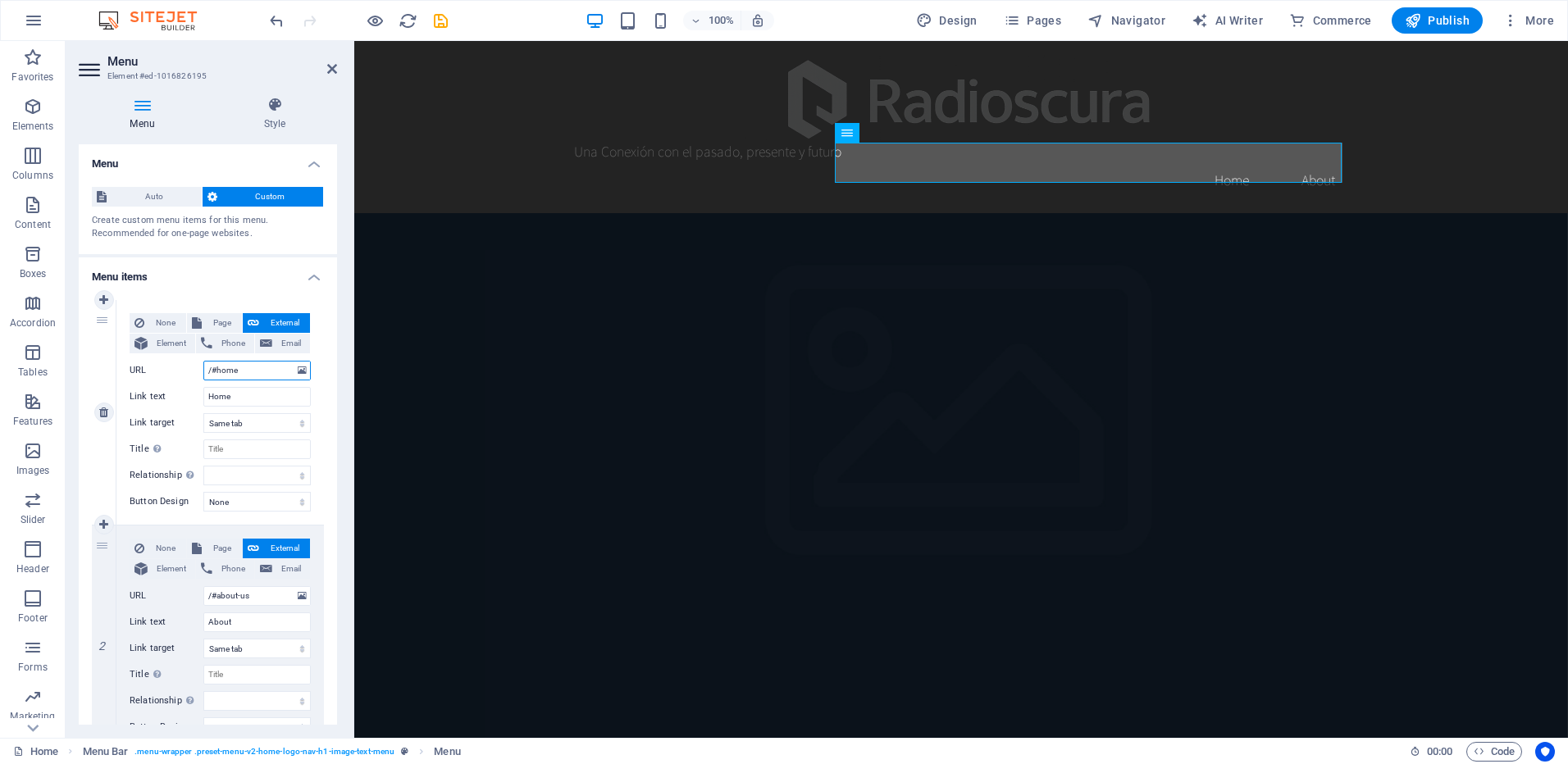
drag, startPoint x: 246, startPoint y: 365, endPoint x: 221, endPoint y: 363, distance: 25.1
click at [221, 363] on input "/#home" at bounding box center [257, 370] width 108 height 20
click at [237, 408] on div "None Page External Element Phone Email Page Home Subpage Legal Notice Privacy E…" at bounding box center [220, 399] width 181 height 172
drag, startPoint x: 245, startPoint y: 396, endPoint x: 172, endPoint y: 386, distance: 73.7
click at [172, 387] on div "Link text Home" at bounding box center [220, 397] width 181 height 20
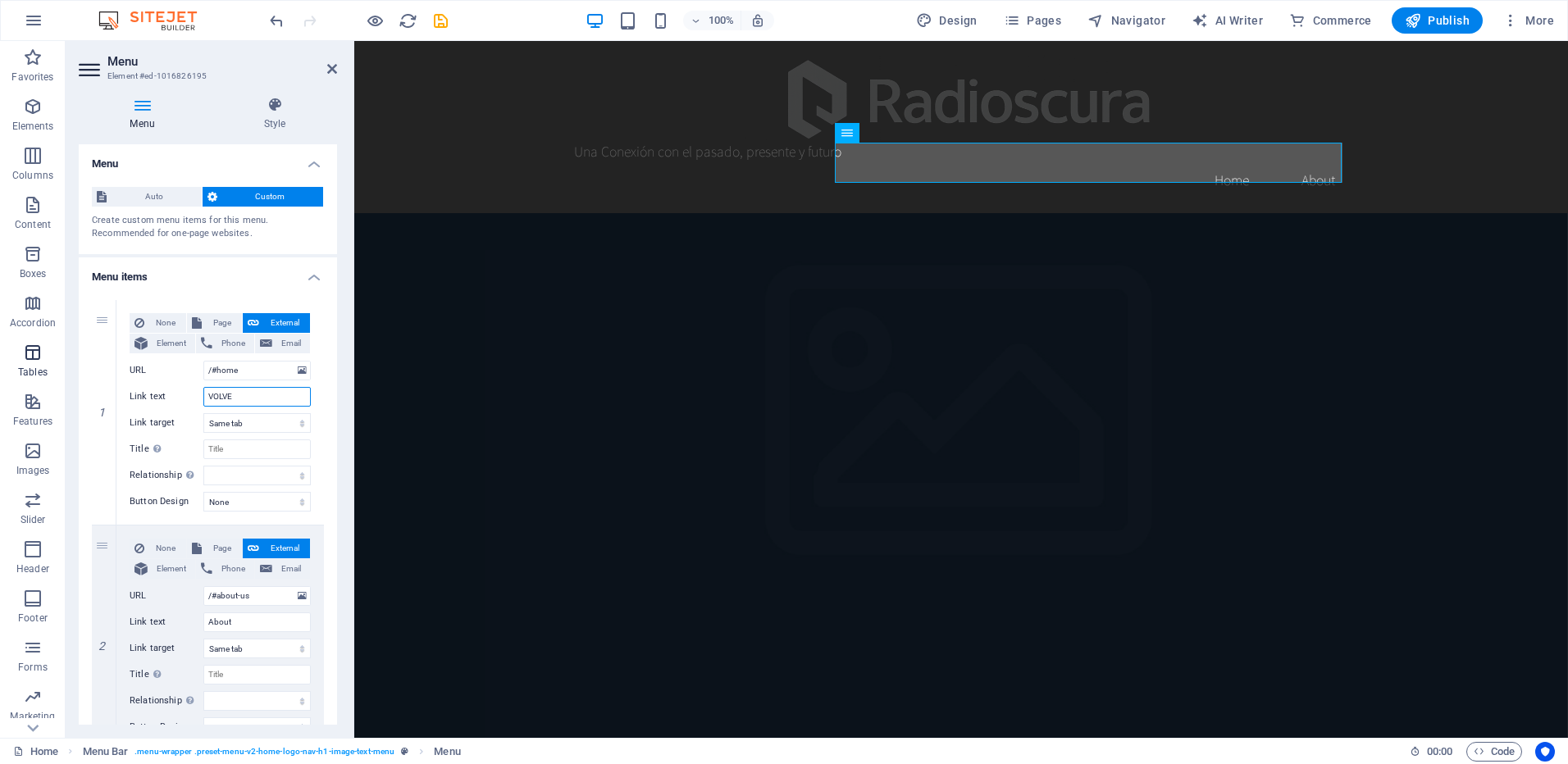
type input "VOLVER"
select select
drag, startPoint x: 251, startPoint y: 396, endPoint x: 157, endPoint y: 395, distance: 94.0
click at [157, 395] on div "Link text VOLVER" at bounding box center [220, 397] width 181 height 20
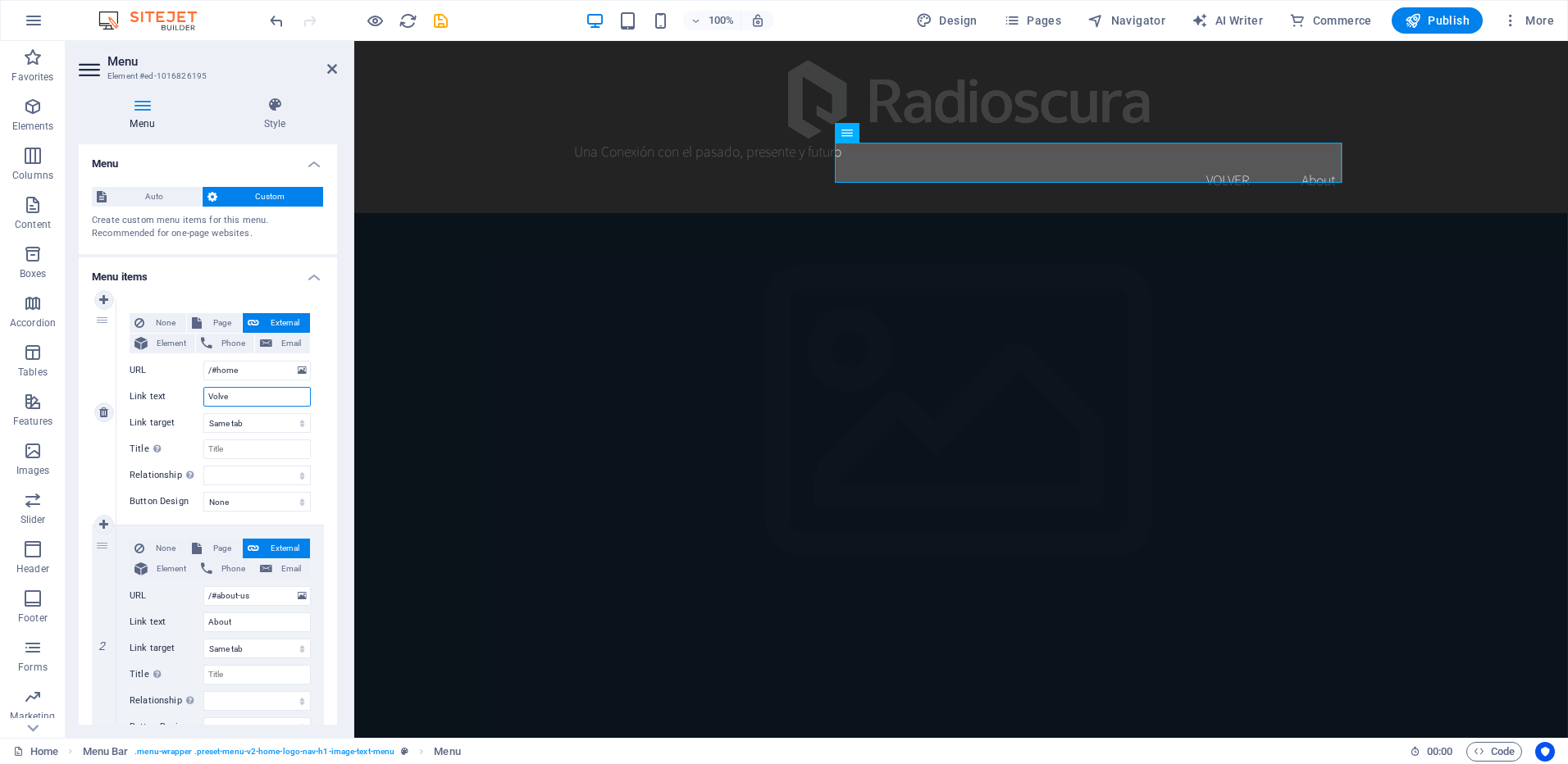
type input "Volver"
select select
type input "Volver"
click at [250, 625] on input "About" at bounding box center [257, 623] width 108 height 20
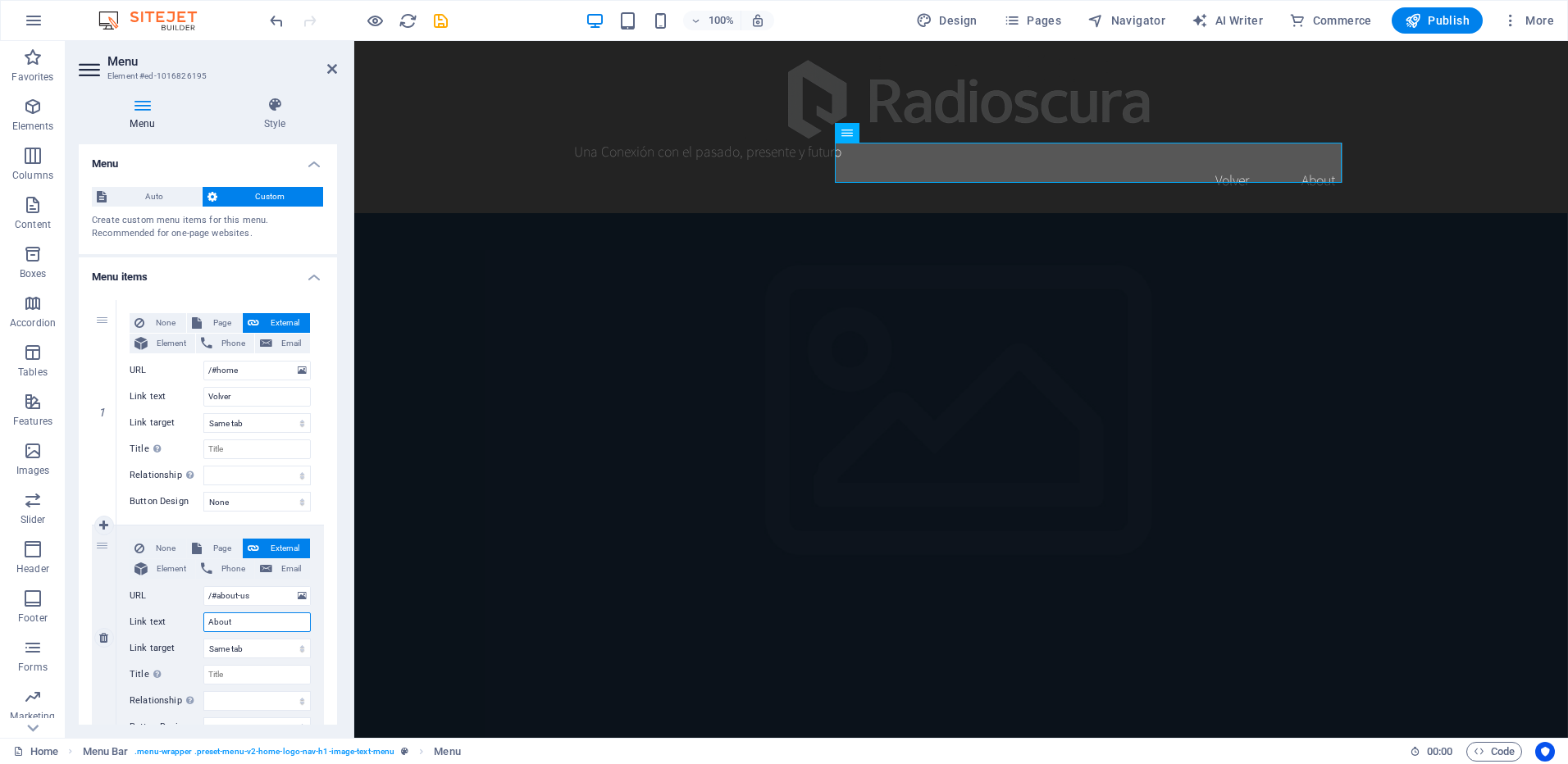
drag, startPoint x: 260, startPoint y: 624, endPoint x: 168, endPoint y: 614, distance: 92.5
click at [168, 614] on div "Link text About" at bounding box center [220, 623] width 181 height 20
type input "Nosotros"
select select
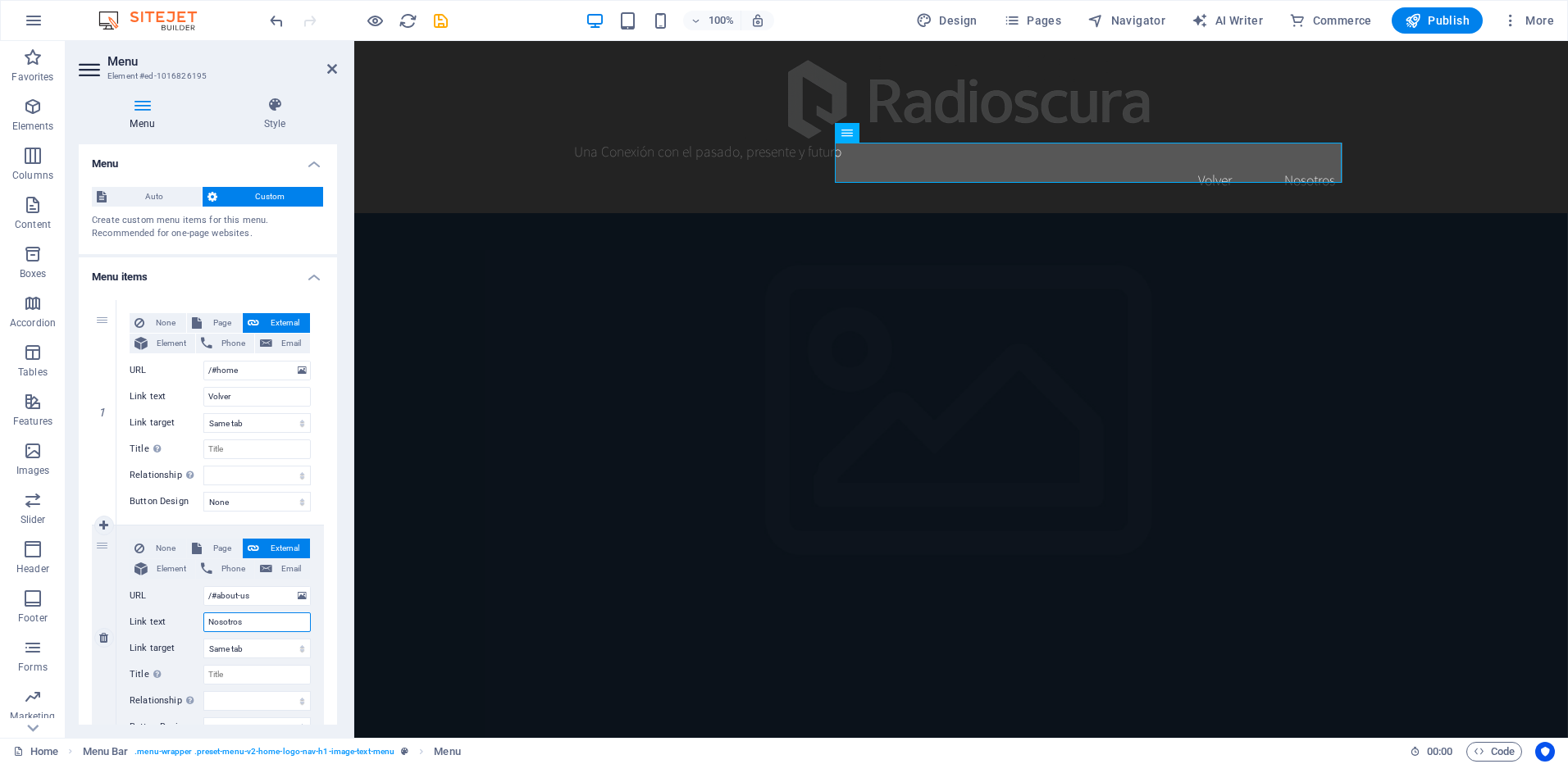
scroll to position [71, 0]
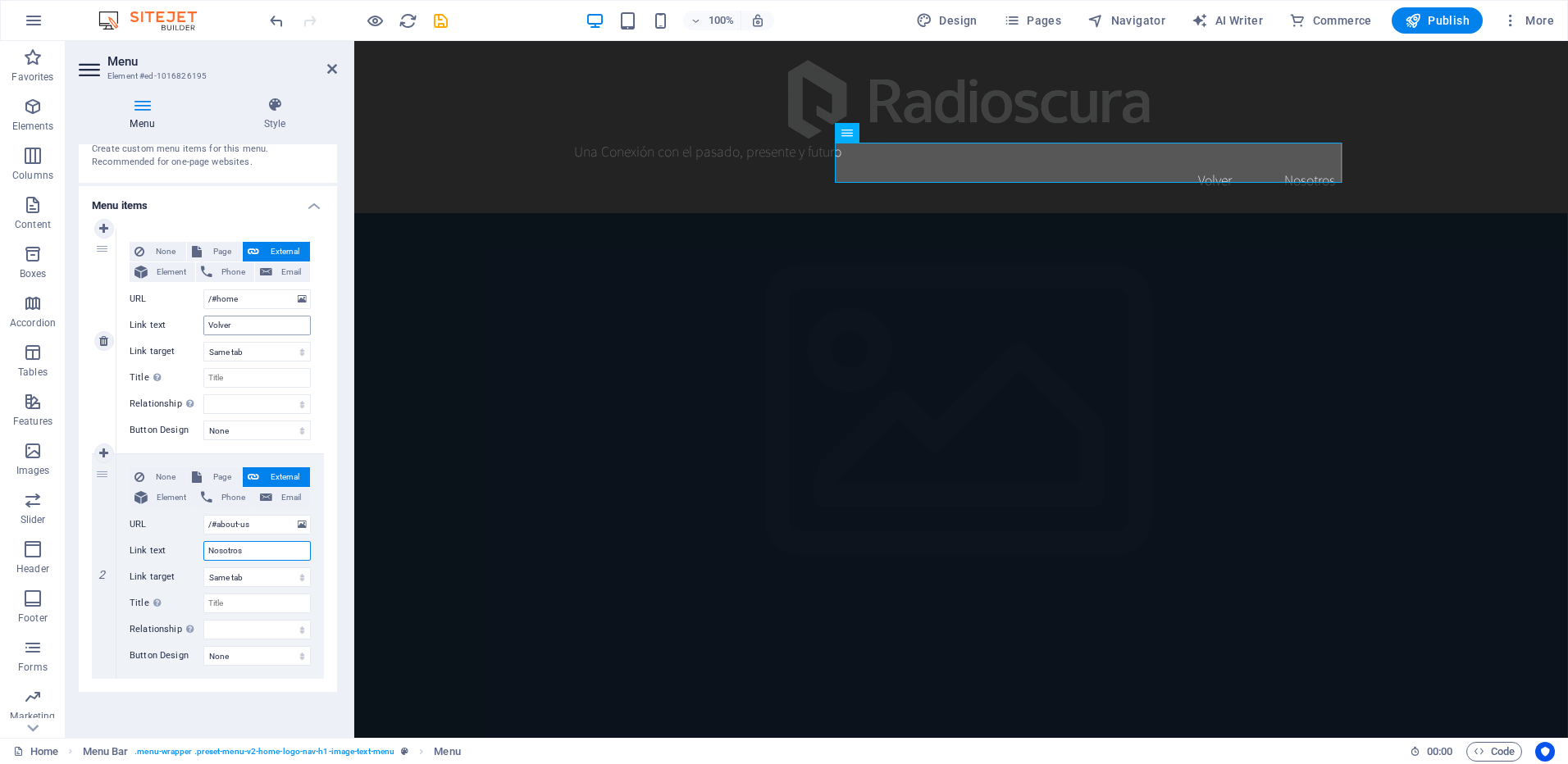
type input "Nosotros"
drag, startPoint x: 246, startPoint y: 327, endPoint x: 110, endPoint y: 317, distance: 136.4
click at [110, 317] on div "1 None Page External Element Phone Email Page Home Subpage Legal Notice Privacy…" at bounding box center [208, 341] width 232 height 226
type input "Inicio"
select select
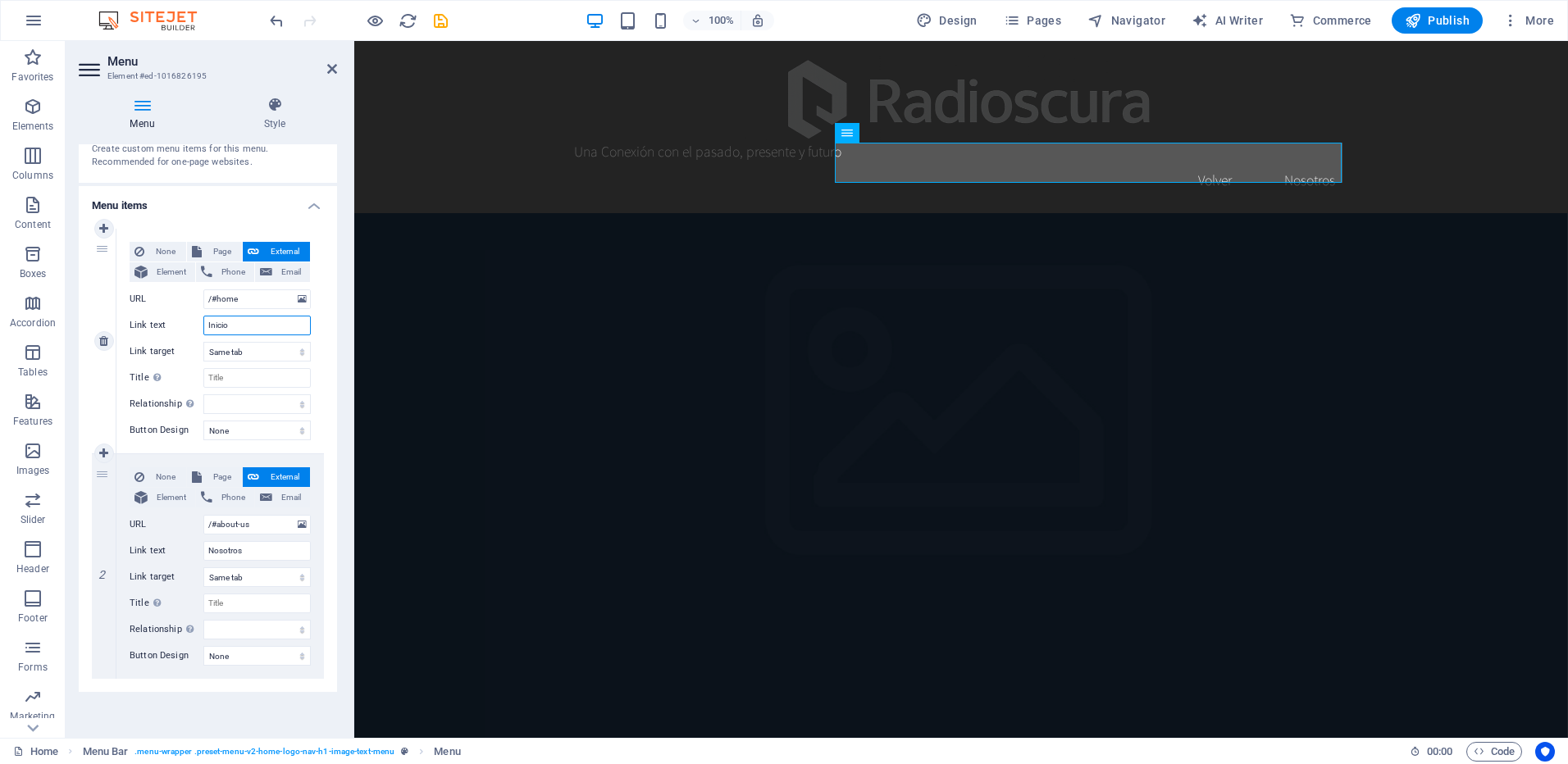
select select
type input "Inicio"
click at [327, 343] on div "1 None Page External Element Phone Email Page Home Subpage Legal Notice Privacy…" at bounding box center [208, 454] width 258 height 476
click at [308, 204] on h4 "Menu items" at bounding box center [208, 201] width 258 height 30
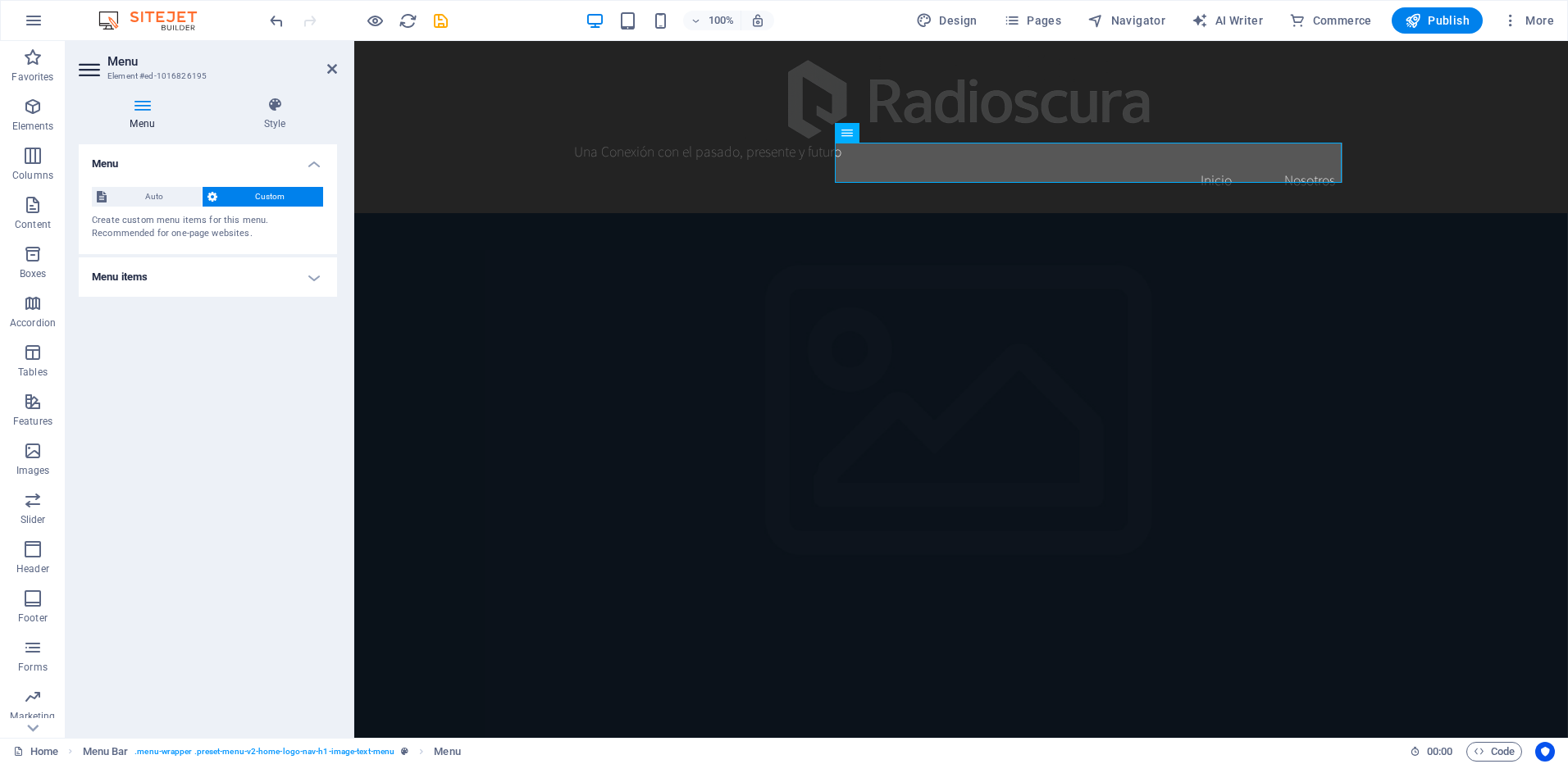
scroll to position [0, 0]
click at [332, 67] on icon at bounding box center [332, 69] width 10 height 13
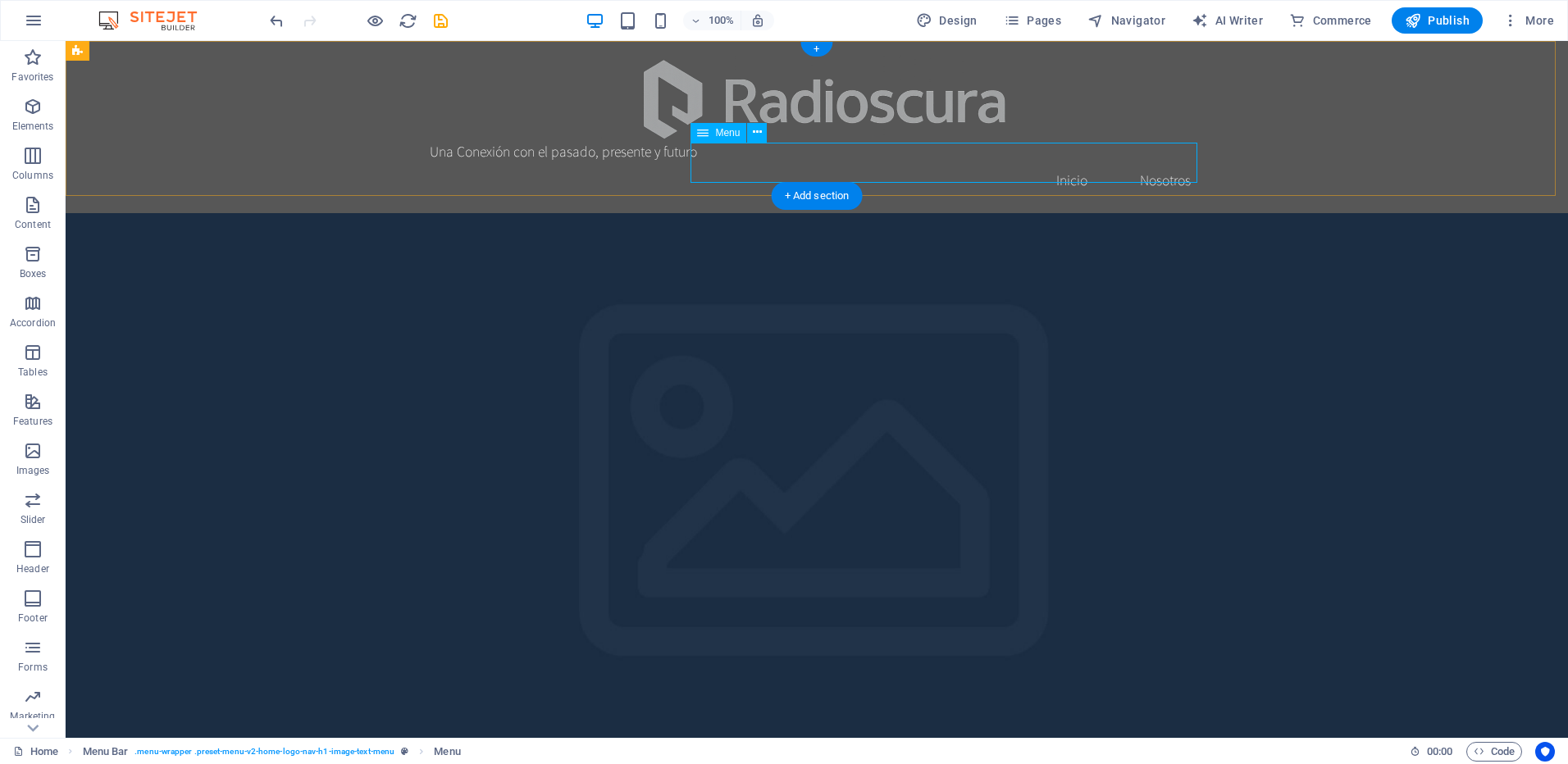
click at [747, 160] on nav "Inicio Nosotros" at bounding box center [817, 180] width 774 height 41
click at [1198, 167] on nav "Inicio Nosotros" at bounding box center [817, 180] width 774 height 41
click at [1196, 165] on div "Una Conexión con el pasado, presente y futuro Inicio Nosotros" at bounding box center [816, 127] width 1503 height 172
click at [1107, 166] on nav "Inicio Nosotros" at bounding box center [817, 180] width 774 height 41
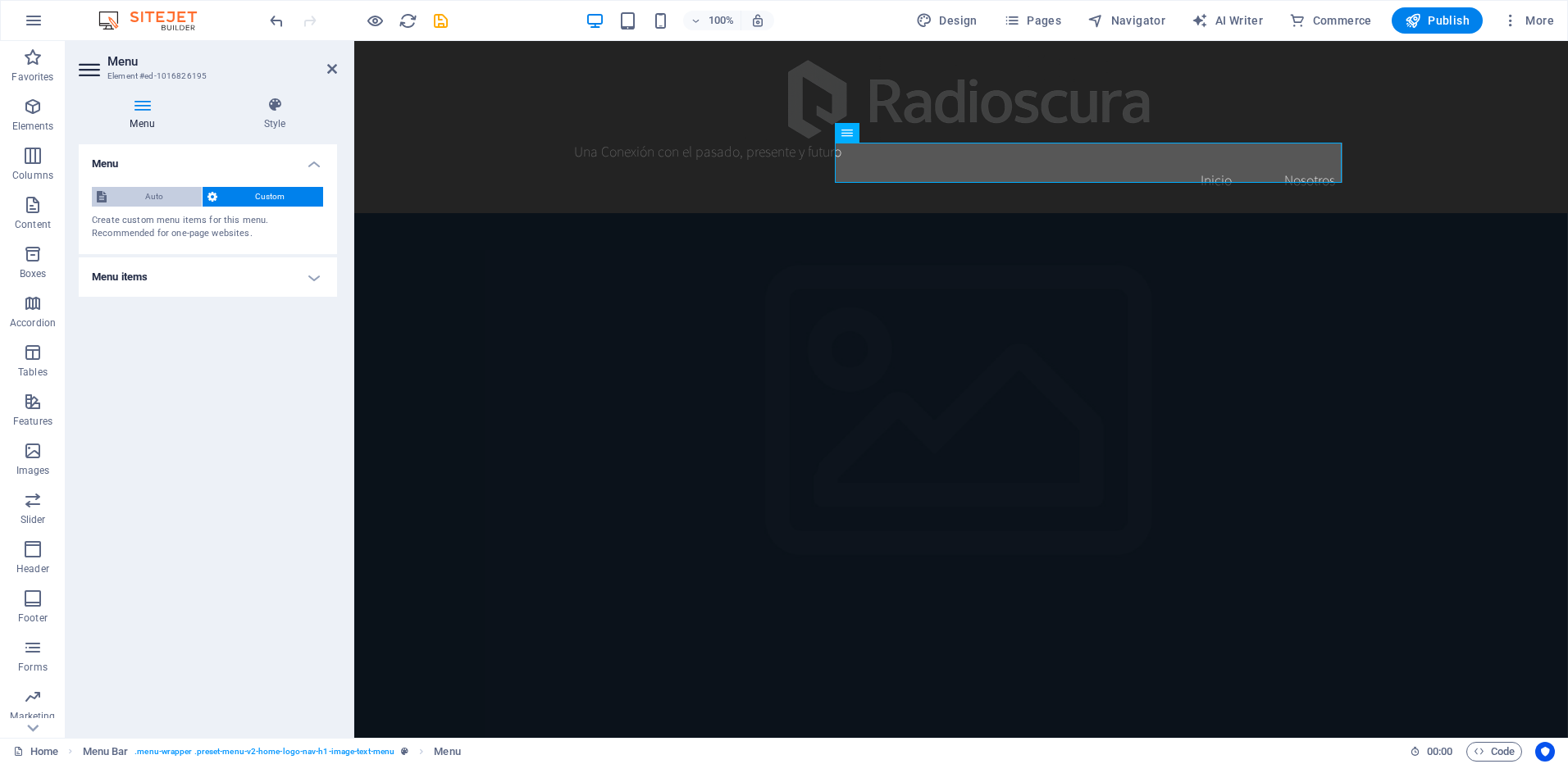
click at [174, 194] on span "Auto" at bounding box center [154, 197] width 85 height 20
click at [250, 193] on span "Custom" at bounding box center [270, 197] width 97 height 20
click at [256, 275] on h4 "Menu items" at bounding box center [208, 277] width 258 height 40
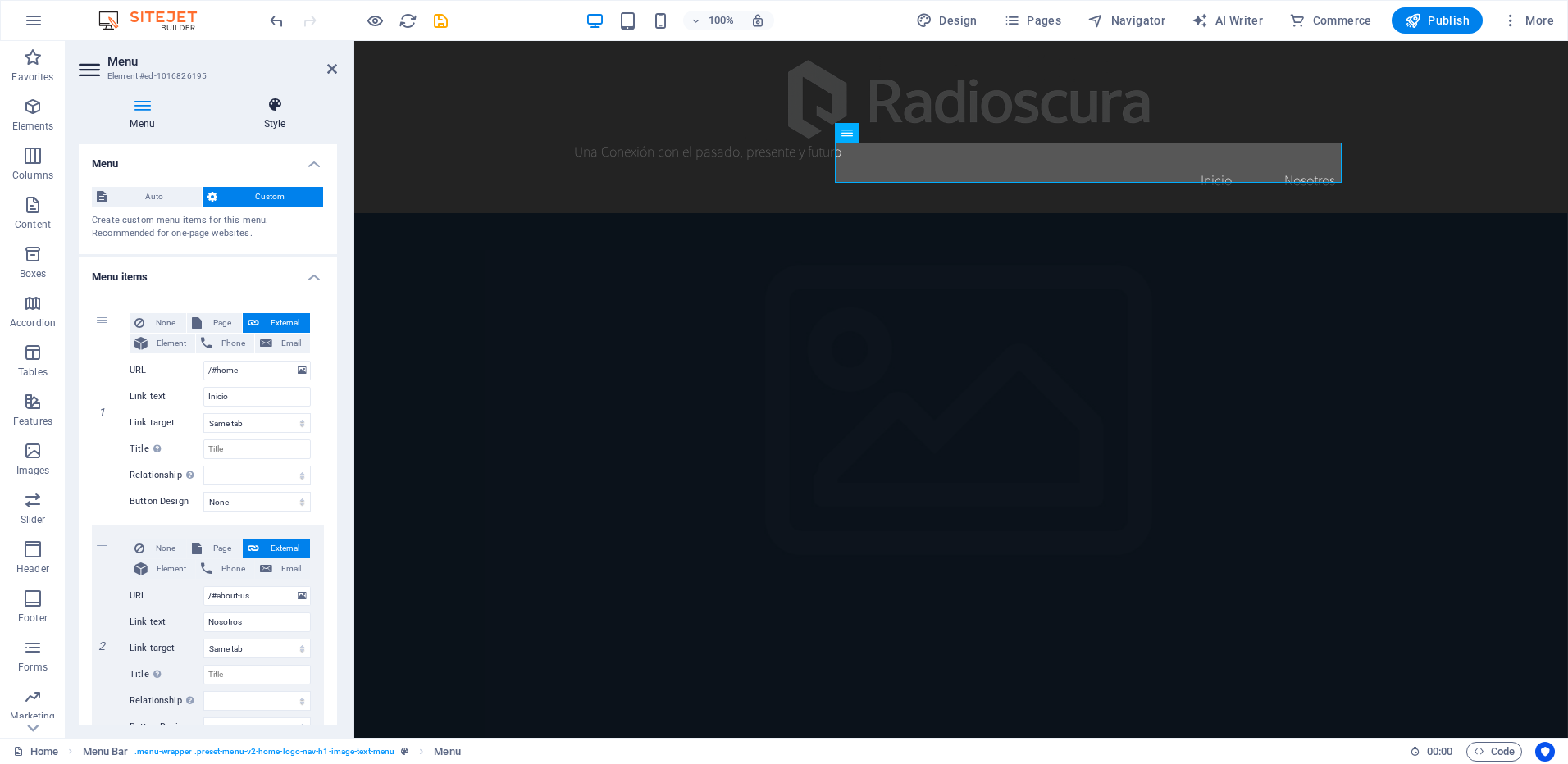
click at [276, 112] on icon at bounding box center [275, 105] width 125 height 17
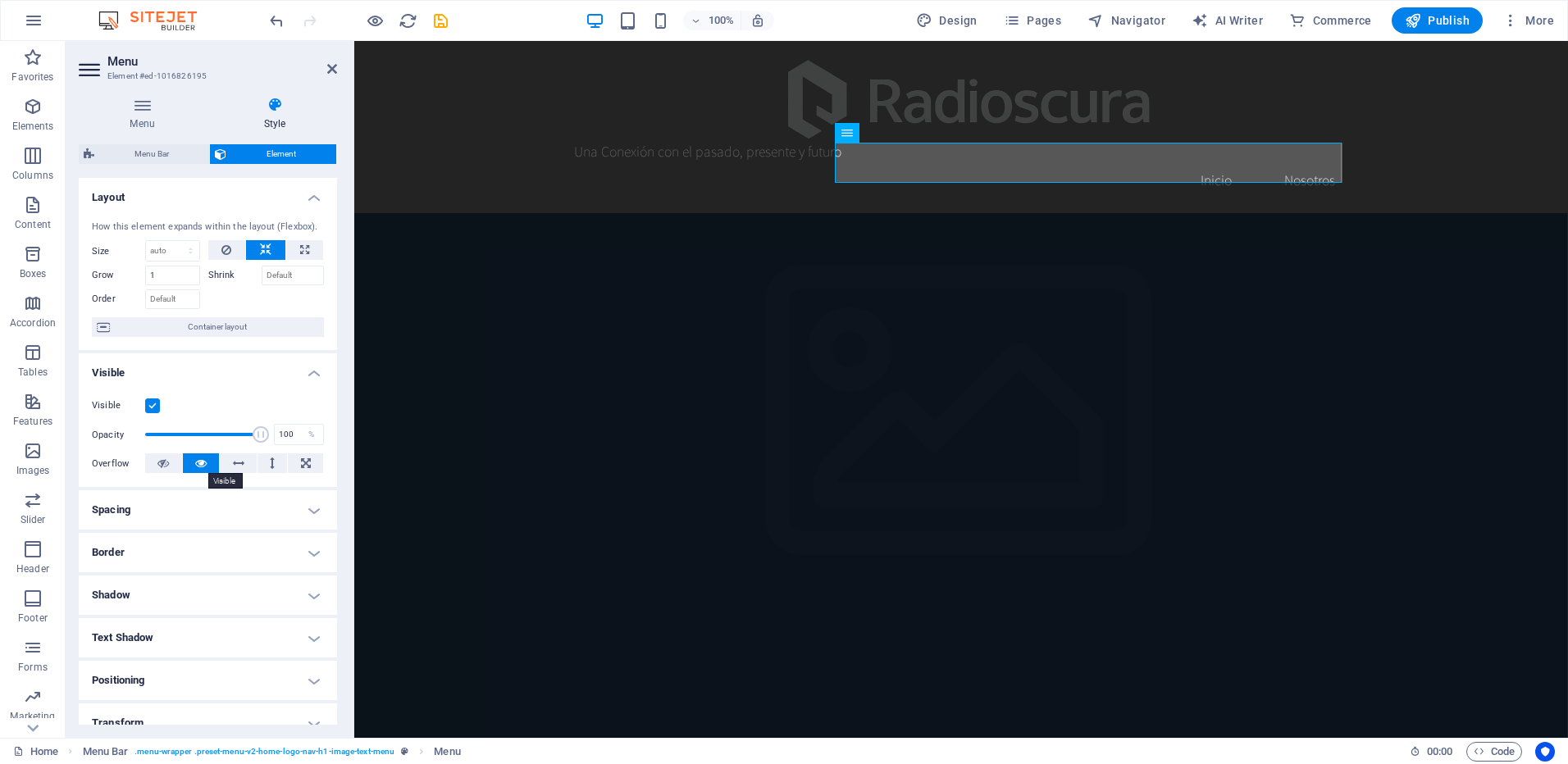
click at [208, 463] on button at bounding box center [201, 463] width 37 height 20
click at [237, 463] on icon at bounding box center [239, 463] width 12 height 20
click at [274, 465] on button at bounding box center [272, 463] width 31 height 20
click at [222, 461] on button at bounding box center [238, 463] width 37 height 20
click at [208, 461] on button at bounding box center [201, 463] width 37 height 20
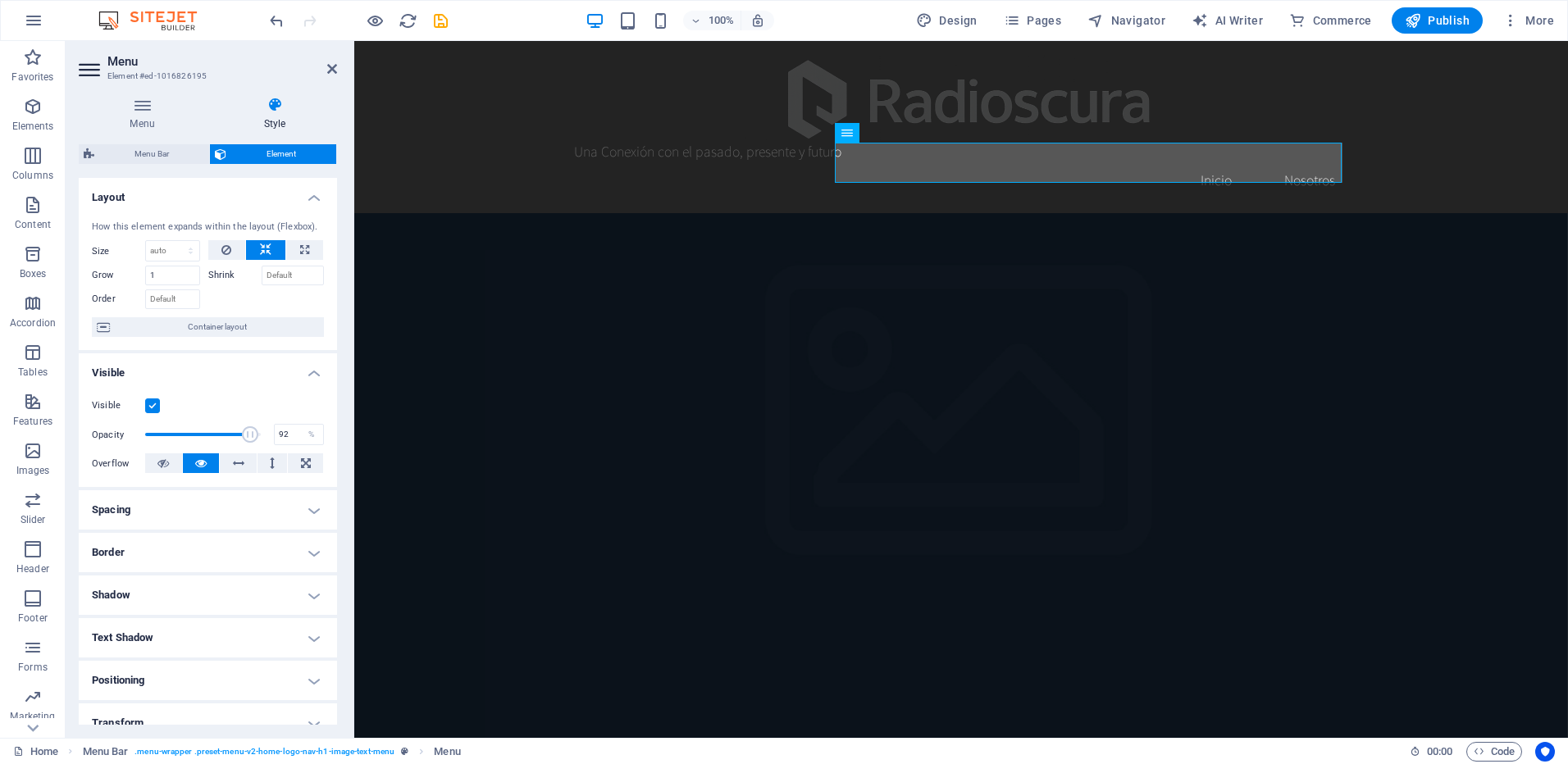
type input "93"
drag, startPoint x: 256, startPoint y: 437, endPoint x: 249, endPoint y: 428, distance: 11.4
click at [249, 428] on span at bounding box center [251, 435] width 17 height 17
click at [300, 246] on icon at bounding box center [304, 251] width 9 height 20
type input "100"
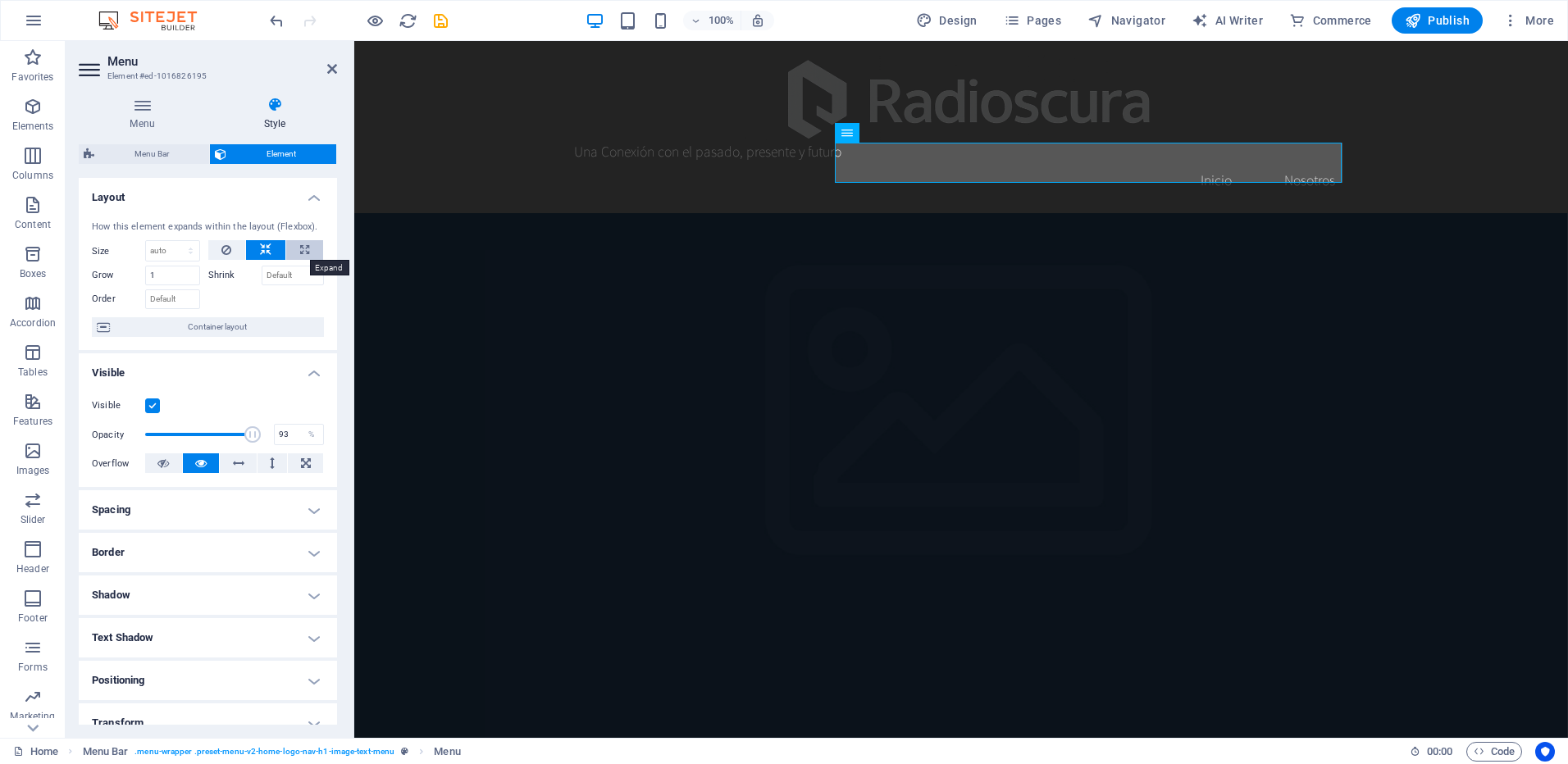
select select "%"
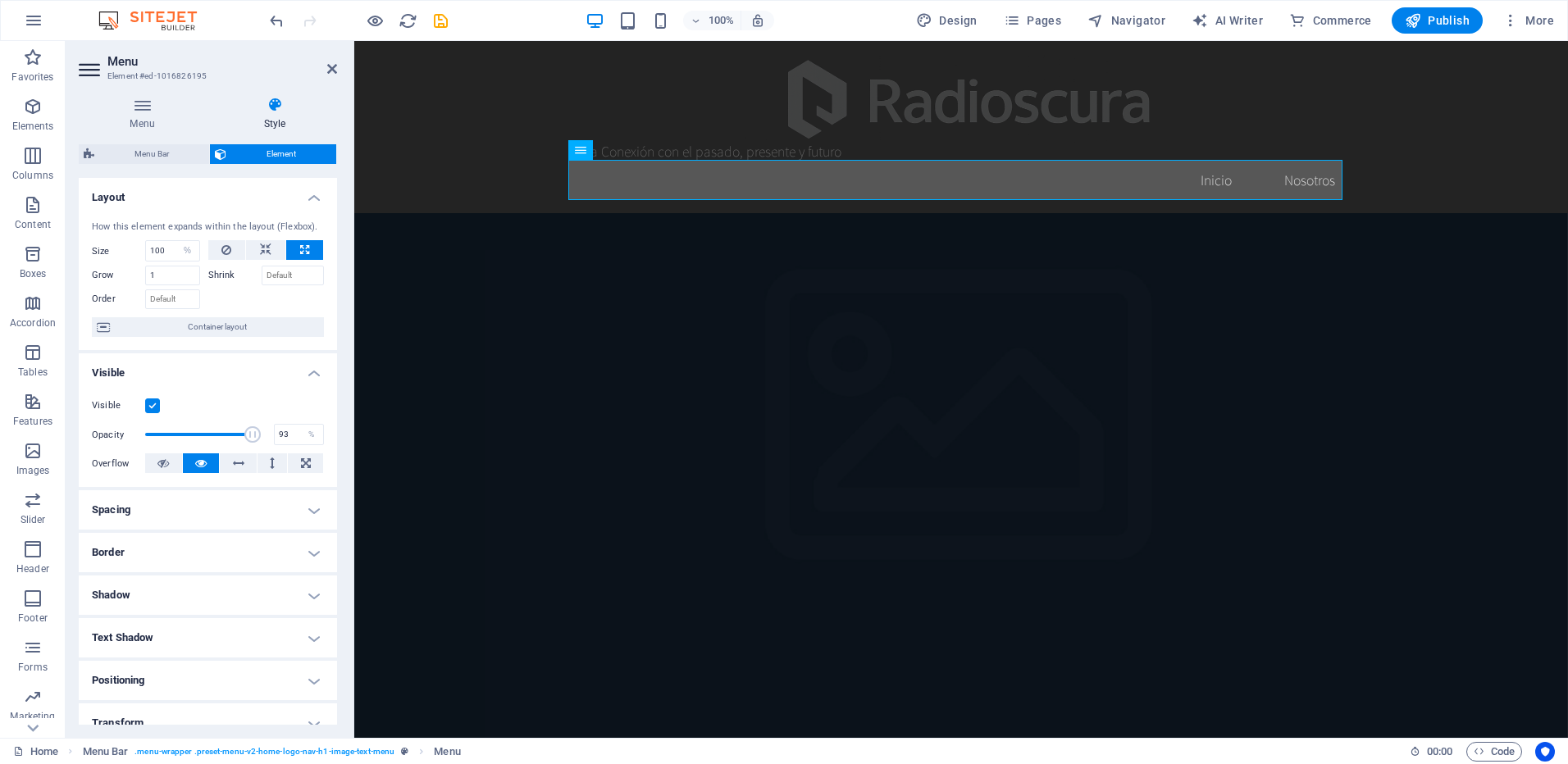
click at [309, 243] on button at bounding box center [304, 251] width 37 height 20
click at [261, 246] on icon at bounding box center [265, 251] width 12 height 20
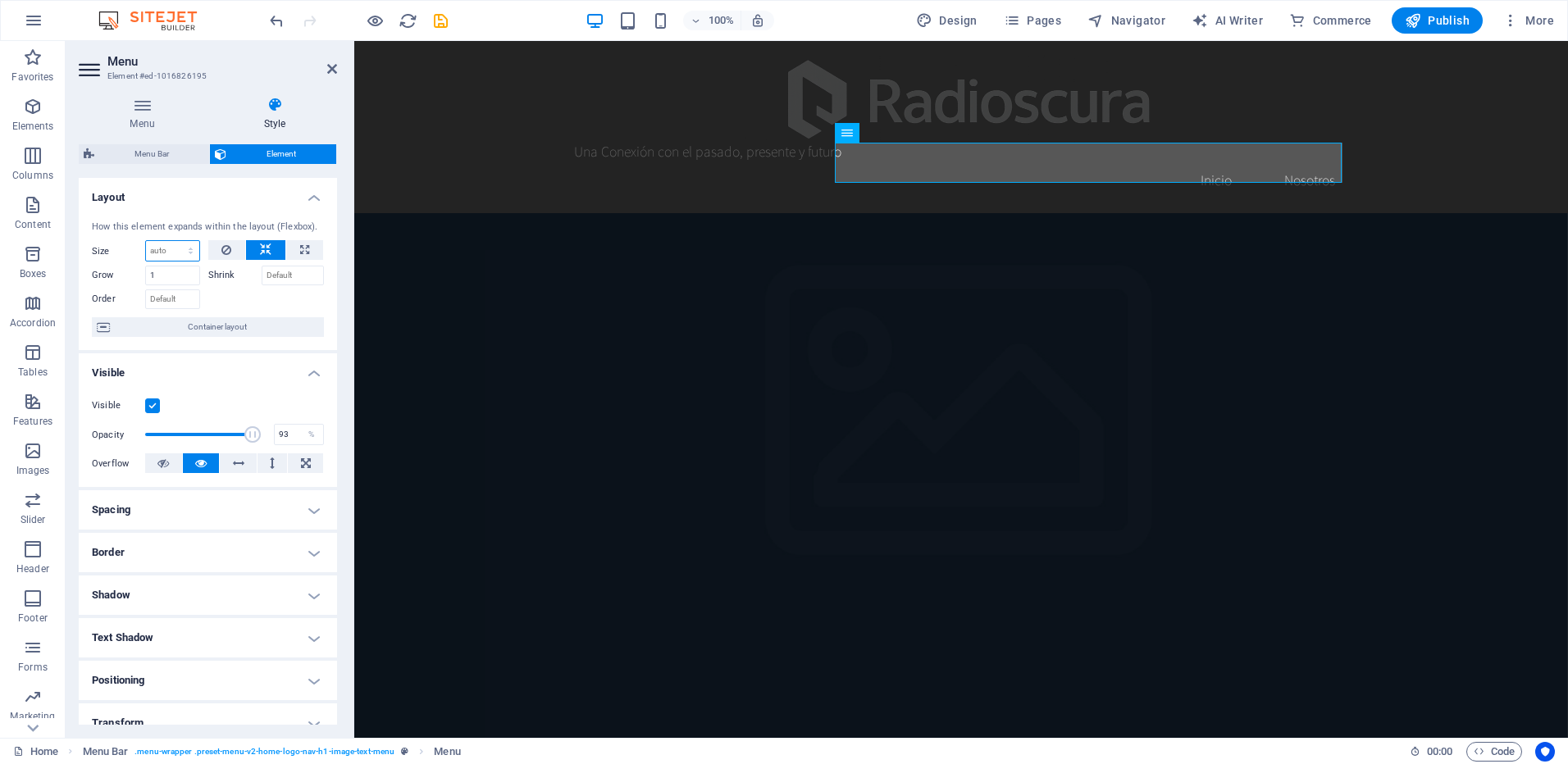
click at [181, 251] on select "Default auto px % 1/1 1/2 1/3 1/4 1/5 1/6 1/7 1/8 1/9 1/10" at bounding box center [173, 251] width 53 height 20
select select "1/2"
click at [174, 241] on select "Default auto px % 1/1 1/2 1/3 1/4 1/5 1/6 1/7 1/8 1/9 1/10" at bounding box center [173, 251] width 53 height 20
type input "50"
click at [190, 248] on select "Default auto px % 1/1 1/2 1/3 1/4 1/5 1/6 1/7 1/8 1/9 1/10" at bounding box center [188, 251] width 23 height 20
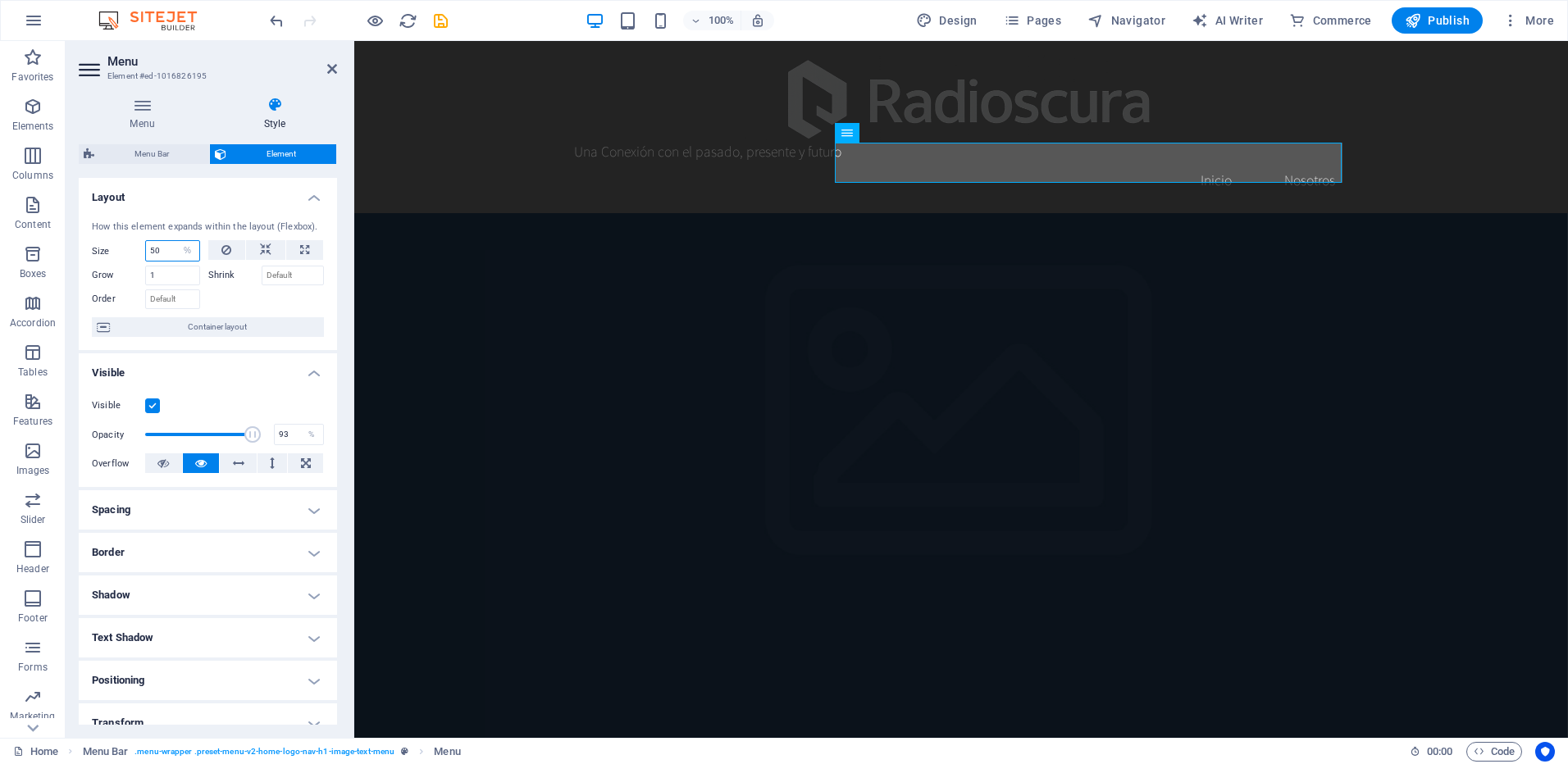
select select "auto"
click at [176, 241] on select "Default auto px % 1/1 1/2 1/3 1/4 1/5 1/6 1/7 1/8 1/9 1/10" at bounding box center [188, 251] width 23 height 20
select select "DISABLED_OPTION_VALUE"
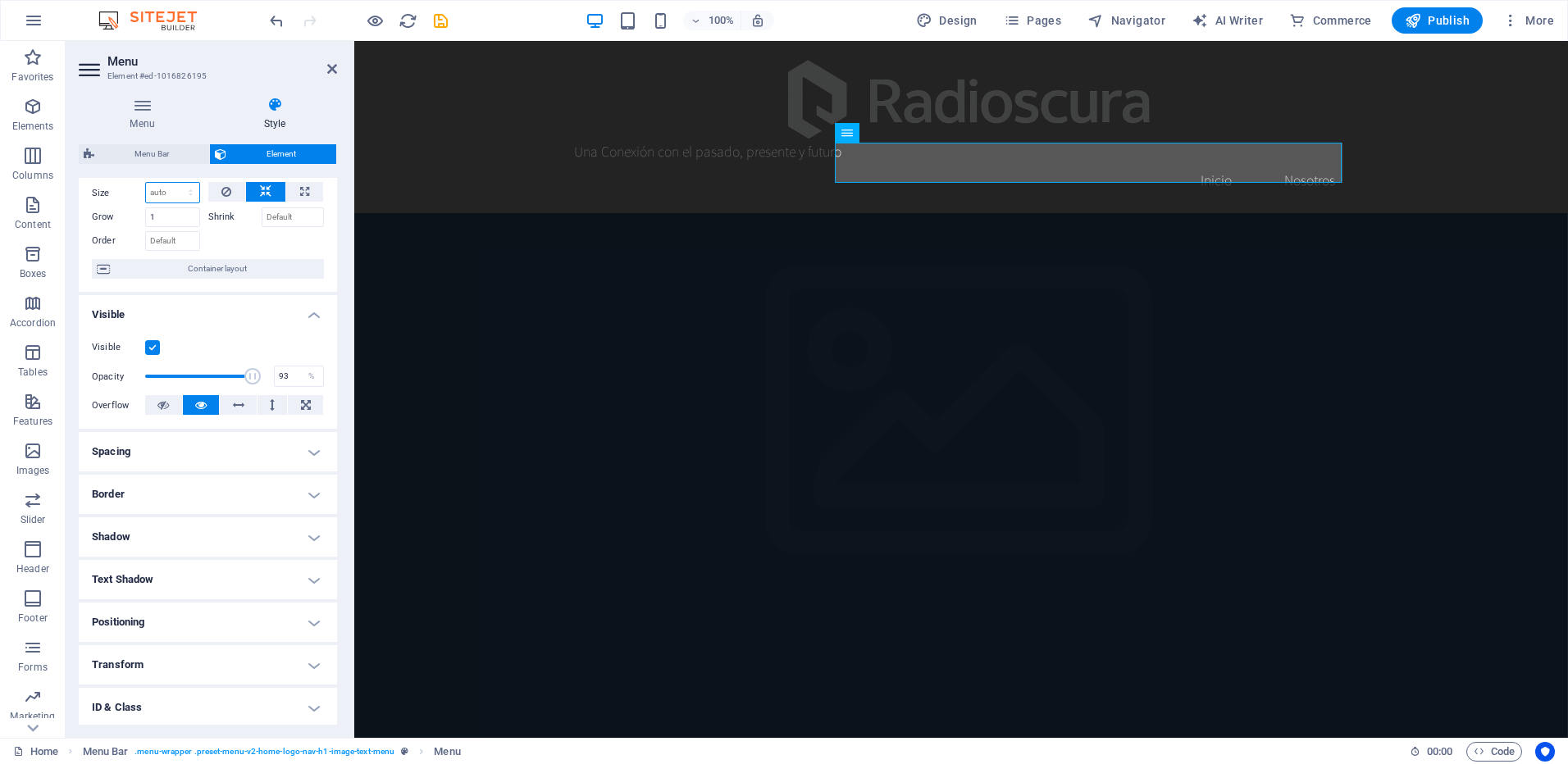
scroll to position [82, 0]
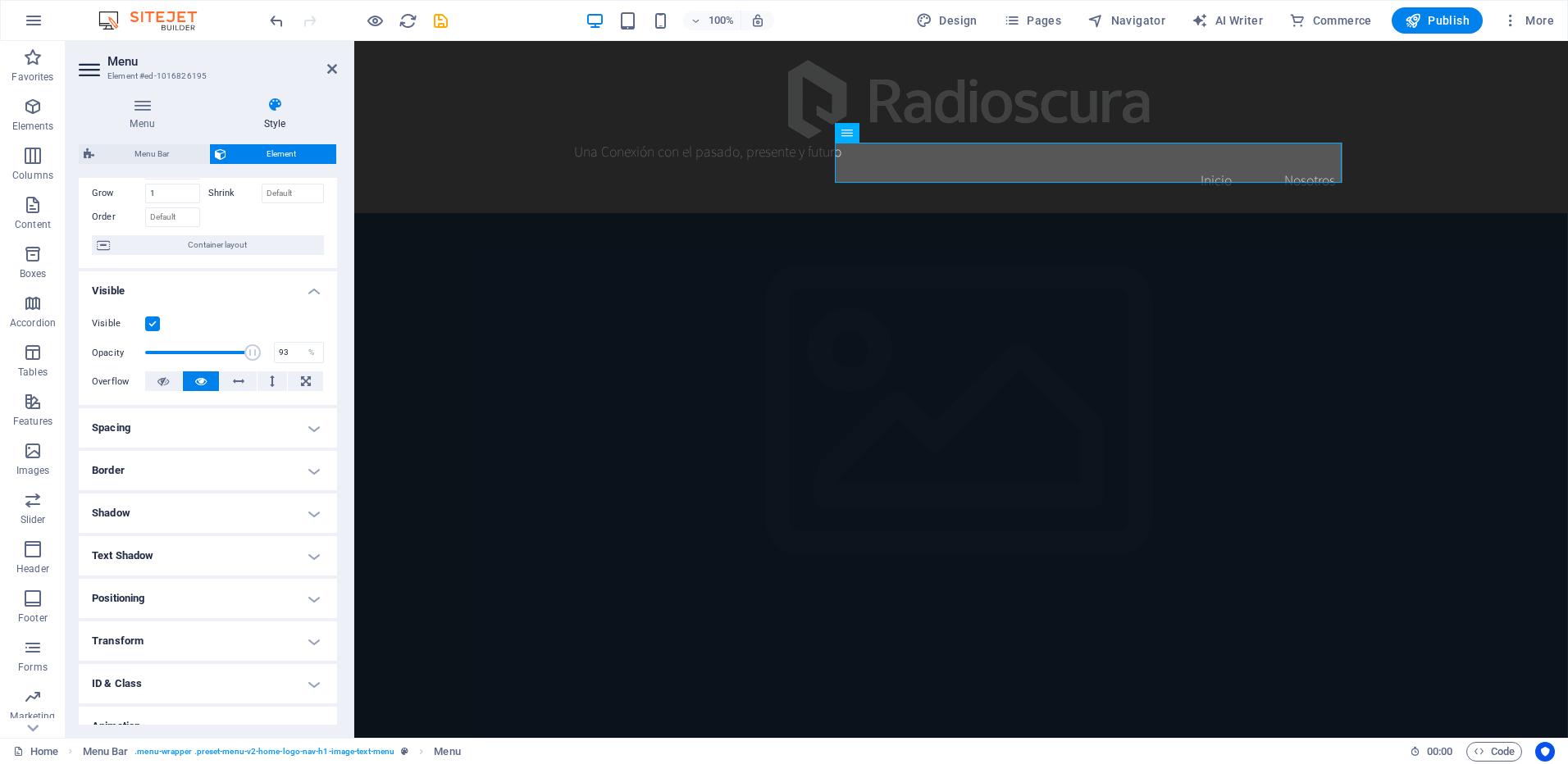
click at [243, 427] on h4 "Spacing" at bounding box center [208, 428] width 258 height 40
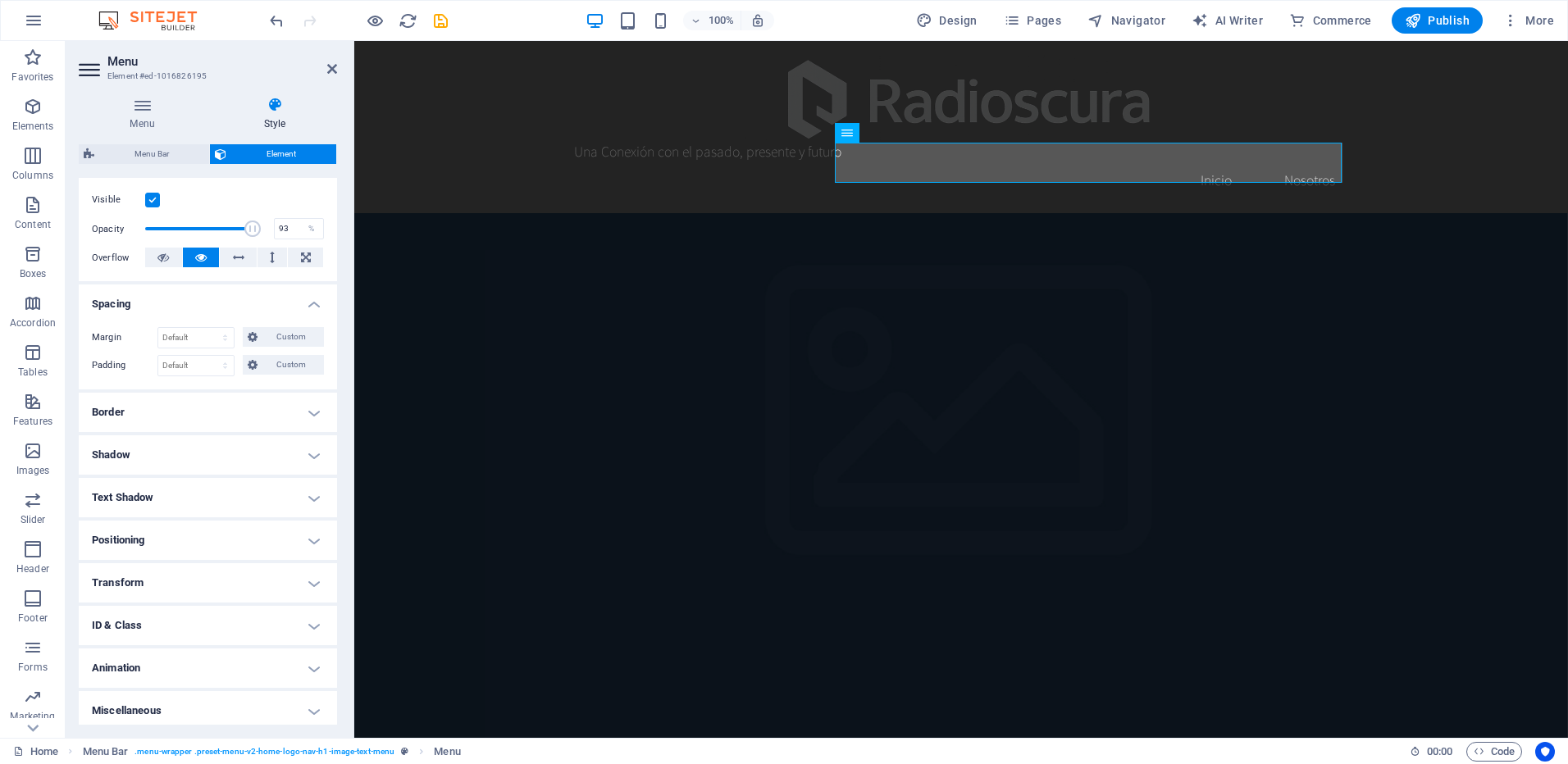
scroll to position [212, 0]
click at [290, 530] on h4 "Positioning" at bounding box center [208, 535] width 258 height 40
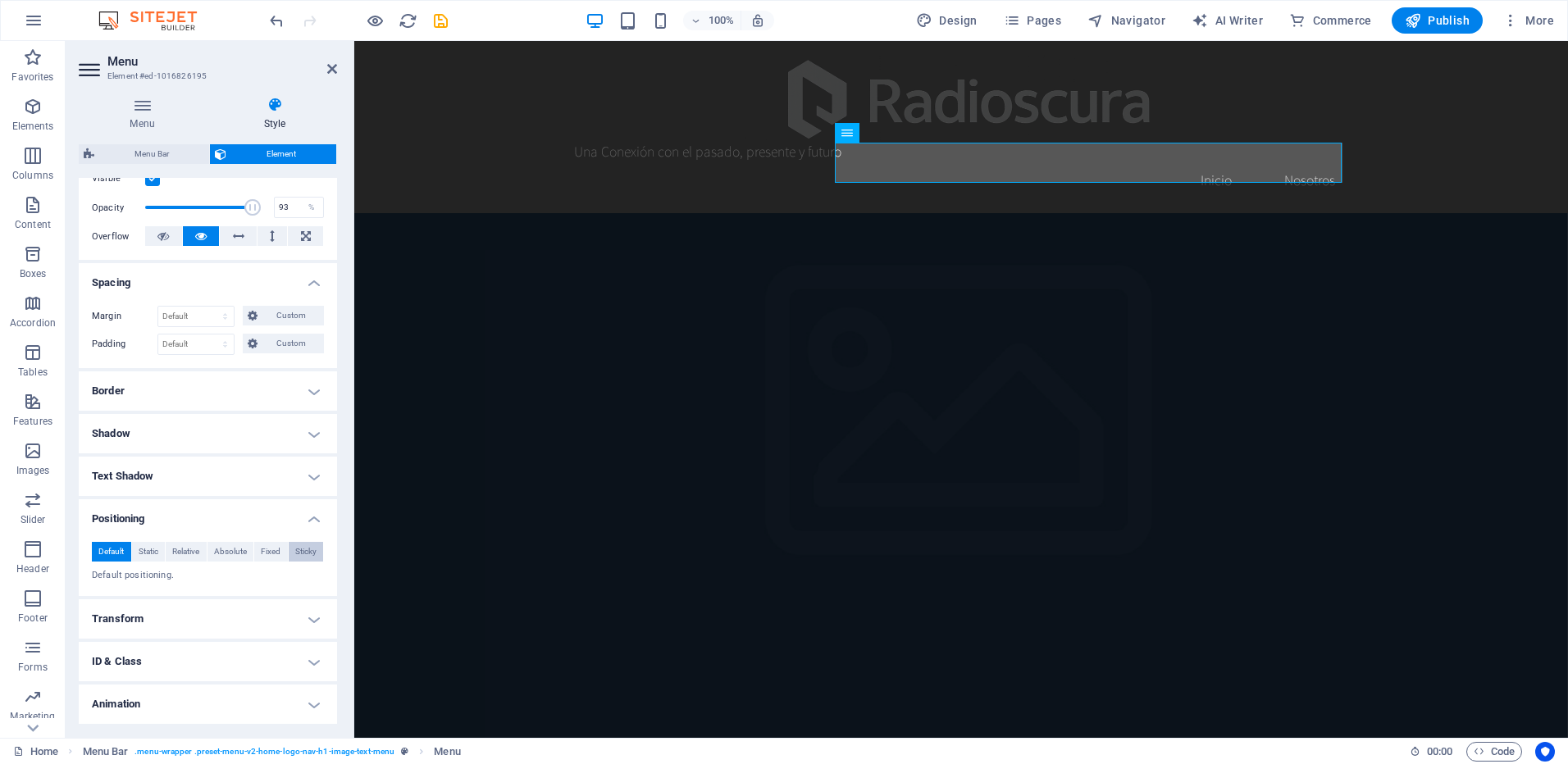
scroll to position [269, 0]
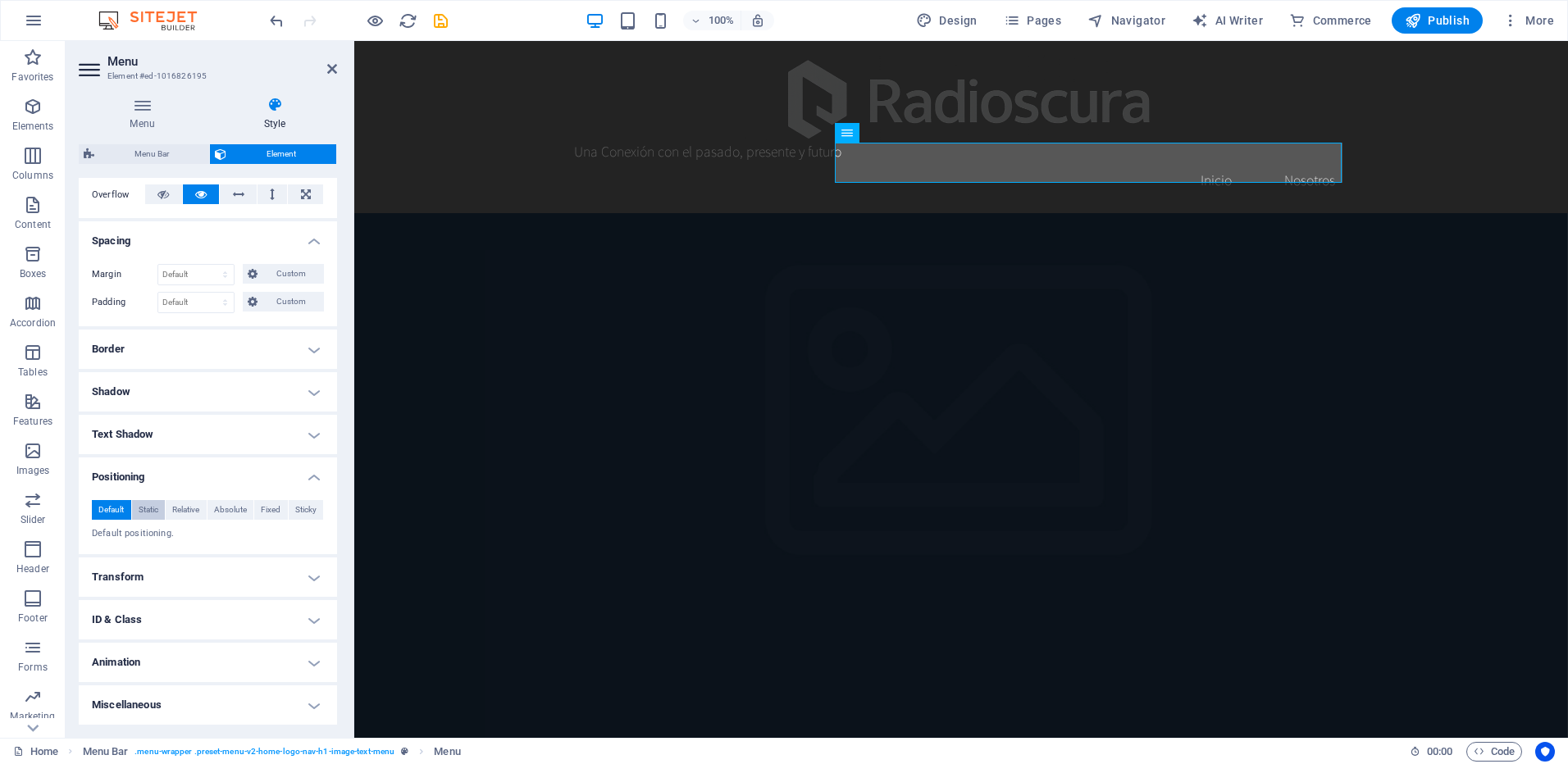
click at [149, 509] on span "Static" at bounding box center [149, 510] width 20 height 20
click at [182, 509] on span "Relative" at bounding box center [185, 510] width 27 height 20
click at [97, 587] on select "auto px rem % em" at bounding box center [129, 590] width 74 height 20
click at [97, 585] on select "auto px rem % em" at bounding box center [129, 590] width 74 height 20
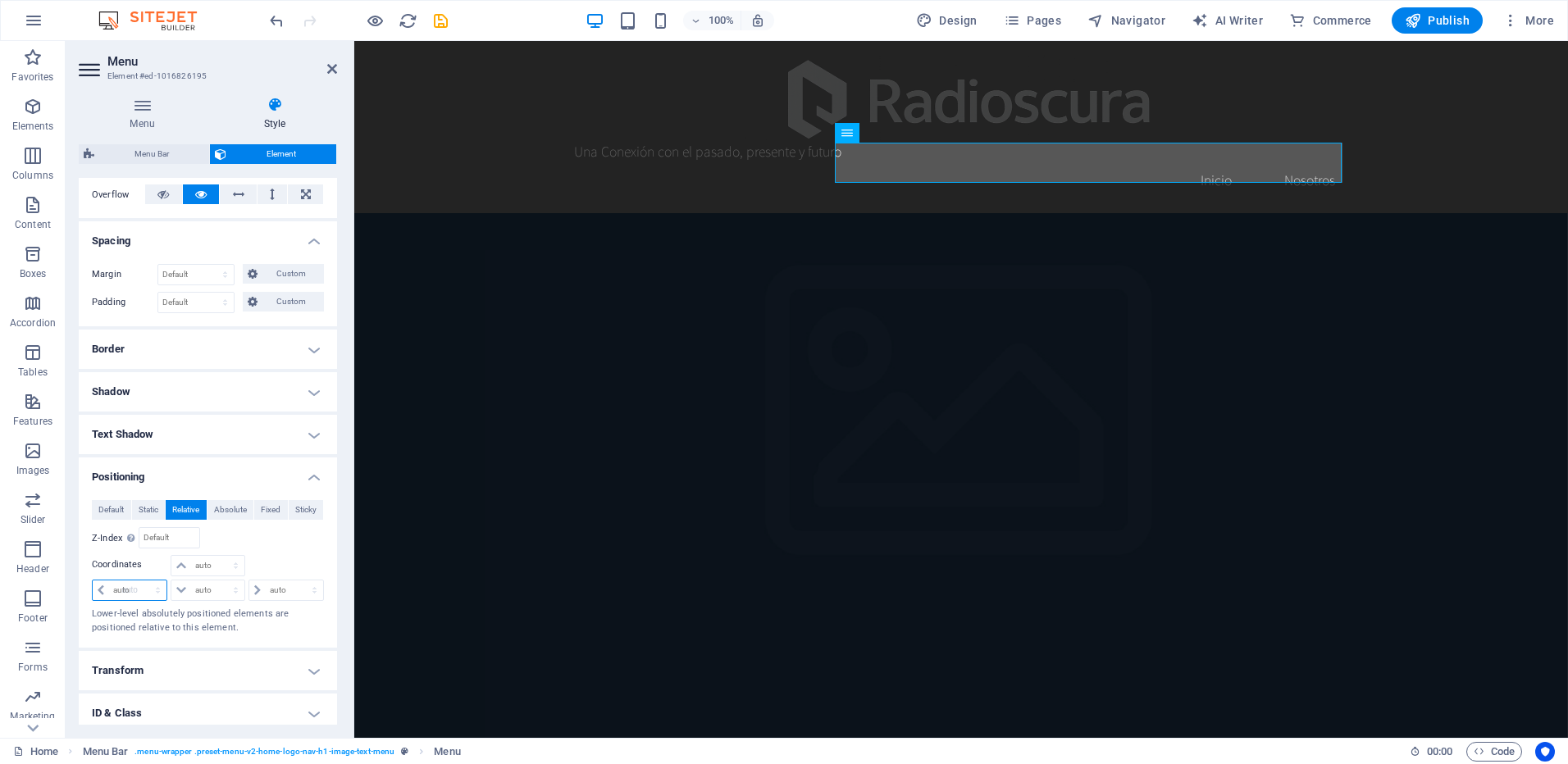
click at [93, 580] on select "auto px rem % em" at bounding box center [129, 590] width 74 height 20
click at [150, 588] on select "auto px rem % em" at bounding box center [129, 590] width 74 height 20
select select "rem"
click at [143, 580] on select "auto px rem % em" at bounding box center [129, 590] width 74 height 20
type input "0"
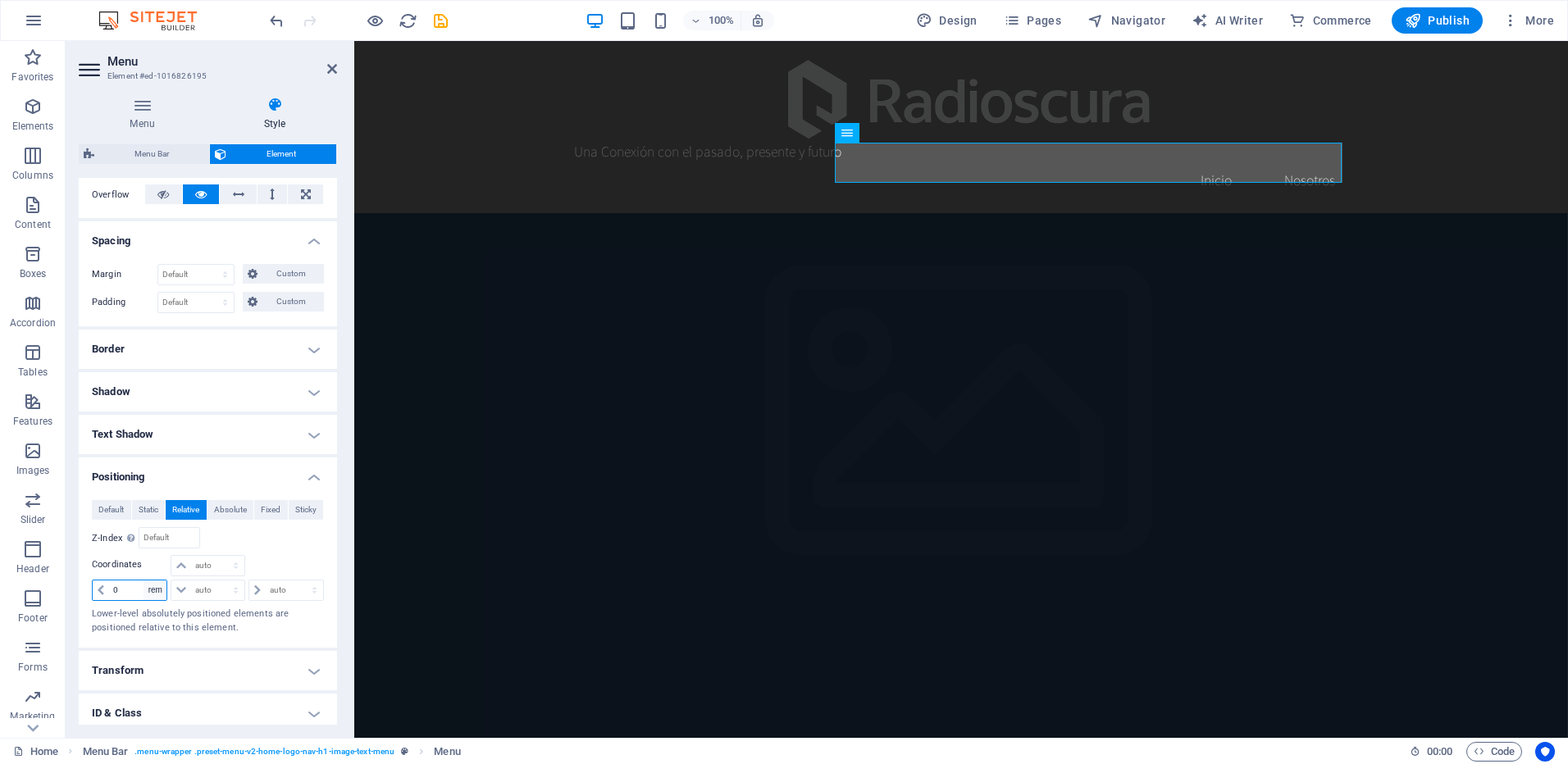
click at [144, 588] on select "auto px rem % em" at bounding box center [155, 590] width 23 height 20
select select "auto"
click at [144, 580] on select "auto px rem % em" at bounding box center [155, 590] width 23 height 20
select select "DISABLED_OPTION_VALUE"
click at [112, 510] on span "Default" at bounding box center [111, 510] width 26 height 20
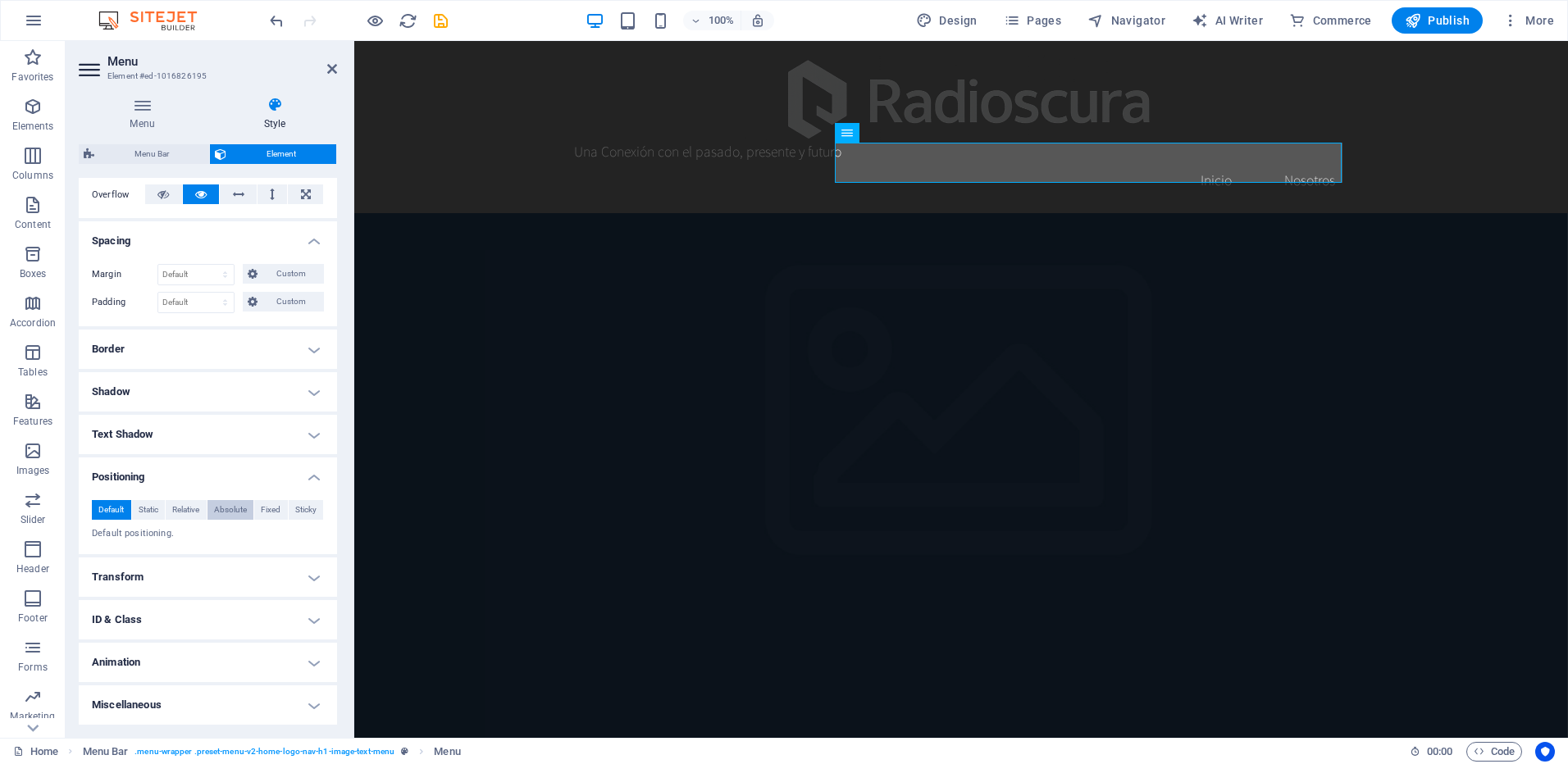
click at [233, 509] on span "Absolute" at bounding box center [231, 510] width 33 height 20
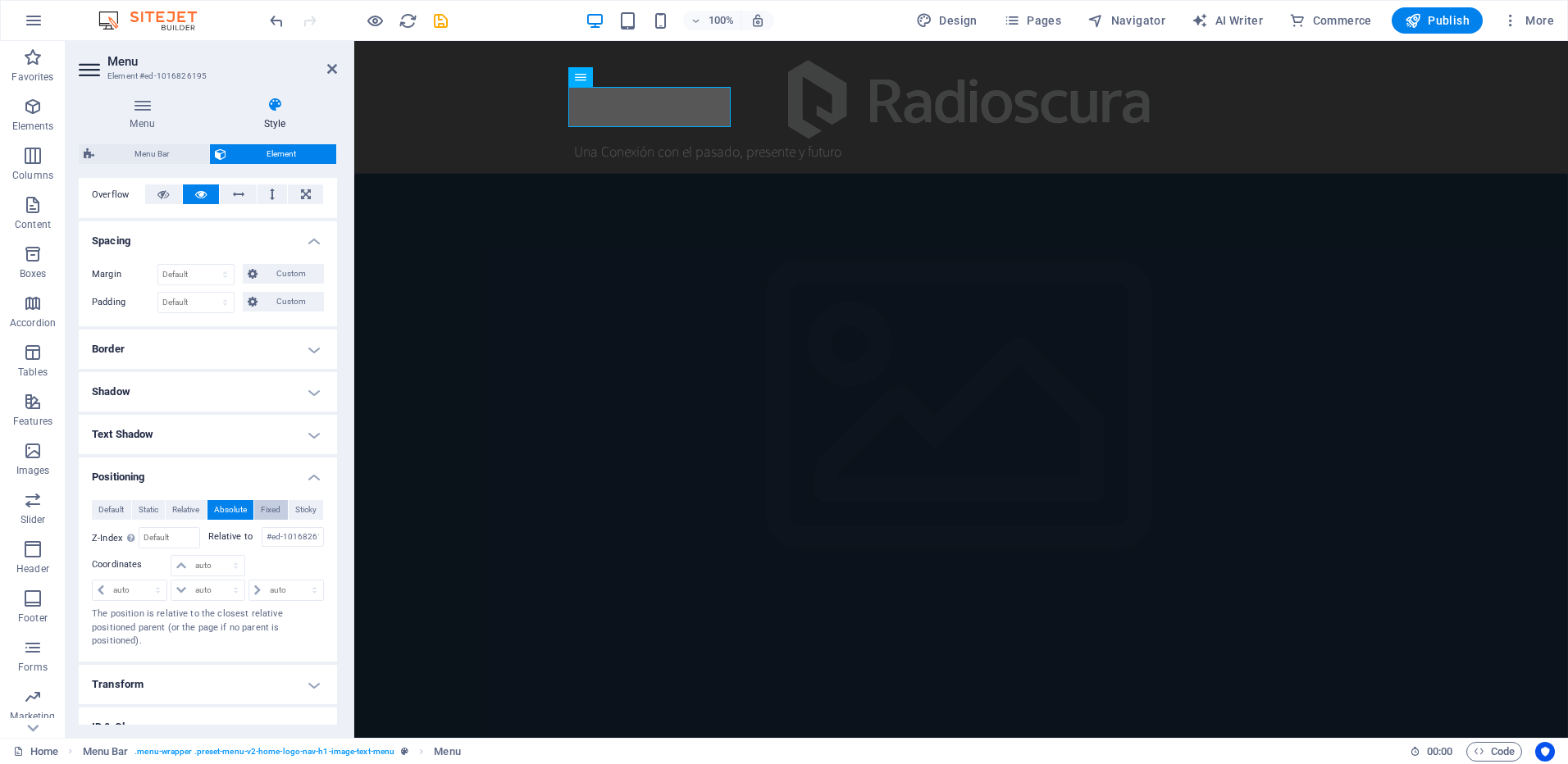
click at [274, 509] on span "Fixed" at bounding box center [270, 510] width 20 height 20
click at [300, 507] on span "Sticky" at bounding box center [306, 510] width 22 height 20
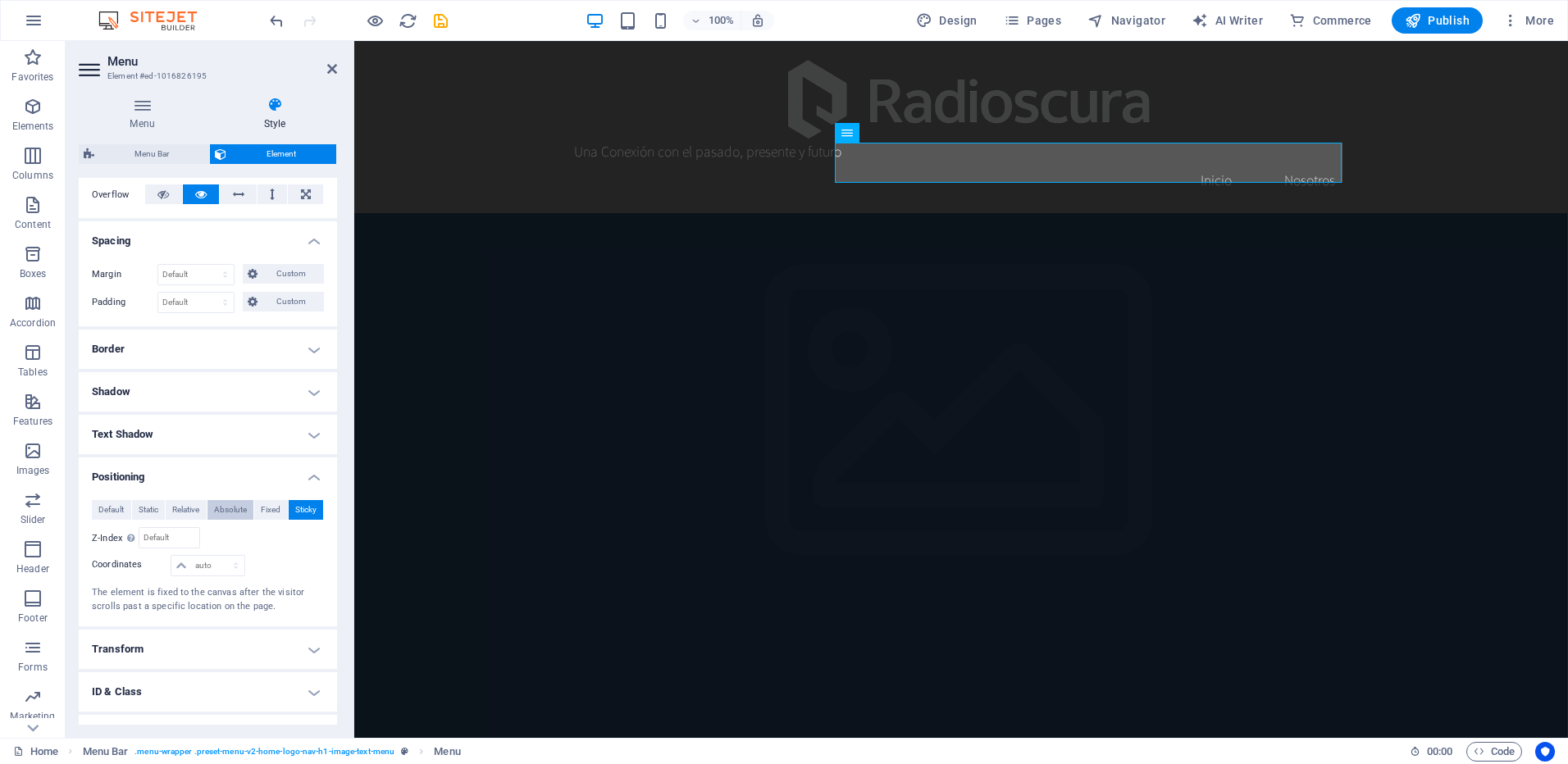
click at [240, 507] on span "Absolute" at bounding box center [231, 510] width 33 height 20
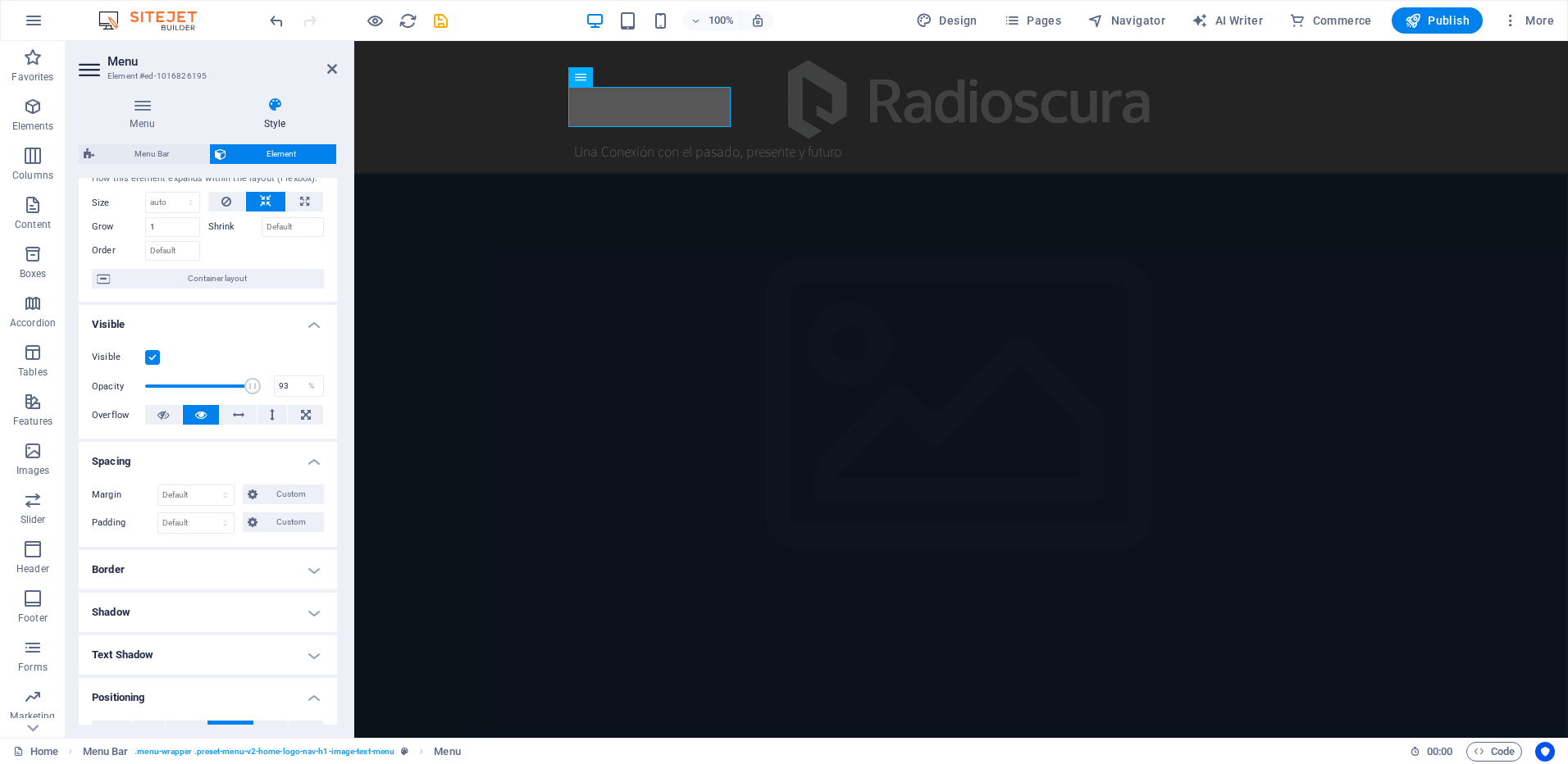
scroll to position [0, 0]
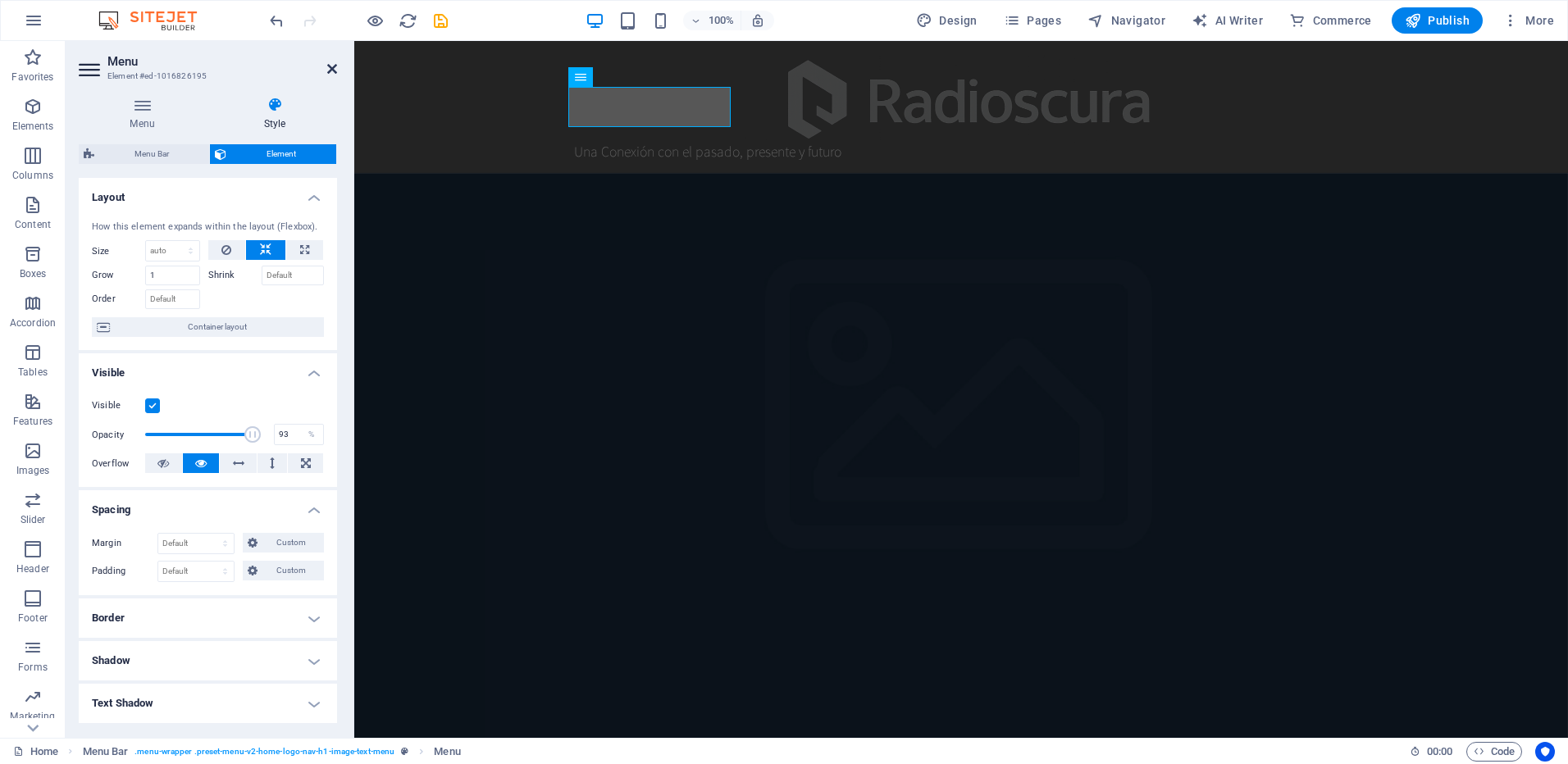
click at [332, 71] on icon at bounding box center [332, 69] width 10 height 13
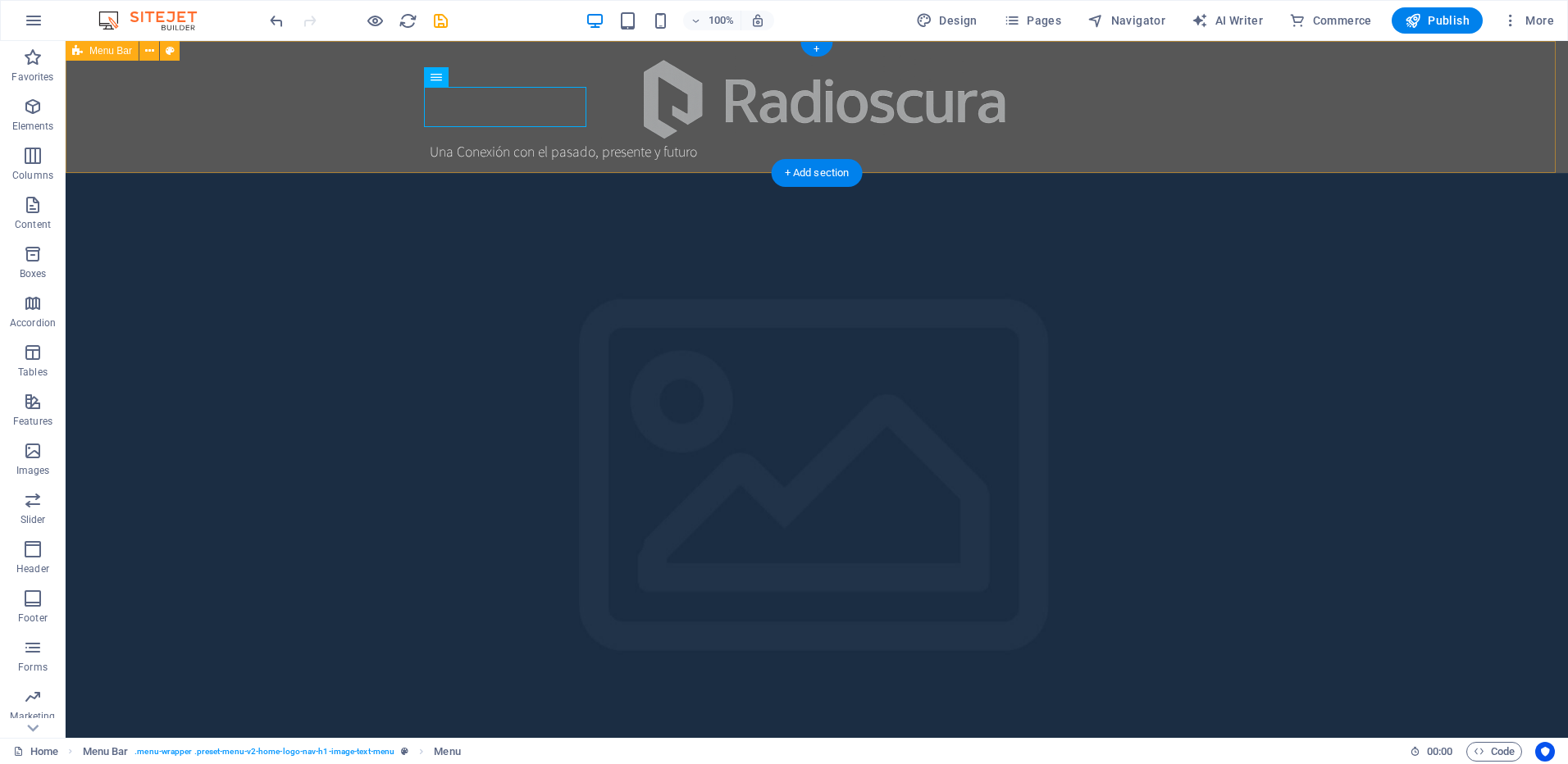
click at [1287, 120] on div "Una Conexión con el pasado, presente y futuro Inicio Nosotros" at bounding box center [816, 107] width 1503 height 132
click at [444, 76] on div "Menu" at bounding box center [452, 77] width 55 height 20
click at [500, 150] on div "Una Conexión con el pasado, presente y futuro" at bounding box center [817, 151] width 774 height 17
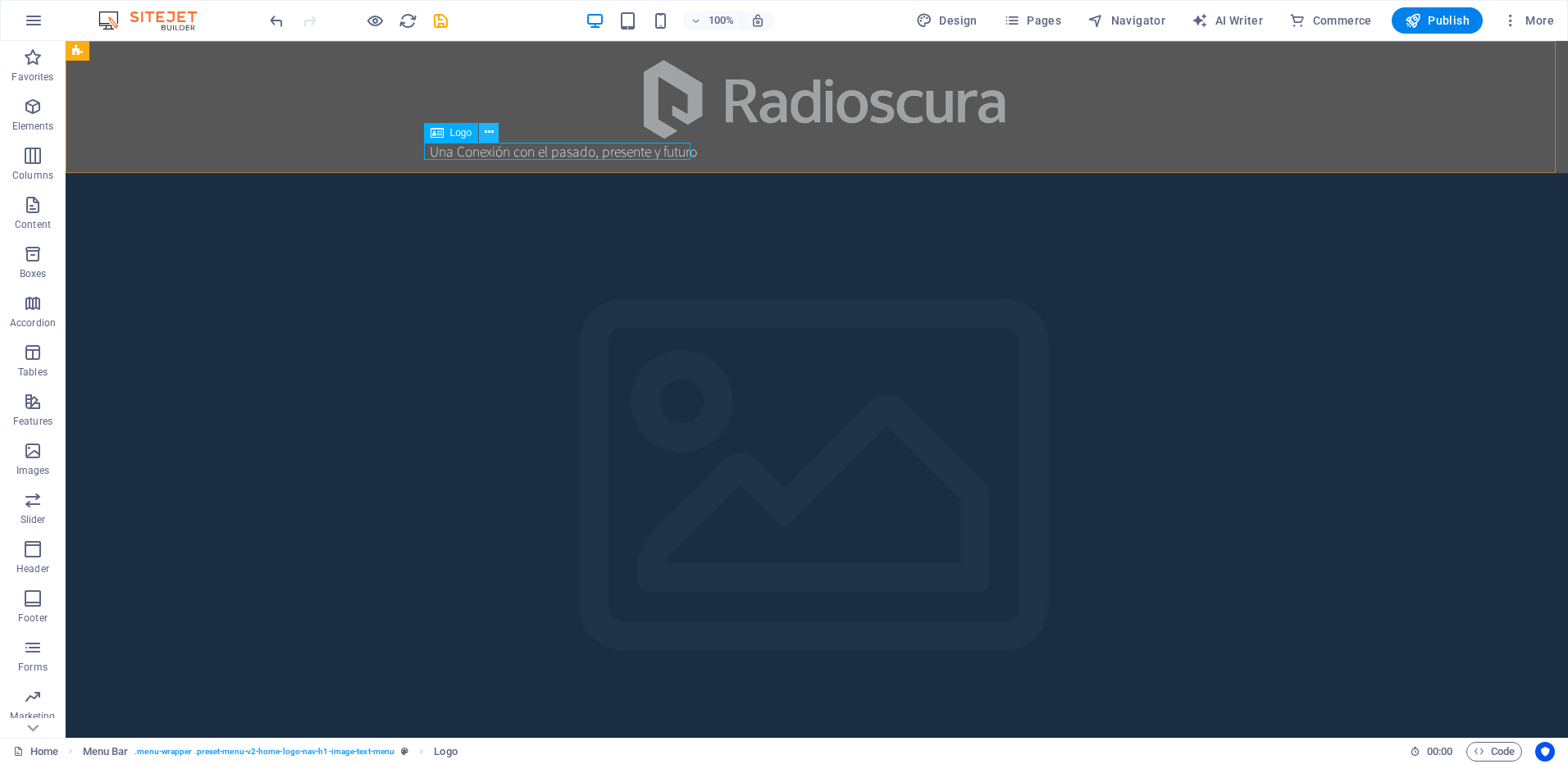
click at [488, 133] on icon at bounding box center [489, 132] width 9 height 17
click at [559, 155] on div "Una Conexión con el pasado, presente y futuro" at bounding box center [817, 151] width 774 height 17
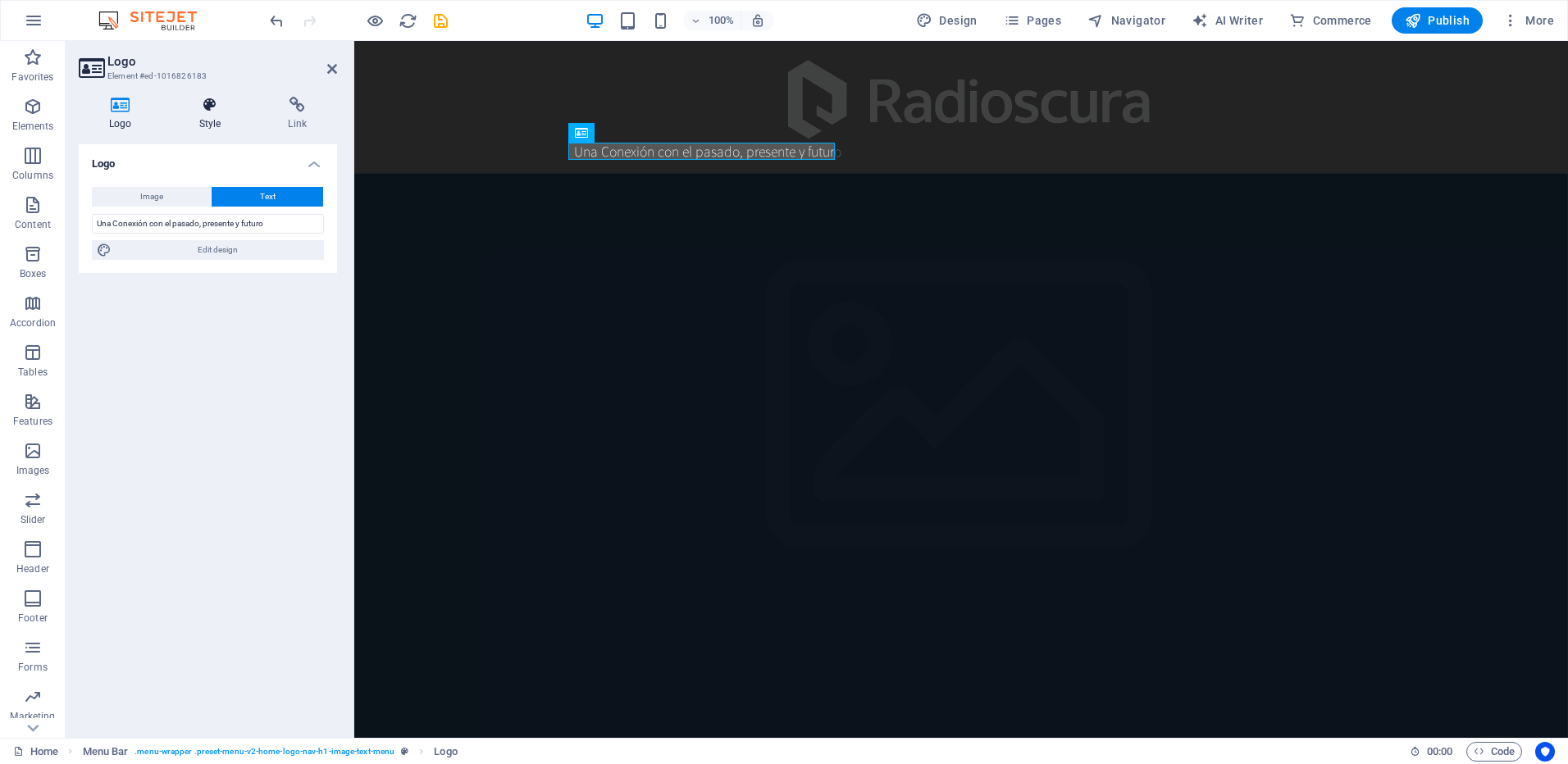
click at [199, 112] on icon at bounding box center [210, 105] width 83 height 17
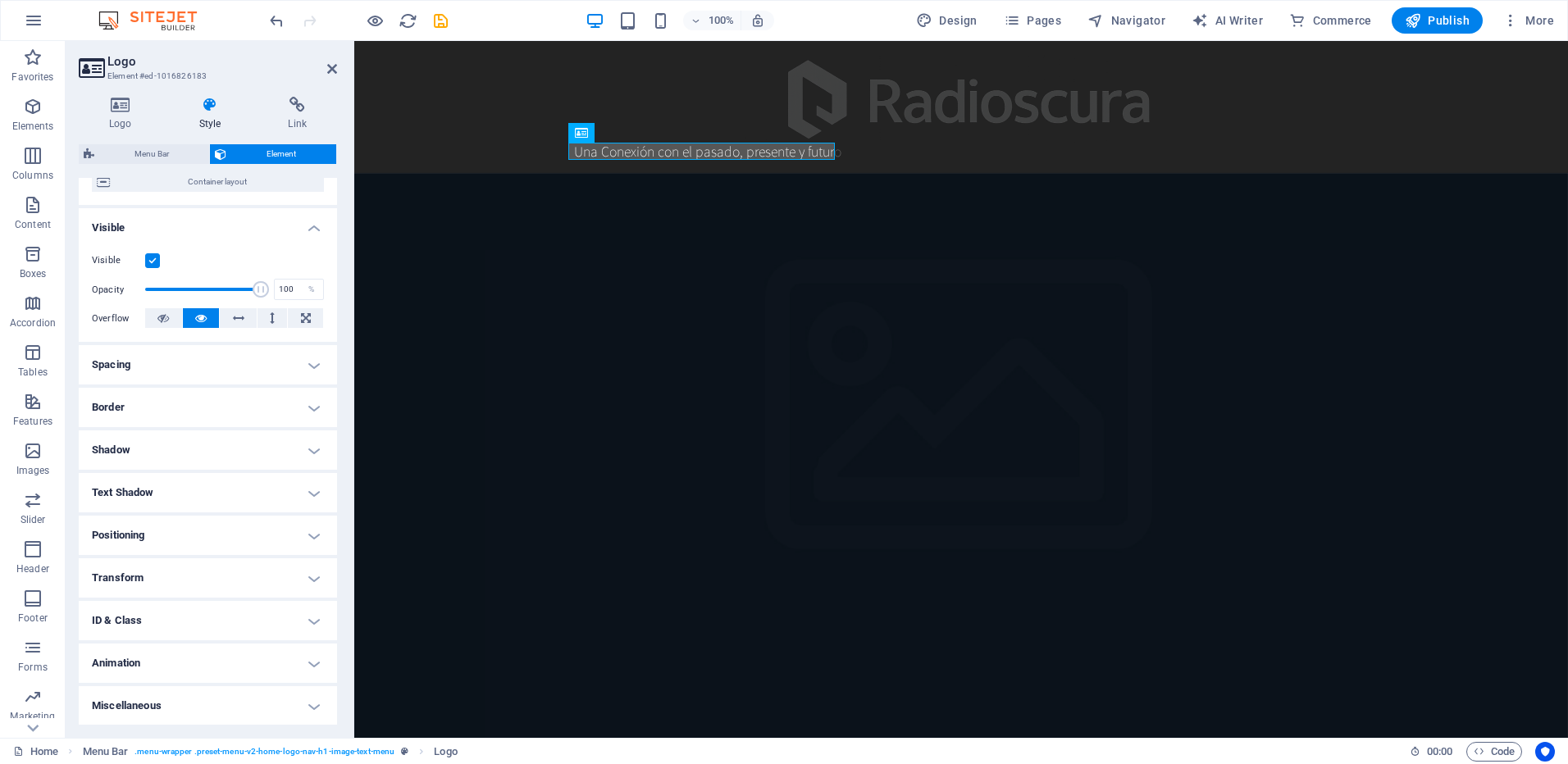
scroll to position [146, 0]
click at [276, 529] on h4 "Positioning" at bounding box center [208, 535] width 258 height 40
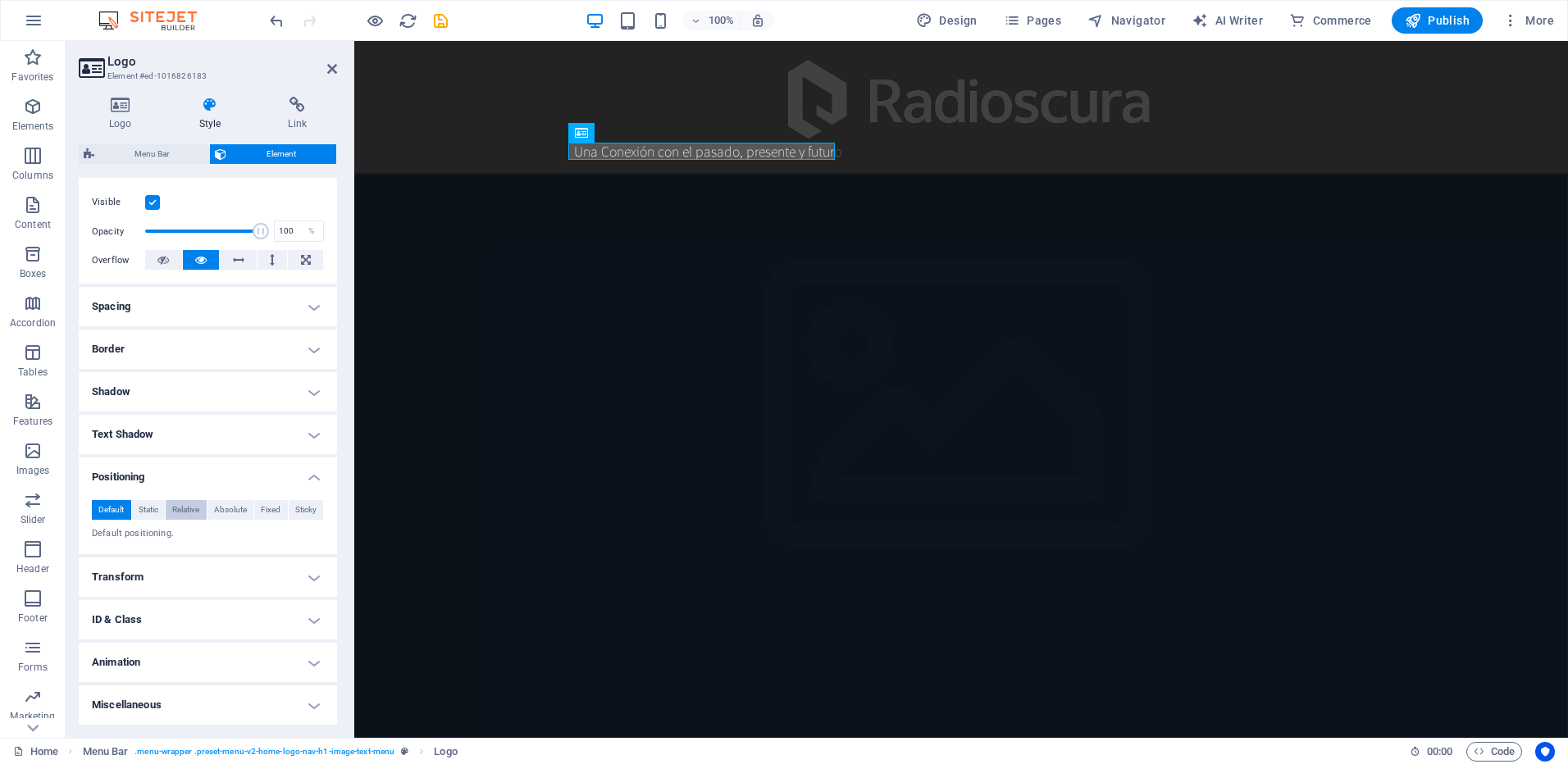
click at [186, 513] on span "Relative" at bounding box center [185, 510] width 27 height 20
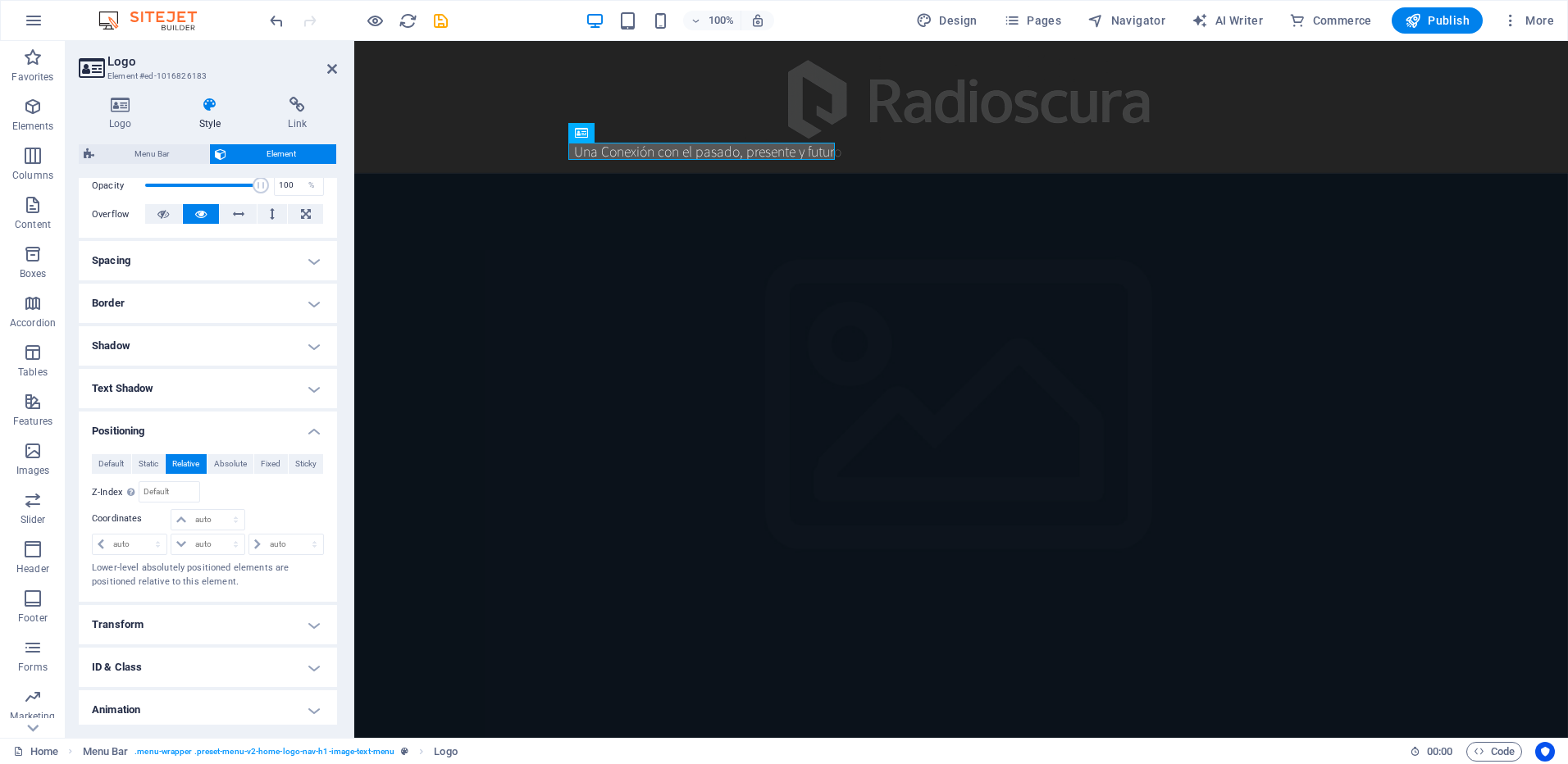
scroll to position [285, 0]
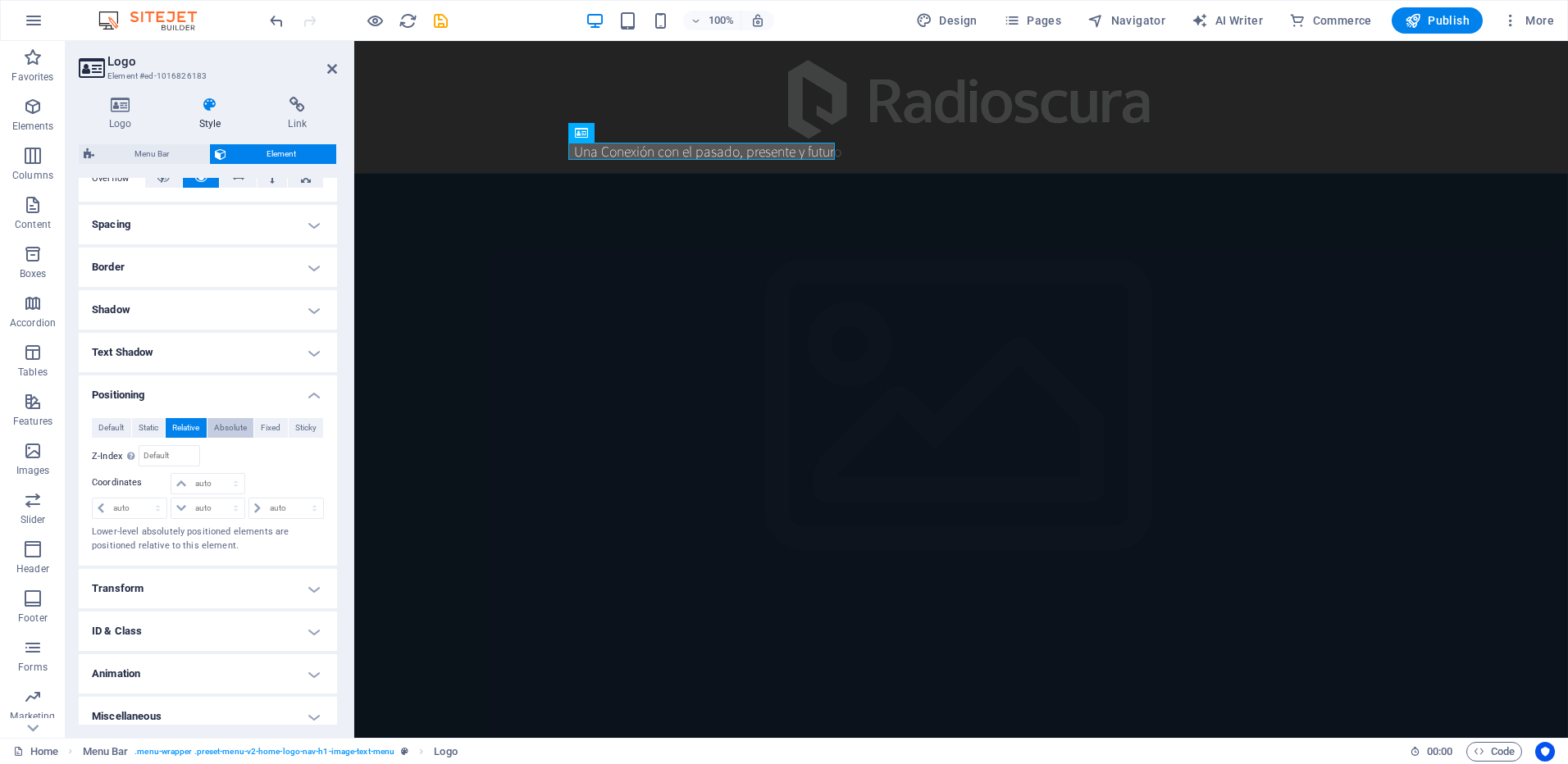
click at [232, 428] on span "Absolute" at bounding box center [231, 428] width 33 height 20
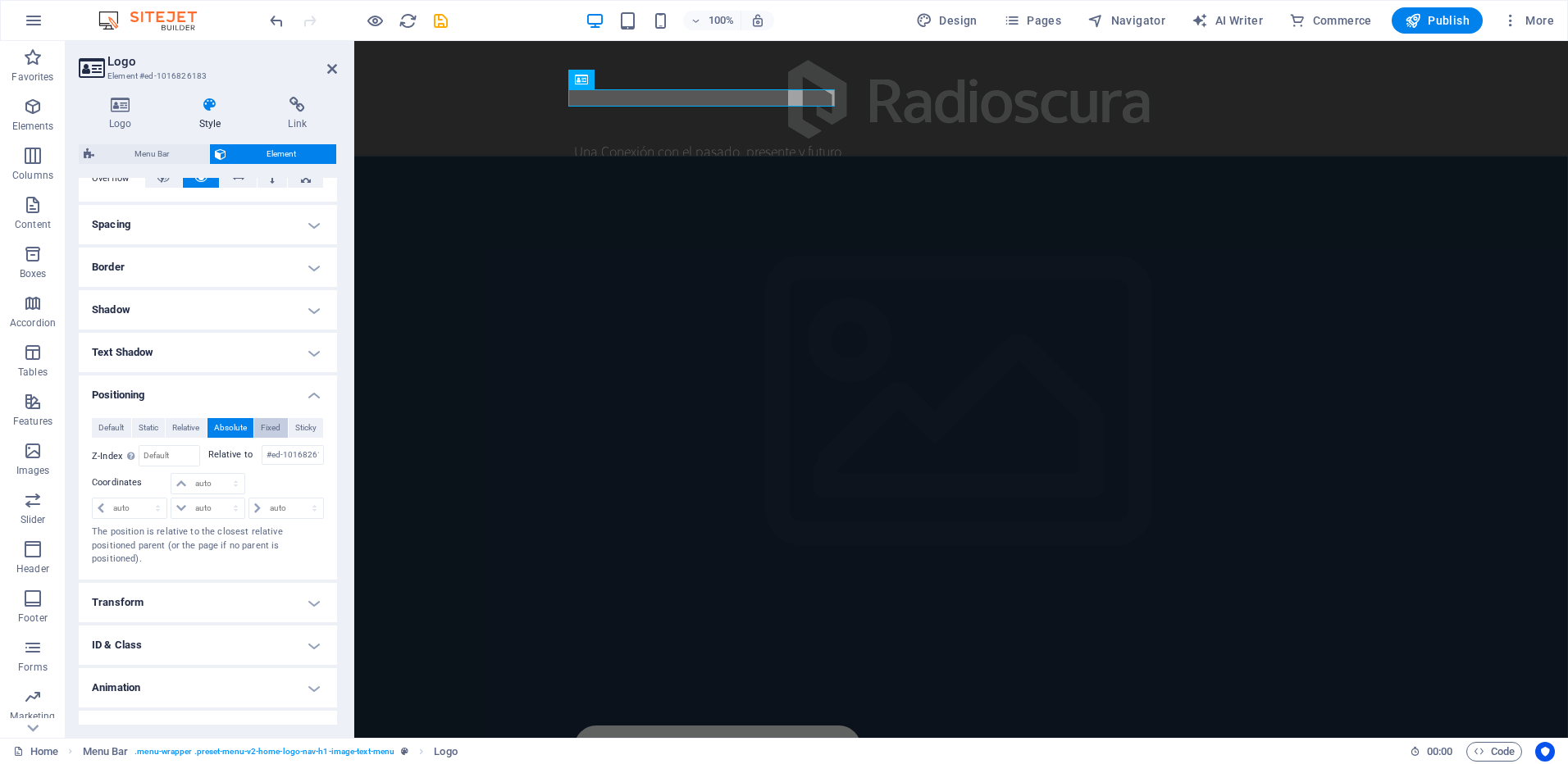
click at [271, 427] on span "Fixed" at bounding box center [270, 428] width 20 height 20
click at [304, 426] on span "Sticky" at bounding box center [306, 428] width 22 height 20
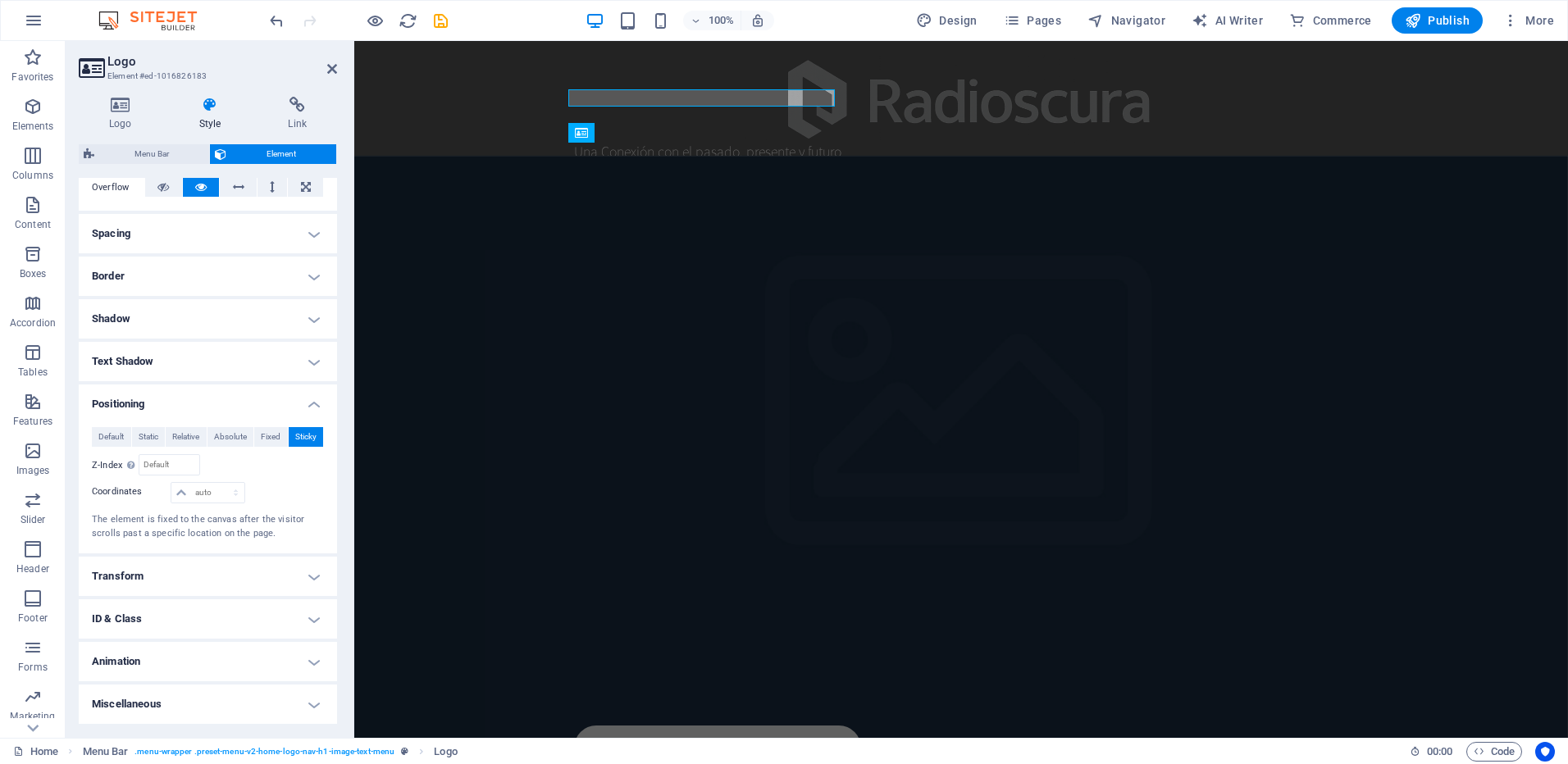
scroll to position [276, 0]
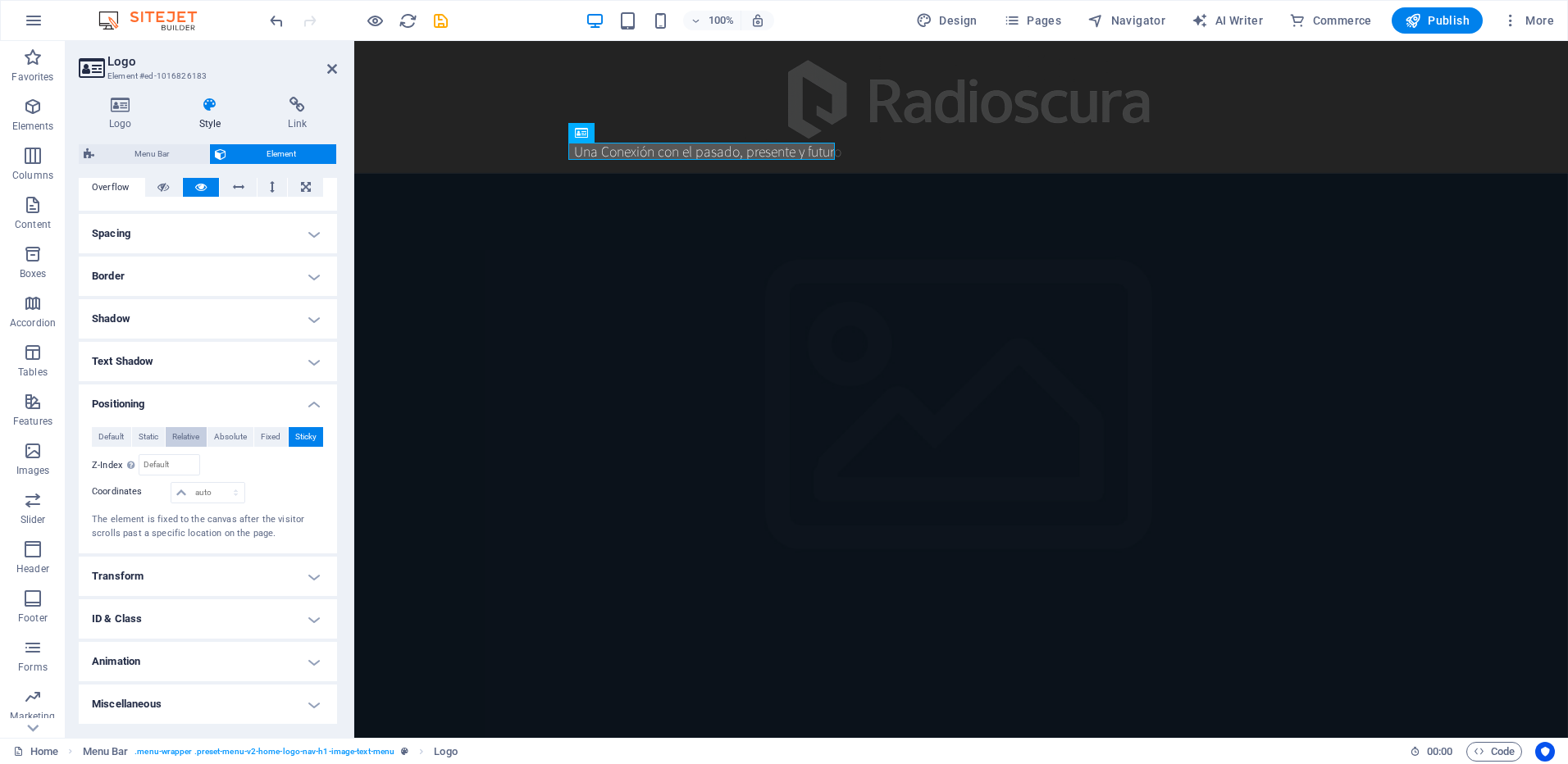
click at [186, 435] on span "Relative" at bounding box center [185, 437] width 27 height 20
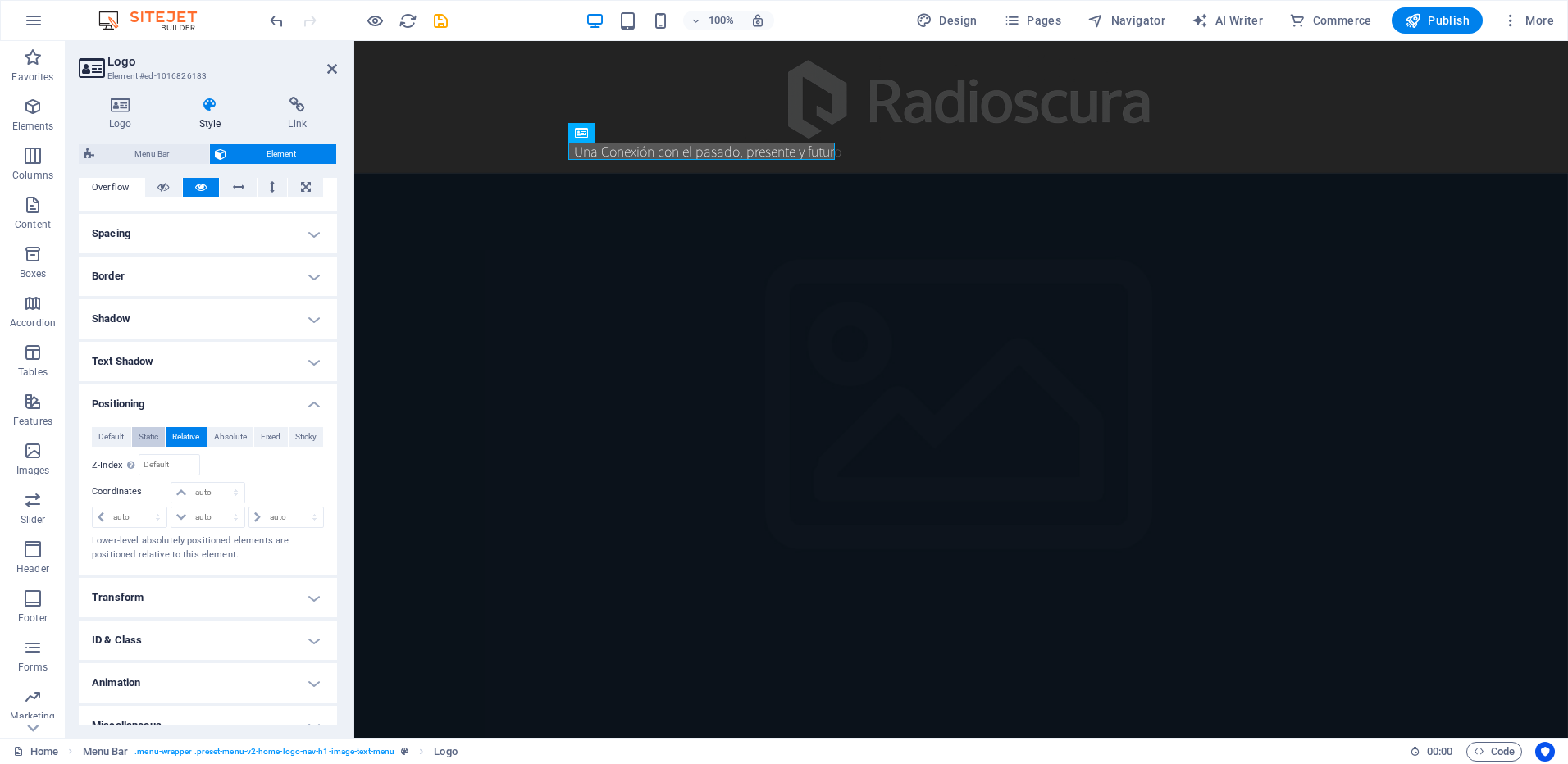
click at [146, 434] on span "Static" at bounding box center [149, 437] width 20 height 20
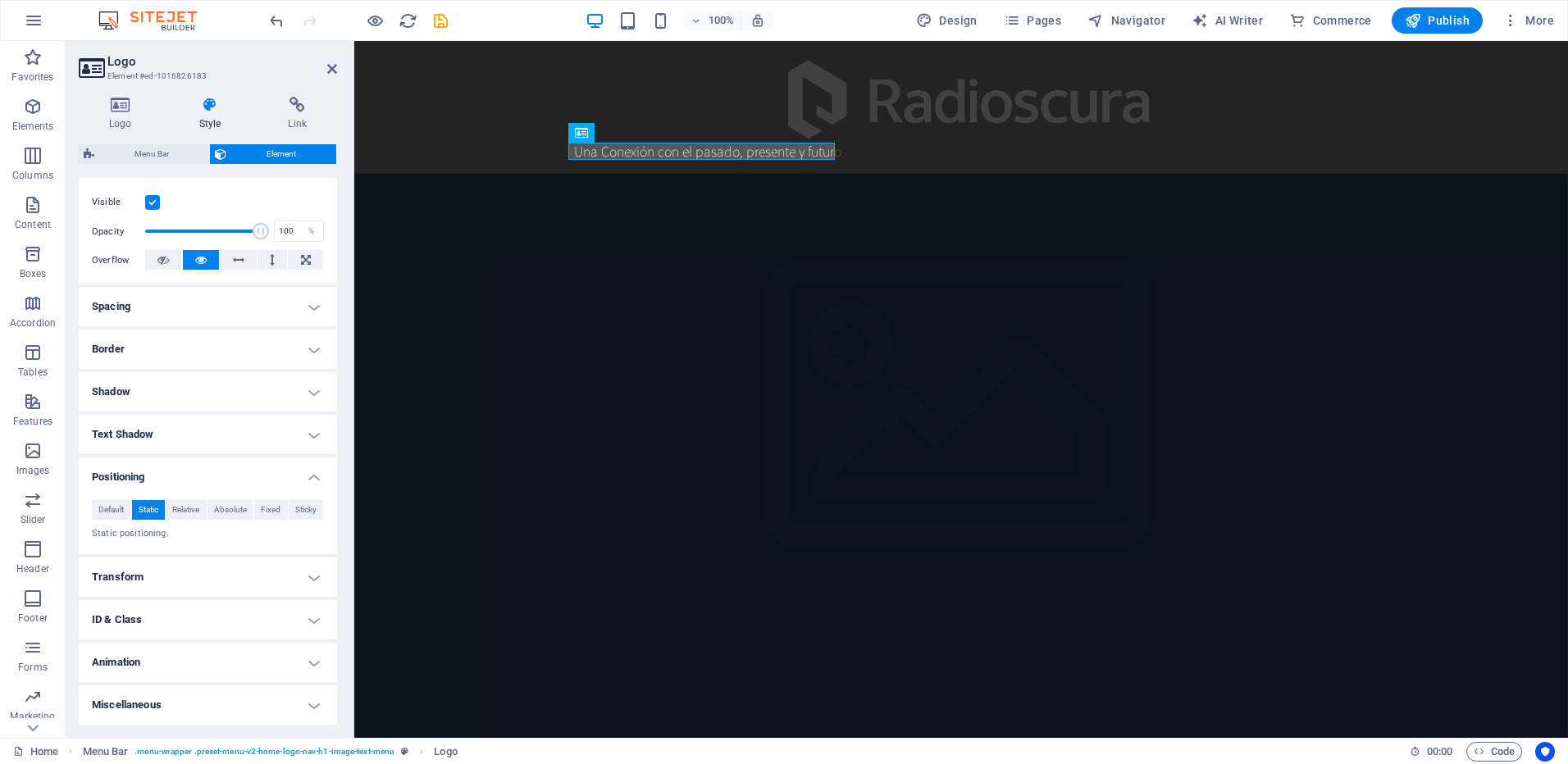
scroll to position [203, 0]
click at [118, 509] on span "Default" at bounding box center [111, 510] width 26 height 20
click at [309, 308] on h4 "Spacing" at bounding box center [208, 307] width 258 height 40
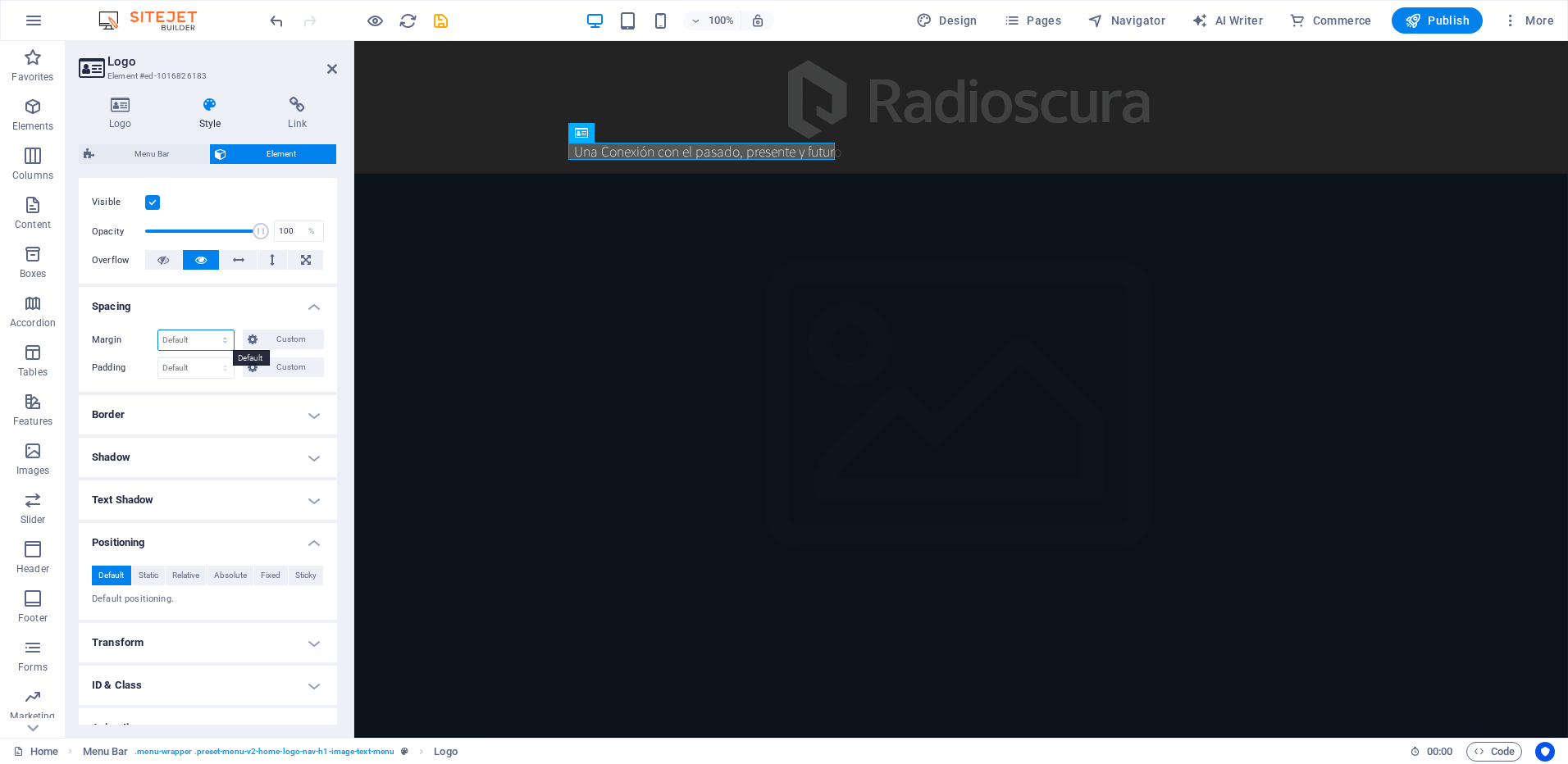
click at [220, 336] on select "Default auto px % rem vw vh Custom" at bounding box center [195, 341] width 75 height 20
click at [203, 334] on select "Default auto px % rem vw vh Custom" at bounding box center [195, 341] width 75 height 20
click at [251, 416] on h4 "Border" at bounding box center [208, 415] width 258 height 40
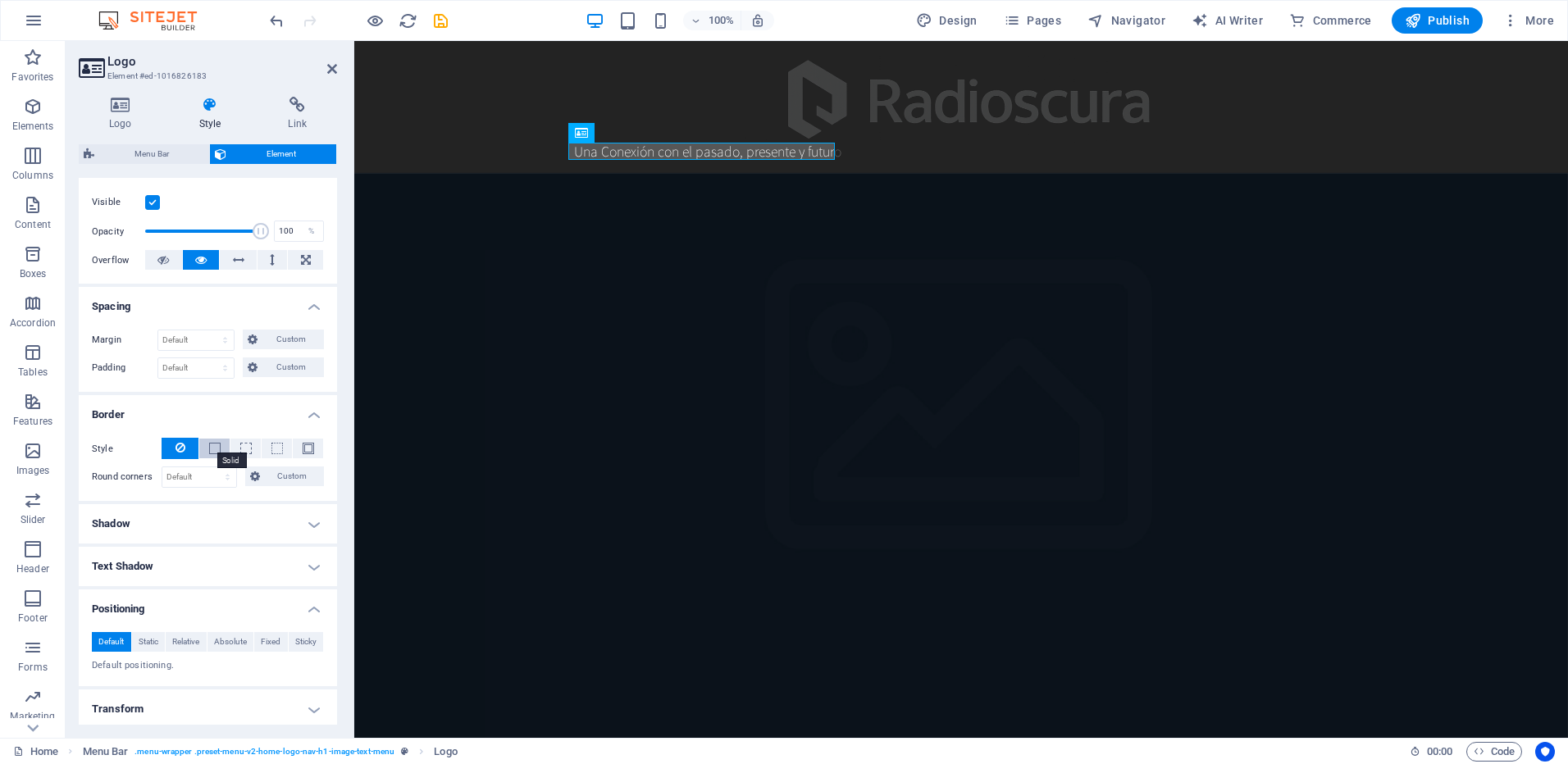
click at [214, 445] on span at bounding box center [215, 449] width 12 height 12
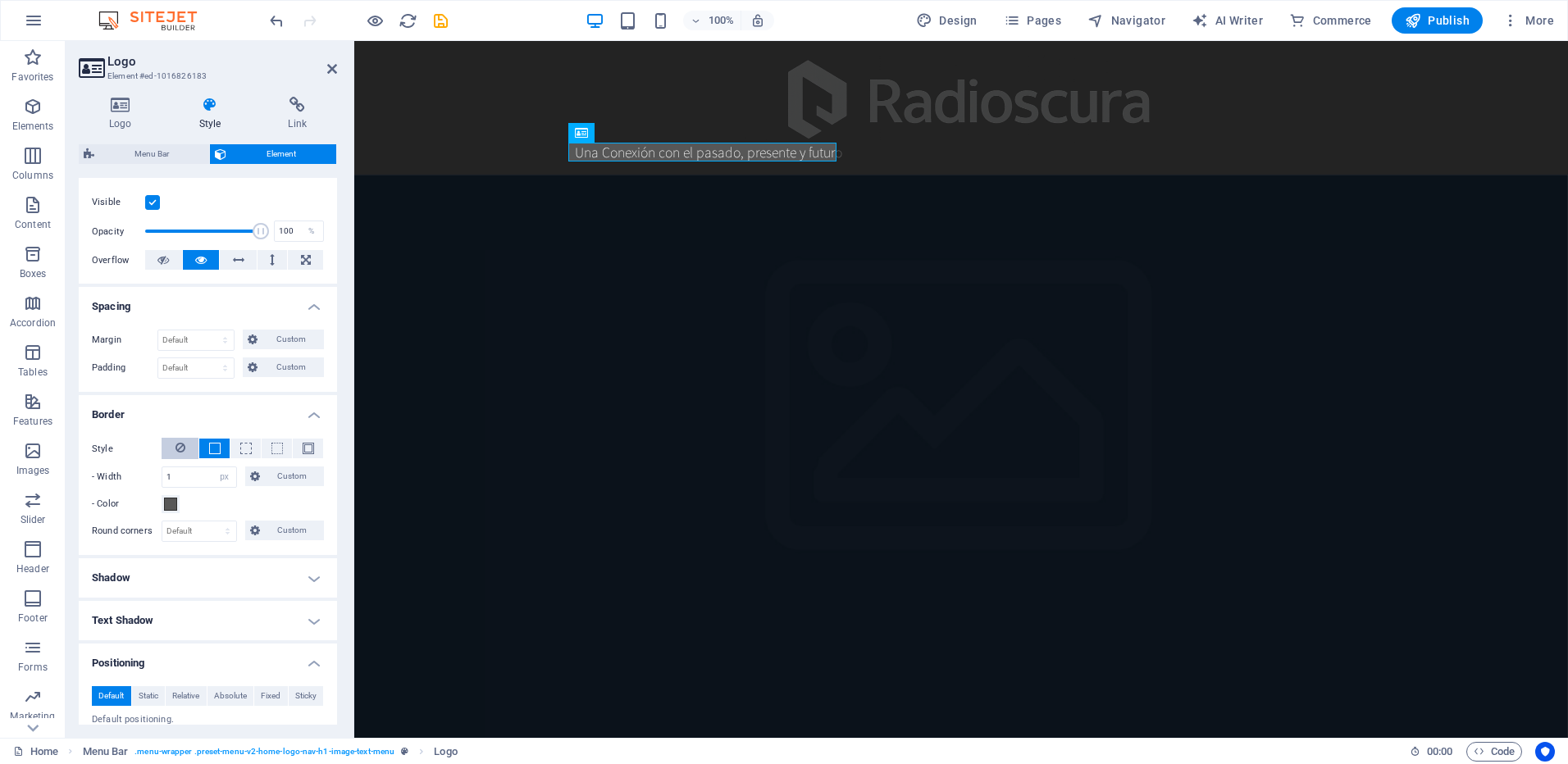
click at [184, 445] on icon at bounding box center [180, 448] width 10 height 20
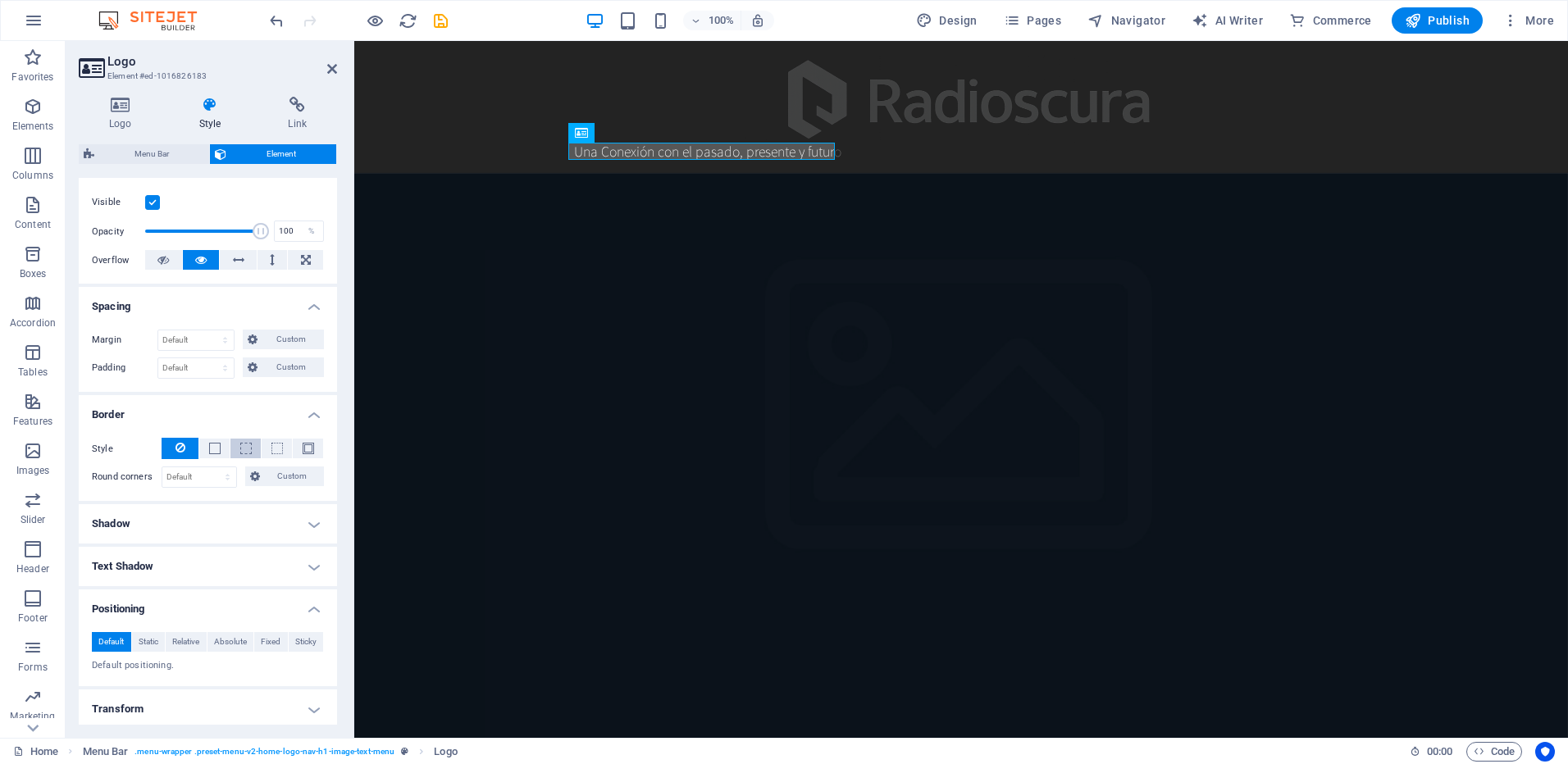
click at [246, 448] on span at bounding box center [246, 449] width 12 height 12
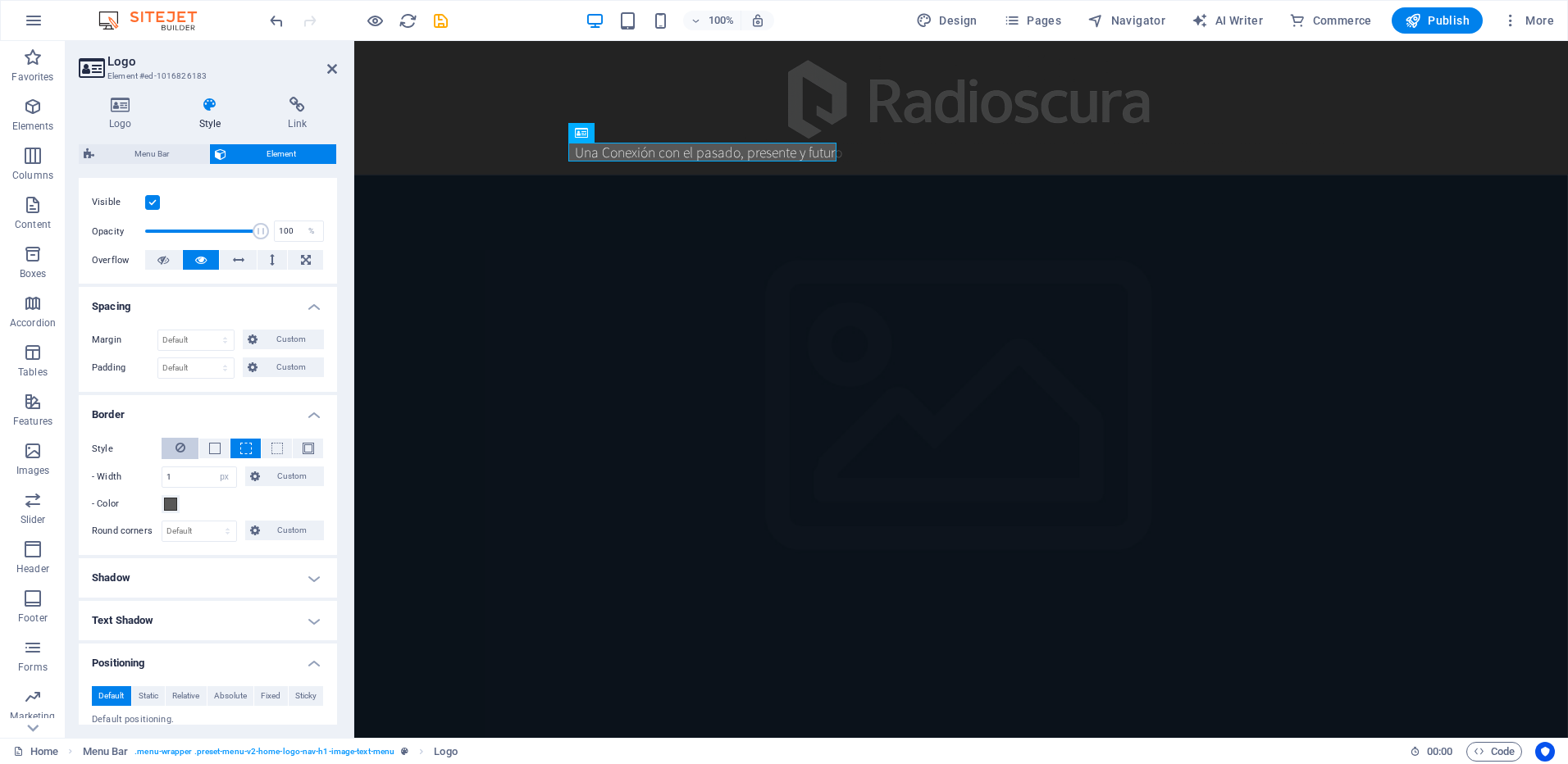
click at [186, 446] on button at bounding box center [179, 449] width 37 height 21
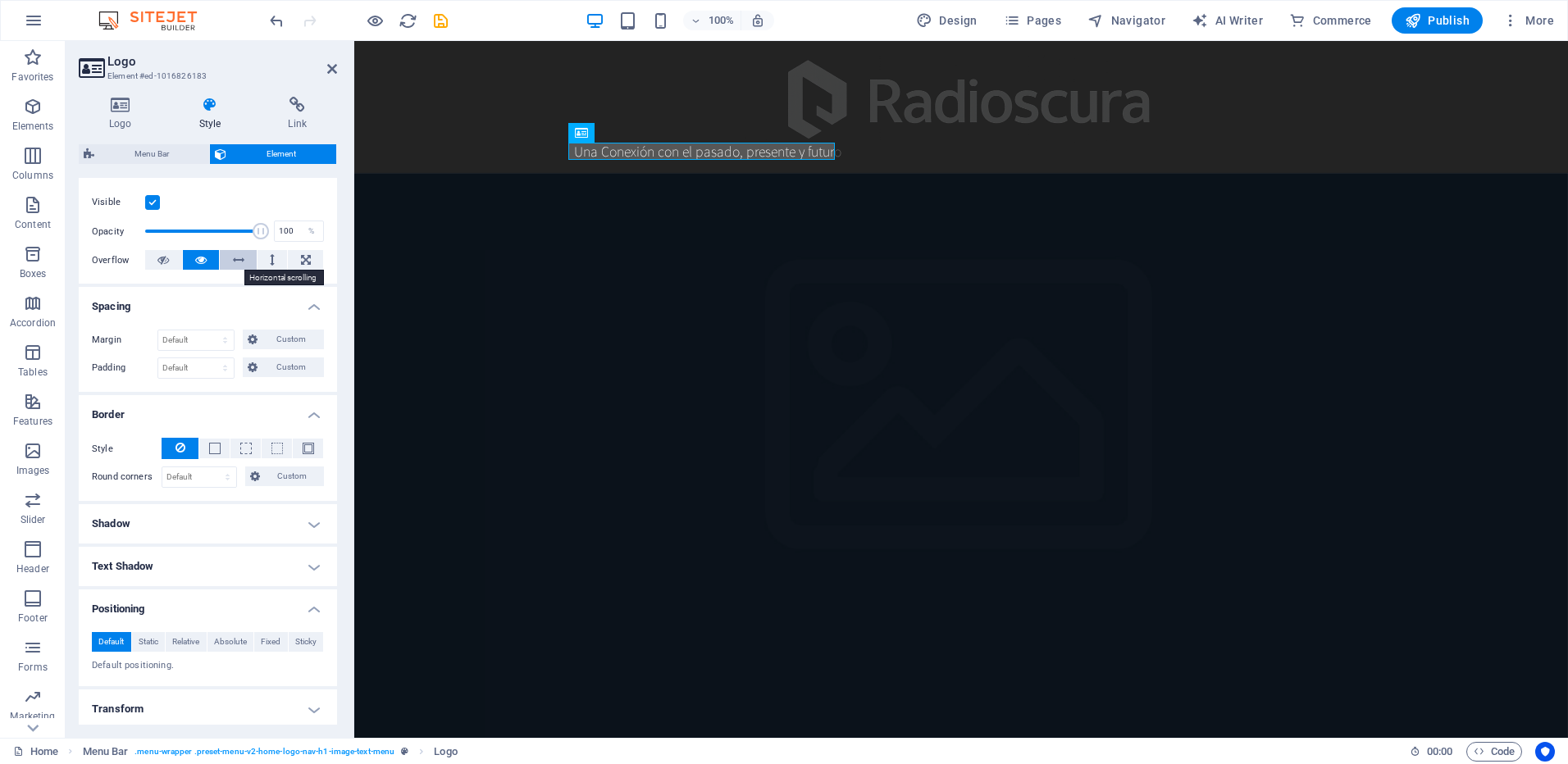
click at [239, 260] on icon at bounding box center [239, 260] width 12 height 20
click at [246, 260] on button at bounding box center [238, 260] width 37 height 20
click at [266, 258] on button at bounding box center [272, 260] width 31 height 20
click at [237, 258] on icon at bounding box center [239, 260] width 12 height 20
click at [184, 259] on button at bounding box center [201, 260] width 37 height 20
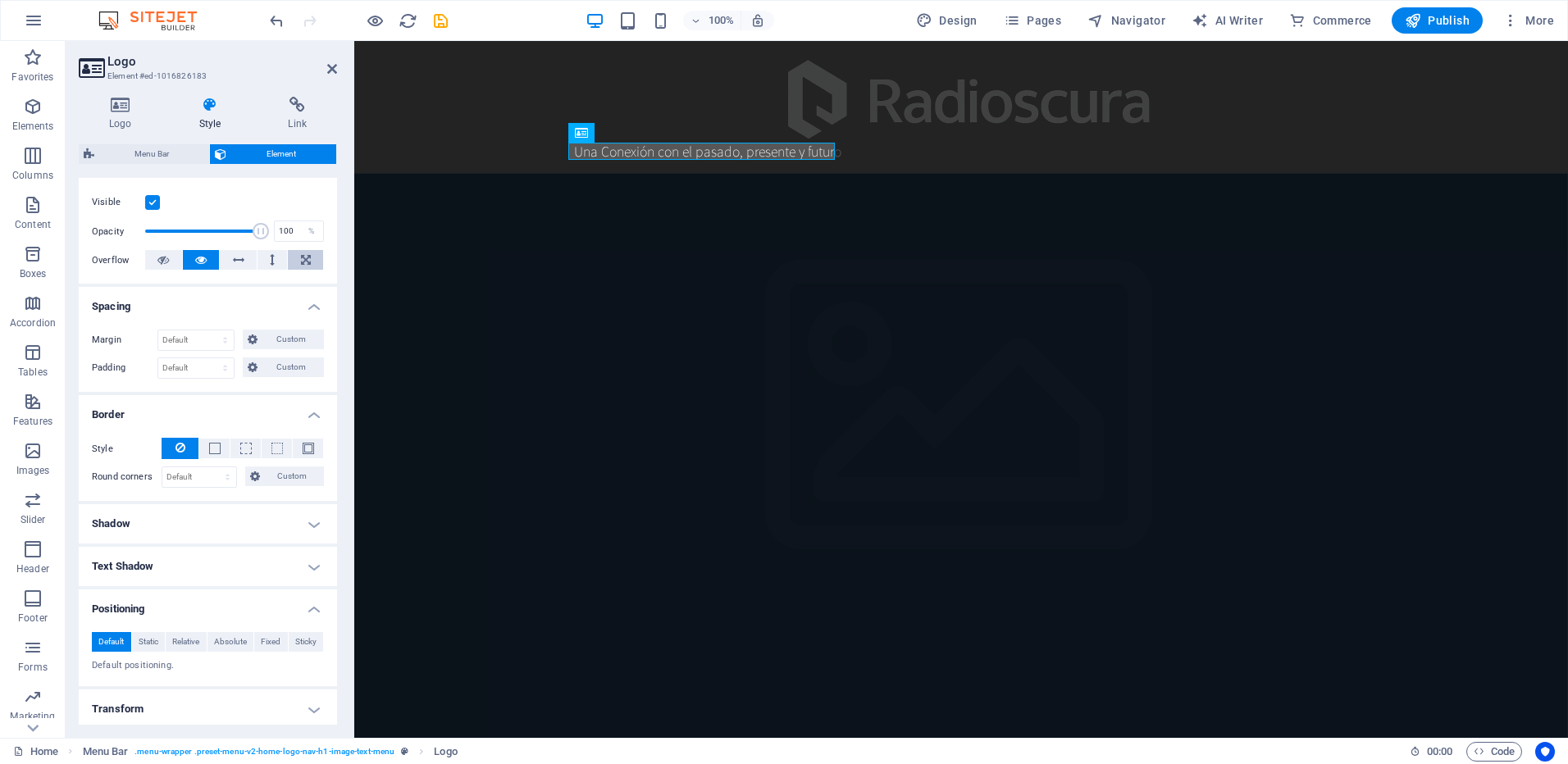
click at [295, 254] on button at bounding box center [305, 260] width 36 height 20
click at [233, 257] on icon at bounding box center [239, 260] width 12 height 20
click at [259, 254] on button at bounding box center [272, 260] width 31 height 20
click at [243, 254] on button at bounding box center [238, 260] width 37 height 20
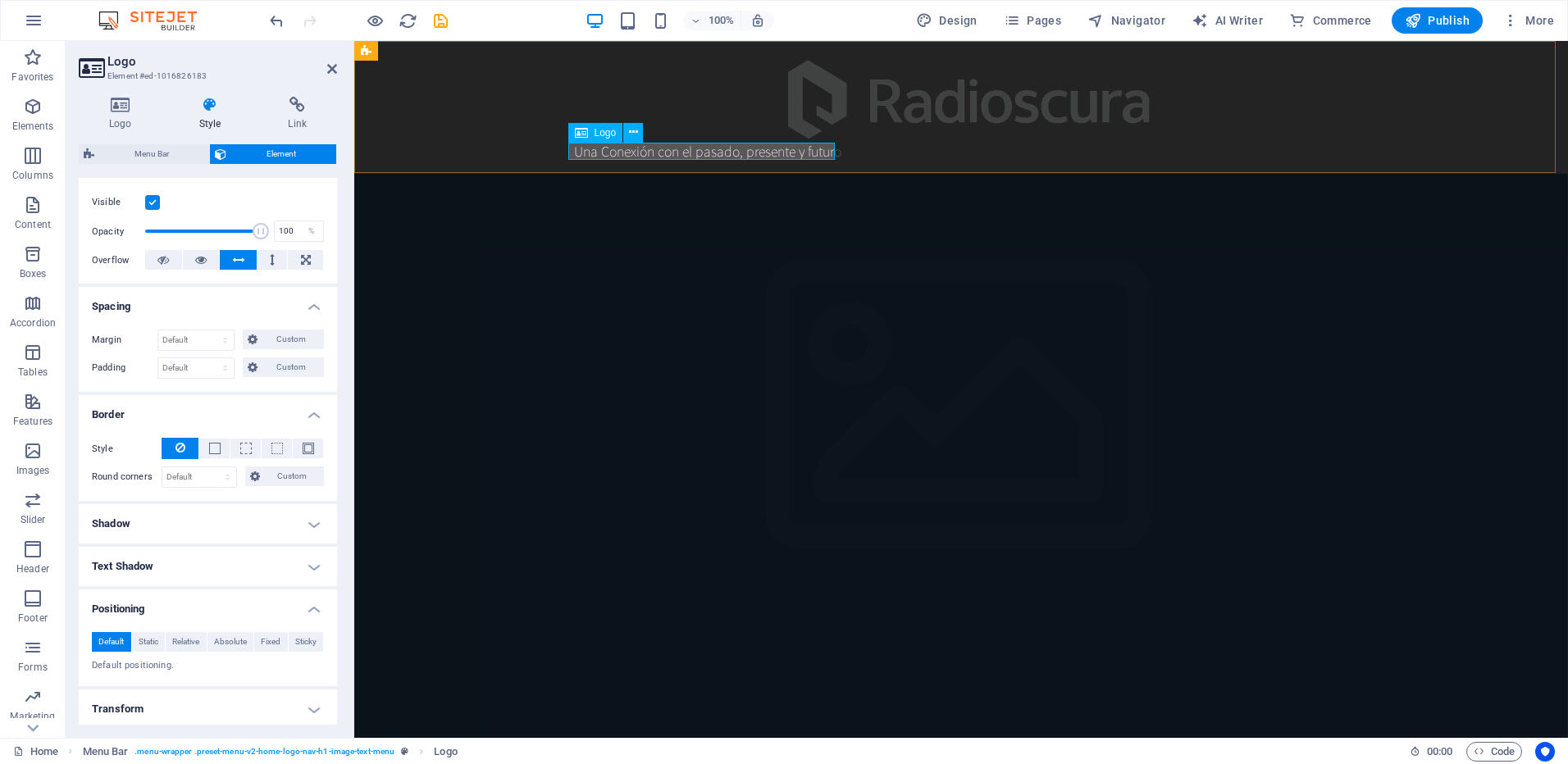
click at [810, 154] on div "Una Conexión con el pasado, presente y futuro" at bounding box center [961, 151] width 774 height 17
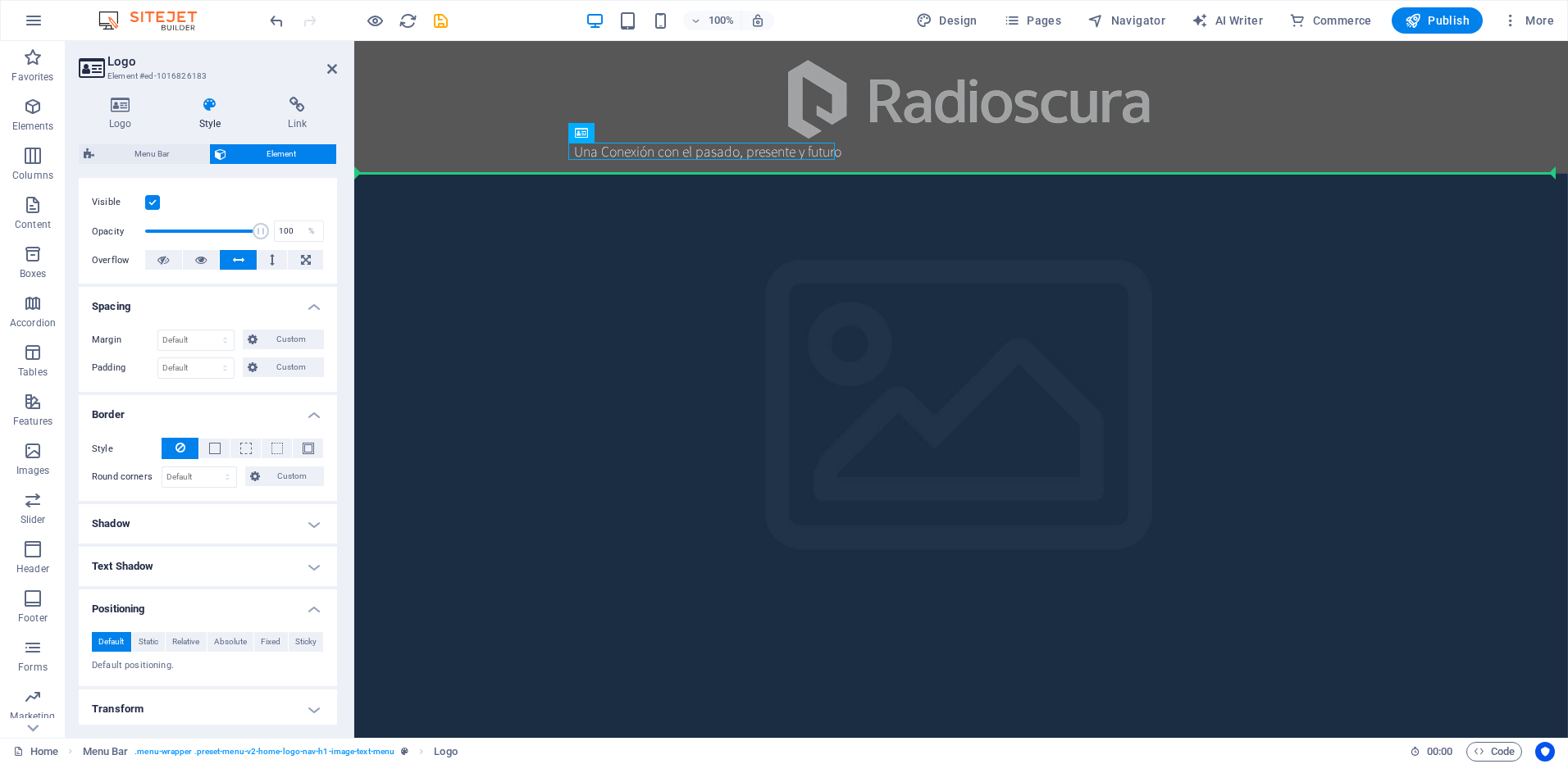
drag, startPoint x: 760, startPoint y: 152, endPoint x: 860, endPoint y: 154, distance: 100.0
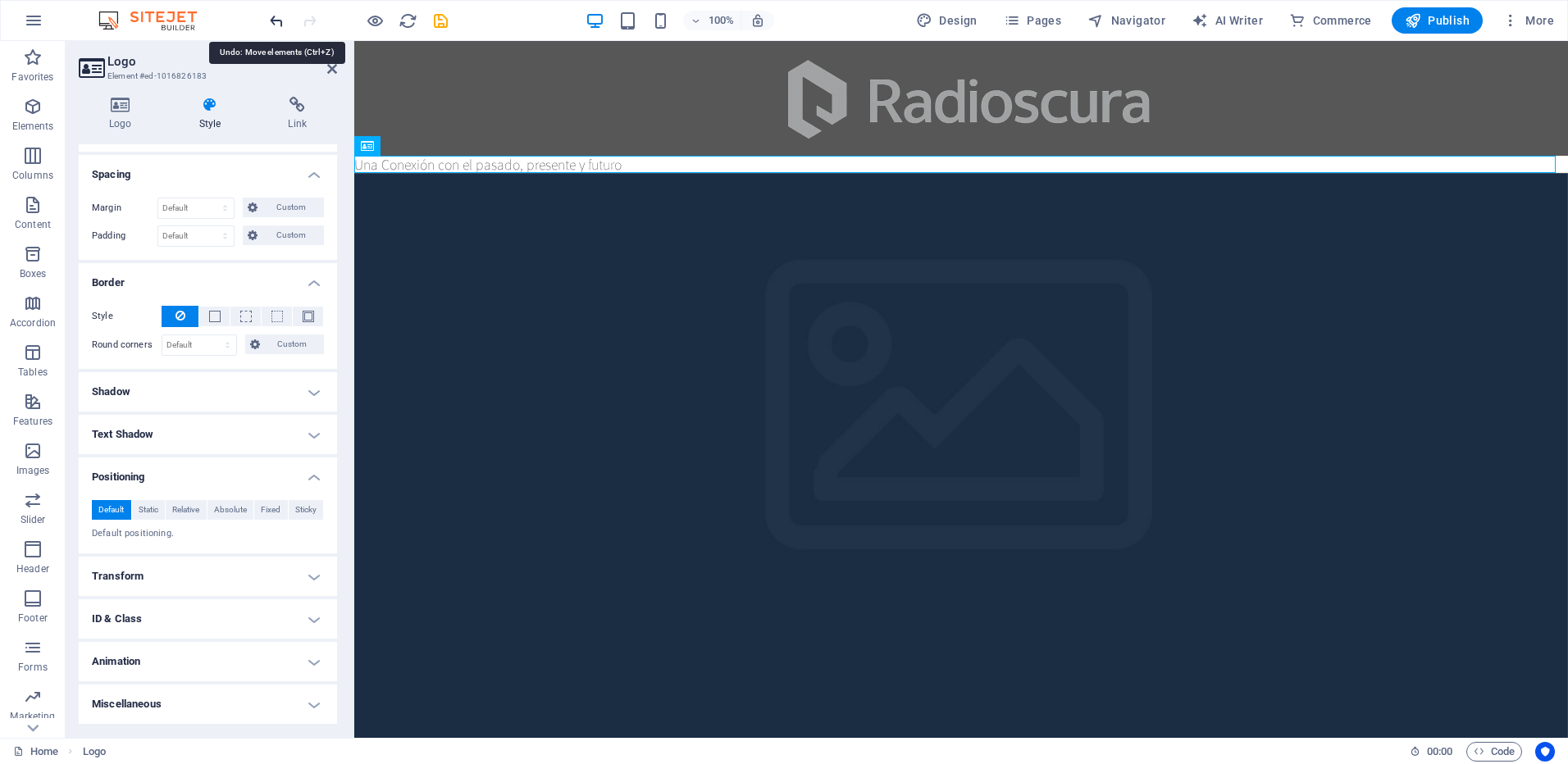
click at [275, 17] on icon "undo" at bounding box center [276, 21] width 19 height 19
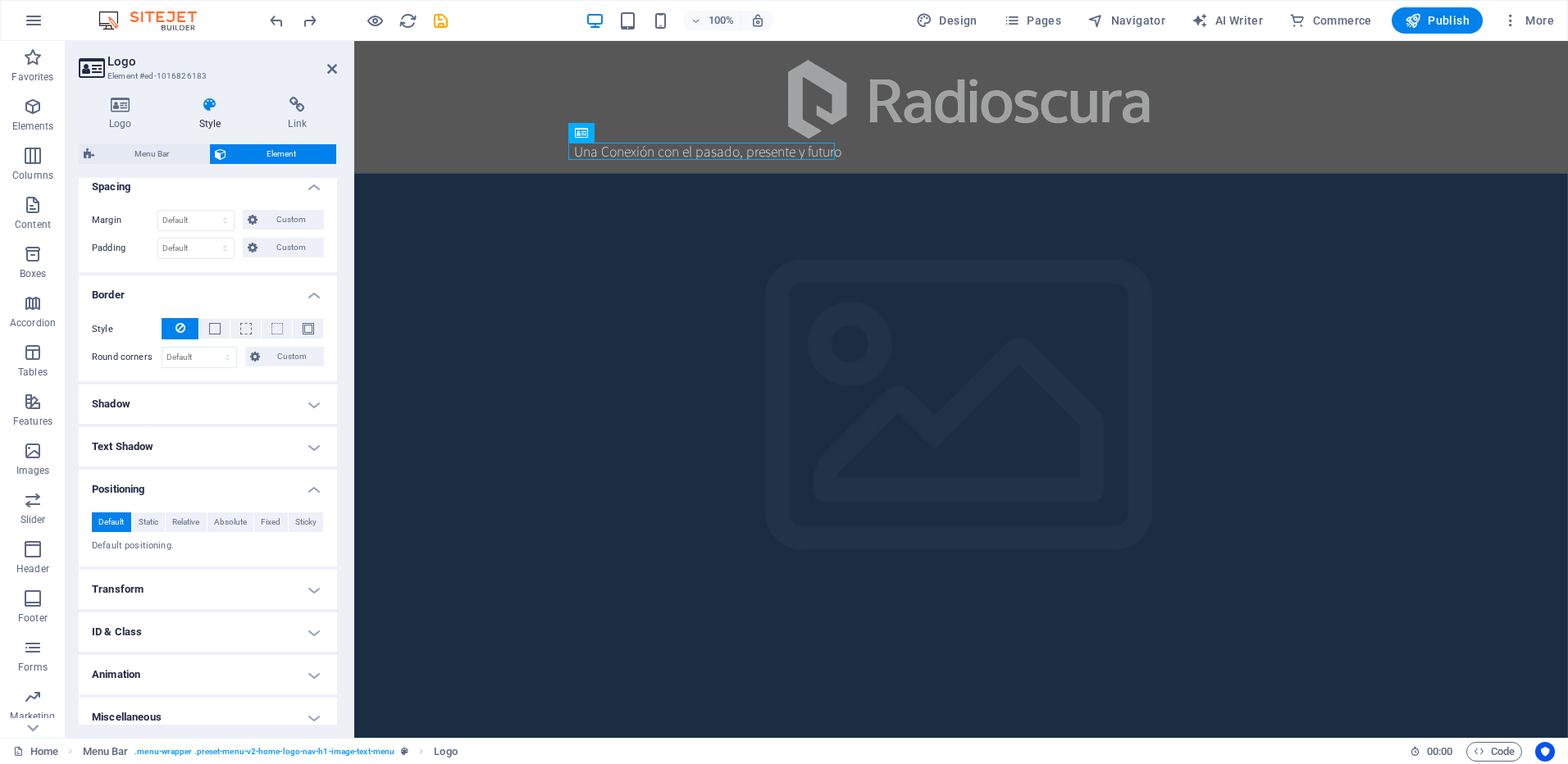
scroll to position [336, 0]
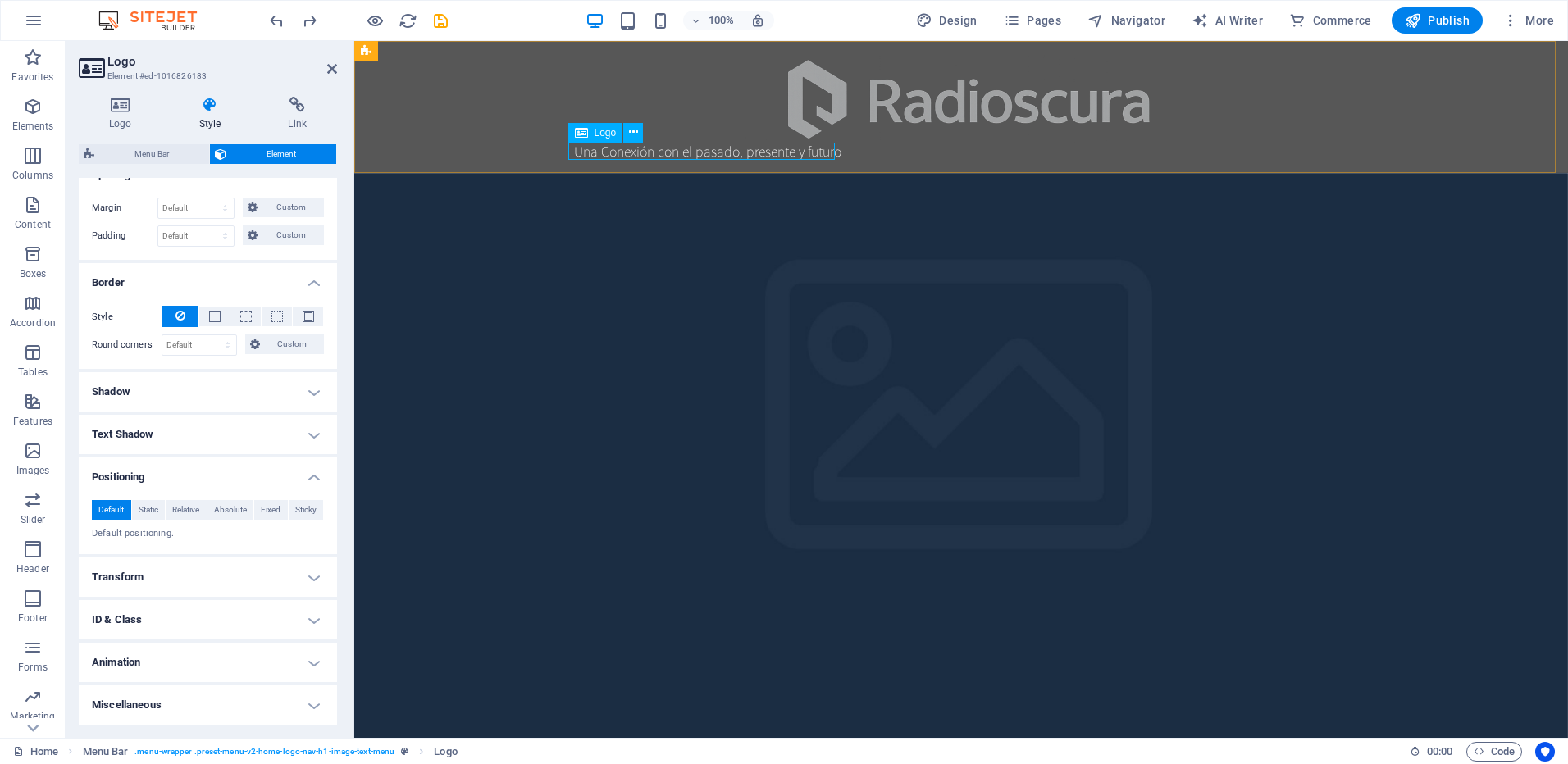
click at [579, 158] on div "Una Conexión con el pasado, presente y futuro" at bounding box center [961, 151] width 774 height 17
click at [584, 131] on icon at bounding box center [581, 133] width 13 height 20
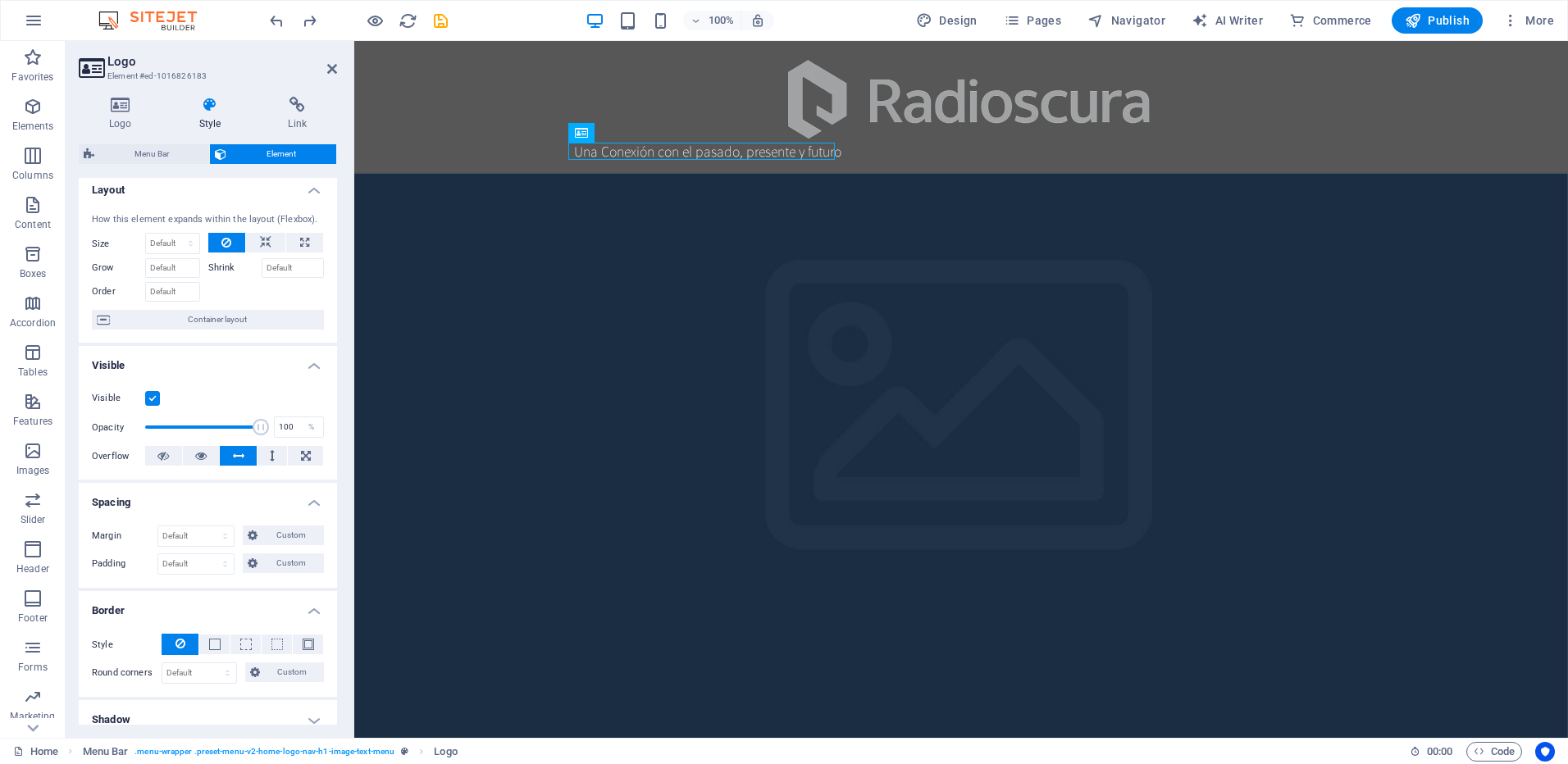
scroll to position [0, 0]
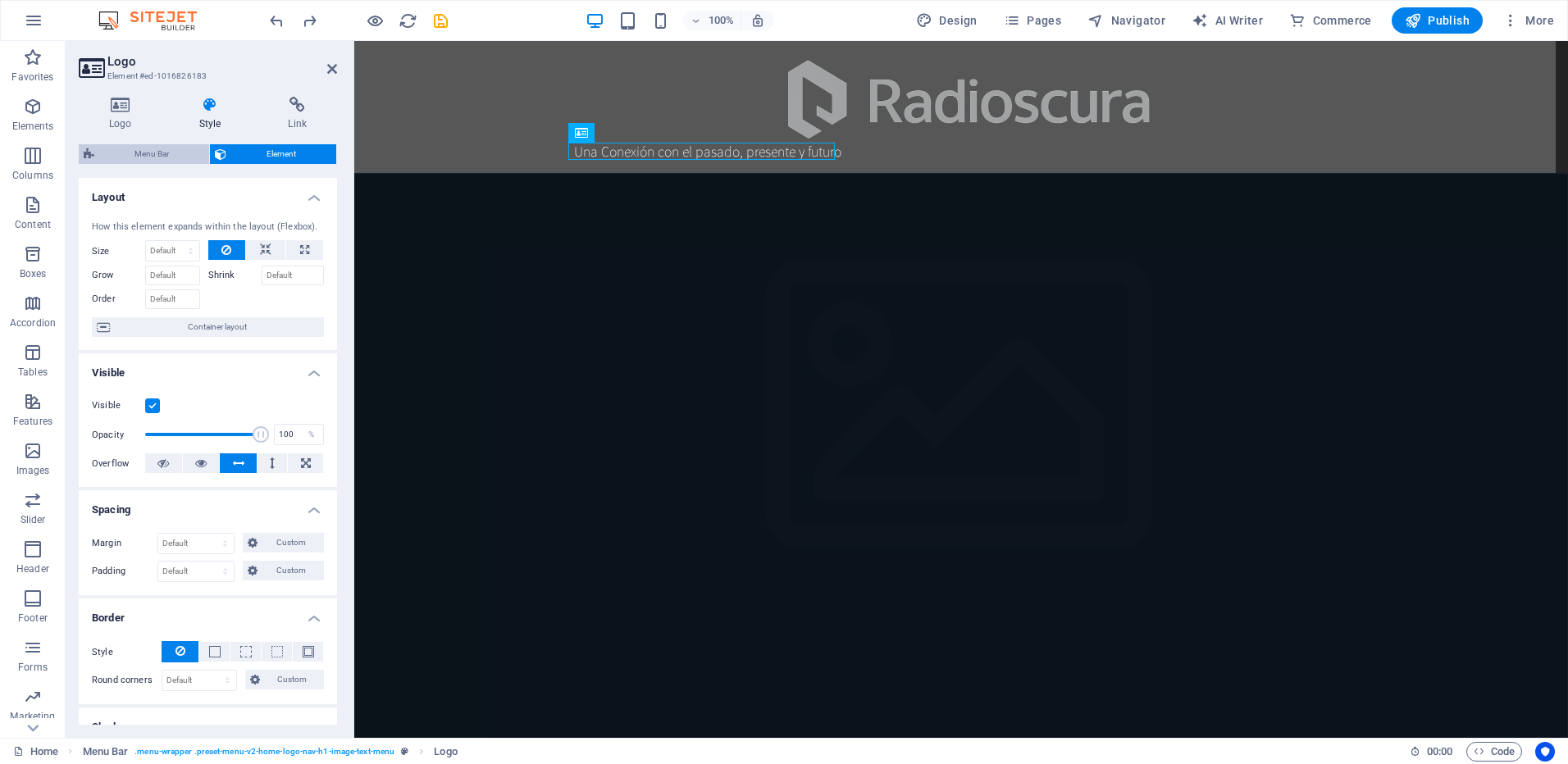
click at [160, 155] on span "Menu Bar" at bounding box center [151, 155] width 105 height 20
select select "rem"
select select "preset-menu-v2-home-logo-nav-h1-image-text-menu"
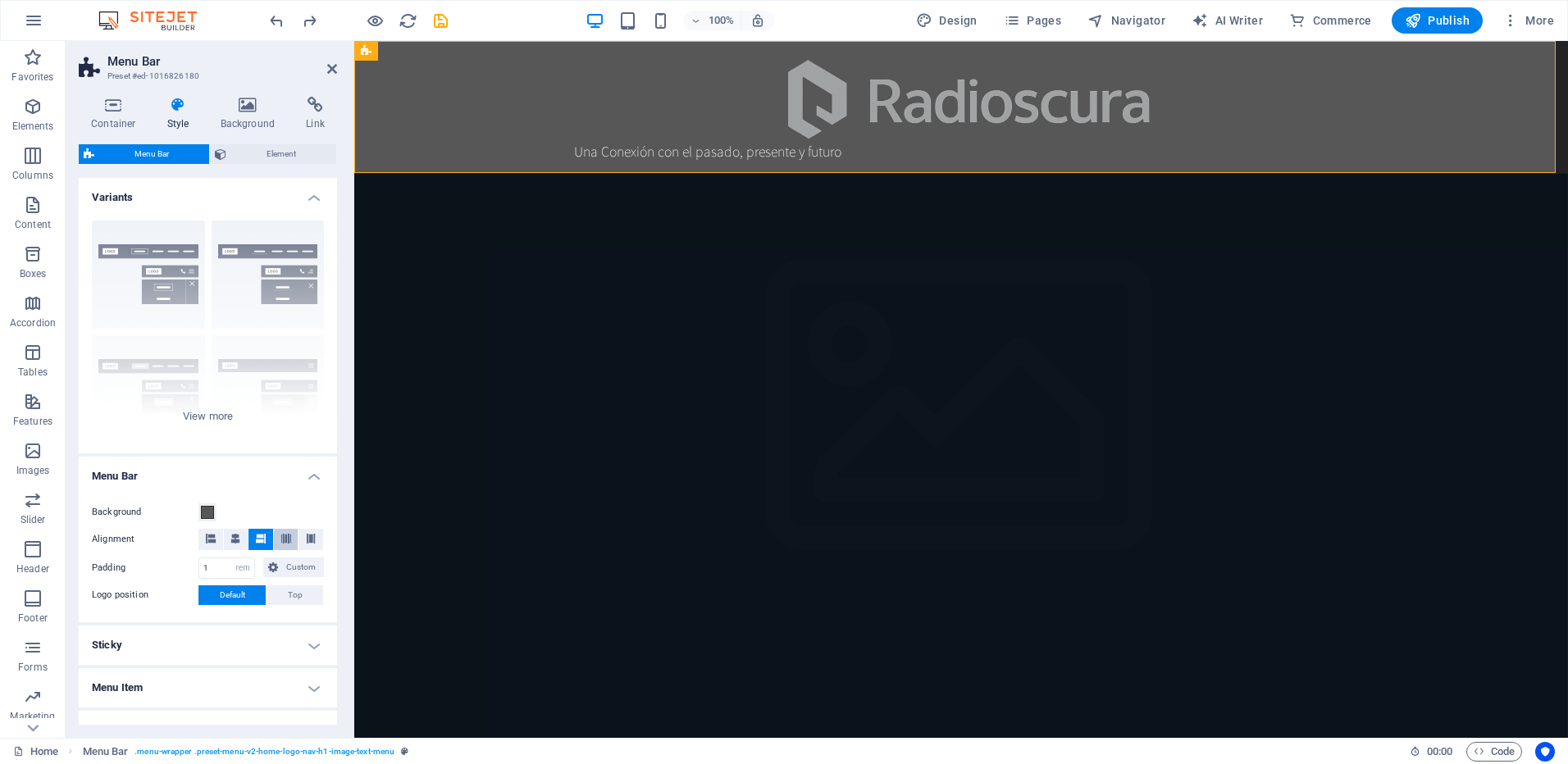
click at [289, 539] on button at bounding box center [286, 540] width 25 height 21
click at [264, 542] on button at bounding box center [261, 540] width 25 height 21
click at [197, 416] on div "Border Centered Default Fixed Loki Trigger Wide XXL" at bounding box center [208, 331] width 258 height 246
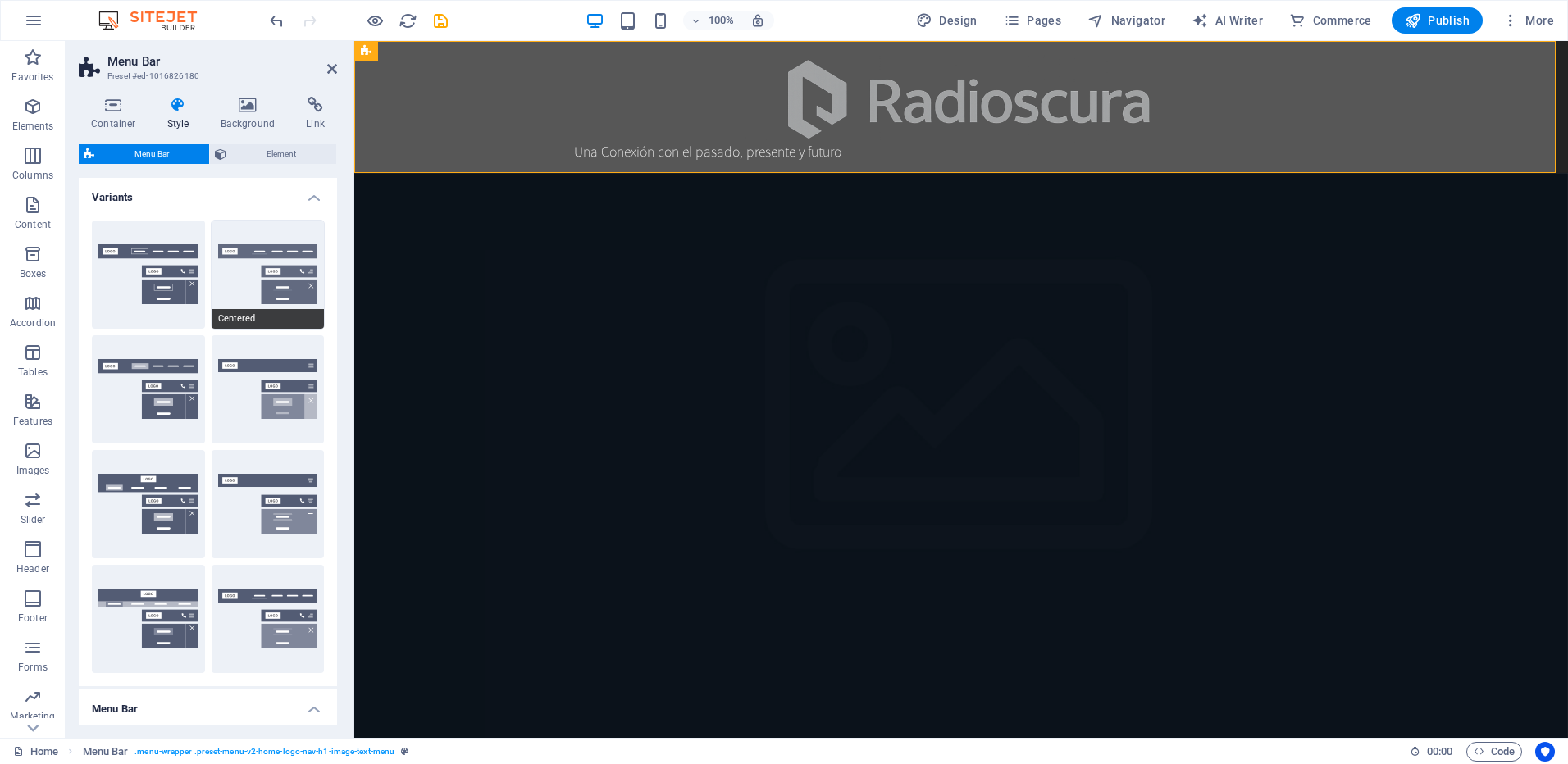
click at [264, 261] on button "Centered" at bounding box center [268, 275] width 113 height 108
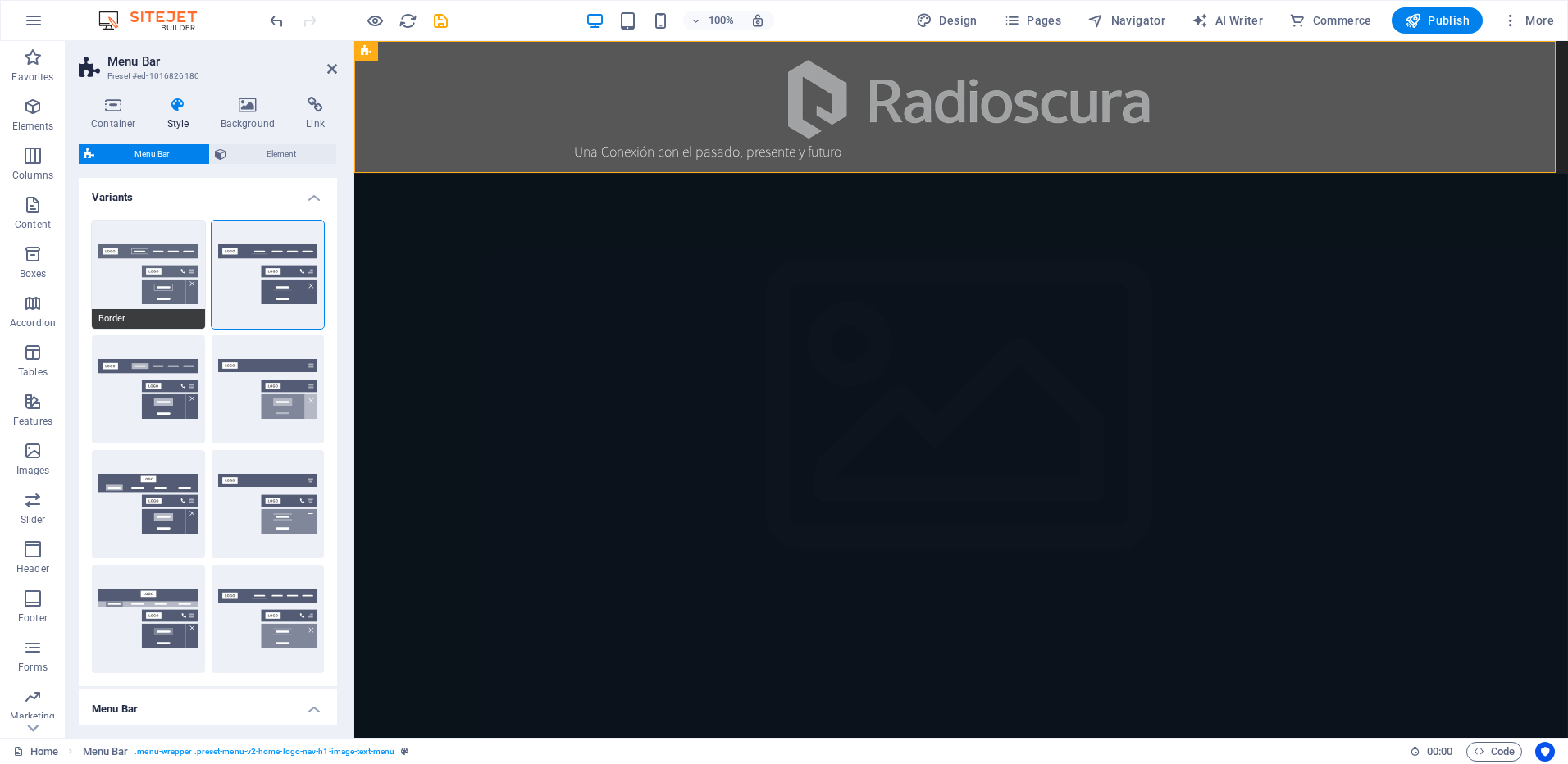
click at [141, 265] on button "Border" at bounding box center [148, 275] width 113 height 108
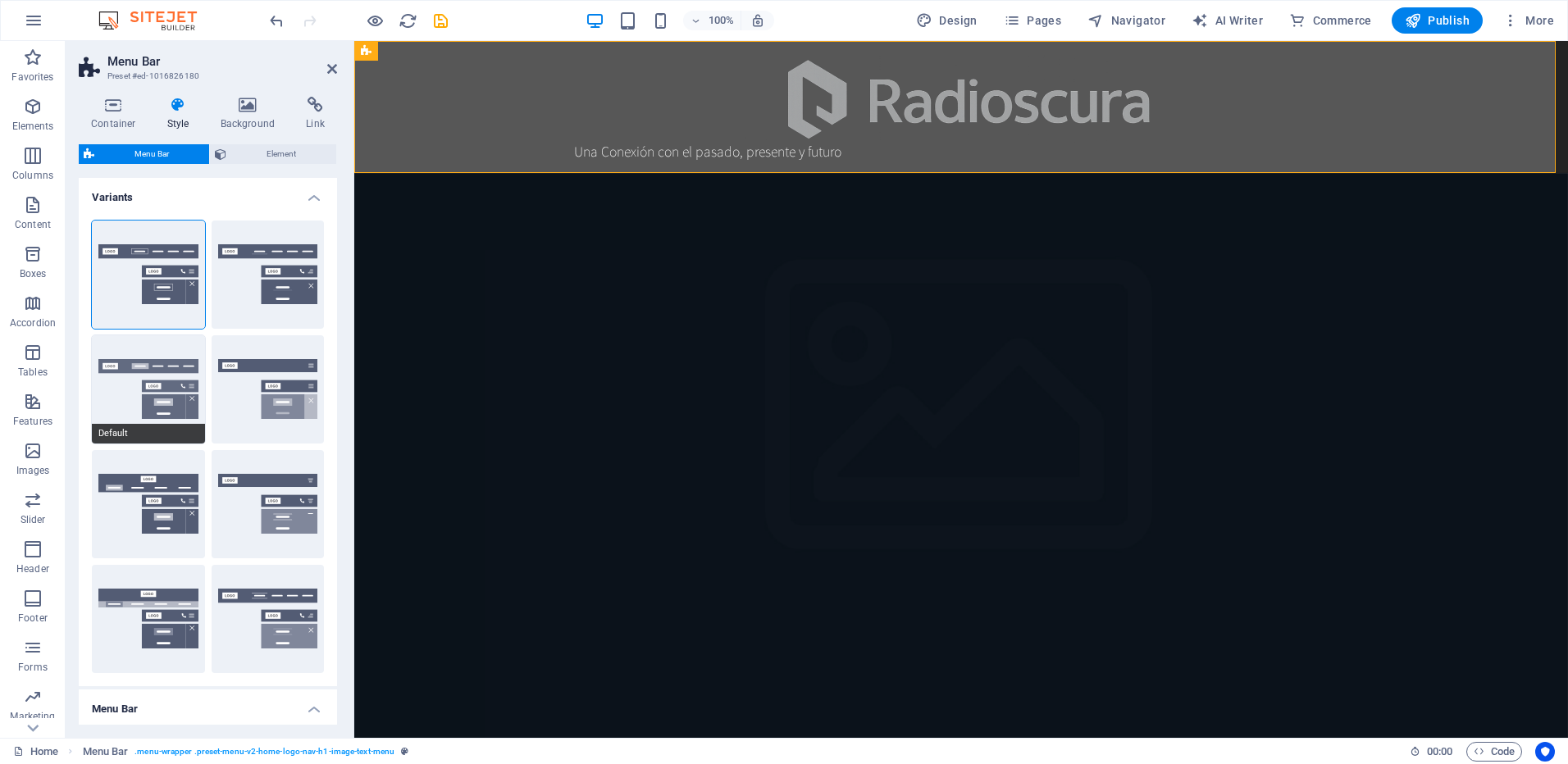
click at [142, 371] on button "Default" at bounding box center [148, 389] width 113 height 108
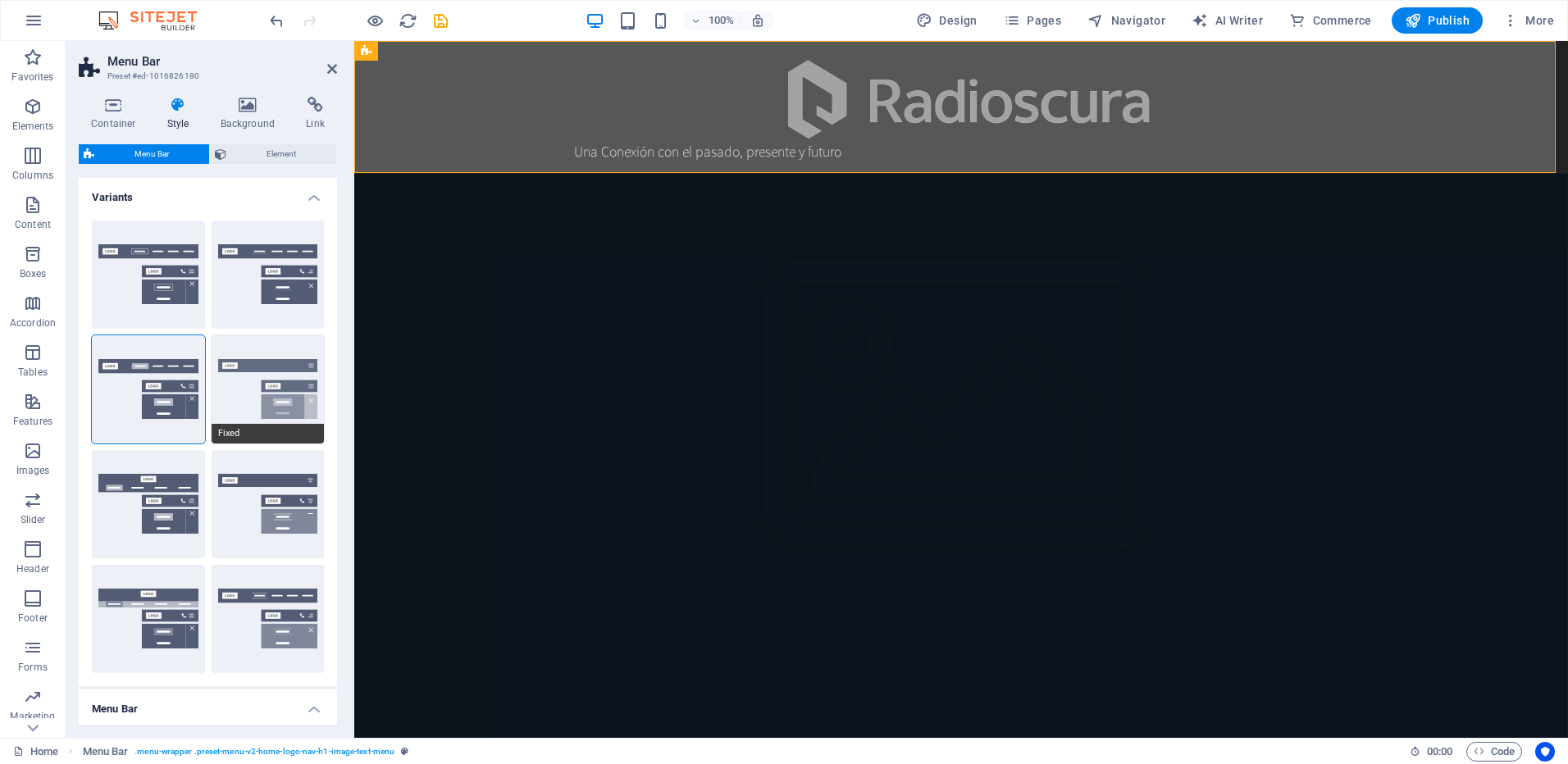
click at [275, 390] on button "Fixed" at bounding box center [268, 389] width 113 height 108
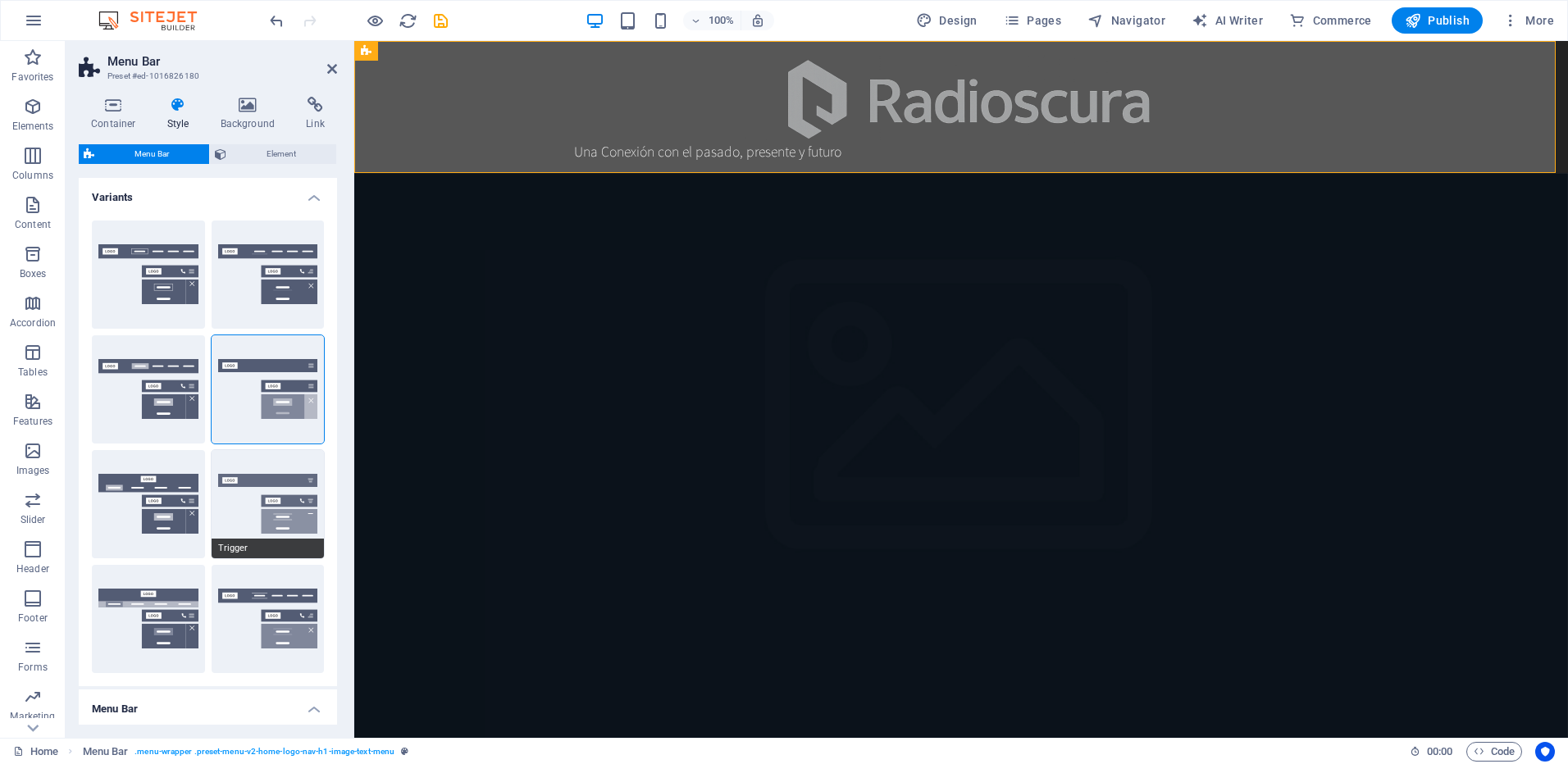
click at [247, 489] on button "Trigger" at bounding box center [268, 504] width 113 height 108
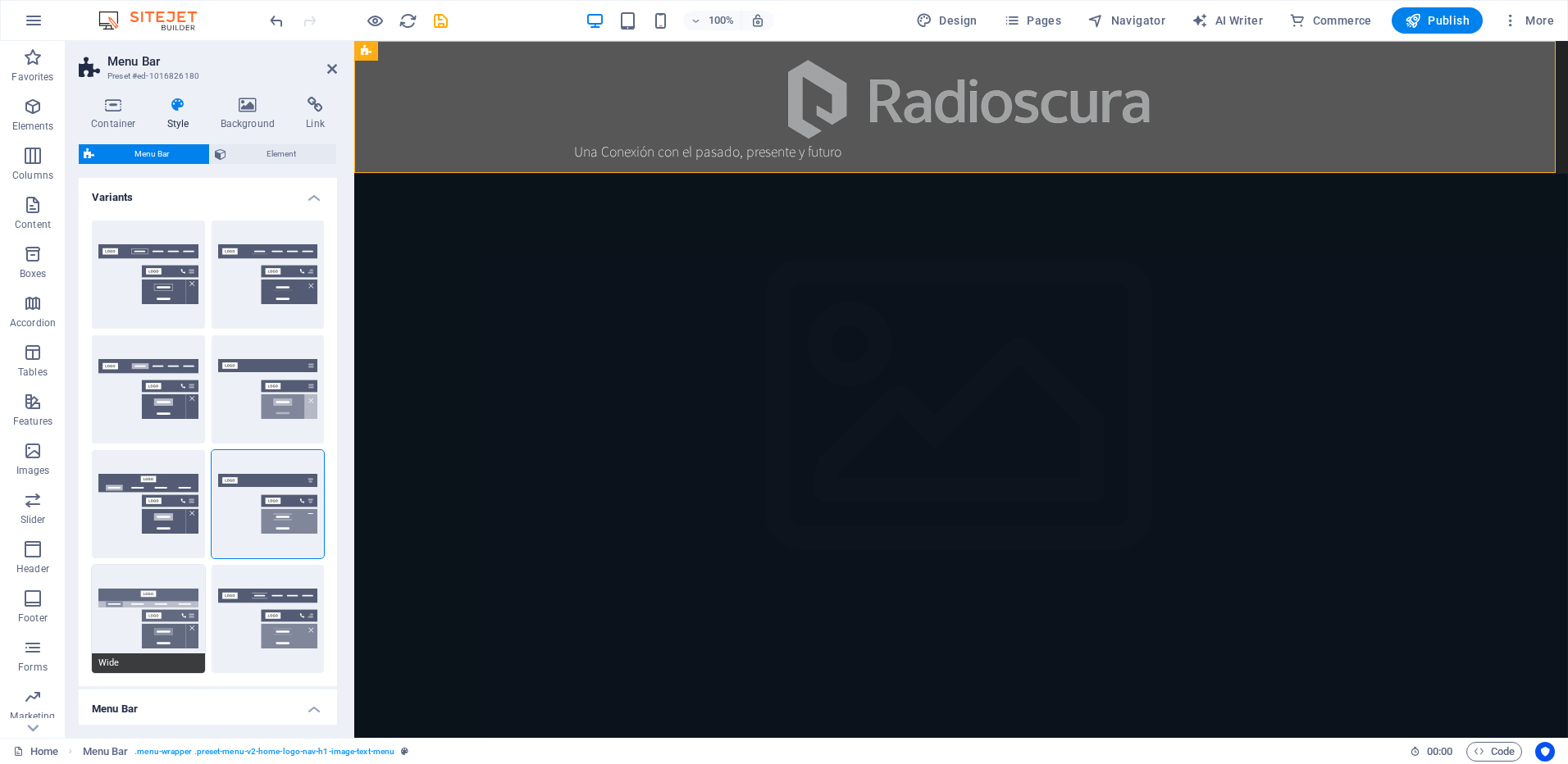
drag, startPoint x: 251, startPoint y: 610, endPoint x: 178, endPoint y: 610, distance: 73.0
click at [252, 611] on button "XXL" at bounding box center [268, 618] width 113 height 108
click at [174, 610] on button "Wide" at bounding box center [148, 618] width 113 height 108
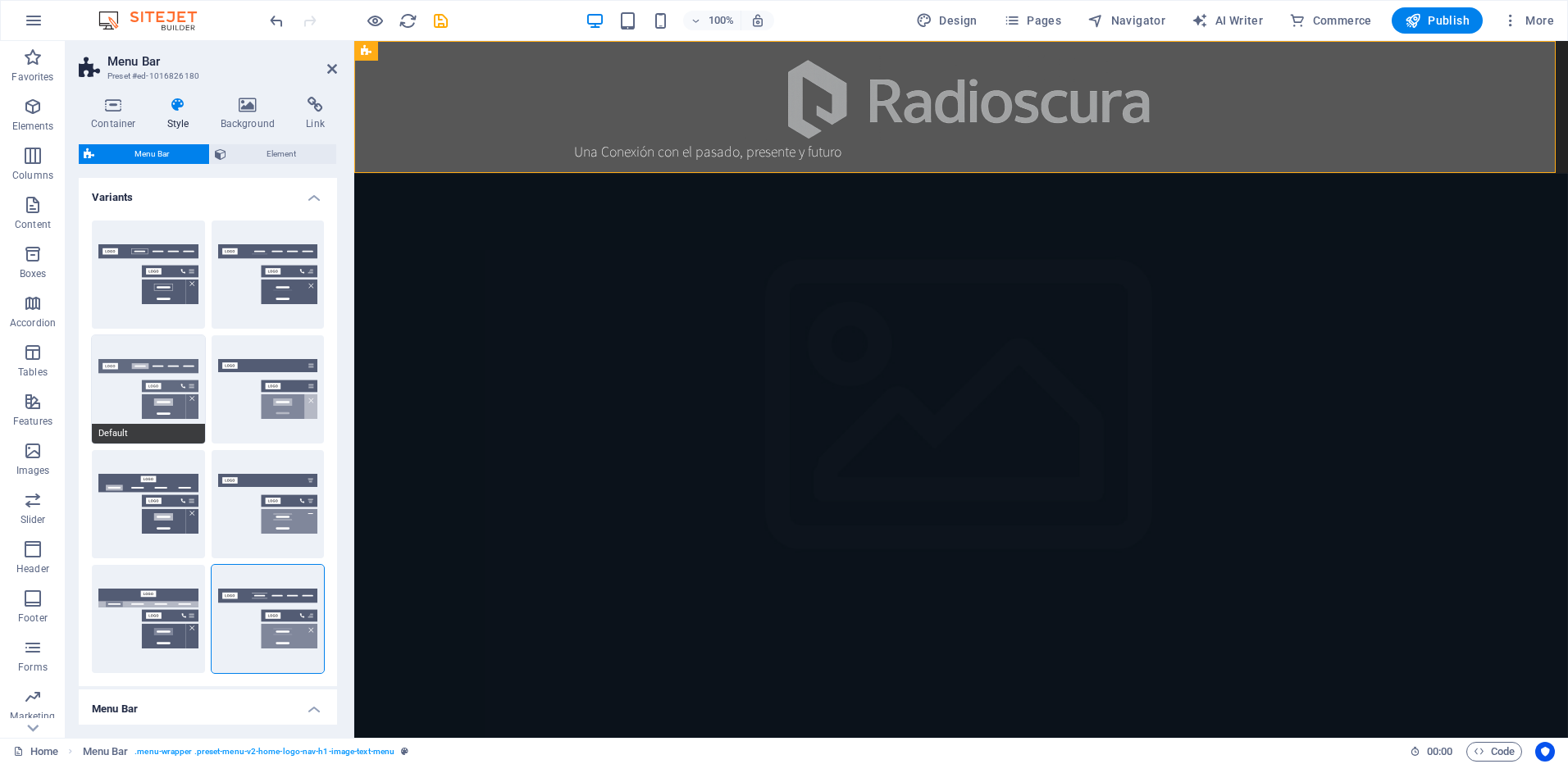
type input "0"
type input "2"
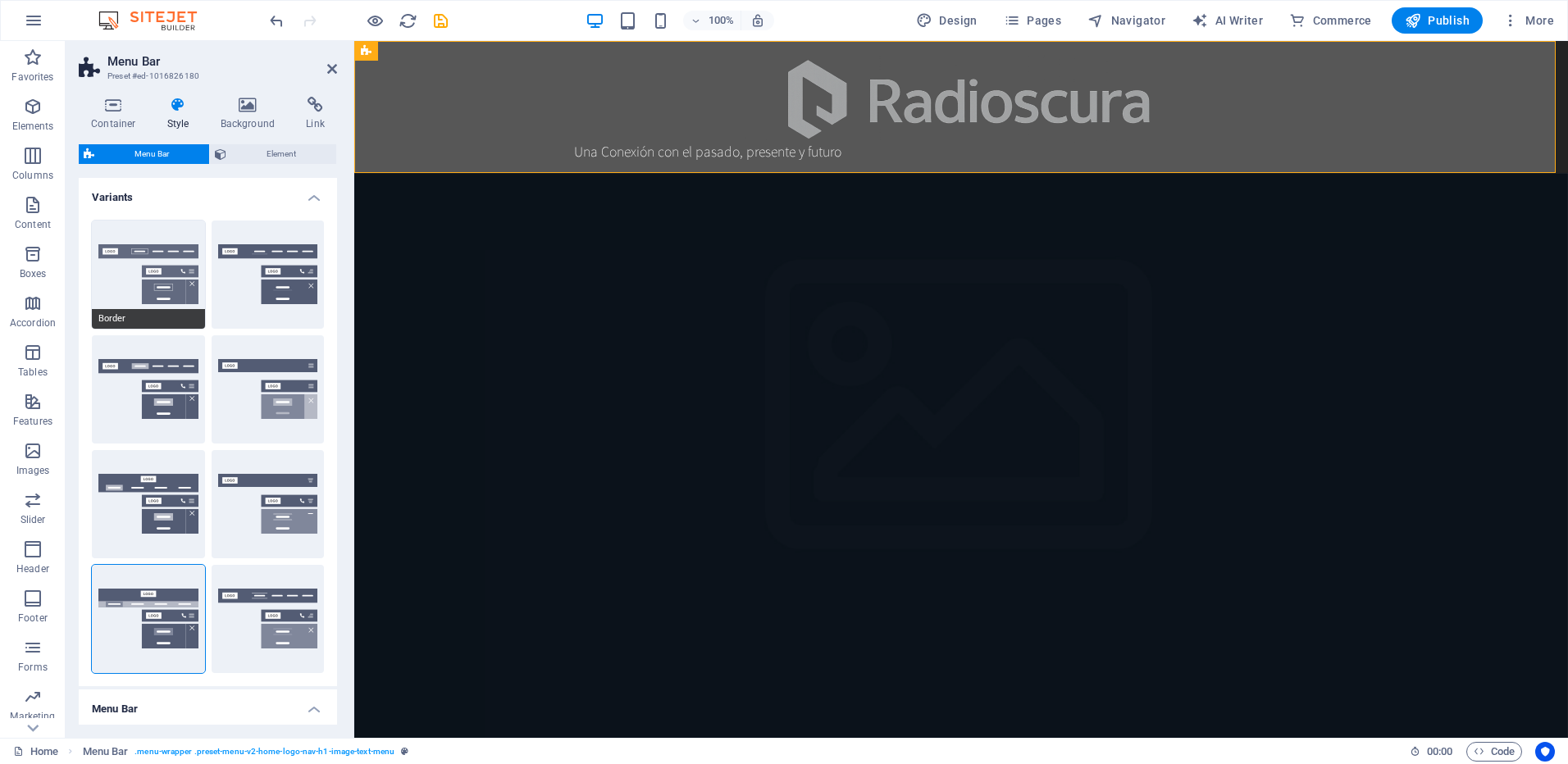
click at [170, 313] on span "Border" at bounding box center [148, 319] width 113 height 20
type input "1"
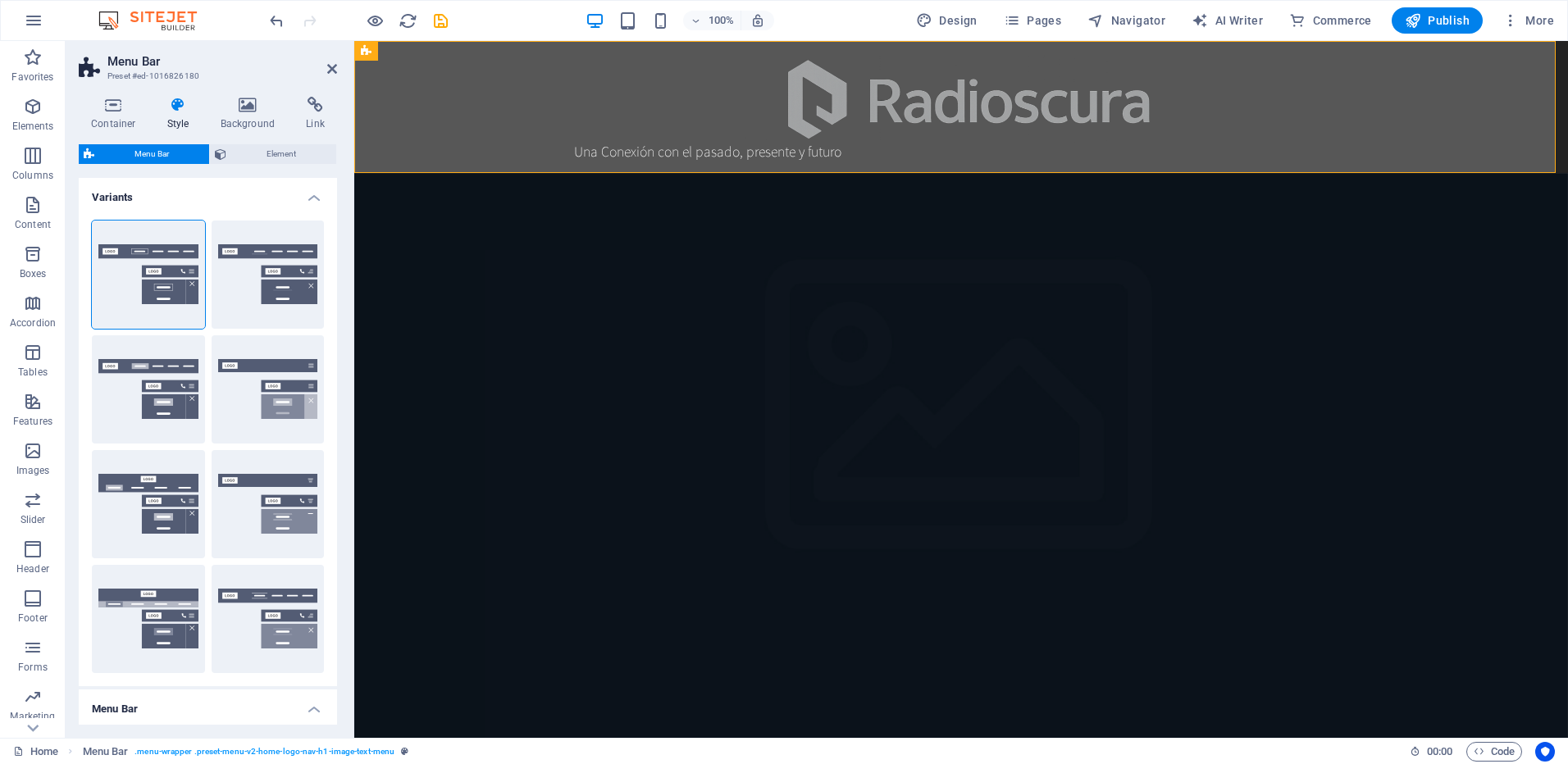
click at [305, 201] on h4 "Variants" at bounding box center [208, 193] width 258 height 30
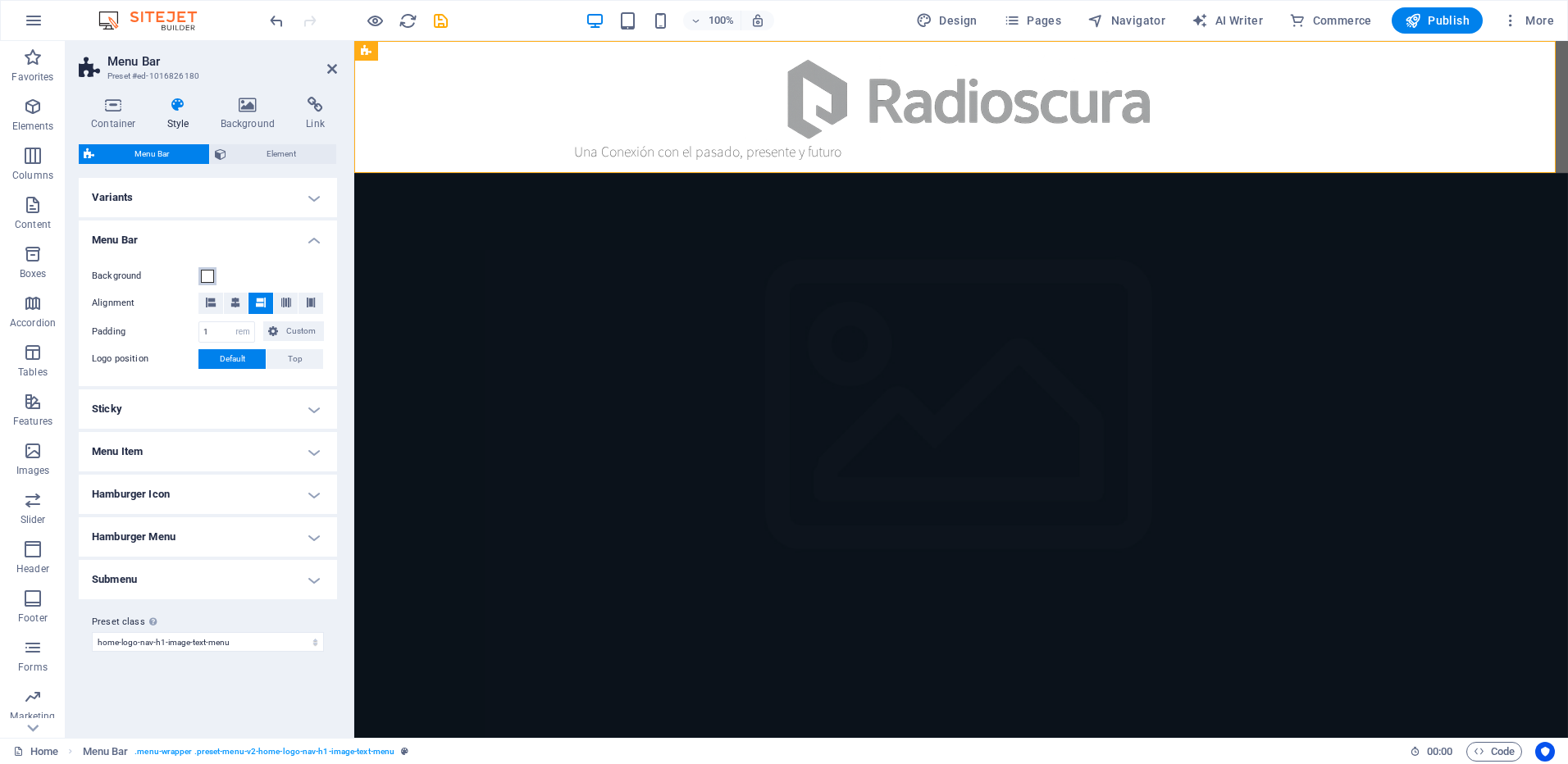
click at [201, 274] on span at bounding box center [208, 276] width 13 height 13
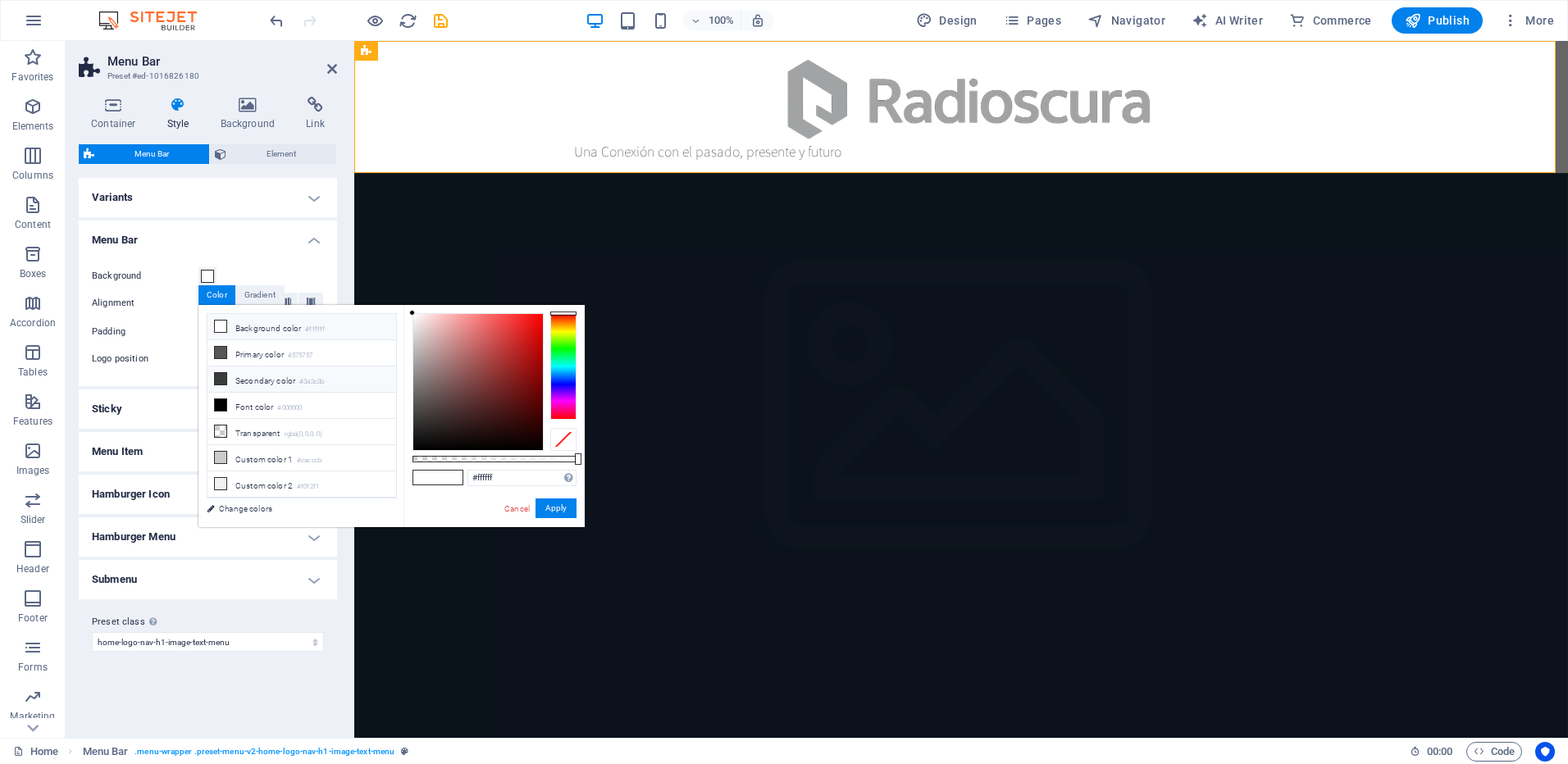
click at [222, 373] on icon at bounding box center [221, 379] width 12 height 12
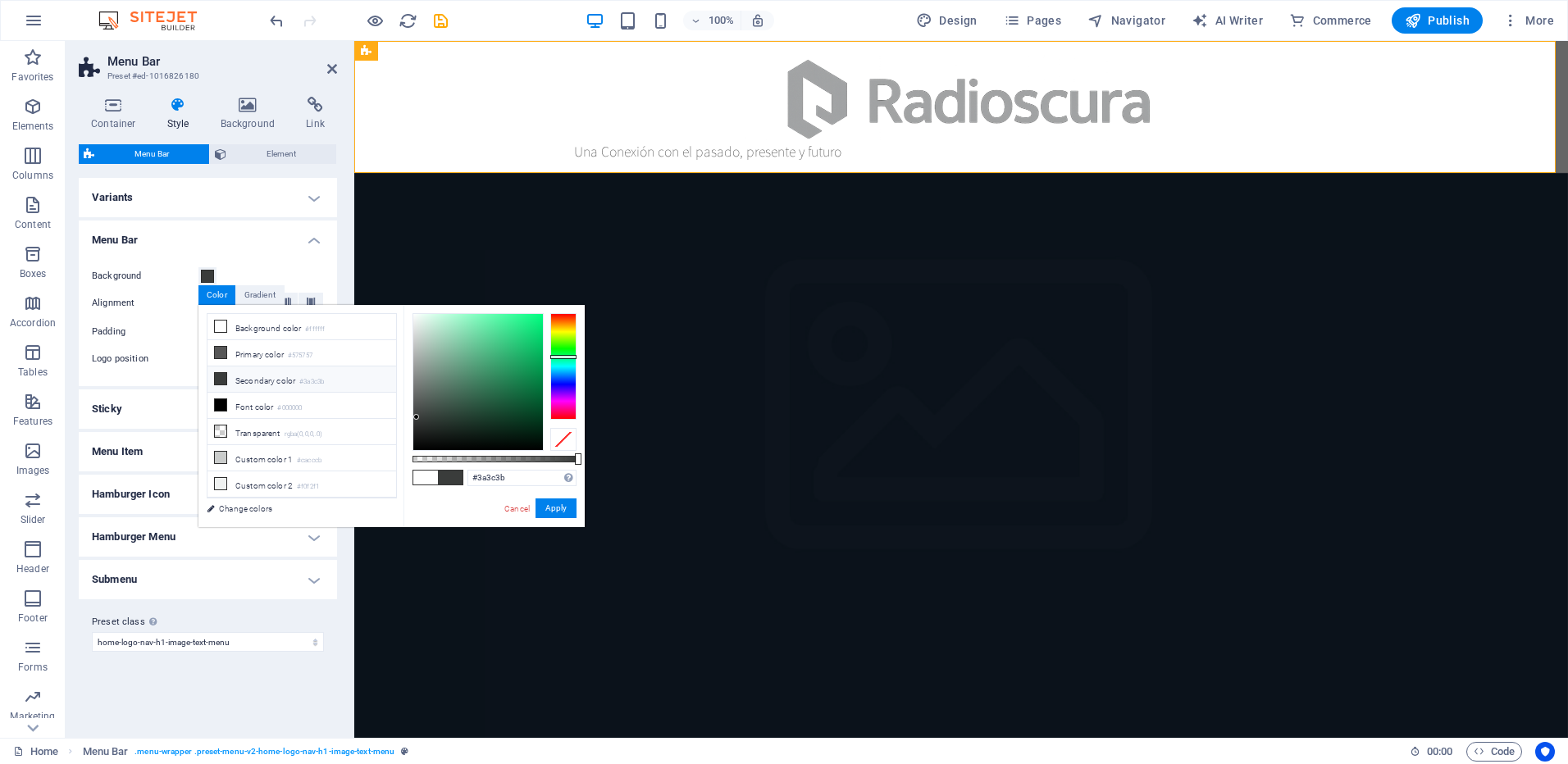
click at [452, 474] on span at bounding box center [451, 477] width 25 height 14
click at [455, 475] on span at bounding box center [451, 477] width 25 height 14
click at [455, 478] on span at bounding box center [451, 477] width 25 height 14
click at [519, 439] on div at bounding box center [478, 382] width 130 height 136
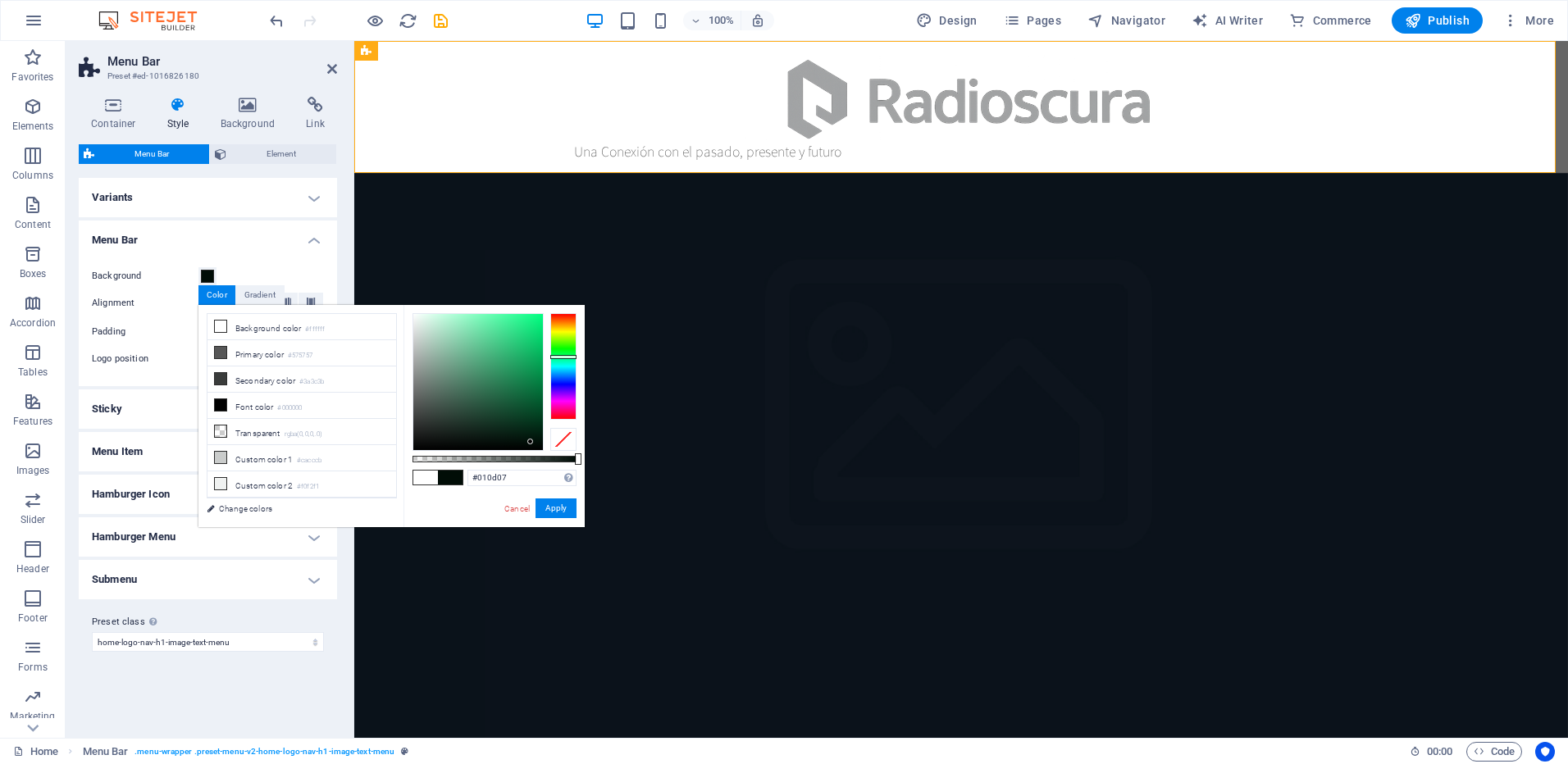
click at [531, 442] on div at bounding box center [478, 382] width 130 height 136
type input "#000201"
click at [538, 447] on div at bounding box center [538, 447] width 6 height 6
click at [562, 509] on button "Apply" at bounding box center [557, 509] width 41 height 20
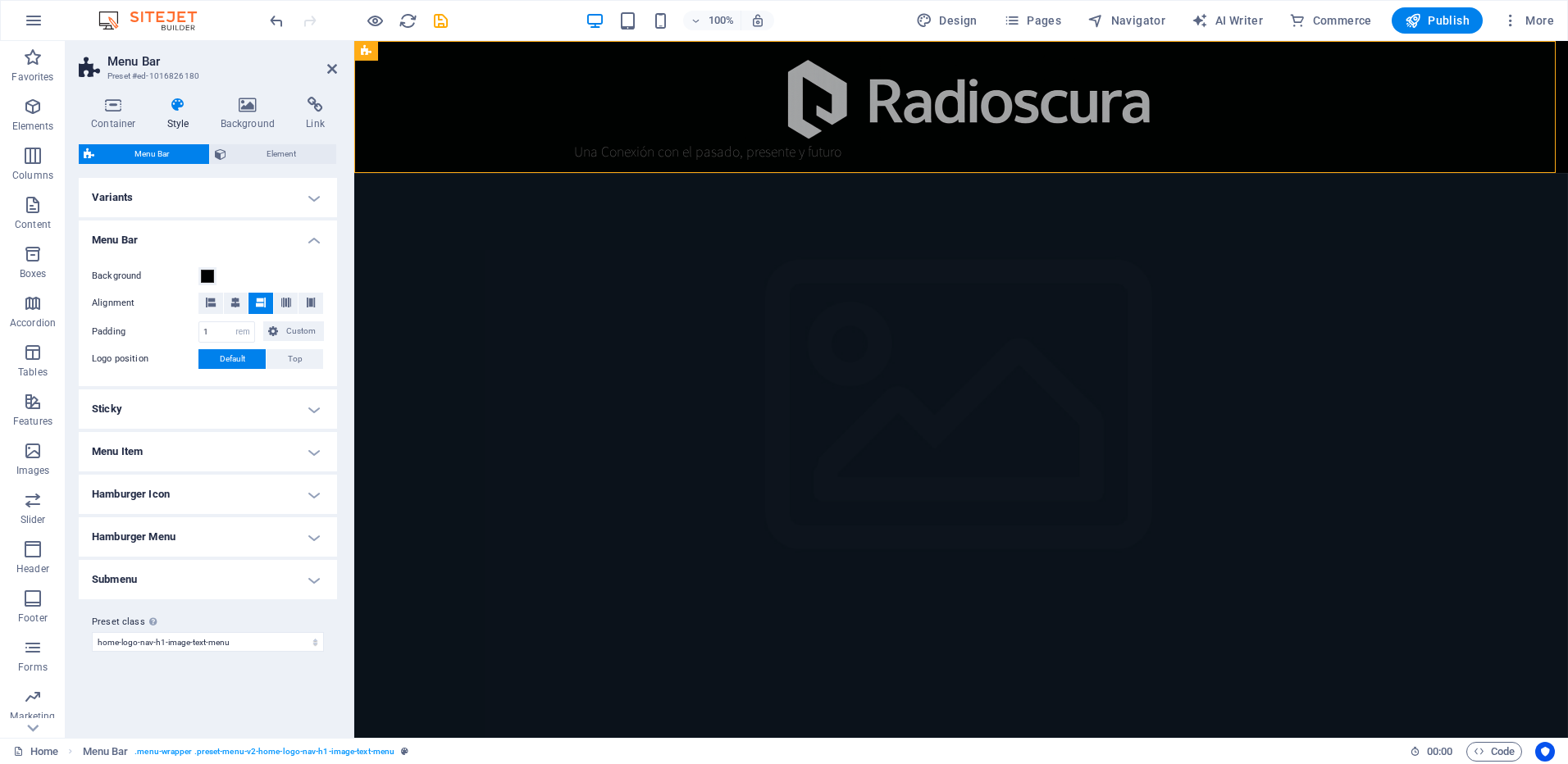
click at [308, 197] on h4 "Variants" at bounding box center [208, 198] width 258 height 40
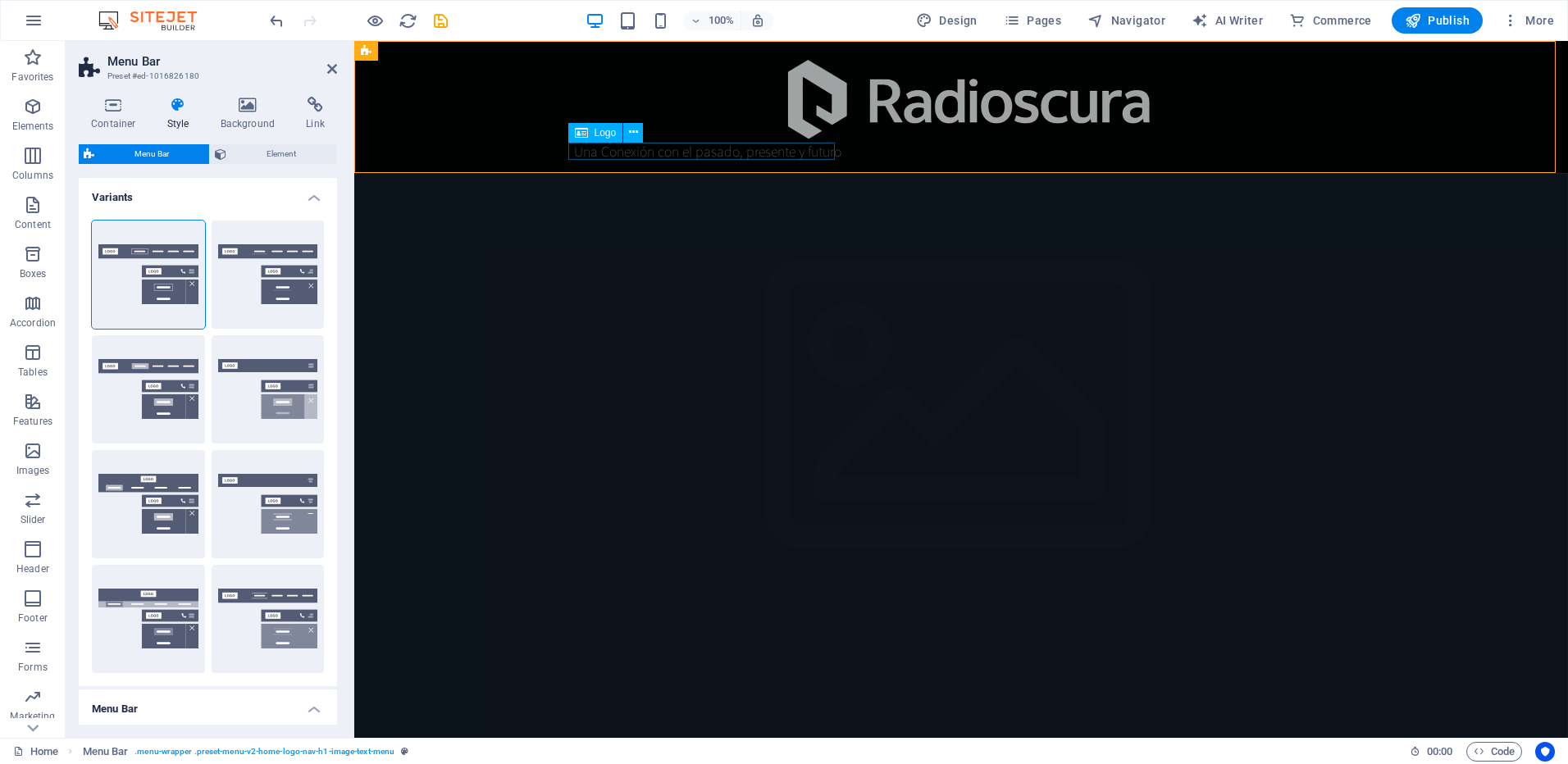
click at [627, 155] on div "Una Conexión con el pasado, presente y futuro" at bounding box center [961, 151] width 774 height 17
click at [637, 155] on div "Una Conexión con el pasado, presente y futuro" at bounding box center [961, 151] width 774 height 17
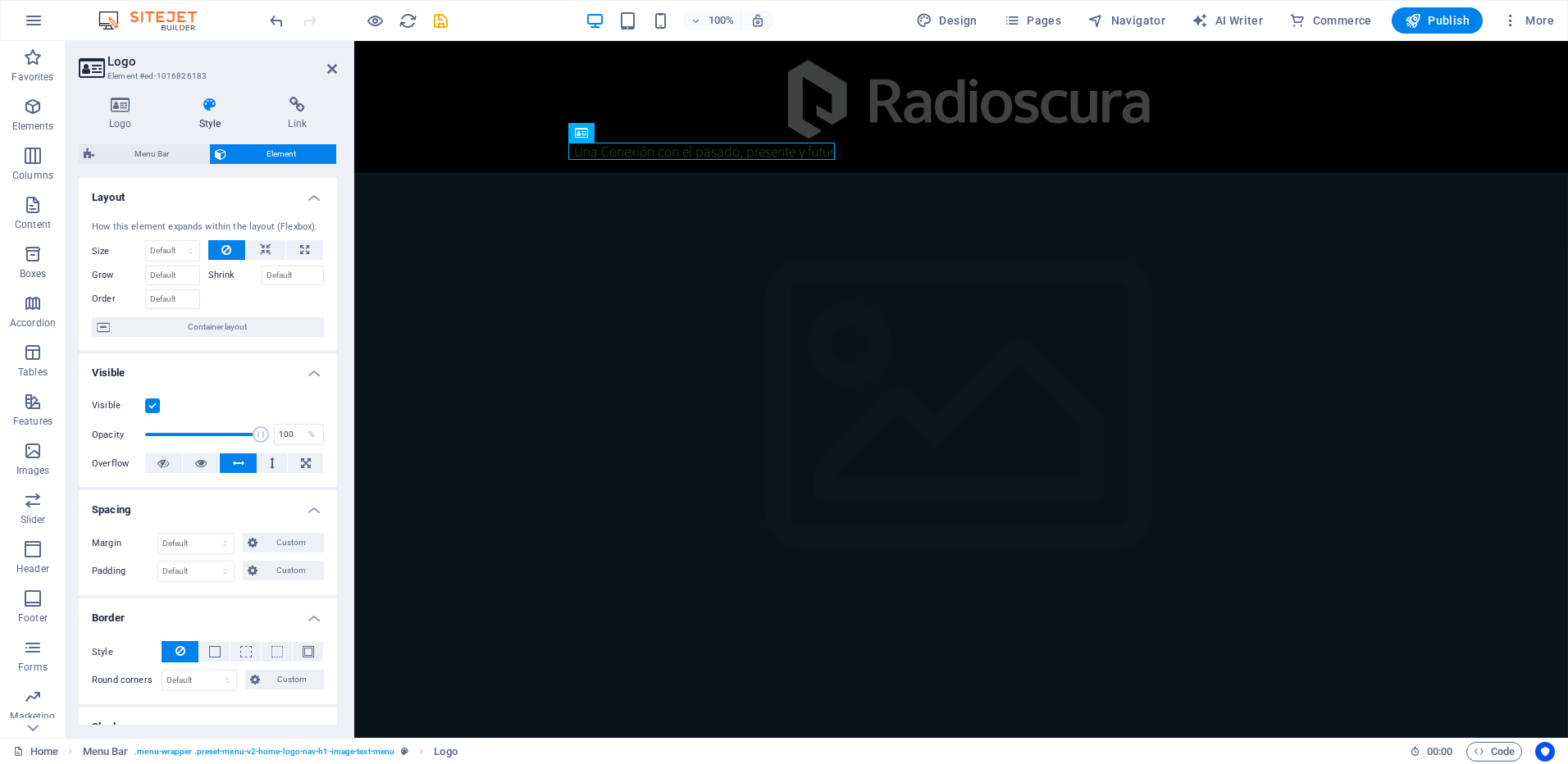
click at [311, 197] on h4 "Layout" at bounding box center [208, 193] width 258 height 30
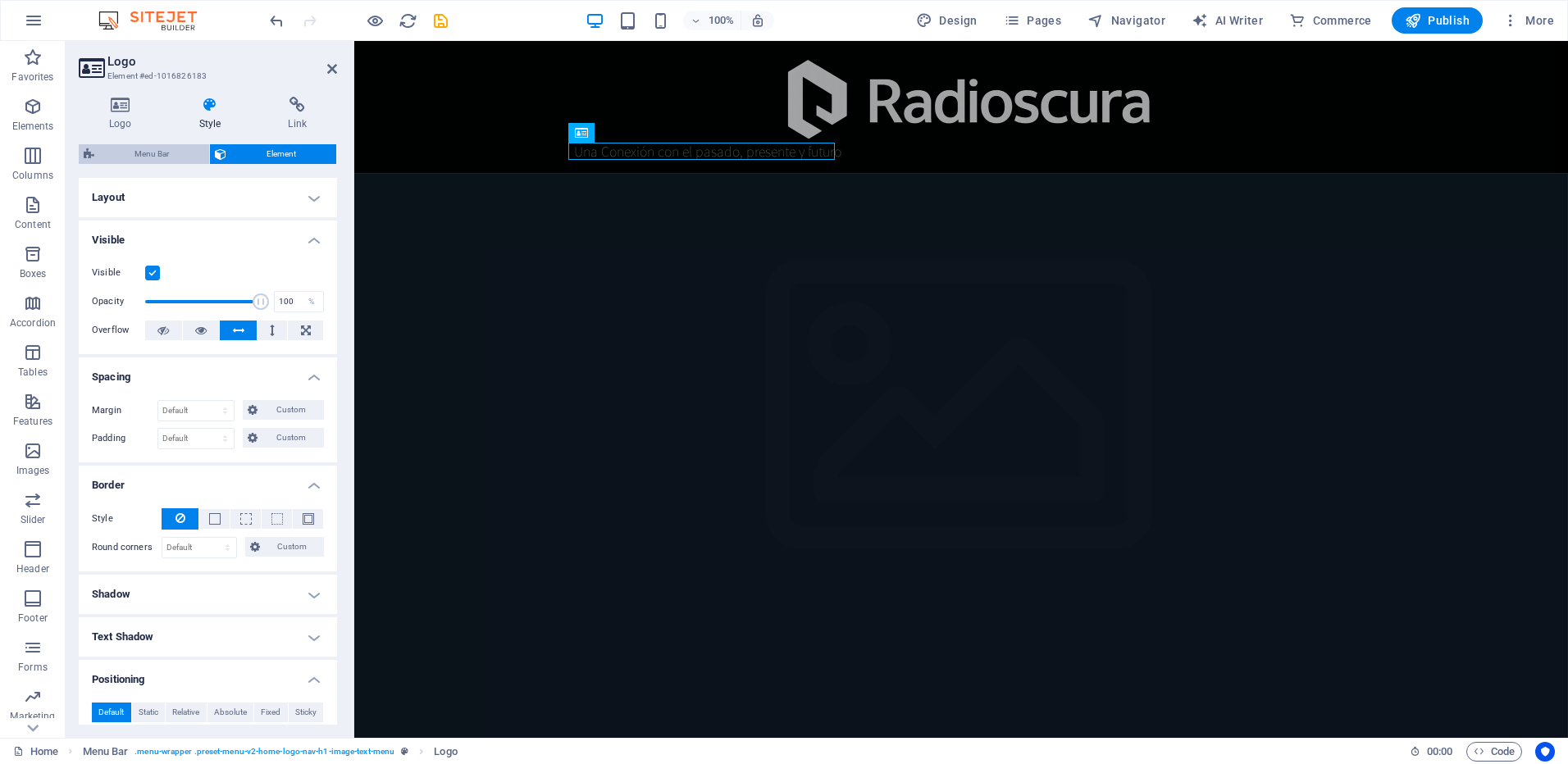
click at [172, 156] on span "Menu Bar" at bounding box center [151, 155] width 105 height 20
select select "rem"
select select "preset-menu-v2-home-logo-nav-h1-image-text-menu"
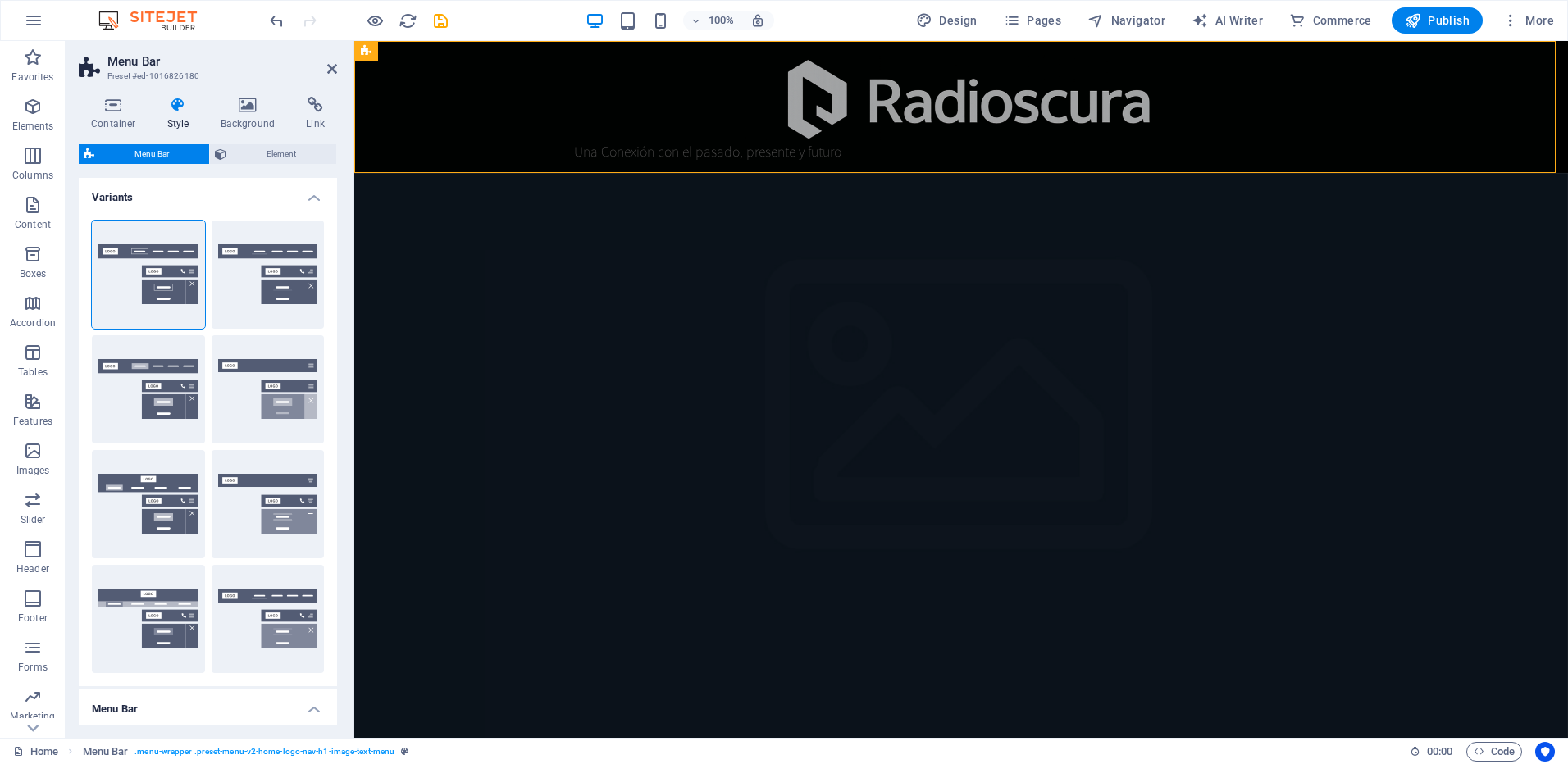
click at [314, 189] on h4 "Variants" at bounding box center [208, 193] width 258 height 30
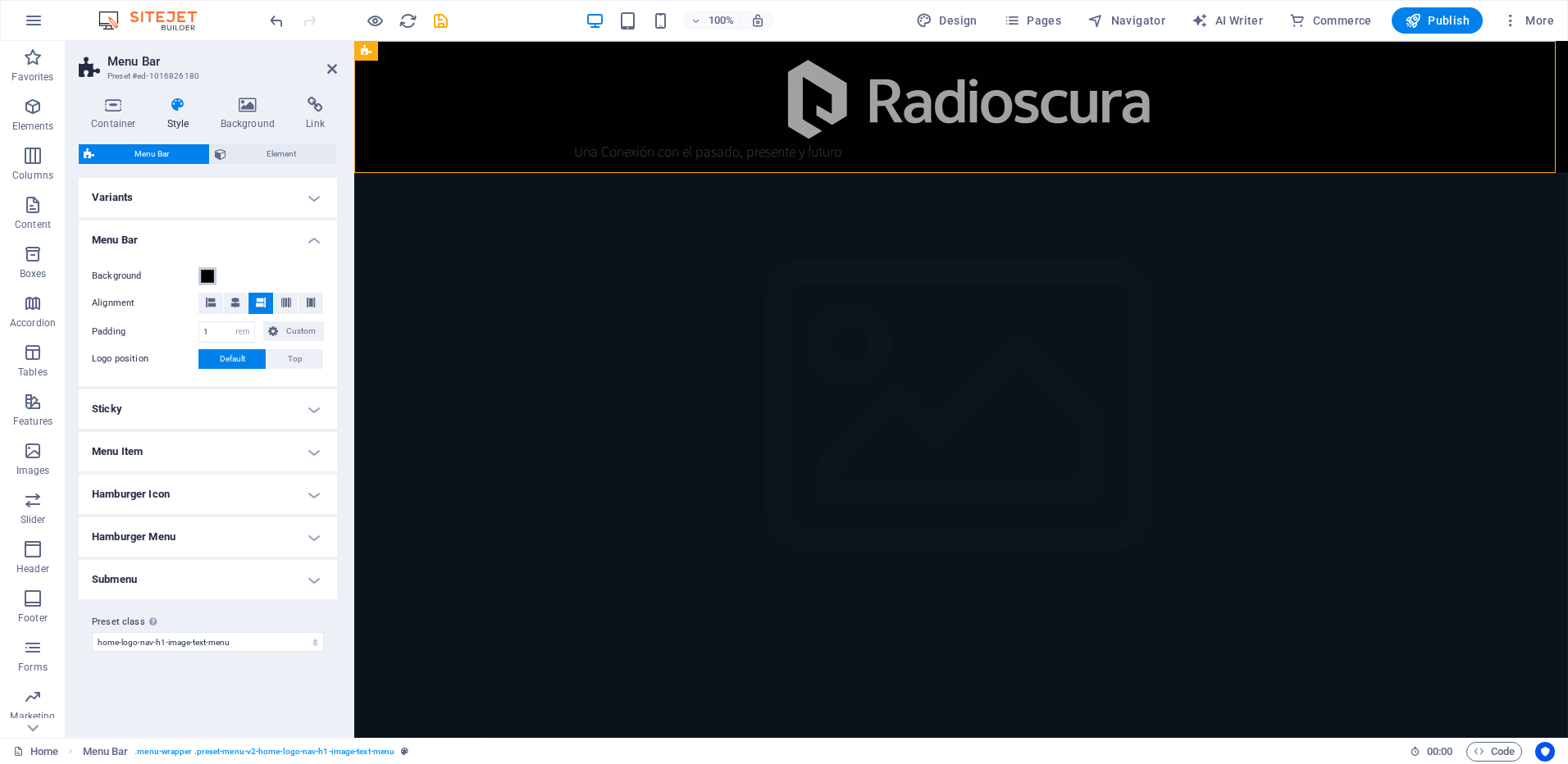
click at [209, 275] on span at bounding box center [208, 276] width 13 height 13
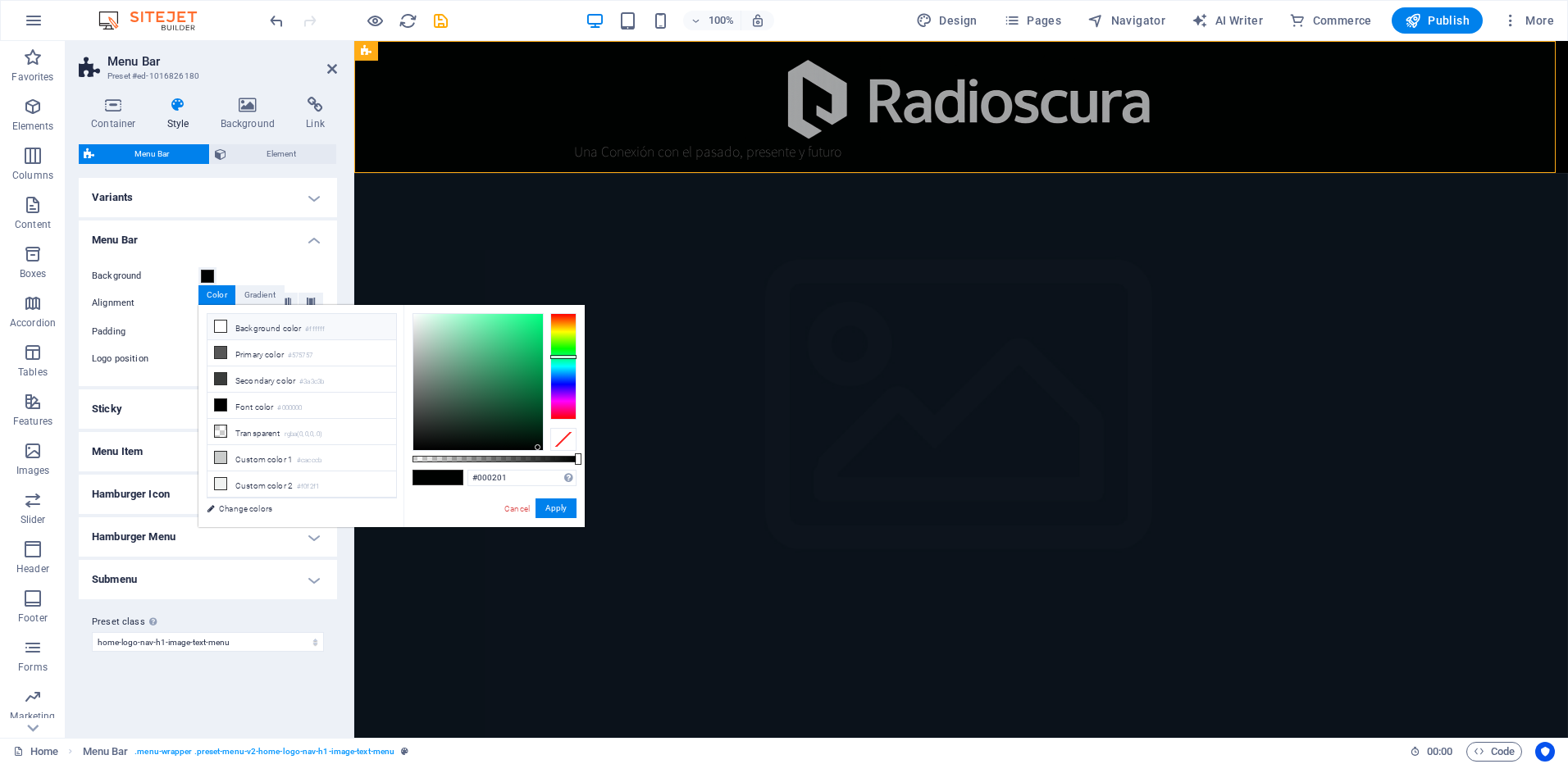
click at [239, 328] on li "Background color #ffffff" at bounding box center [302, 327] width 189 height 26
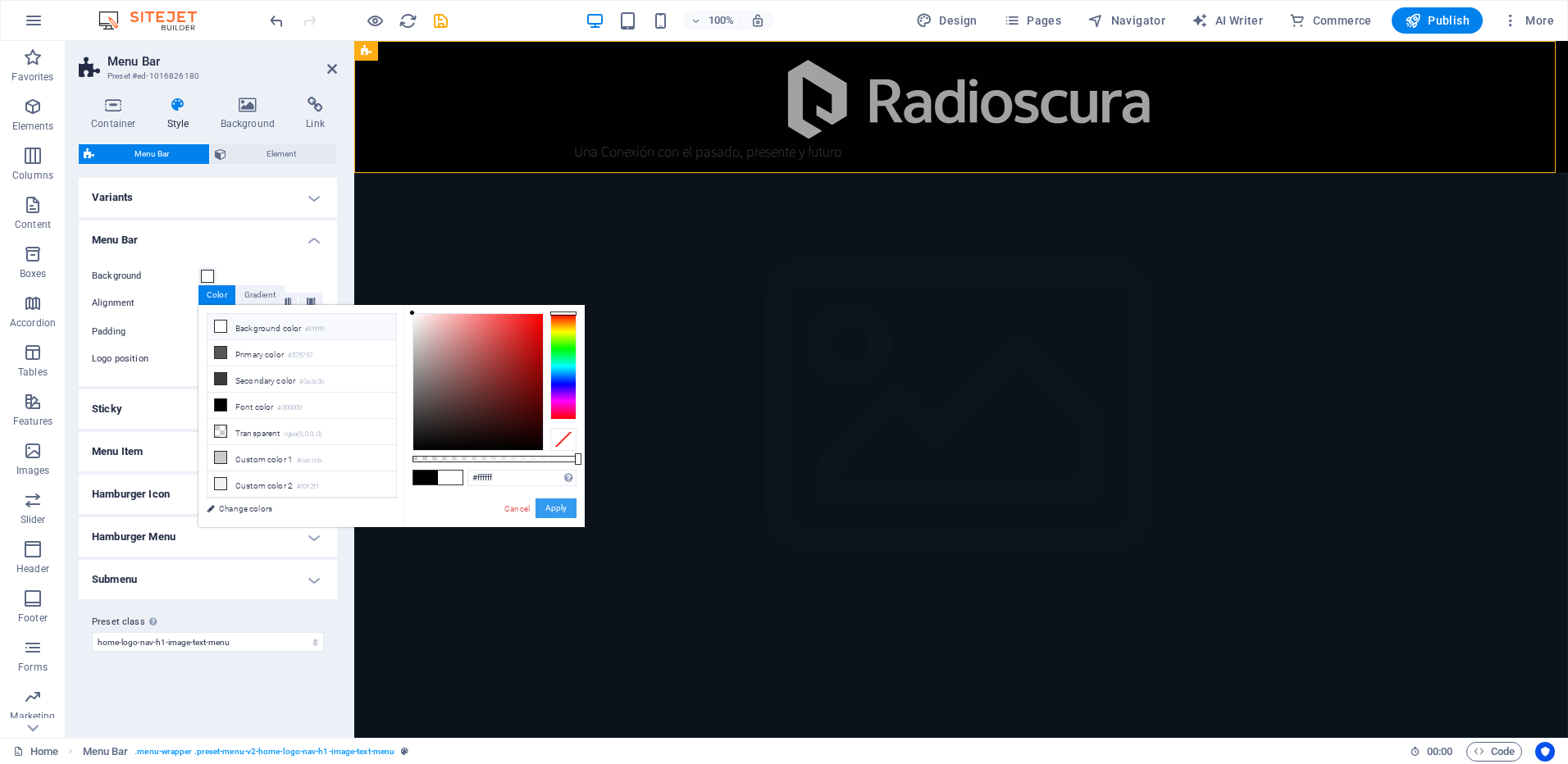
click at [550, 507] on button "Apply" at bounding box center [557, 509] width 41 height 20
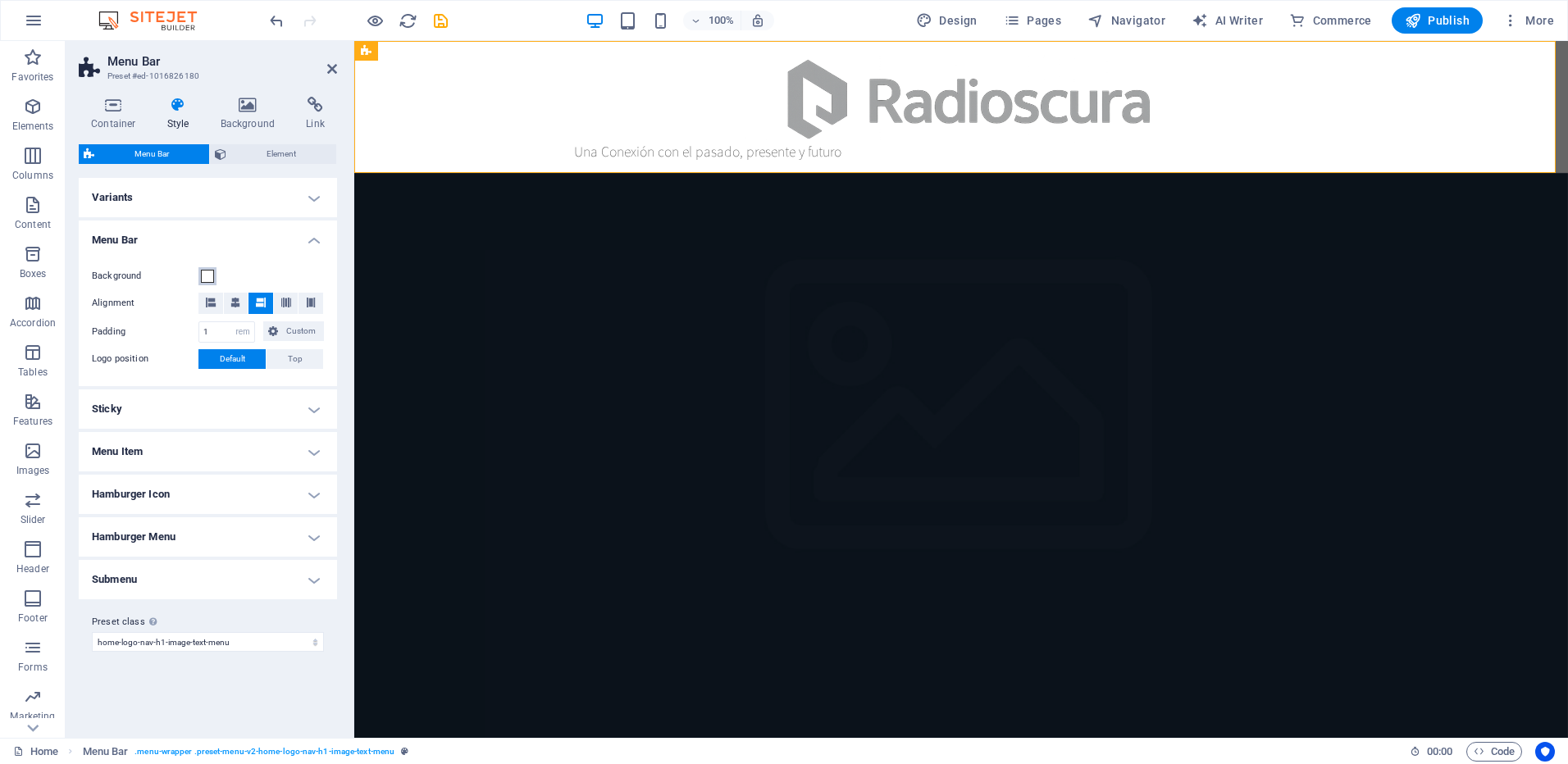
click at [213, 273] on span at bounding box center [208, 276] width 13 height 13
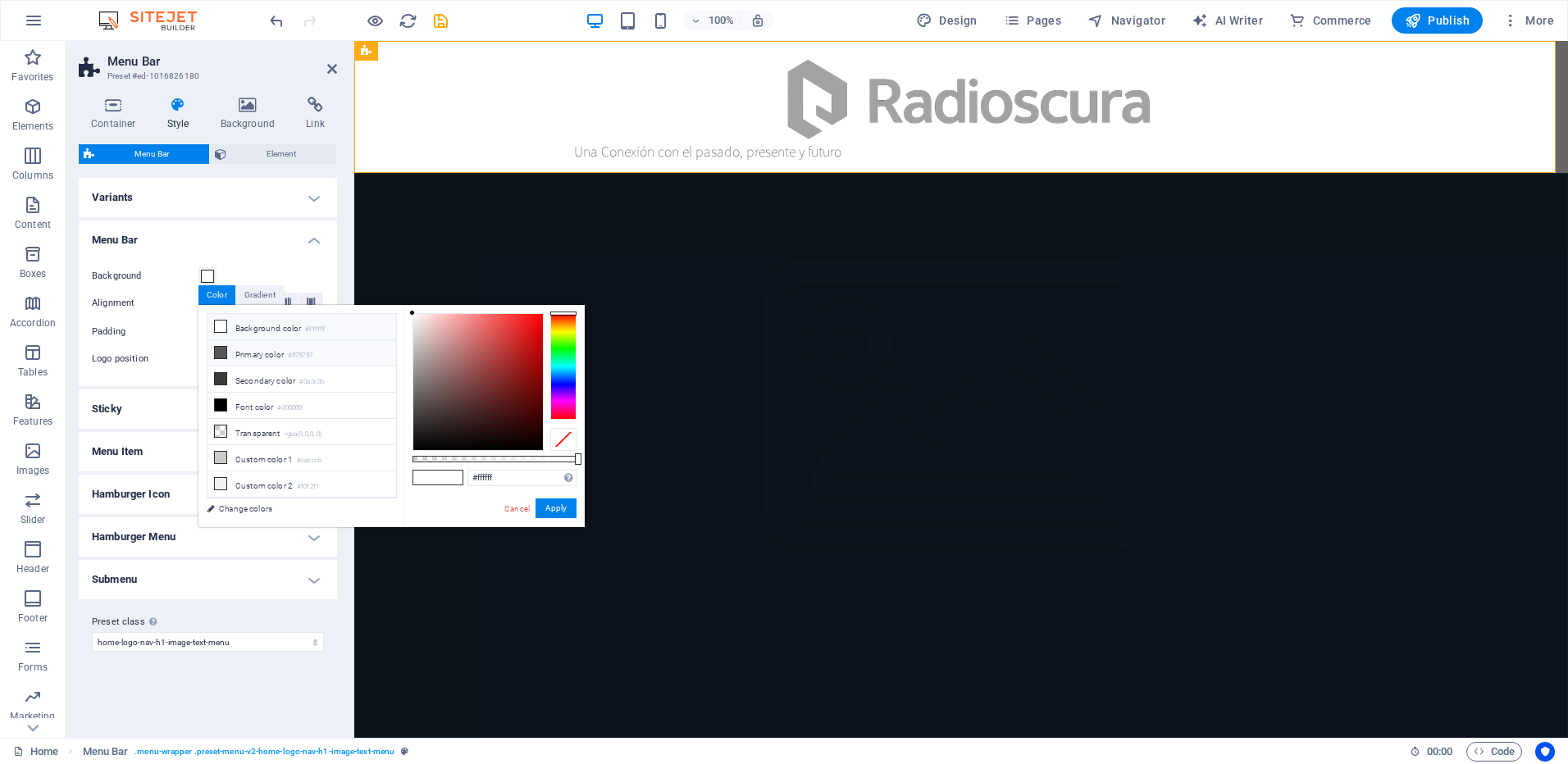
click at [226, 351] on icon at bounding box center [221, 352] width 12 height 12
type input "#575757"
click at [547, 504] on button "Apply" at bounding box center [557, 509] width 41 height 20
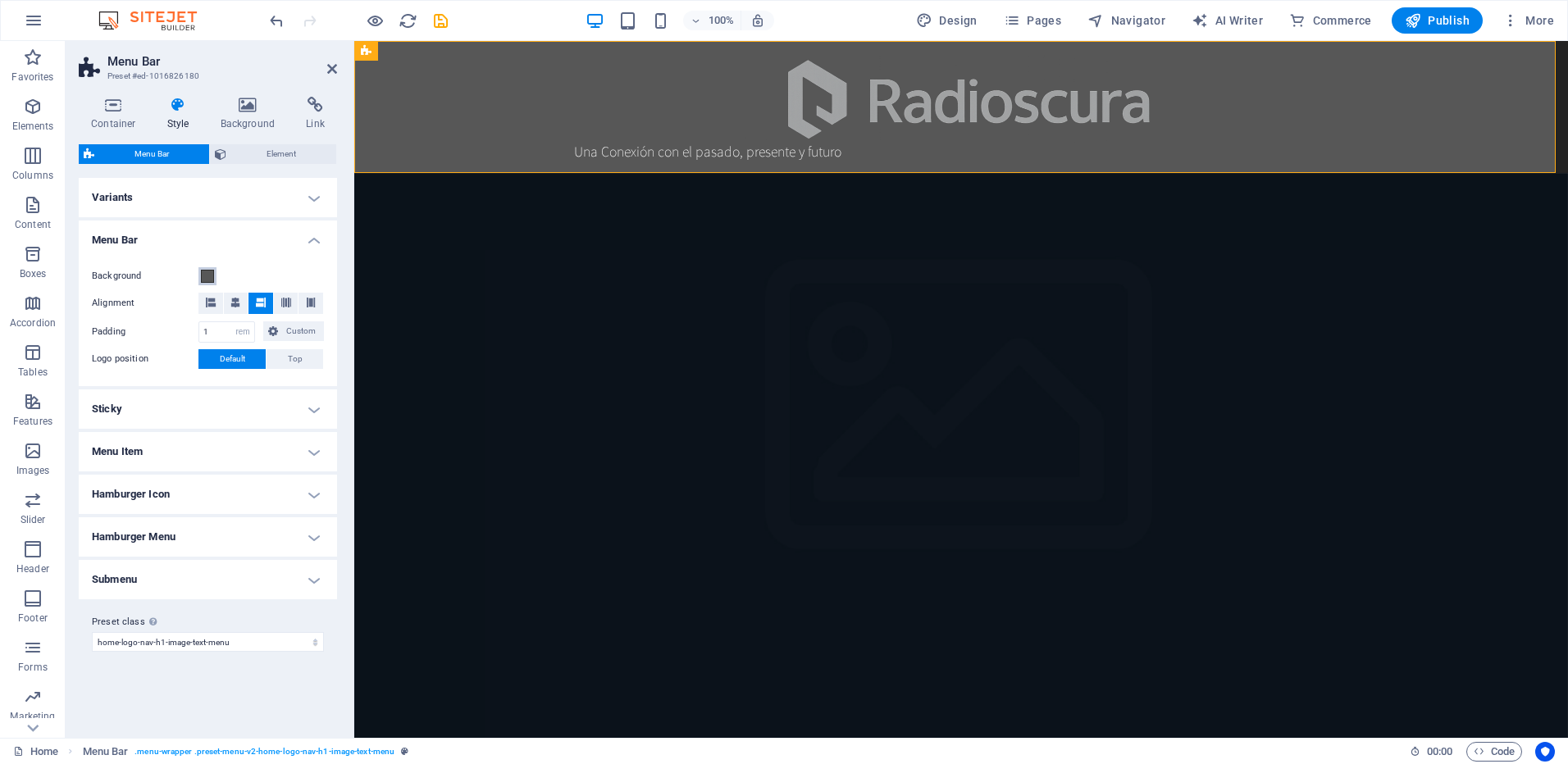
click at [210, 275] on span at bounding box center [208, 276] width 13 height 13
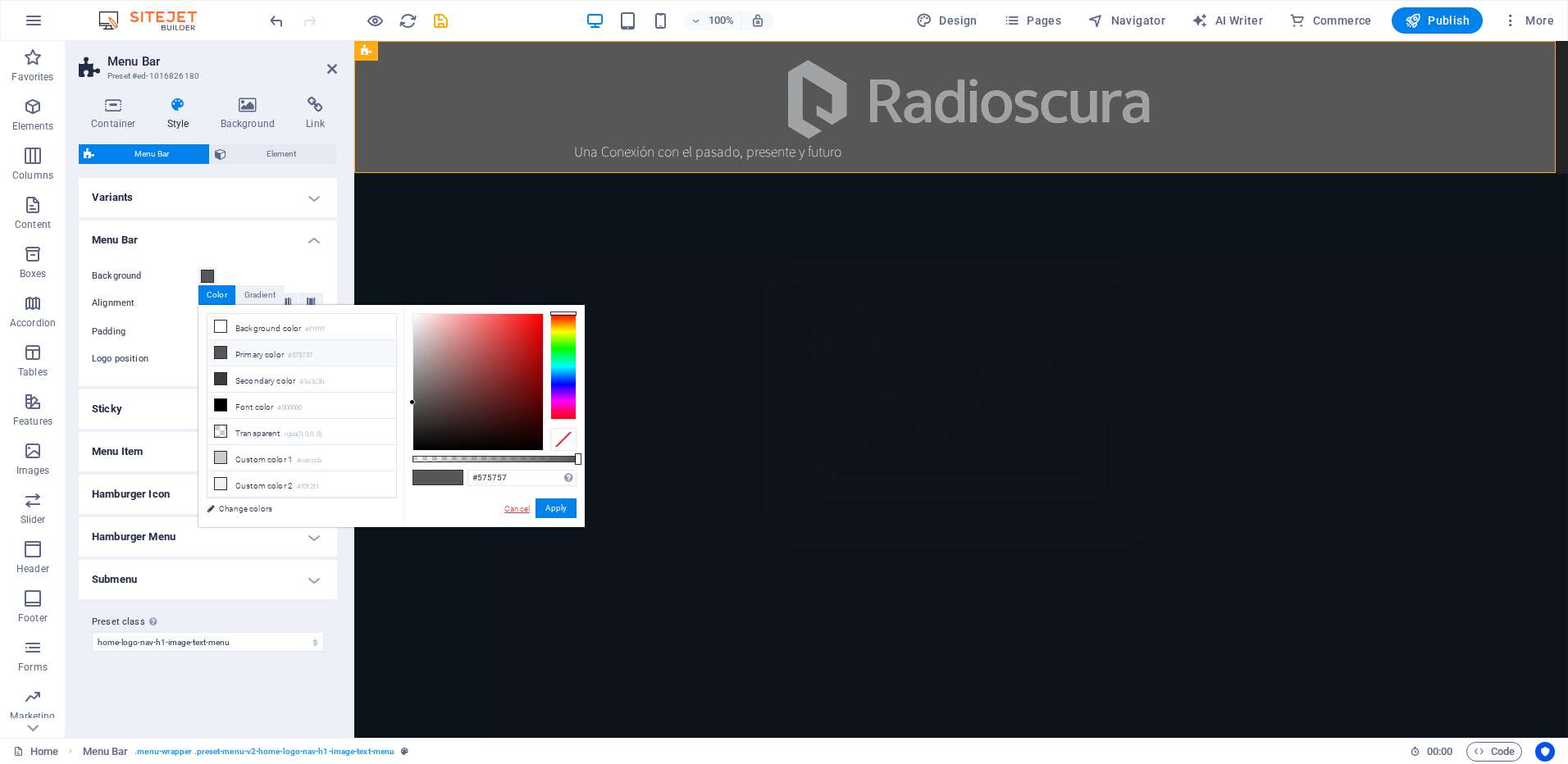
click at [521, 508] on link "Cancel" at bounding box center [517, 509] width 29 height 12
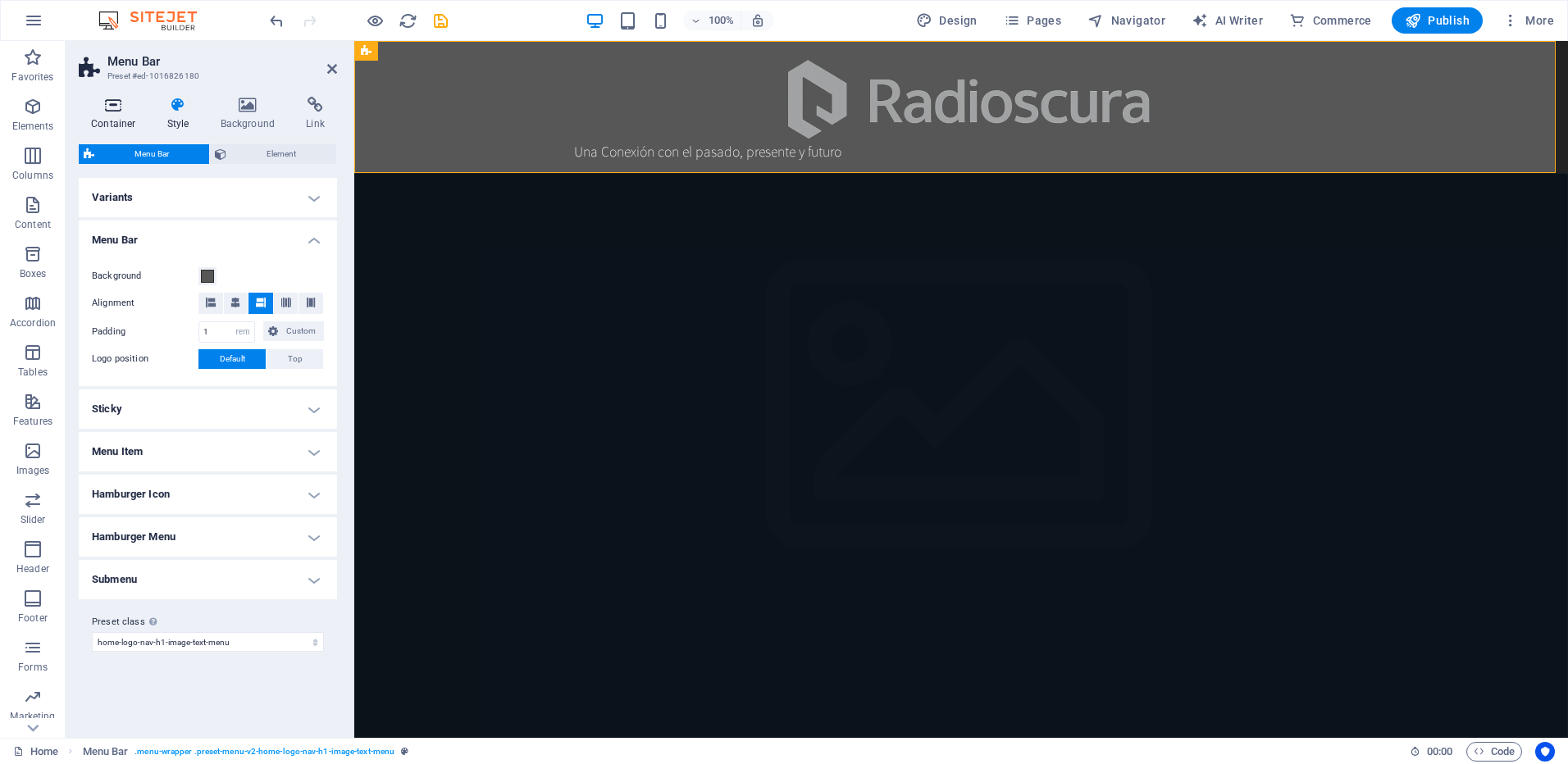
click at [119, 107] on icon at bounding box center [113, 105] width 69 height 17
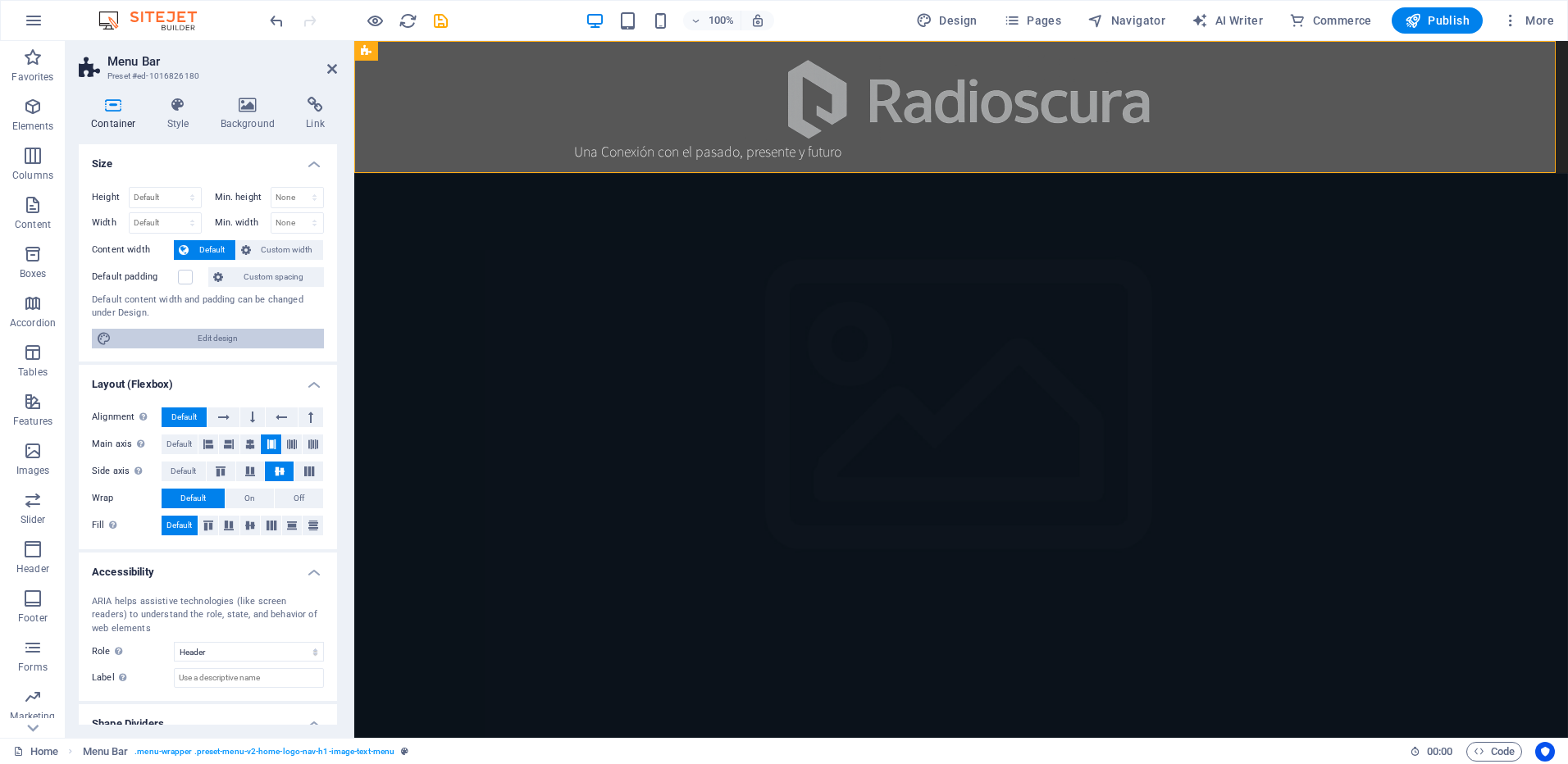
click at [199, 340] on span "Edit design" at bounding box center [218, 339] width 203 height 20
select select "rem"
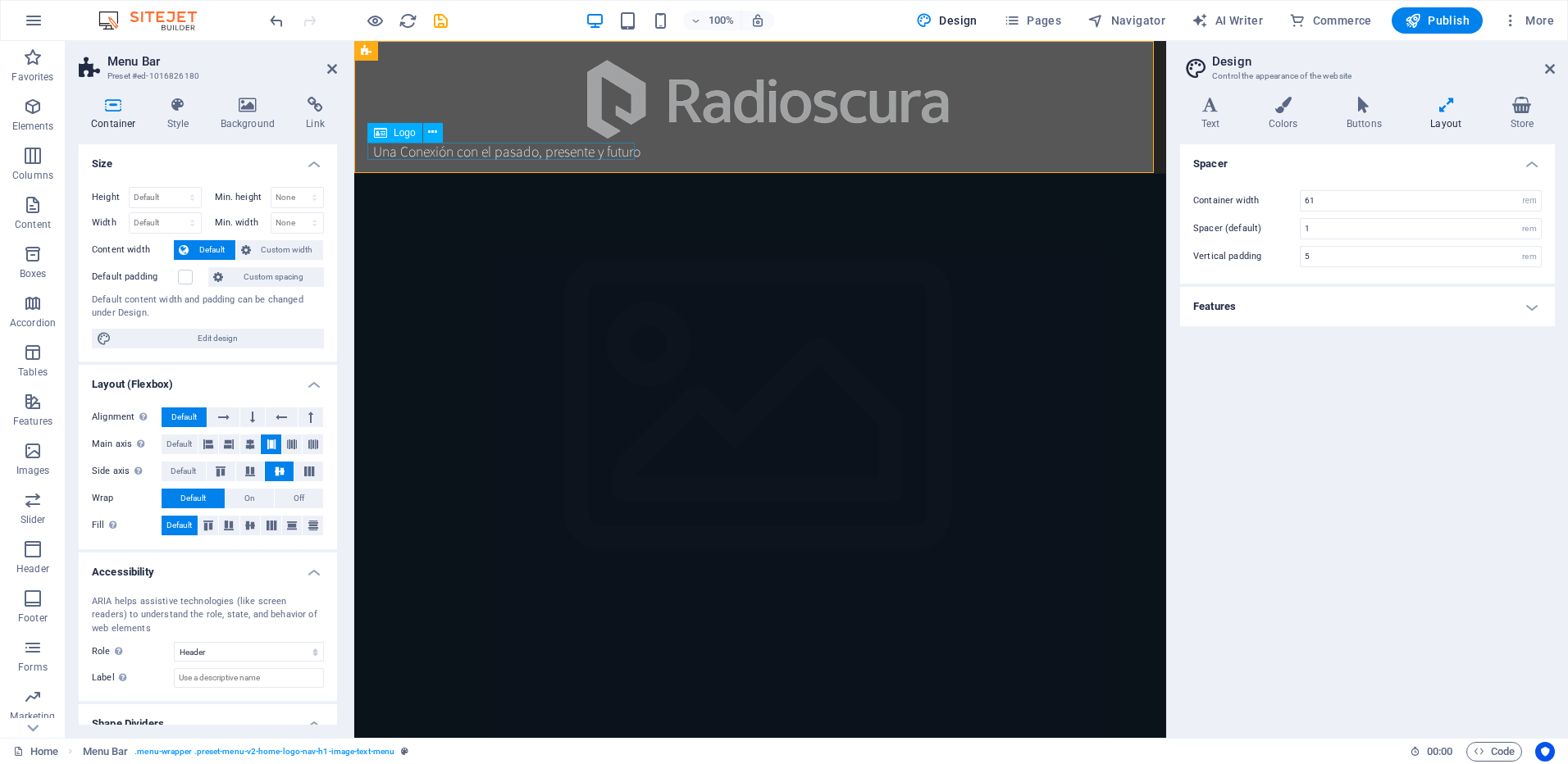
click at [514, 155] on div "Una Conexión con el pasado, presente y futuro" at bounding box center [760, 151] width 774 height 17
click at [1204, 119] on h4 "Text" at bounding box center [1213, 114] width 67 height 35
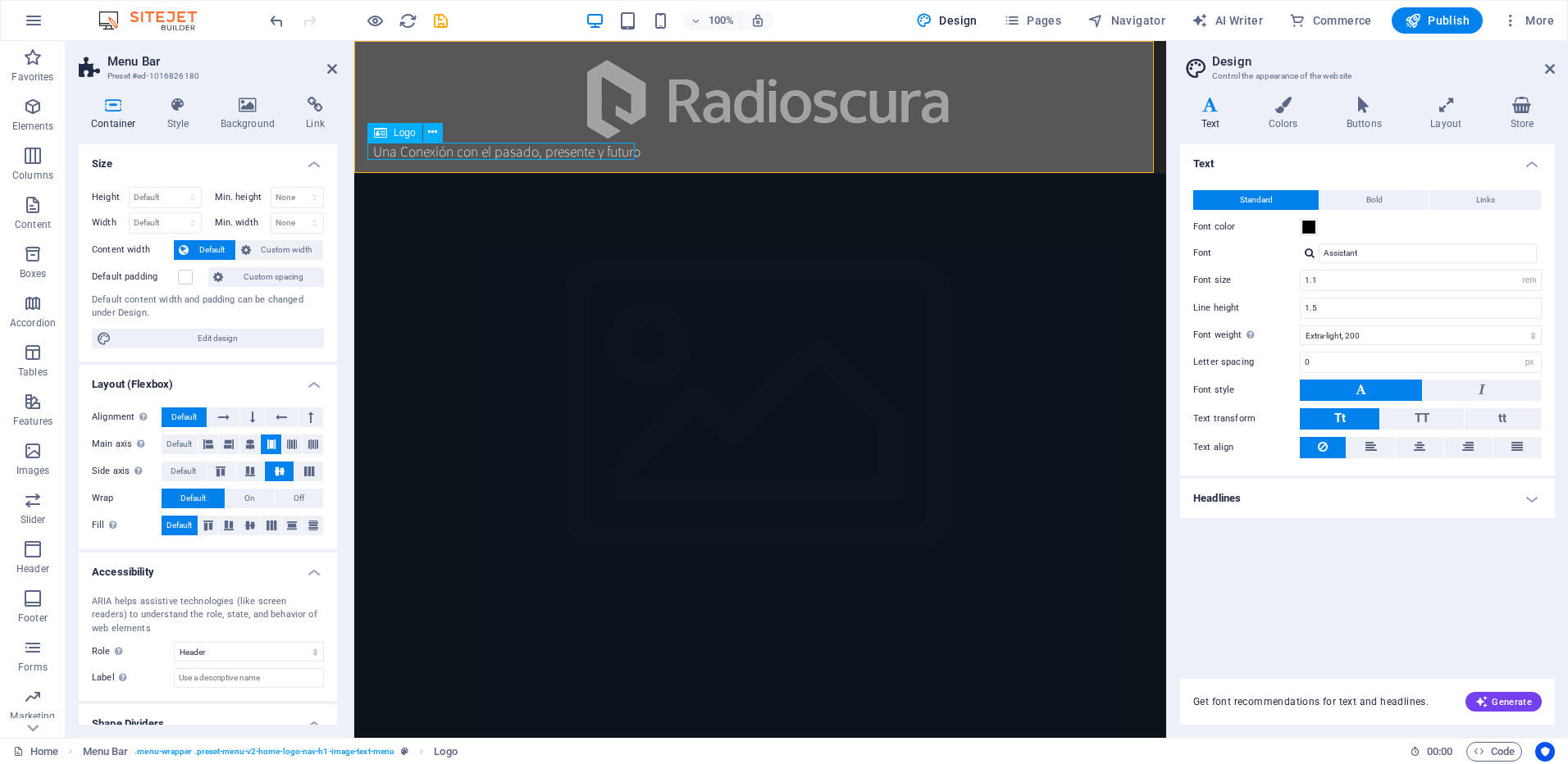
click at [523, 151] on div "Una Conexión con el pasado, presente y futuro" at bounding box center [760, 151] width 774 height 17
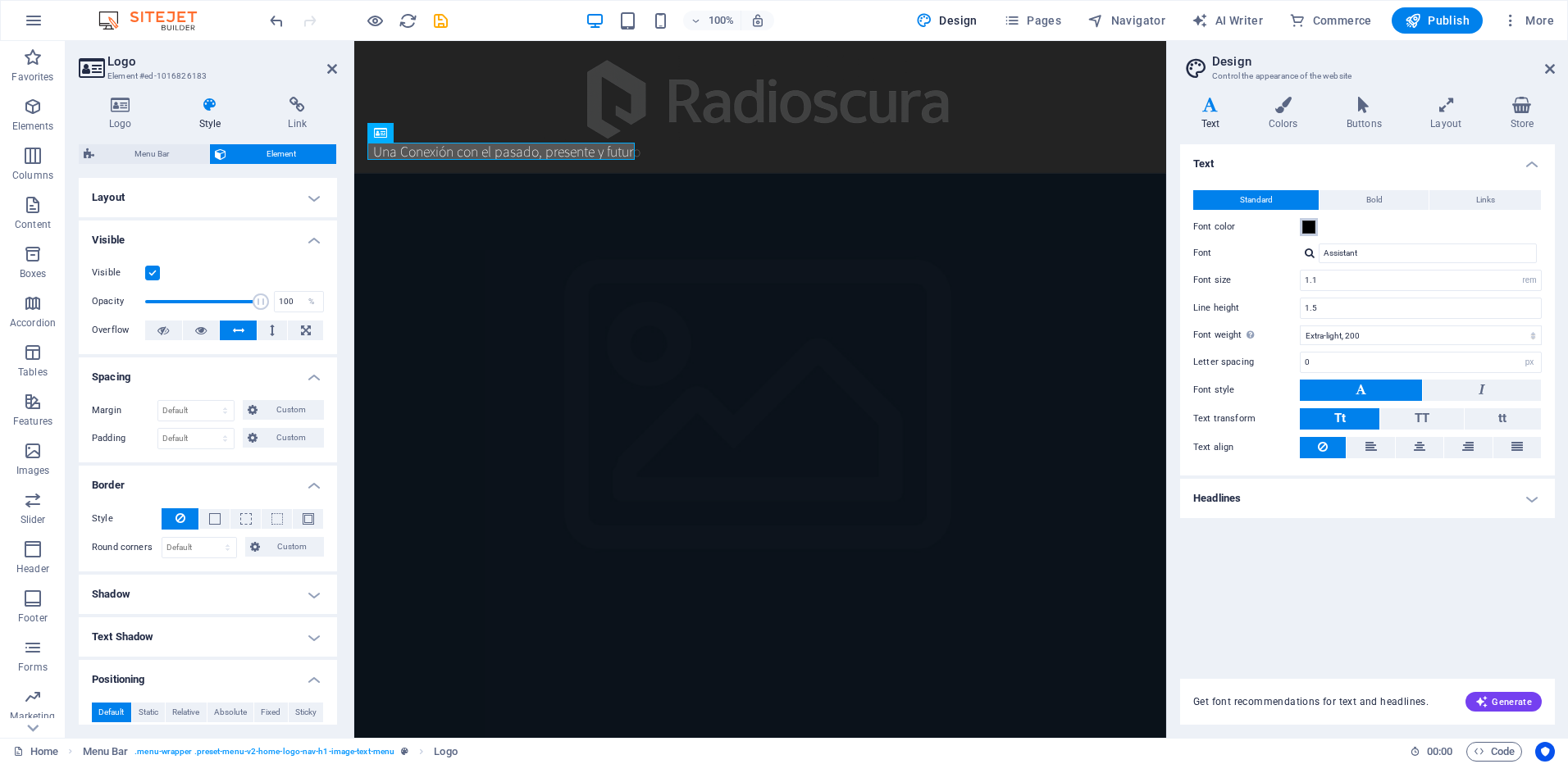
click at [1308, 227] on span at bounding box center [1309, 227] width 13 height 13
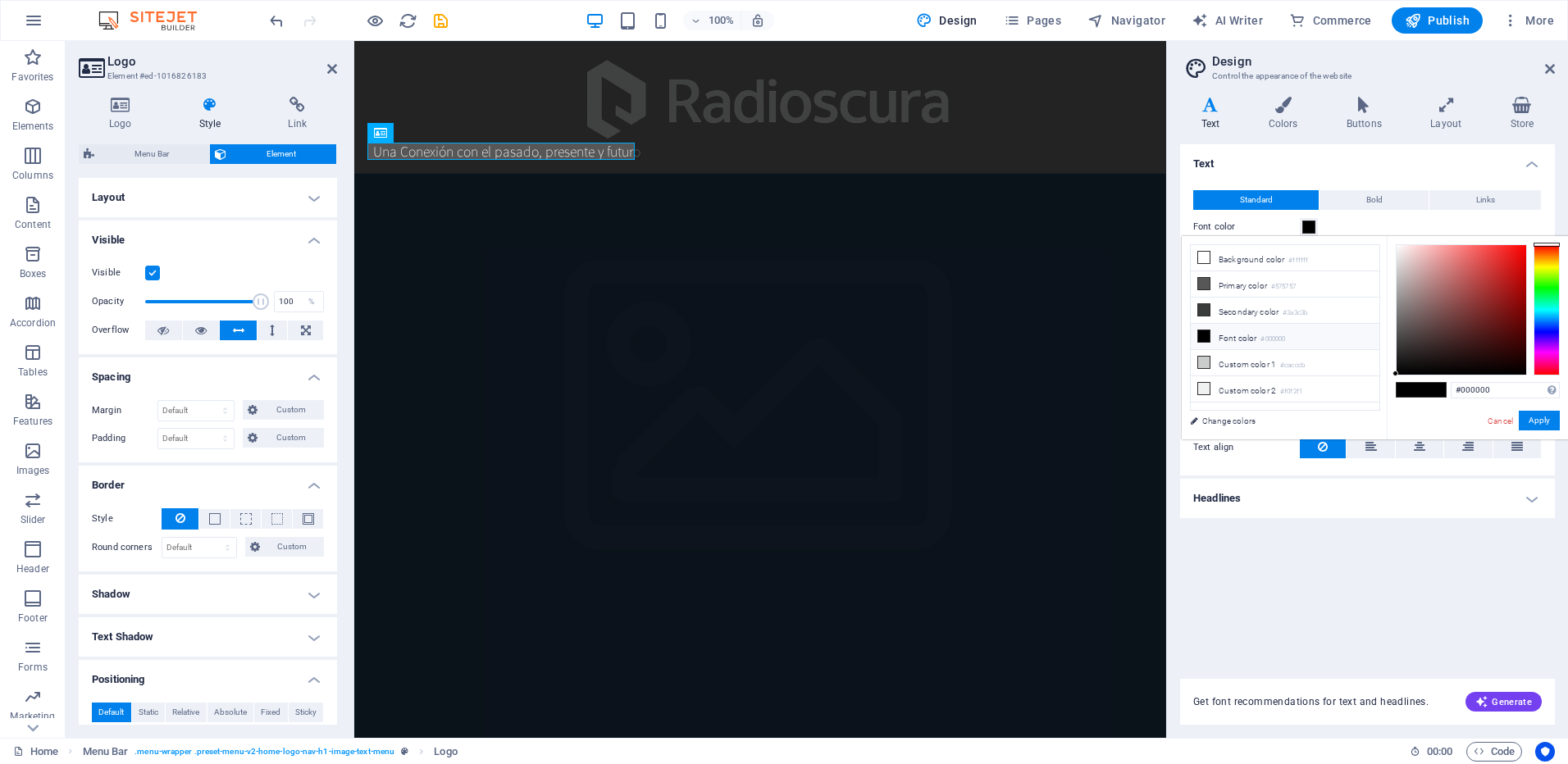
click at [1207, 336] on icon at bounding box center [1204, 337] width 12 height 12
click at [1228, 332] on li "Font color #000000" at bounding box center [1285, 337] width 189 height 26
click at [1402, 248] on div at bounding box center [1461, 310] width 130 height 130
type input "#ffffff"
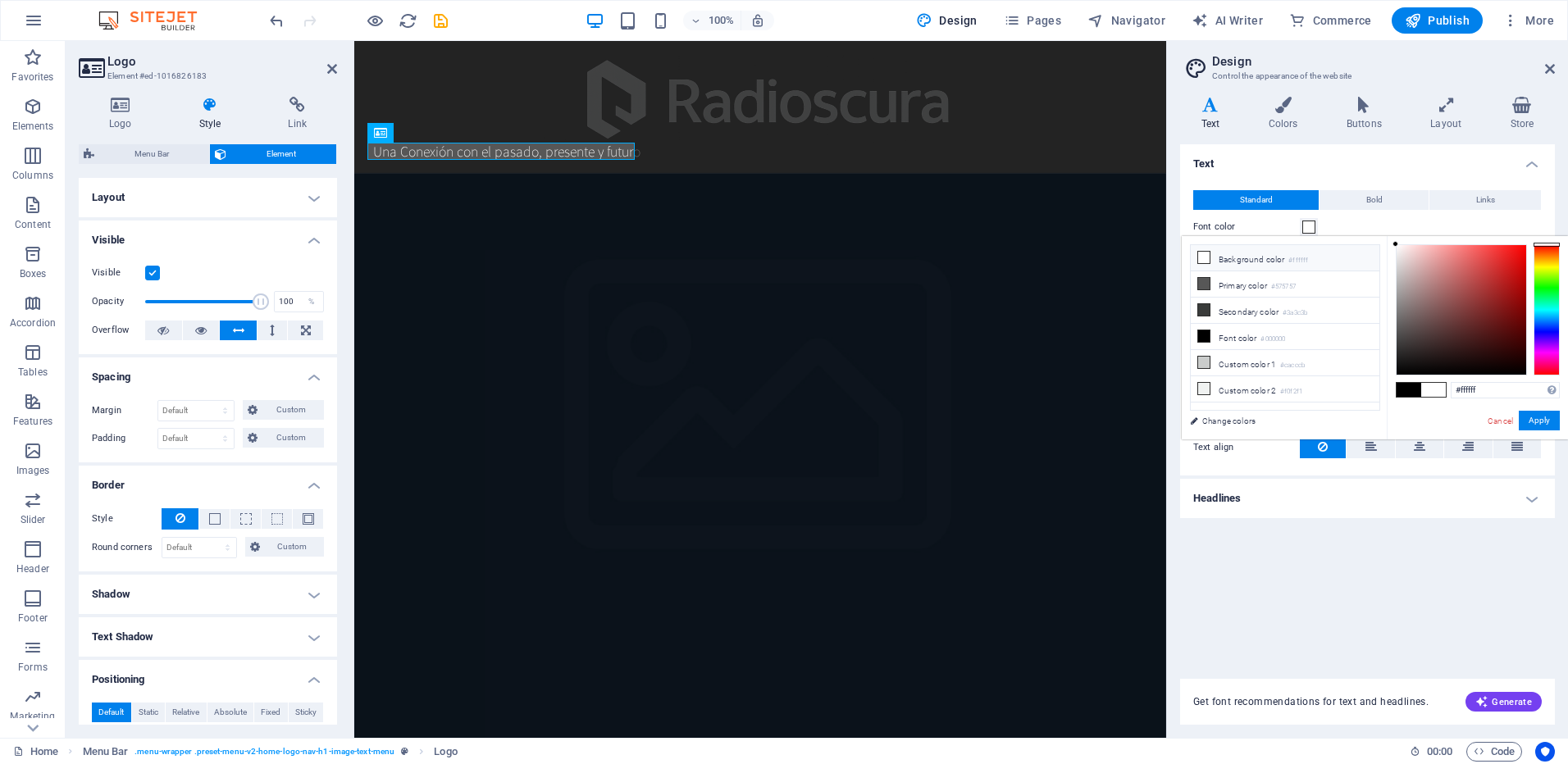
drag, startPoint x: 1401, startPoint y: 249, endPoint x: 1379, endPoint y: 242, distance: 23.1
click at [1379, 242] on div "less Background color #ffffff Primary color #575757 Secondary color #3a3c3b Fon…" at bounding box center [1374, 338] width 386 height 203
click at [1541, 418] on button "Apply" at bounding box center [1540, 421] width 41 height 20
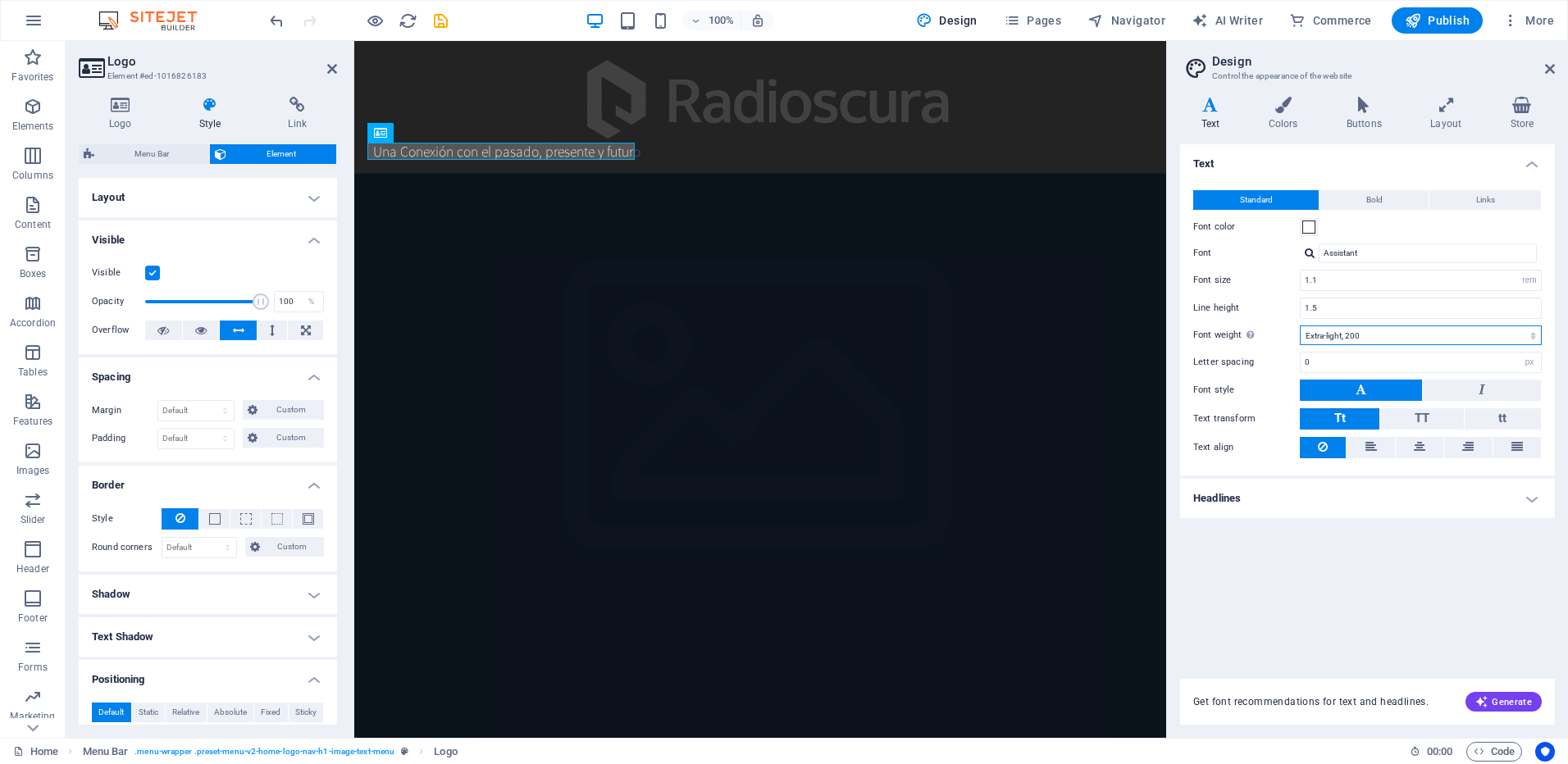
click at [1377, 332] on select "Thin, 100 Extra-light, 200 Light, 300 Regular, 400 Medium, 500 Semi-bold, 600 B…" at bounding box center [1421, 336] width 242 height 20
select select "700"
click at [1300, 326] on select "Thin, 100 Extra-light, 200 Light, 300 Regular, 400 Medium, 500 Semi-bold, 600 B…" at bounding box center [1421, 336] width 242 height 20
click at [1365, 251] on input "Assistant" at bounding box center [1428, 254] width 218 height 20
click at [1312, 251] on div at bounding box center [1310, 252] width 10 height 11
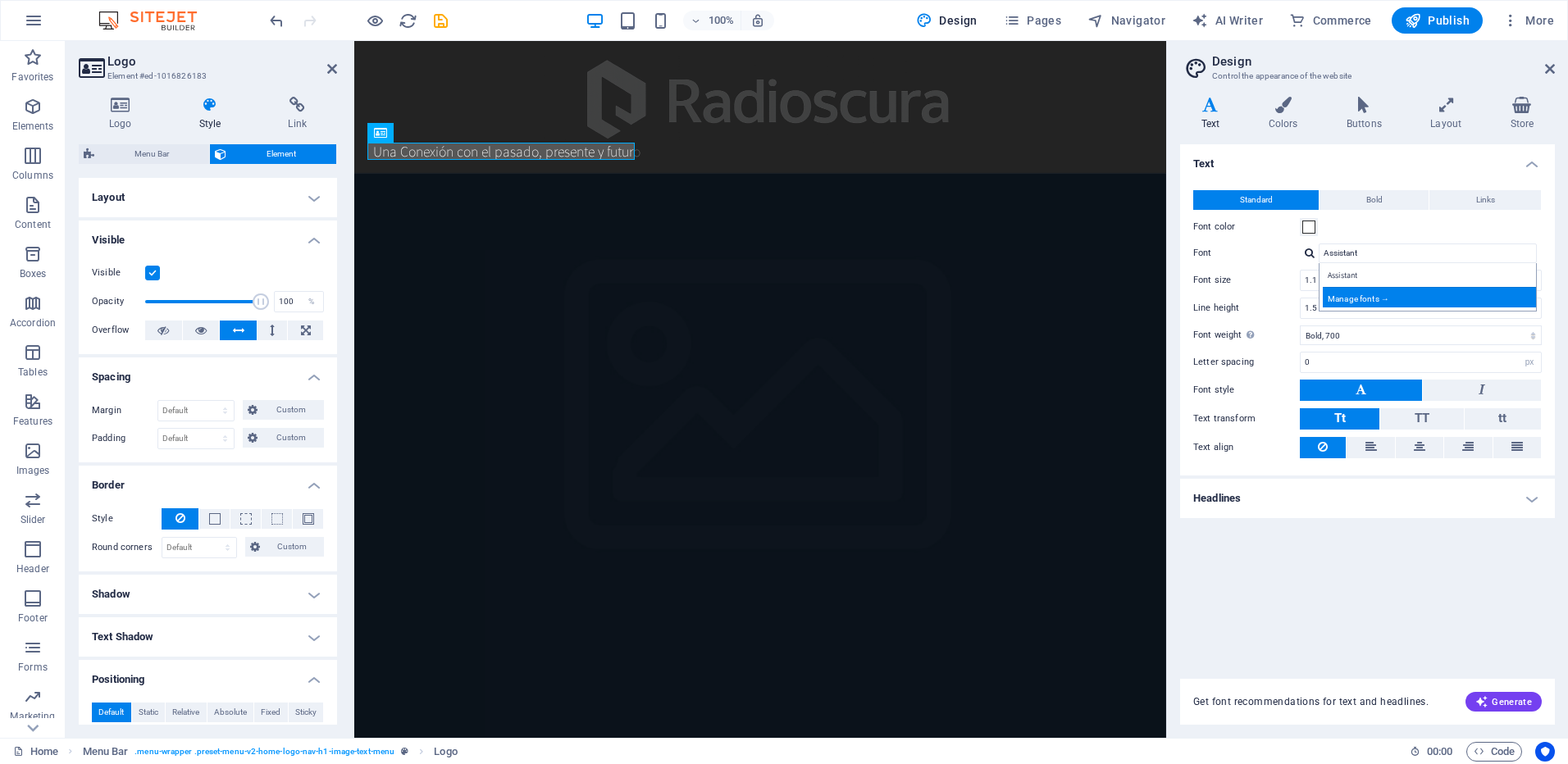
click at [1350, 297] on div "Manage fonts →" at bounding box center [1432, 297] width 217 height 21
select select "popularity"
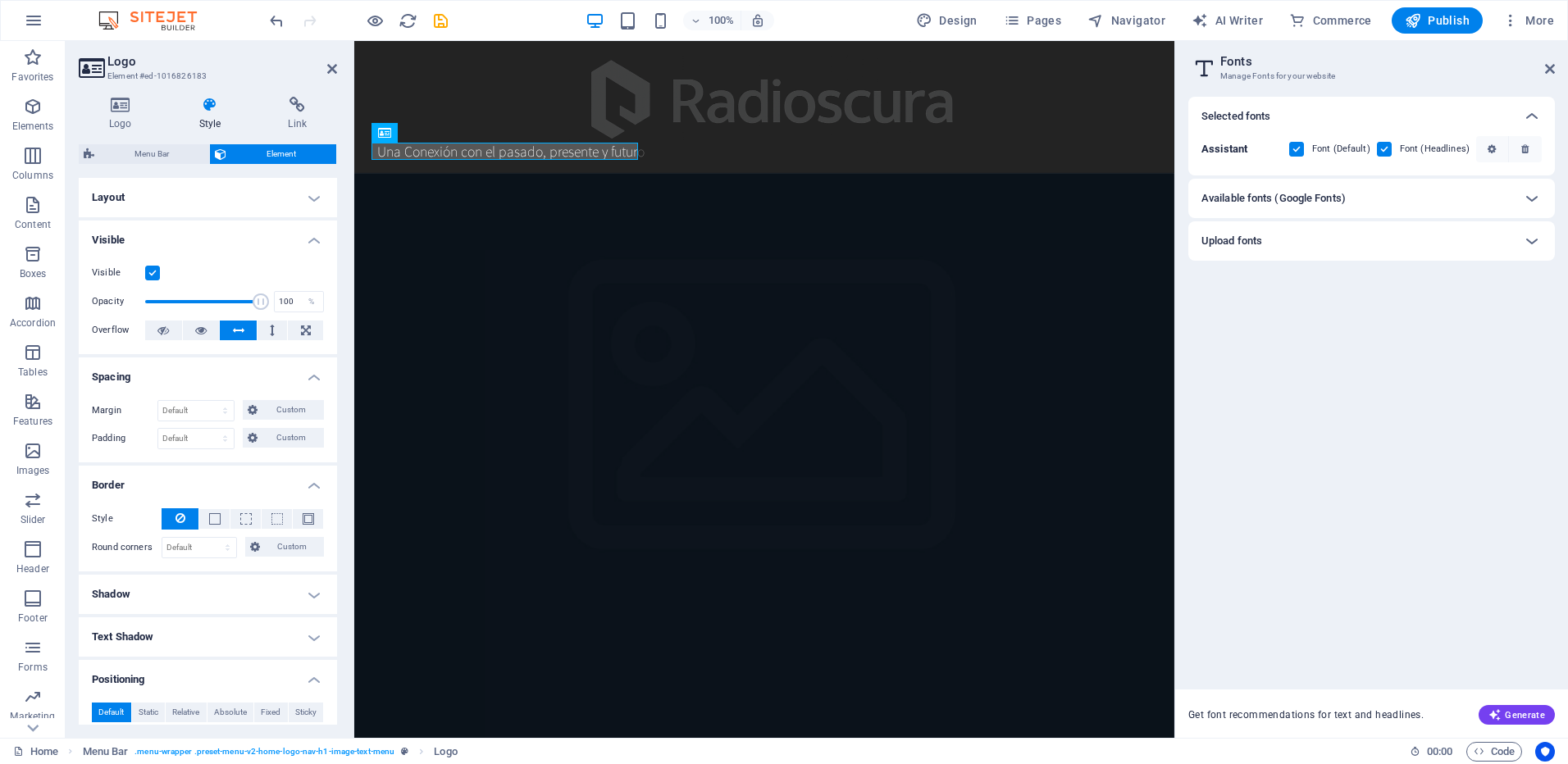
click at [1339, 201] on h6 "Available fonts (Google Fonts)" at bounding box center [1274, 198] width 145 height 20
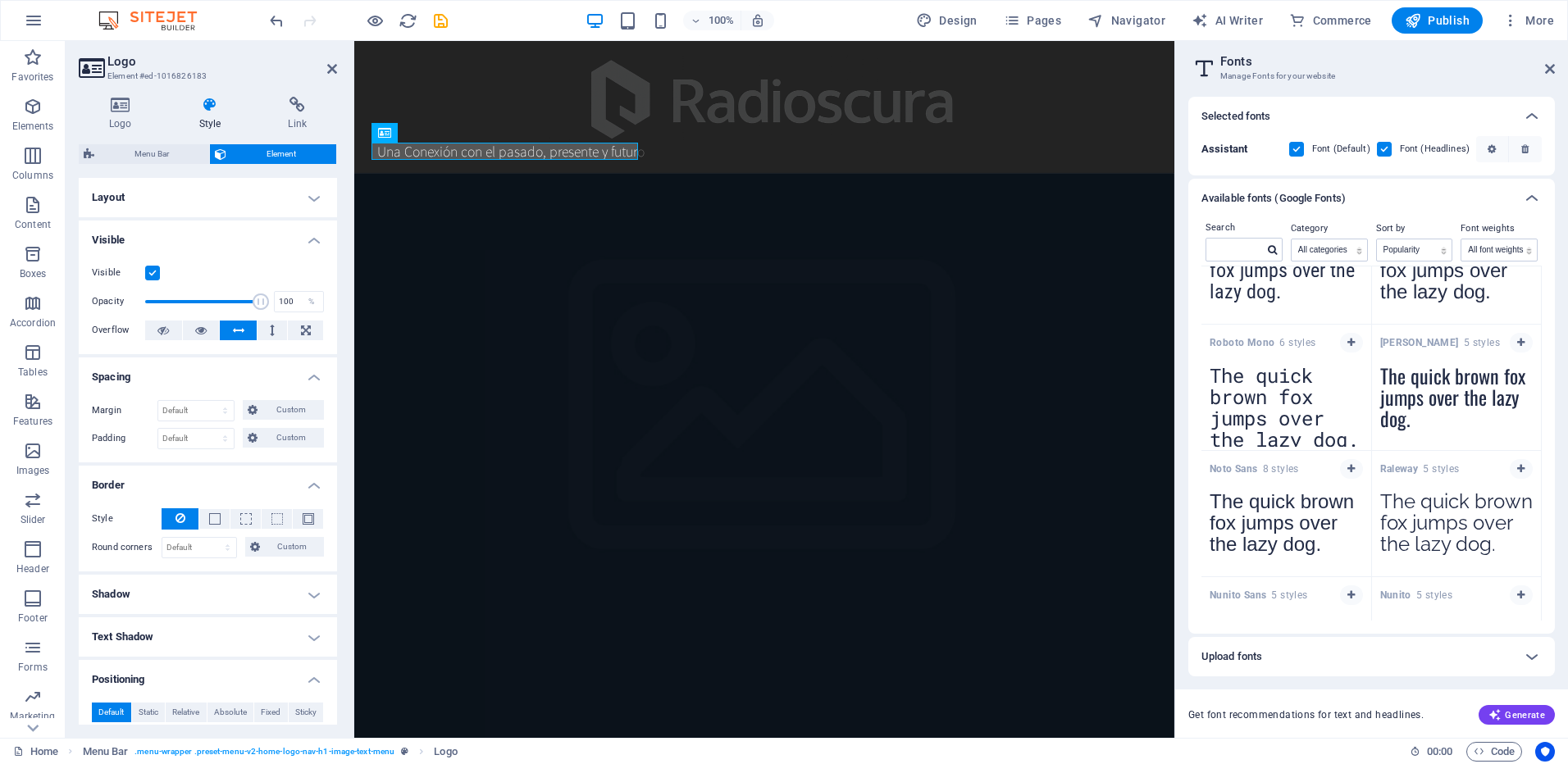
scroll to position [587, 0]
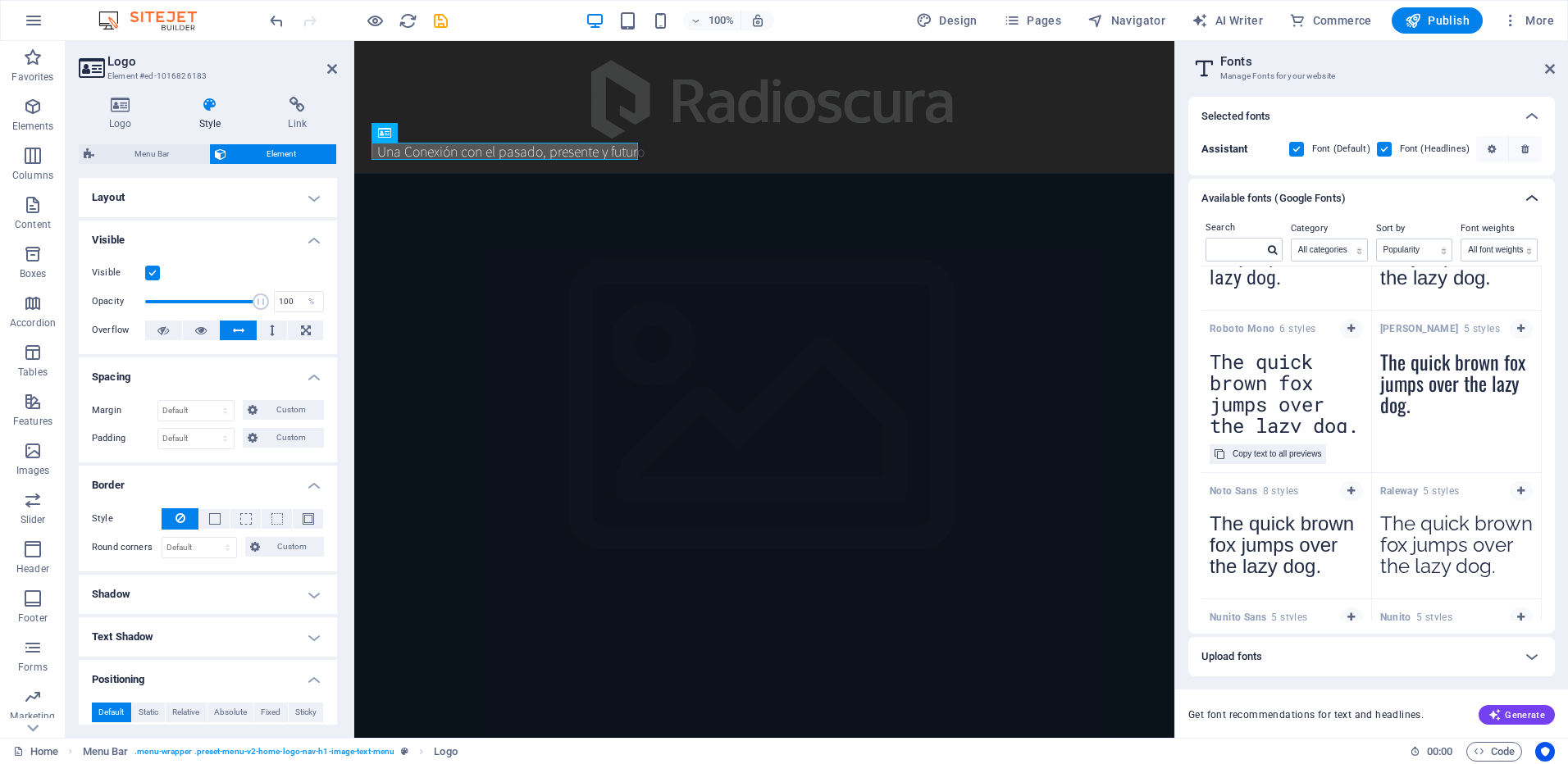
click at [1534, 193] on icon at bounding box center [1532, 198] width 20 height 20
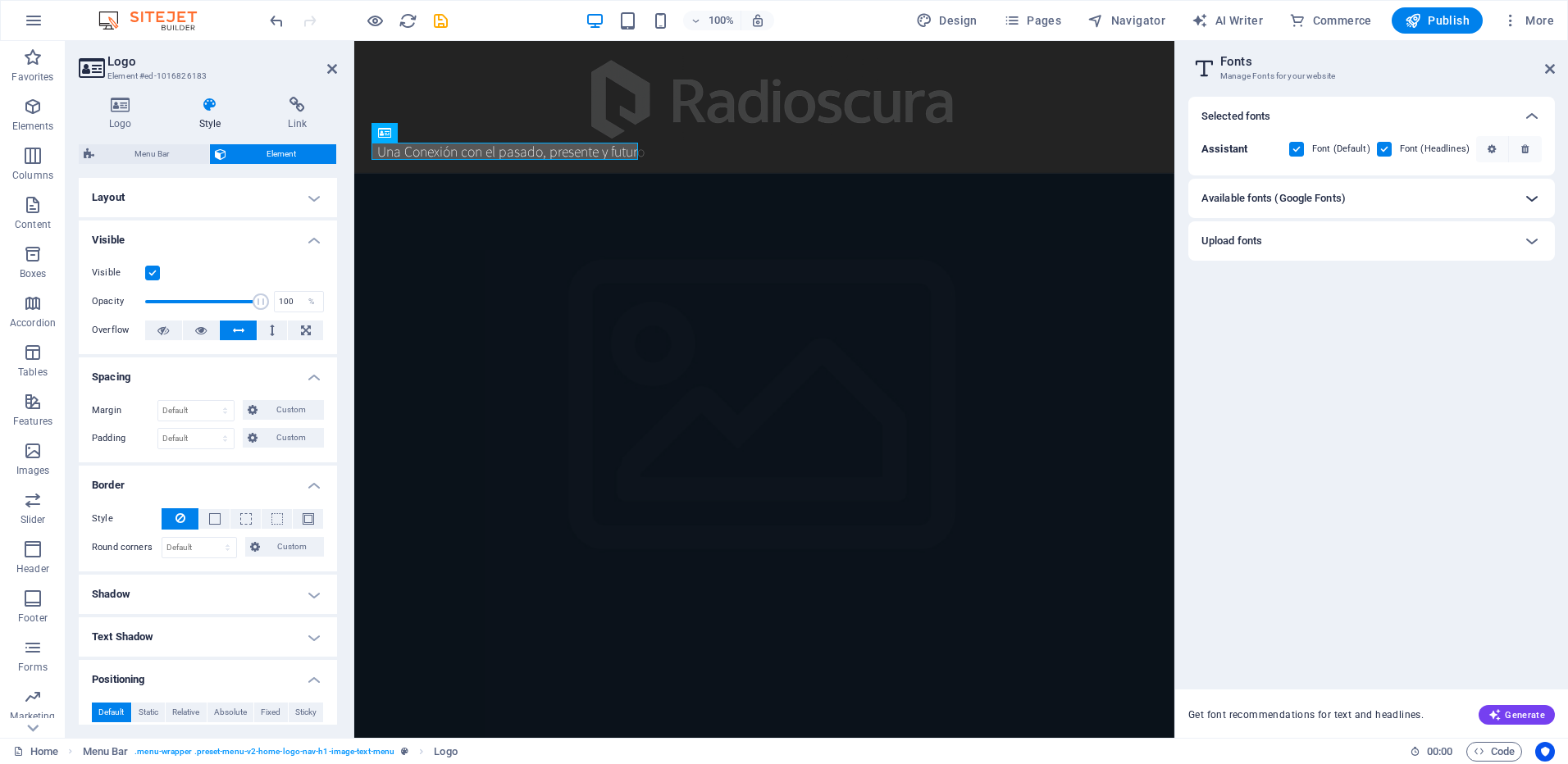
scroll to position [0, 0]
click at [1554, 69] on icon at bounding box center [1550, 69] width 10 height 13
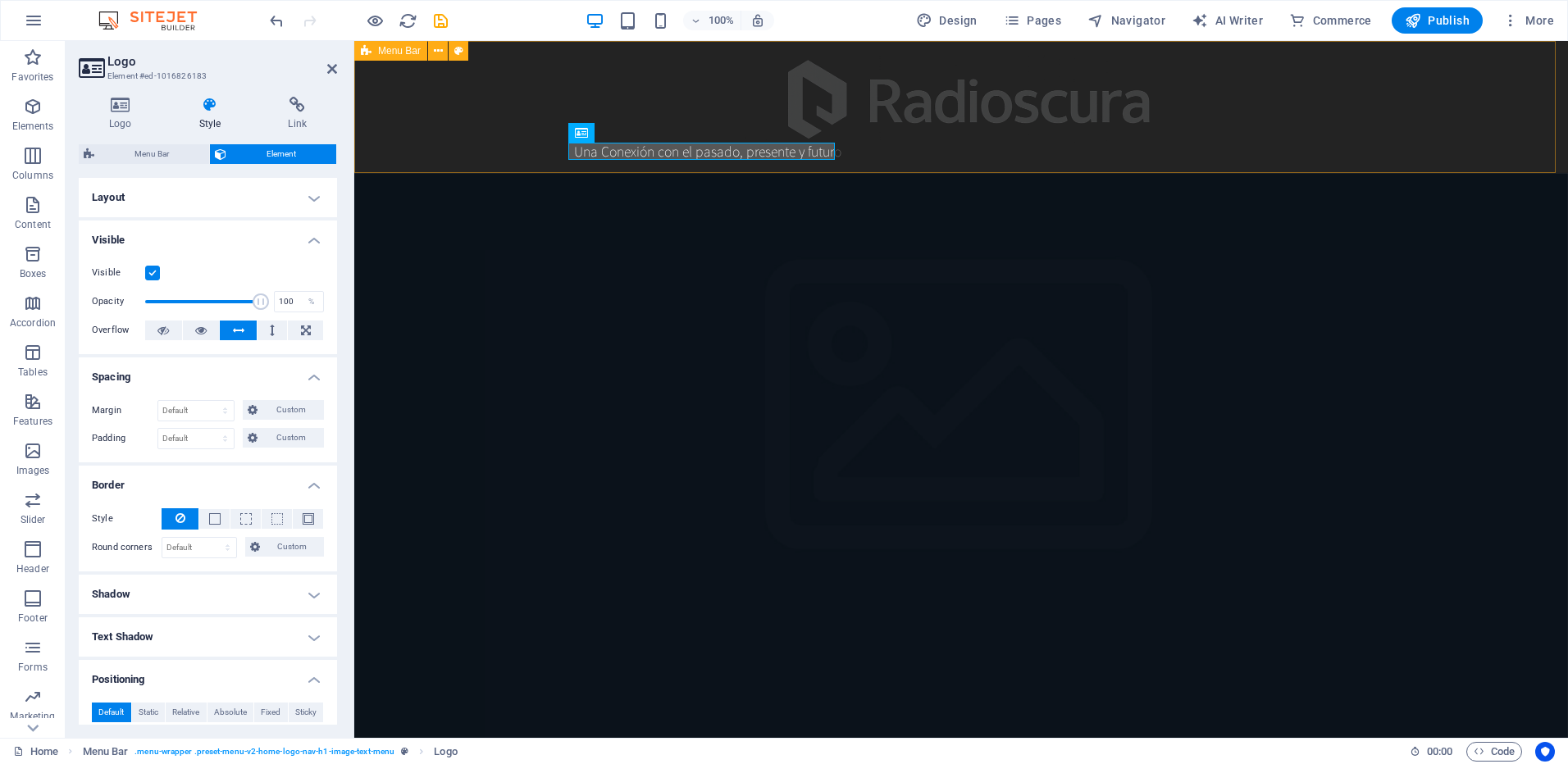
click at [890, 154] on div "Una Conexión con el pasado, presente y futuro Inicio Nosotros" at bounding box center [961, 107] width 1214 height 132
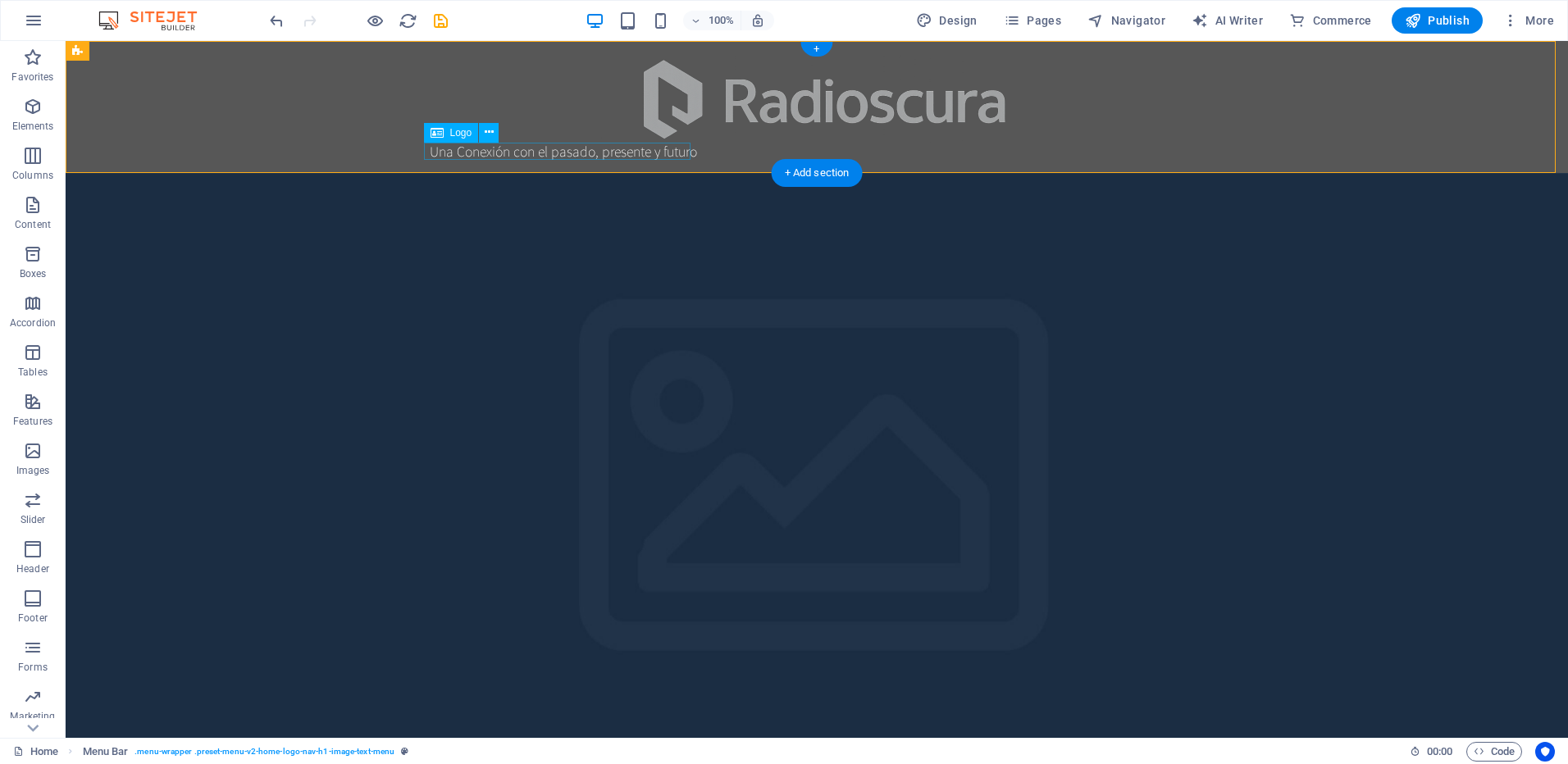
click at [614, 153] on div "Una Conexión con el pasado, presente y futuro" at bounding box center [817, 151] width 774 height 17
click at [586, 150] on div "Una Conexión con el pasado, presente y futuro" at bounding box center [817, 151] width 774 height 17
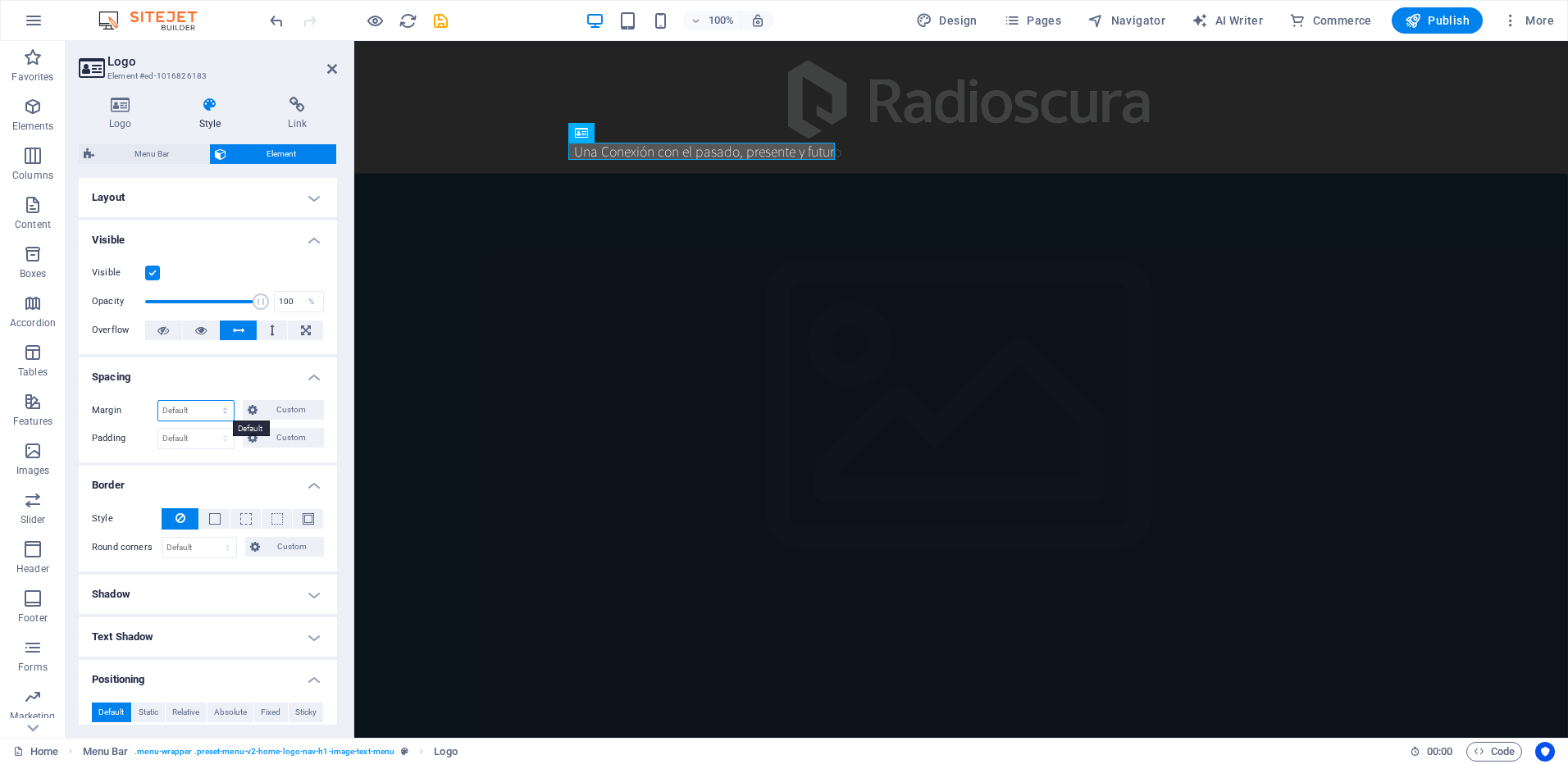
click at [221, 411] on select "Default auto px % rem vw vh Custom" at bounding box center [195, 411] width 75 height 20
click at [214, 411] on select "Default auto px % rem vw vh Custom" at bounding box center [195, 411] width 75 height 20
click at [158, 401] on select "Default auto px % rem vw vh Custom" at bounding box center [195, 411] width 75 height 20
select select "DISABLED_OPTION_VALUE"
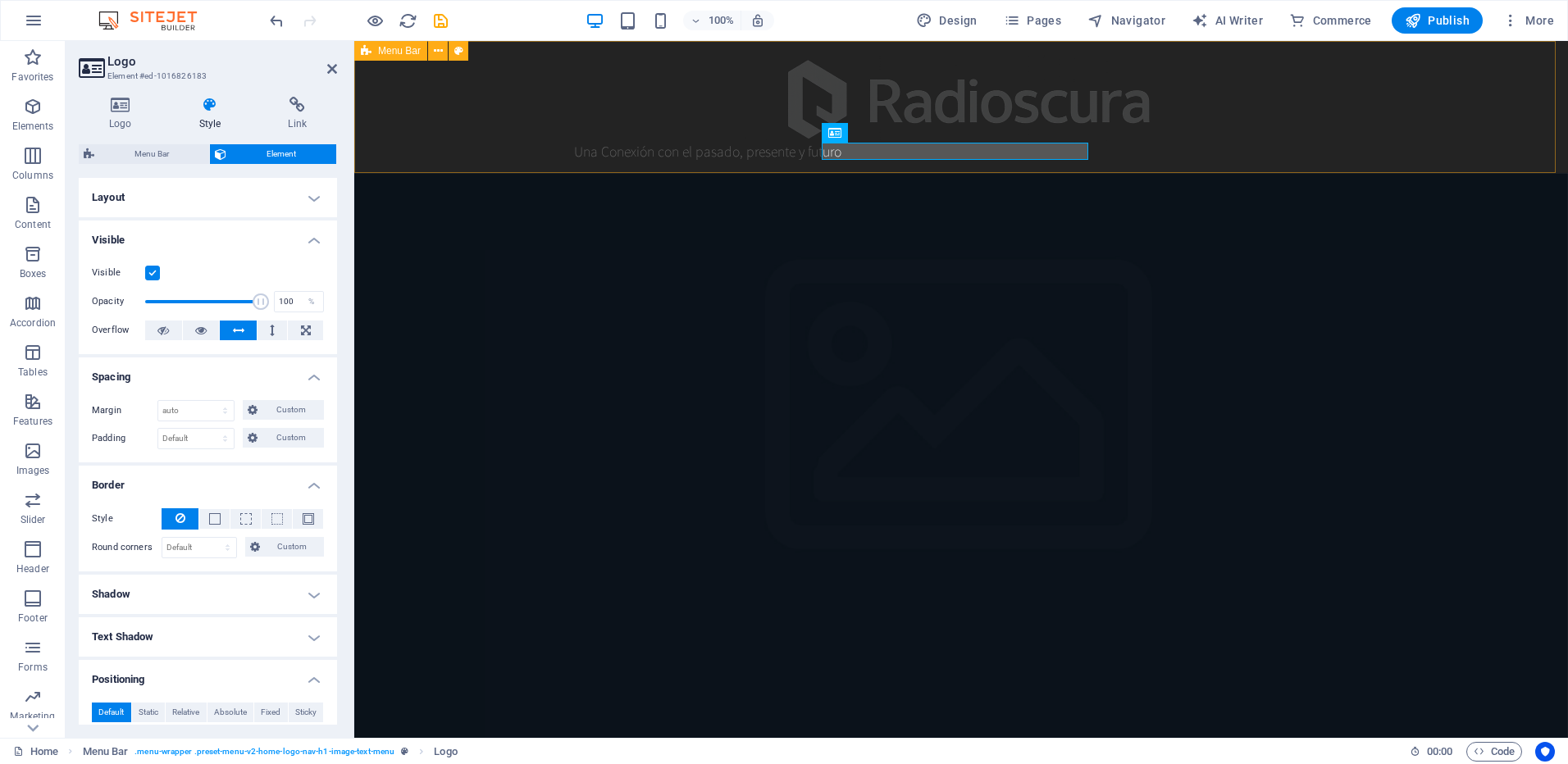
click at [662, 156] on div "Una Conexión con el pasado, presente y futuro Inicio Nosotros" at bounding box center [961, 107] width 1214 height 132
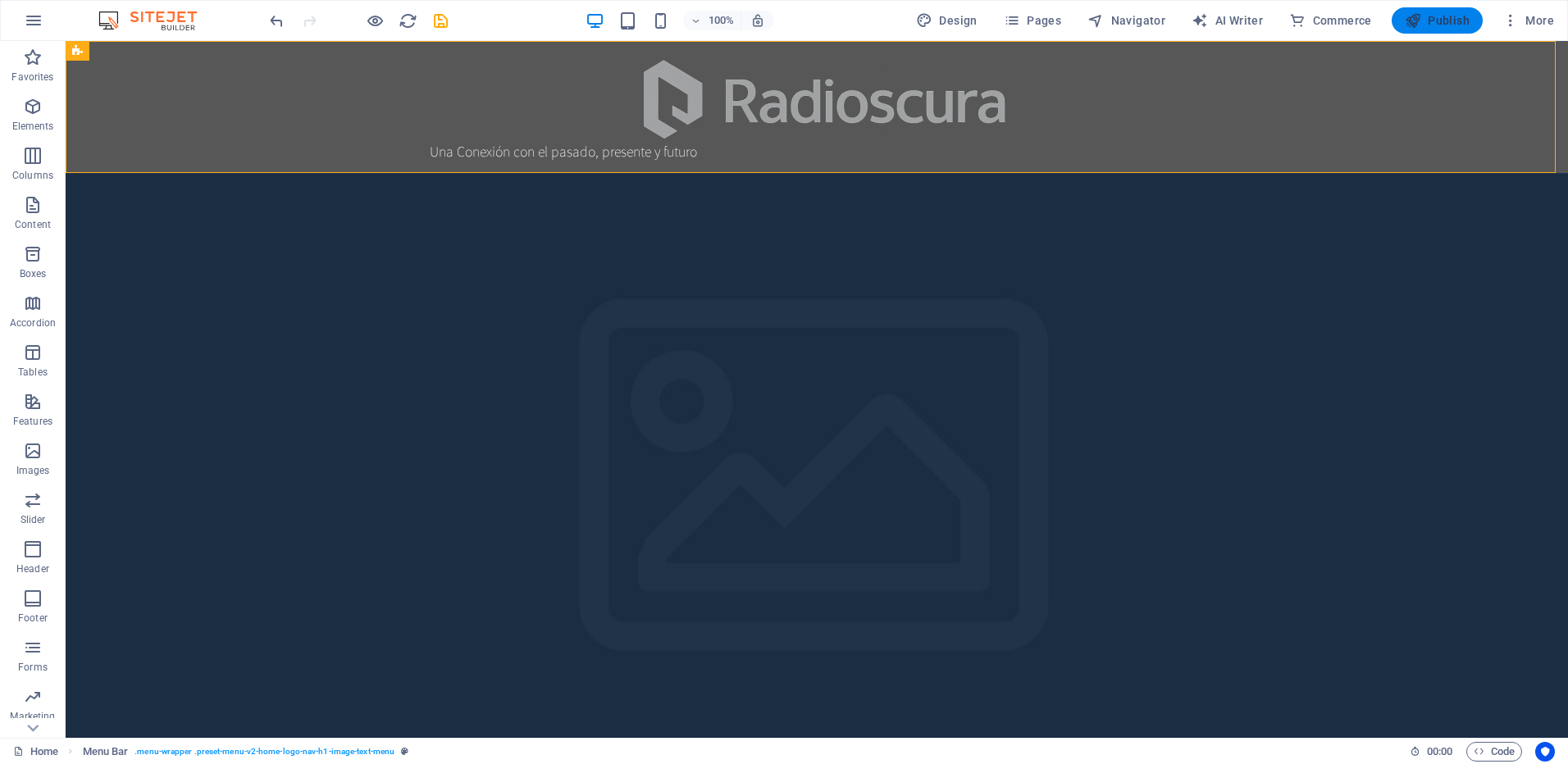
click at [1457, 17] on span "Publish" at bounding box center [1437, 21] width 65 height 17
checkbox input "false"
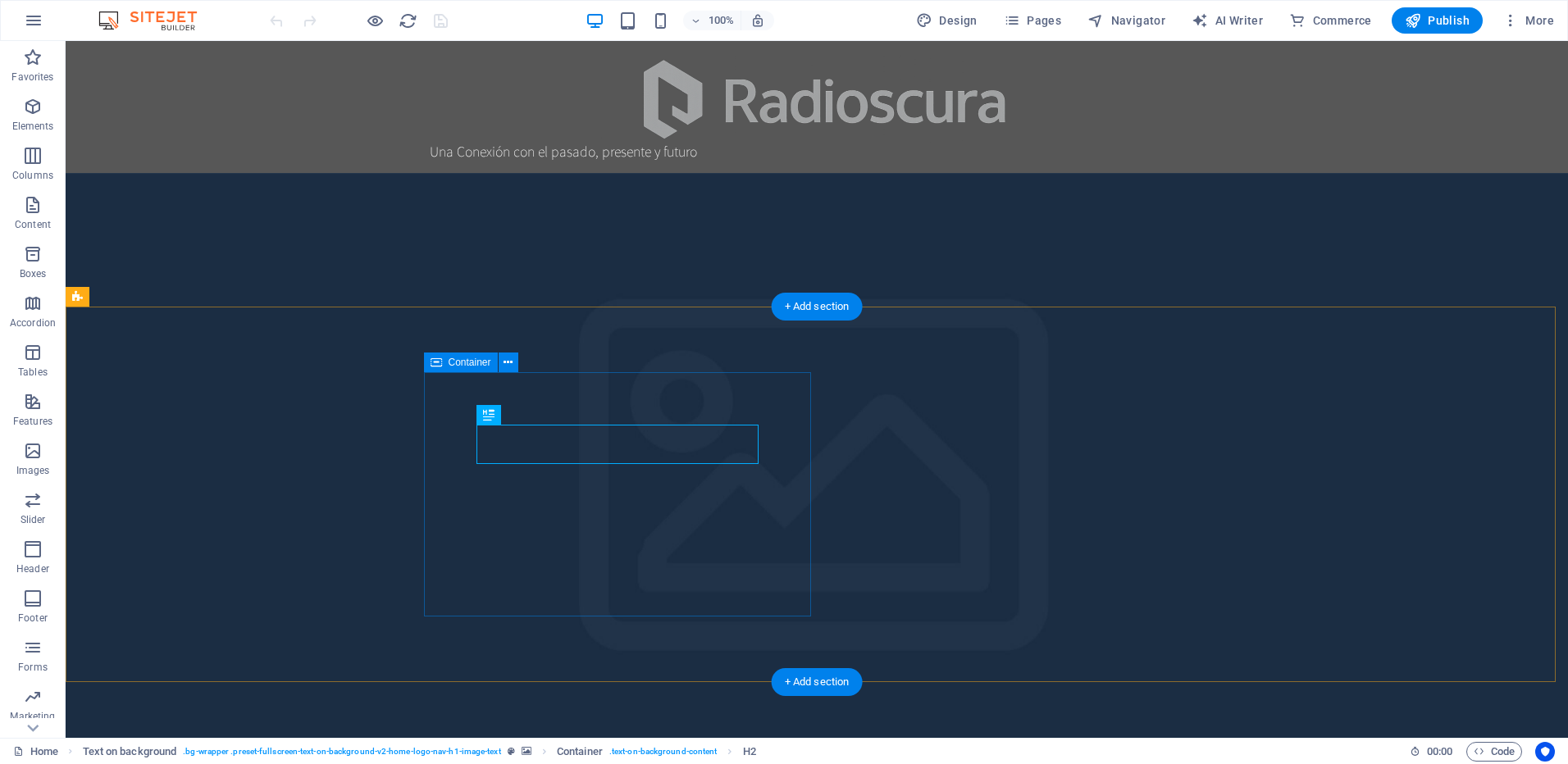
click at [509, 364] on icon at bounding box center [508, 362] width 9 height 17
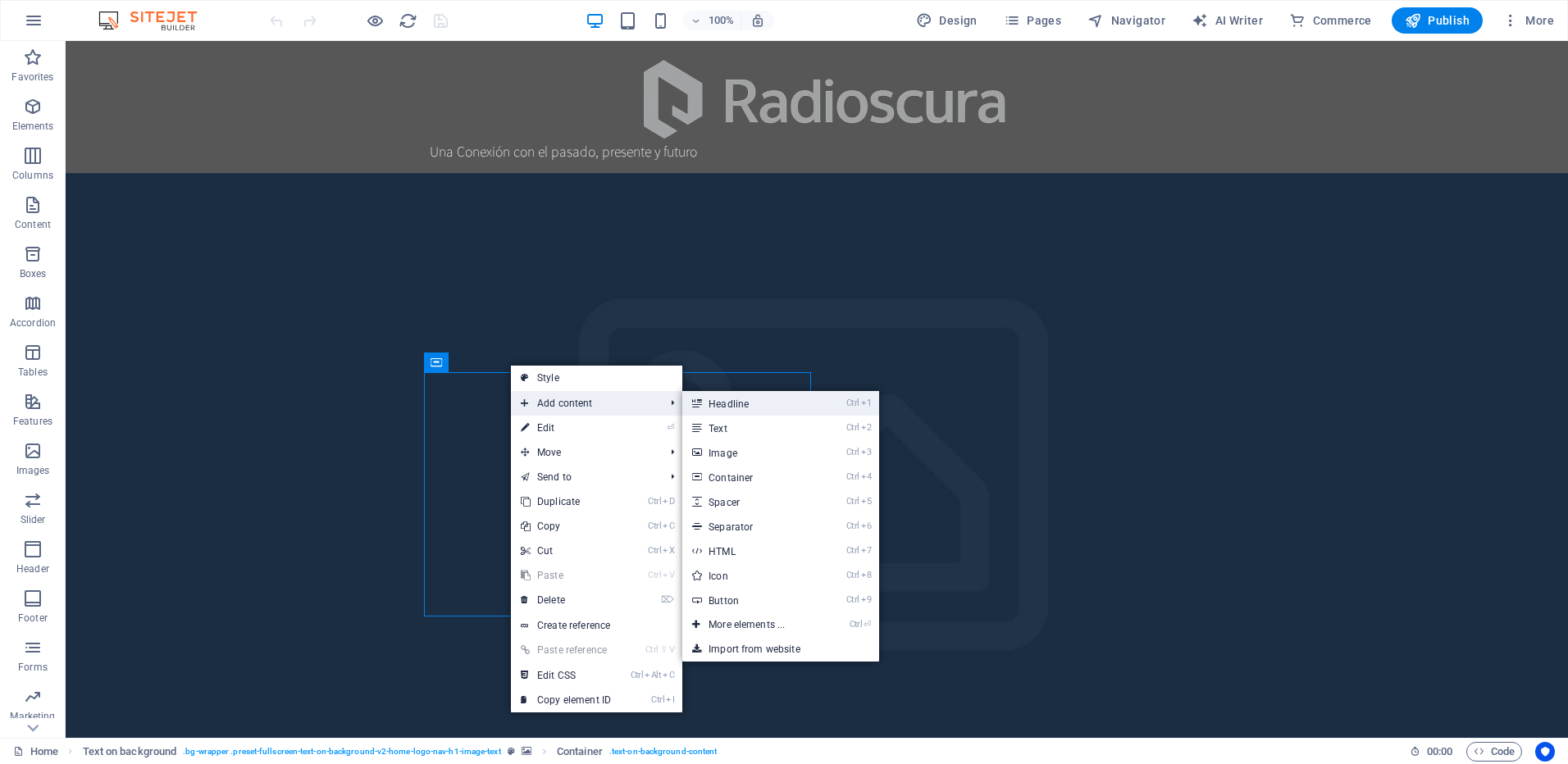
click at [741, 404] on link "Ctrl 1 Headline" at bounding box center [750, 403] width 136 height 25
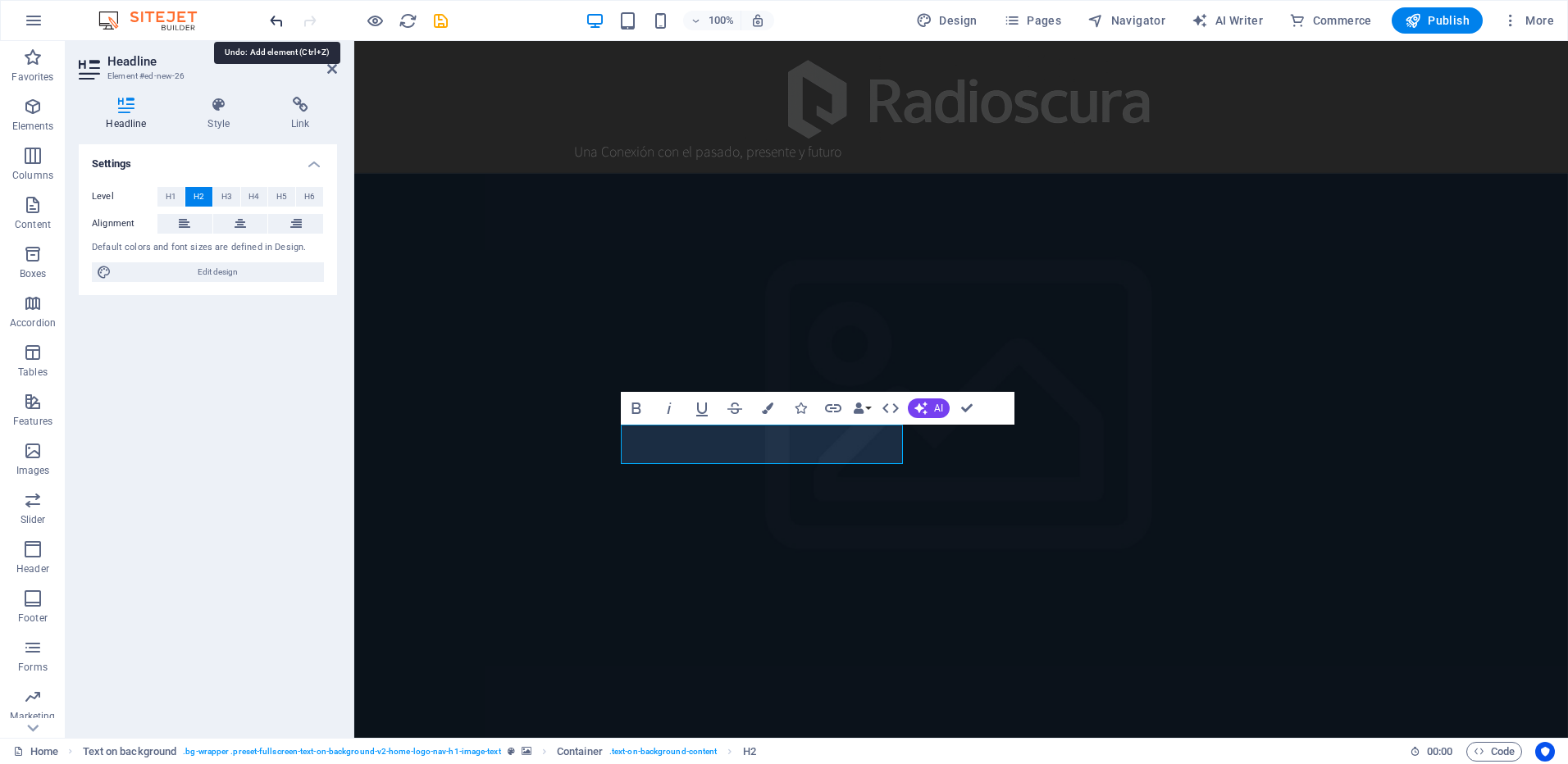
click at [280, 28] on icon "undo" at bounding box center [276, 21] width 19 height 19
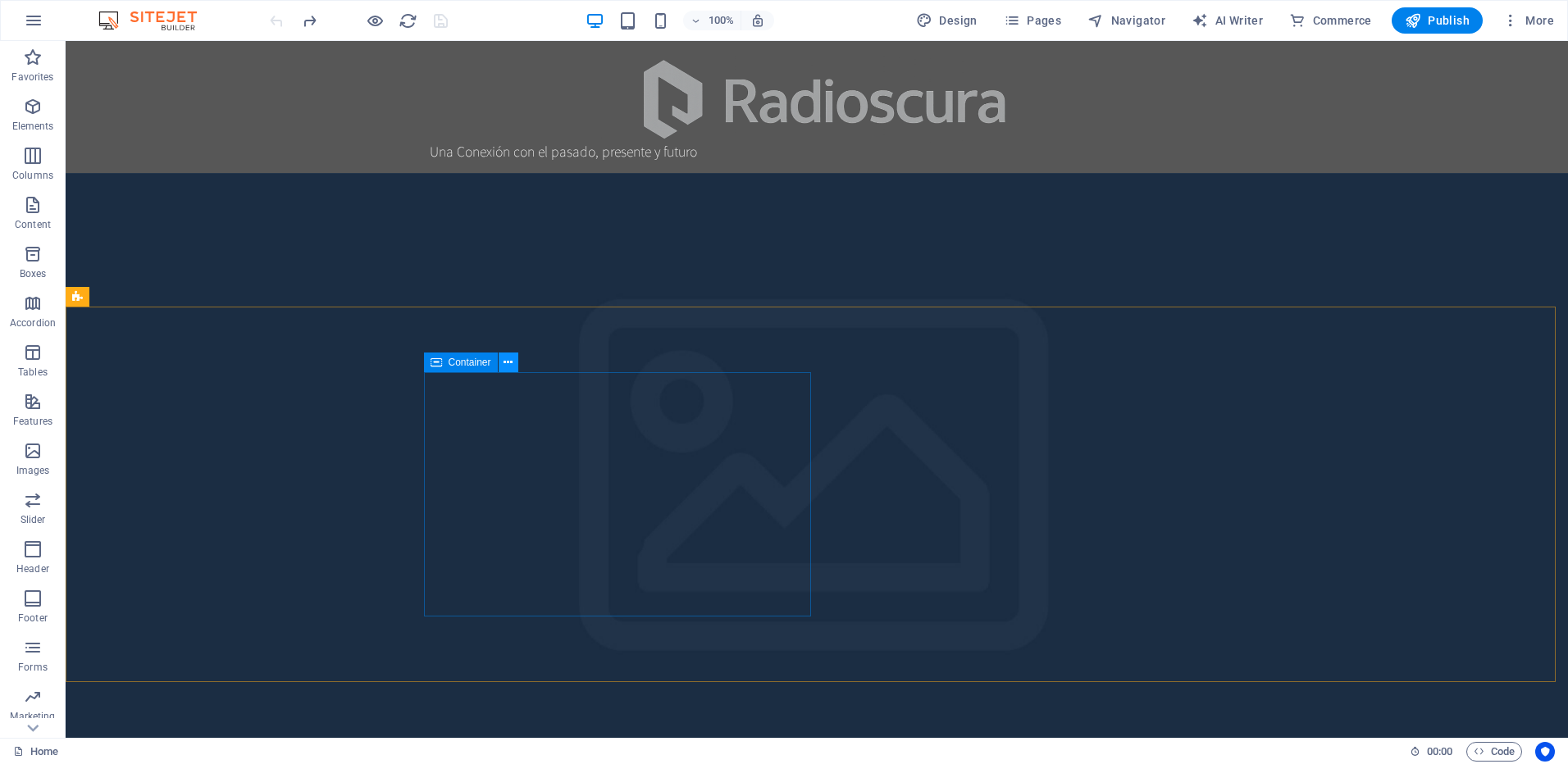
click at [504, 362] on icon at bounding box center [508, 362] width 9 height 17
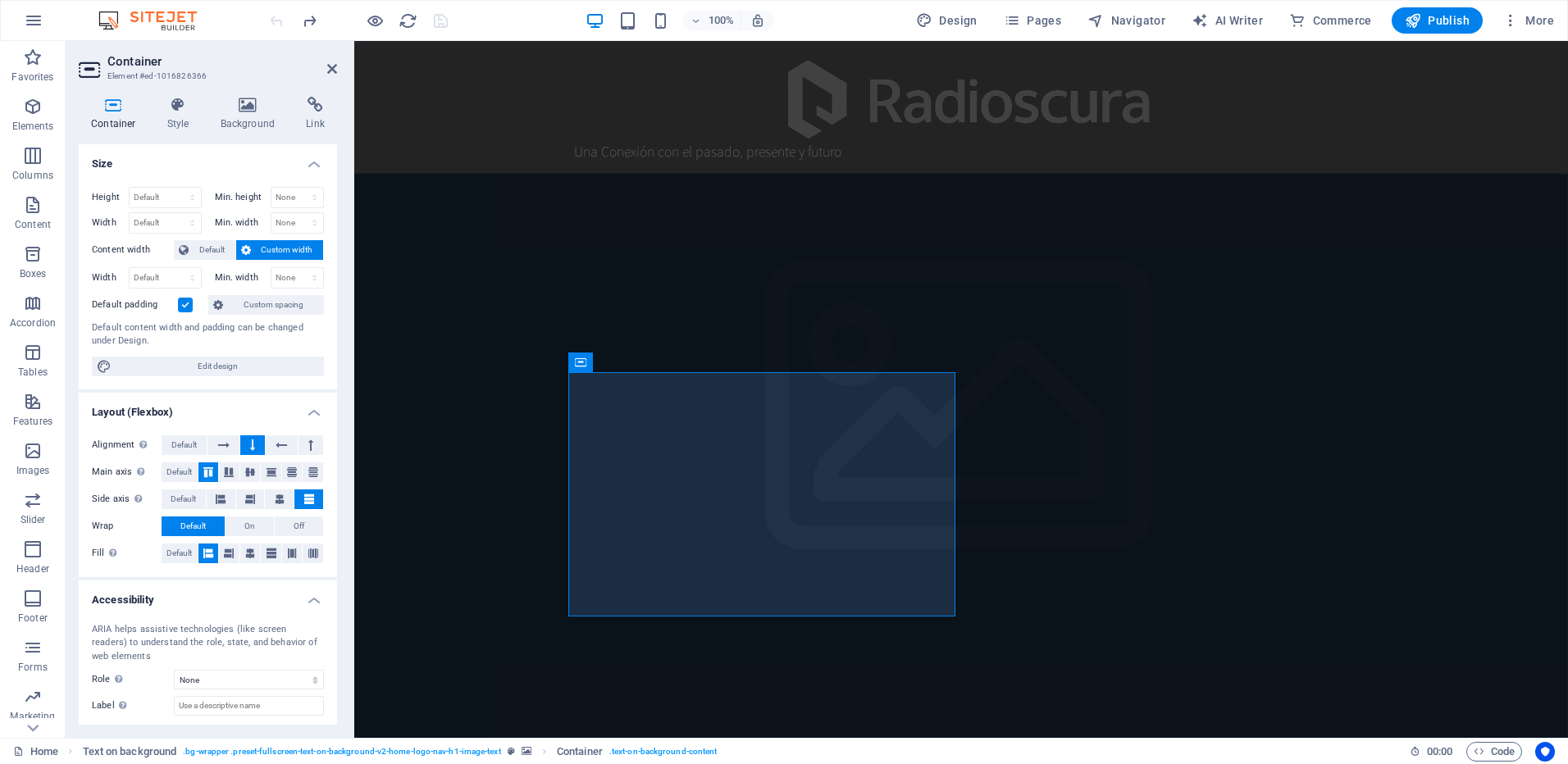
click at [188, 302] on label at bounding box center [185, 305] width 15 height 15
click at [0, 0] on input "Default padding" at bounding box center [0, 0] width 0 height 0
click at [189, 305] on label at bounding box center [185, 305] width 15 height 15
click at [0, 0] on input "Default padding" at bounding box center [0, 0] width 0 height 0
click at [228, 439] on icon at bounding box center [224, 446] width 12 height 20
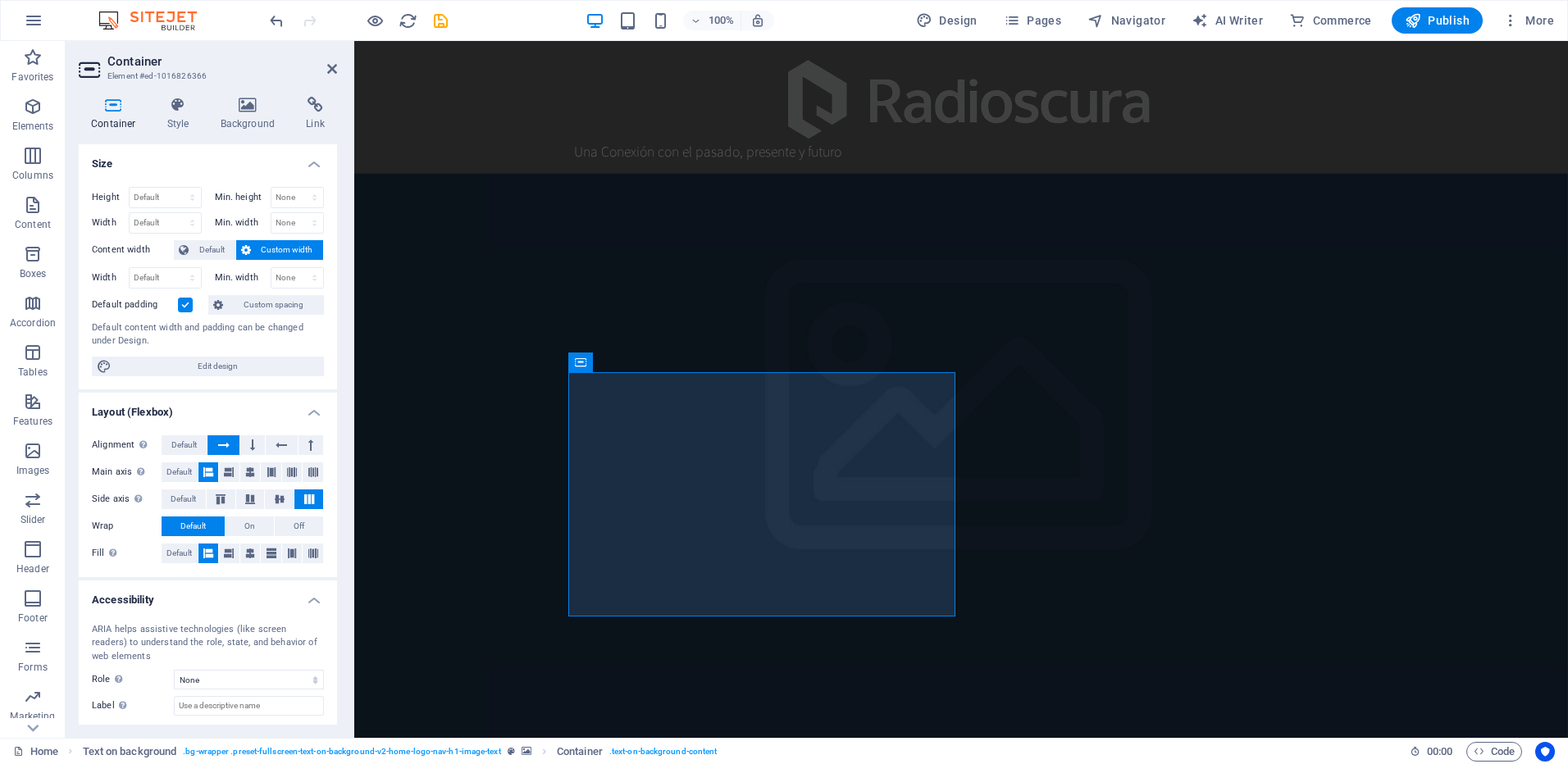
click at [228, 439] on icon at bounding box center [224, 446] width 12 height 20
click at [251, 445] on icon at bounding box center [252, 446] width 5 height 20
click at [288, 470] on icon at bounding box center [292, 472] width 20 height 10
click at [206, 472] on icon at bounding box center [208, 472] width 20 height 10
click at [180, 304] on label at bounding box center [185, 305] width 15 height 15
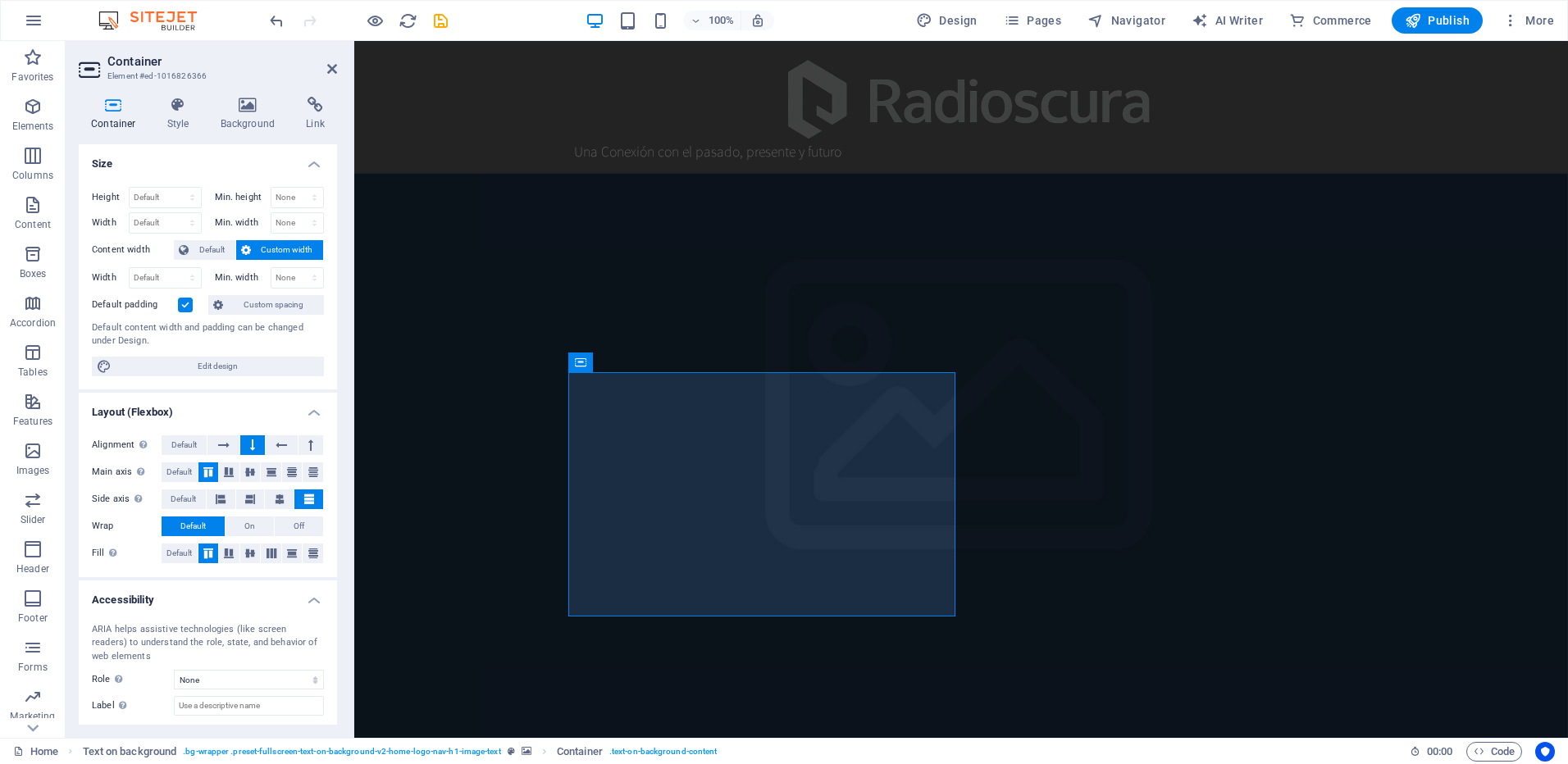
click at [0, 0] on input "Default padding" at bounding box center [0, 0] width 0 height 0
click at [187, 303] on label at bounding box center [185, 305] width 15 height 15
click at [0, 0] on input "Default padding" at bounding box center [0, 0] width 0 height 0
click at [183, 199] on select "Default px rem % vh vw" at bounding box center [165, 198] width 71 height 20
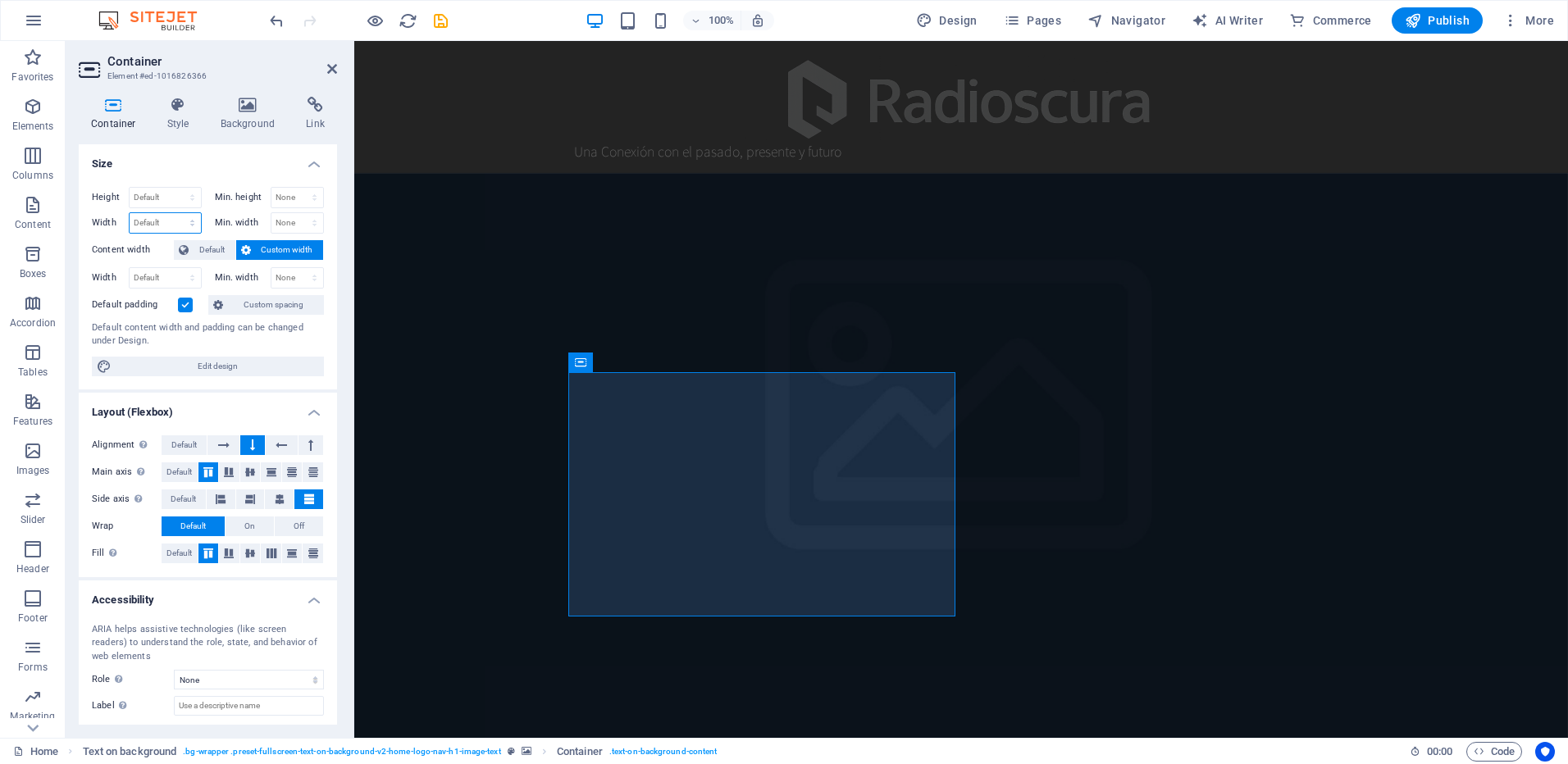
click at [182, 219] on select "Default px rem % em vh vw" at bounding box center [165, 223] width 71 height 20
click at [166, 221] on select "Default px rem % em vh vw" at bounding box center [165, 223] width 71 height 20
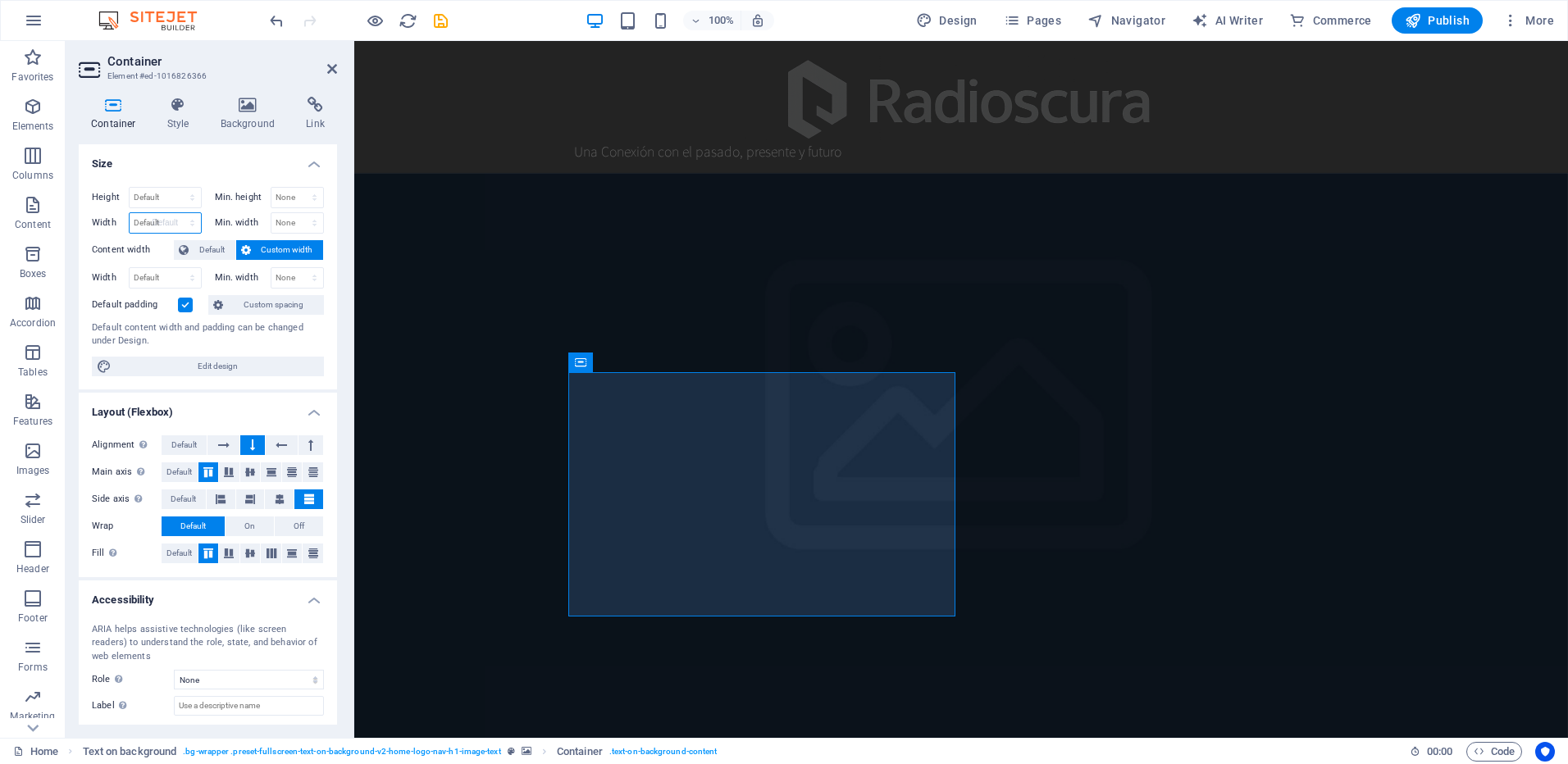
click at [130, 213] on select "Default px rem % em vh vw" at bounding box center [165, 223] width 71 height 20
click at [169, 225] on select "Default px rem % em vh vw" at bounding box center [165, 223] width 71 height 20
click at [130, 213] on select "Default px rem % em vh vw" at bounding box center [165, 223] width 71 height 20
select select "DISABLED_OPTION_VALUE"
click at [286, 193] on select "None px rem % vh vw" at bounding box center [297, 198] width 52 height 20
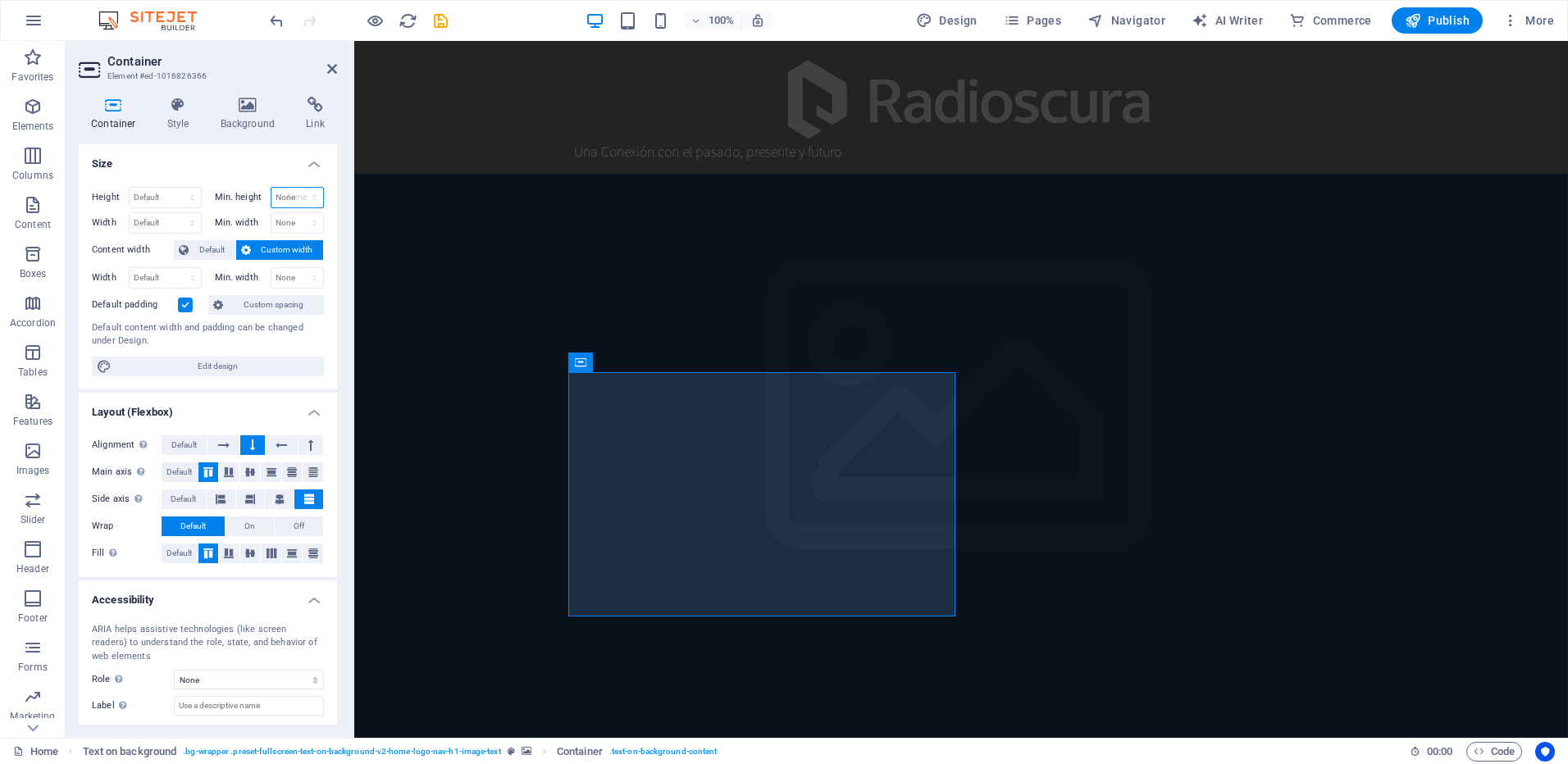
click at [271, 188] on select "None px rem % vh vw" at bounding box center [297, 198] width 52 height 20
click at [289, 197] on select "None px rem % vh vw" at bounding box center [297, 198] width 52 height 20
click at [271, 188] on select "None px rem % vh vw" at bounding box center [297, 198] width 52 height 20
select select "DISABLED_OPTION_VALUE"
click at [282, 224] on select "None px rem % vh vw" at bounding box center [297, 223] width 52 height 20
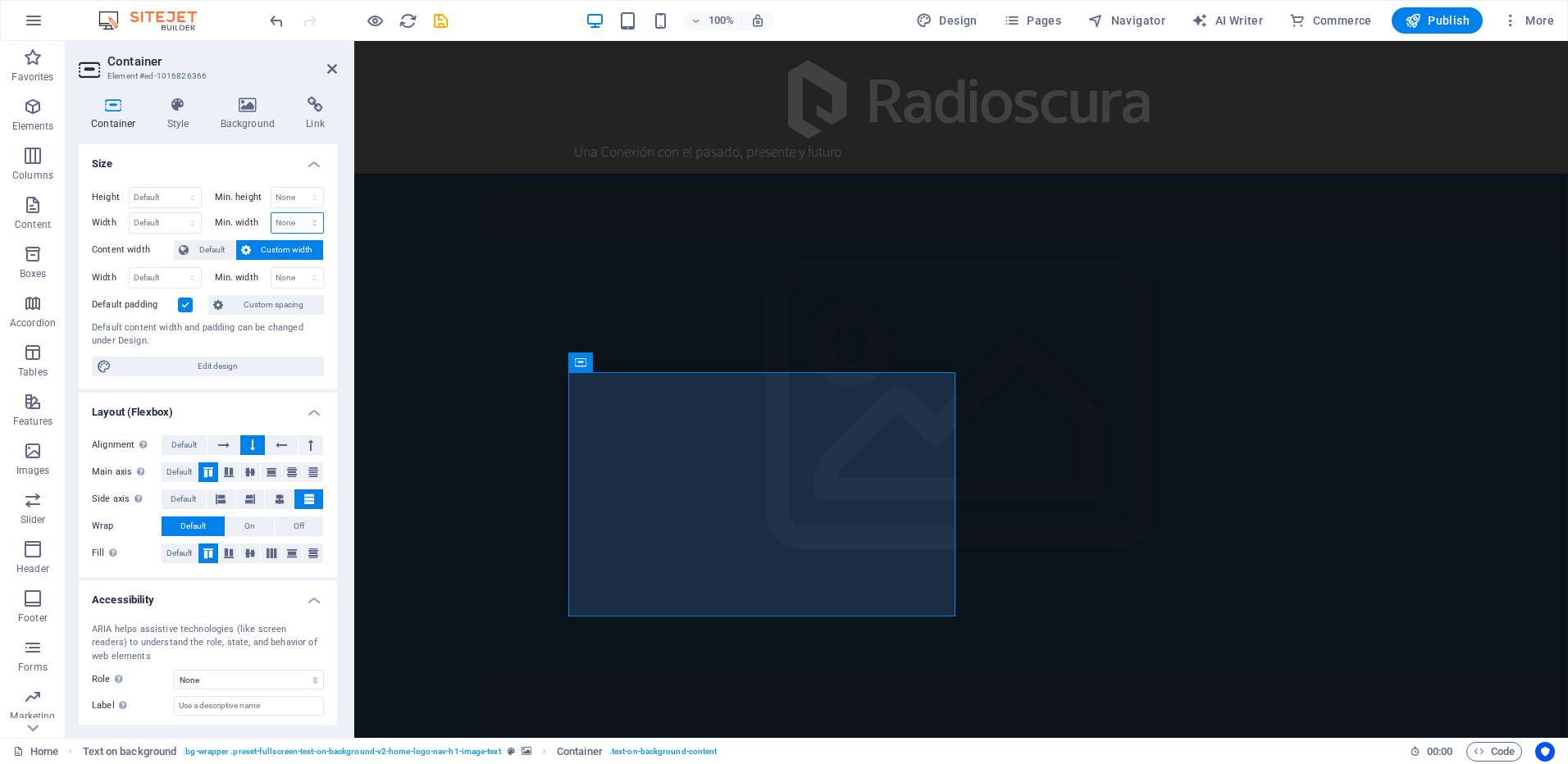
click at [283, 224] on select "None px rem % vh vw" at bounding box center [297, 223] width 52 height 20
click at [198, 247] on span "Default" at bounding box center [212, 251] width 37 height 20
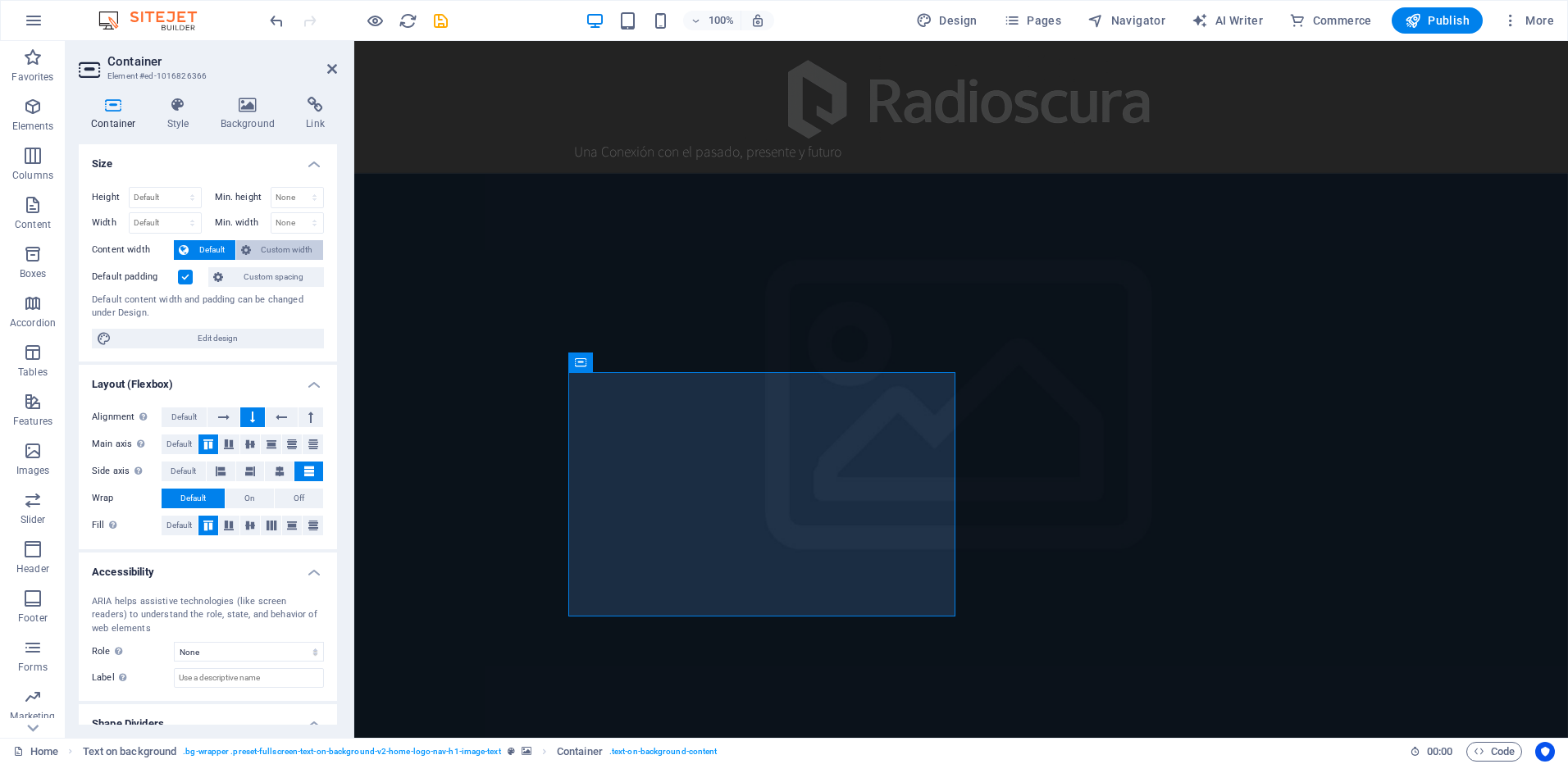
click at [252, 242] on button "Custom width" at bounding box center [280, 251] width 88 height 20
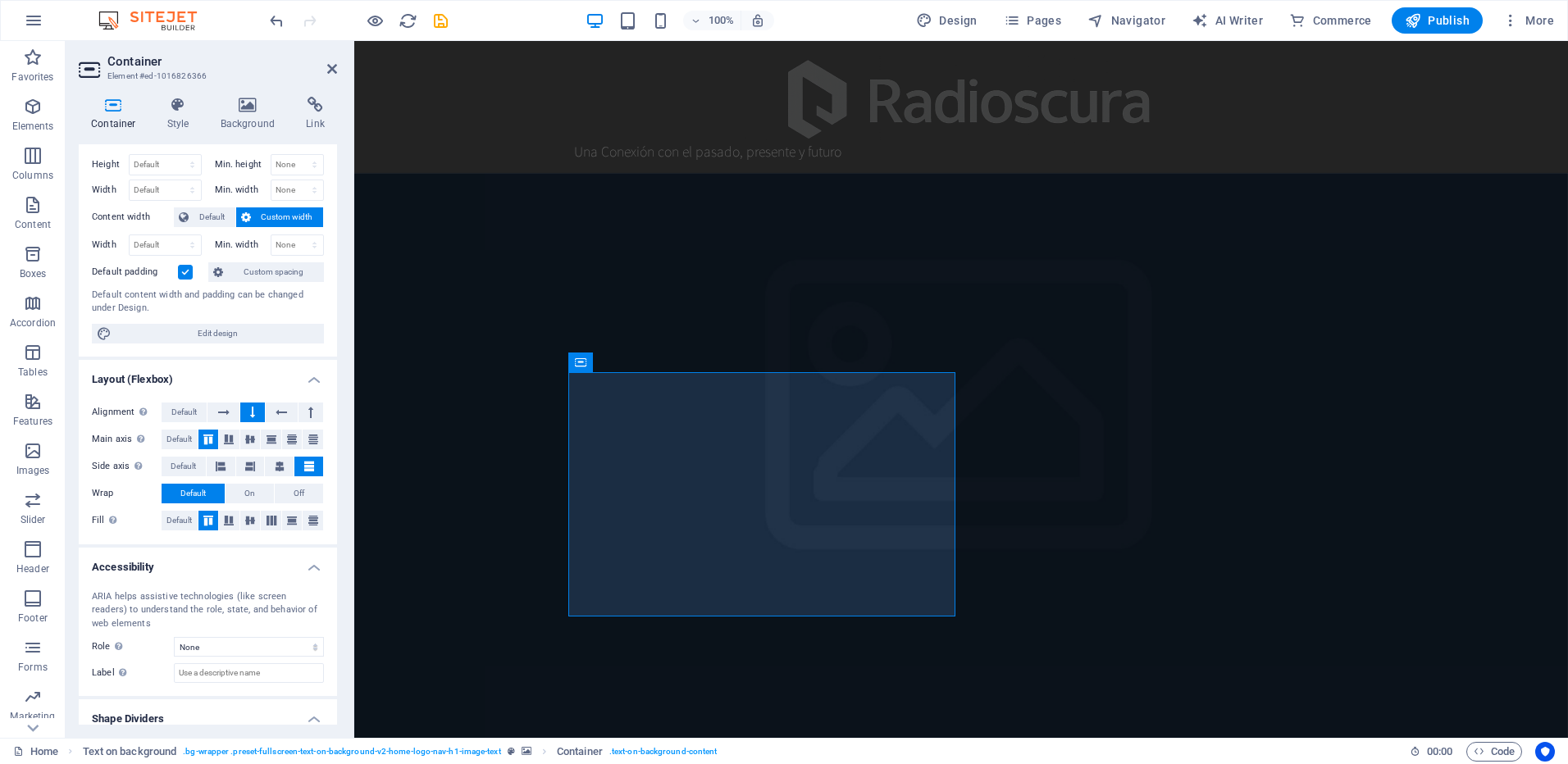
scroll to position [83, 0]
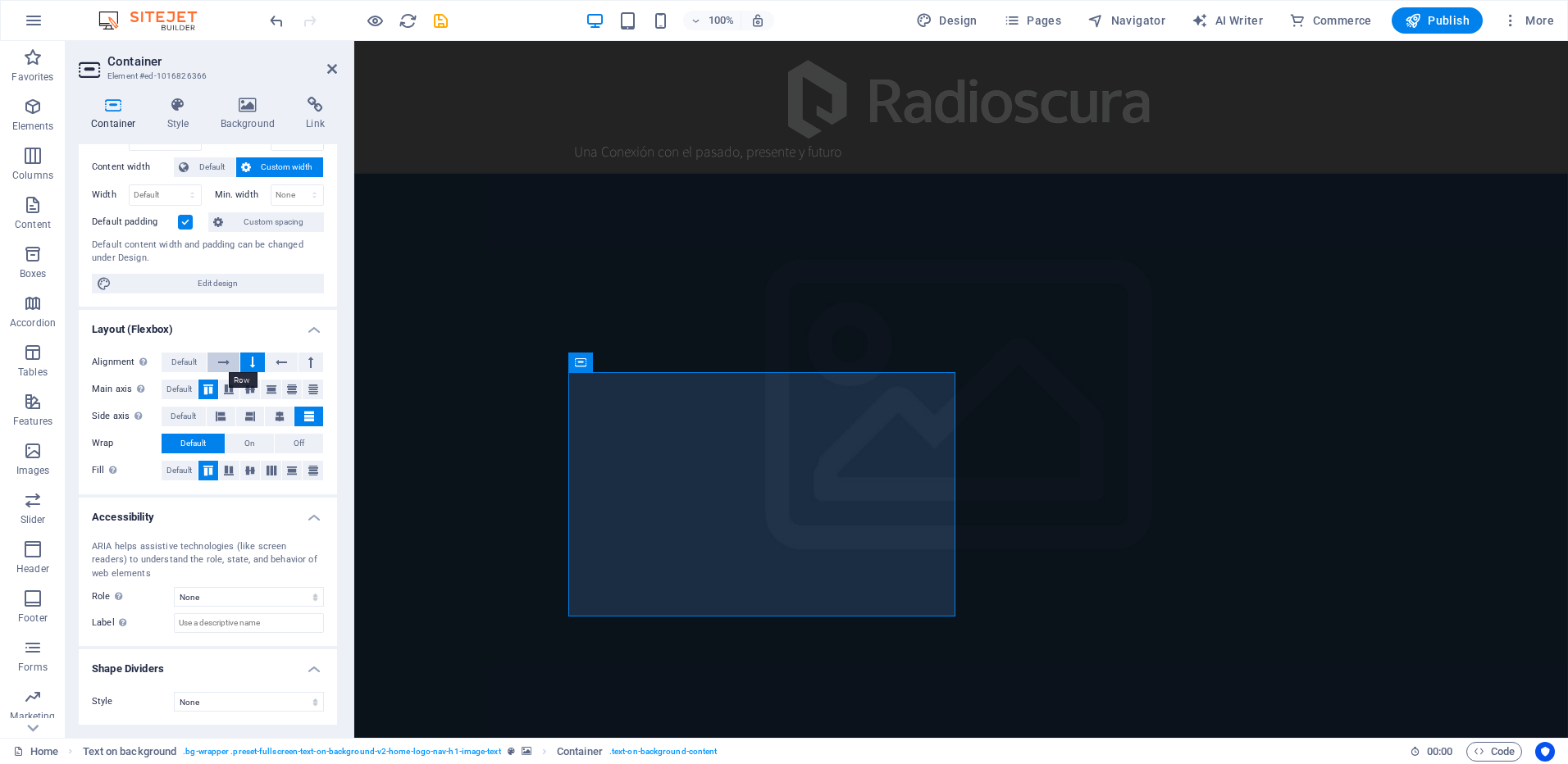
click at [228, 365] on icon at bounding box center [224, 362] width 12 height 20
click at [228, 362] on icon at bounding box center [224, 362] width 12 height 20
click at [273, 388] on icon at bounding box center [271, 389] width 10 height 20
click at [287, 387] on icon at bounding box center [292, 389] width 10 height 20
click at [310, 391] on icon at bounding box center [313, 389] width 10 height 20
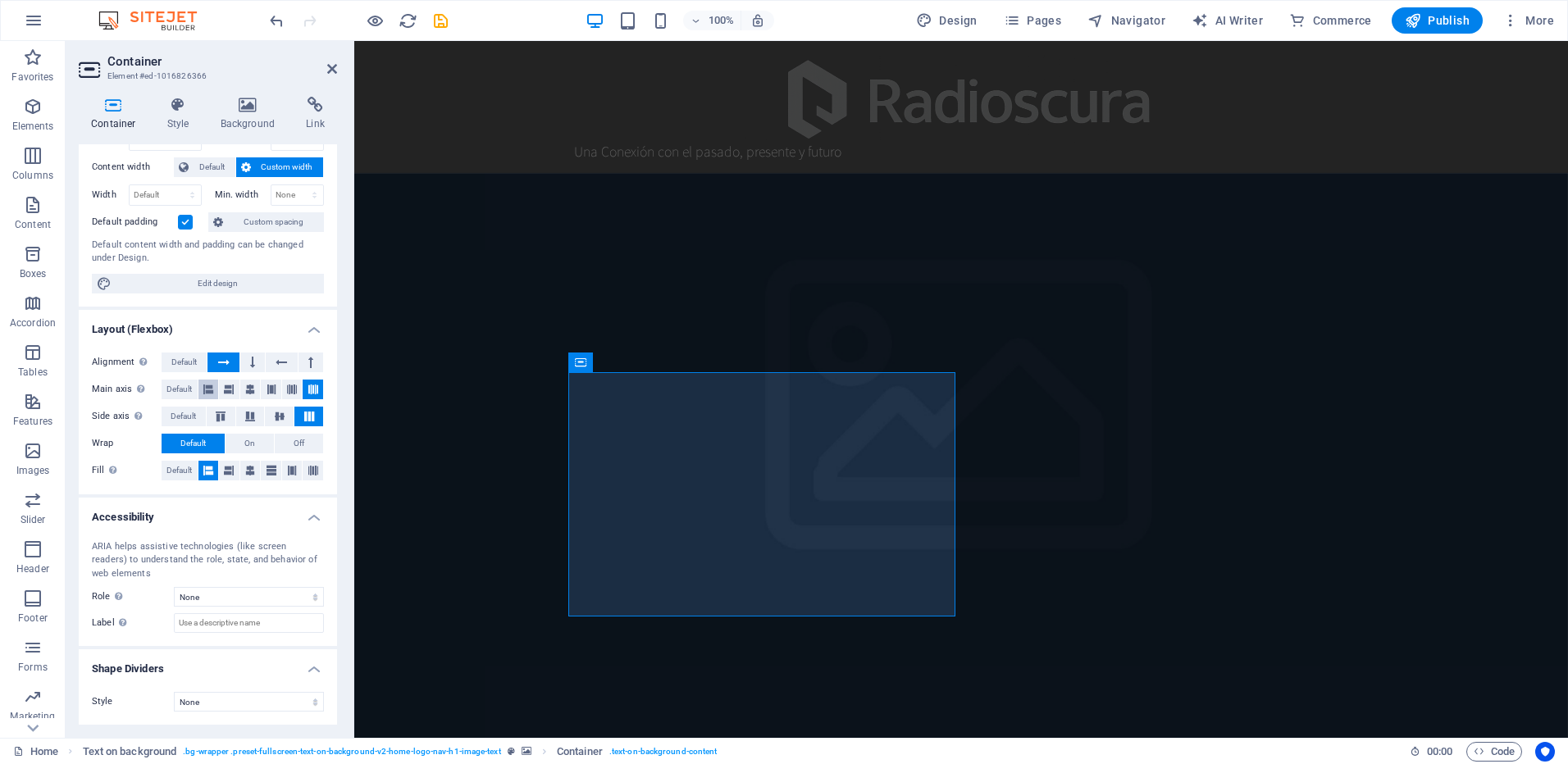
click at [209, 386] on icon at bounding box center [208, 389] width 10 height 20
click at [249, 442] on span "On" at bounding box center [250, 444] width 11 height 20
click at [203, 442] on span "Default" at bounding box center [193, 444] width 26 height 20
click at [198, 415] on button "Default" at bounding box center [184, 417] width 45 height 20
click at [303, 418] on icon at bounding box center [309, 417] width 20 height 10
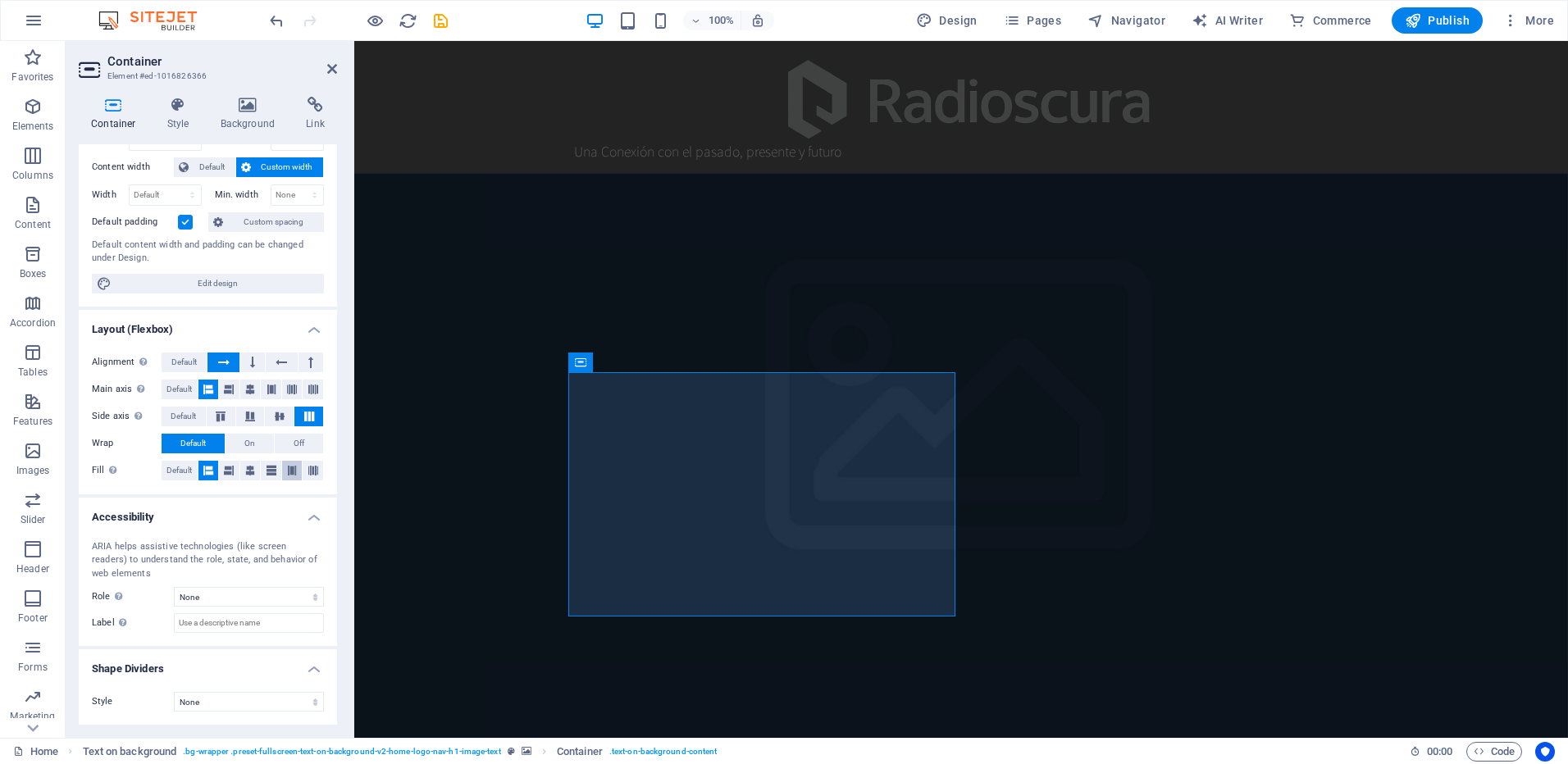
click at [288, 470] on icon at bounding box center [292, 470] width 10 height 20
click at [261, 471] on button at bounding box center [270, 470] width 21 height 20
click at [246, 471] on icon at bounding box center [251, 470] width 10 height 20
click at [231, 470] on icon at bounding box center [229, 470] width 10 height 20
click at [195, 464] on button "Default" at bounding box center [179, 470] width 36 height 20
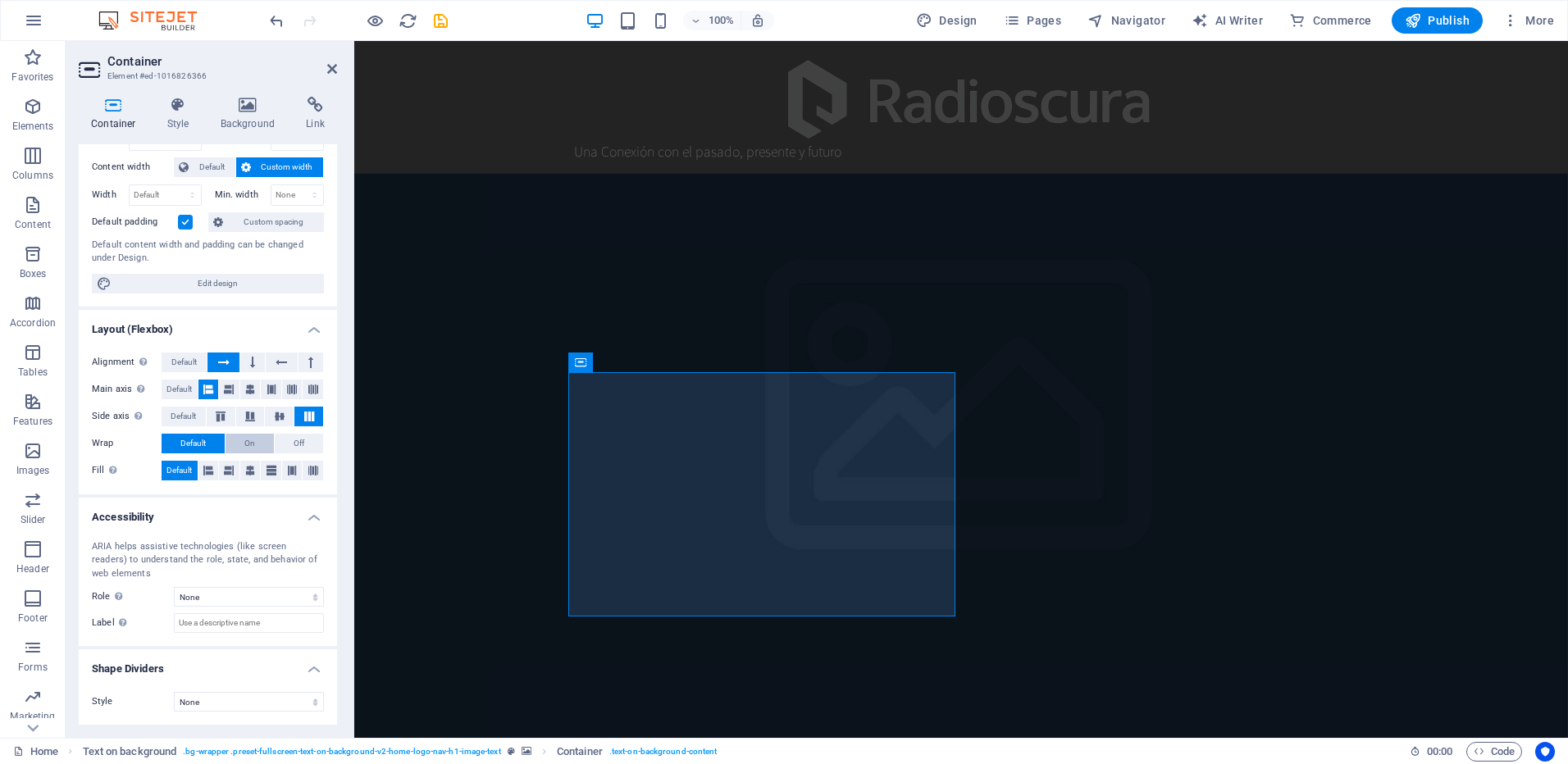
click at [255, 442] on button "On" at bounding box center [250, 444] width 49 height 20
click at [198, 442] on span "Default" at bounding box center [193, 444] width 26 height 20
click at [235, 689] on div "Style None Triangle Square Diagonal Polygon 1 Polygon 2 Zigzag Multiple Zigzags…" at bounding box center [208, 702] width 258 height 46
click at [233, 700] on select "None Triangle Square Diagonal Polygon 1 Polygon 2 Zigzag Multiple Zigzags Waves…" at bounding box center [248, 702] width 150 height 20
click at [141, 698] on label "Style" at bounding box center [132, 702] width 82 height 20
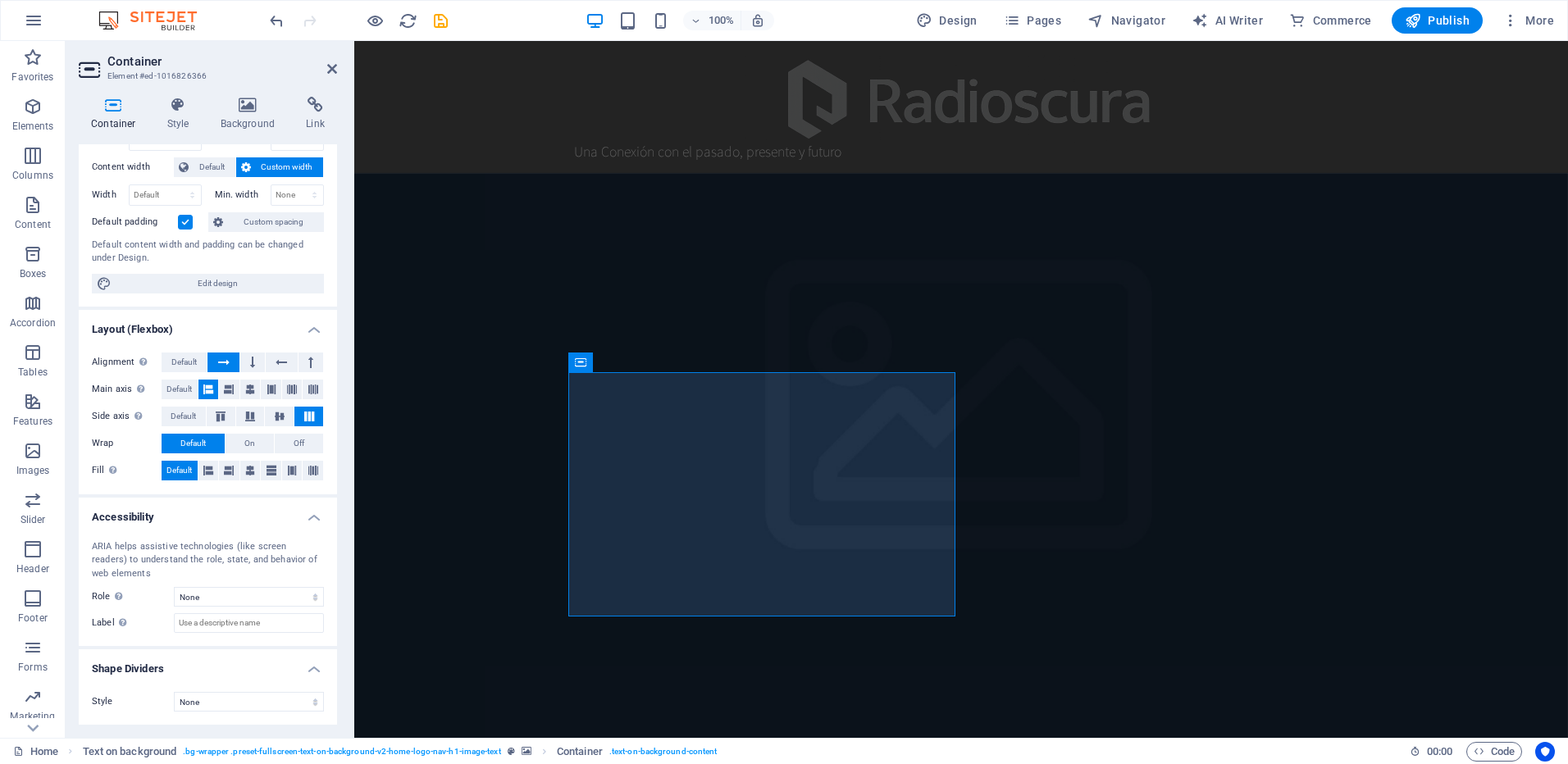
scroll to position [0, 0]
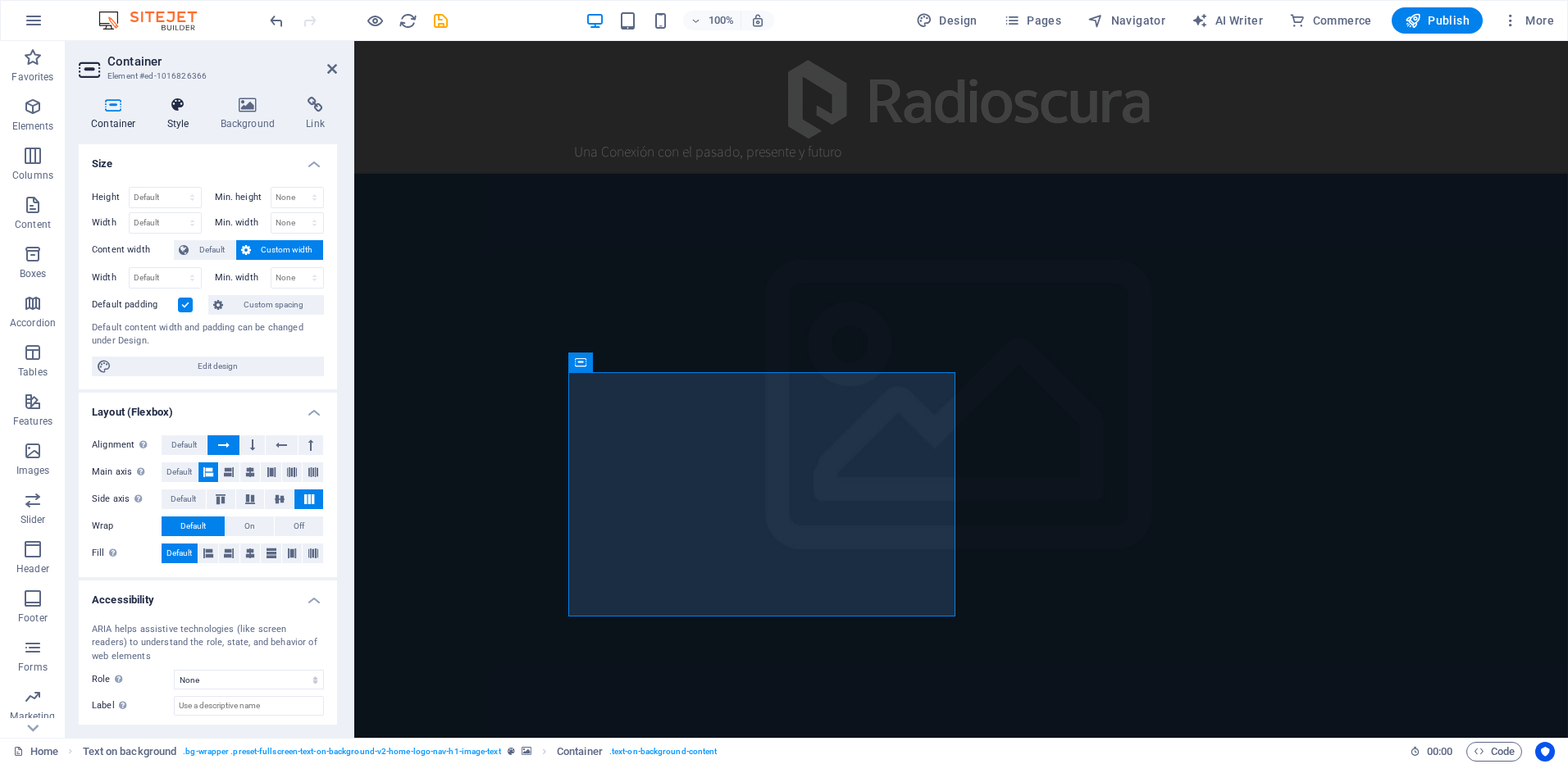
click at [185, 115] on h4 "Style" at bounding box center [181, 114] width 53 height 35
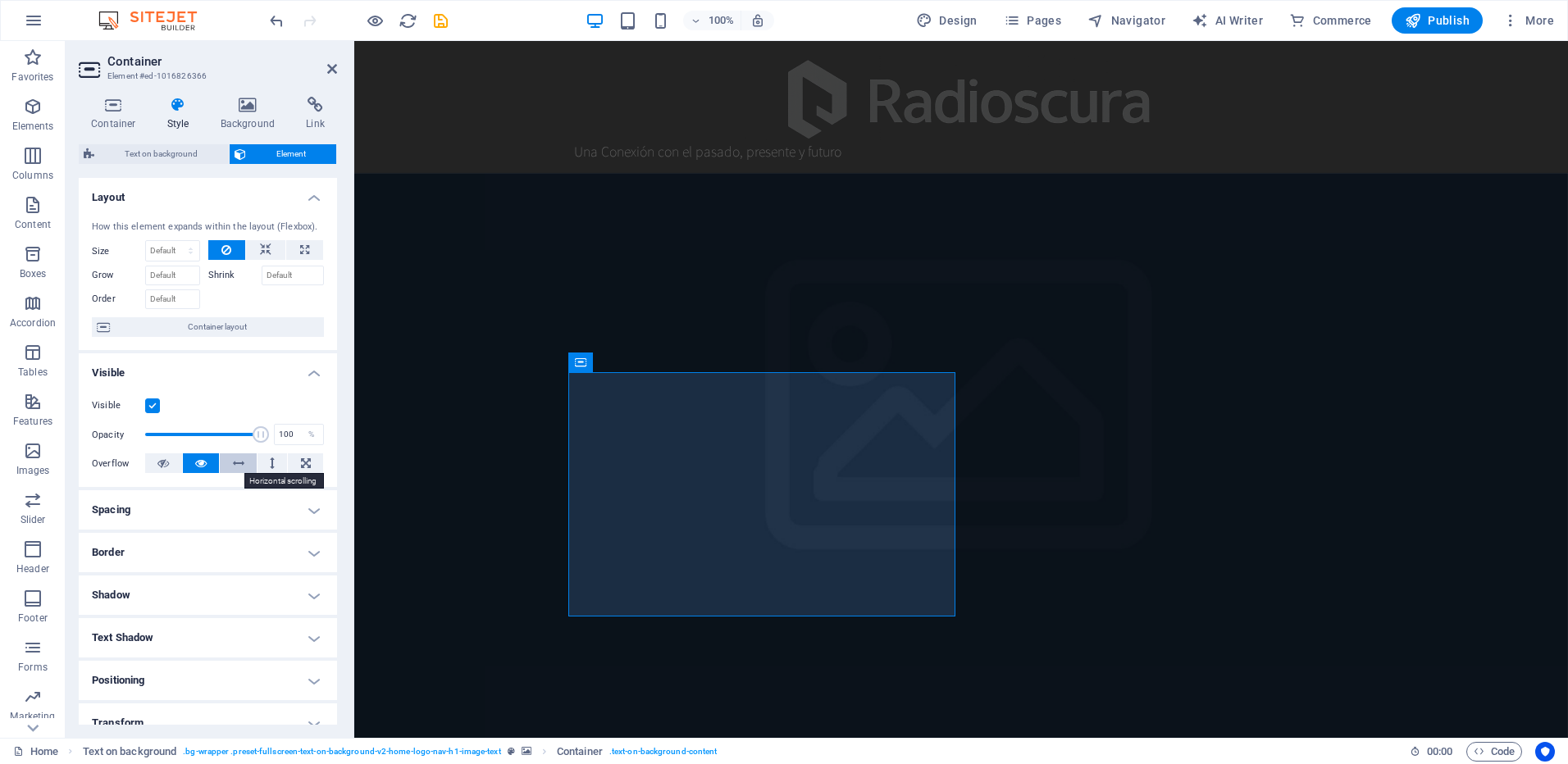
click at [239, 461] on icon at bounding box center [239, 463] width 12 height 20
click at [195, 461] on icon at bounding box center [201, 463] width 12 height 20
click at [270, 461] on icon at bounding box center [272, 463] width 5 height 20
click at [190, 462] on button at bounding box center [201, 463] width 37 height 20
click at [302, 461] on icon at bounding box center [306, 463] width 10 height 20
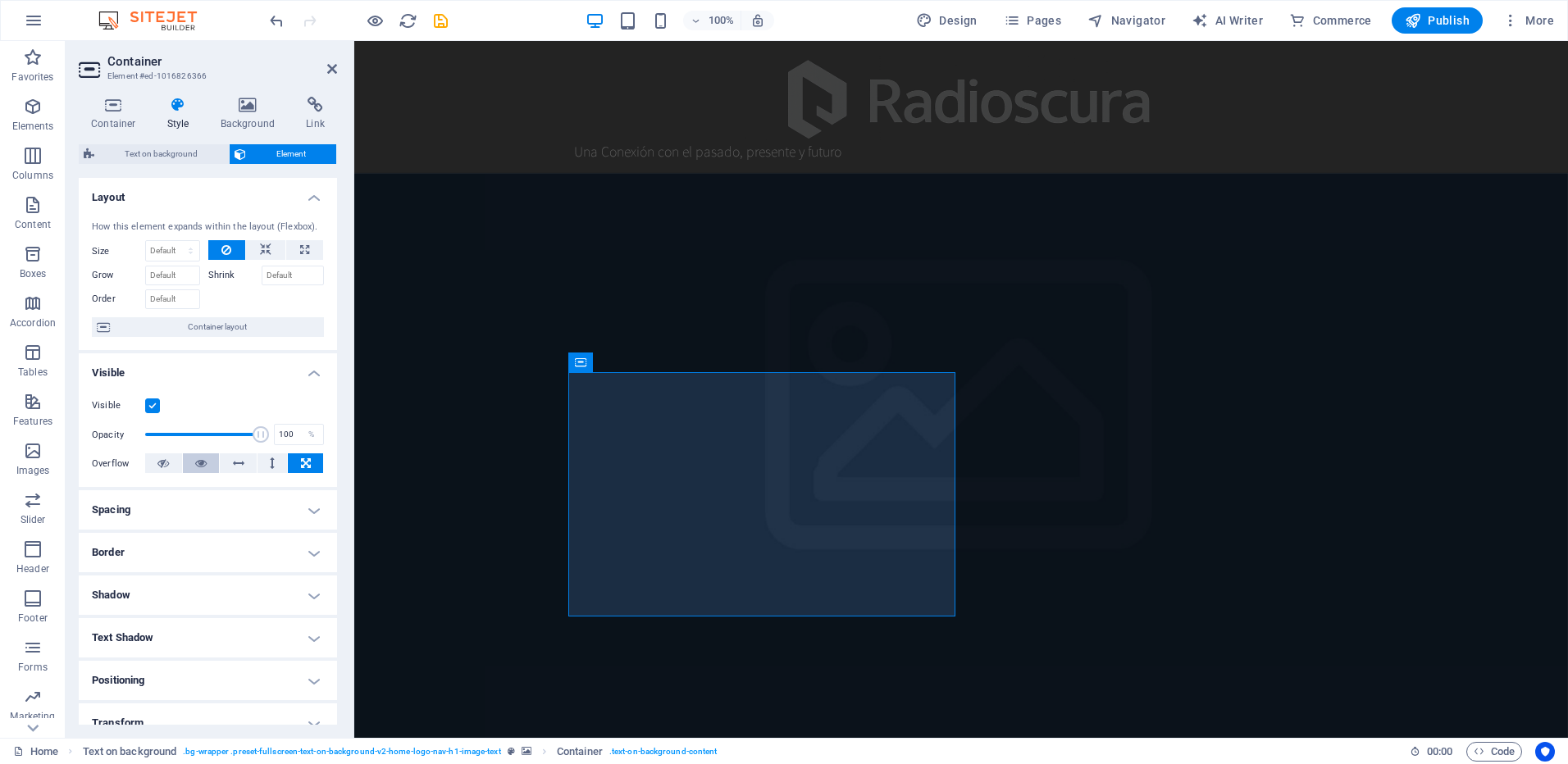
click at [205, 462] on icon at bounding box center [201, 463] width 12 height 20
click at [173, 462] on button at bounding box center [164, 463] width 37 height 20
click at [198, 461] on icon at bounding box center [201, 463] width 12 height 20
click at [155, 408] on label at bounding box center [153, 406] width 15 height 15
click at [0, 0] on input "Visible" at bounding box center [0, 0] width 0 height 0
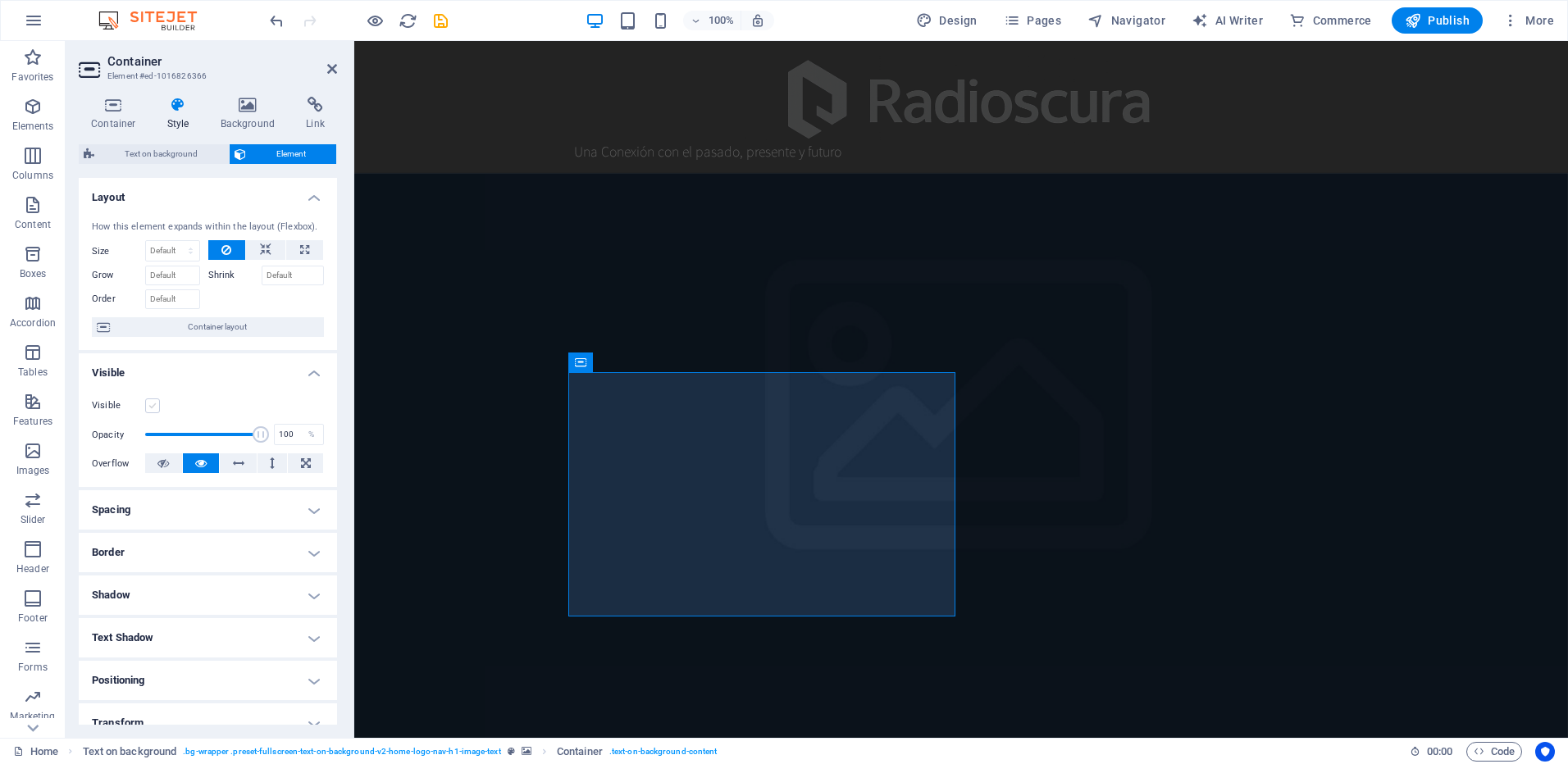
click at [156, 406] on label at bounding box center [153, 406] width 15 height 15
click at [0, 0] on input "Visible" at bounding box center [0, 0] width 0 height 0
click at [276, 508] on h4 "Spacing" at bounding box center [208, 510] width 258 height 40
click at [210, 538] on select "Default auto px % rem vw vh Custom" at bounding box center [195, 544] width 75 height 20
click at [158, 534] on select "Default auto px % rem vw vh Custom" at bounding box center [195, 544] width 75 height 20
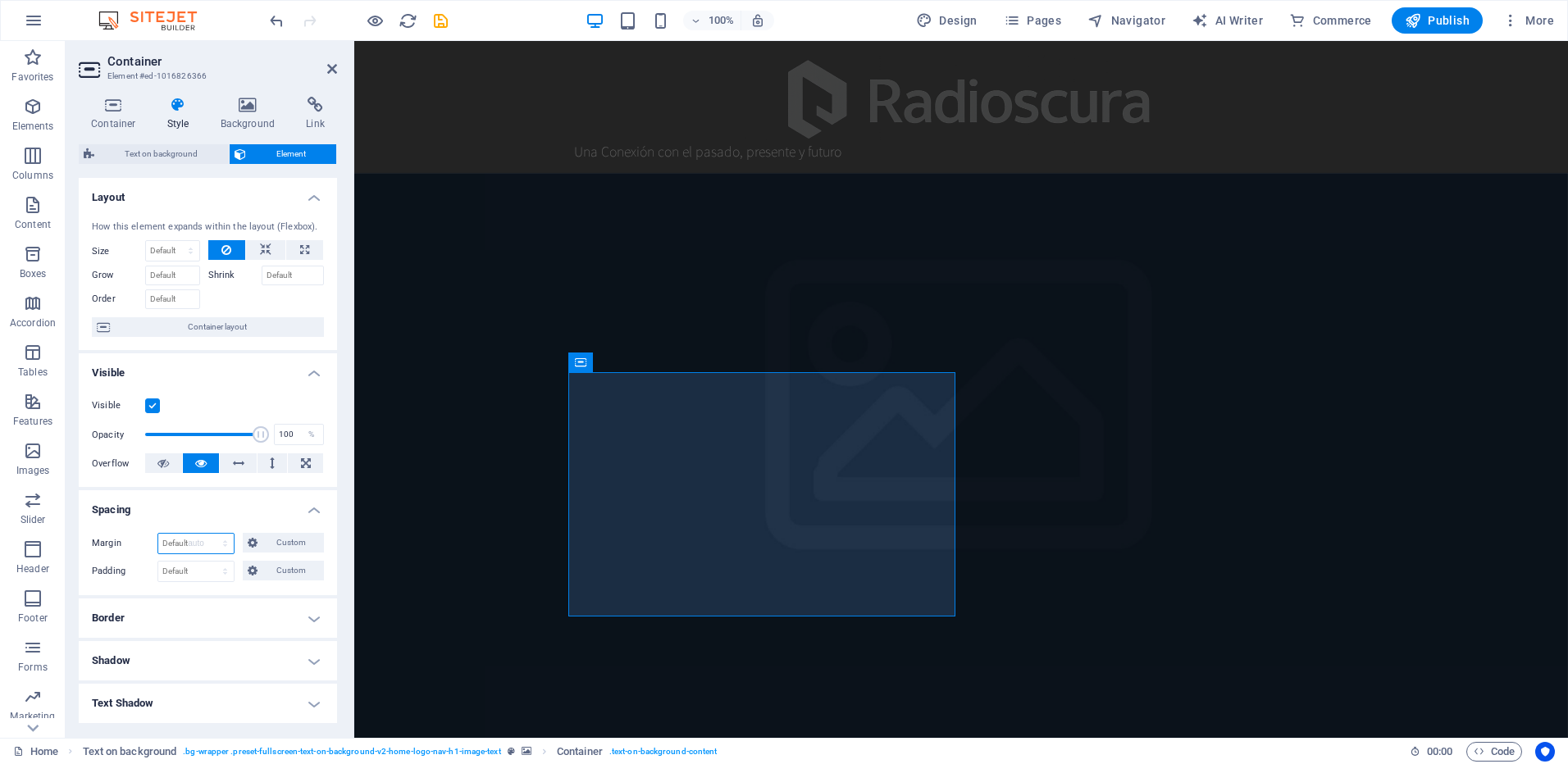
select select "DISABLED_OPTION_VALUE"
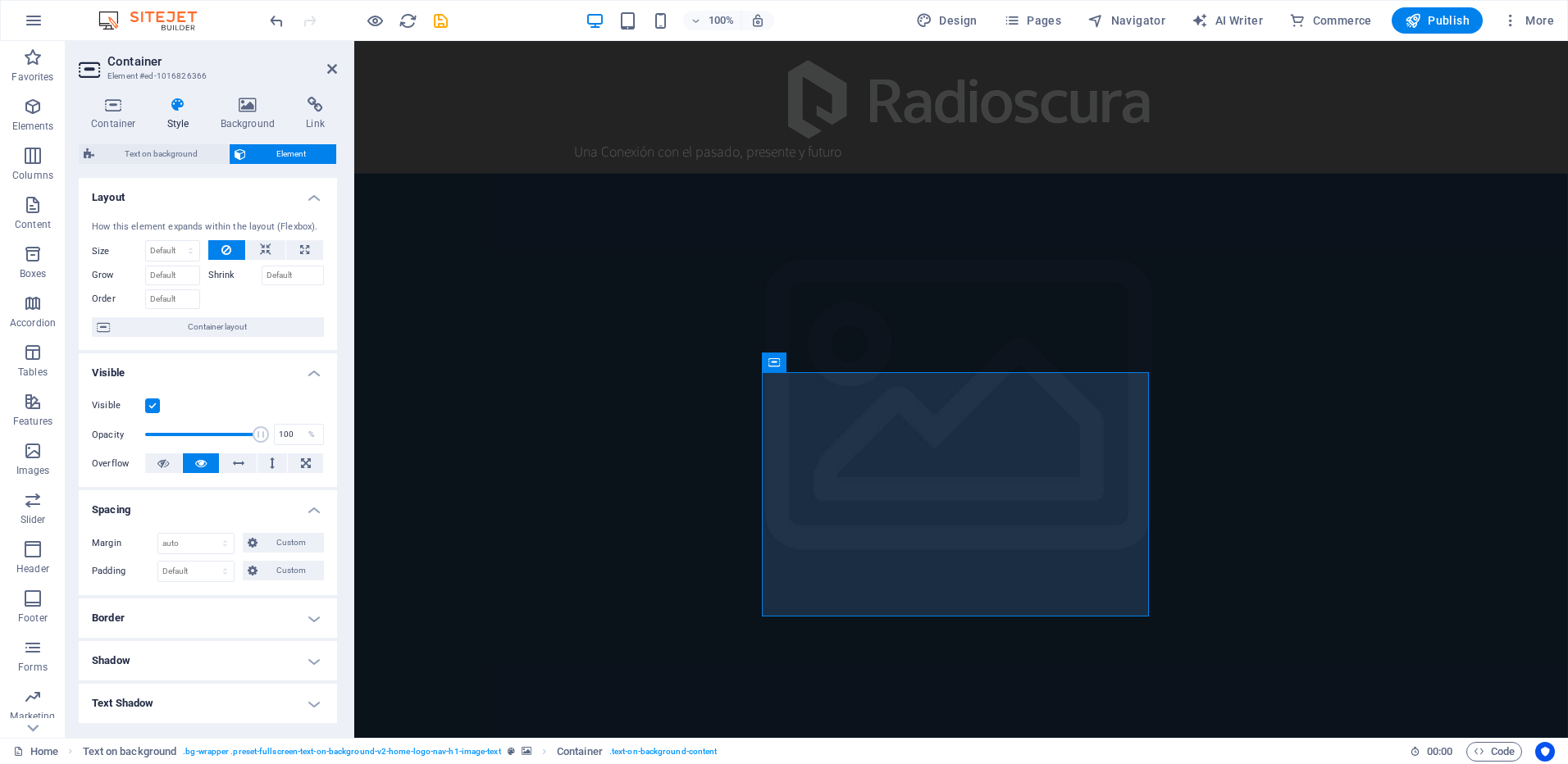
click at [312, 507] on h4 "Spacing" at bounding box center [208, 505] width 258 height 30
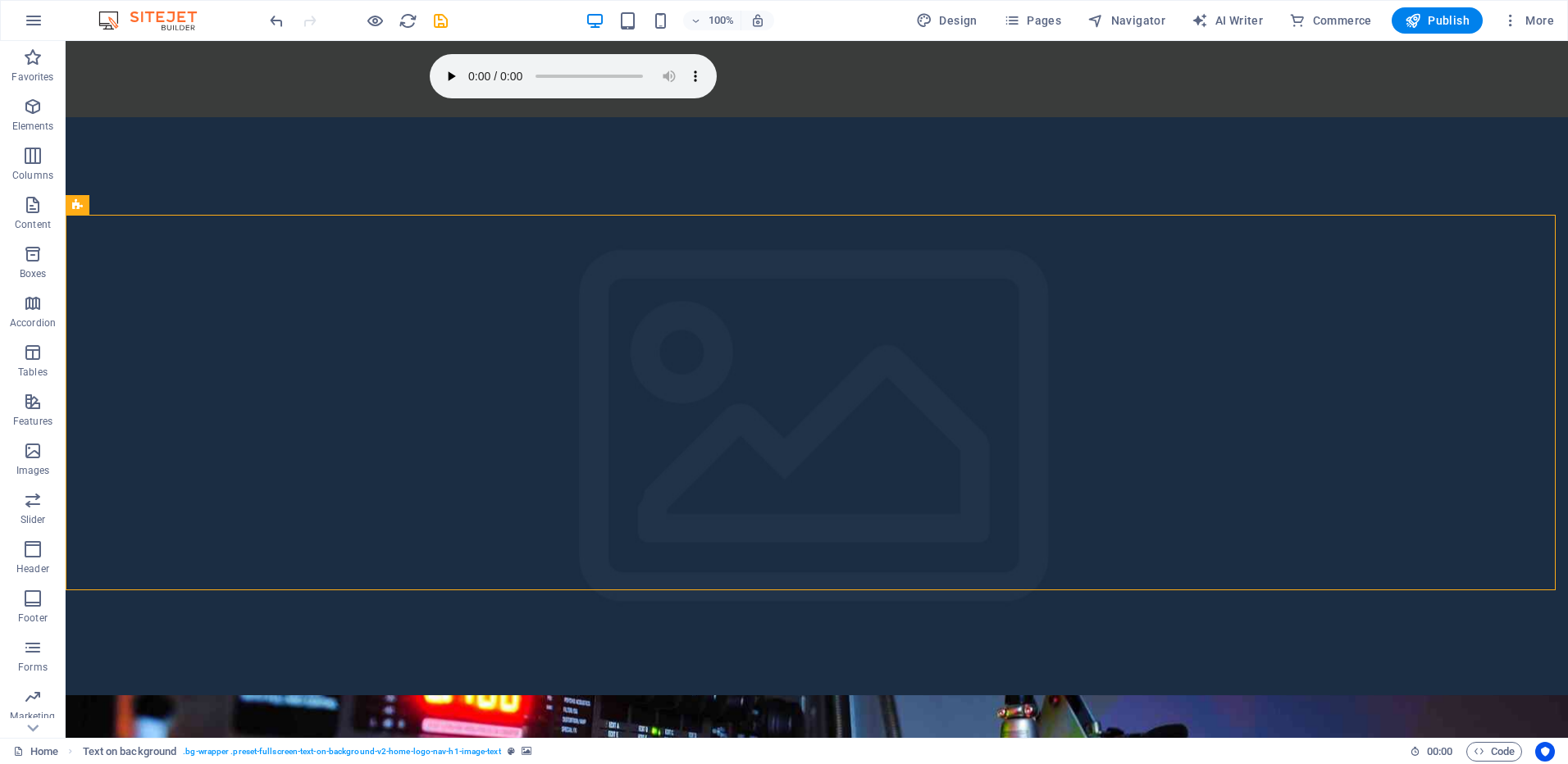
scroll to position [328, 0]
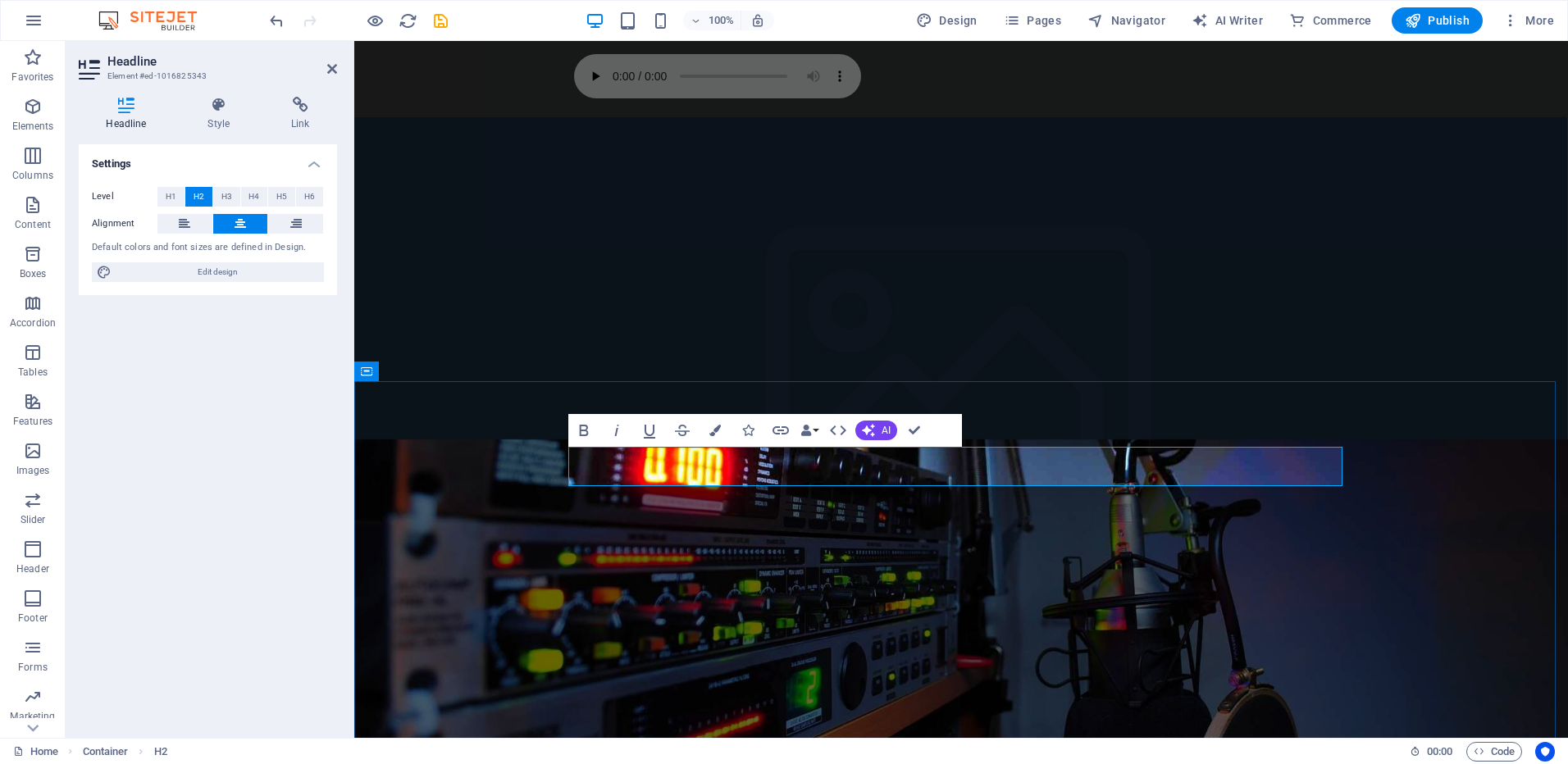
drag, startPoint x: 1022, startPoint y: 464, endPoint x: 901, endPoint y: 460, distance: 121.1
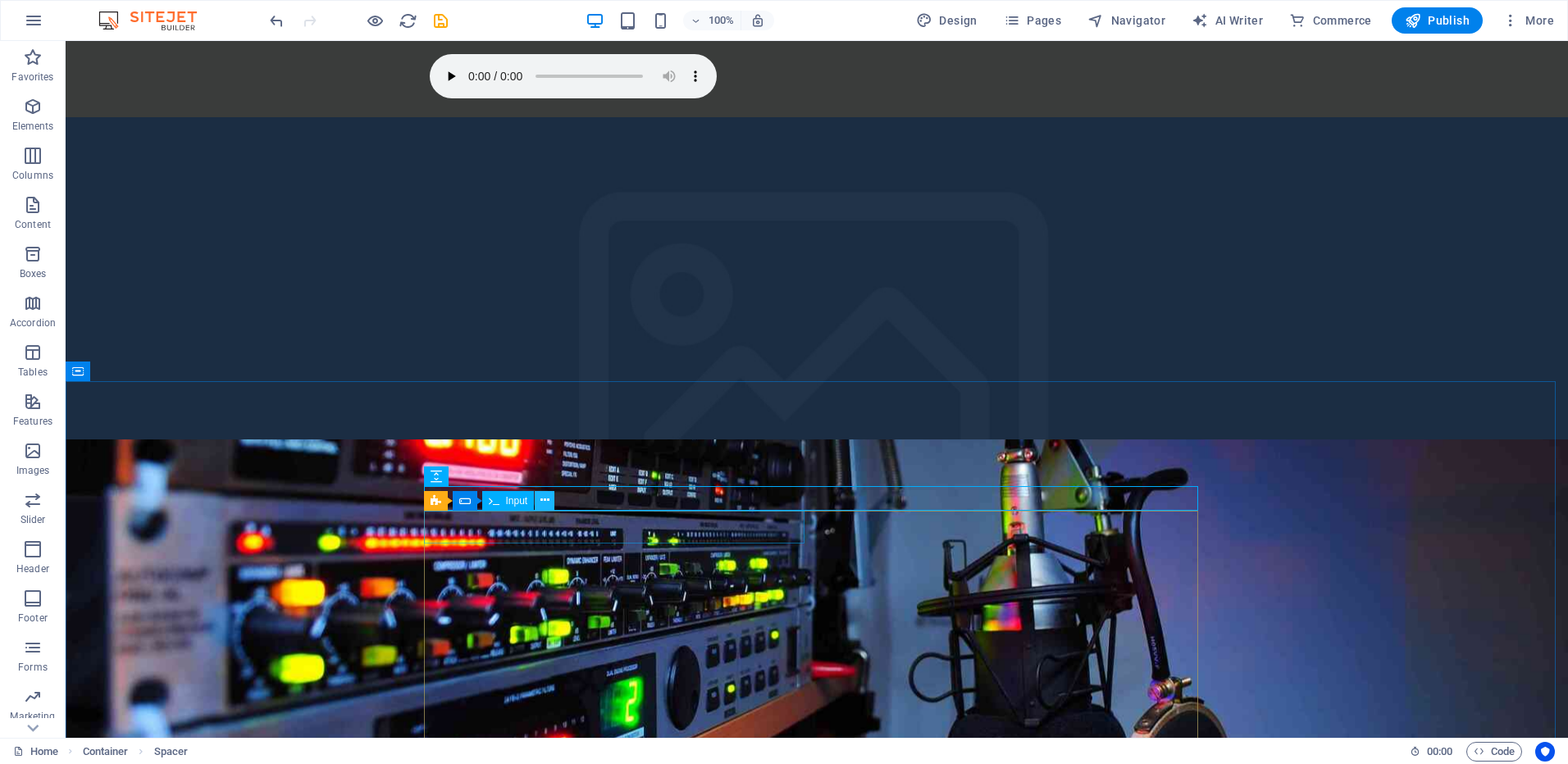
click at [550, 496] on button at bounding box center [545, 501] width 20 height 20
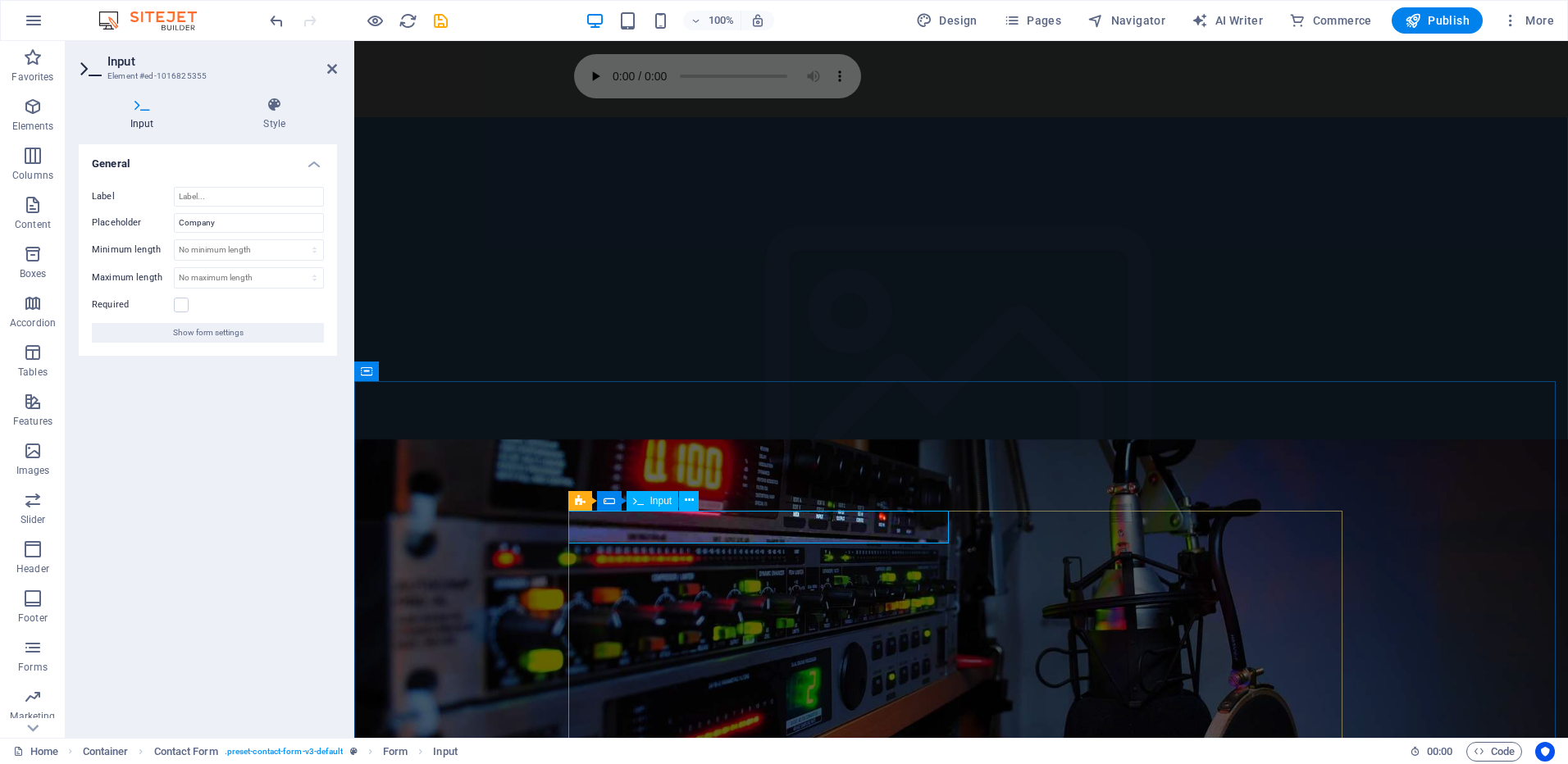
drag, startPoint x: 236, startPoint y: 222, endPoint x: 156, endPoint y: 222, distance: 80.0
click at [163, 222] on div "Placeholder Company" at bounding box center [208, 223] width 232 height 20
type input "Empresa / Particular"
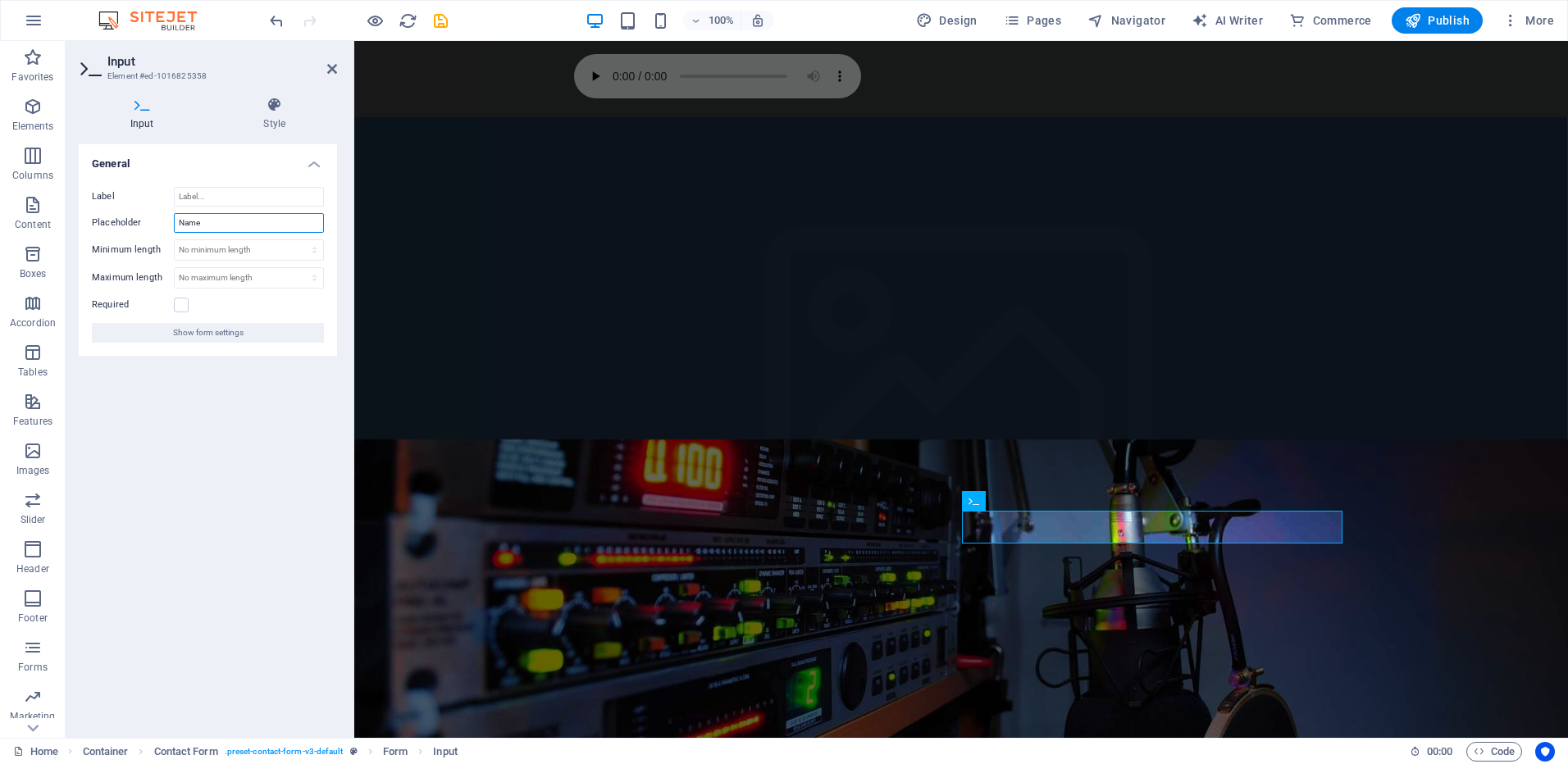
drag, startPoint x: 209, startPoint y: 219, endPoint x: 131, endPoint y: 214, distance: 78.2
click at [136, 215] on div "Placeholder Name" at bounding box center [208, 223] width 232 height 20
type input "Nombre"
click at [310, 164] on h4 "General" at bounding box center [208, 160] width 258 height 30
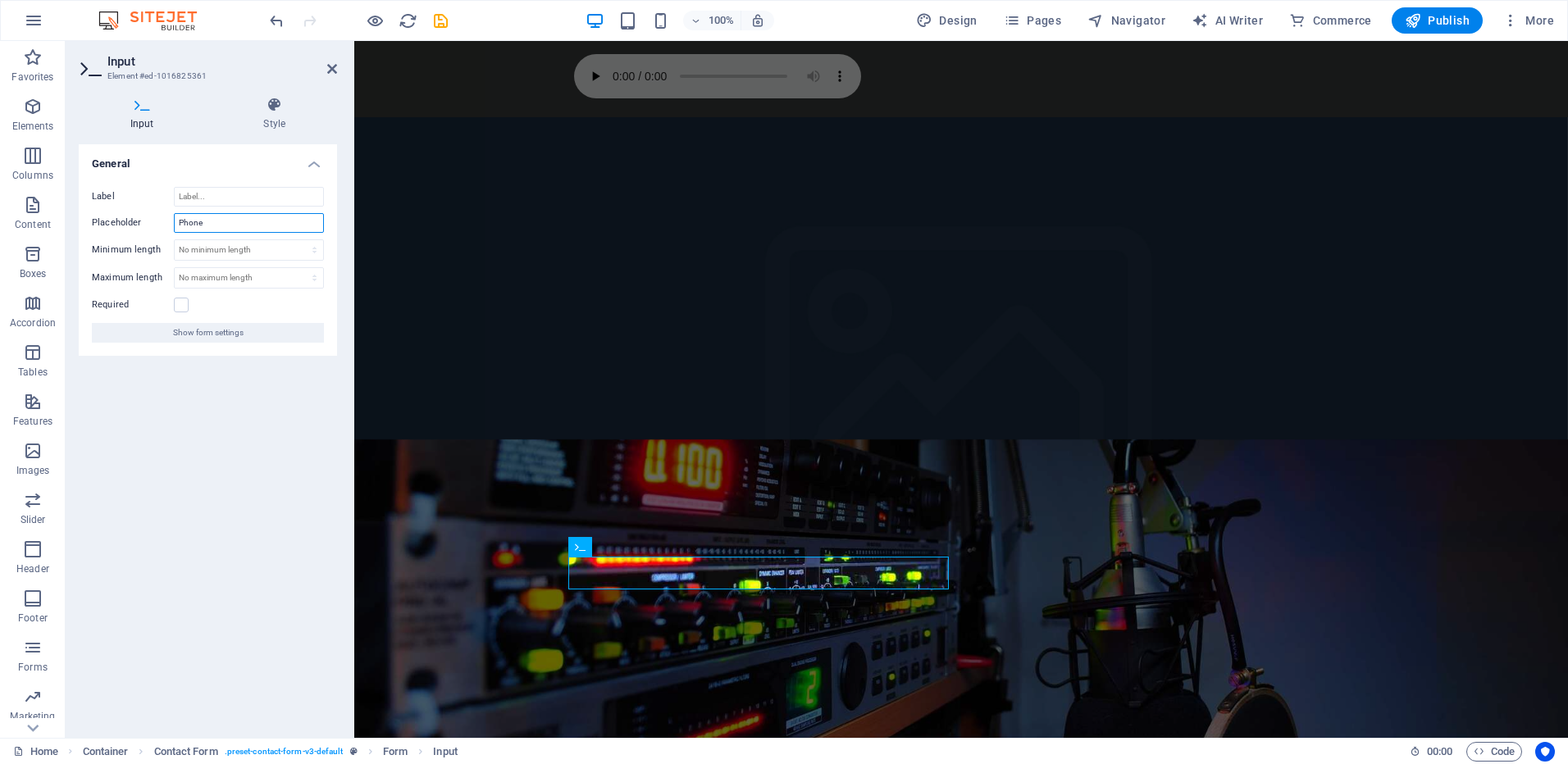
drag, startPoint x: 220, startPoint y: 220, endPoint x: 108, endPoint y: 219, distance: 112.0
click at [109, 219] on div "Placeholder Phone" at bounding box center [208, 223] width 232 height 20
type input "Movil"
click at [320, 164] on h4 "General" at bounding box center [208, 160] width 258 height 30
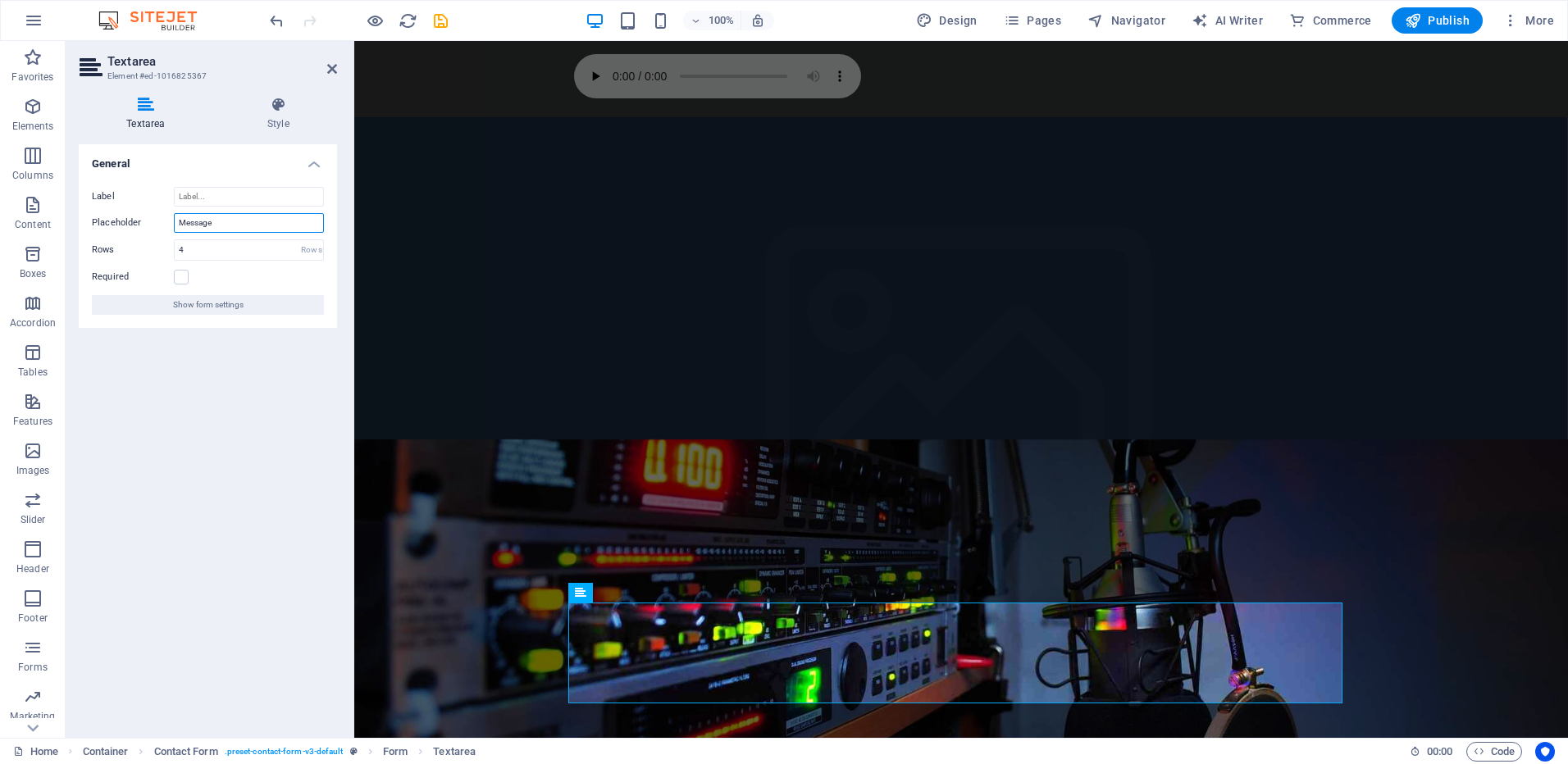
drag, startPoint x: 218, startPoint y: 228, endPoint x: 125, endPoint y: 222, distance: 93.2
click at [125, 222] on div "Placeholder Message" at bounding box center [208, 223] width 232 height 20
type input "Mensaje"
click at [317, 159] on h4 "General" at bounding box center [208, 160] width 258 height 30
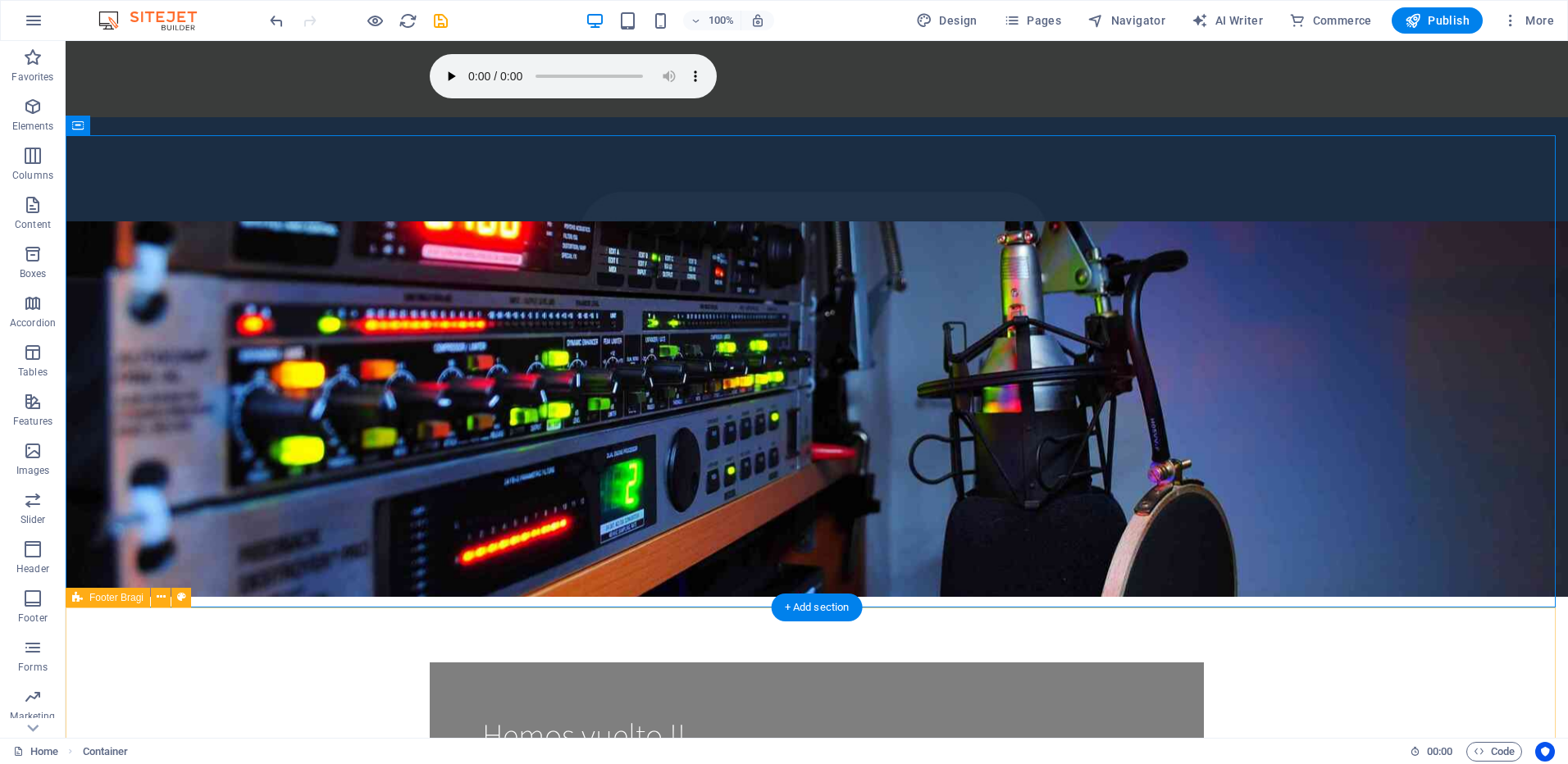
scroll to position [574, 0]
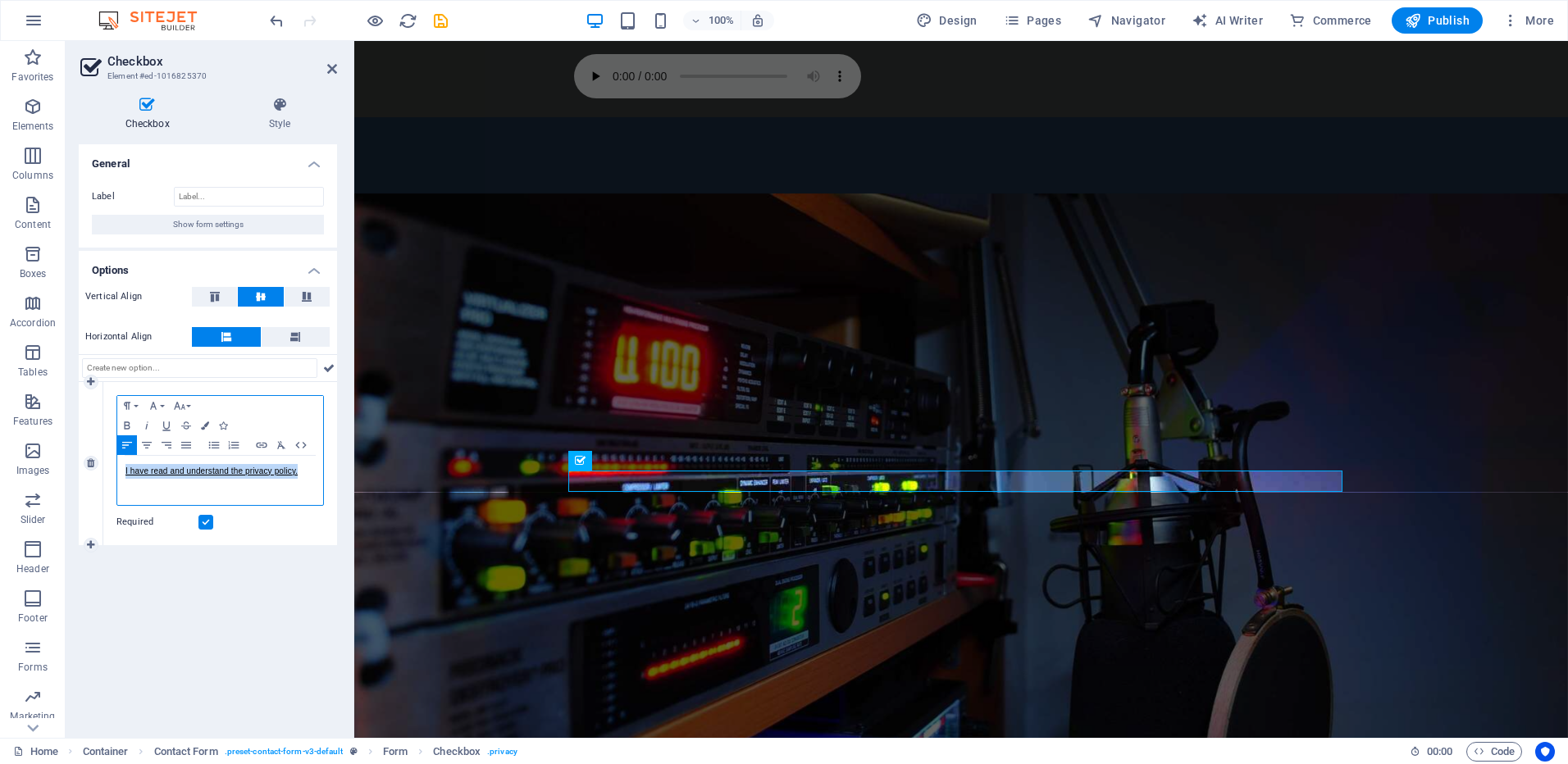
drag, startPoint x: 300, startPoint y: 472, endPoint x: 125, endPoint y: 470, distance: 175.0
click at [125, 470] on div "I have read and understand the privacy policy." at bounding box center [220, 480] width 206 height 50
click at [327, 436] on div "Paragraph Format Normal Heading 1 Heading 2 Heading 3 Heading 4 Heading 5 Headi…" at bounding box center [220, 463] width 234 height 163
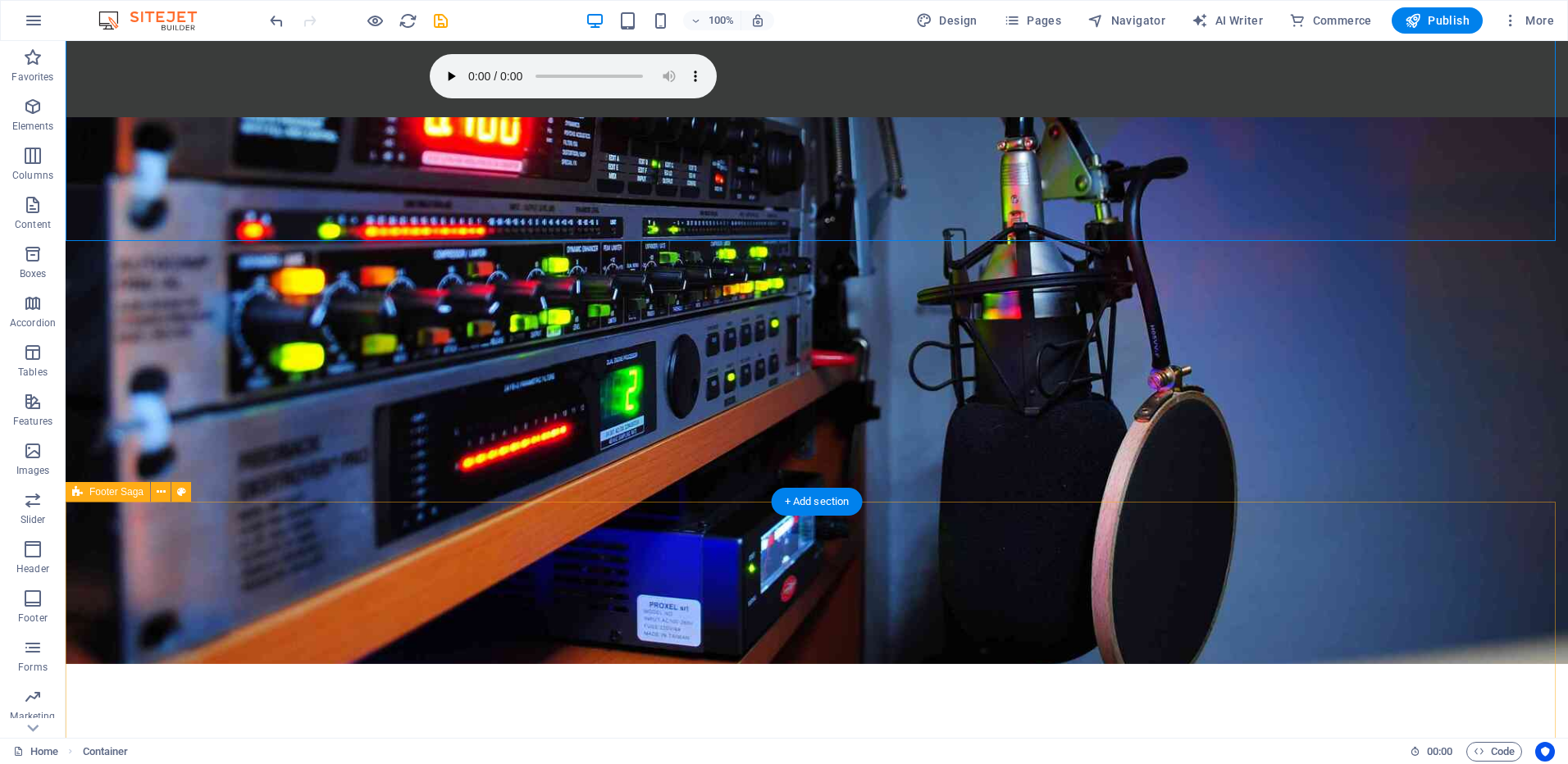
scroll to position [940, 0]
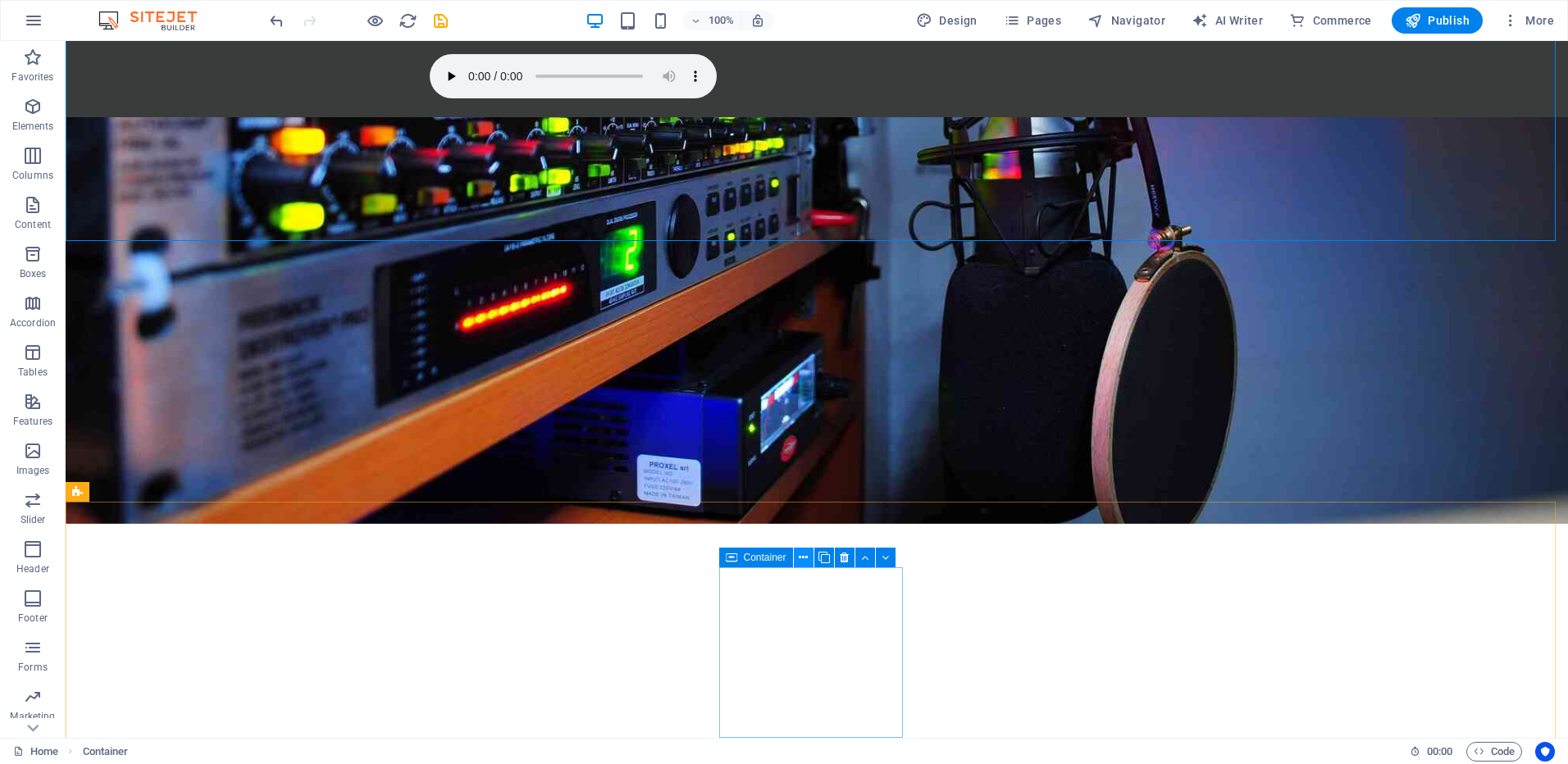
click at [802, 559] on icon at bounding box center [803, 557] width 9 height 17
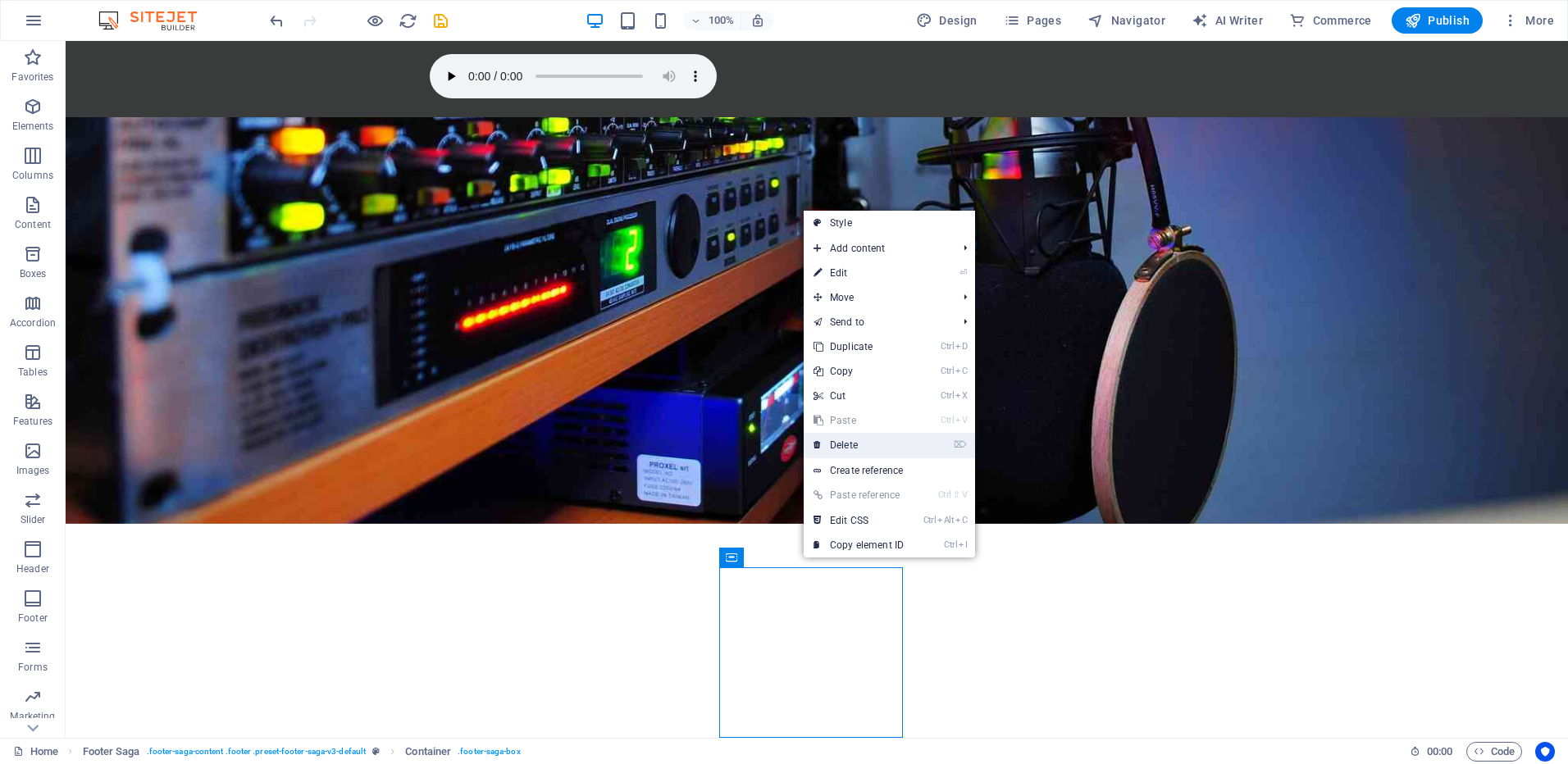
click at [852, 443] on link "⌦ Delete" at bounding box center [858, 446] width 110 height 25
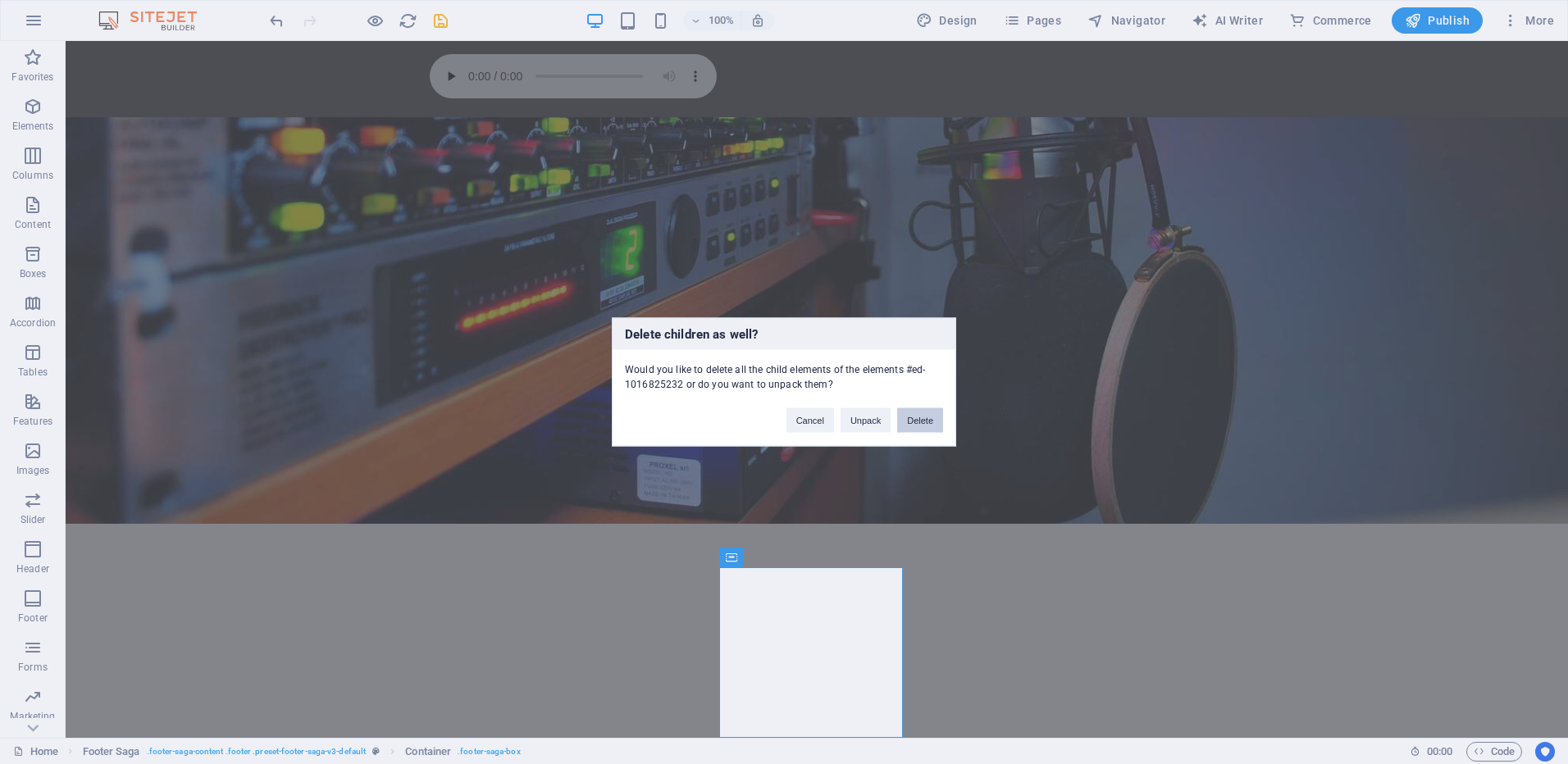
click at [930, 422] on button "Delete" at bounding box center [920, 421] width 46 height 25
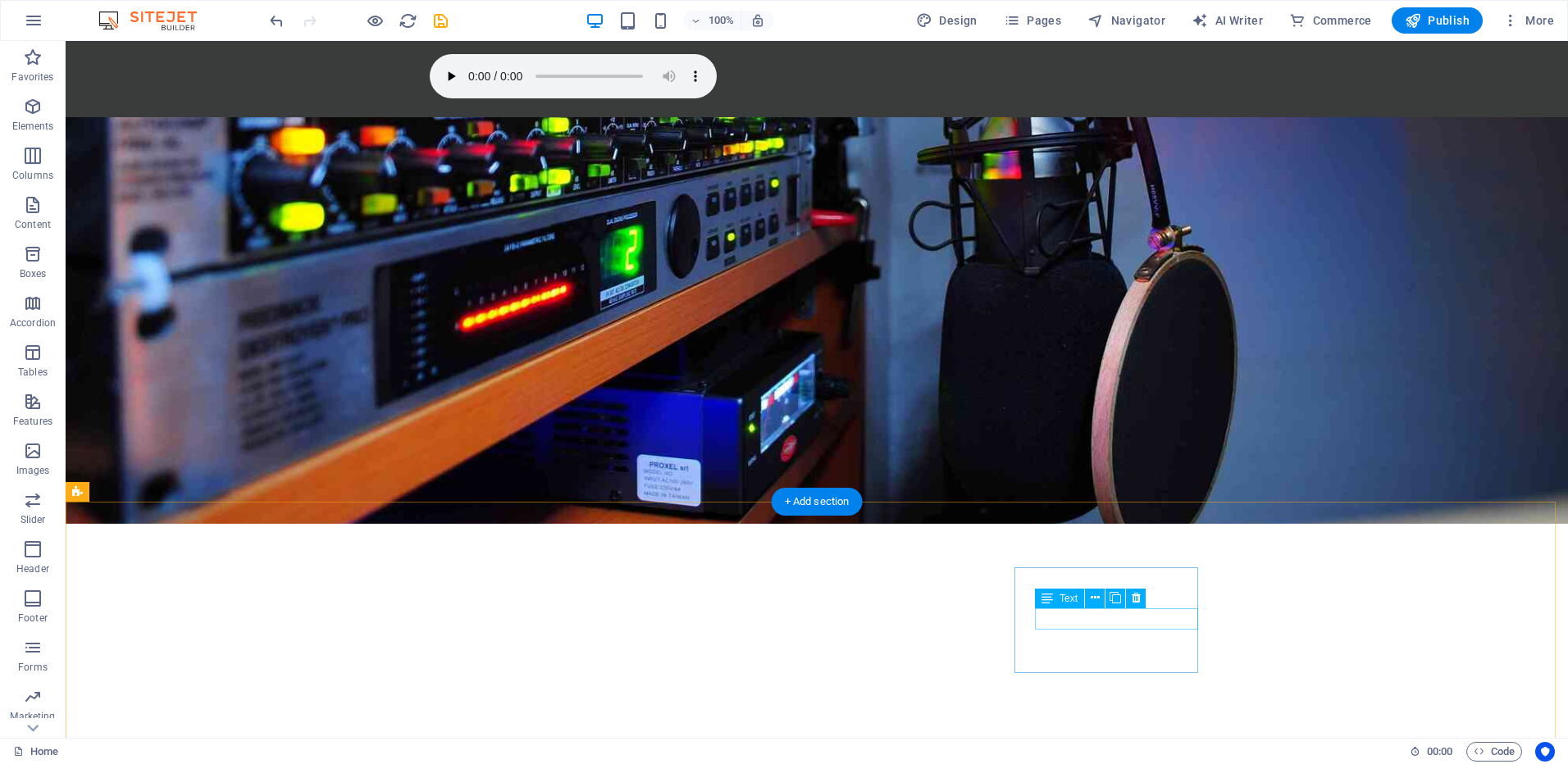
click at [1134, 596] on icon at bounding box center [1136, 598] width 9 height 17
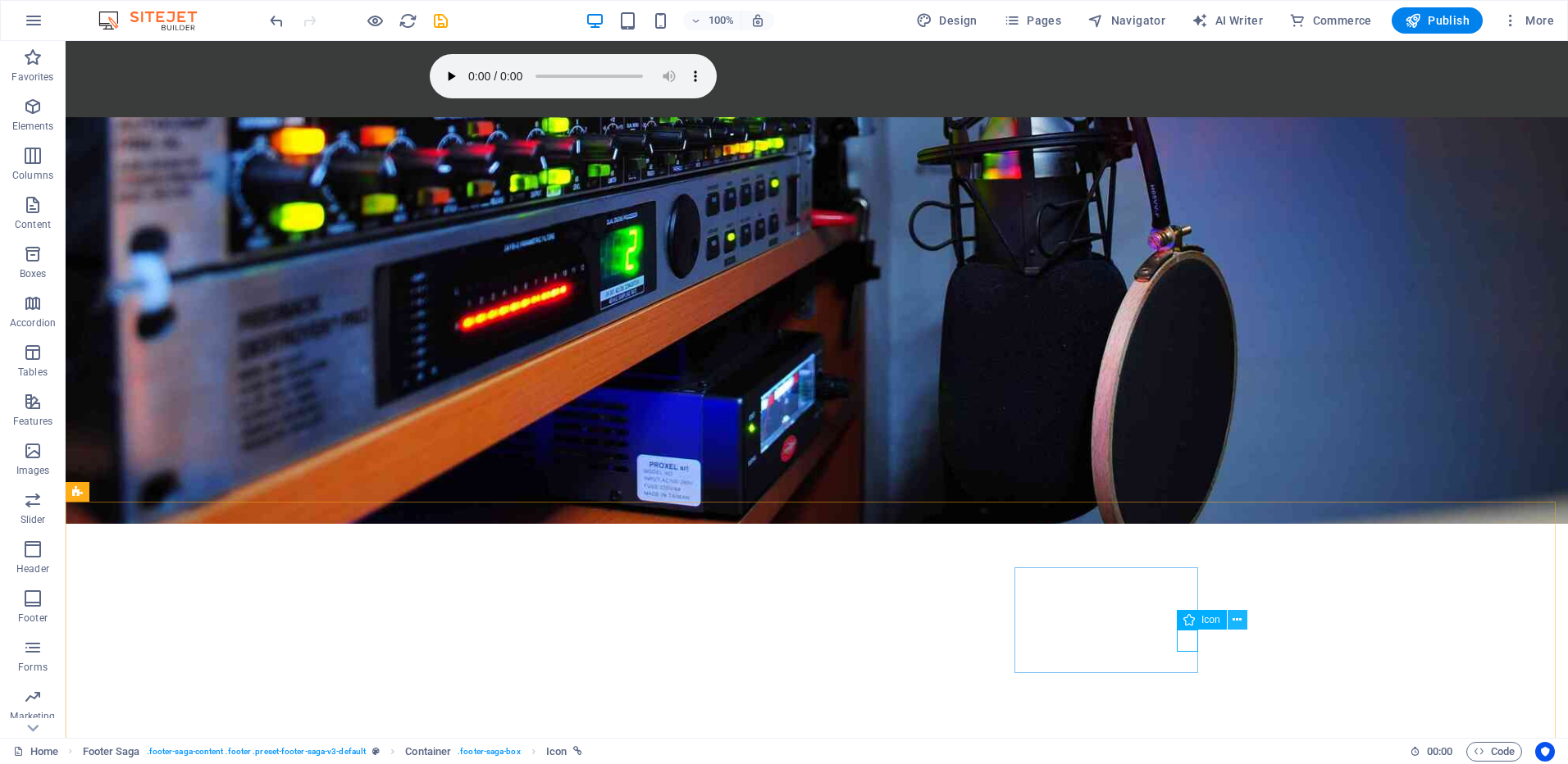
click at [1244, 621] on button at bounding box center [1238, 620] width 20 height 20
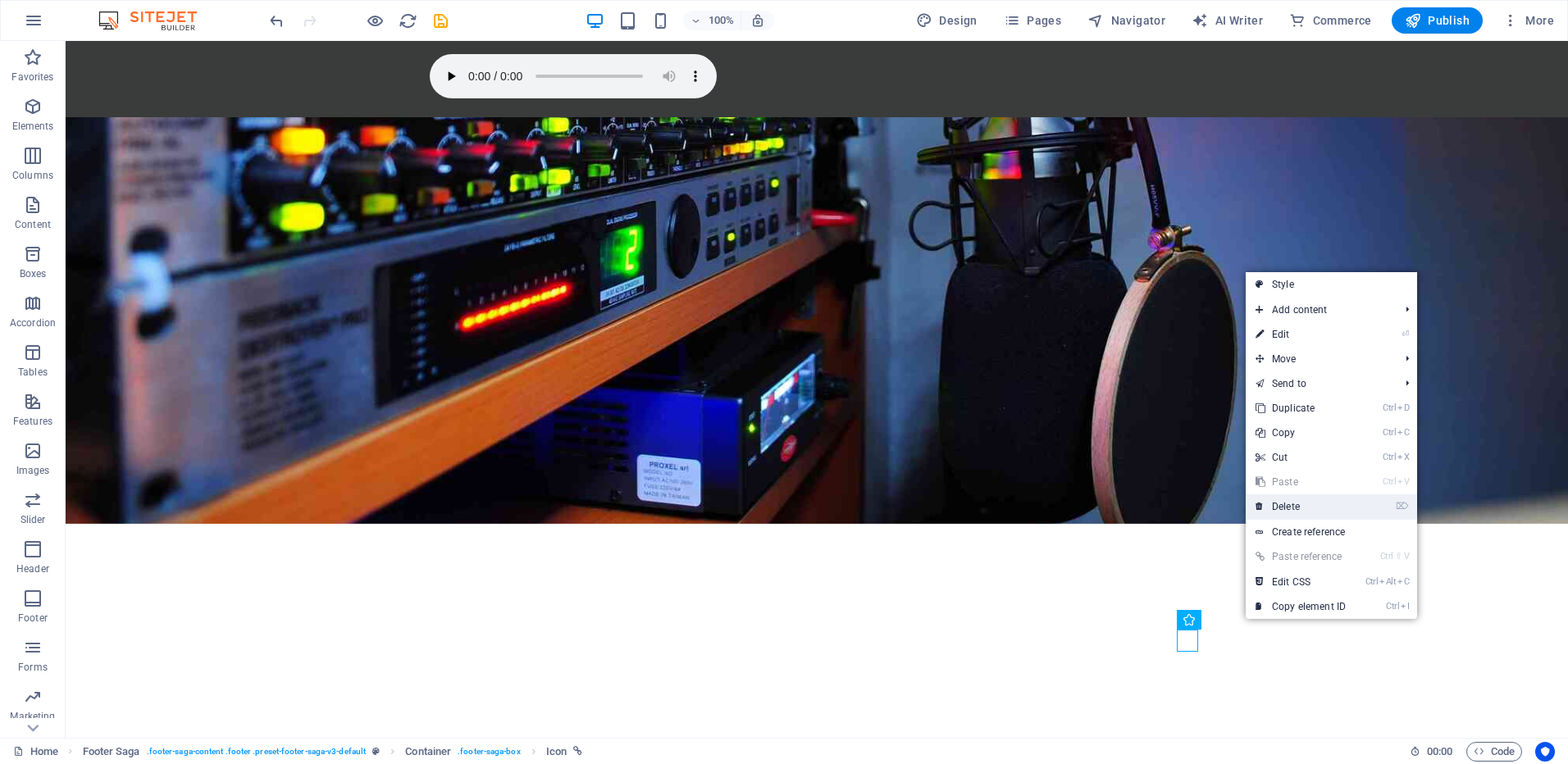
click at [1298, 498] on link "⌦ Delete" at bounding box center [1300, 507] width 110 height 25
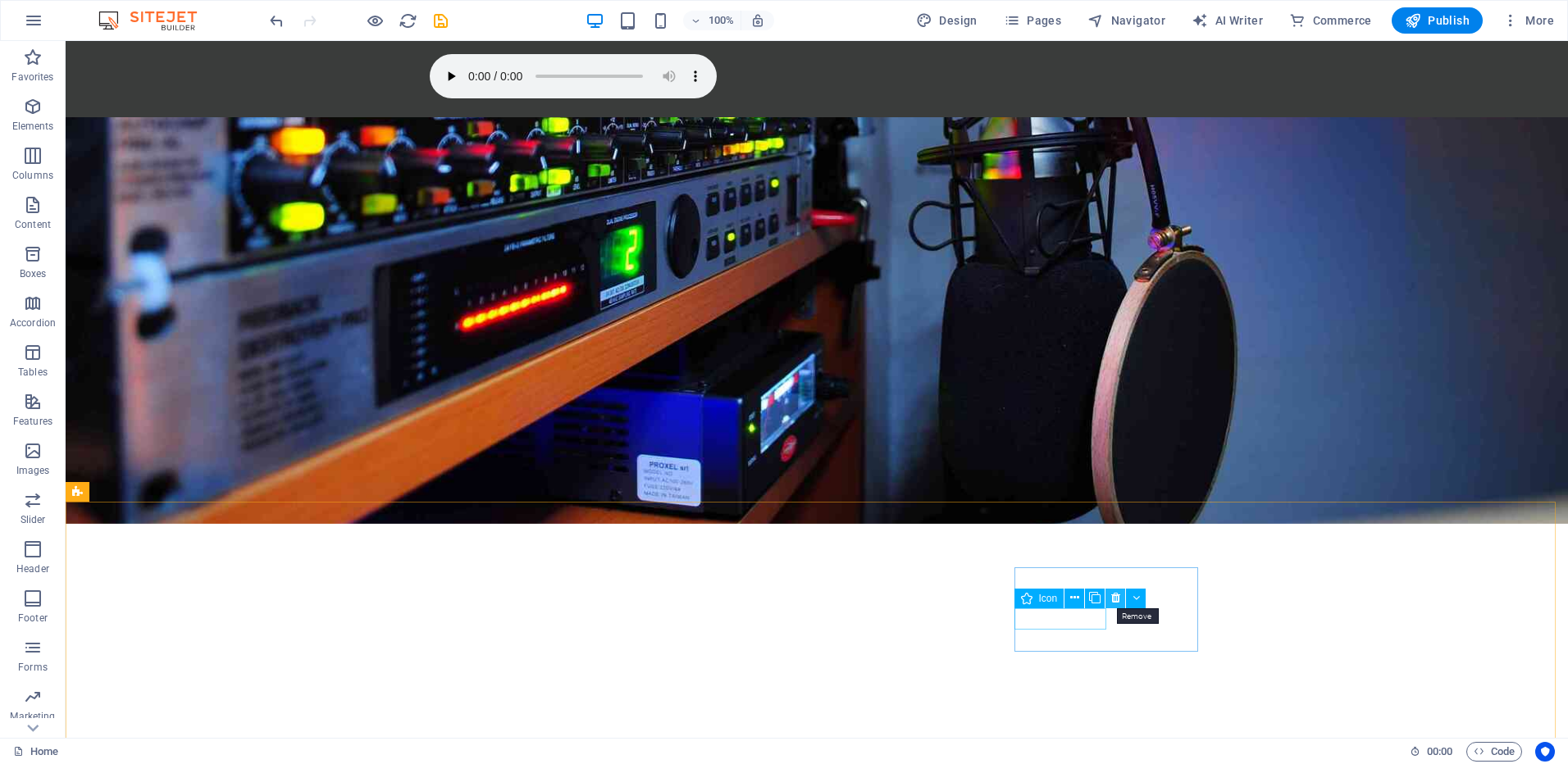
click at [1115, 597] on icon at bounding box center [1116, 598] width 9 height 17
click at [284, 16] on icon "undo" at bounding box center [276, 21] width 19 height 19
click at [1077, 599] on icon at bounding box center [1074, 598] width 9 height 17
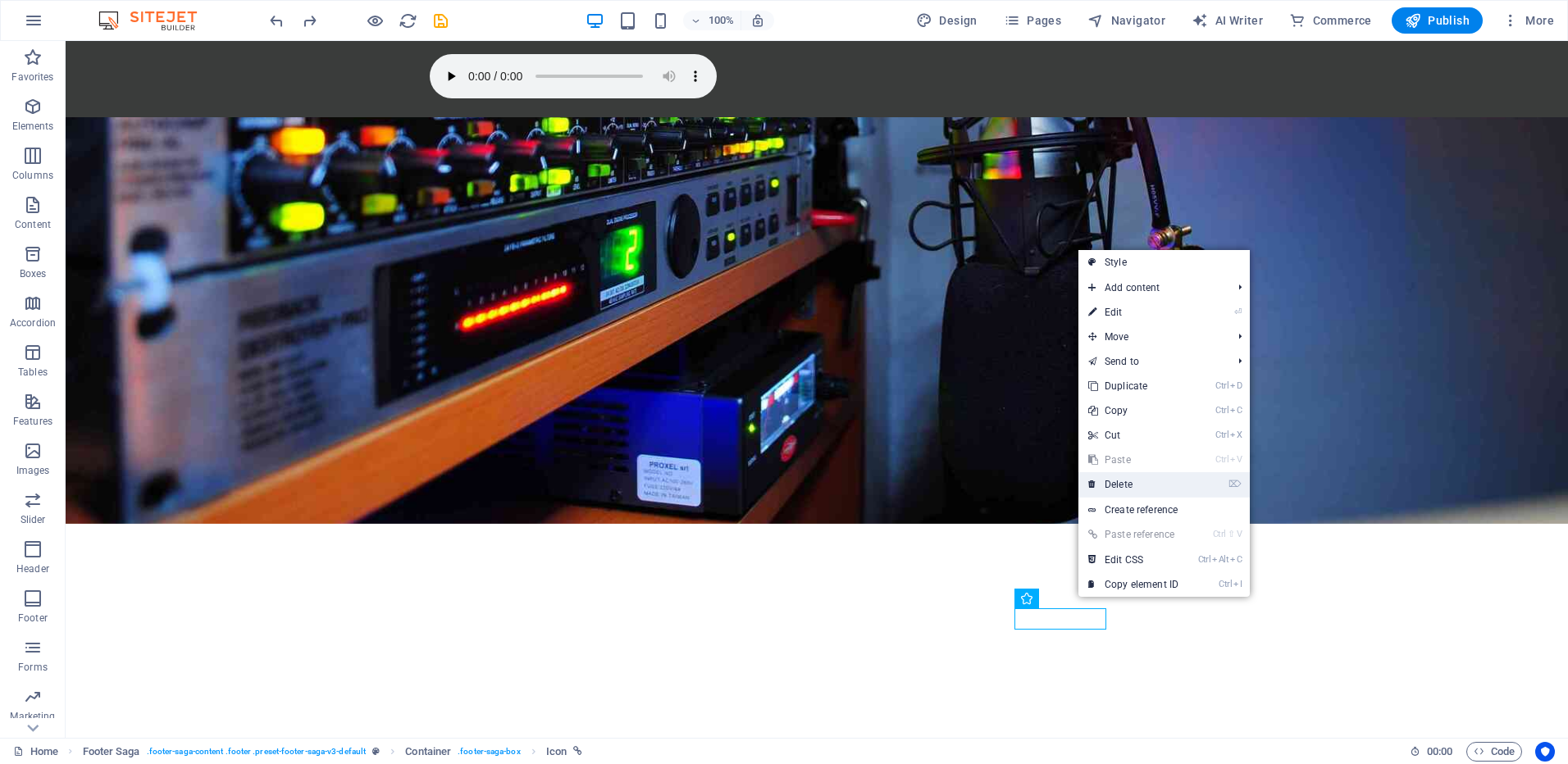
click at [1126, 485] on link "⌦ Delete" at bounding box center [1133, 485] width 110 height 25
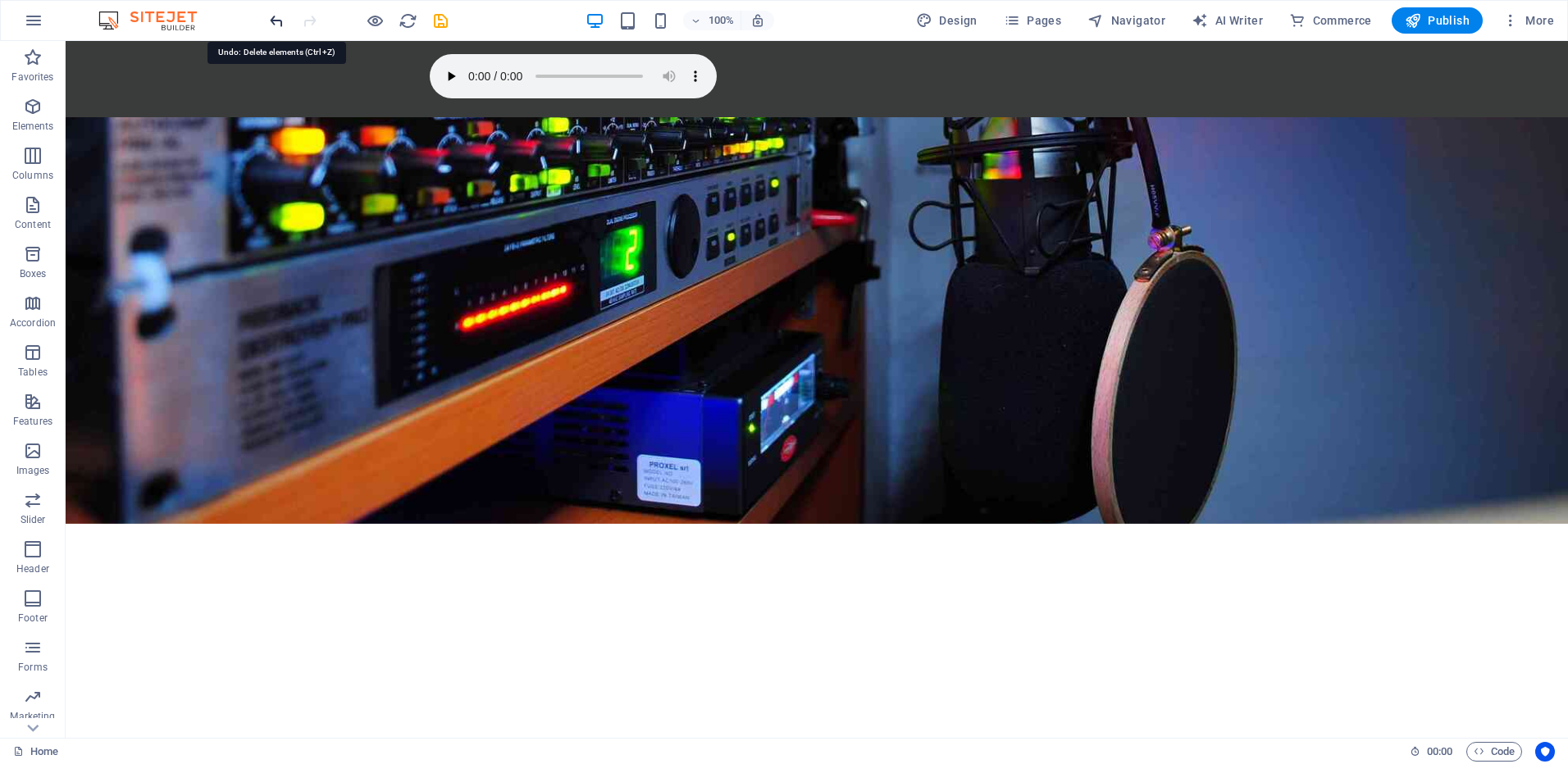
click at [268, 17] on icon "undo" at bounding box center [276, 21] width 19 height 19
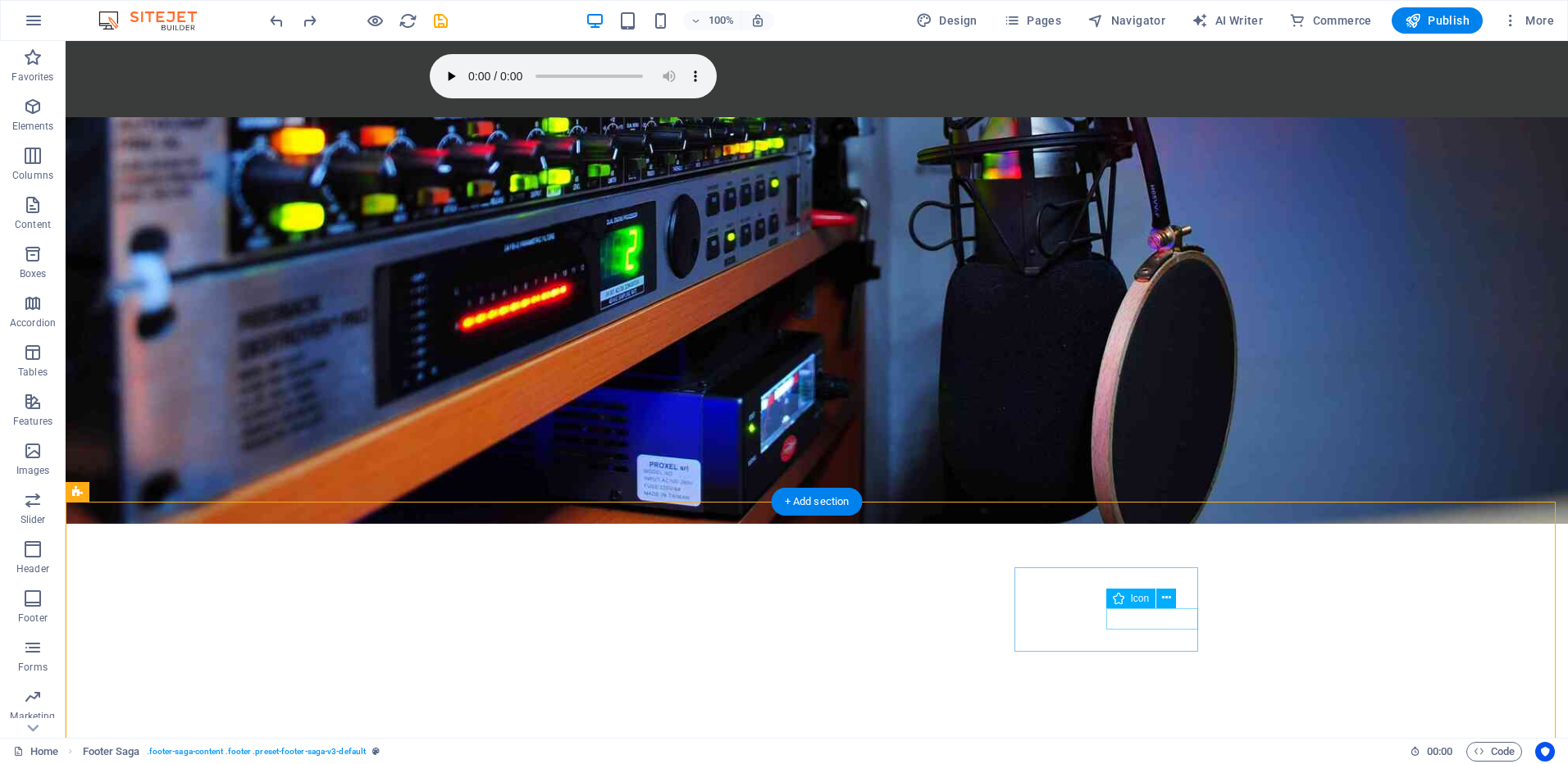
click at [1074, 622] on icon at bounding box center [1073, 620] width 9 height 17
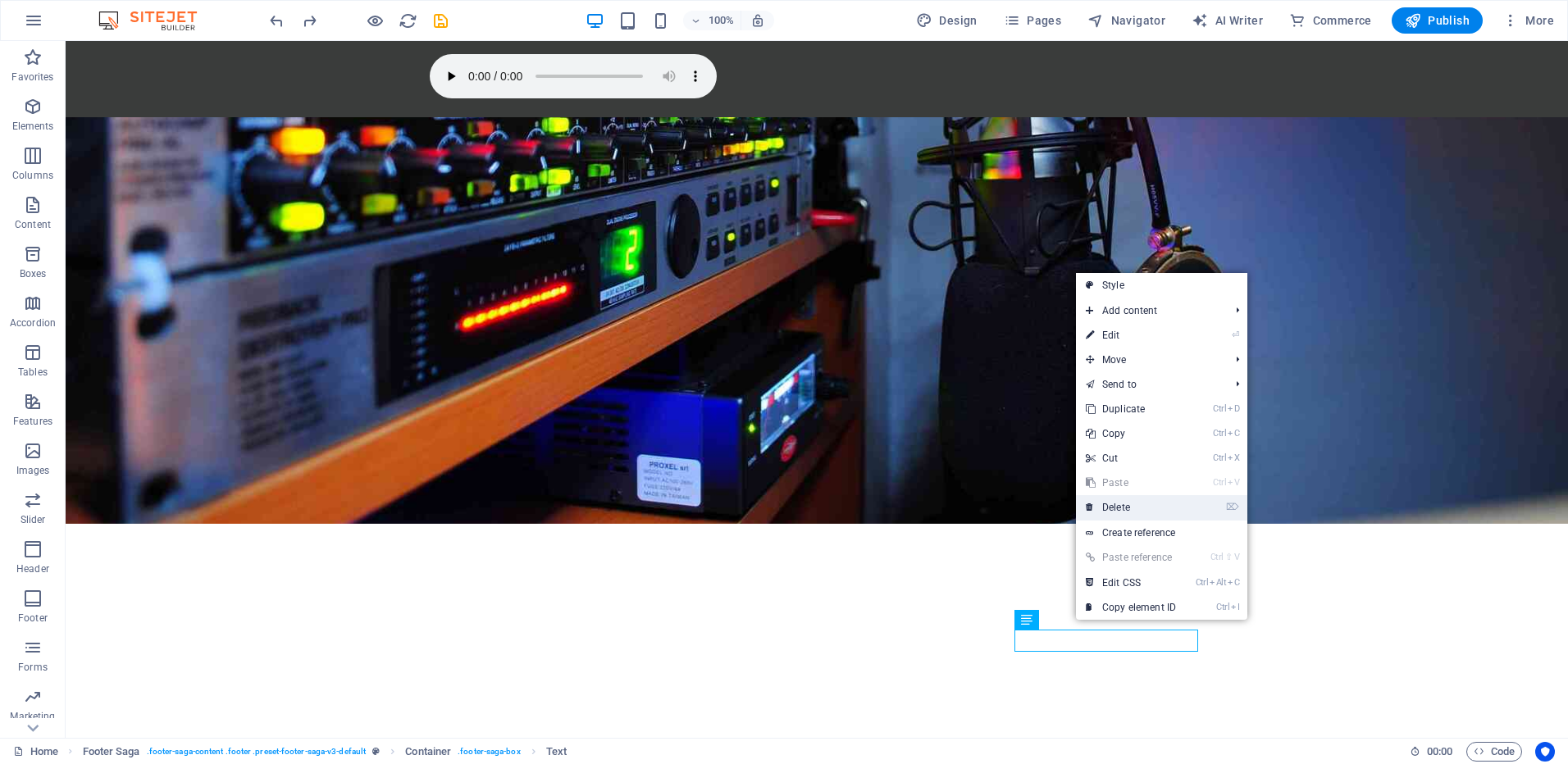
click at [1104, 500] on link "⌦ Delete" at bounding box center [1131, 508] width 110 height 25
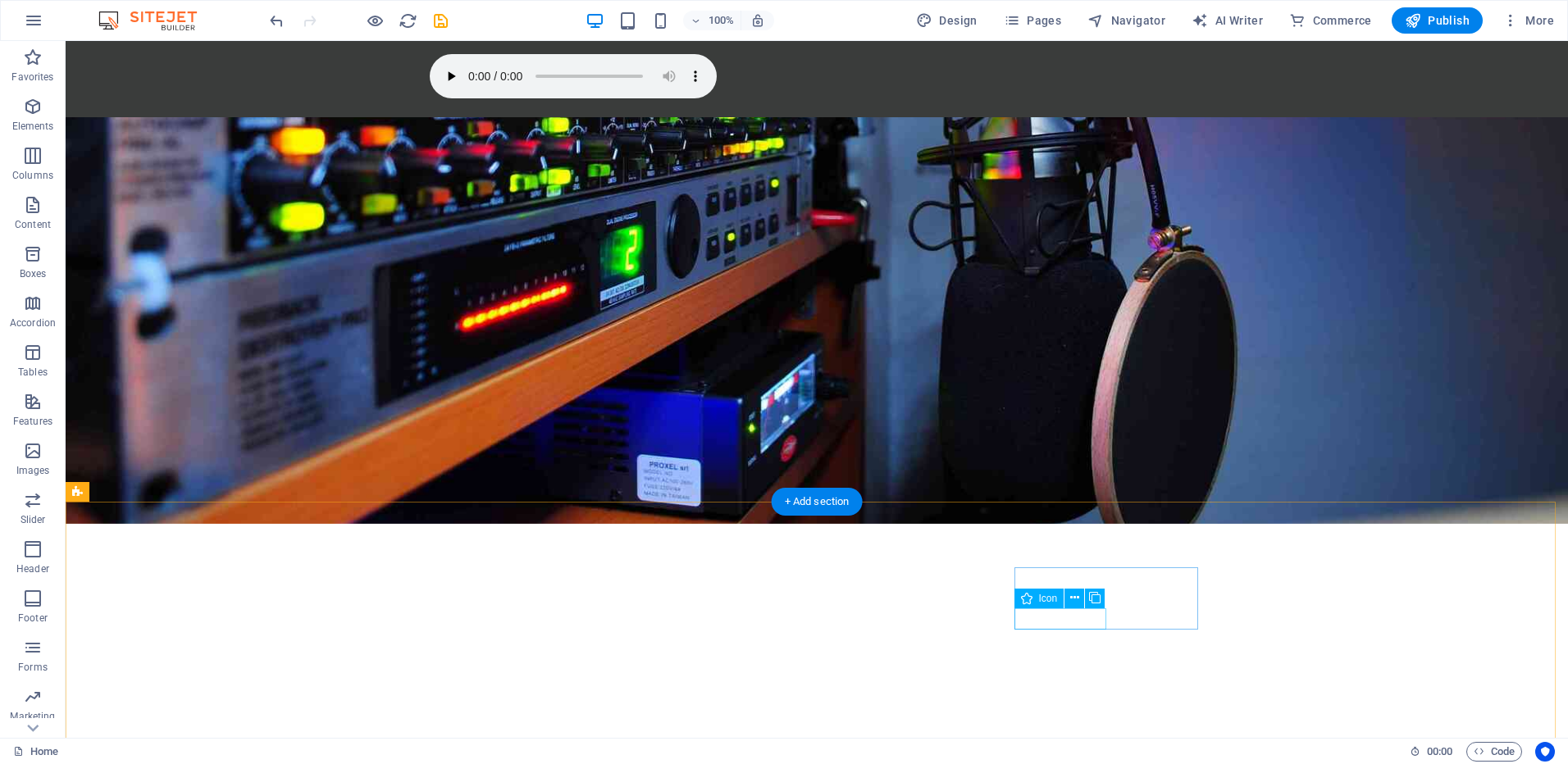
click at [1076, 590] on icon at bounding box center [1074, 598] width 9 height 17
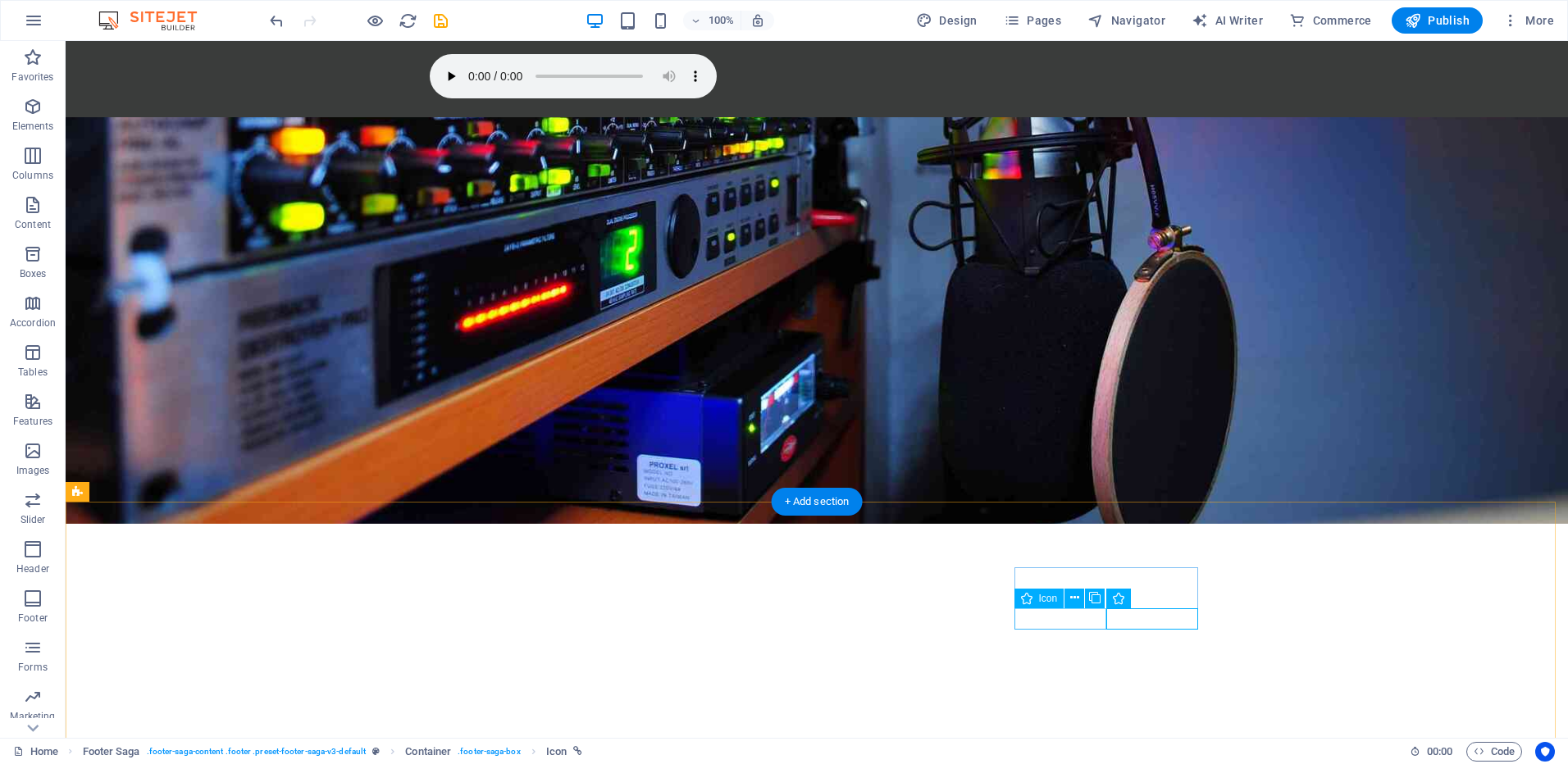
select select "xMidYMid"
select select "px"
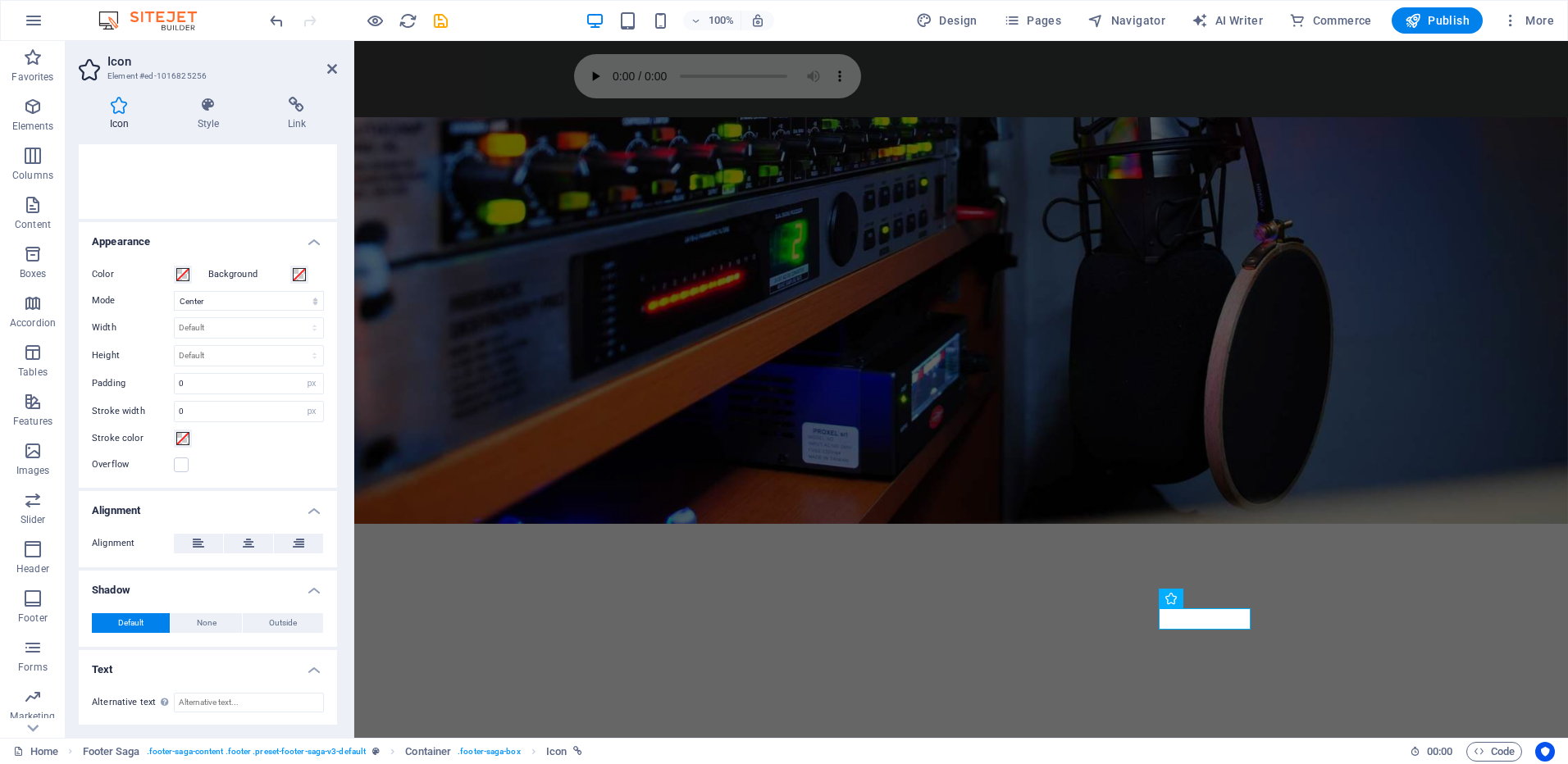
scroll to position [280, 0]
click at [331, 69] on icon at bounding box center [332, 69] width 10 height 13
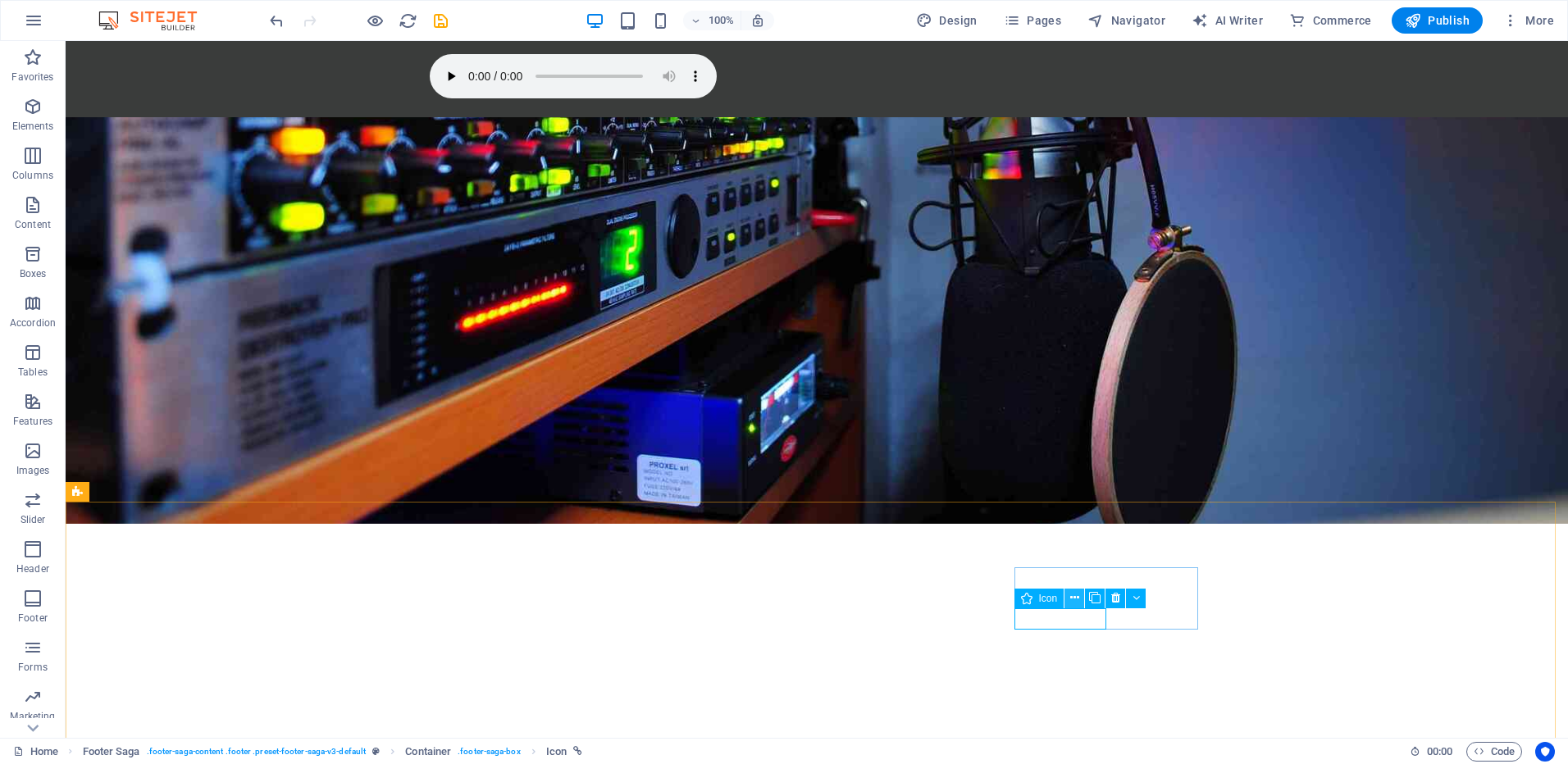
click at [1079, 602] on button at bounding box center [1074, 599] width 20 height 20
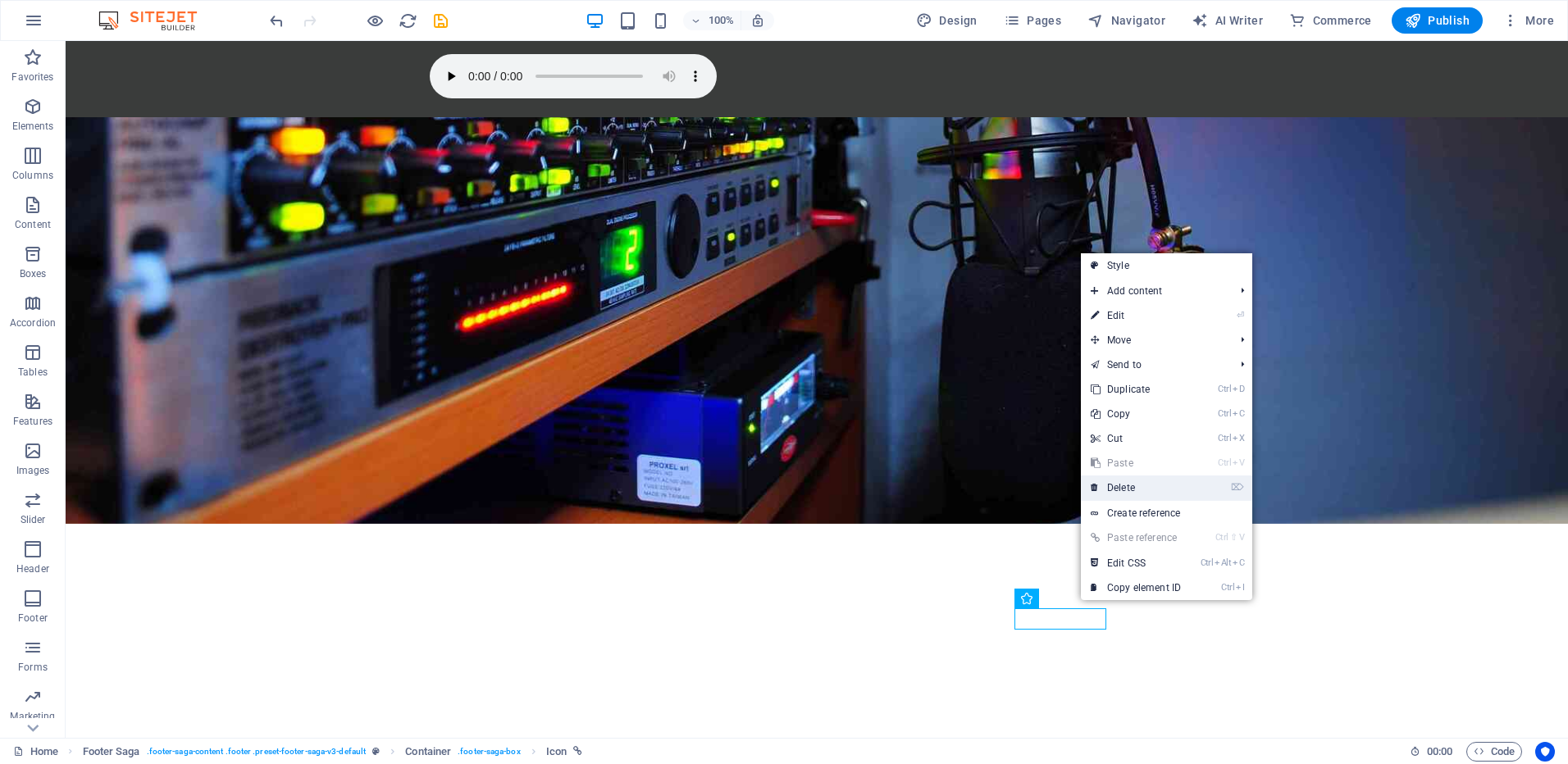
click at [1111, 484] on link "⌦ Delete" at bounding box center [1135, 488] width 110 height 25
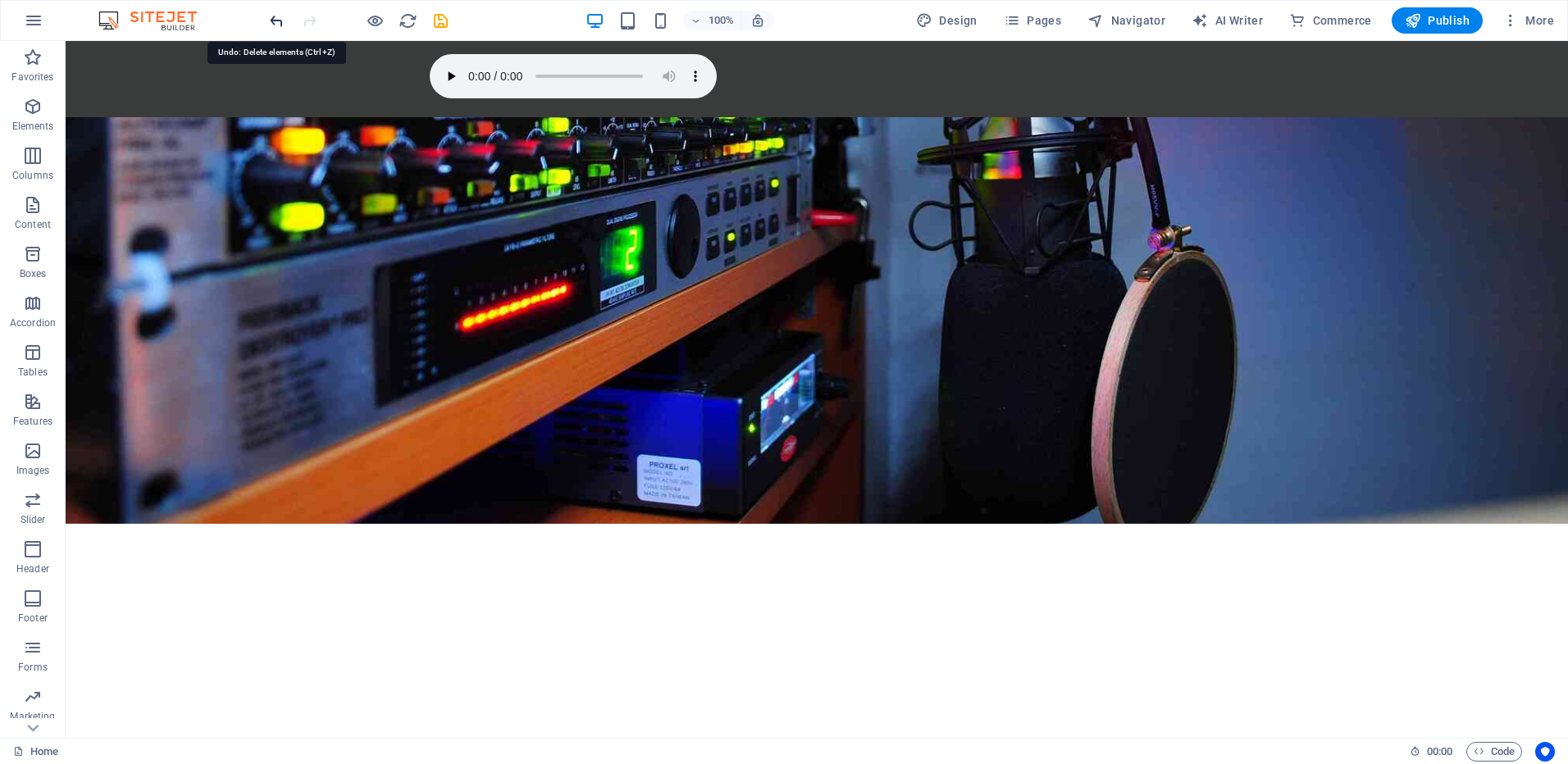
drag, startPoint x: 275, startPoint y: 21, endPoint x: 447, endPoint y: 146, distance: 212.6
click at [275, 21] on icon "undo" at bounding box center [276, 21] width 19 height 19
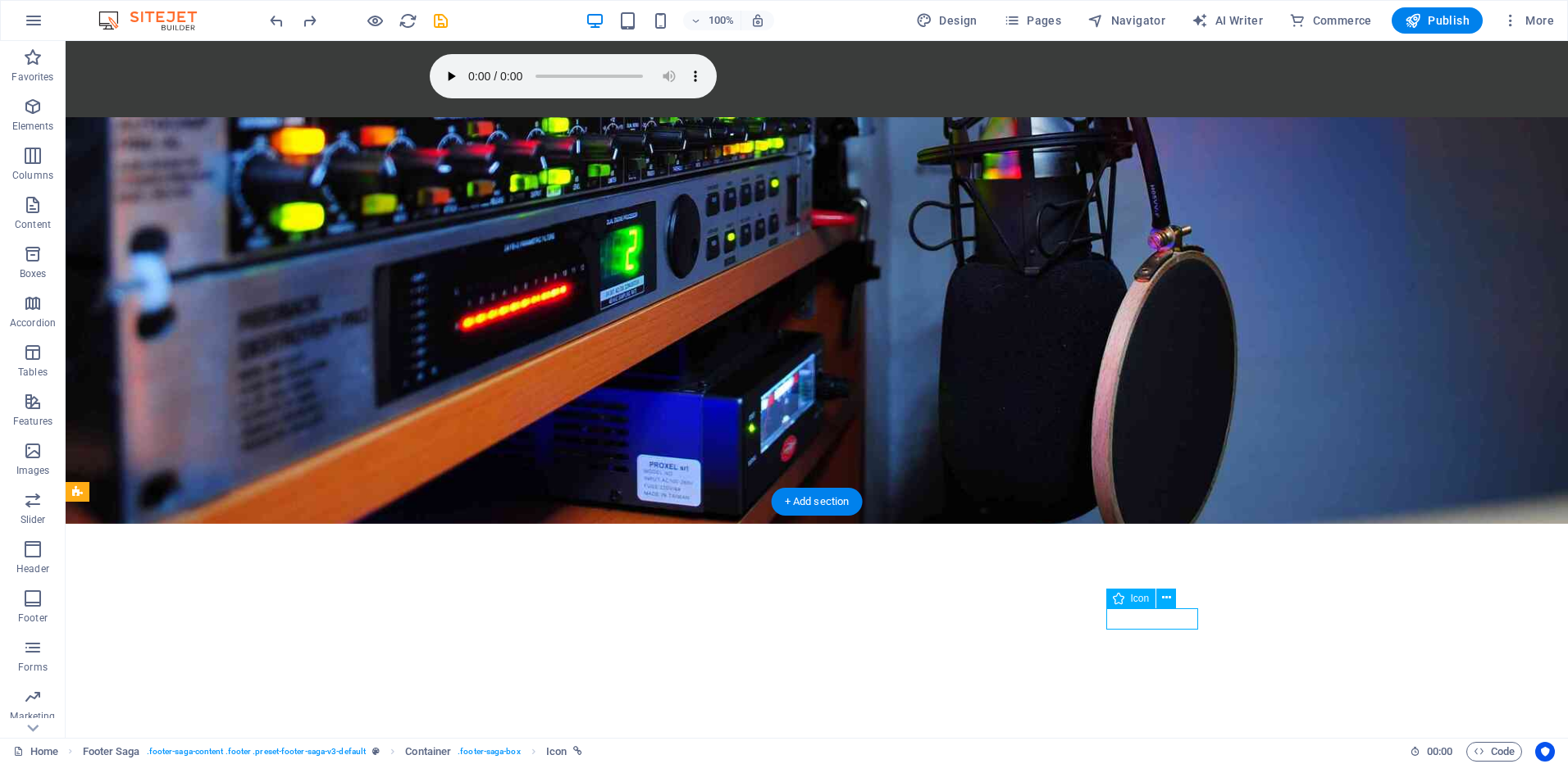
select select "xMidYMid"
select select "px"
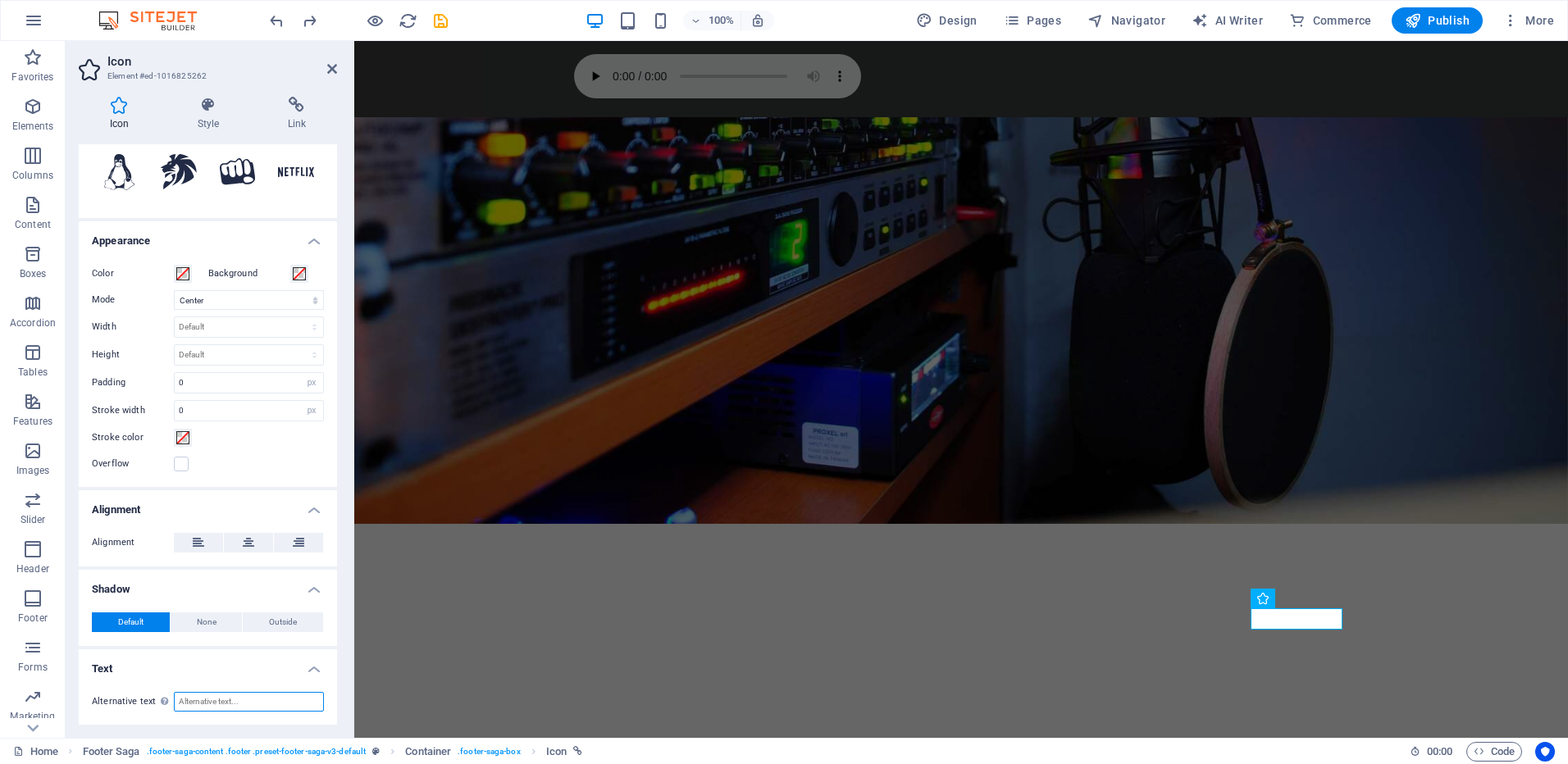
click at [253, 695] on input "Alternative text The alternative text is used by devices that cannot display im…" at bounding box center [248, 702] width 150 height 20
type input "Q"
type input "@Radioscura"
click at [314, 663] on h4 "Text" at bounding box center [208, 664] width 258 height 30
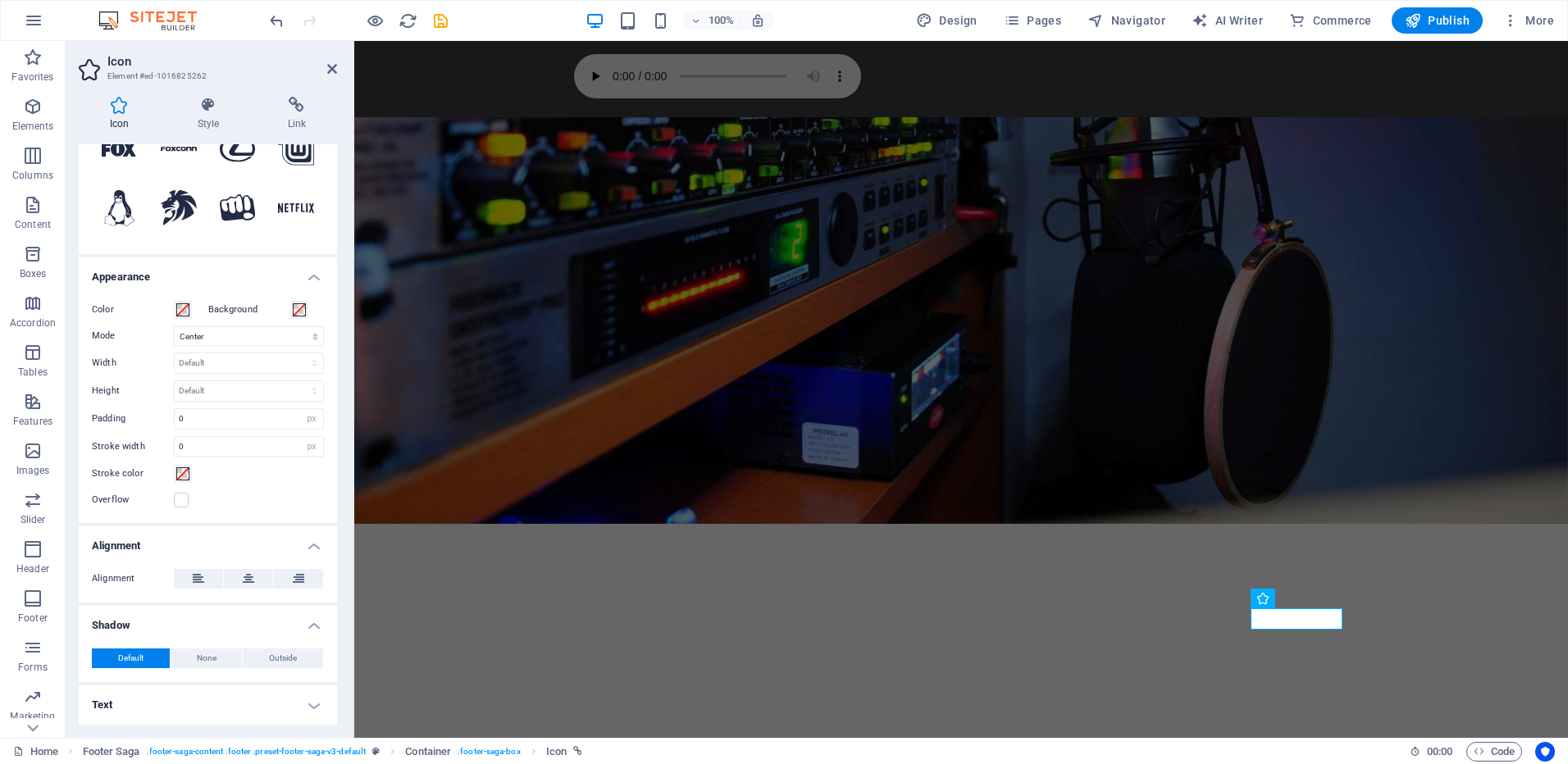
scroll to position [245, 0]
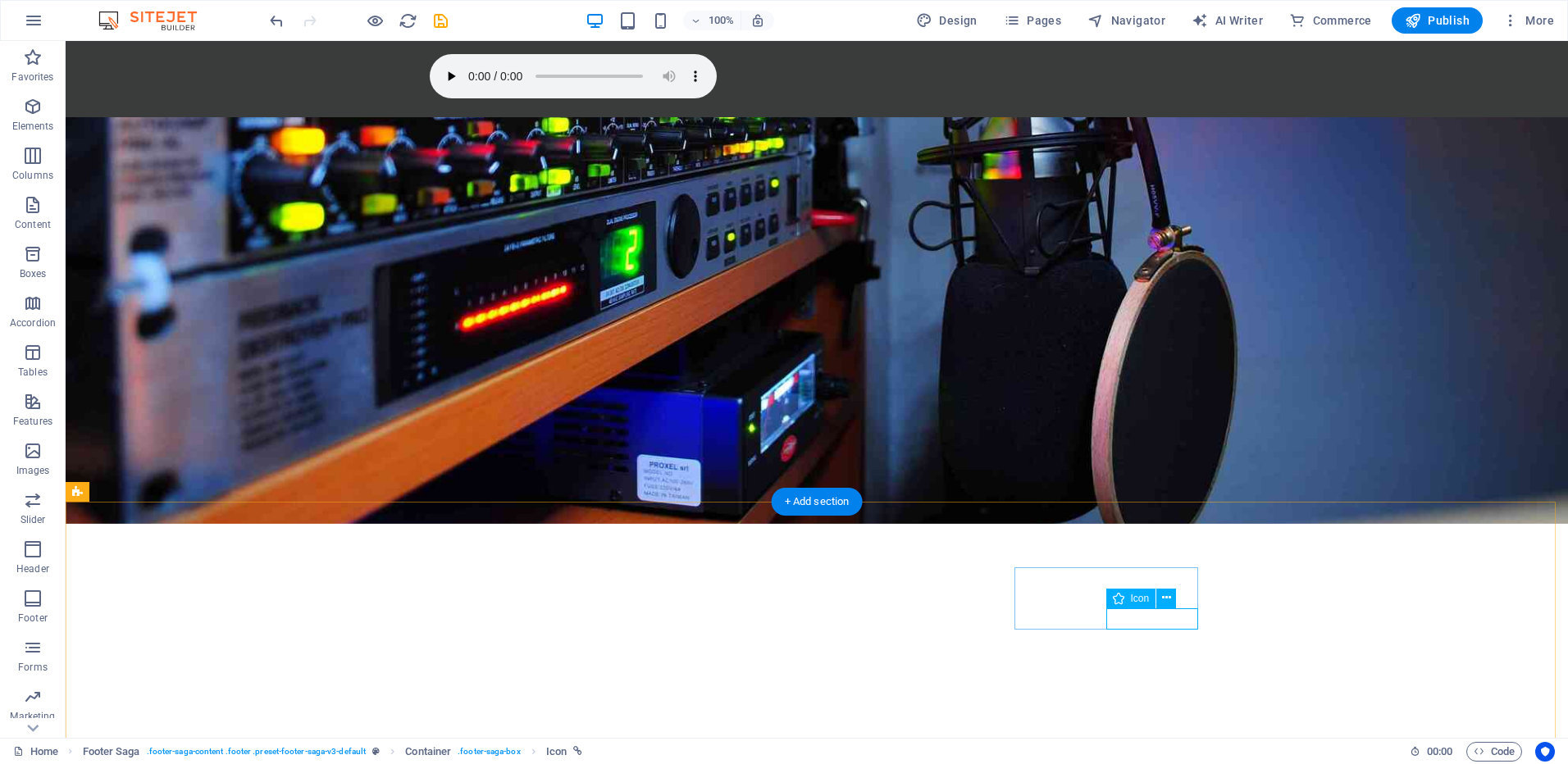
select select "xMidYMid"
select select "px"
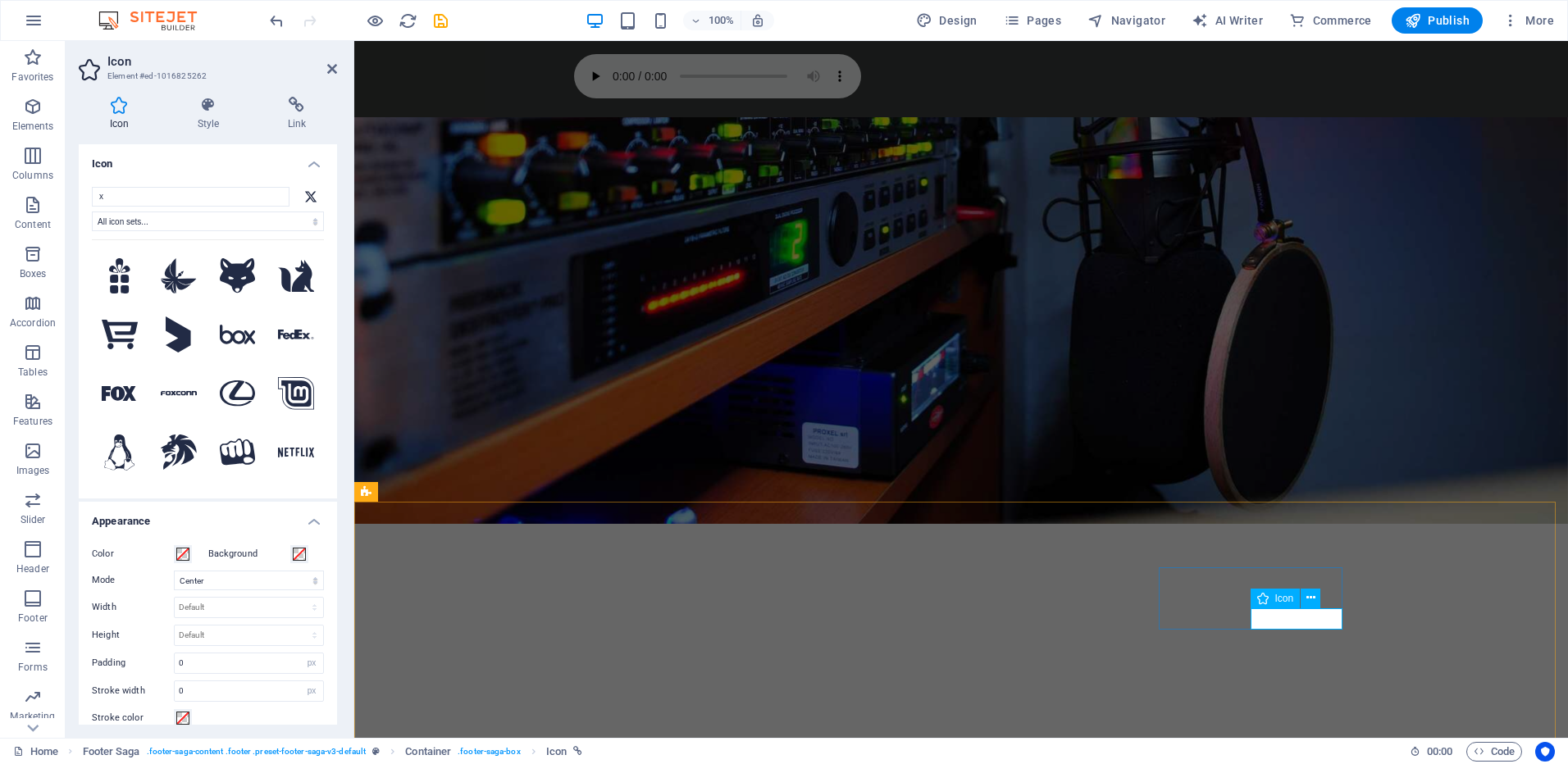
click at [1287, 599] on span "Icon" at bounding box center [1284, 599] width 19 height 10
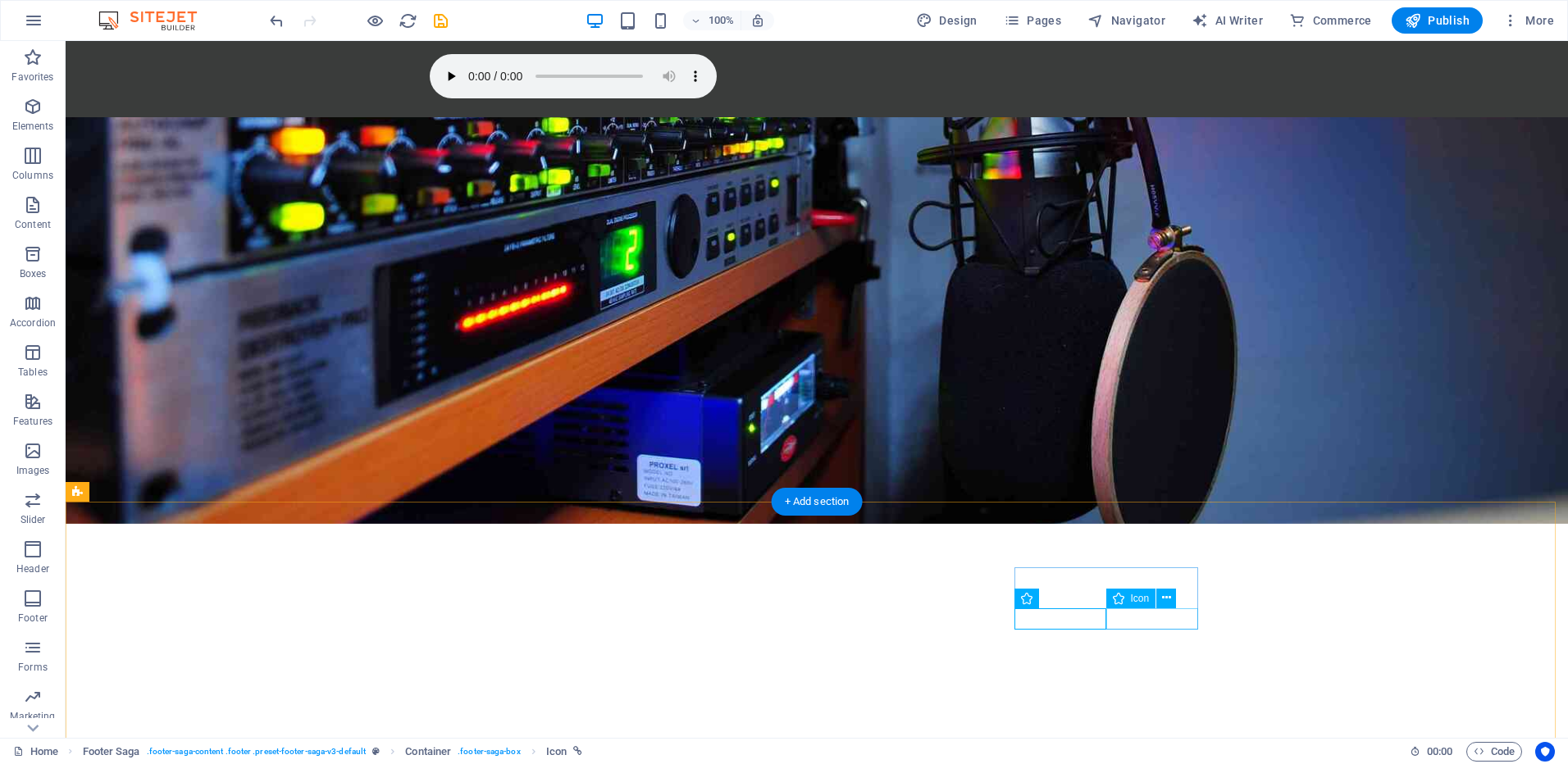
select select "xMidYMid"
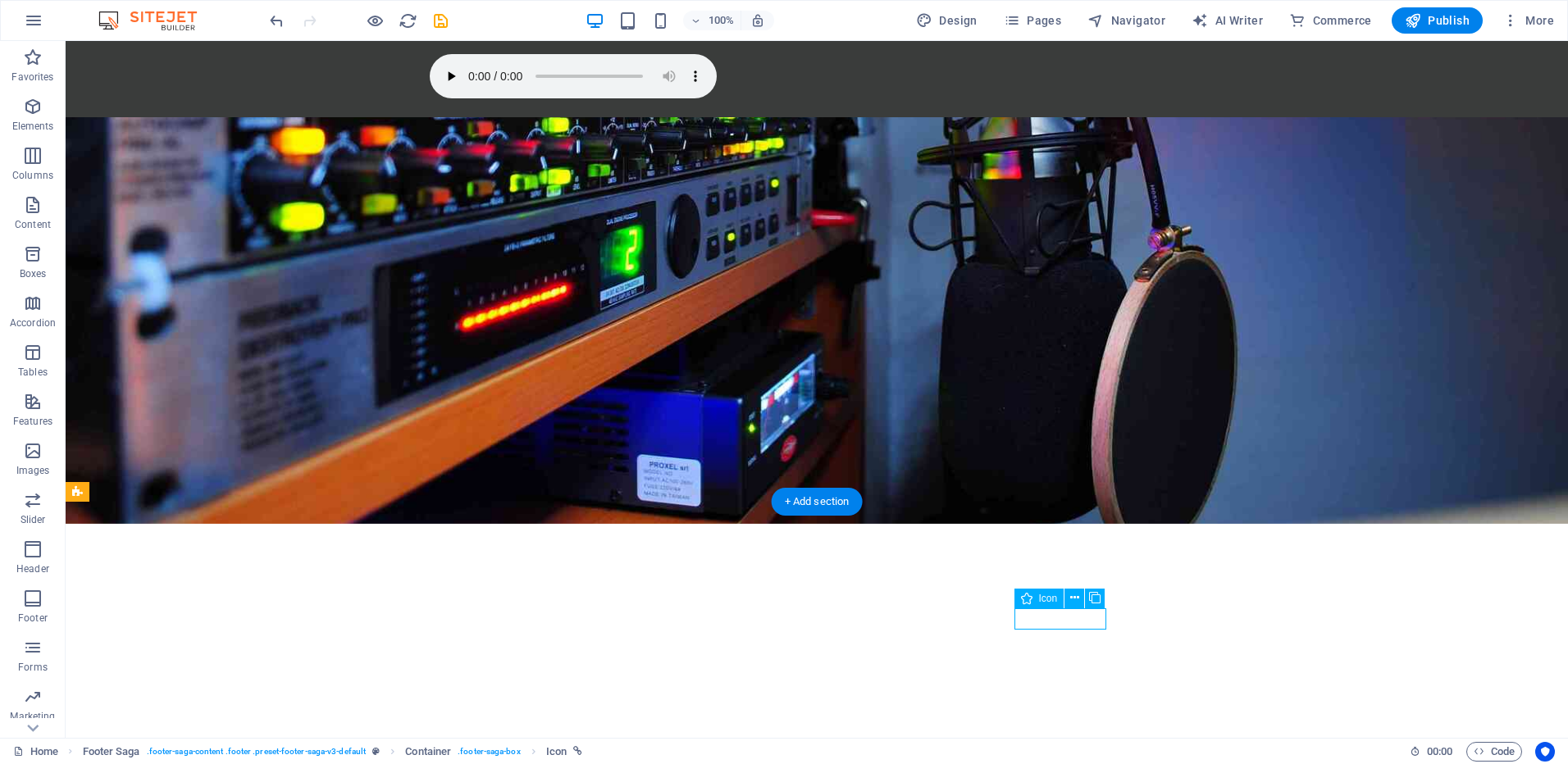
select select "px"
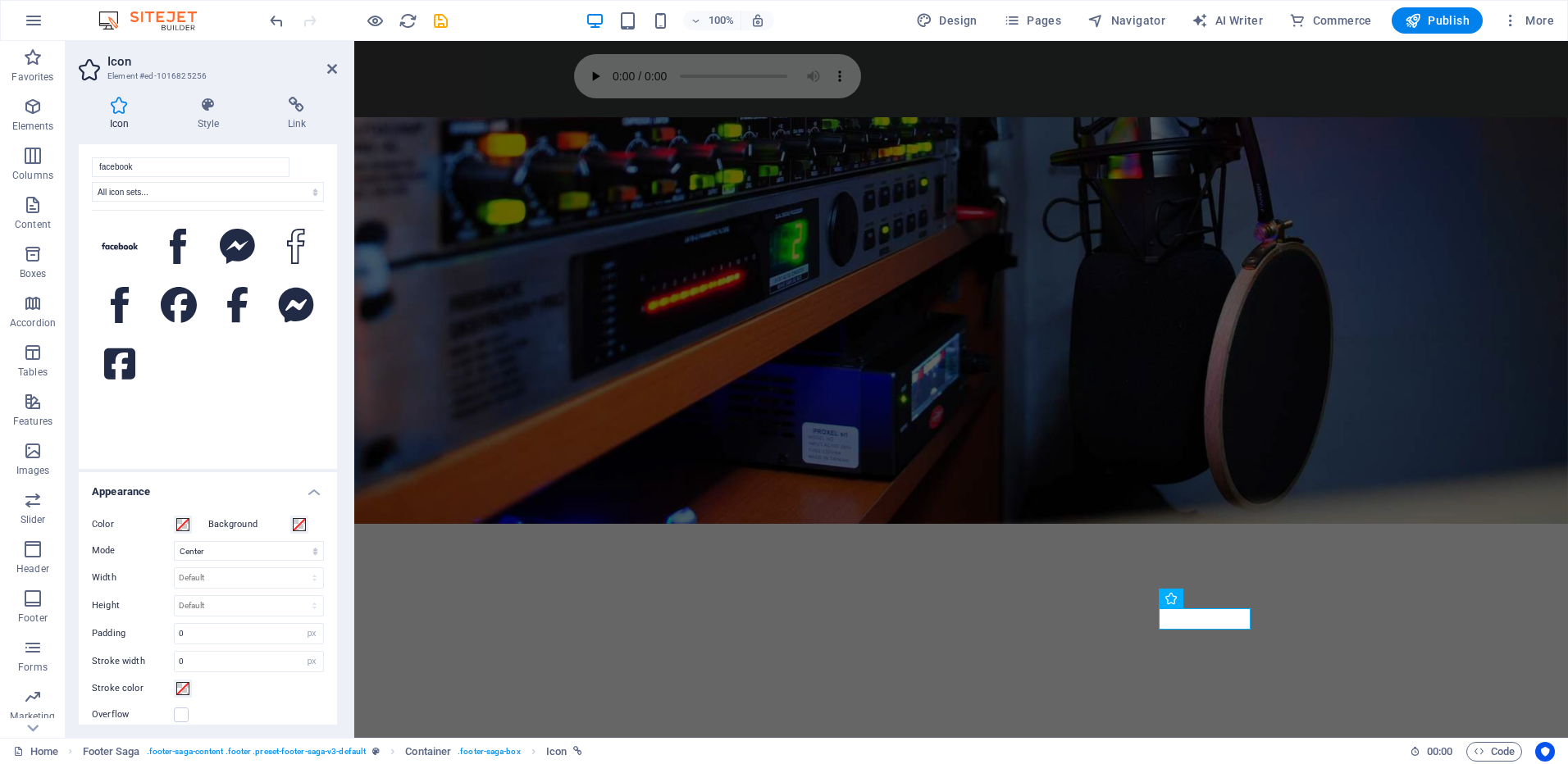
scroll to position [0, 0]
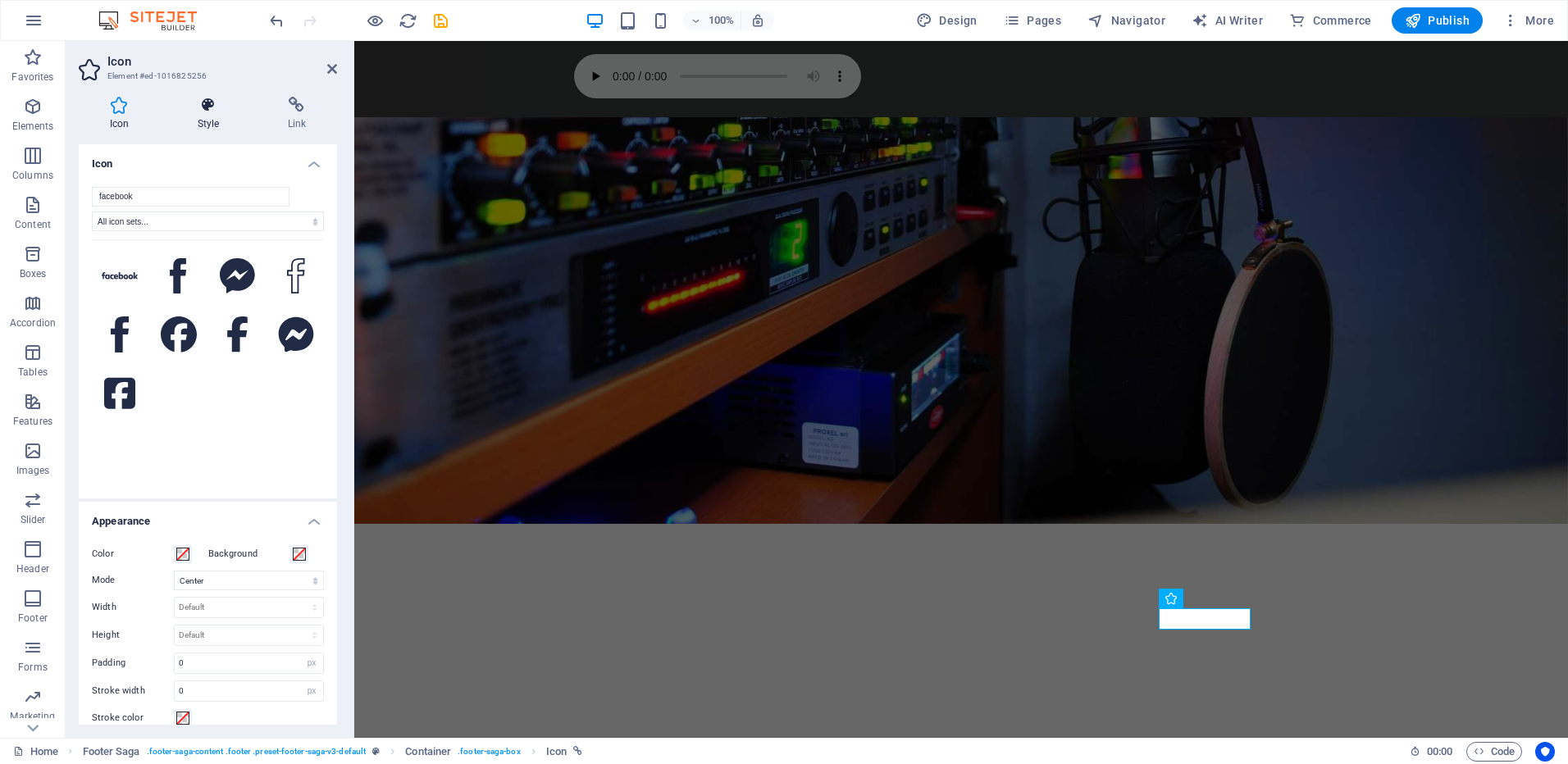
click at [213, 106] on icon at bounding box center [208, 105] width 84 height 17
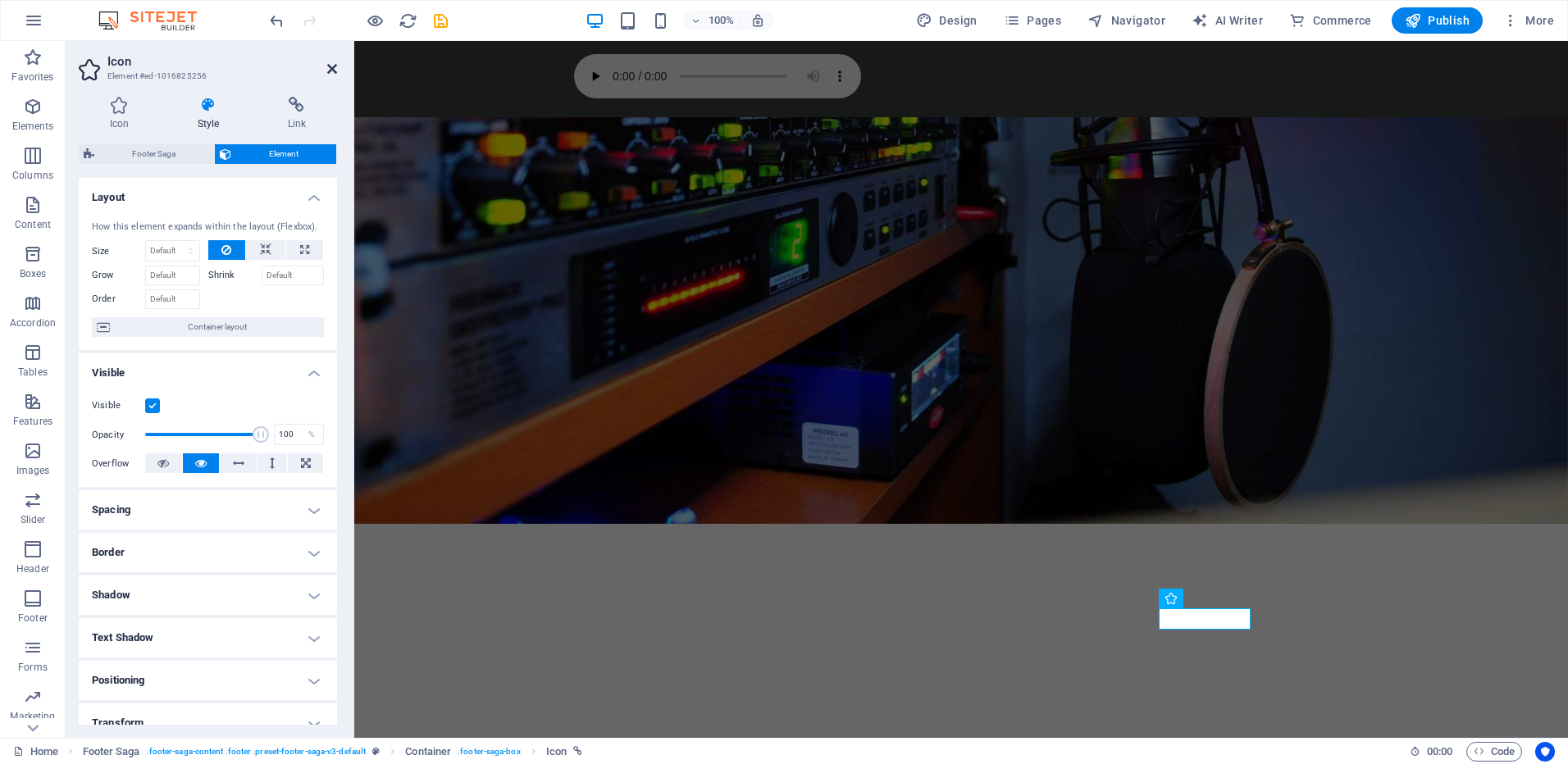
click at [333, 64] on icon at bounding box center [332, 69] width 10 height 13
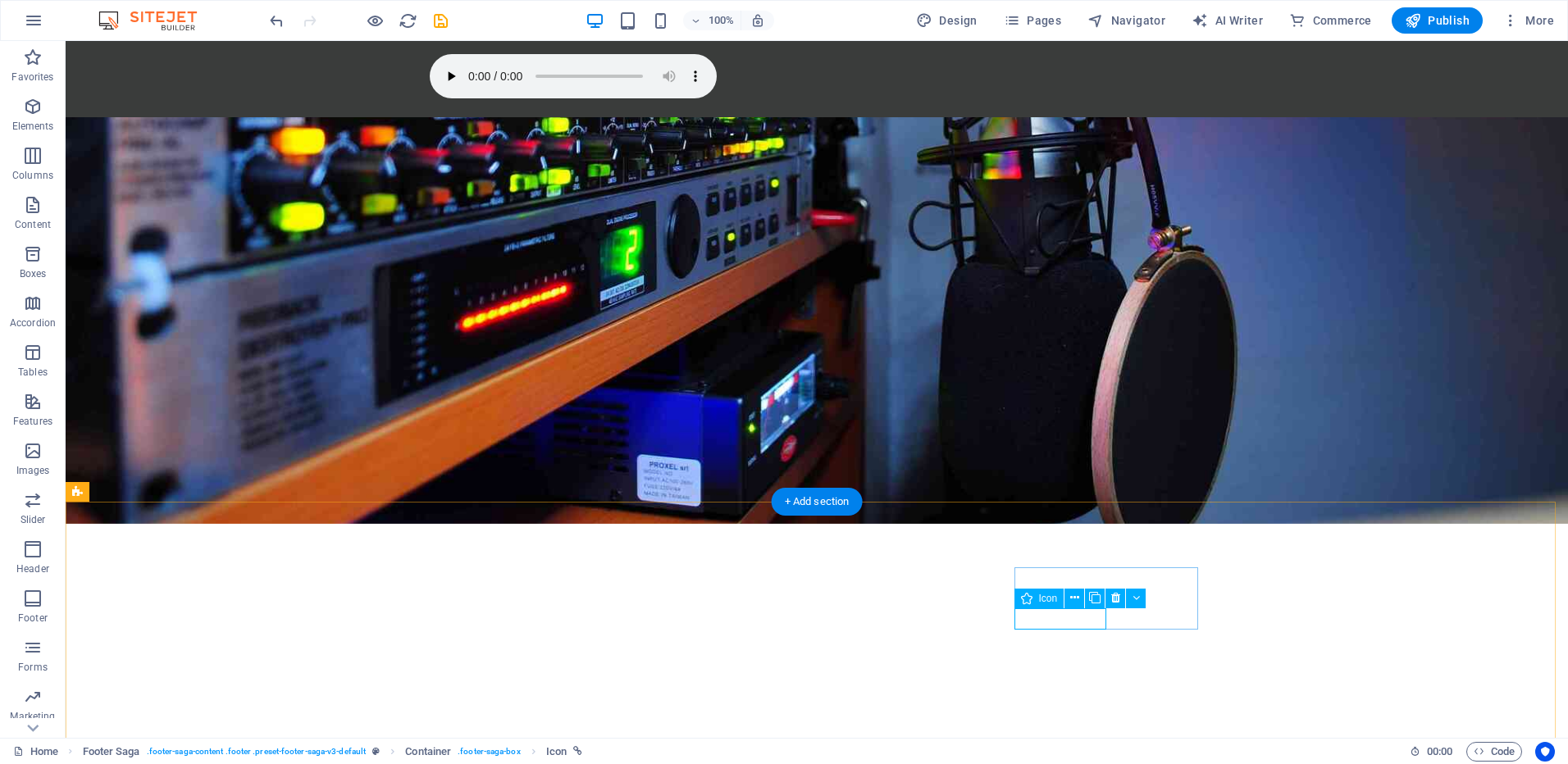
click at [1078, 598] on icon at bounding box center [1074, 598] width 9 height 17
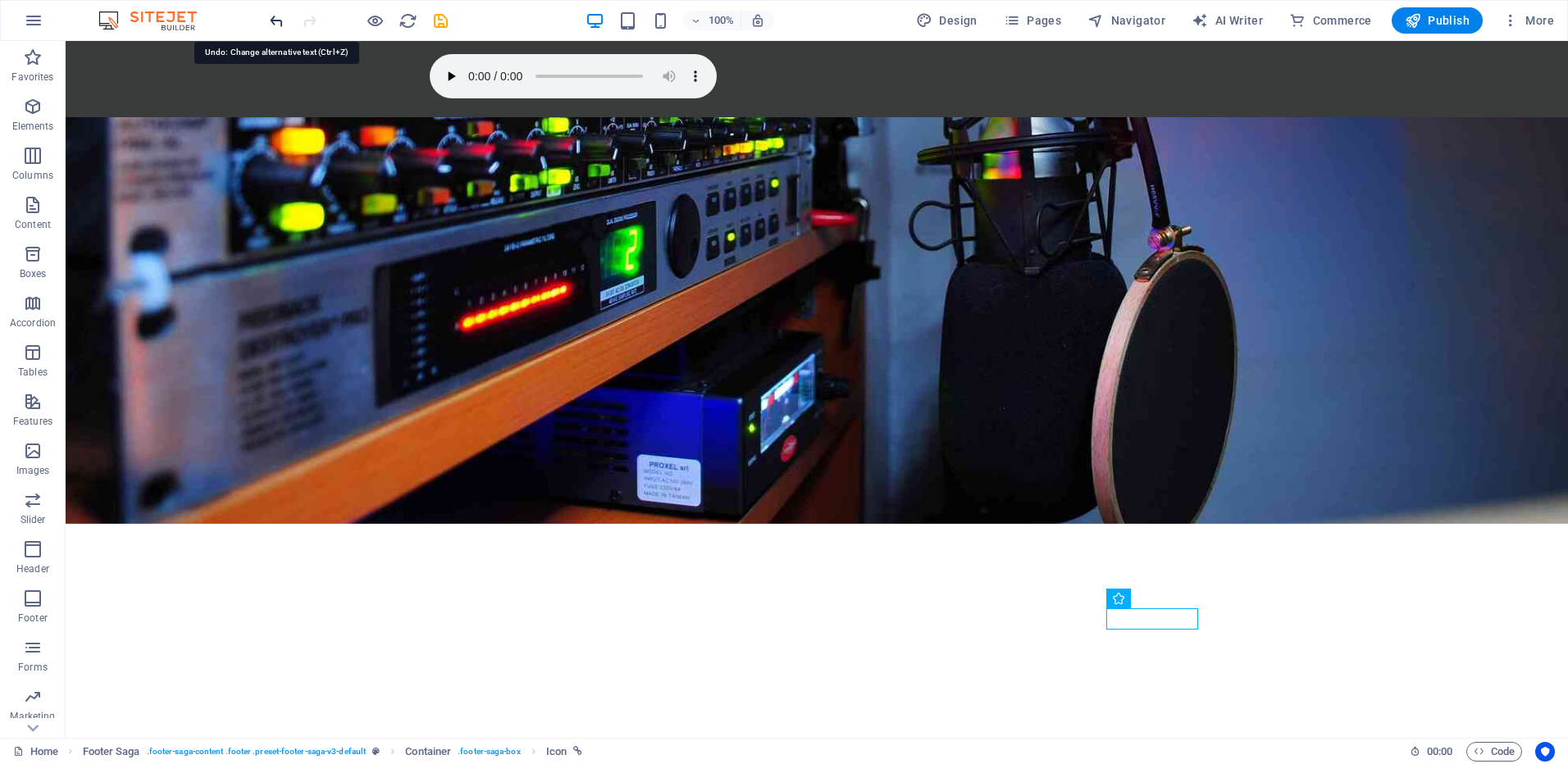
click at [279, 21] on icon "undo" at bounding box center [276, 21] width 19 height 19
click at [275, 21] on icon "undo" at bounding box center [276, 21] width 19 height 19
click at [277, 17] on icon "undo" at bounding box center [276, 21] width 19 height 19
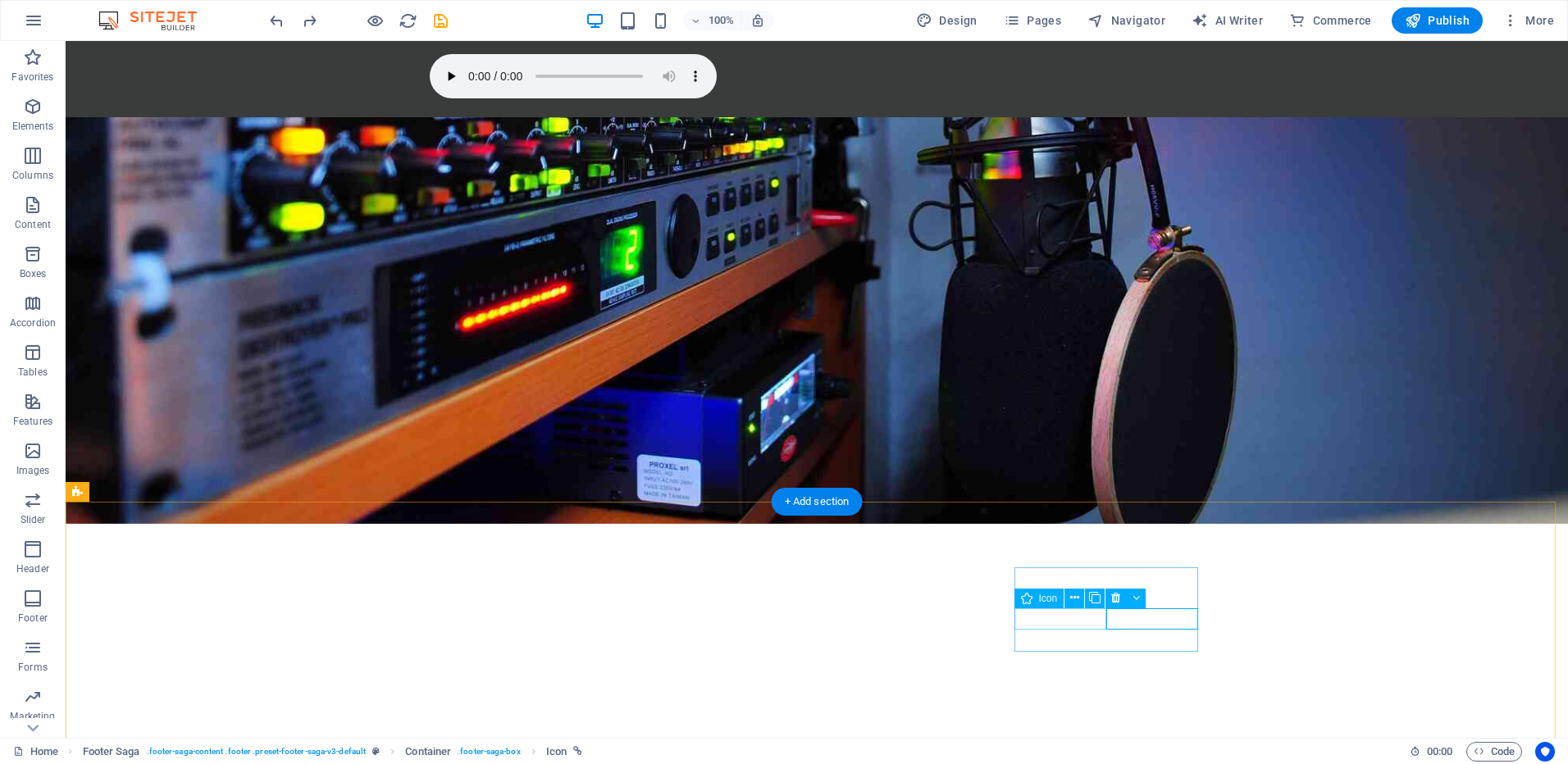
click at [1031, 619] on icon at bounding box center [1027, 620] width 12 height 20
click at [1025, 619] on icon at bounding box center [1027, 620] width 12 height 20
click at [1073, 614] on icon at bounding box center [1073, 620] width 9 height 17
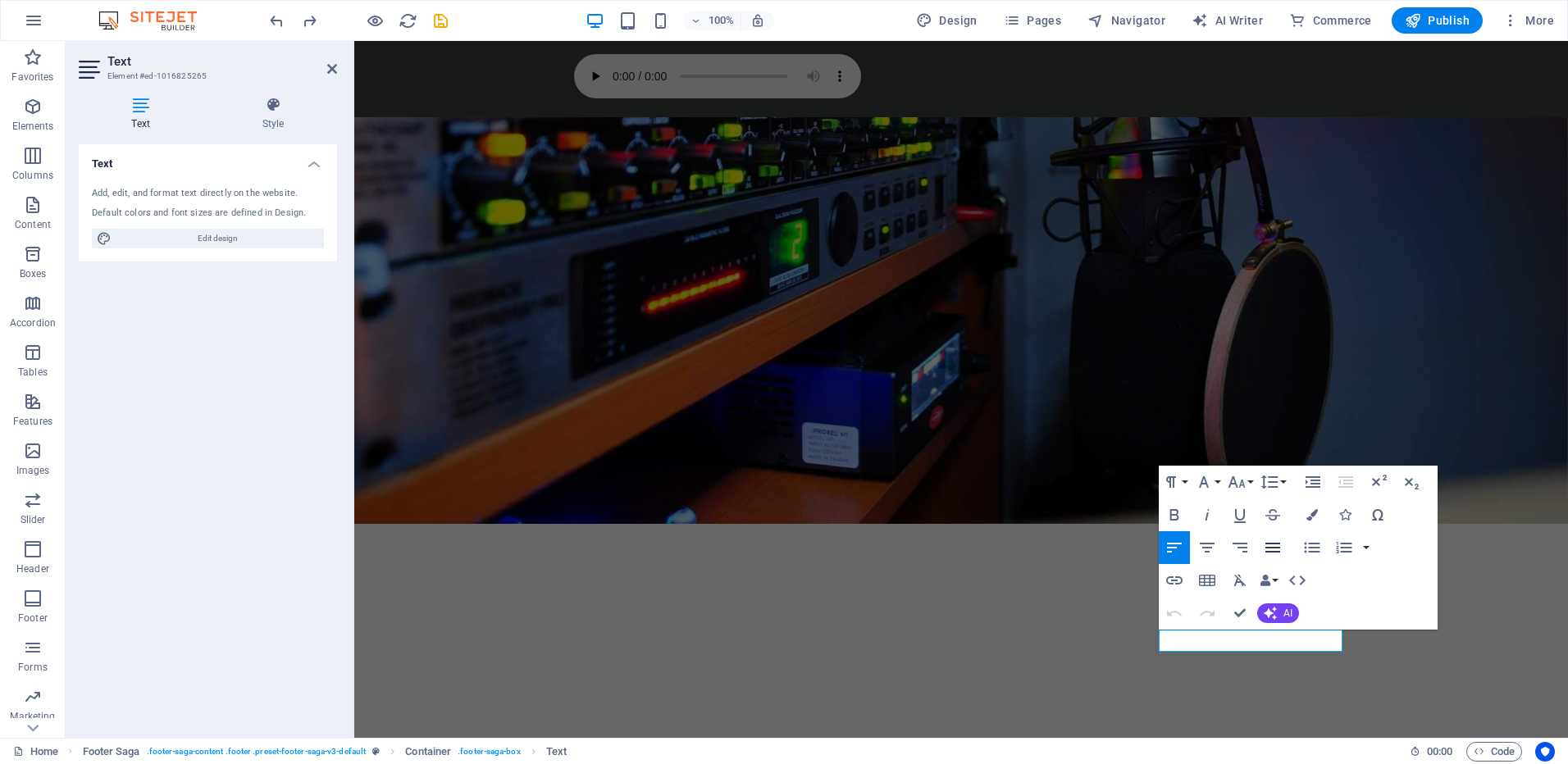
click at [1274, 548] on icon "button" at bounding box center [1273, 548] width 15 height 10
click at [1286, 480] on button "Line Height" at bounding box center [1273, 482] width 31 height 33
click at [1288, 513] on link "Default" at bounding box center [1293, 514] width 73 height 25
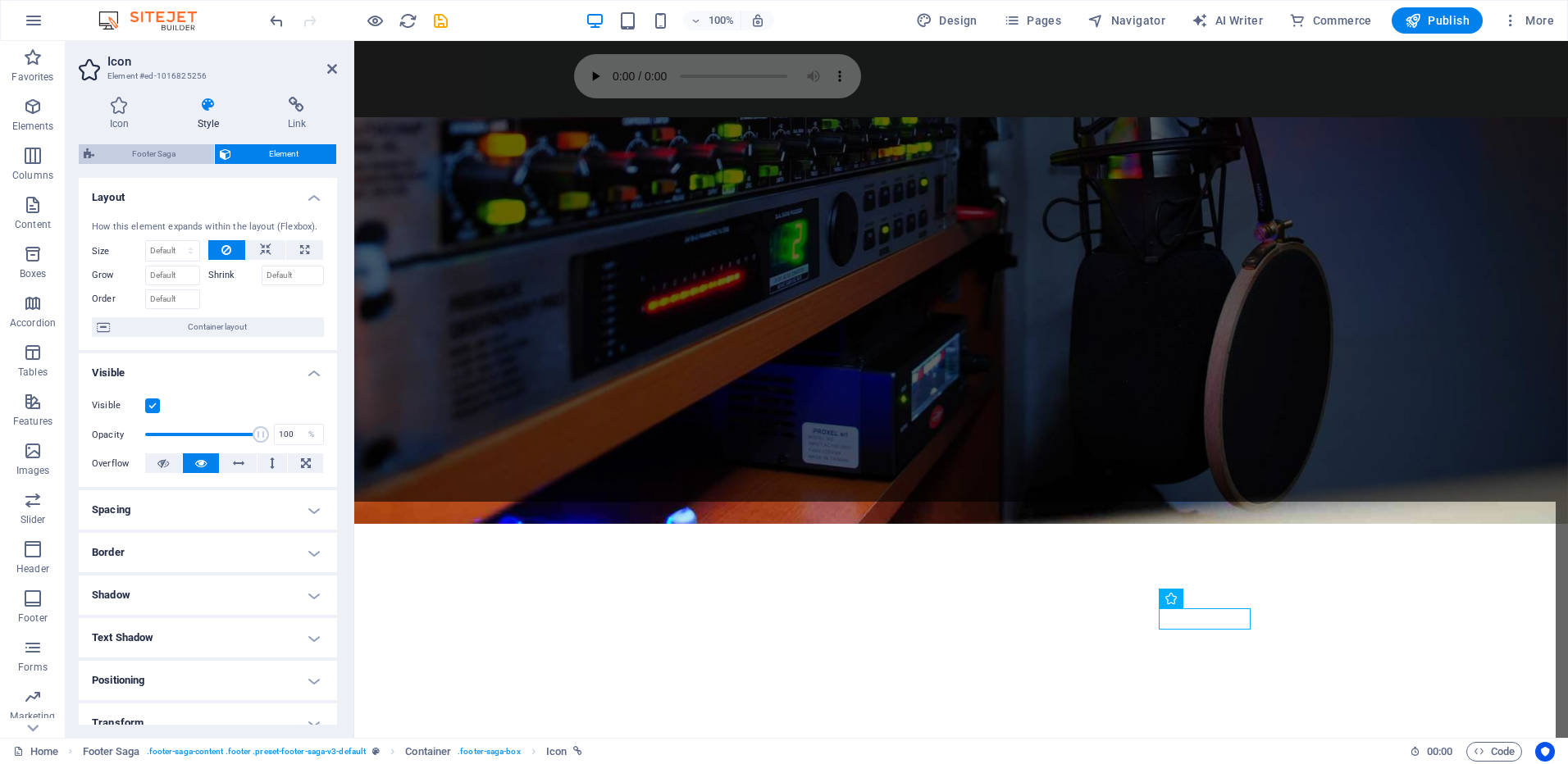
click at [173, 154] on span "Footer Saga" at bounding box center [154, 155] width 110 height 20
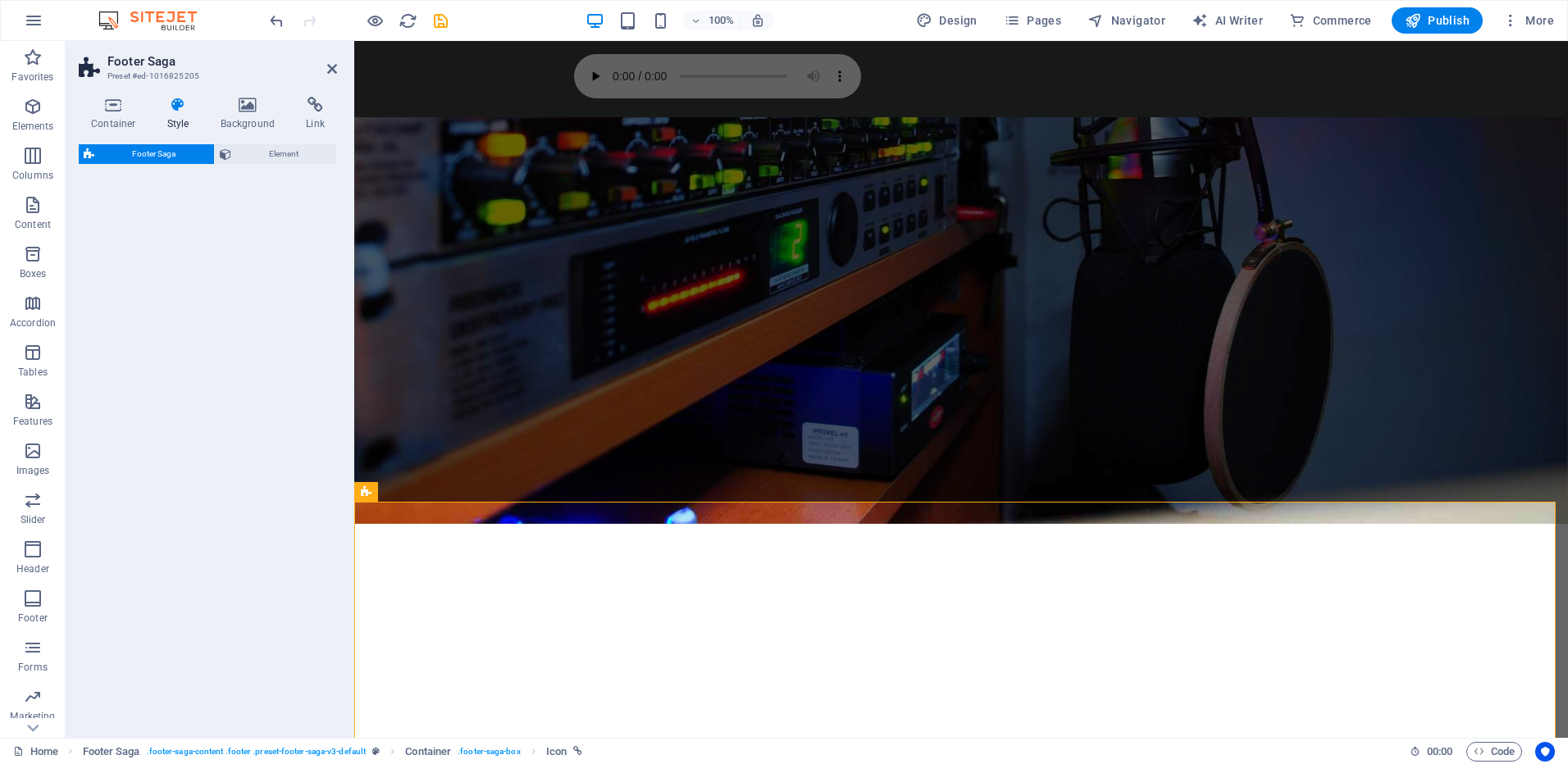
select select "rem"
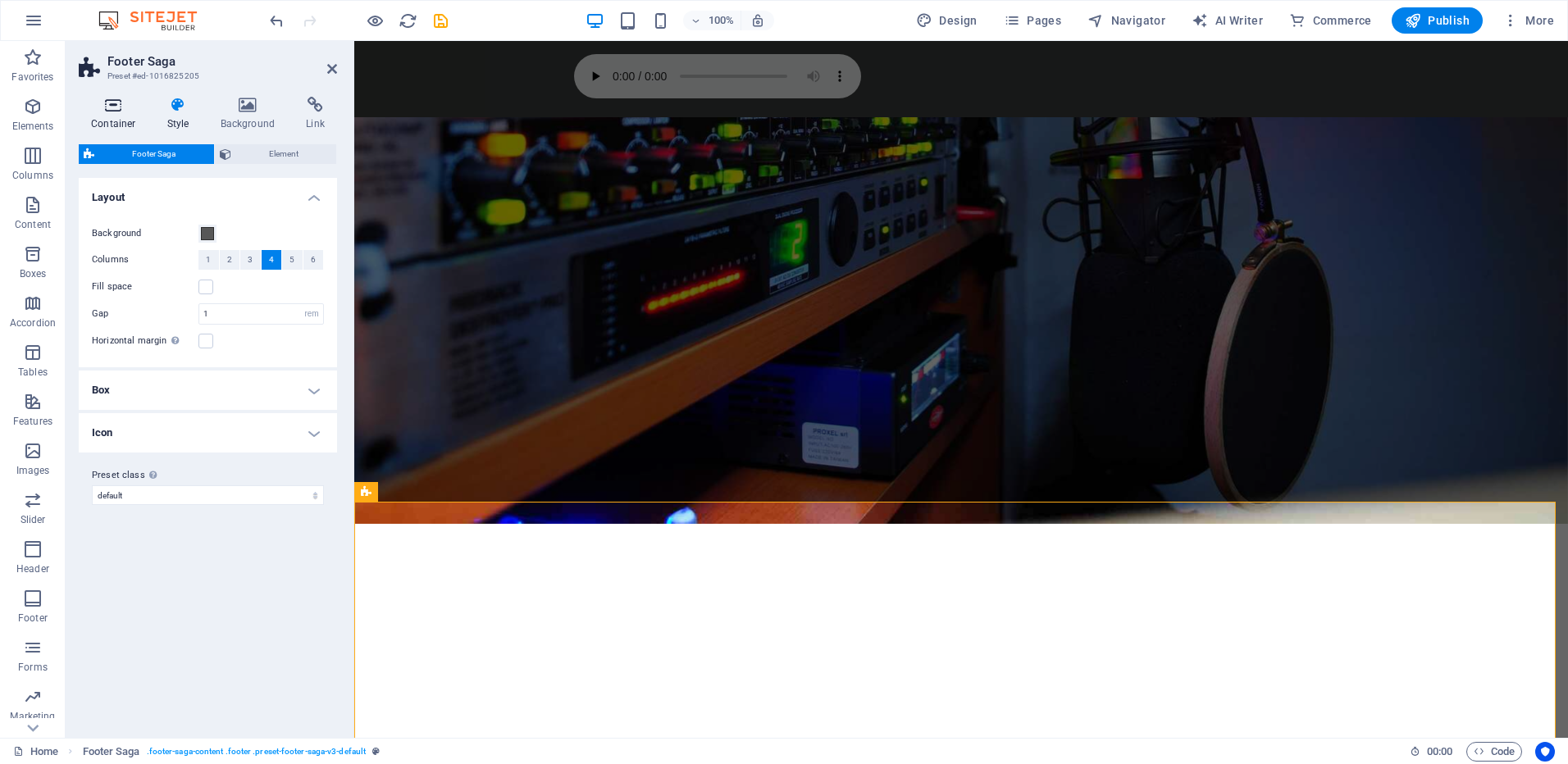
click at [124, 110] on icon at bounding box center [113, 105] width 69 height 17
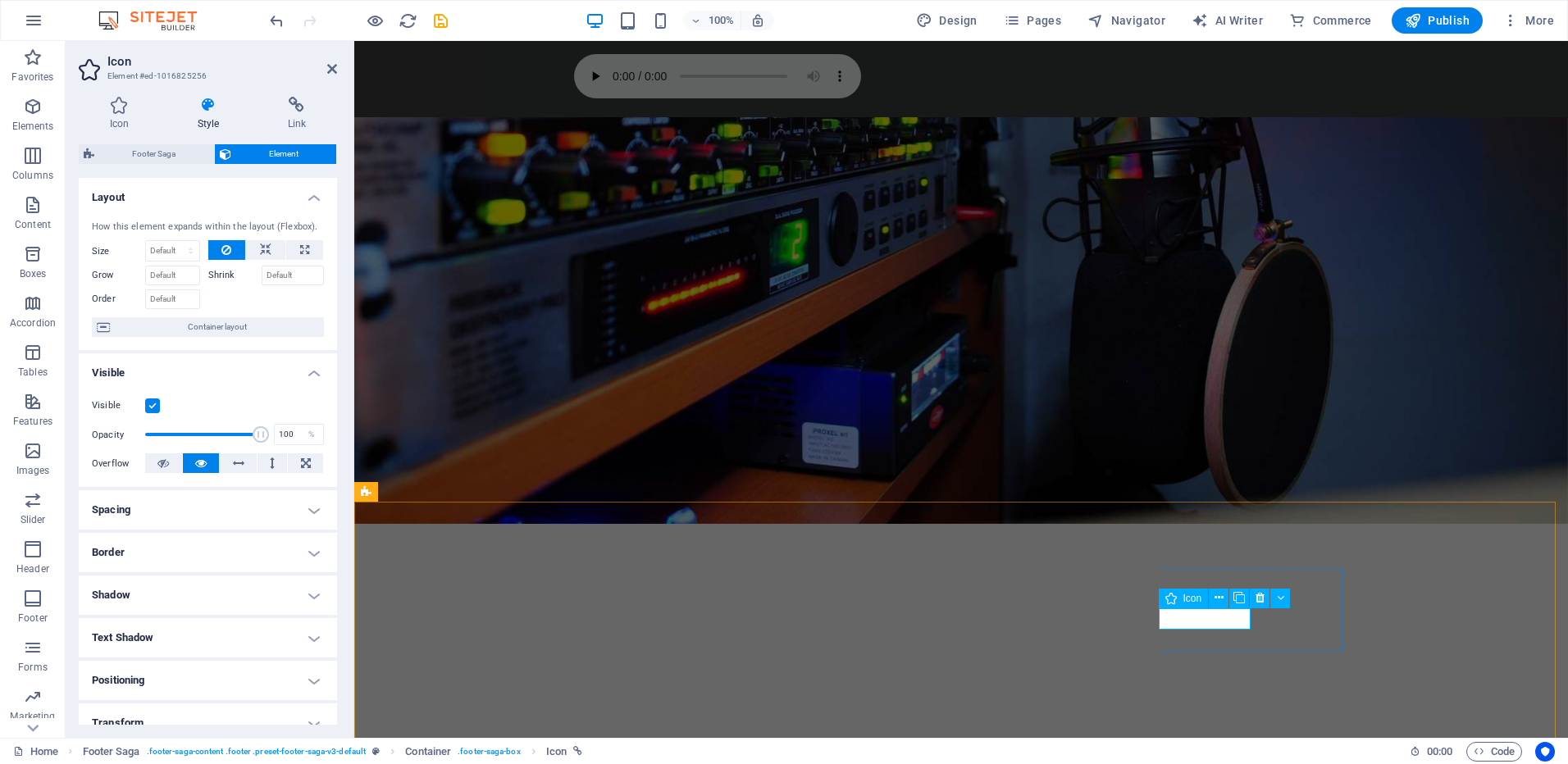
click at [1174, 599] on icon at bounding box center [1171, 599] width 12 height 20
click at [1185, 598] on span "Icon" at bounding box center [1193, 599] width 19 height 10
click at [1215, 599] on icon at bounding box center [1219, 598] width 9 height 17
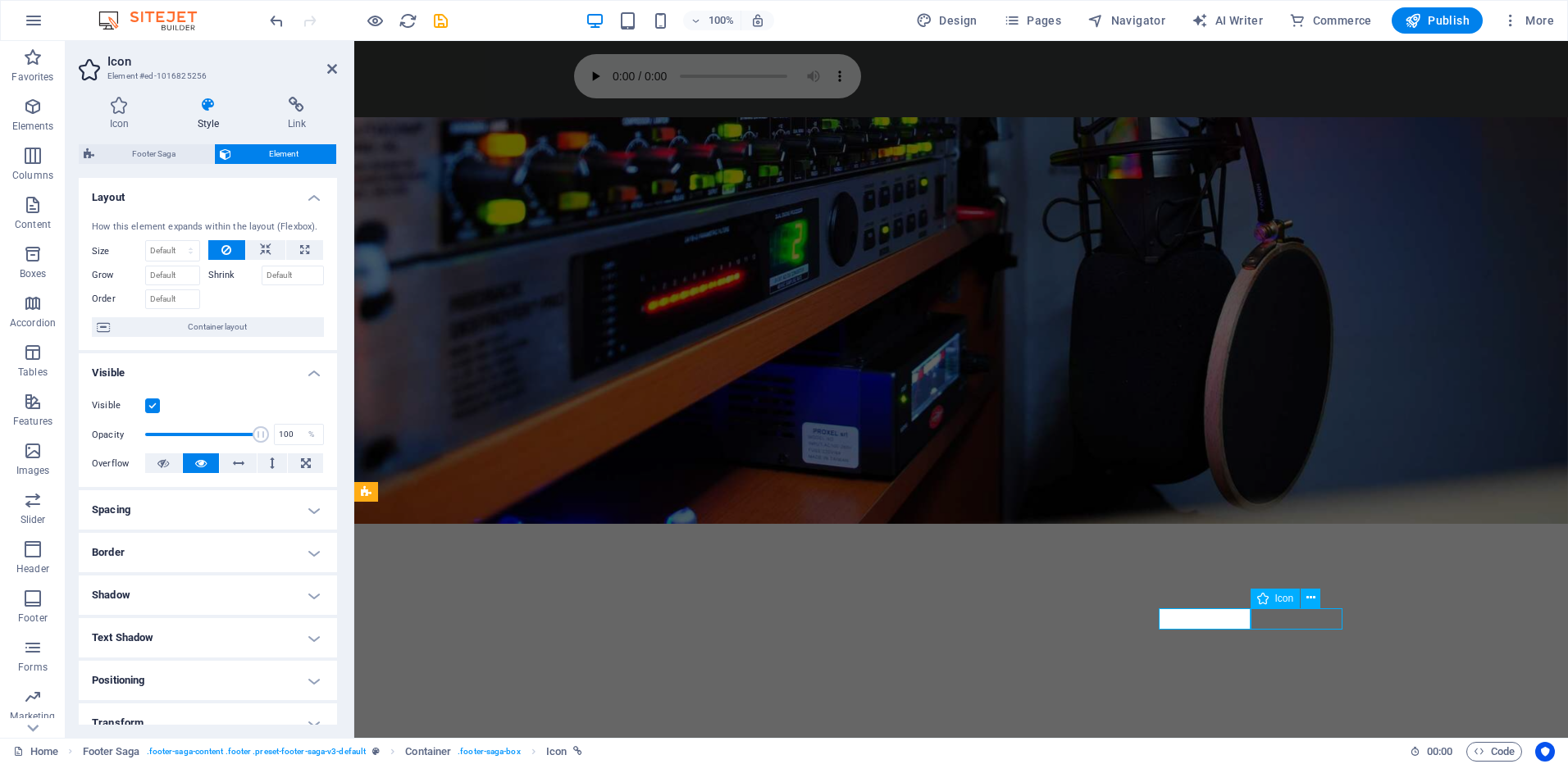
select select "xMidYMid"
select select "px"
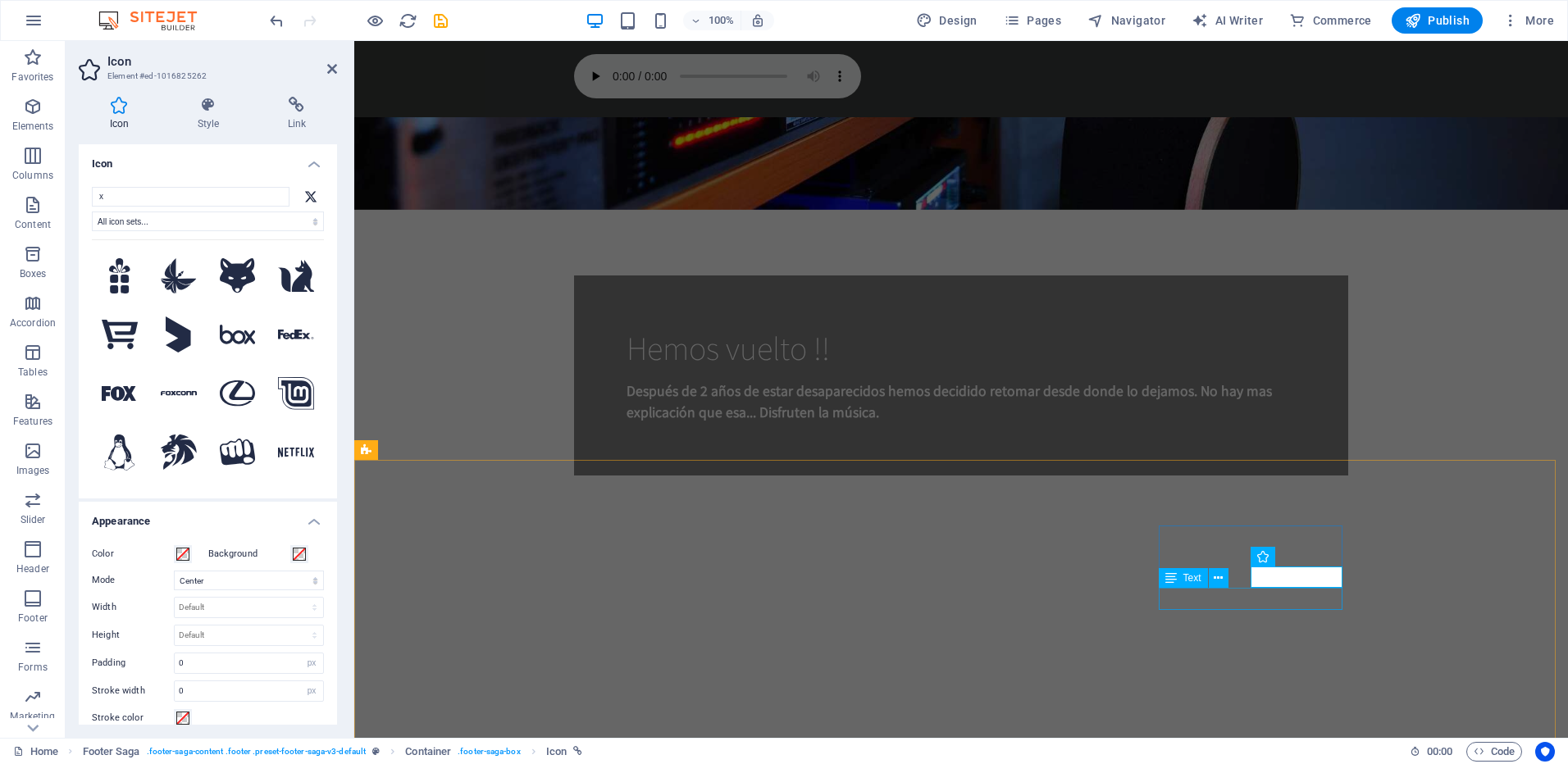
scroll to position [985, 0]
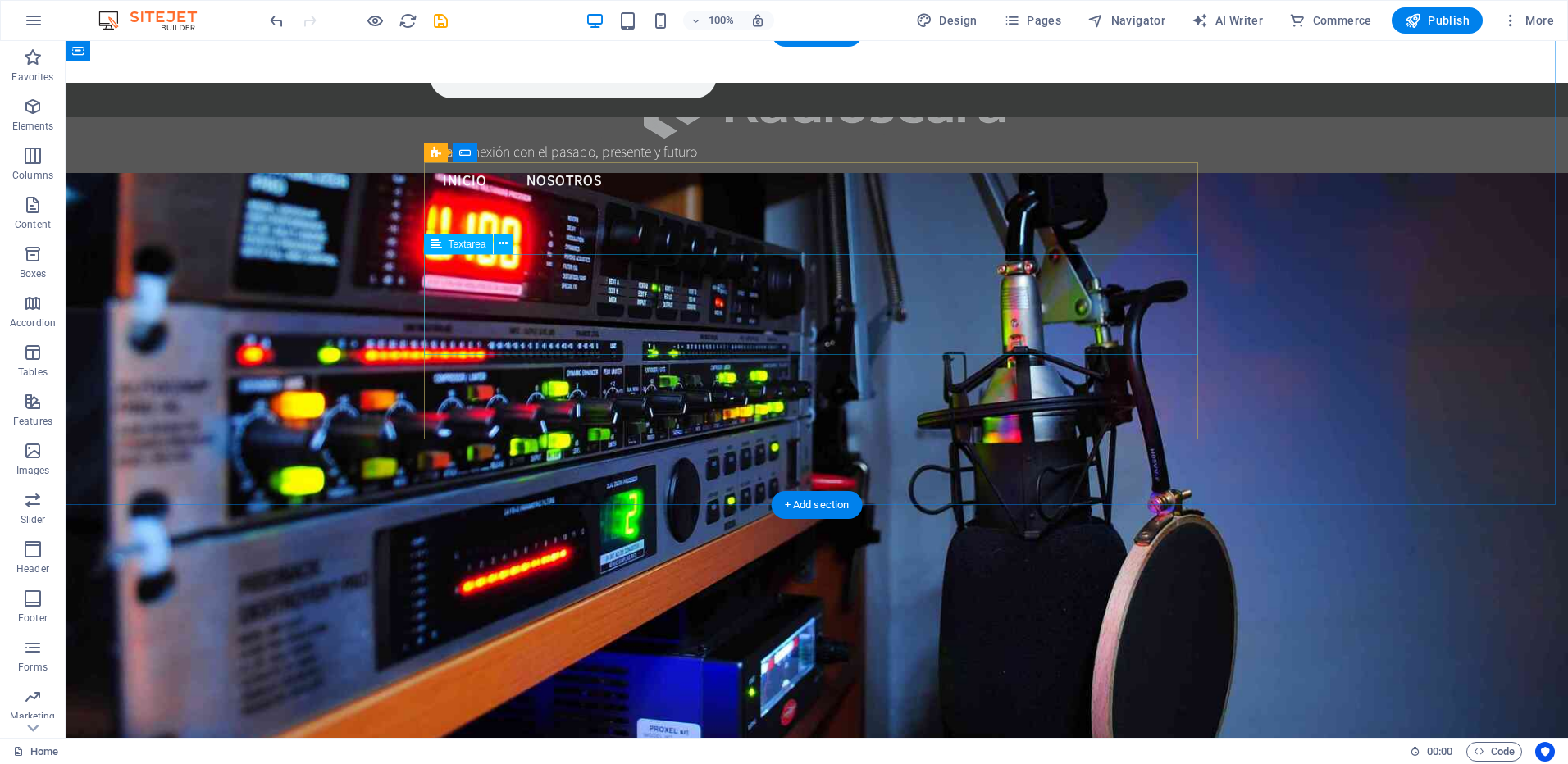
scroll to position [539, 0]
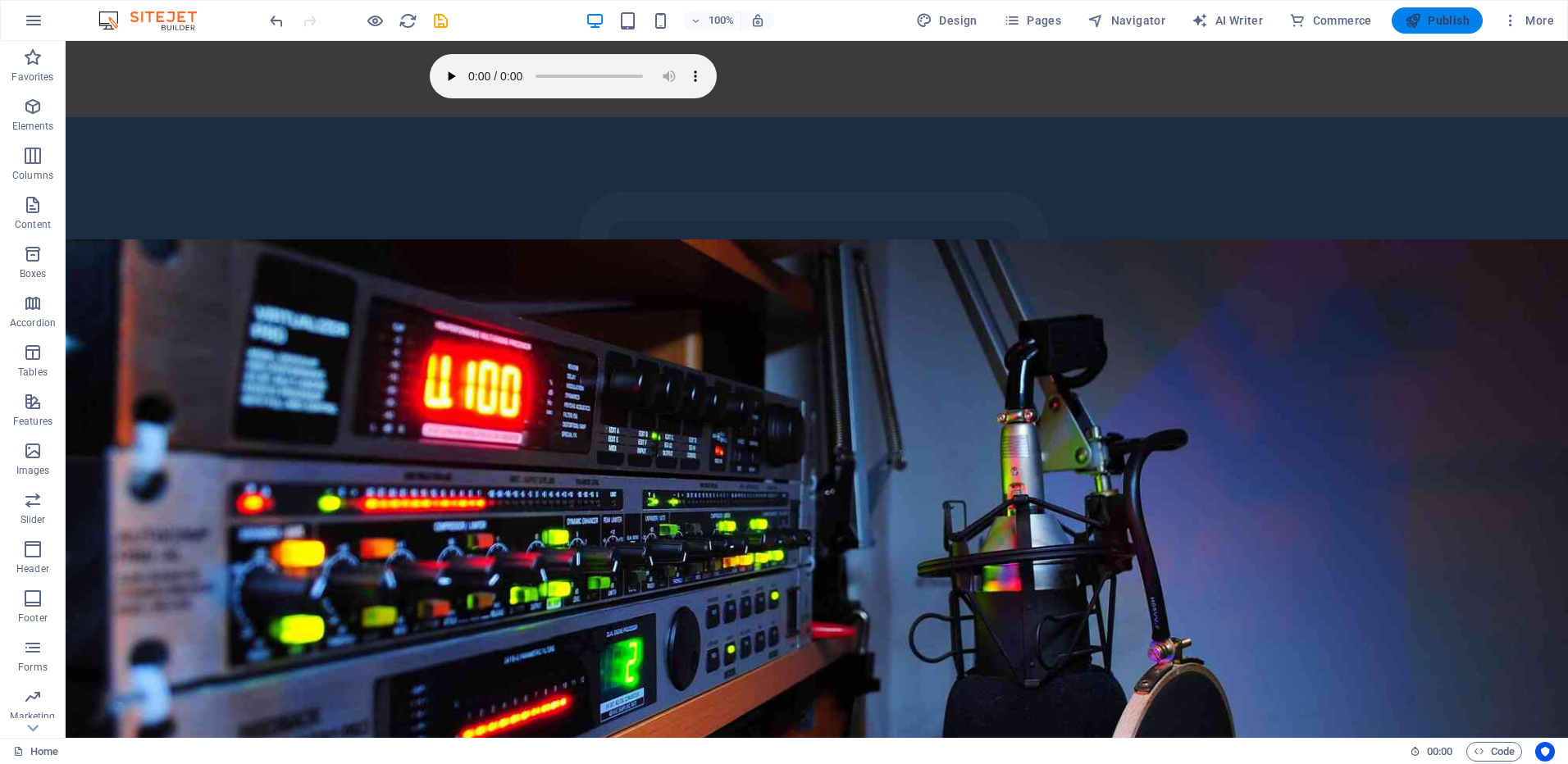
click at [1441, 19] on span "Publish" at bounding box center [1437, 21] width 65 height 17
checkbox input "false"
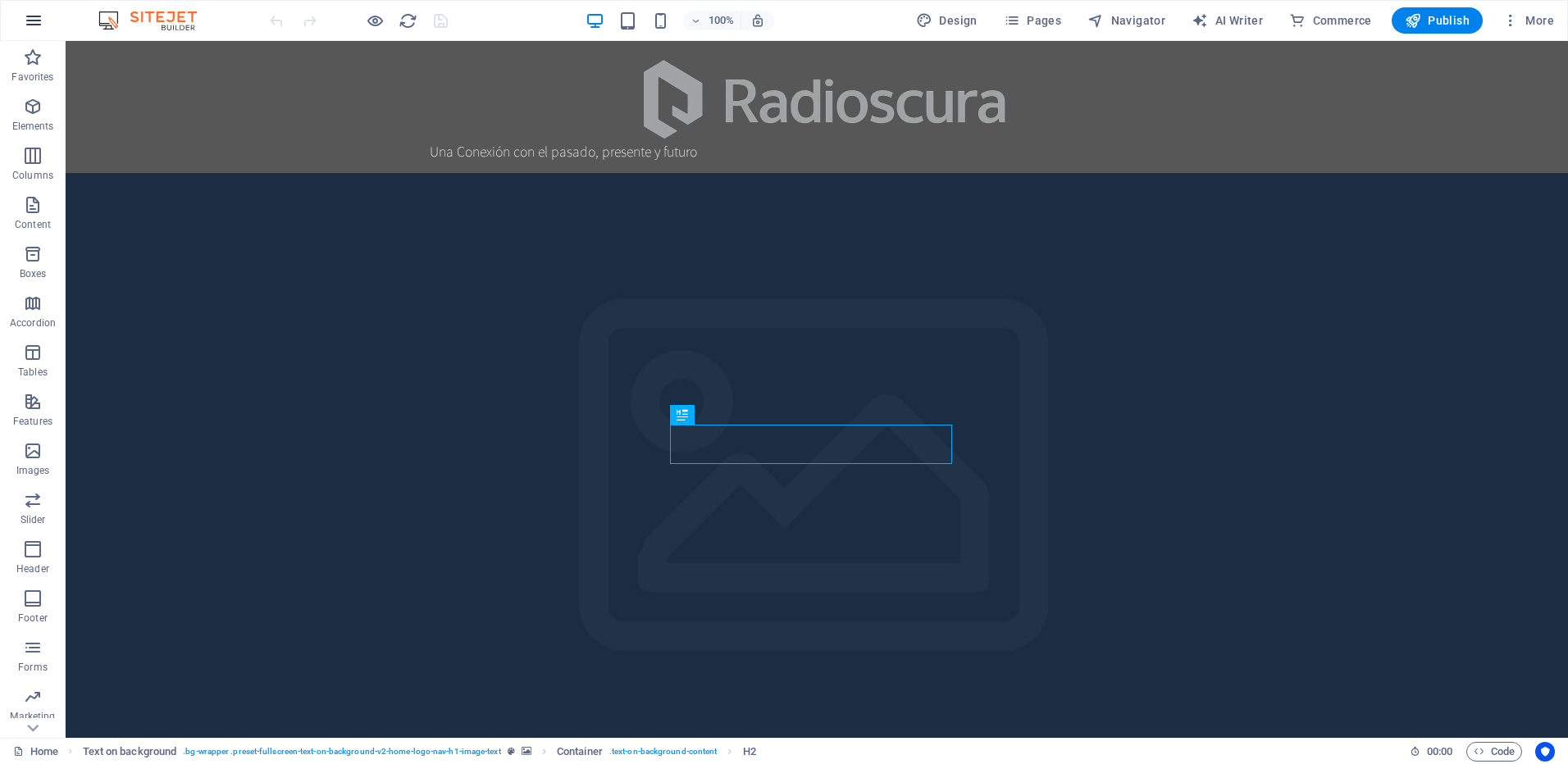
click at [35, 18] on icon "button" at bounding box center [34, 21] width 20 height 20
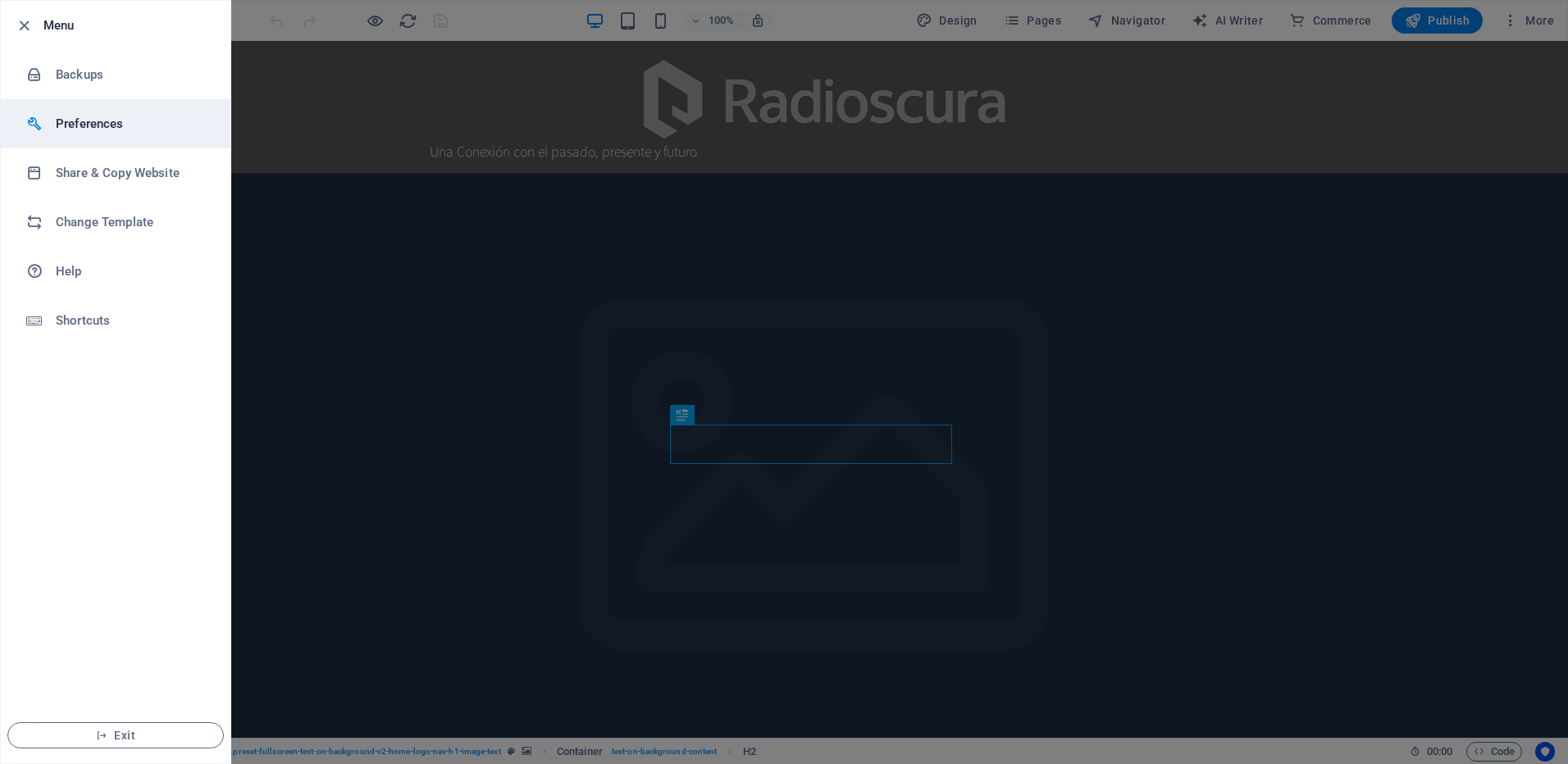
click at [87, 118] on h6 "Preferences" at bounding box center [131, 124] width 151 height 20
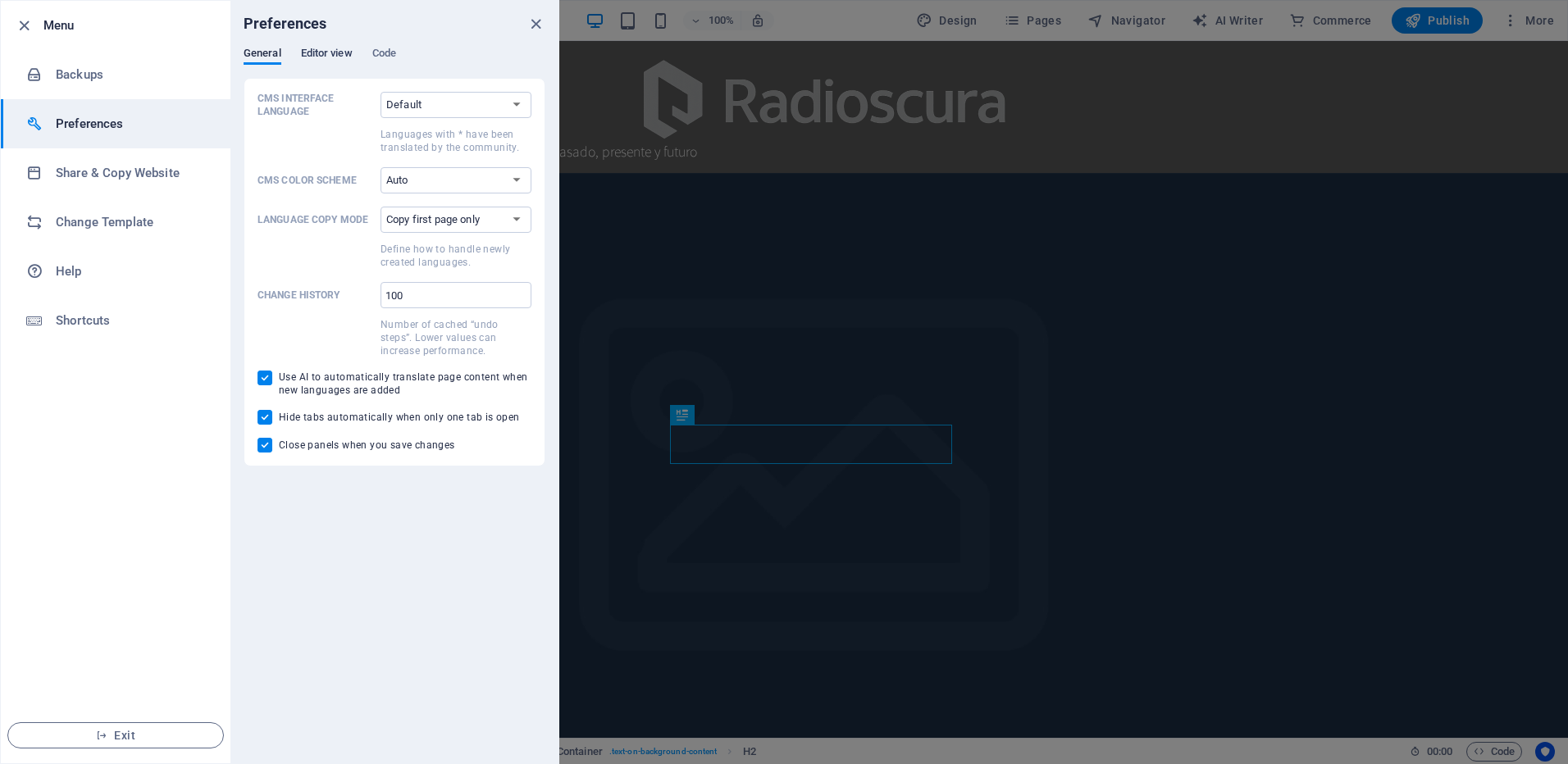
click at [310, 50] on span "Editor view" at bounding box center [327, 55] width 51 height 23
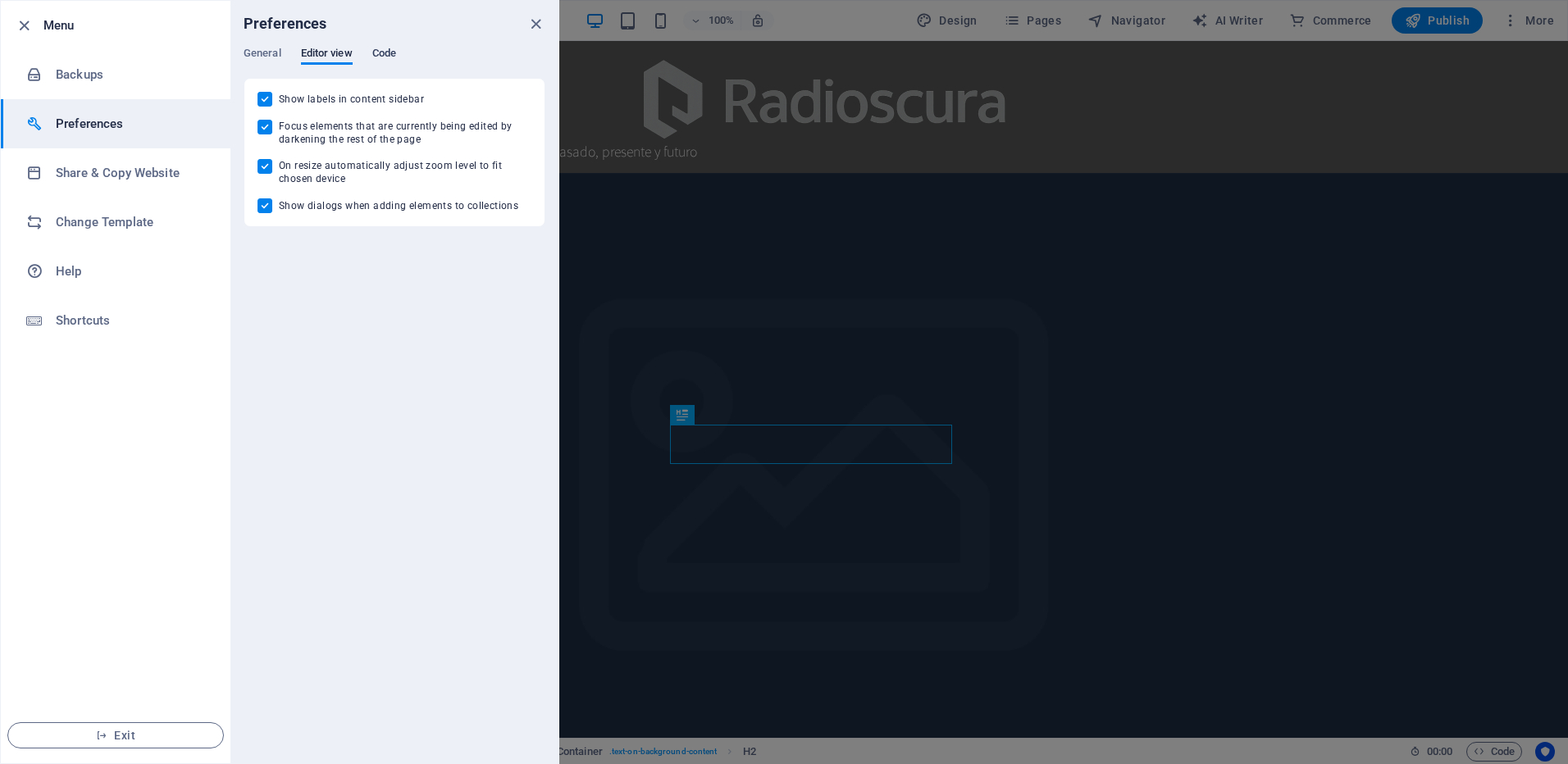
click at [387, 49] on span "Code" at bounding box center [384, 55] width 24 height 23
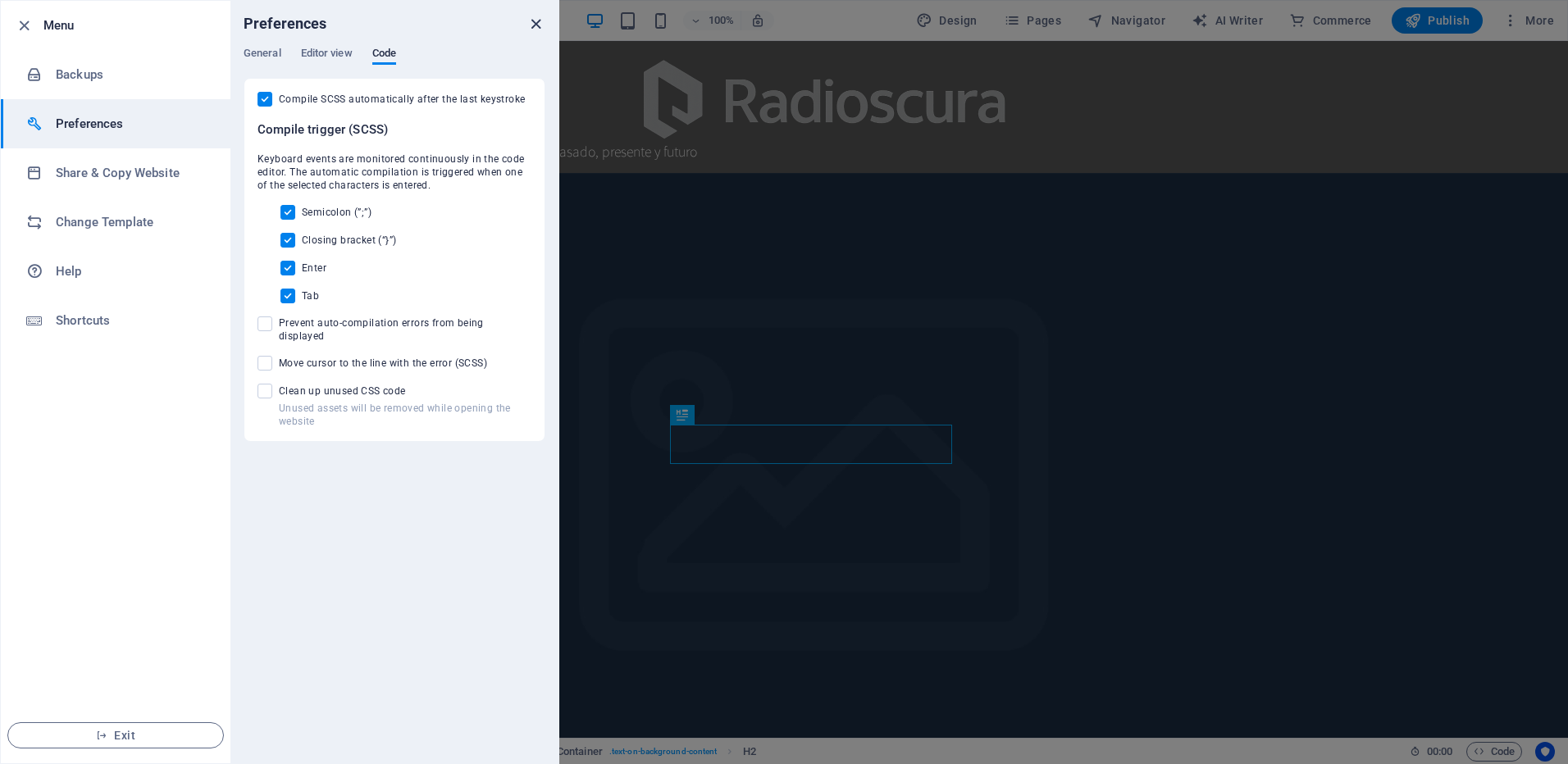
click at [535, 24] on icon "close" at bounding box center [536, 24] width 19 height 19
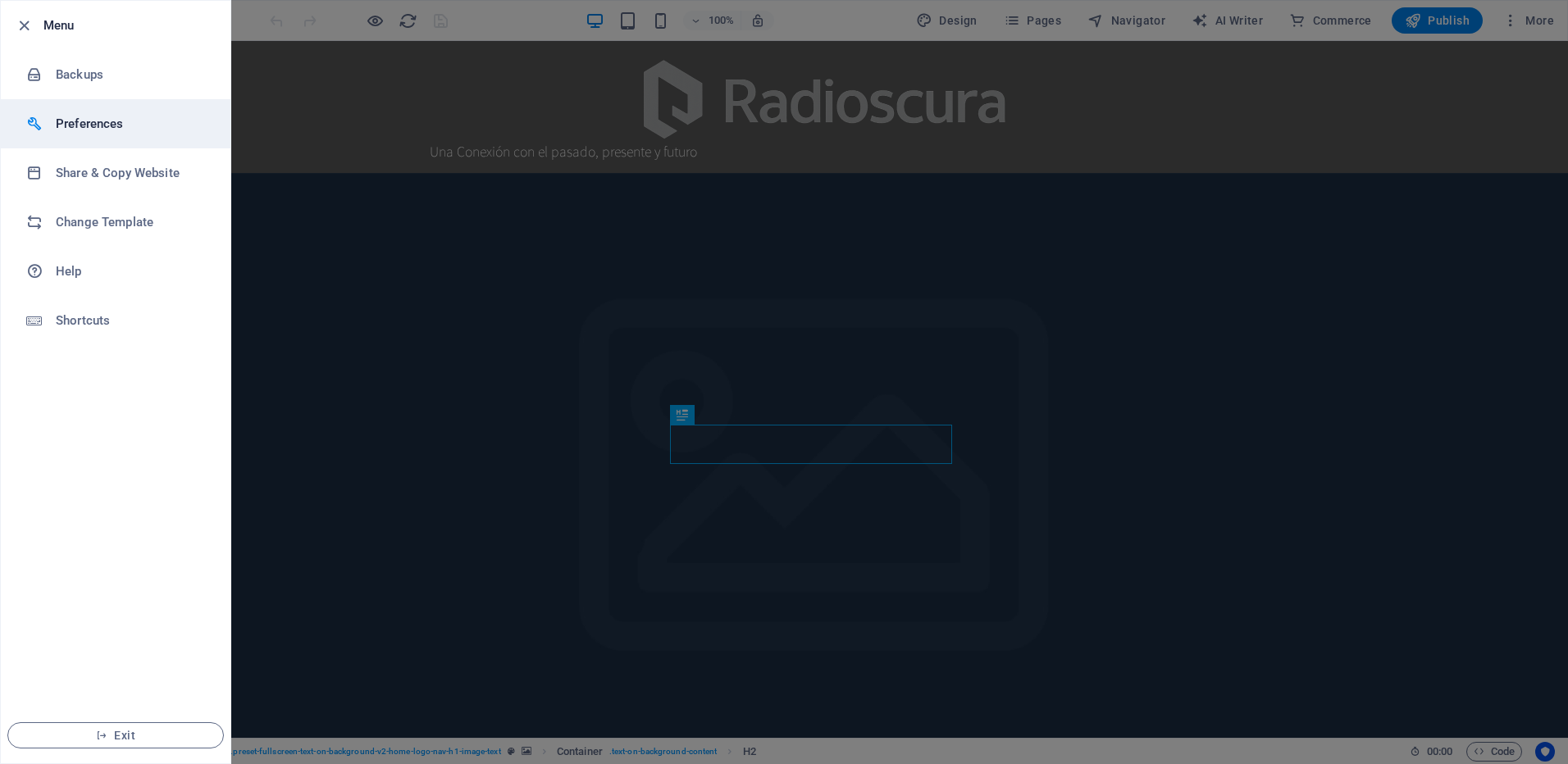
click at [65, 111] on li "Preferences" at bounding box center [116, 124] width 230 height 50
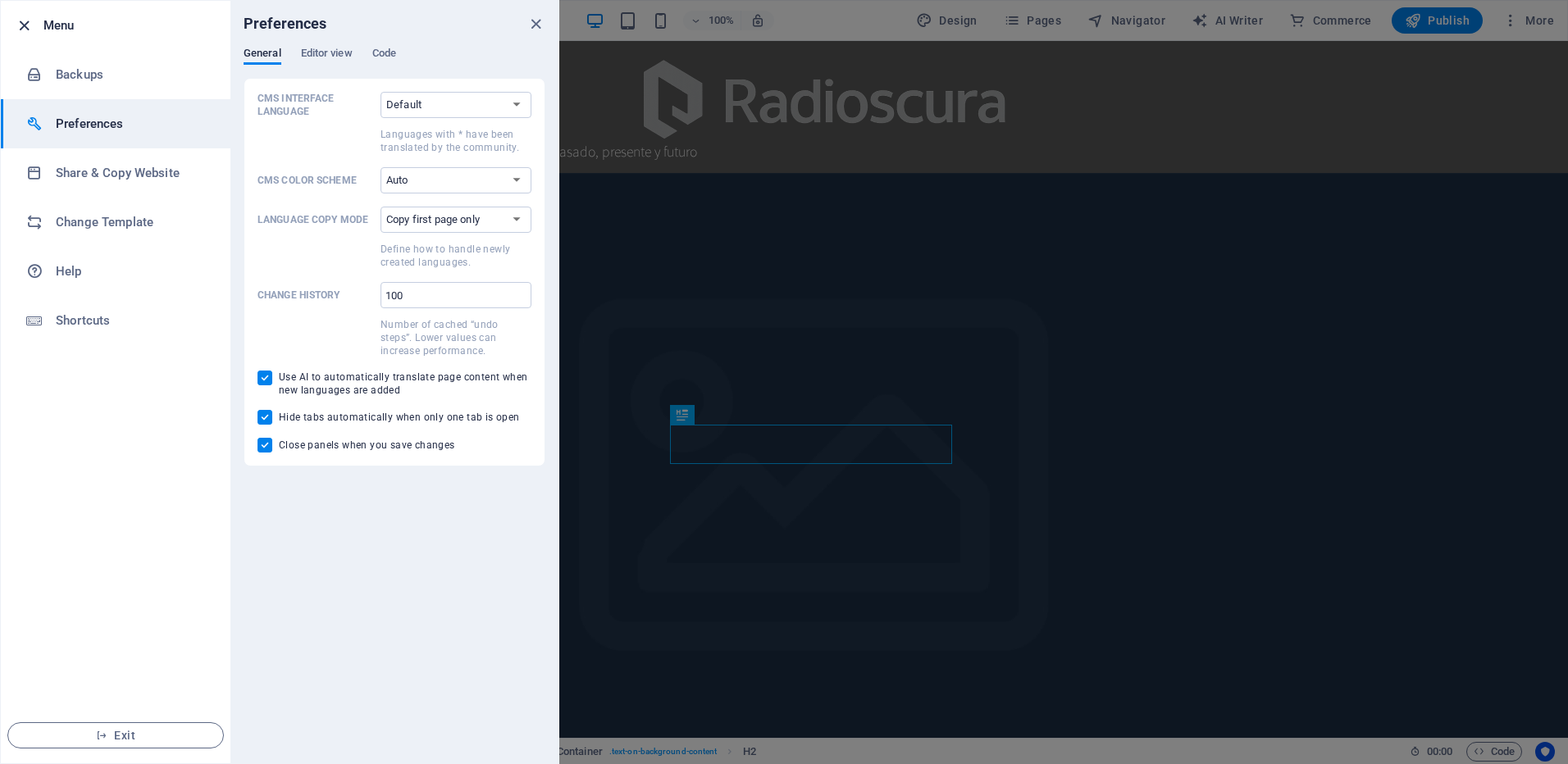
click at [29, 25] on icon "button" at bounding box center [24, 26] width 19 height 19
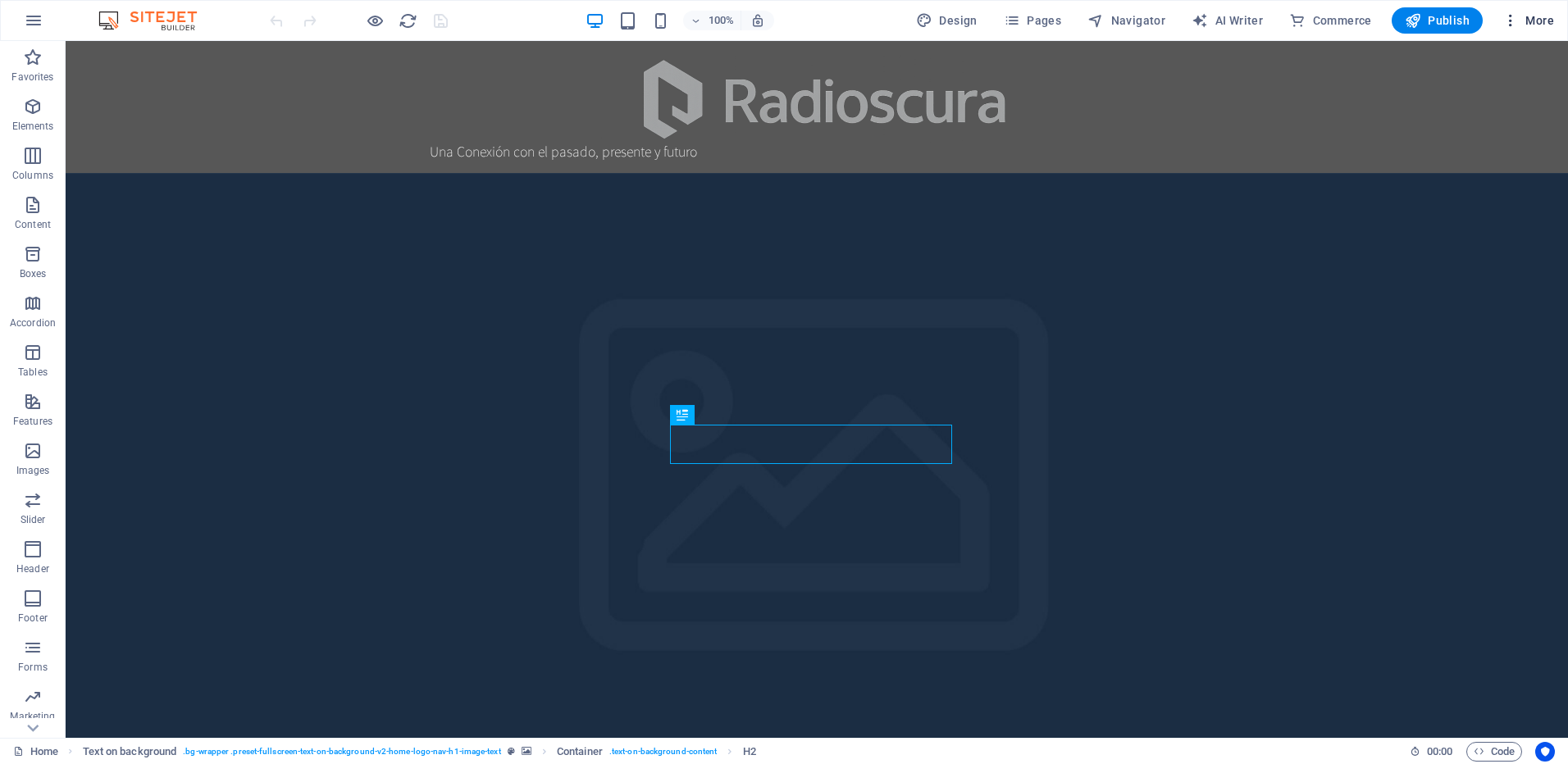
click at [1518, 17] on icon "button" at bounding box center [1511, 21] width 17 height 17
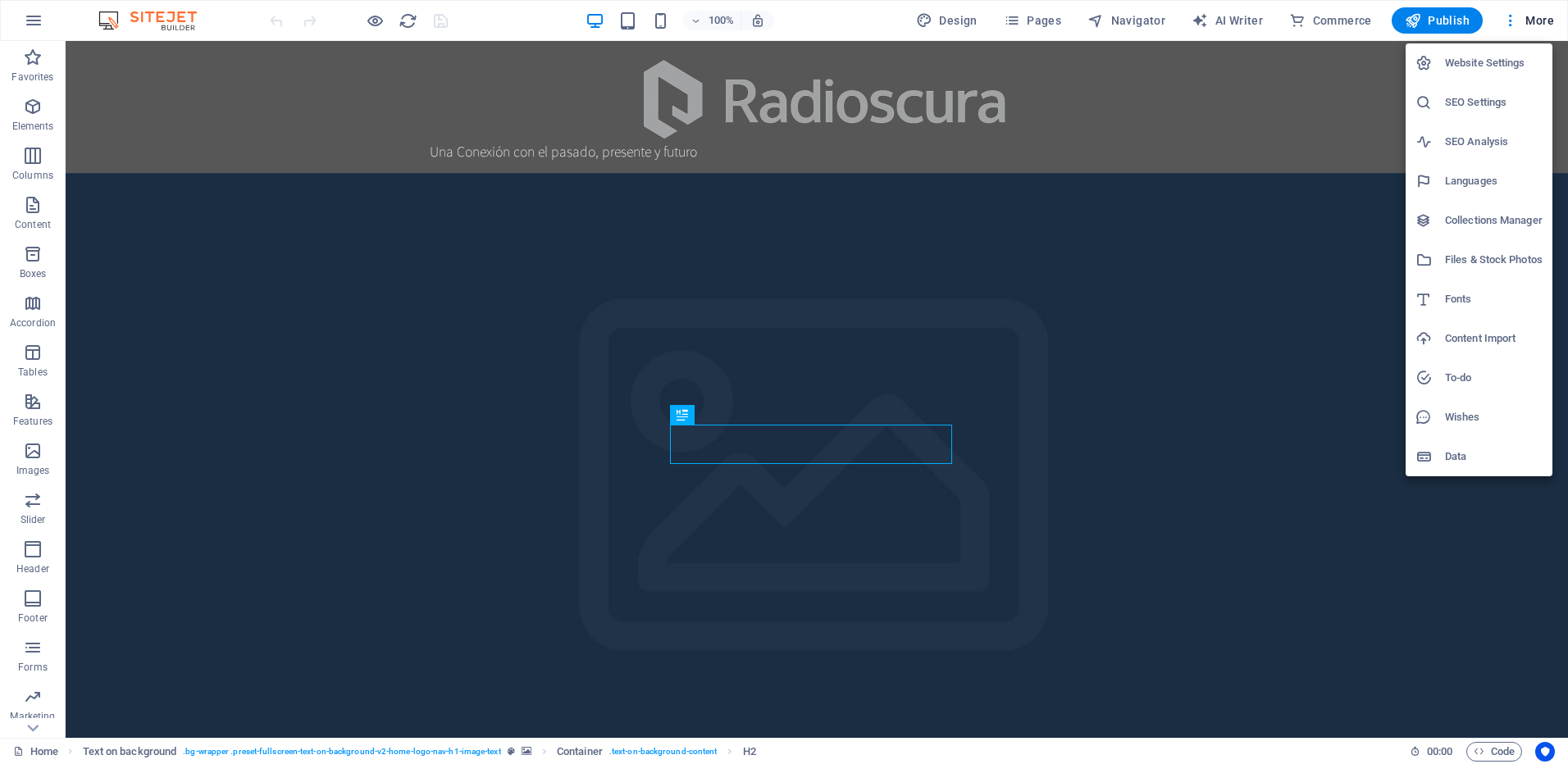
click at [1479, 62] on h6 "Website Settings" at bounding box center [1494, 63] width 98 height 20
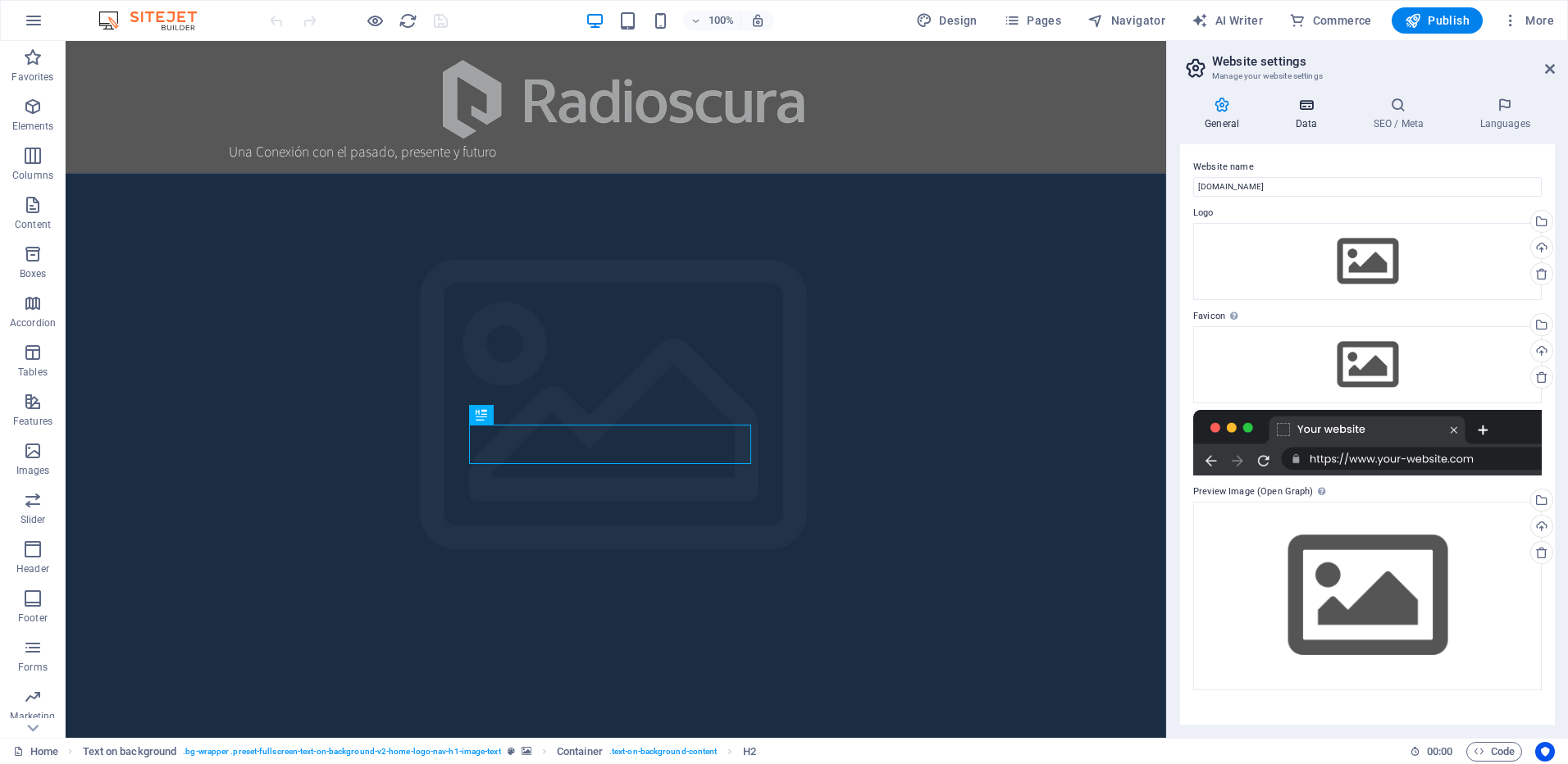
click at [1309, 112] on icon at bounding box center [1306, 105] width 71 height 17
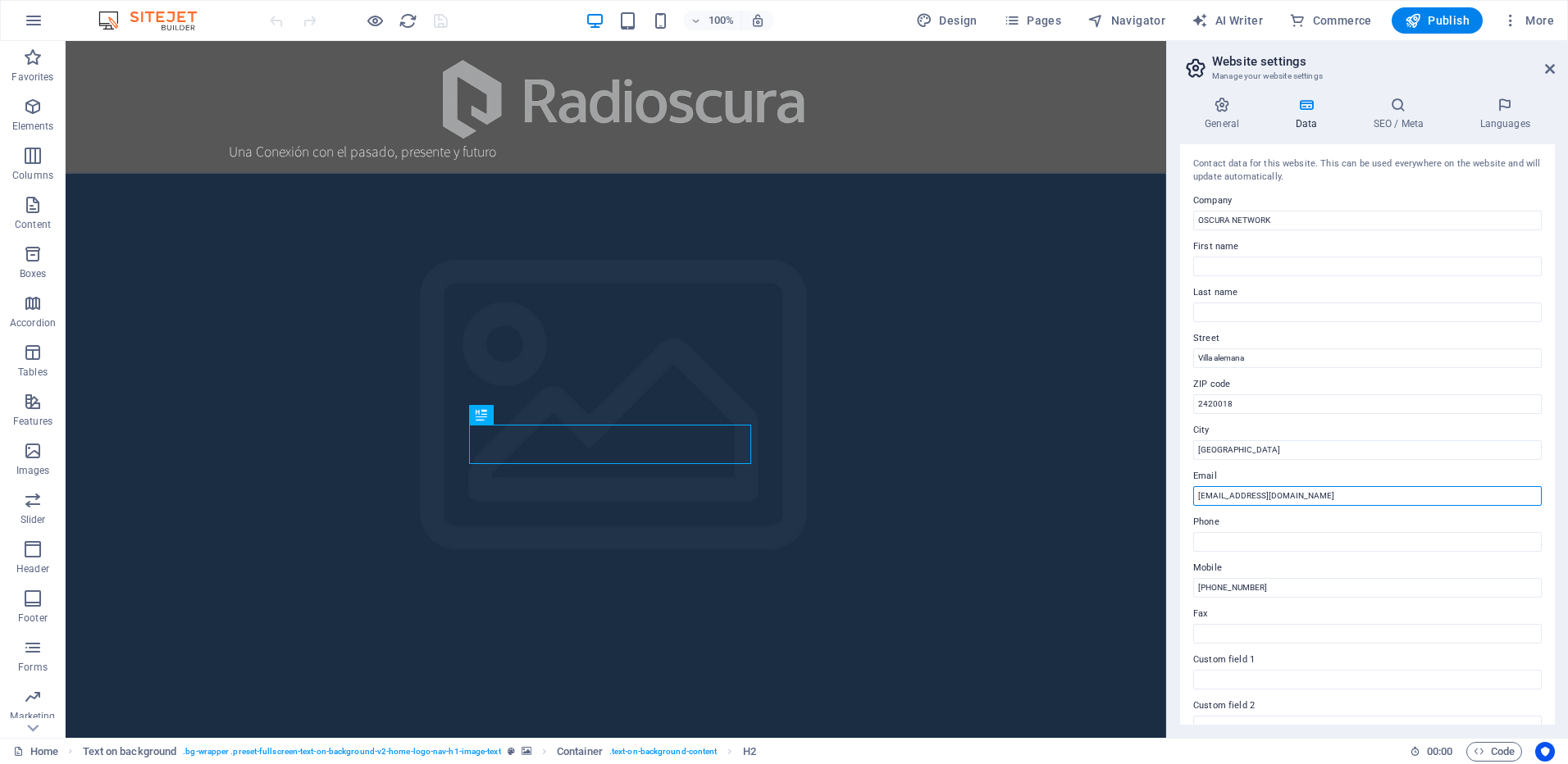
click at [1215, 493] on input "[EMAIL_ADDRESS][DOMAIN_NAME]" at bounding box center [1367, 496] width 348 height 20
